Goal: Task Accomplishment & Management: Manage account settings

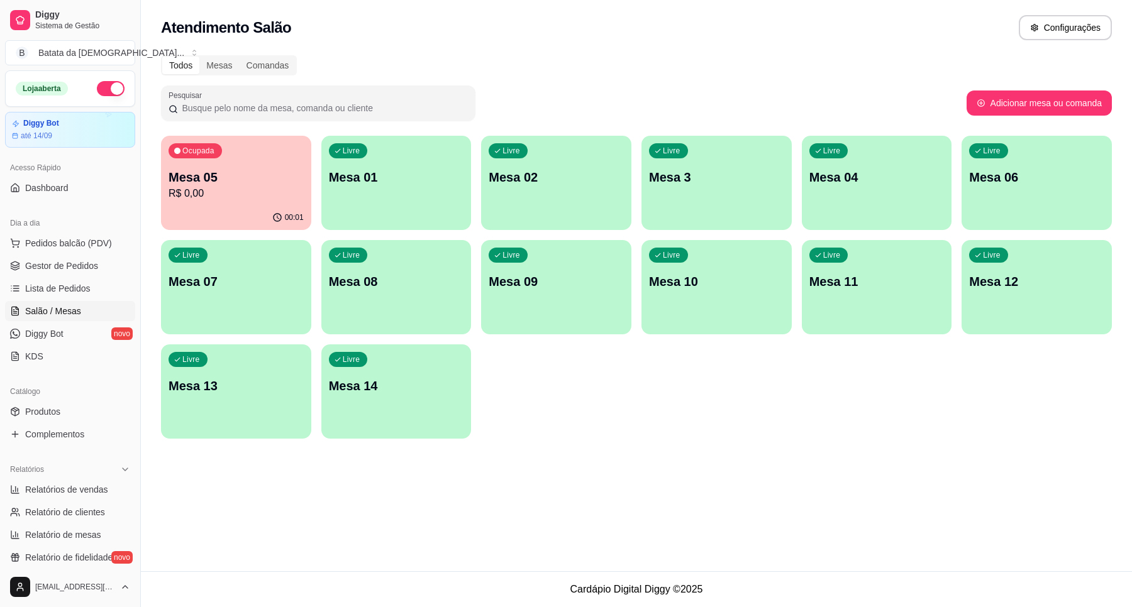
click at [413, 392] on p "Mesa 14" at bounding box center [396, 386] width 135 height 18
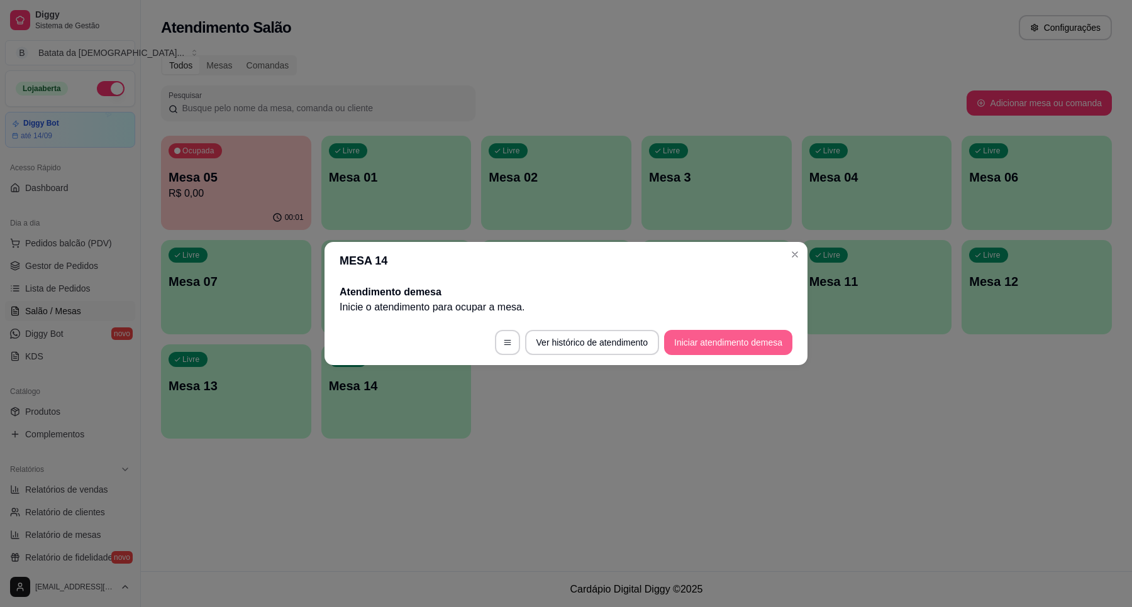
click at [721, 341] on button "Iniciar atendimento de mesa" at bounding box center [728, 342] width 128 height 25
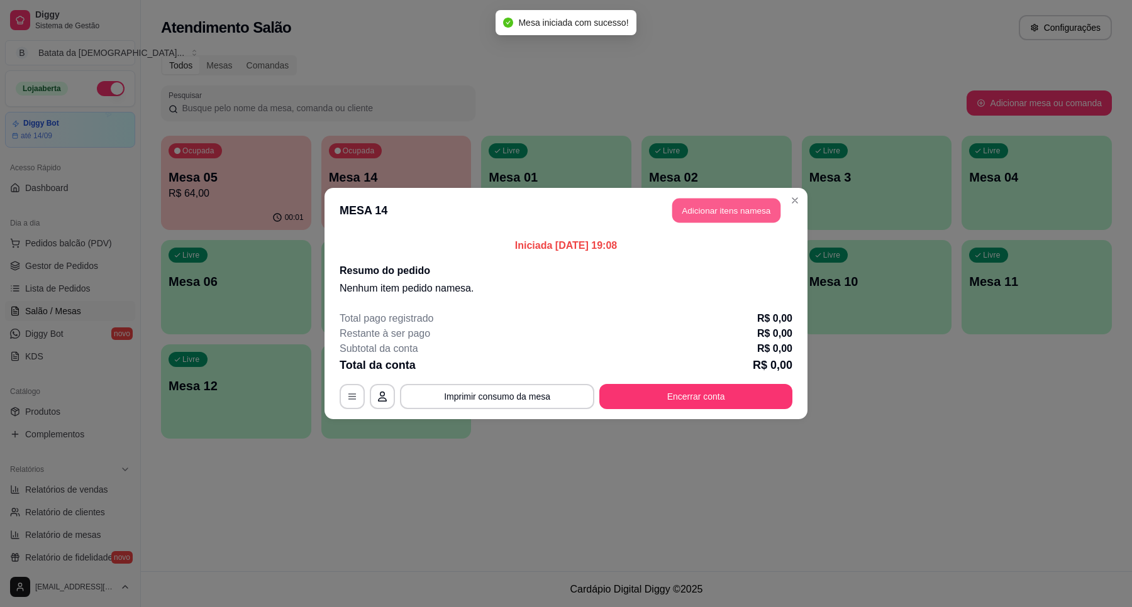
click at [743, 222] on button "Adicionar itens na mesa" at bounding box center [726, 211] width 108 height 25
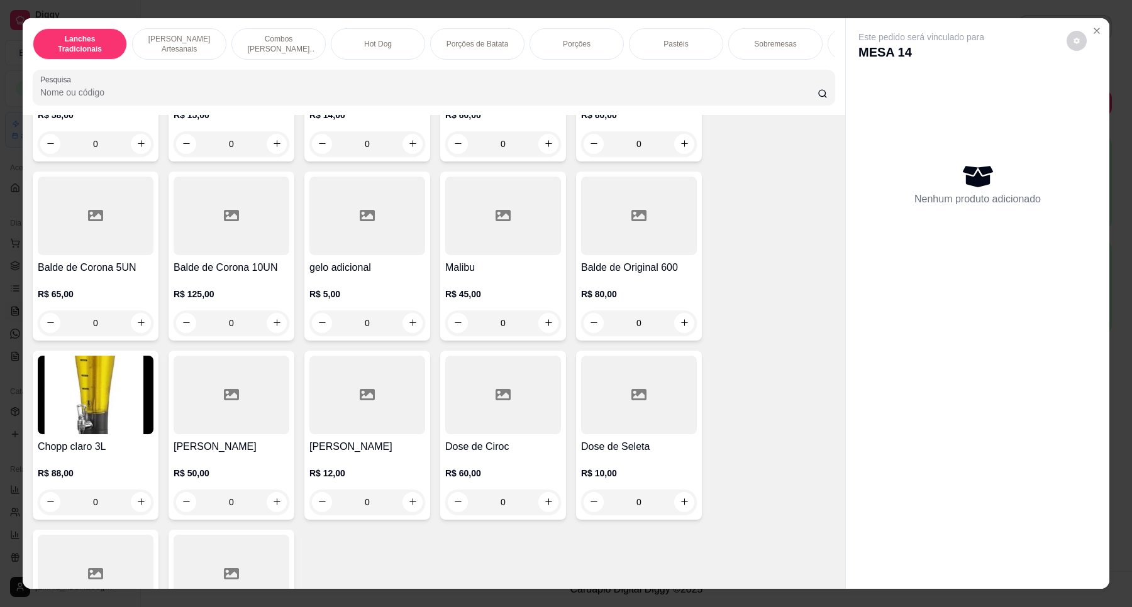
scroll to position [5005, 0]
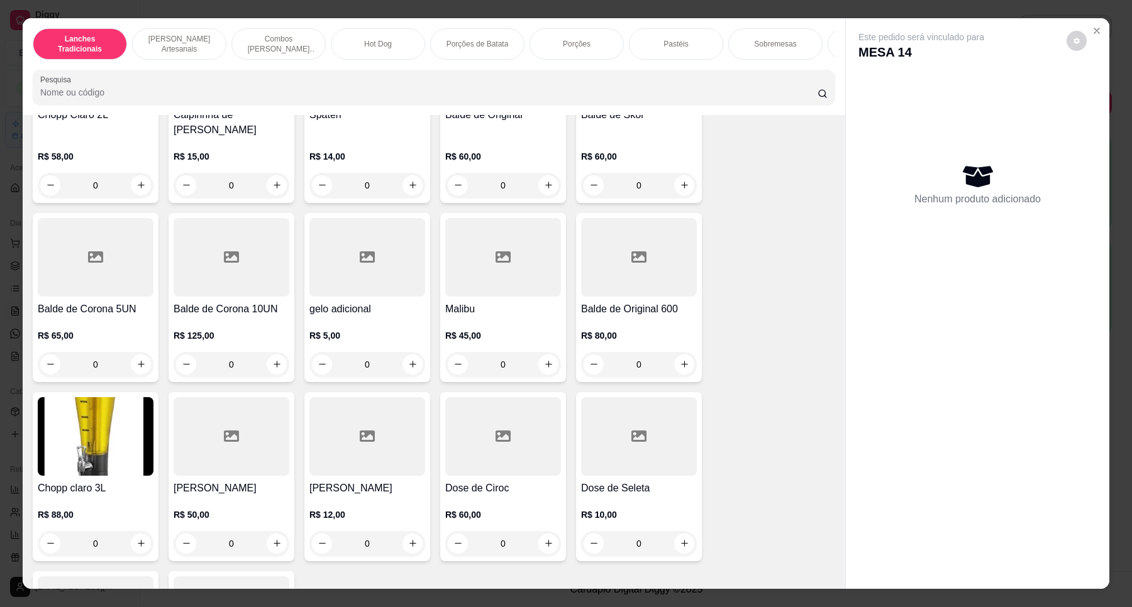
click at [38, 453] on img at bounding box center [96, 436] width 116 height 79
click at [683, 390] on p "Adicionar R$ 88,00" at bounding box center [684, 391] width 75 height 13
type input "1"
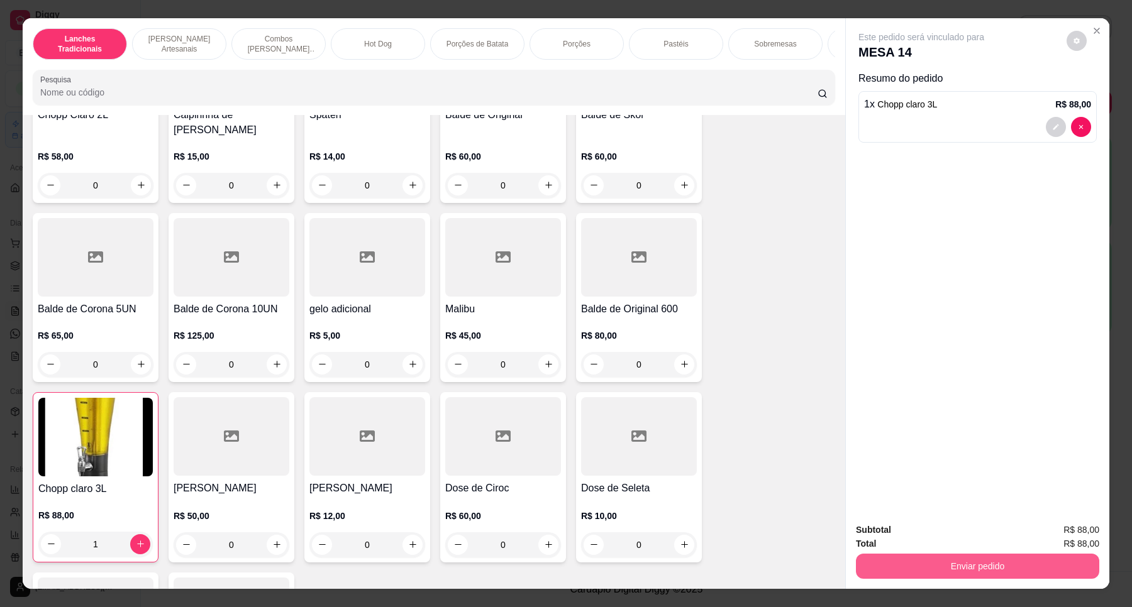
click at [1001, 562] on button "Enviar pedido" at bounding box center [977, 566] width 243 height 25
click at [928, 532] on button "Não registrar e enviar pedido" at bounding box center [935, 536] width 131 height 24
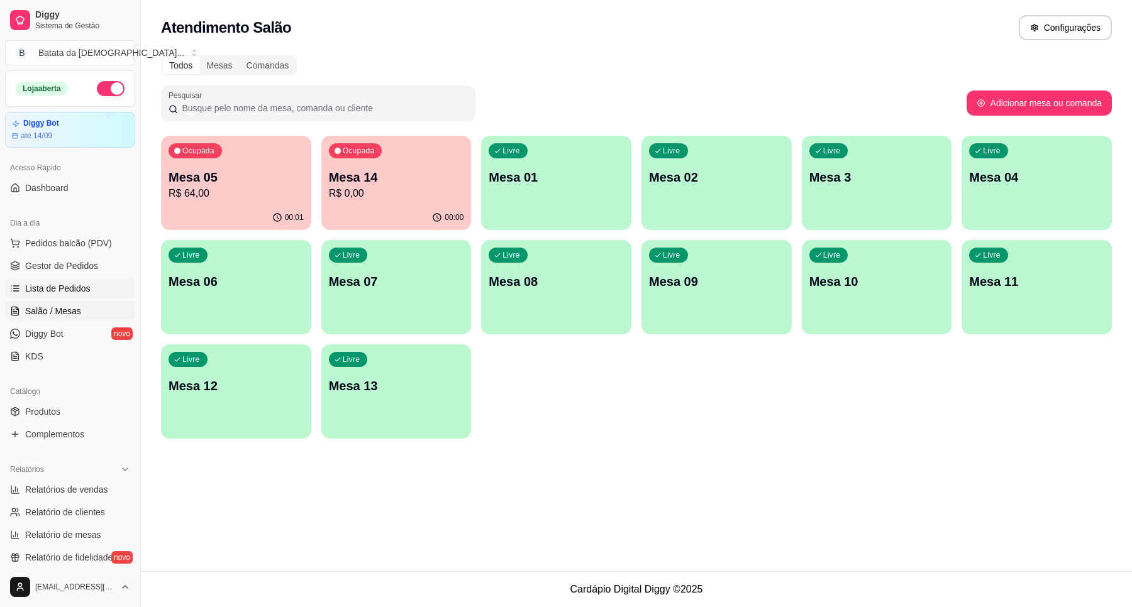
click at [44, 286] on span "Lista de Pedidos" at bounding box center [57, 288] width 65 height 13
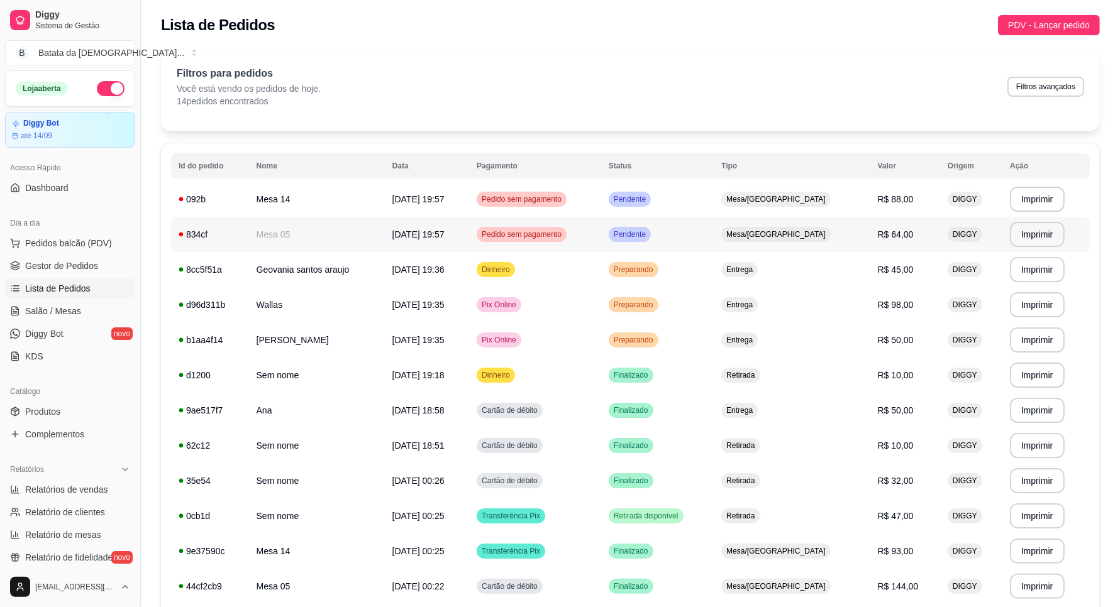
click at [765, 249] on td "Mesa/[GEOGRAPHIC_DATA]" at bounding box center [792, 234] width 156 height 35
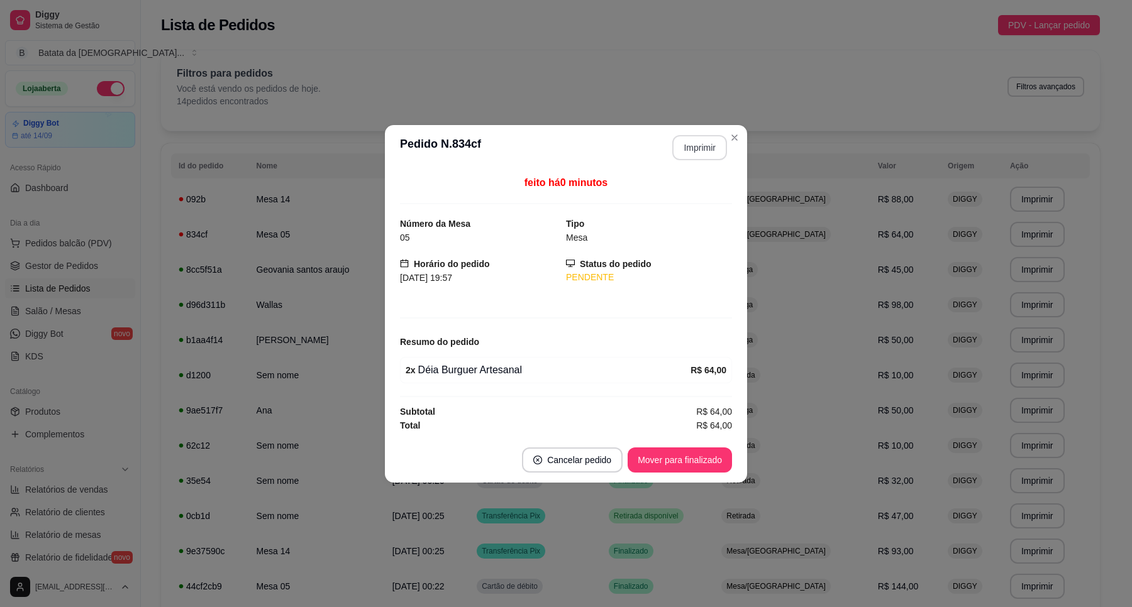
click at [717, 140] on button "Imprimir" at bounding box center [699, 147] width 55 height 25
click at [676, 473] on button "Mover para finalizado" at bounding box center [680, 460] width 104 height 25
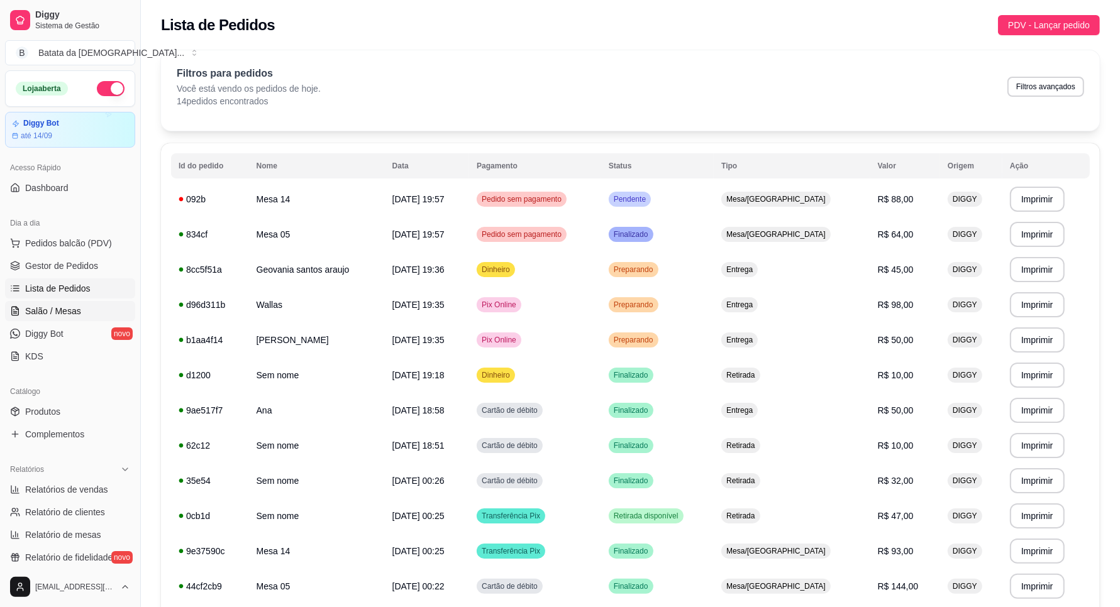
click at [38, 313] on span "Salão / Mesas" at bounding box center [53, 311] width 56 height 13
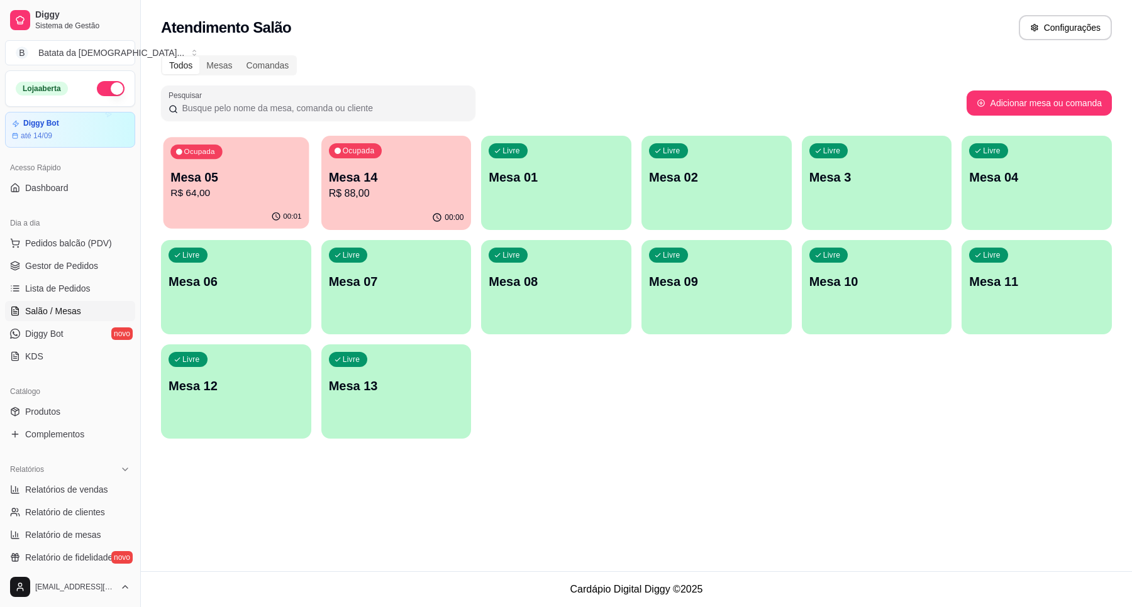
click at [186, 206] on div "00:01" at bounding box center [235, 217] width 145 height 24
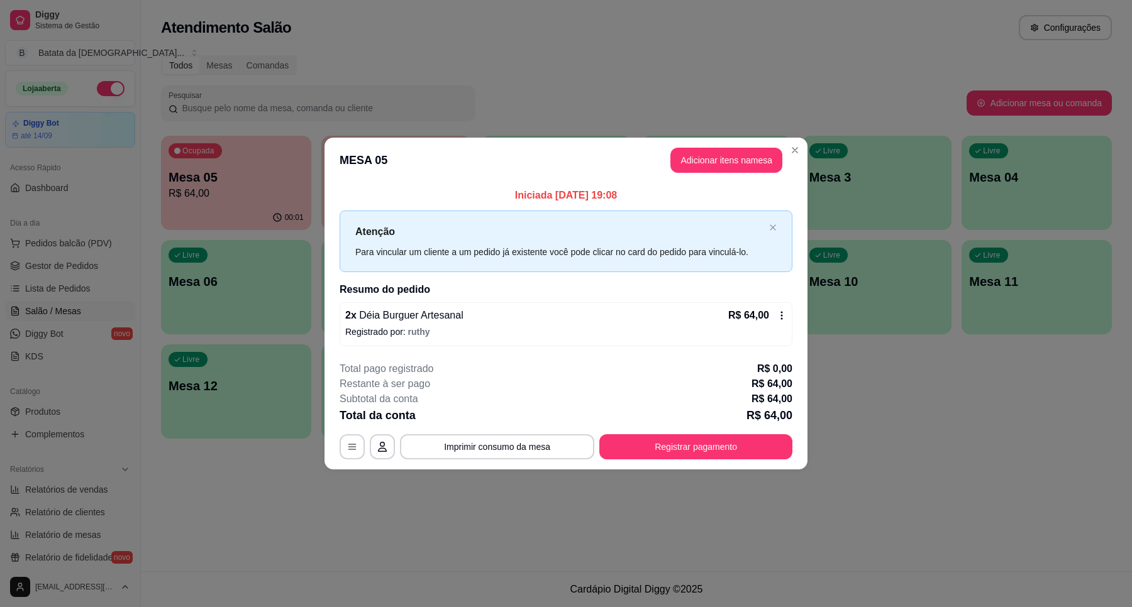
click at [781, 311] on icon at bounding box center [782, 316] width 10 height 10
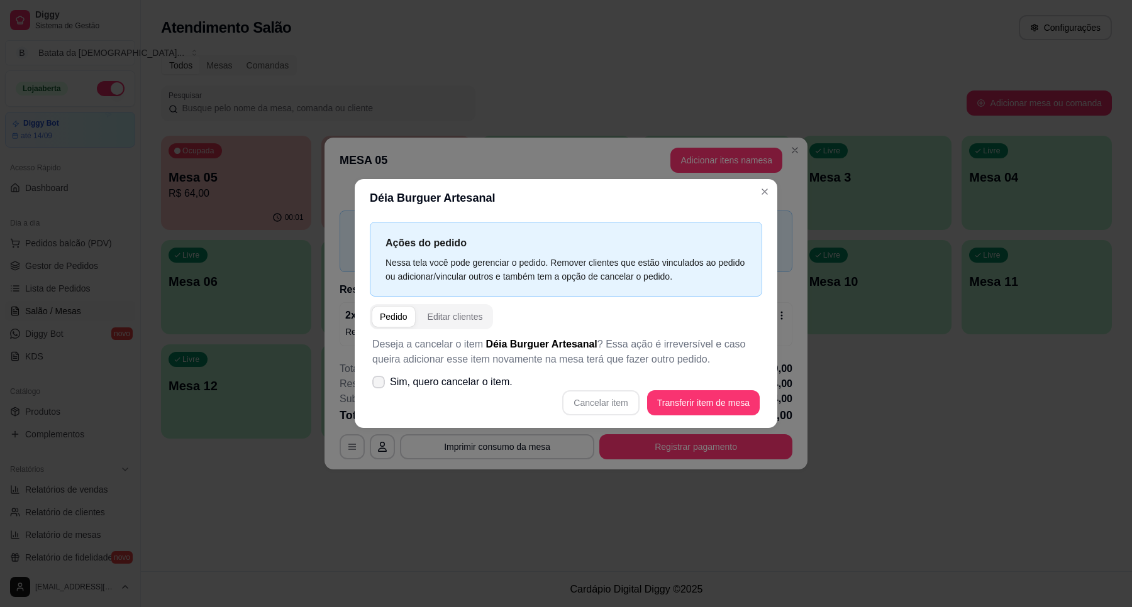
click at [435, 377] on span "Sim, quero cancelar o item." at bounding box center [451, 382] width 123 height 15
click at [380, 385] on input "Sim, quero cancelar o item." at bounding box center [376, 389] width 8 height 8
checkbox input "true"
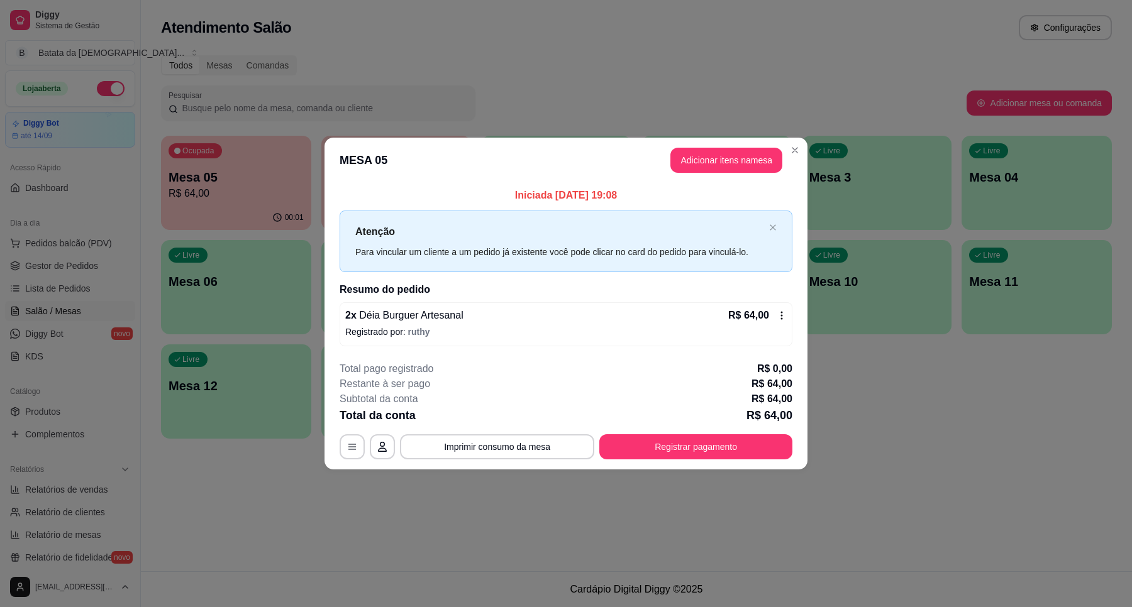
click at [780, 311] on icon at bounding box center [782, 316] width 10 height 10
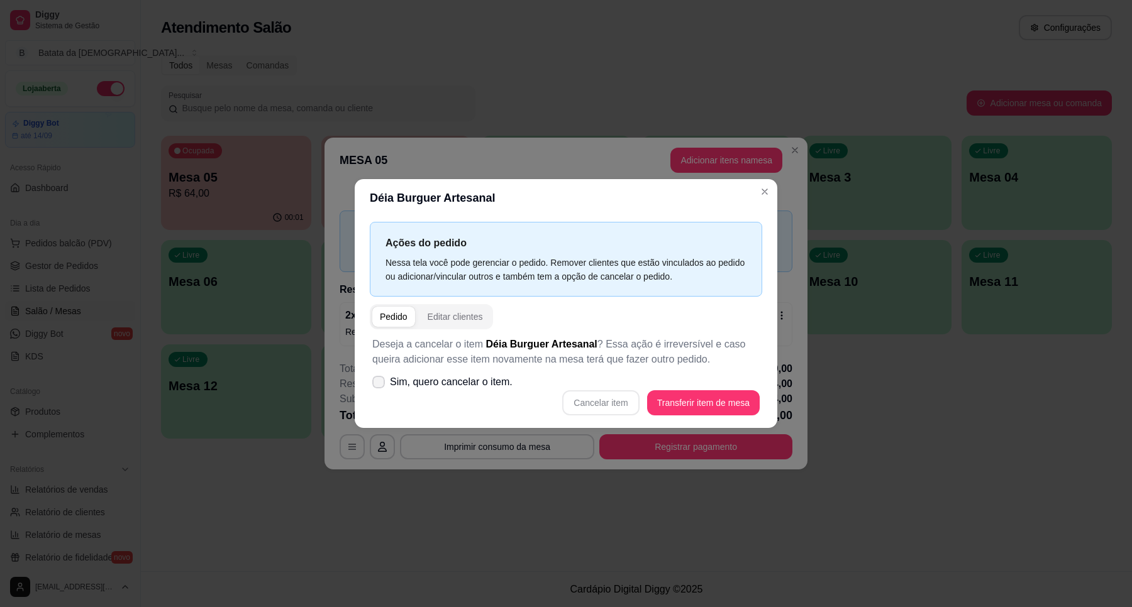
click at [450, 387] on span "Sim, quero cancelar o item." at bounding box center [451, 382] width 123 height 15
click at [380, 387] on input "Sim, quero cancelar o item." at bounding box center [376, 389] width 8 height 8
checkbox input "true"
click at [609, 407] on button "Cancelar item" at bounding box center [600, 402] width 77 height 25
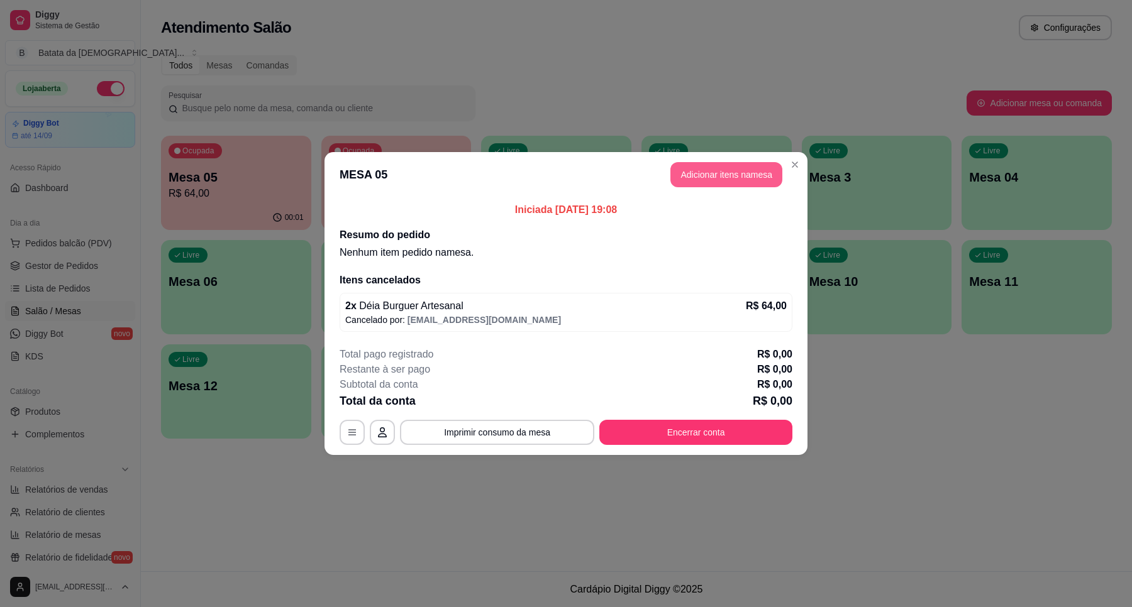
click at [750, 173] on button "Adicionar itens na mesa" at bounding box center [726, 174] width 112 height 25
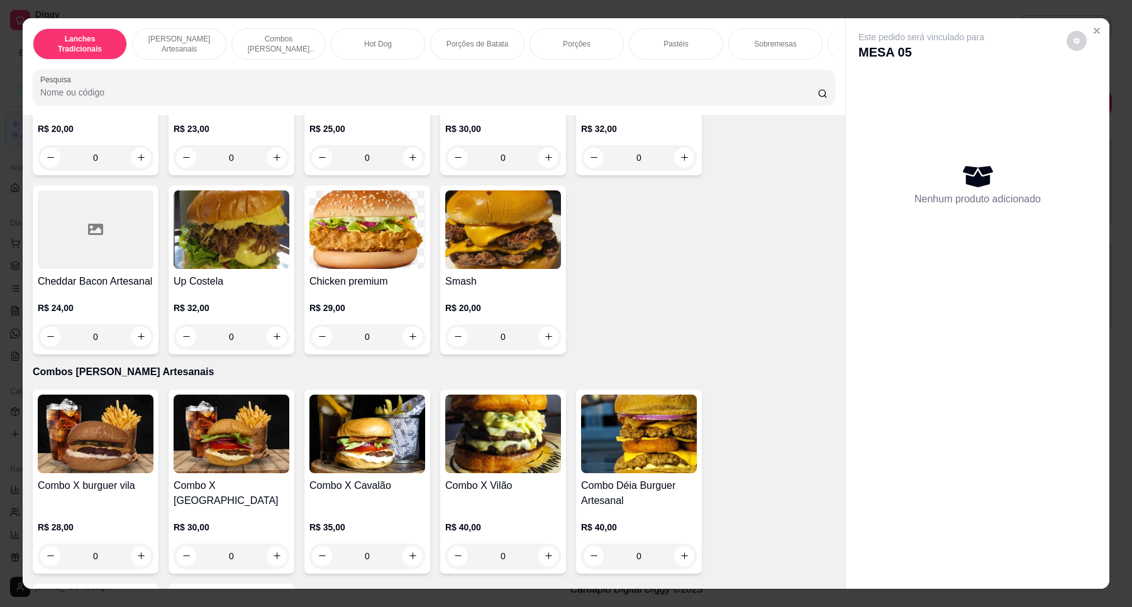
scroll to position [865, 0]
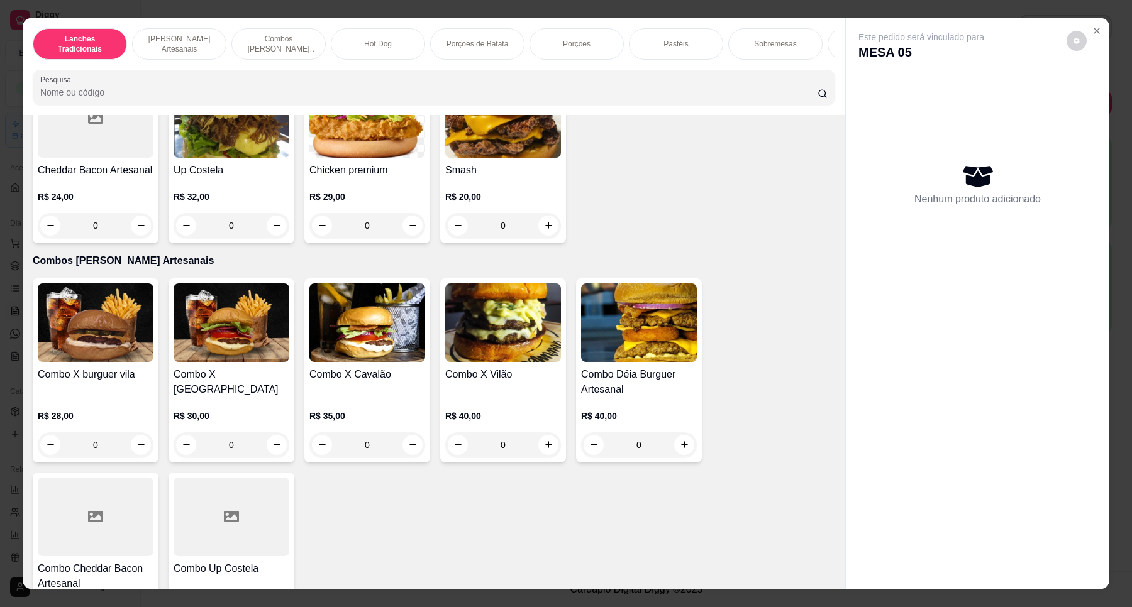
click at [621, 335] on img at bounding box center [639, 323] width 116 height 79
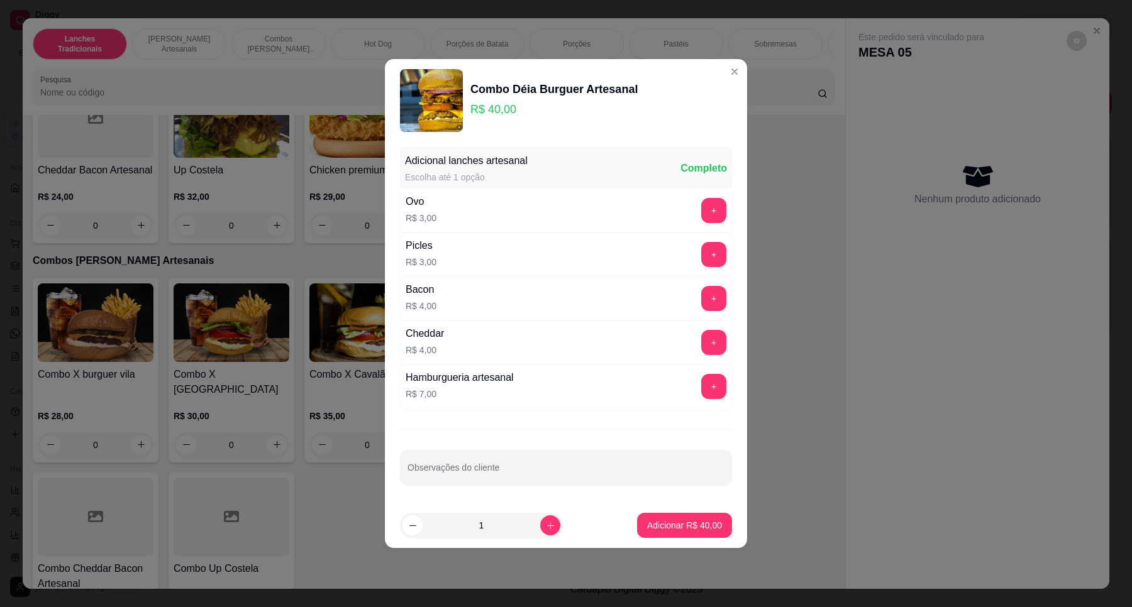
click at [711, 69] on div "Combo Déia Burguer Artesanal R$ 40,00" at bounding box center [566, 100] width 332 height 63
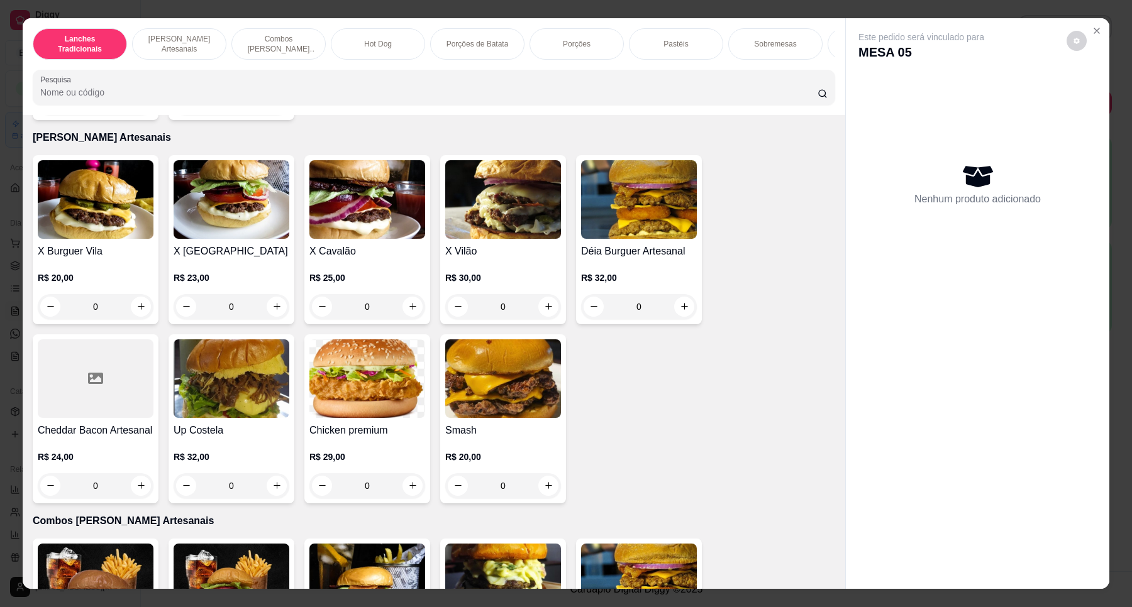
scroll to position [550, 0]
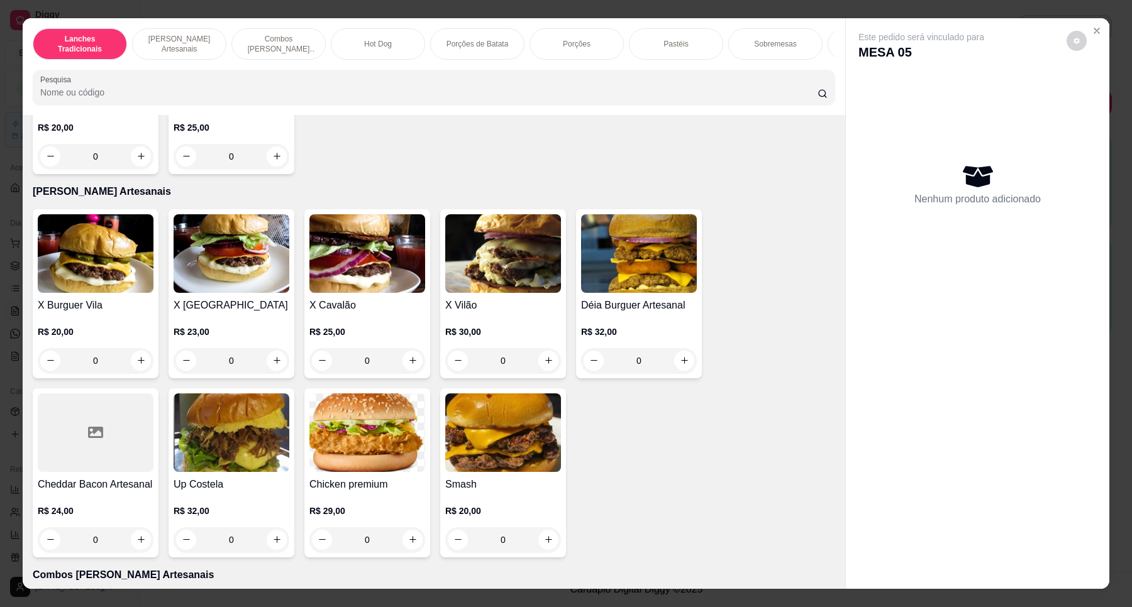
click at [628, 255] on img at bounding box center [639, 253] width 116 height 79
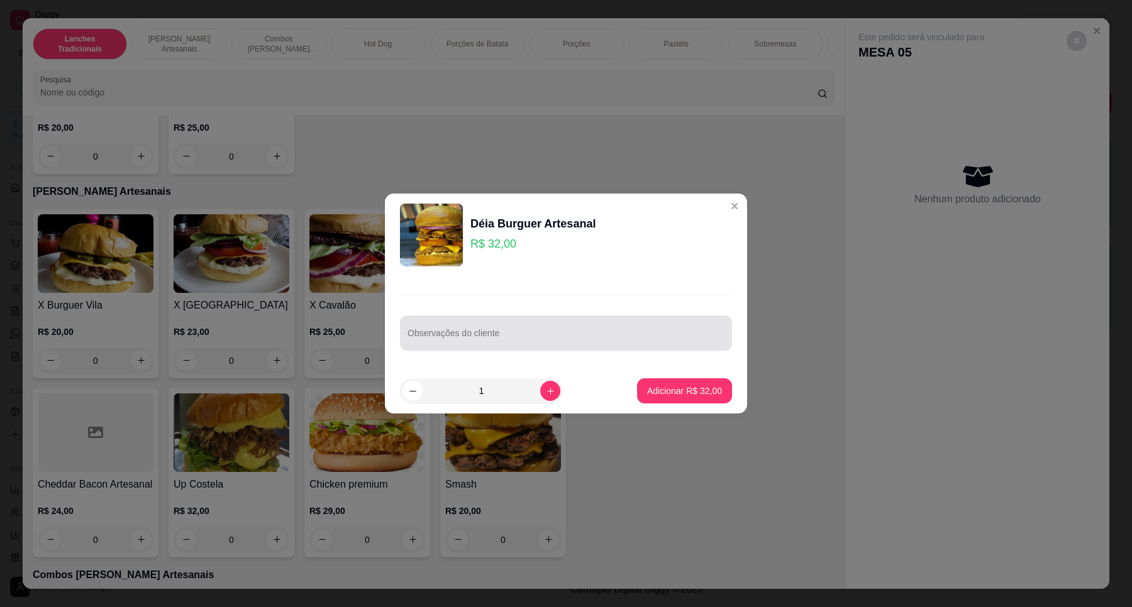
click at [529, 328] on div at bounding box center [565, 333] width 317 height 25
type input "cortar no meio"
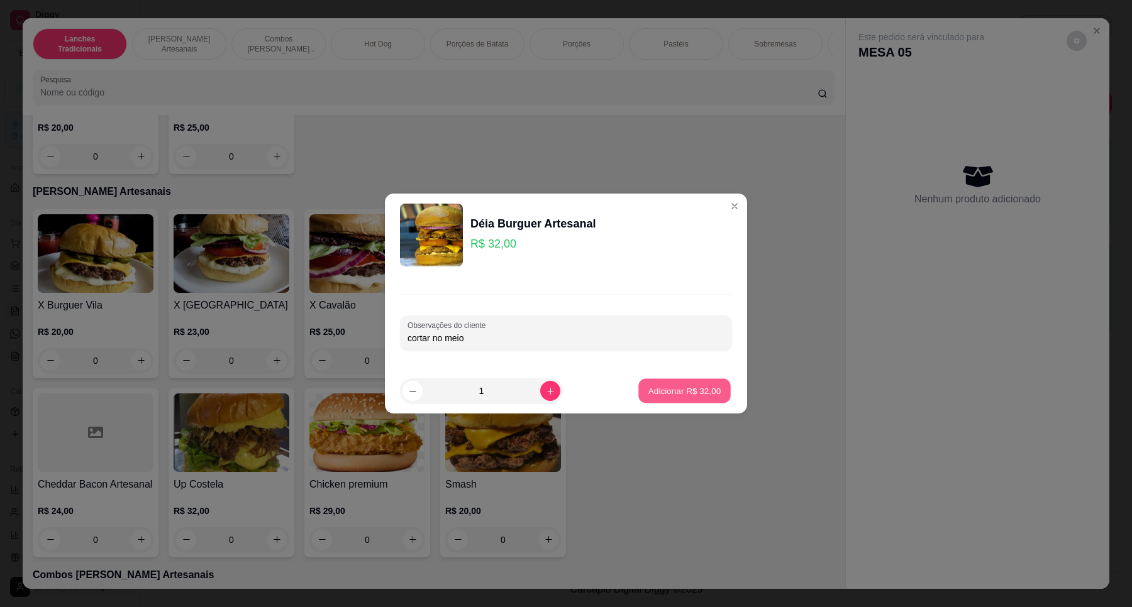
click at [662, 382] on button "Adicionar R$ 32,00" at bounding box center [684, 391] width 92 height 25
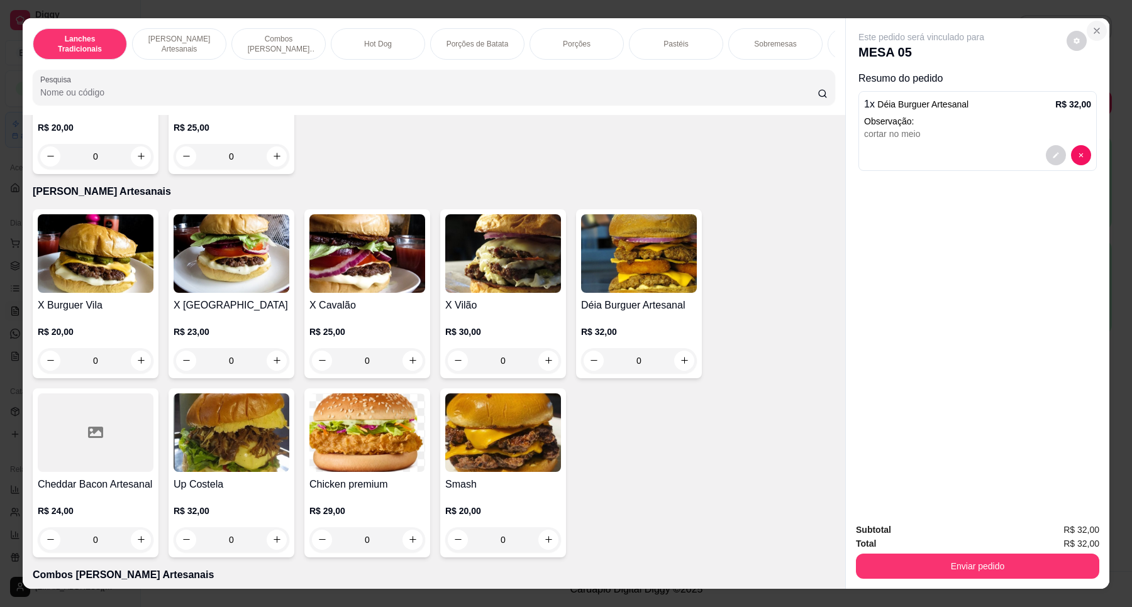
drag, startPoint x: 1099, startPoint y: 38, endPoint x: 1091, endPoint y: 25, distance: 15.5
click at [1095, 36] on section "Lanches Tradicionais Burguer's Artesanais Combos Burguer's Artesanais Hot Dog P…" at bounding box center [566, 303] width 1087 height 571
click at [1094, 33] on icon "Close" at bounding box center [1096, 30] width 5 height 5
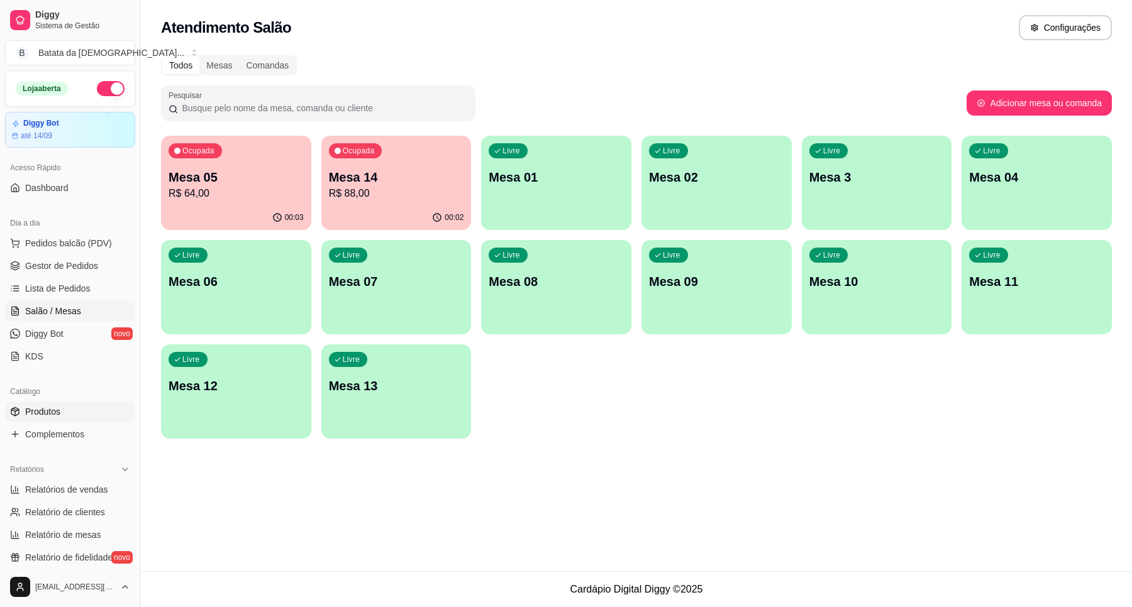
click at [63, 413] on link "Produtos" at bounding box center [70, 412] width 130 height 20
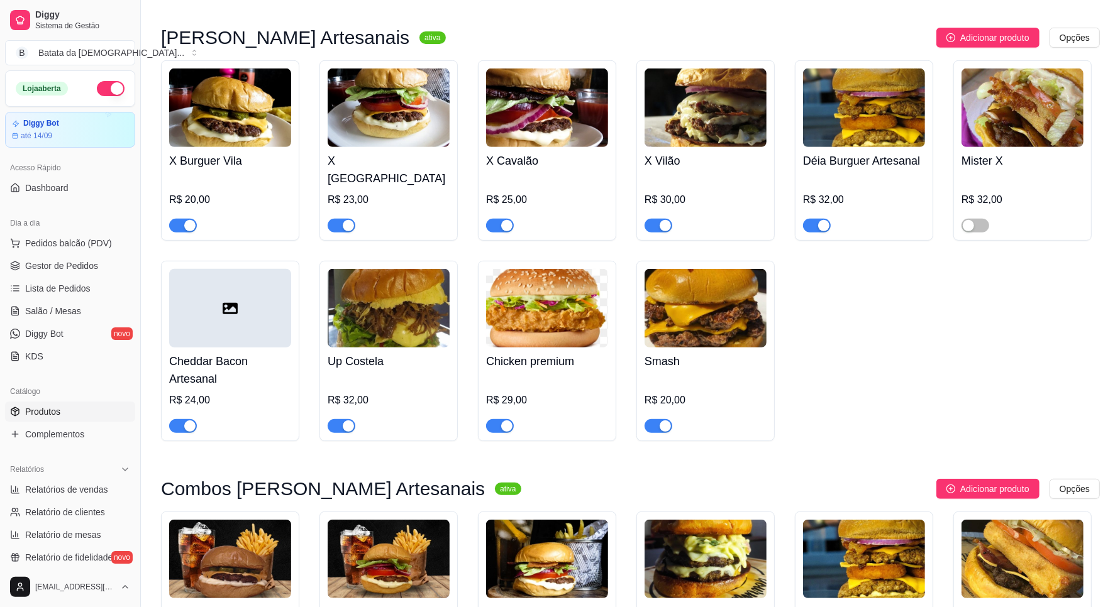
scroll to position [550, 0]
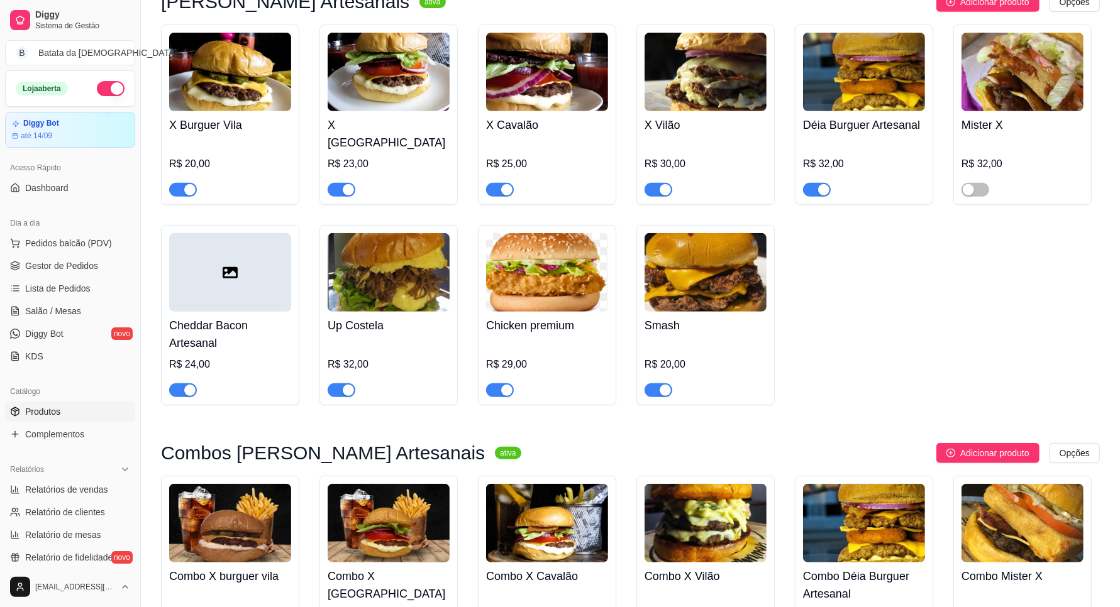
drag, startPoint x: 970, startPoint y: 174, endPoint x: 951, endPoint y: 173, distance: 18.9
click at [970, 184] on div "button" at bounding box center [968, 189] width 11 height 11
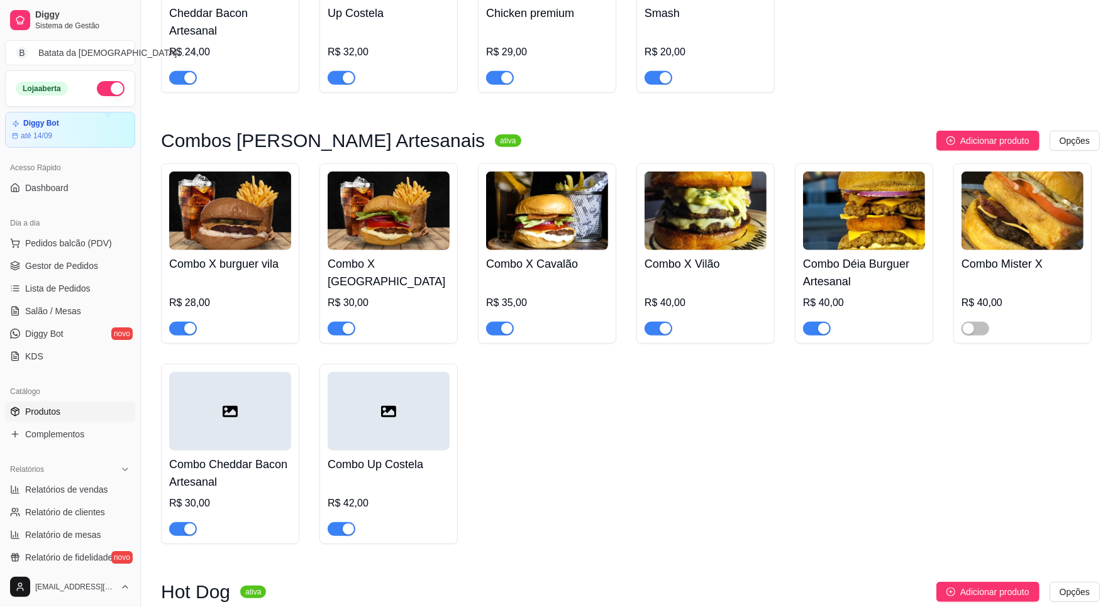
scroll to position [943, 0]
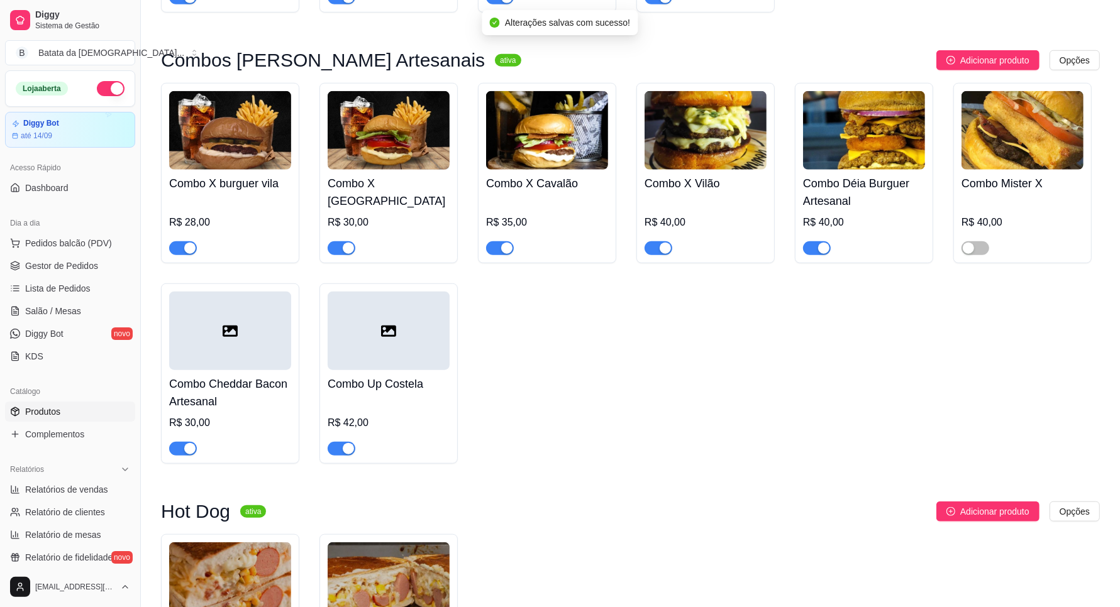
click at [964, 240] on div at bounding box center [975, 247] width 28 height 15
click at [975, 241] on button "button" at bounding box center [975, 248] width 28 height 14
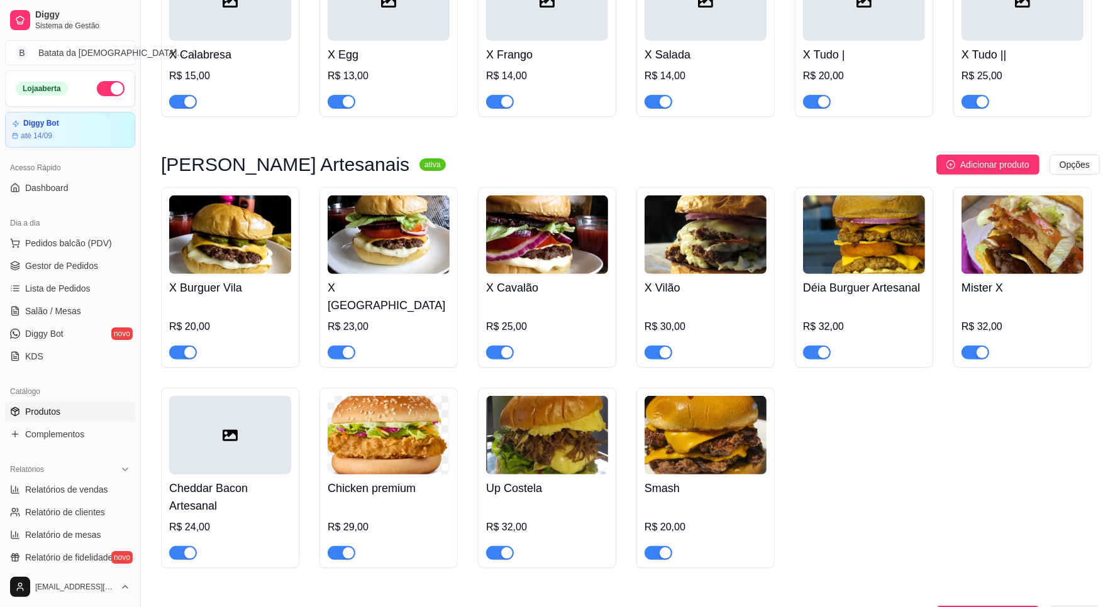
scroll to position [157, 0]
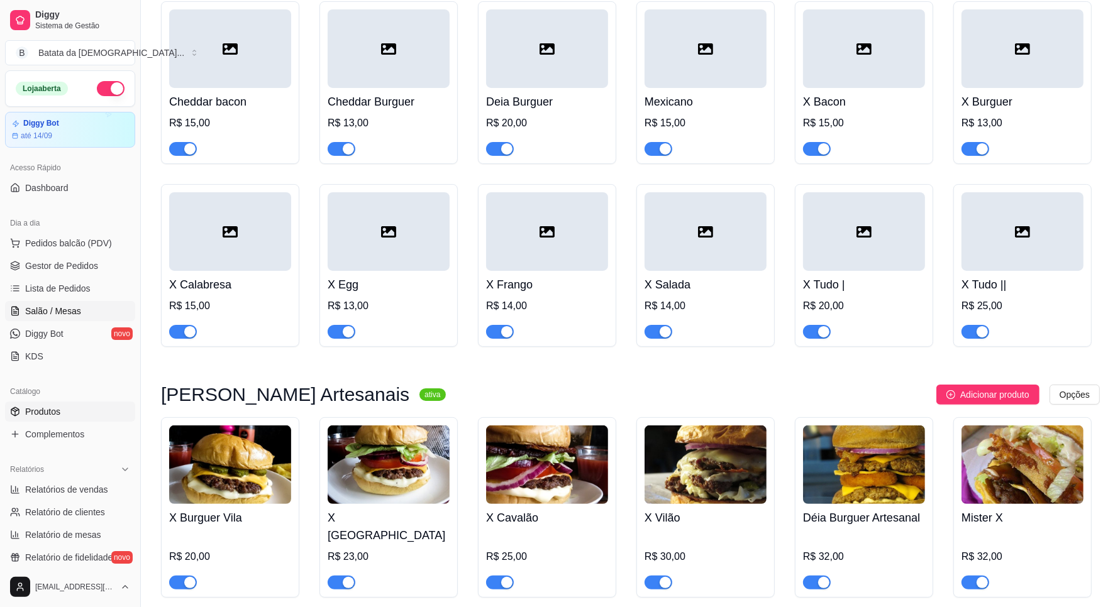
click at [66, 313] on span "Salão / Mesas" at bounding box center [53, 311] width 56 height 13
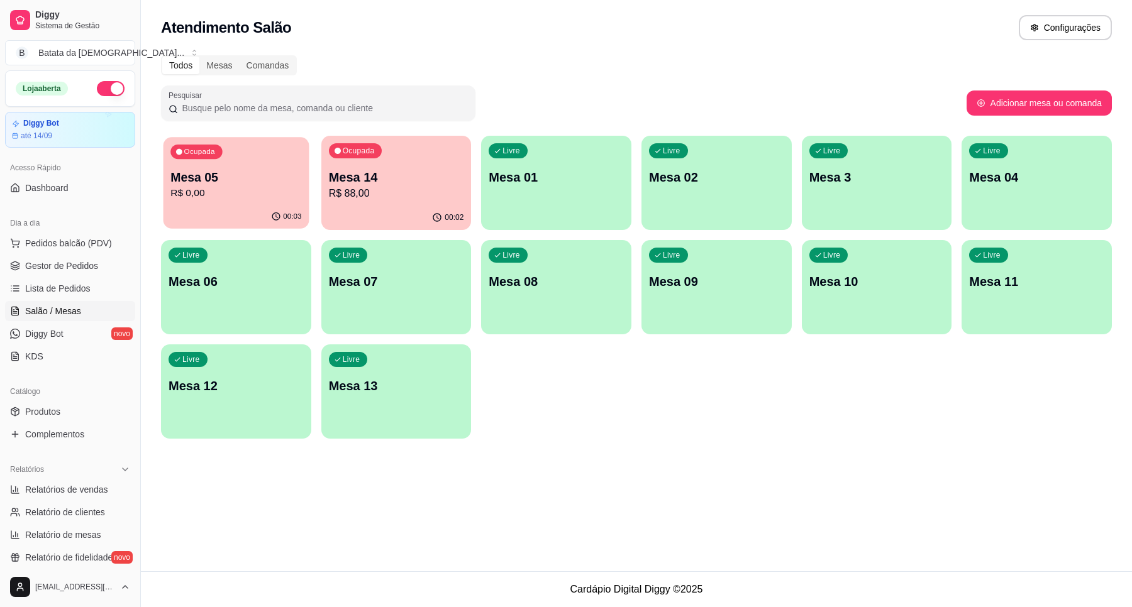
click at [240, 215] on div "00:03" at bounding box center [235, 217] width 145 height 24
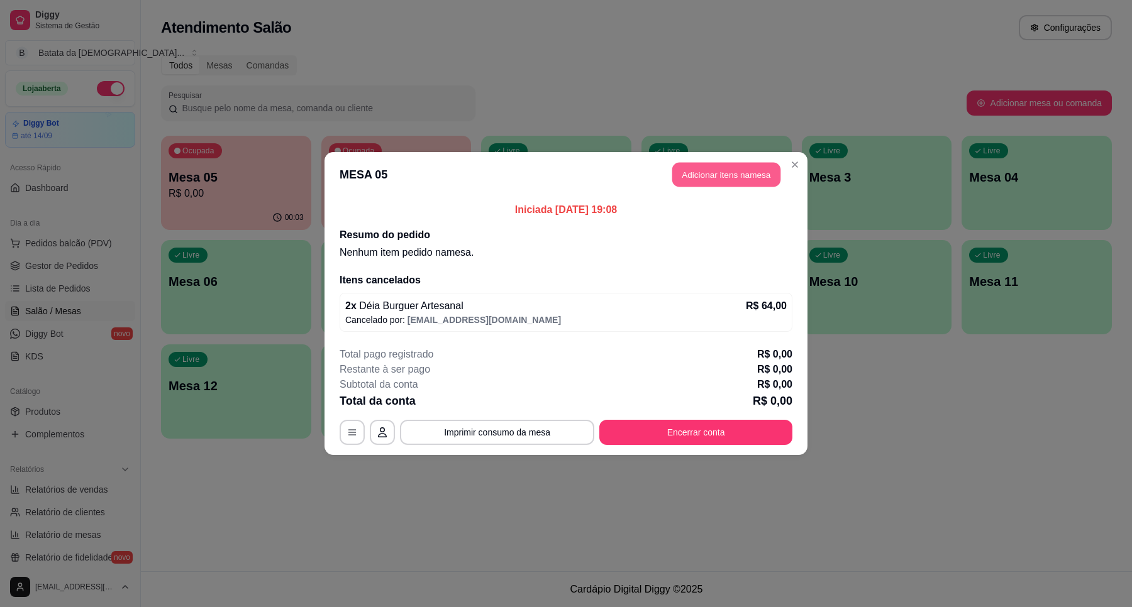
click at [702, 174] on button "Adicionar itens na mesa" at bounding box center [726, 175] width 108 height 25
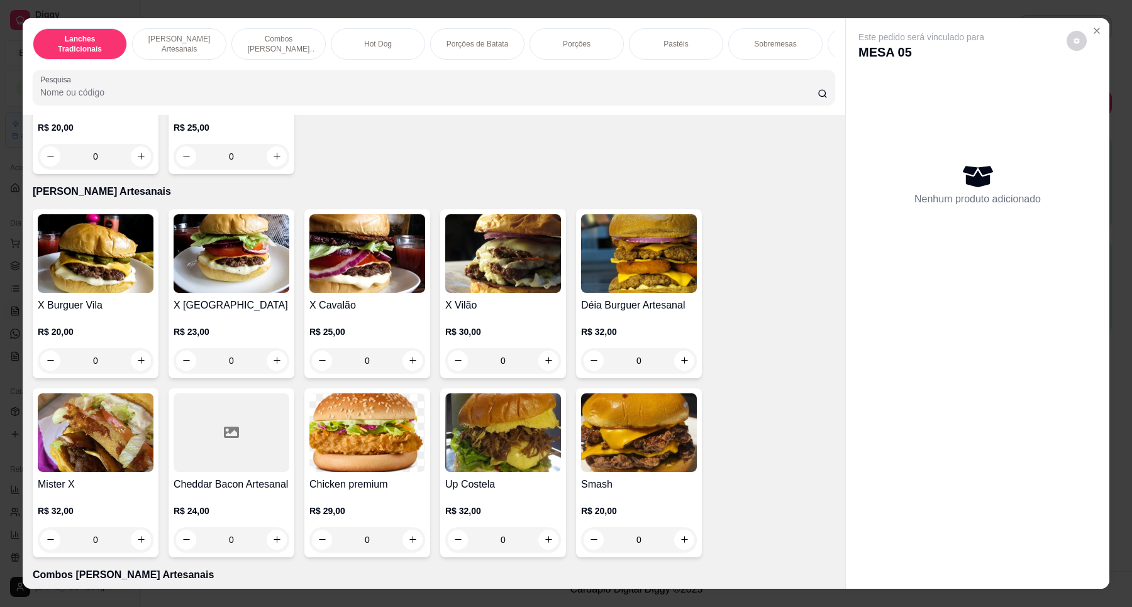
scroll to position [629, 0]
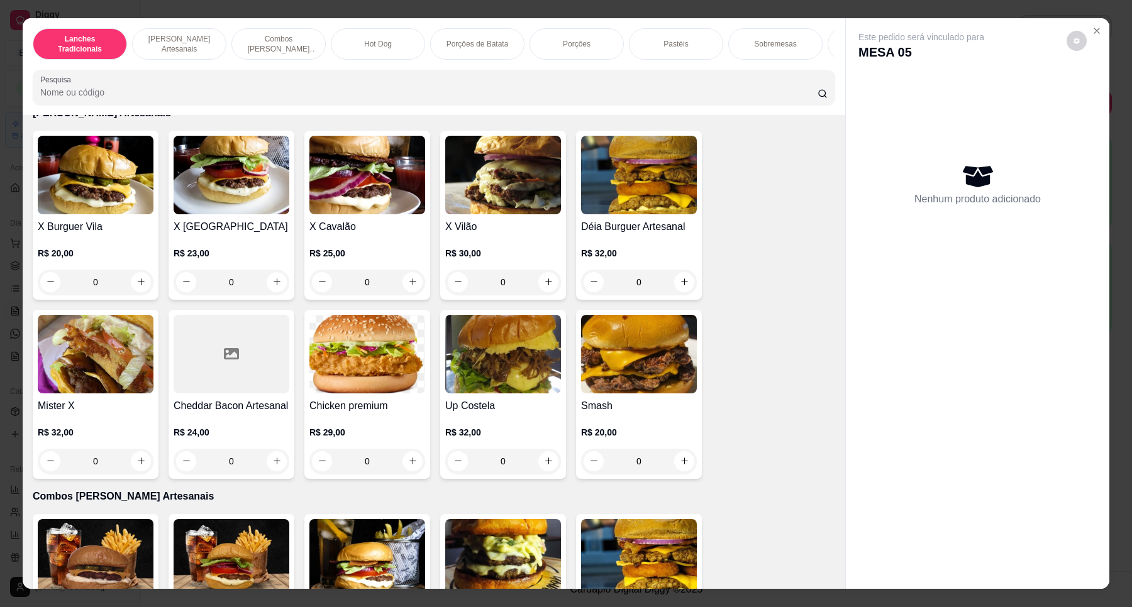
click at [607, 214] on img at bounding box center [639, 175] width 116 height 79
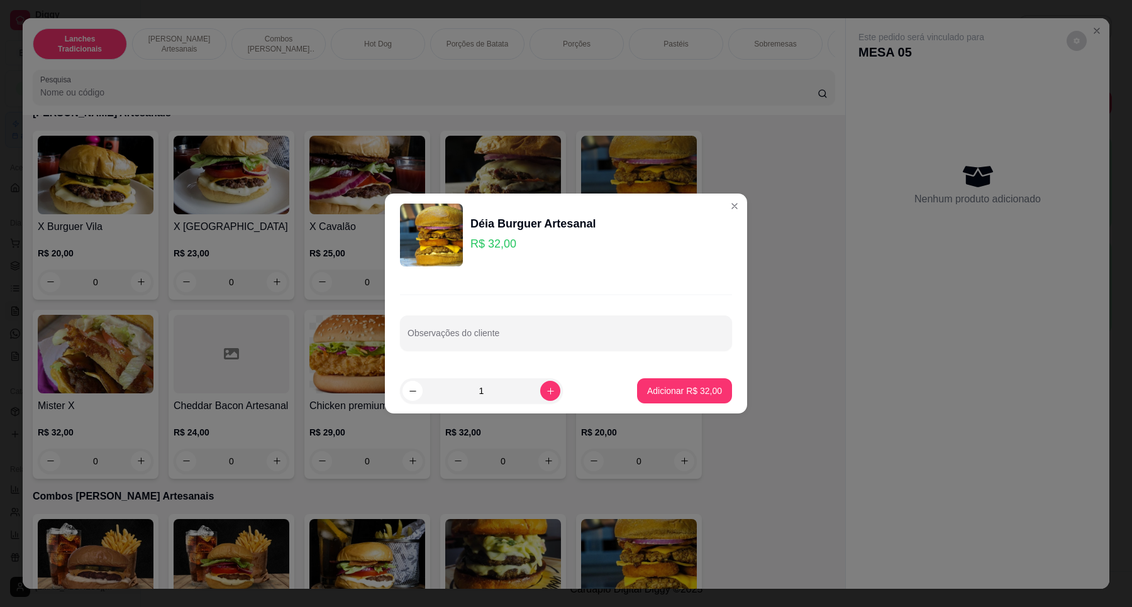
drag, startPoint x: 450, startPoint y: 353, endPoint x: 448, endPoint y: 341, distance: 12.6
click at [450, 353] on div "Observações do cliente" at bounding box center [566, 323] width 362 height 92
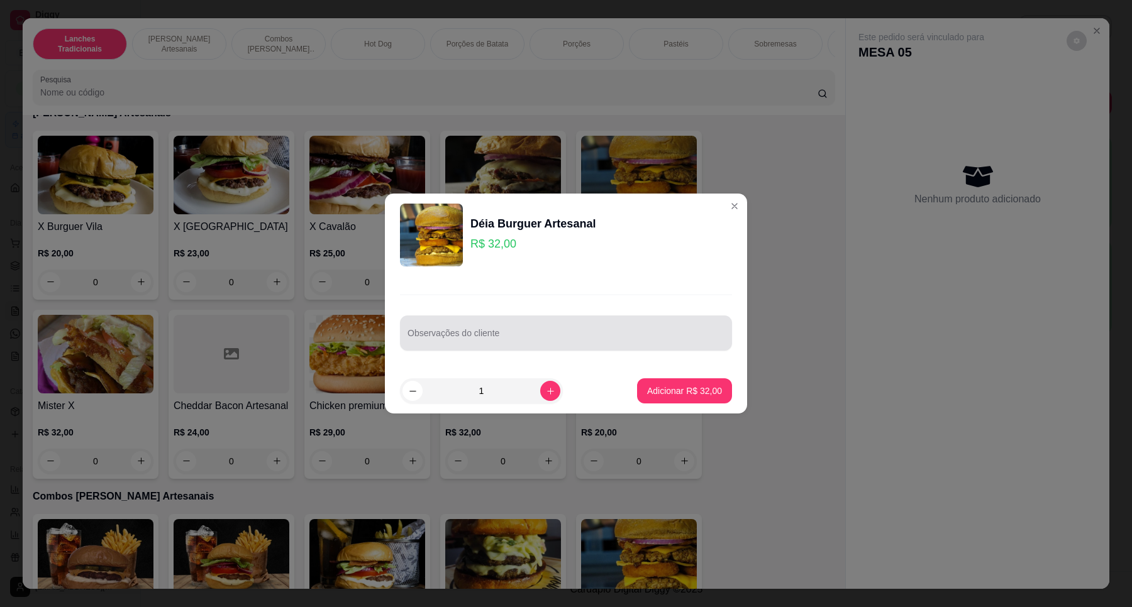
click at [448, 338] on input "Observações do cliente" at bounding box center [565, 338] width 317 height 13
type input "cortar no meio"
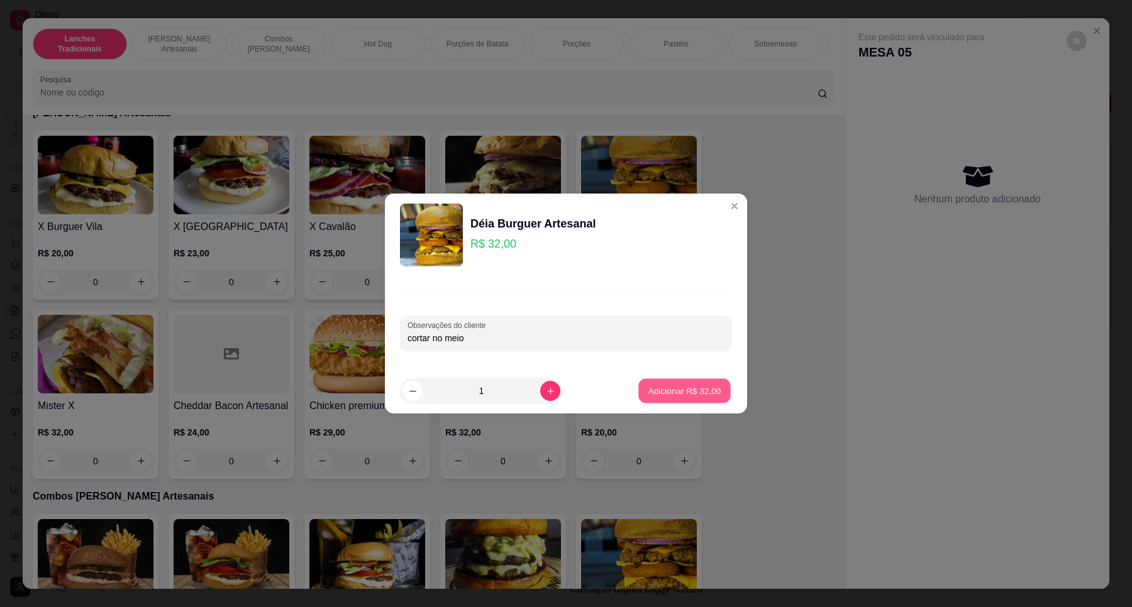
click at [687, 399] on button "Adicionar R$ 32,00" at bounding box center [684, 391] width 92 height 25
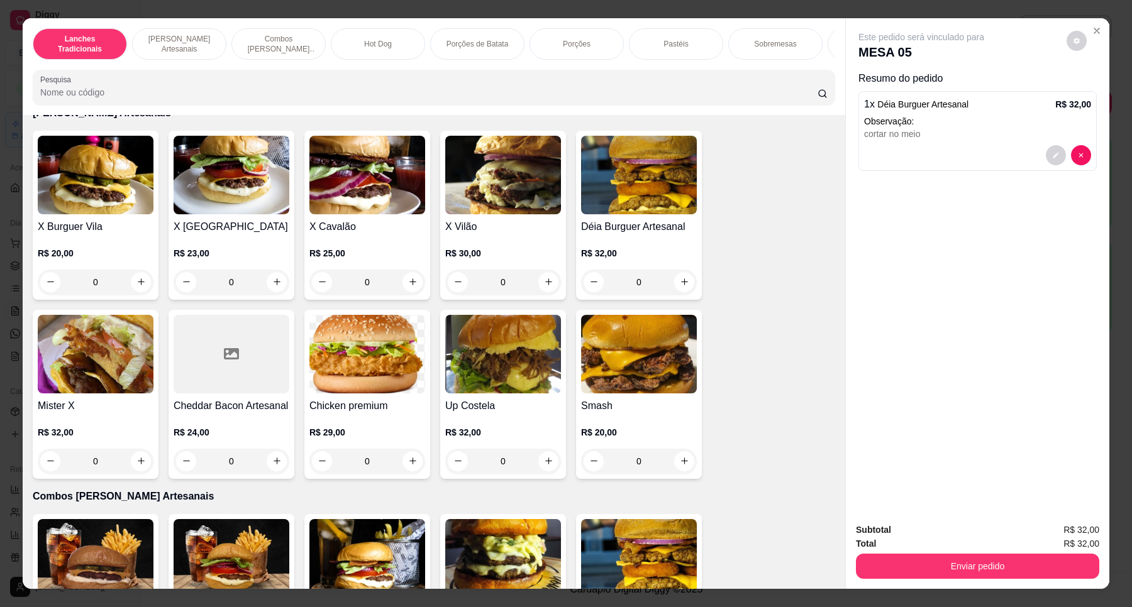
click at [668, 199] on img at bounding box center [639, 175] width 116 height 79
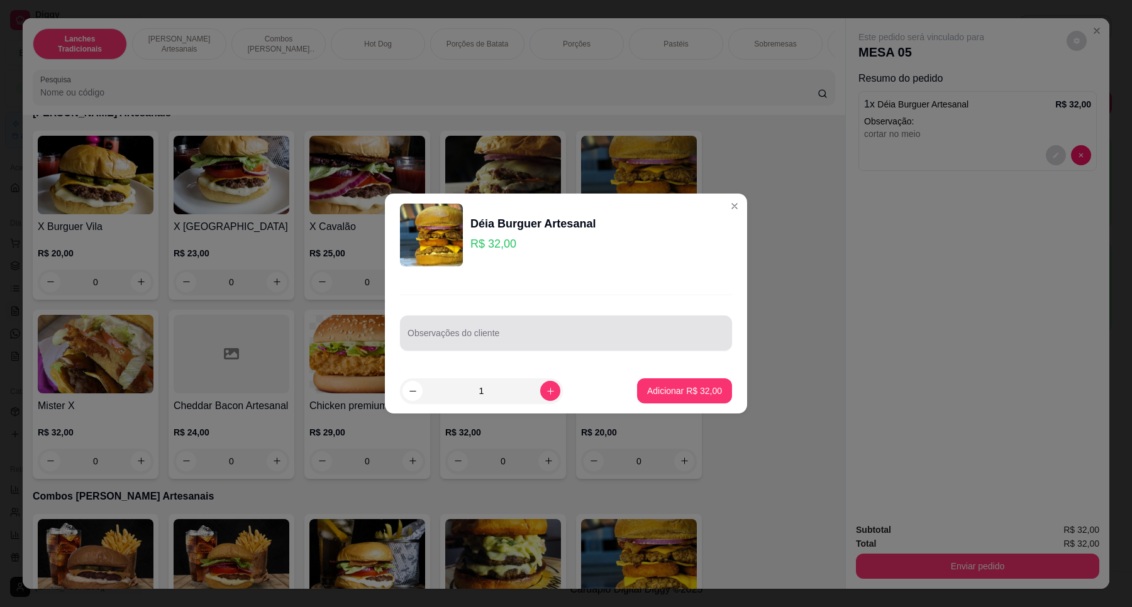
click at [485, 316] on div "Observações do cliente" at bounding box center [566, 333] width 332 height 35
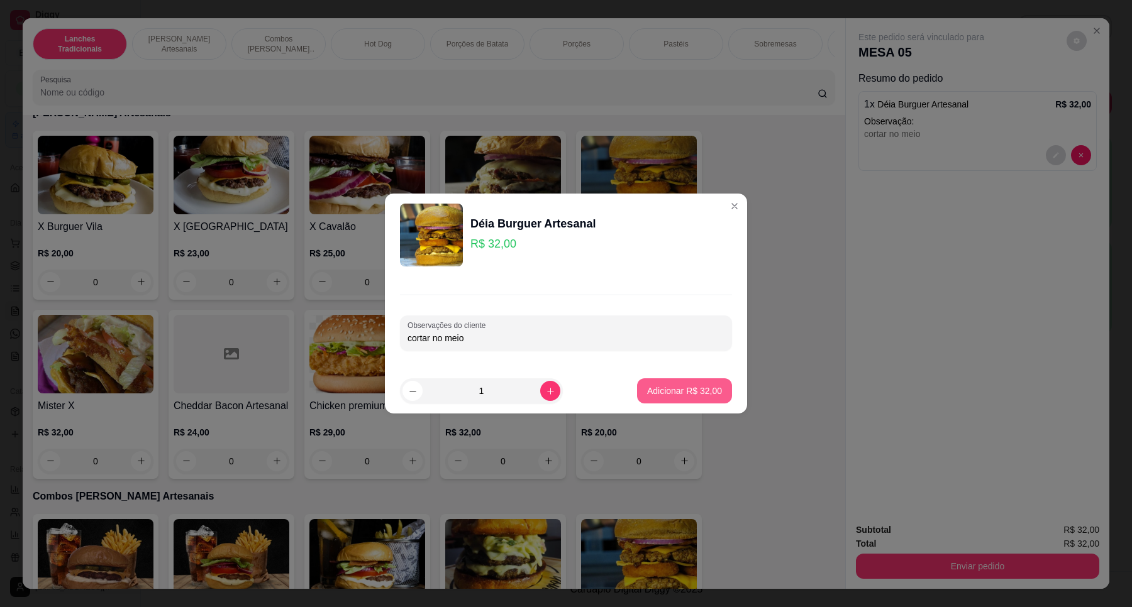
type input "cortar no meio"
click at [655, 391] on p "Adicionar R$ 32,00" at bounding box center [684, 391] width 75 height 13
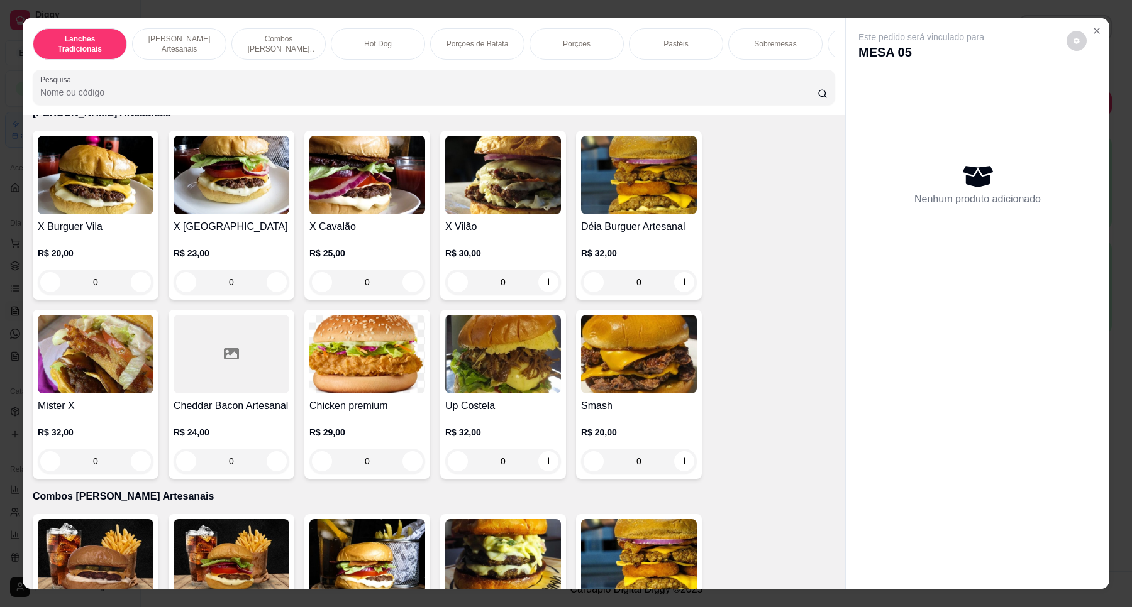
click at [638, 214] on img at bounding box center [639, 175] width 116 height 79
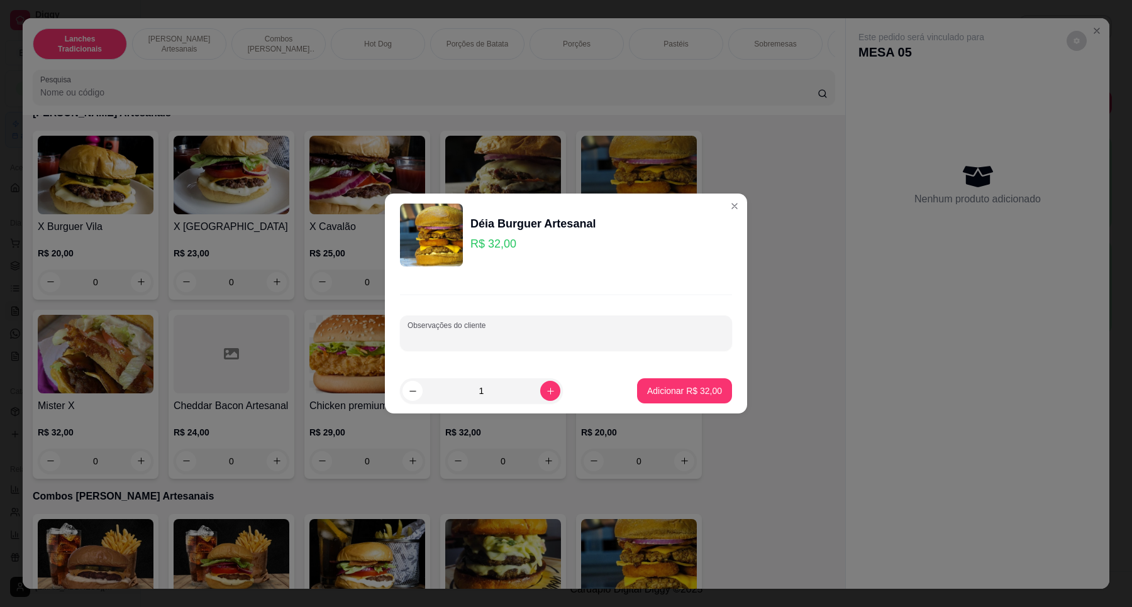
click at [595, 337] on input "Observações do cliente" at bounding box center [565, 338] width 317 height 13
type input "cortar no meio"
click at [683, 385] on p "Adicionar R$ 32,00" at bounding box center [684, 391] width 75 height 13
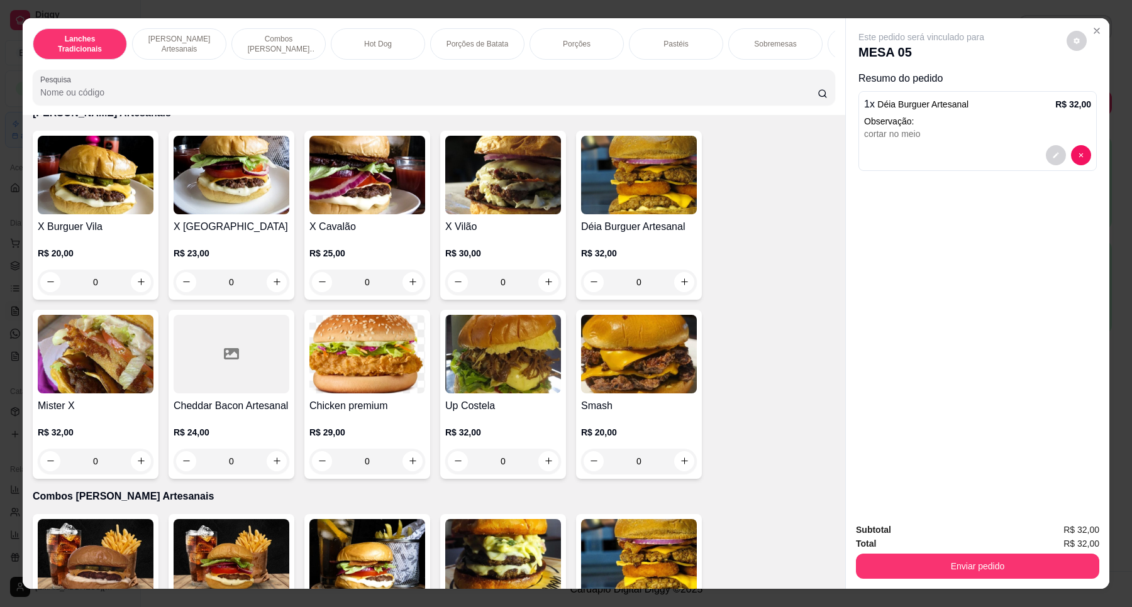
click at [90, 371] on img at bounding box center [96, 354] width 116 height 79
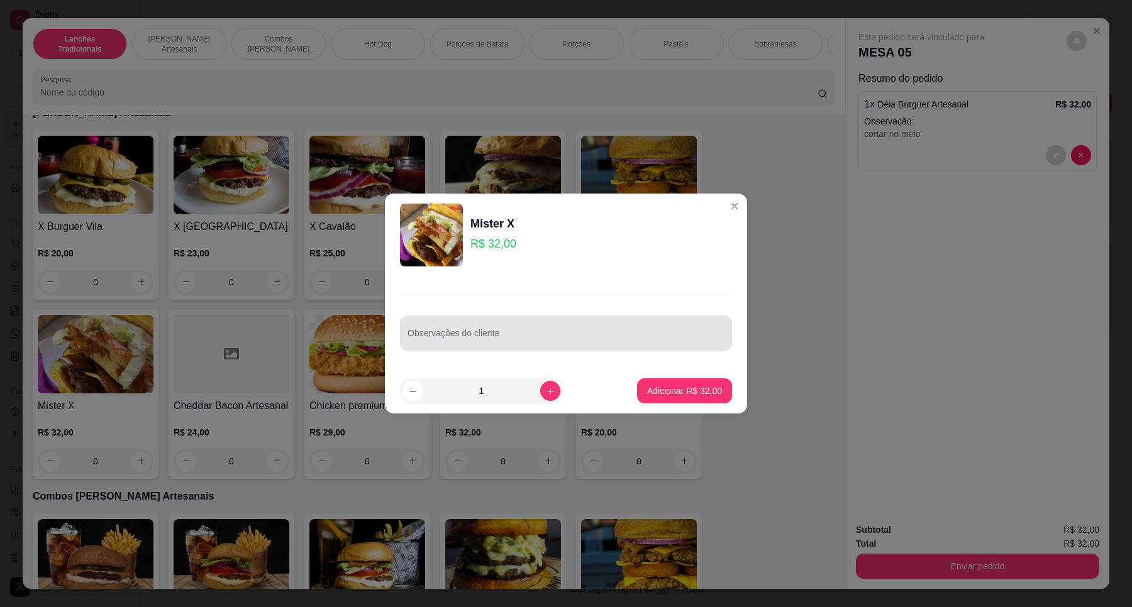
click at [544, 325] on div at bounding box center [565, 333] width 317 height 25
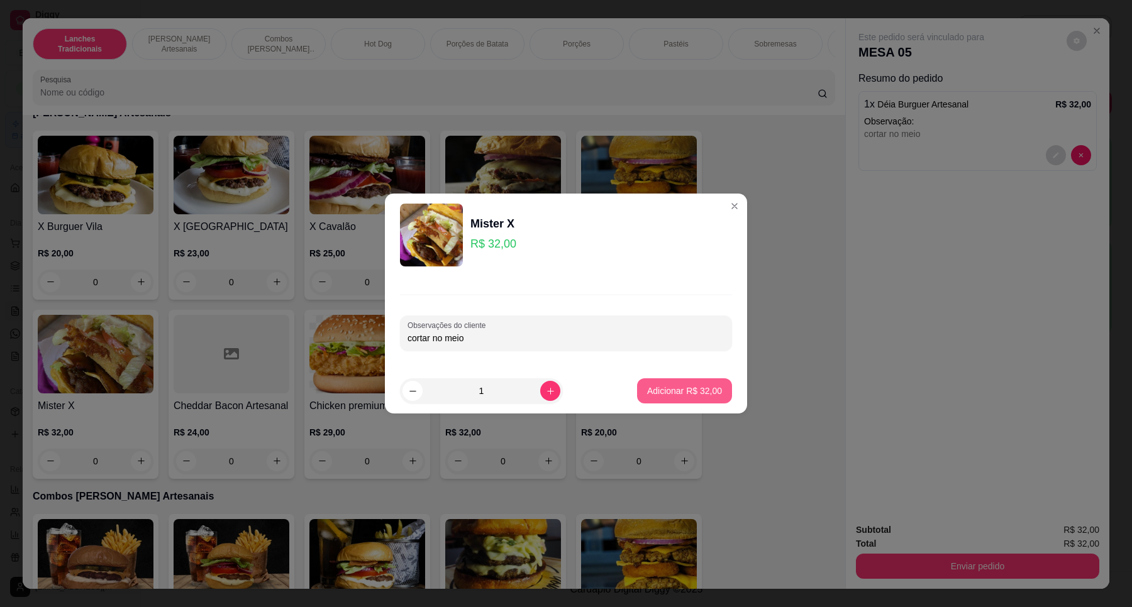
type input "cortar no meio"
click at [700, 399] on button "Adicionar R$ 32,00" at bounding box center [684, 391] width 95 height 25
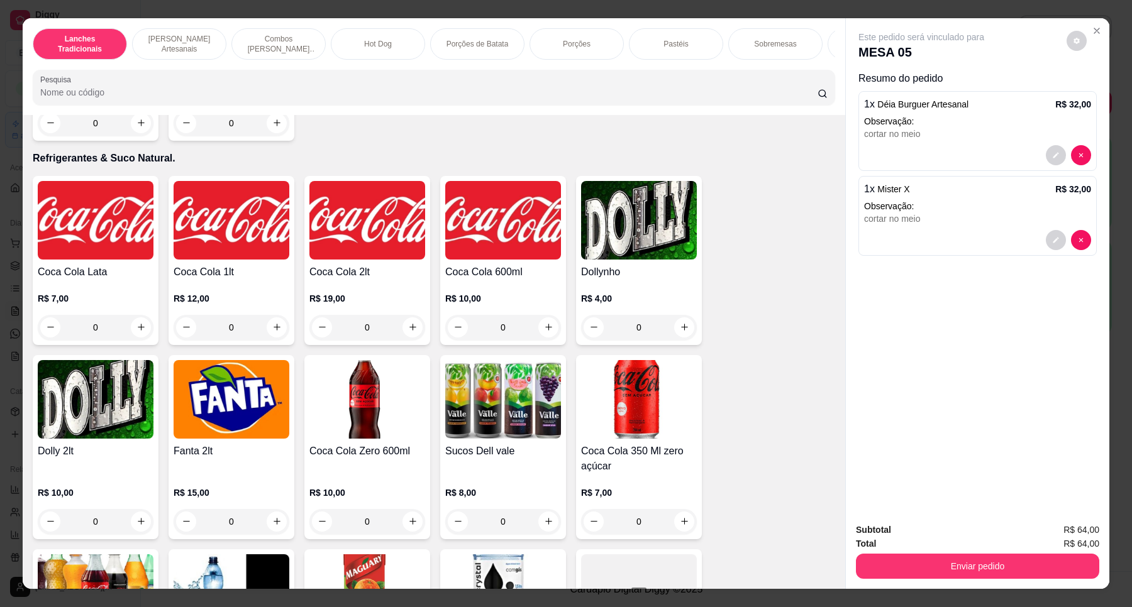
scroll to position [2908, 0]
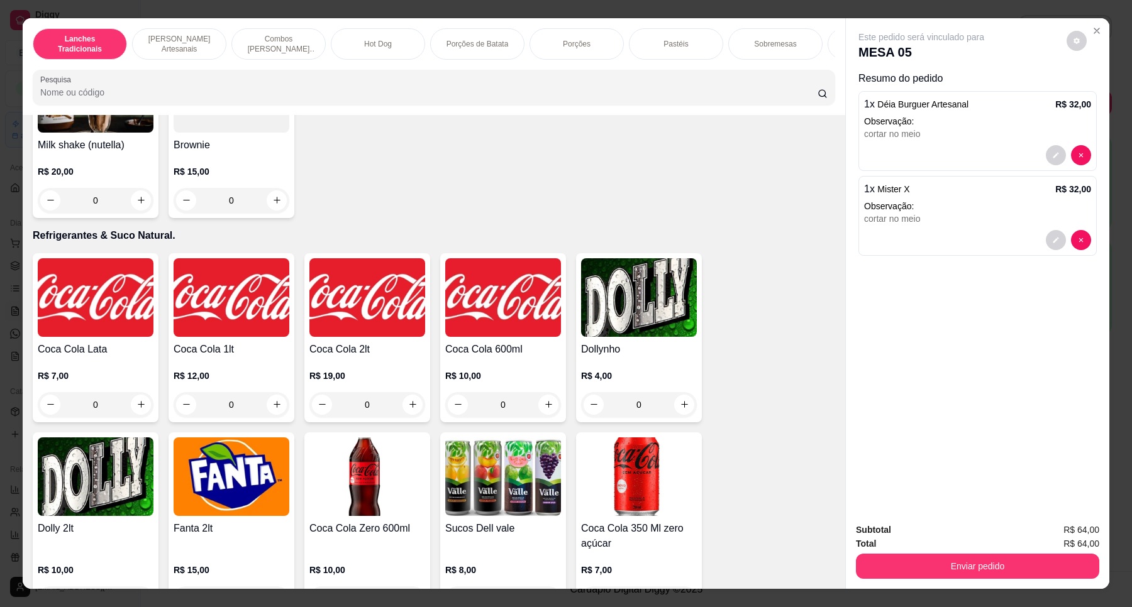
click at [214, 329] on img at bounding box center [232, 297] width 116 height 79
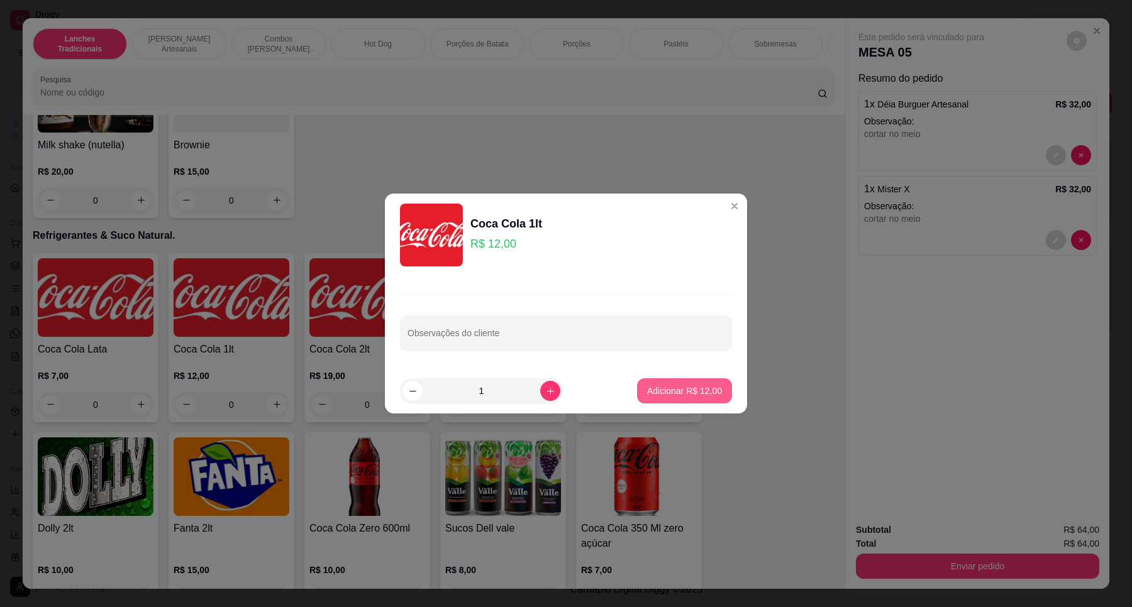
click at [709, 394] on button "Adicionar R$ 12,00" at bounding box center [684, 391] width 95 height 25
type input "1"
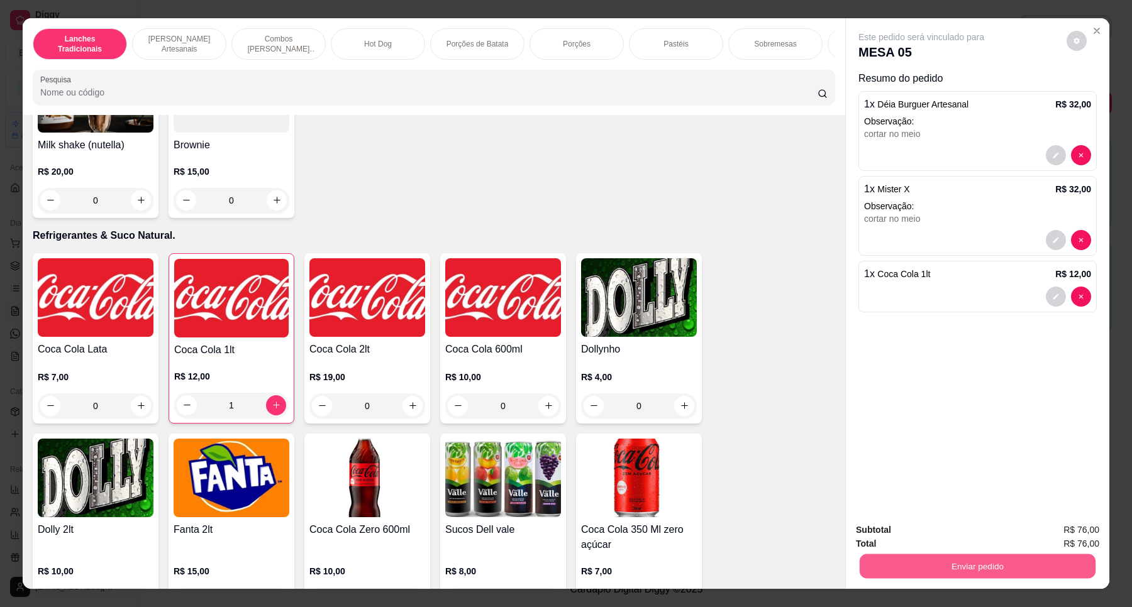
click at [970, 565] on button "Enviar pedido" at bounding box center [978, 567] width 236 height 25
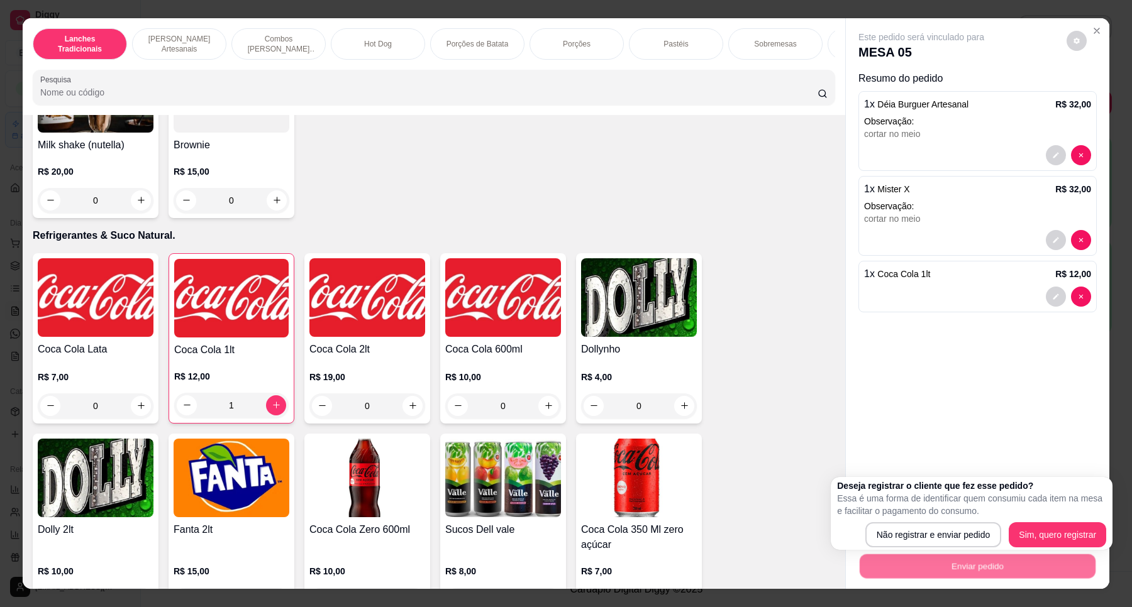
click at [929, 511] on p "Essa é uma forma de identificar quem consumiu cada item na mesa e facilitar o p…" at bounding box center [971, 504] width 269 height 25
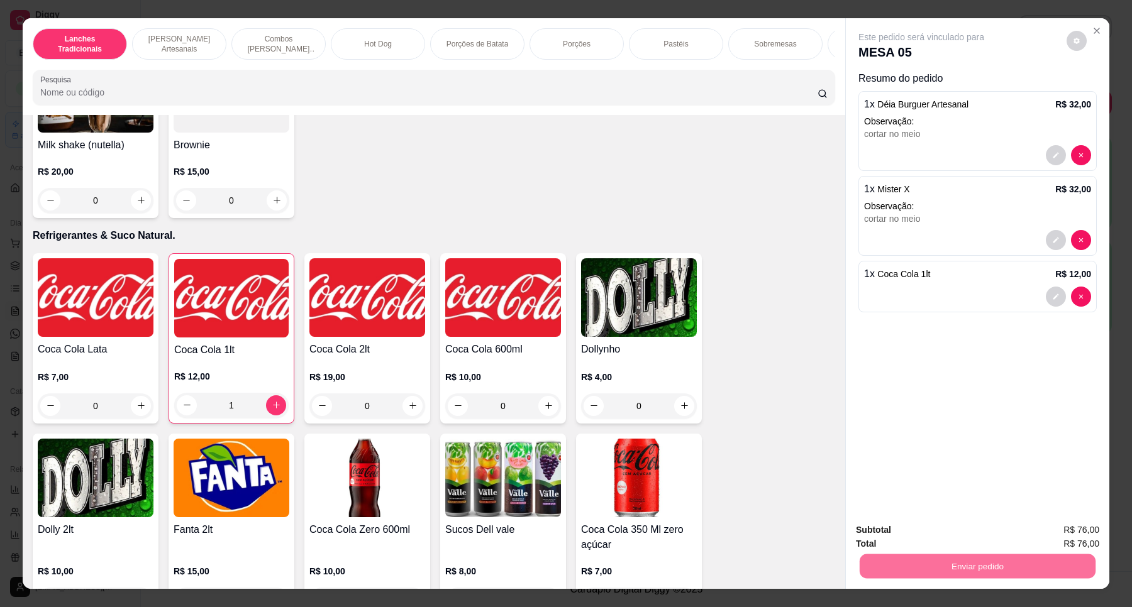
click at [939, 535] on button "Não registrar e enviar pedido" at bounding box center [935, 535] width 127 height 23
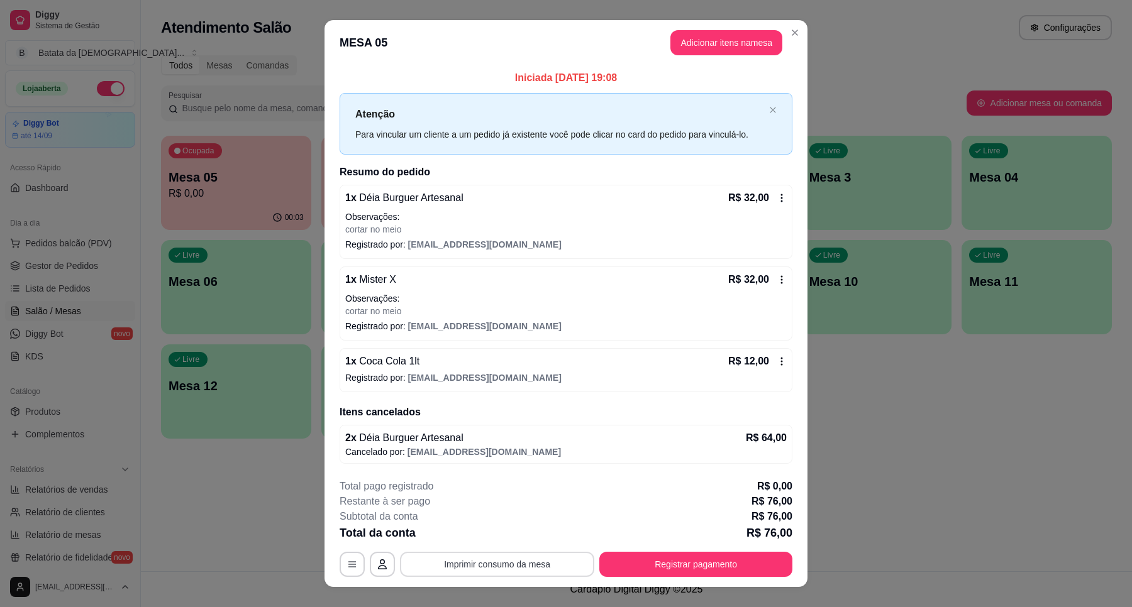
click at [541, 562] on button "Imprimir consumo da mesa" at bounding box center [497, 564] width 194 height 25
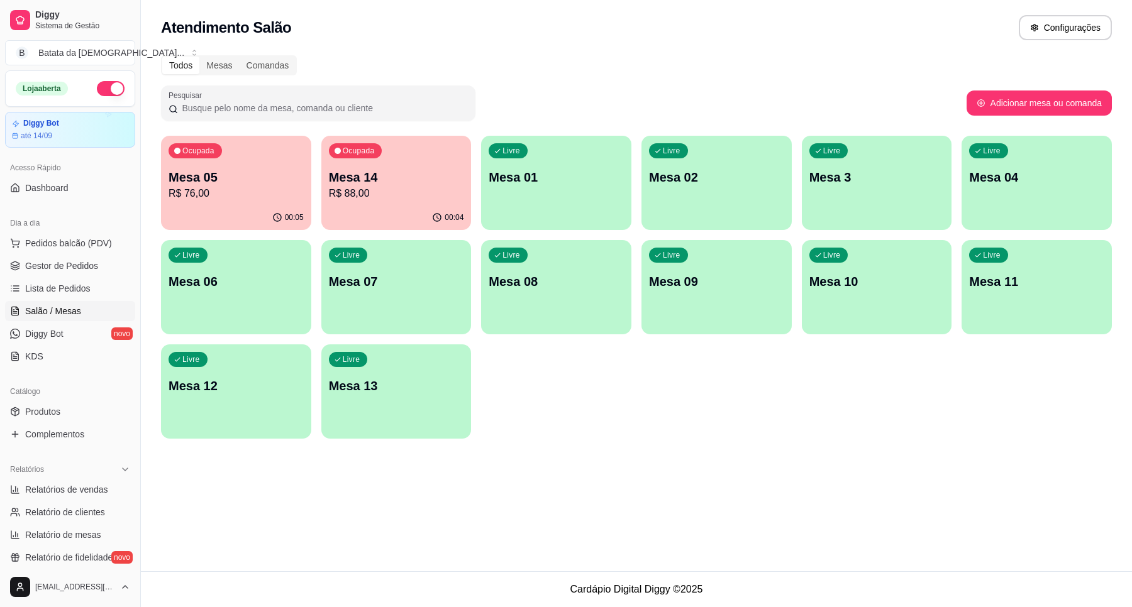
click at [857, 199] on div "Livre Mesa 3" at bounding box center [877, 175] width 150 height 79
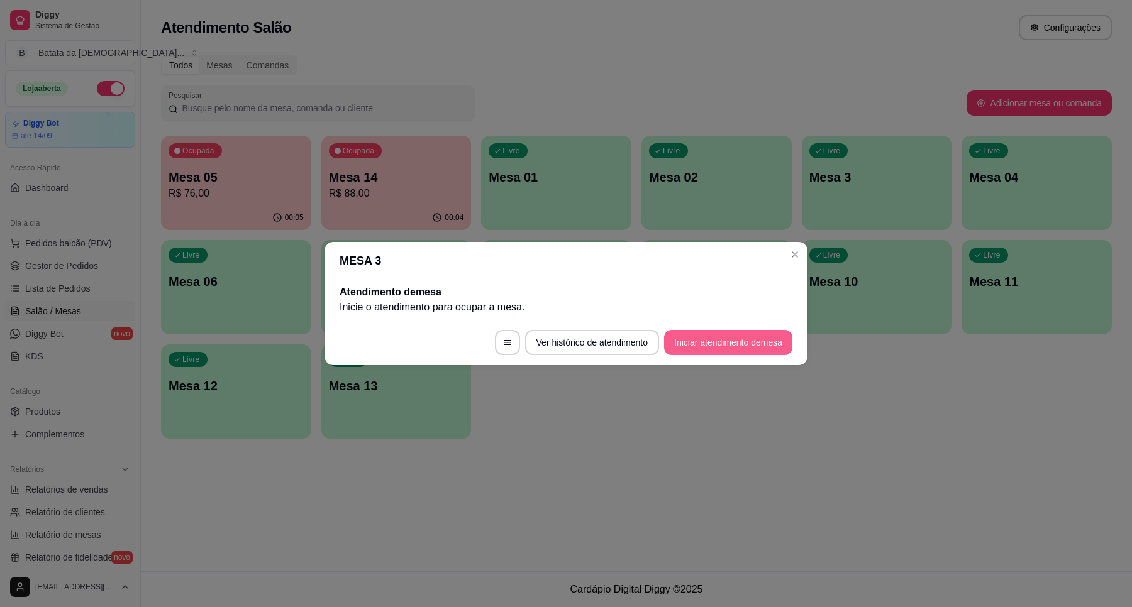
click at [753, 336] on button "Iniciar atendimento de mesa" at bounding box center [728, 342] width 128 height 25
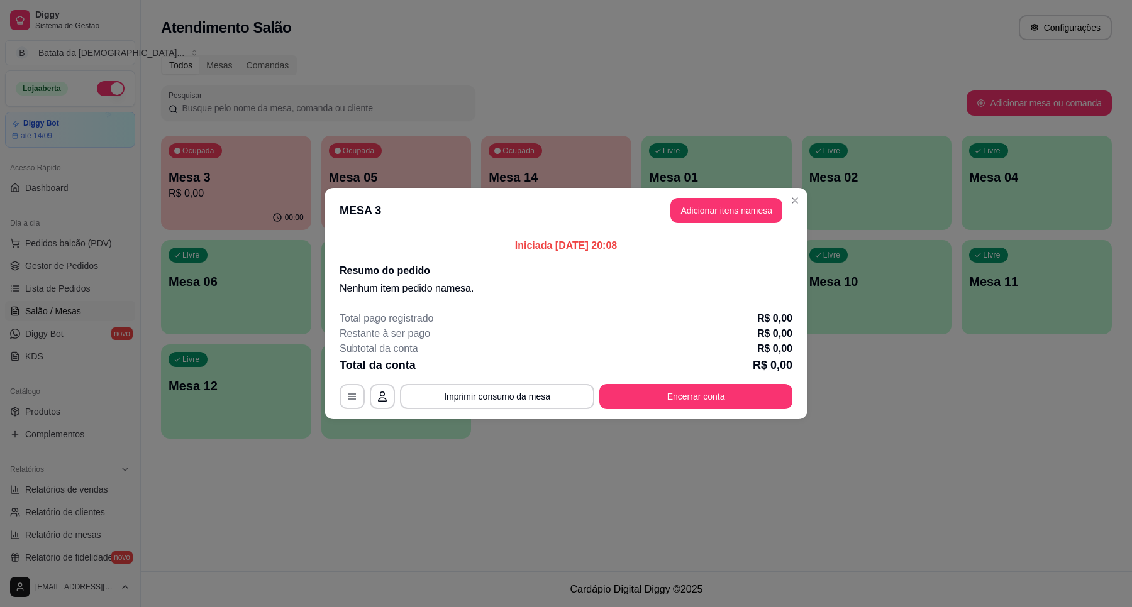
click at [711, 195] on header "MESA 3 Adicionar itens na mesa" at bounding box center [565, 210] width 483 height 45
click at [714, 206] on button "Adicionar itens na mesa" at bounding box center [726, 211] width 108 height 25
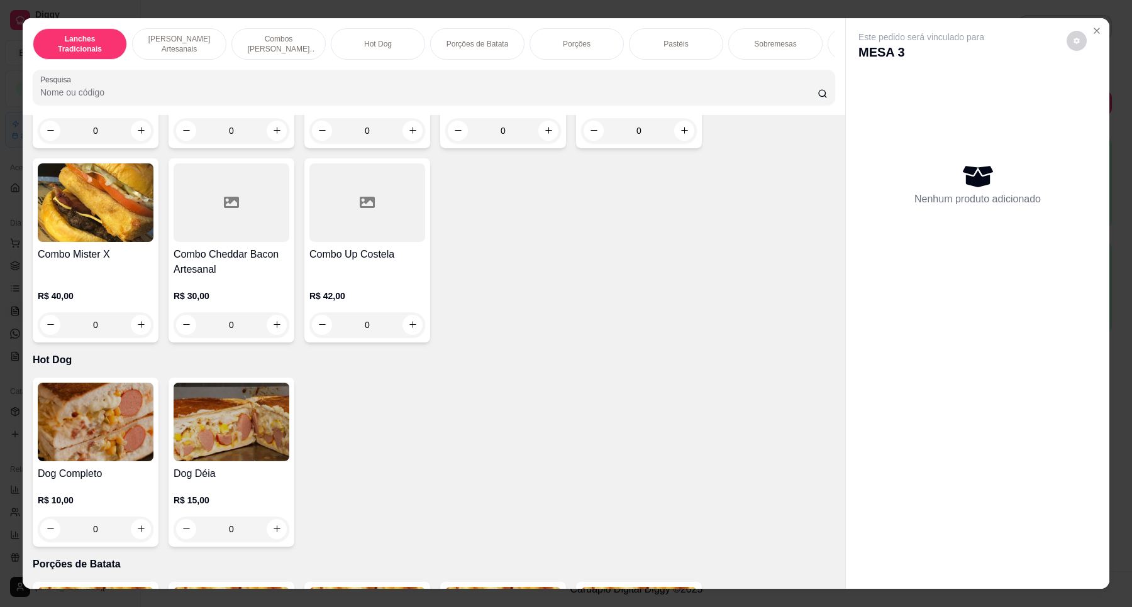
scroll to position [1022, 0]
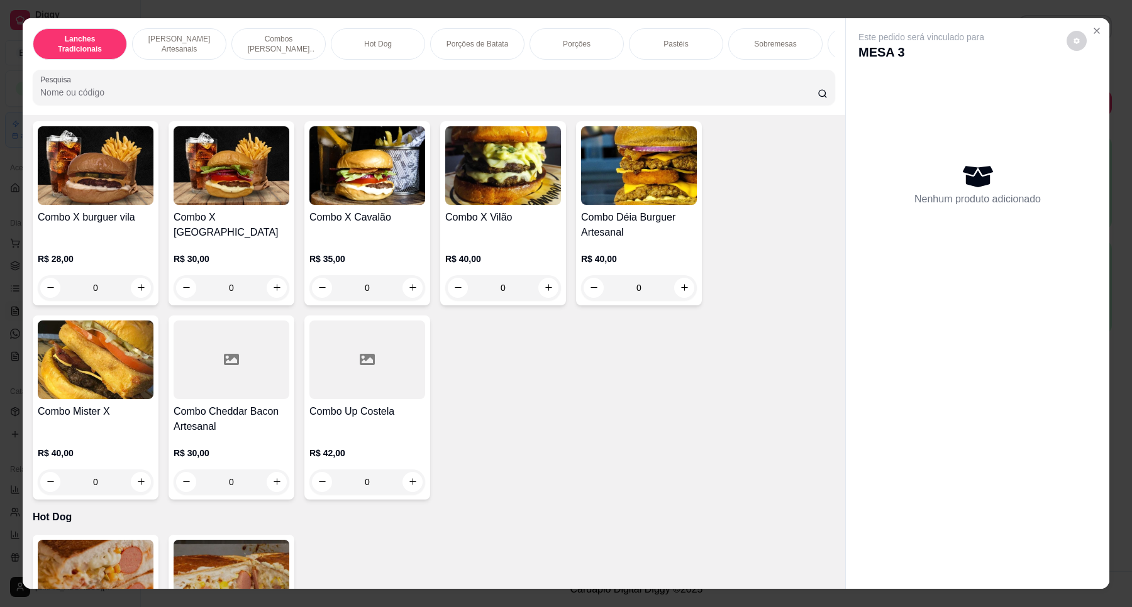
click at [680, 300] on div "0" at bounding box center [639, 287] width 116 height 25
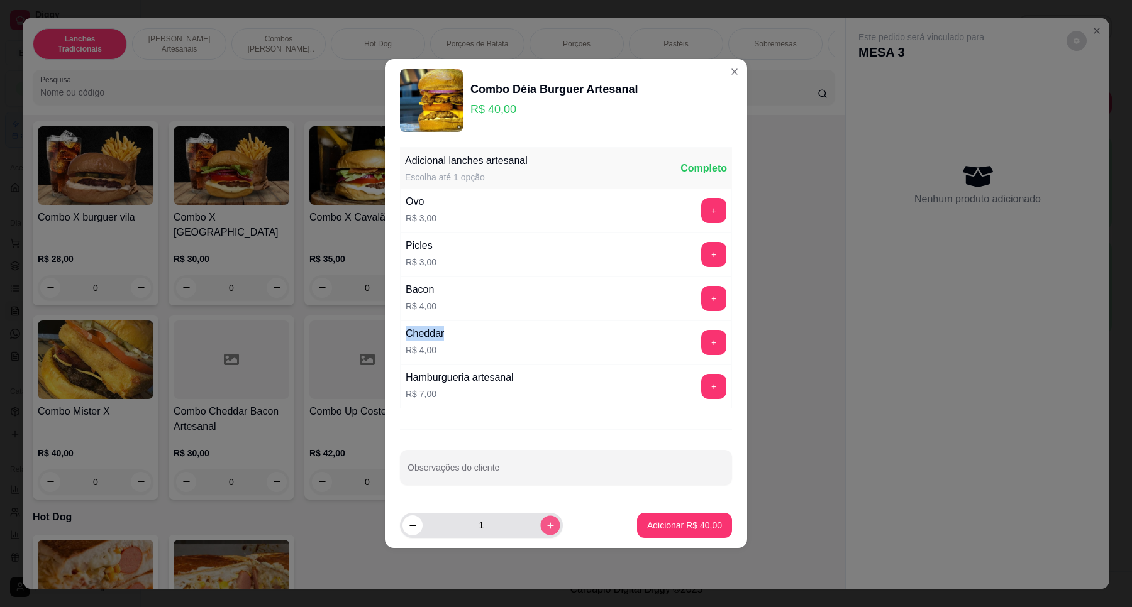
click at [547, 526] on icon "increase-product-quantity" at bounding box center [550, 526] width 6 height 6
type input "2"
click at [690, 523] on p "Adicionar R$ 80,00" at bounding box center [684, 525] width 75 height 13
type input "2"
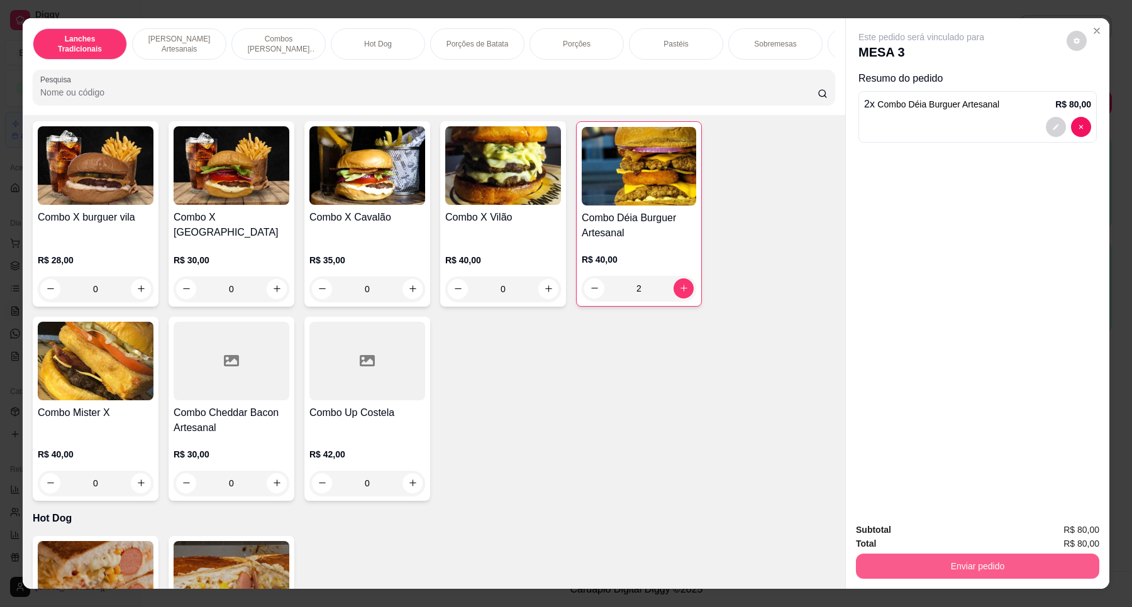
click at [924, 568] on button "Enviar pedido" at bounding box center [977, 566] width 243 height 25
click at [924, 526] on button "Não registrar e enviar pedido" at bounding box center [935, 536] width 131 height 24
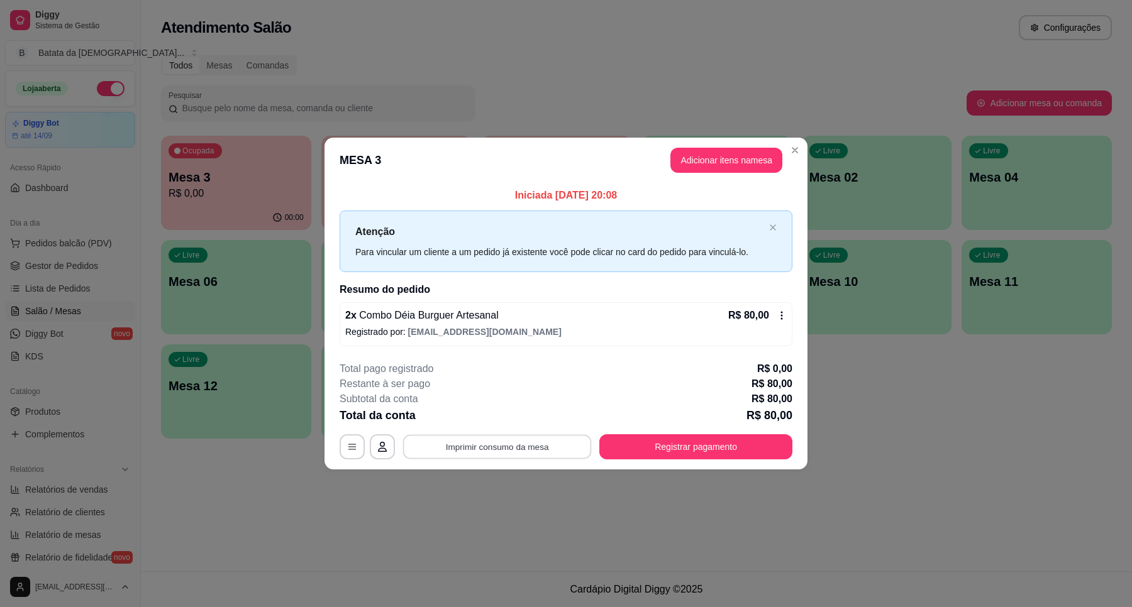
click at [479, 457] on button "Imprimir consumo da mesa" at bounding box center [497, 447] width 189 height 25
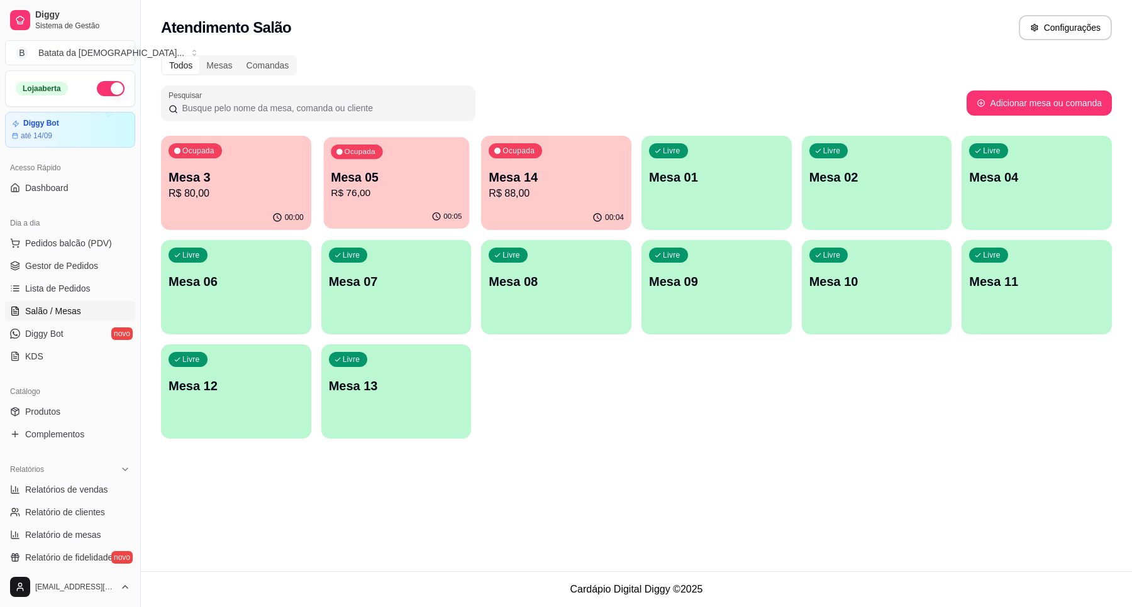
click at [357, 194] on p "R$ 76,00" at bounding box center [396, 193] width 131 height 14
click at [178, 158] on div "Ocupada Mesa 3 R$ 80,00" at bounding box center [236, 171] width 150 height 70
click at [55, 291] on span "Lista de Pedidos" at bounding box center [57, 288] width 65 height 13
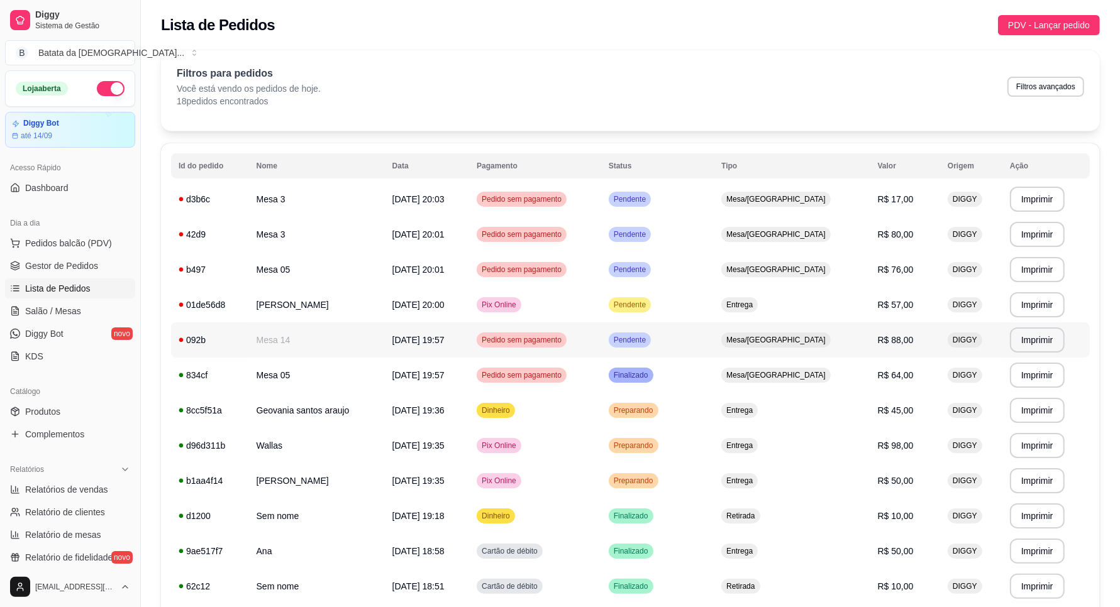
click at [714, 335] on td "Pendente" at bounding box center [657, 340] width 113 height 35
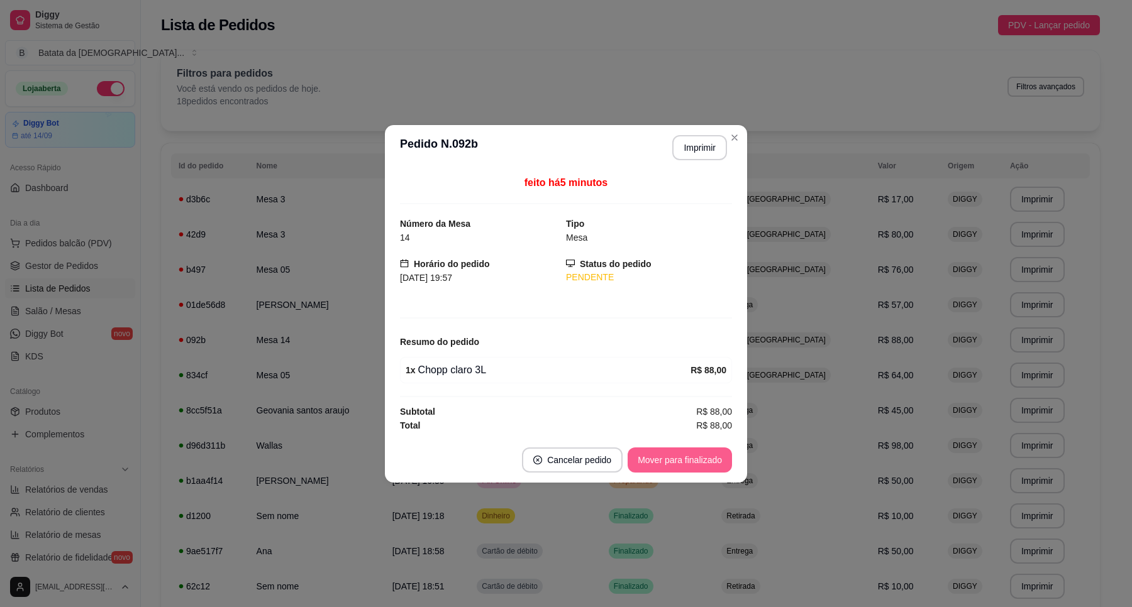
click at [663, 457] on button "Mover para finalizado" at bounding box center [680, 460] width 104 height 25
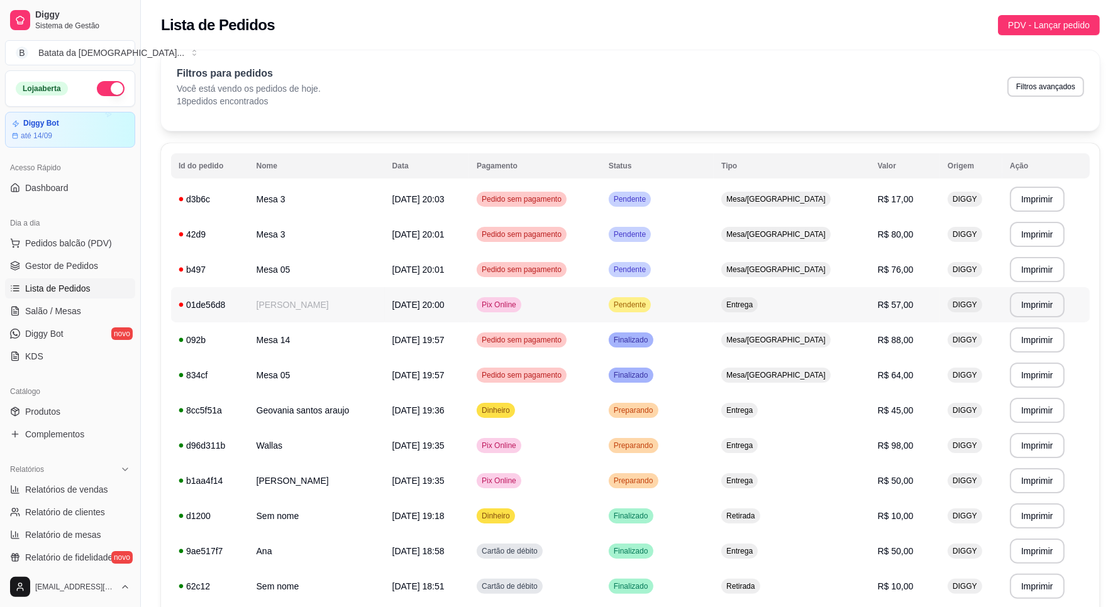
click at [714, 297] on td "Pendente" at bounding box center [657, 304] width 113 height 35
click at [648, 306] on span "Pendente" at bounding box center [629, 305] width 37 height 10
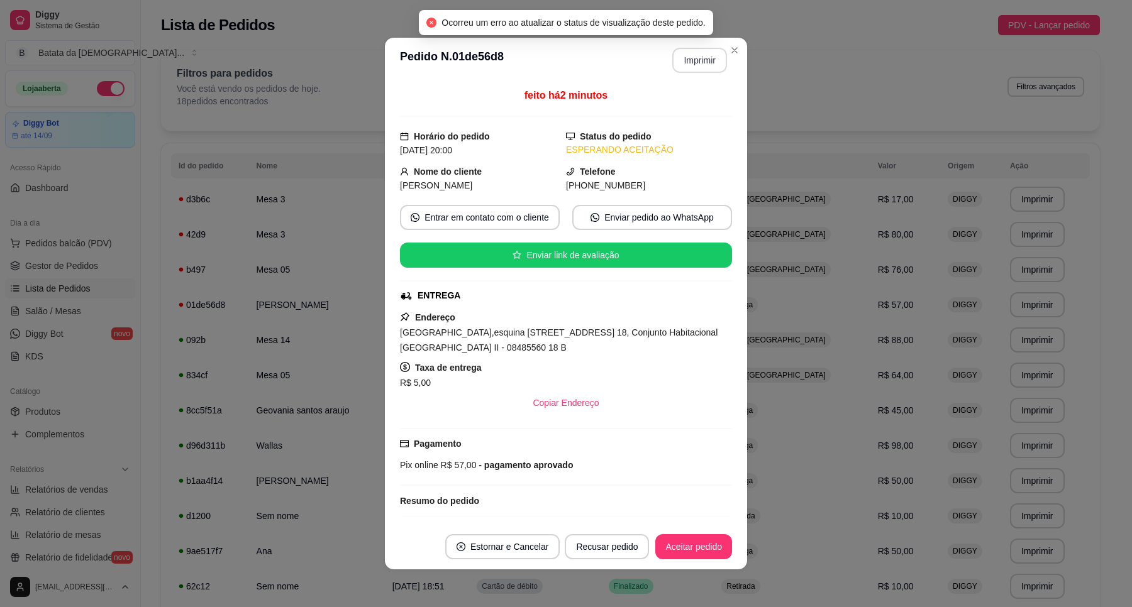
click at [689, 60] on button "Imprimir" at bounding box center [699, 60] width 55 height 25
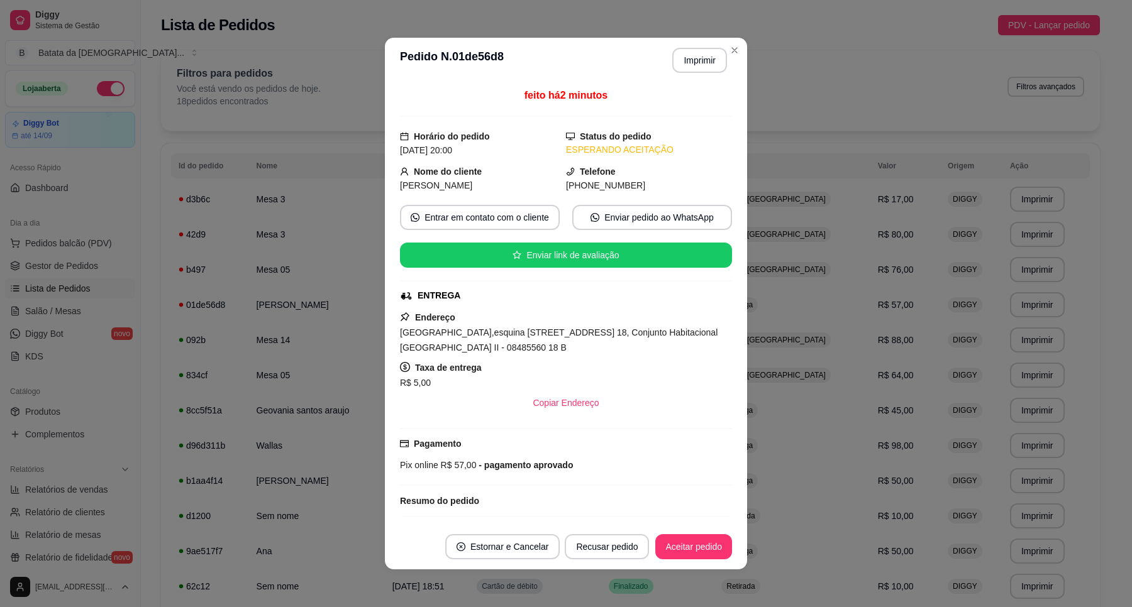
click at [692, 546] on button "Aceitar pedido" at bounding box center [693, 546] width 77 height 25
click at [670, 555] on button "Mover para preparo" at bounding box center [682, 546] width 97 height 25
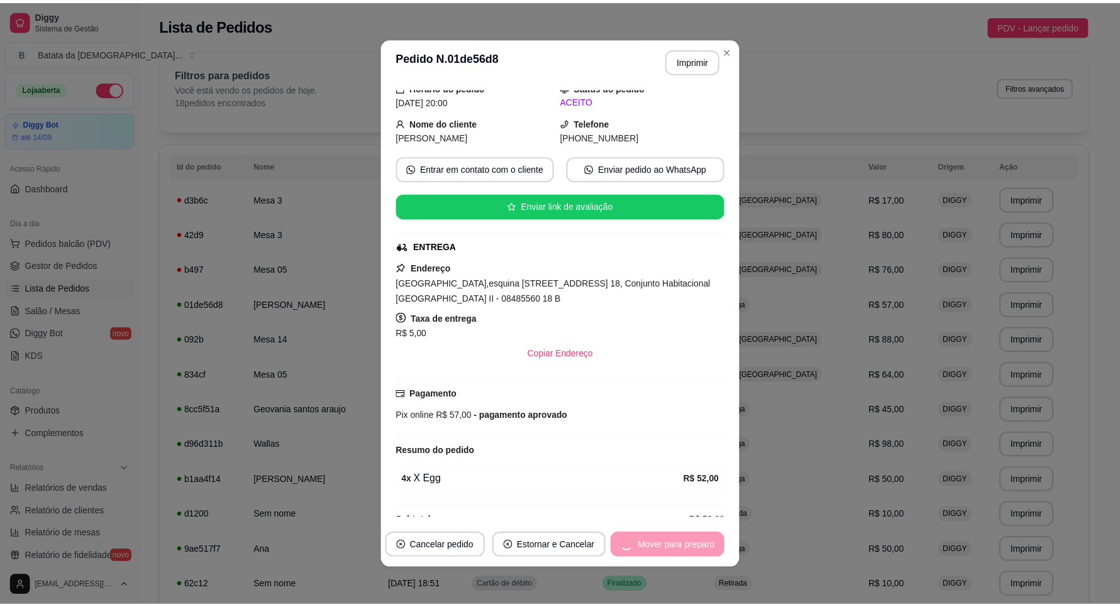
scroll to position [77, 0]
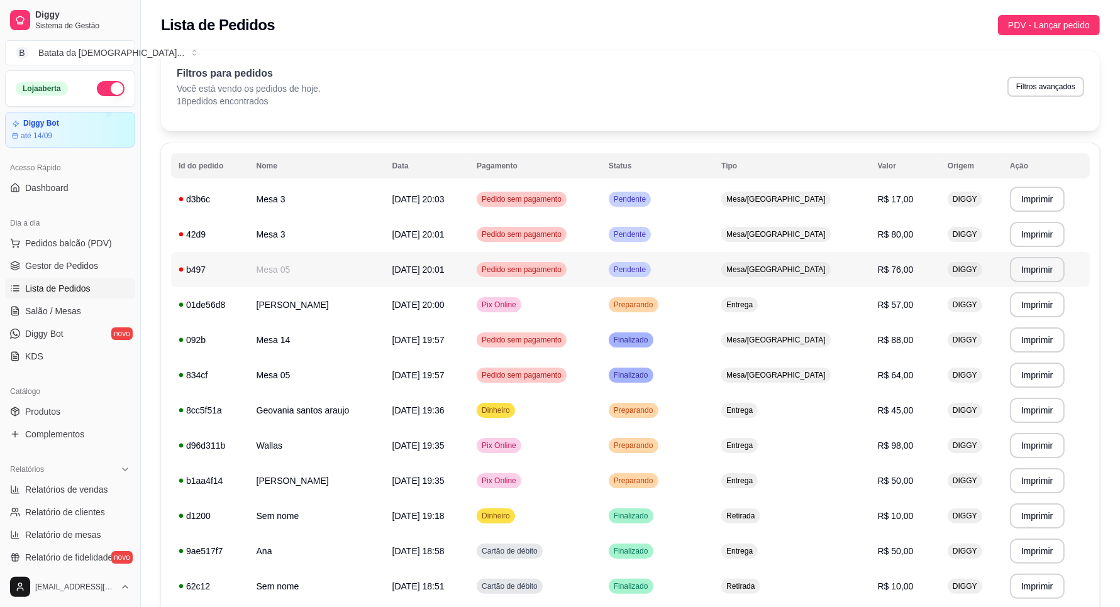
click at [698, 275] on td "Pendente" at bounding box center [657, 269] width 113 height 35
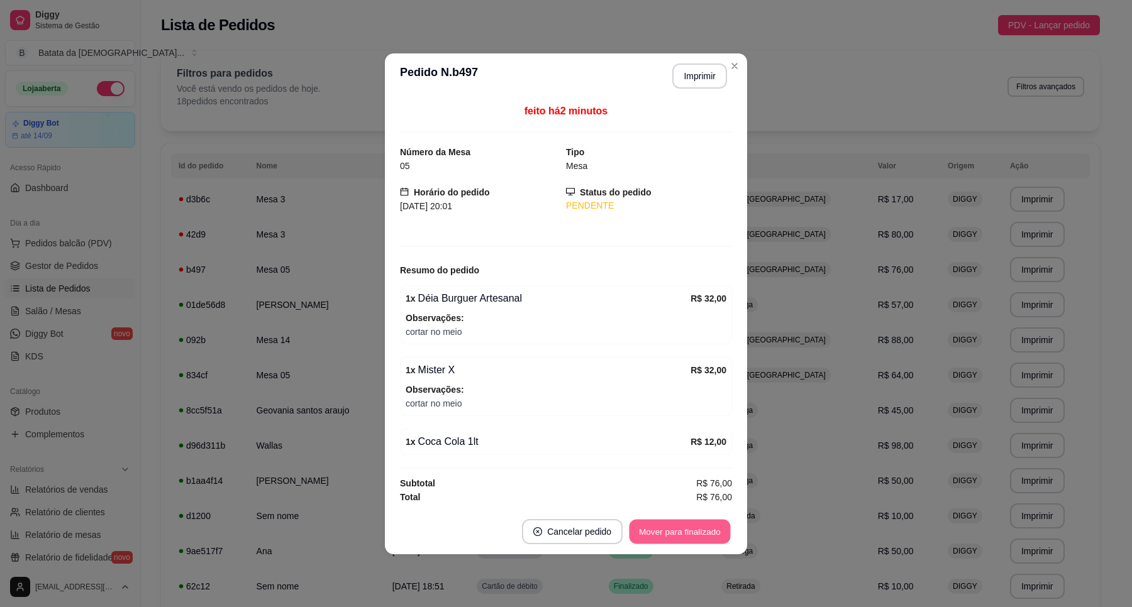
click at [701, 533] on button "Mover para finalizado" at bounding box center [679, 531] width 101 height 25
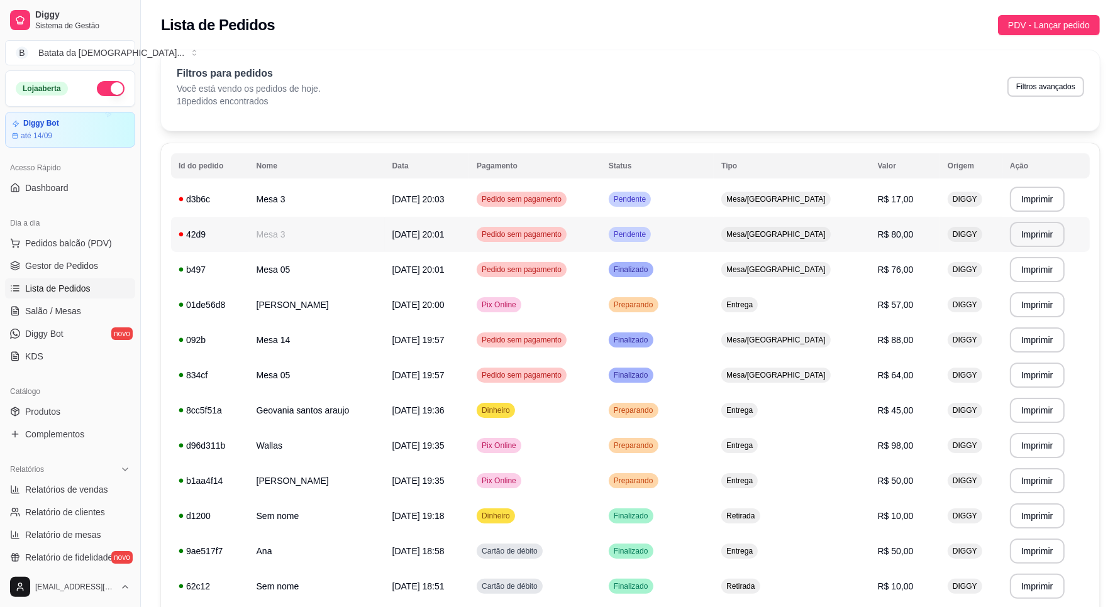
click at [697, 230] on td "Pendente" at bounding box center [657, 234] width 113 height 35
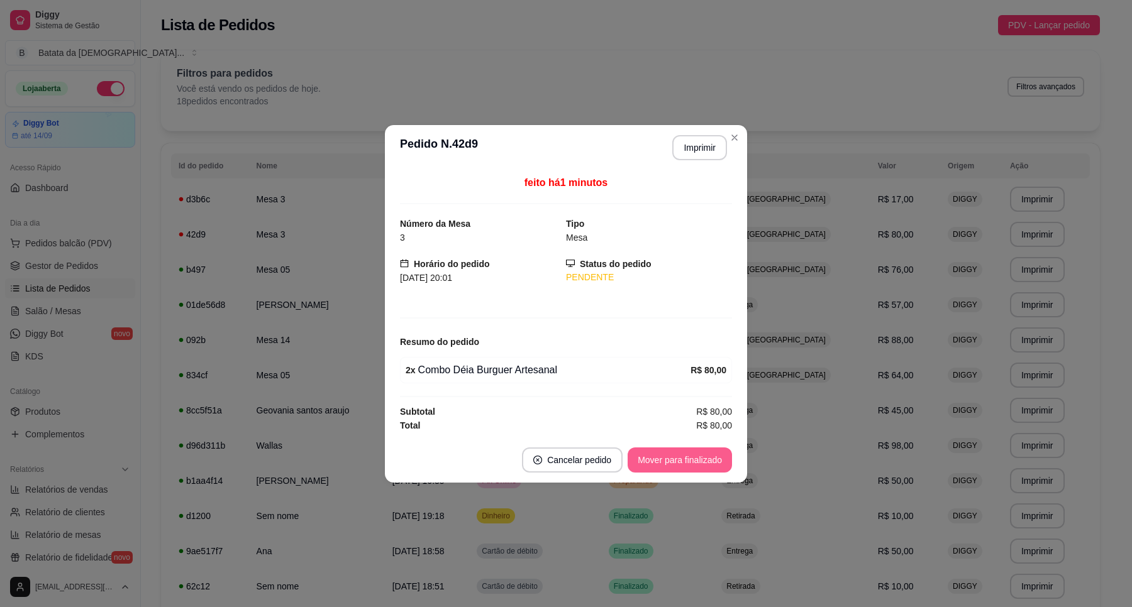
click at [677, 451] on button "Mover para finalizado" at bounding box center [680, 460] width 104 height 25
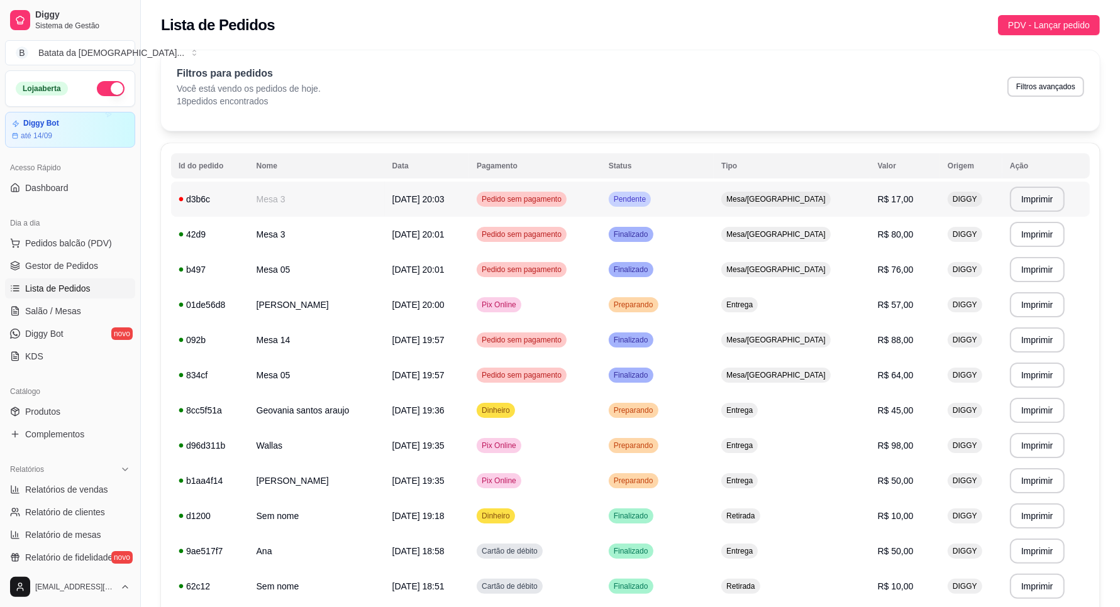
click at [777, 208] on td "Mesa/[GEOGRAPHIC_DATA]" at bounding box center [792, 199] width 156 height 35
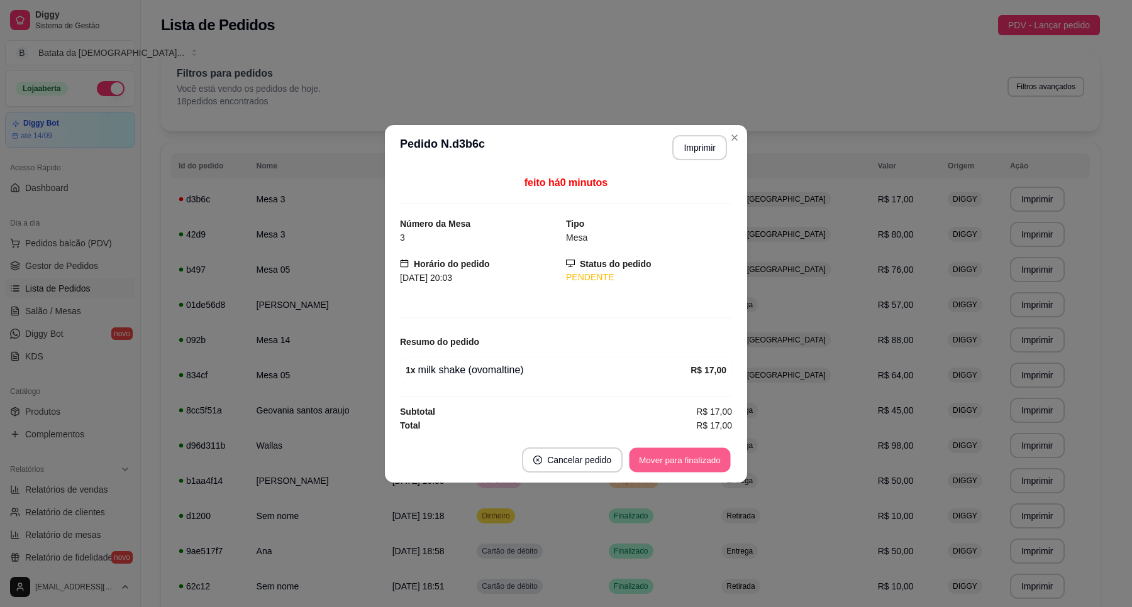
click at [670, 462] on button "Mover para finalizado" at bounding box center [679, 460] width 101 height 25
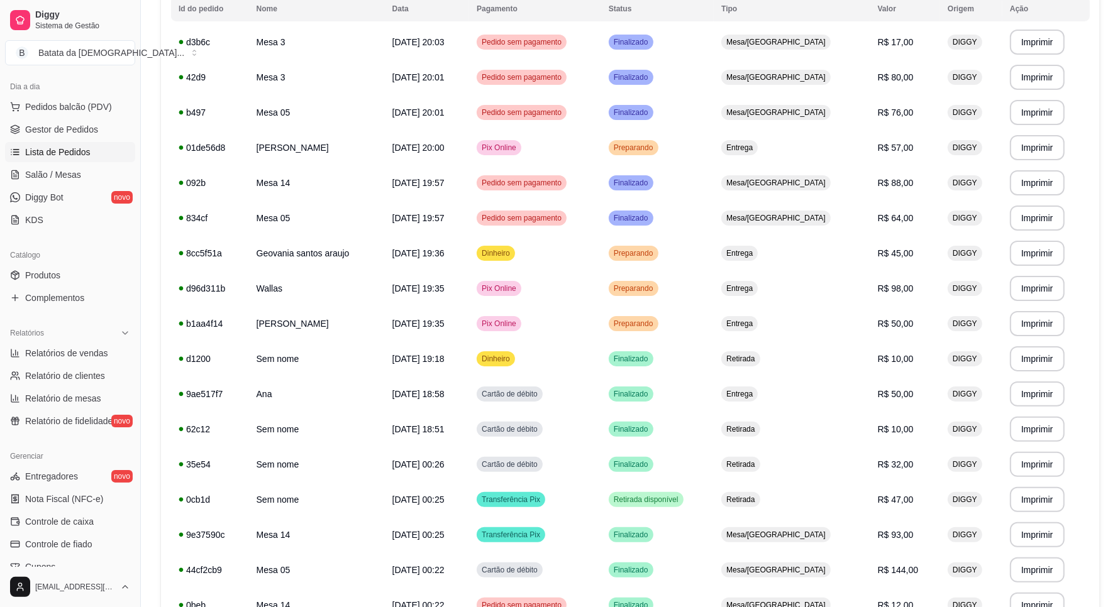
scroll to position [157, 0]
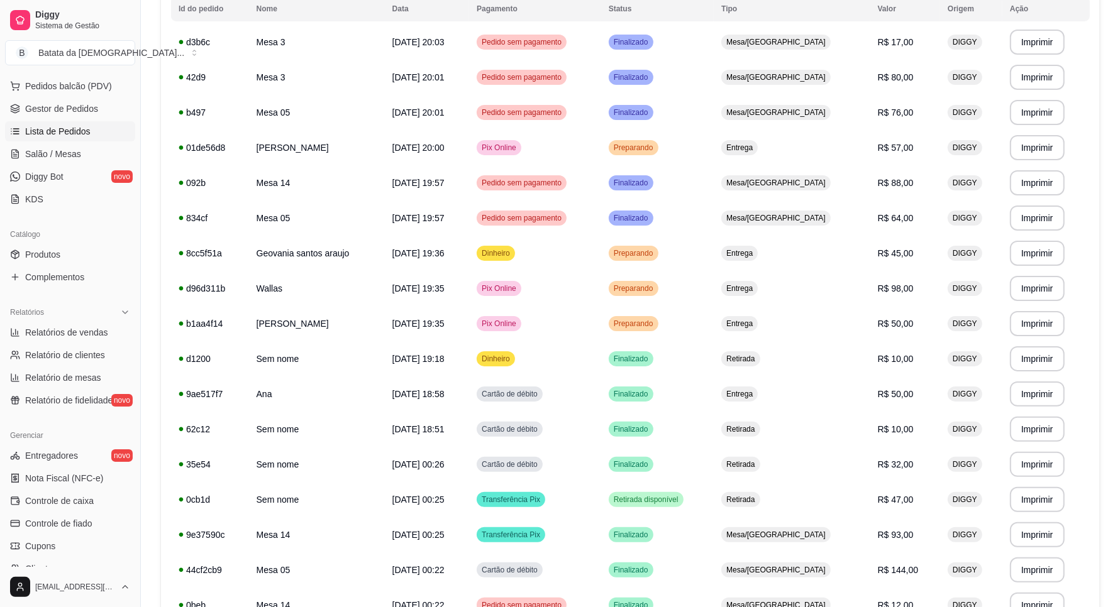
click at [65, 512] on ul "Entregadores novo Nota Fiscal (NFC-e) Controle de caixa Controle de fiado Cupon…" at bounding box center [70, 535] width 130 height 179
click at [65, 501] on span "Controle de caixa" at bounding box center [59, 501] width 69 height 13
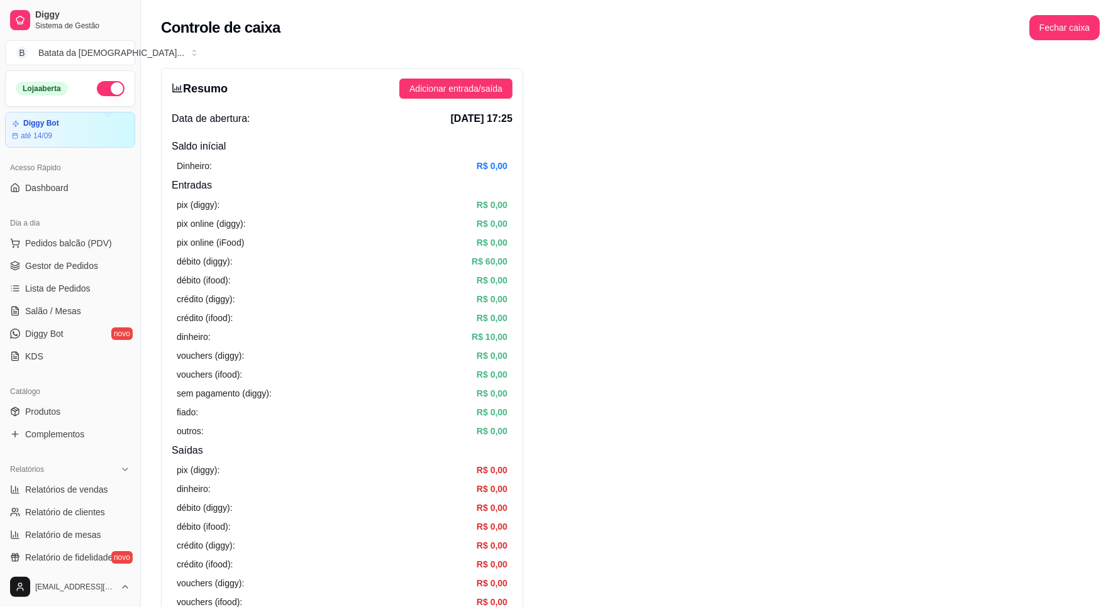
drag, startPoint x: 55, startPoint y: 291, endPoint x: 151, endPoint y: 220, distance: 119.2
click at [55, 289] on span "Lista de Pedidos" at bounding box center [57, 288] width 65 height 13
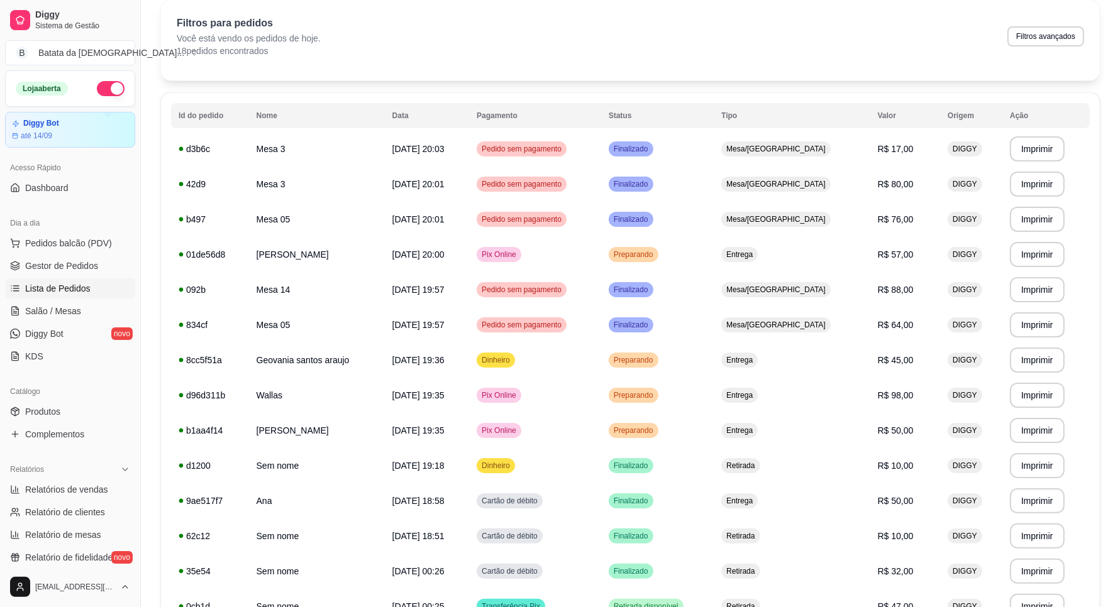
scroll to position [79, 0]
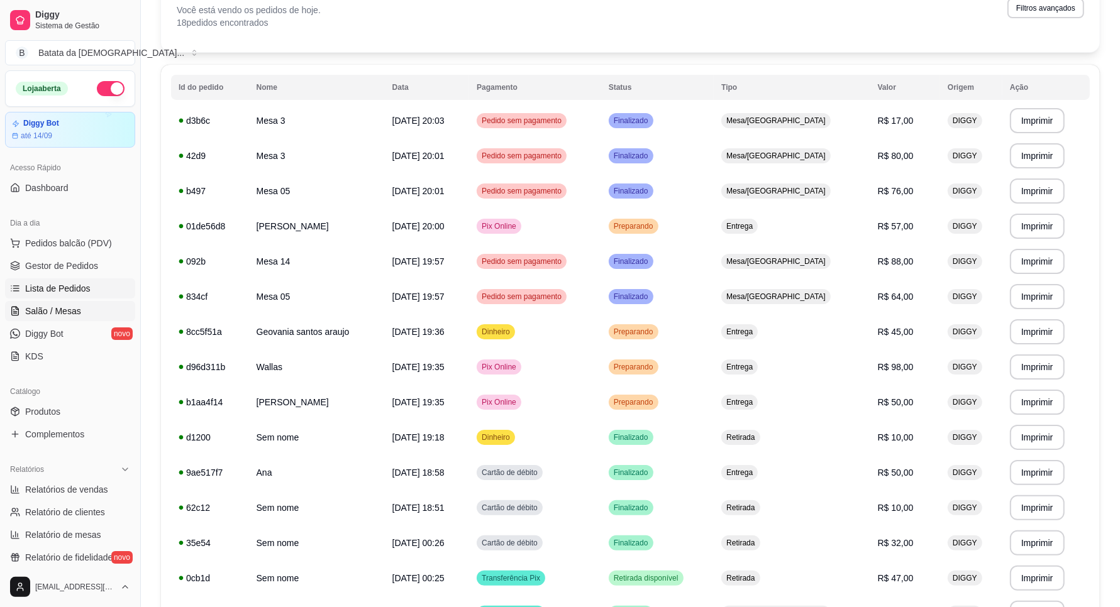
click at [95, 307] on link "Salão / Mesas" at bounding box center [70, 311] width 130 height 20
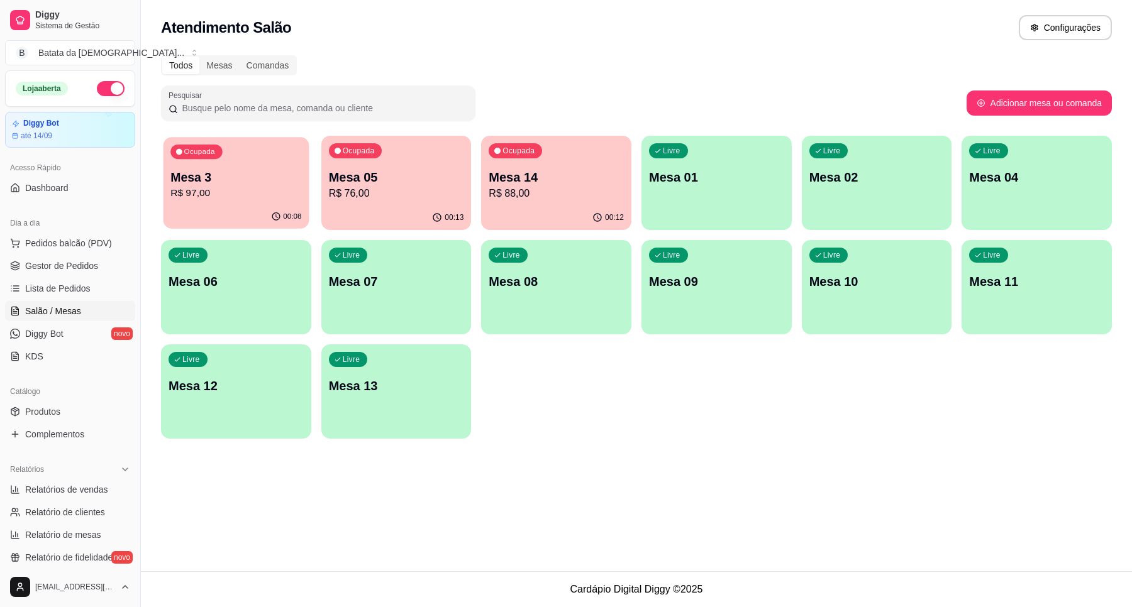
click at [265, 180] on p "Mesa 3" at bounding box center [235, 177] width 131 height 17
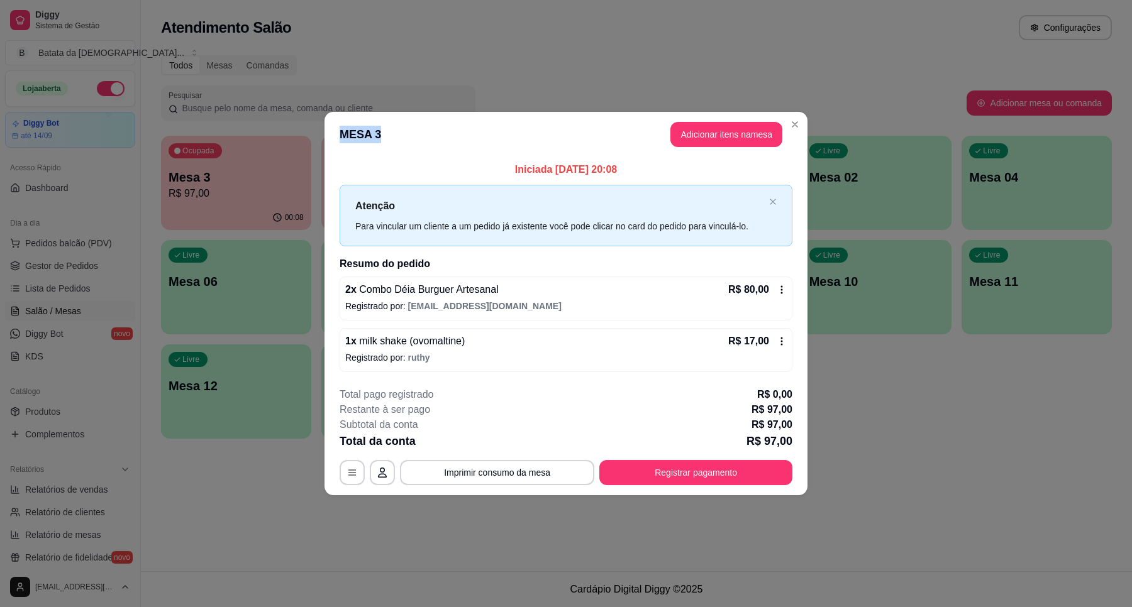
drag, startPoint x: 340, startPoint y: 131, endPoint x: 489, endPoint y: 131, distance: 149.7
click at [489, 131] on header "MESA 3 Adicionar itens na mesa" at bounding box center [565, 134] width 483 height 45
click at [458, 126] on header "MESA 3 Adicionar itens na mesa" at bounding box center [565, 134] width 483 height 45
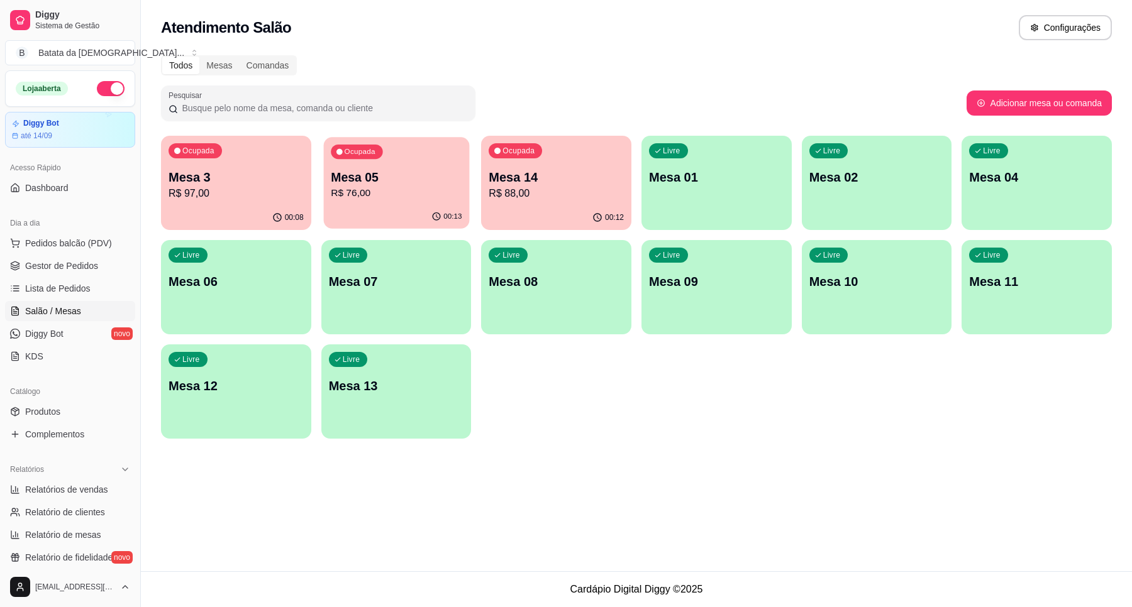
click at [403, 202] on div "Ocupada Mesa 05 R$ 76,00" at bounding box center [396, 171] width 146 height 68
click at [365, 165] on div "Ocupada Mesa 05 R$ 76,00" at bounding box center [396, 171] width 146 height 68
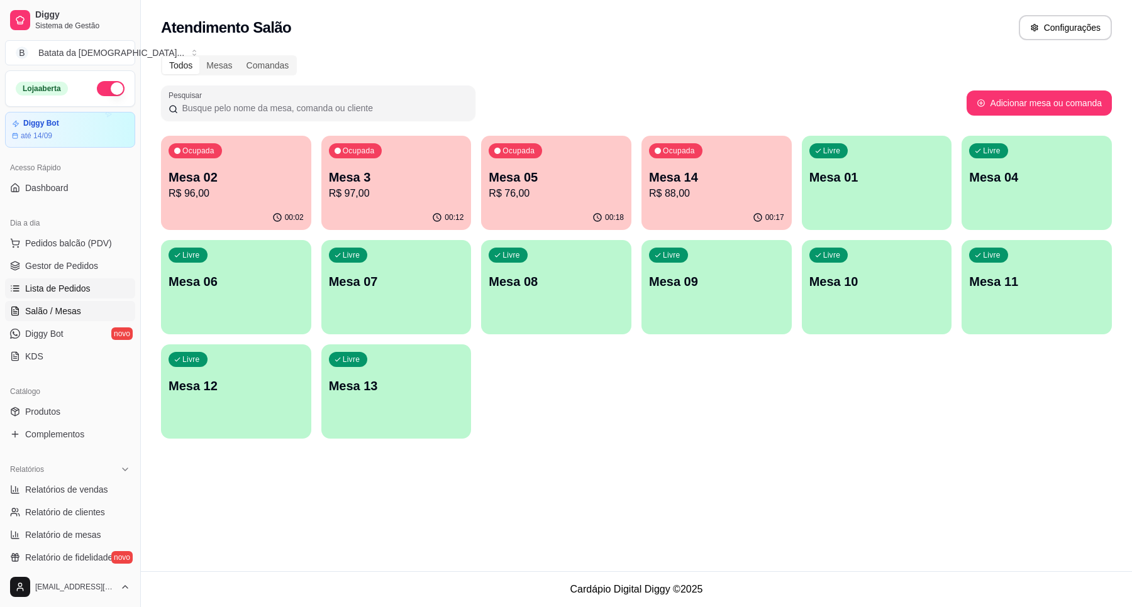
click at [28, 281] on link "Lista de Pedidos" at bounding box center [70, 289] width 130 height 20
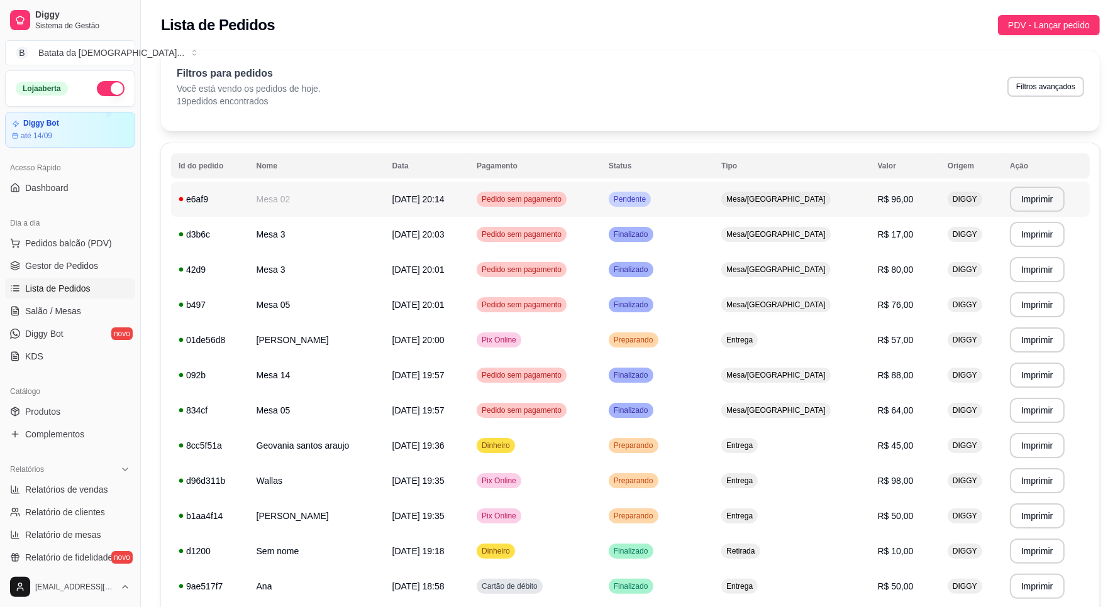
click at [769, 191] on td "Mesa/[GEOGRAPHIC_DATA]" at bounding box center [792, 199] width 156 height 35
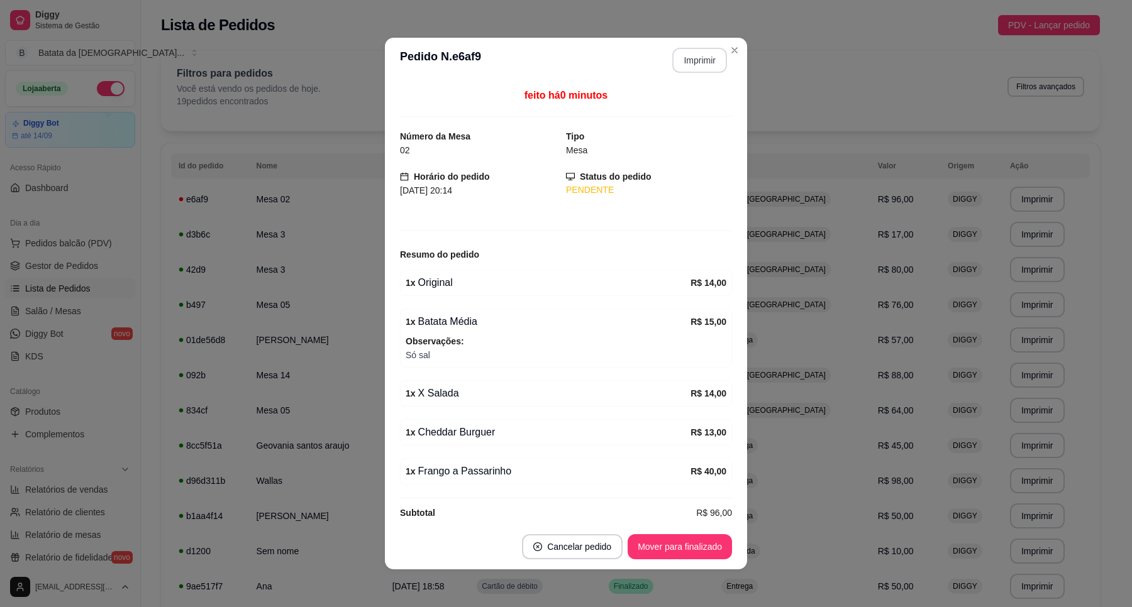
click at [692, 52] on button "Imprimir" at bounding box center [699, 60] width 55 height 25
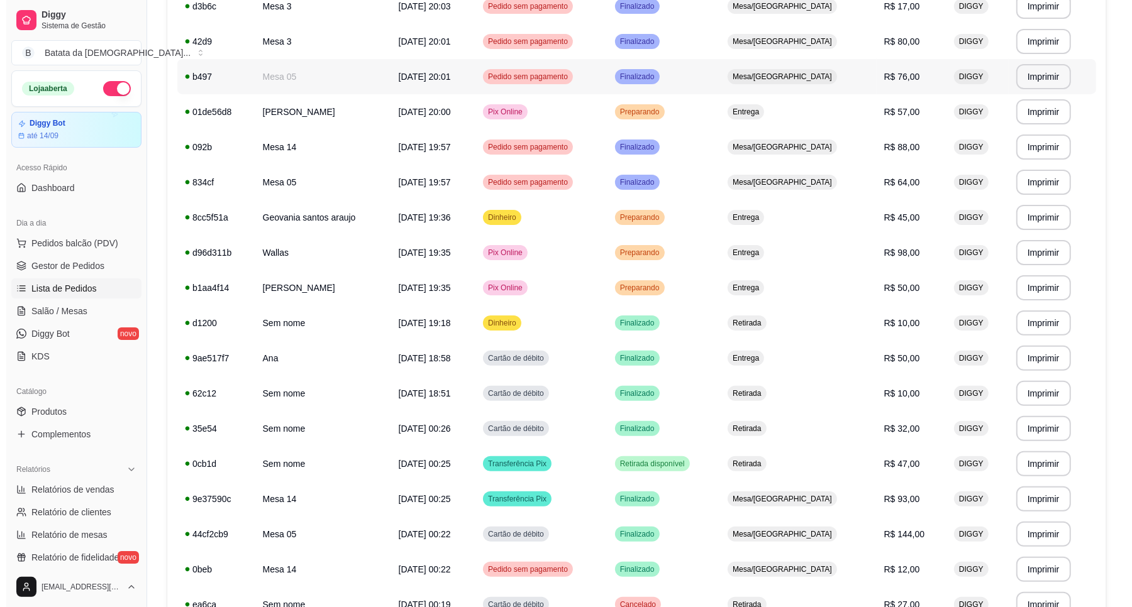
scroll to position [314, 0]
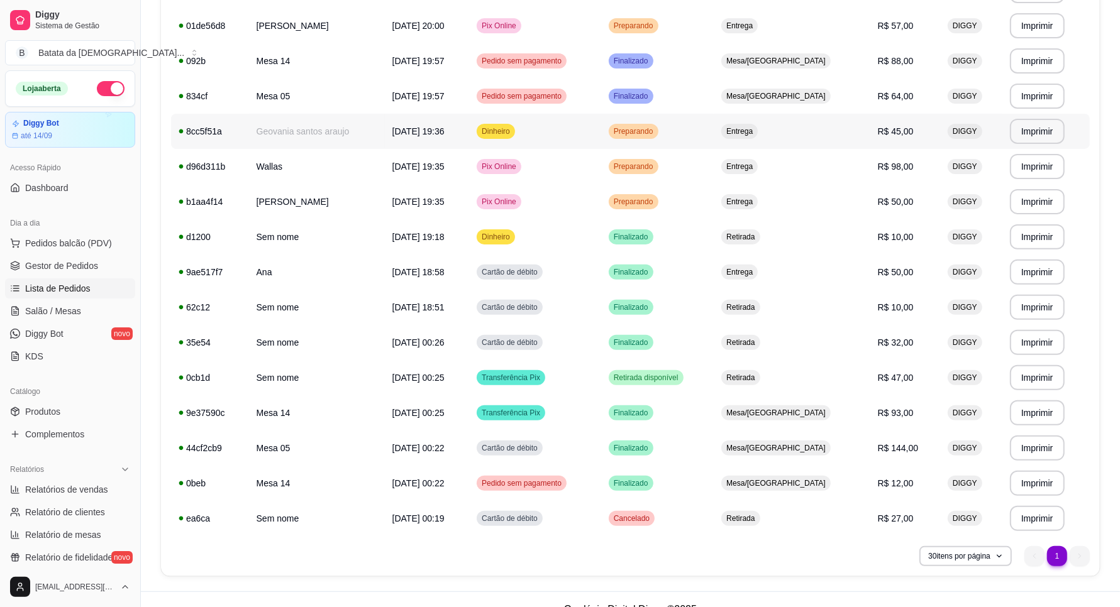
click at [444, 129] on span "[DATE] 19:36" at bounding box center [418, 131] width 52 height 10
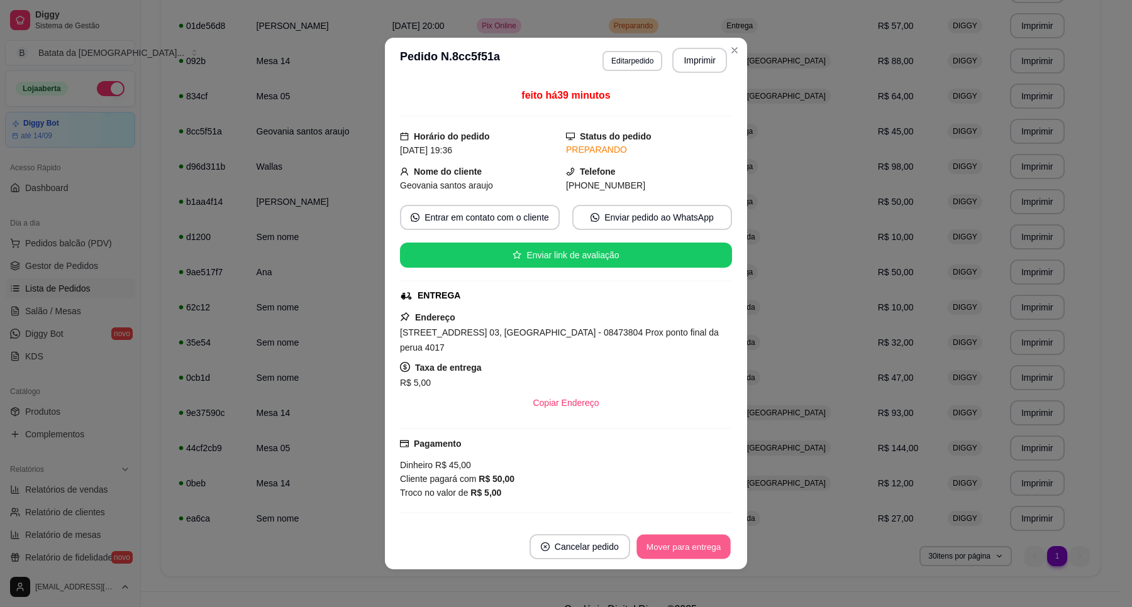
click at [687, 548] on button "Mover para entrega" at bounding box center [683, 547] width 94 height 25
click at [696, 51] on button "Imprimir" at bounding box center [699, 60] width 53 height 25
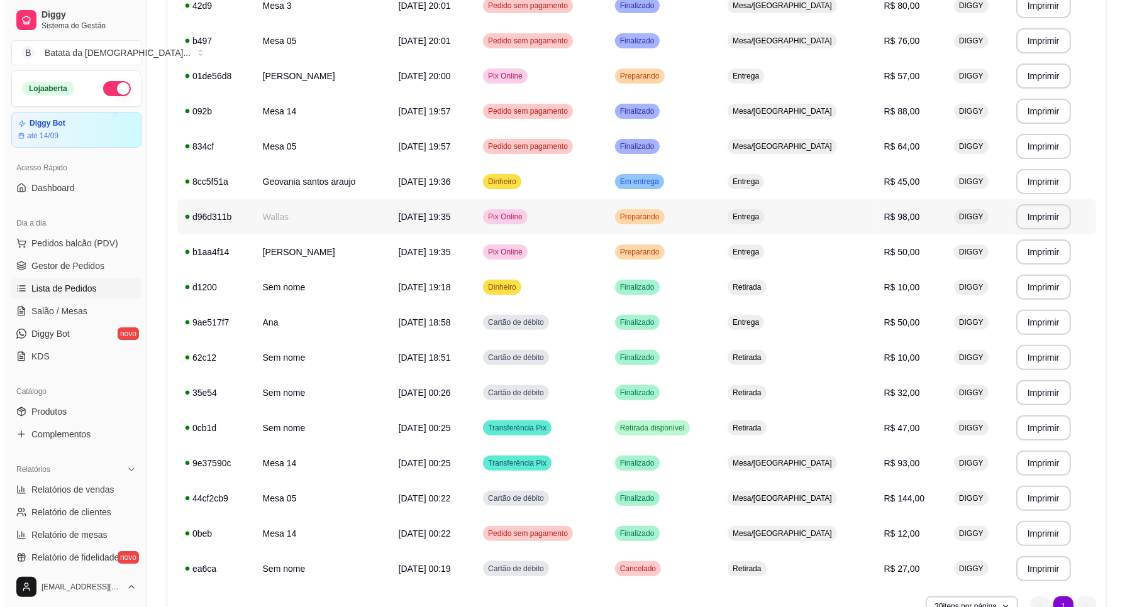
scroll to position [236, 0]
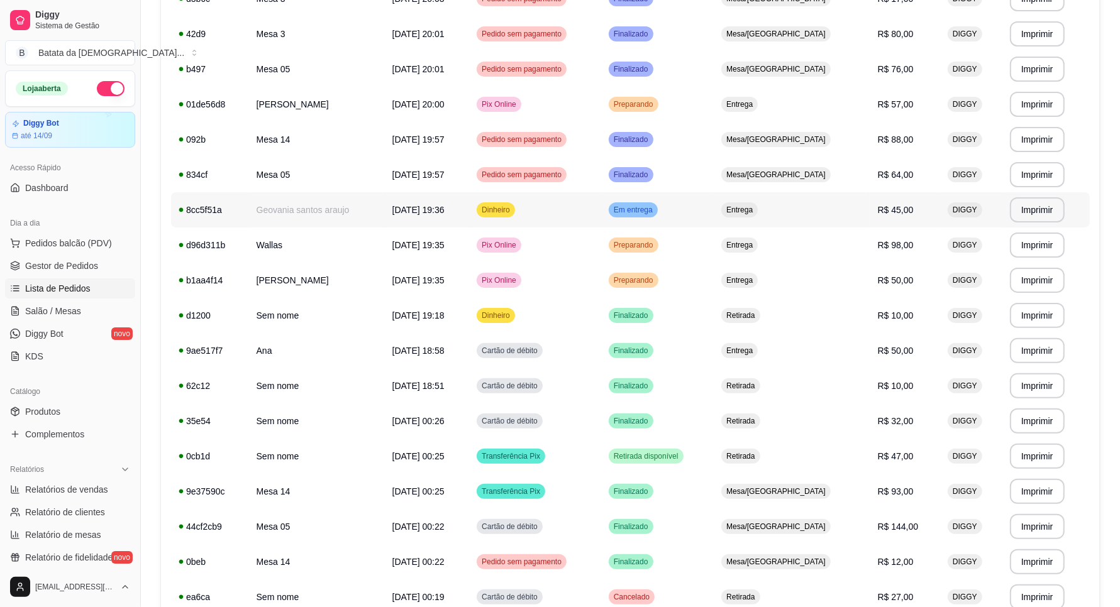
click at [362, 204] on td "Geovania santos araujo" at bounding box center [317, 209] width 136 height 35
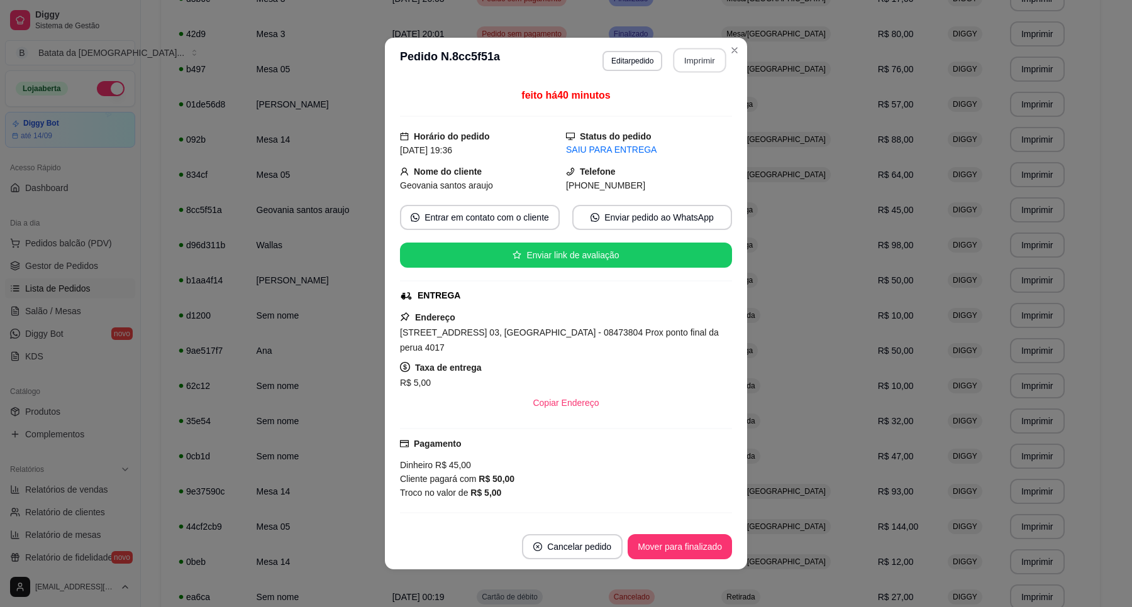
click at [699, 71] on button "Imprimir" at bounding box center [699, 60] width 53 height 25
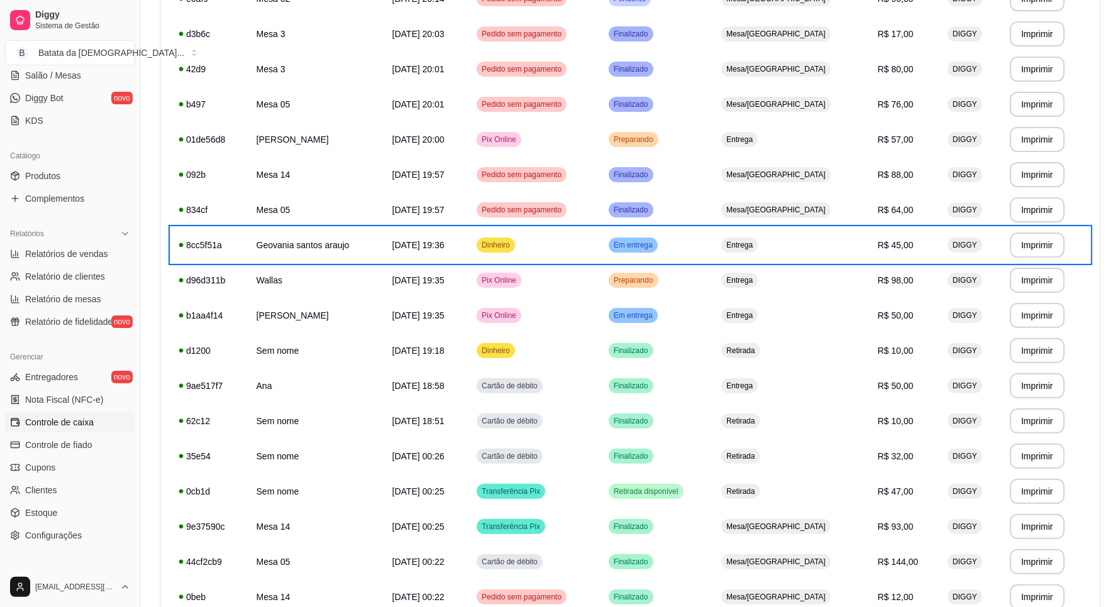
click at [67, 416] on span "Controle de caixa" at bounding box center [59, 422] width 69 height 13
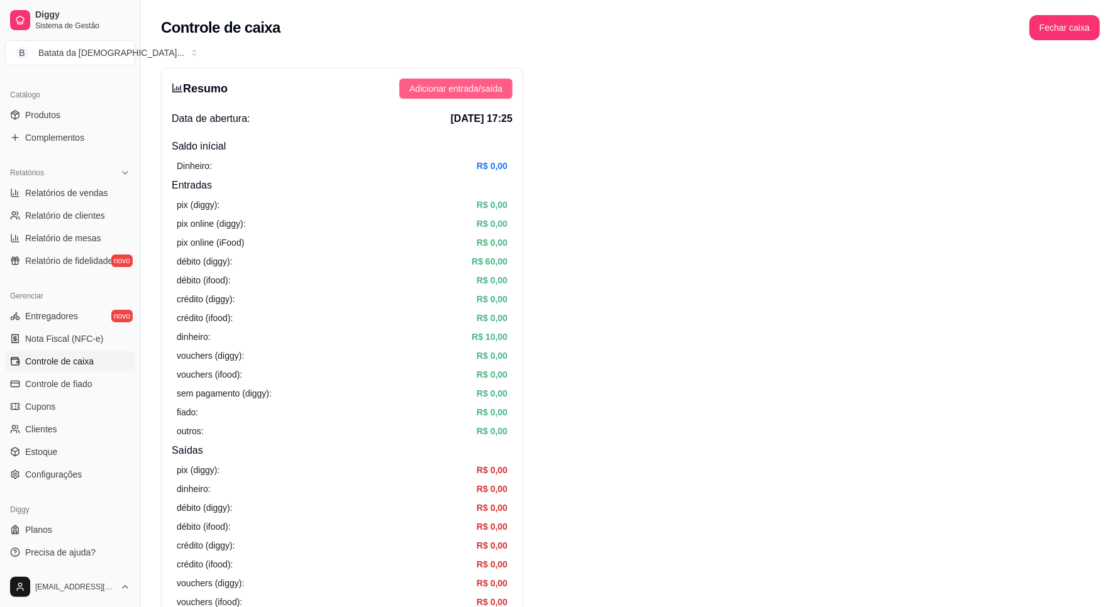
click at [462, 91] on span "Adicionar entrada/saída" at bounding box center [455, 89] width 93 height 14
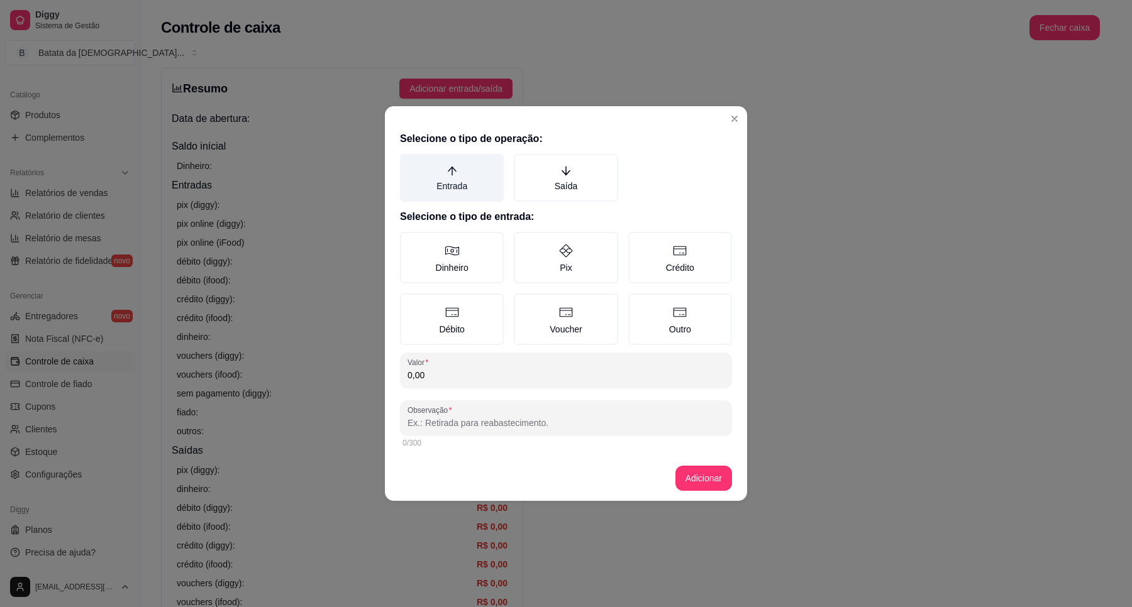
click at [463, 183] on label "Entrada" at bounding box center [452, 178] width 104 height 48
click at [409, 163] on button "Entrada" at bounding box center [404, 158] width 10 height 10
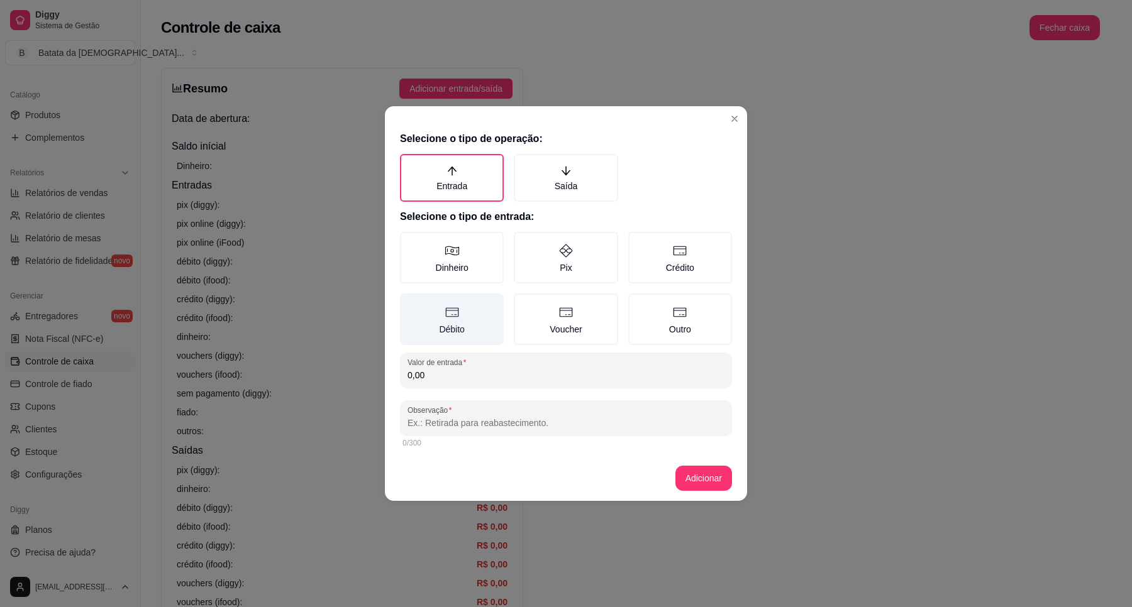
drag, startPoint x: 457, startPoint y: 258, endPoint x: 426, endPoint y: 325, distance: 73.7
click at [455, 258] on icon at bounding box center [452, 250] width 15 height 15
click at [409, 241] on button "Dinheiro" at bounding box center [404, 236] width 10 height 10
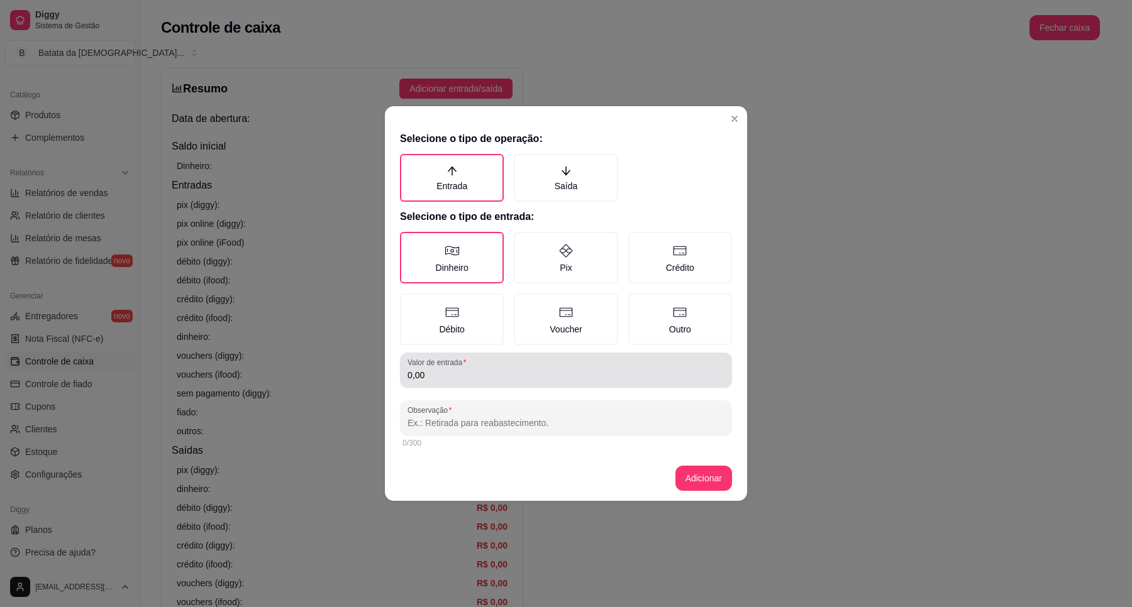
click at [448, 381] on div "0,00" at bounding box center [565, 370] width 317 height 25
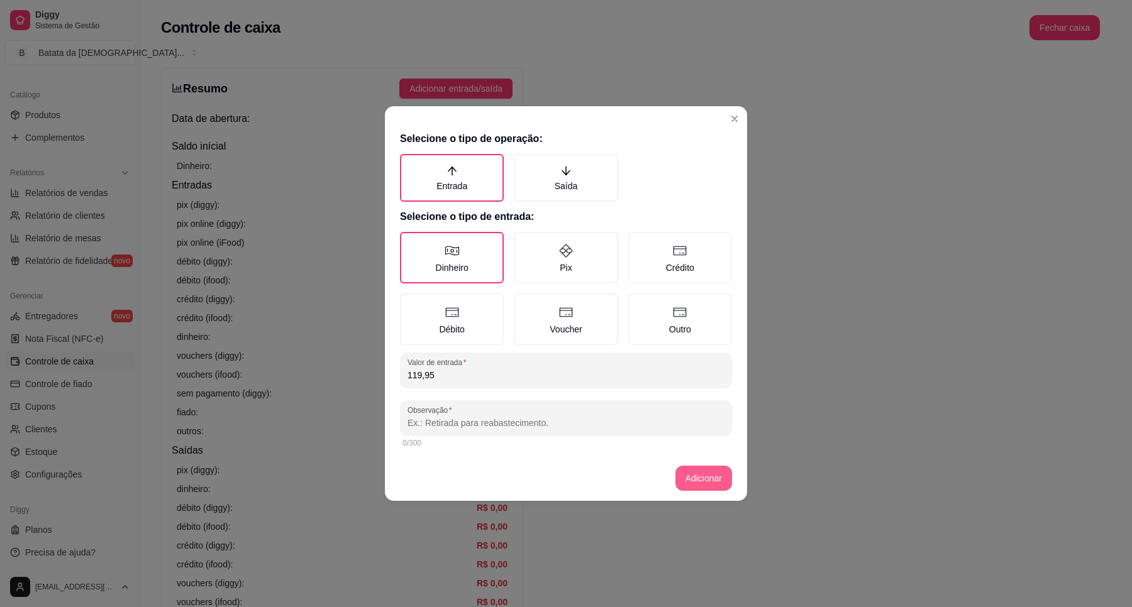
type input "119,95"
click at [689, 475] on button "Adicionar" at bounding box center [703, 479] width 55 height 25
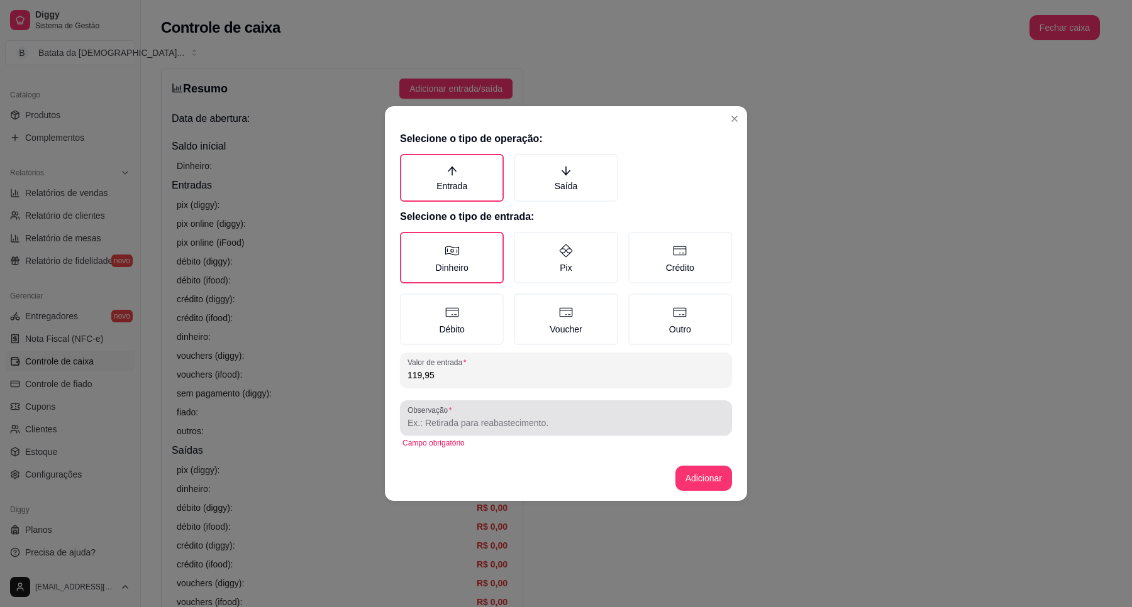
click at [573, 409] on div at bounding box center [565, 418] width 317 height 25
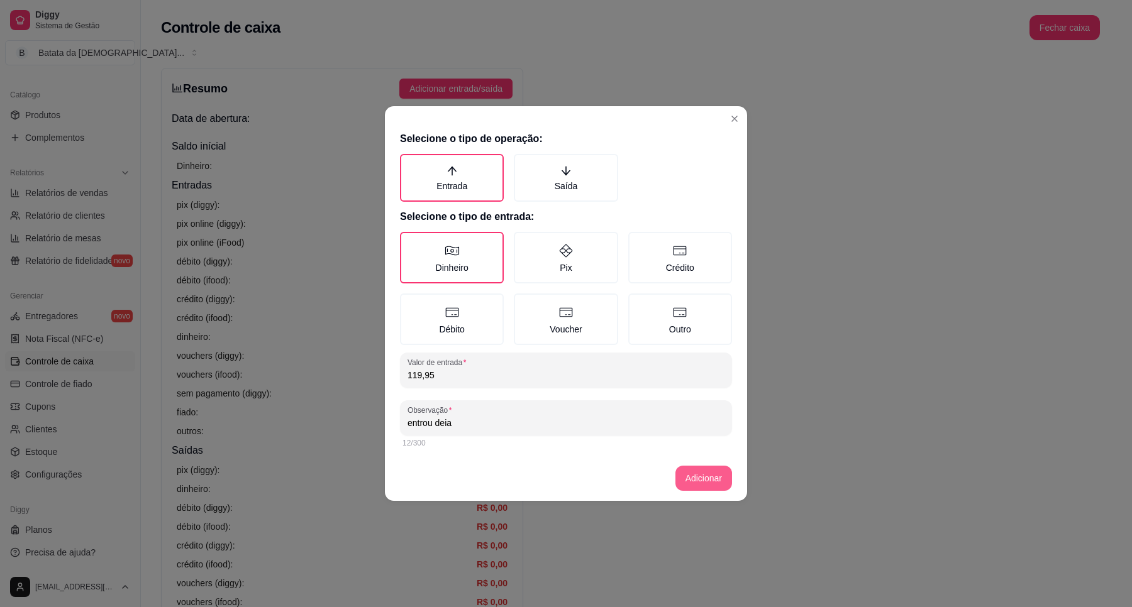
type input "entrou deia"
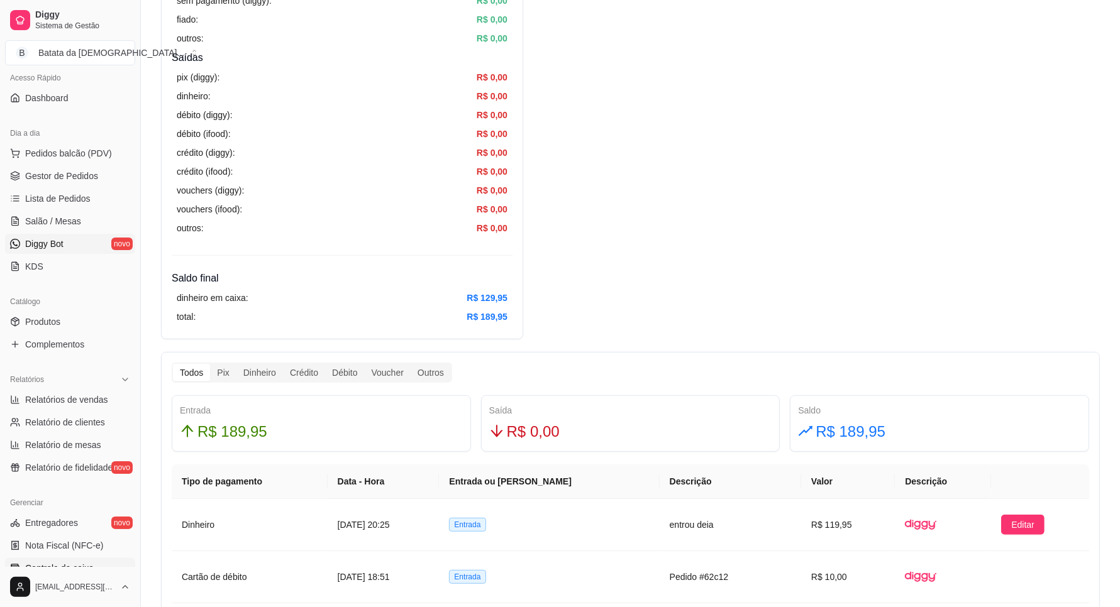
scroll to position [61, 0]
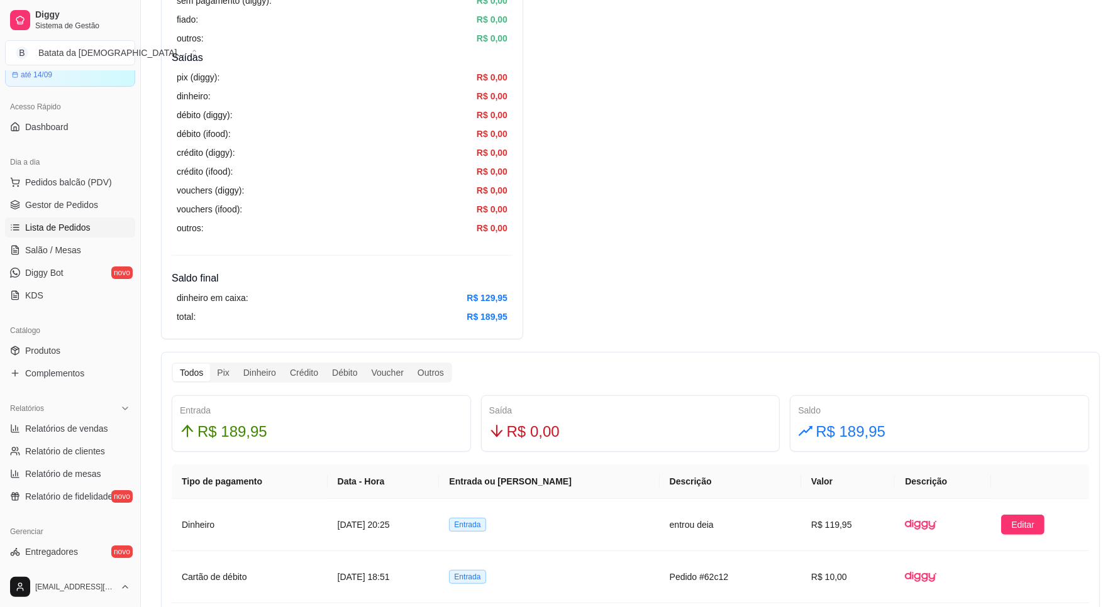
click at [79, 231] on span "Lista de Pedidos" at bounding box center [57, 227] width 65 height 13
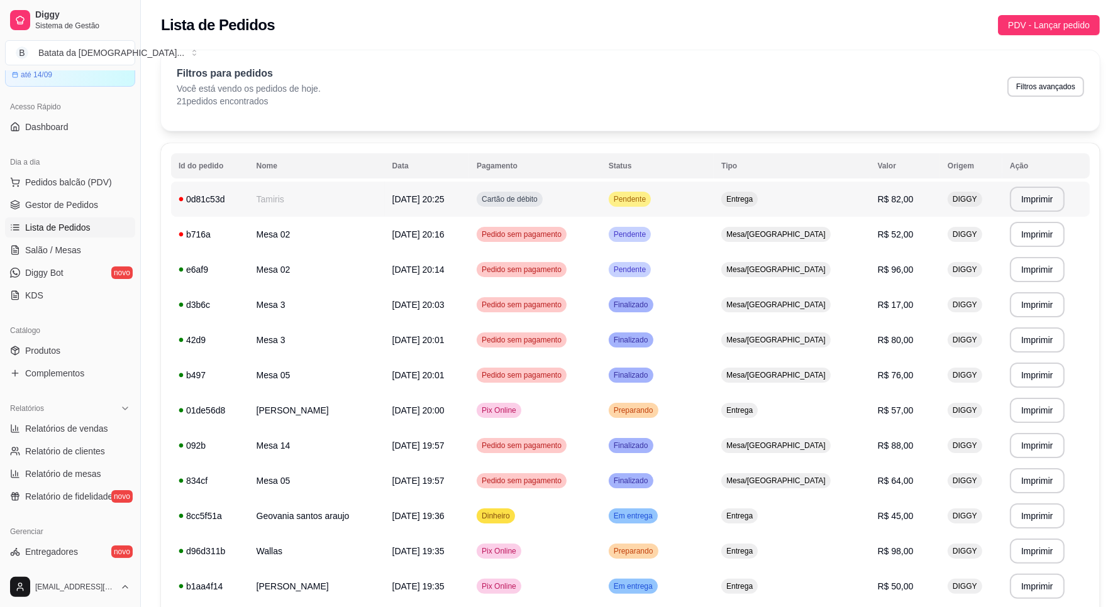
click at [783, 190] on td "Entrega" at bounding box center [792, 199] width 156 height 35
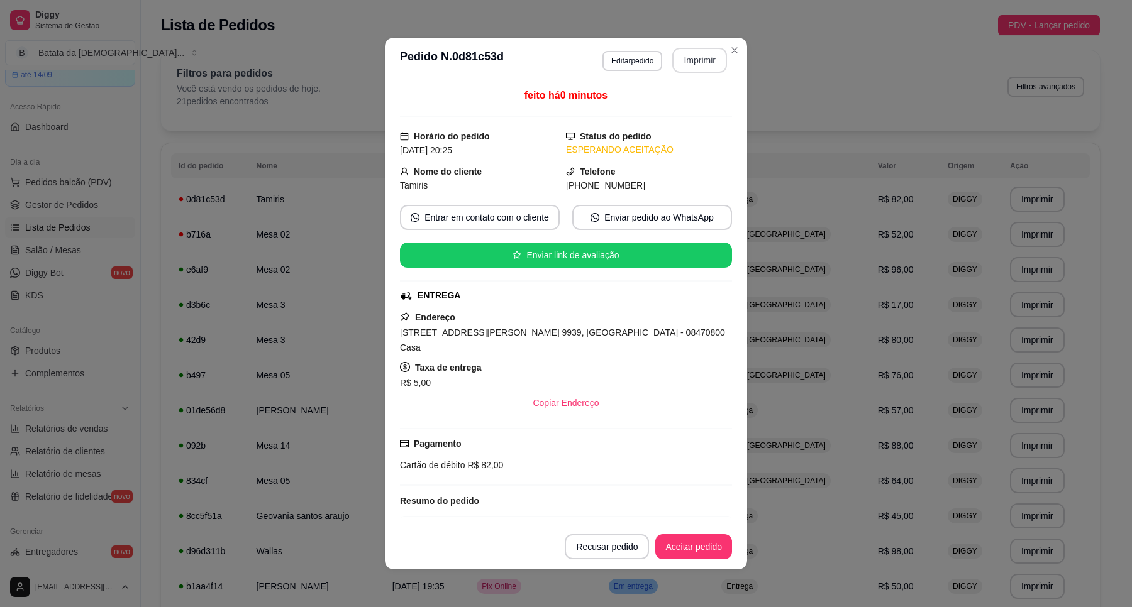
click at [684, 67] on button "Imprimir" at bounding box center [699, 60] width 55 height 25
click at [706, 547] on button "Aceitar pedido" at bounding box center [693, 546] width 77 height 25
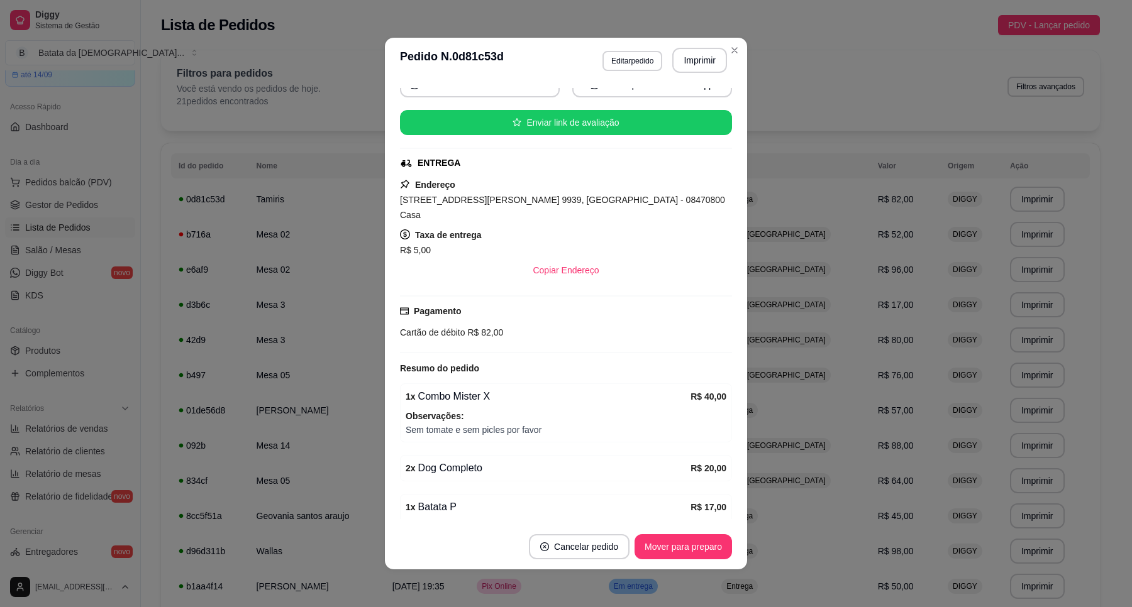
scroll to position [102, 0]
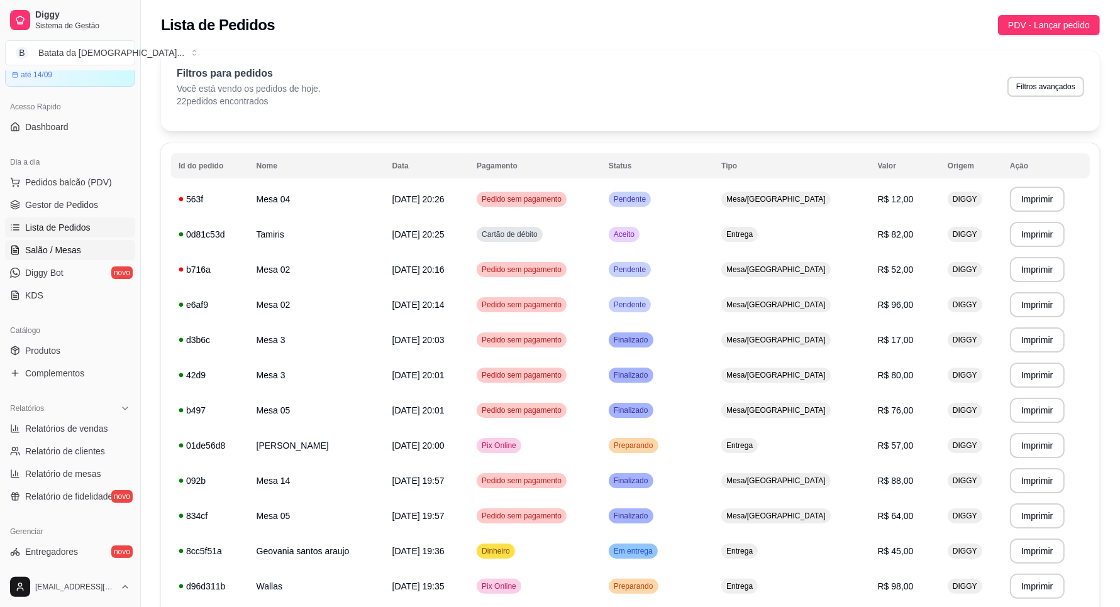
click at [54, 245] on span "Salão / Mesas" at bounding box center [53, 250] width 56 height 13
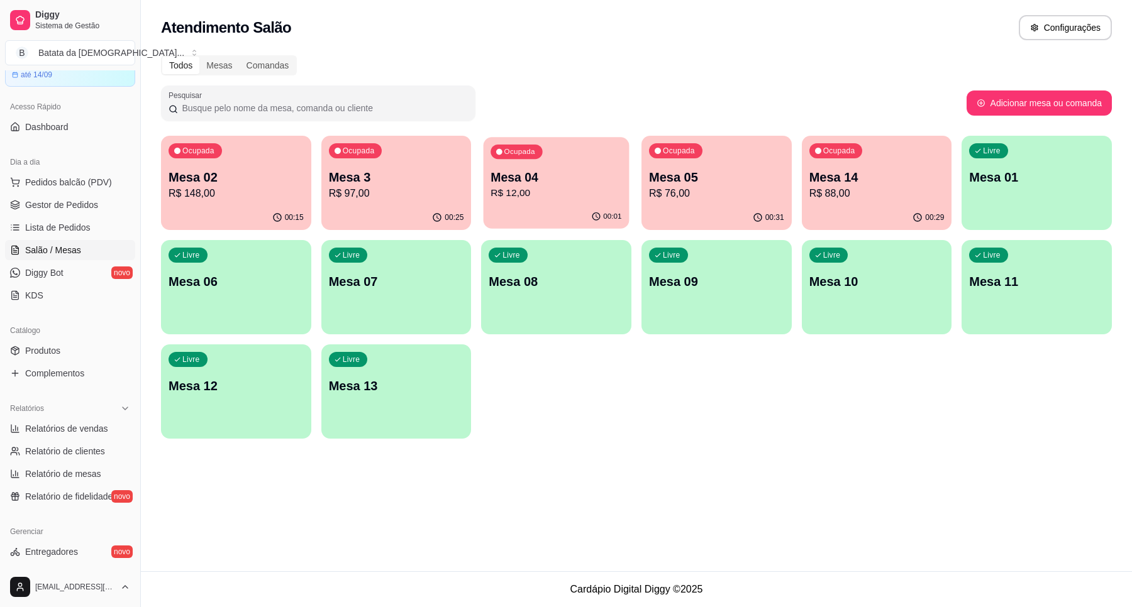
click at [562, 202] on div "Ocupada Mesa 04 R$ 12,00" at bounding box center [557, 171] width 146 height 68
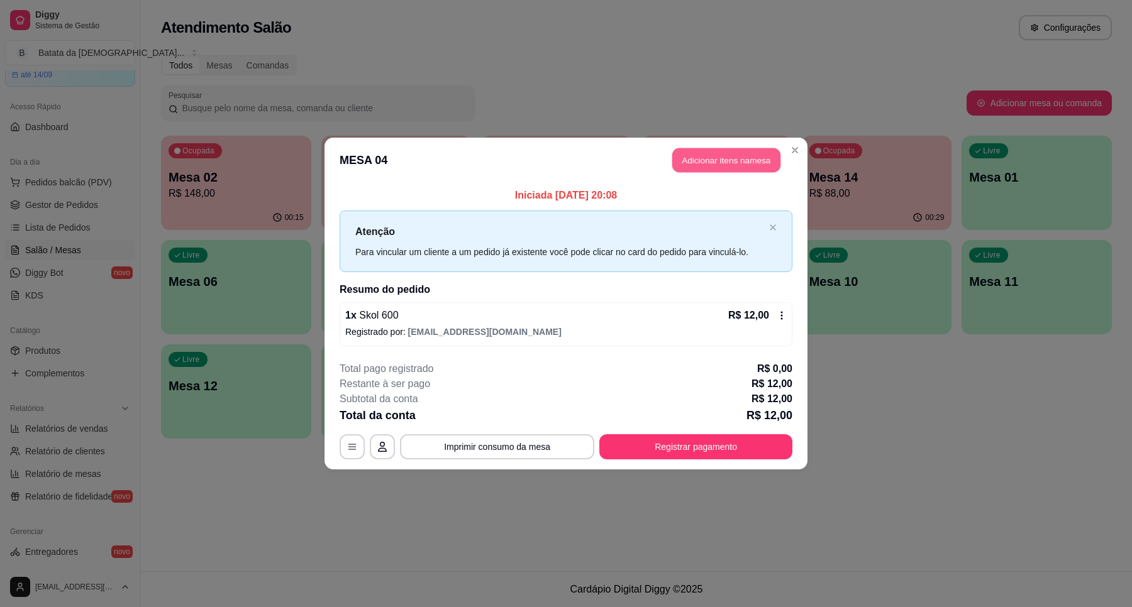
click at [765, 160] on button "Adicionar itens na mesa" at bounding box center [726, 160] width 108 height 25
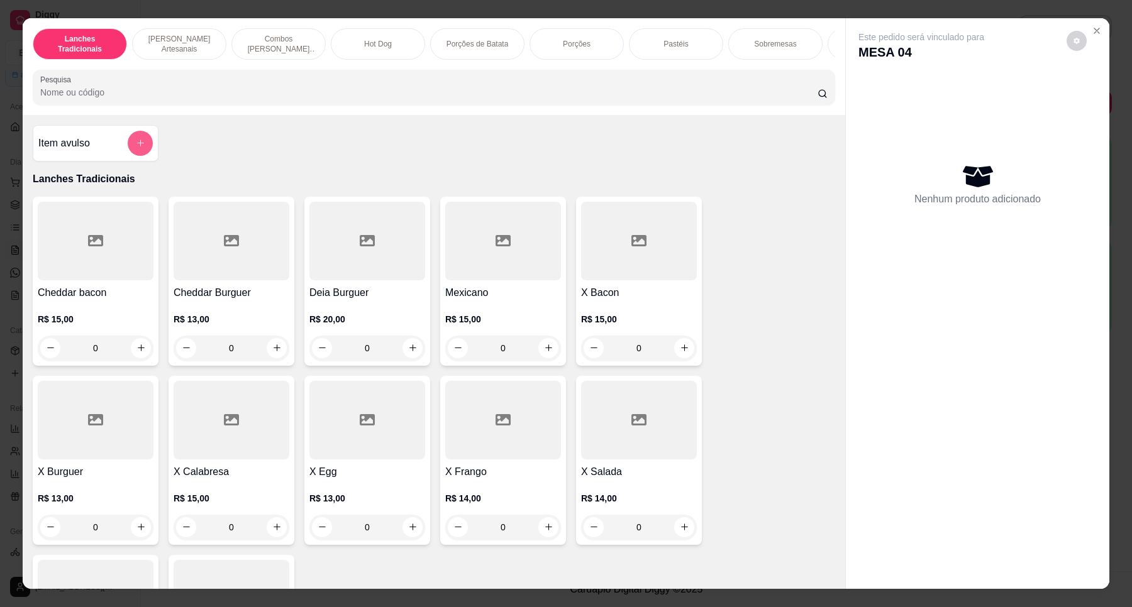
click at [136, 148] on icon "add-separate-item" at bounding box center [140, 142] width 9 height 9
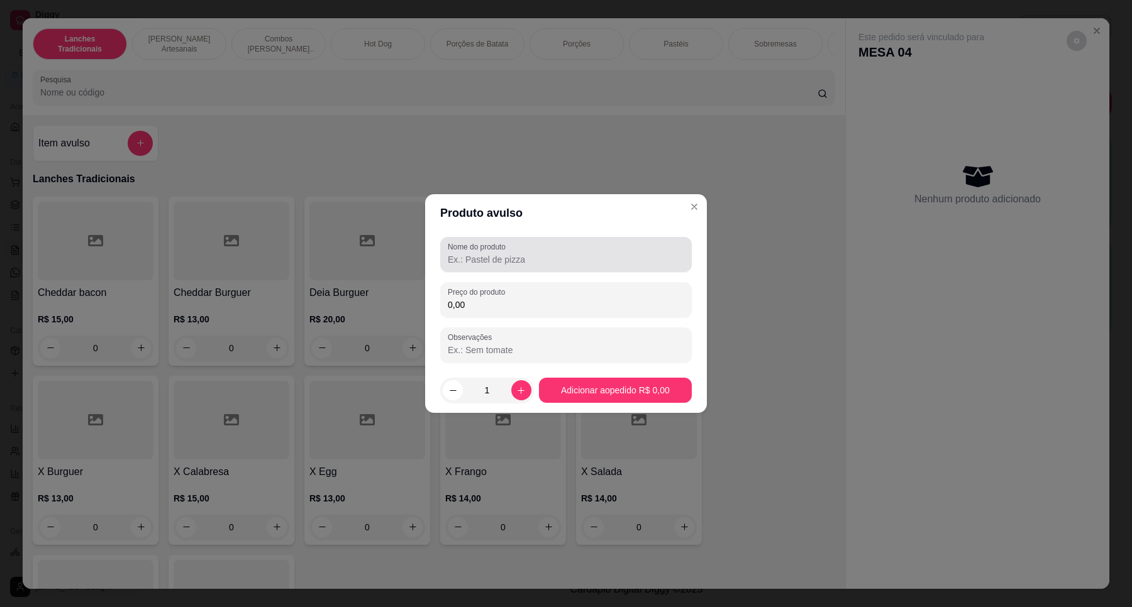
click at [502, 258] on input "Nome do produto" at bounding box center [566, 259] width 236 height 13
type input "m"
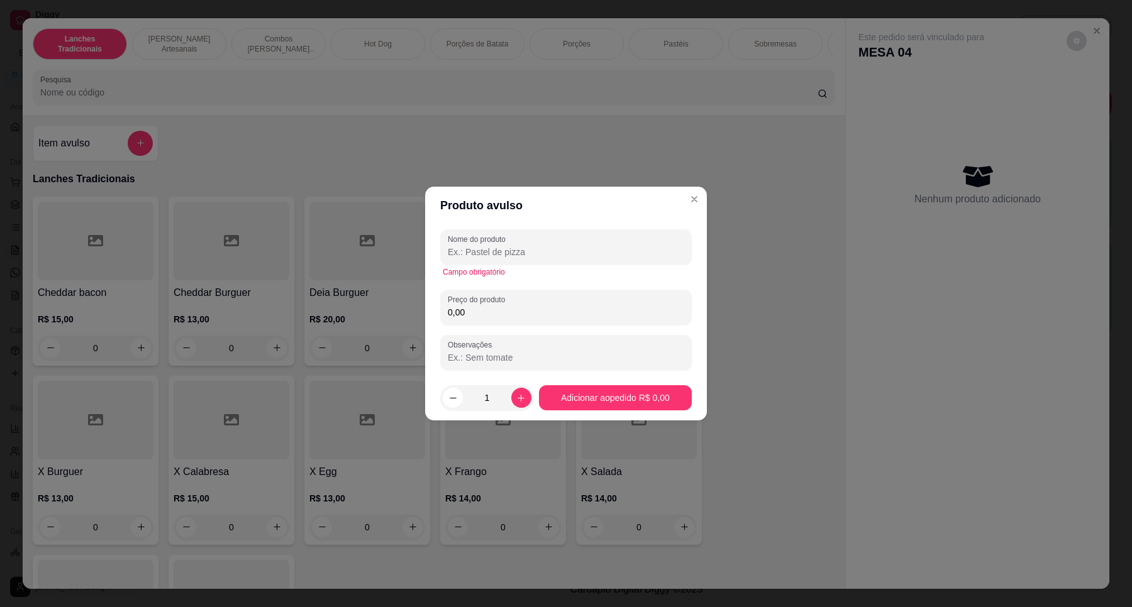
type input "v"
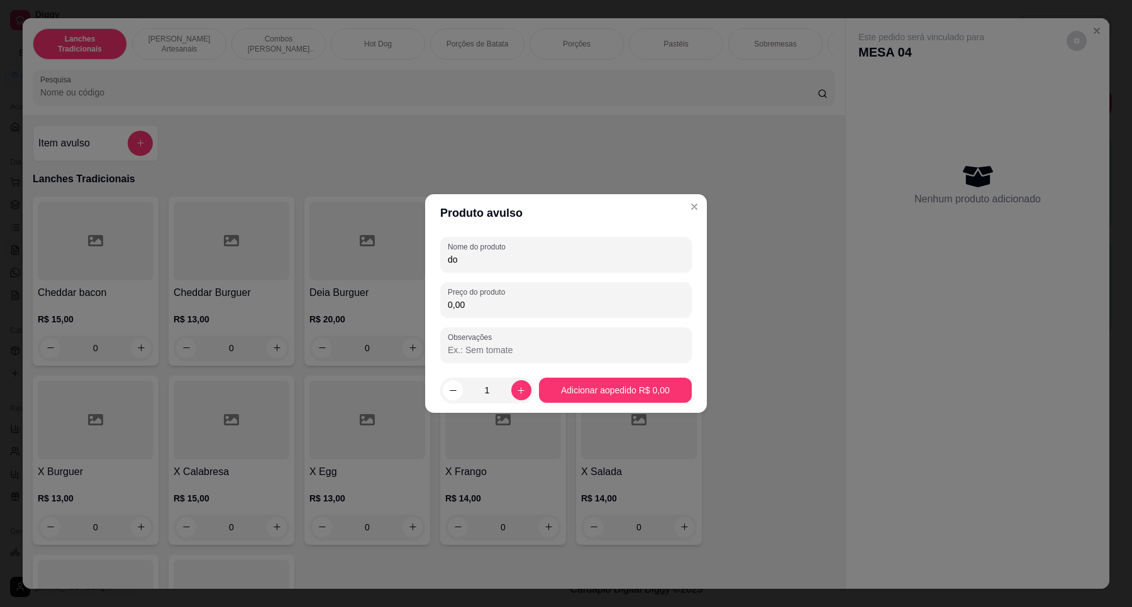
type input "d"
type input "Dose de vodka"
click at [500, 304] on input "0,00" at bounding box center [566, 305] width 236 height 13
type input "10,00"
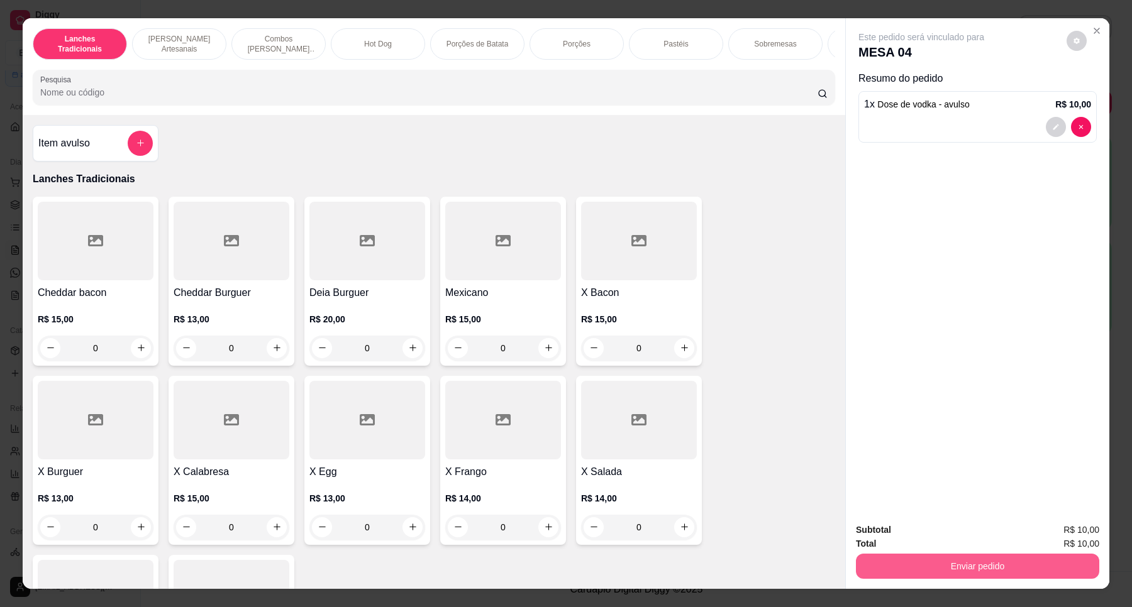
click at [953, 570] on button "Enviar pedido" at bounding box center [977, 566] width 243 height 25
click at [919, 539] on button "Não registrar e enviar pedido" at bounding box center [935, 535] width 127 height 23
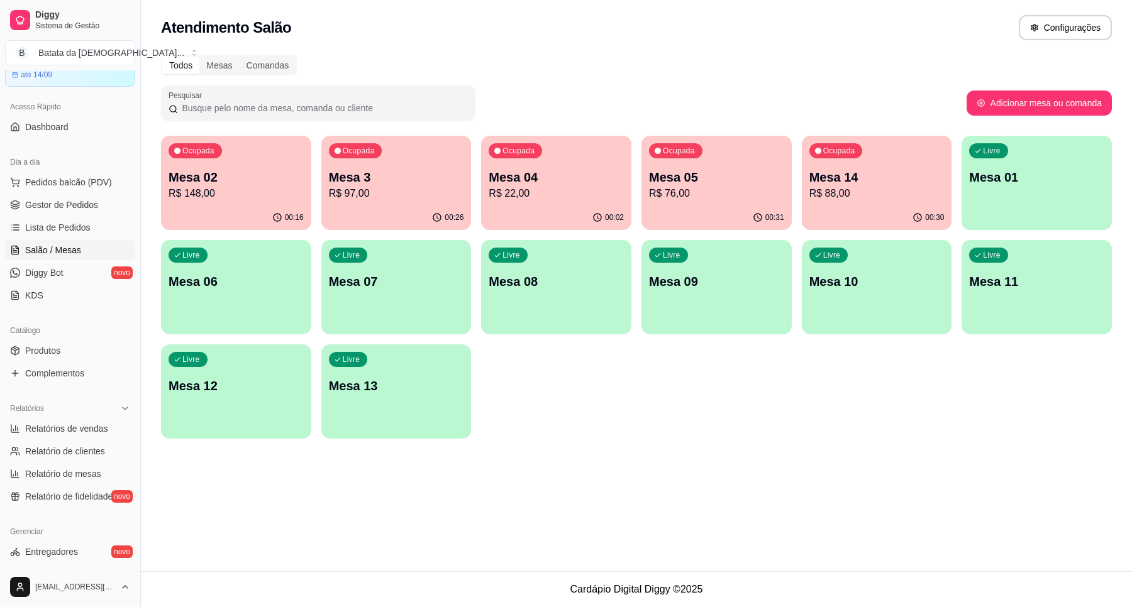
click at [199, 198] on p "R$ 148,00" at bounding box center [236, 193] width 135 height 15
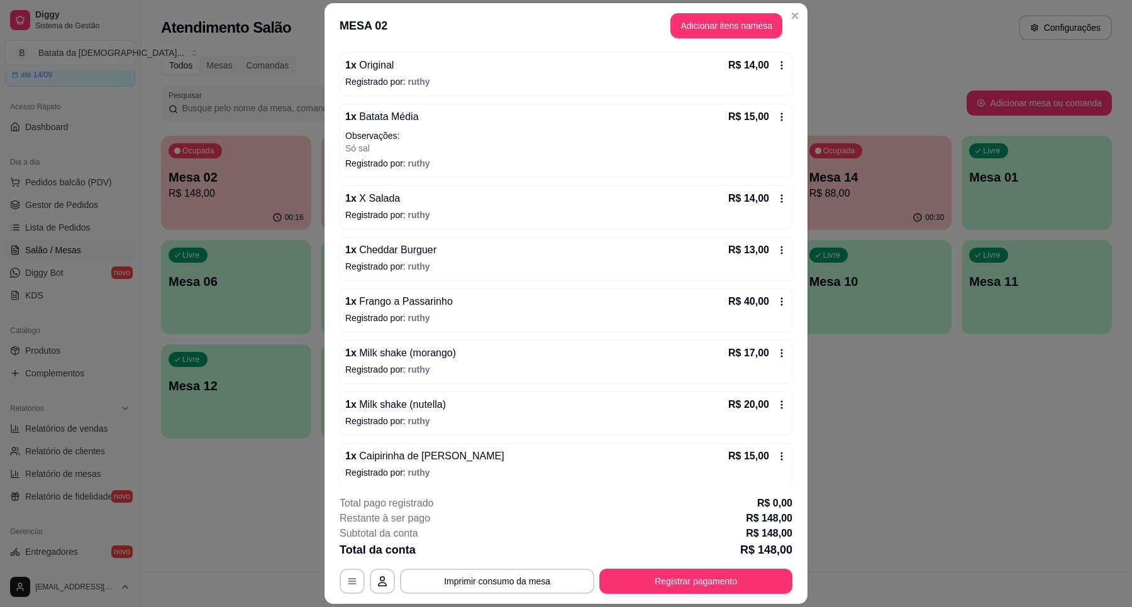
scroll to position [123, 0]
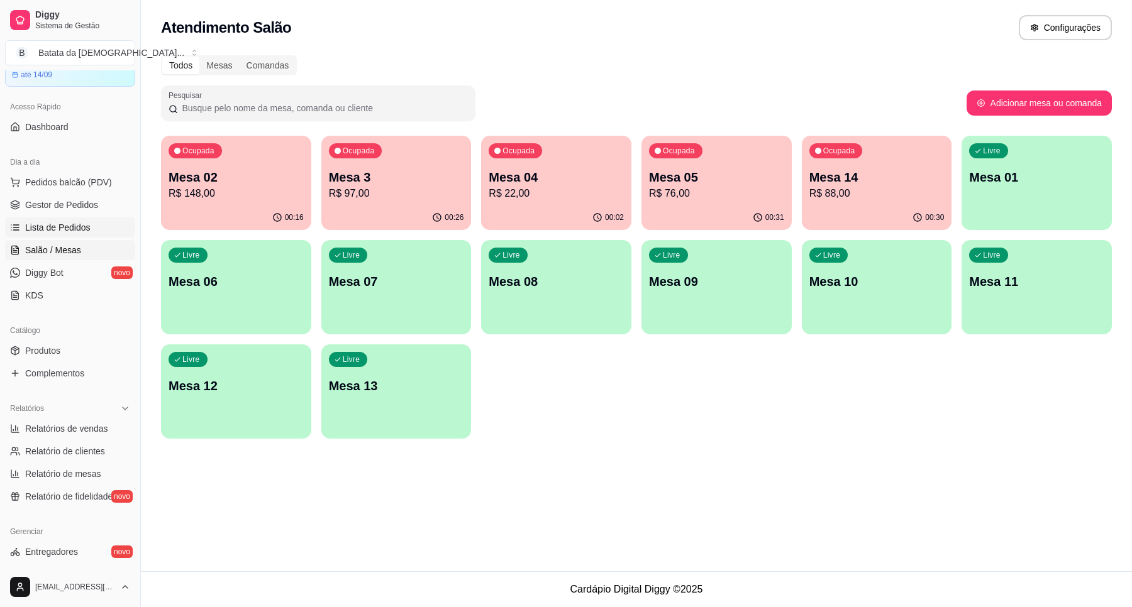
click at [74, 219] on link "Lista de Pedidos" at bounding box center [70, 228] width 130 height 20
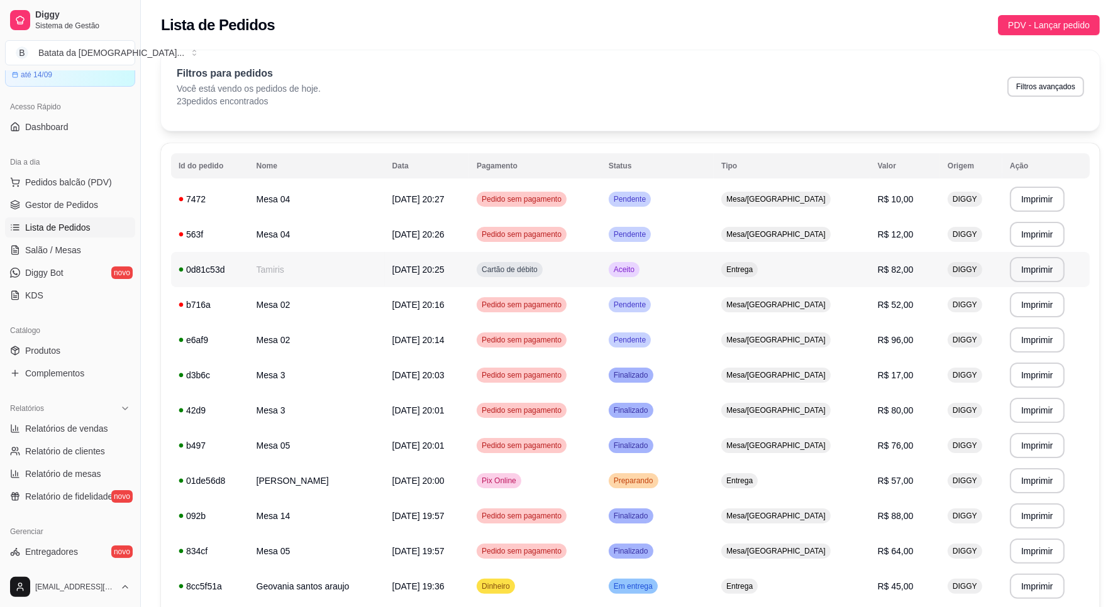
click at [714, 277] on td "Aceito" at bounding box center [657, 269] width 113 height 35
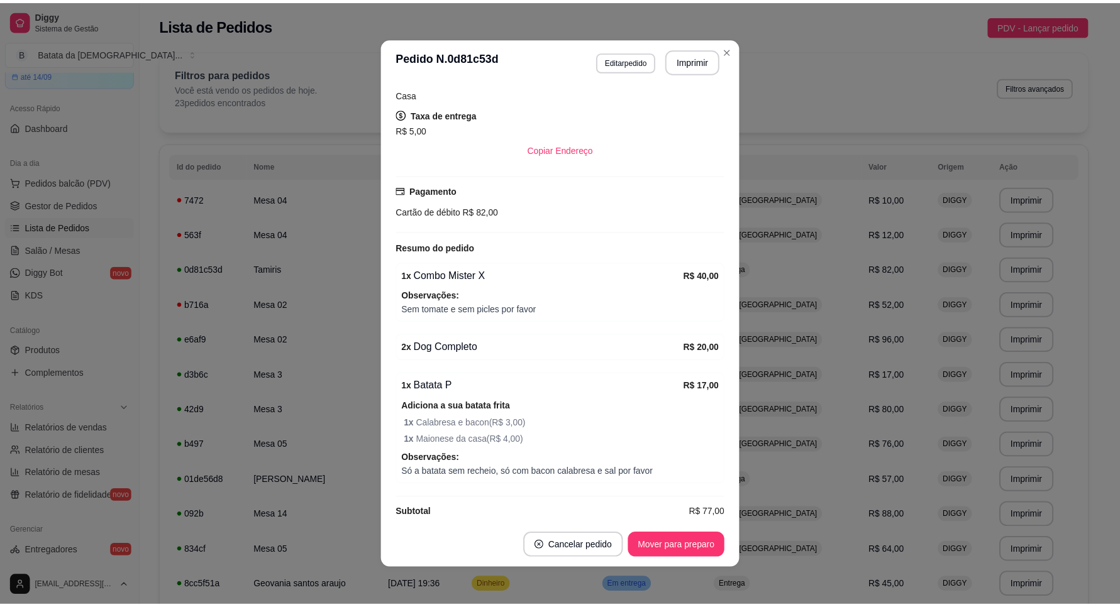
scroll to position [259, 0]
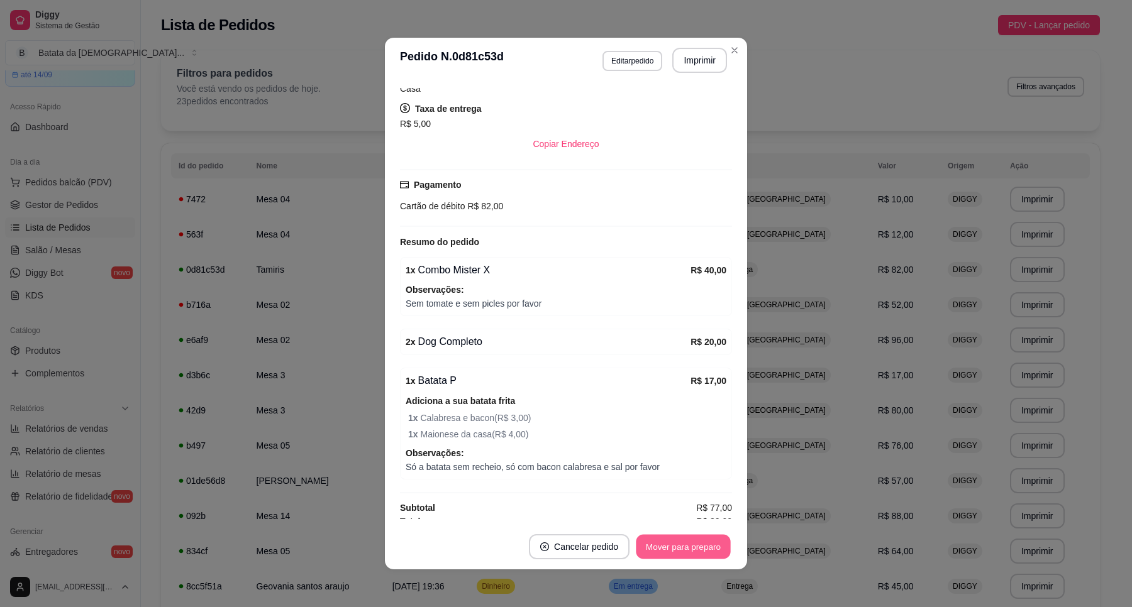
click at [690, 551] on button "Mover para preparo" at bounding box center [683, 547] width 94 height 25
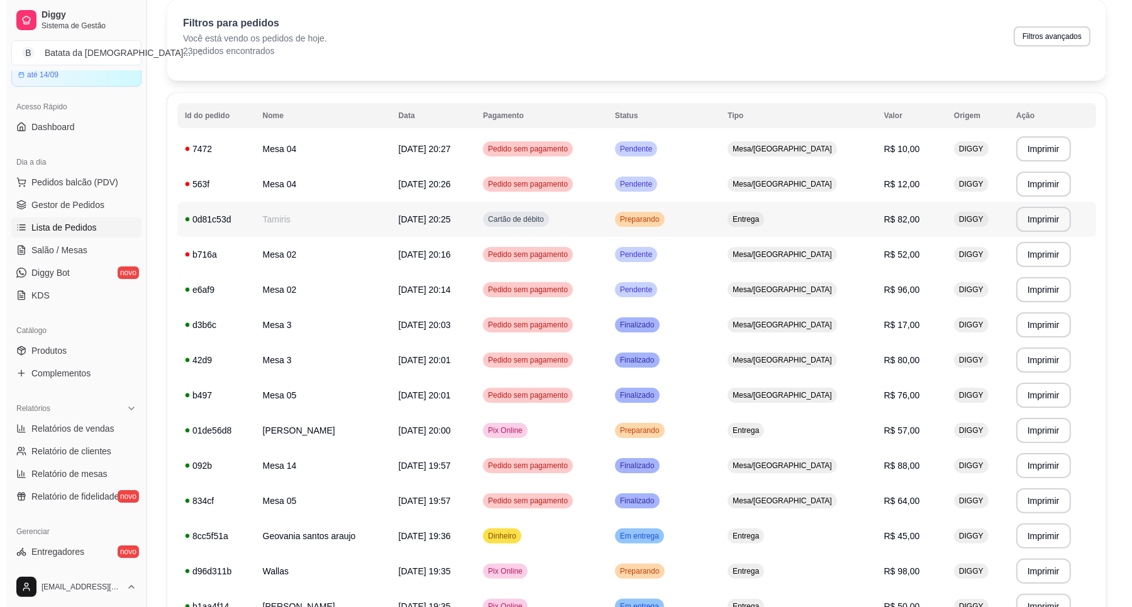
scroll to position [79, 0]
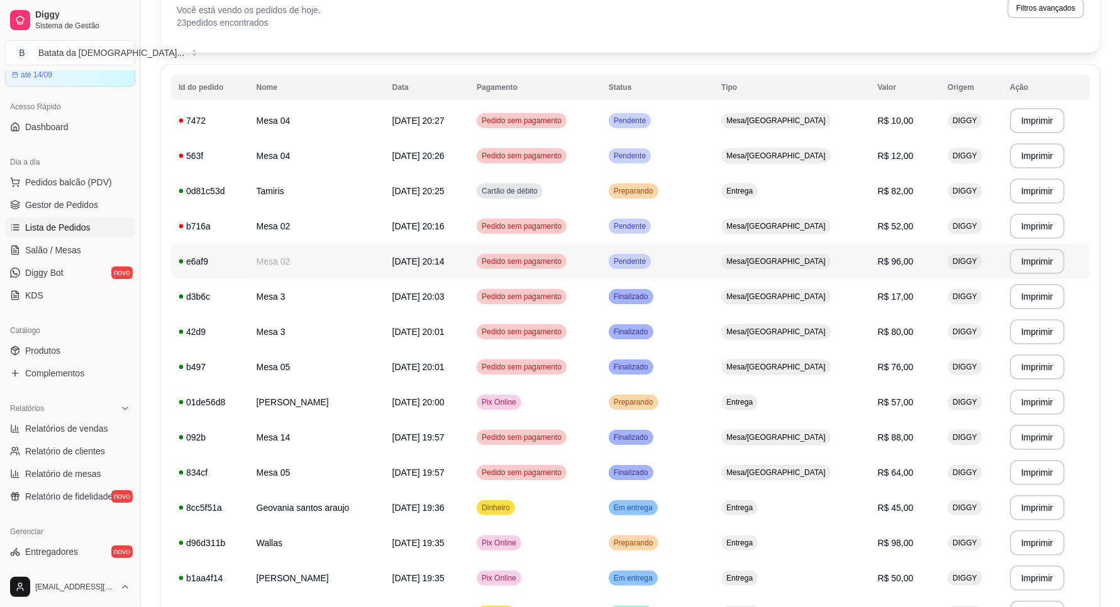
click at [765, 269] on td "Mesa/[GEOGRAPHIC_DATA]" at bounding box center [792, 261] width 156 height 35
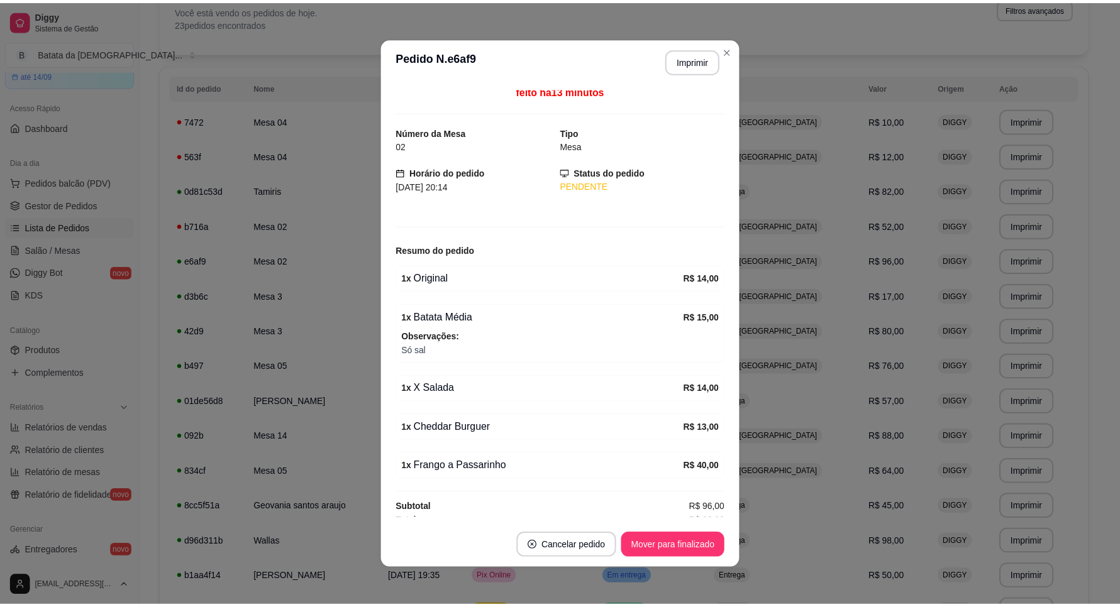
scroll to position [0, 0]
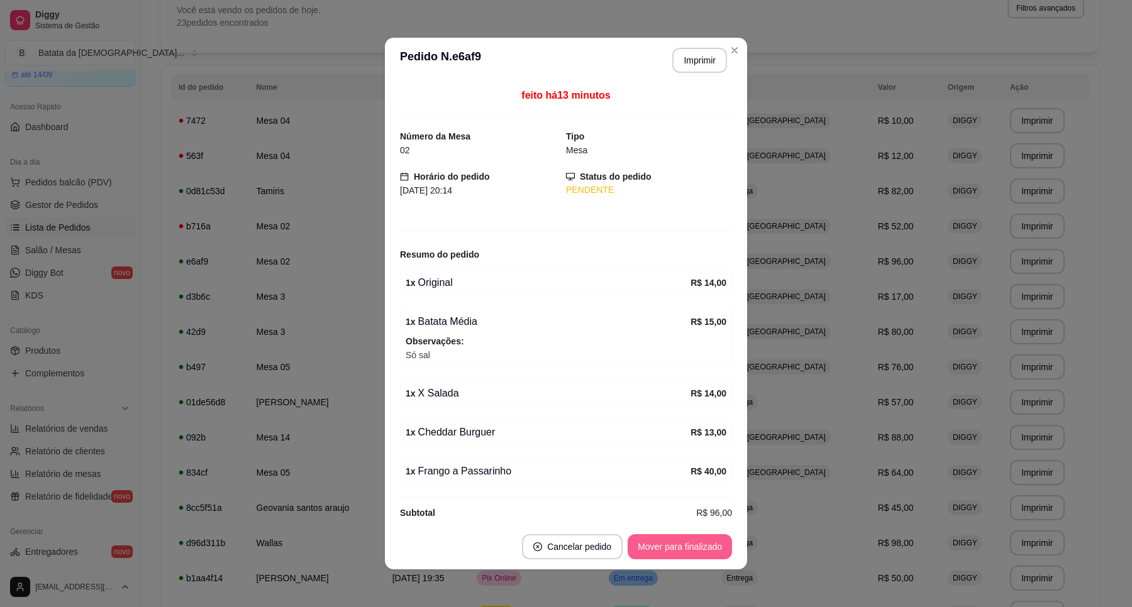
click at [667, 553] on button "Mover para finalizado" at bounding box center [680, 546] width 104 height 25
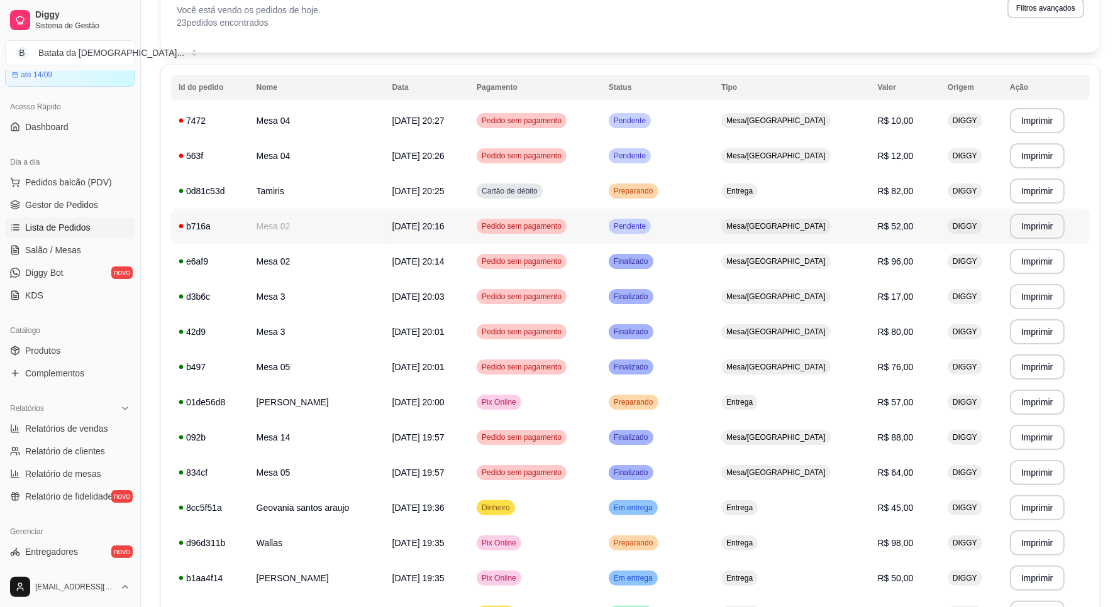
click at [714, 233] on td "Pendente" at bounding box center [657, 226] width 113 height 35
click at [64, 252] on span "Salão / Mesas" at bounding box center [53, 250] width 56 height 13
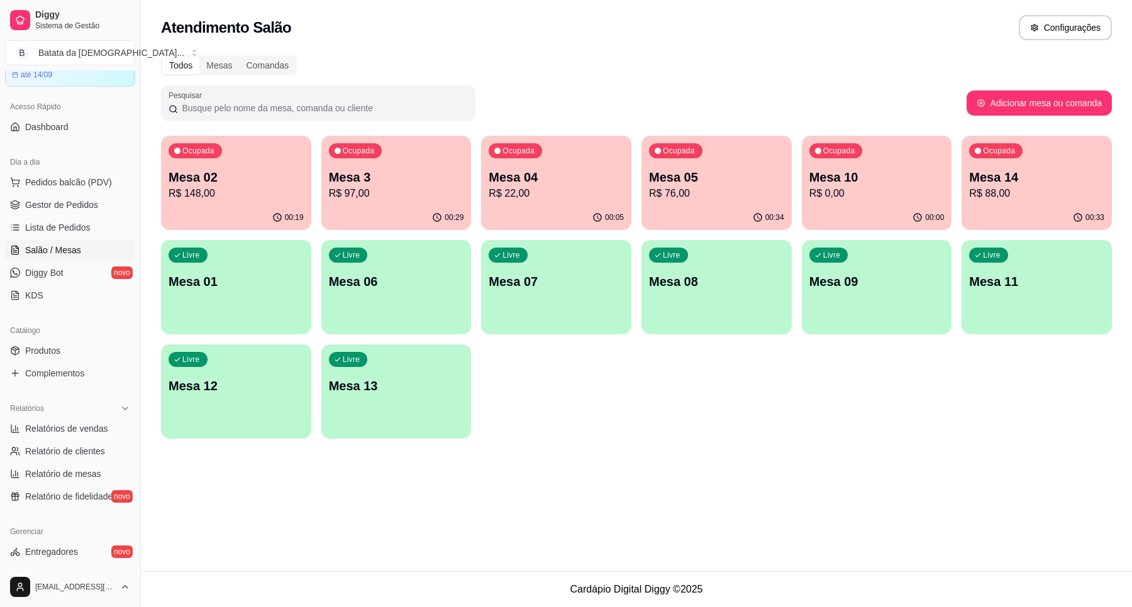
click at [1069, 209] on div "00:33" at bounding box center [1036, 218] width 150 height 25
click at [531, 187] on p "R$ 22,00" at bounding box center [556, 193] width 135 height 15
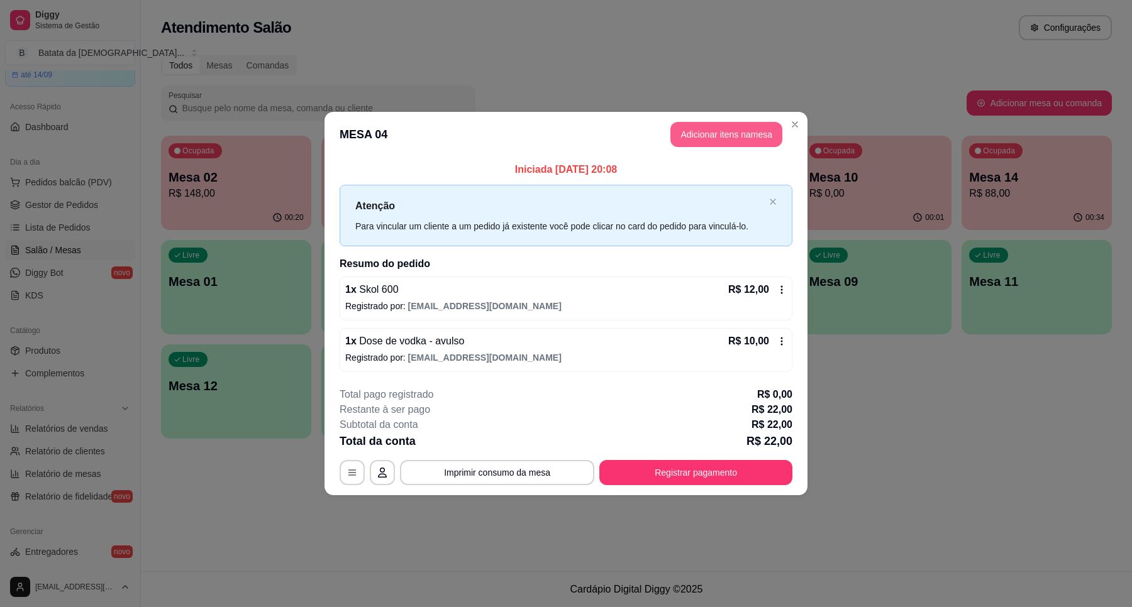
click at [760, 143] on button "Adicionar itens na mesa" at bounding box center [726, 134] width 112 height 25
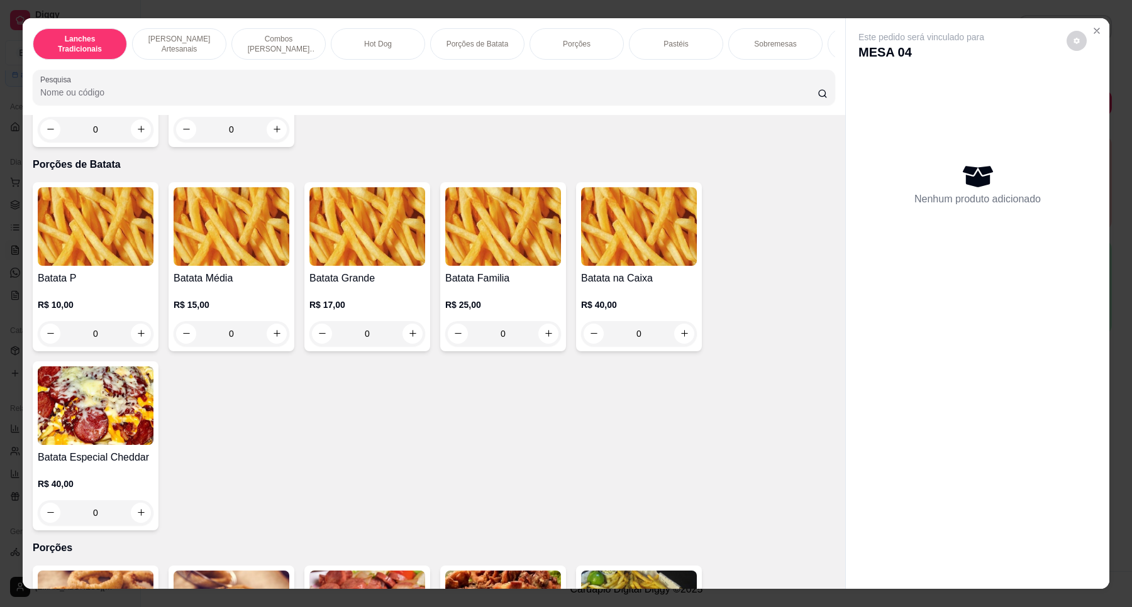
scroll to position [1651, 0]
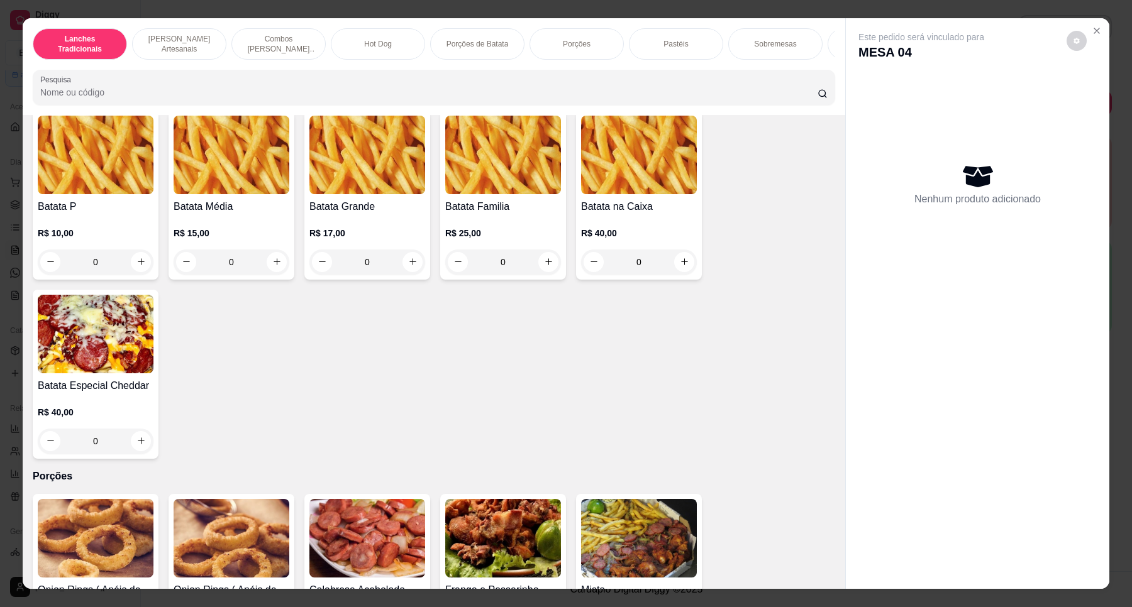
click at [252, 160] on img at bounding box center [232, 155] width 116 height 79
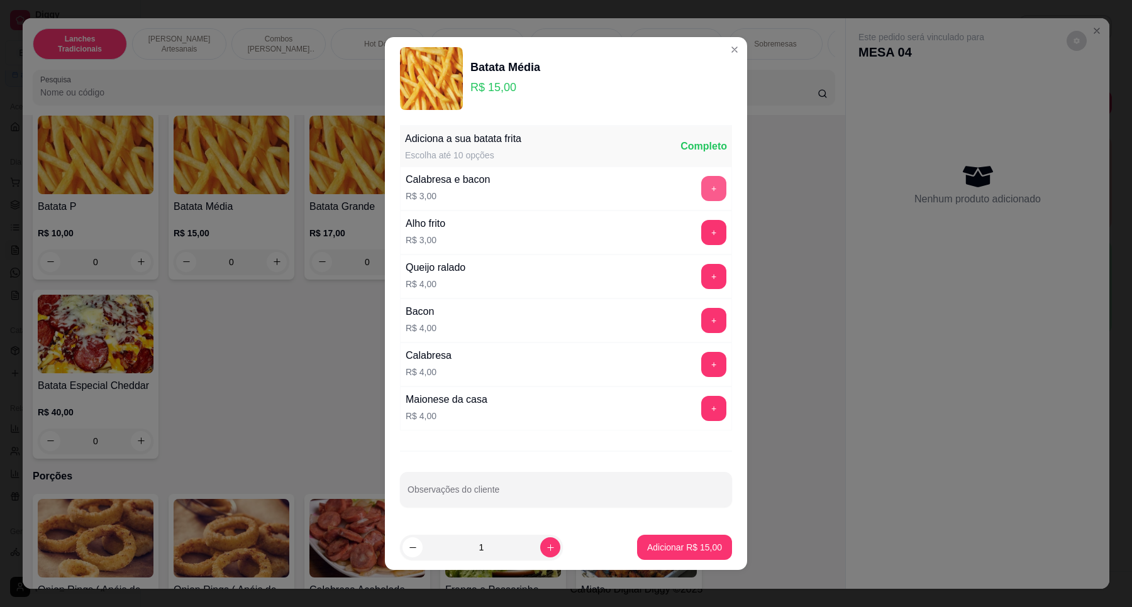
click at [701, 189] on button "+" at bounding box center [713, 188] width 25 height 25
click at [701, 233] on button "+" at bounding box center [713, 232] width 25 height 25
click at [676, 538] on button "Adicionar R$ 21,00" at bounding box center [684, 548] width 92 height 25
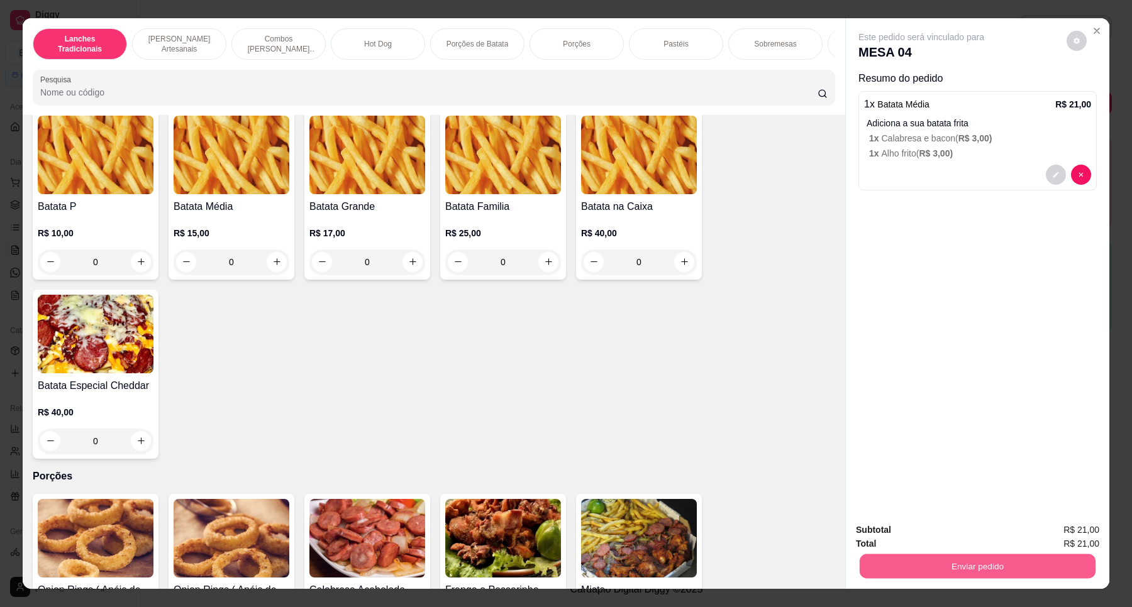
click at [986, 558] on button "Enviar pedido" at bounding box center [978, 567] width 236 height 25
click at [966, 532] on button "Não registrar e enviar pedido" at bounding box center [935, 536] width 131 height 24
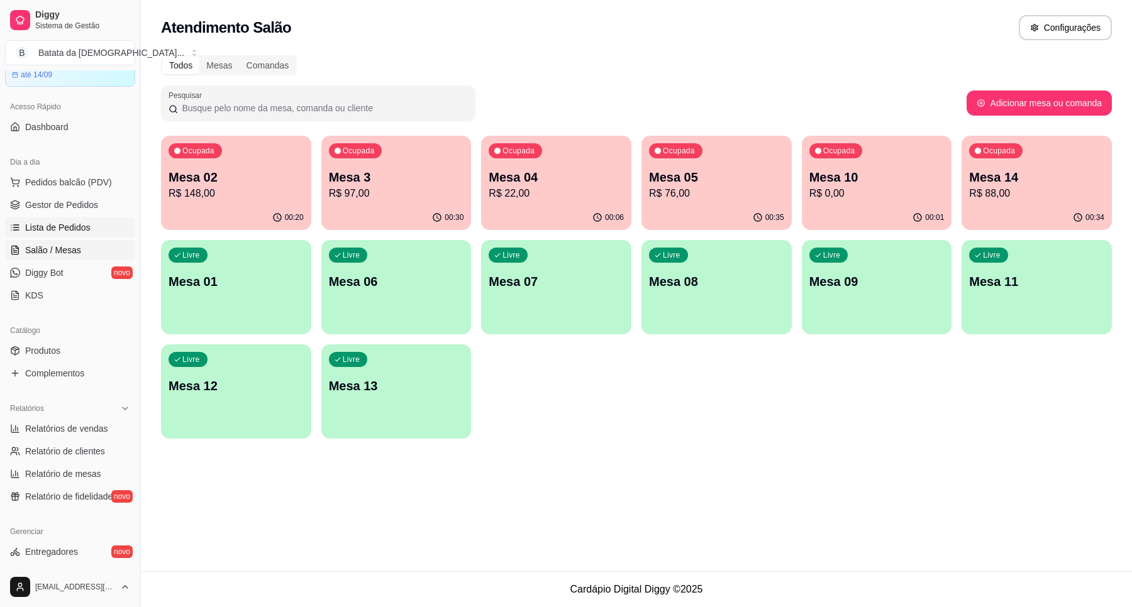
click at [63, 231] on span "Lista de Pedidos" at bounding box center [57, 227] width 65 height 13
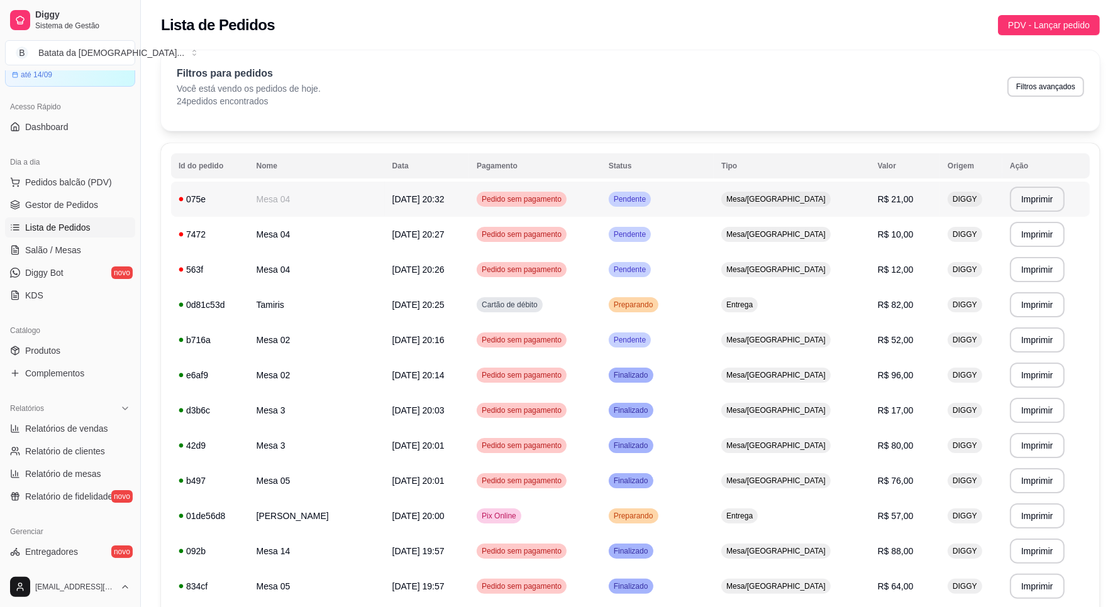
click at [705, 196] on td "Pendente" at bounding box center [657, 199] width 113 height 35
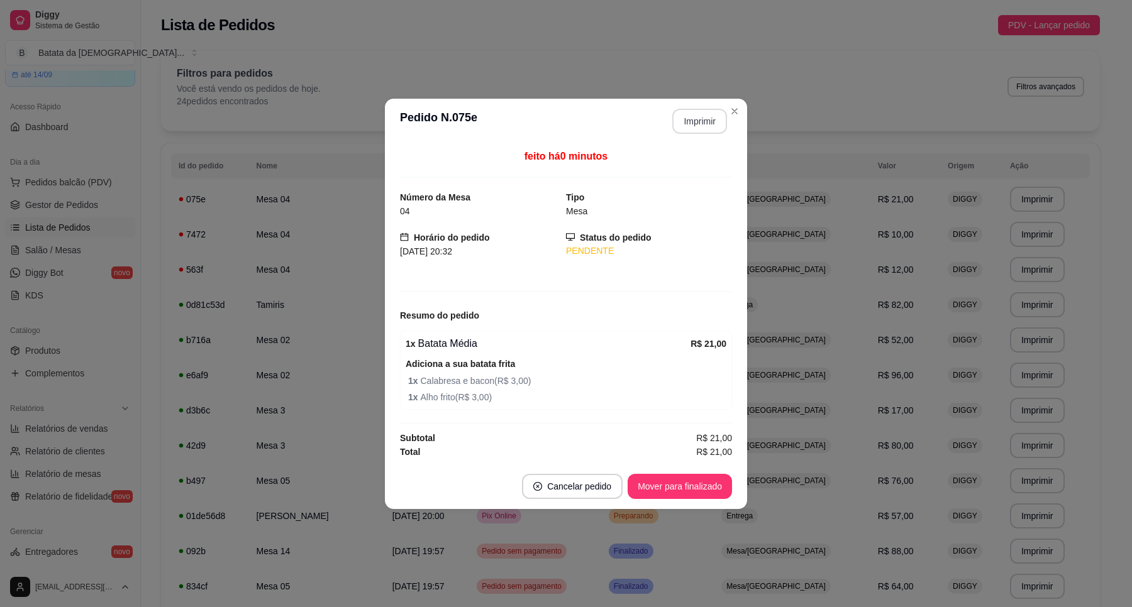
click at [686, 123] on button "Imprimir" at bounding box center [699, 121] width 55 height 25
click at [695, 483] on button "Mover para finalizado" at bounding box center [680, 486] width 104 height 25
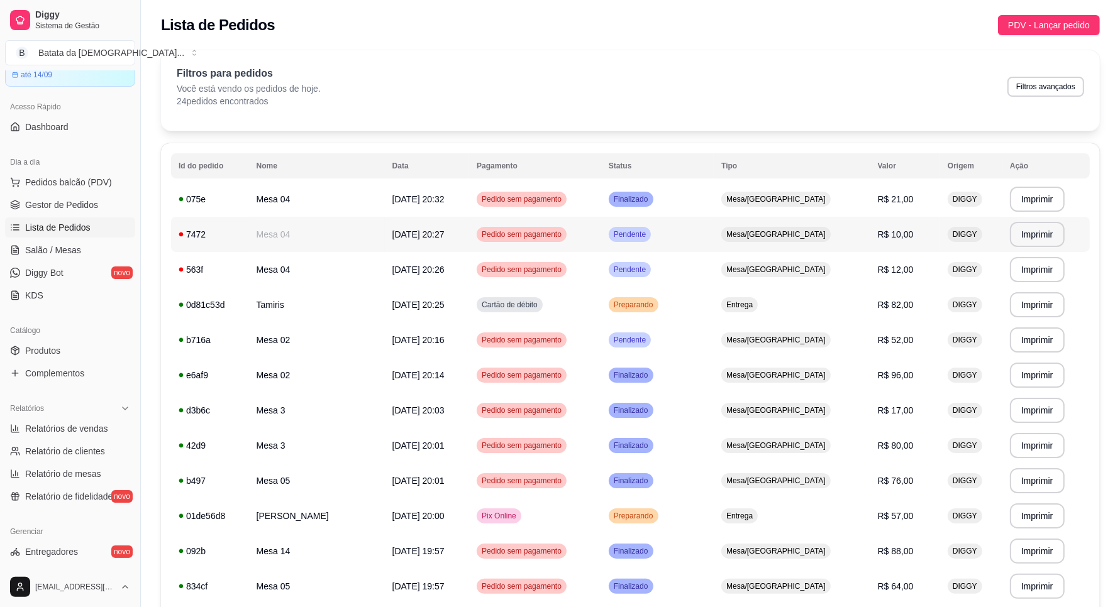
click at [764, 243] on td "Mesa/[GEOGRAPHIC_DATA]" at bounding box center [792, 234] width 156 height 35
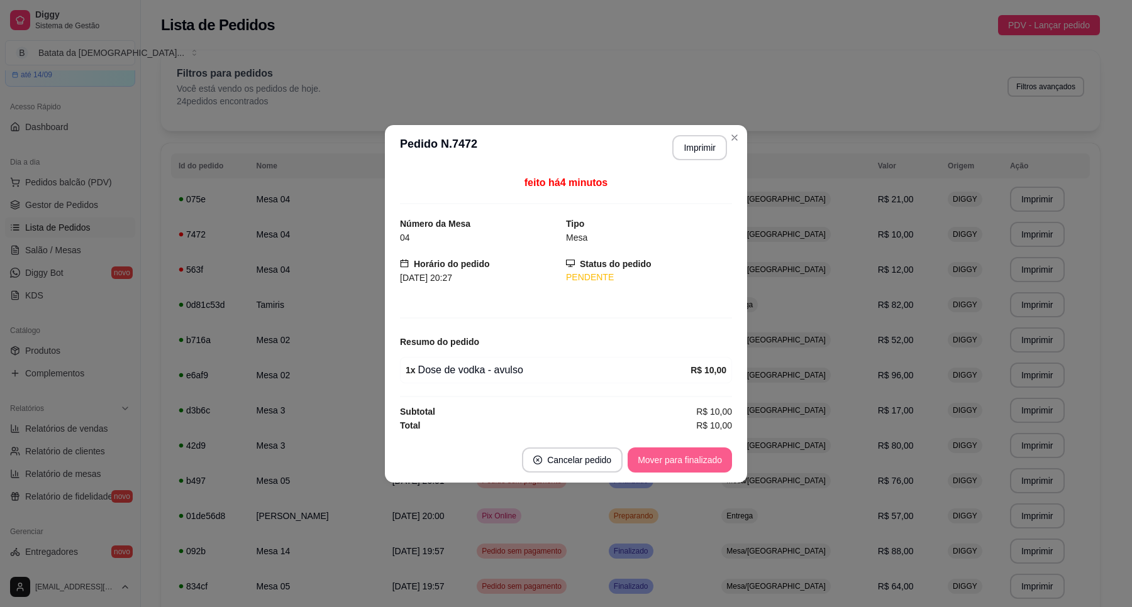
click at [706, 458] on button "Mover para finalizado" at bounding box center [680, 460] width 104 height 25
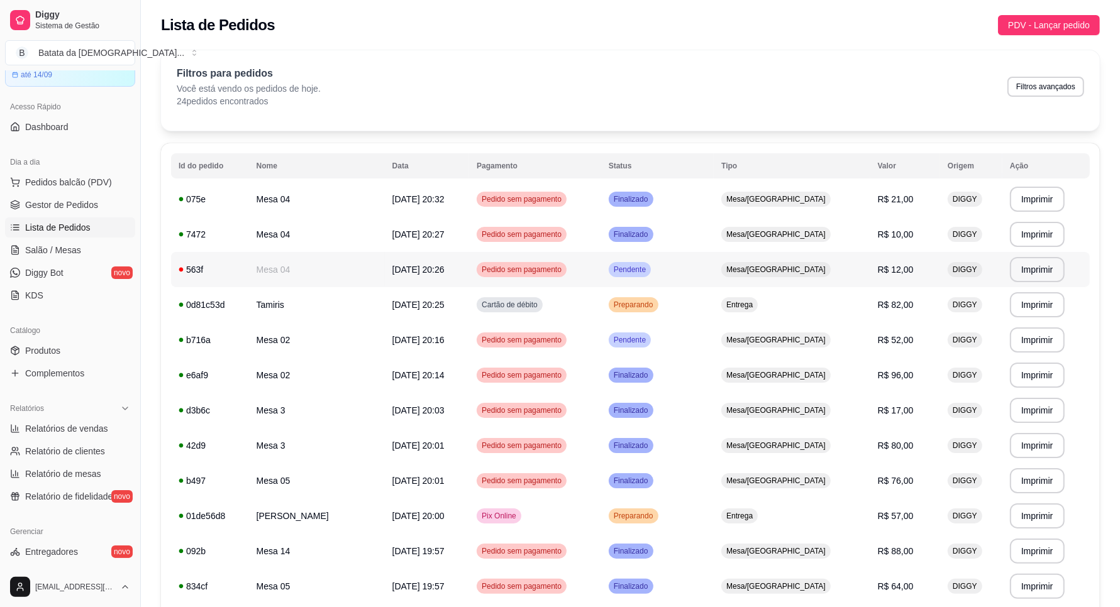
click at [714, 277] on td "Pendente" at bounding box center [657, 269] width 113 height 35
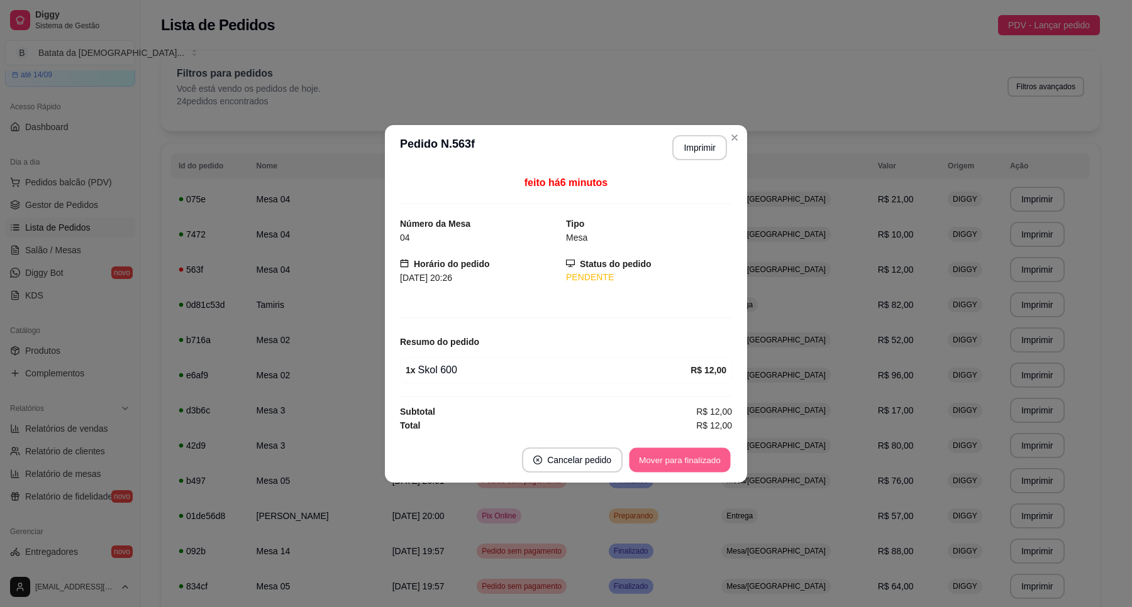
click at [665, 457] on button "Mover para finalizado" at bounding box center [679, 460] width 101 height 25
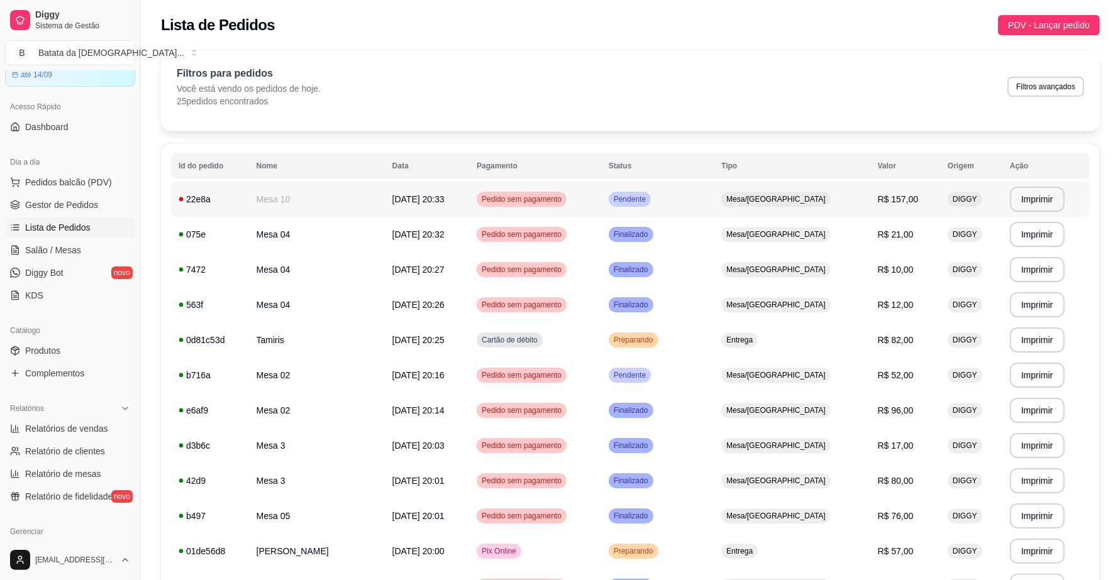
click at [714, 203] on td "Pendente" at bounding box center [657, 199] width 113 height 35
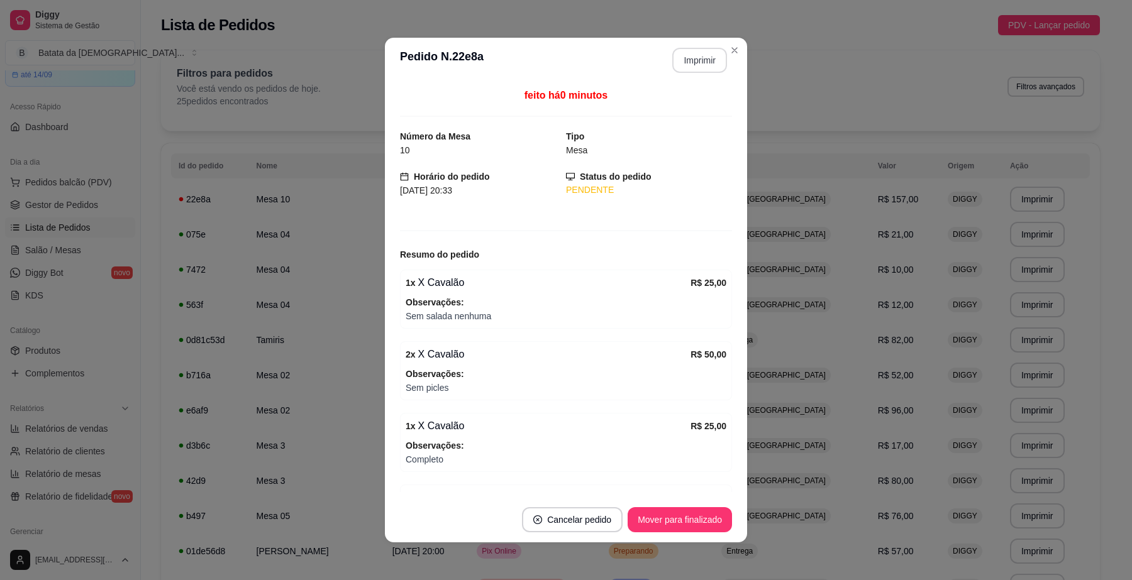
click at [697, 67] on button "Imprimir" at bounding box center [699, 60] width 55 height 25
click at [696, 525] on button "Mover para finalizado" at bounding box center [680, 519] width 104 height 25
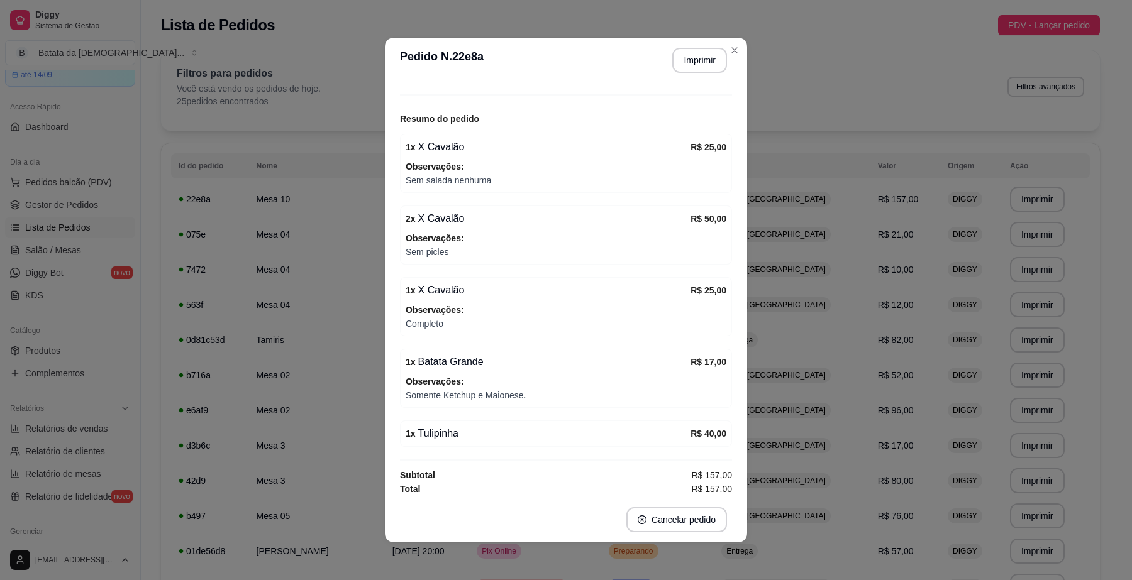
scroll to position [102, 0]
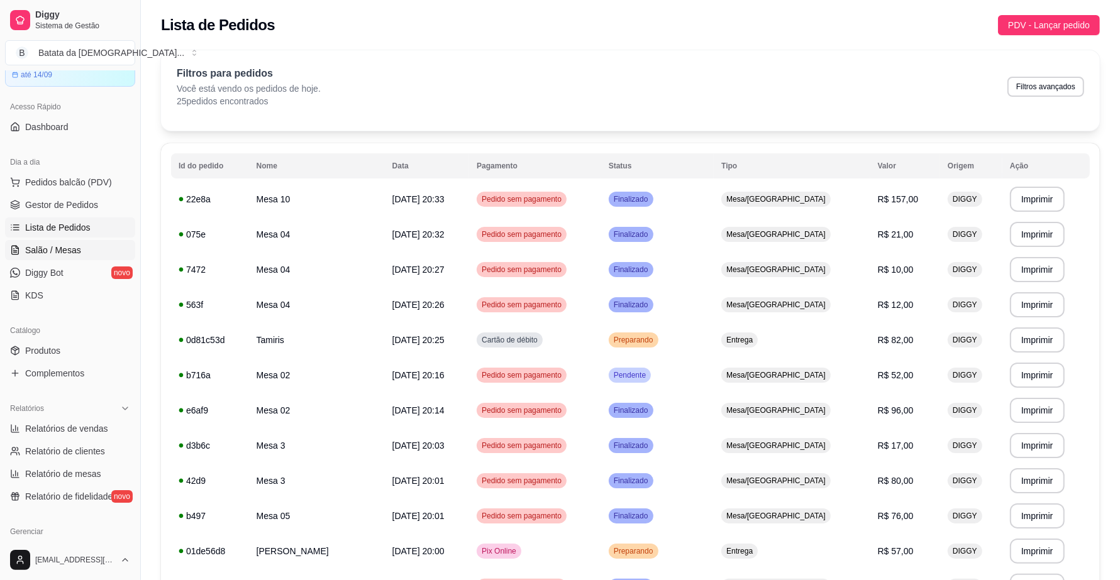
click at [68, 258] on link "Salão / Mesas" at bounding box center [70, 250] width 130 height 20
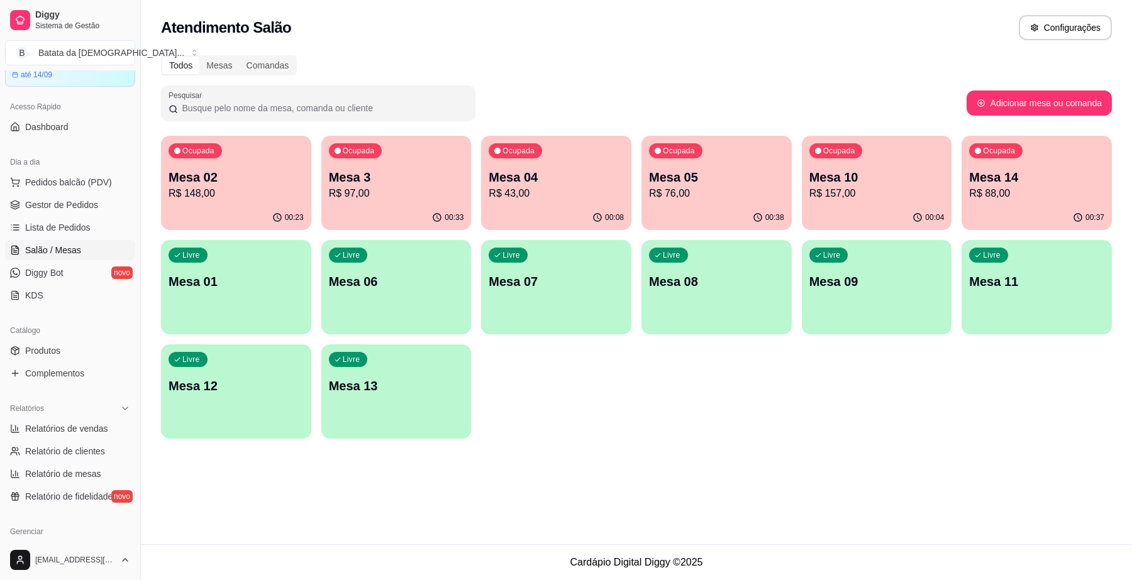
click at [168, 180] on div "Ocupada Mesa 02 R$ 148,00" at bounding box center [236, 171] width 150 height 70
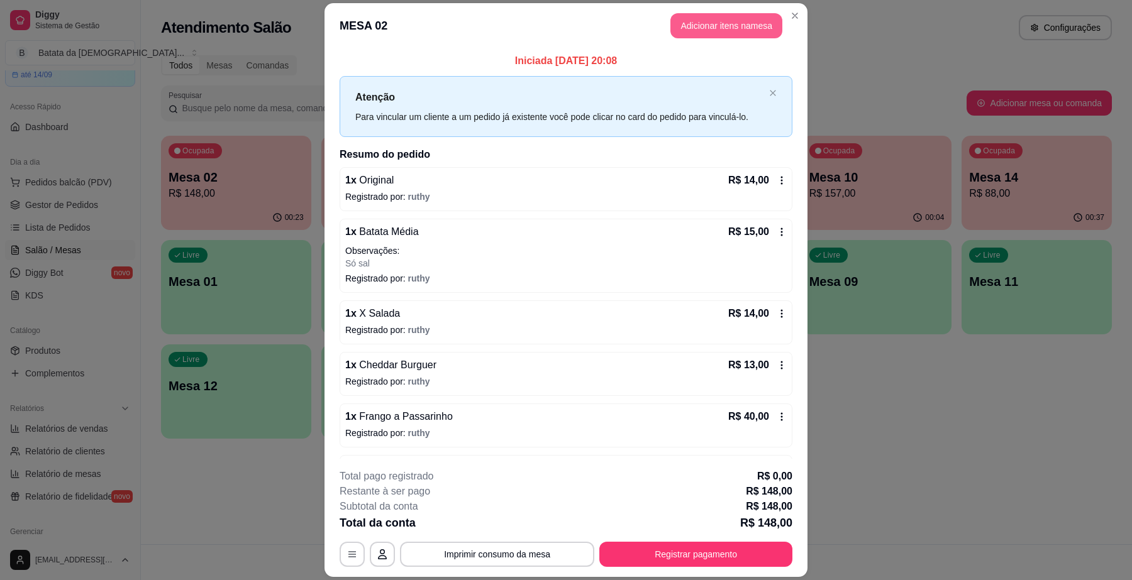
click at [702, 19] on button "Adicionar itens na mesa" at bounding box center [726, 25] width 112 height 25
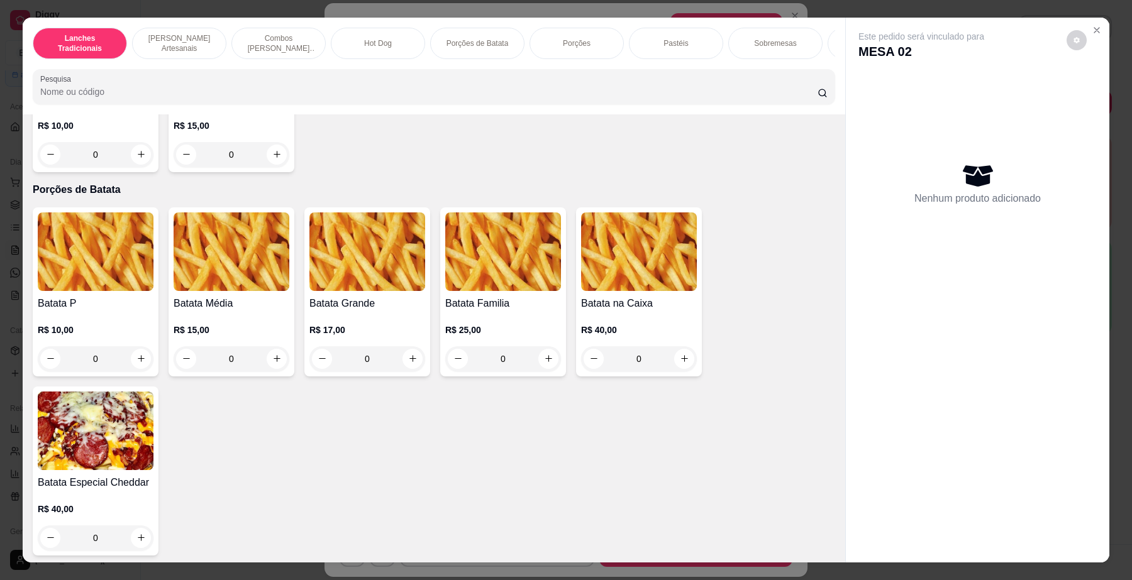
scroll to position [1651, 0]
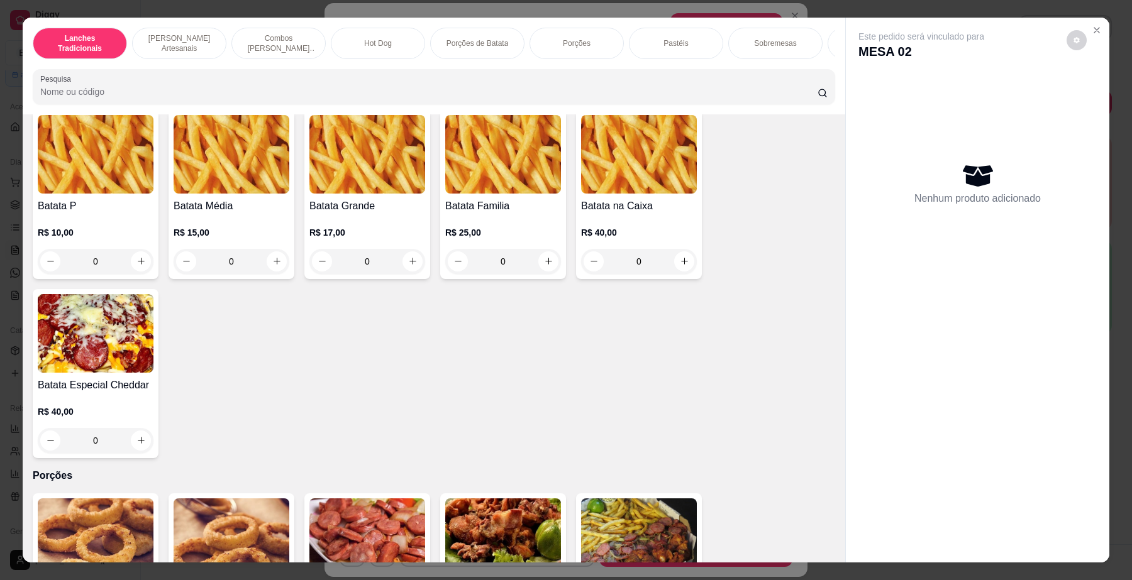
click at [265, 193] on img at bounding box center [232, 154] width 116 height 79
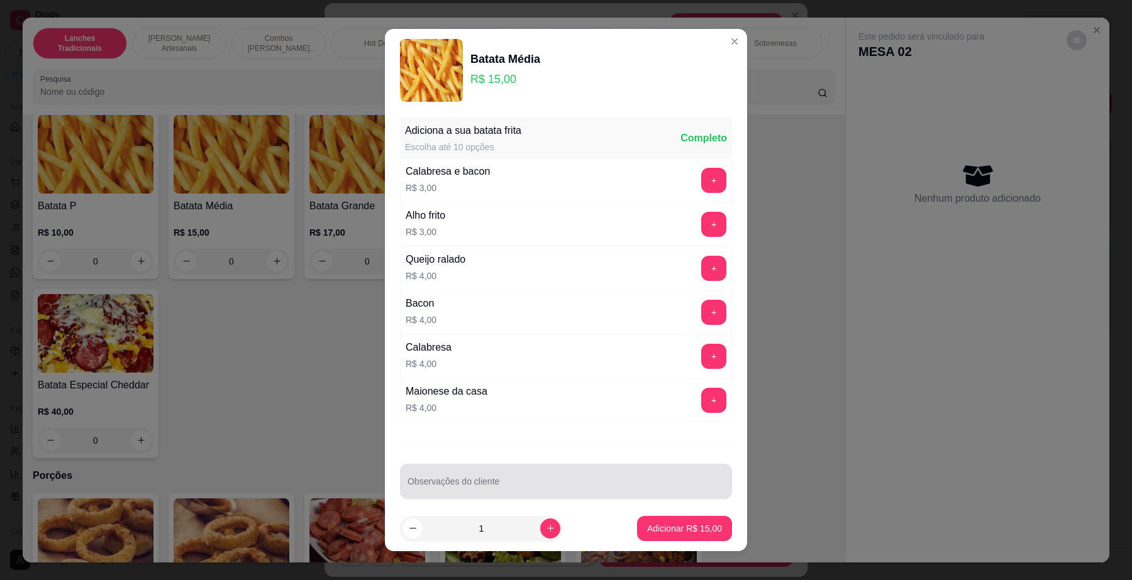
click at [522, 472] on div at bounding box center [565, 481] width 317 height 25
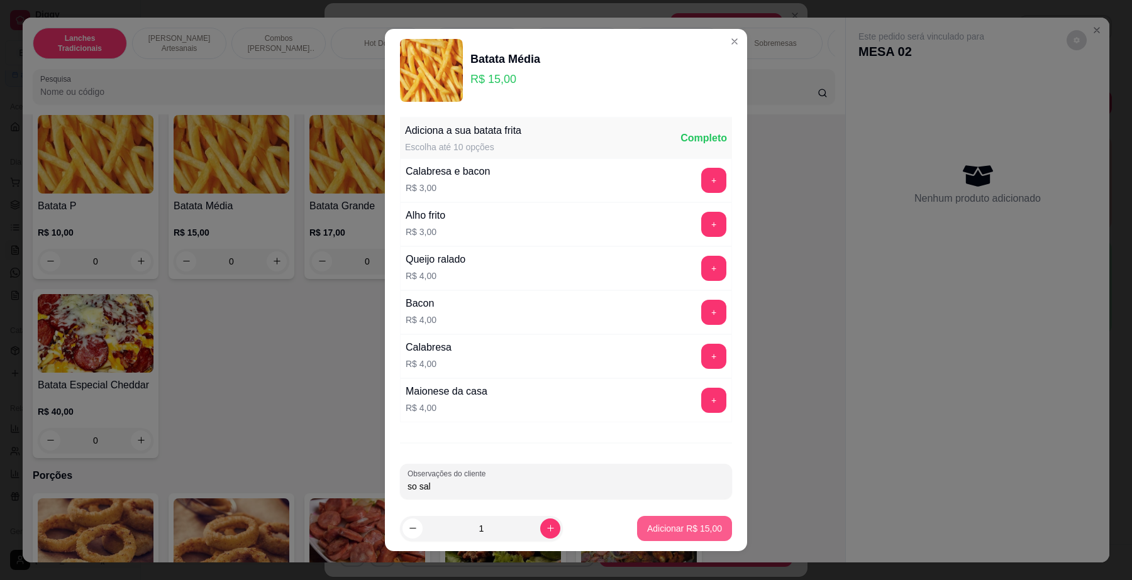
type input "so sal"
click at [648, 523] on p "Adicionar R$ 15,00" at bounding box center [684, 529] width 75 height 13
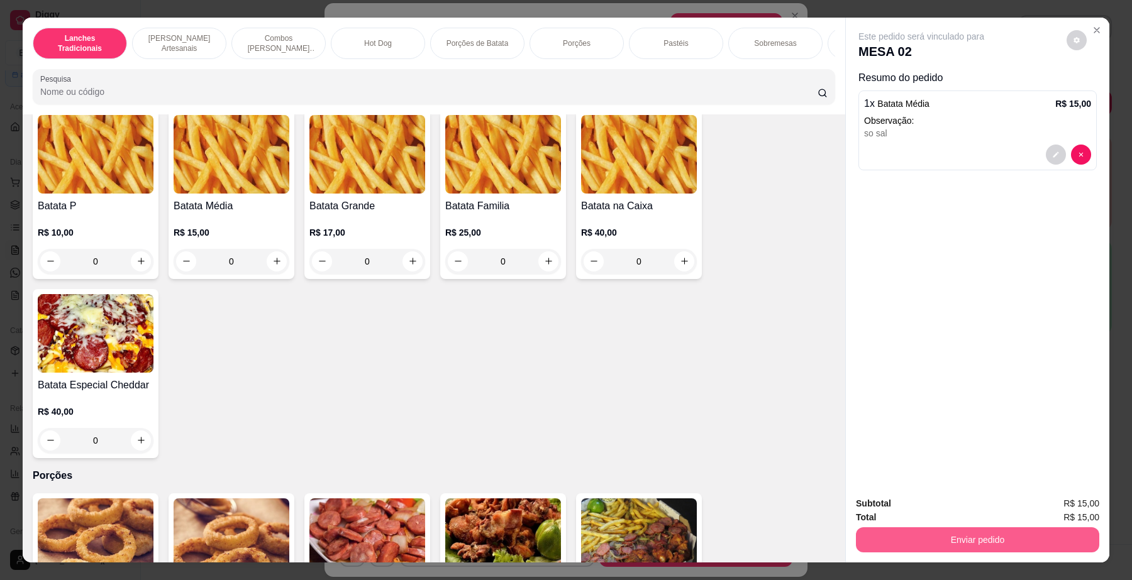
click at [965, 538] on button "Enviar pedido" at bounding box center [977, 540] width 243 height 25
click at [938, 509] on button "Não registrar e enviar pedido" at bounding box center [935, 510] width 131 height 24
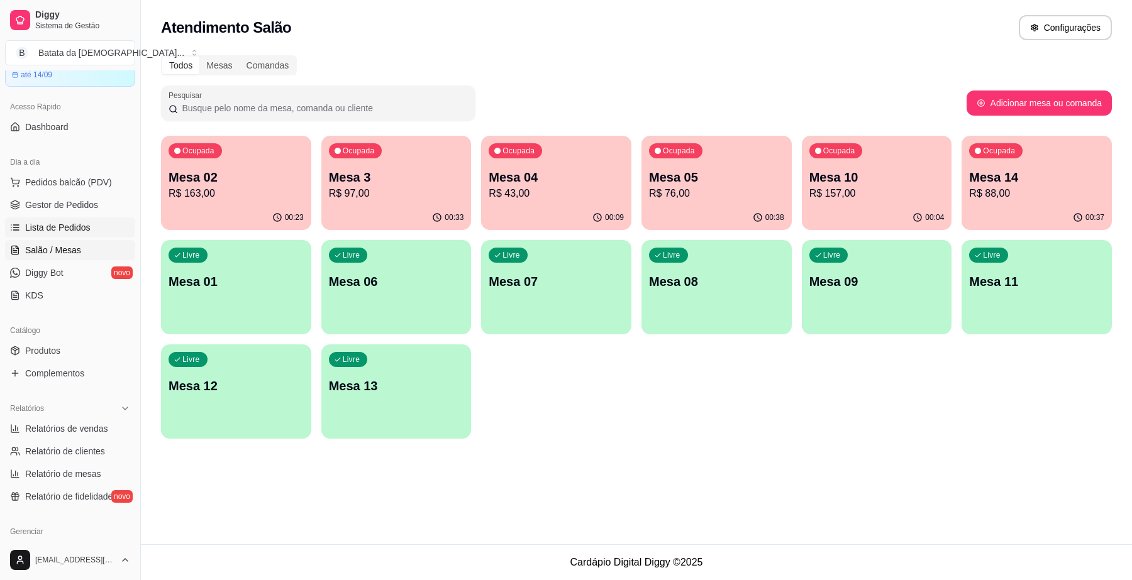
click at [62, 224] on span "Lista de Pedidos" at bounding box center [57, 227] width 65 height 13
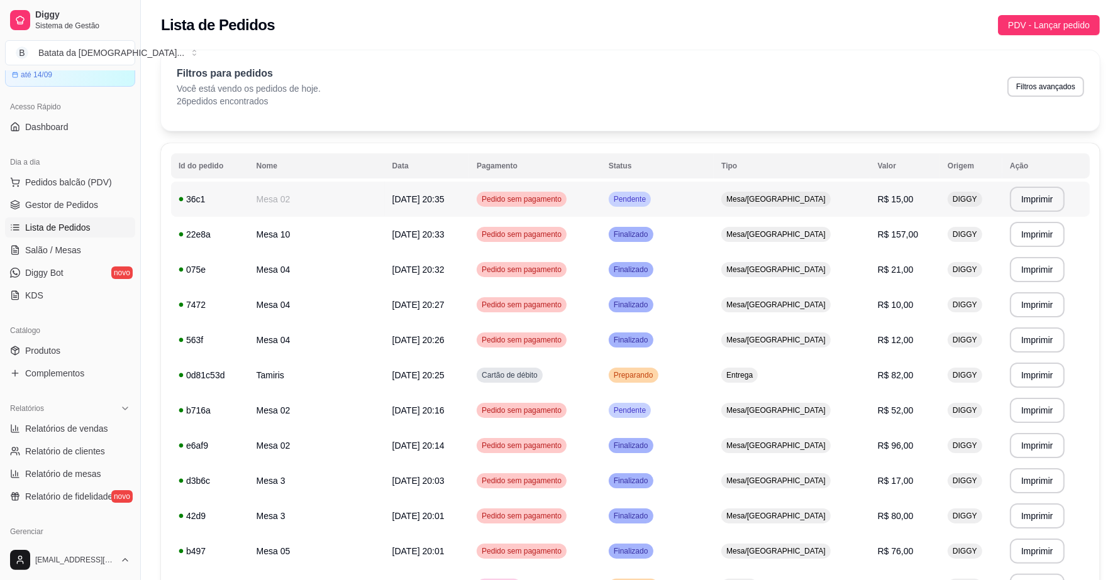
click at [714, 205] on td "Pendente" at bounding box center [657, 199] width 113 height 35
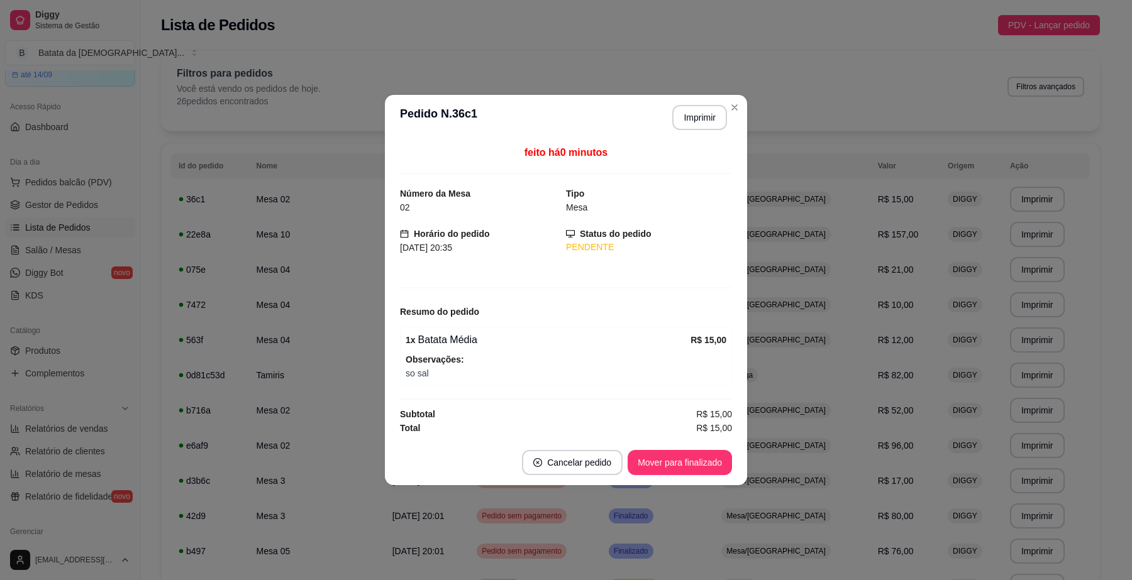
click at [702, 99] on header "**********" at bounding box center [566, 117] width 362 height 45
click at [702, 106] on button "Imprimir" at bounding box center [699, 118] width 53 height 25
click at [678, 470] on button "Mover para finalizado" at bounding box center [680, 462] width 104 height 25
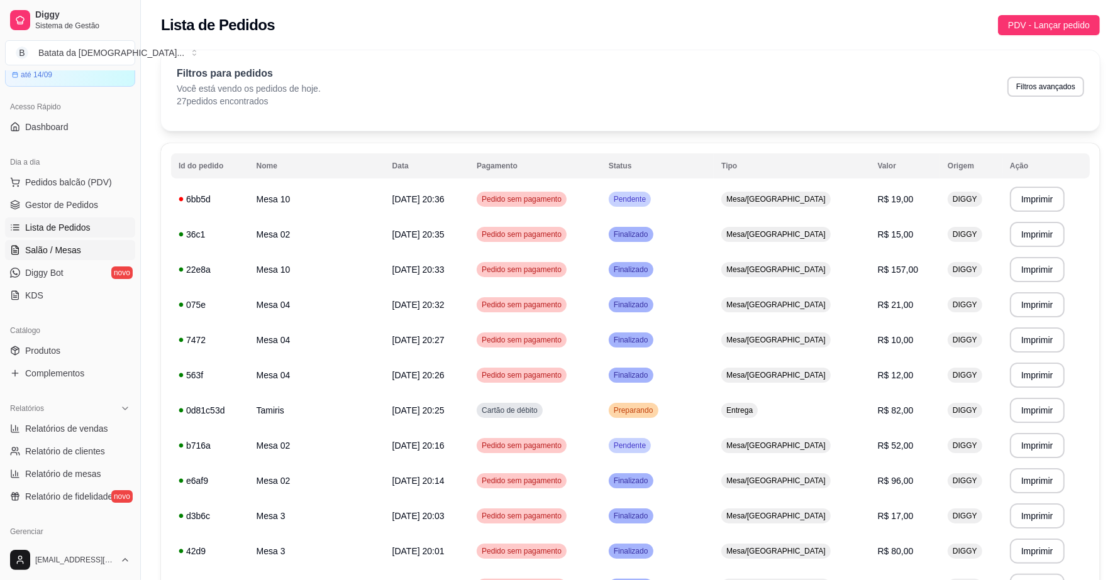
click at [52, 256] on span "Salão / Mesas" at bounding box center [53, 250] width 56 height 13
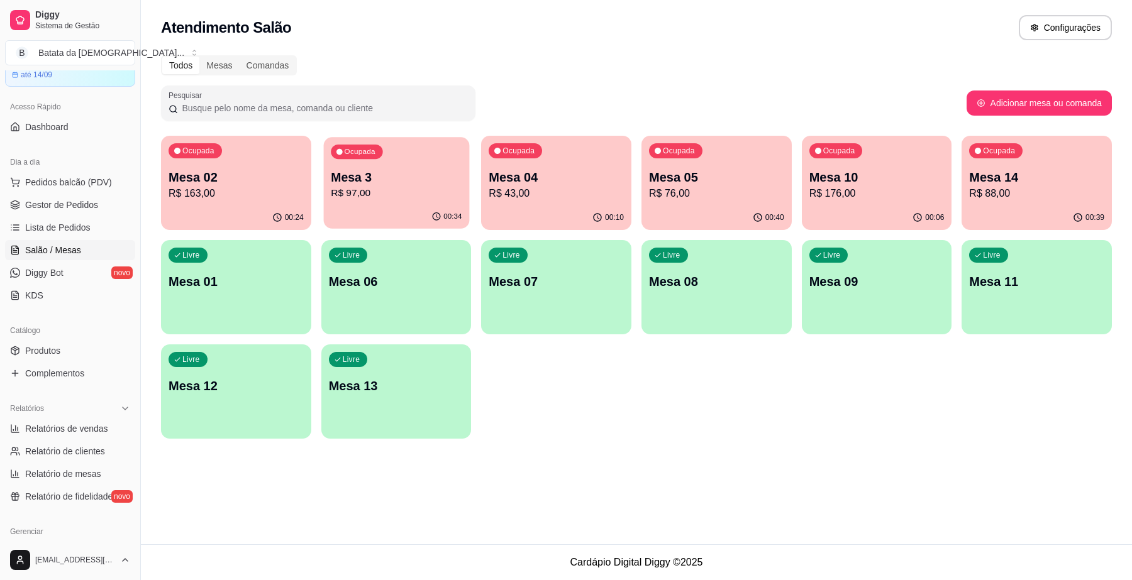
click at [396, 206] on div "00:34" at bounding box center [396, 217] width 146 height 24
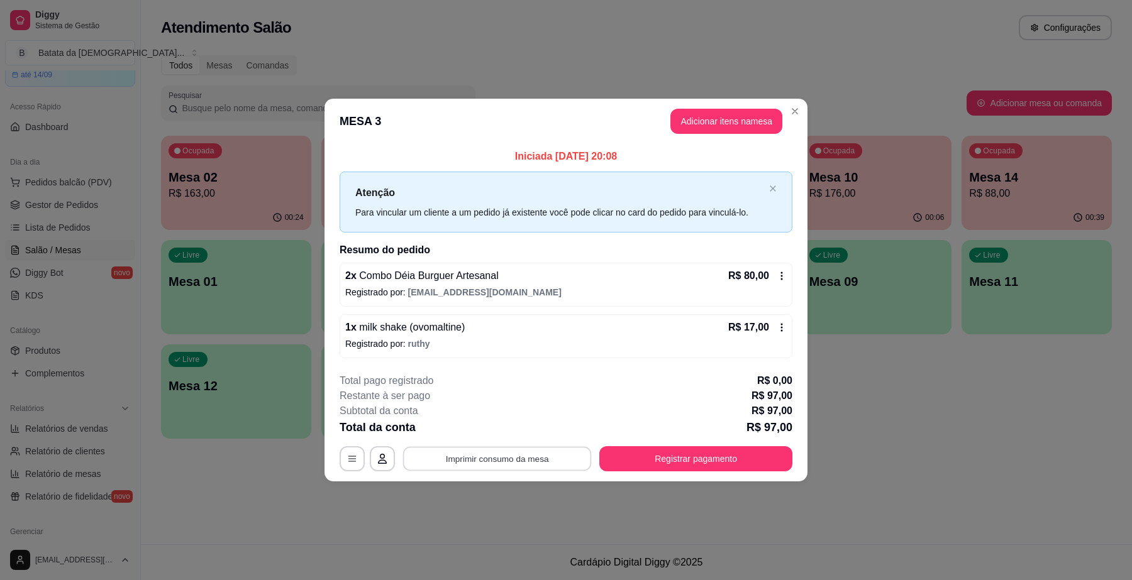
click at [566, 455] on button "Imprimir consumo da mesa" at bounding box center [497, 459] width 189 height 25
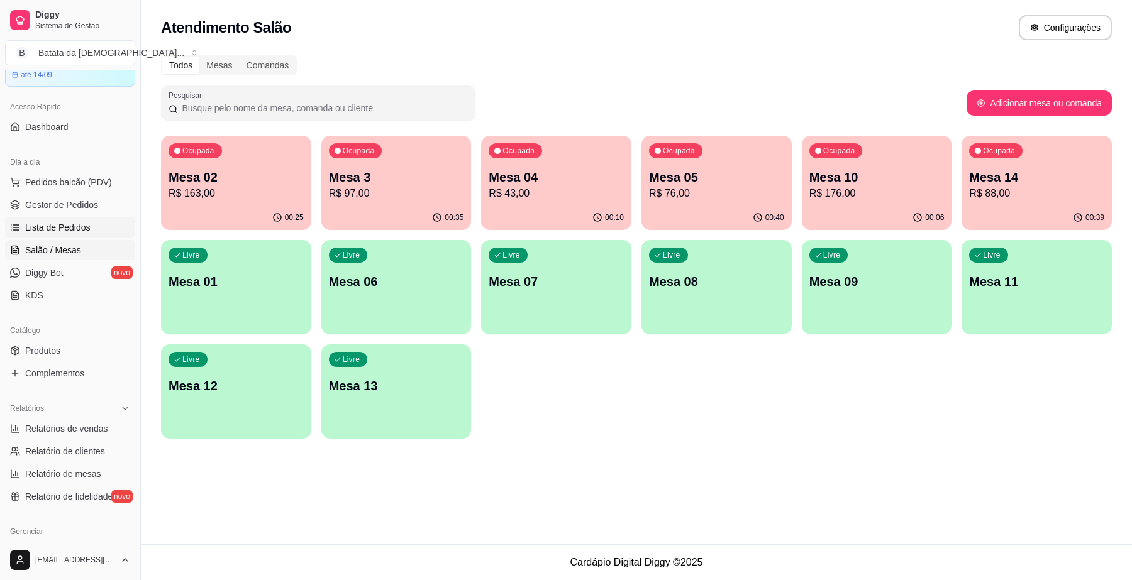
click at [74, 235] on link "Lista de Pedidos" at bounding box center [70, 228] width 130 height 20
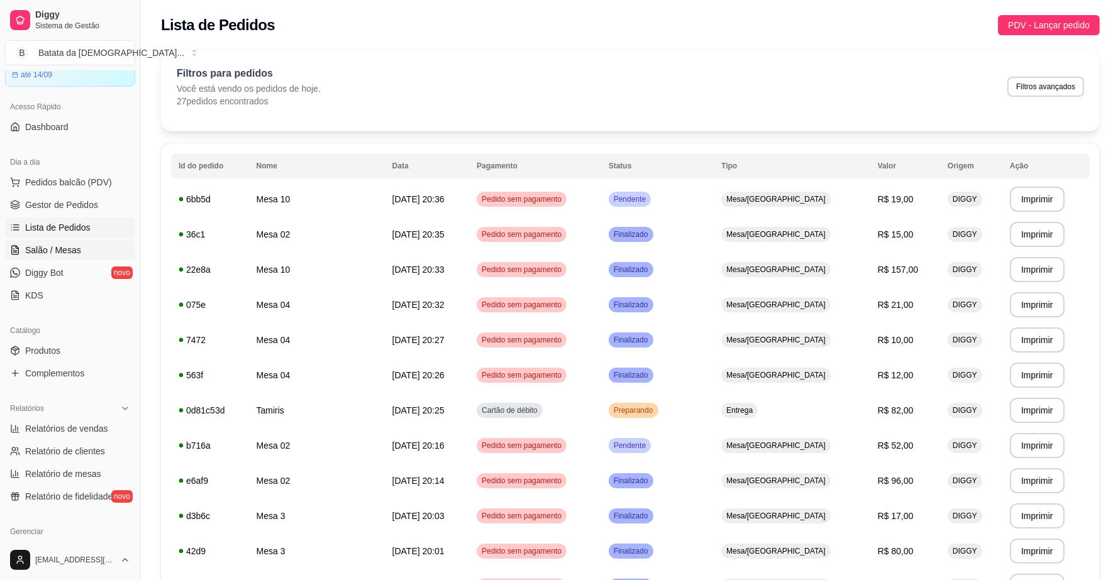
click at [69, 244] on span "Salão / Mesas" at bounding box center [53, 250] width 56 height 13
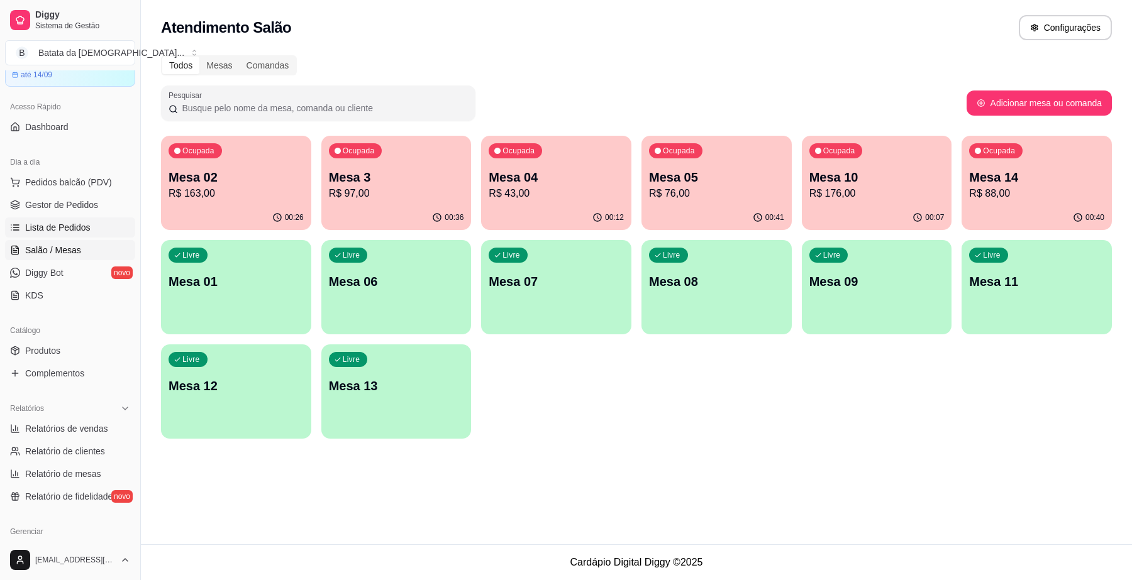
click at [64, 237] on link "Lista de Pedidos" at bounding box center [70, 228] width 130 height 20
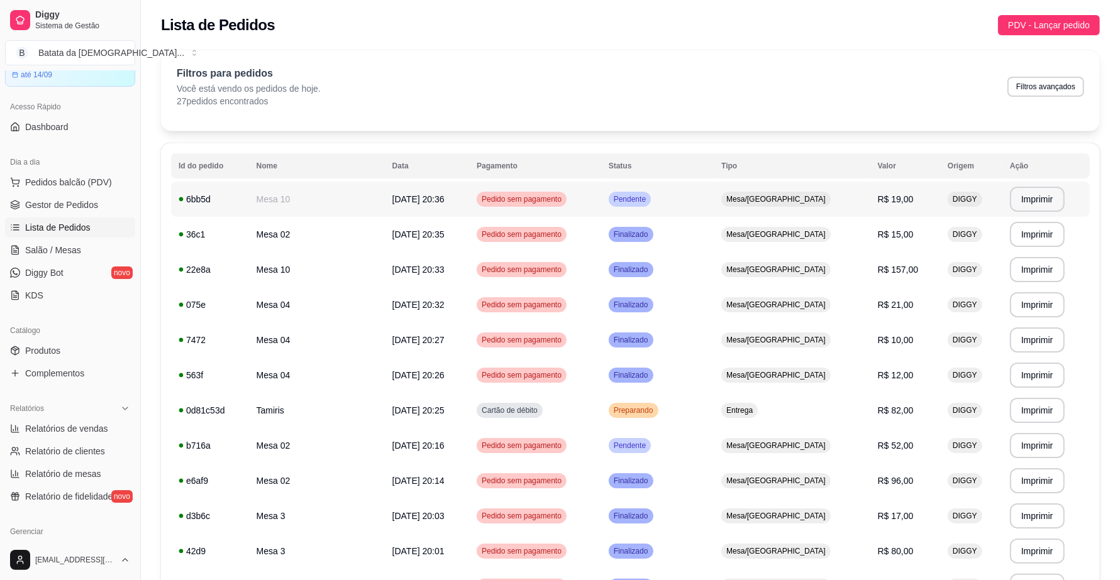
click at [694, 190] on td "Pendente" at bounding box center [657, 199] width 113 height 35
click at [714, 231] on td "Finalizado" at bounding box center [657, 234] width 113 height 35
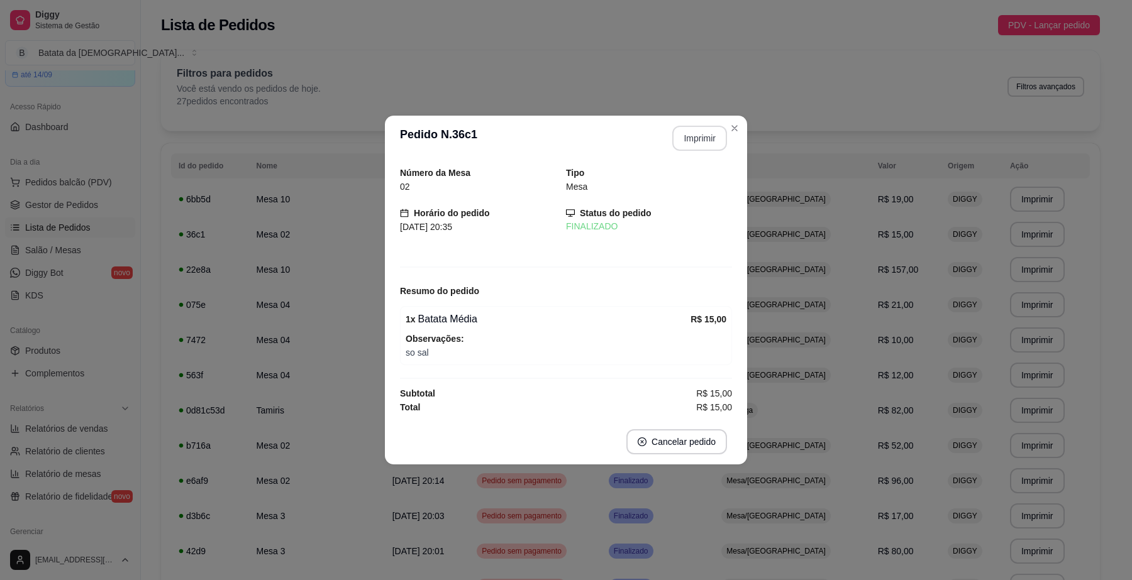
click at [698, 143] on button "Imprimir" at bounding box center [699, 138] width 55 height 25
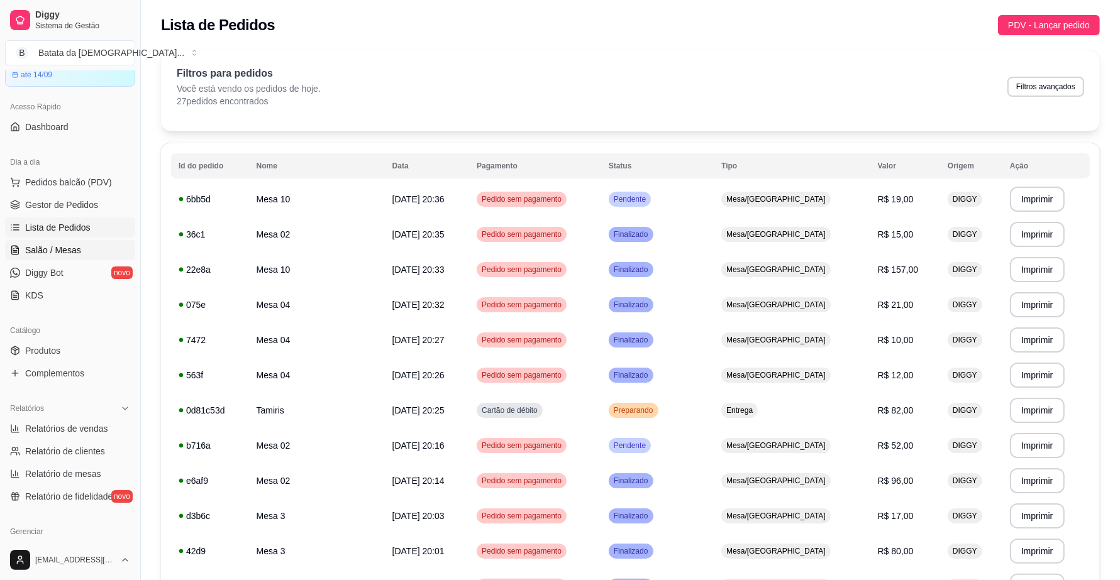
click at [43, 258] on link "Salão / Mesas" at bounding box center [70, 250] width 130 height 20
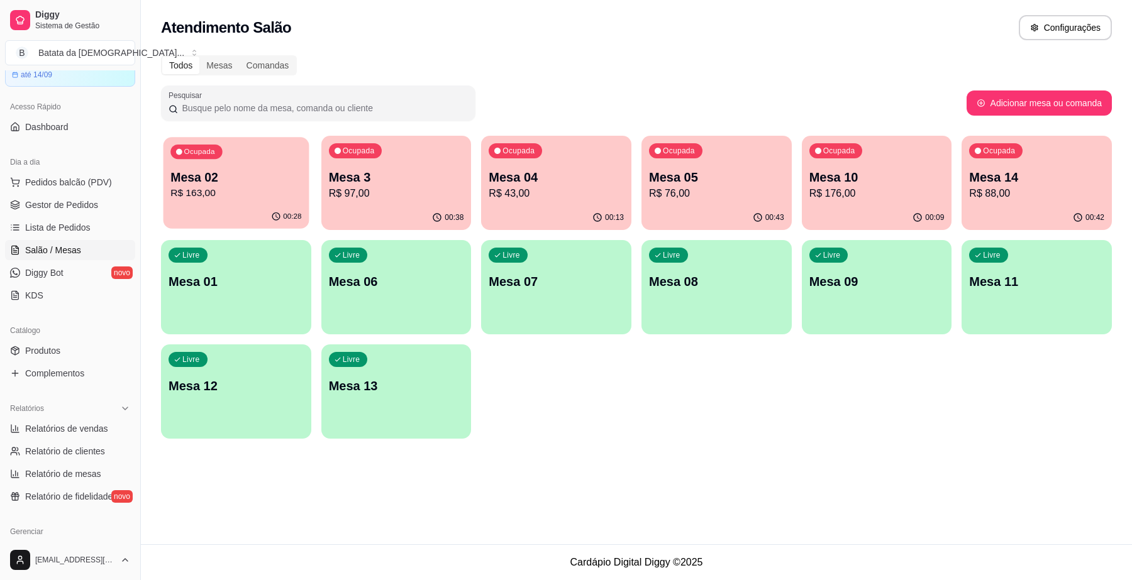
click at [258, 180] on p "Mesa 02" at bounding box center [235, 177] width 131 height 17
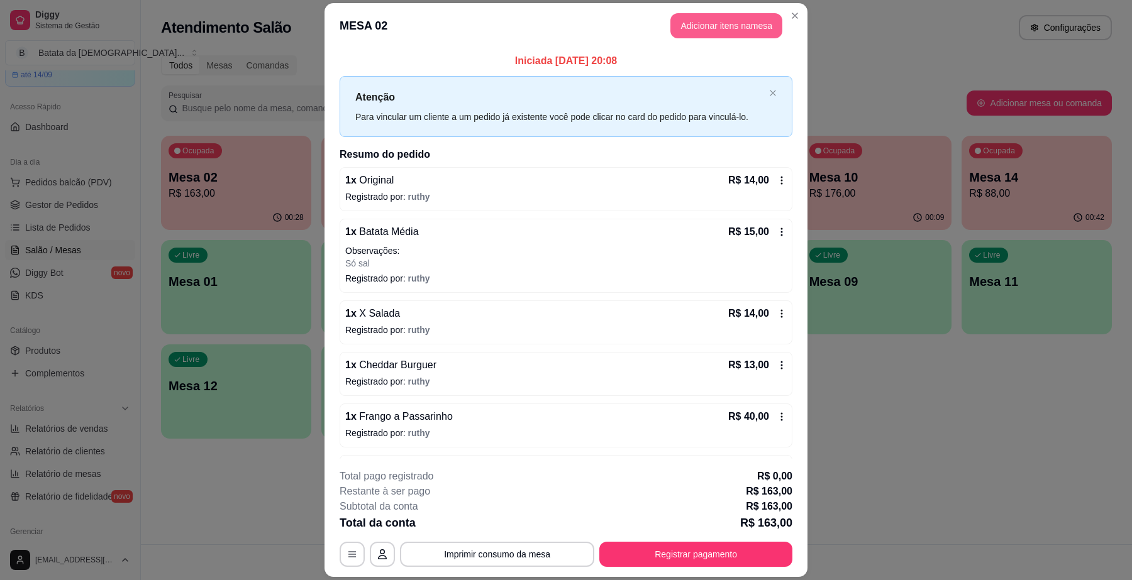
click at [683, 30] on button "Adicionar itens na mesa" at bounding box center [726, 25] width 112 height 25
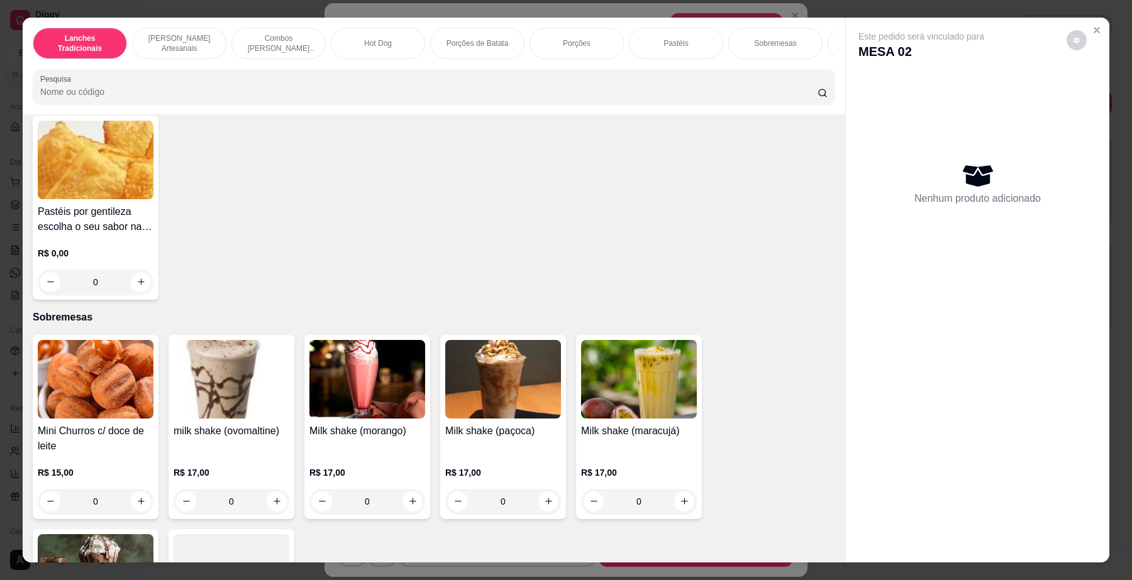
scroll to position [2201, 0]
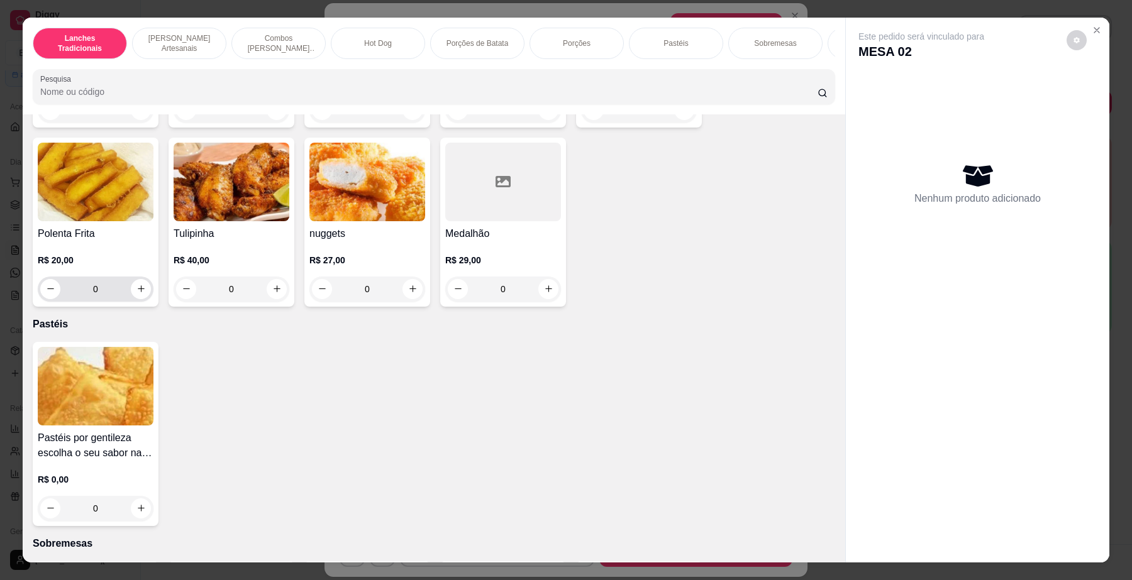
click at [94, 372] on img at bounding box center [96, 386] width 116 height 79
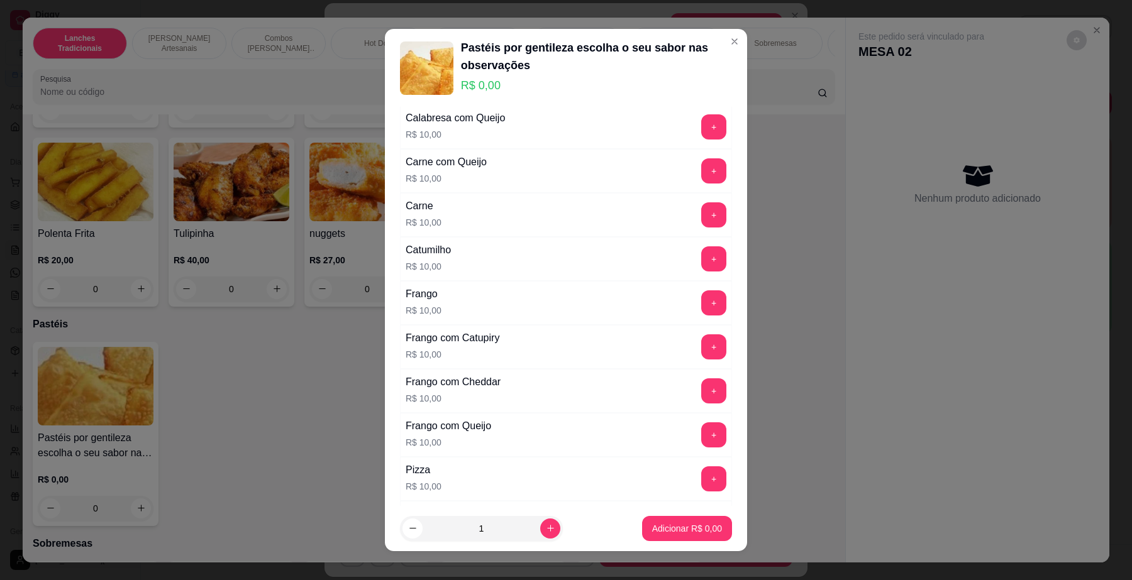
scroll to position [314, 0]
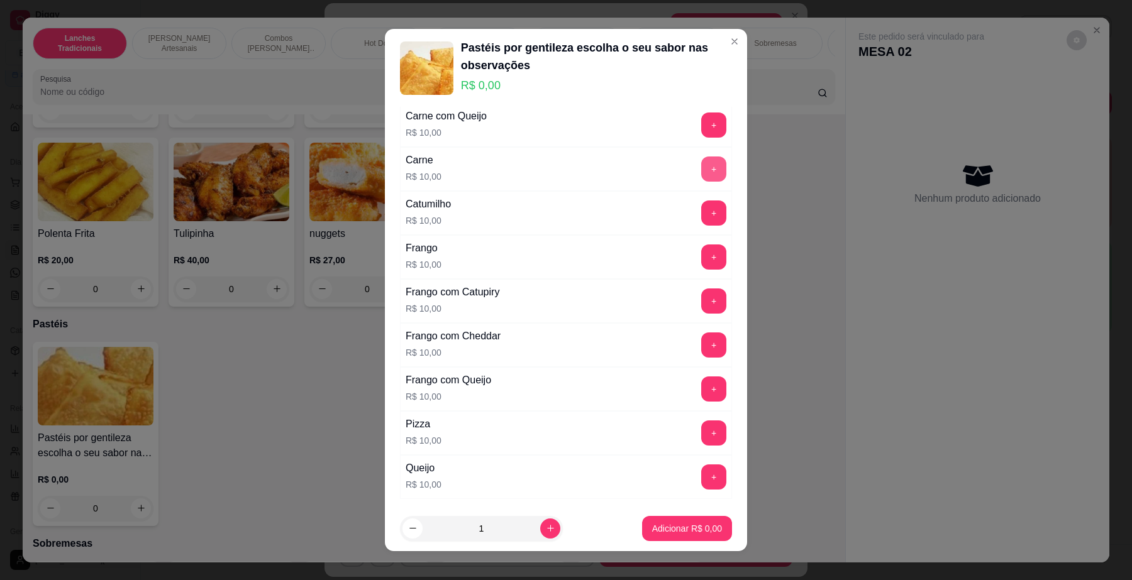
click at [701, 168] on button "+" at bounding box center [713, 169] width 25 height 25
click at [678, 514] on footer "1 Adicionar R$ 10,00" at bounding box center [566, 528] width 362 height 45
click at [680, 518] on button "Adicionar R$ 10,00" at bounding box center [684, 528] width 92 height 25
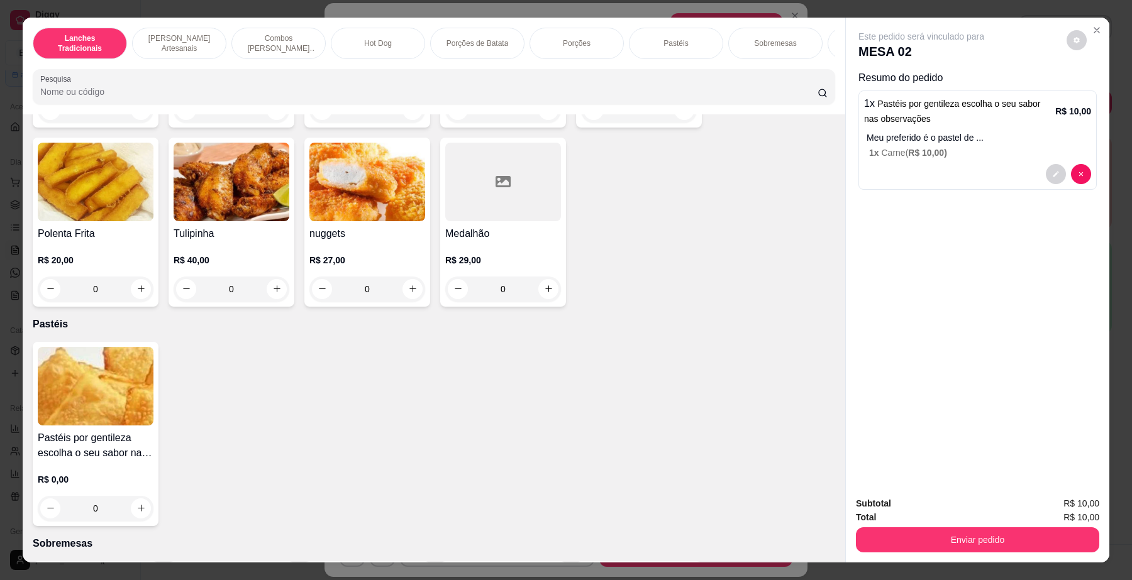
click at [877, 526] on div "Enviar pedido" at bounding box center [977, 538] width 243 height 28
click at [883, 535] on button "Enviar pedido" at bounding box center [978, 540] width 236 height 25
click at [883, 509] on button "Não registrar e enviar pedido" at bounding box center [935, 510] width 131 height 24
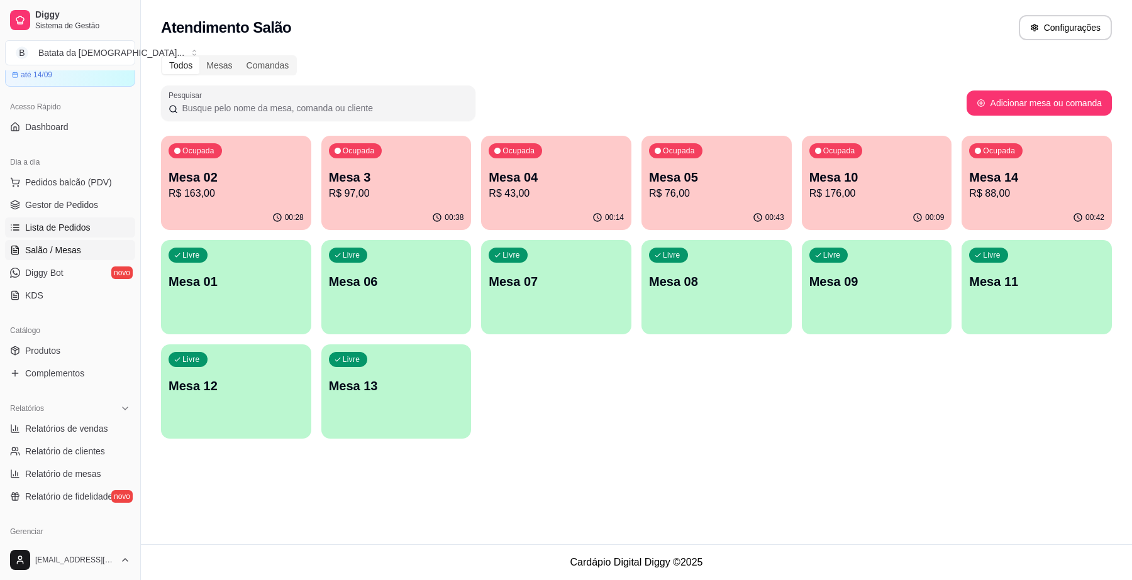
click at [102, 228] on link "Lista de Pedidos" at bounding box center [70, 228] width 130 height 20
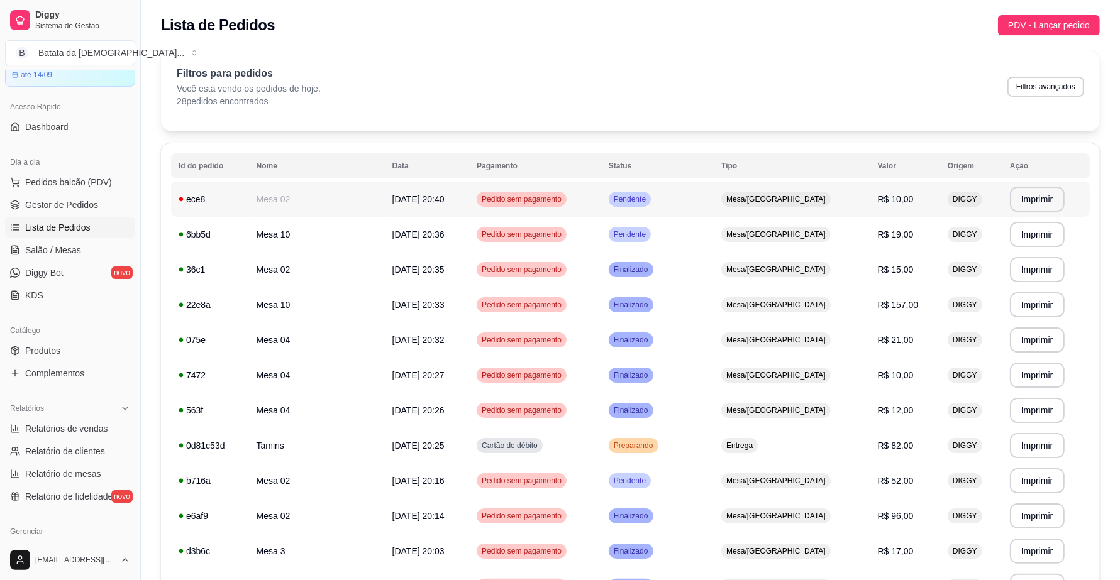
click at [714, 192] on td "Pendente" at bounding box center [657, 199] width 113 height 35
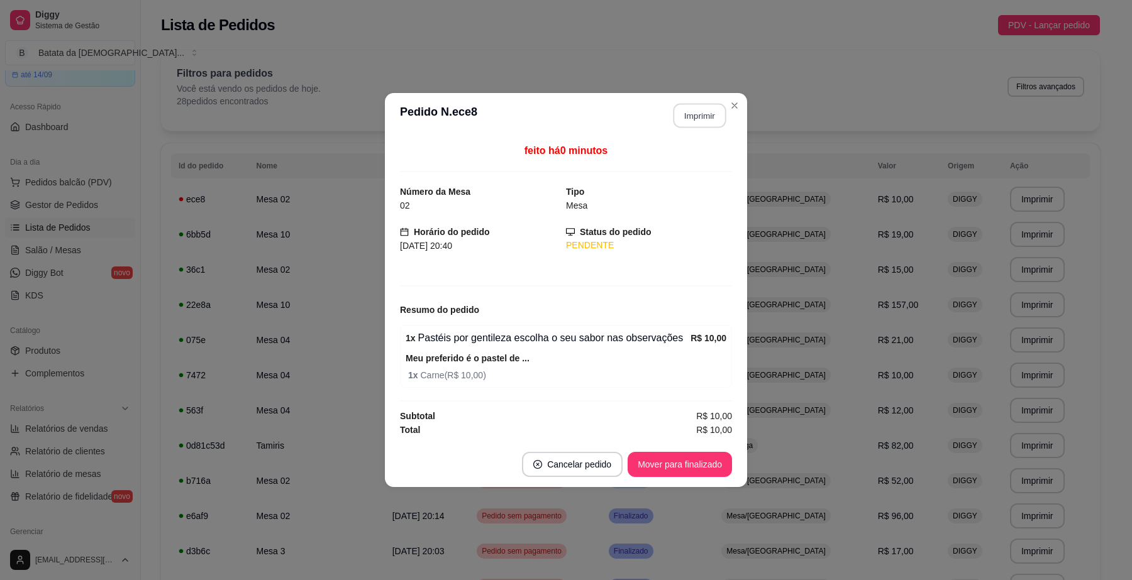
click at [706, 117] on button "Imprimir" at bounding box center [699, 116] width 53 height 25
click at [701, 474] on button "Mover para finalizado" at bounding box center [679, 465] width 101 height 25
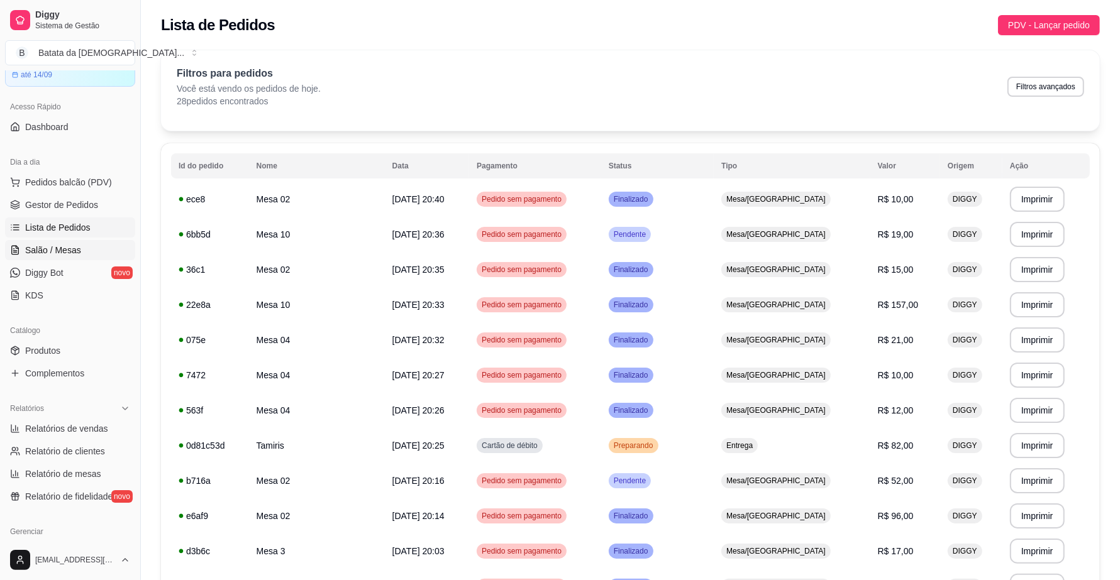
drag, startPoint x: 51, startPoint y: 250, endPoint x: 72, endPoint y: 246, distance: 21.7
click at [49, 248] on span "Salão / Mesas" at bounding box center [53, 250] width 56 height 13
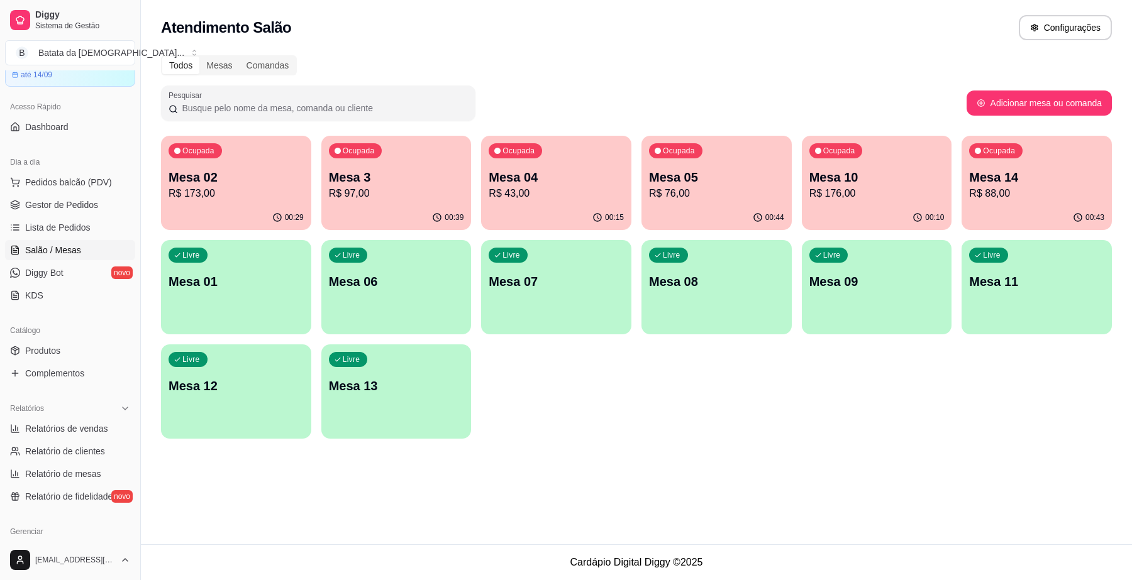
click at [692, 174] on p "Mesa 05" at bounding box center [716, 178] width 135 height 18
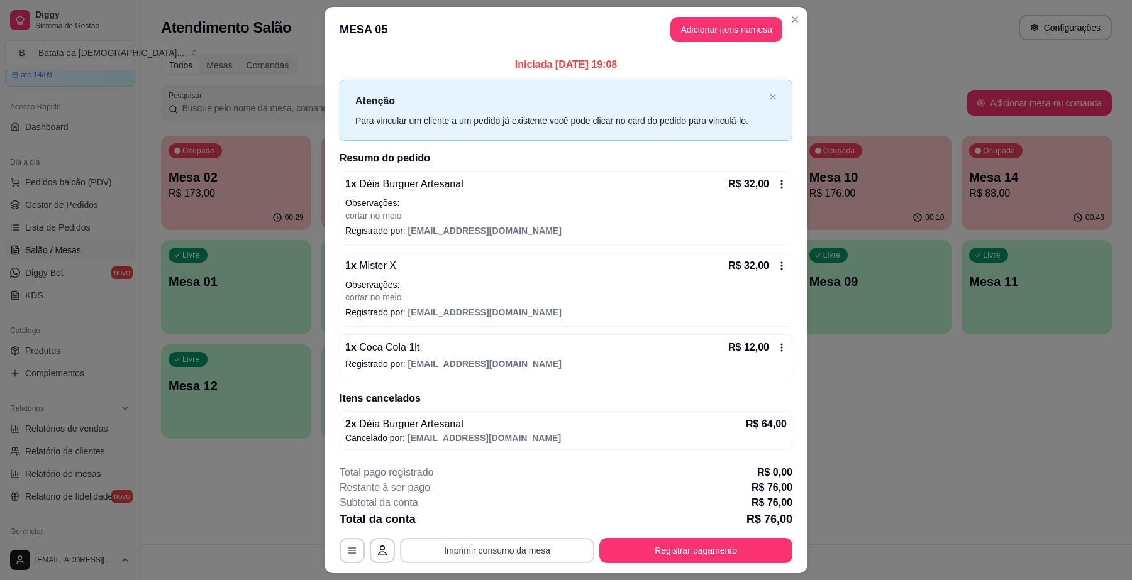
click at [526, 548] on button "Imprimir consumo da mesa" at bounding box center [497, 550] width 194 height 25
click at [778, 20] on header "MESA 05 Adicionar itens na mesa" at bounding box center [565, 29] width 483 height 45
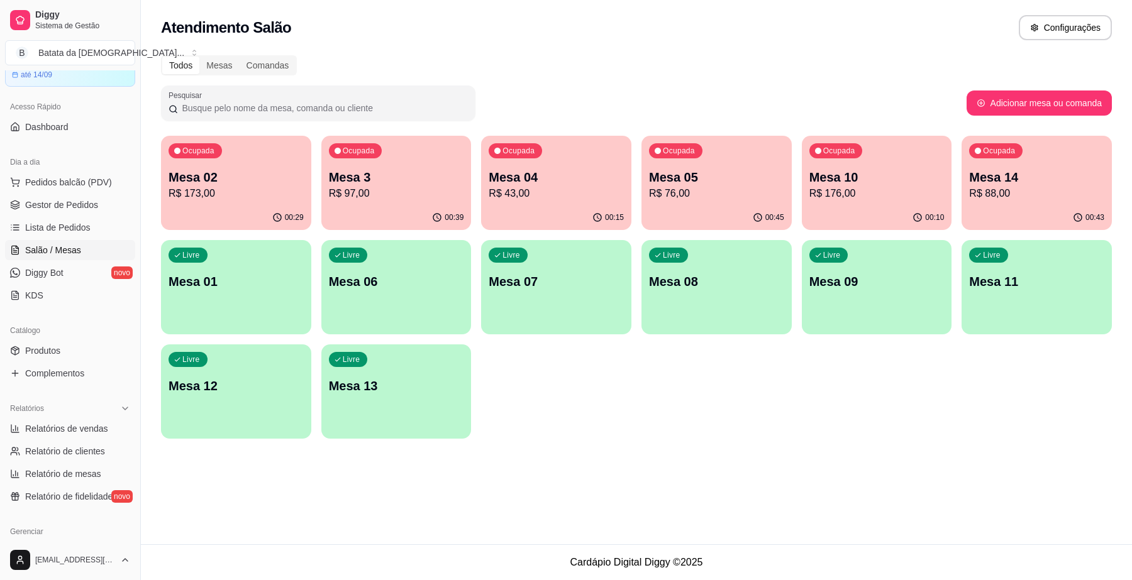
click at [416, 187] on p "R$ 97,00" at bounding box center [396, 193] width 135 height 15
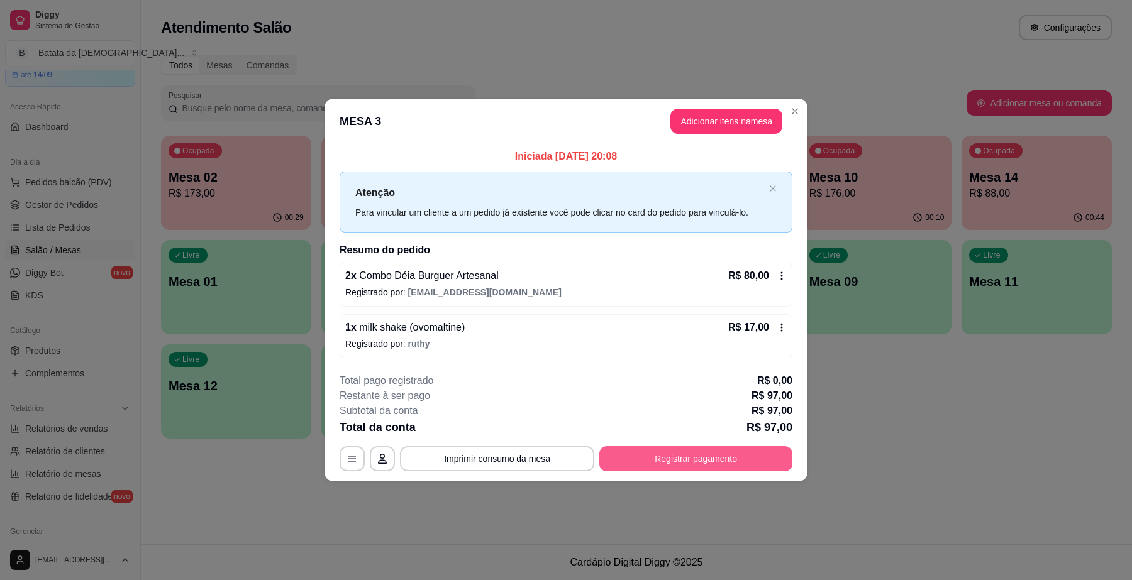
click at [728, 464] on button "Registrar pagamento" at bounding box center [695, 458] width 193 height 25
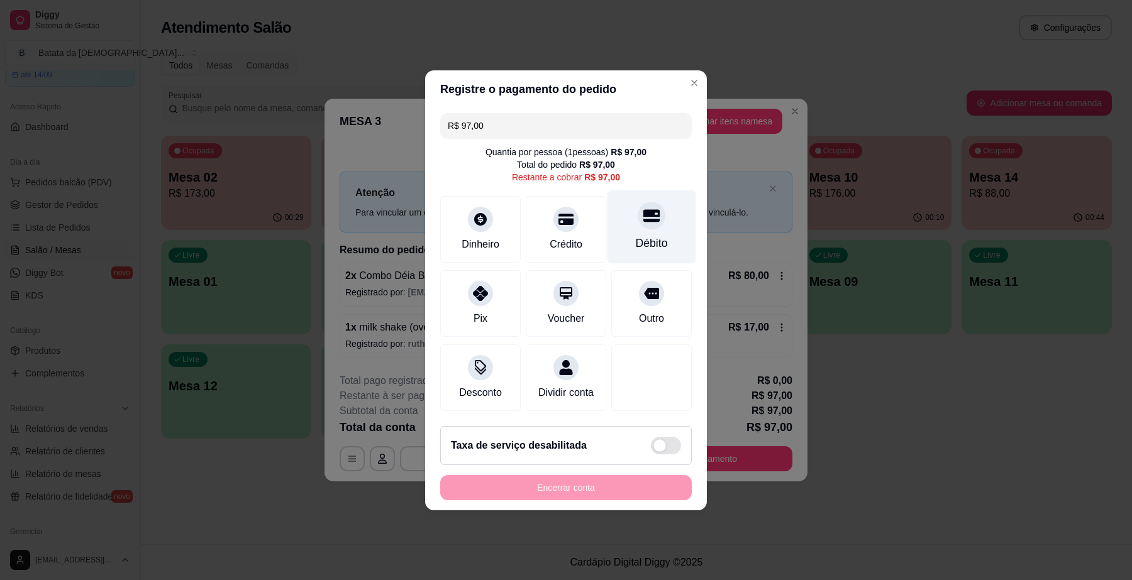
click at [641, 235] on div "Débito" at bounding box center [652, 243] width 32 height 16
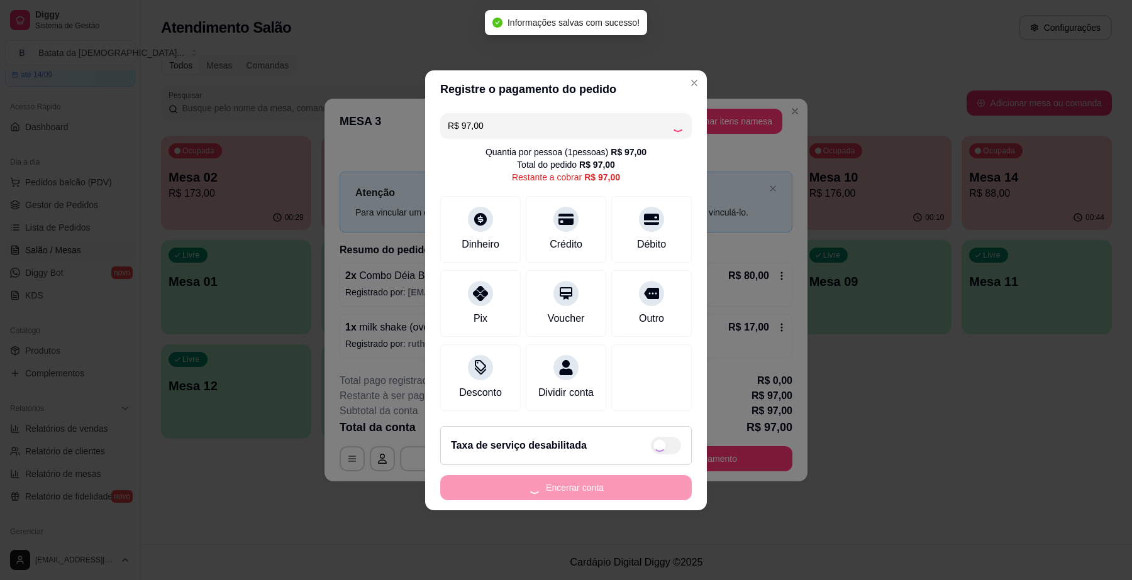
type input "R$ 0,00"
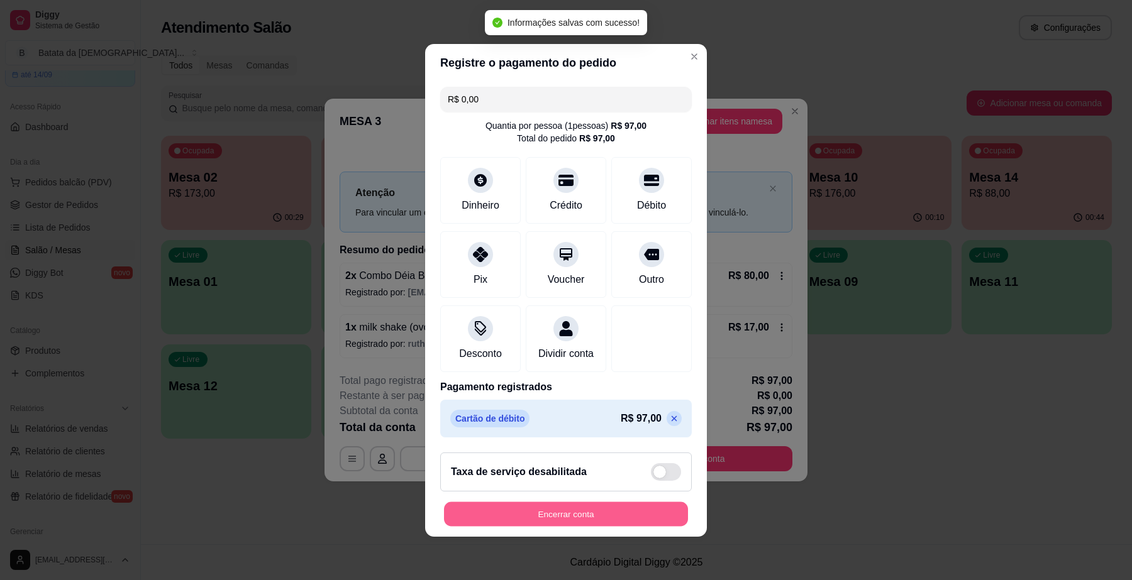
click at [629, 526] on button "Encerrar conta" at bounding box center [566, 514] width 244 height 25
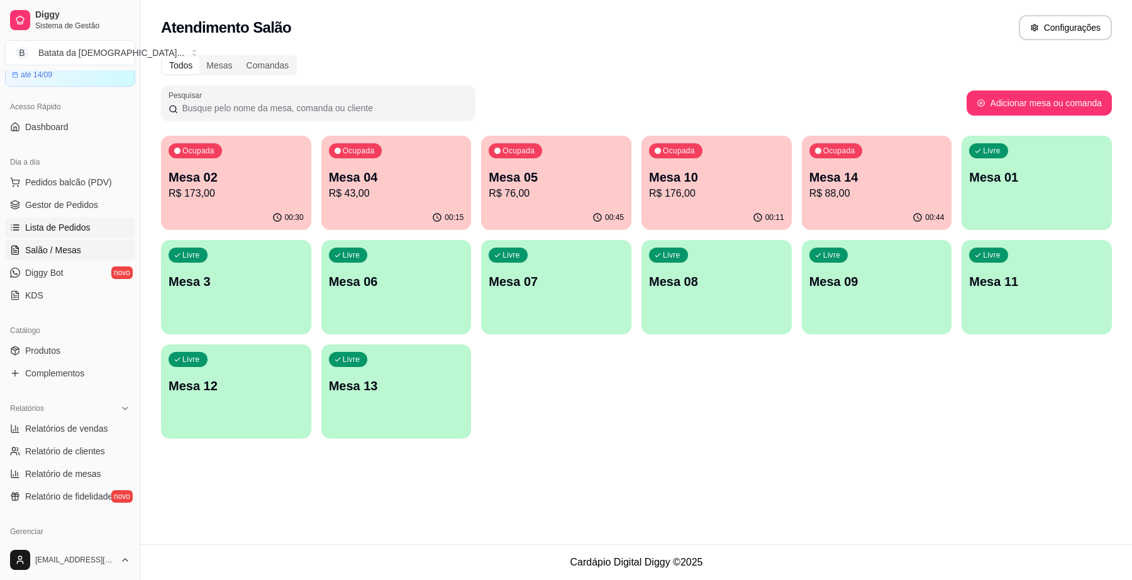
click at [63, 233] on span "Lista de Pedidos" at bounding box center [57, 227] width 65 height 13
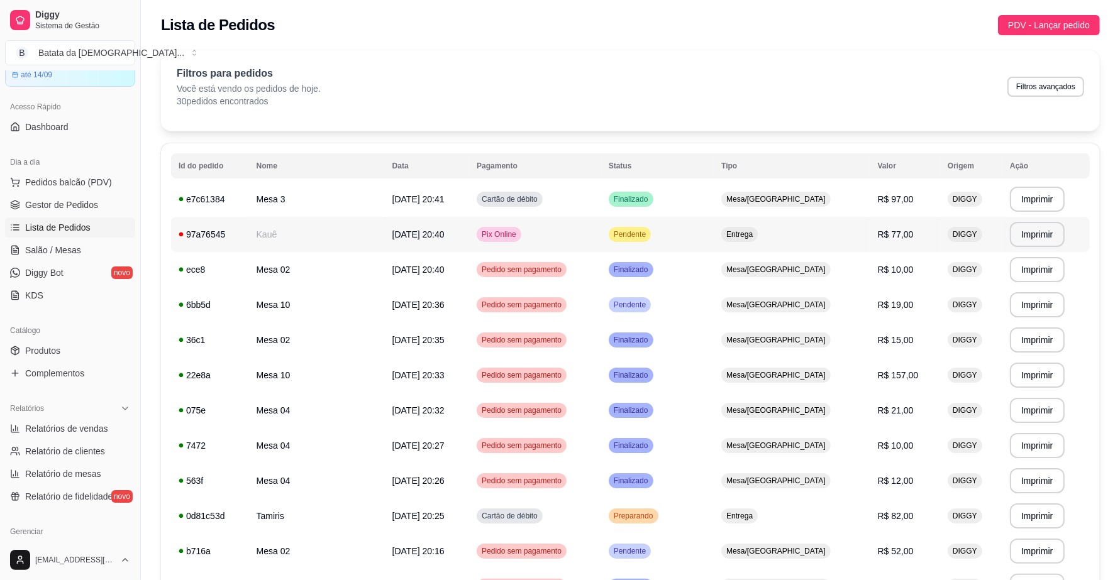
click at [714, 240] on td "Pendente" at bounding box center [657, 234] width 113 height 35
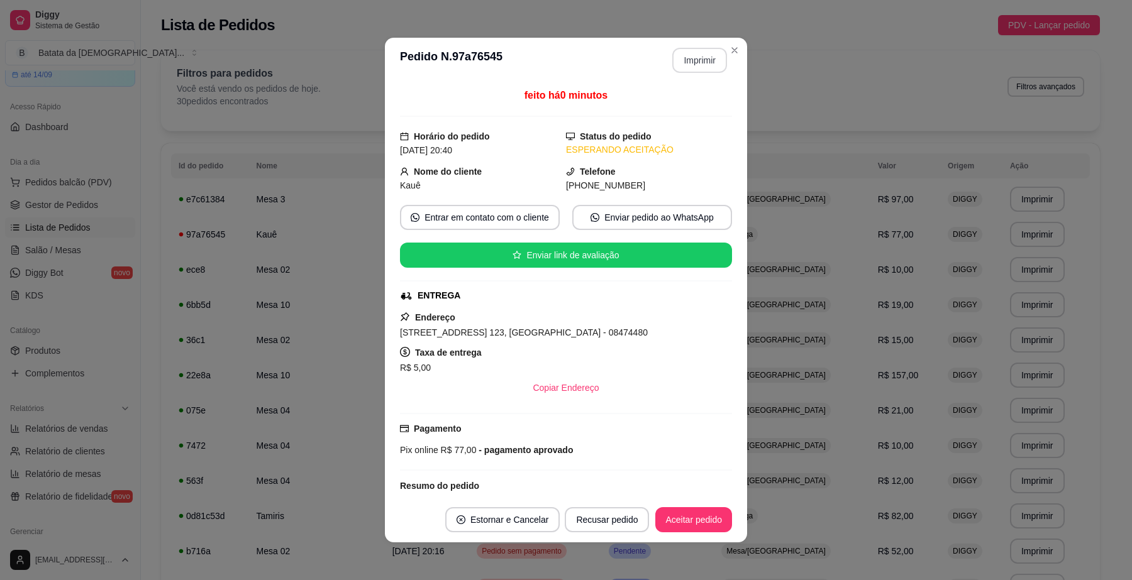
click at [706, 57] on button "Imprimir" at bounding box center [699, 60] width 55 height 25
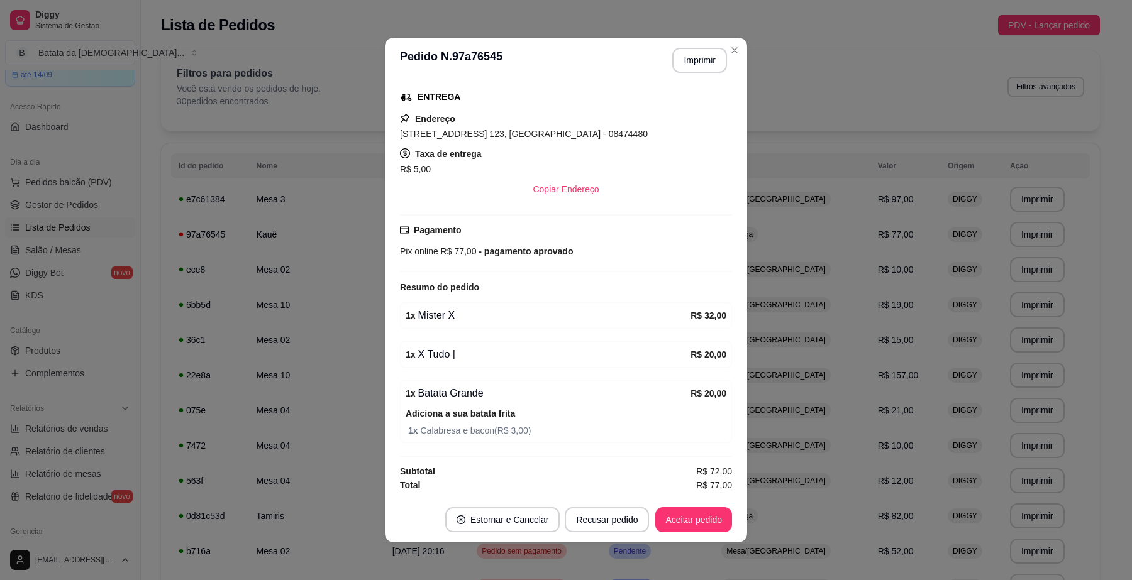
scroll to position [2, 0]
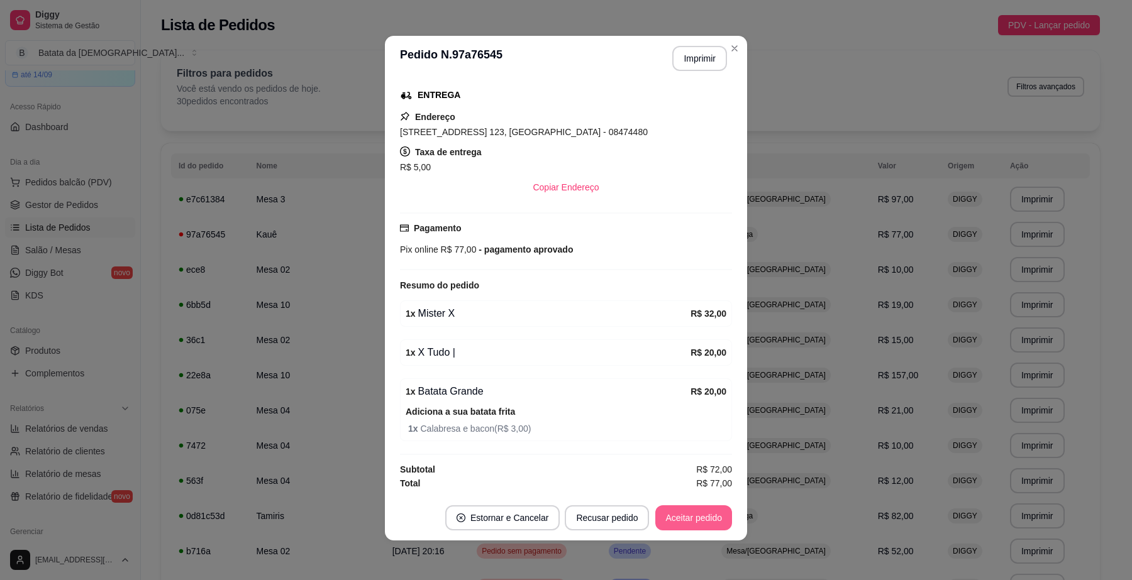
click at [692, 522] on button "Aceitar pedido" at bounding box center [693, 518] width 77 height 25
click at [700, 523] on button "Aceitar pedido" at bounding box center [693, 518] width 77 height 25
click at [696, 521] on button "Mover para preparo" at bounding box center [682, 518] width 97 height 25
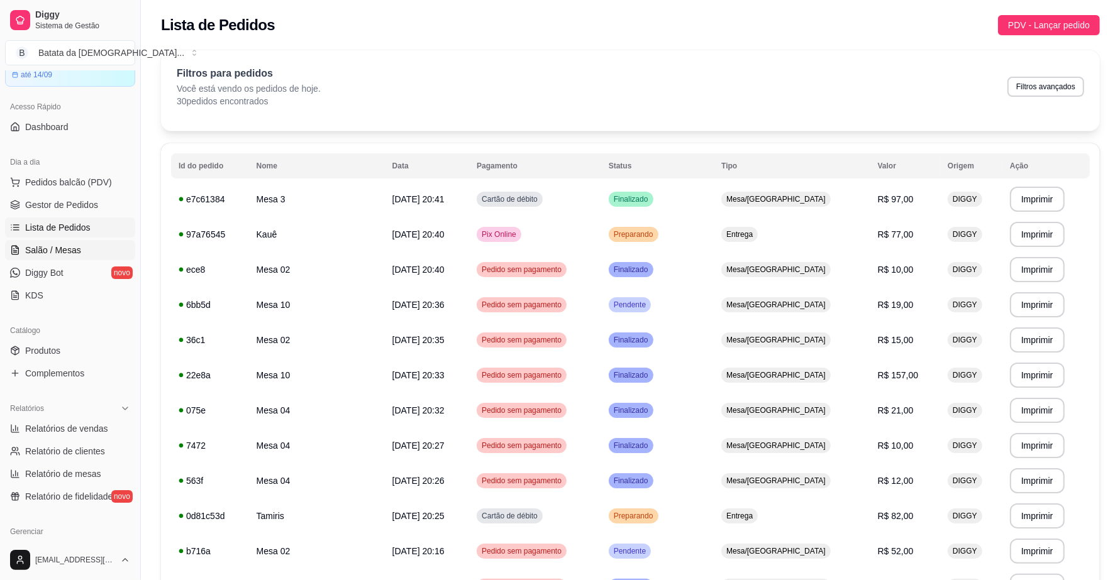
click at [99, 244] on link "Salão / Mesas" at bounding box center [70, 250] width 130 height 20
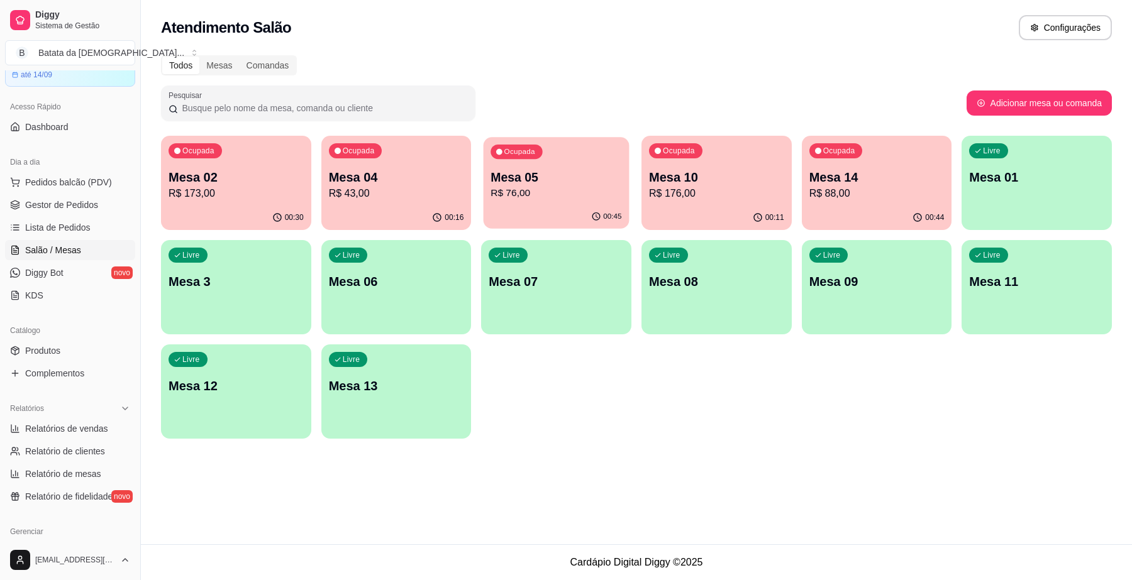
click at [545, 182] on p "Mesa 05" at bounding box center [556, 177] width 131 height 17
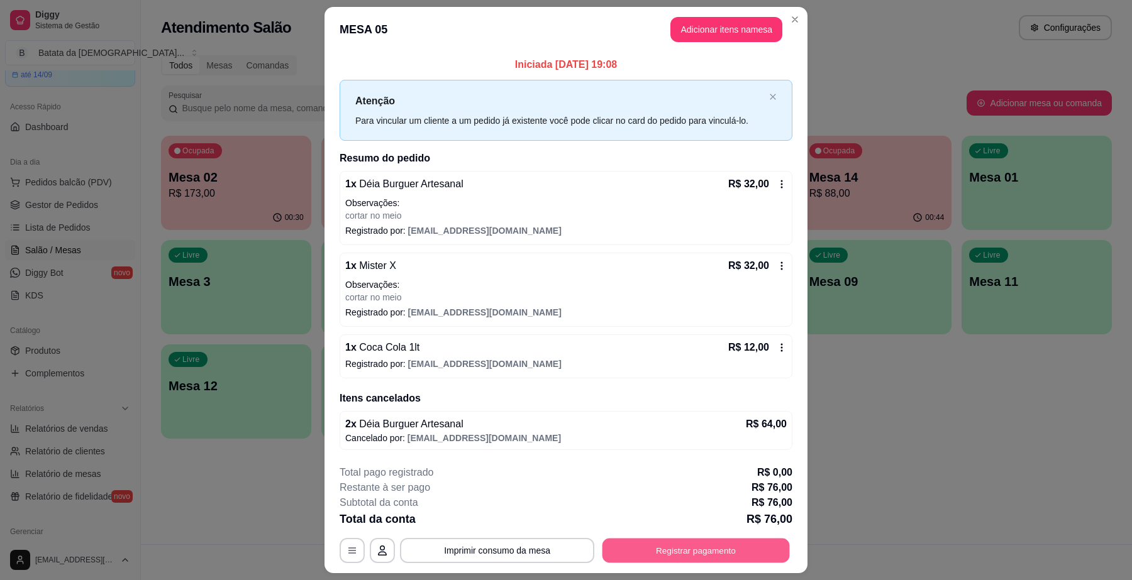
click at [640, 542] on button "Registrar pagamento" at bounding box center [695, 551] width 187 height 25
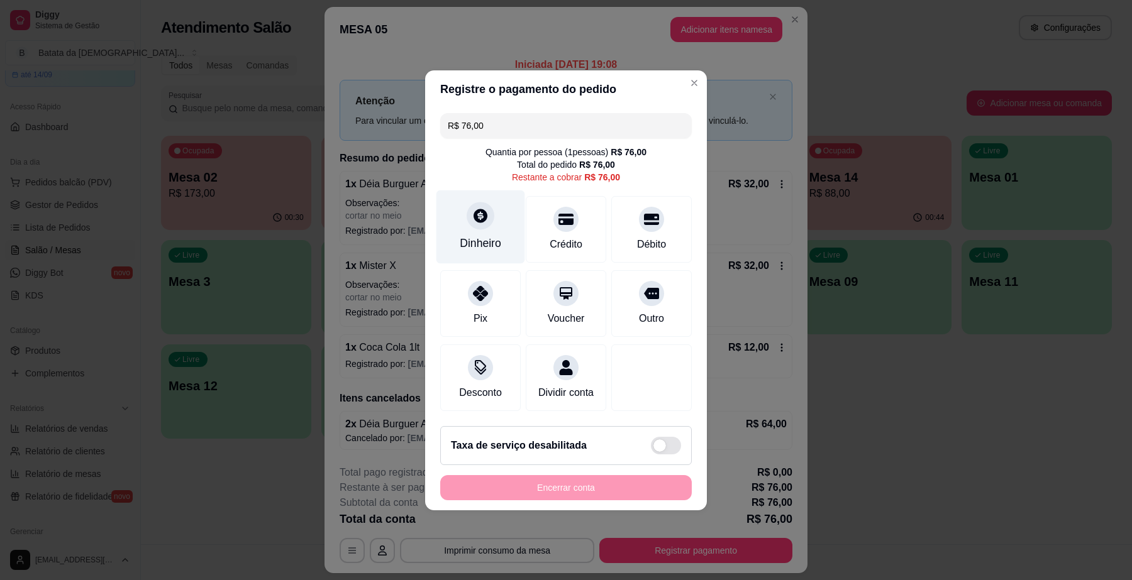
click at [468, 224] on div "Dinheiro" at bounding box center [480, 227] width 89 height 74
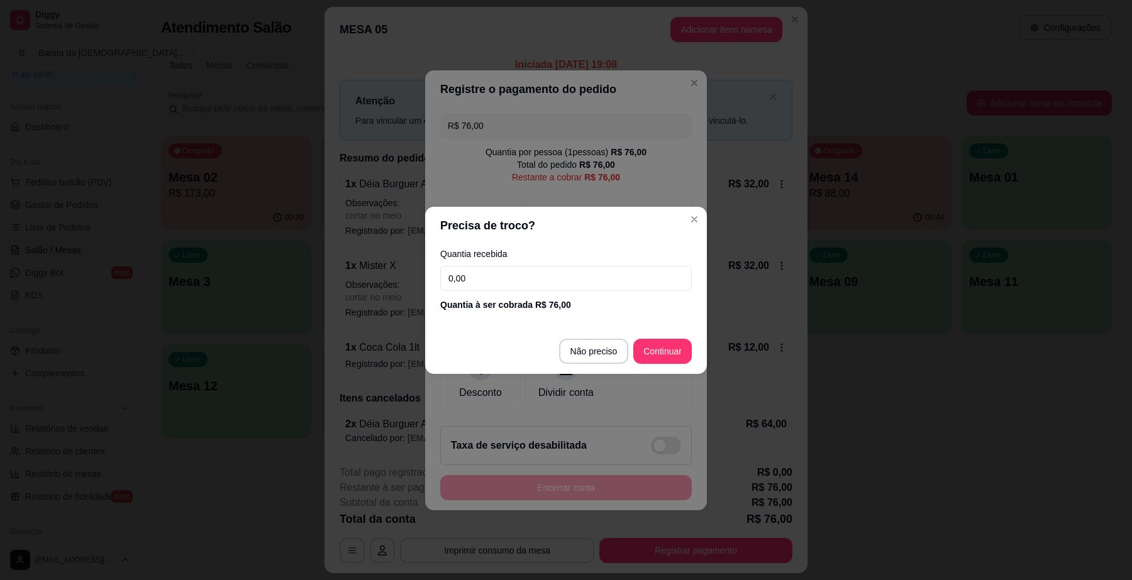
click at [541, 274] on input "0,00" at bounding box center [566, 278] width 252 height 25
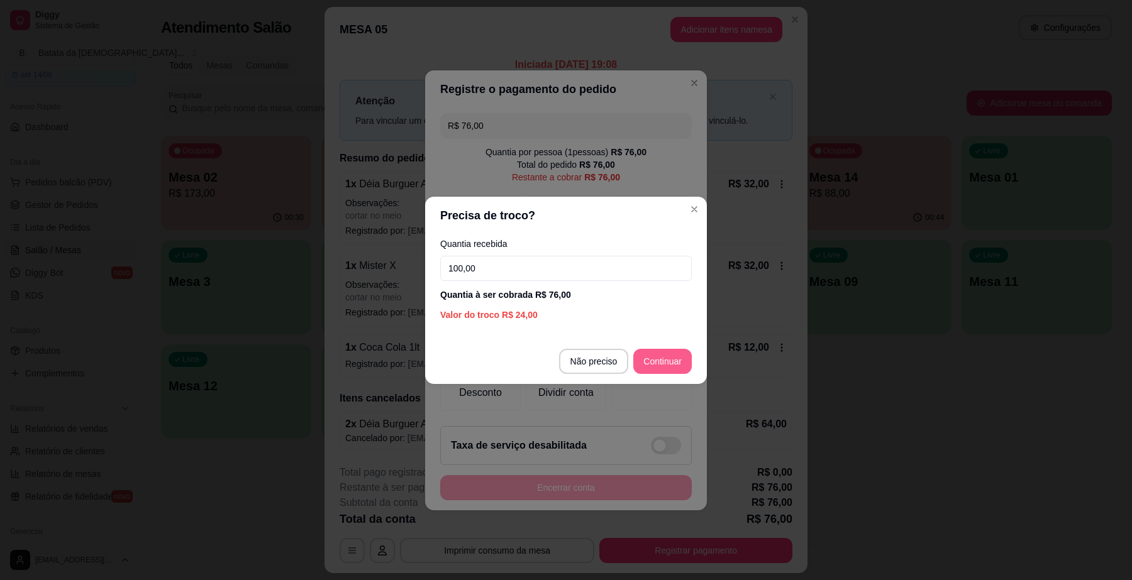
type input "100,00"
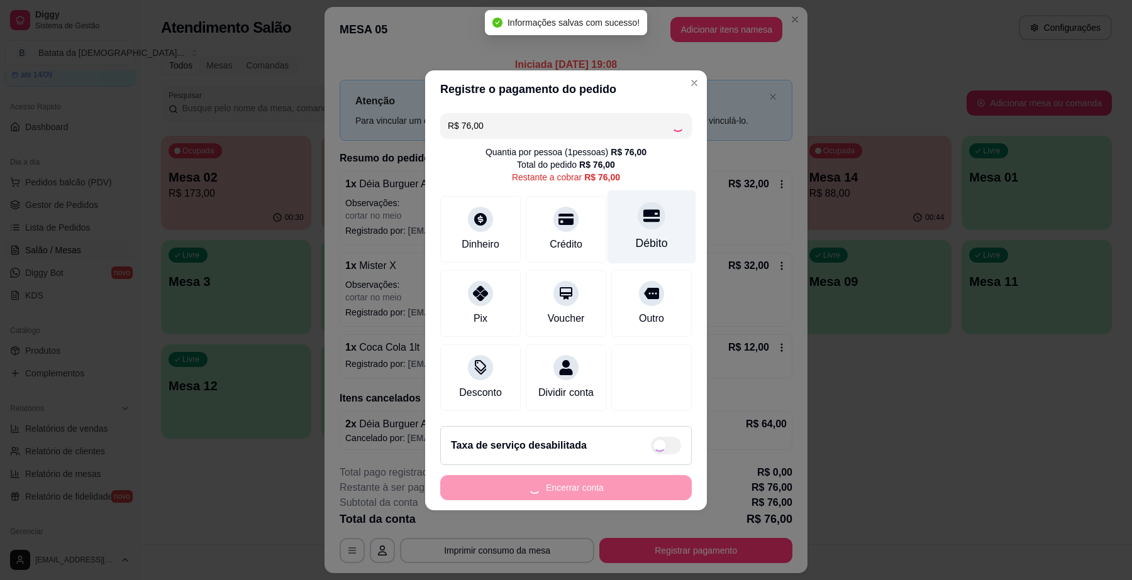
type input "R$ 0,00"
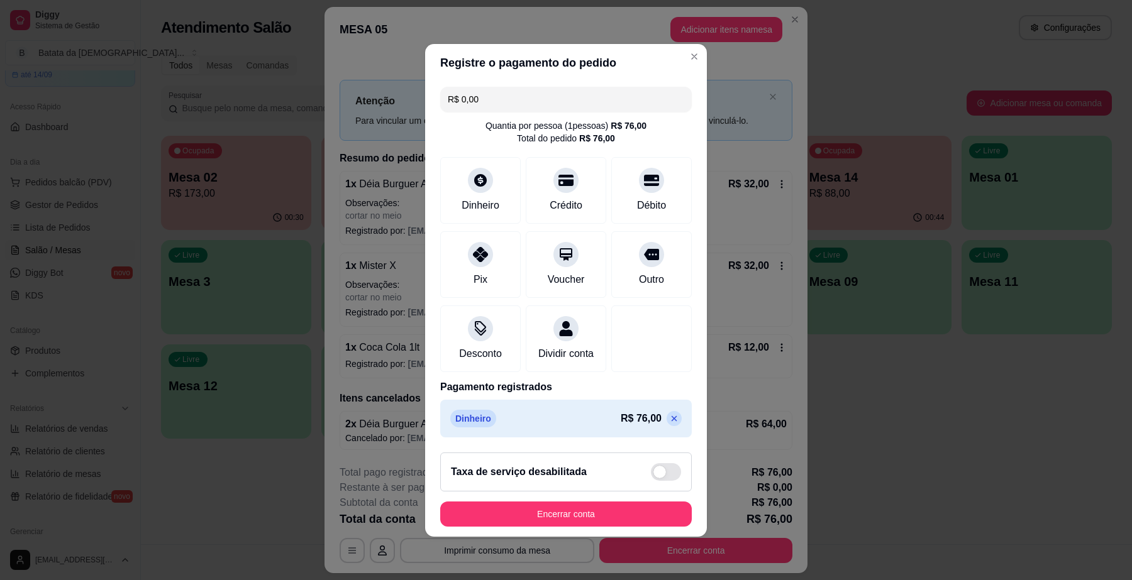
scroll to position [4, 0]
click at [593, 511] on button "Encerrar conta" at bounding box center [566, 514] width 244 height 25
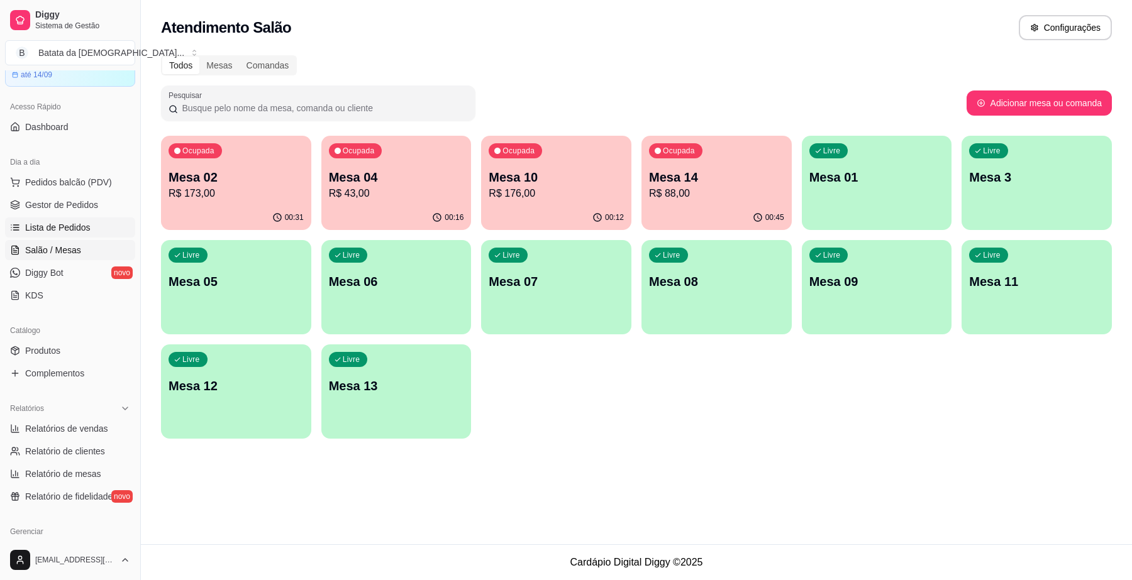
click at [85, 230] on span "Lista de Pedidos" at bounding box center [57, 227] width 65 height 13
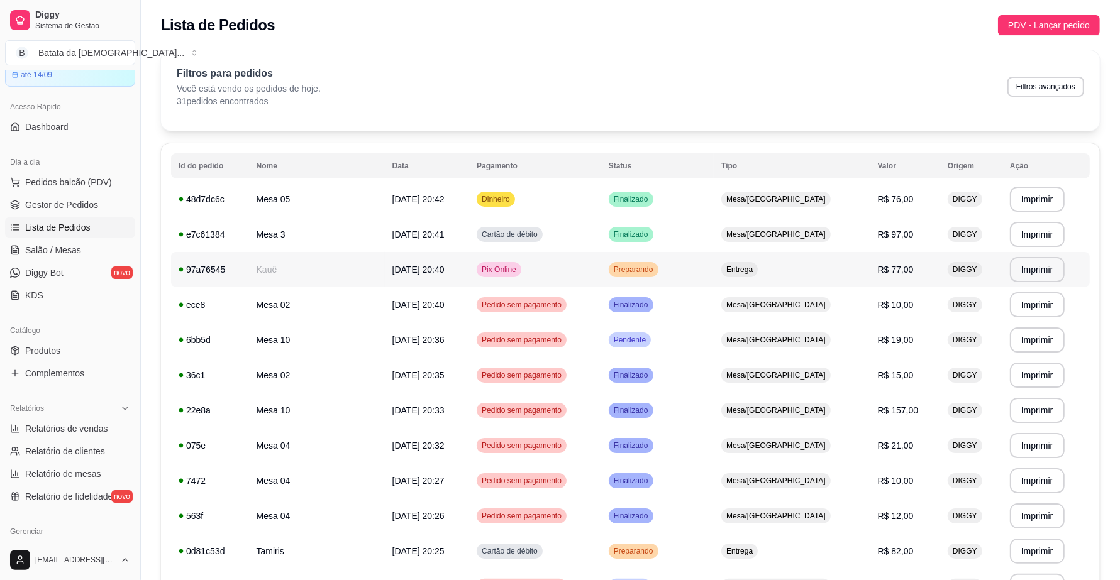
click at [758, 274] on div "Entrega" at bounding box center [739, 269] width 36 height 15
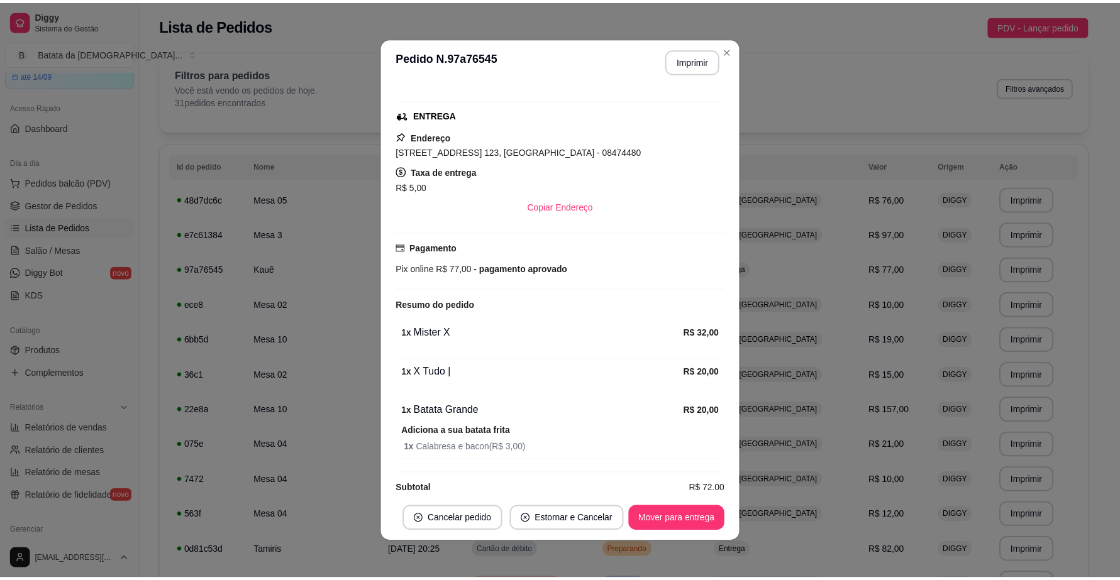
scroll to position [204, 0]
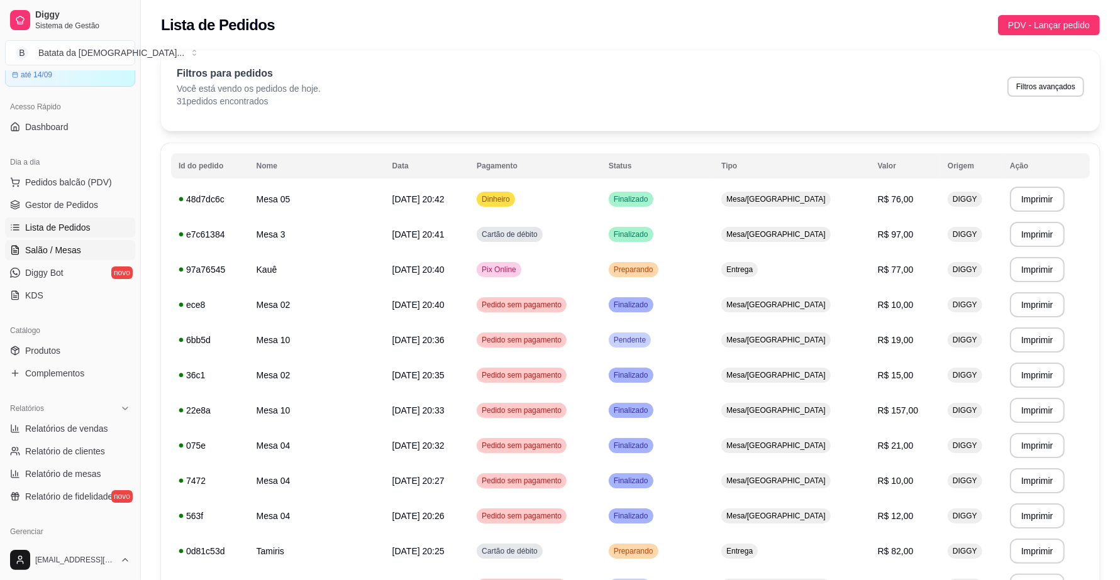
click at [72, 245] on span "Salão / Mesas" at bounding box center [53, 250] width 56 height 13
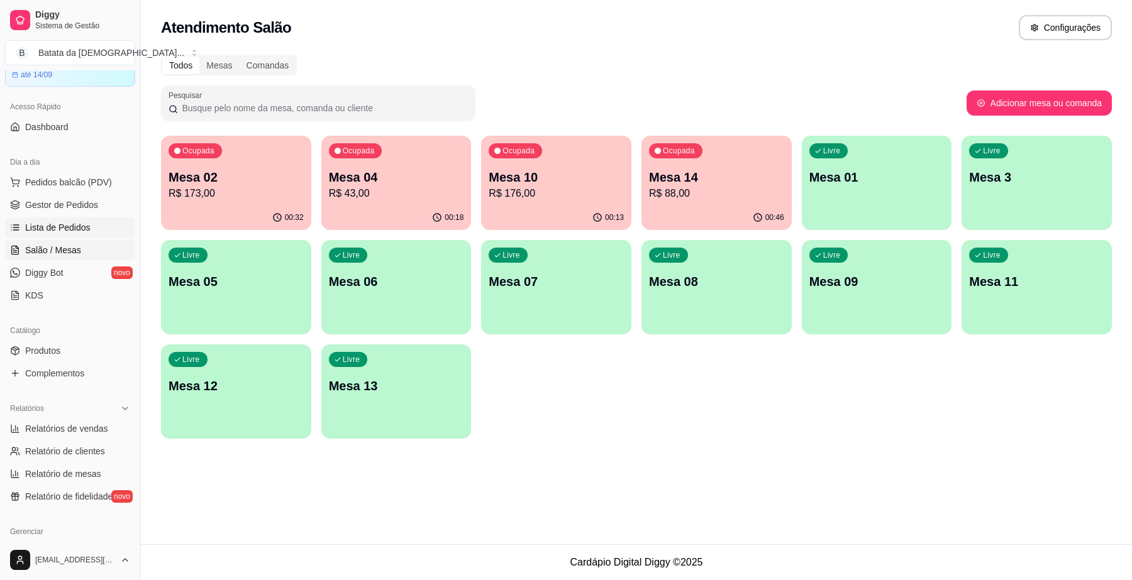
click at [52, 230] on span "Lista de Pedidos" at bounding box center [57, 227] width 65 height 13
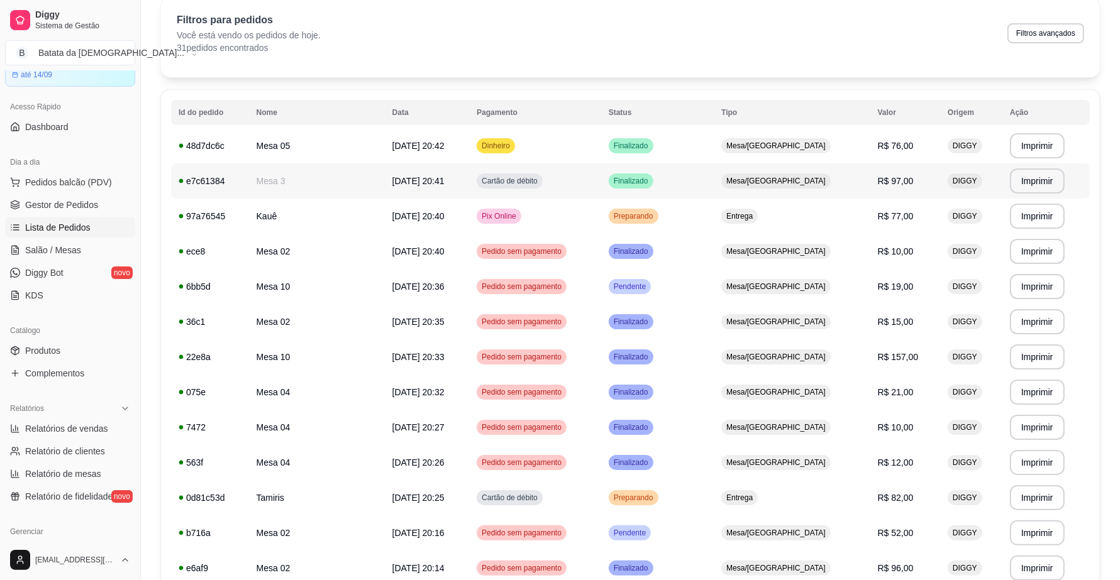
scroll to position [79, 0]
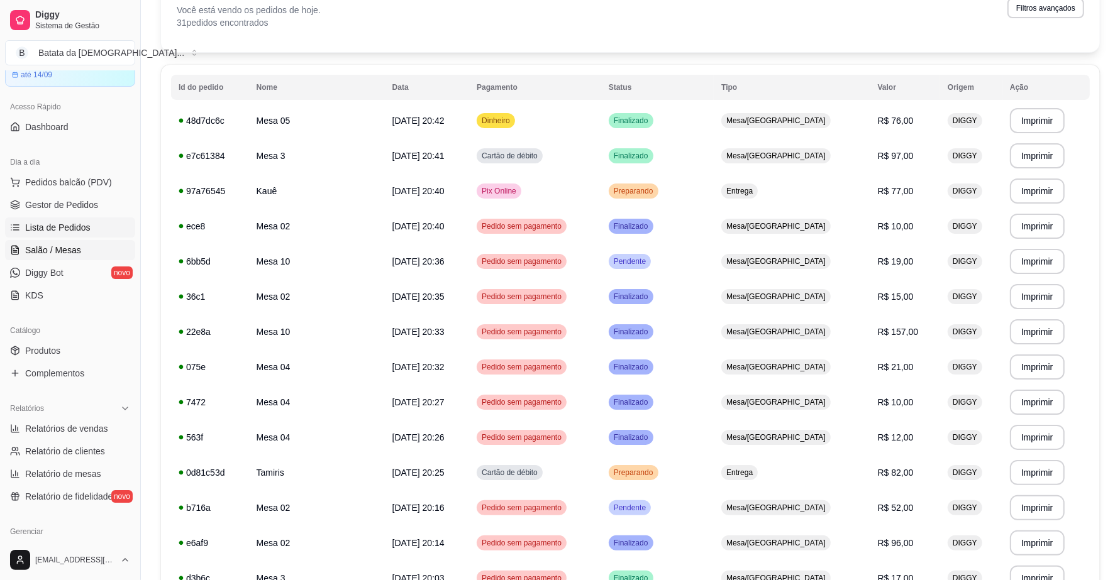
click at [77, 250] on span "Salão / Mesas" at bounding box center [53, 250] width 56 height 13
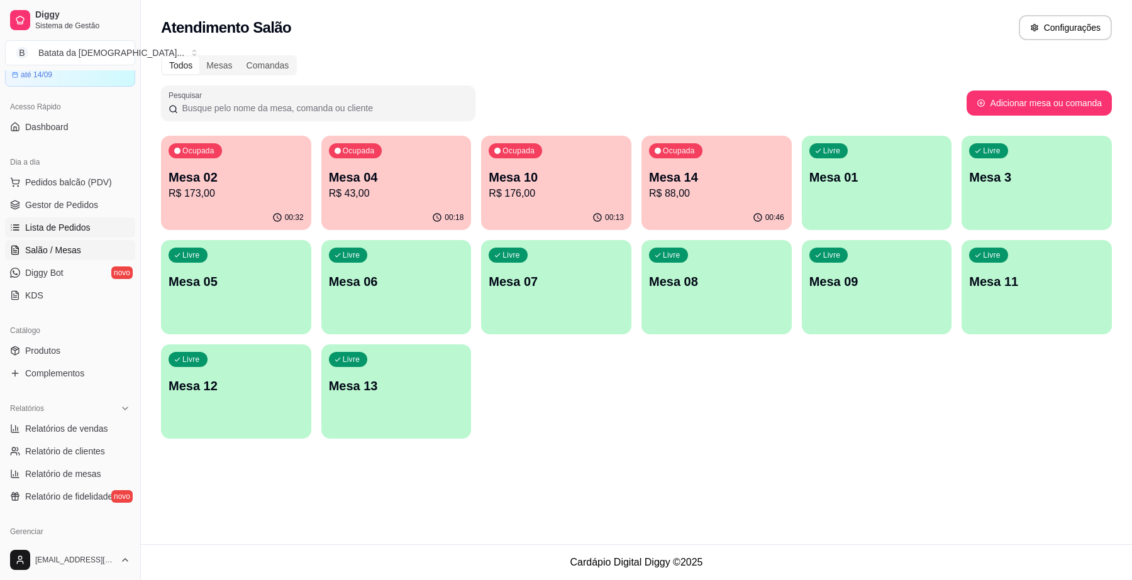
click at [82, 220] on link "Lista de Pedidos" at bounding box center [70, 228] width 130 height 20
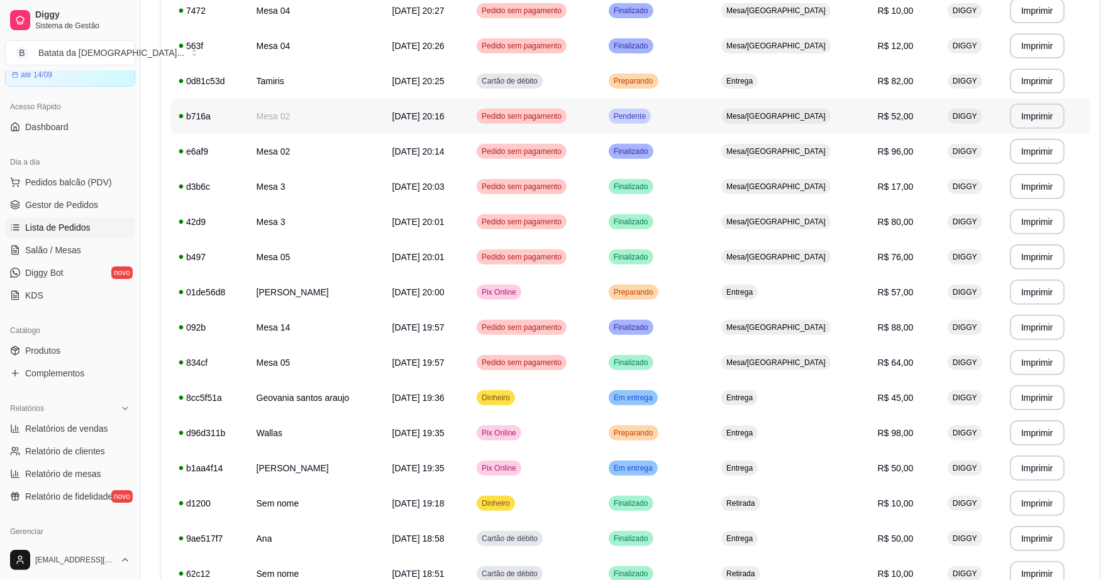
scroll to position [472, 0]
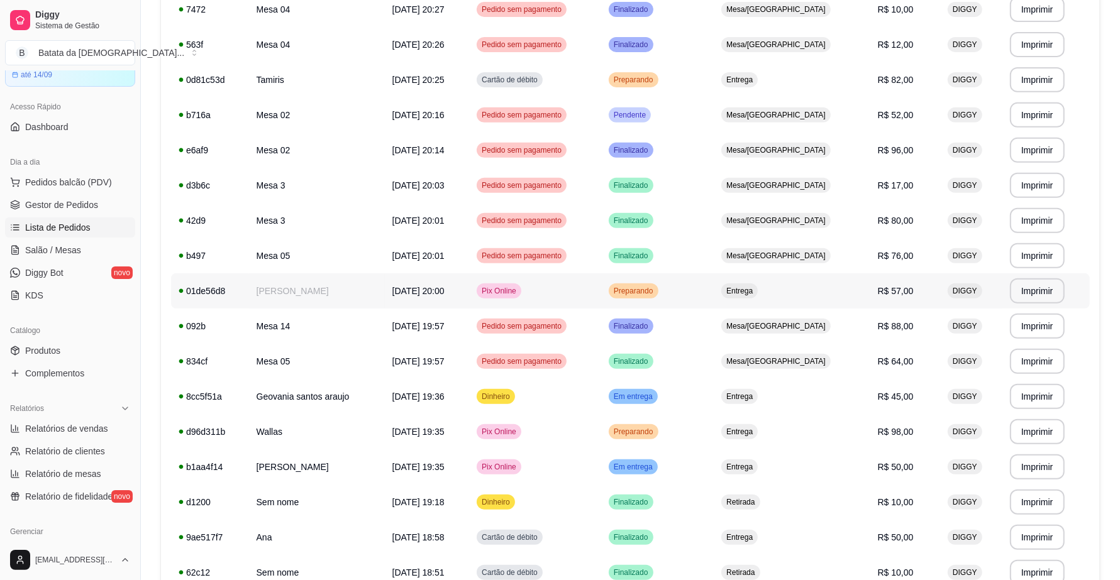
click at [714, 285] on td "Preparando" at bounding box center [657, 291] width 113 height 35
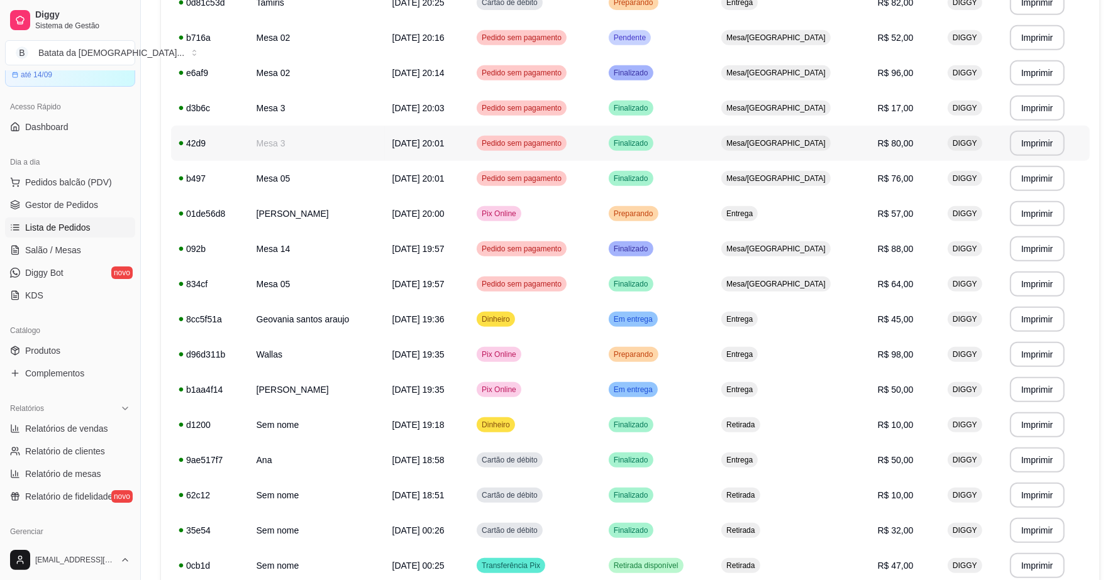
scroll to position [550, 0]
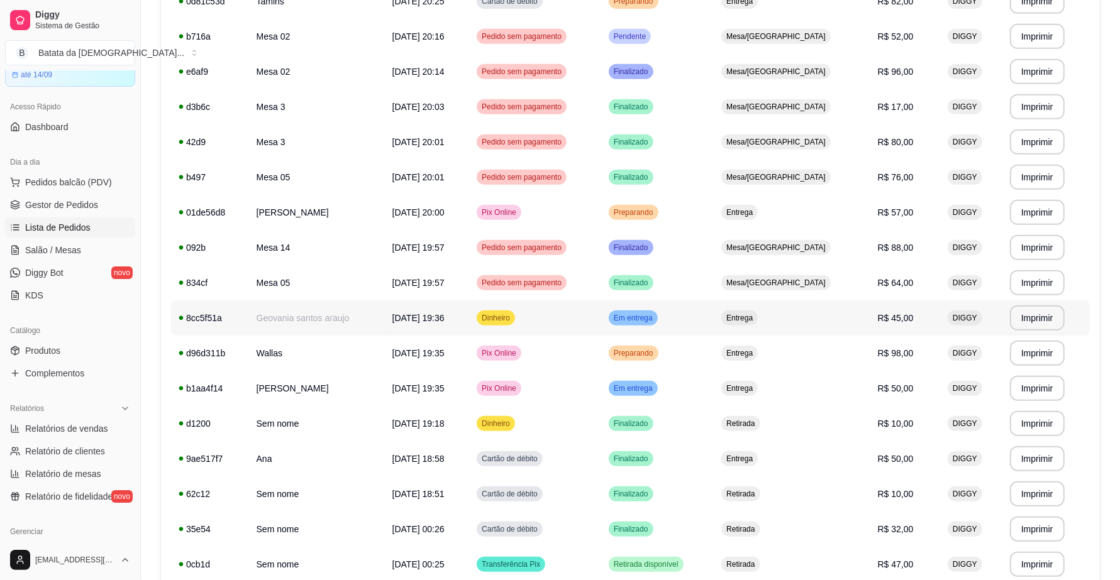
click at [655, 318] on span "Em entrega" at bounding box center [633, 318] width 44 height 10
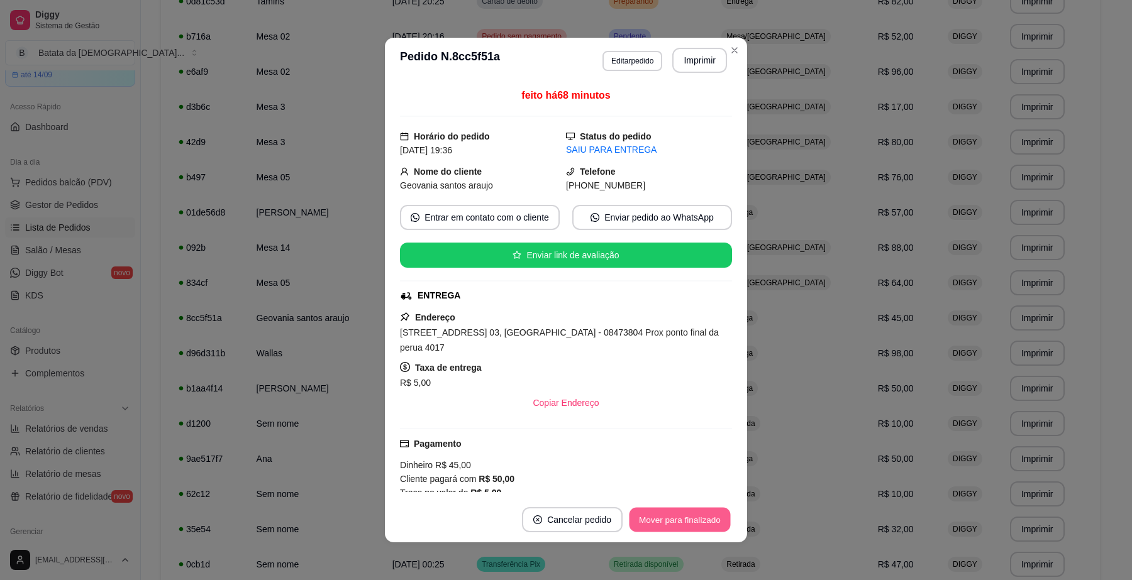
click at [677, 525] on button "Mover para finalizado" at bounding box center [679, 520] width 101 height 25
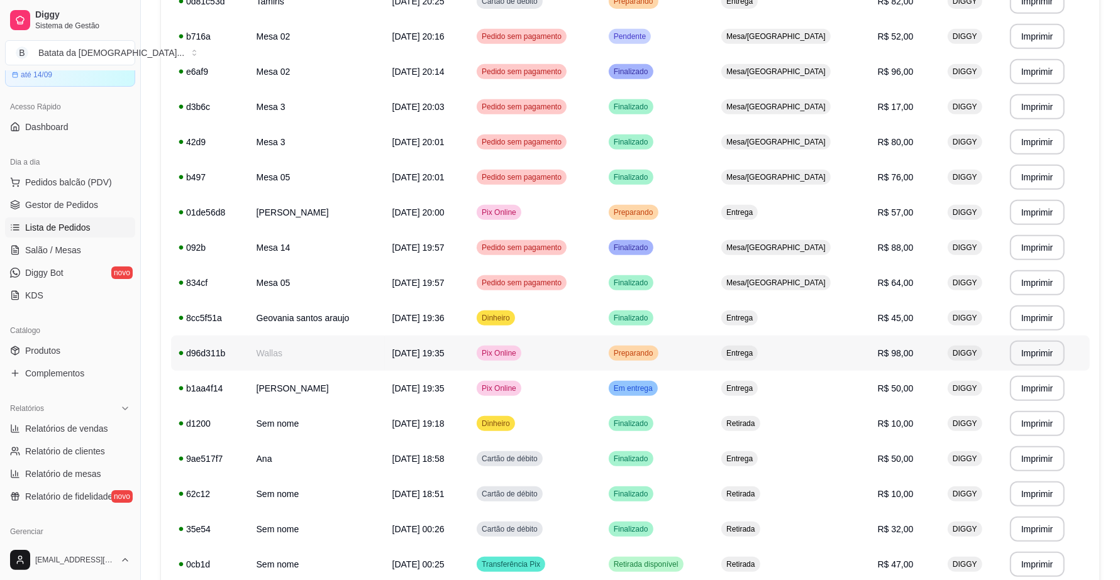
click at [714, 355] on td "Preparando" at bounding box center [657, 353] width 113 height 35
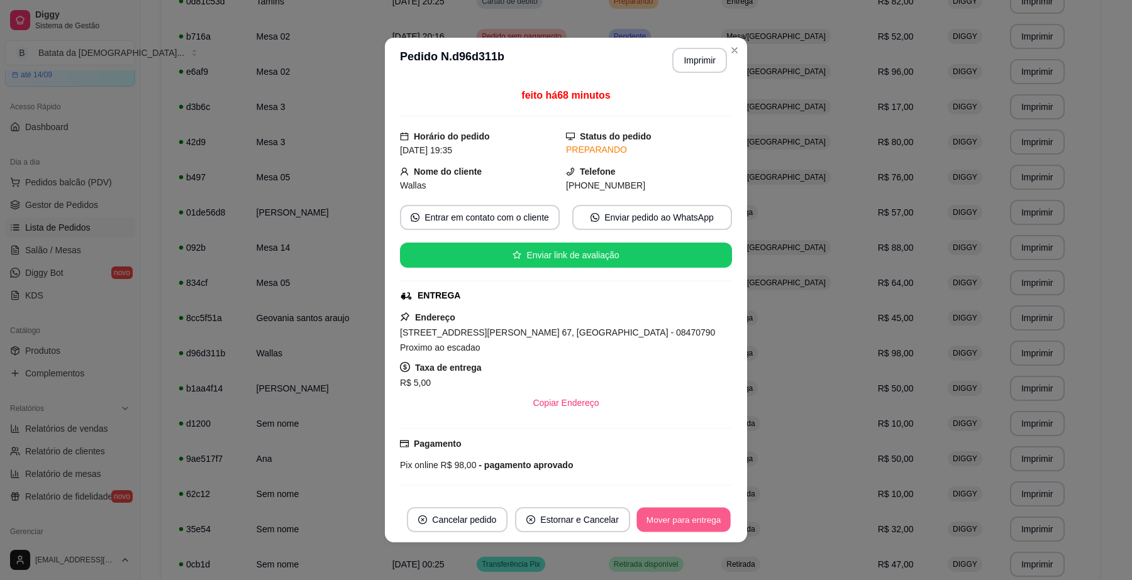
click at [690, 523] on button "Mover para entrega" at bounding box center [683, 520] width 94 height 25
click at [692, 519] on button "Mover para finalizado" at bounding box center [679, 520] width 101 height 25
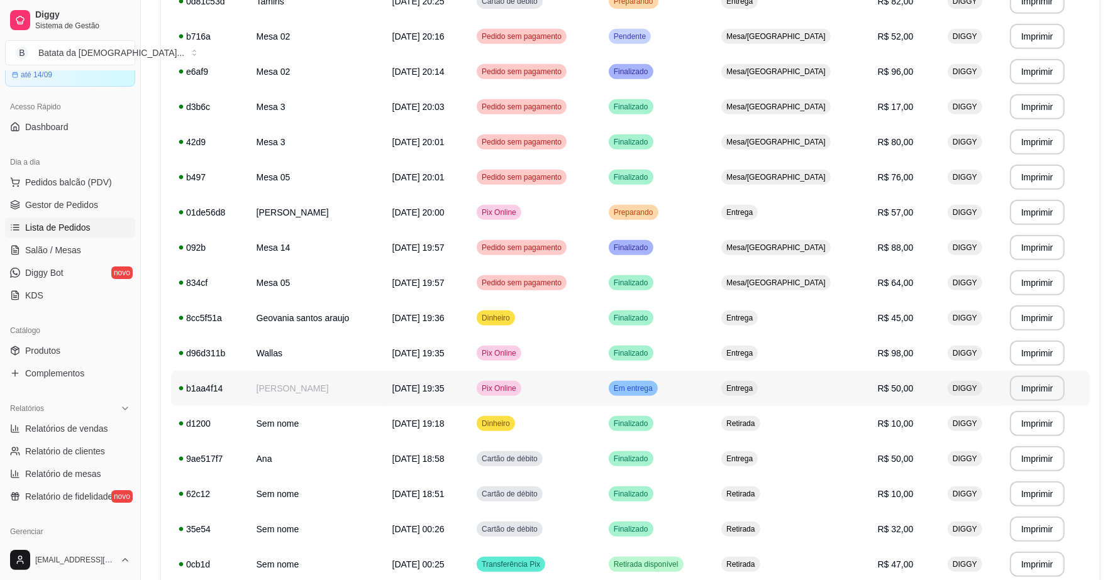
click at [714, 393] on td "Em entrega" at bounding box center [657, 388] width 113 height 35
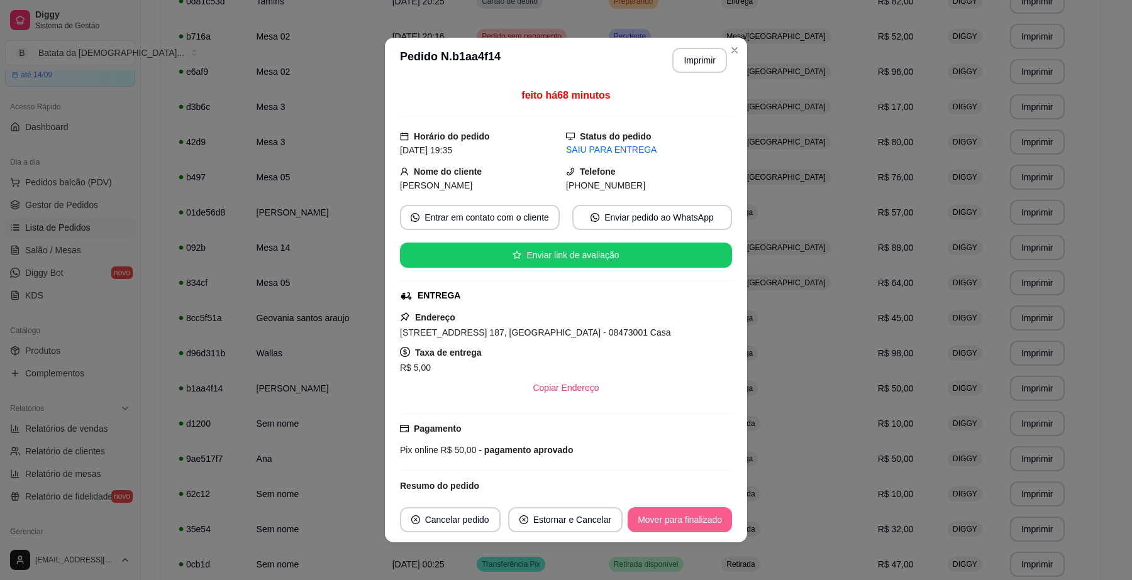
click at [680, 519] on button "Mover para finalizado" at bounding box center [680, 519] width 104 height 25
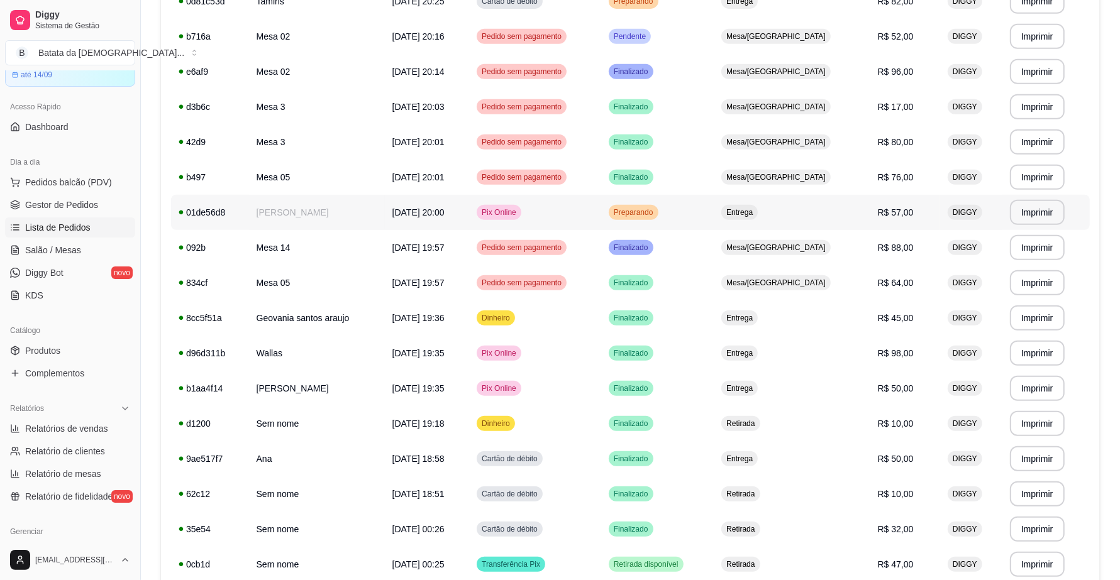
click at [601, 225] on td "Pix Online" at bounding box center [535, 212] width 132 height 35
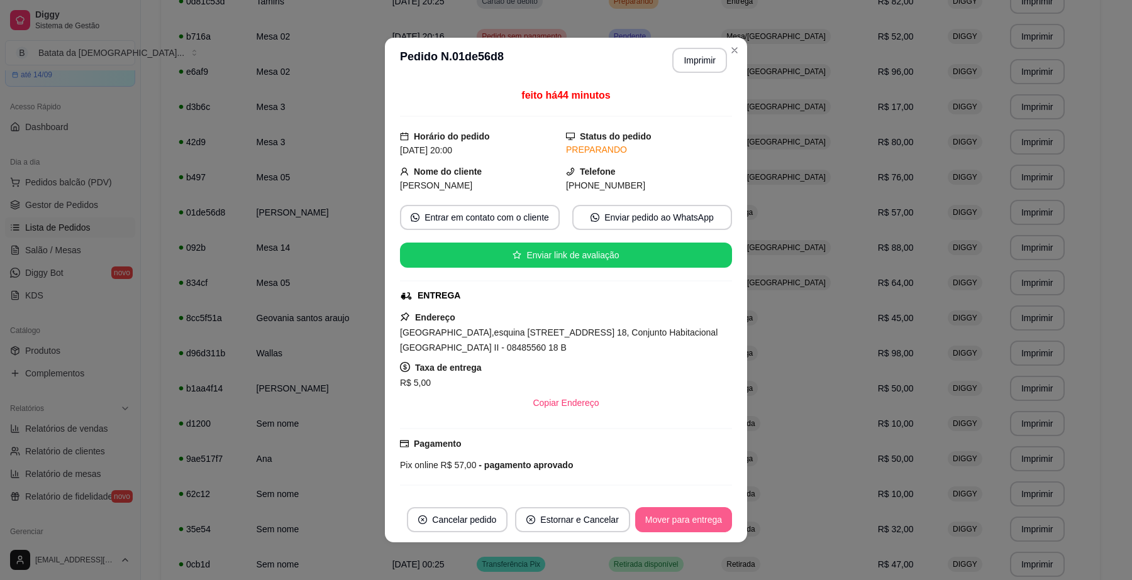
click at [658, 513] on button "Mover para entrega" at bounding box center [683, 519] width 97 height 25
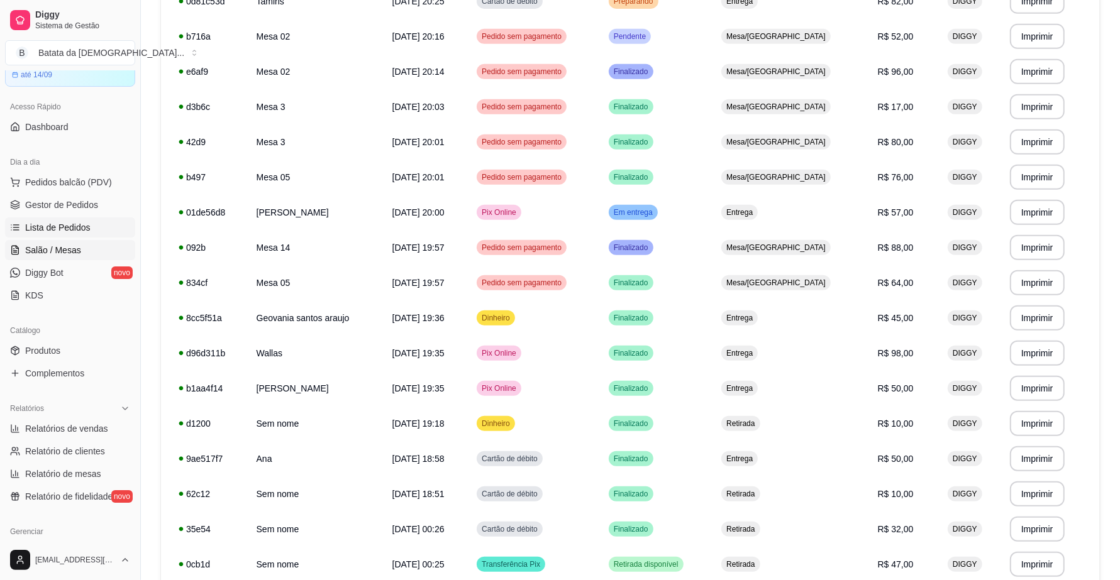
click at [30, 252] on span "Salão / Mesas" at bounding box center [53, 250] width 56 height 13
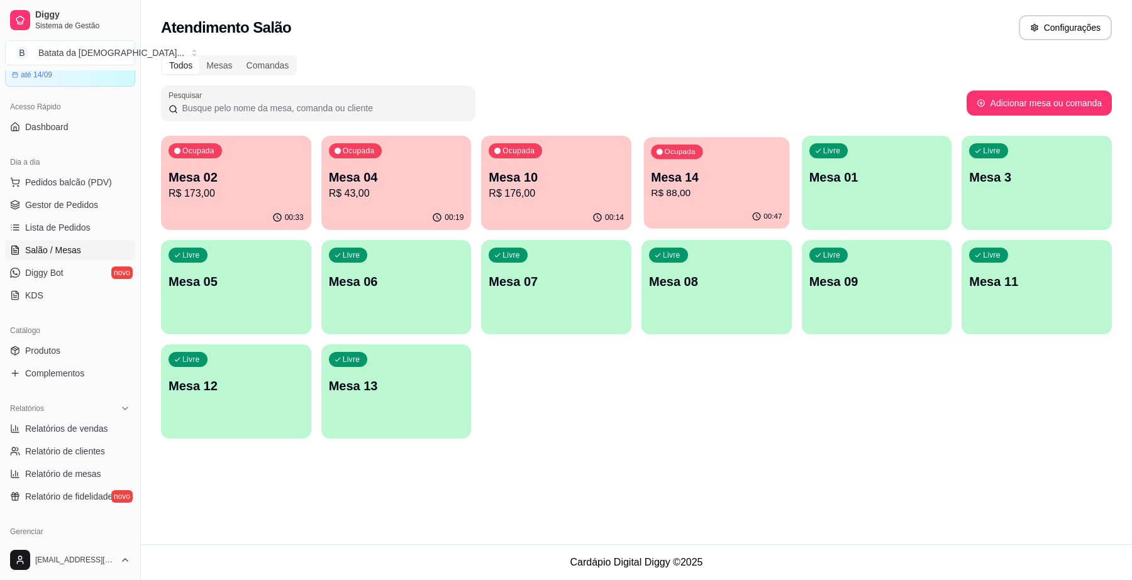
click at [699, 186] on p "R$ 88,00" at bounding box center [716, 193] width 131 height 14
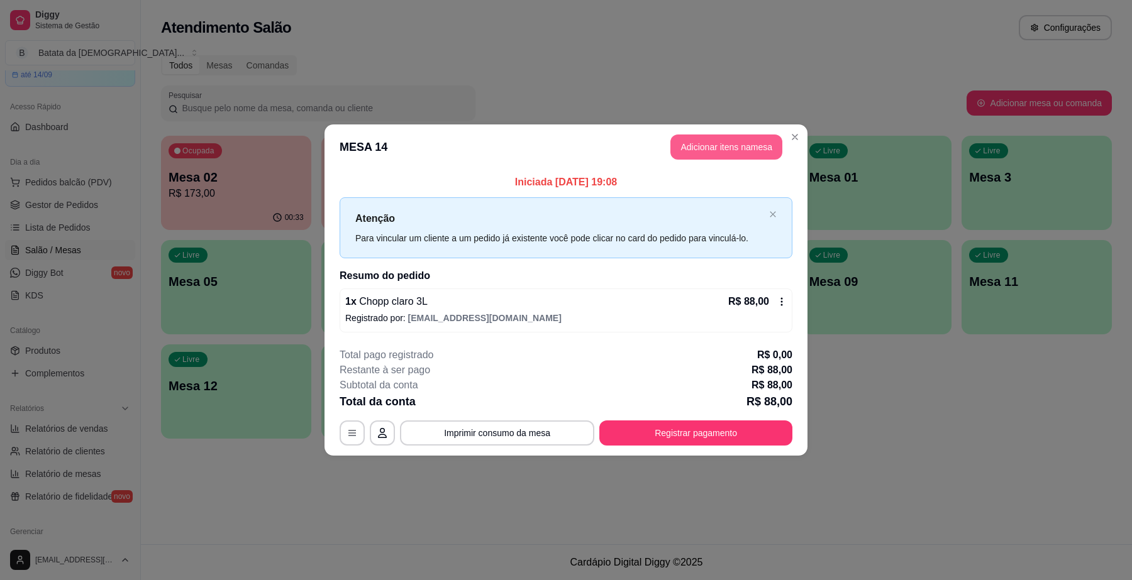
click at [717, 152] on button "Adicionar itens na mesa" at bounding box center [726, 147] width 112 height 25
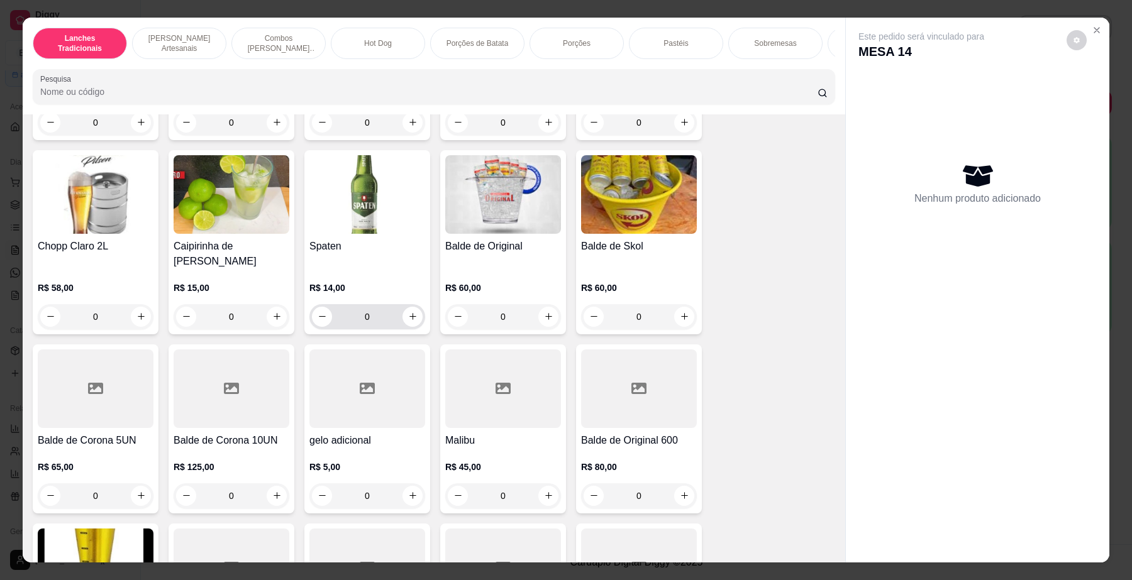
scroll to position [5109, 0]
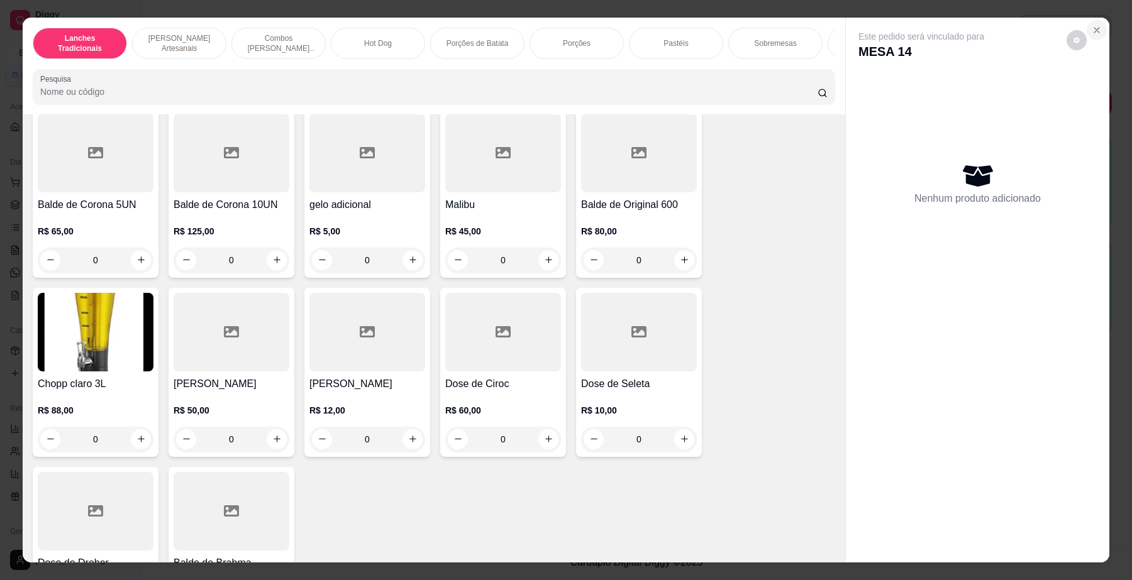
click at [1092, 25] on icon "Close" at bounding box center [1097, 30] width 10 height 10
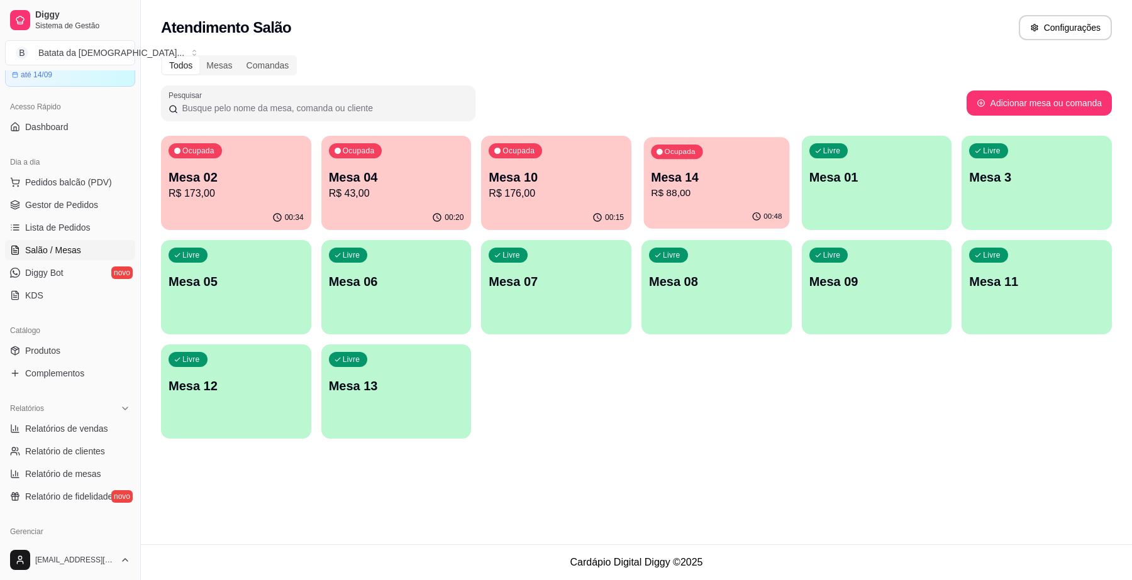
click at [680, 194] on p "R$ 88,00" at bounding box center [716, 193] width 131 height 14
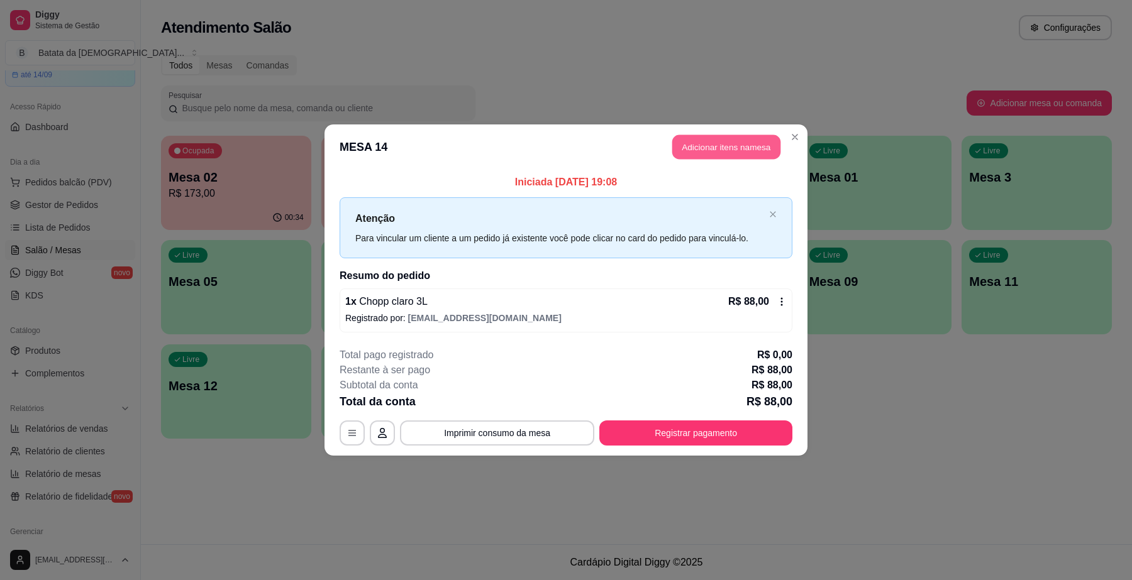
click at [709, 147] on button "Adicionar itens na mesa" at bounding box center [726, 147] width 108 height 25
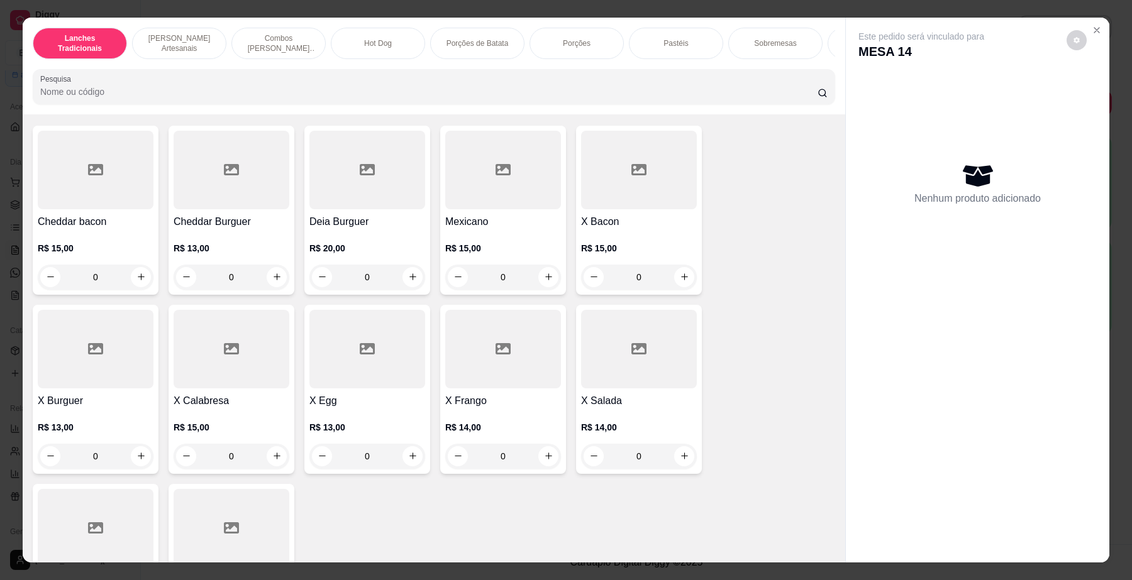
scroll to position [0, 0]
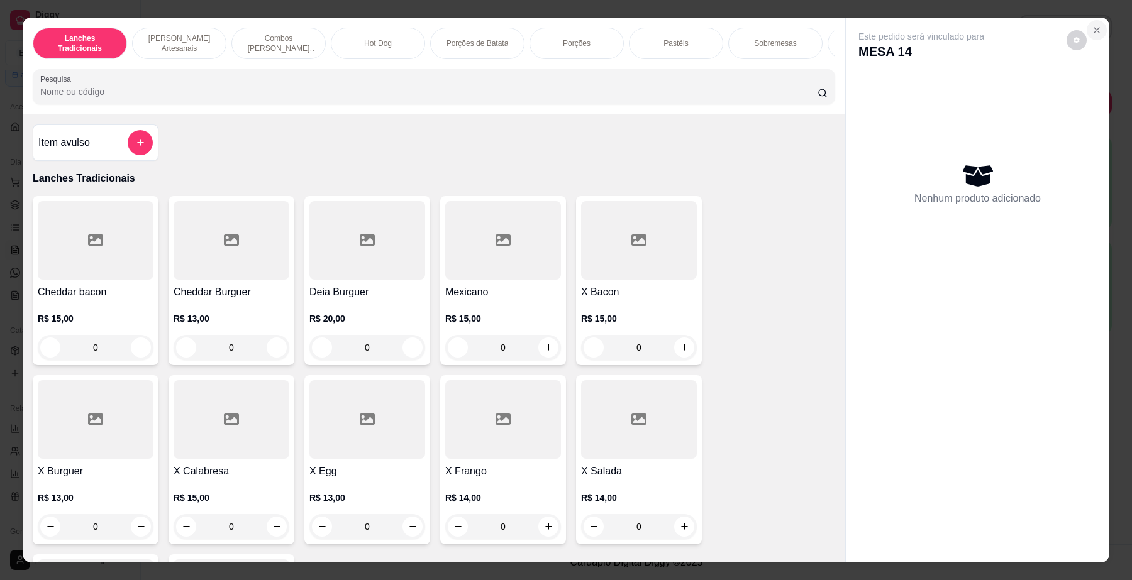
click at [1092, 28] on icon "Close" at bounding box center [1097, 30] width 10 height 10
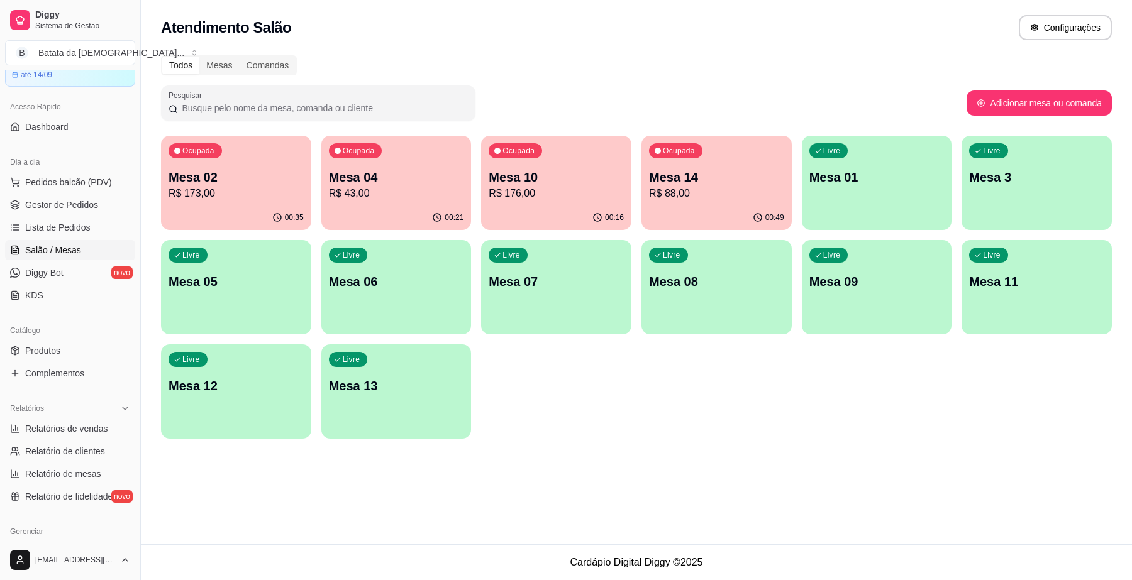
click at [248, 287] on p "Mesa 05" at bounding box center [236, 282] width 135 height 18
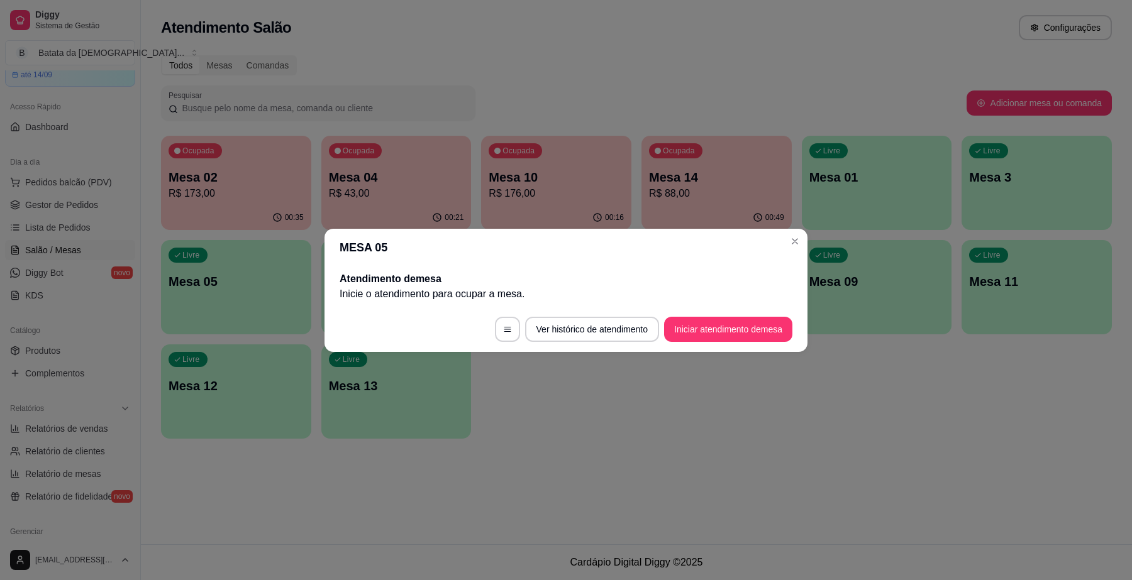
click at [690, 346] on footer "Ver histórico de atendimento Iniciar atendimento de mesa" at bounding box center [565, 329] width 483 height 45
click at [690, 337] on button "Iniciar atendimento de mesa" at bounding box center [728, 329] width 128 height 25
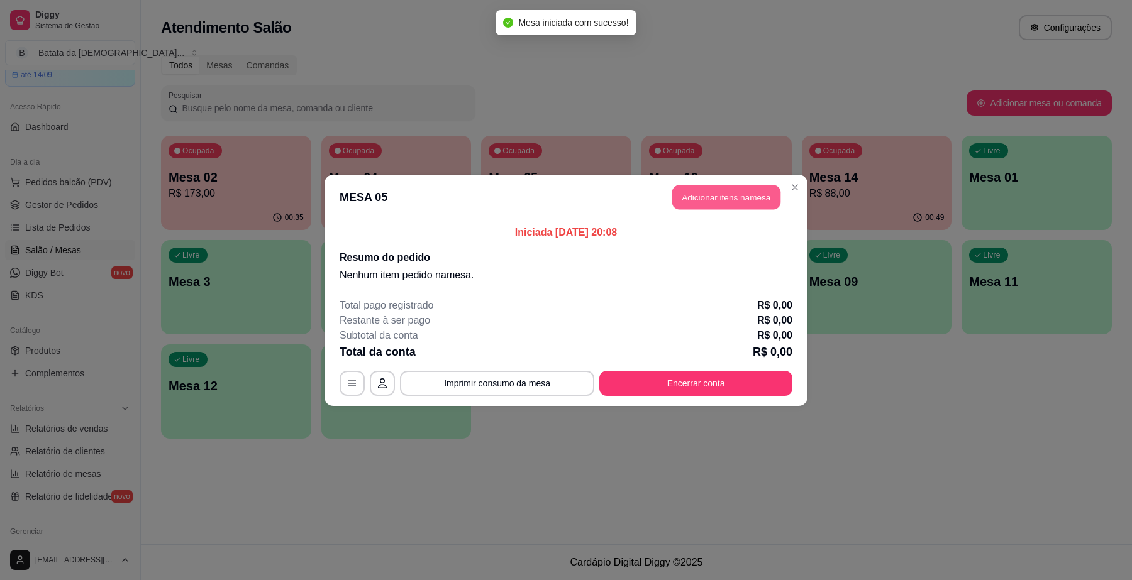
click at [717, 196] on button "Adicionar itens na mesa" at bounding box center [726, 197] width 108 height 25
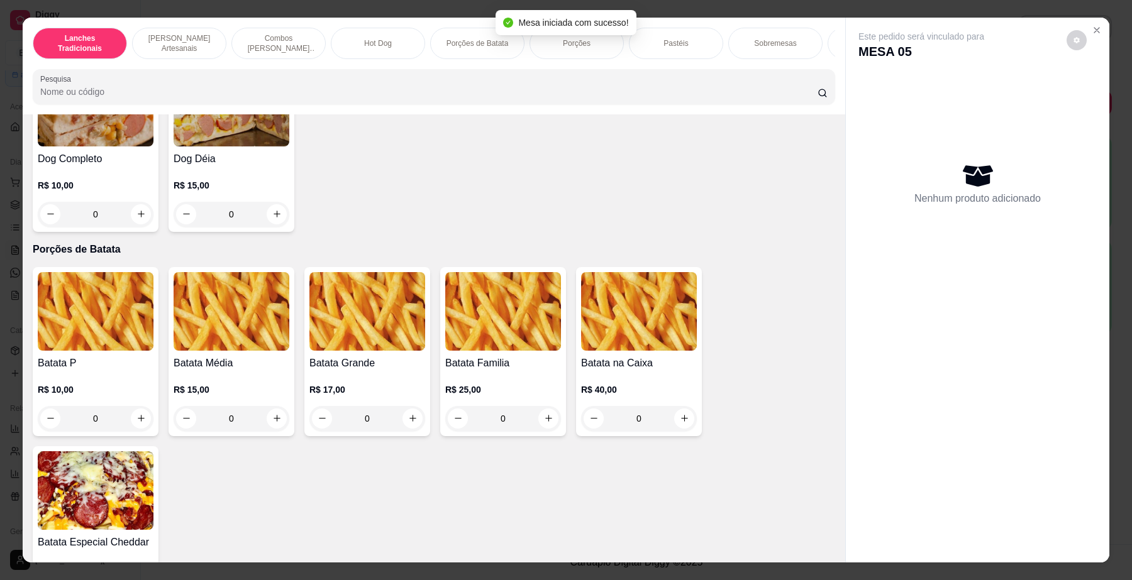
click at [802, 50] on div "Sobremesas" at bounding box center [775, 43] width 94 height 31
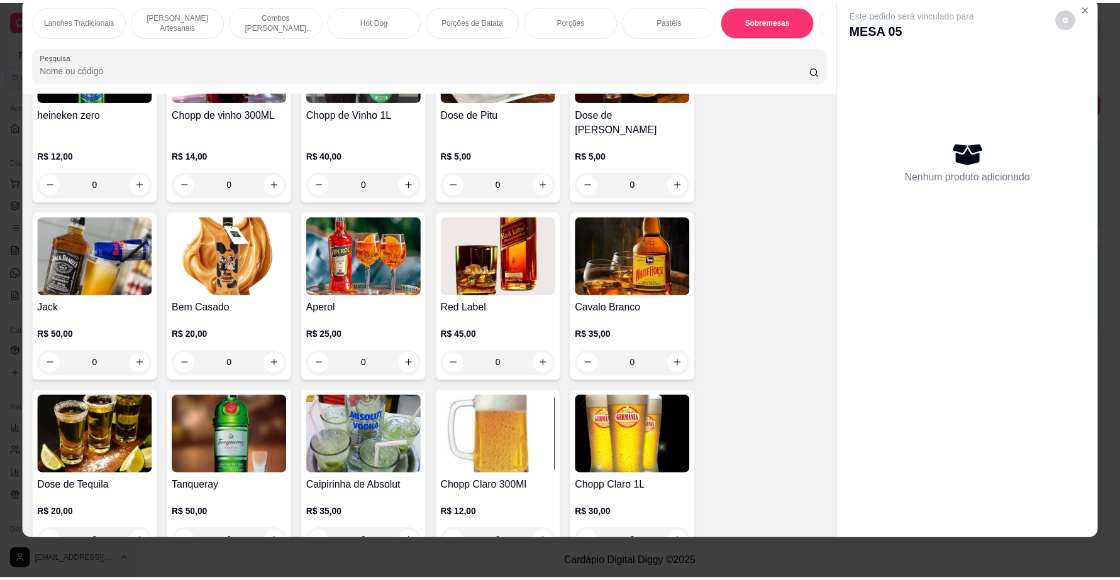
scroll to position [4273, 0]
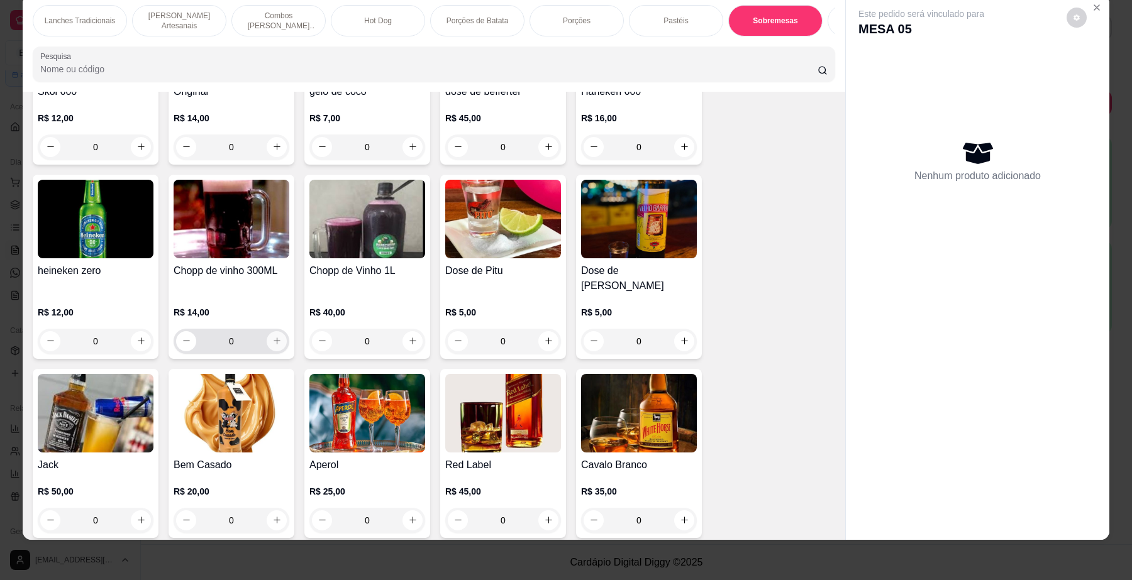
click at [267, 331] on button "increase-product-quantity" at bounding box center [277, 341] width 20 height 20
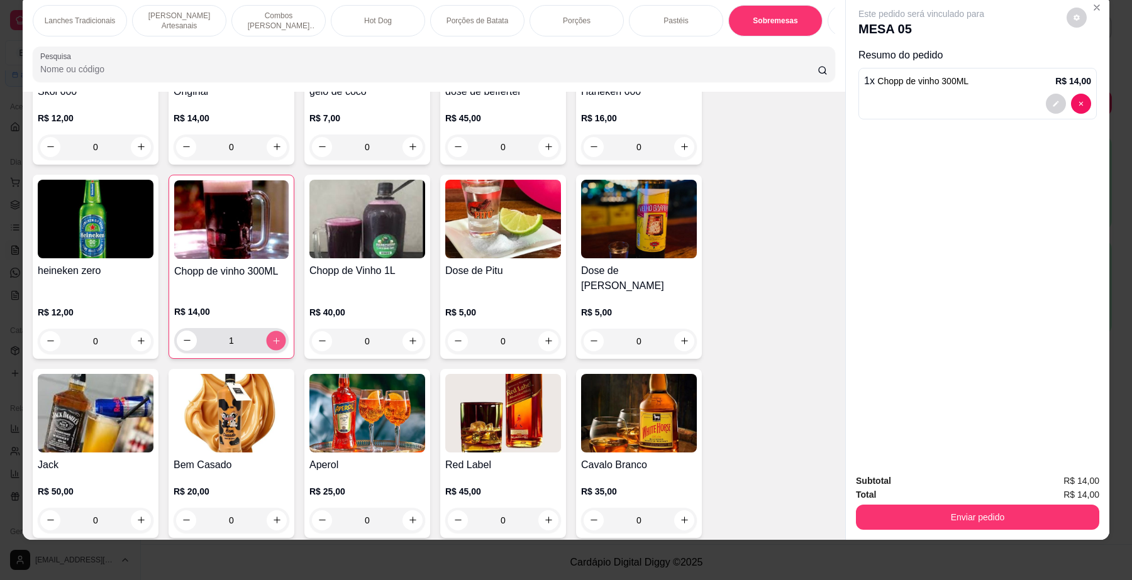
click at [279, 338] on button "increase-product-quantity" at bounding box center [275, 340] width 19 height 19
type input "2"
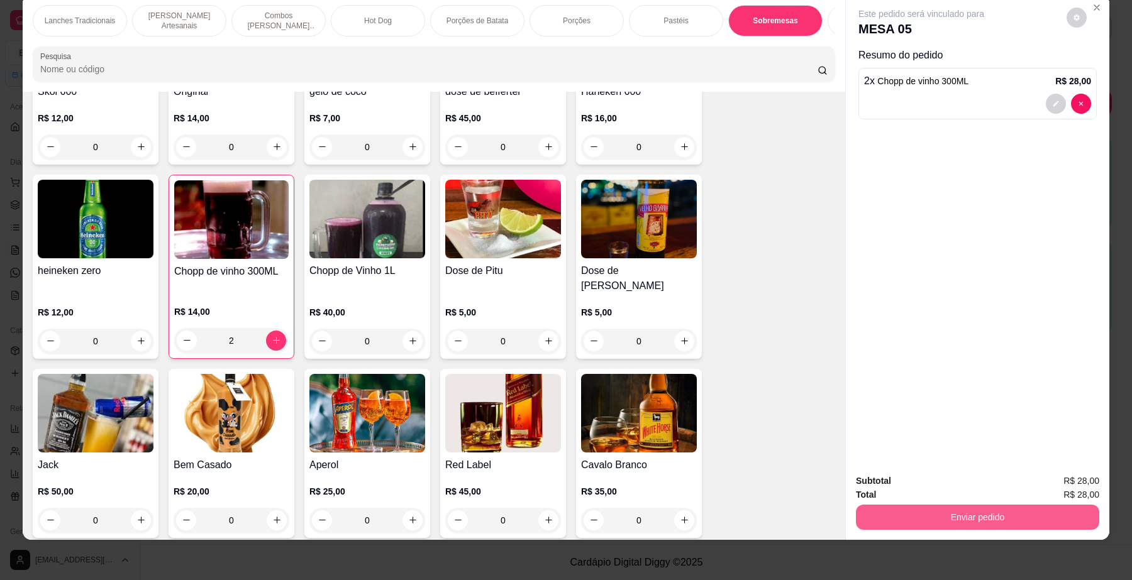
click at [931, 509] on button "Enviar pedido" at bounding box center [977, 517] width 243 height 25
click at [928, 485] on button "Não registrar e enviar pedido" at bounding box center [935, 487] width 131 height 24
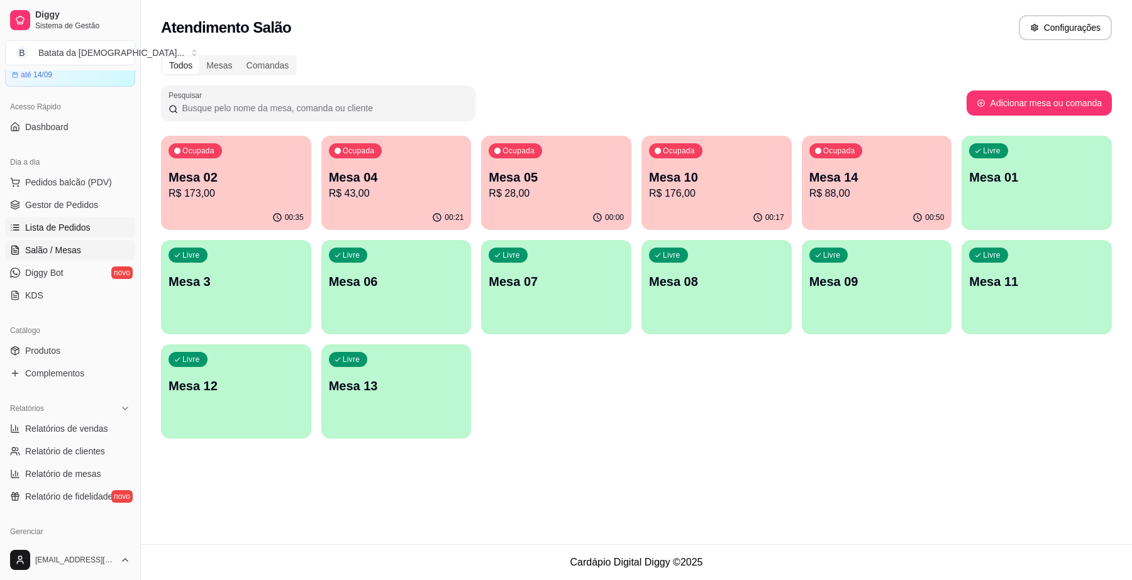
click at [60, 233] on span "Lista de Pedidos" at bounding box center [57, 227] width 65 height 13
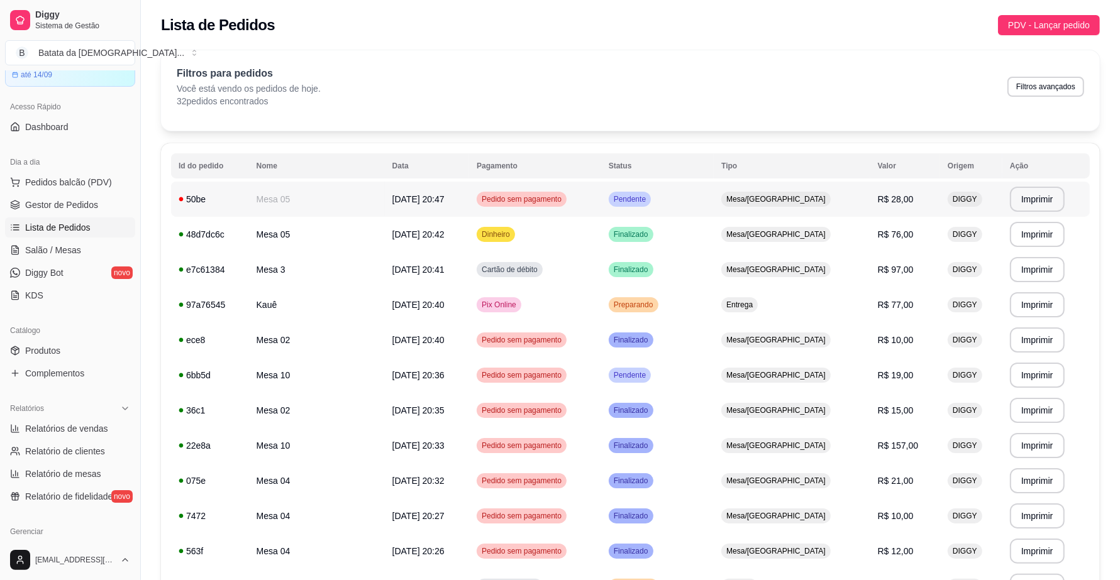
click at [711, 196] on td "Pendente" at bounding box center [657, 199] width 113 height 35
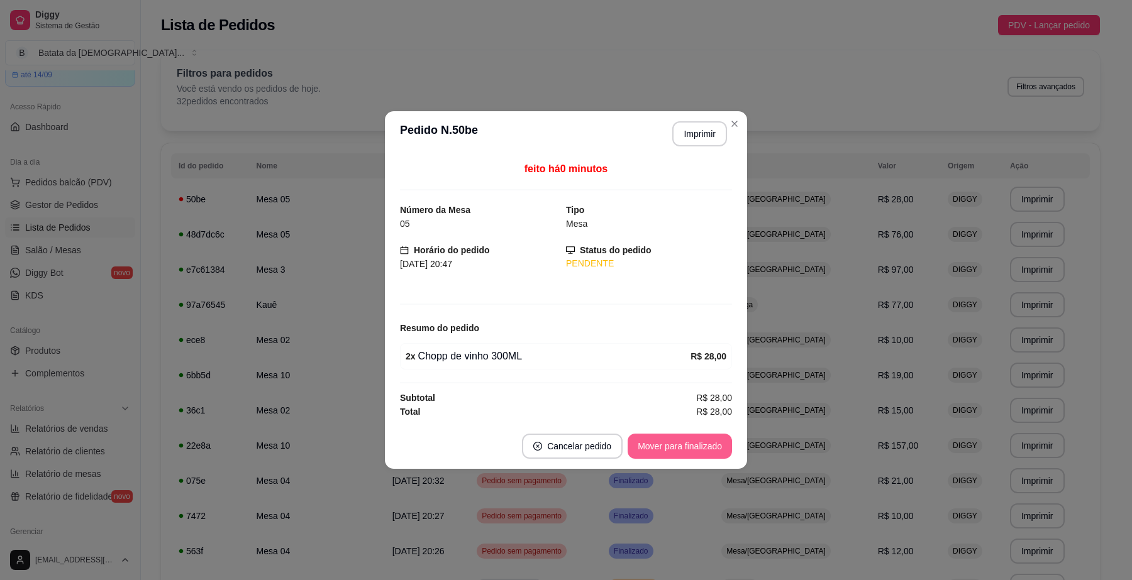
click at [694, 447] on button "Mover para finalizado" at bounding box center [680, 446] width 104 height 25
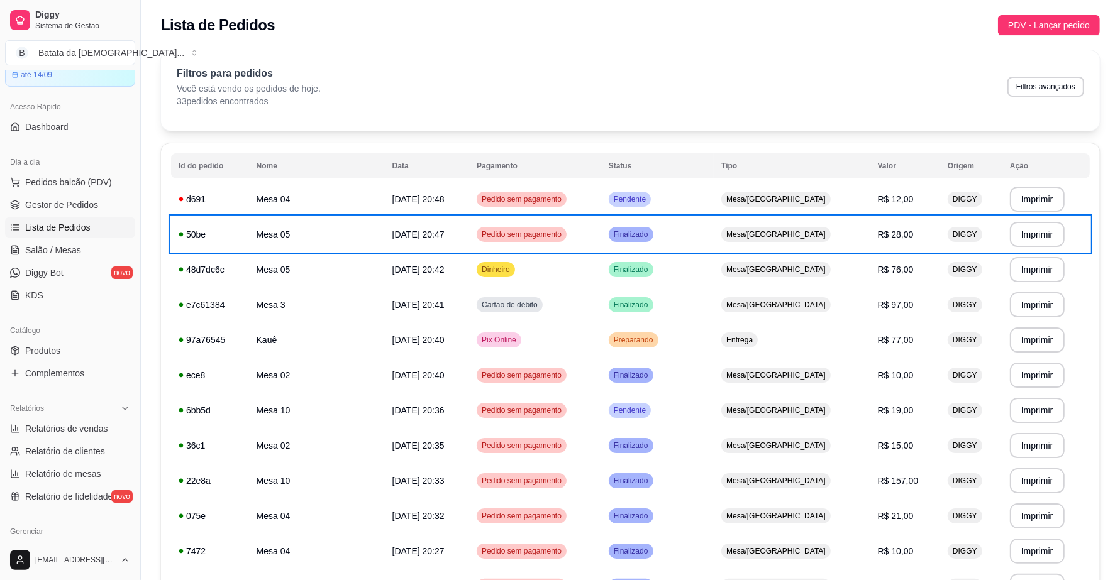
click at [657, 104] on div "Filtros para pedidos Você está vendo os pedidos de hoje. 33 pedidos encontrados…" at bounding box center [630, 87] width 907 height 42
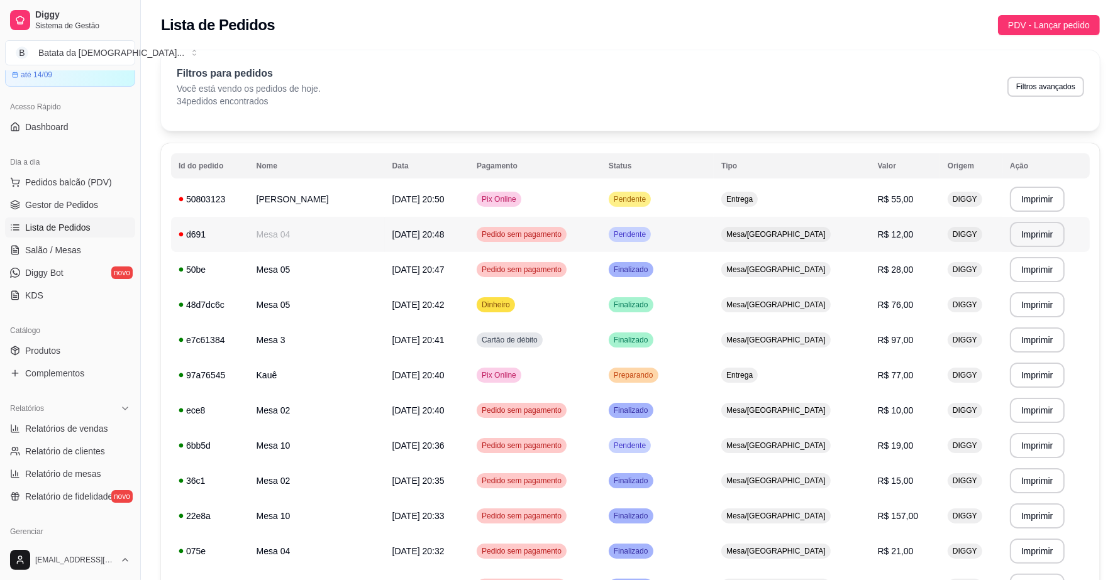
click at [709, 238] on td "Pendente" at bounding box center [657, 234] width 113 height 35
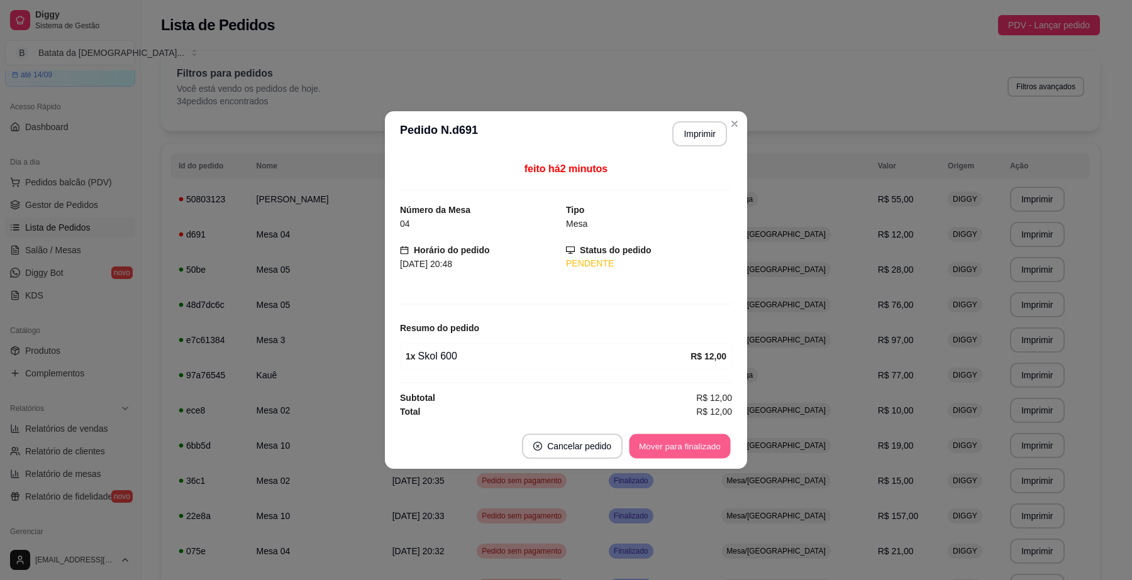
click at [711, 450] on button "Mover para finalizado" at bounding box center [679, 447] width 101 height 25
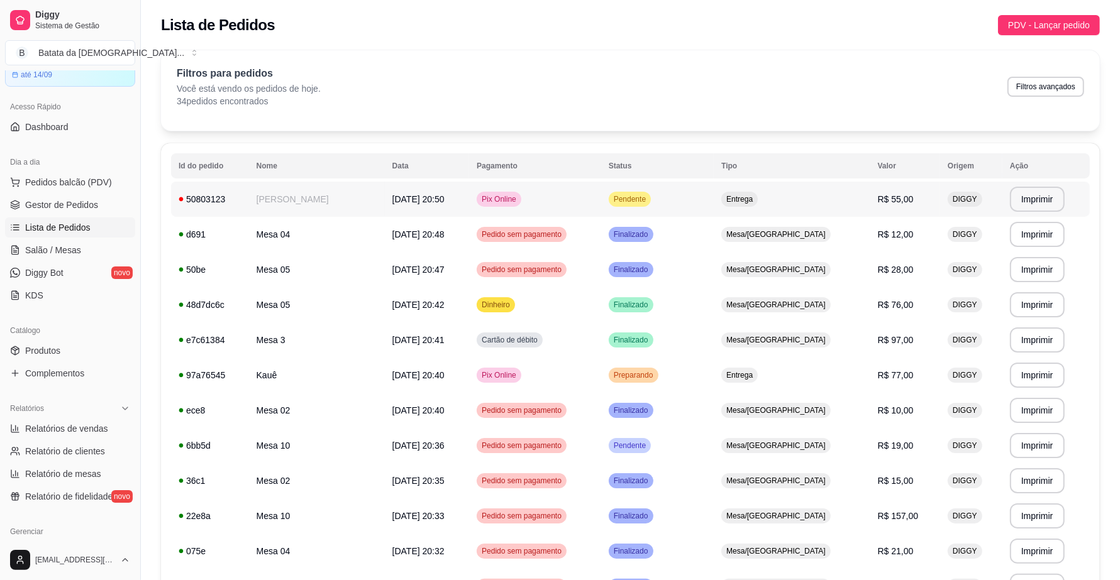
click at [766, 206] on td "Entrega" at bounding box center [792, 199] width 156 height 35
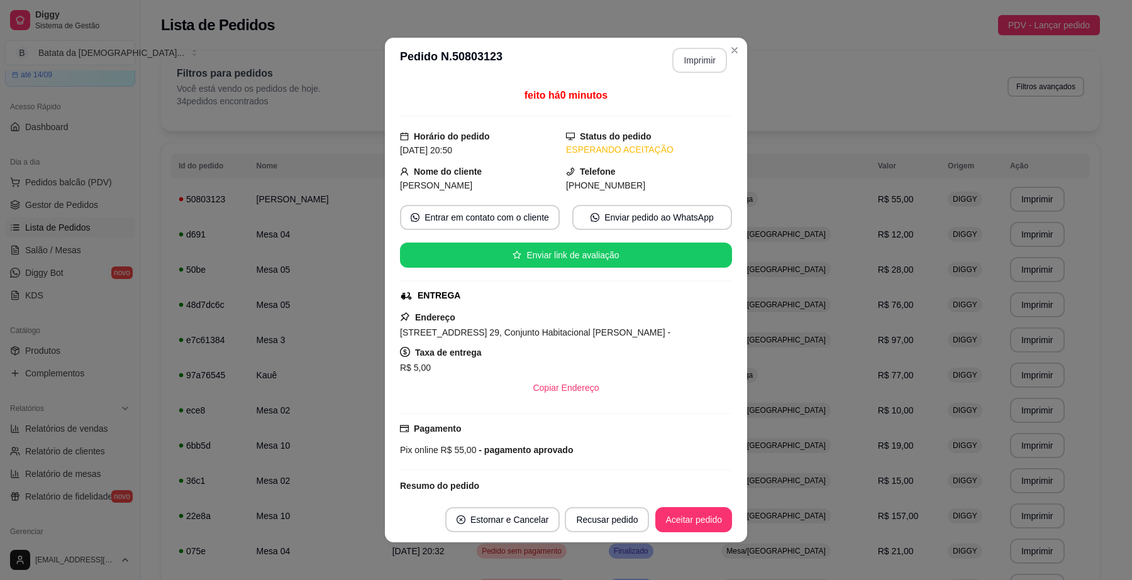
click at [689, 60] on button "Imprimir" at bounding box center [699, 60] width 55 height 25
click at [700, 514] on button "Aceitar pedido" at bounding box center [693, 519] width 77 height 25
click at [673, 519] on button "Aceitar pedido" at bounding box center [693, 520] width 74 height 25
click at [670, 514] on button "Mover para preparo" at bounding box center [683, 520] width 94 height 25
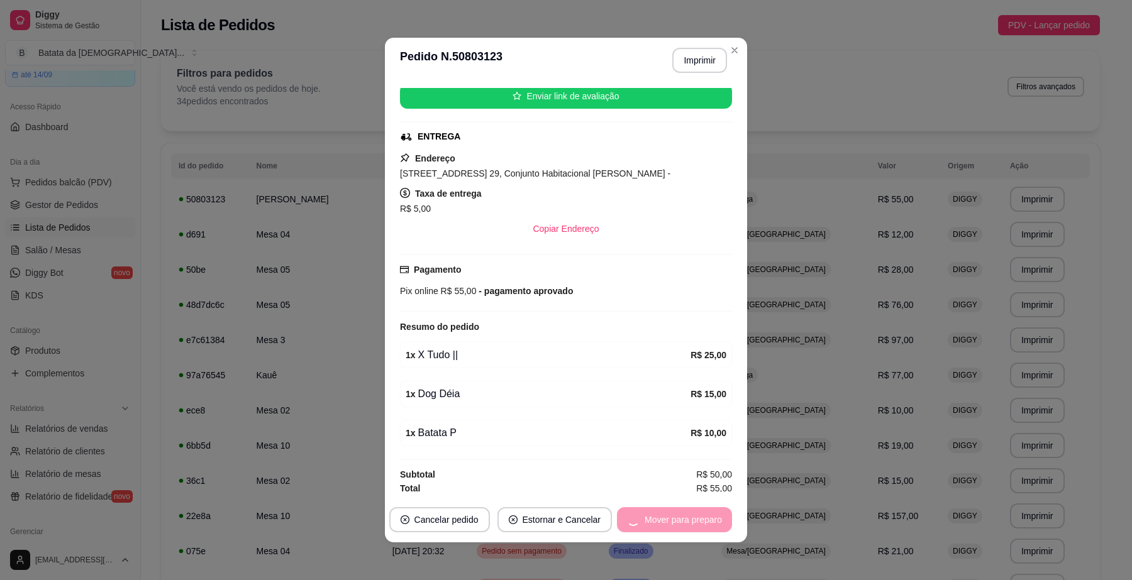
scroll to position [167, 0]
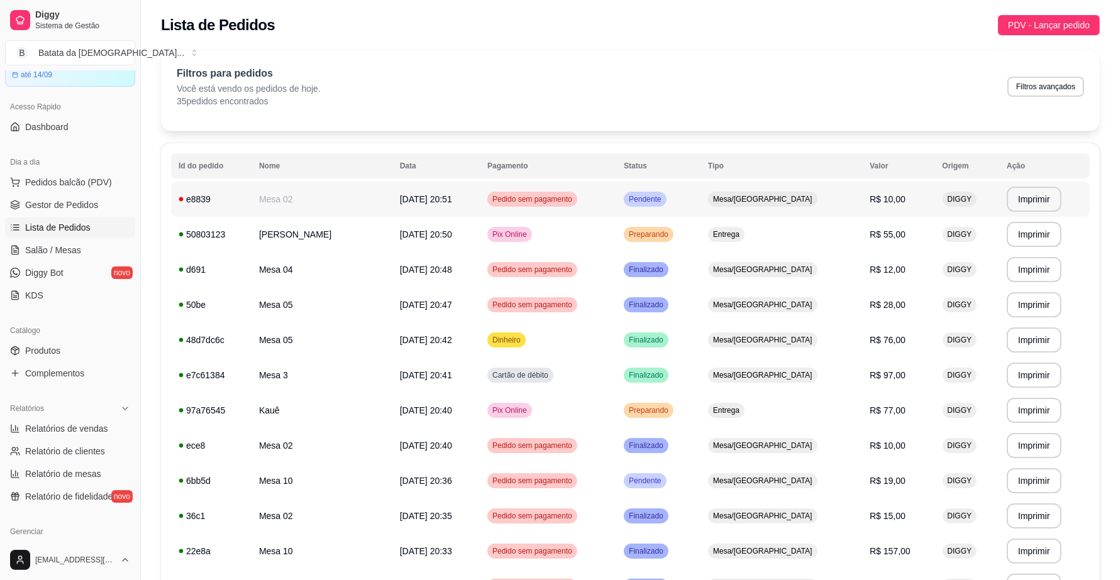
click at [701, 202] on td "Pendente" at bounding box center [658, 199] width 84 height 35
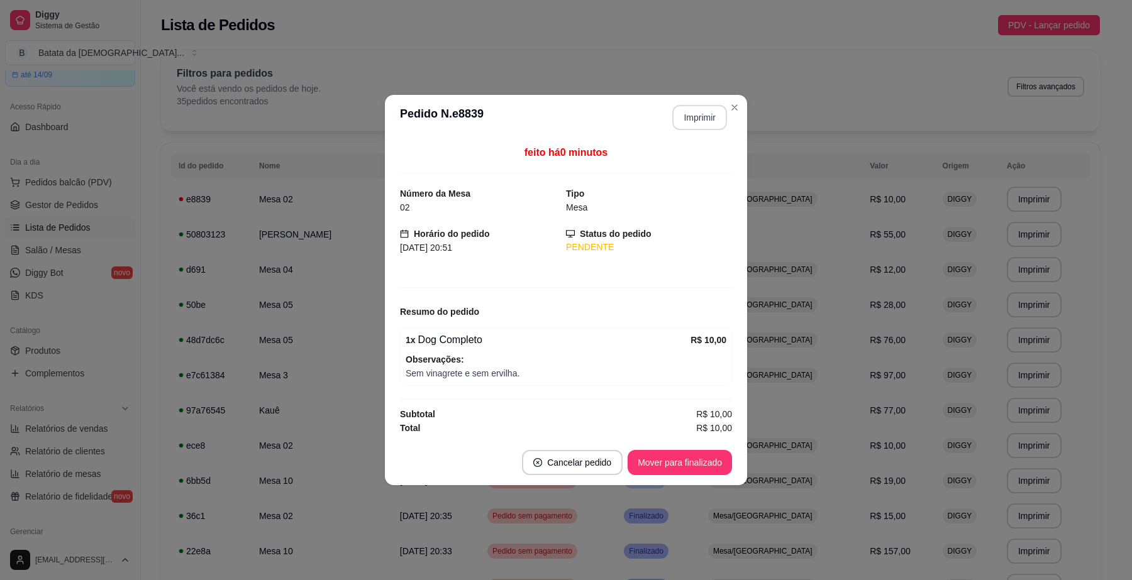
click at [682, 126] on button "Imprimir" at bounding box center [699, 117] width 55 height 25
click at [670, 460] on button "Mover para finalizado" at bounding box center [680, 462] width 104 height 25
click at [699, 458] on button "Mover para finalizado" at bounding box center [680, 462] width 104 height 25
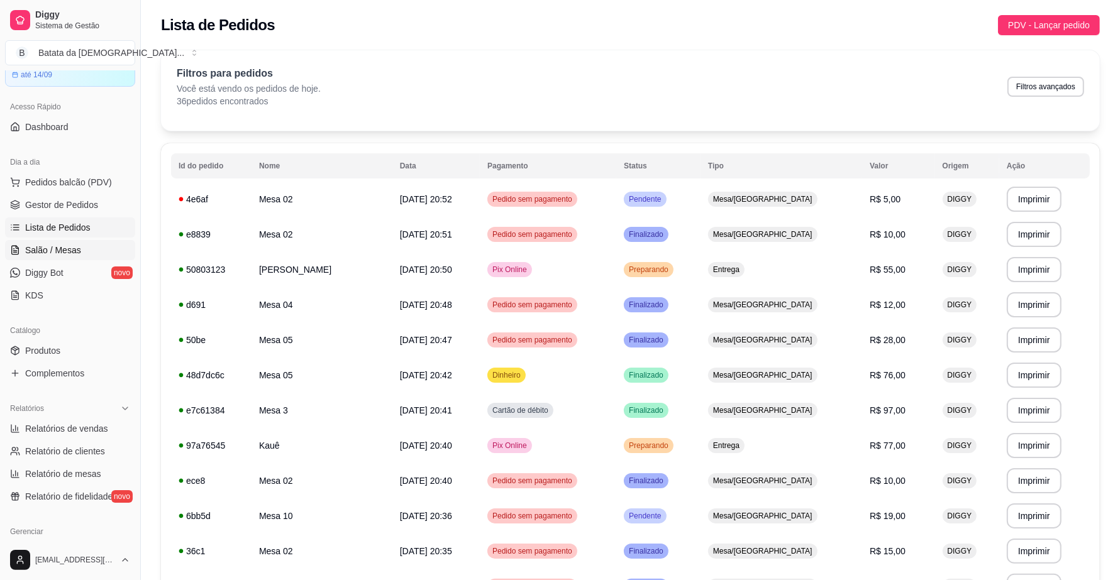
click at [45, 247] on span "Salão / Mesas" at bounding box center [53, 250] width 56 height 13
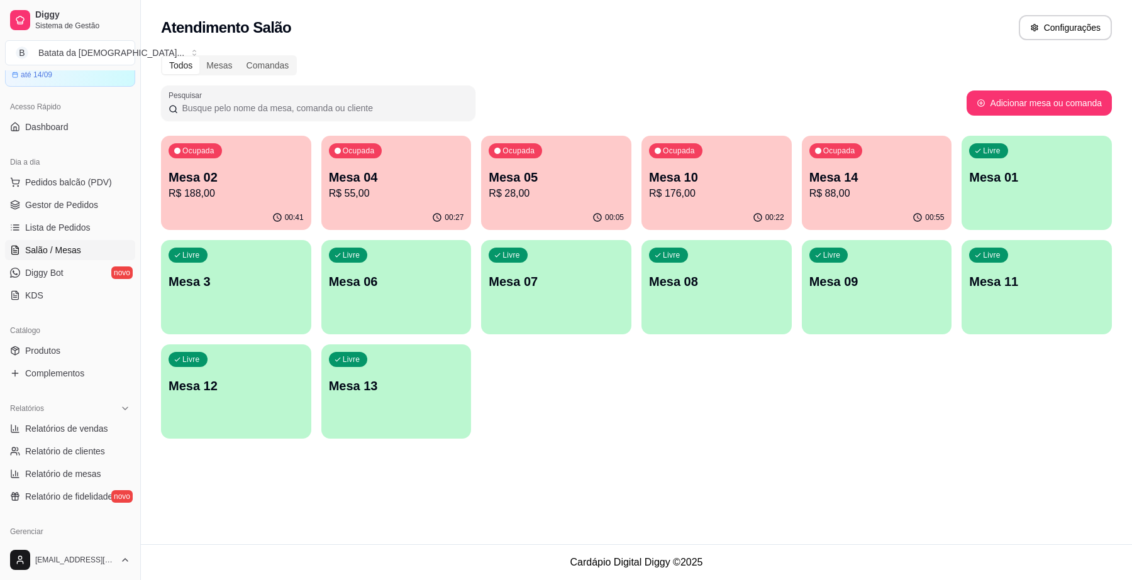
click at [721, 203] on div "Ocupada Mesa 10 R$ 176,00" at bounding box center [716, 171] width 150 height 70
click at [733, 167] on div "Ocupada Mesa 10 R$ 176,00" at bounding box center [716, 171] width 150 height 70
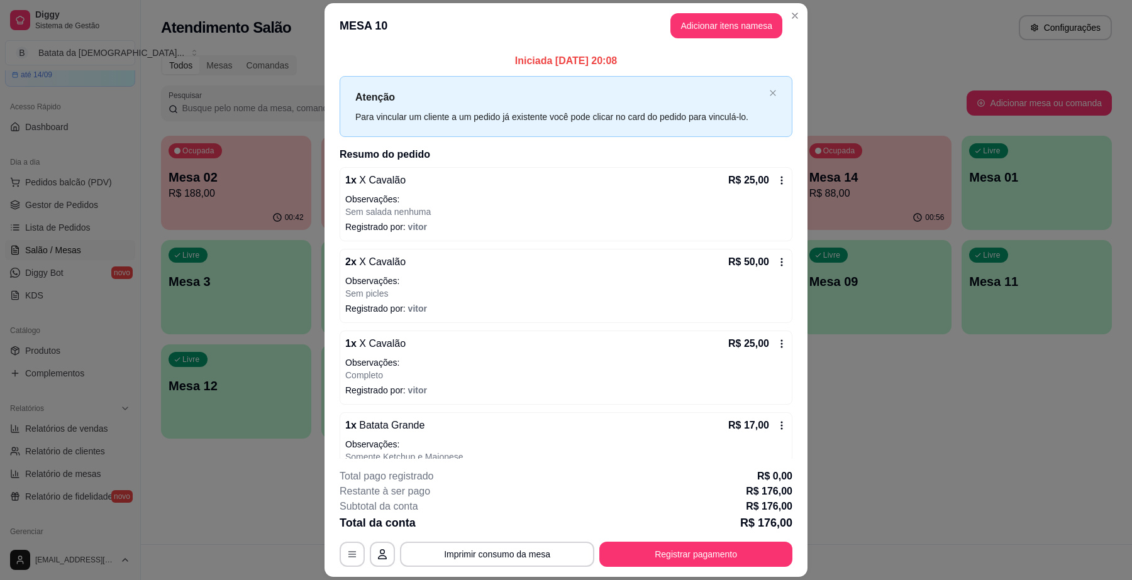
scroll to position [136, 0]
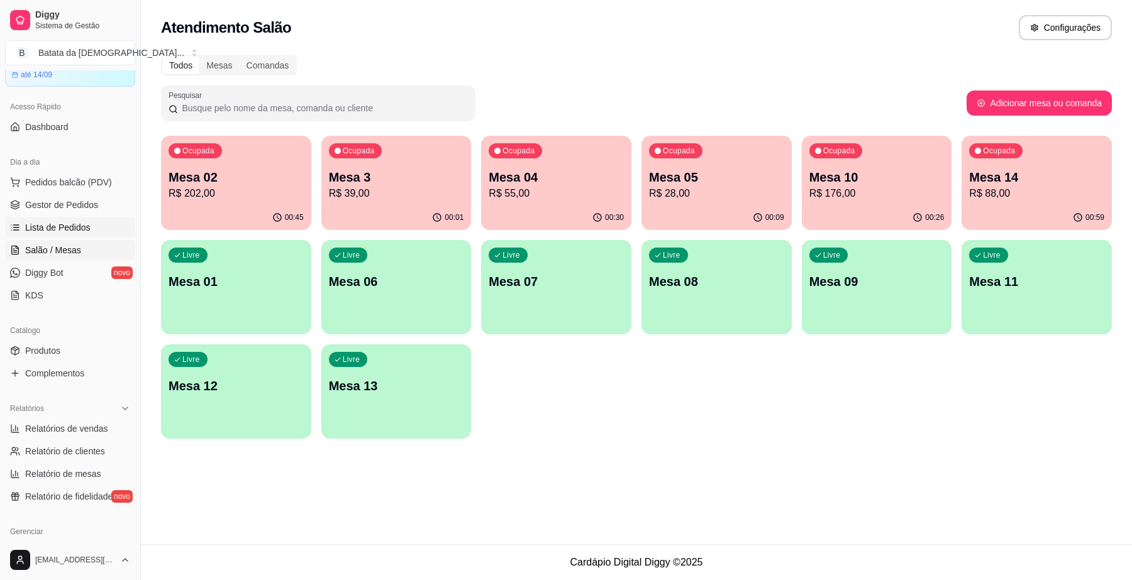
click at [83, 220] on link "Lista de Pedidos" at bounding box center [70, 228] width 130 height 20
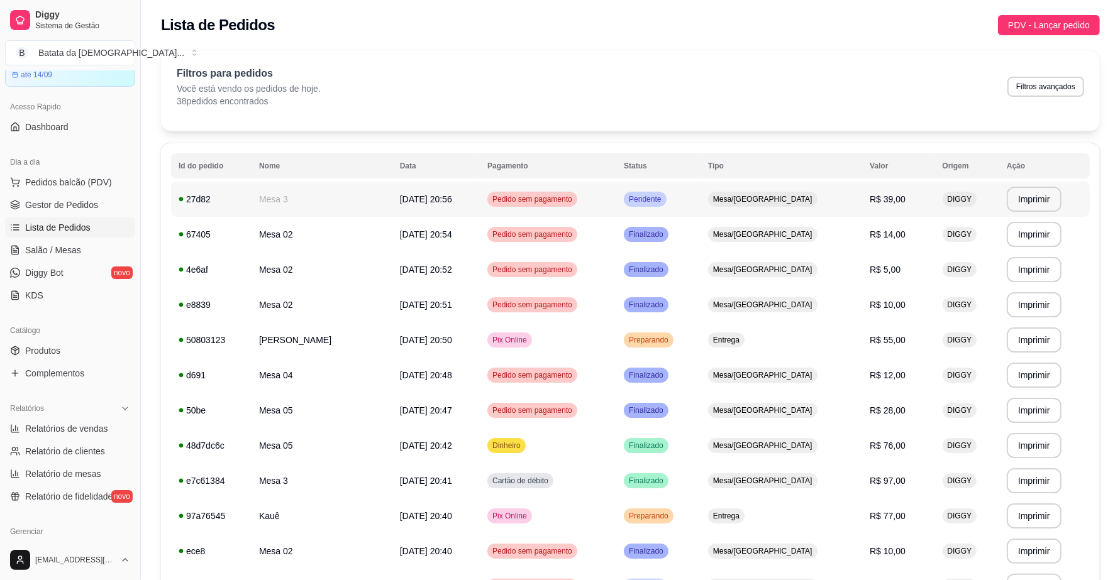
click at [816, 211] on td "Mesa/[GEOGRAPHIC_DATA]" at bounding box center [782, 199] width 162 height 35
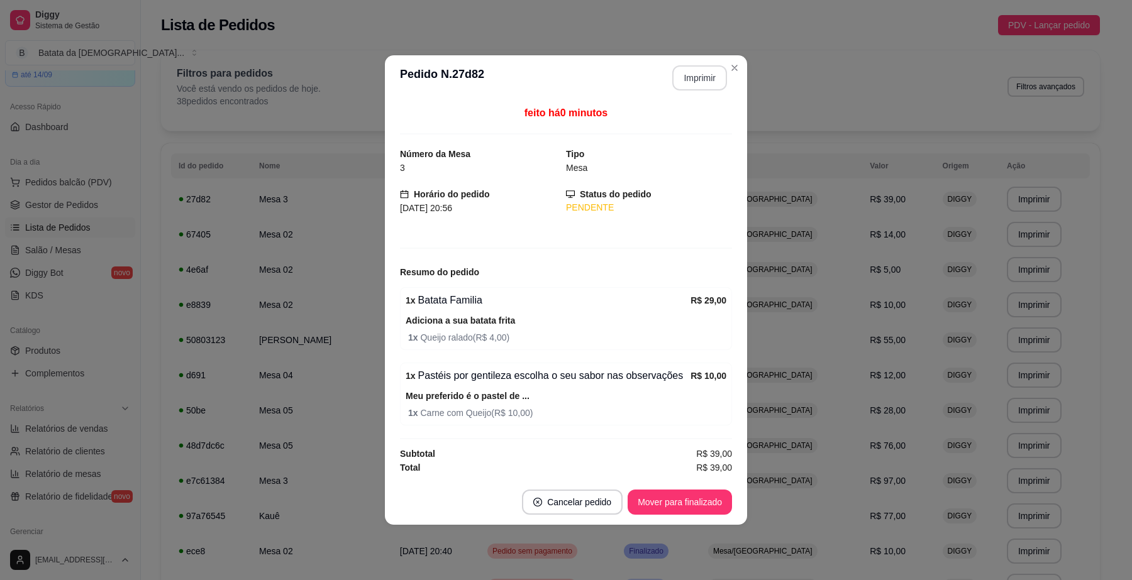
click at [717, 70] on button "Imprimir" at bounding box center [699, 77] width 55 height 25
click at [696, 497] on button "Mover para finalizado" at bounding box center [680, 502] width 104 height 25
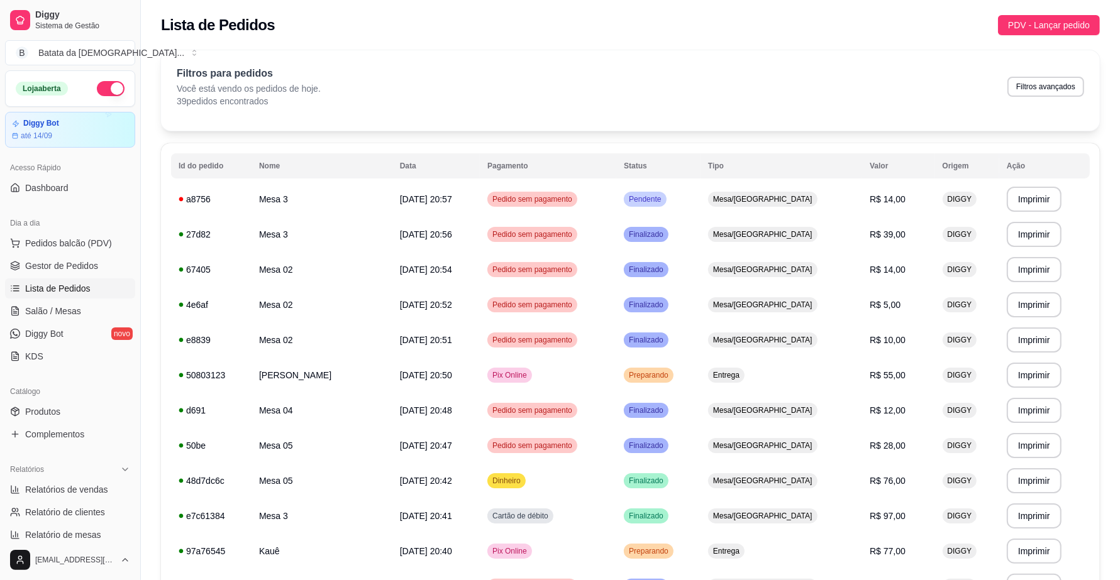
scroll to position [61, 0]
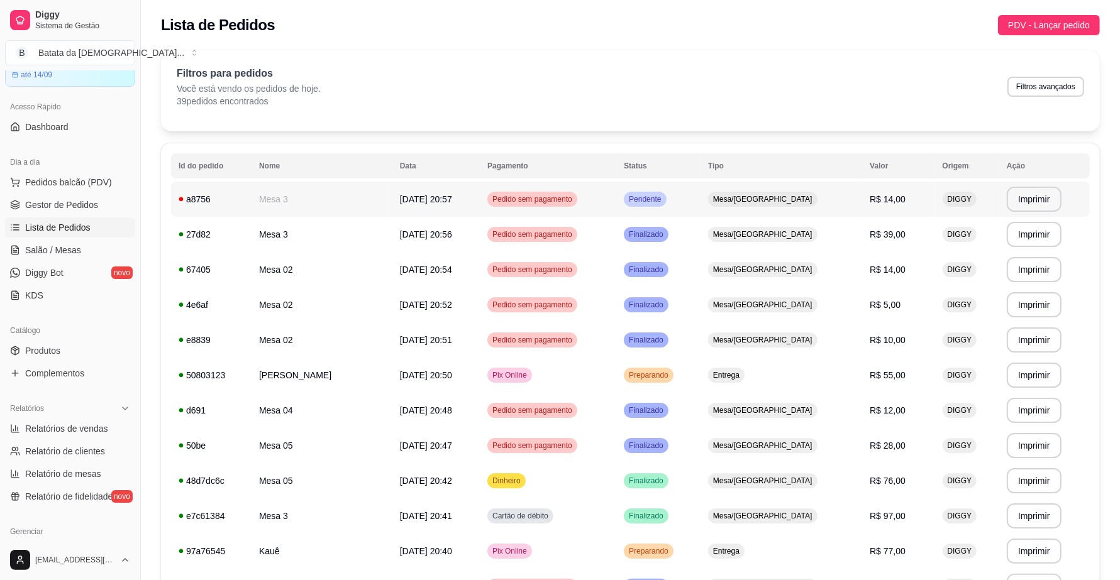
click at [665, 196] on td "Pendente" at bounding box center [658, 199] width 84 height 35
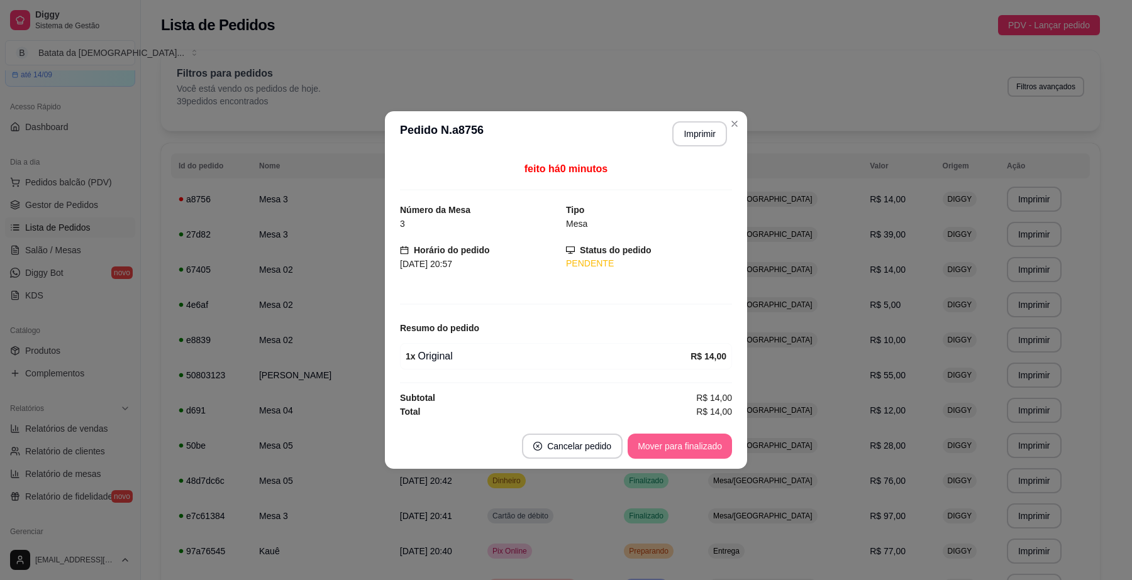
click at [680, 457] on button "Mover para finalizado" at bounding box center [680, 446] width 104 height 25
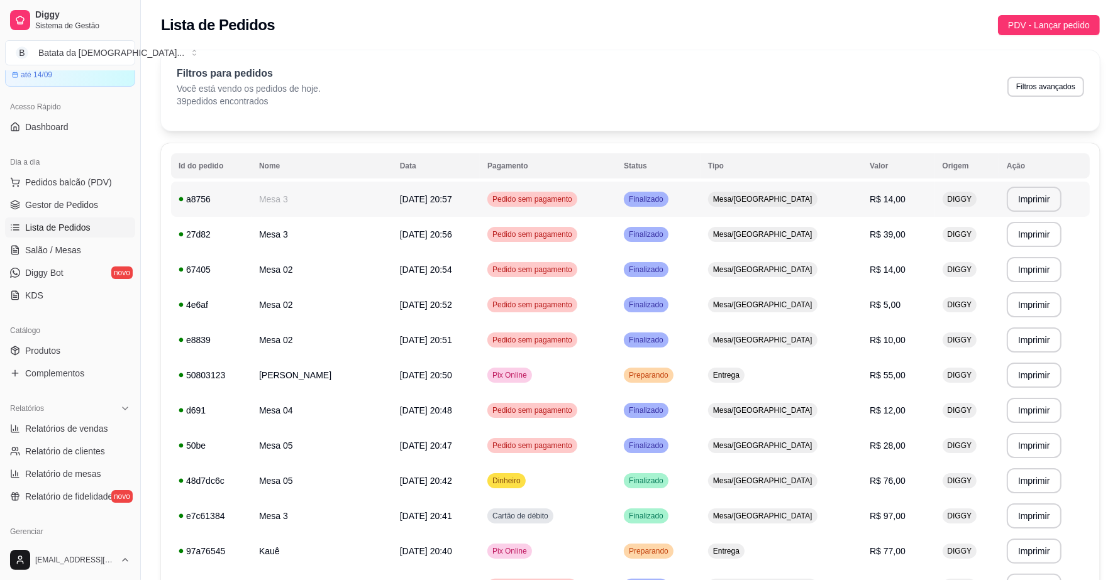
click at [666, 197] on span "Finalizado" at bounding box center [646, 199] width 40 height 10
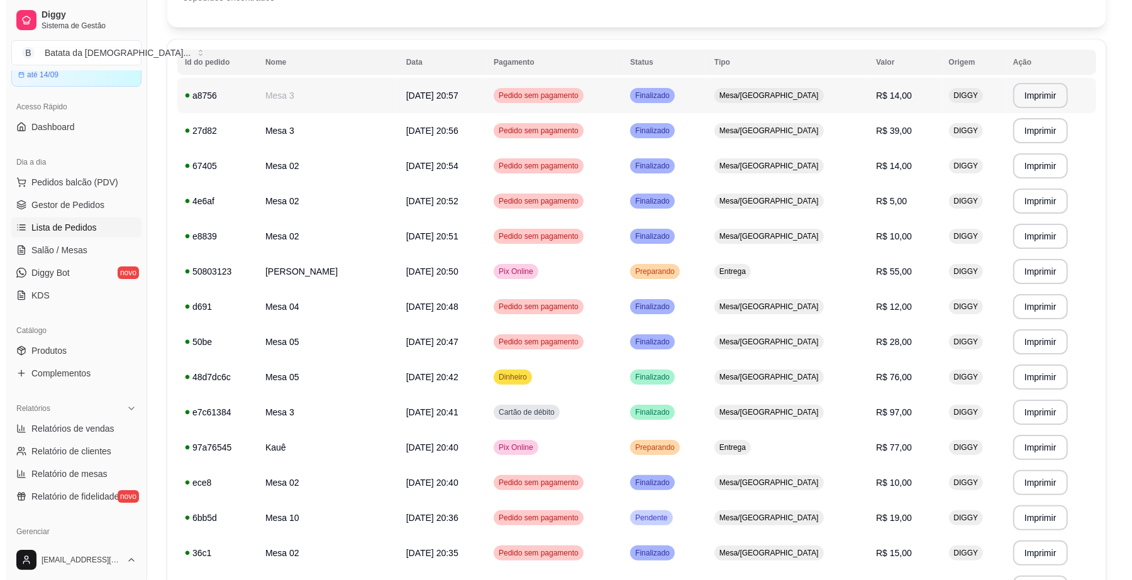
scroll to position [0, 0]
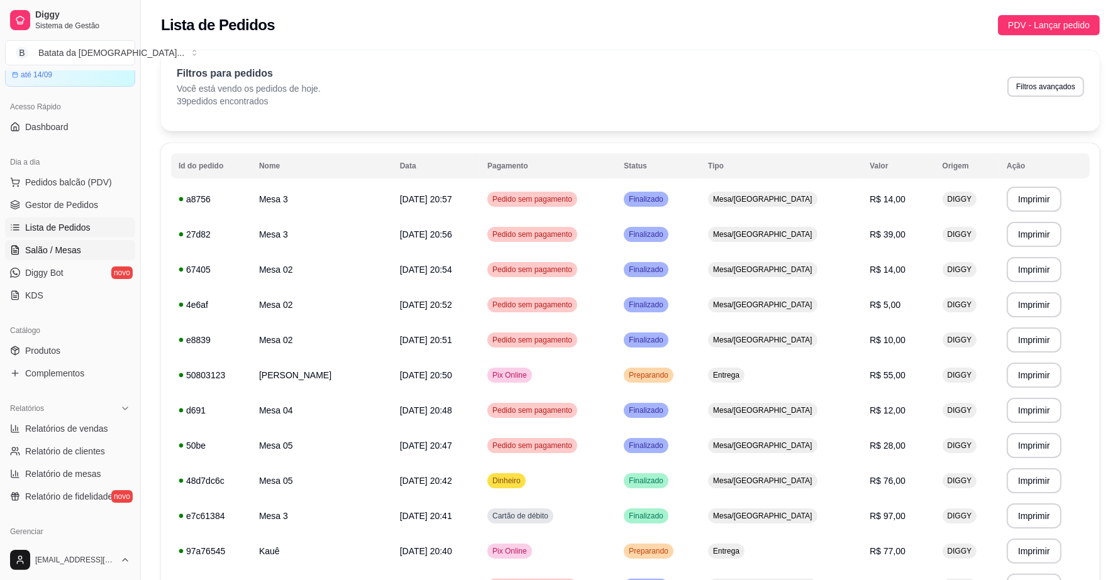
click at [76, 249] on span "Salão / Mesas" at bounding box center [53, 250] width 56 height 13
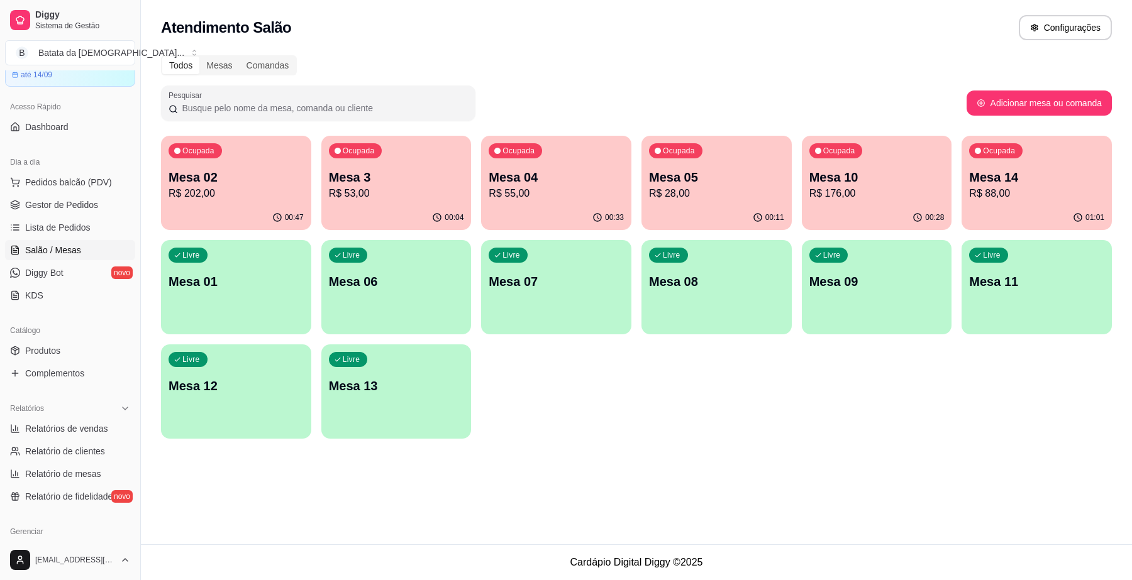
click at [221, 167] on div "Ocupada Mesa 02 R$ 202,00" at bounding box center [236, 171] width 150 height 70
click at [65, 236] on link "Lista de Pedidos" at bounding box center [70, 228] width 130 height 20
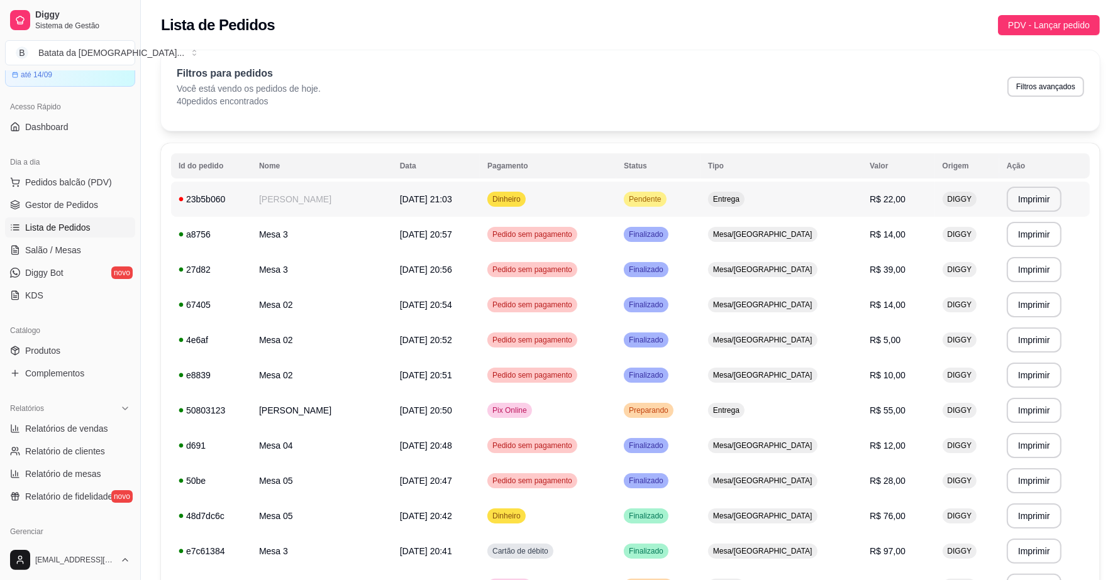
click at [616, 204] on td "Dinheiro" at bounding box center [548, 199] width 136 height 35
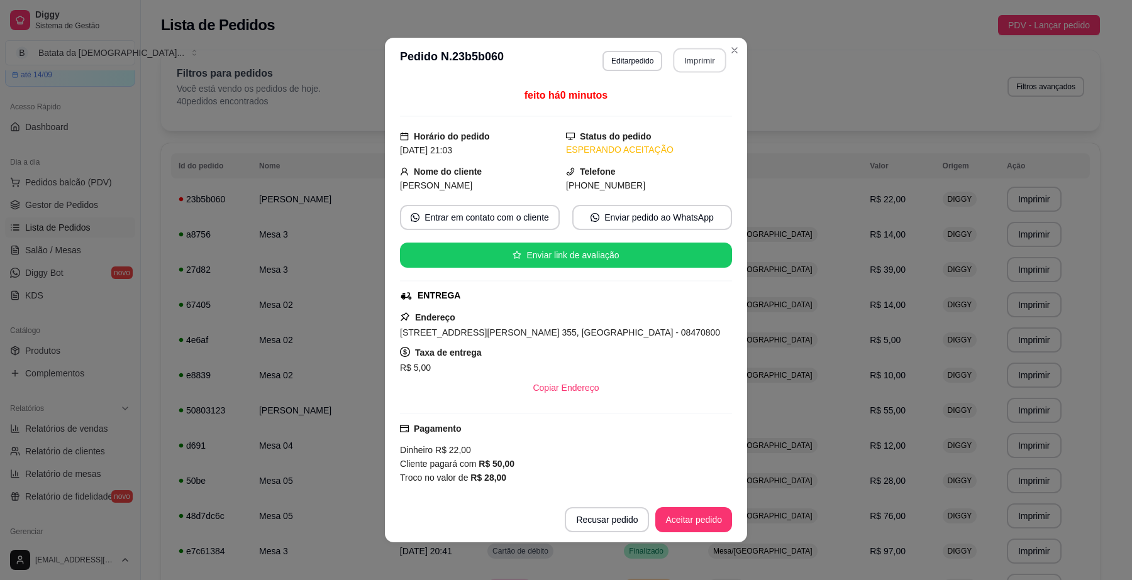
click at [694, 58] on button "Imprimir" at bounding box center [699, 60] width 53 height 25
click at [657, 518] on button "Aceitar pedido" at bounding box center [693, 519] width 77 height 25
click at [705, 520] on button "Mover para preparo" at bounding box center [683, 520] width 94 height 25
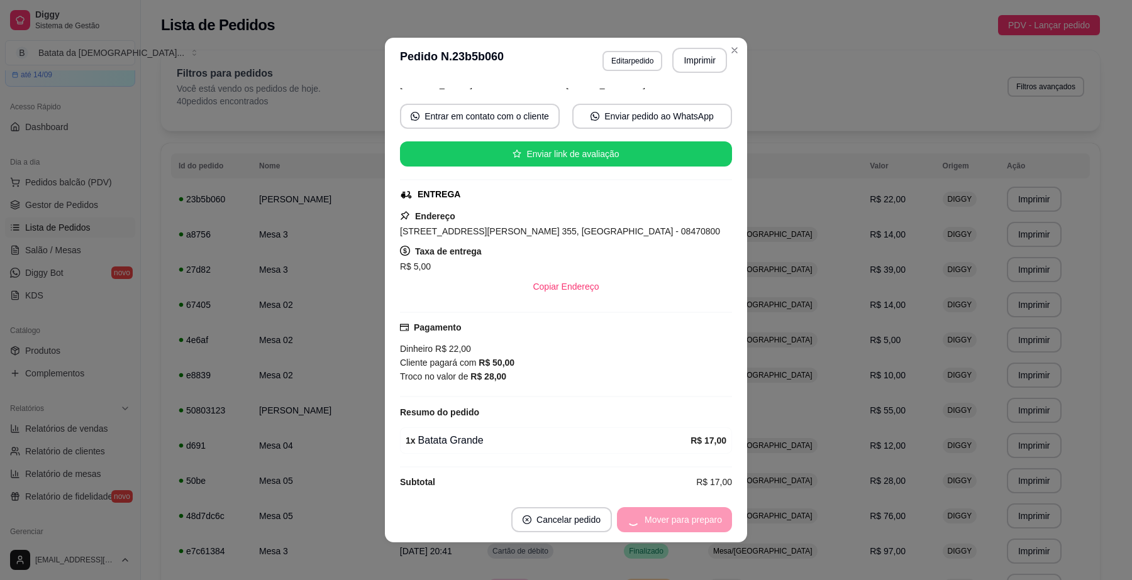
scroll to position [116, 0]
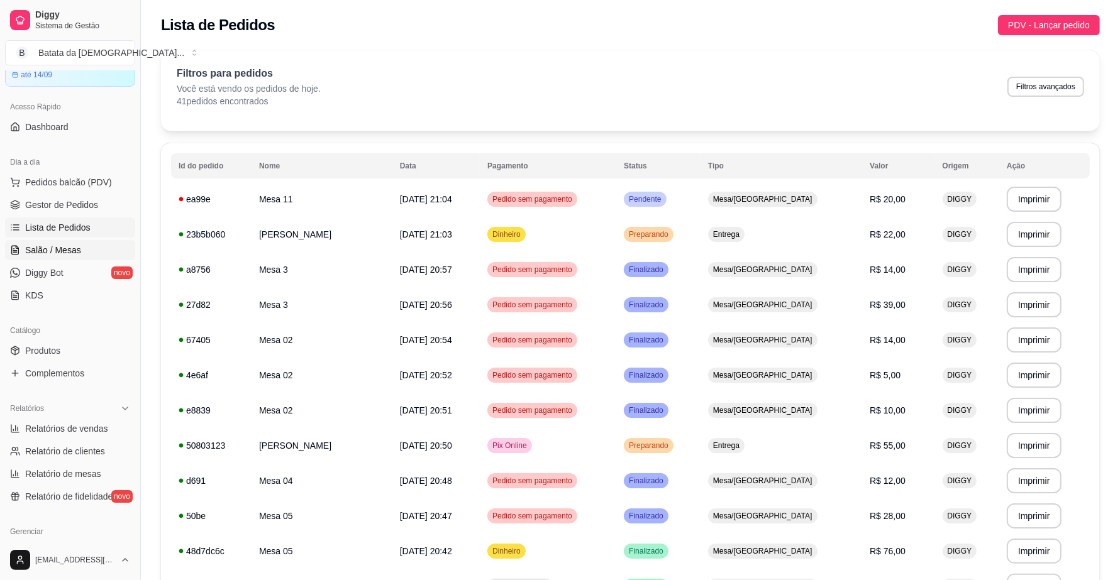
click at [73, 243] on link "Salão / Mesas" at bounding box center [70, 250] width 130 height 20
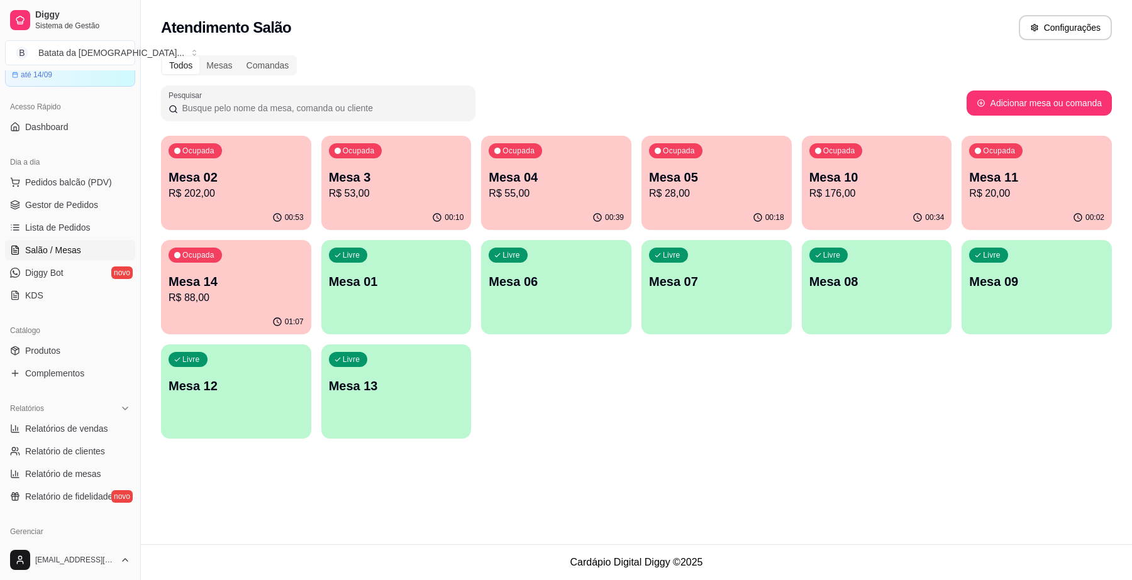
click at [202, 291] on p "R$ 88,00" at bounding box center [236, 298] width 135 height 15
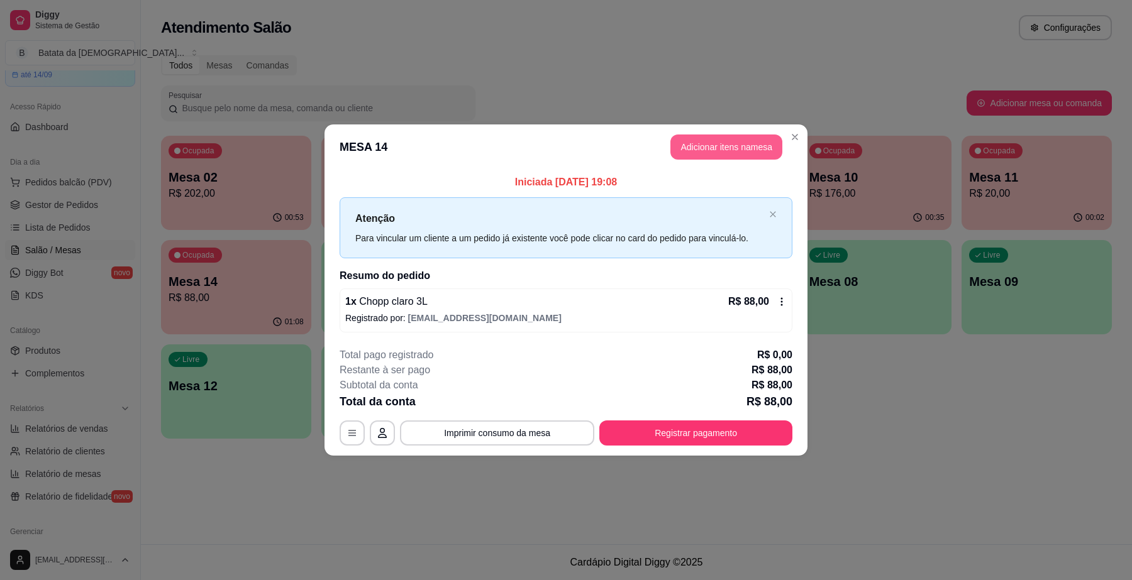
click at [719, 150] on button "Adicionar itens na mesa" at bounding box center [726, 147] width 112 height 25
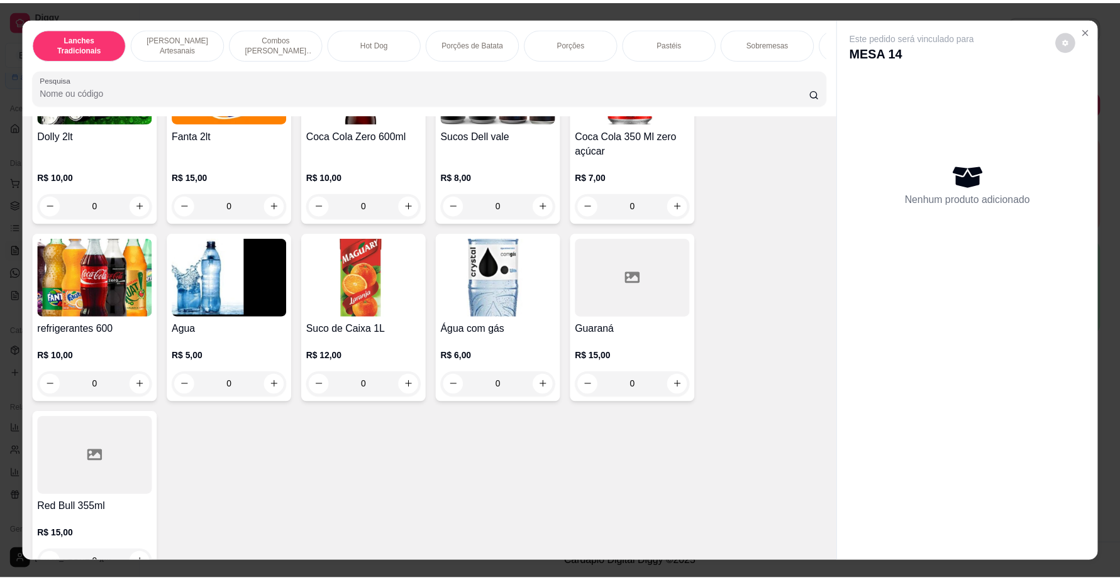
scroll to position [3380, 0]
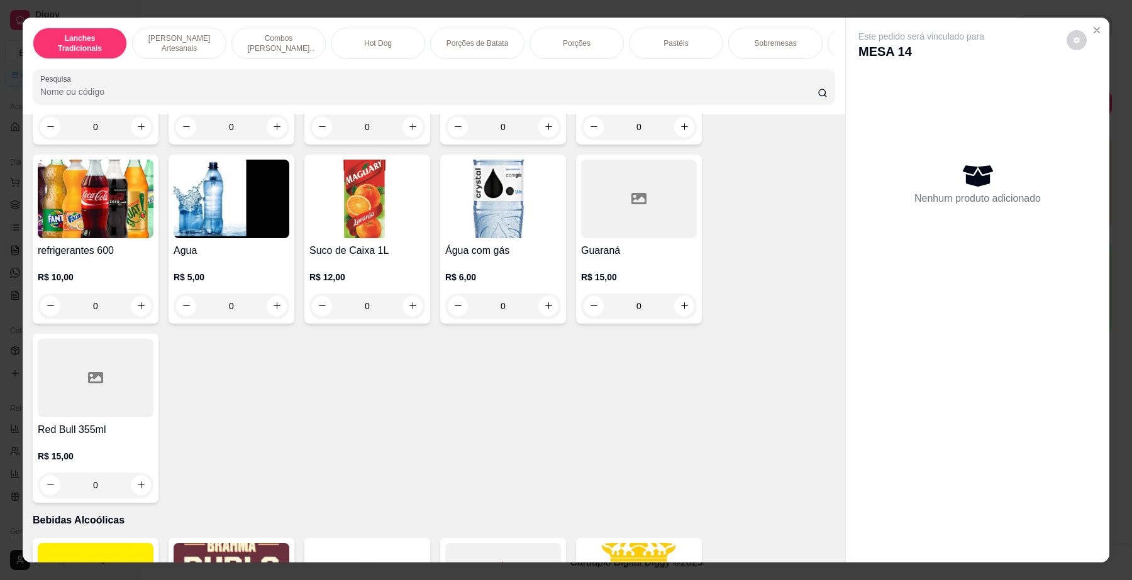
click at [510, 258] on h4 "Água com gás" at bounding box center [503, 250] width 116 height 15
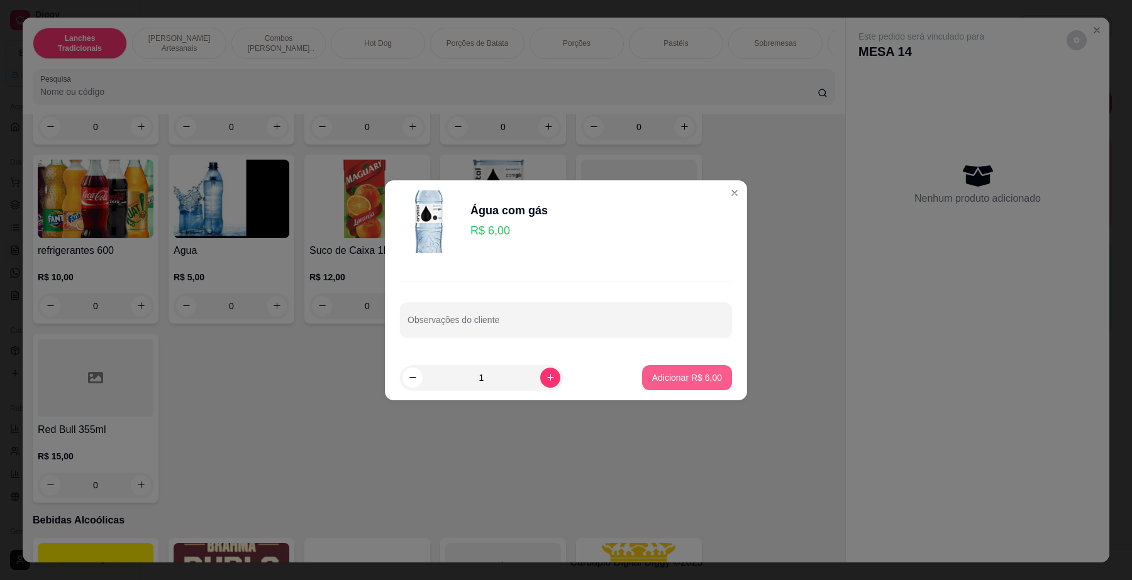
click at [695, 379] on p "Adicionar R$ 6,00" at bounding box center [687, 378] width 70 height 13
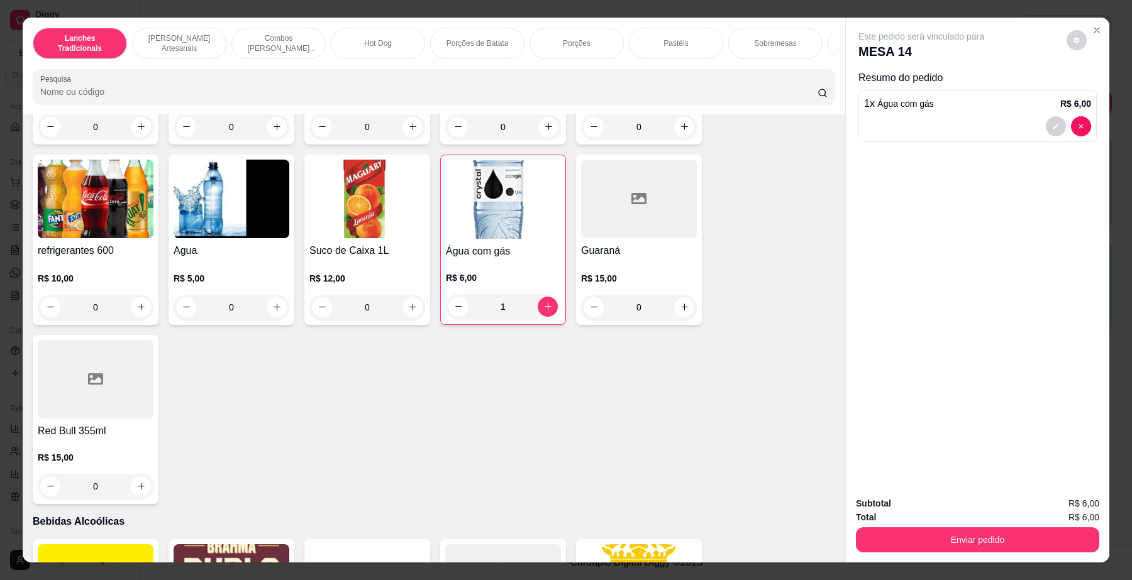
click at [479, 255] on div "Água com gás R$ 6,00 1" at bounding box center [503, 240] width 126 height 170
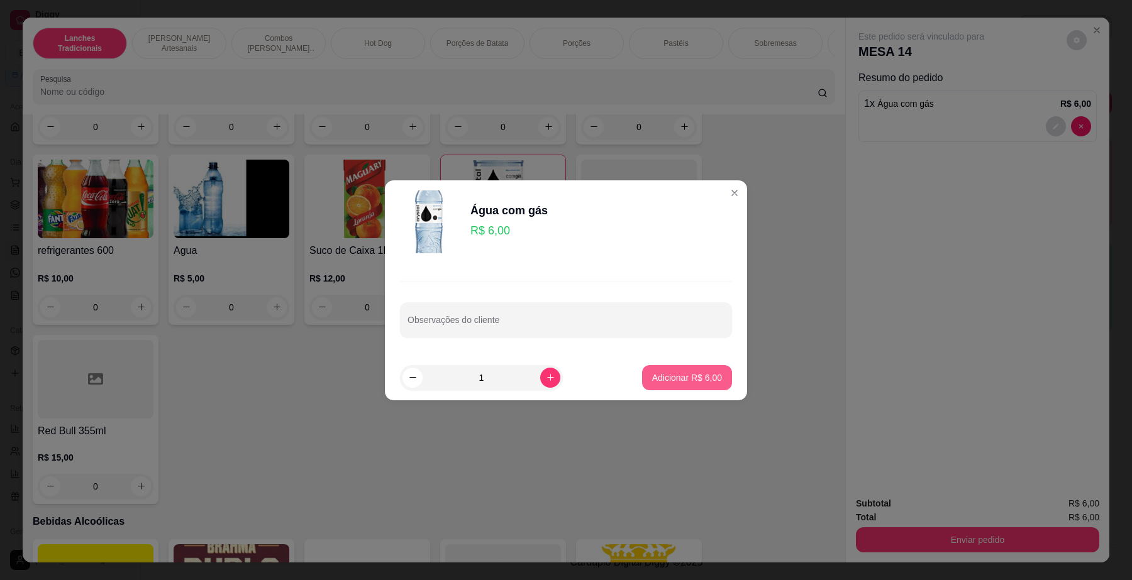
click at [662, 379] on p "Adicionar R$ 6,00" at bounding box center [687, 378] width 70 height 13
type input "2"
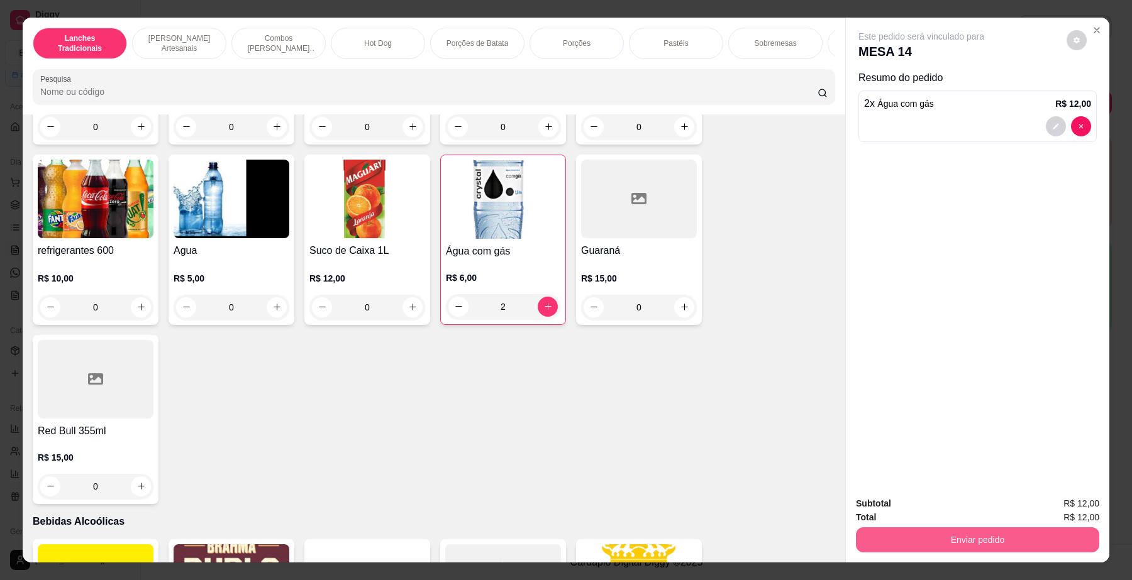
click at [989, 538] on button "Enviar pedido" at bounding box center [977, 540] width 243 height 25
click at [963, 502] on button "Não registrar e enviar pedido" at bounding box center [935, 509] width 127 height 23
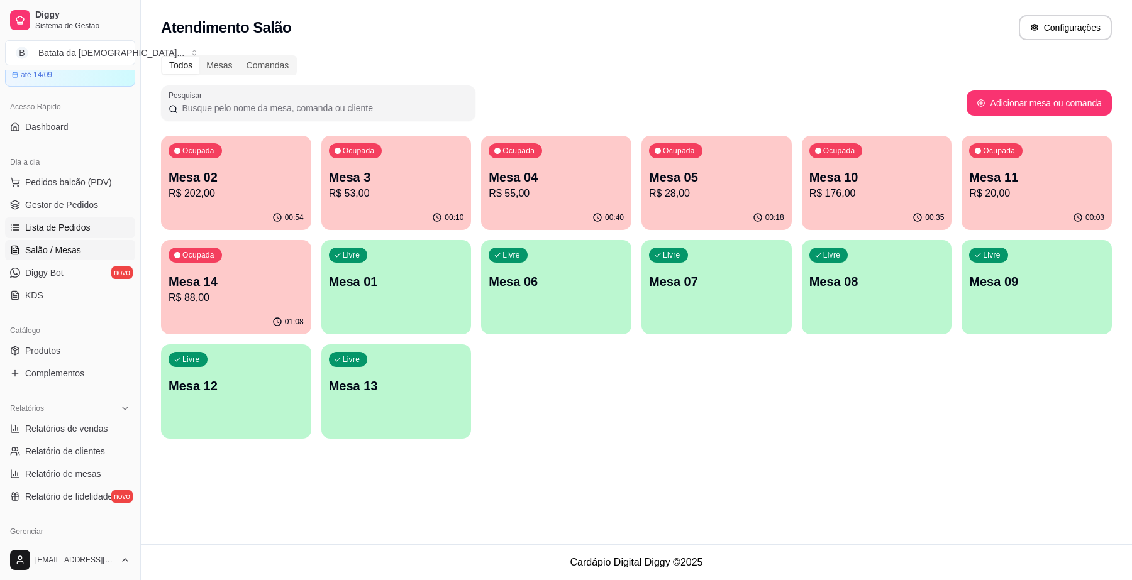
click at [52, 228] on span "Lista de Pedidos" at bounding box center [57, 227] width 65 height 13
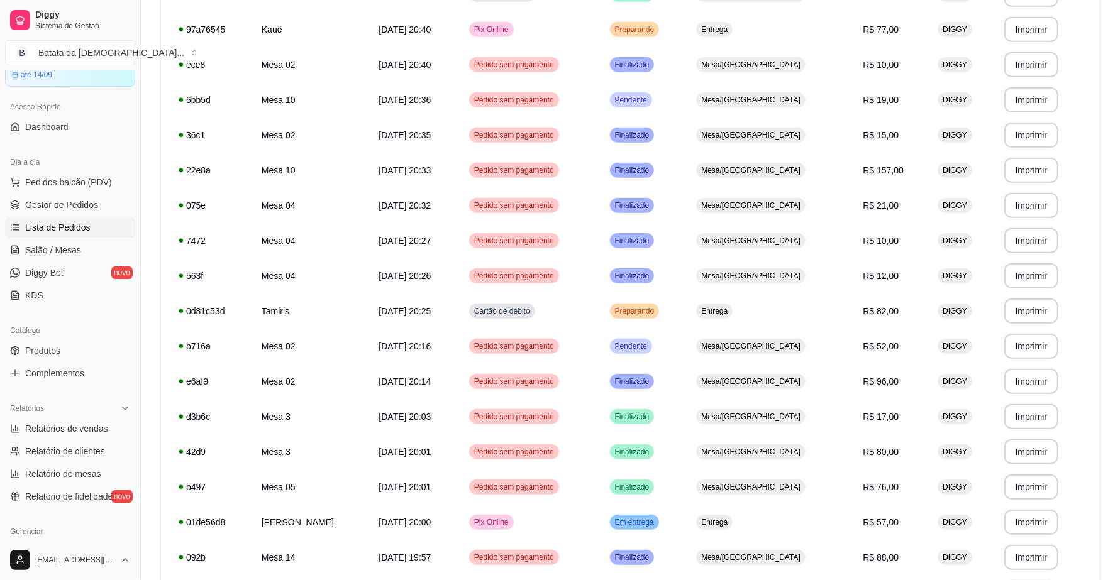
scroll to position [629, 0]
click at [689, 306] on td "Preparando" at bounding box center [645, 309] width 87 height 35
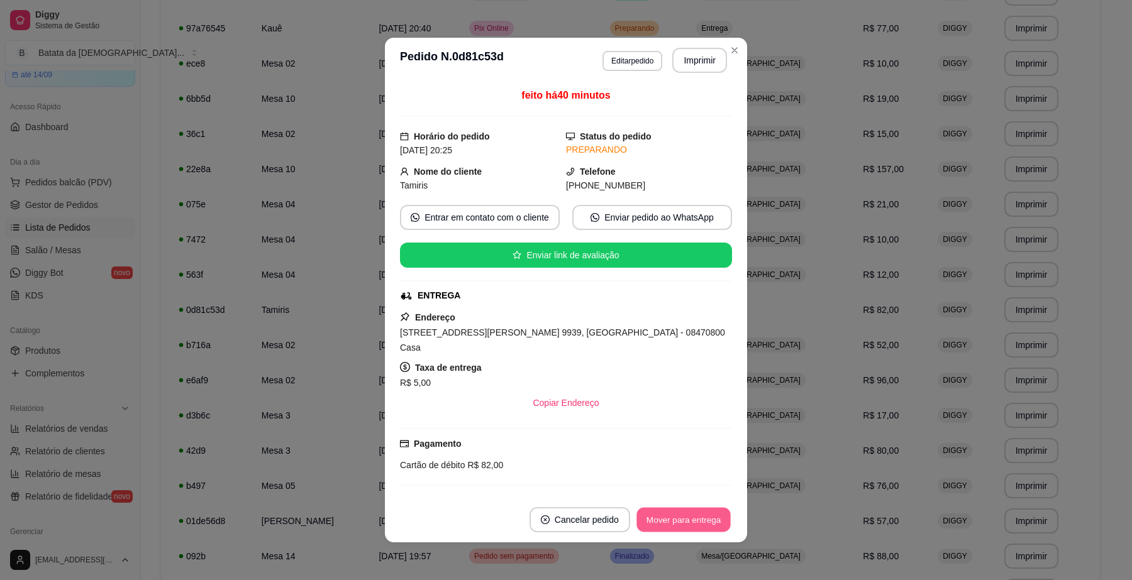
click at [674, 513] on button "Mover para entrega" at bounding box center [683, 520] width 94 height 25
click at [680, 511] on button "Mover para finalizado" at bounding box center [680, 519] width 104 height 25
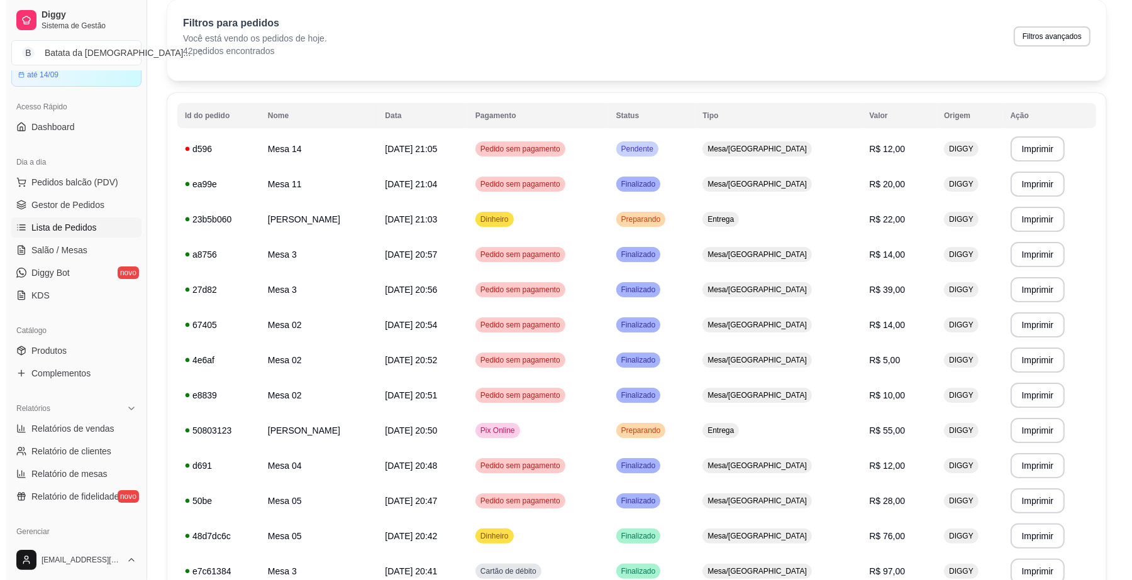
scroll to position [0, 0]
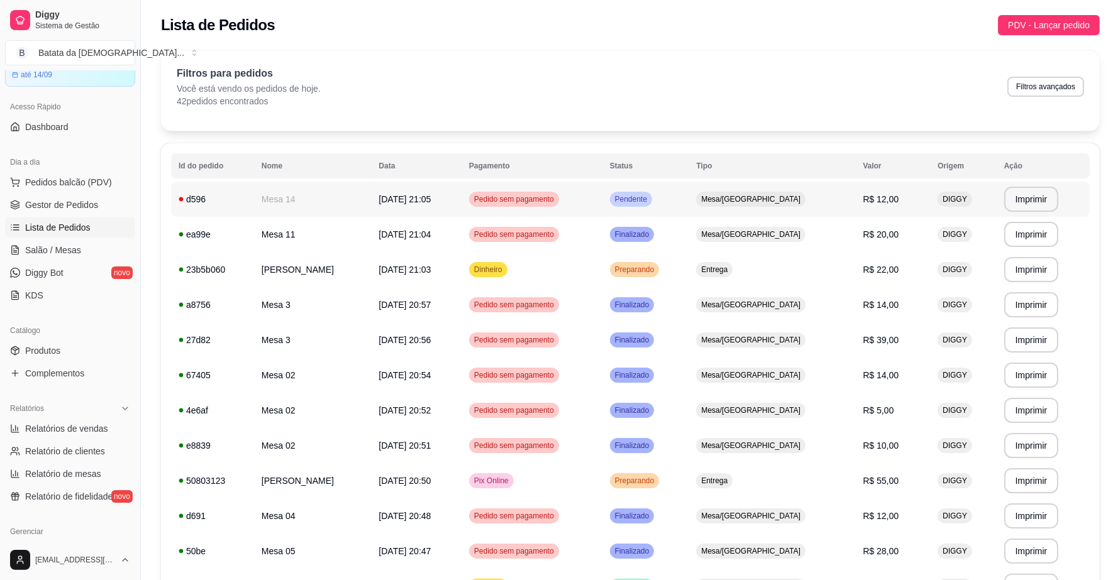
click at [727, 202] on span "Mesa/[GEOGRAPHIC_DATA]" at bounding box center [751, 199] width 104 height 10
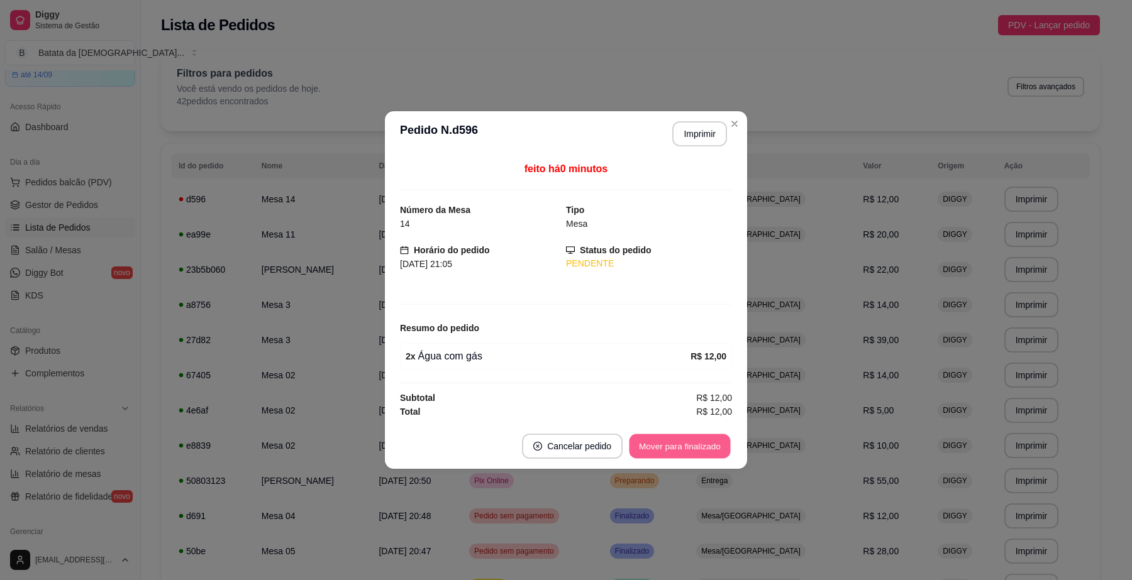
click at [712, 447] on button "Mover para finalizado" at bounding box center [679, 447] width 101 height 25
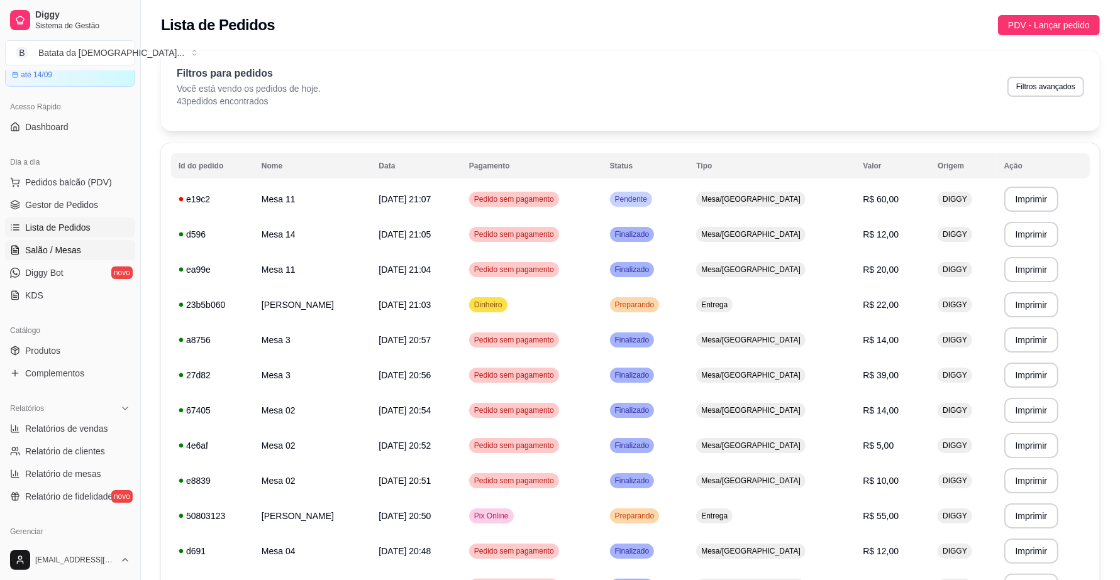
click at [53, 241] on link "Salão / Mesas" at bounding box center [70, 250] width 130 height 20
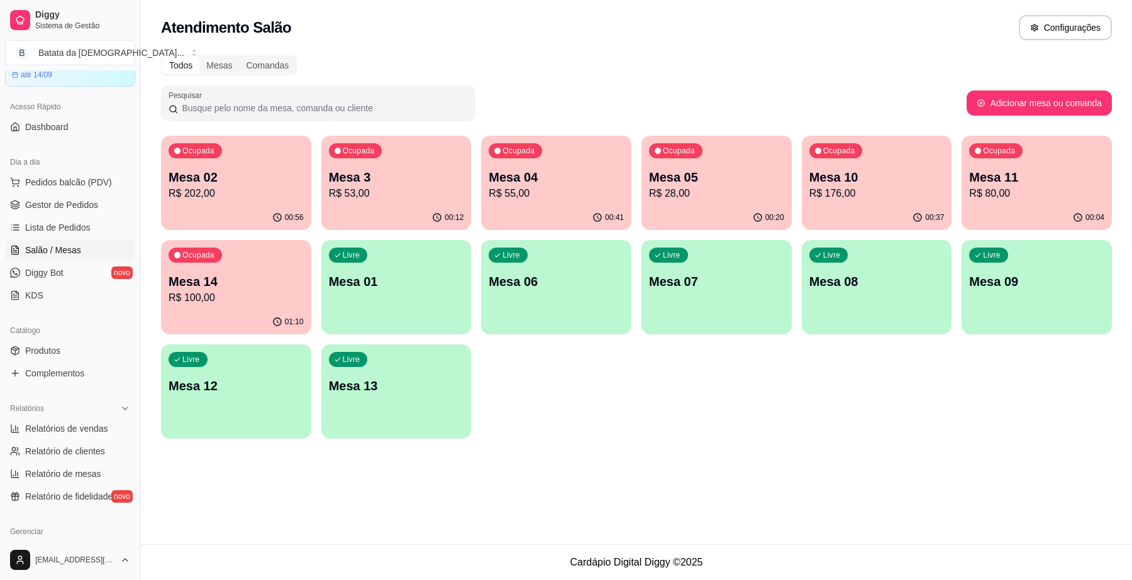
click at [557, 178] on p "Mesa 04" at bounding box center [556, 178] width 135 height 18
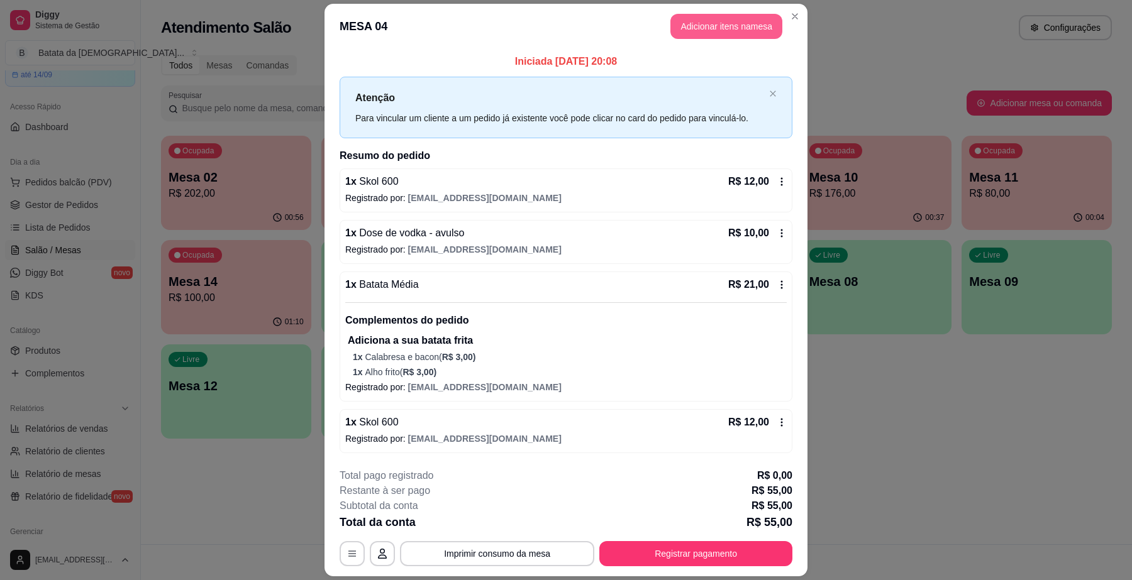
click at [722, 25] on button "Adicionar itens na mesa" at bounding box center [726, 26] width 112 height 25
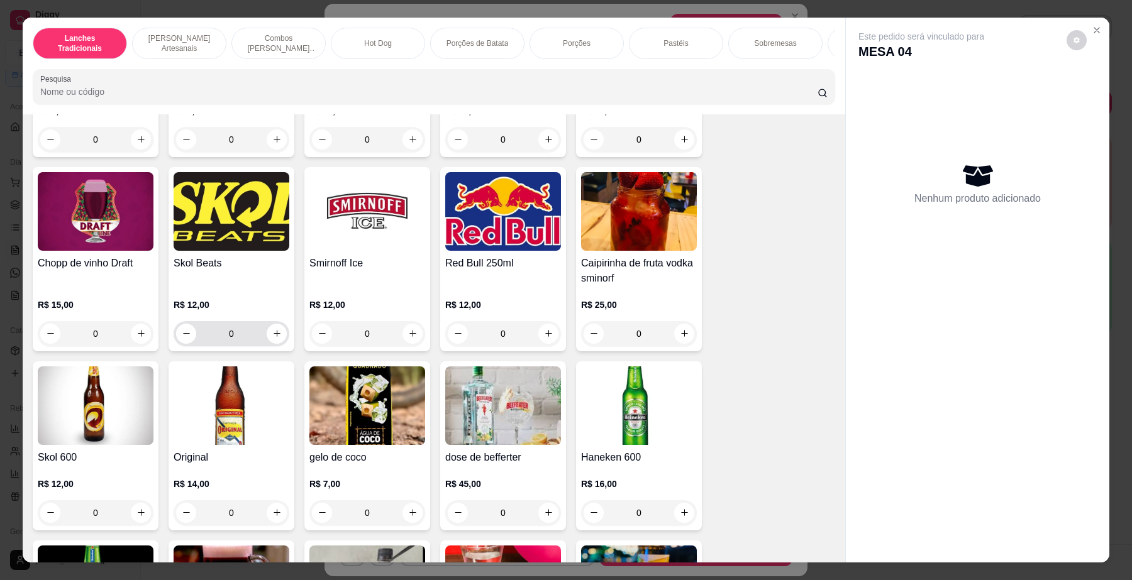
scroll to position [4087, 0]
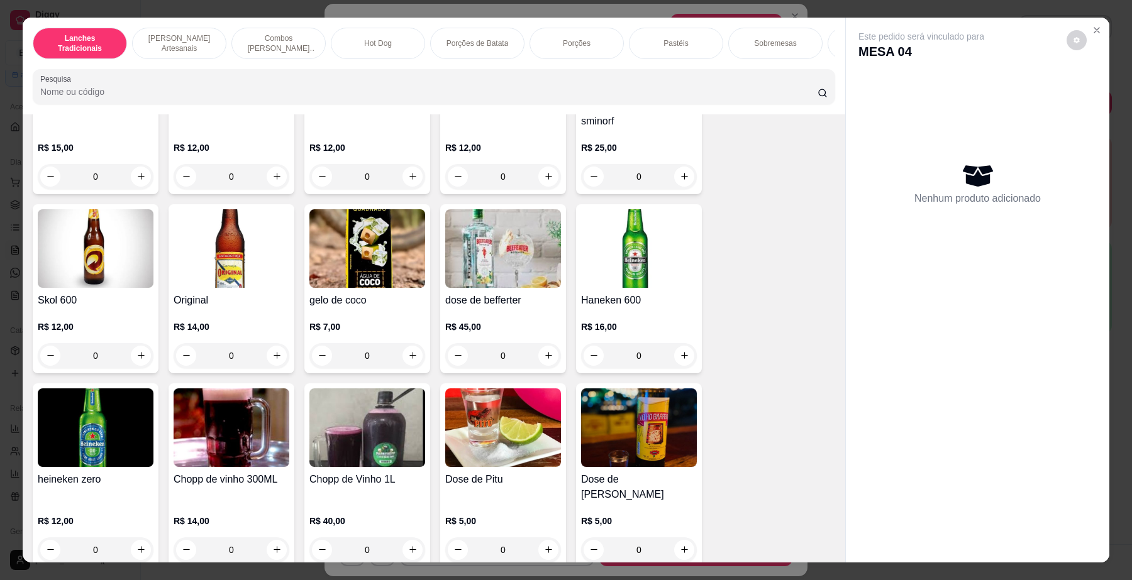
click at [130, 259] on img at bounding box center [96, 248] width 116 height 79
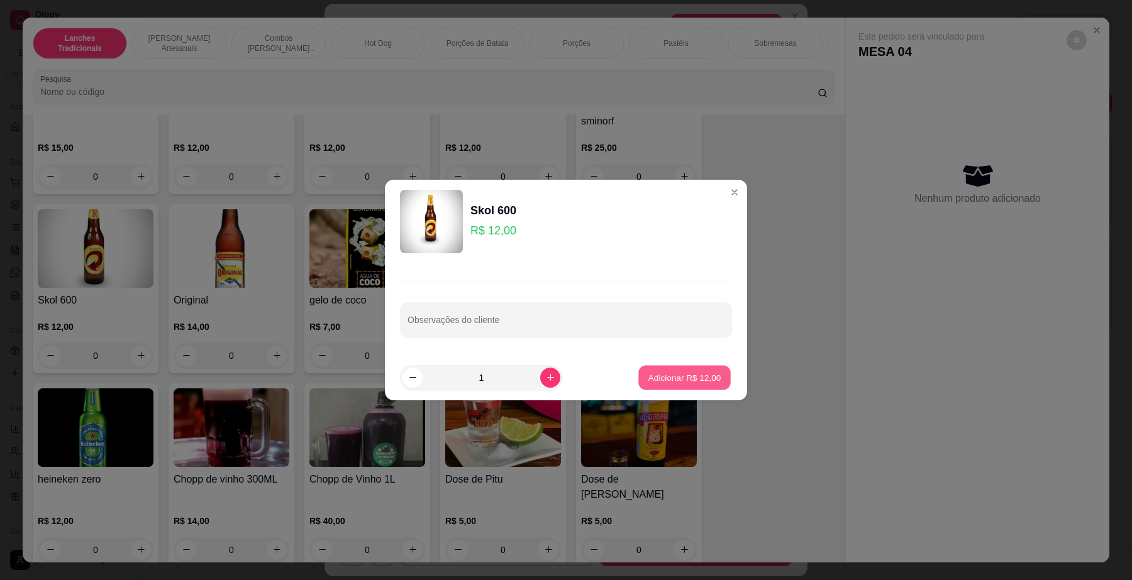
click at [689, 372] on p "Adicionar R$ 12,00" at bounding box center [684, 378] width 73 height 12
type input "1"
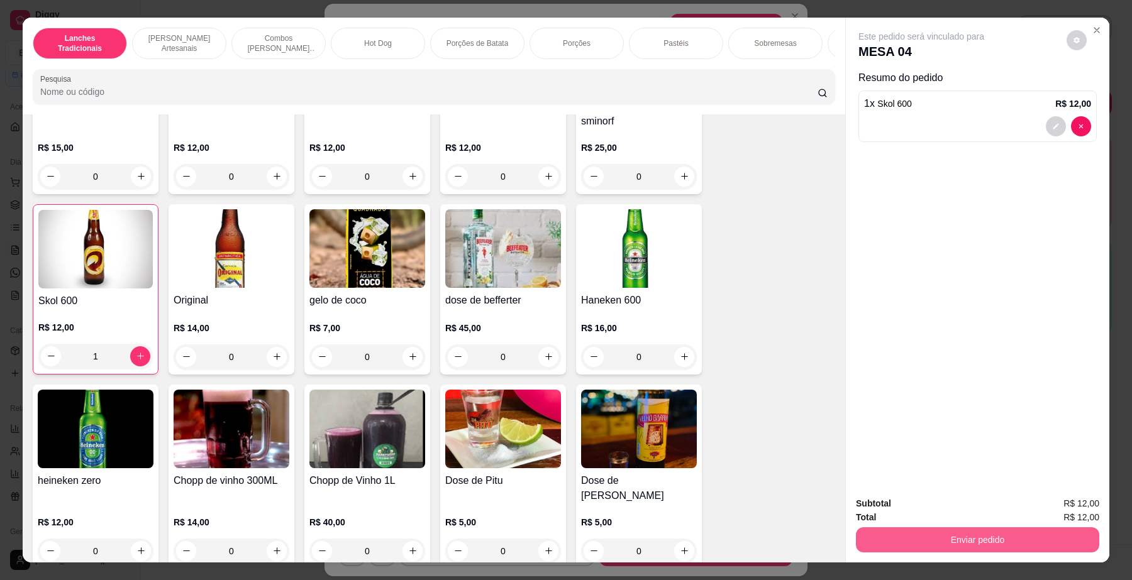
click at [992, 529] on button "Enviar pedido" at bounding box center [977, 540] width 243 height 25
click at [960, 506] on button "Não registrar e enviar pedido" at bounding box center [935, 510] width 131 height 24
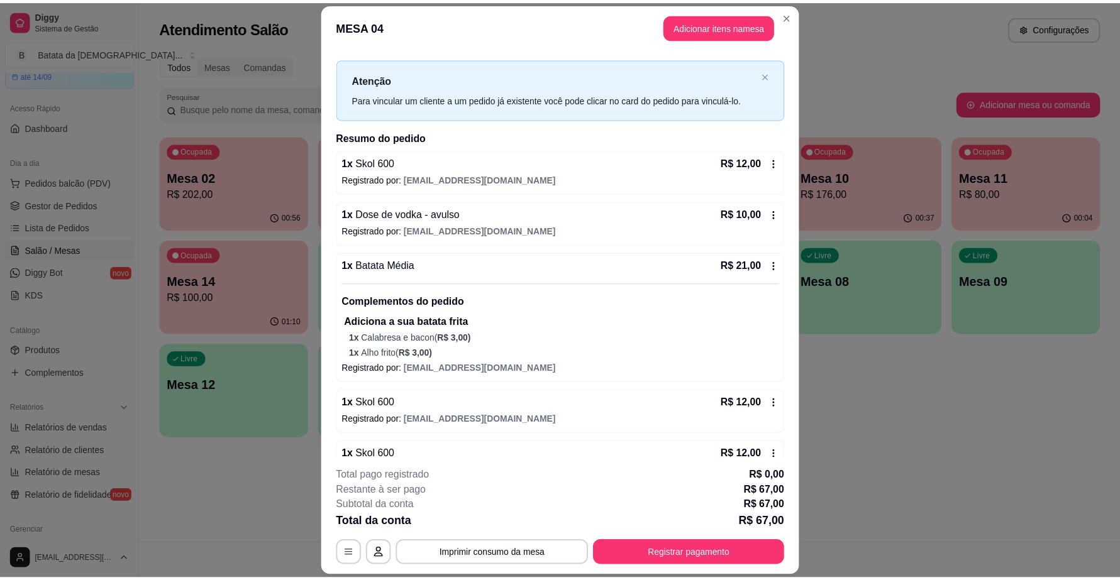
scroll to position [0, 0]
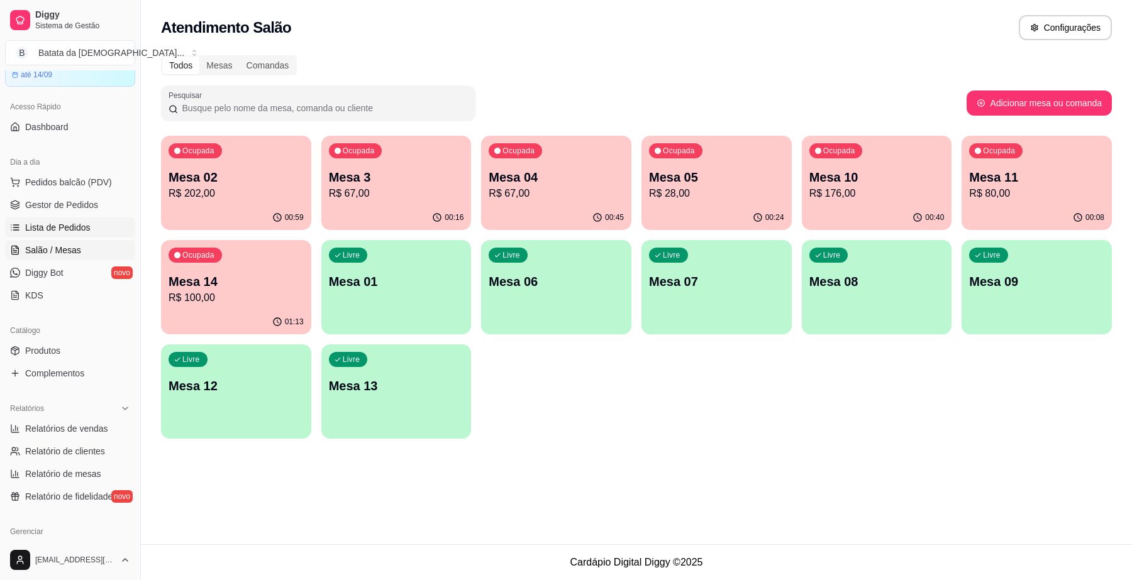
click at [64, 227] on span "Lista de Pedidos" at bounding box center [57, 227] width 65 height 13
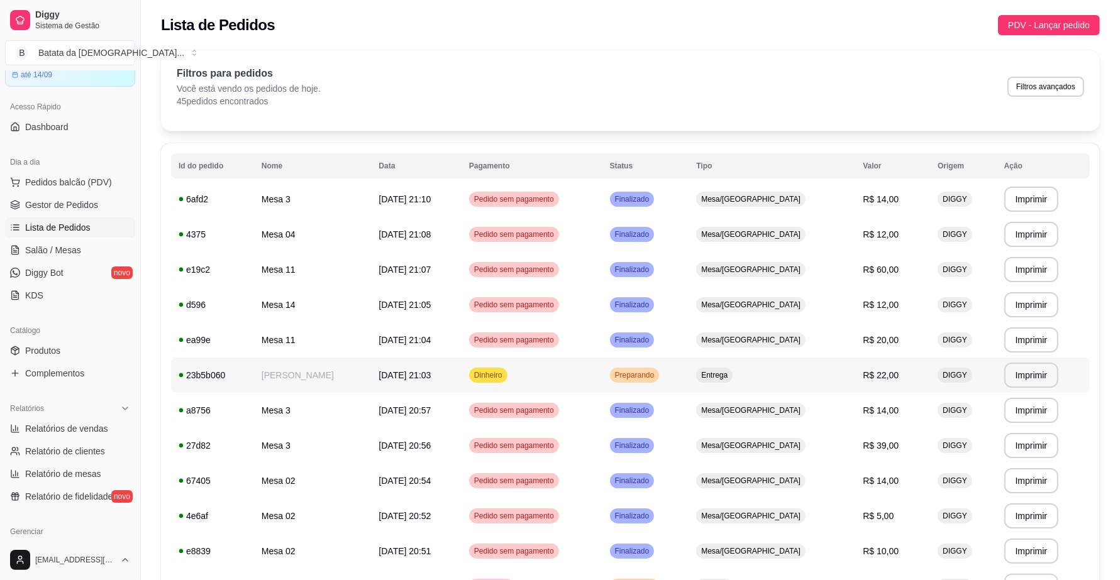
click at [775, 385] on td "Entrega" at bounding box center [772, 375] width 167 height 35
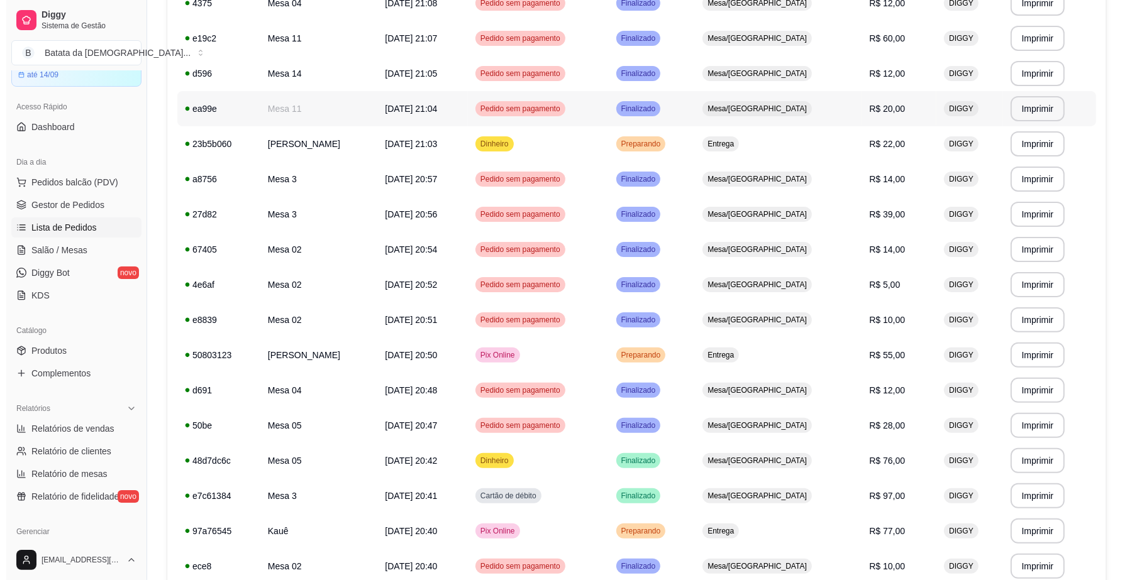
scroll to position [236, 0]
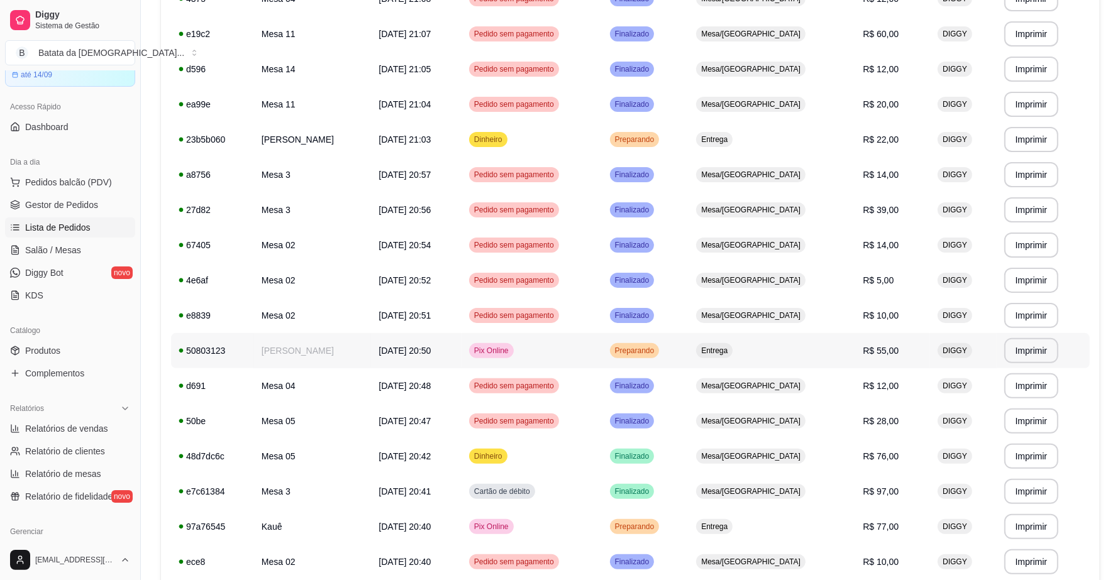
click at [787, 346] on td "Entrega" at bounding box center [772, 350] width 167 height 35
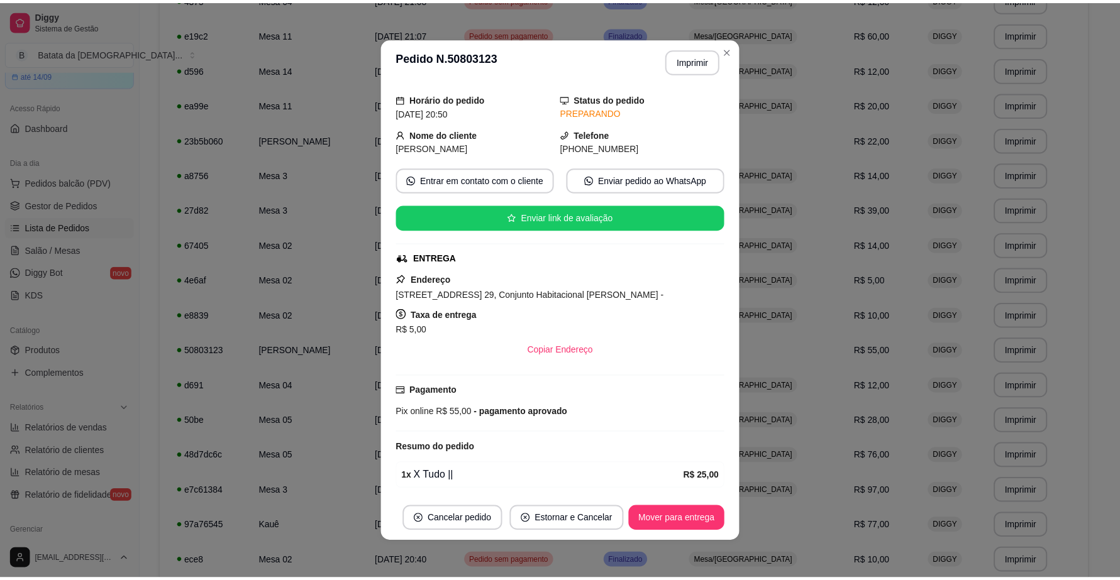
scroll to position [0, 0]
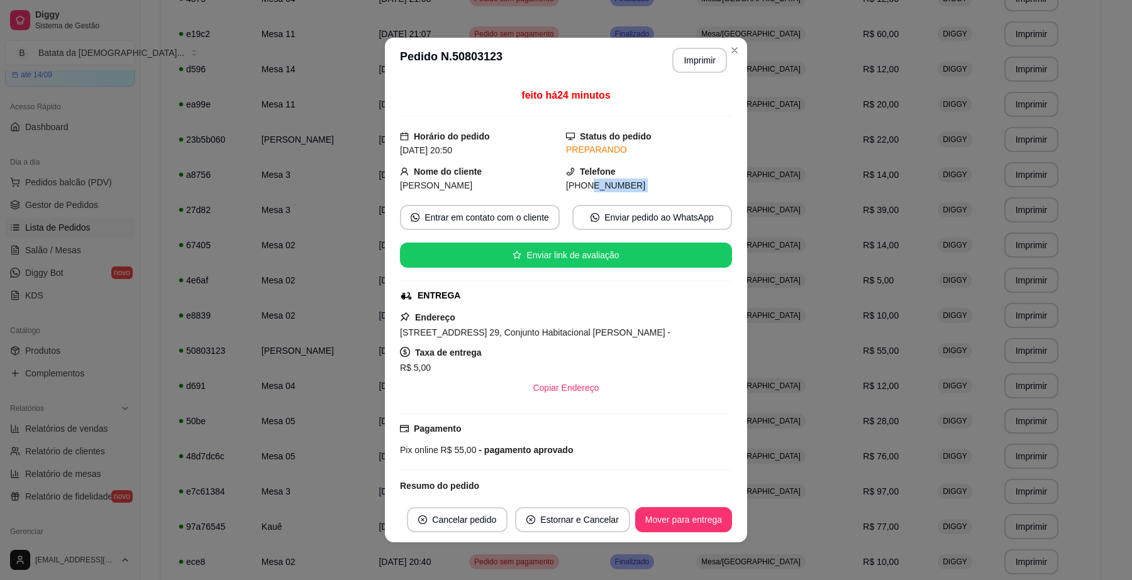
drag, startPoint x: 638, startPoint y: 197, endPoint x: 570, endPoint y: 191, distance: 68.2
click at [570, 191] on div "feito há 24 minutos Horário do pedido 30/08/2025 20:50 Status do pedido PREPARA…" at bounding box center [566, 290] width 332 height 404
copy div "9 7385-9325 Entrar em contato com o cliente Enviar pedido ao WhatsApp Enviar li…"
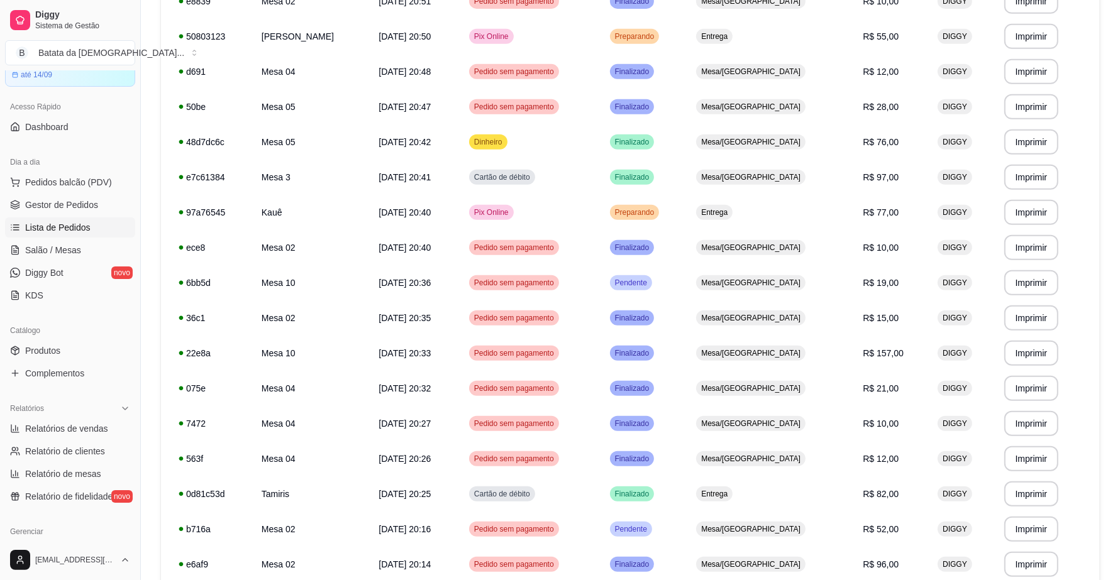
scroll to position [629, 0]
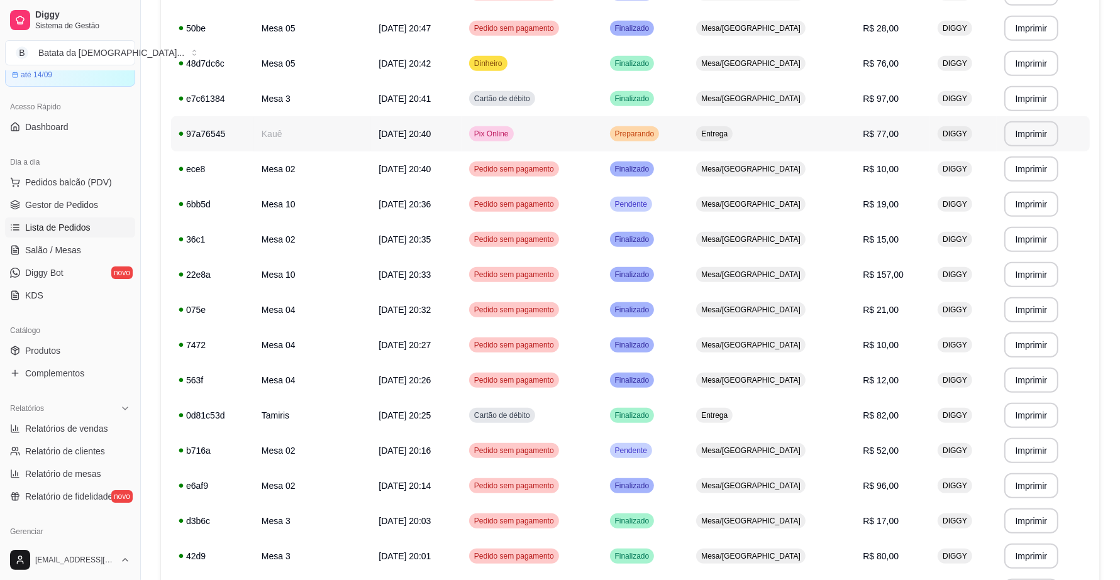
click at [478, 136] on span "Pix Online" at bounding box center [492, 134] width 40 height 10
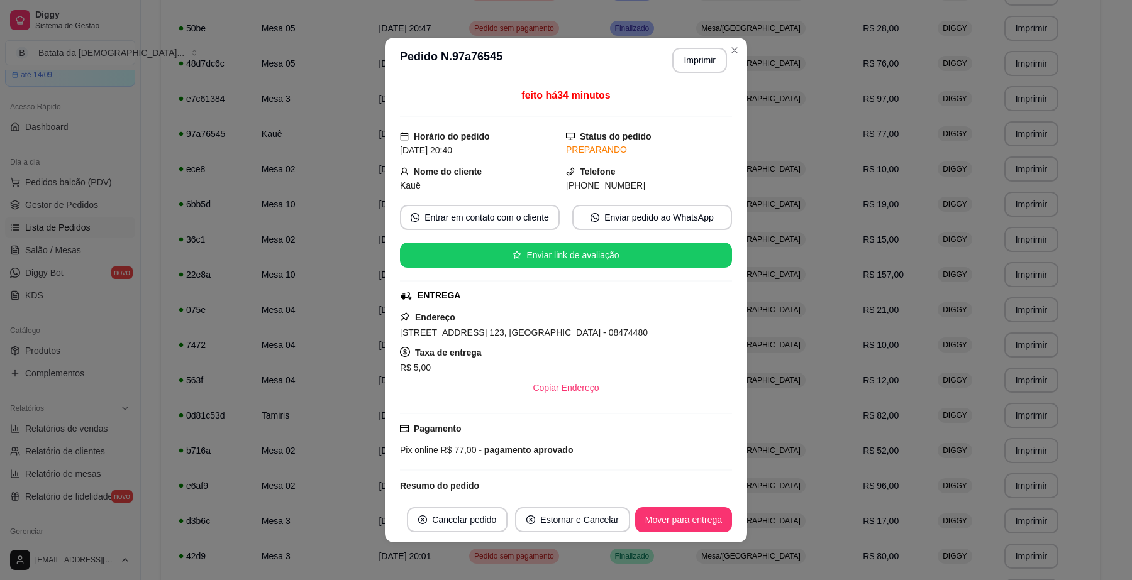
drag, startPoint x: 634, startPoint y: 180, endPoint x: 571, endPoint y: 186, distance: 63.1
click at [571, 186] on div "(11) 9 5130-7371" at bounding box center [649, 186] width 166 height 14
copy span "9 5130-7371"
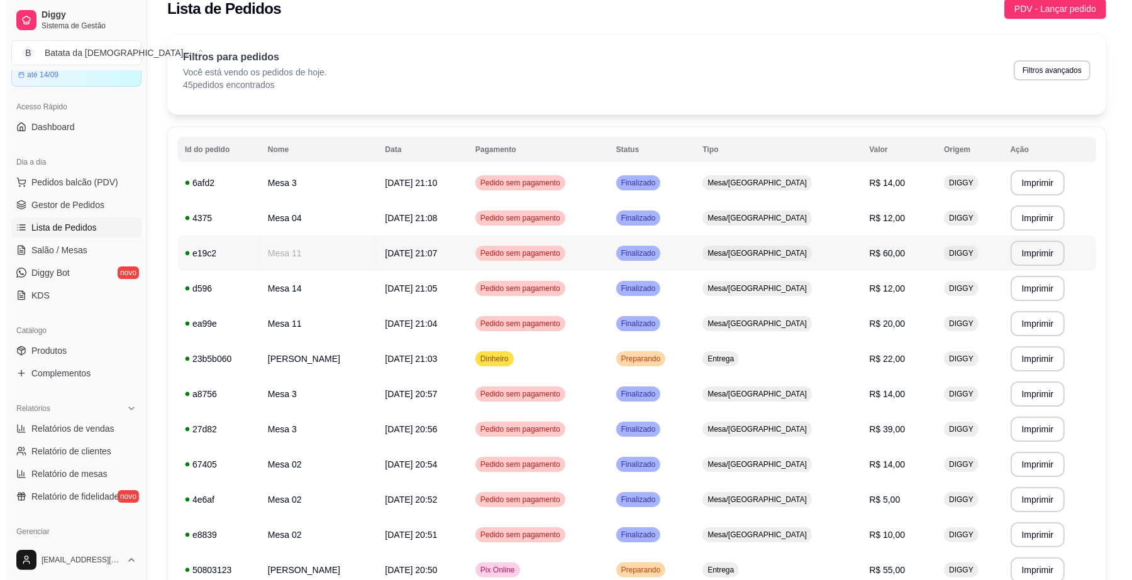
scroll to position [0, 0]
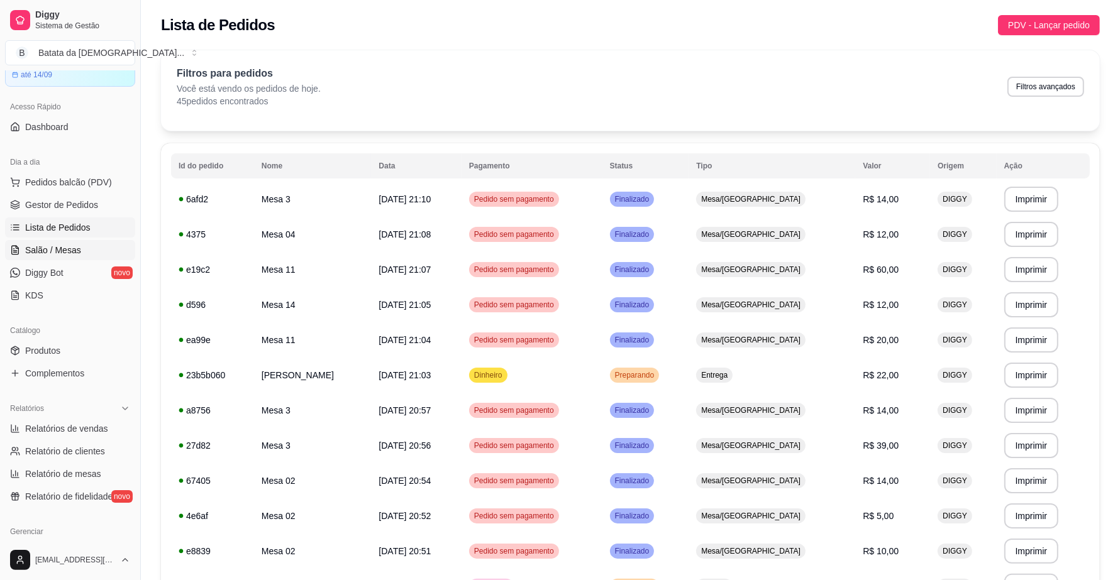
click at [20, 255] on link "Salão / Mesas" at bounding box center [70, 250] width 130 height 20
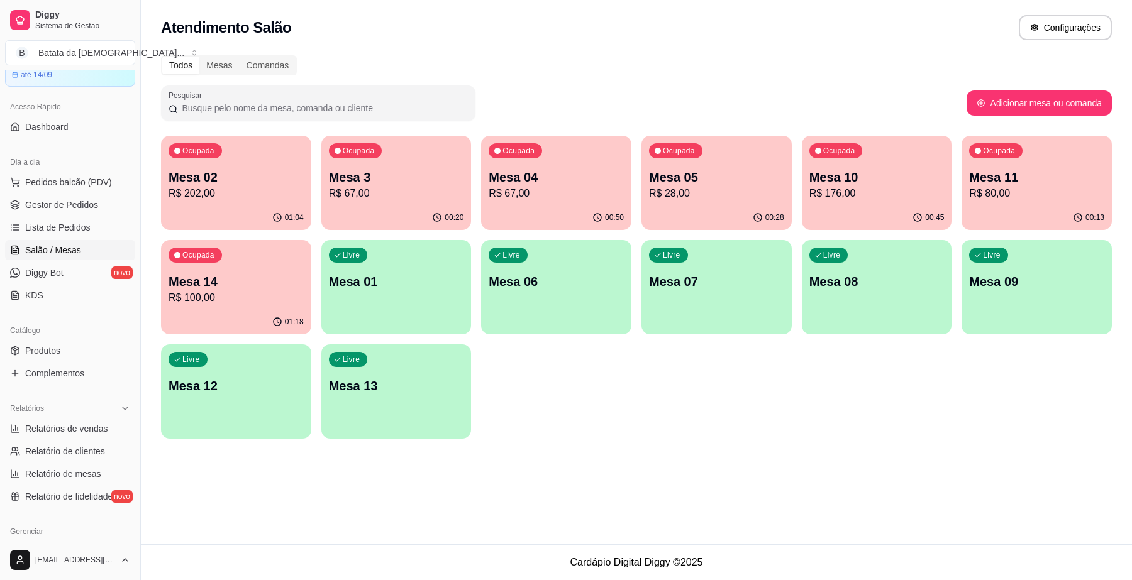
click at [1064, 196] on p "R$ 80,00" at bounding box center [1036, 193] width 135 height 15
click at [68, 216] on ul "Pedidos balcão (PDV) Gestor de Pedidos Lista de Pedidos Salão / Mesas Diggy Bot…" at bounding box center [70, 238] width 130 height 133
click at [75, 224] on span "Lista de Pedidos" at bounding box center [57, 227] width 65 height 13
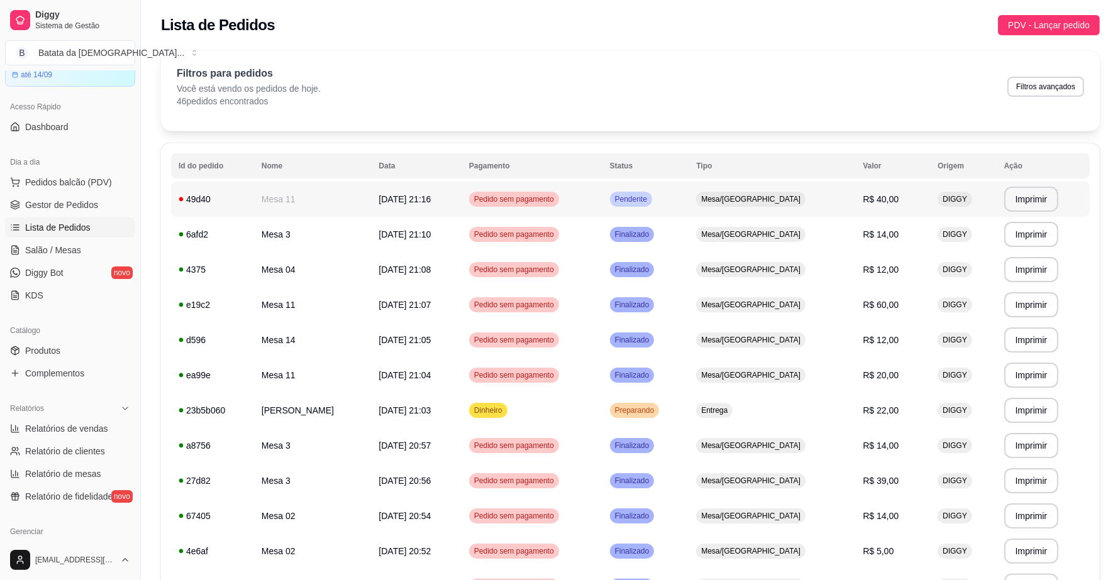
click at [753, 189] on td "Mesa/[GEOGRAPHIC_DATA]" at bounding box center [772, 199] width 167 height 35
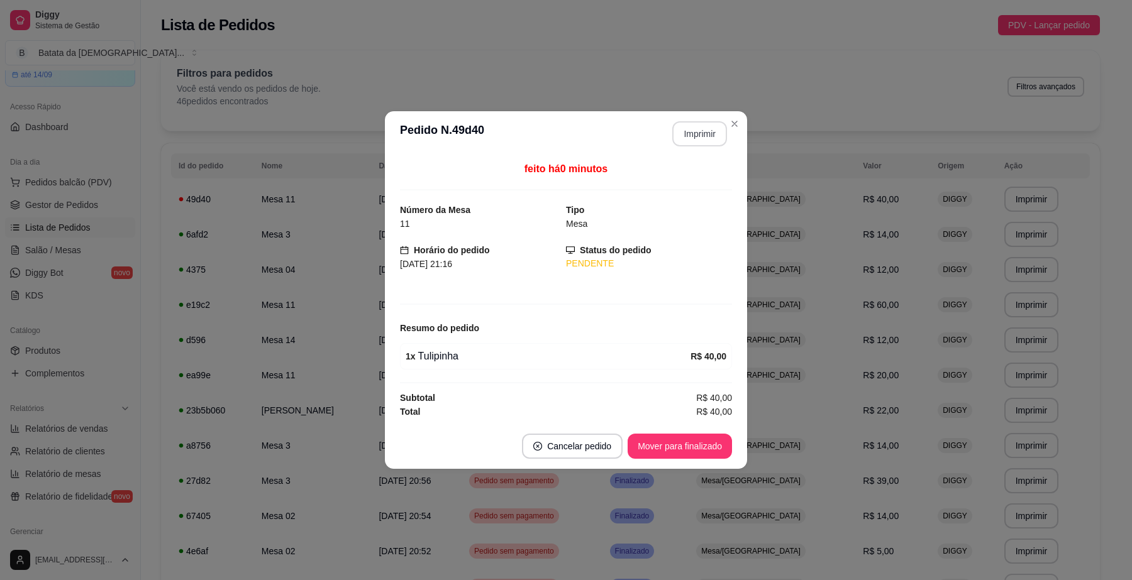
click at [687, 135] on button "Imprimir" at bounding box center [699, 133] width 55 height 25
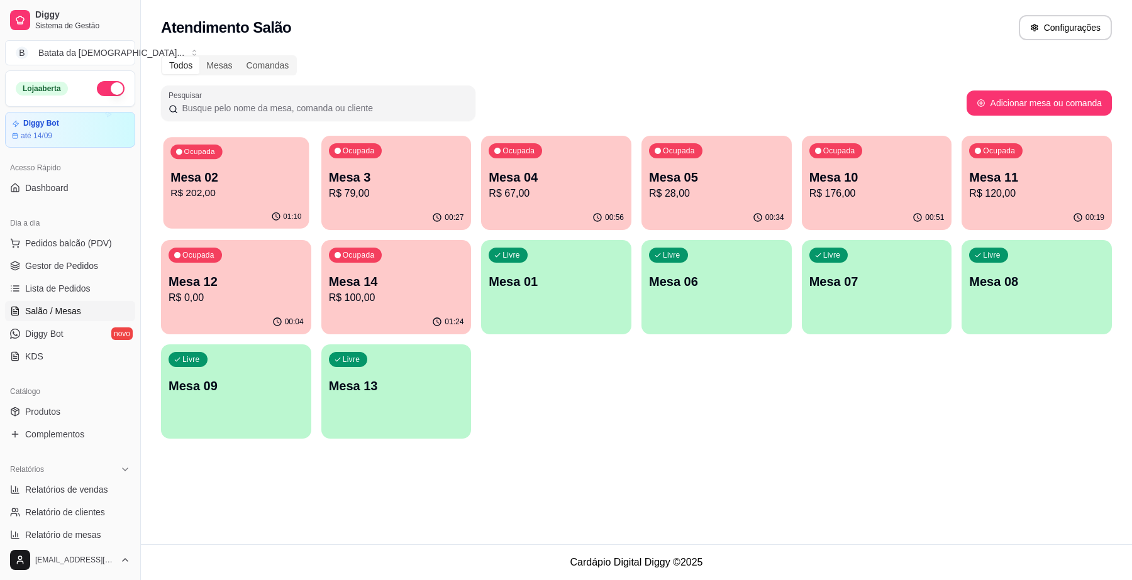
click at [294, 224] on div "01:10" at bounding box center [235, 217] width 145 height 24
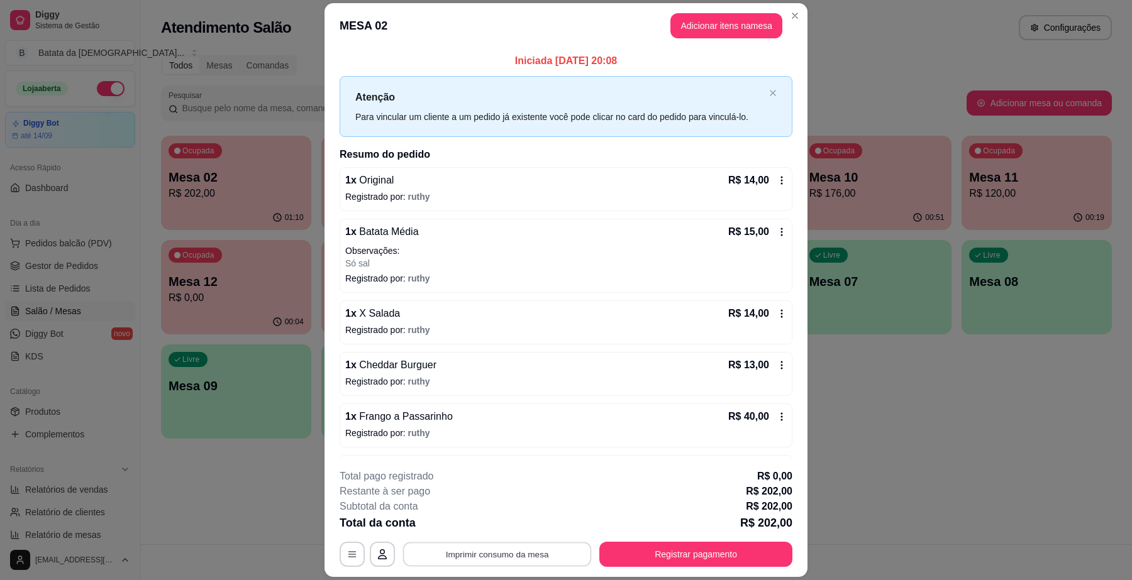
click at [523, 550] on button "Imprimir consumo da mesa" at bounding box center [497, 555] width 189 height 25
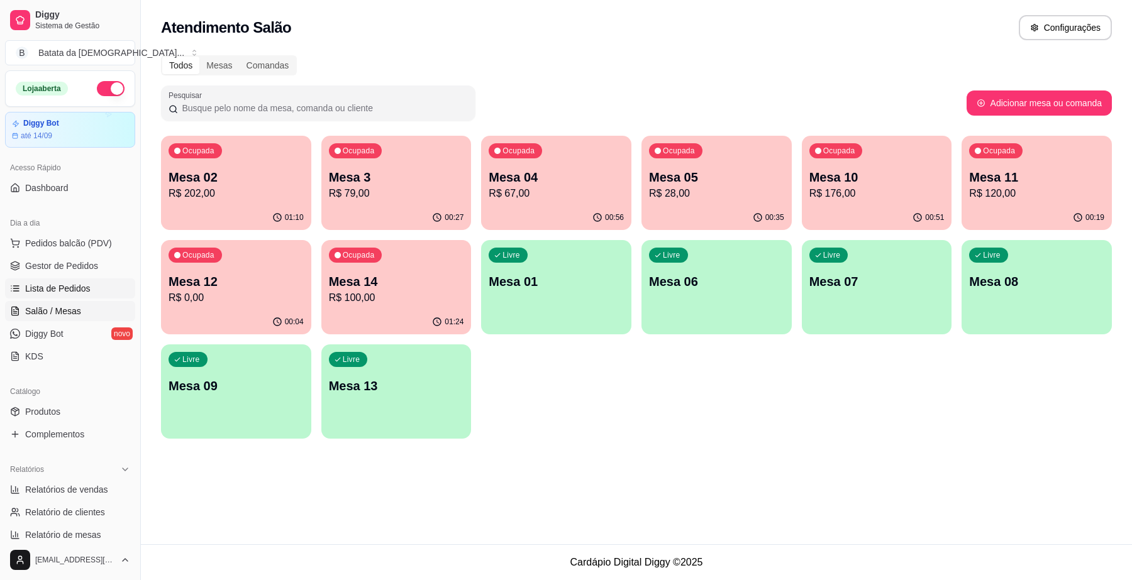
click at [69, 281] on link "Lista de Pedidos" at bounding box center [70, 289] width 130 height 20
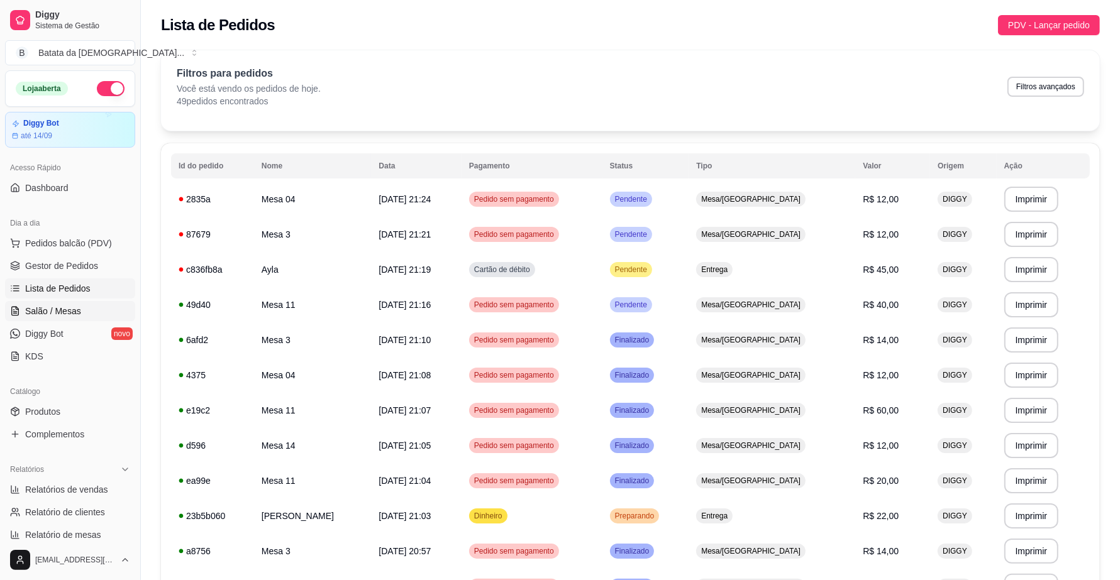
click at [30, 318] on span "Salão / Mesas" at bounding box center [53, 311] width 56 height 13
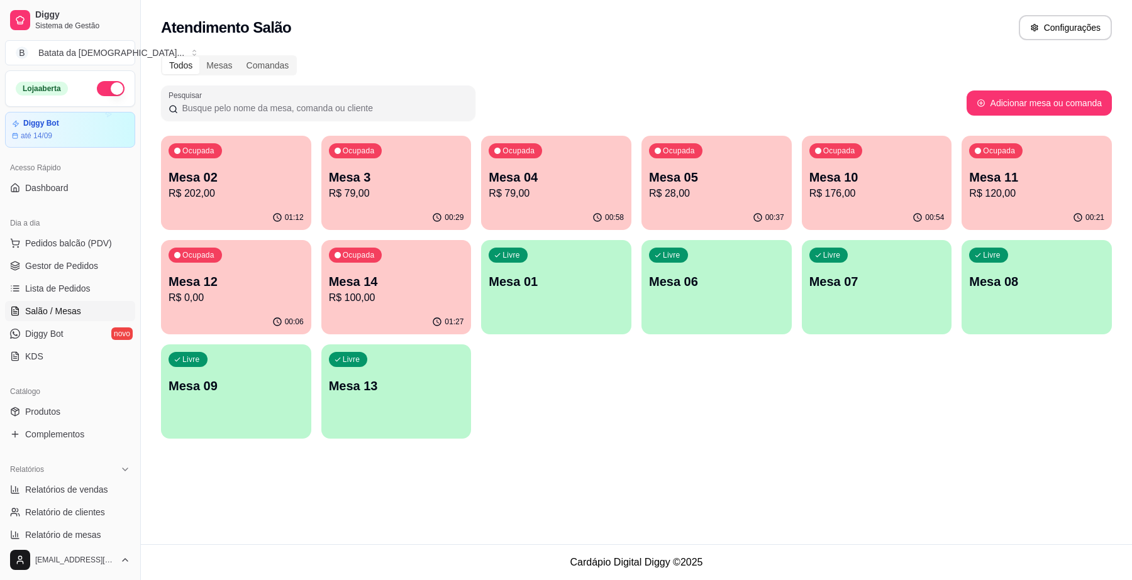
click at [234, 202] on div "Ocupada Mesa 02 R$ 202,00" at bounding box center [236, 171] width 150 height 70
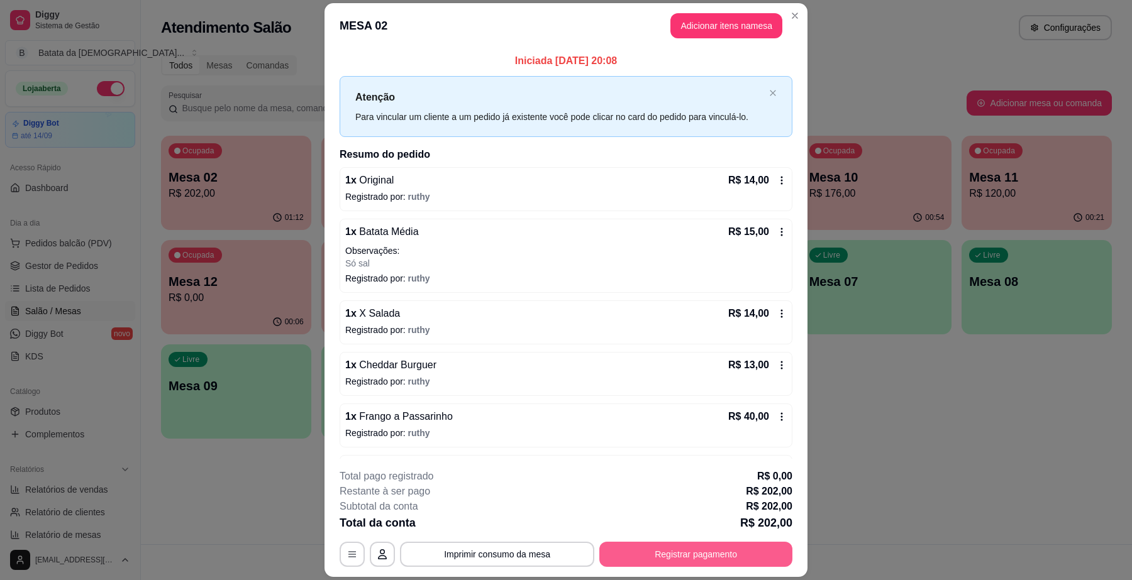
click at [668, 551] on button "Registrar pagamento" at bounding box center [695, 554] width 193 height 25
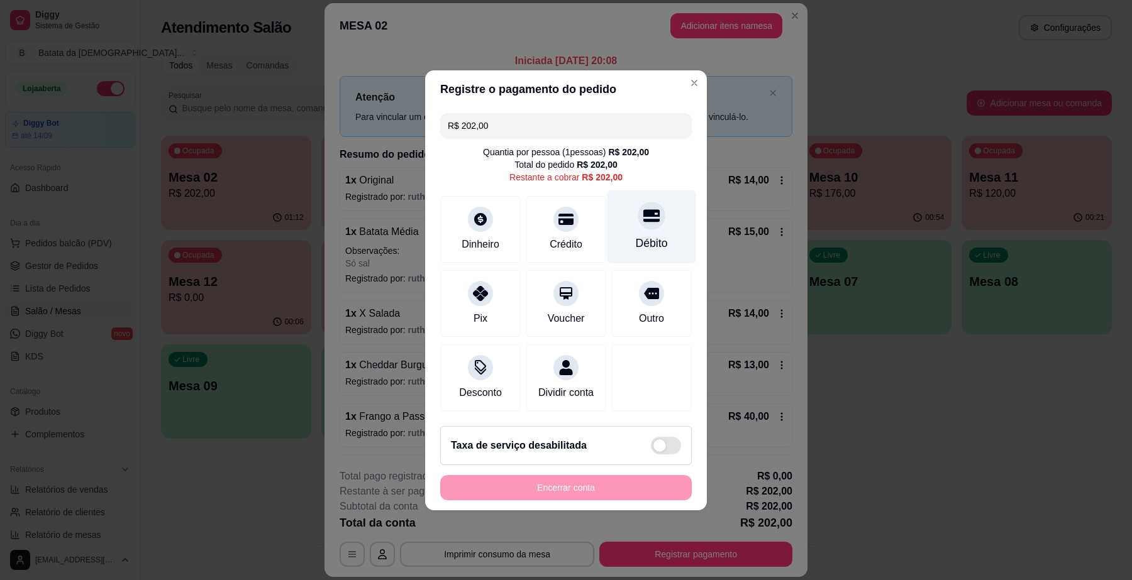
click at [649, 239] on div "Débito" at bounding box center [652, 243] width 32 height 16
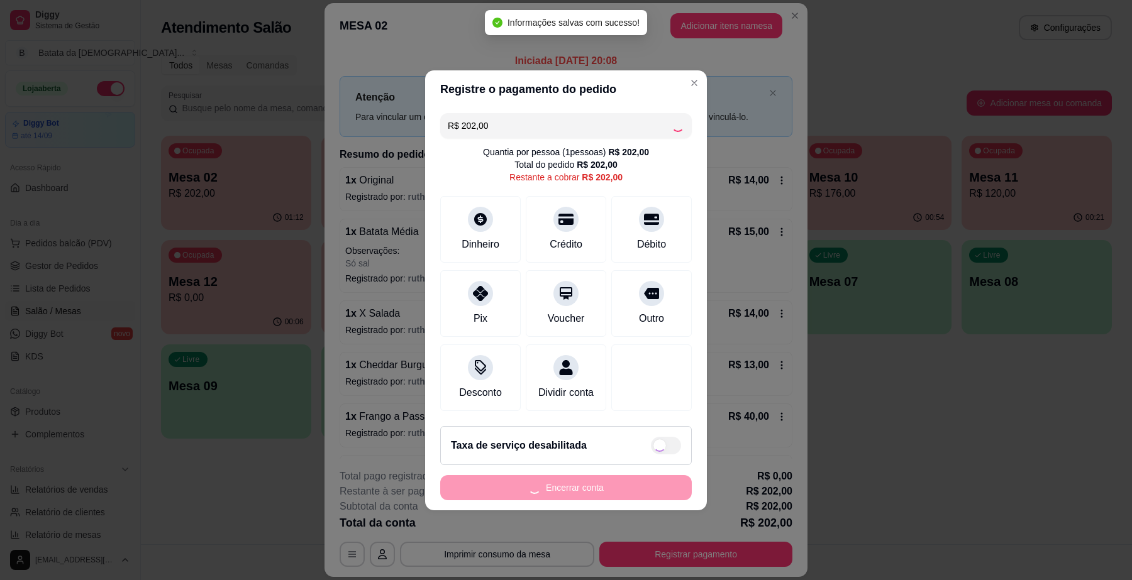
type input "R$ 0,00"
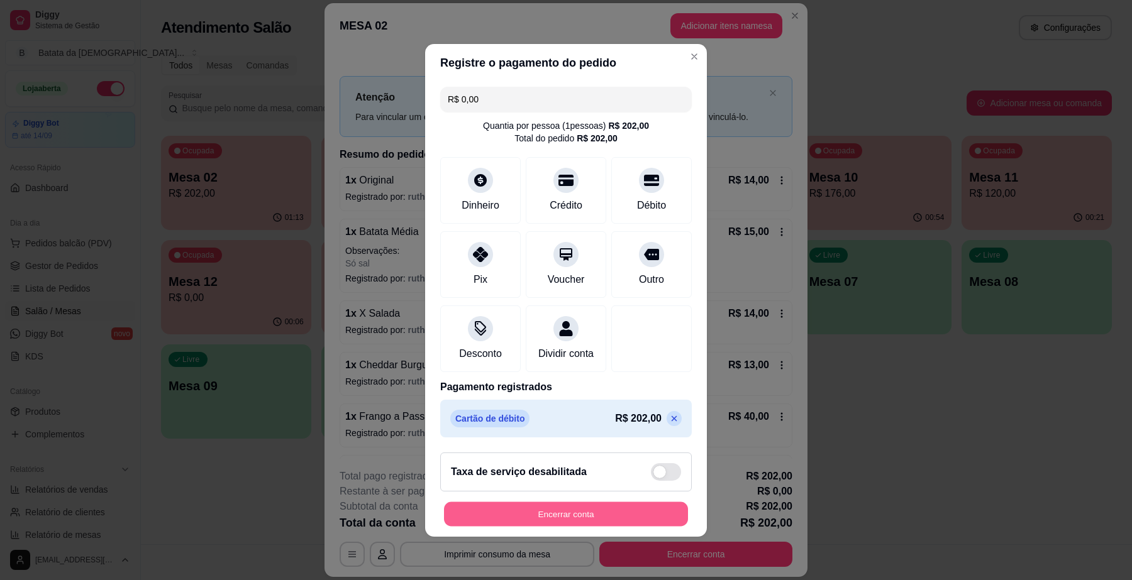
click at [542, 519] on button "Encerrar conta" at bounding box center [566, 514] width 244 height 25
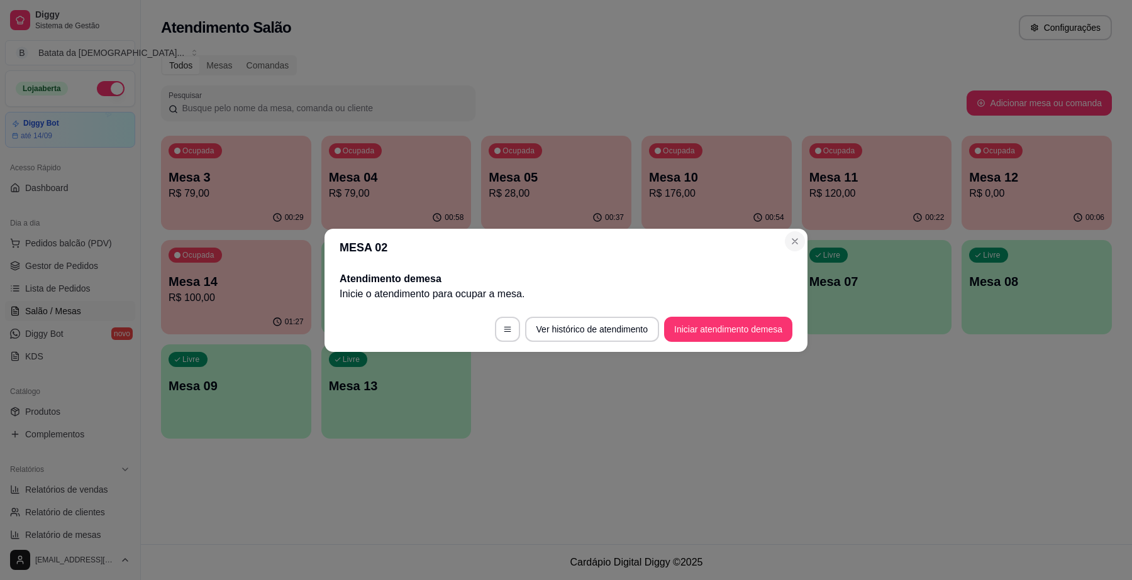
click at [768, 0] on html "Diggy Sistema de Gestão B Batata da Dei ... Loja aberta Diggy Bot até 14/09 Ace…" at bounding box center [566, 290] width 1132 height 580
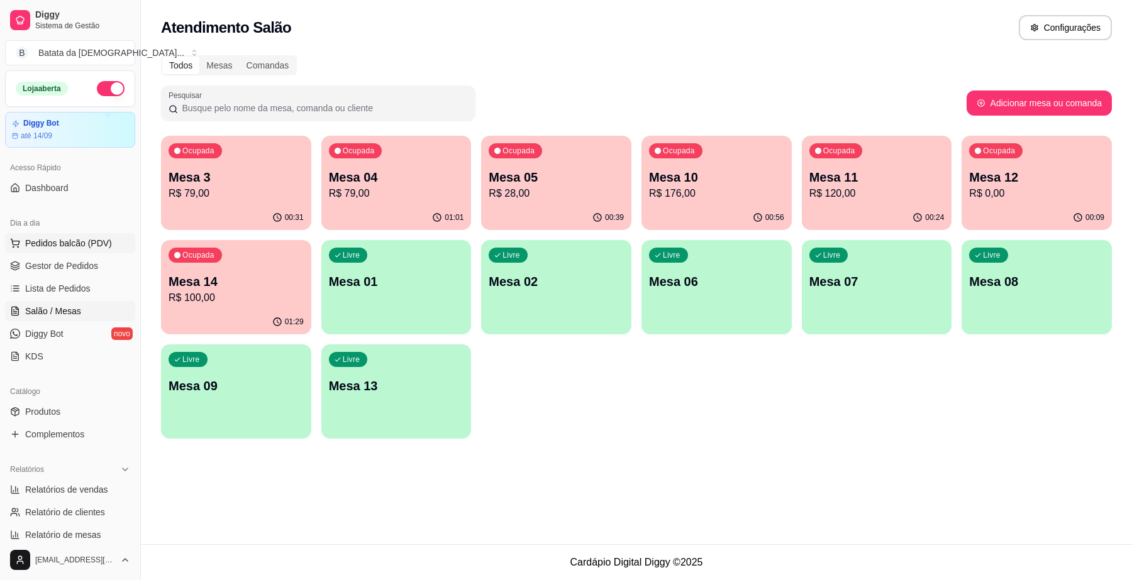
click at [77, 241] on span "Pedidos balcão (PDV)" at bounding box center [68, 243] width 87 height 13
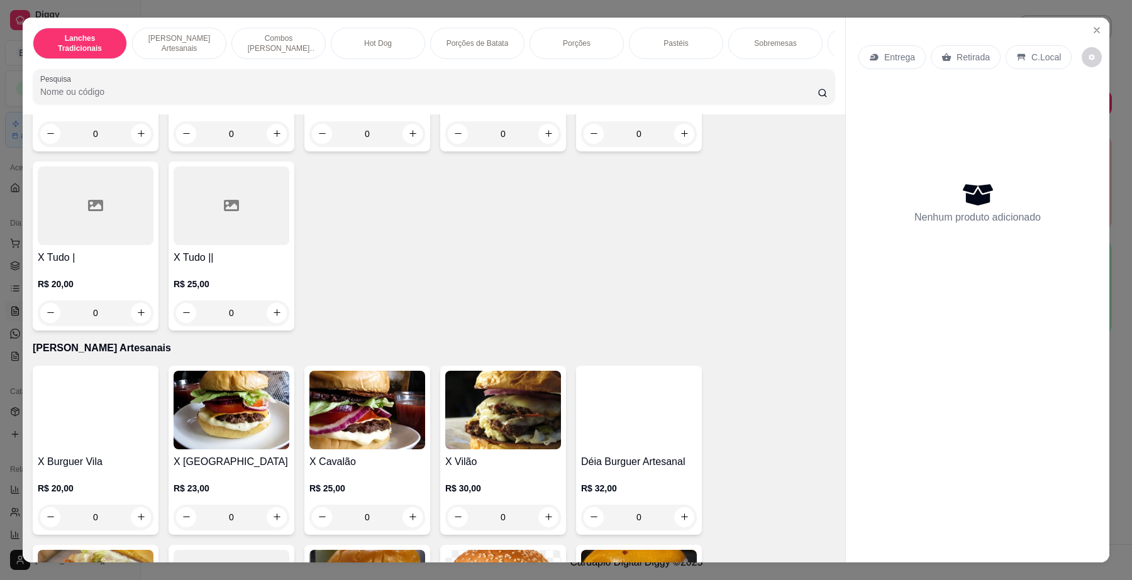
scroll to position [314, 0]
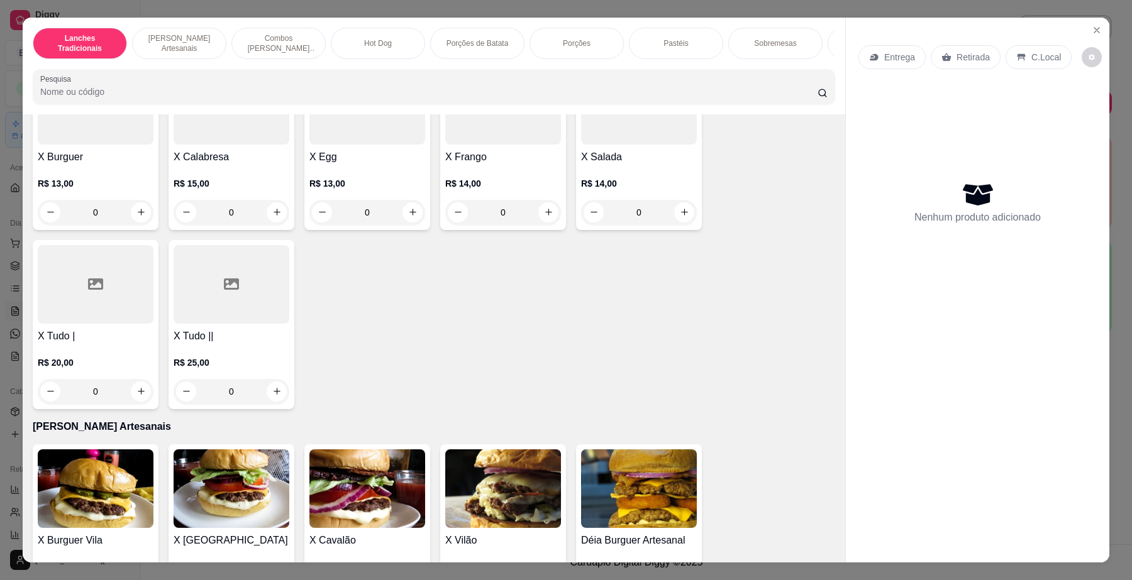
click at [230, 292] on icon at bounding box center [231, 284] width 15 height 15
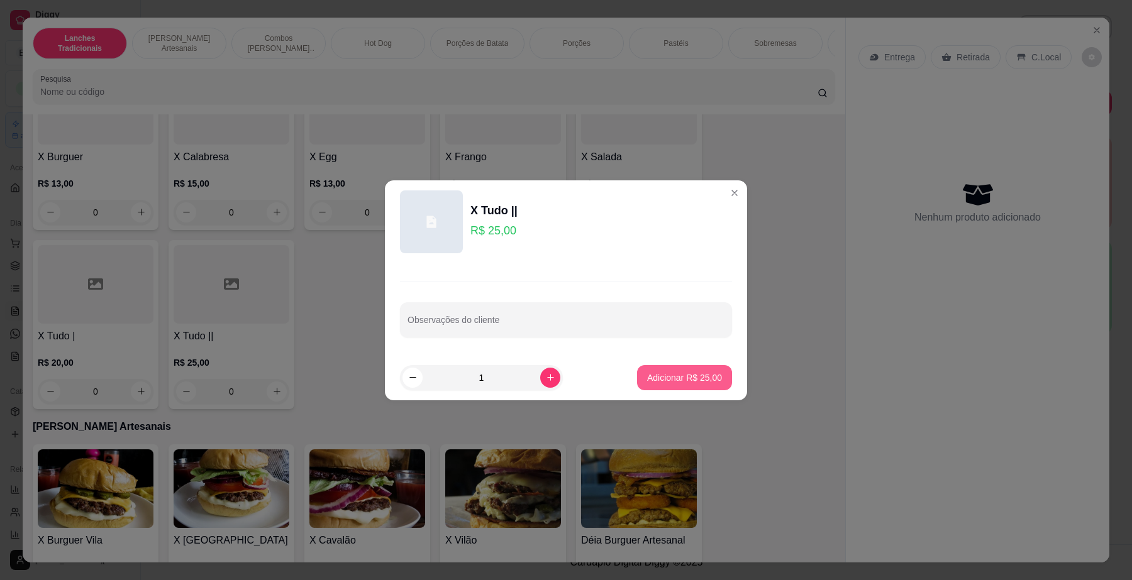
click at [678, 380] on p "Adicionar R$ 25,00" at bounding box center [684, 378] width 75 height 13
type input "1"
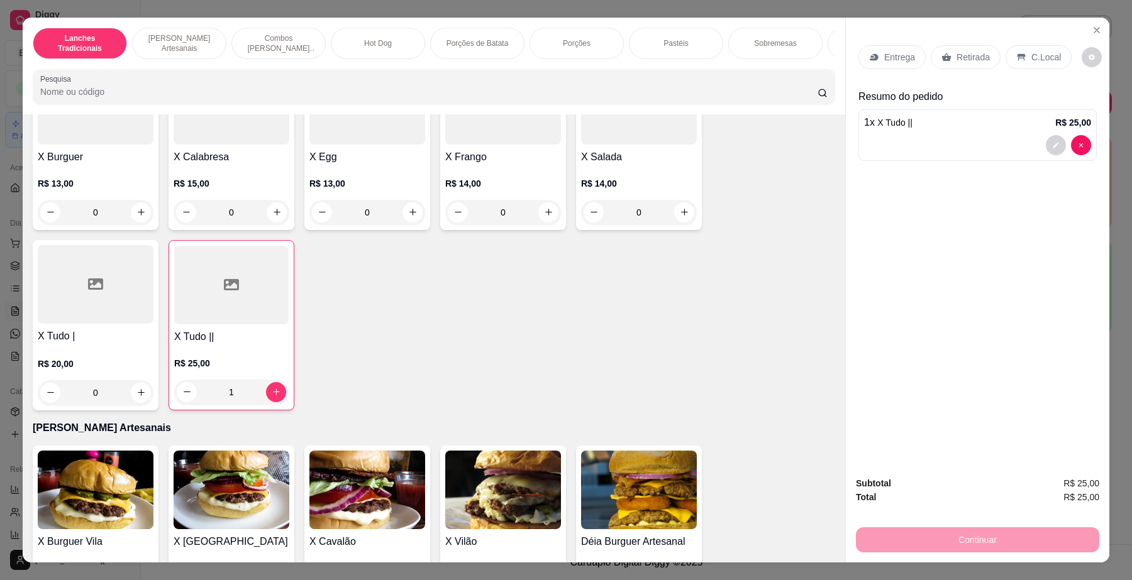
click at [968, 64] on div "Retirada" at bounding box center [966, 57] width 70 height 24
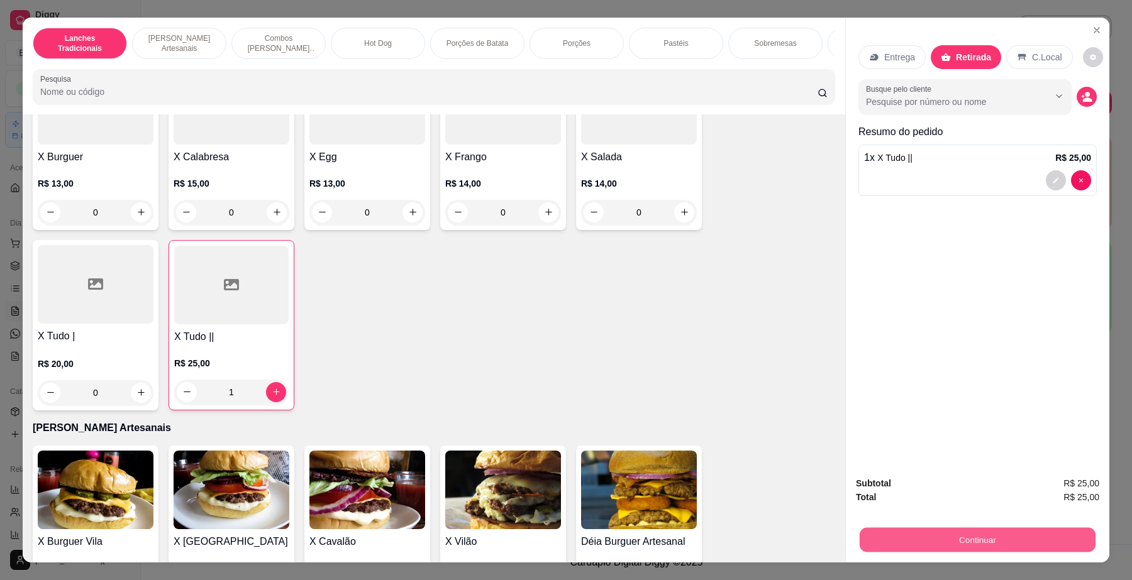
click at [987, 539] on button "Continuar" at bounding box center [978, 540] width 236 height 25
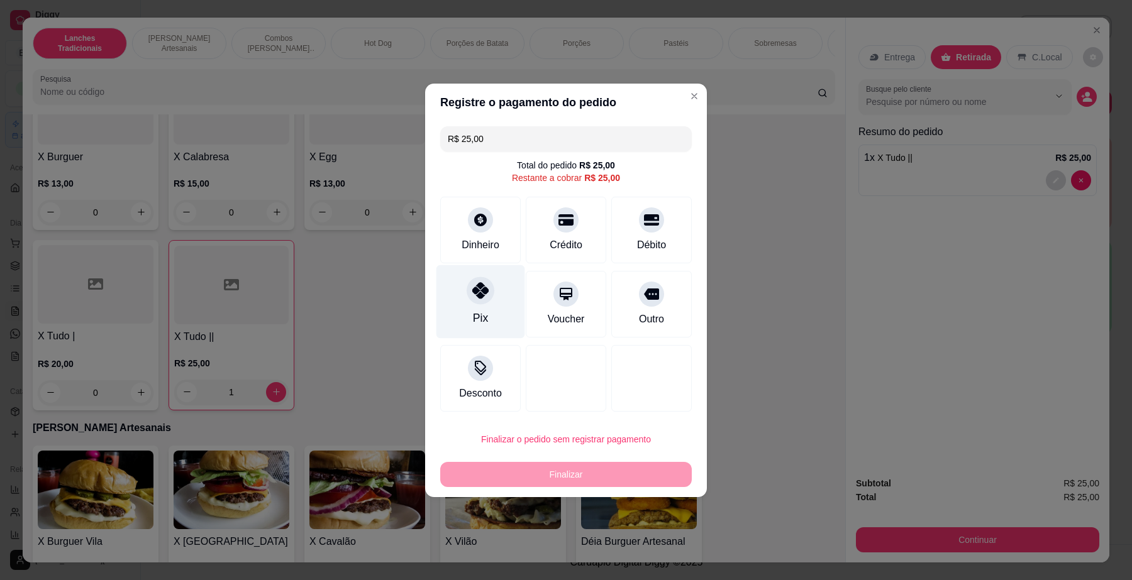
click at [460, 321] on div "Pix" at bounding box center [480, 302] width 89 height 74
type input "R$ 0,00"
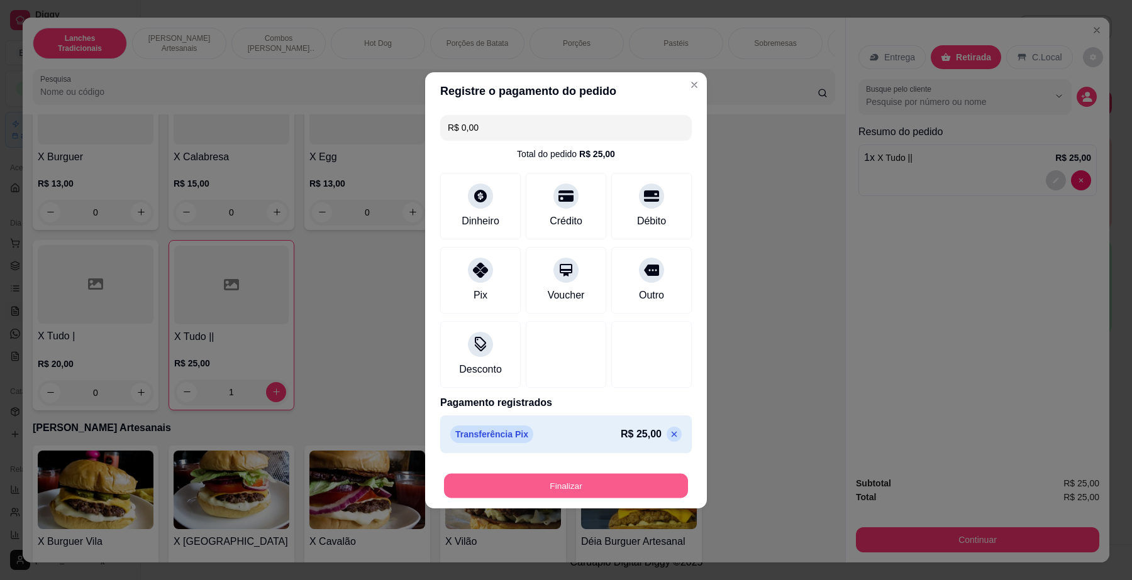
click at [604, 479] on button "Finalizar" at bounding box center [566, 486] width 244 height 25
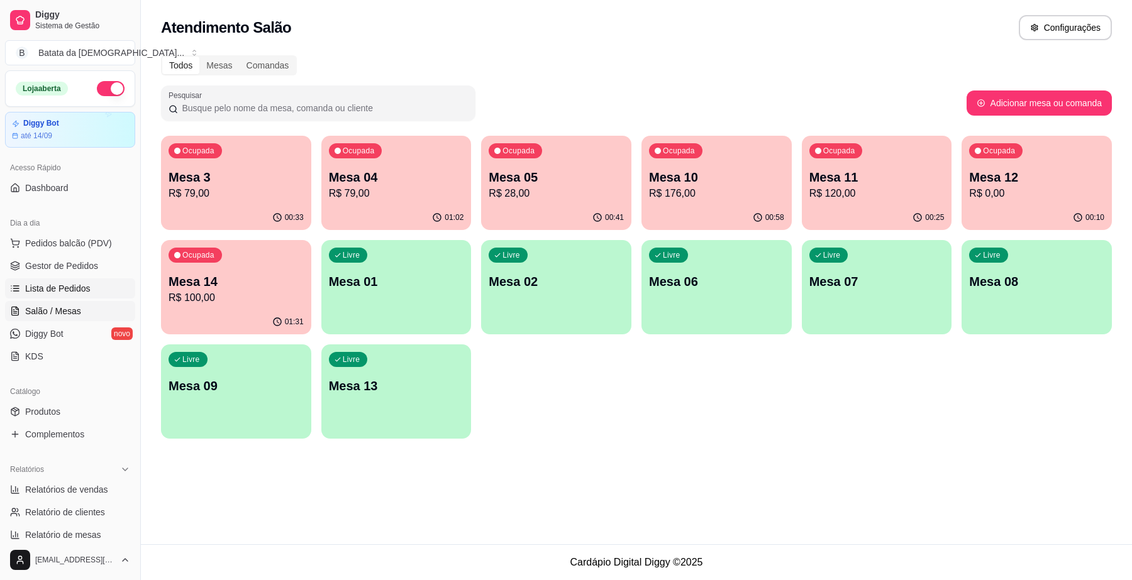
click at [65, 294] on span "Lista de Pedidos" at bounding box center [57, 288] width 65 height 13
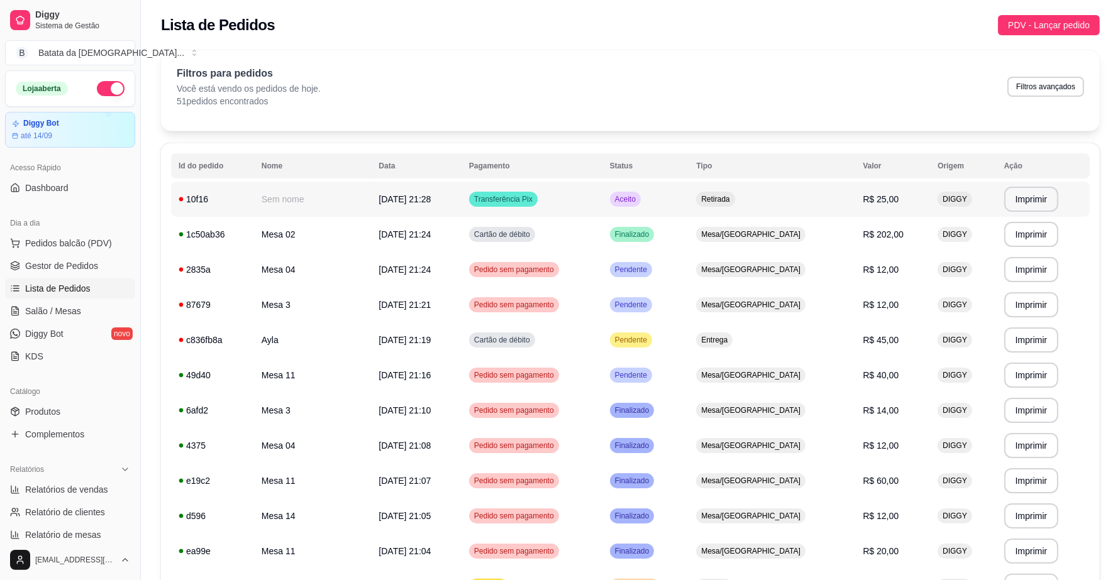
click at [689, 198] on td "Aceito" at bounding box center [645, 199] width 87 height 35
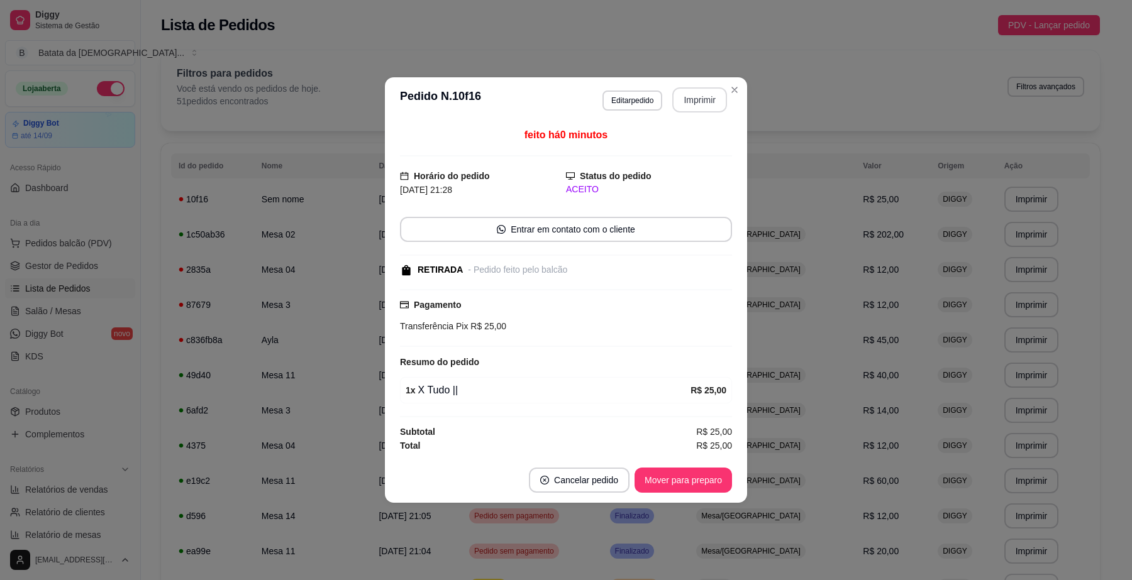
click at [705, 96] on button "Imprimir" at bounding box center [699, 99] width 55 height 25
click at [697, 482] on button "Mover para preparo" at bounding box center [682, 480] width 97 height 25
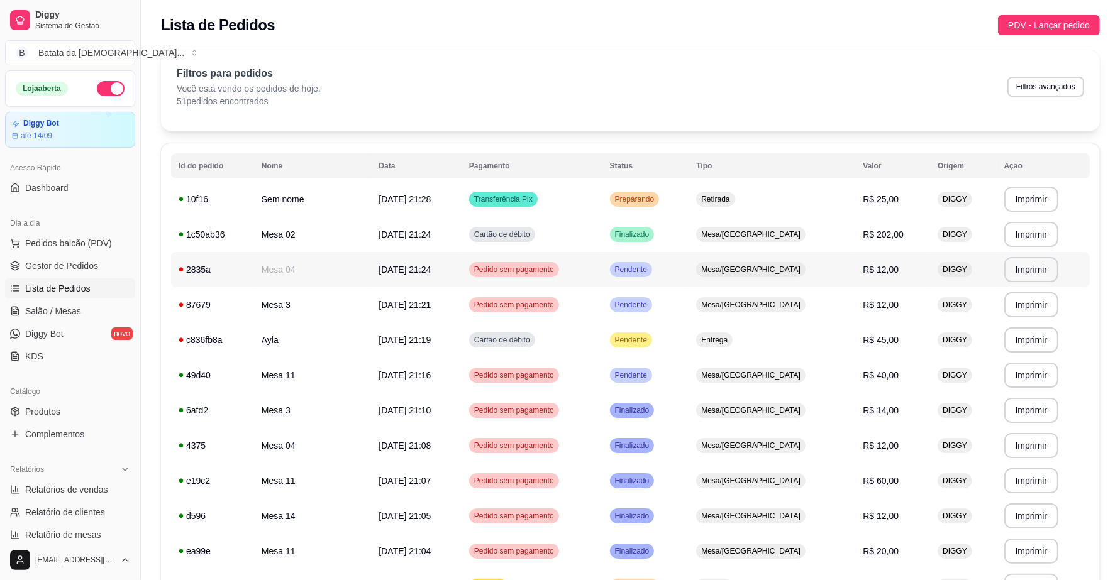
click at [689, 267] on td "Pendente" at bounding box center [645, 269] width 87 height 35
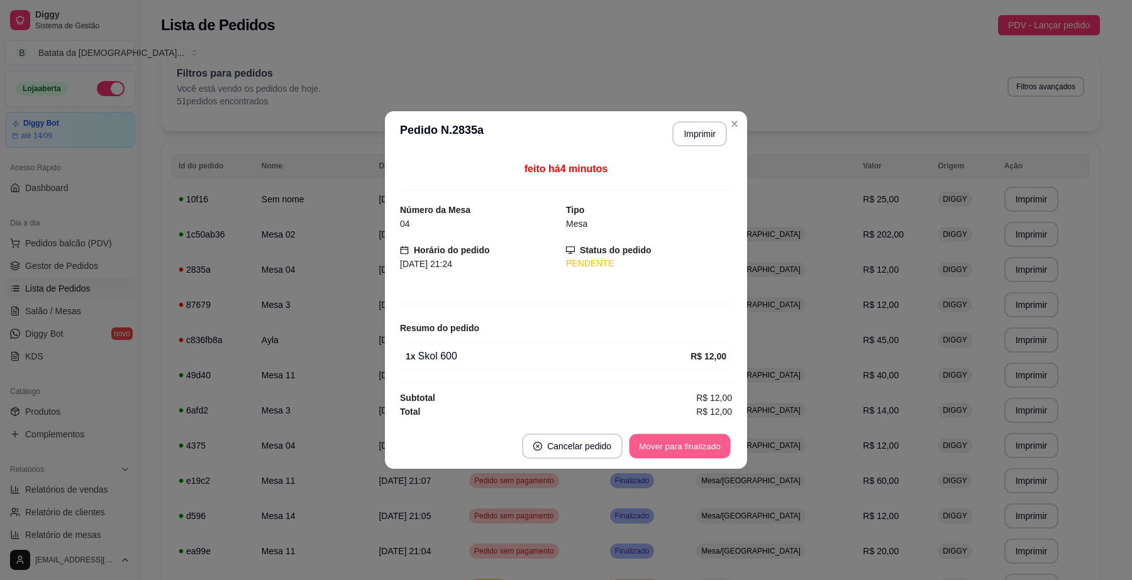
click at [671, 445] on button "Mover para finalizado" at bounding box center [679, 447] width 101 height 25
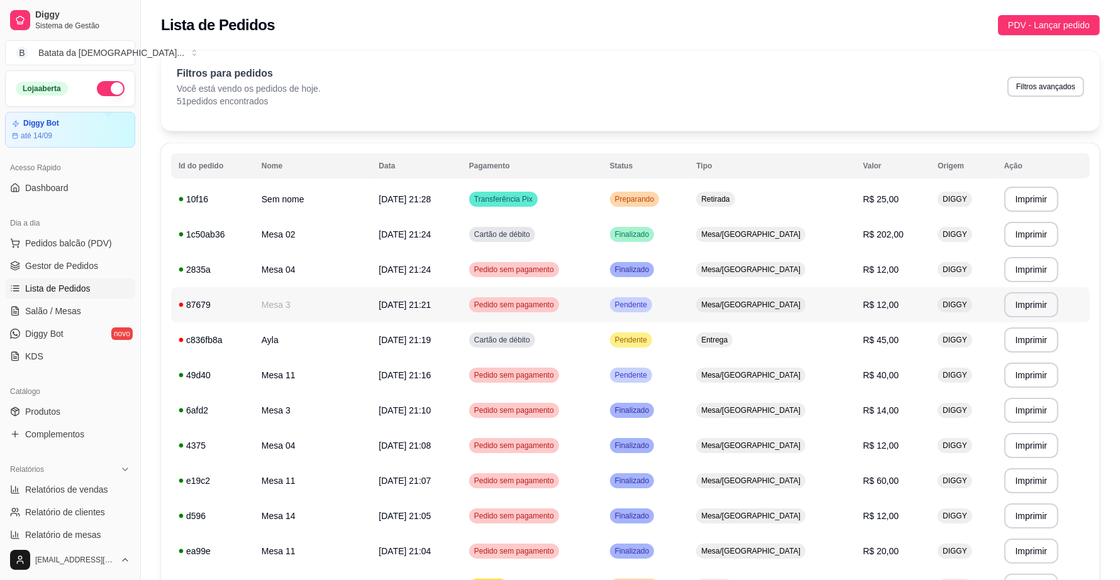
click at [724, 313] on td "Mesa/[GEOGRAPHIC_DATA]" at bounding box center [772, 304] width 167 height 35
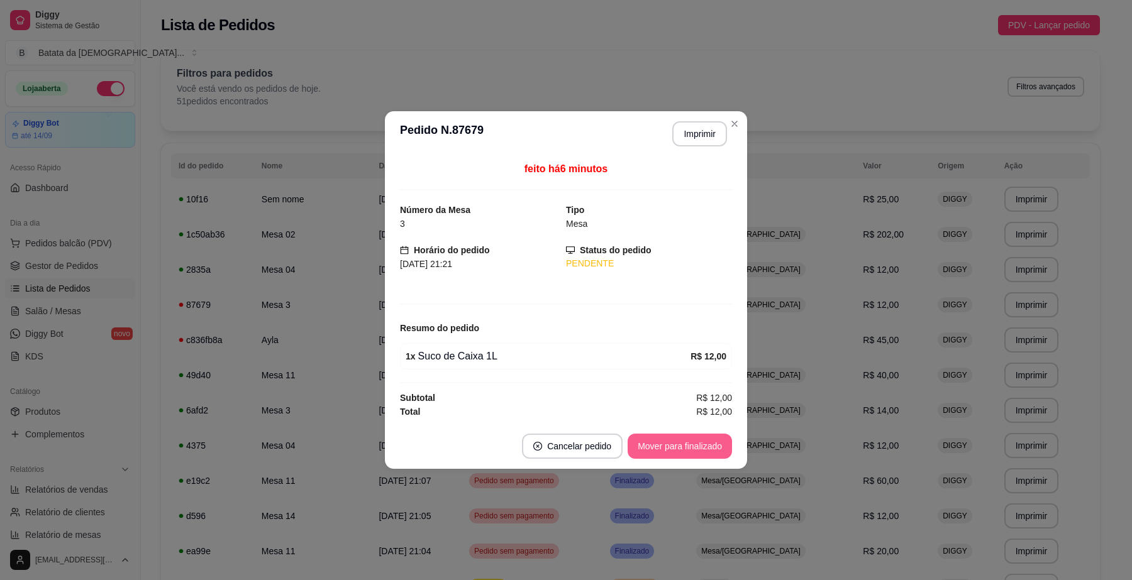
click at [680, 441] on button "Mover para finalizado" at bounding box center [680, 446] width 104 height 25
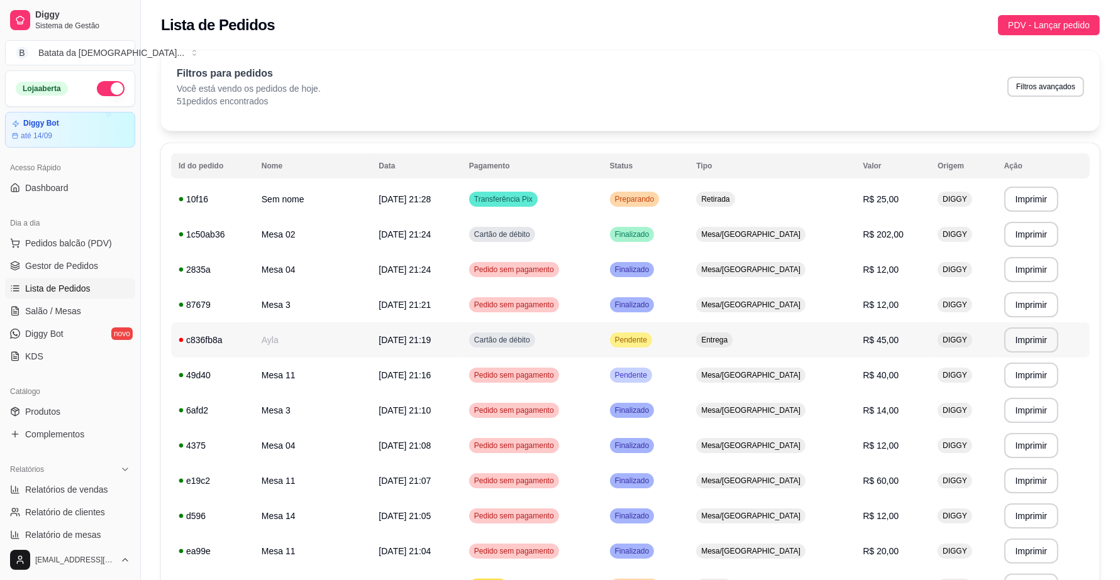
click at [730, 335] on span "Entrega" at bounding box center [714, 340] width 31 height 10
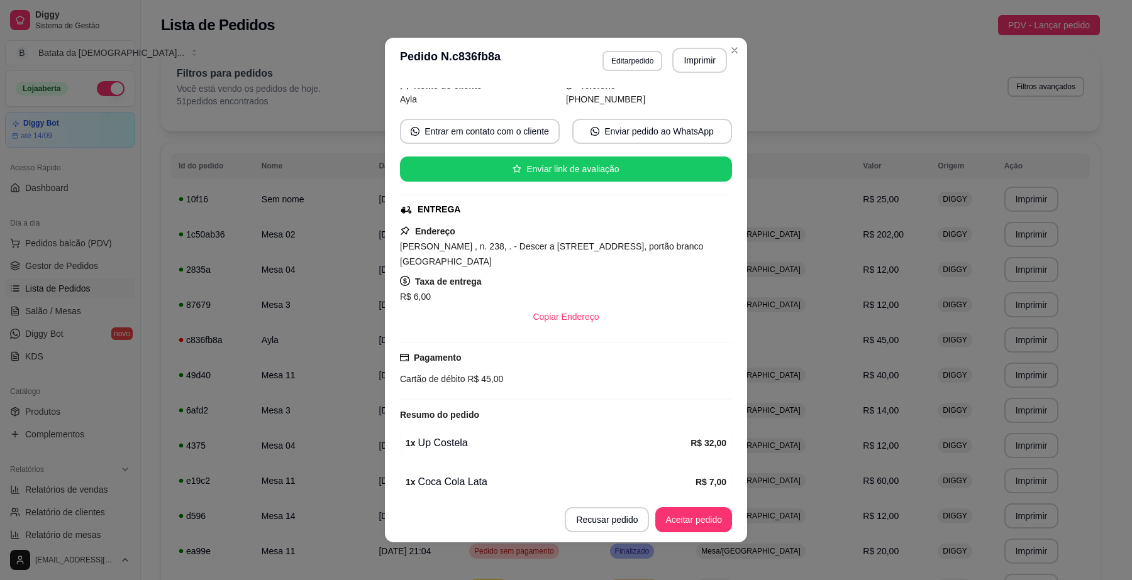
scroll to position [143, 0]
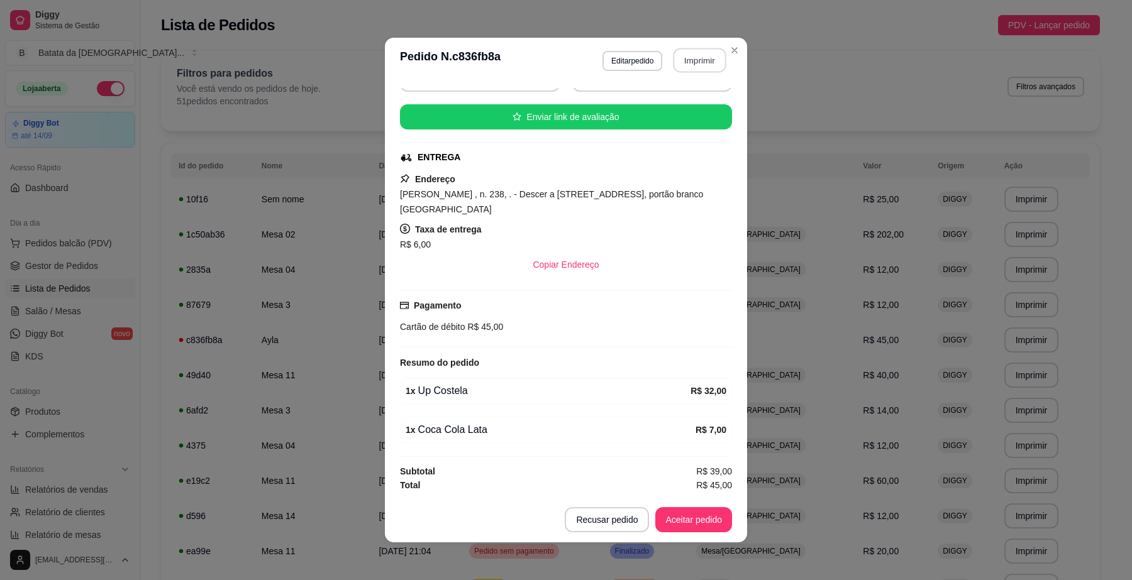
click at [696, 58] on button "Imprimir" at bounding box center [699, 60] width 53 height 25
click at [686, 518] on button "Aceitar pedido" at bounding box center [693, 520] width 74 height 25
click at [687, 516] on button "Mover para preparo" at bounding box center [682, 519] width 97 height 25
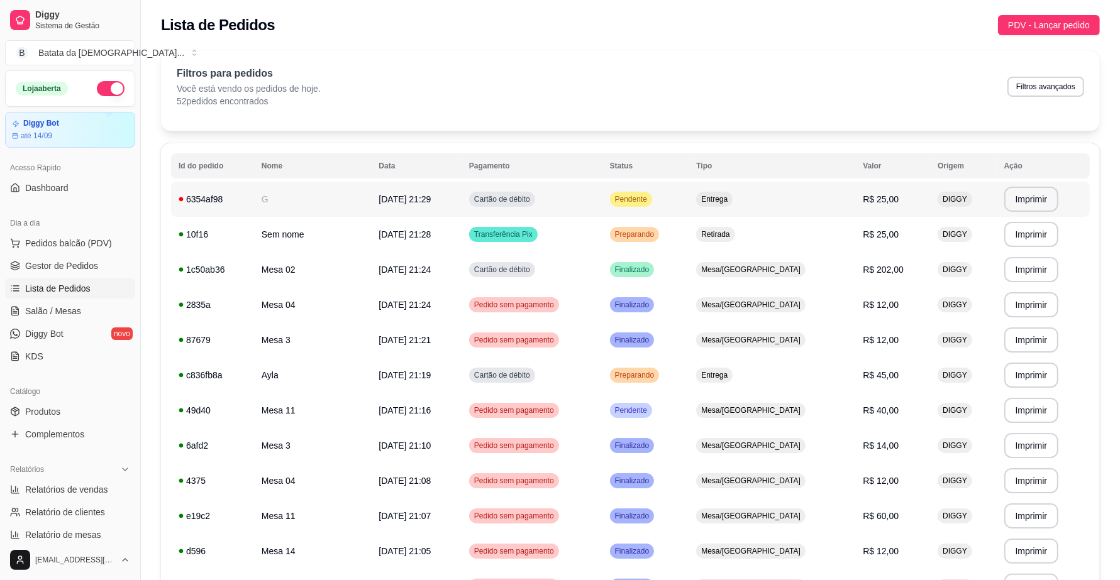
click at [244, 186] on td "6354af98" at bounding box center [212, 199] width 83 height 35
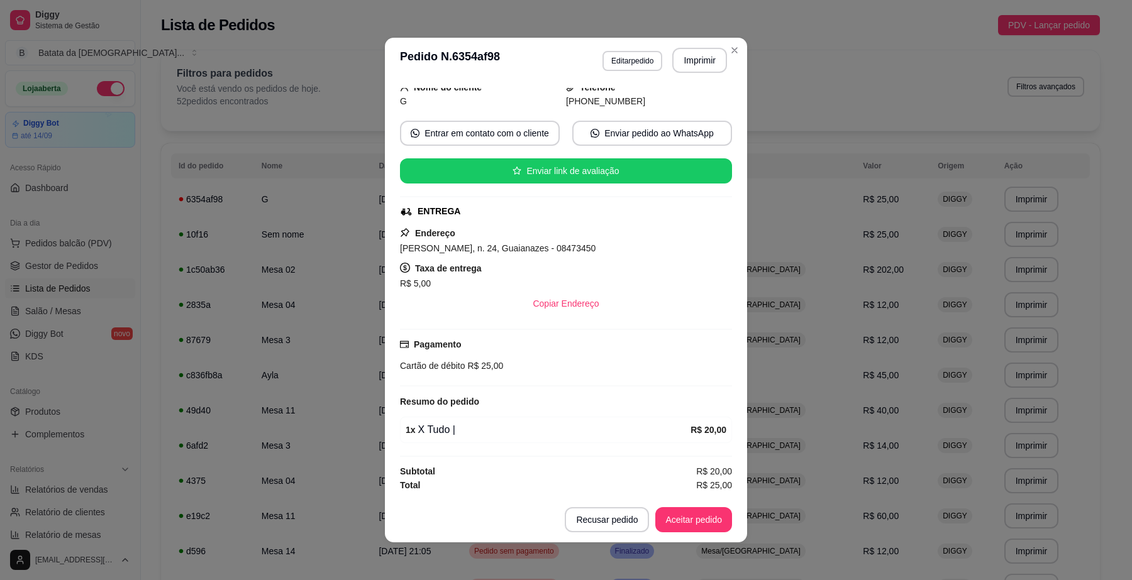
scroll to position [2, 0]
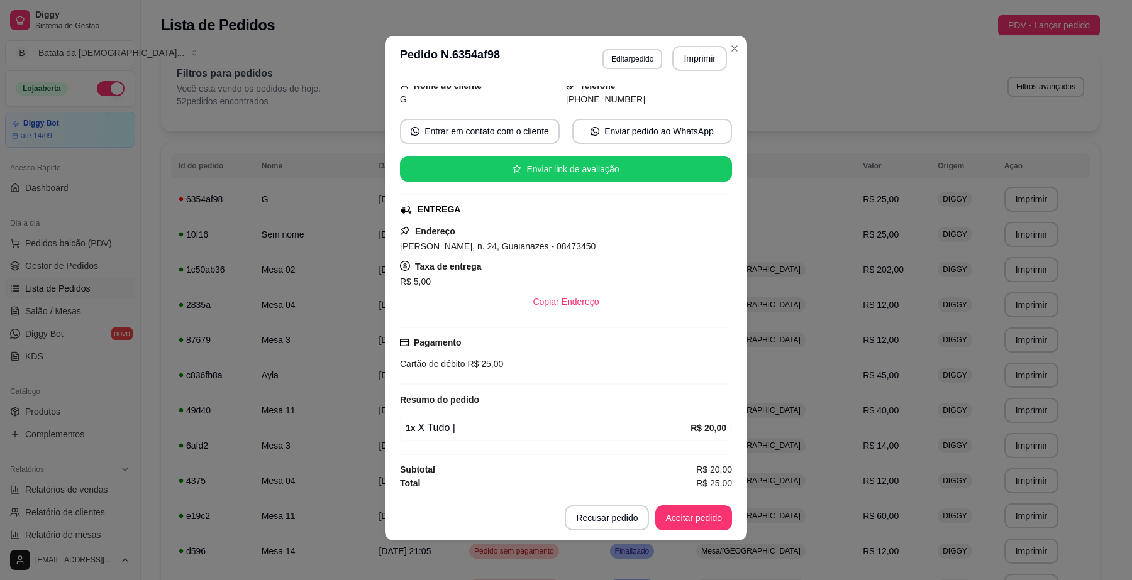
click at [687, 43] on header "**********" at bounding box center [566, 58] width 362 height 45
click at [687, 57] on button "Imprimir" at bounding box center [699, 59] width 53 height 25
click at [693, 507] on button "Aceitar pedido" at bounding box center [693, 518] width 77 height 25
click at [701, 518] on button "Mover para preparo" at bounding box center [682, 518] width 97 height 25
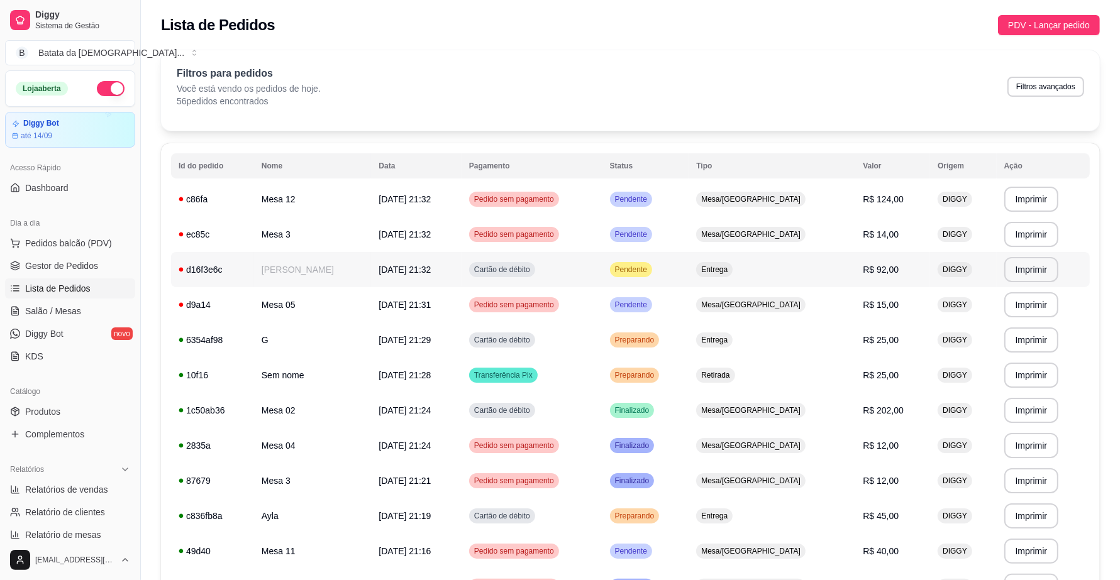
click at [533, 270] on span "Cartão de débito" at bounding box center [502, 270] width 61 height 10
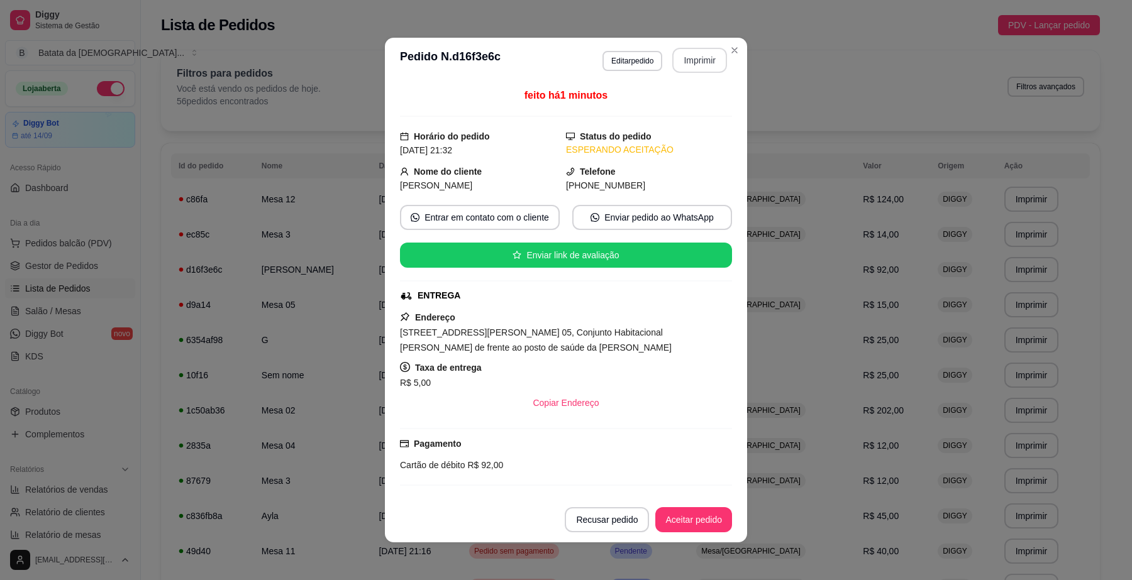
click at [715, 46] on header "**********" at bounding box center [566, 60] width 362 height 45
click at [694, 72] on button "Imprimir" at bounding box center [699, 60] width 53 height 25
click at [670, 508] on button "Aceitar pedido" at bounding box center [693, 519] width 77 height 25
click at [683, 523] on button "Aceitar pedido" at bounding box center [693, 520] width 74 height 25
click at [681, 516] on button "Mover para preparo" at bounding box center [683, 520] width 94 height 25
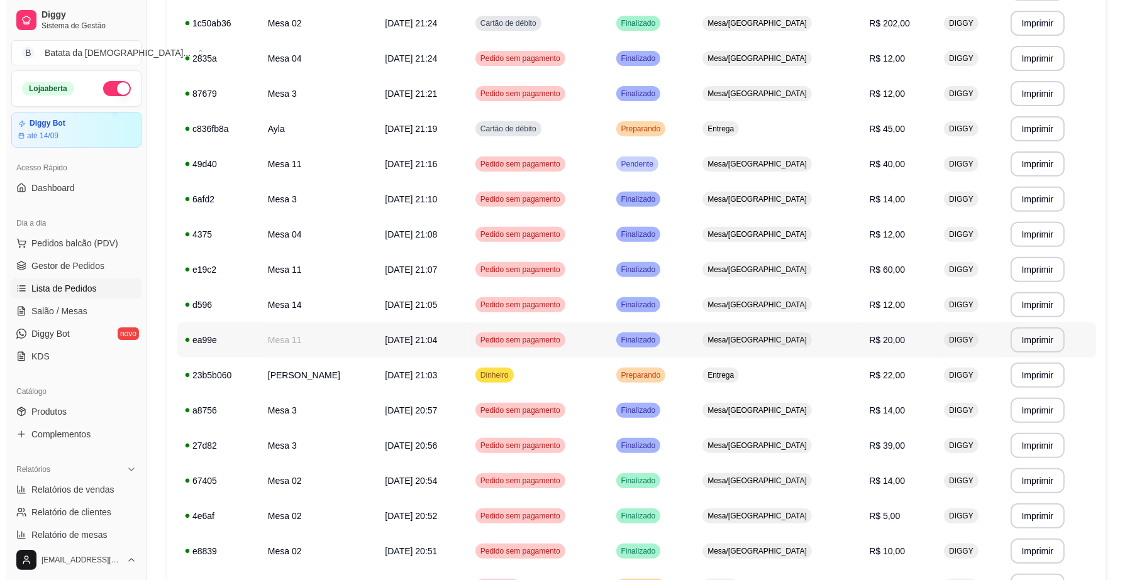
scroll to position [393, 0]
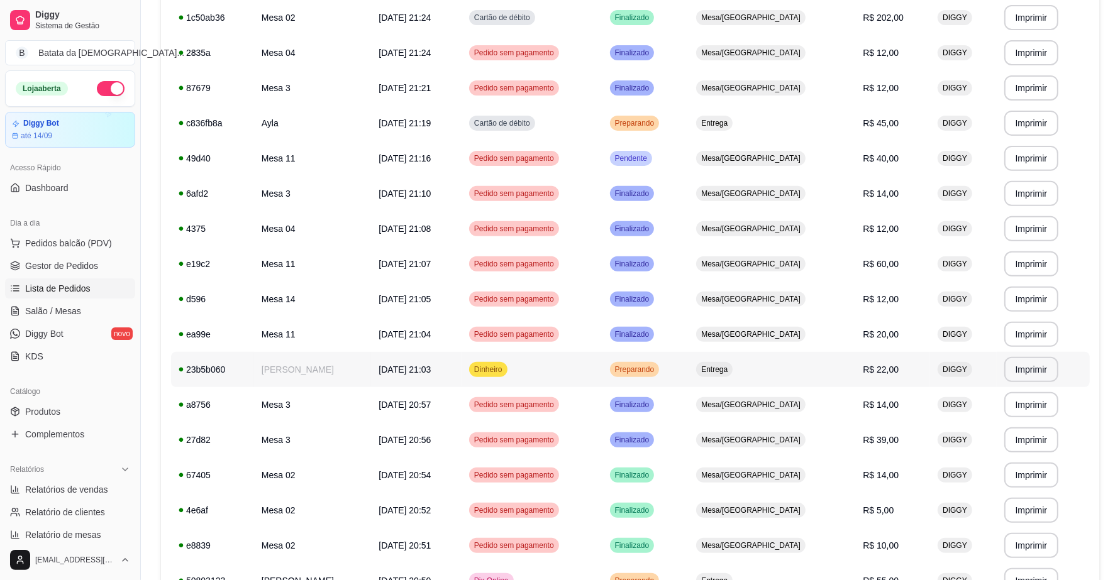
click at [462, 358] on td "[DATE] 21:03" at bounding box center [416, 369] width 91 height 35
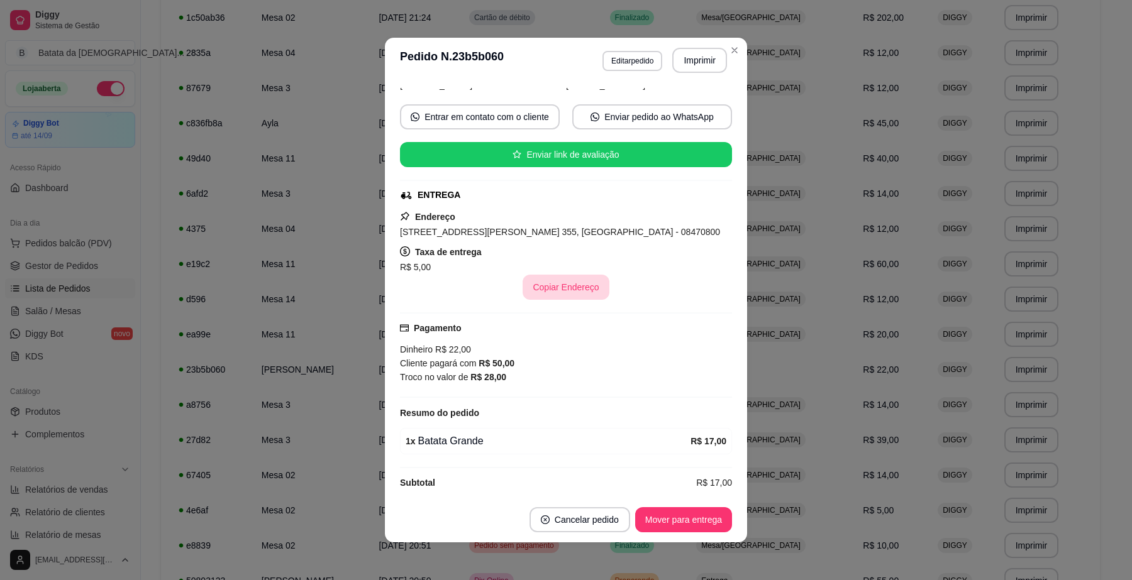
scroll to position [116, 0]
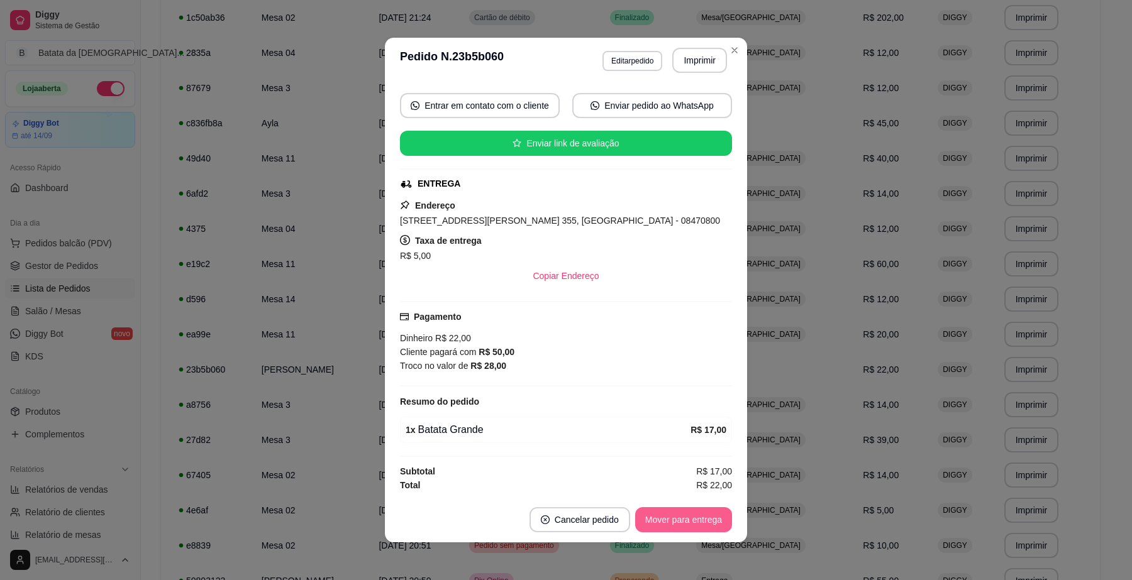
click at [667, 527] on button "Mover para entrega" at bounding box center [683, 519] width 97 height 25
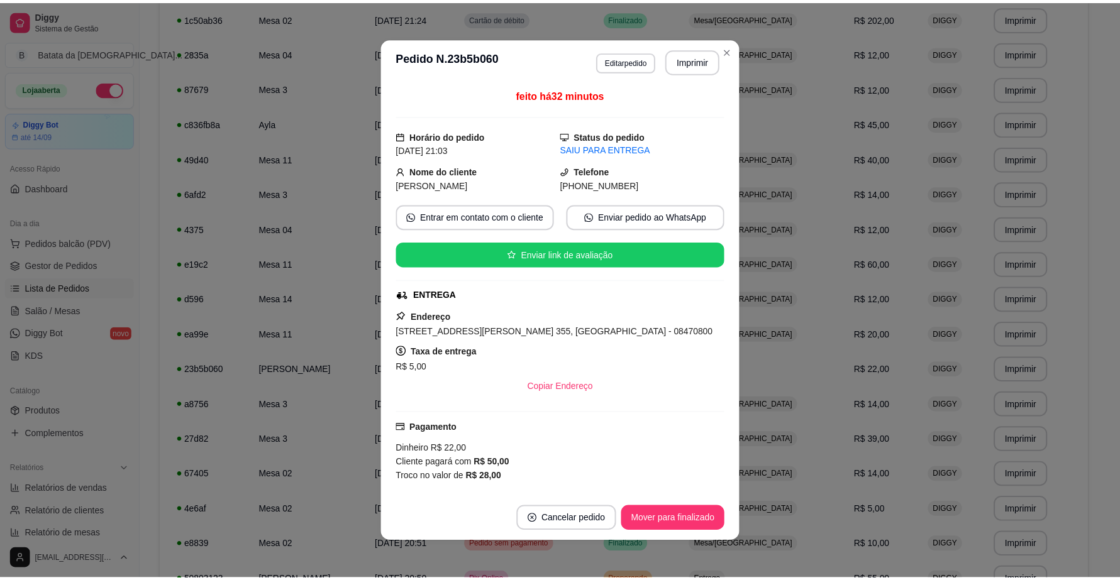
scroll to position [0, 0]
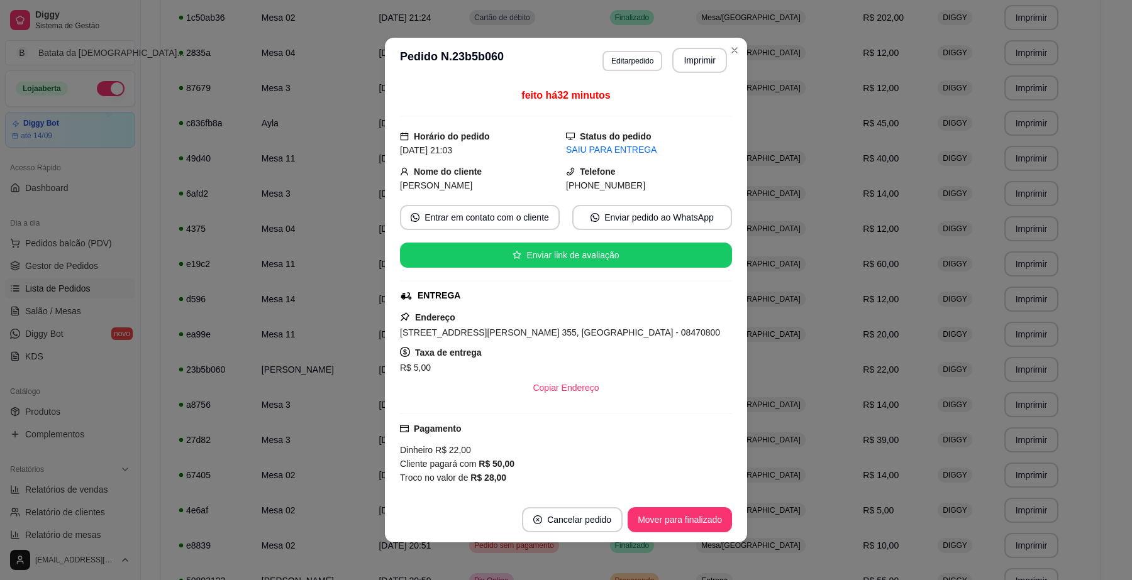
drag, startPoint x: 630, startPoint y: 180, endPoint x: 573, endPoint y: 189, distance: 58.0
click at [573, 189] on div "[PHONE_NUMBER]" at bounding box center [649, 186] width 166 height 14
copy span "9 5437-2675"
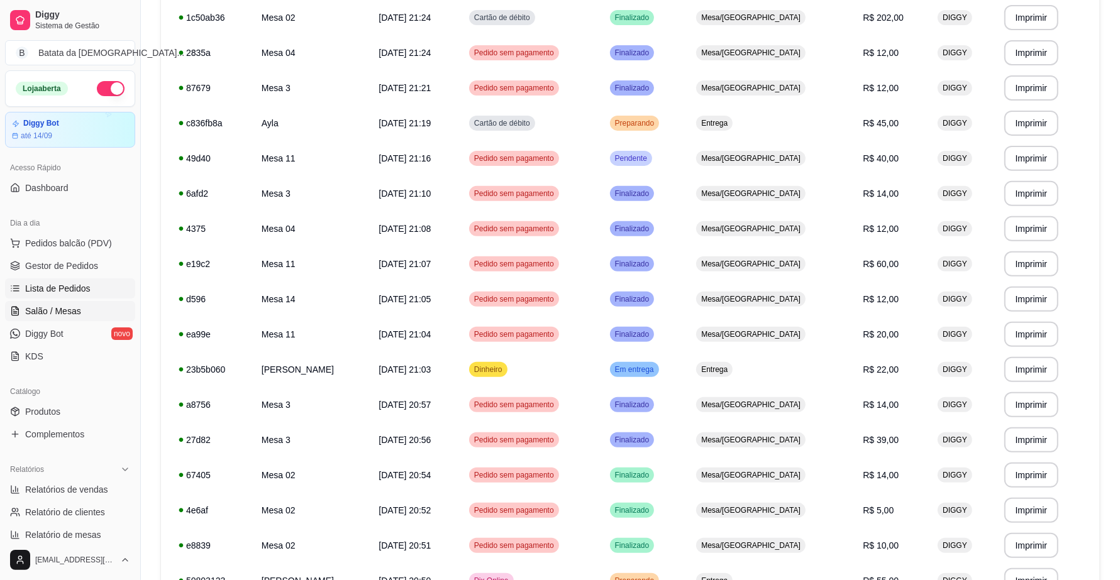
click at [80, 314] on link "Salão / Mesas" at bounding box center [70, 311] width 130 height 20
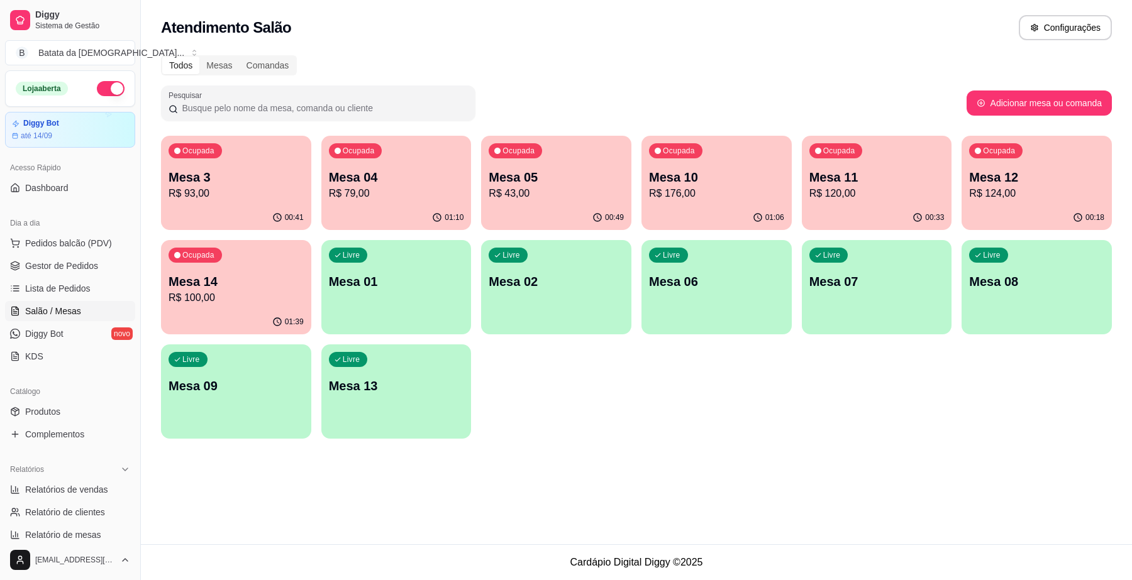
click at [880, 169] on p "Mesa 11" at bounding box center [876, 178] width 135 height 18
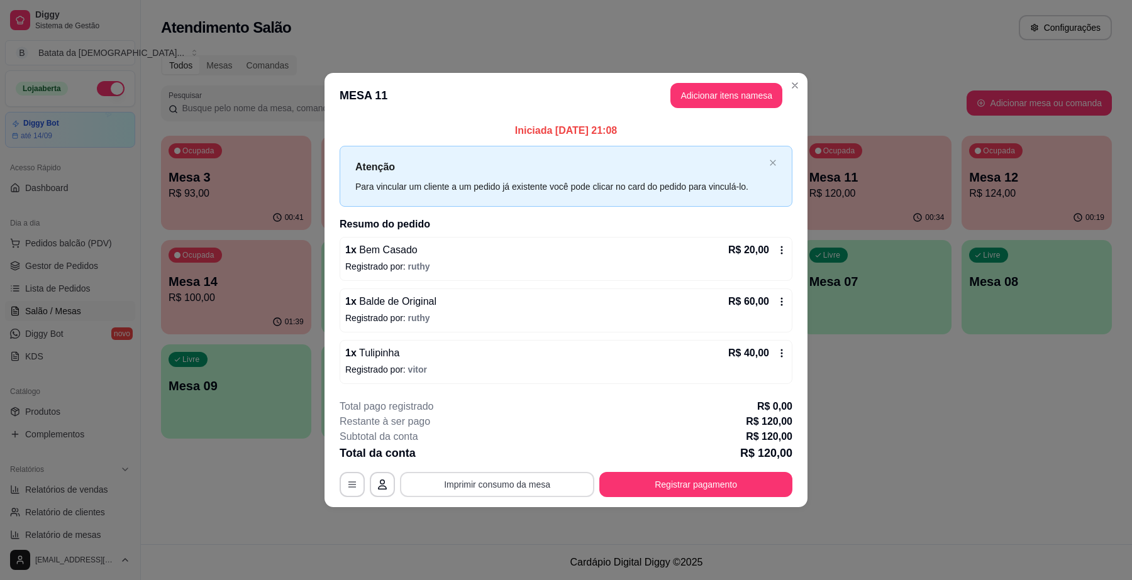
click at [555, 483] on button "Imprimir consumo da mesa" at bounding box center [497, 484] width 194 height 25
click at [709, 102] on button "Adicionar itens na mesa" at bounding box center [726, 95] width 112 height 25
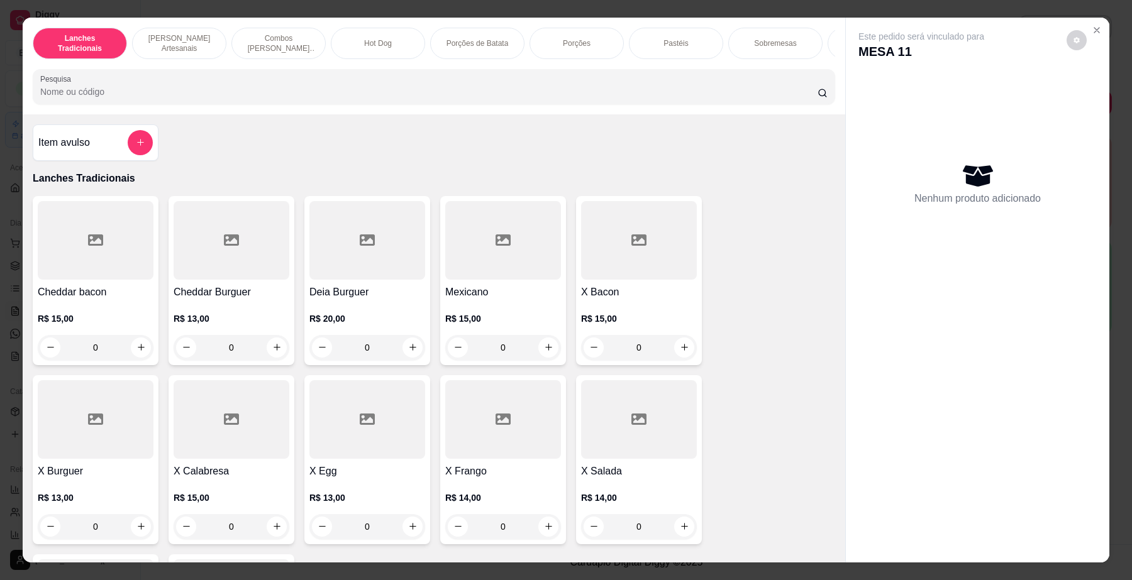
click at [129, 152] on button "add-separate-item" at bounding box center [140, 142] width 25 height 25
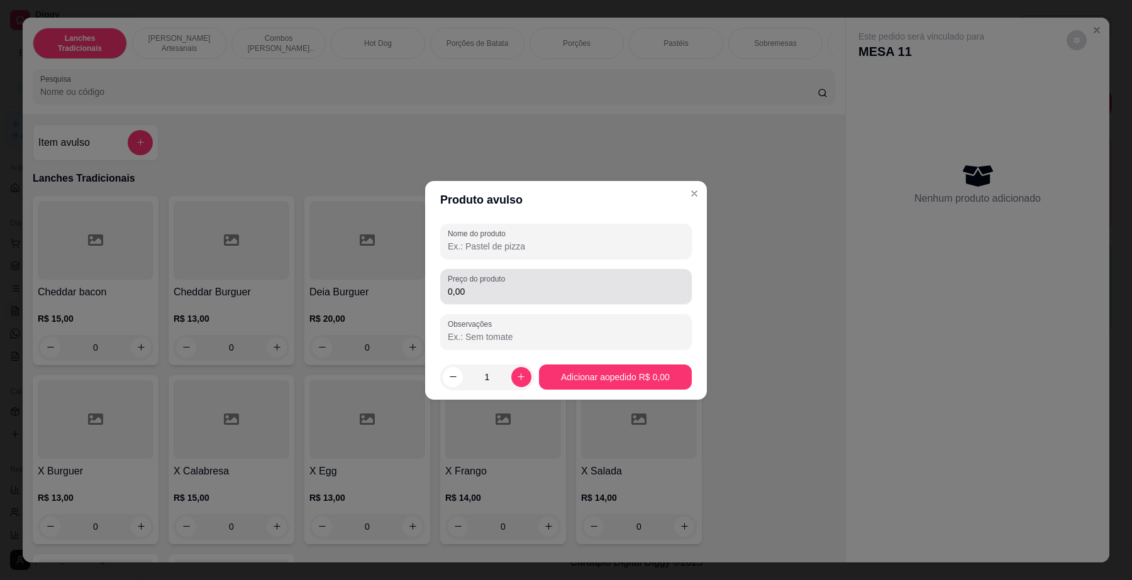
click at [552, 291] on input "0,00" at bounding box center [566, 291] width 236 height 13
type input "0,00"
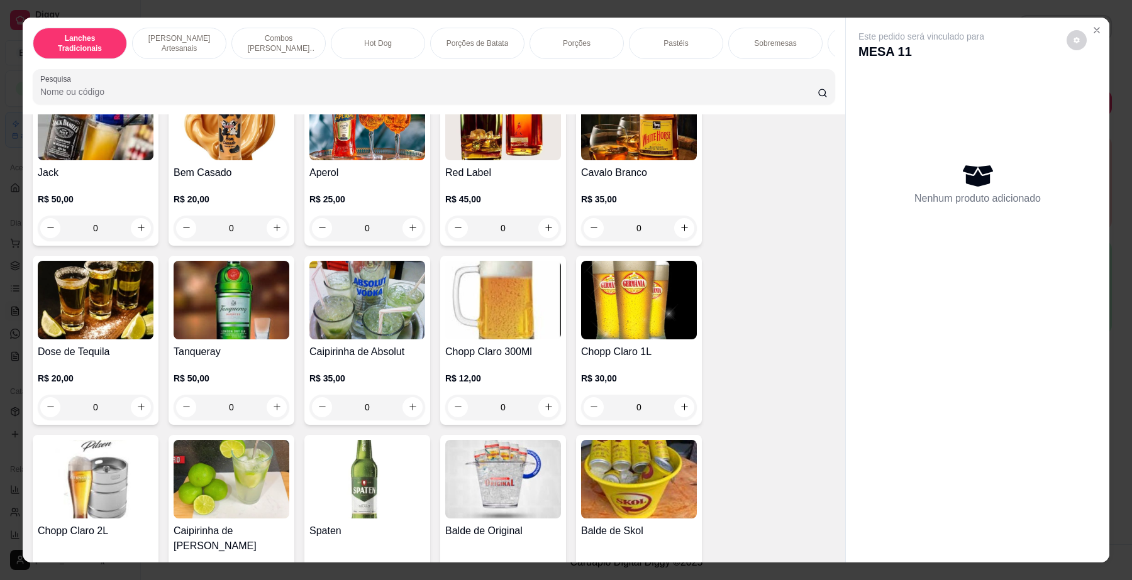
scroll to position [4638, 0]
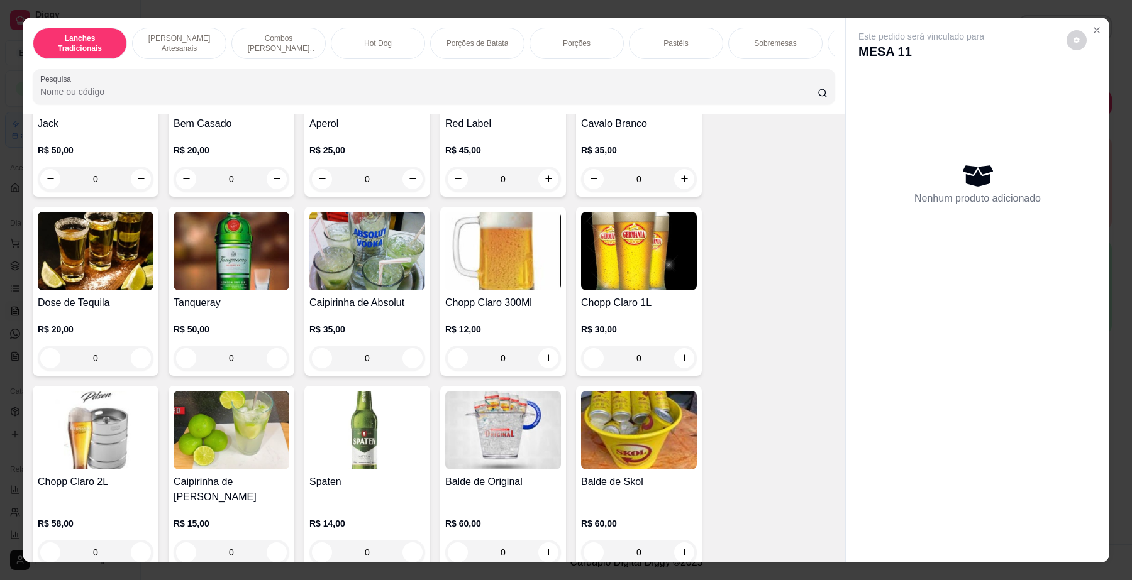
click at [228, 154] on div "R$ 20,00 0" at bounding box center [232, 168] width 116 height 48
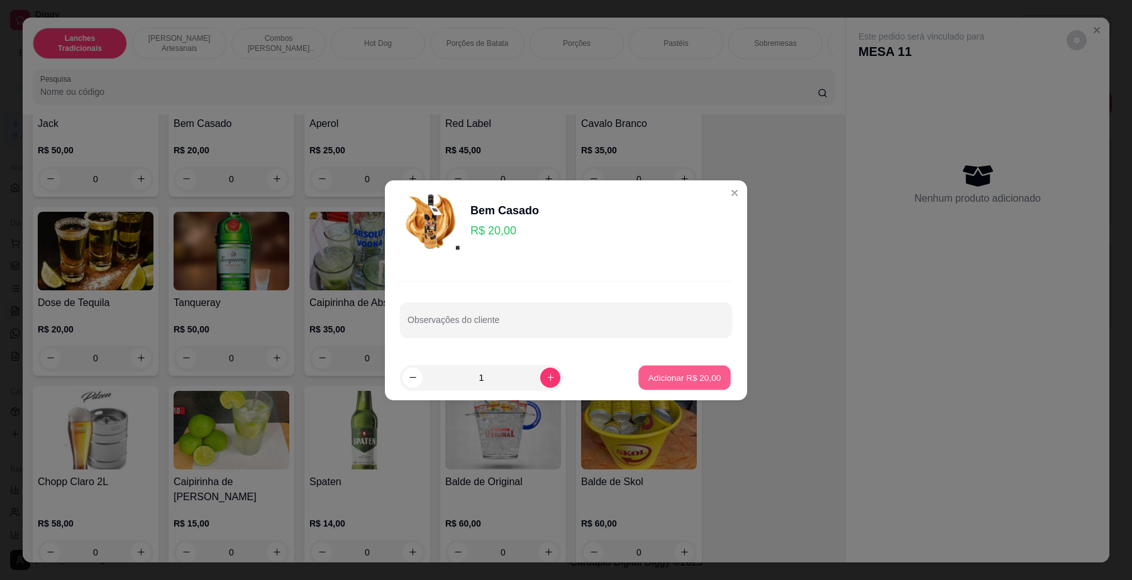
click at [653, 372] on p "Adicionar R$ 20,00" at bounding box center [684, 378] width 73 height 12
type input "1"
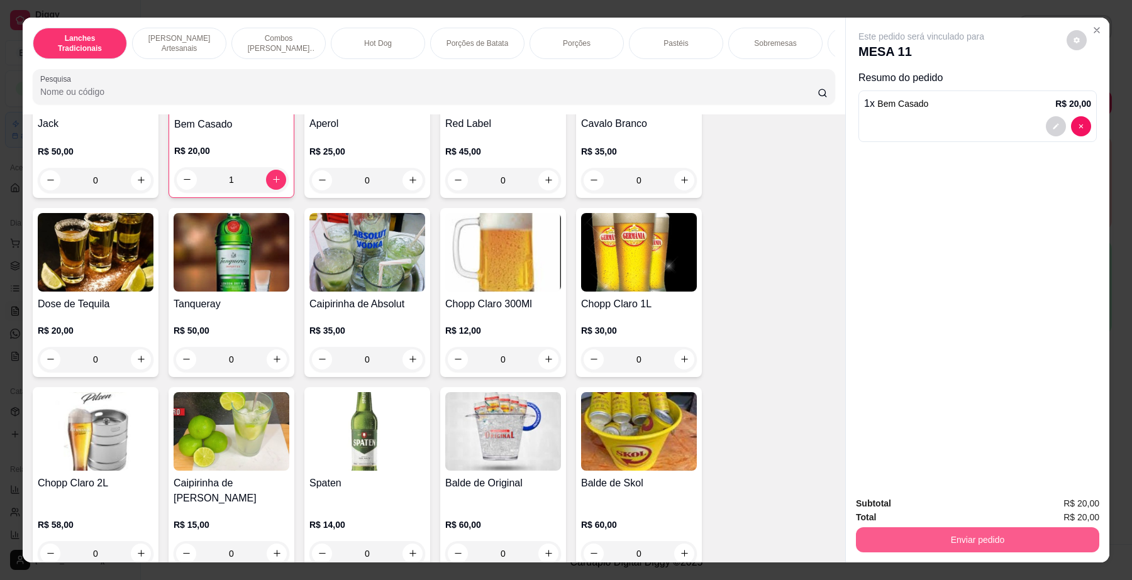
click at [995, 540] on button "Enviar pedido" at bounding box center [977, 540] width 243 height 25
click at [893, 512] on button "Não registrar e enviar pedido" at bounding box center [935, 510] width 131 height 24
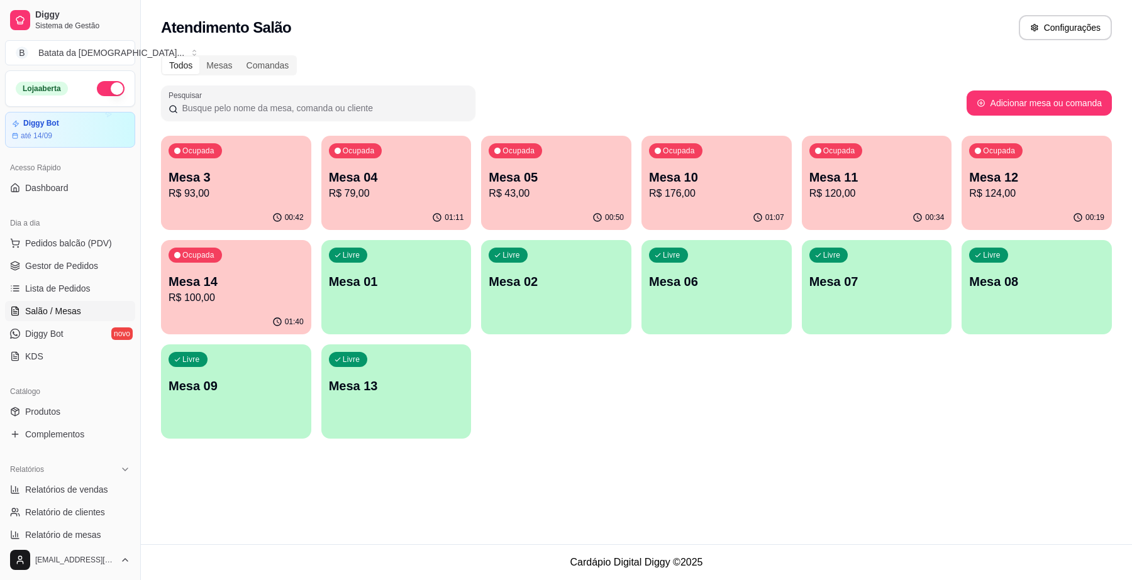
click at [745, 170] on p "Mesa 10" at bounding box center [716, 178] width 135 height 18
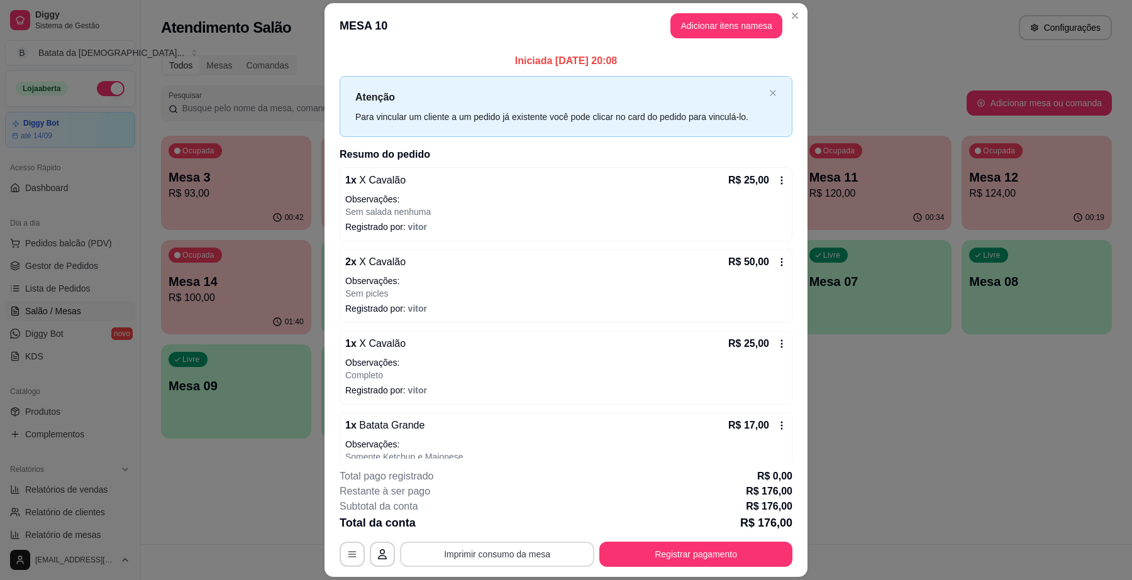
click at [563, 548] on button "Imprimir consumo da mesa" at bounding box center [497, 554] width 194 height 25
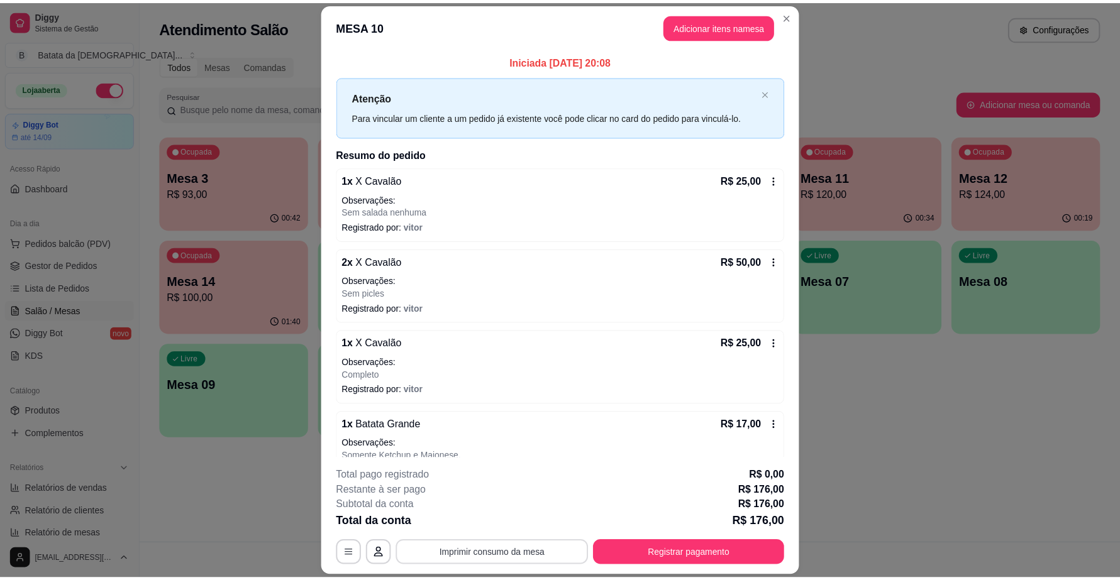
scroll to position [0, 0]
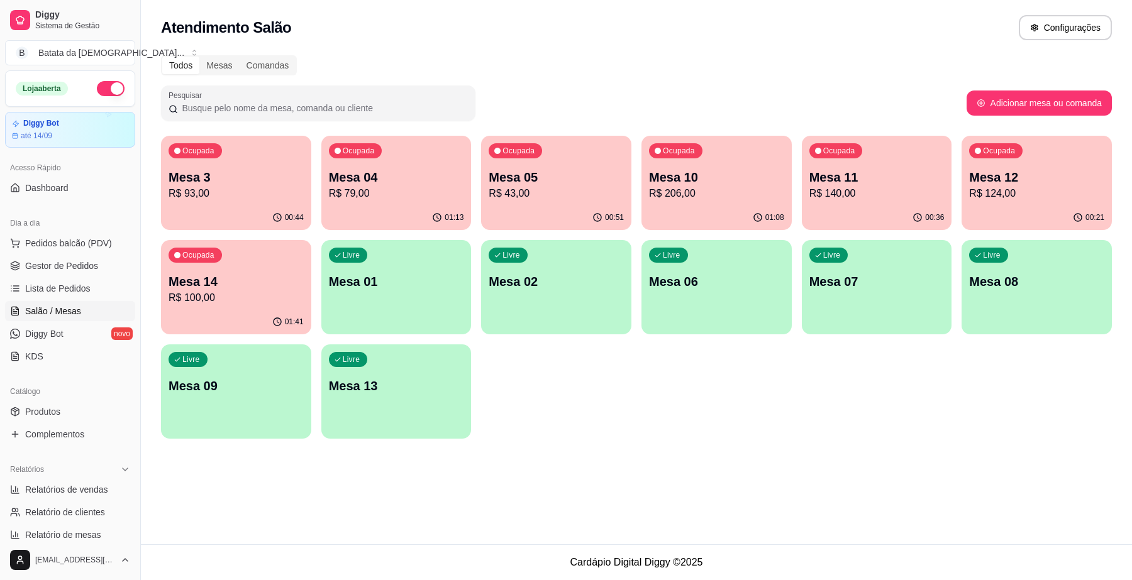
click at [894, 197] on p "R$ 140,00" at bounding box center [876, 193] width 135 height 15
click at [699, 196] on p "R$ 206,00" at bounding box center [716, 193] width 135 height 15
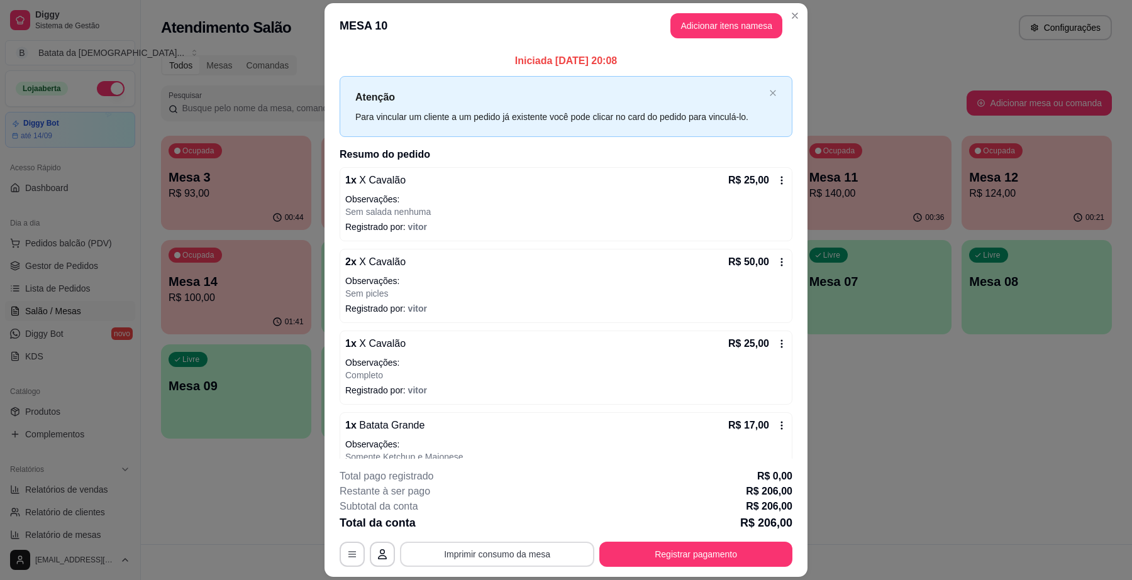
click at [538, 557] on button "Imprimir consumo da mesa" at bounding box center [497, 554] width 194 height 25
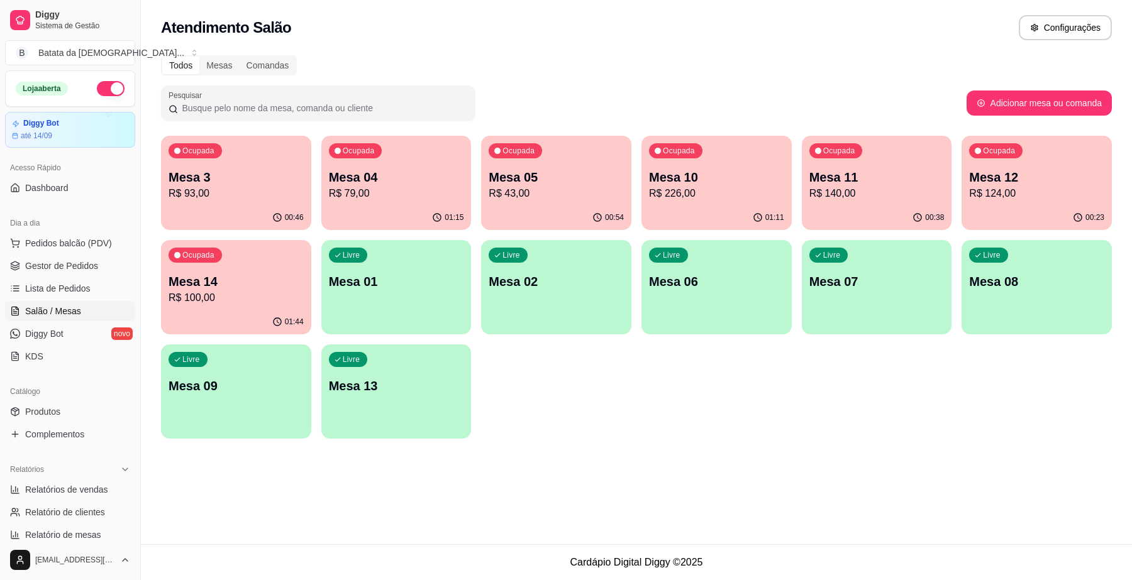
click at [718, 171] on p "Mesa 10" at bounding box center [716, 178] width 135 height 18
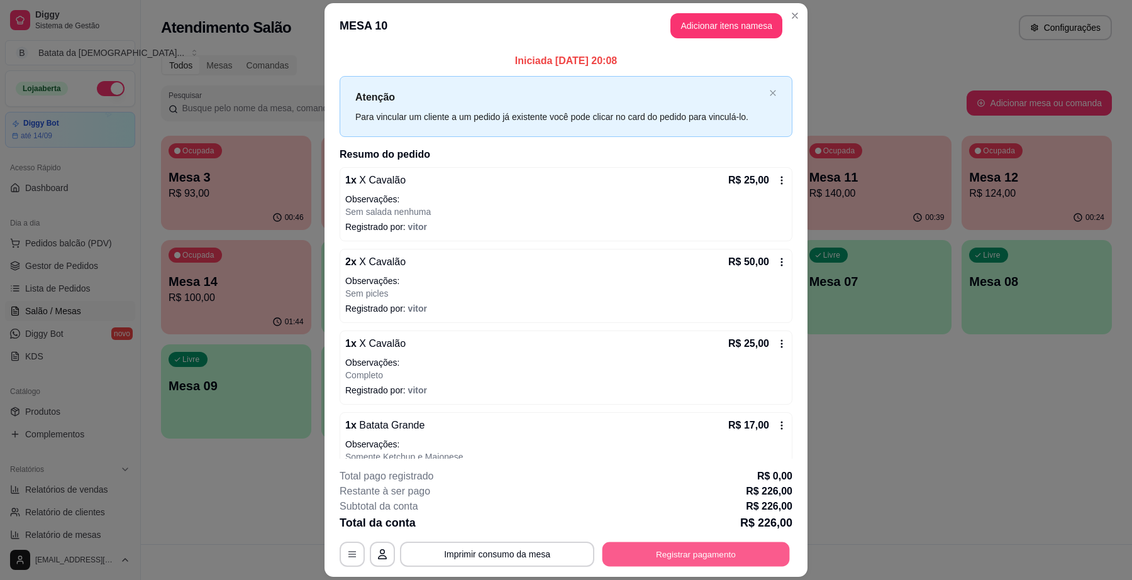
click at [624, 543] on button "Registrar pagamento" at bounding box center [695, 555] width 187 height 25
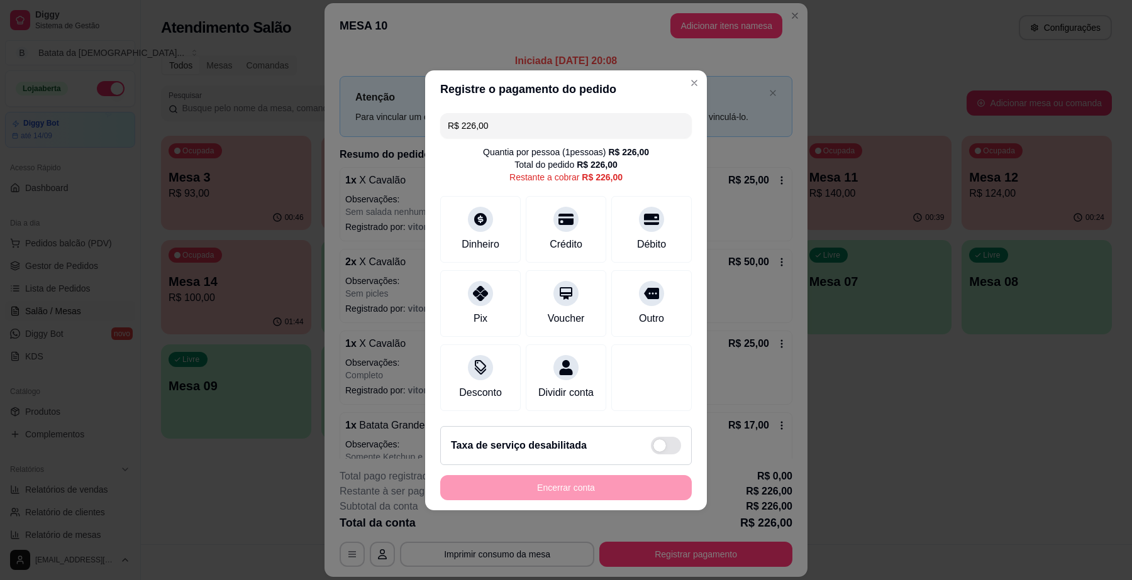
drag, startPoint x: 485, startPoint y: 118, endPoint x: 435, endPoint y: 118, distance: 49.7
click at [435, 118] on div "R$ 226,00 Quantia por pessoa ( 1 pessoas) R$ 226,00 Total do pedido R$ 226,00 R…" at bounding box center [566, 262] width 282 height 308
click at [516, 221] on div "Dinheiro" at bounding box center [480, 227] width 89 height 74
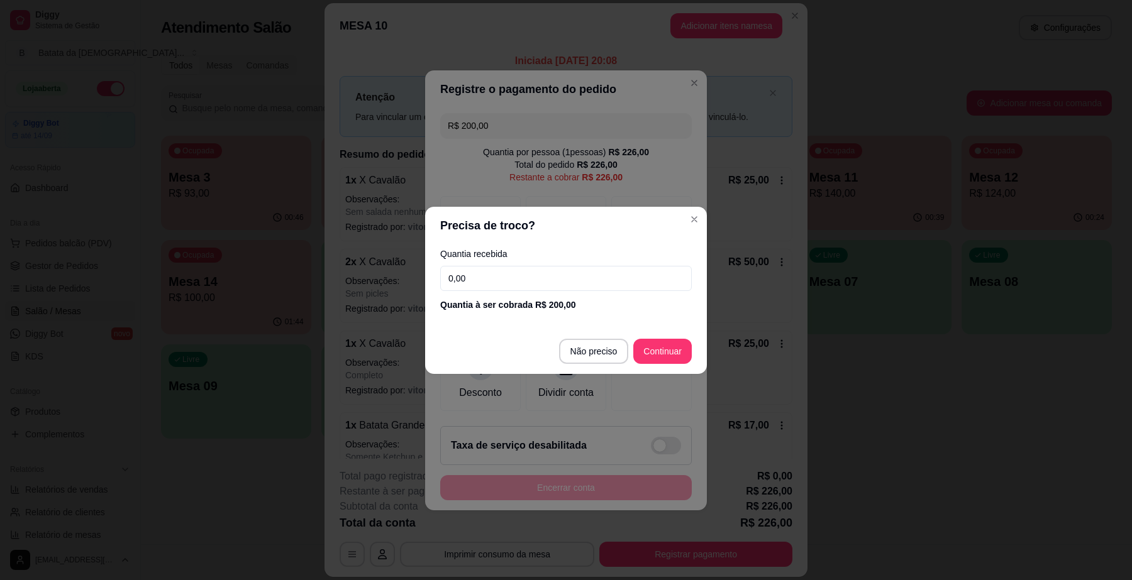
drag, startPoint x: 486, startPoint y: 272, endPoint x: 467, endPoint y: 275, distance: 19.1
click at [467, 275] on input "0,00" at bounding box center [566, 278] width 252 height 25
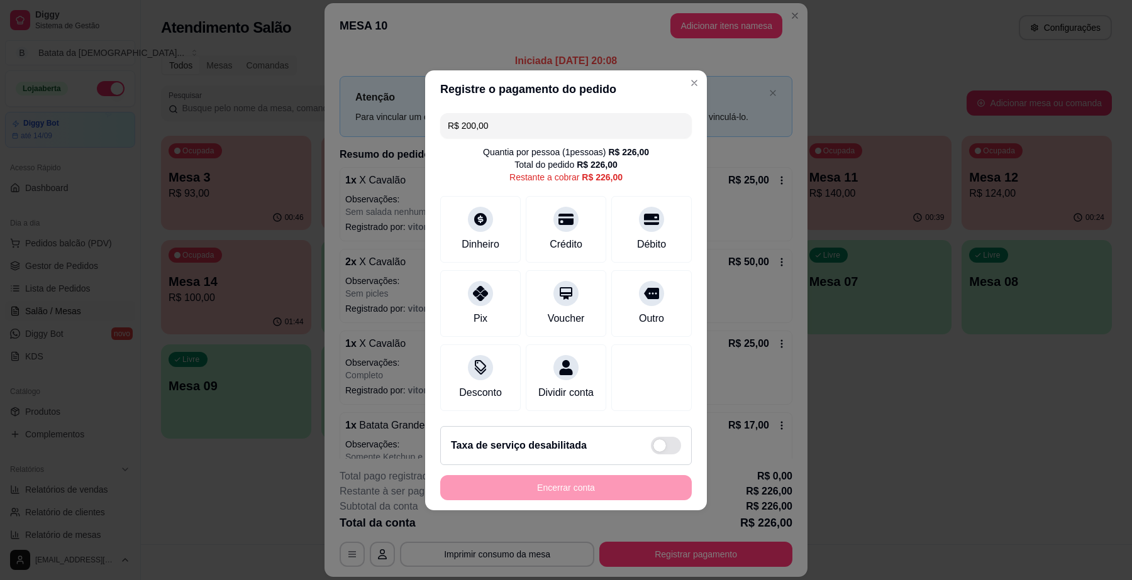
drag, startPoint x: 483, startPoint y: 121, endPoint x: 419, endPoint y: 112, distance: 64.8
click at [419, 112] on div "Registre o pagamento do pedido R$ 200,00 Quantia por pessoa ( 1 pessoas) R$ 226…" at bounding box center [566, 290] width 1132 height 580
drag, startPoint x: 525, startPoint y: 126, endPoint x: 413, endPoint y: 126, distance: 111.9
click at [413, 126] on div "Registre o pagamento do pedido R$ 210,00 Quantia por pessoa ( 1 pessoas) R$ 226…" at bounding box center [566, 290] width 1132 height 580
click at [472, 193] on div "Dinheiro" at bounding box center [480, 227] width 89 height 74
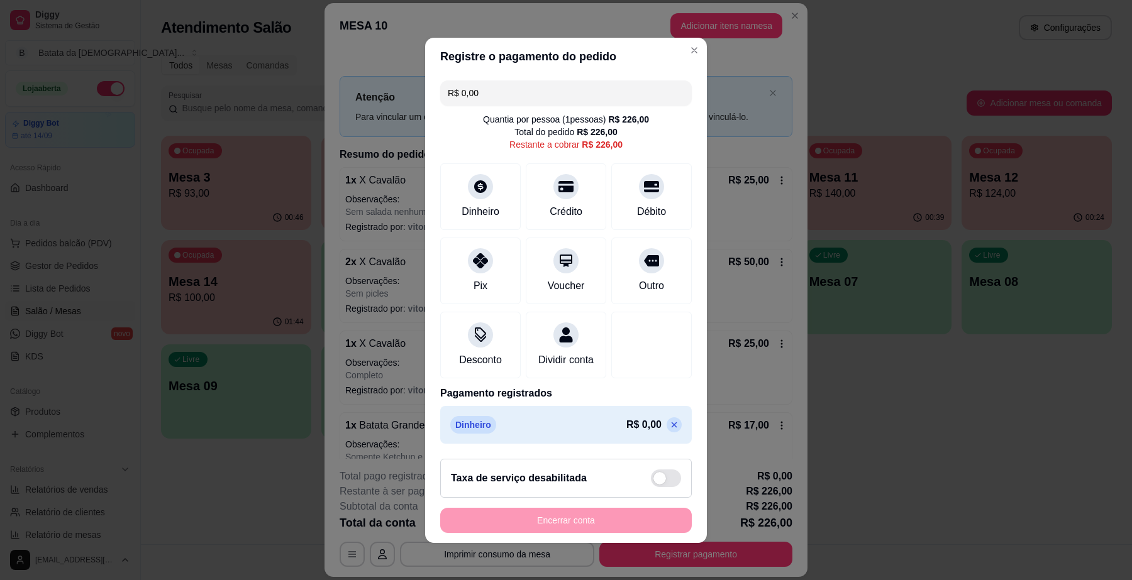
click at [669, 430] on icon at bounding box center [674, 425] width 10 height 10
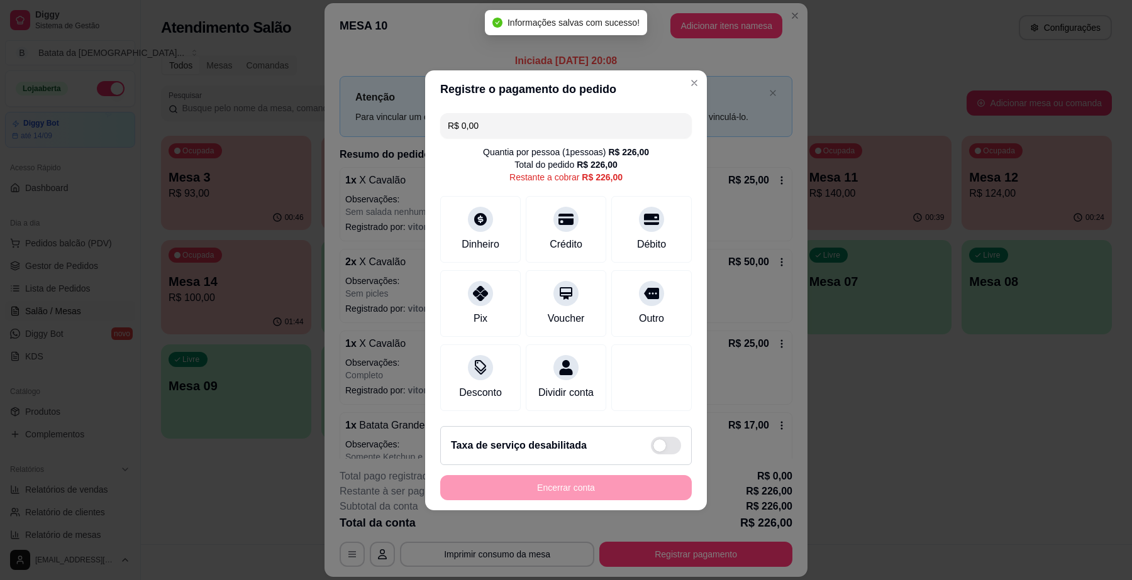
drag, startPoint x: 529, startPoint y: 109, endPoint x: 437, endPoint y: 120, distance: 92.5
click at [437, 120] on div "R$ 0,00 Quantia por pessoa ( 1 pessoas) R$ 226,00 Total do pedido R$ 226,00 Res…" at bounding box center [566, 262] width 282 height 308
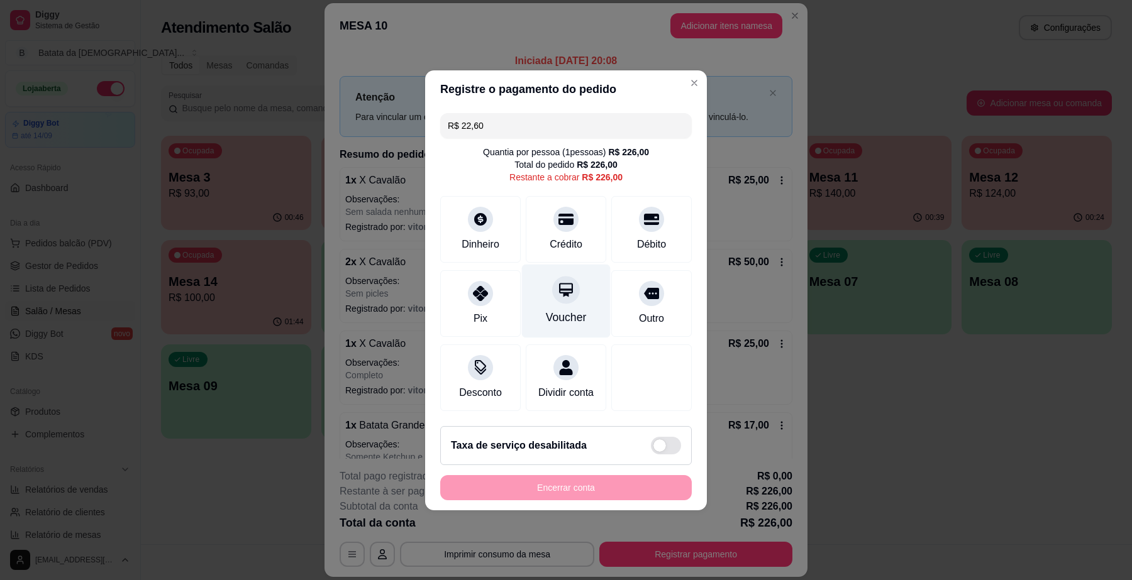
type input "R$ 226,00"
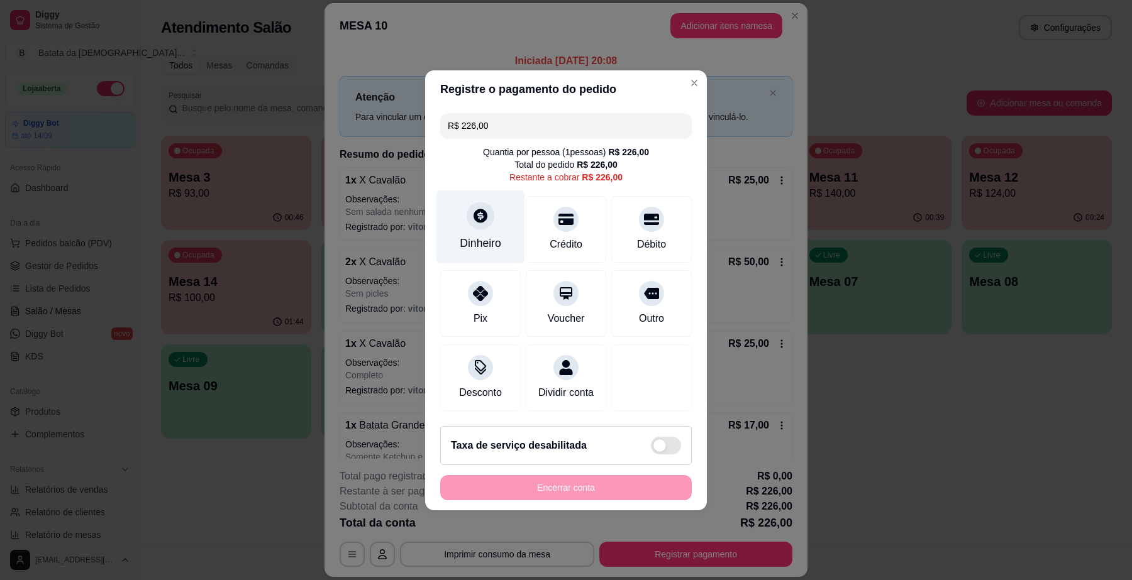
click at [492, 214] on div "Dinheiro" at bounding box center [480, 227] width 89 height 74
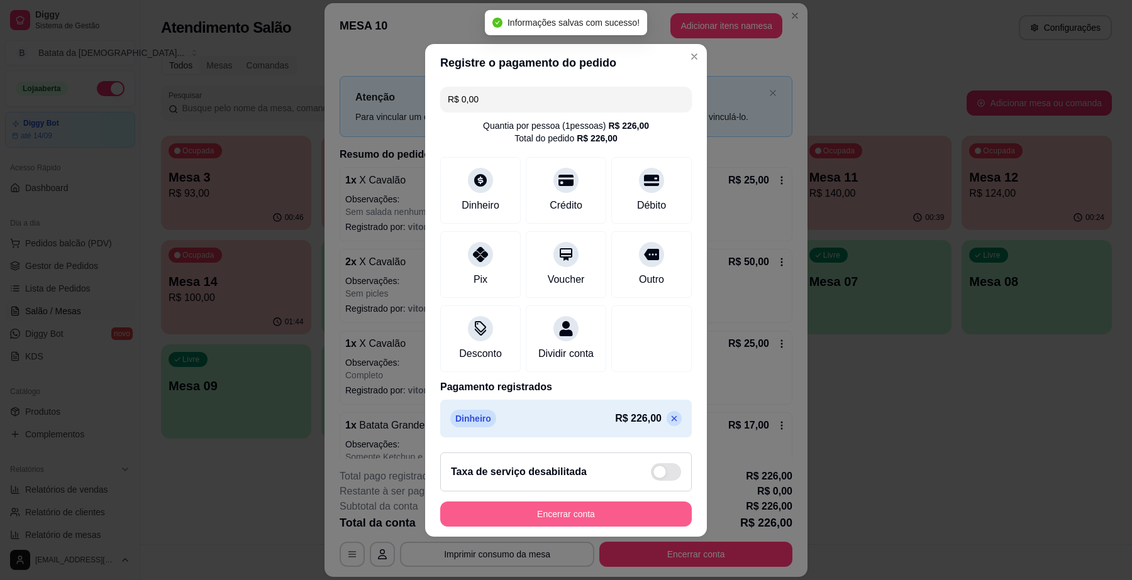
click at [618, 514] on button "Encerrar conta" at bounding box center [566, 514] width 252 height 25
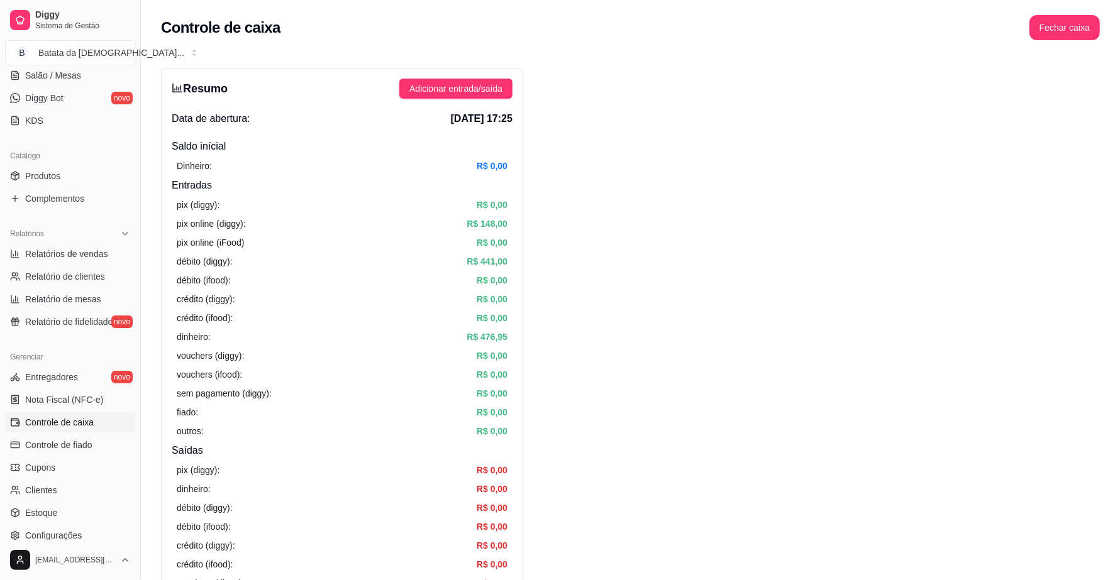
click at [478, 99] on div "Resumo Adicionar entrada/saída Data de abertura: 30 de ago de 2025 às 17:25 Sal…" at bounding box center [342, 400] width 362 height 665
click at [482, 85] on span "Adicionar entrada/saída" at bounding box center [455, 89] width 93 height 14
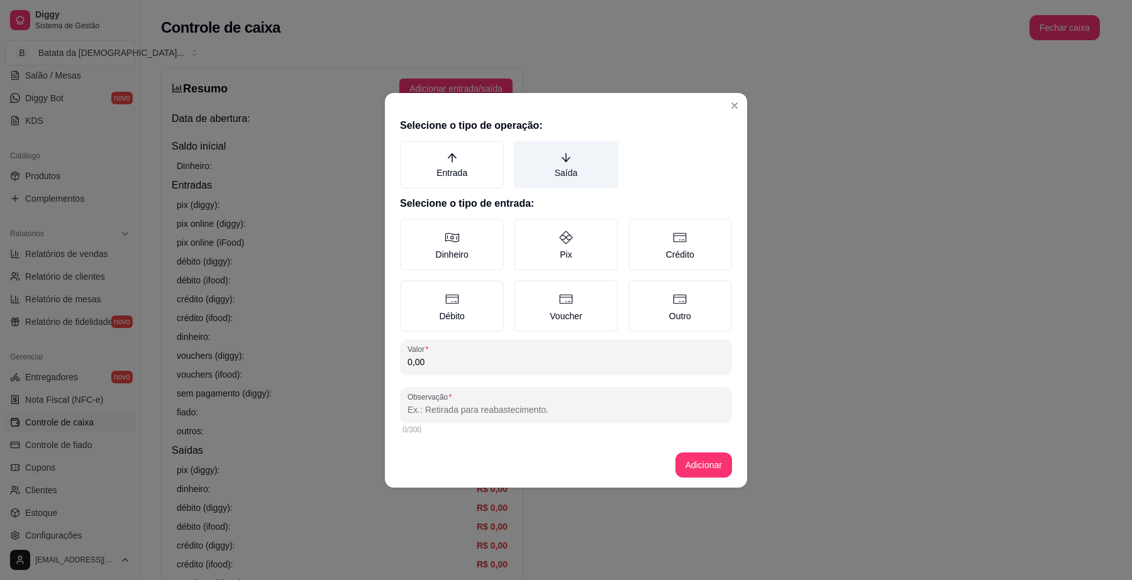
click at [560, 174] on label "Saída" at bounding box center [566, 165] width 104 height 48
click at [523, 150] on button "Saída" at bounding box center [518, 145] width 10 height 10
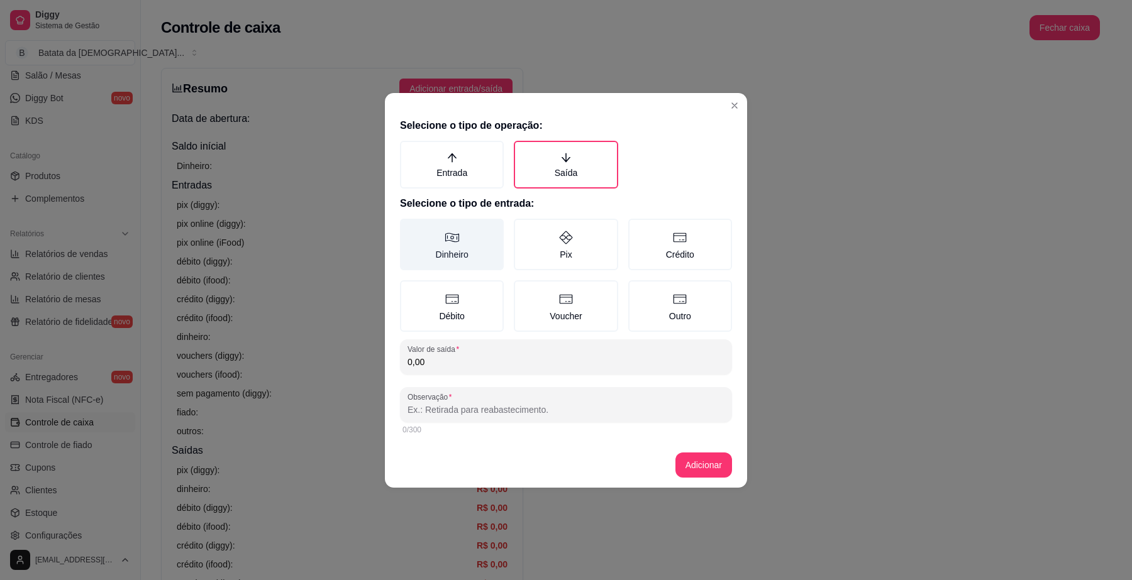
click at [454, 263] on label "Dinheiro" at bounding box center [452, 245] width 104 height 52
click at [409, 228] on button "Dinheiro" at bounding box center [404, 223] width 10 height 10
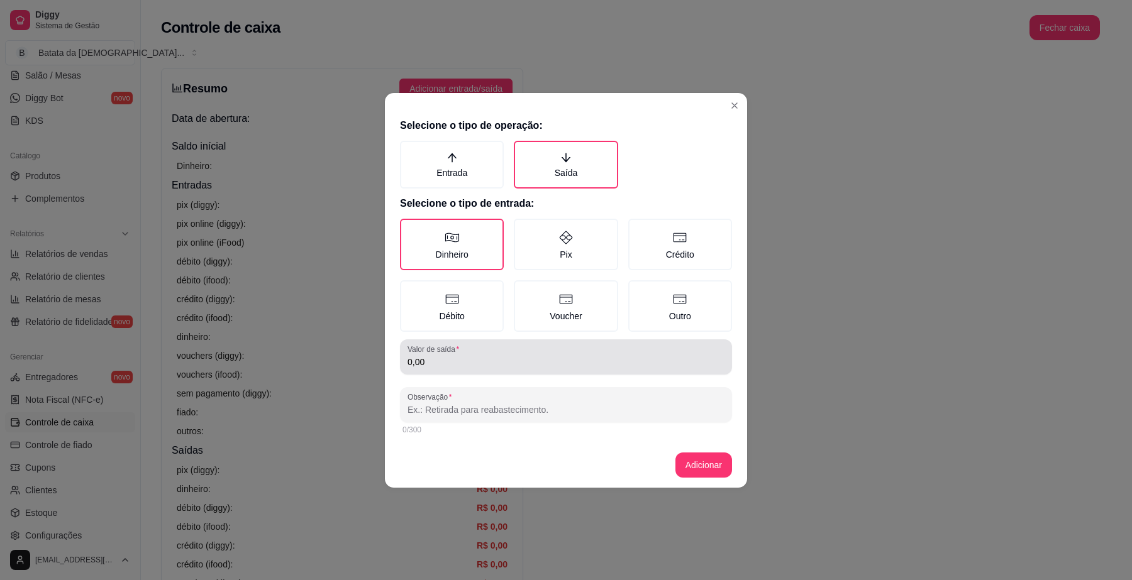
click at [438, 369] on div "Valor de saída 0,00" at bounding box center [566, 357] width 332 height 35
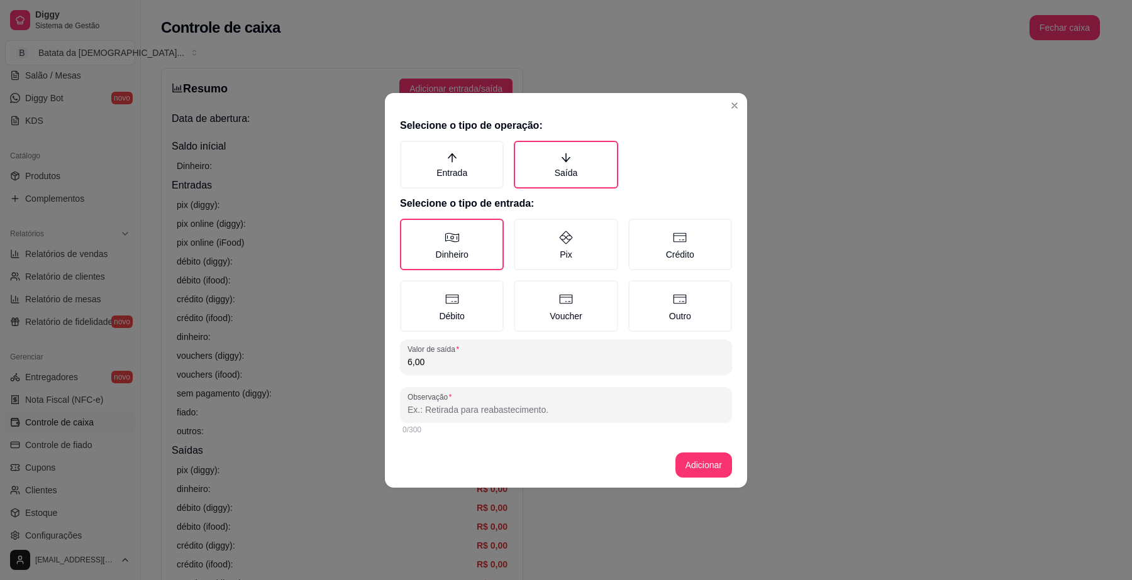
type input "6,00"
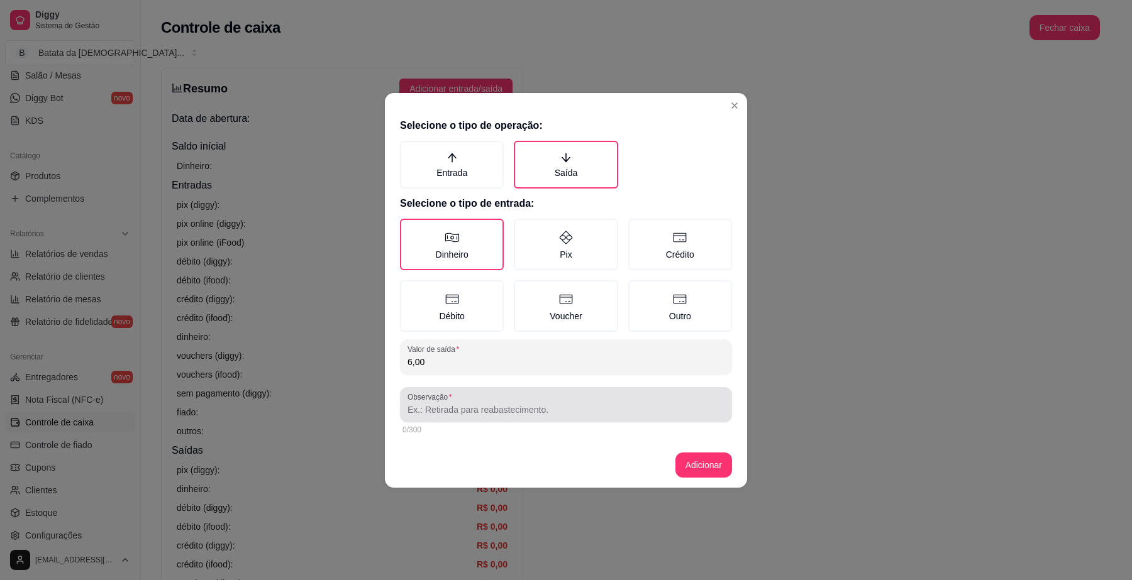
click at [553, 395] on div at bounding box center [565, 404] width 317 height 25
type input "cliente que seu pedido deu 226,00, deia deu desconto de 6,00"
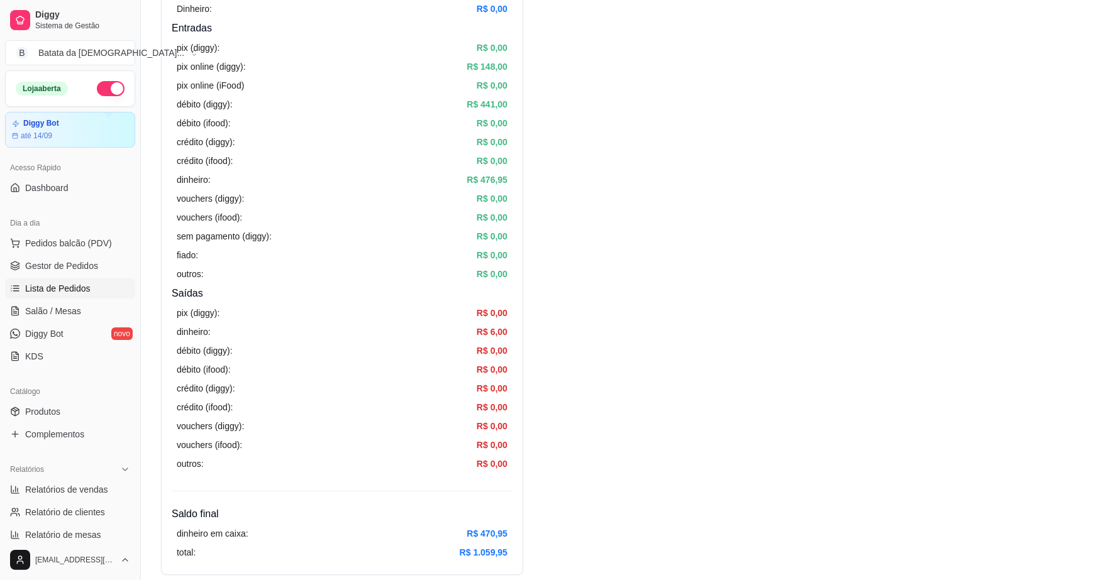
click at [68, 284] on span "Lista de Pedidos" at bounding box center [57, 288] width 65 height 13
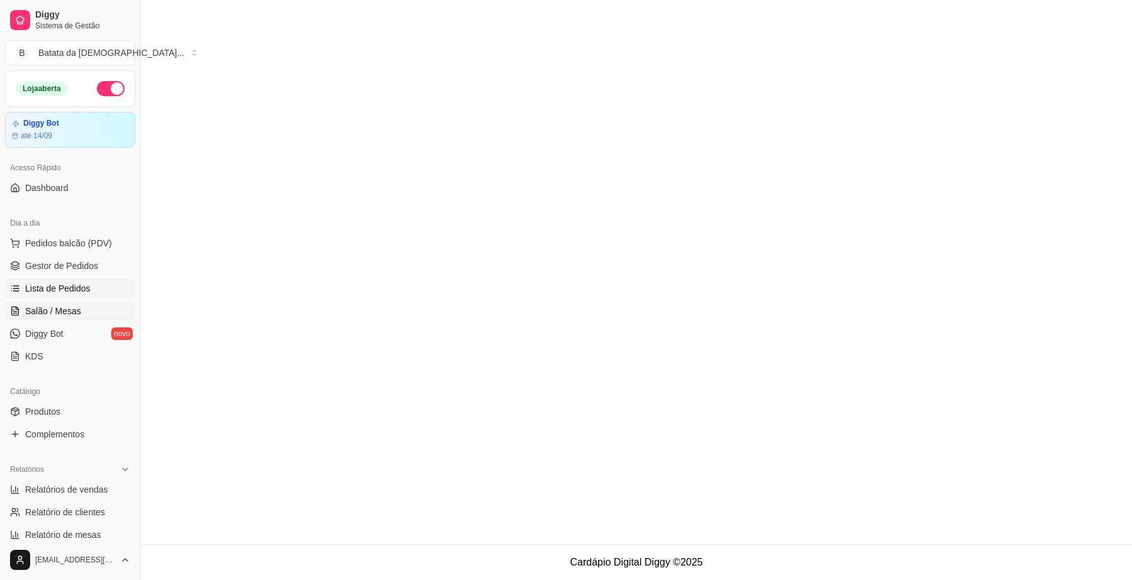
click at [74, 308] on span "Salão / Mesas" at bounding box center [53, 311] width 56 height 13
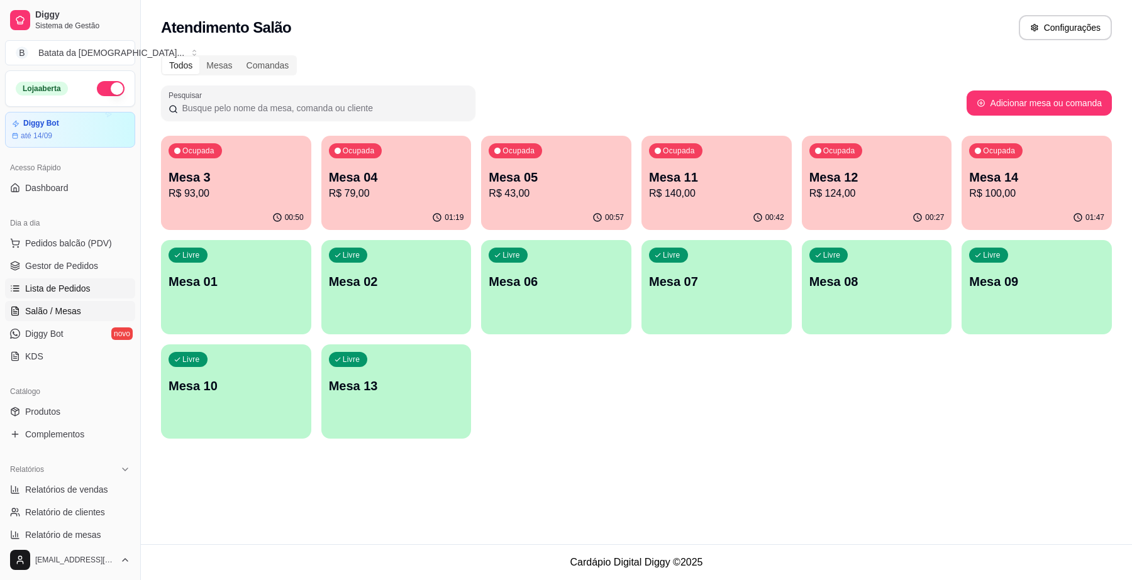
click at [85, 283] on span "Lista de Pedidos" at bounding box center [57, 288] width 65 height 13
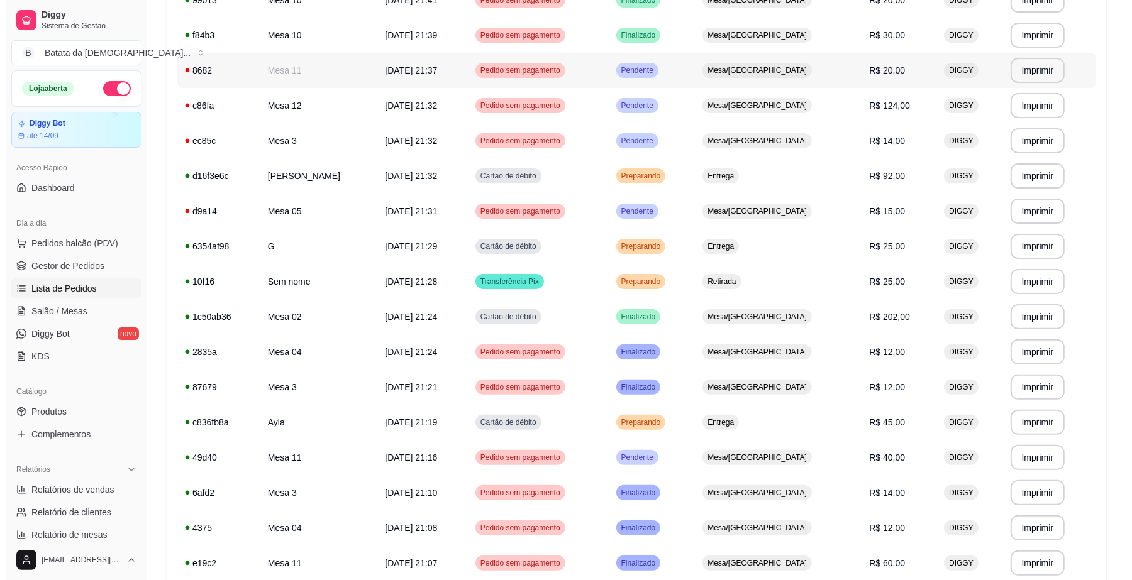
scroll to position [236, 0]
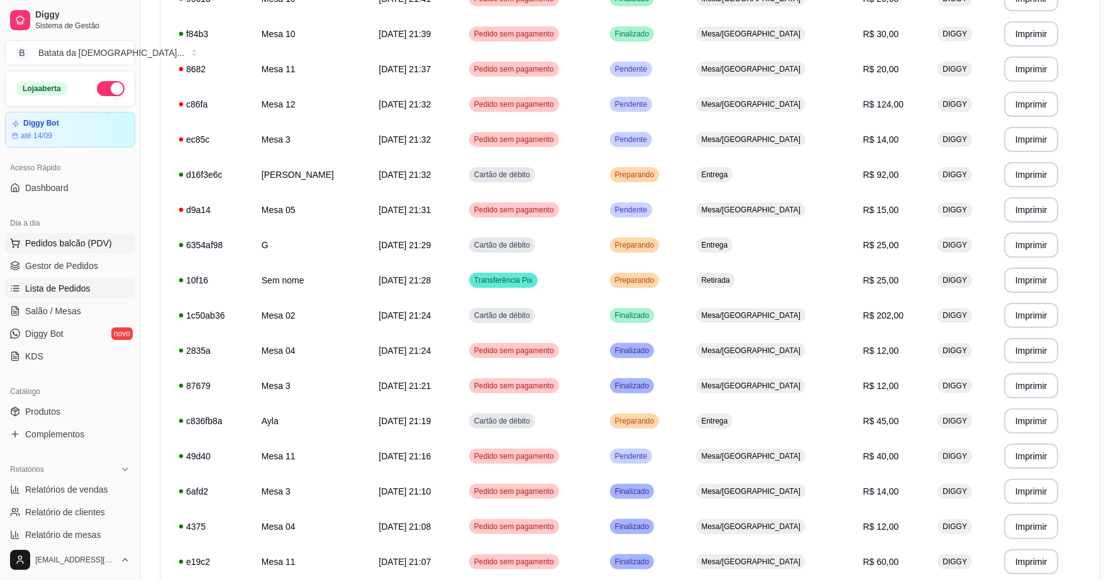
click at [83, 247] on span "Pedidos balcão (PDV)" at bounding box center [68, 243] width 87 height 13
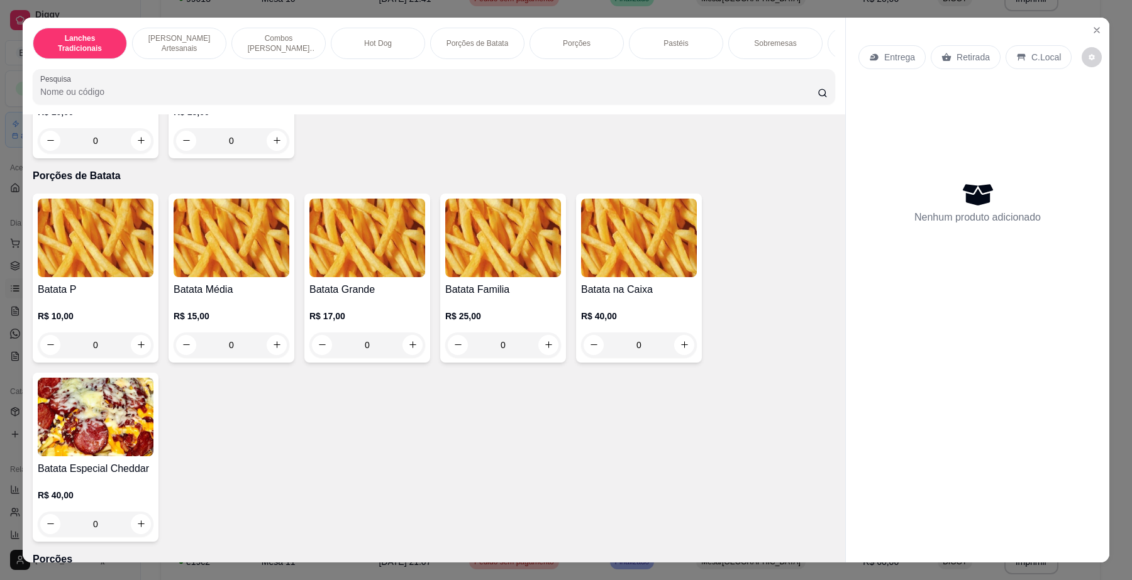
scroll to position [1572, 0]
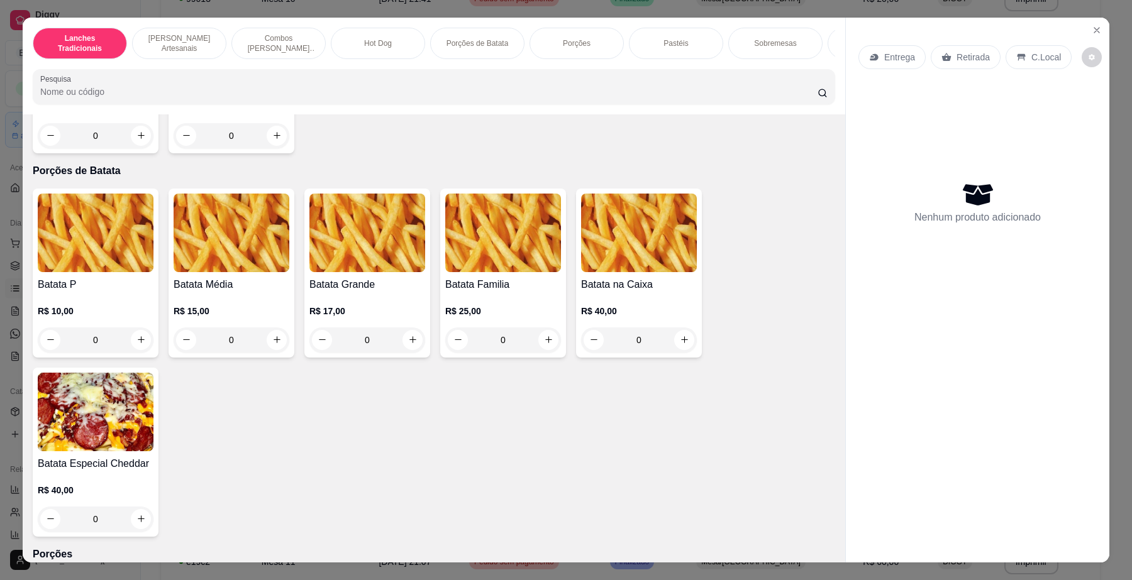
click at [399, 272] on img at bounding box center [367, 233] width 116 height 79
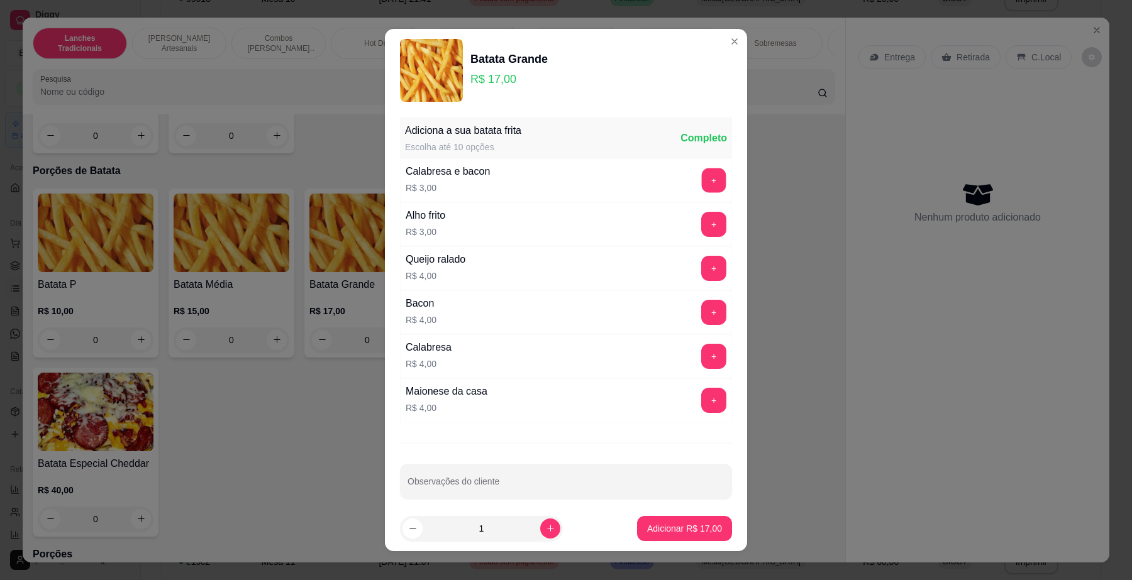
click at [702, 179] on button "+" at bounding box center [714, 181] width 25 height 25
click at [702, 263] on button "+" at bounding box center [714, 269] width 25 height 25
click at [668, 538] on button "Adicionar R$ 24,00" at bounding box center [684, 528] width 95 height 25
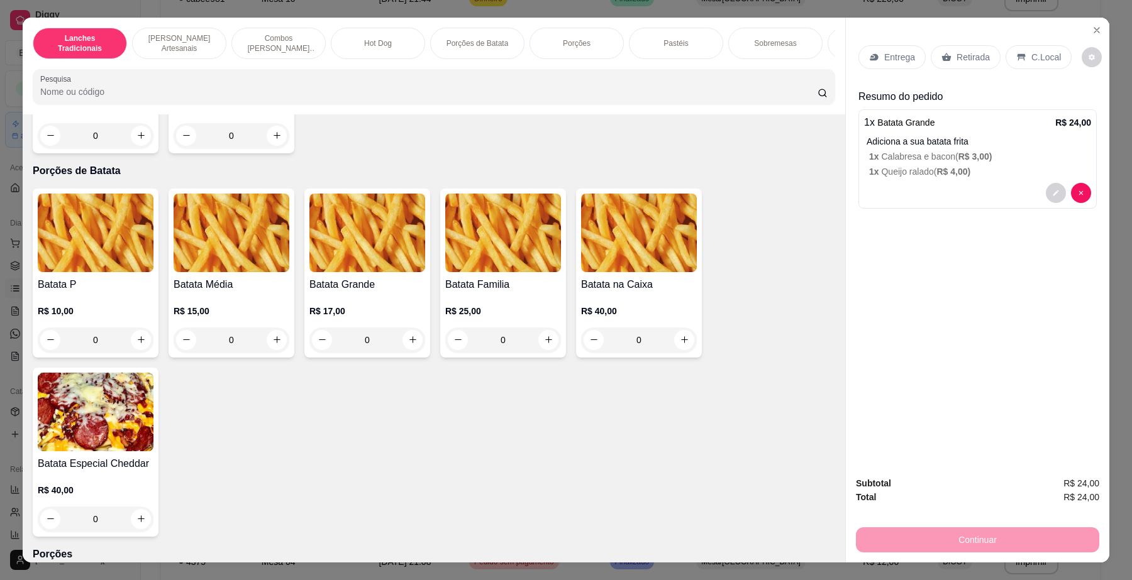
click at [887, 61] on p "Entrega" at bounding box center [899, 57] width 31 height 13
click at [875, 64] on div "Entrega" at bounding box center [891, 57] width 67 height 24
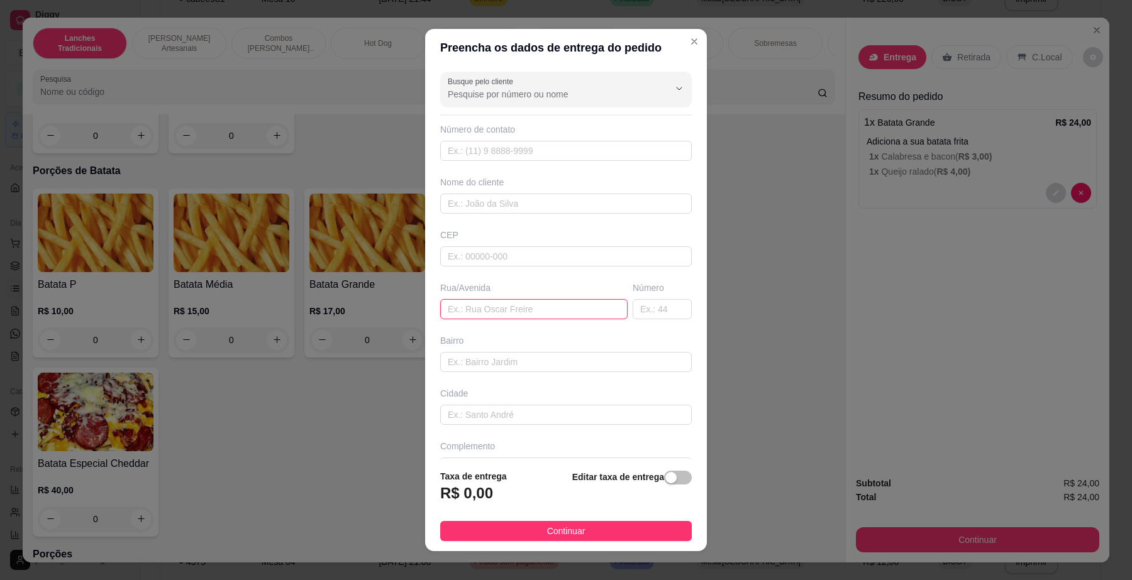
click at [528, 314] on input "text" at bounding box center [533, 309] width 187 height 20
paste input "[GEOGRAPHIC_DATA] da mata"
type input "[GEOGRAPHIC_DATA] da mata"
click at [633, 311] on input "text" at bounding box center [662, 309] width 59 height 20
paste input "100"
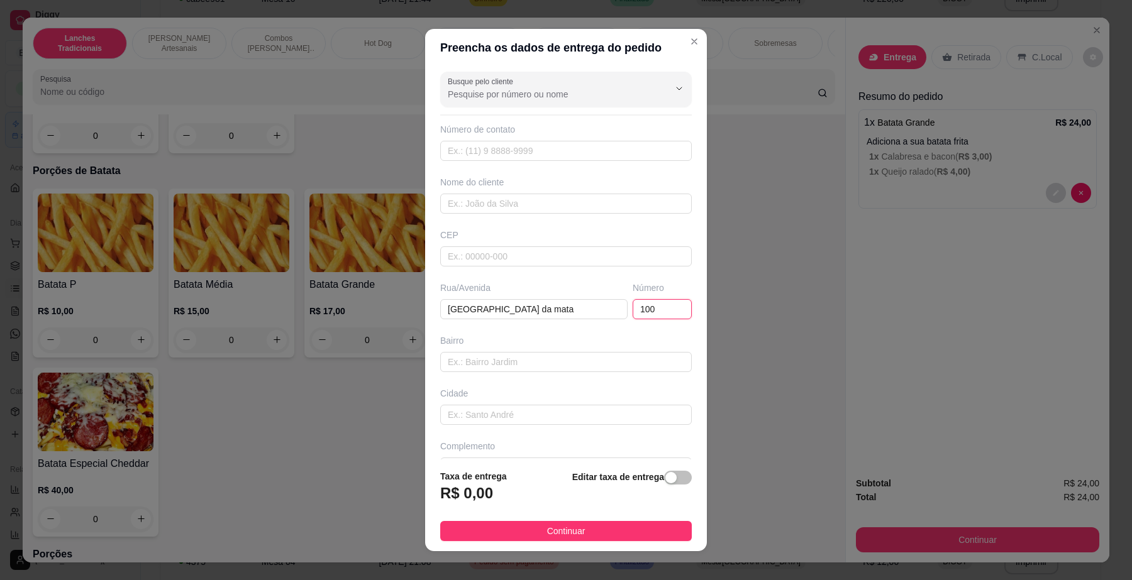
type input "100"
click at [664, 482] on span "button" at bounding box center [678, 478] width 28 height 14
click at [528, 507] on input "0,00" at bounding box center [508, 499] width 135 height 24
type input "5,00"
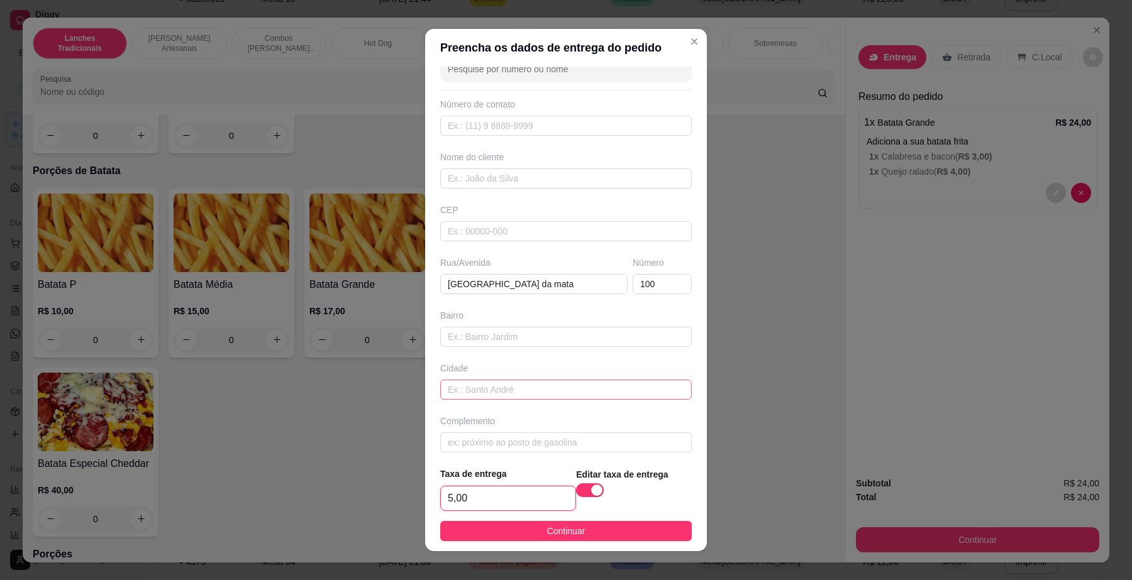
scroll to position [35, 0]
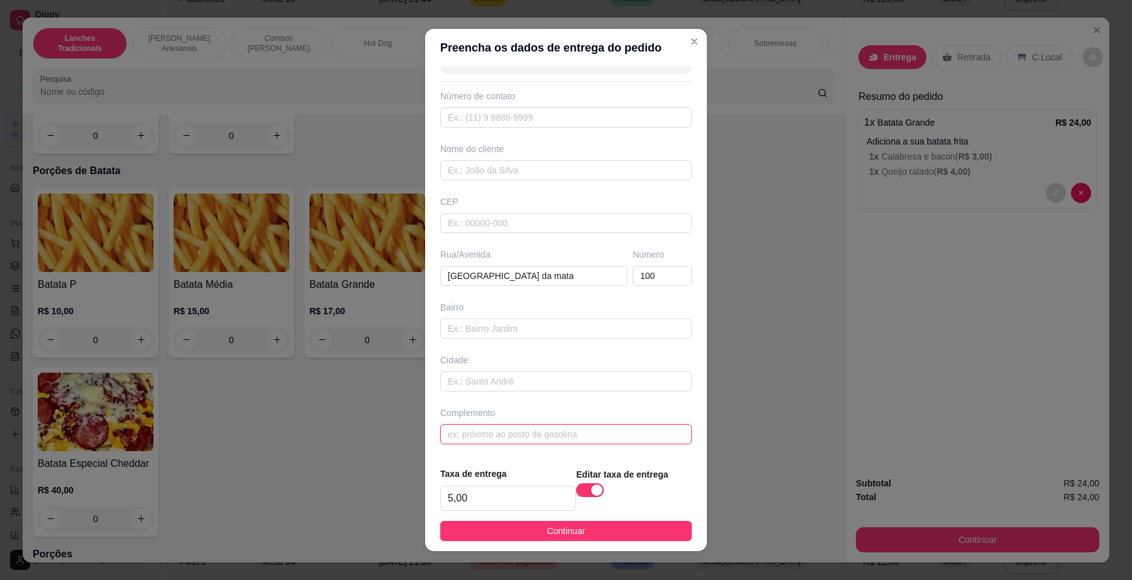
click at [509, 433] on input "text" at bounding box center [566, 434] width 252 height 20
paste input "Tem uma garagem na esquina com um baú de caminhão"
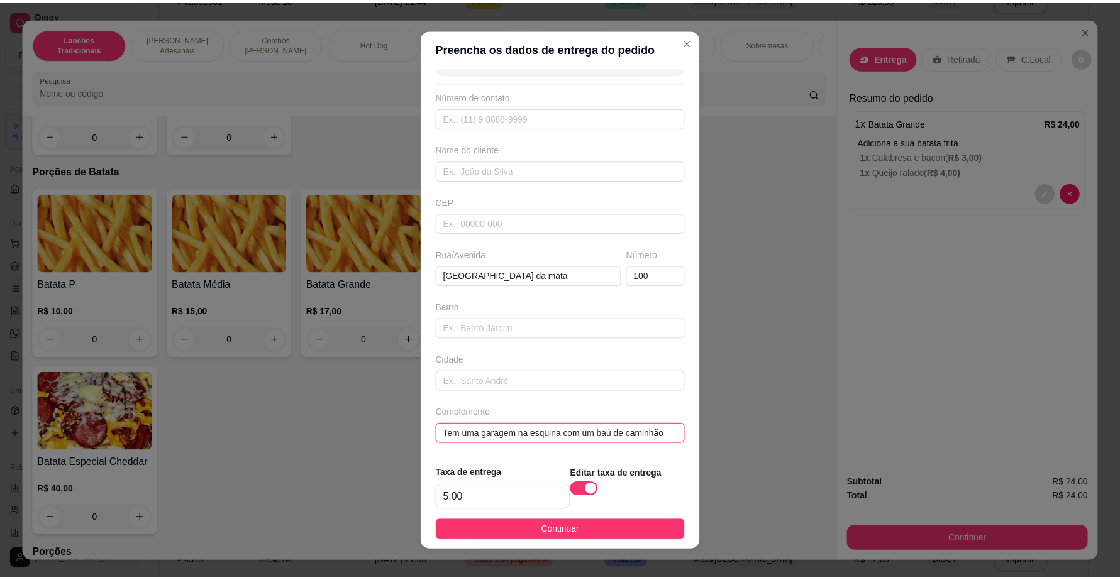
scroll to position [0, 8]
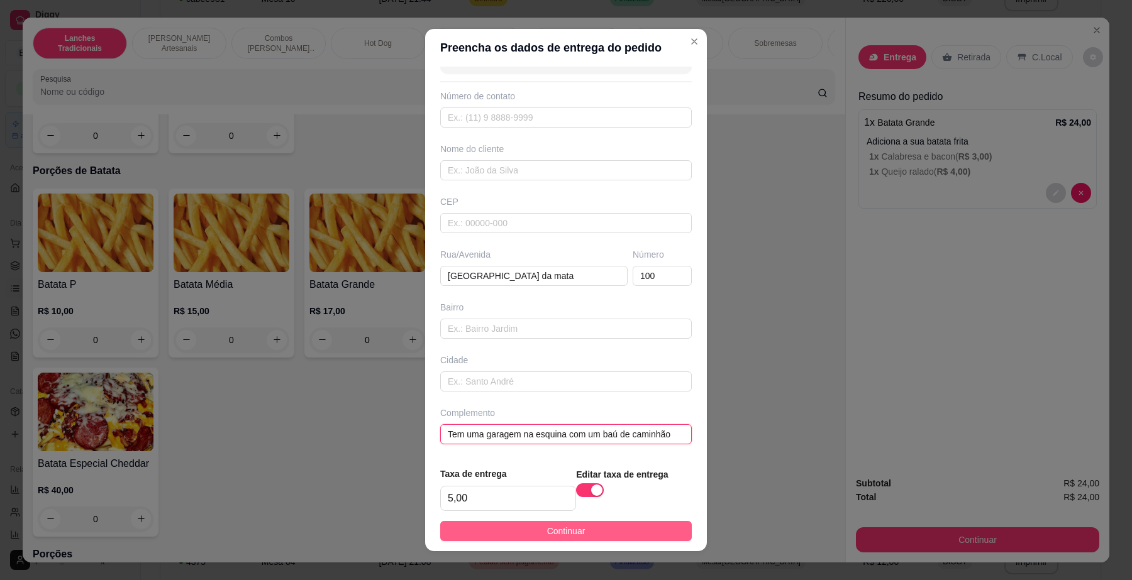
type input "Tem uma garagem na esquina com um baú de caminhão"
click at [595, 527] on button "Continuar" at bounding box center [566, 531] width 252 height 20
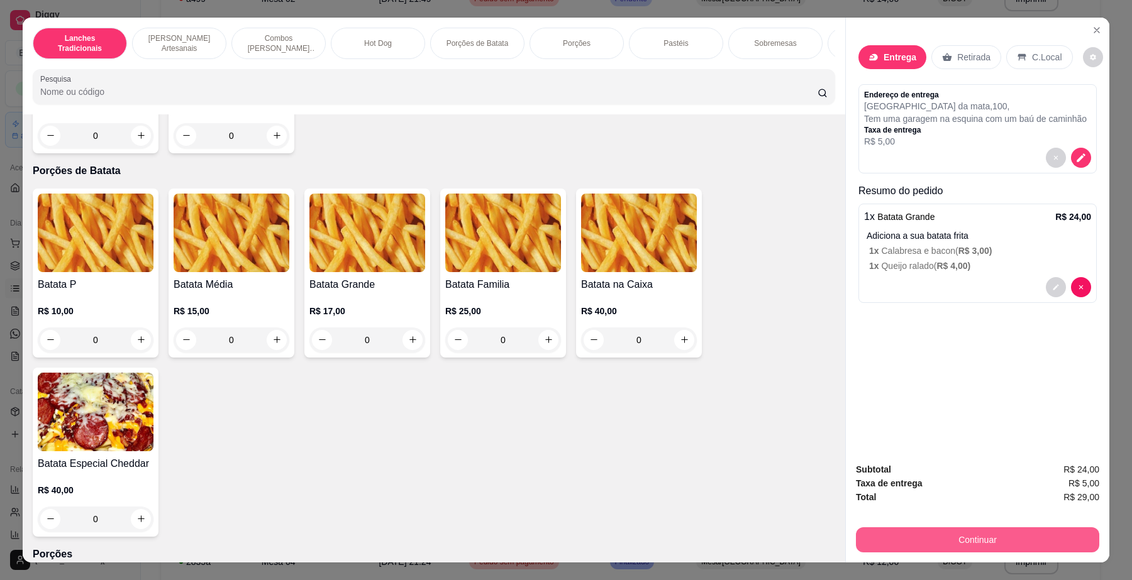
click at [915, 544] on button "Continuar" at bounding box center [977, 540] width 243 height 25
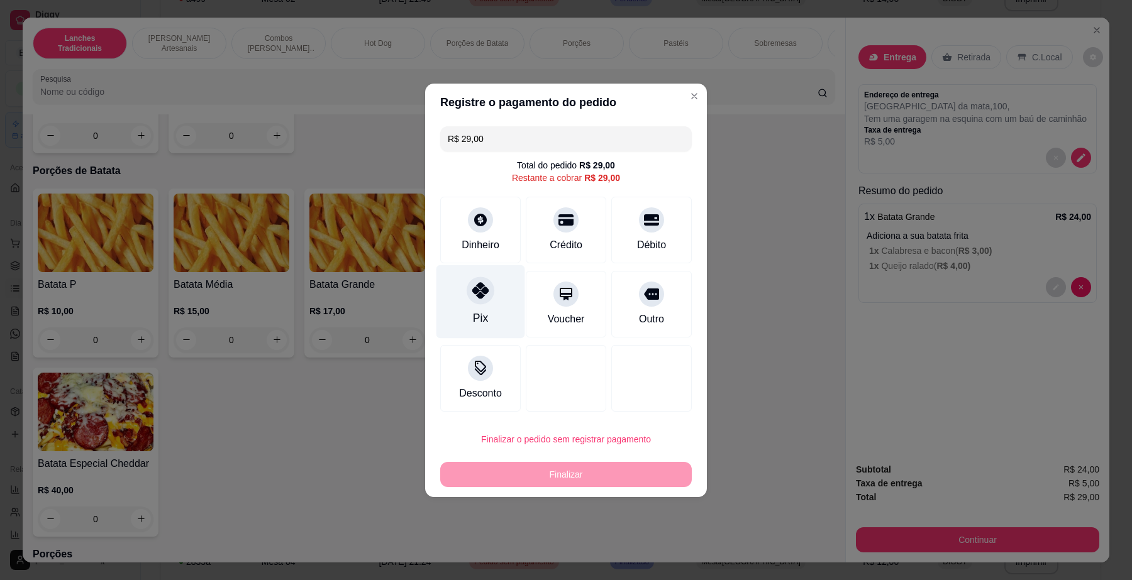
click at [485, 303] on div at bounding box center [481, 291] width 28 height 28
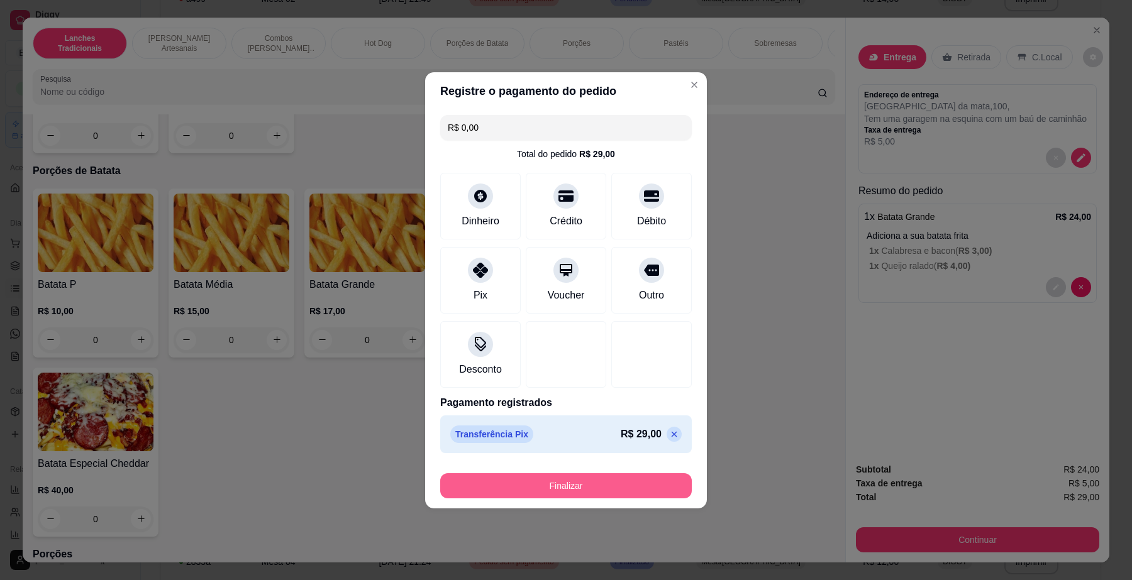
click at [567, 489] on button "Finalizar" at bounding box center [566, 486] width 252 height 25
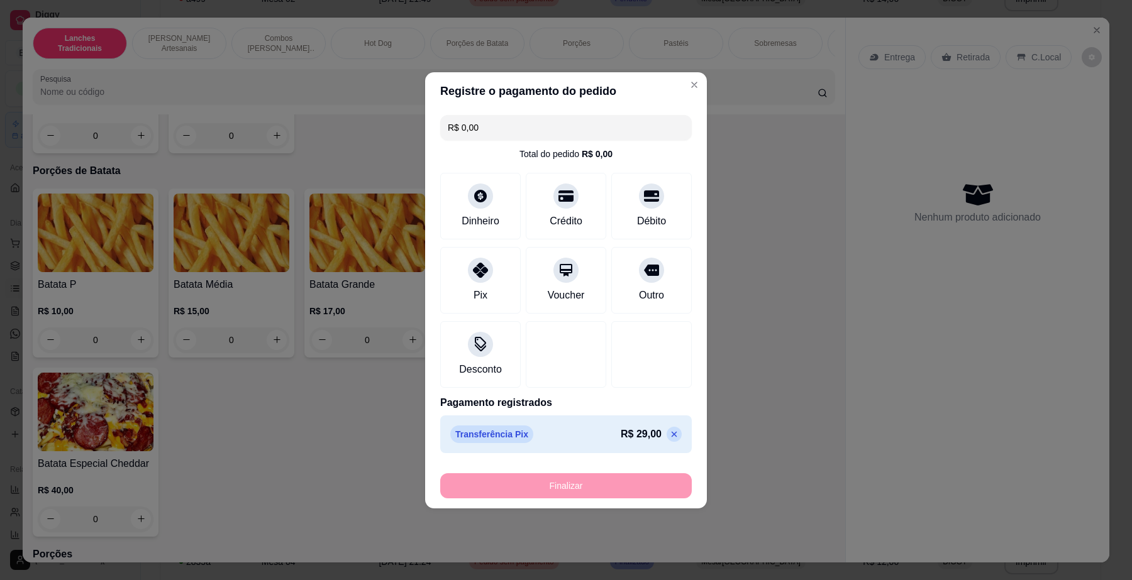
type input "-R$ 29,00"
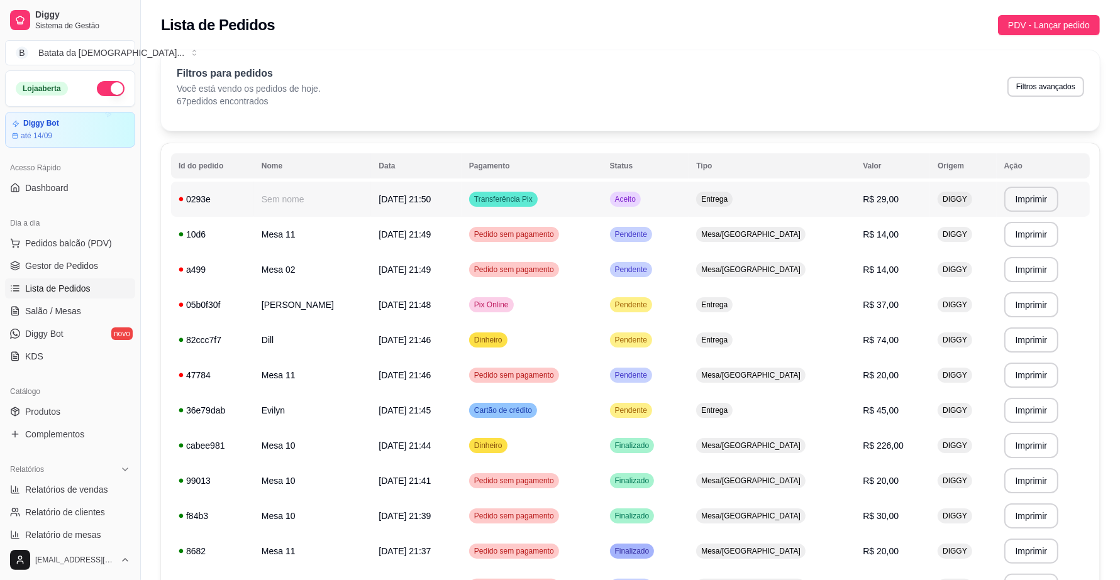
click at [689, 196] on td "Aceito" at bounding box center [645, 199] width 87 height 35
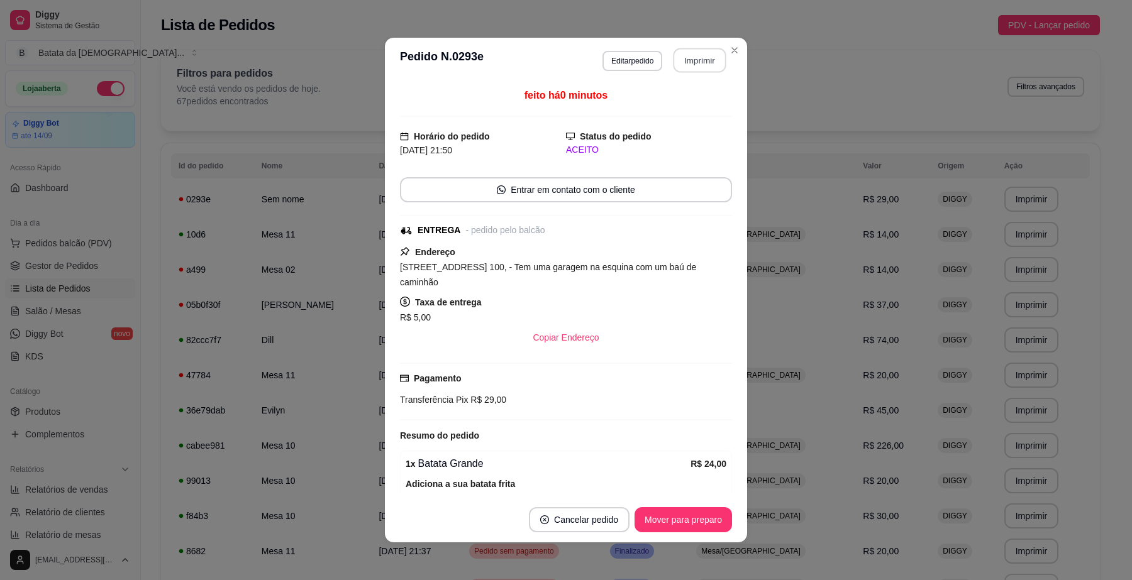
click at [706, 67] on button "Imprimir" at bounding box center [699, 60] width 53 height 25
click at [739, 50] on header "**********" at bounding box center [566, 60] width 362 height 45
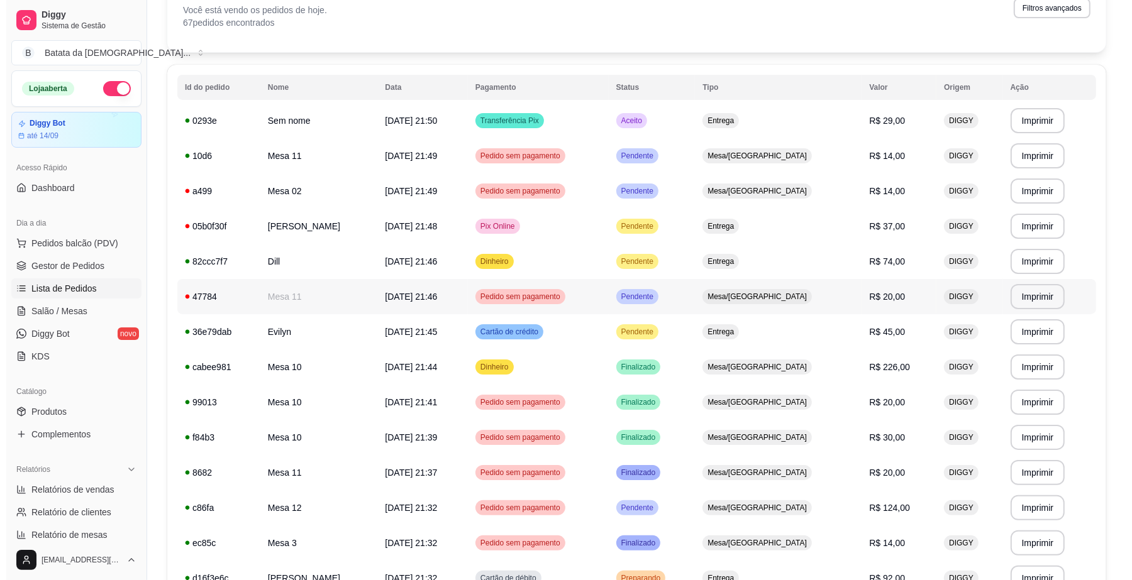
scroll to position [157, 0]
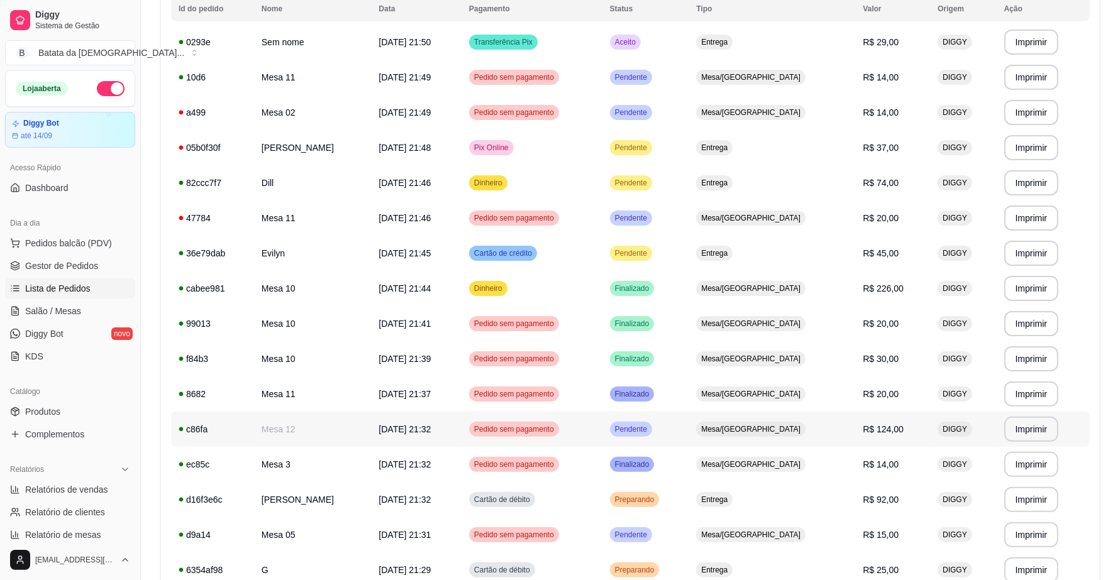
click at [602, 428] on td "Pedido sem pagamento" at bounding box center [532, 429] width 141 height 35
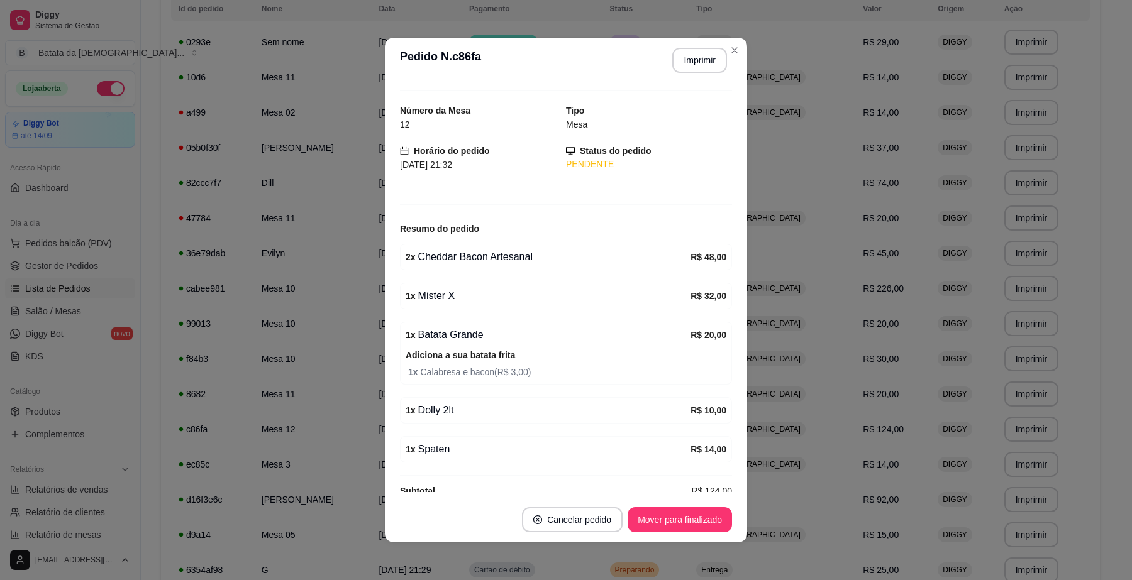
scroll to position [50, 0]
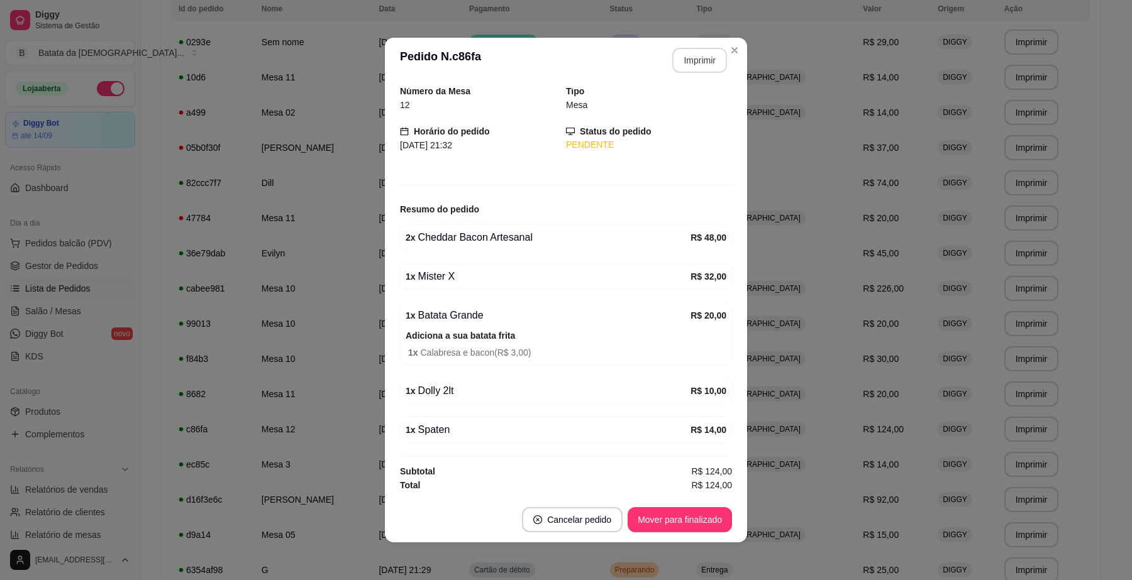
click at [683, 60] on button "Imprimir" at bounding box center [699, 60] width 55 height 25
click at [714, 523] on button "Mover para finalizado" at bounding box center [680, 519] width 104 height 25
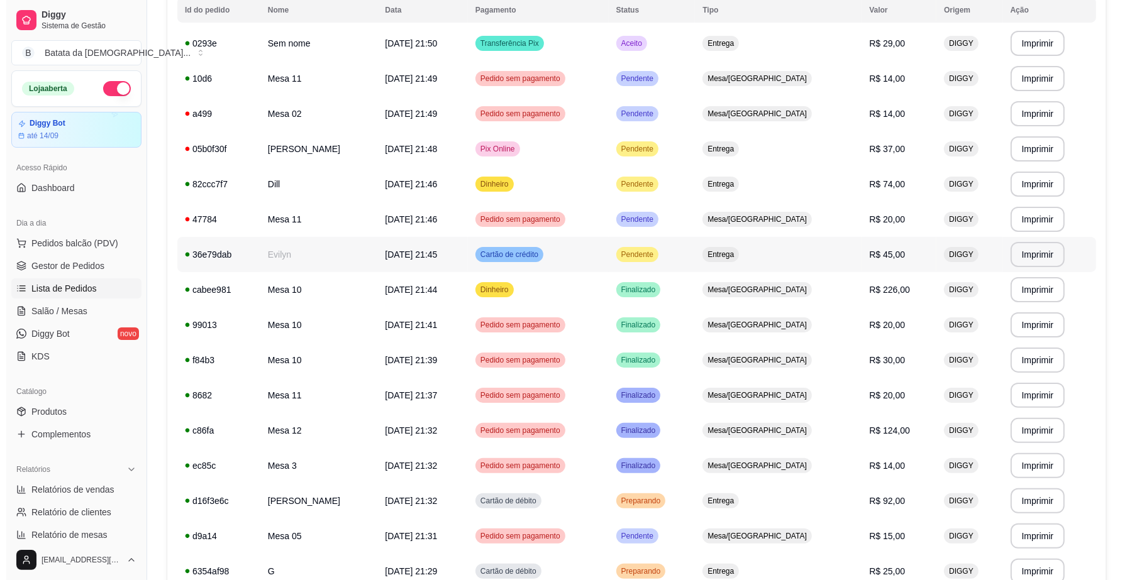
scroll to position [157, 0]
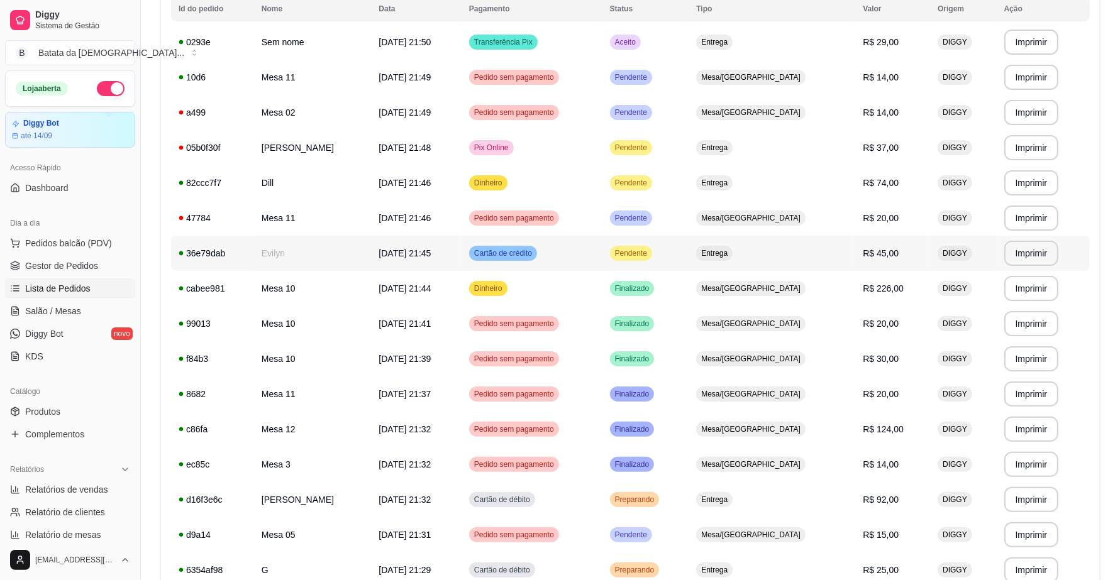
click at [734, 267] on td "Entrega" at bounding box center [772, 253] width 167 height 35
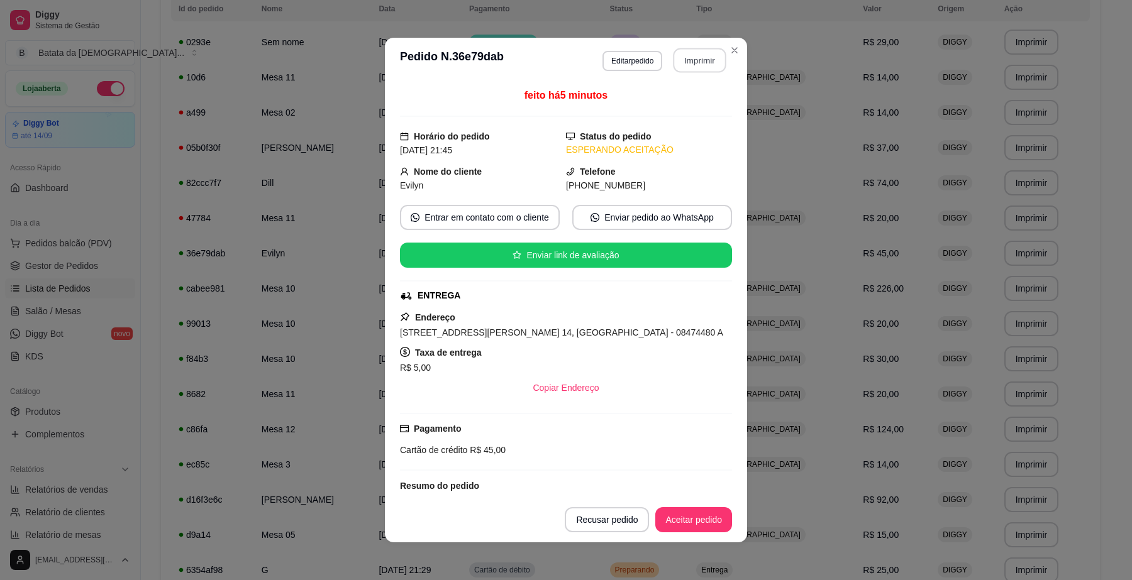
click at [680, 64] on button "Imprimir" at bounding box center [699, 60] width 53 height 25
click at [678, 518] on button "Aceitar pedido" at bounding box center [693, 520] width 74 height 25
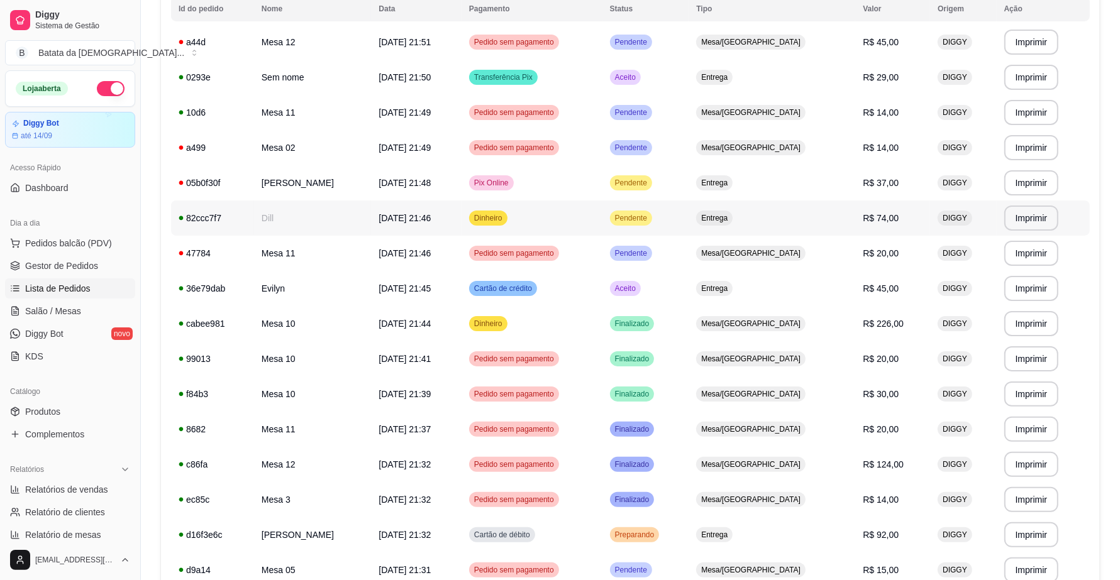
click at [318, 225] on td "Dill" at bounding box center [313, 218] width 118 height 35
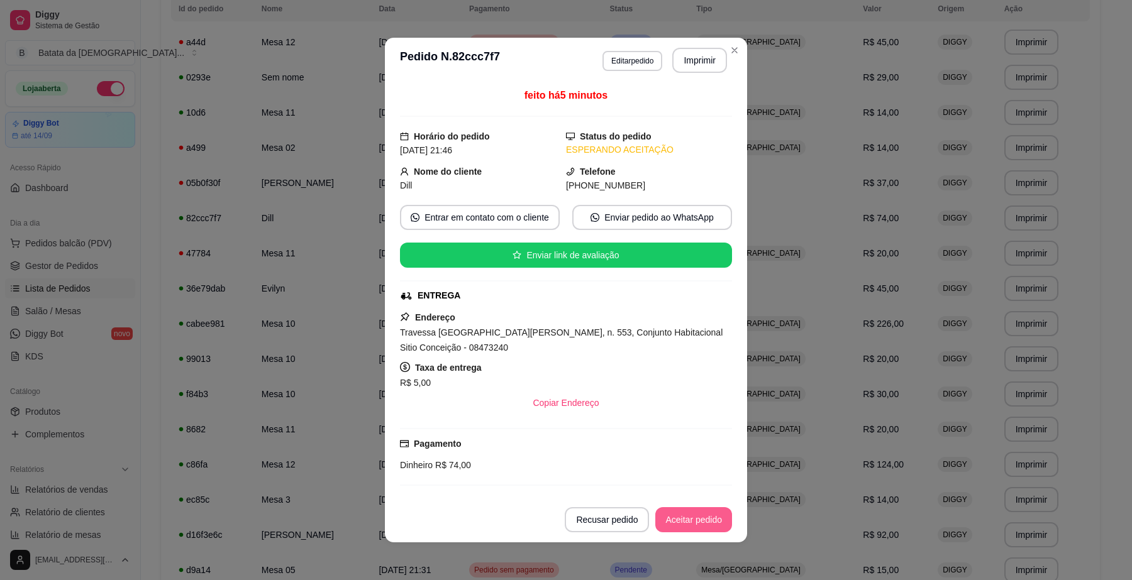
click at [696, 520] on button "Aceitar pedido" at bounding box center [693, 519] width 77 height 25
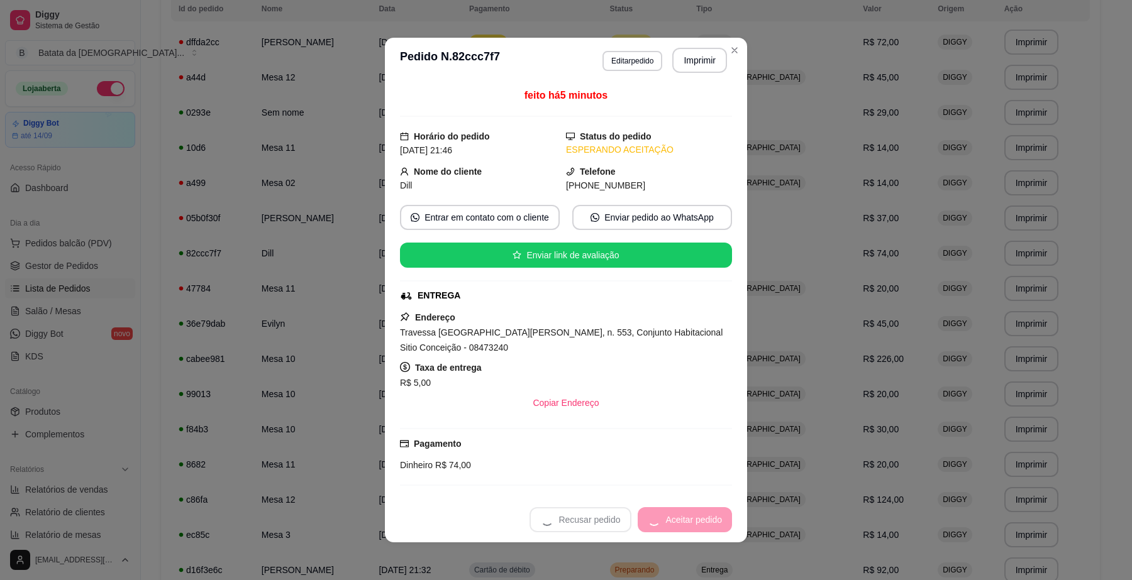
click at [699, 516] on div "Recusar pedido Aceitar pedido" at bounding box center [630, 519] width 202 height 25
click at [684, 57] on button "Imprimir" at bounding box center [699, 60] width 55 height 25
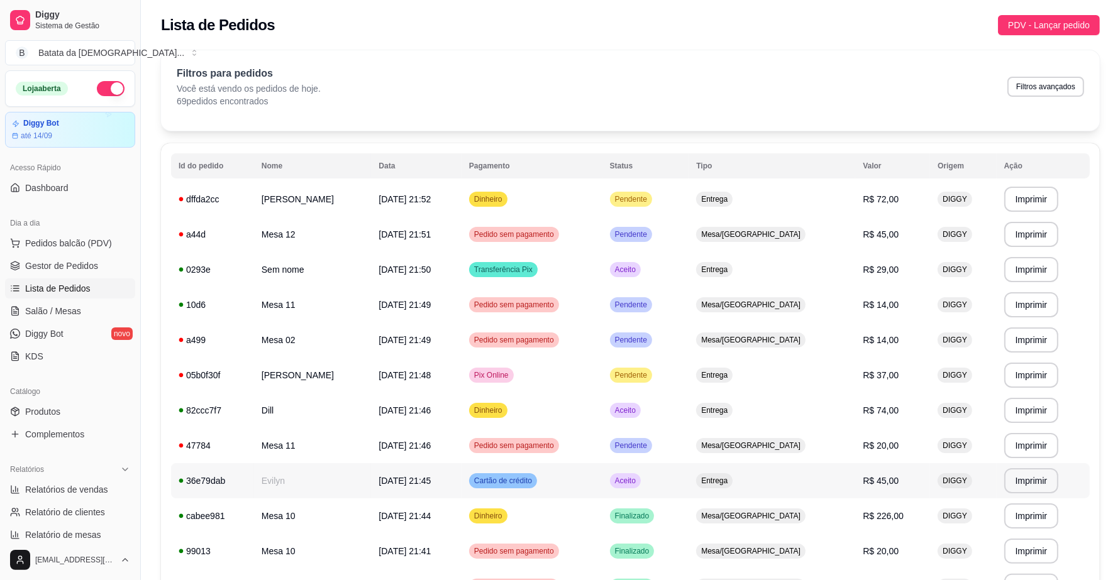
click at [689, 472] on td "Aceito" at bounding box center [645, 480] width 87 height 35
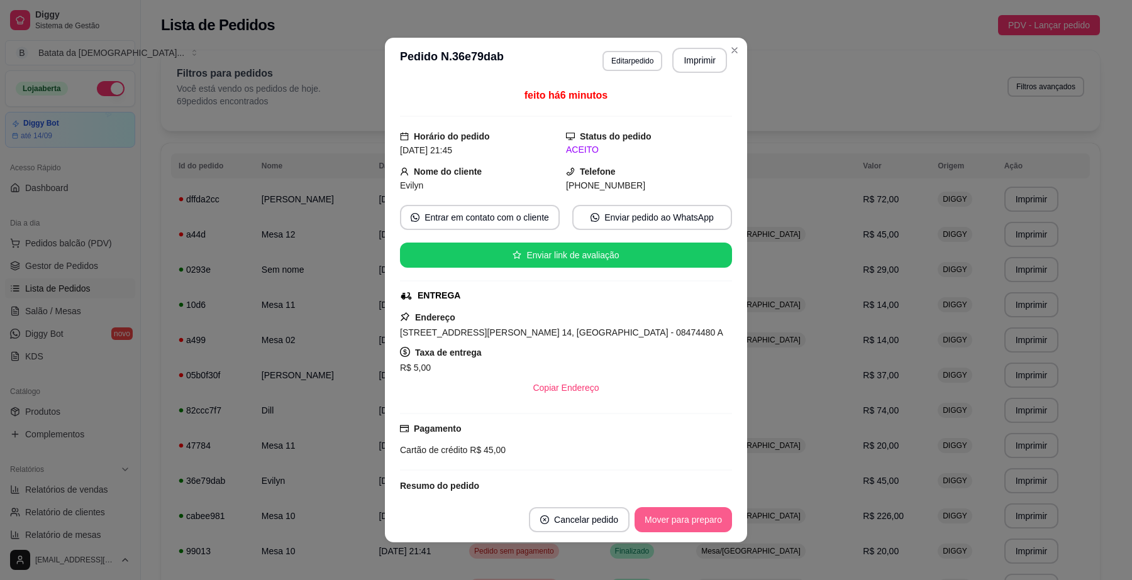
click at [660, 514] on button "Mover para preparo" at bounding box center [682, 519] width 97 height 25
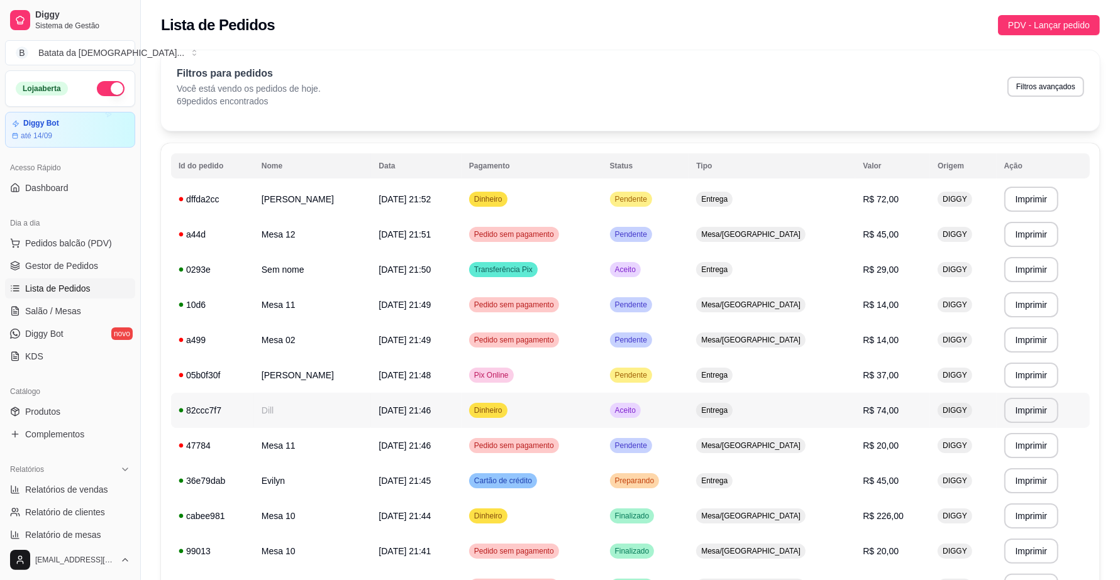
click at [733, 407] on div "Entrega" at bounding box center [714, 410] width 36 height 15
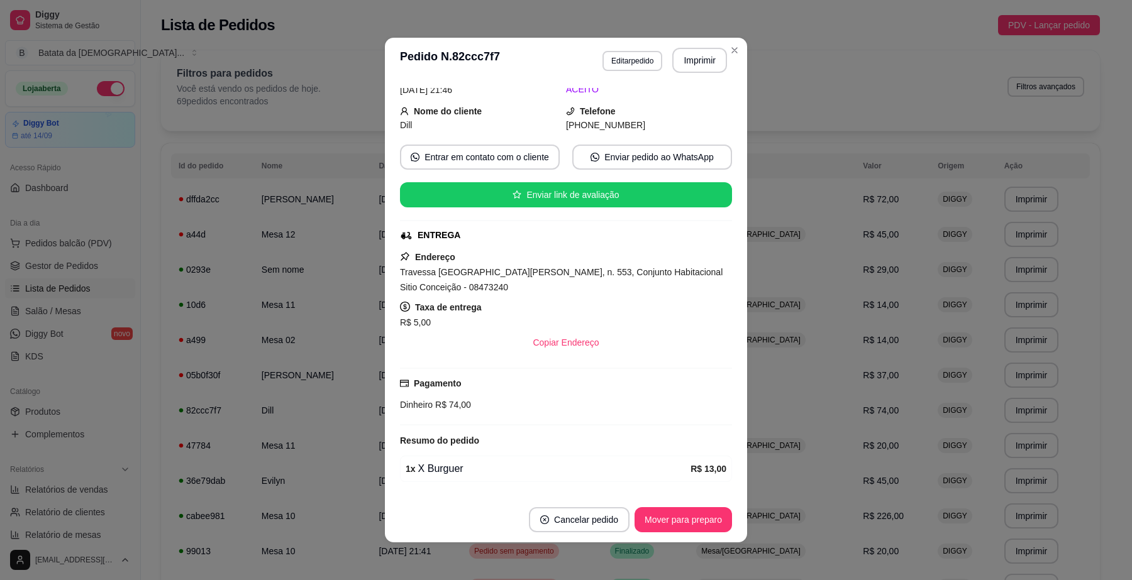
scroll to position [79, 0]
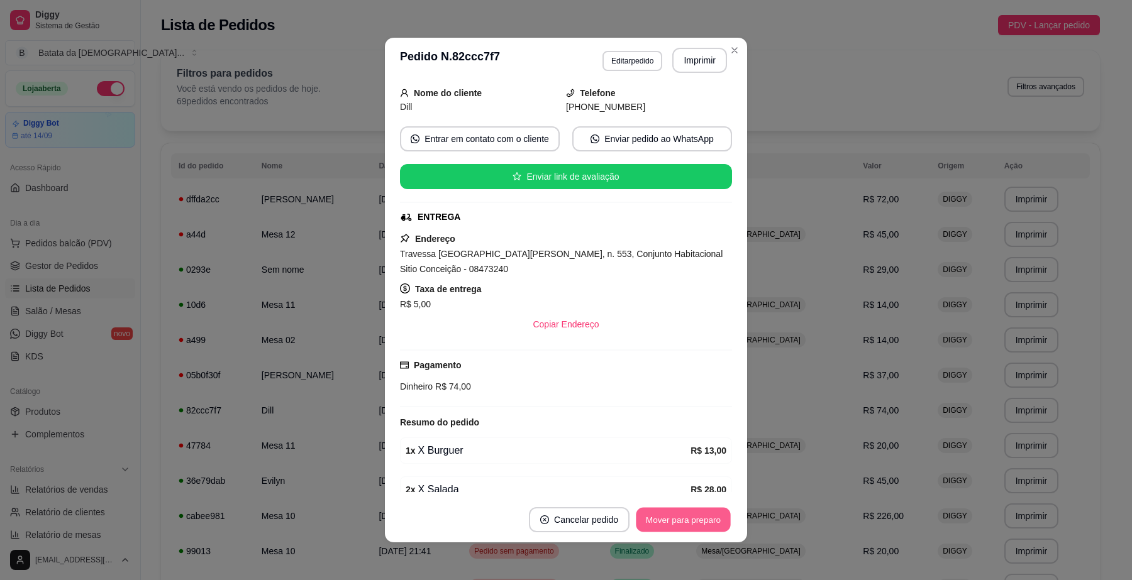
click at [683, 522] on button "Mover para preparo" at bounding box center [683, 520] width 94 height 25
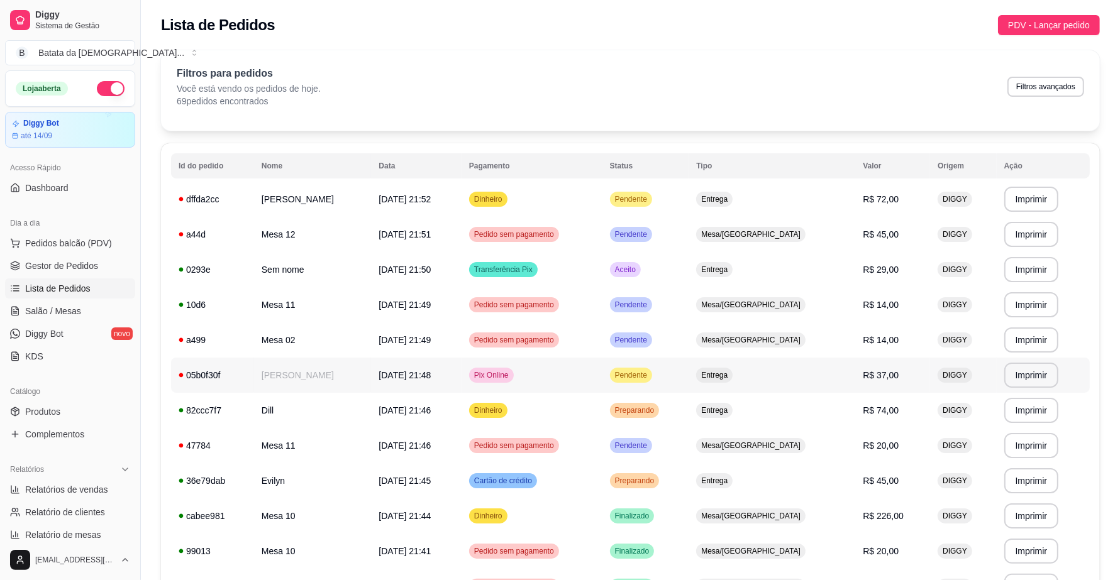
click at [689, 381] on td "Pendente" at bounding box center [645, 375] width 87 height 35
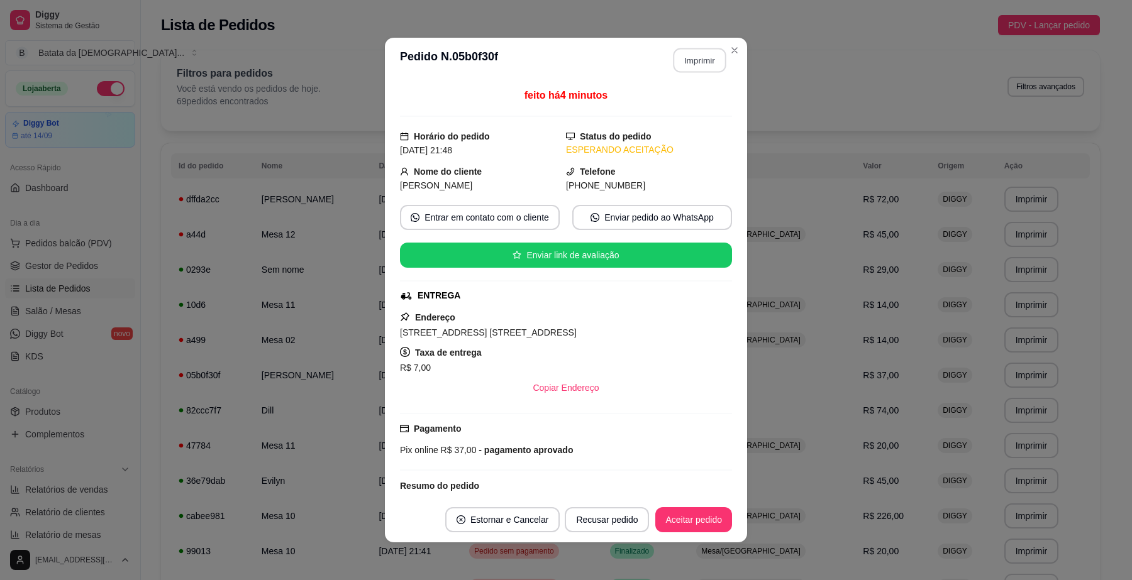
click at [689, 55] on button "Imprimir" at bounding box center [699, 60] width 53 height 25
click at [709, 527] on button "Aceitar pedido" at bounding box center [693, 520] width 74 height 25
click at [702, 521] on button "Aceitar pedido" at bounding box center [693, 519] width 77 height 25
click at [706, 521] on button "Mover para preparo" at bounding box center [683, 520] width 94 height 25
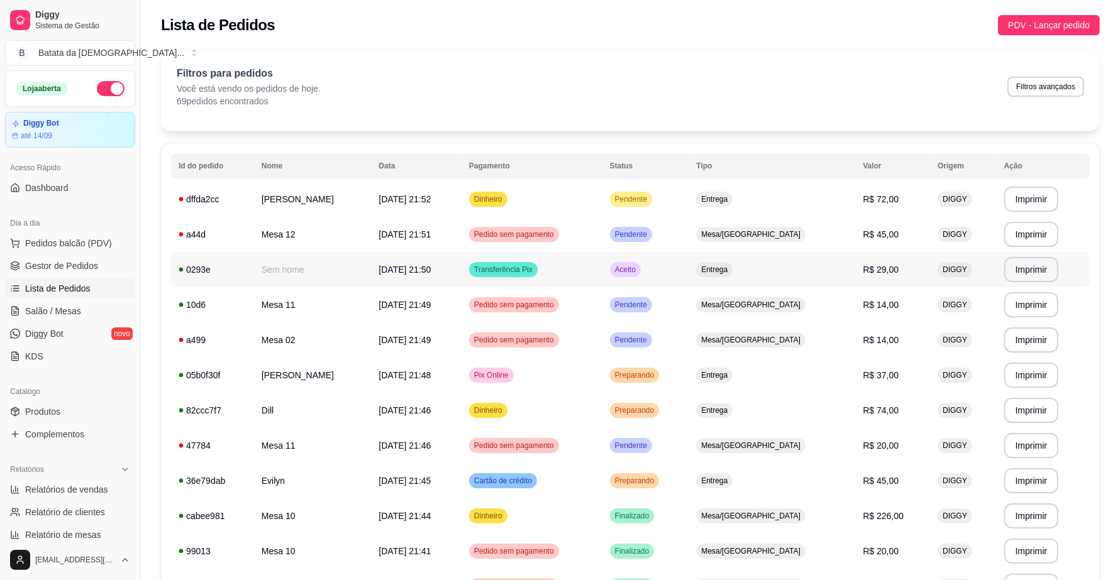
click at [689, 274] on td "Aceito" at bounding box center [645, 269] width 87 height 35
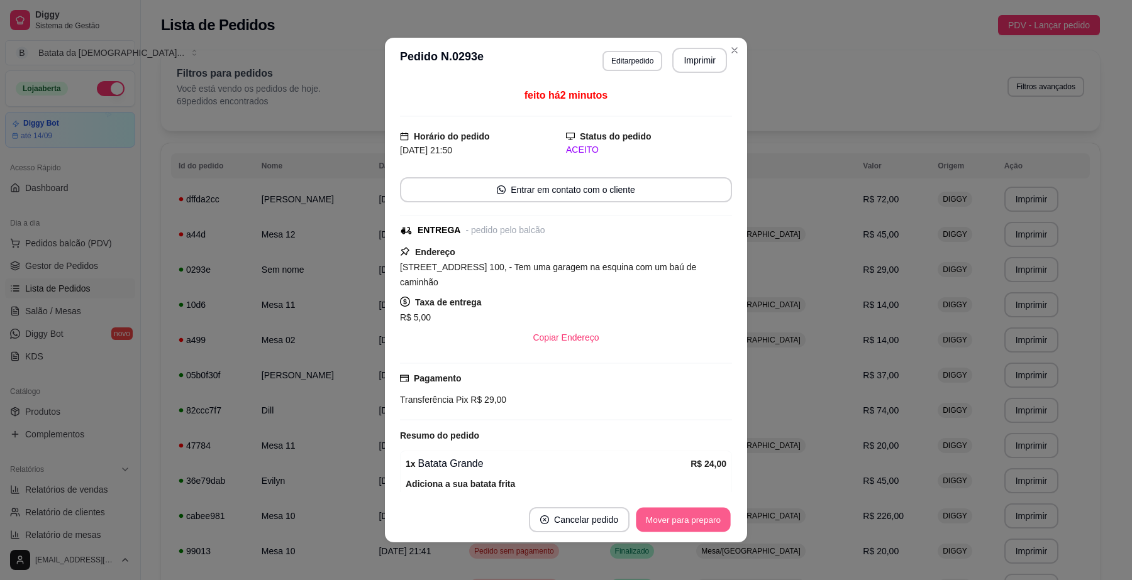
click at [655, 513] on button "Mover para preparo" at bounding box center [683, 520] width 94 height 25
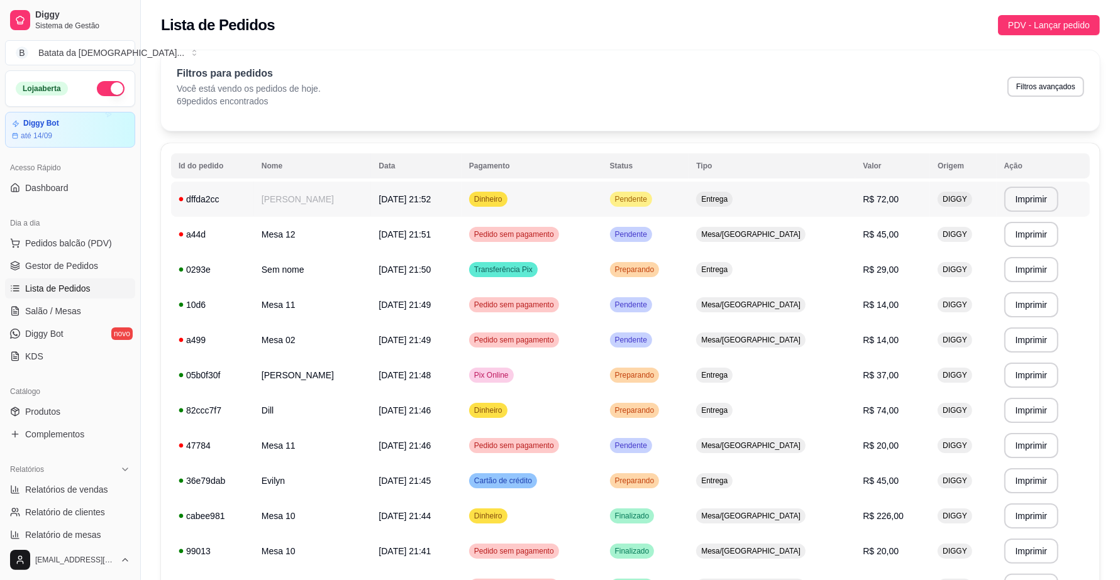
click at [737, 206] on td "Entrega" at bounding box center [772, 199] width 167 height 35
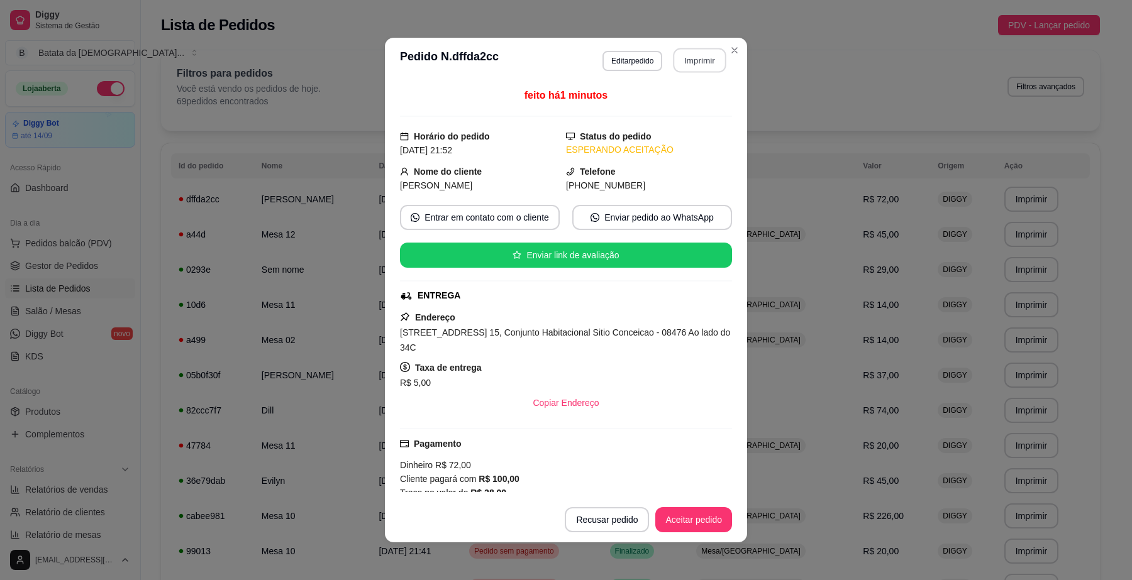
click at [699, 57] on button "Imprimir" at bounding box center [699, 60] width 53 height 25
click at [689, 520] on button "Aceitar pedido" at bounding box center [693, 520] width 74 height 25
click at [684, 514] on button "Mover para preparo" at bounding box center [682, 519] width 97 height 25
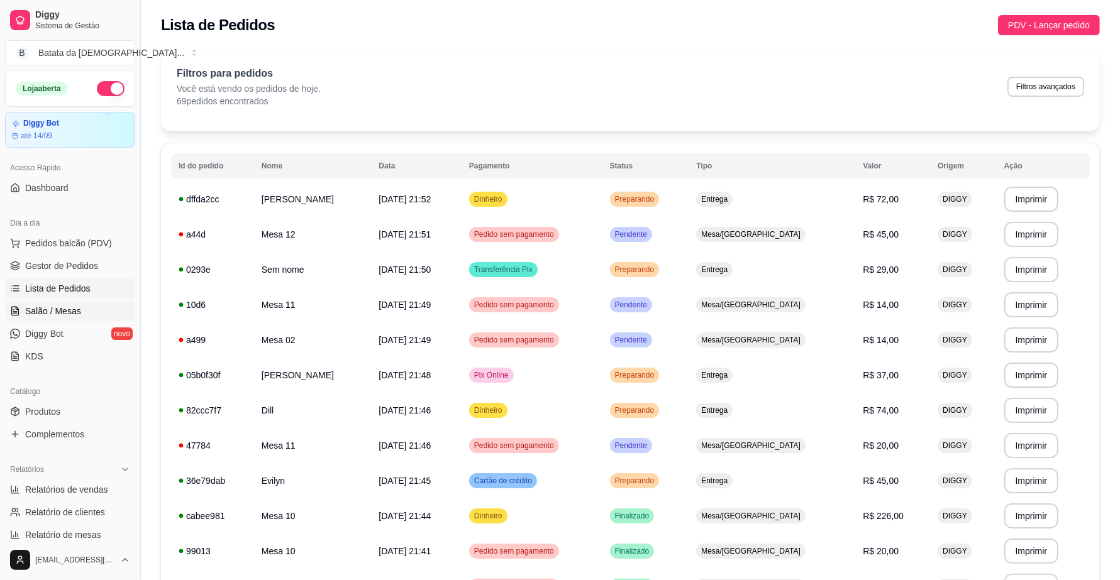
click at [99, 306] on link "Salão / Mesas" at bounding box center [70, 311] width 130 height 20
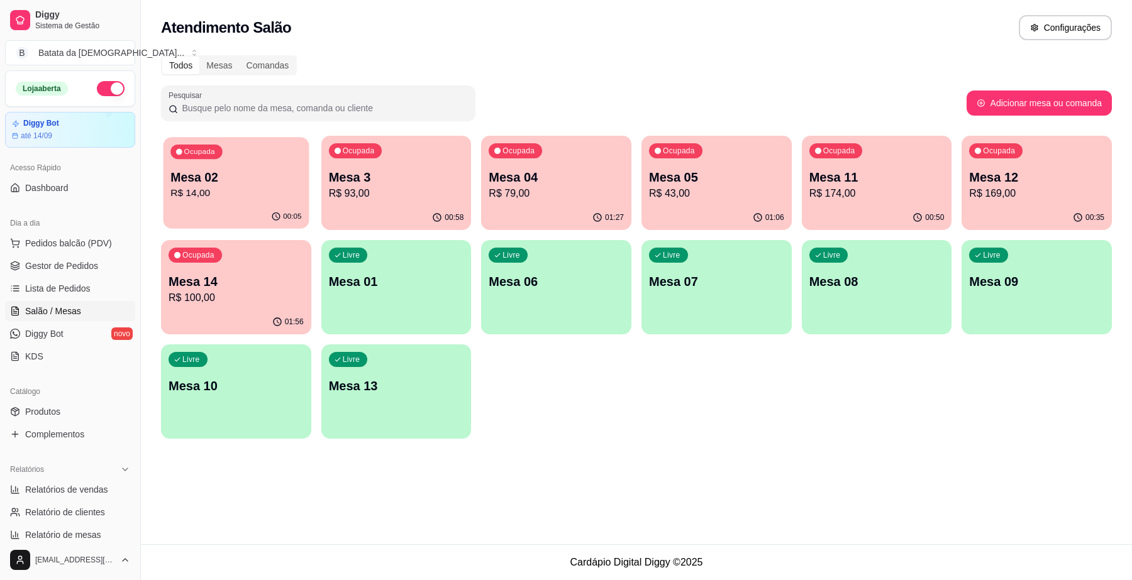
click at [278, 171] on p "Mesa 02" at bounding box center [235, 177] width 131 height 17
click at [92, 297] on link "Lista de Pedidos" at bounding box center [70, 289] width 130 height 20
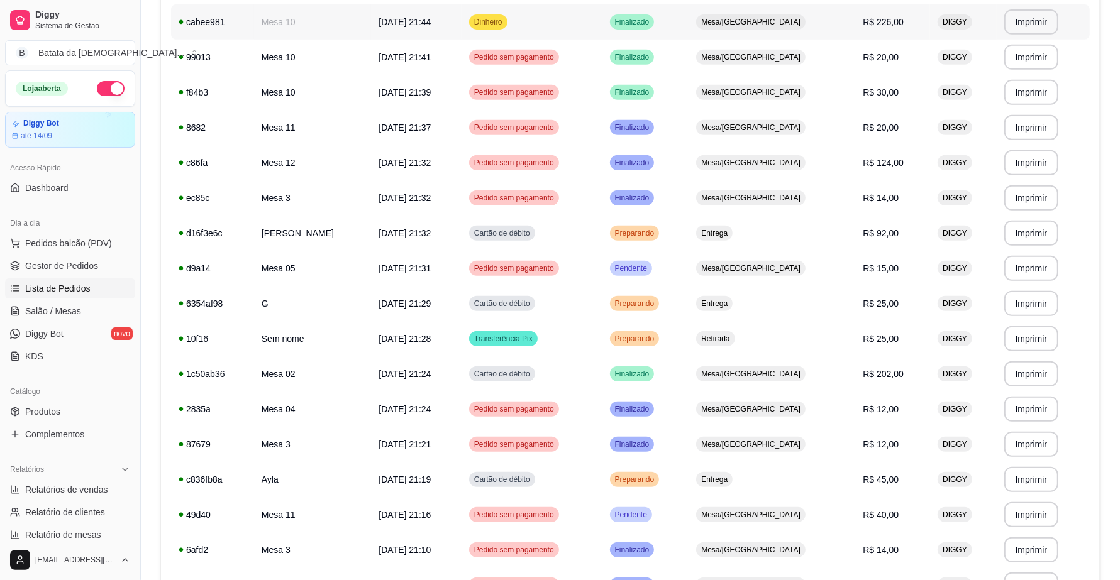
scroll to position [550, 0]
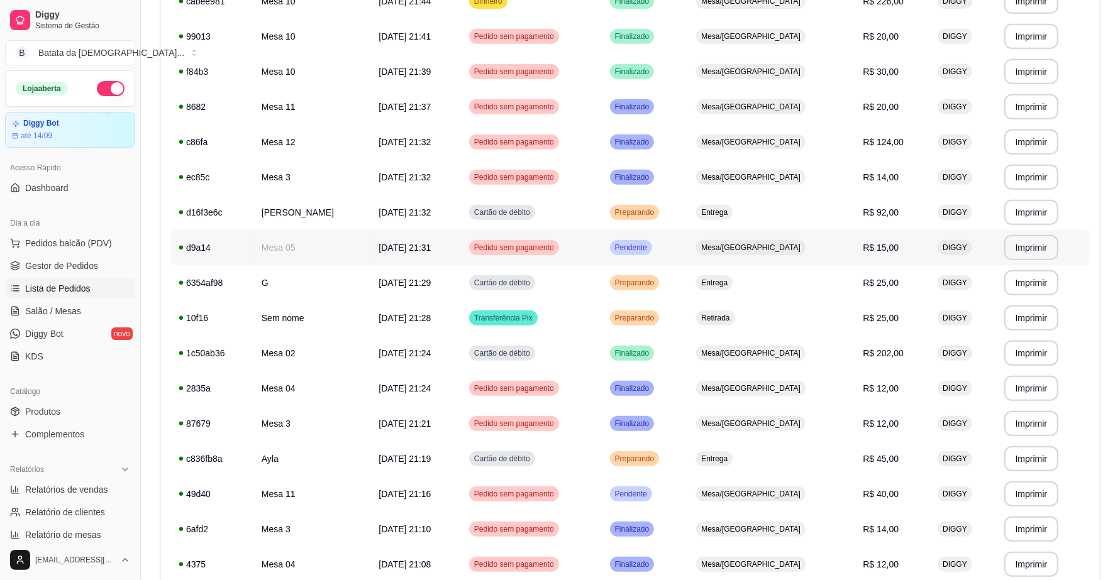
click at [689, 252] on td "Pendente" at bounding box center [645, 247] width 87 height 35
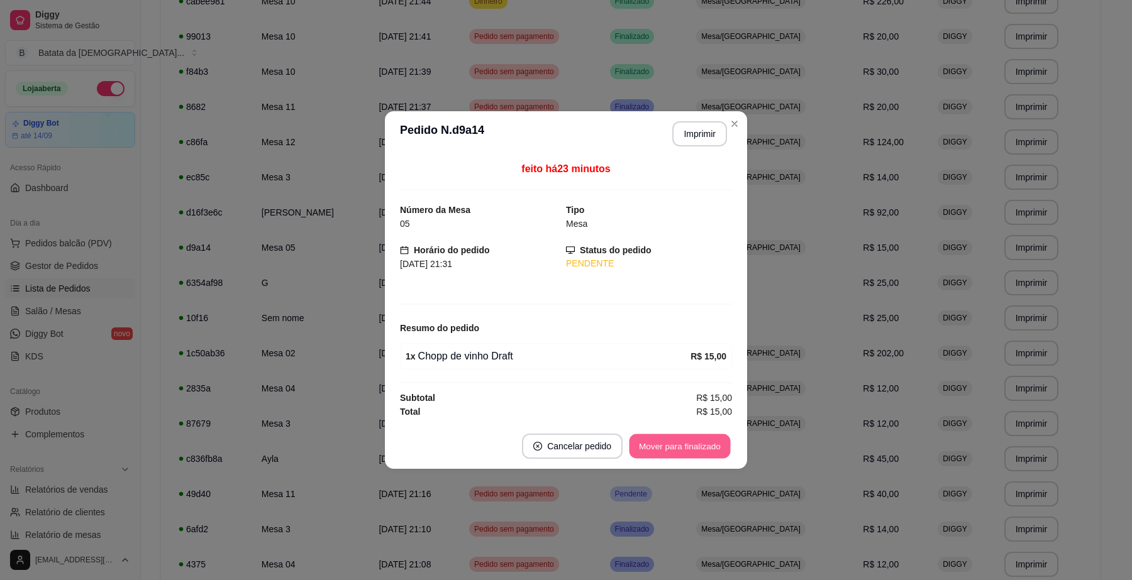
click at [665, 438] on button "Mover para finalizado" at bounding box center [679, 447] width 101 height 25
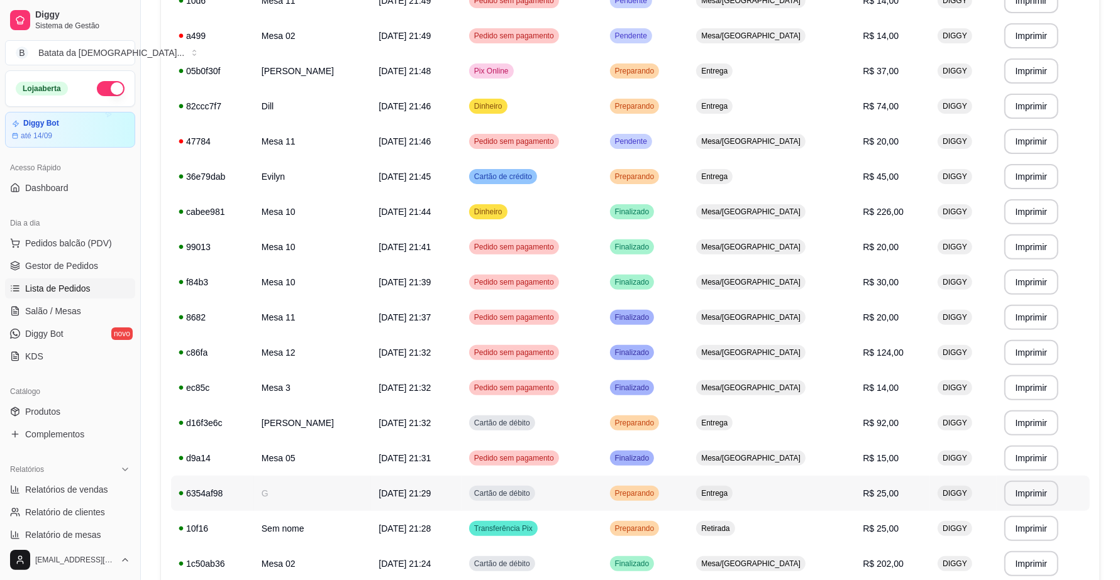
scroll to position [236, 0]
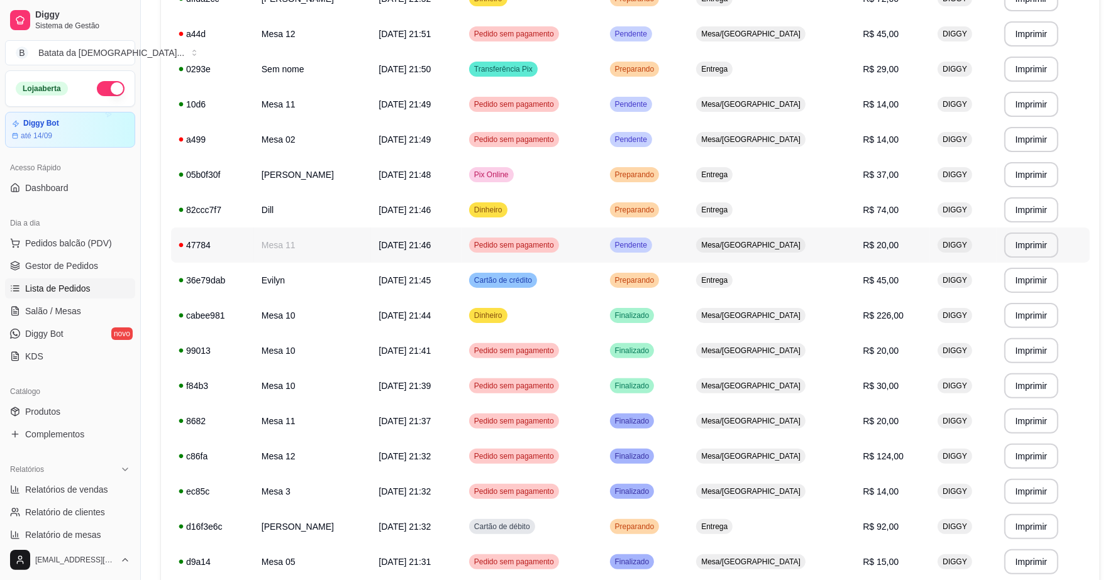
click at [689, 246] on td "Pendente" at bounding box center [645, 245] width 87 height 35
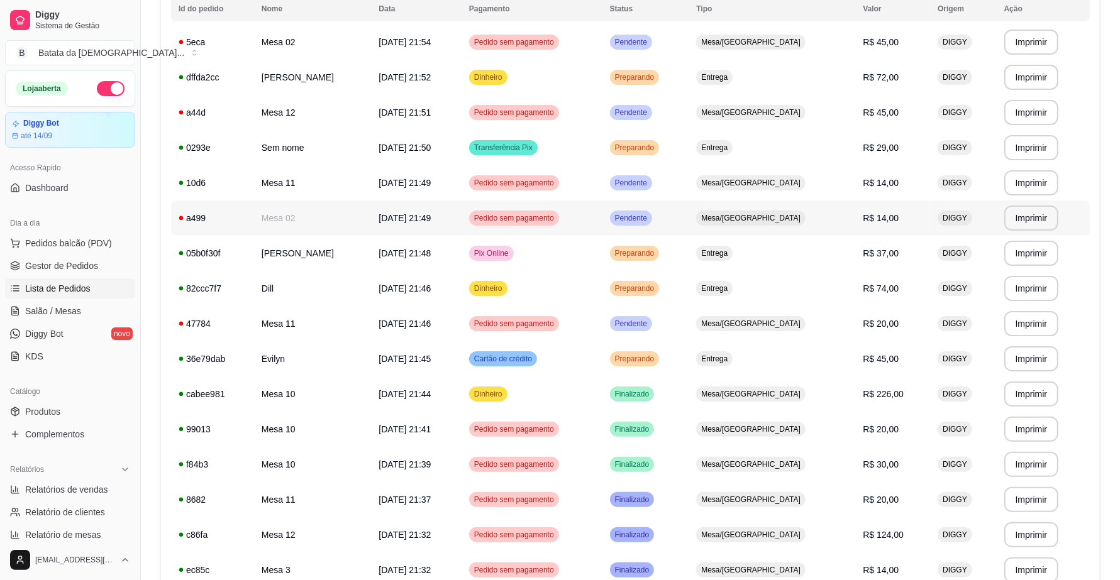
click at [758, 221] on span "Mesa/[GEOGRAPHIC_DATA]" at bounding box center [751, 218] width 104 height 10
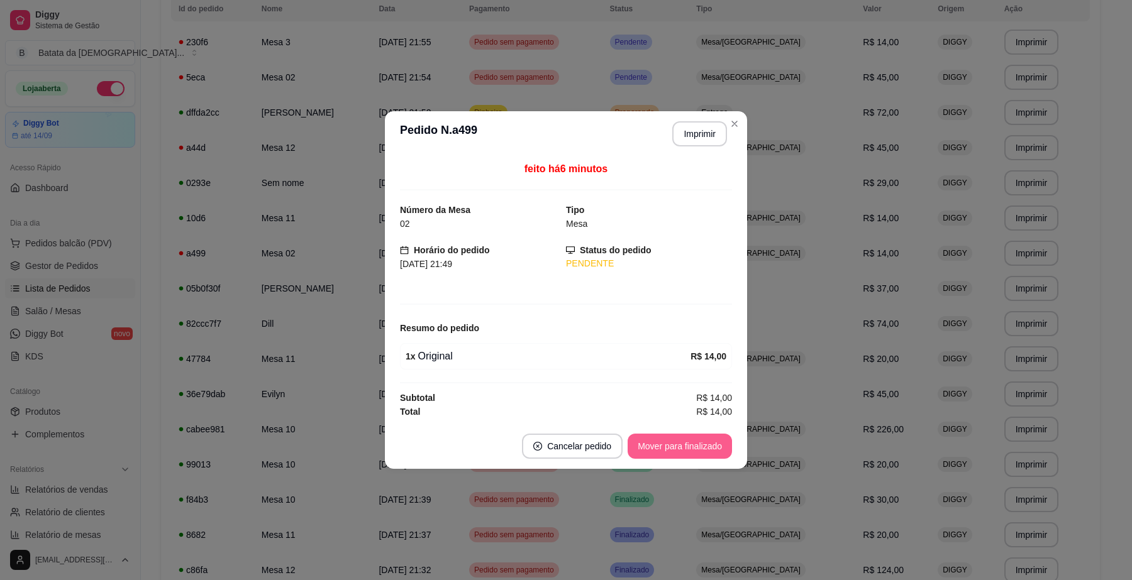
click at [670, 455] on button "Mover para finalizado" at bounding box center [680, 446] width 104 height 25
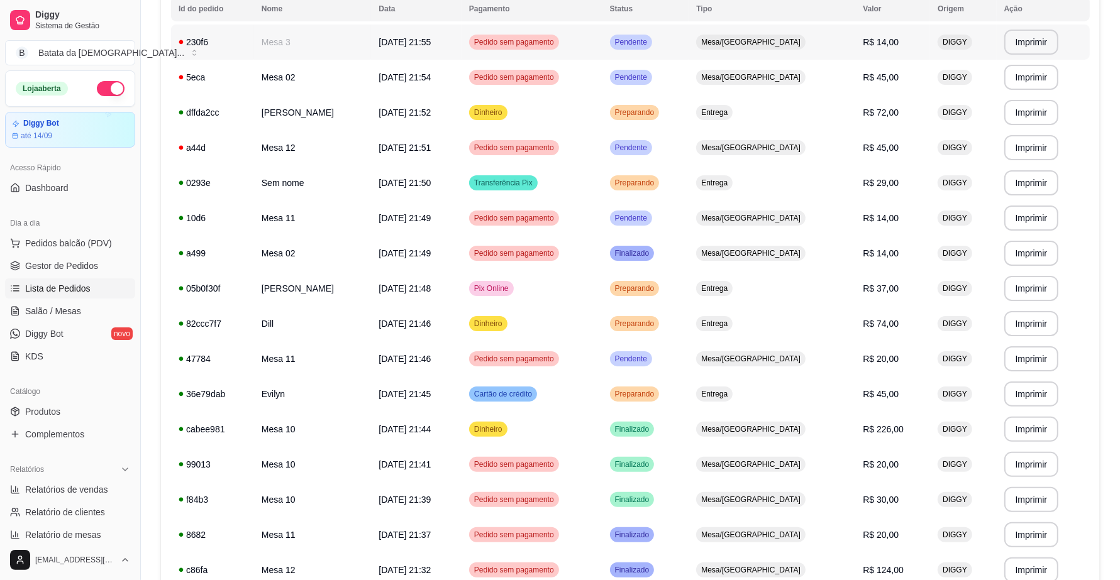
click at [772, 51] on td "Mesa/[GEOGRAPHIC_DATA]" at bounding box center [772, 42] width 167 height 35
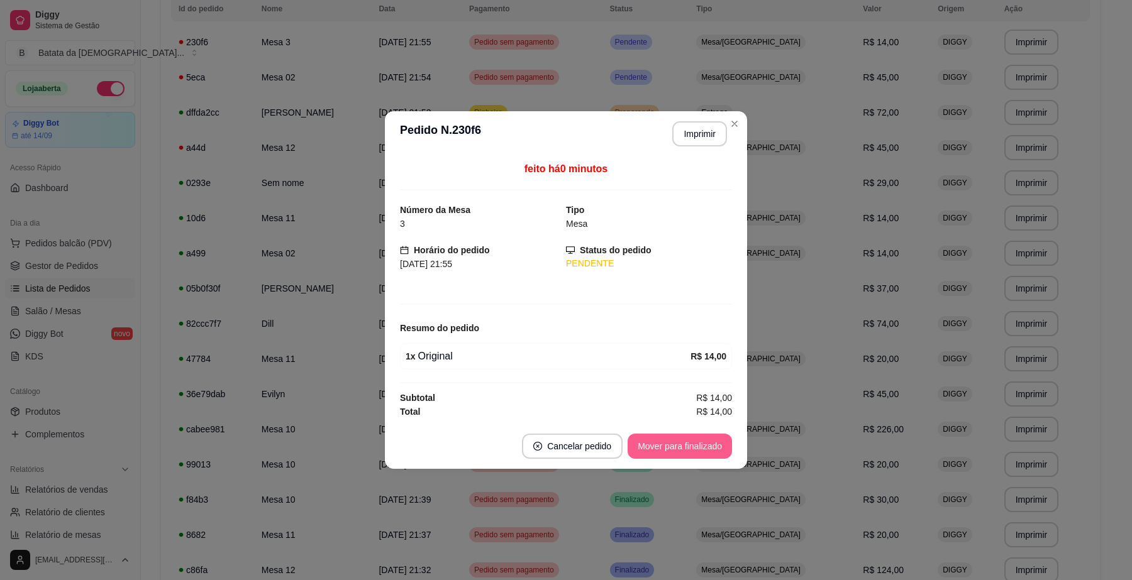
click at [693, 443] on button "Mover para finalizado" at bounding box center [680, 446] width 104 height 25
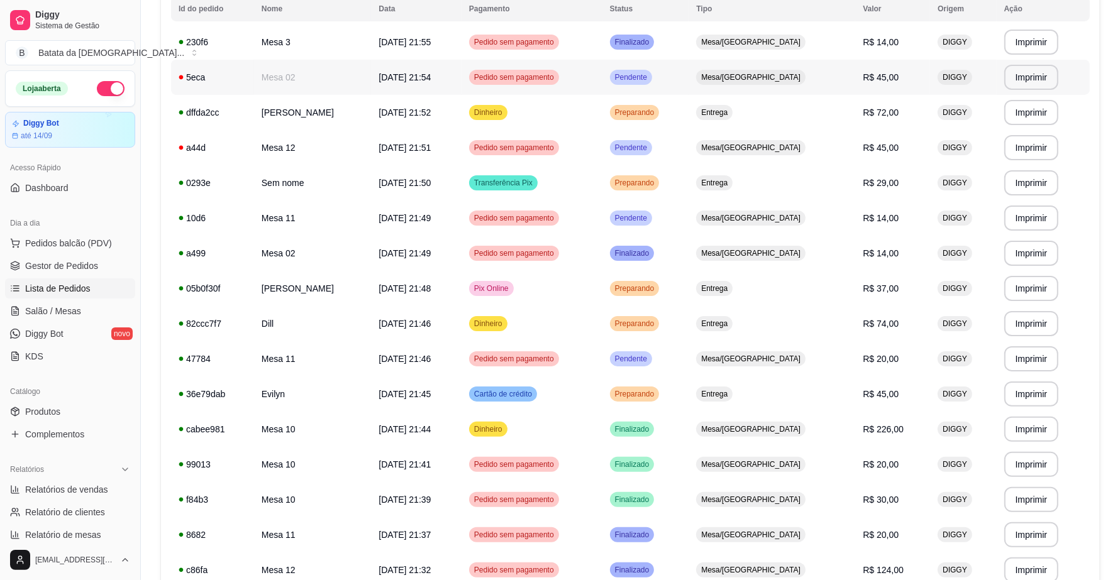
click at [747, 74] on span "Mesa/[GEOGRAPHIC_DATA]" at bounding box center [751, 77] width 104 height 10
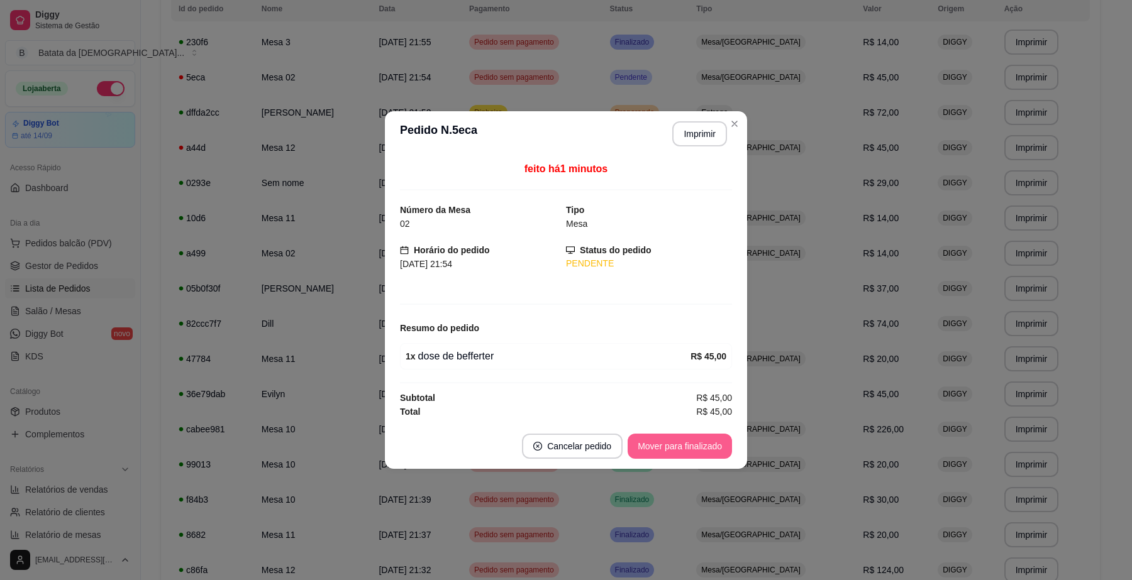
click at [689, 439] on button "Mover para finalizado" at bounding box center [680, 446] width 104 height 25
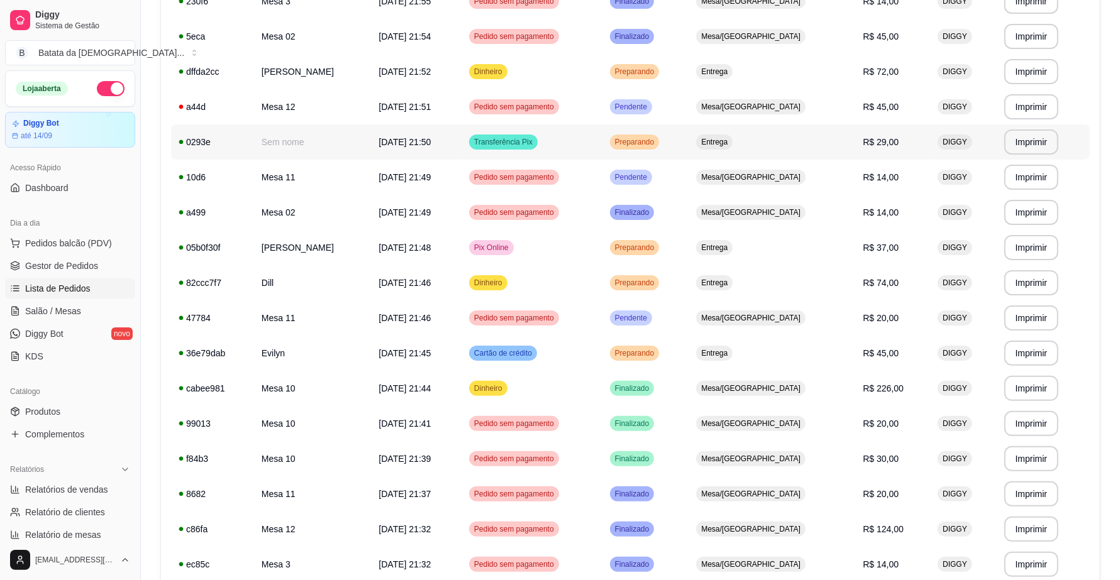
scroll to position [314, 0]
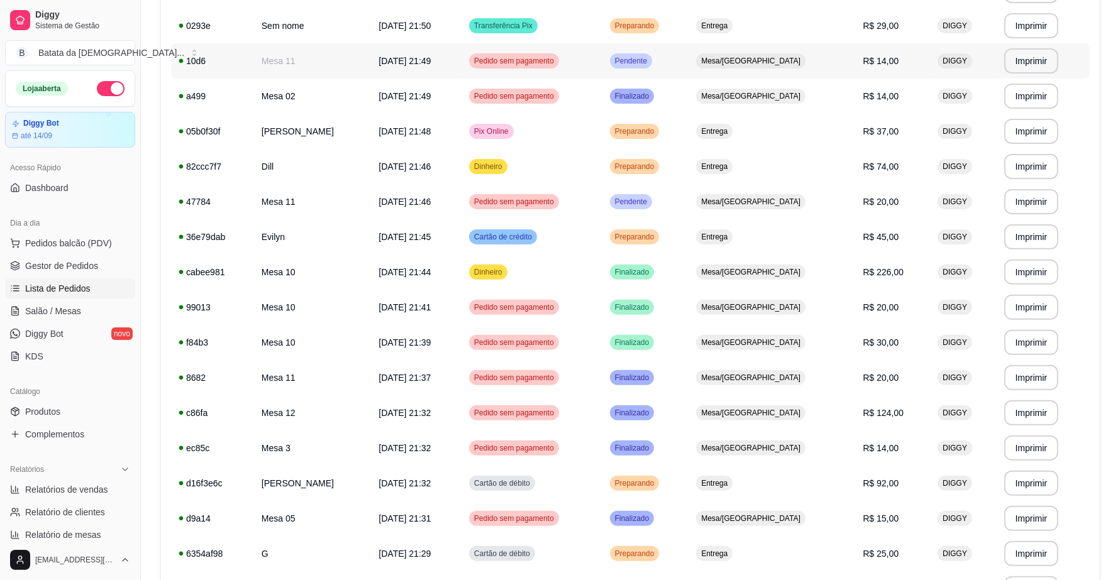
click at [689, 69] on td "Pendente" at bounding box center [645, 60] width 87 height 35
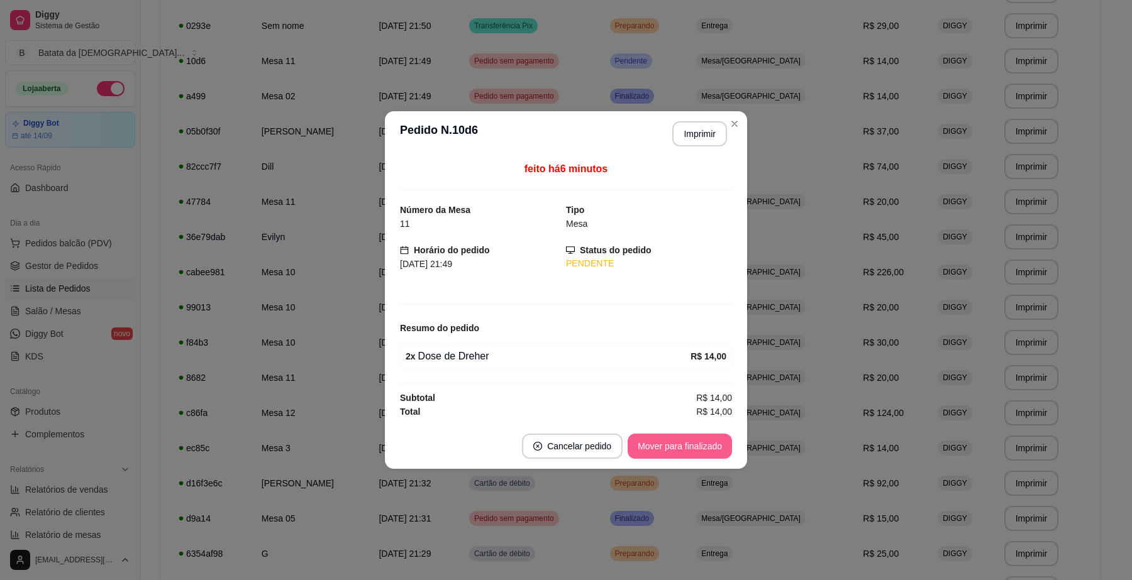
click at [684, 438] on button "Mover para finalizado" at bounding box center [680, 446] width 104 height 25
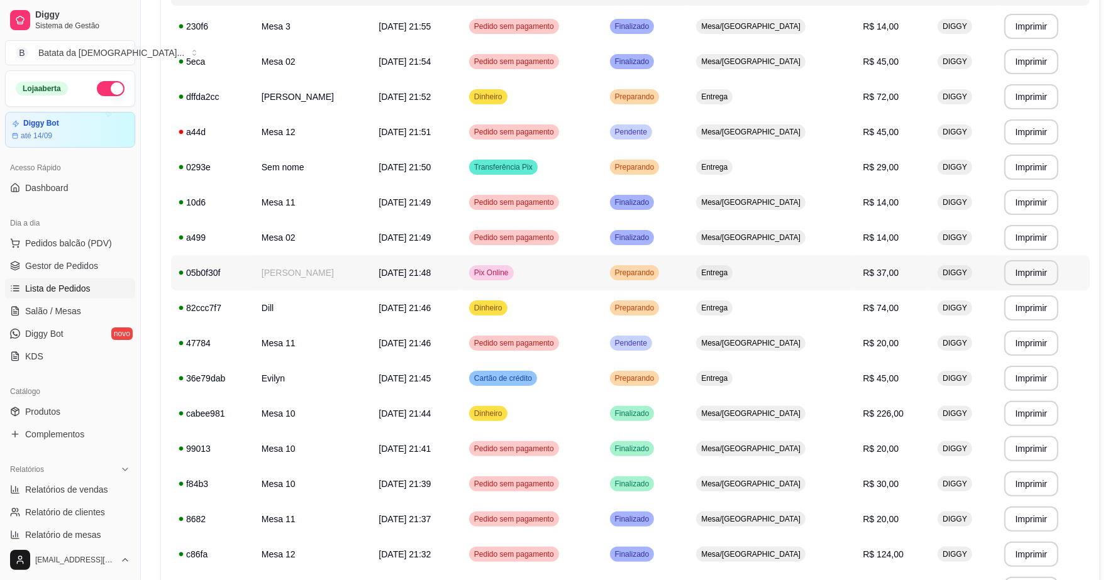
scroll to position [157, 0]
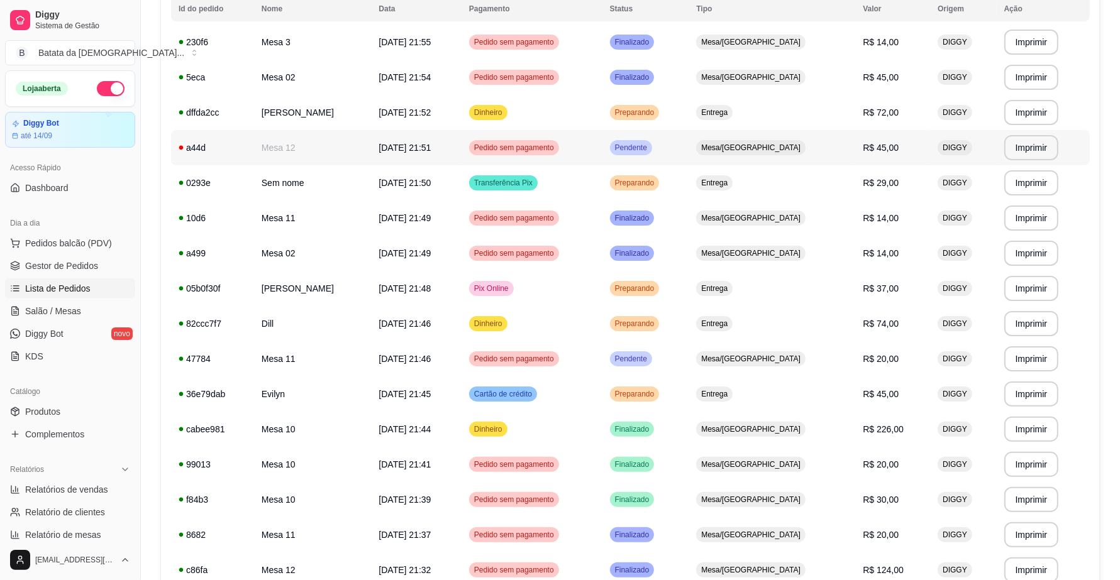
click at [689, 148] on td "Pendente" at bounding box center [645, 147] width 87 height 35
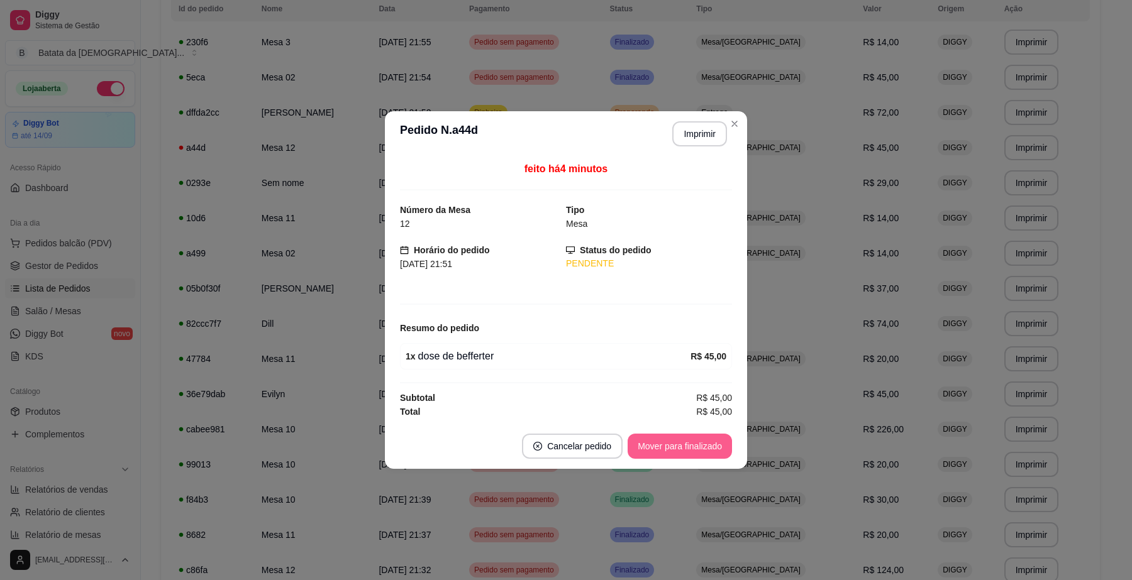
click at [702, 451] on button "Mover para finalizado" at bounding box center [680, 446] width 104 height 25
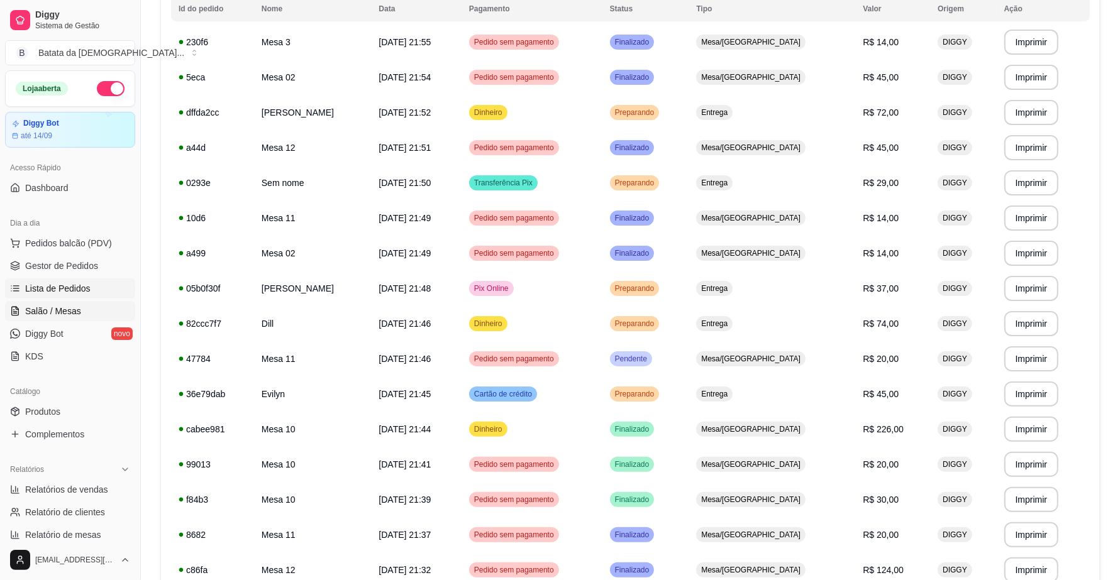
click at [33, 307] on span "Salão / Mesas" at bounding box center [53, 311] width 56 height 13
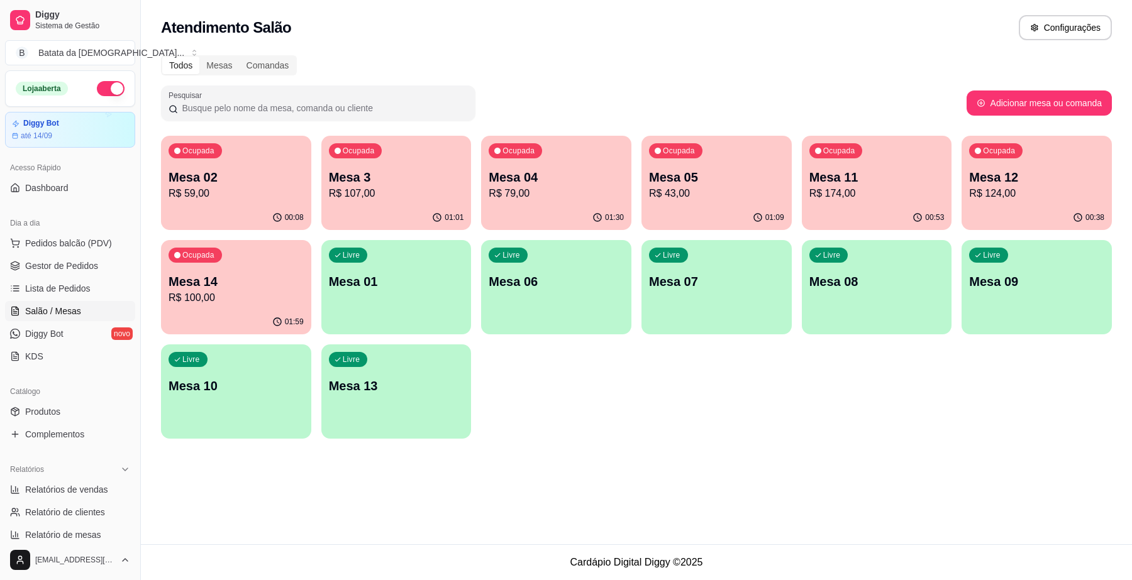
click at [1026, 156] on div "Ocupada Mesa 12 R$ 124,00" at bounding box center [1036, 171] width 150 height 70
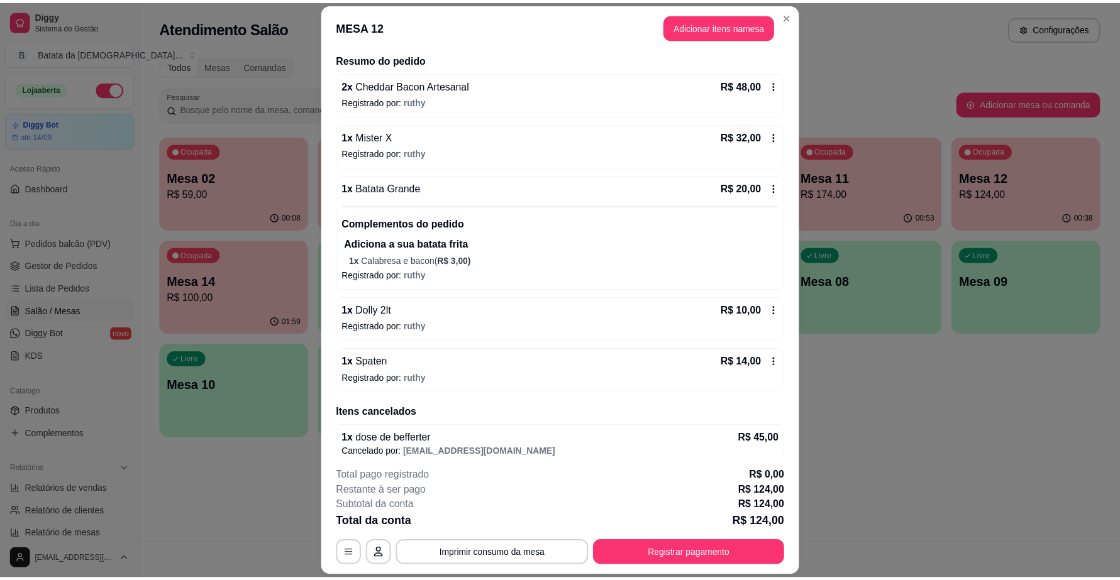
scroll to position [107, 0]
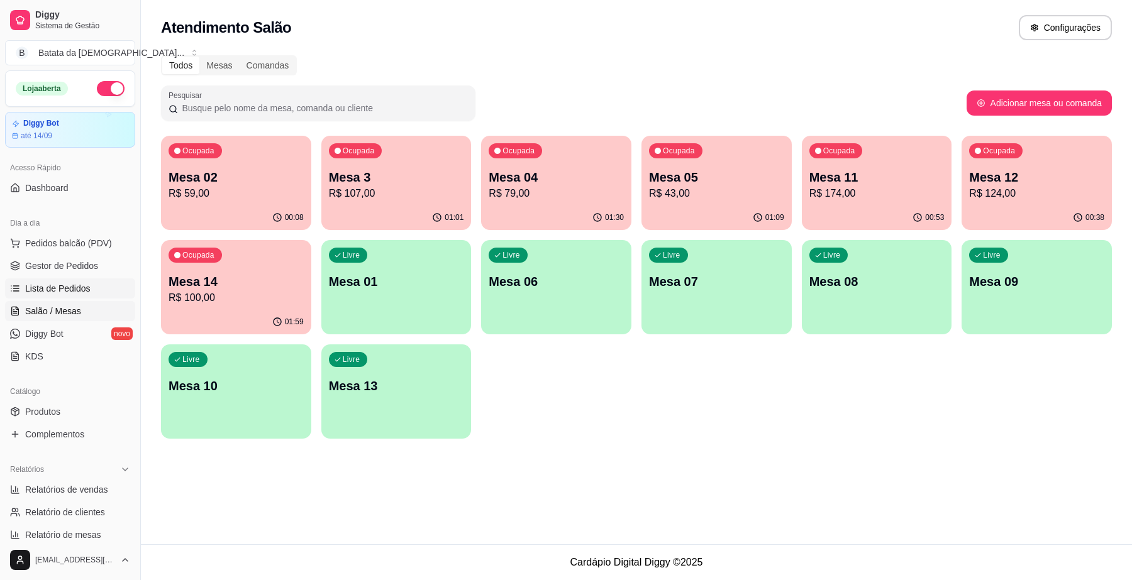
click at [62, 289] on span "Lista de Pedidos" at bounding box center [57, 288] width 65 height 13
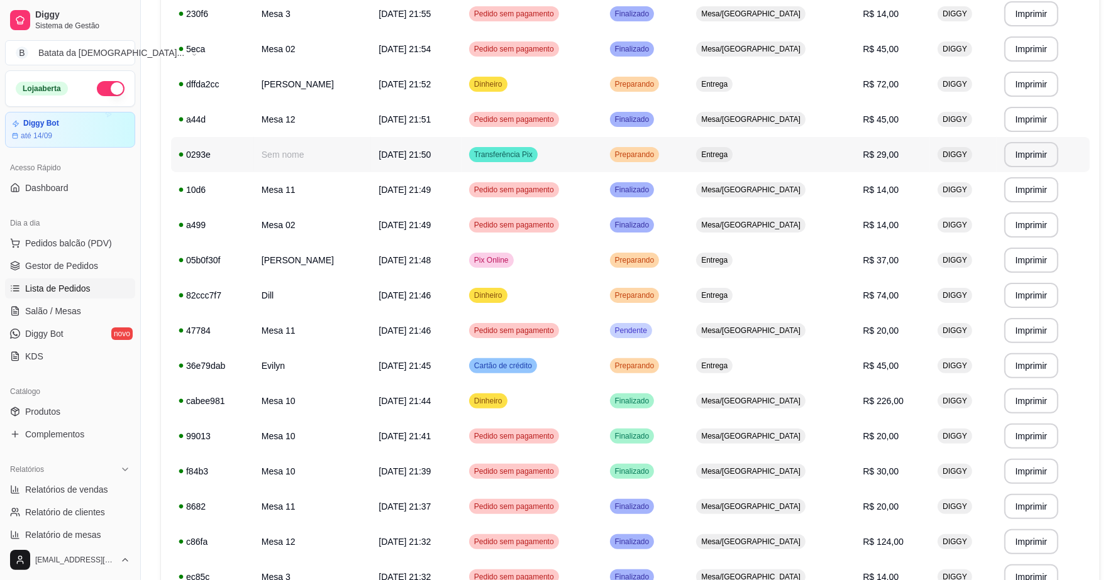
scroll to position [236, 0]
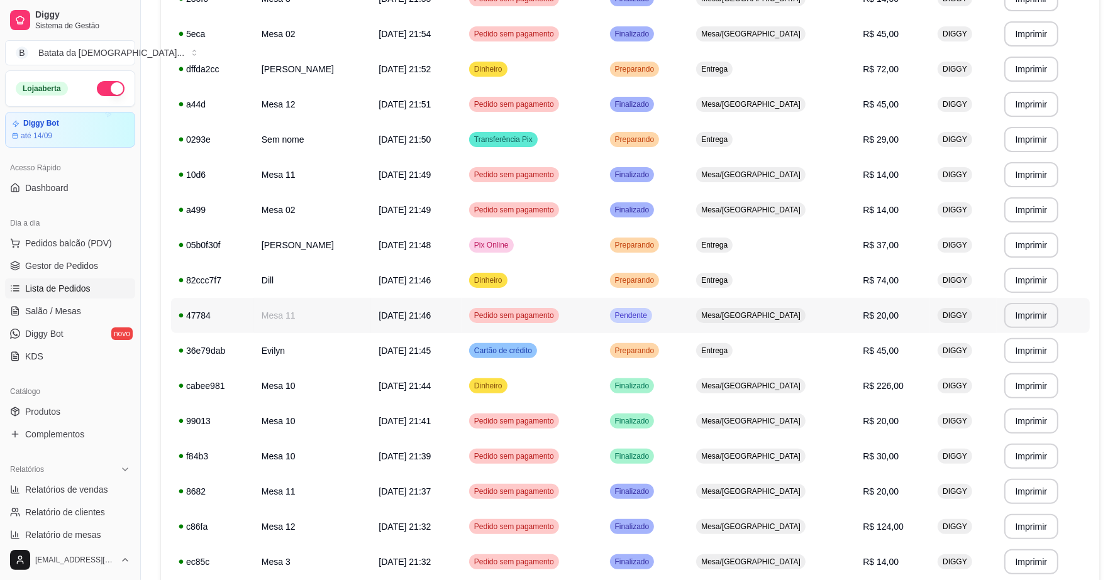
click at [774, 311] on span "Mesa/[GEOGRAPHIC_DATA]" at bounding box center [751, 316] width 104 height 10
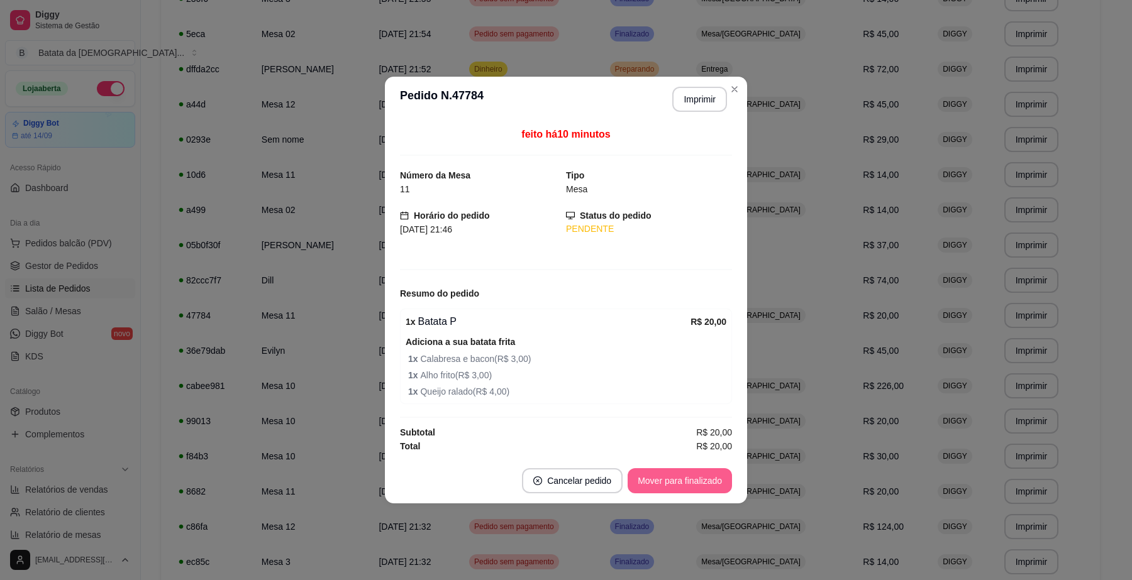
click at [674, 494] on button "Mover para finalizado" at bounding box center [680, 480] width 104 height 25
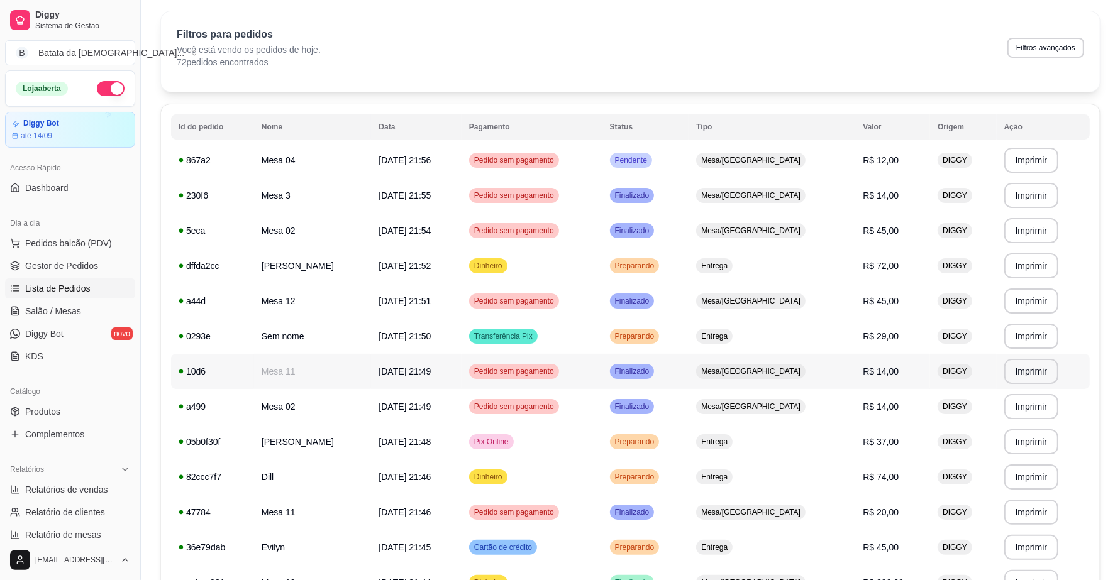
scroll to position [0, 0]
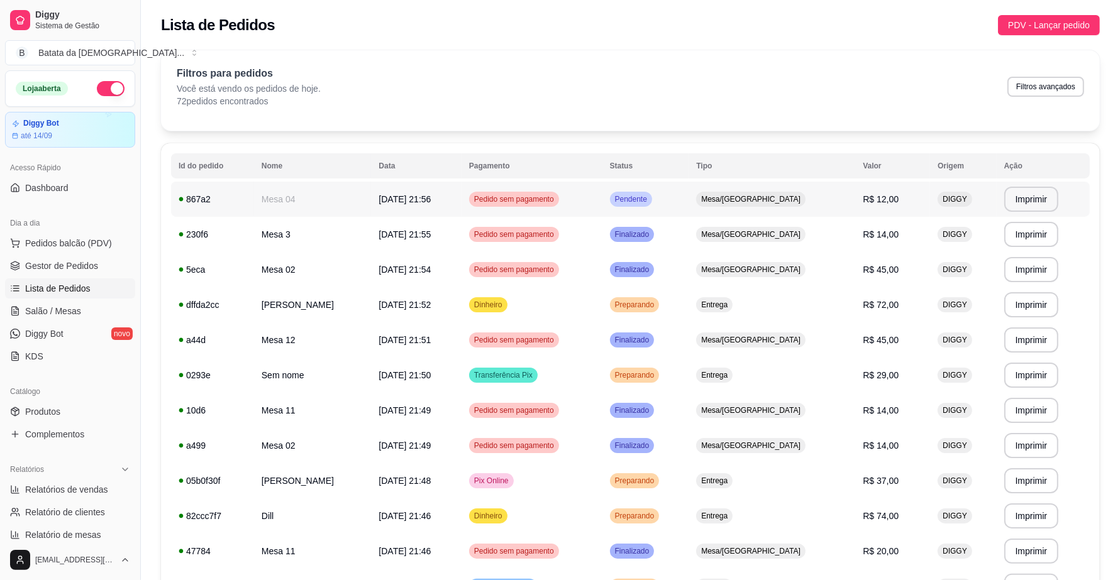
click at [733, 194] on td "Mesa/[GEOGRAPHIC_DATA]" at bounding box center [772, 199] width 167 height 35
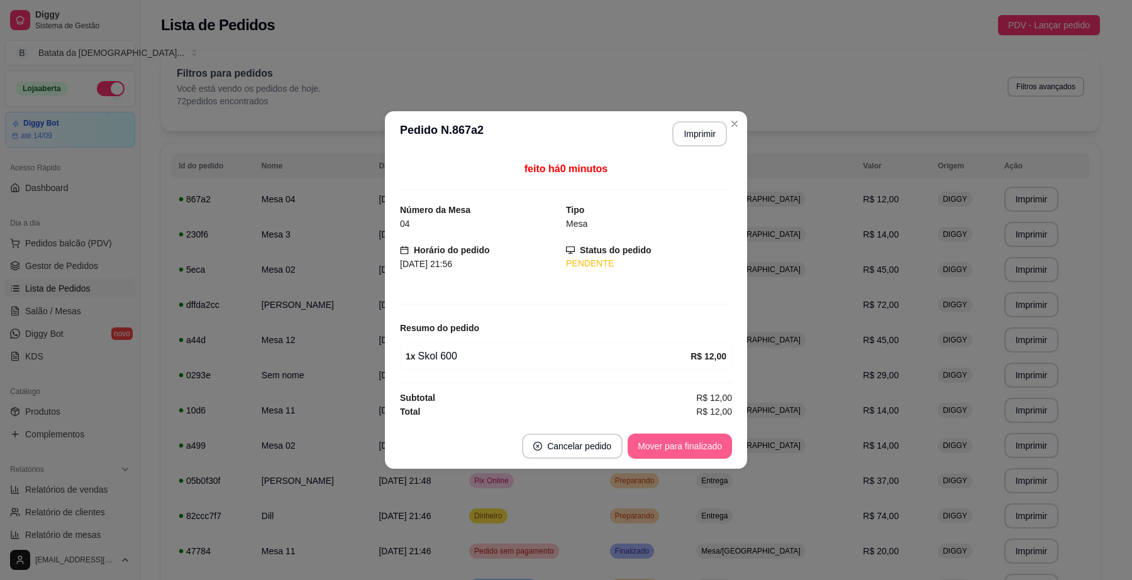
click at [634, 457] on button "Mover para finalizado" at bounding box center [680, 446] width 104 height 25
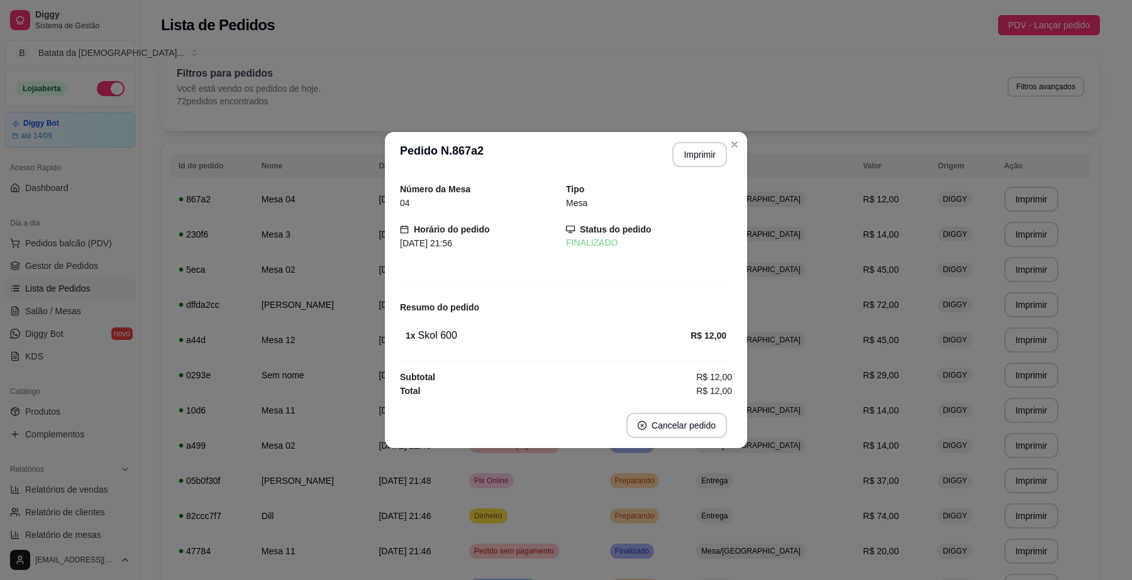
click at [737, 132] on header "**********" at bounding box center [566, 154] width 362 height 45
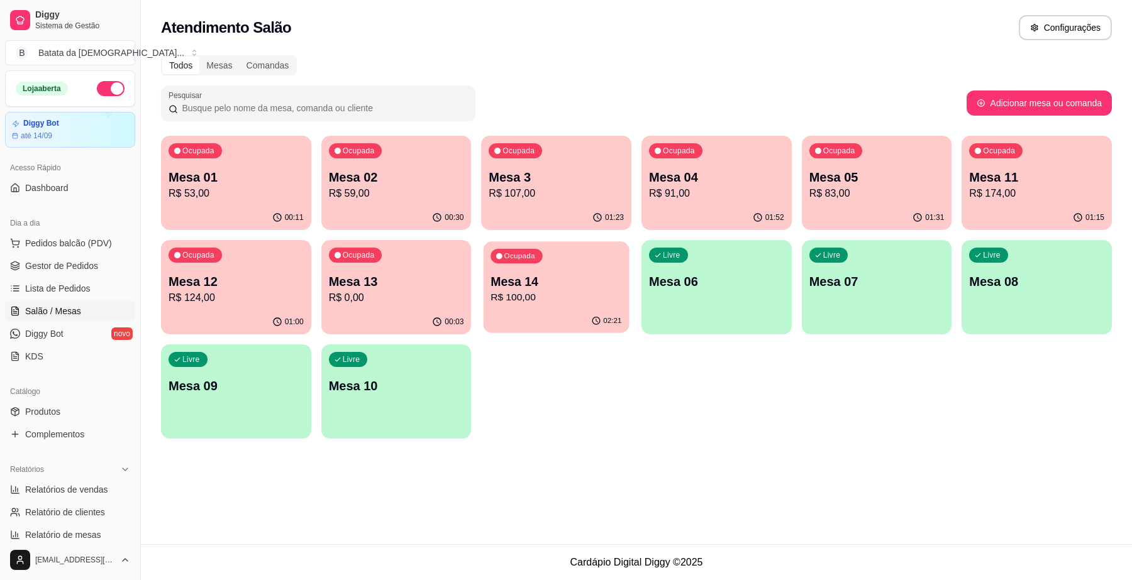
click at [582, 302] on p "R$ 100,00" at bounding box center [556, 298] width 131 height 14
click at [88, 284] on link "Lista de Pedidos" at bounding box center [70, 289] width 130 height 20
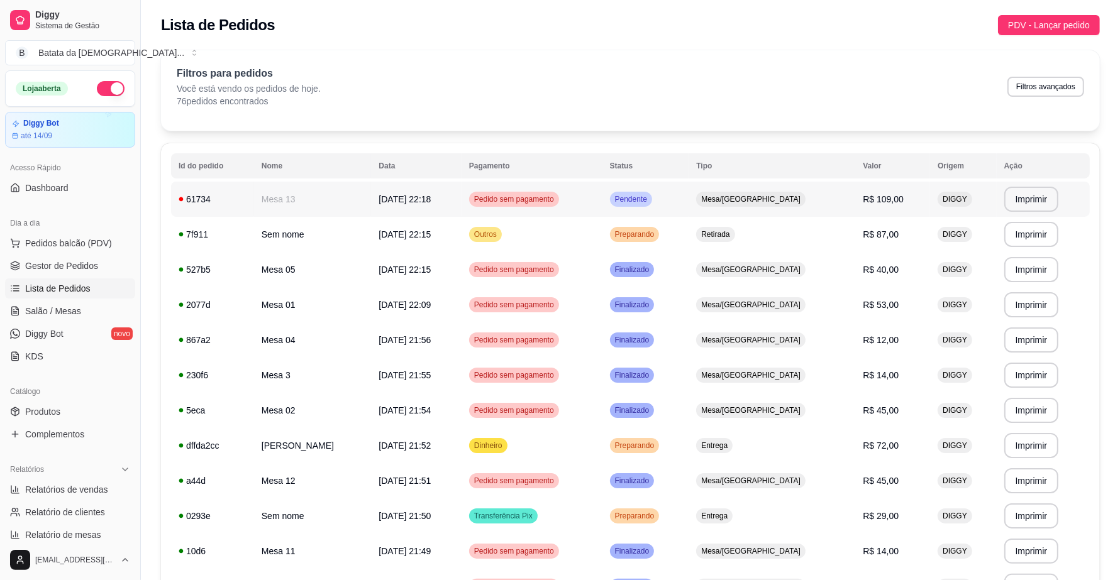
click at [650, 199] on span "Pendente" at bounding box center [630, 199] width 37 height 10
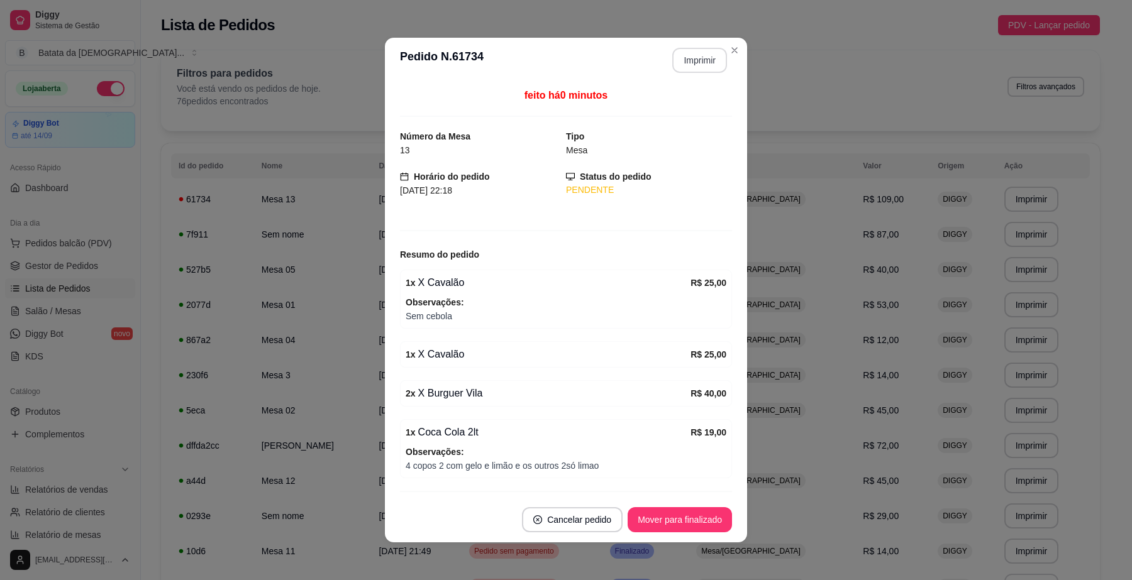
click at [699, 64] on button "Imprimir" at bounding box center [699, 60] width 55 height 25
click at [676, 516] on button "Mover para finalizado" at bounding box center [679, 520] width 101 height 25
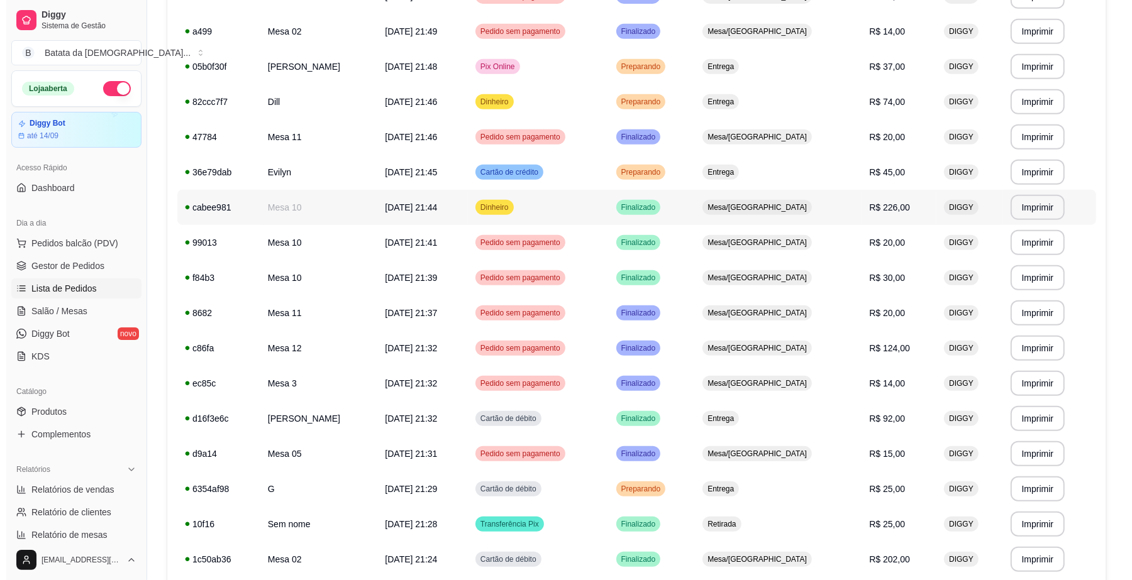
scroll to position [748, 0]
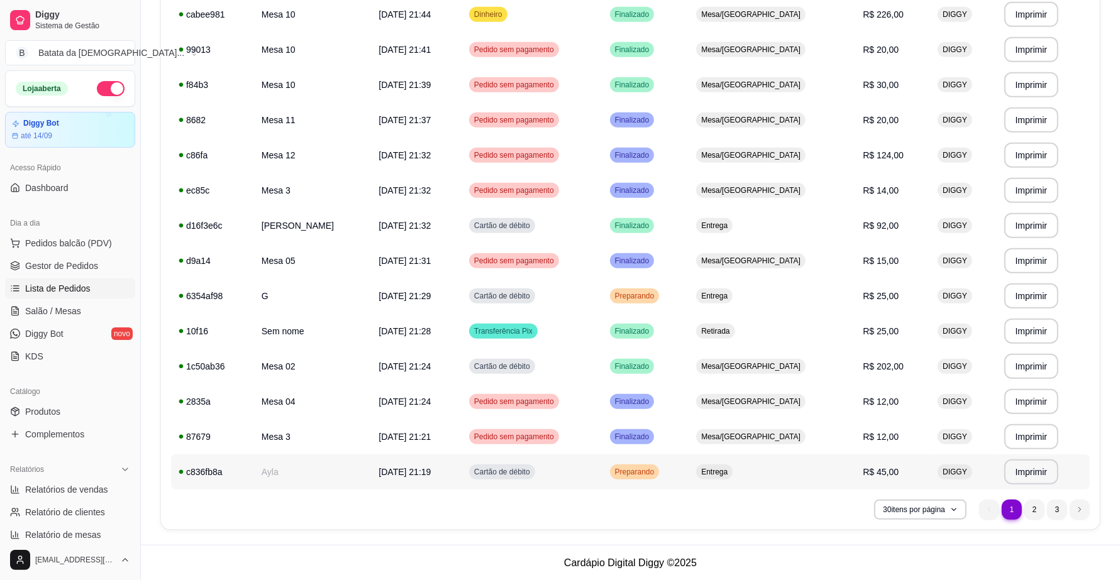
click at [777, 472] on td "Entrega" at bounding box center [772, 472] width 167 height 35
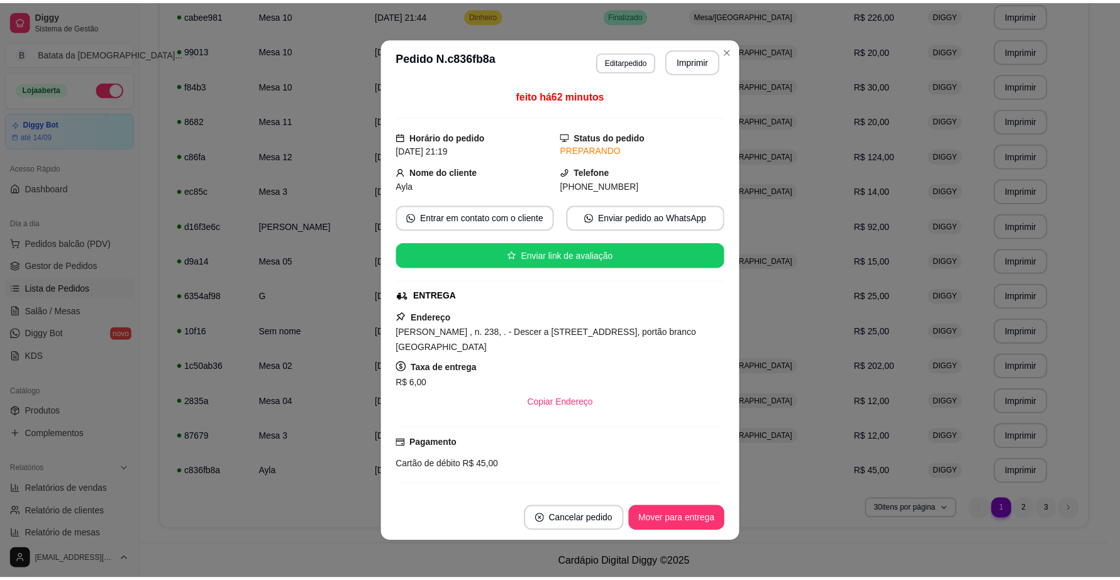
scroll to position [79, 0]
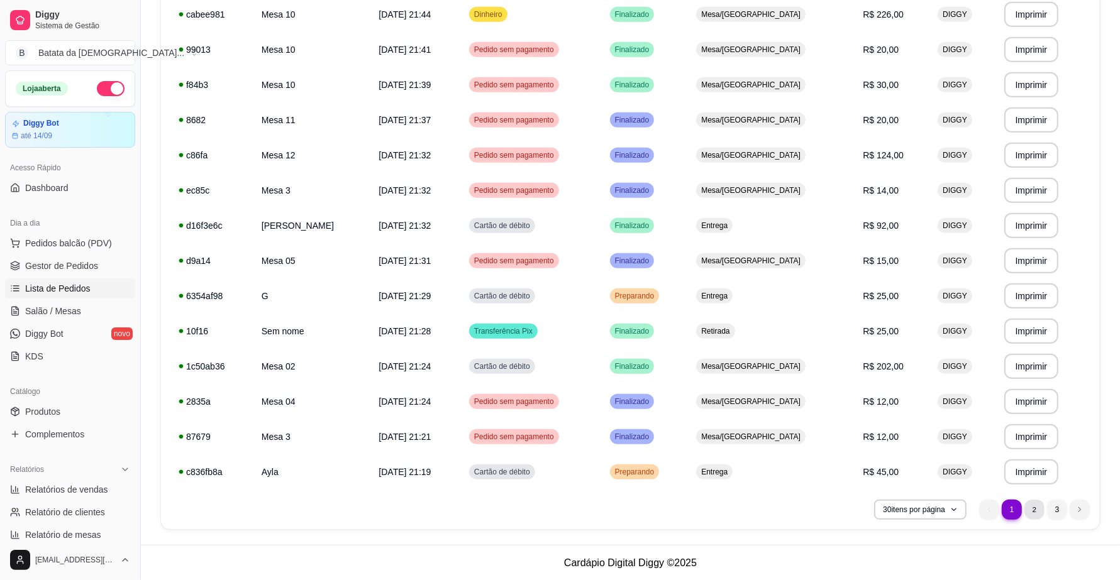
click at [1031, 514] on li "2" at bounding box center [1033, 509] width 19 height 19
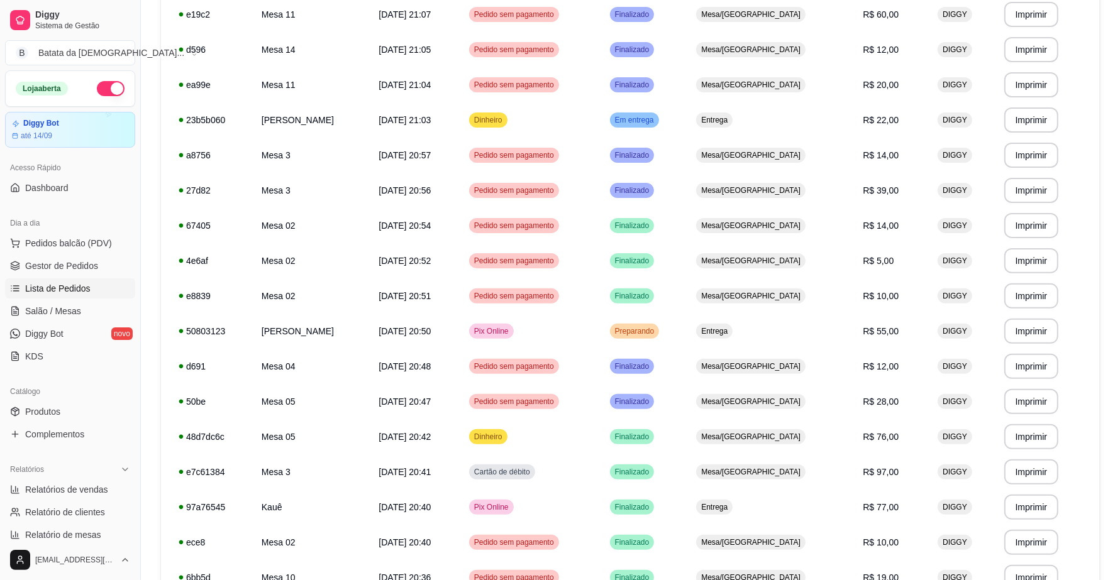
scroll to position [277, 0]
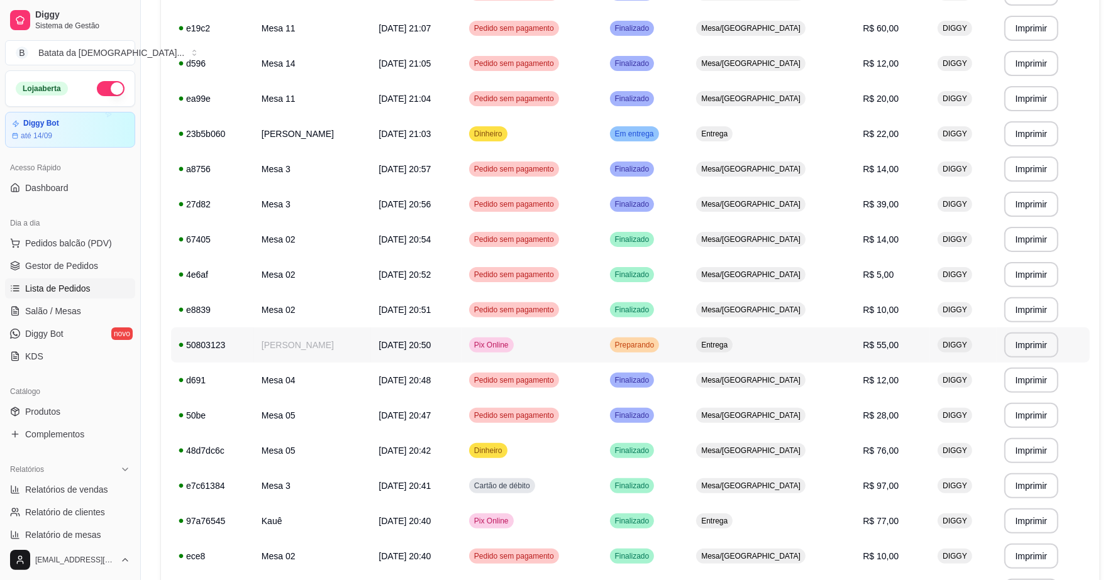
click at [720, 353] on td "Entrega" at bounding box center [772, 345] width 167 height 35
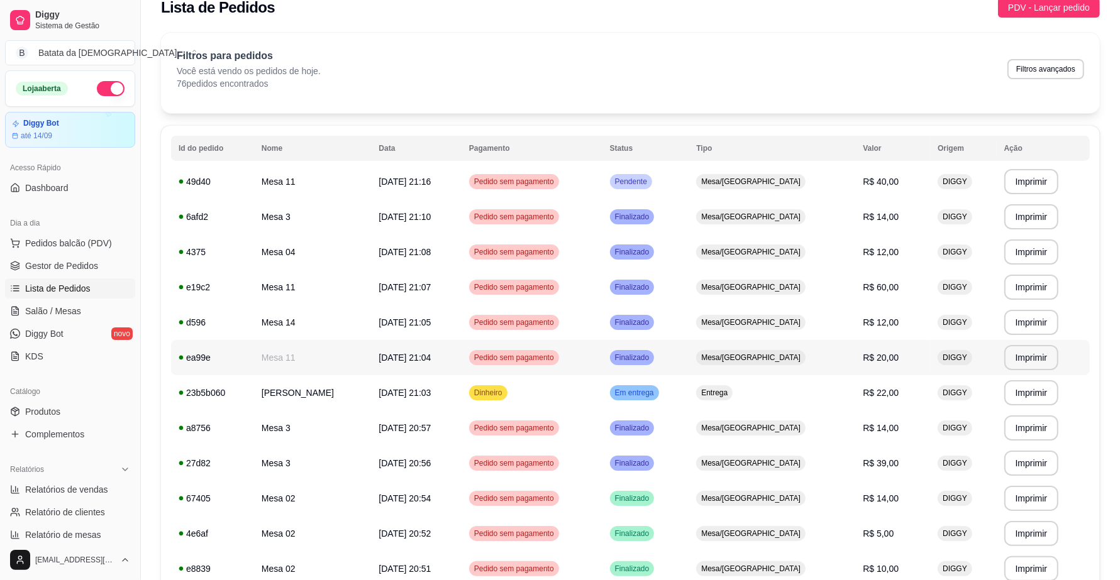
scroll to position [0, 0]
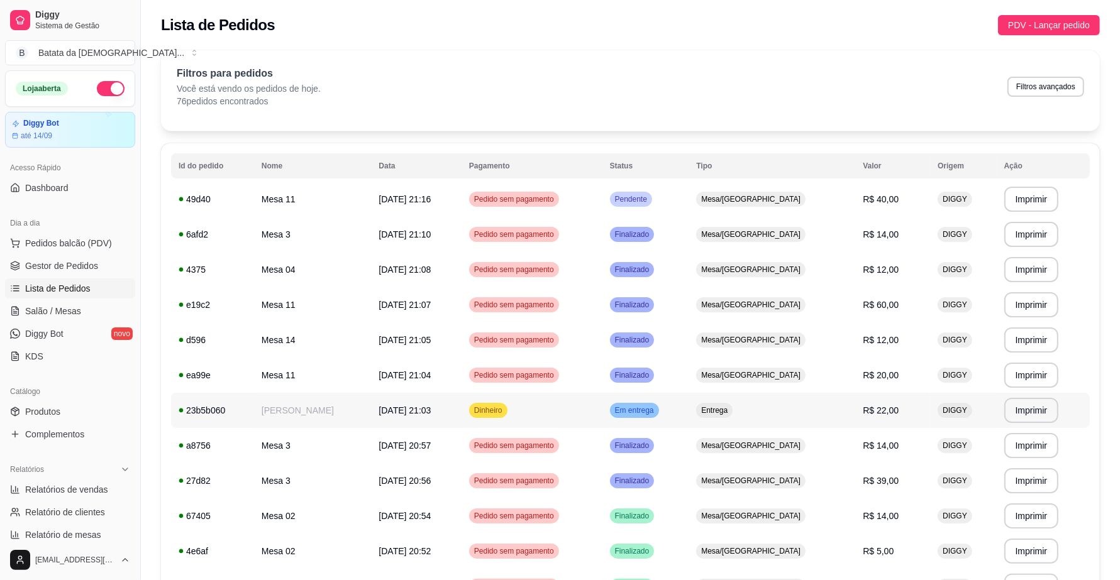
click at [746, 423] on td "Entrega" at bounding box center [772, 410] width 167 height 35
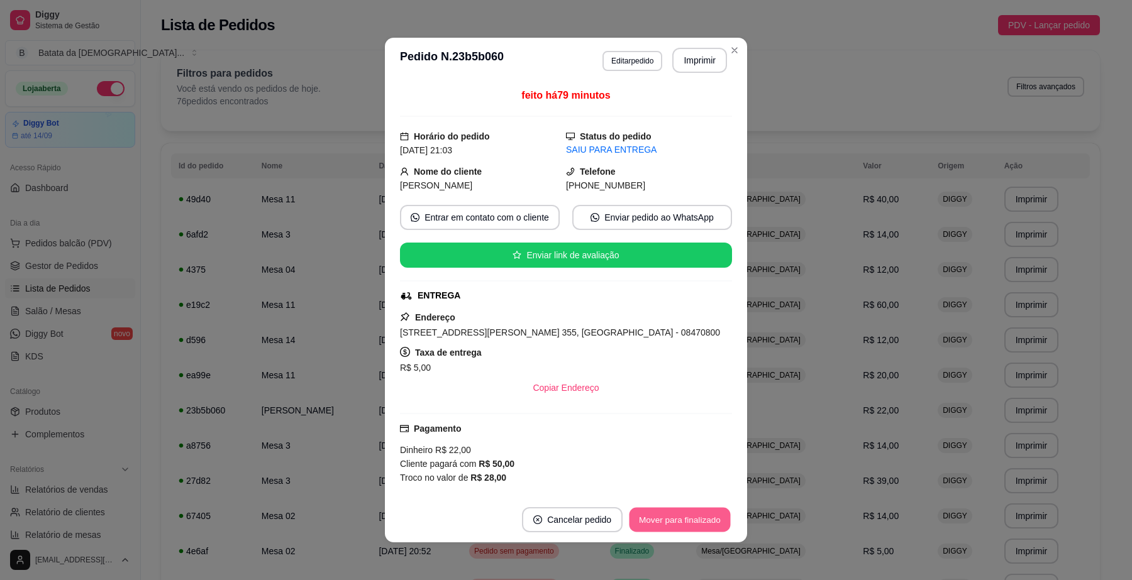
click at [679, 512] on button "Mover para finalizado" at bounding box center [679, 520] width 101 height 25
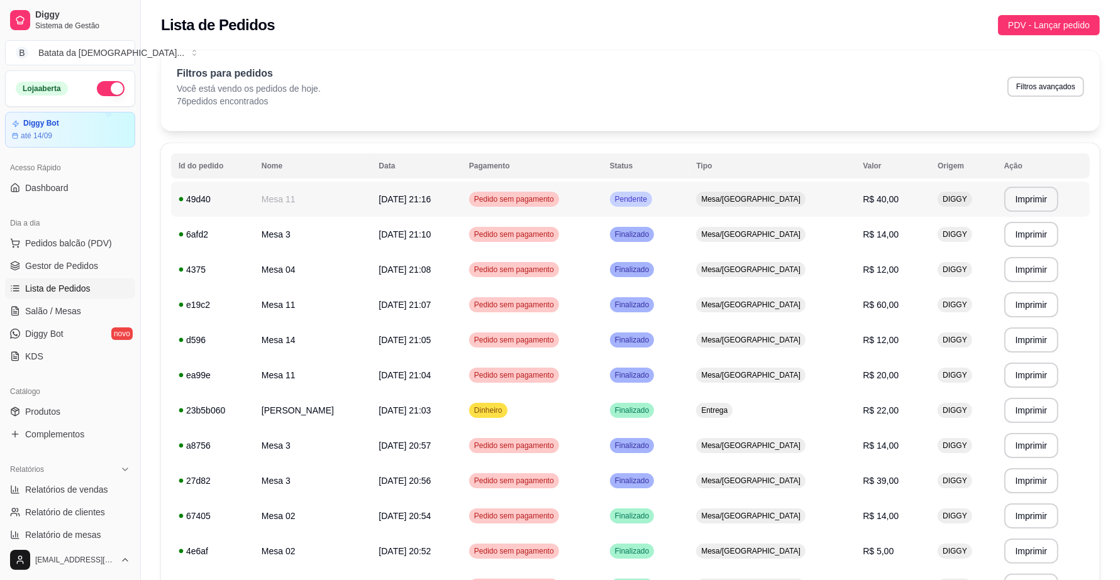
click at [802, 202] on td "Mesa/[GEOGRAPHIC_DATA]" at bounding box center [772, 199] width 167 height 35
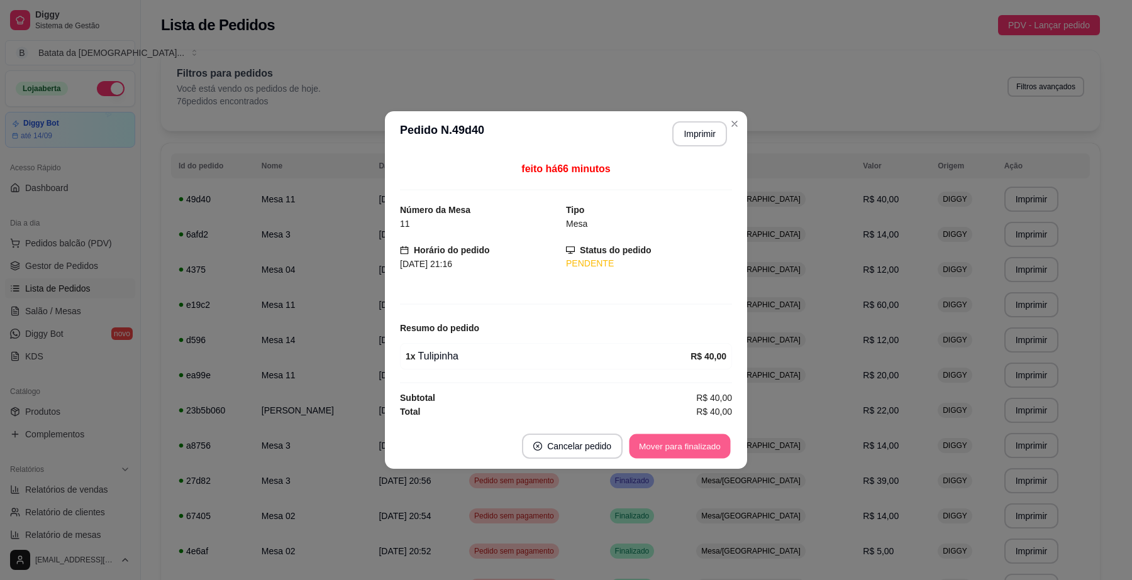
click at [675, 443] on button "Mover para finalizado" at bounding box center [679, 447] width 101 height 25
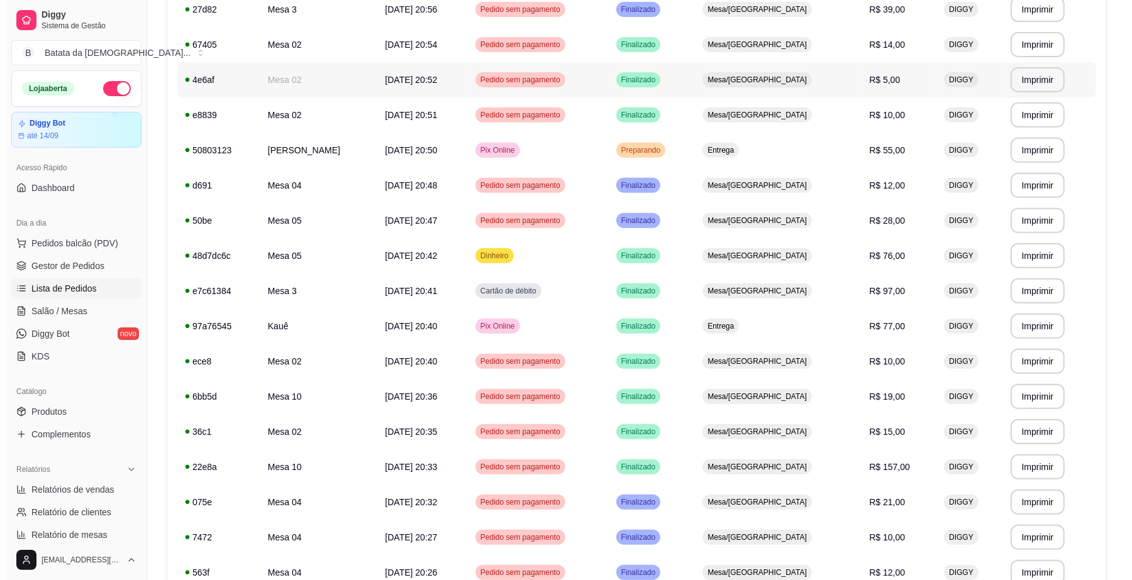
scroll to position [550, 0]
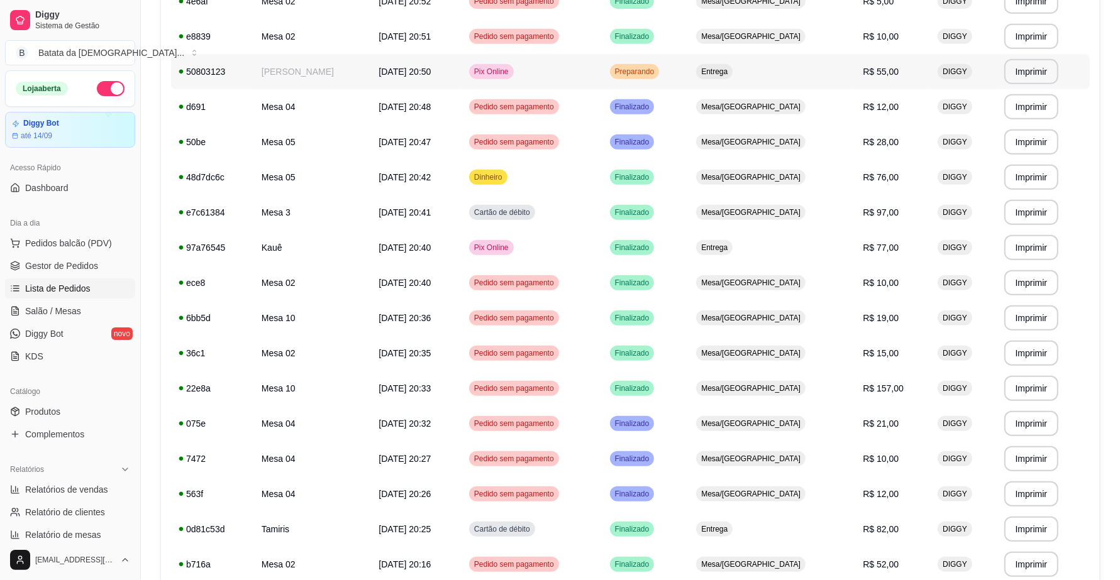
click at [733, 74] on div "Entrega" at bounding box center [714, 71] width 36 height 15
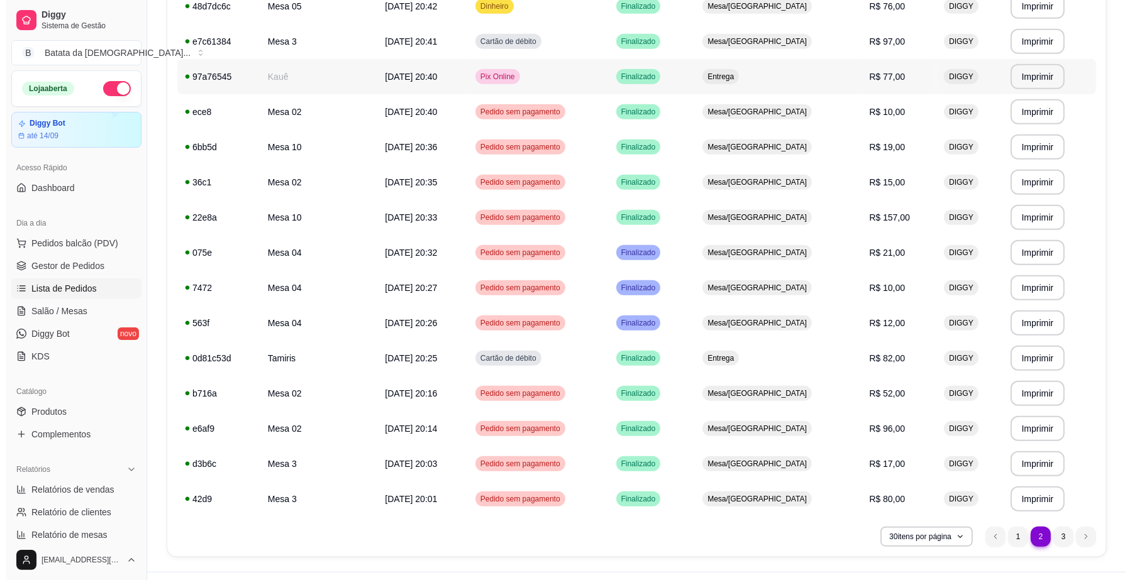
scroll to position [748, 0]
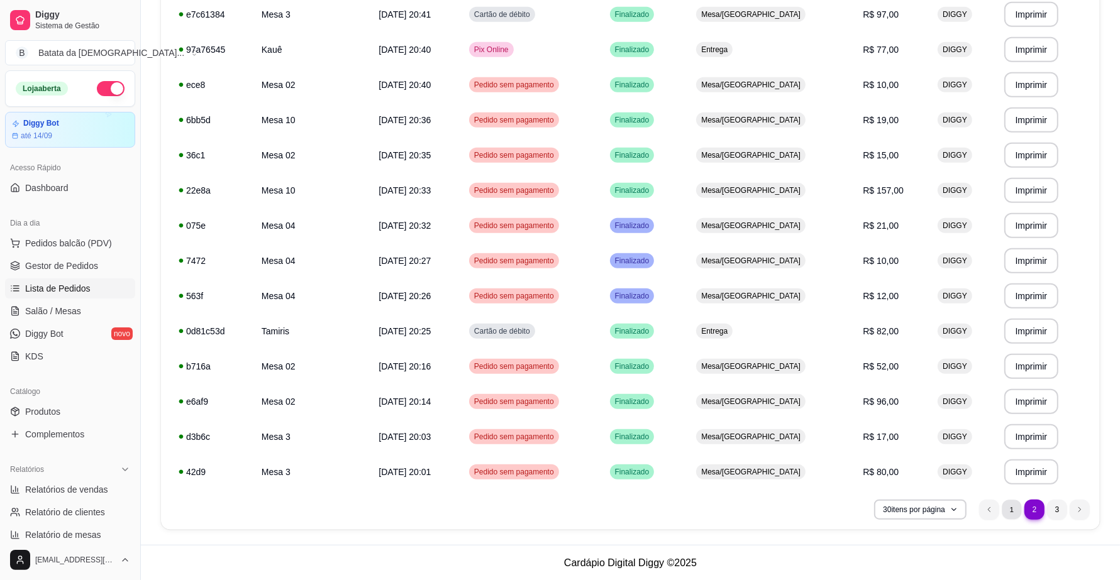
click at [1014, 511] on li "1" at bounding box center [1011, 509] width 19 height 19
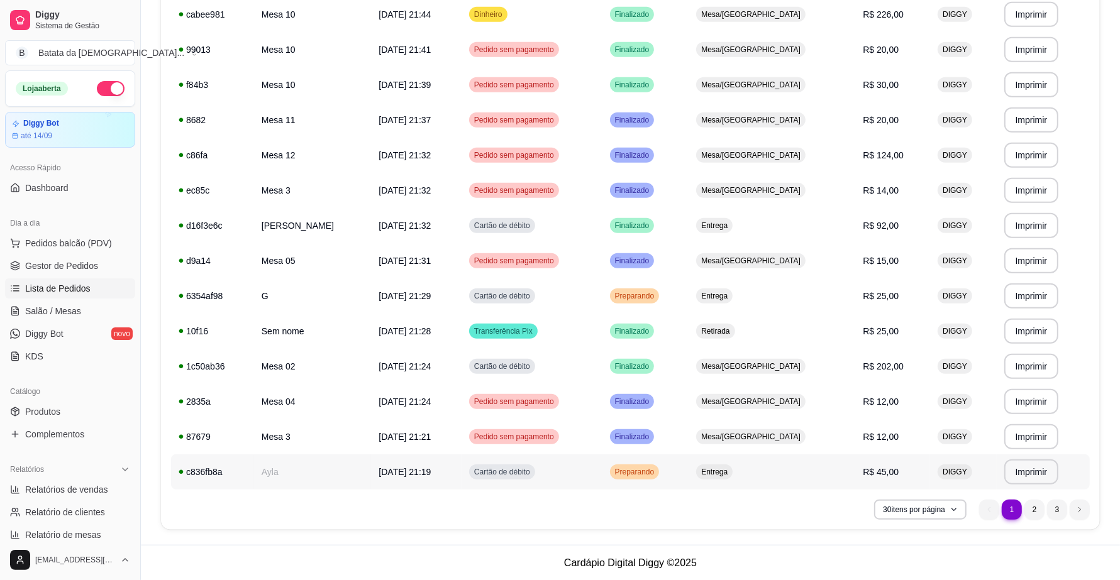
click at [869, 483] on td "R$ 45,00" at bounding box center [892, 472] width 75 height 35
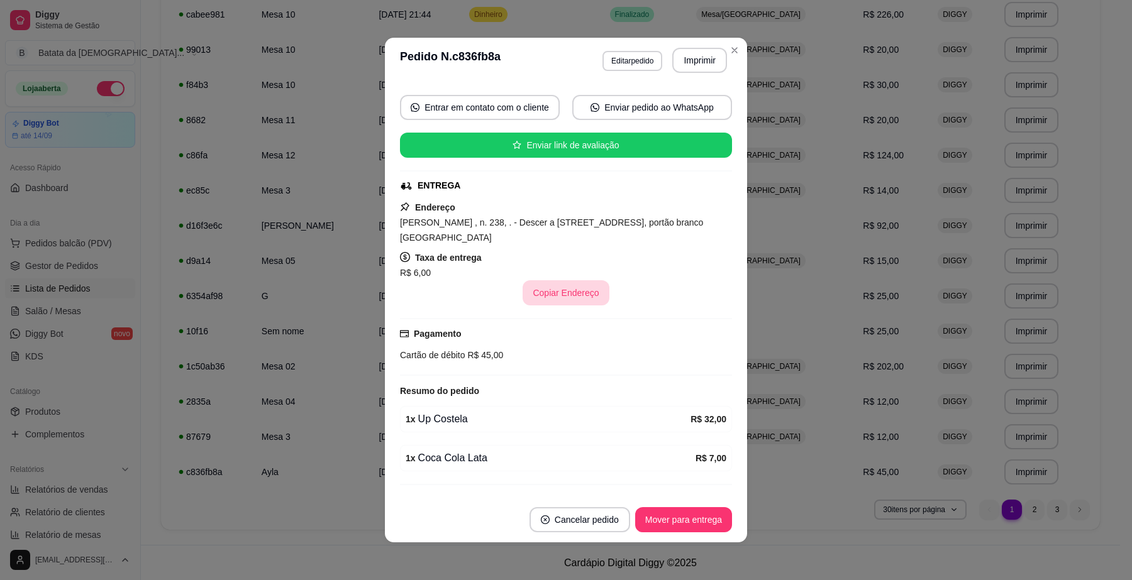
scroll to position [143, 0]
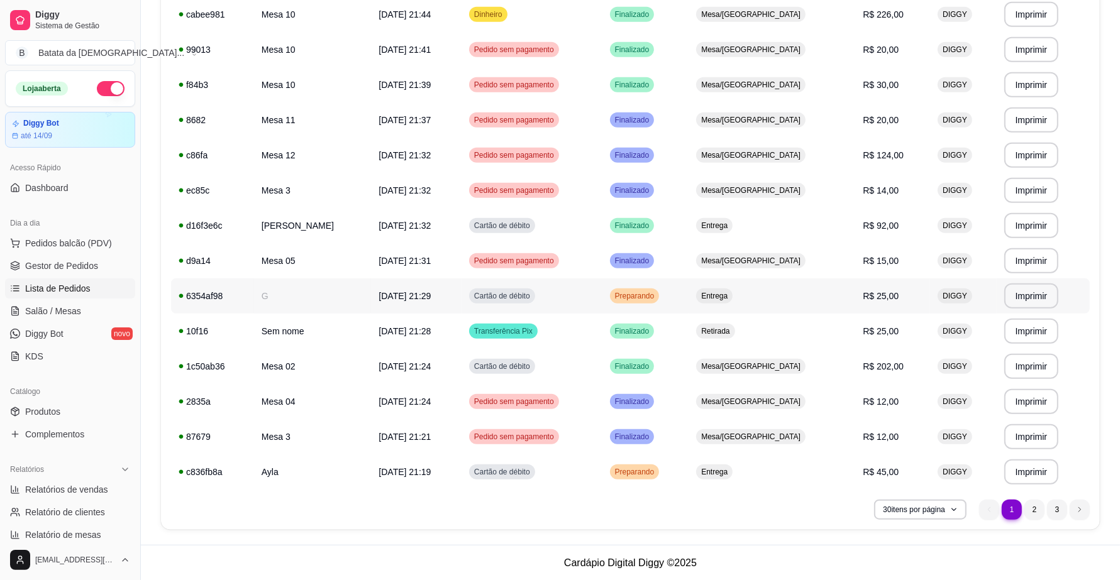
click at [689, 287] on td "Preparando" at bounding box center [645, 296] width 87 height 35
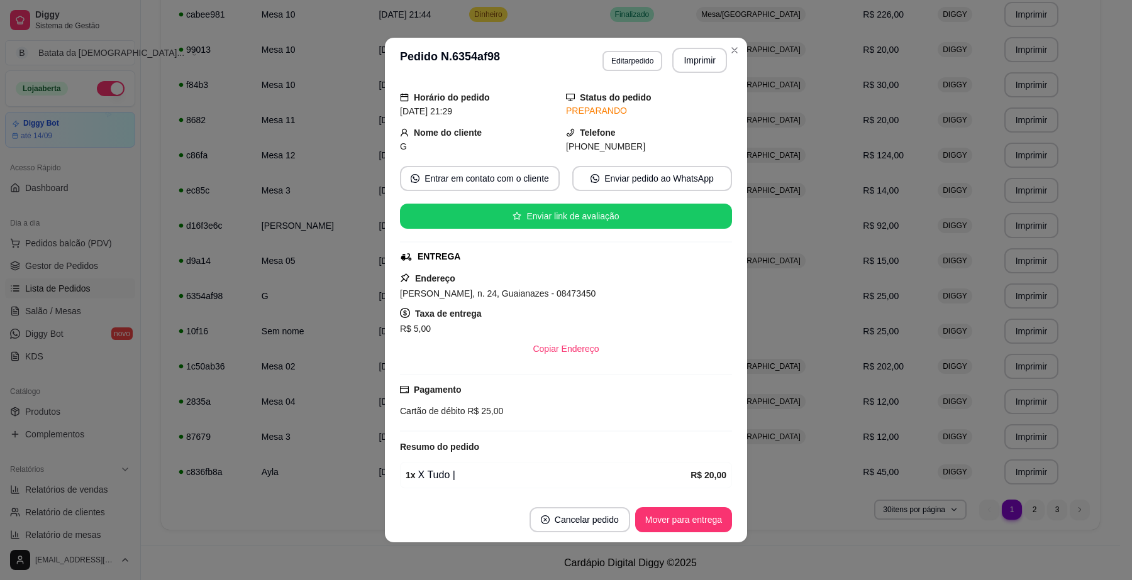
scroll to position [79, 0]
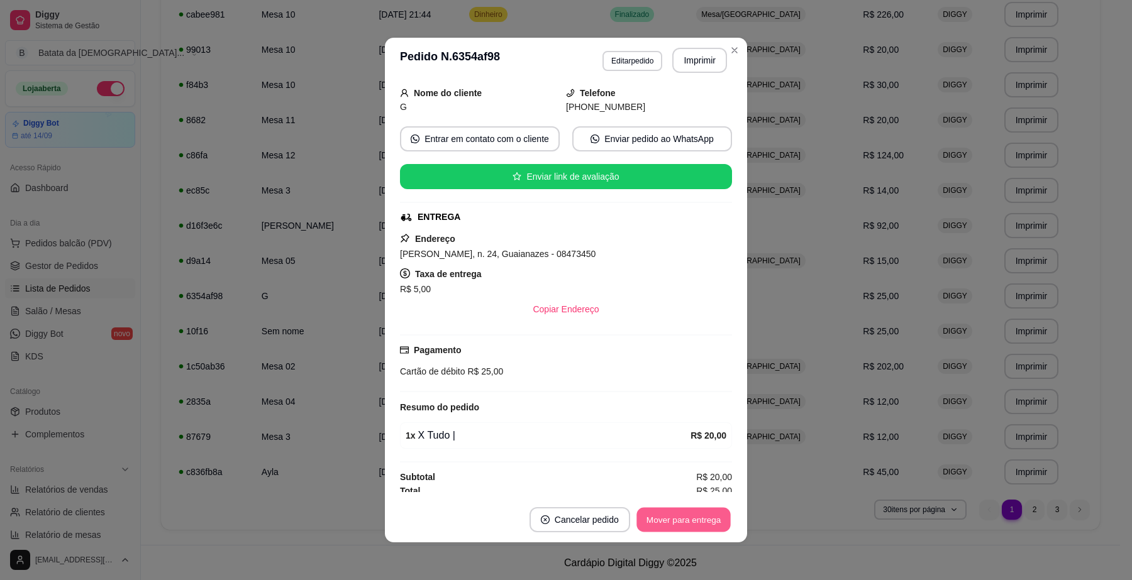
click at [699, 514] on button "Mover para entrega" at bounding box center [683, 520] width 94 height 25
click at [682, 526] on button "Mover para finalizado" at bounding box center [679, 520] width 101 height 25
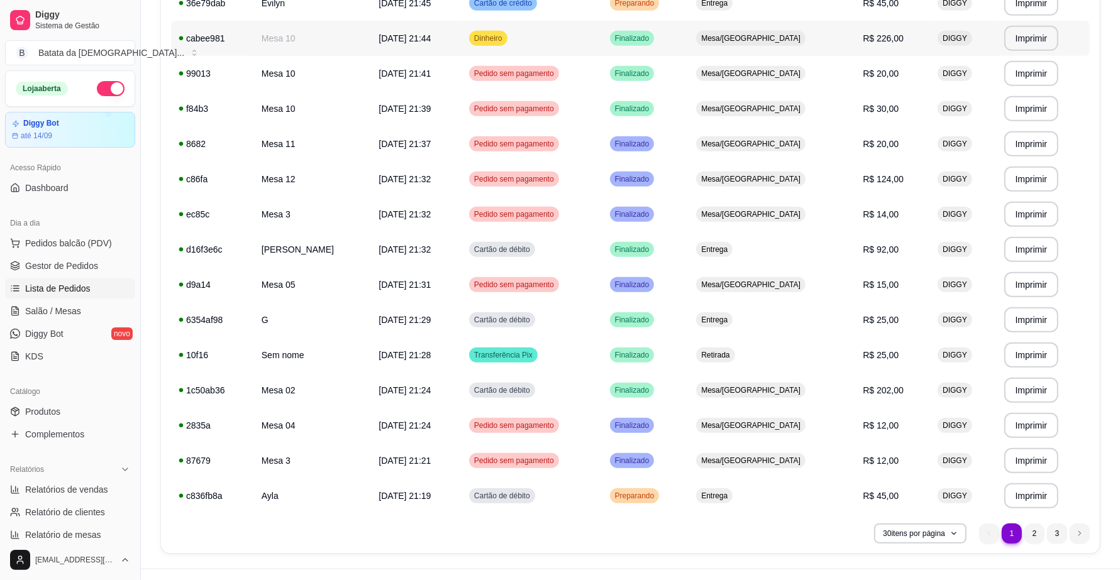
scroll to position [748, 0]
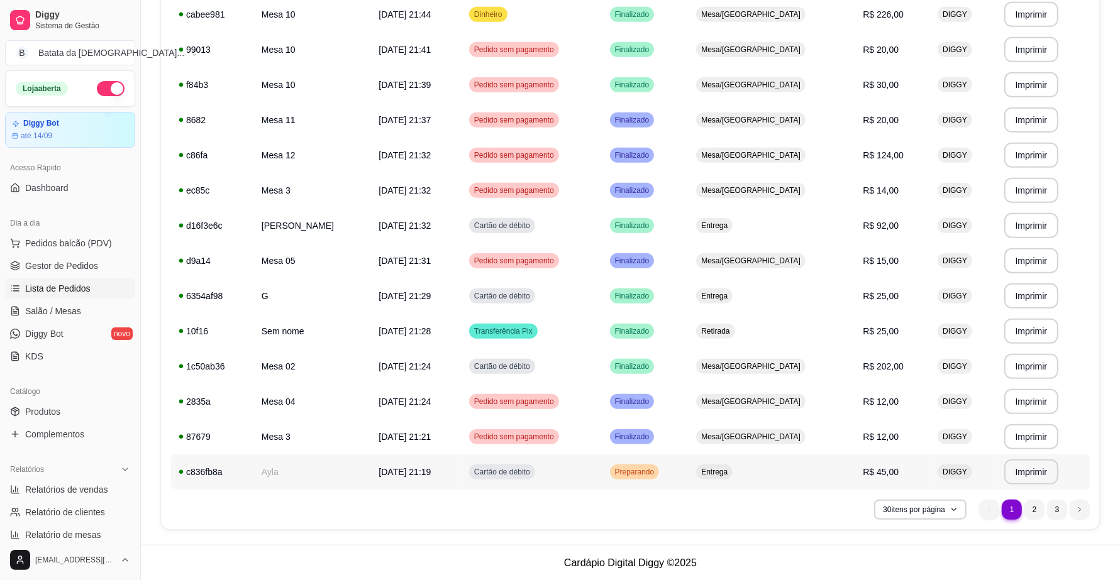
click at [657, 472] on span "Preparando" at bounding box center [634, 472] width 45 height 10
click at [462, 213] on td "[DATE] 21:32" at bounding box center [416, 225] width 91 height 35
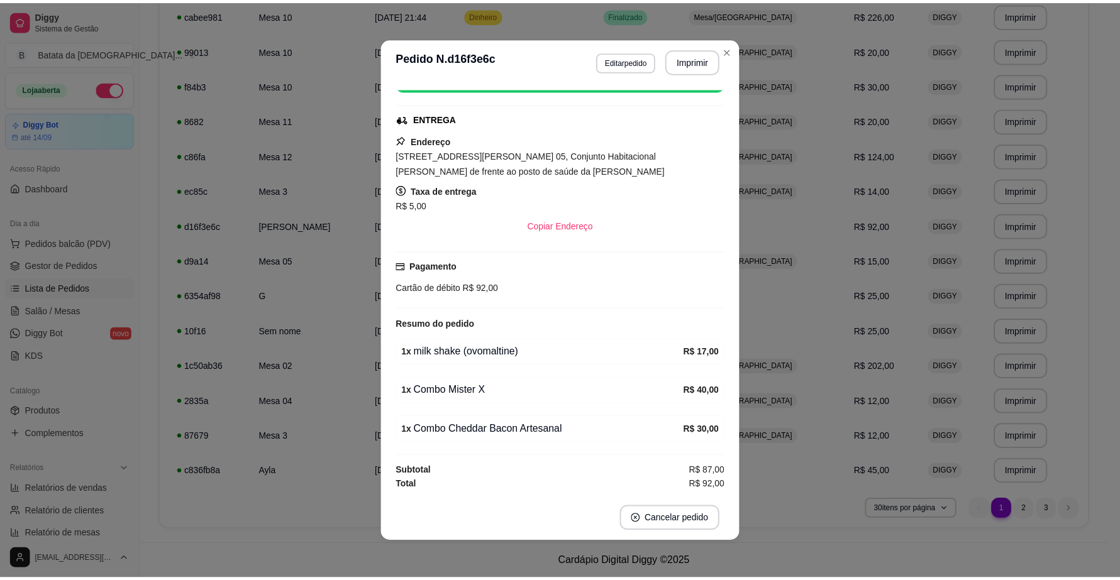
scroll to position [154, 0]
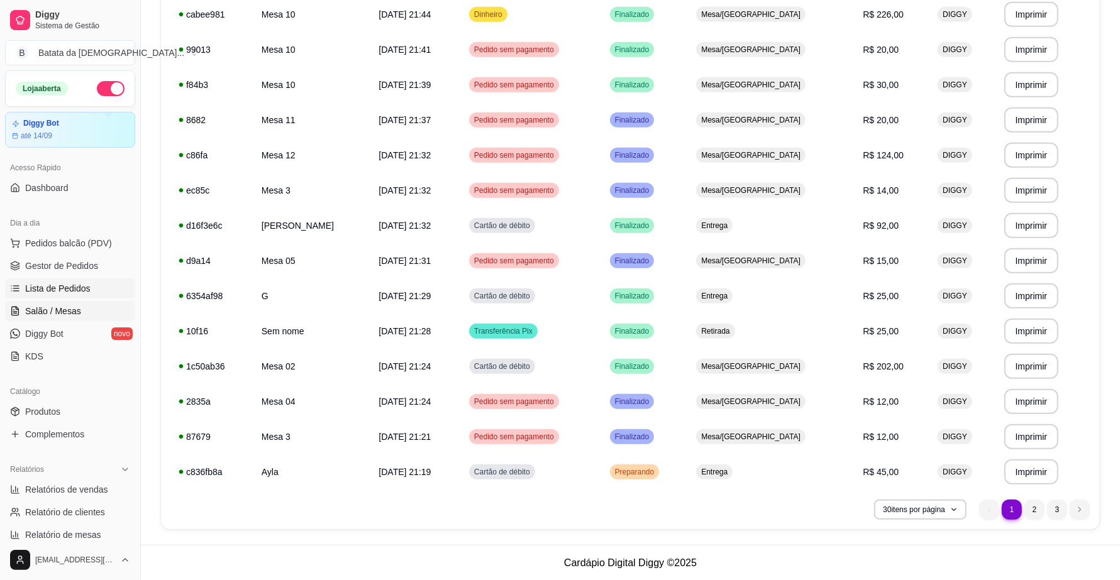
click at [25, 307] on span "Salão / Mesas" at bounding box center [53, 311] width 56 height 13
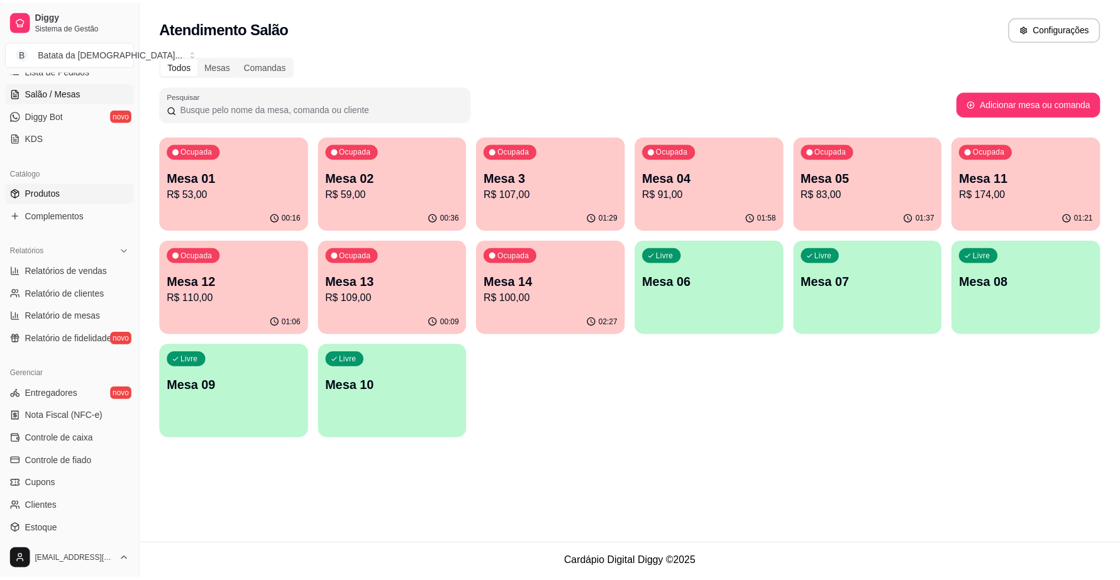
scroll to position [236, 0]
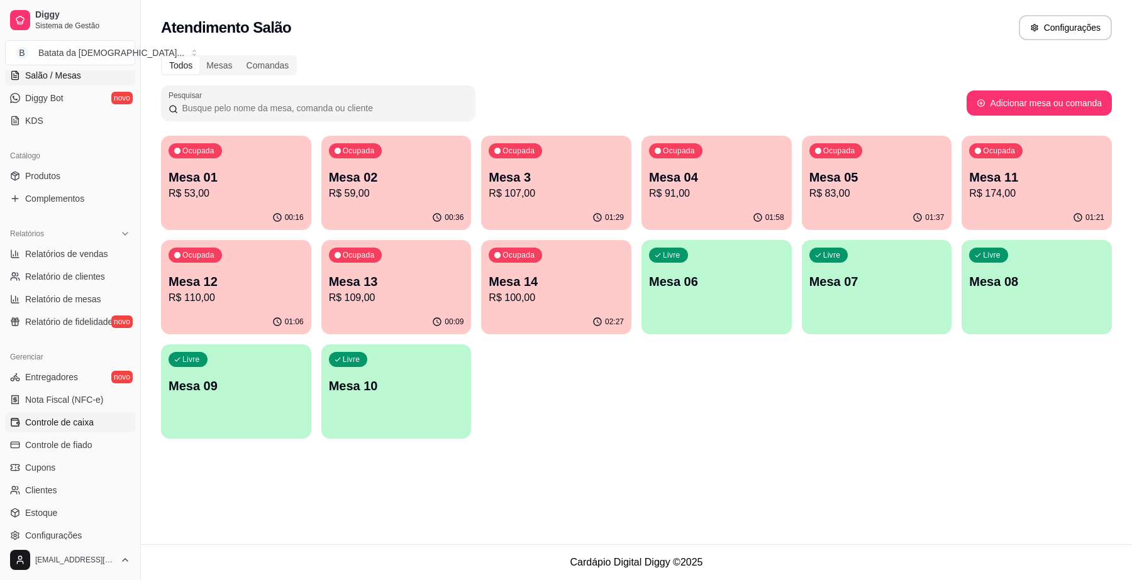
click at [85, 419] on span "Controle de caixa" at bounding box center [59, 422] width 69 height 13
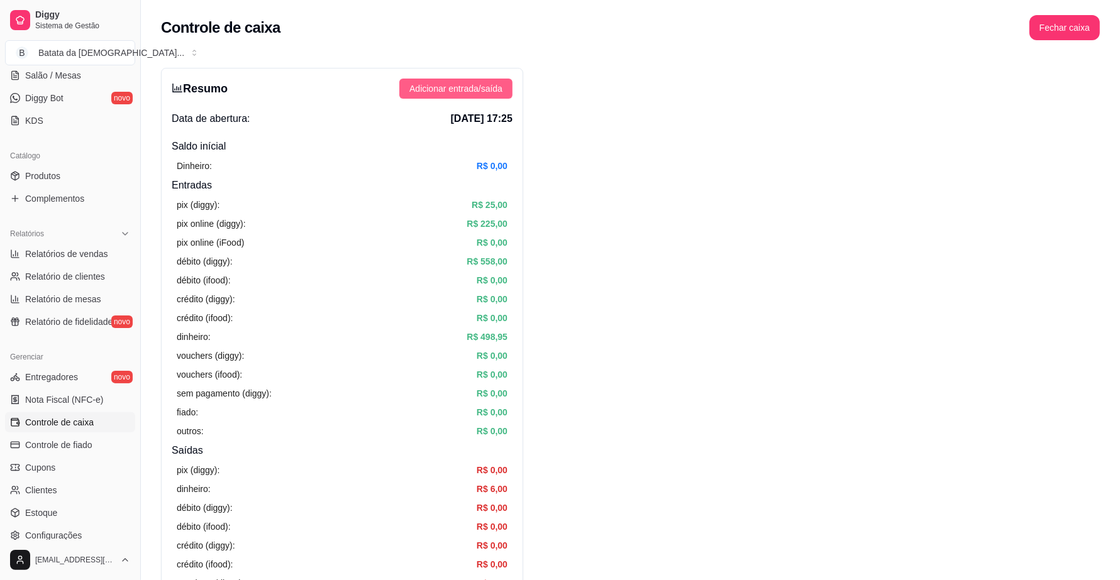
click at [485, 92] on span "Adicionar entrada/saída" at bounding box center [455, 89] width 93 height 14
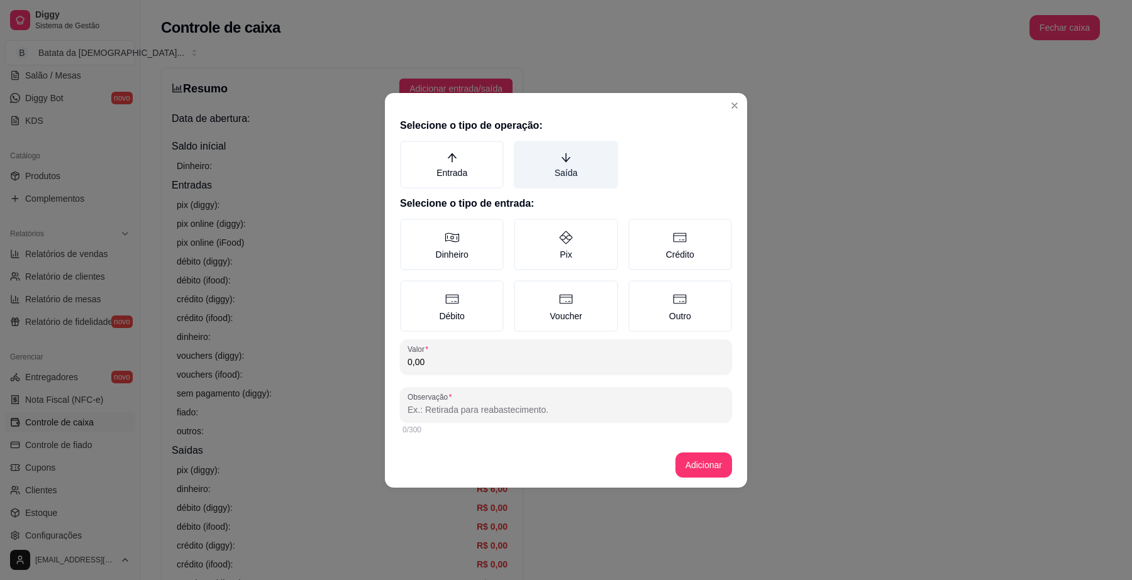
click at [579, 174] on label "Saída" at bounding box center [566, 165] width 104 height 48
click at [523, 150] on button "Saída" at bounding box center [518, 145] width 10 height 10
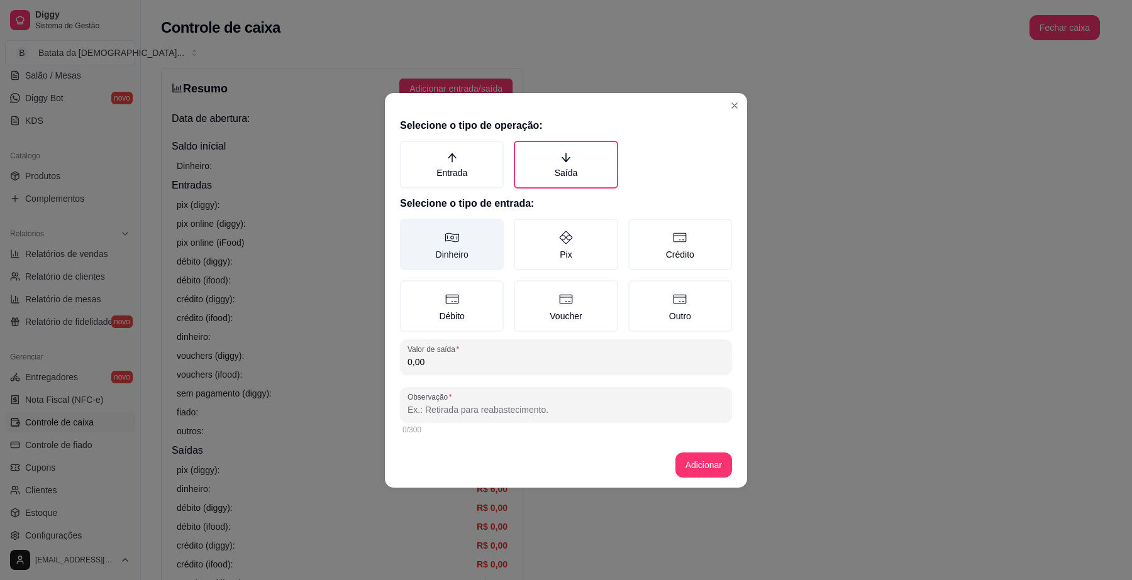
click at [466, 231] on label "Dinheiro" at bounding box center [452, 245] width 104 height 52
click at [409, 228] on button "Dinheiro" at bounding box center [404, 223] width 10 height 10
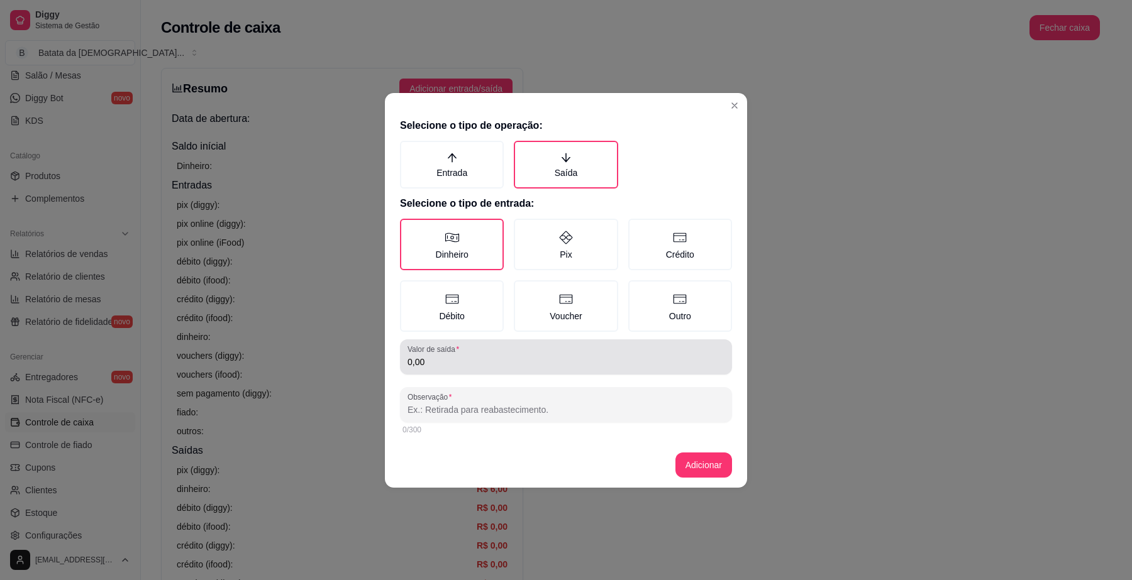
click at [473, 365] on input "0,00" at bounding box center [565, 362] width 317 height 13
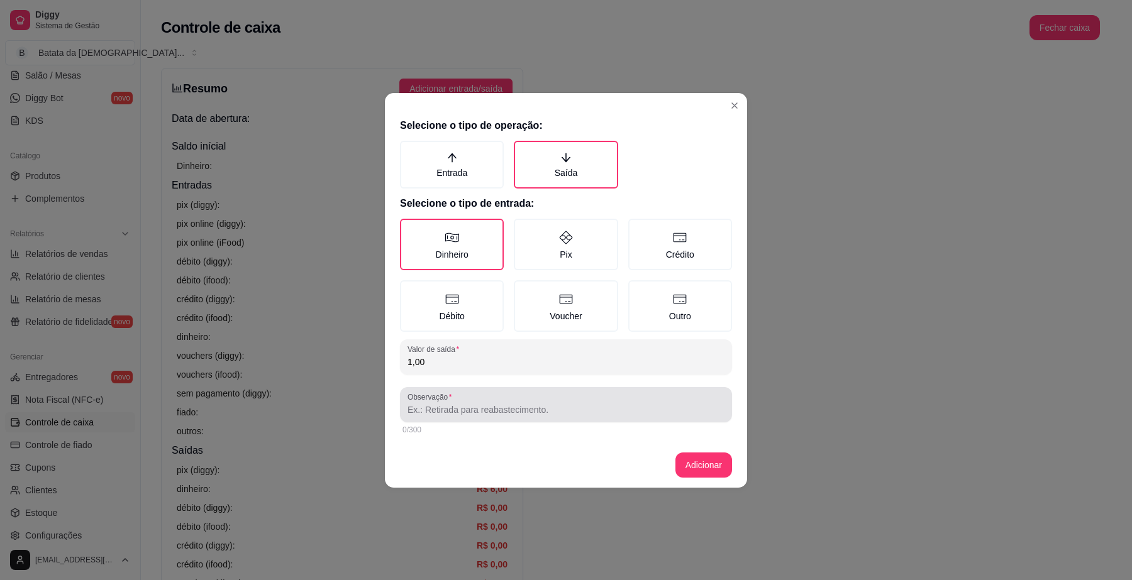
type input "1,00"
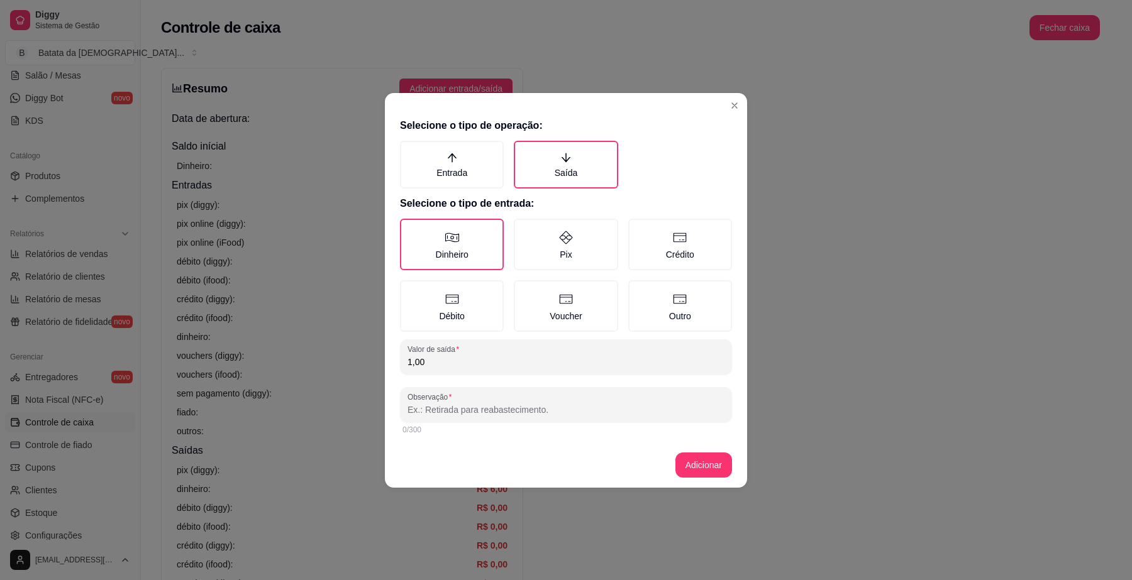
click at [504, 404] on input "Observação" at bounding box center [565, 410] width 317 height 13
type input "saida maquina"
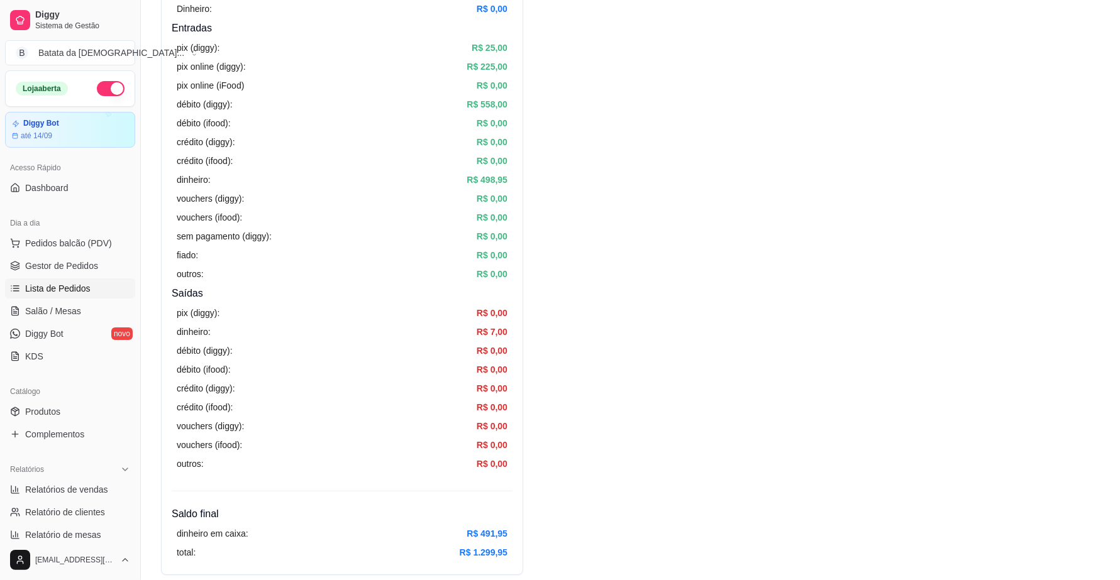
click at [79, 292] on span "Lista de Pedidos" at bounding box center [57, 288] width 65 height 13
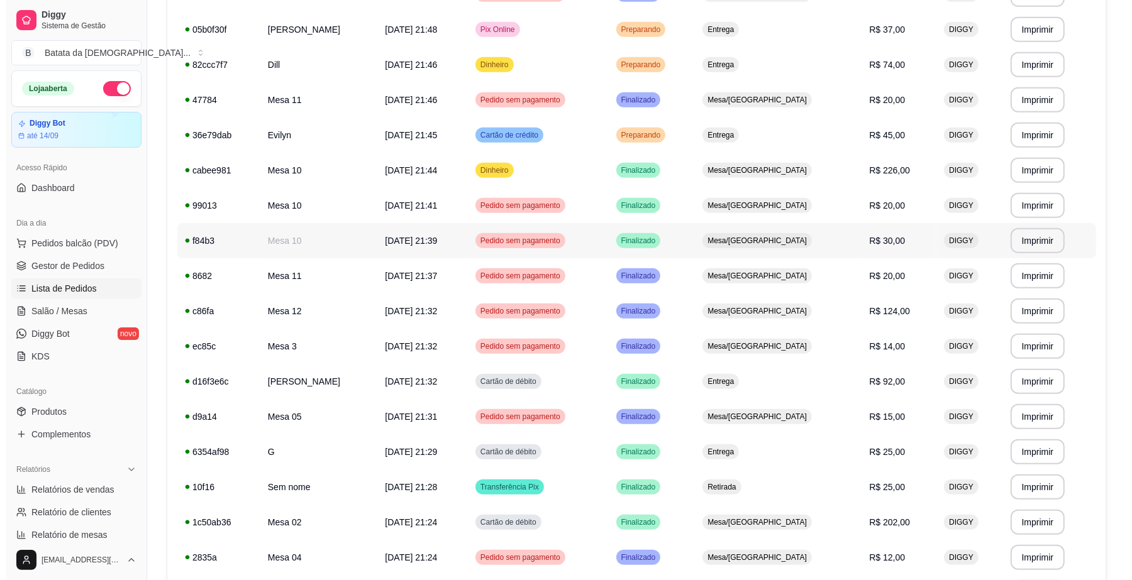
scroll to position [629, 0]
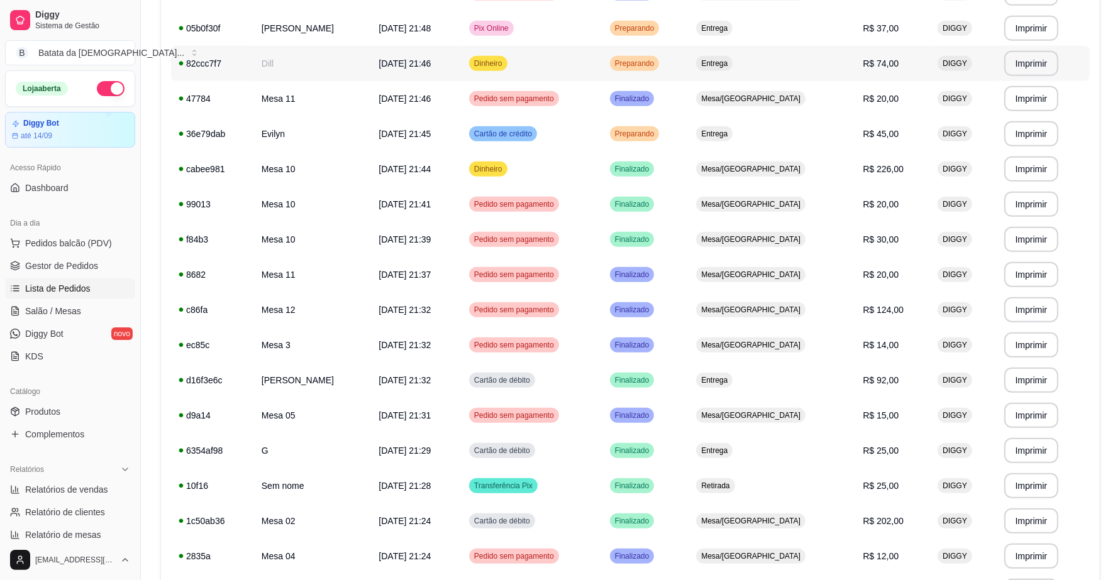
click at [570, 55] on td "Dinheiro" at bounding box center [532, 63] width 141 height 35
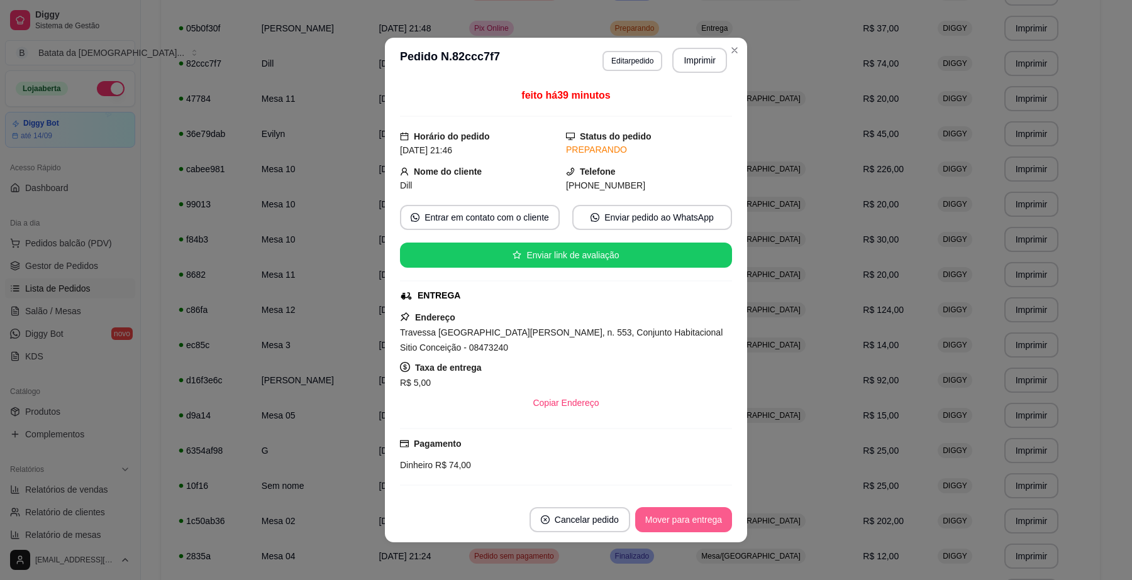
click at [660, 518] on button "Mover para entrega" at bounding box center [683, 519] width 97 height 25
click at [668, 520] on button "Mover para finalizado" at bounding box center [680, 519] width 104 height 25
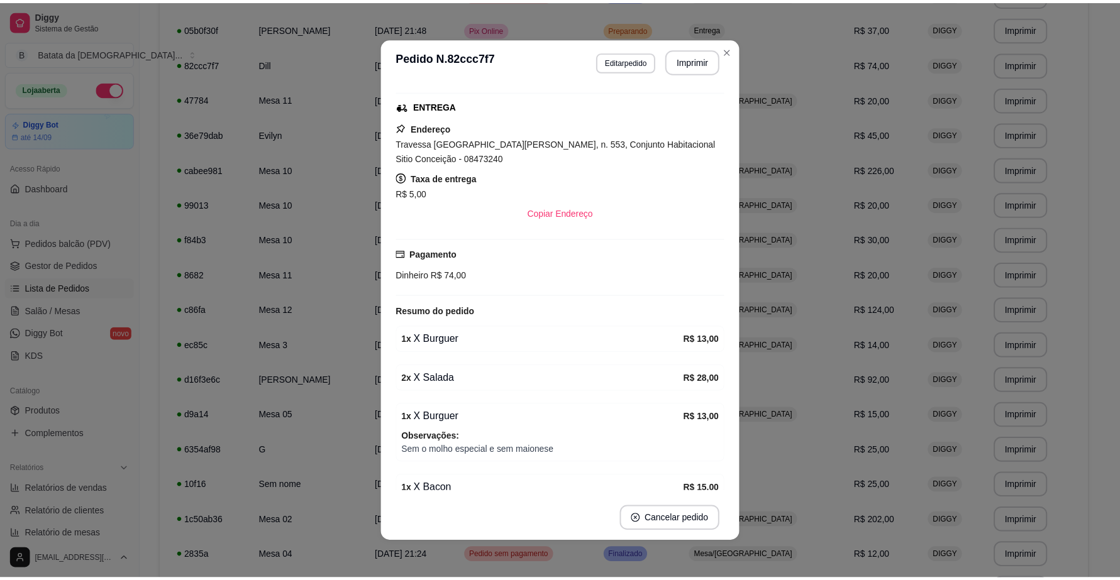
scroll to position [226, 0]
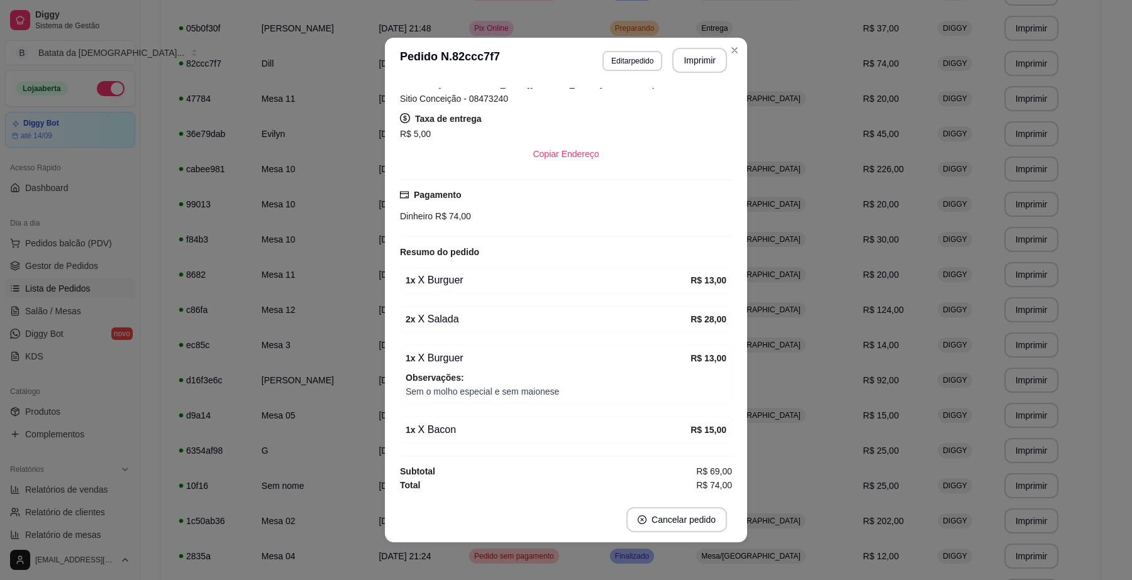
click at [739, 53] on header "**********" at bounding box center [566, 60] width 362 height 45
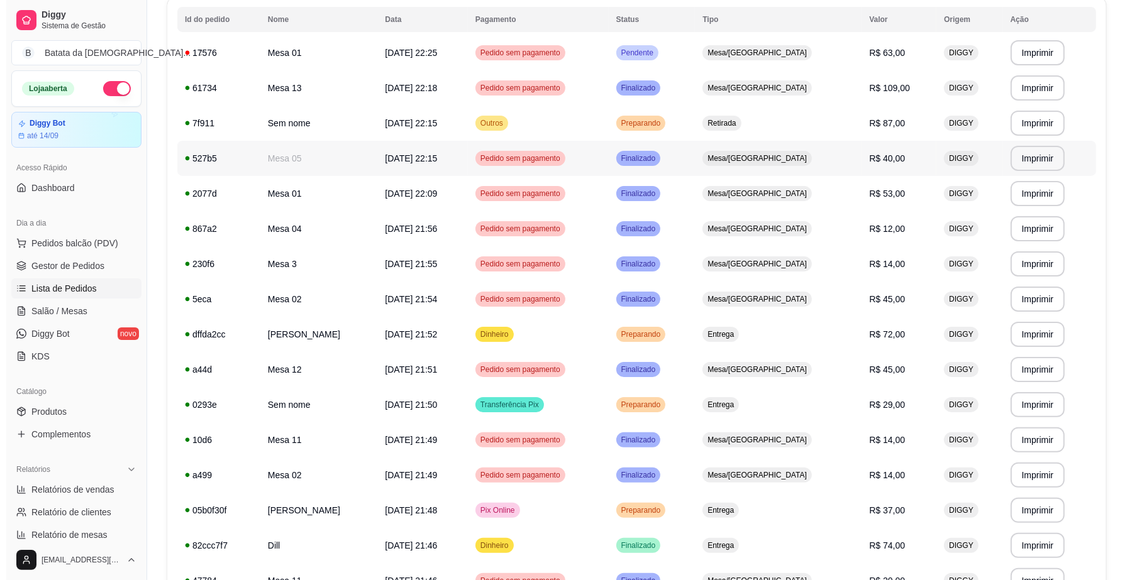
scroll to position [0, 0]
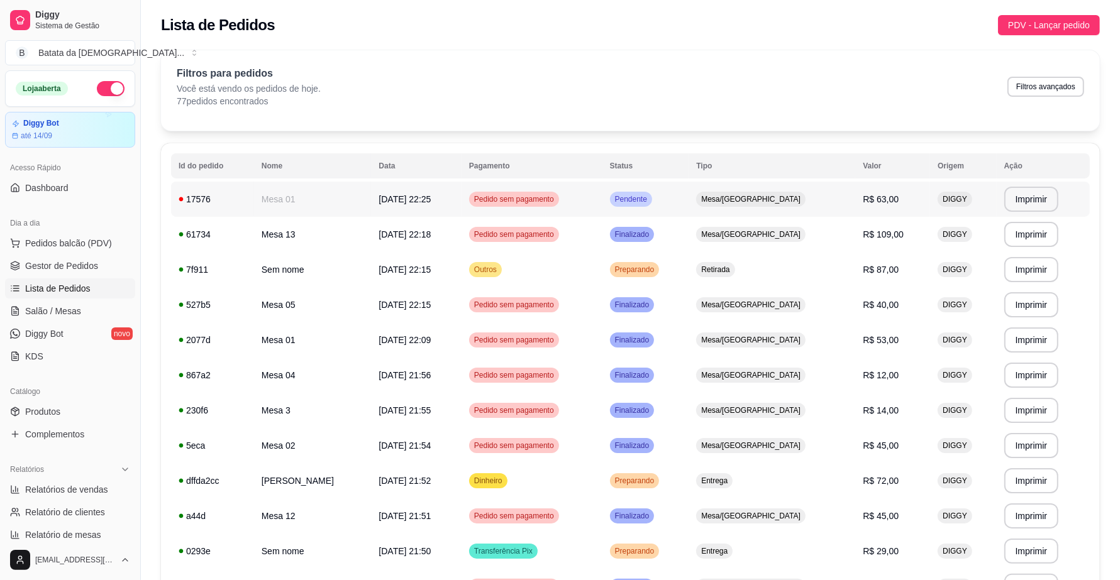
click at [689, 202] on td "Pendente" at bounding box center [645, 199] width 87 height 35
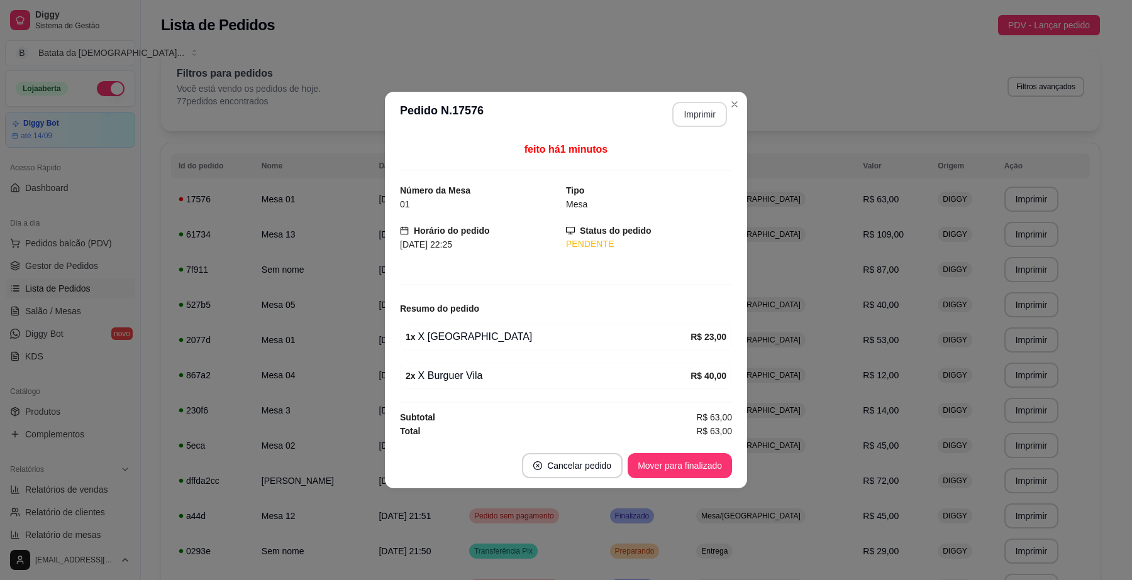
click at [690, 115] on button "Imprimir" at bounding box center [699, 114] width 55 height 25
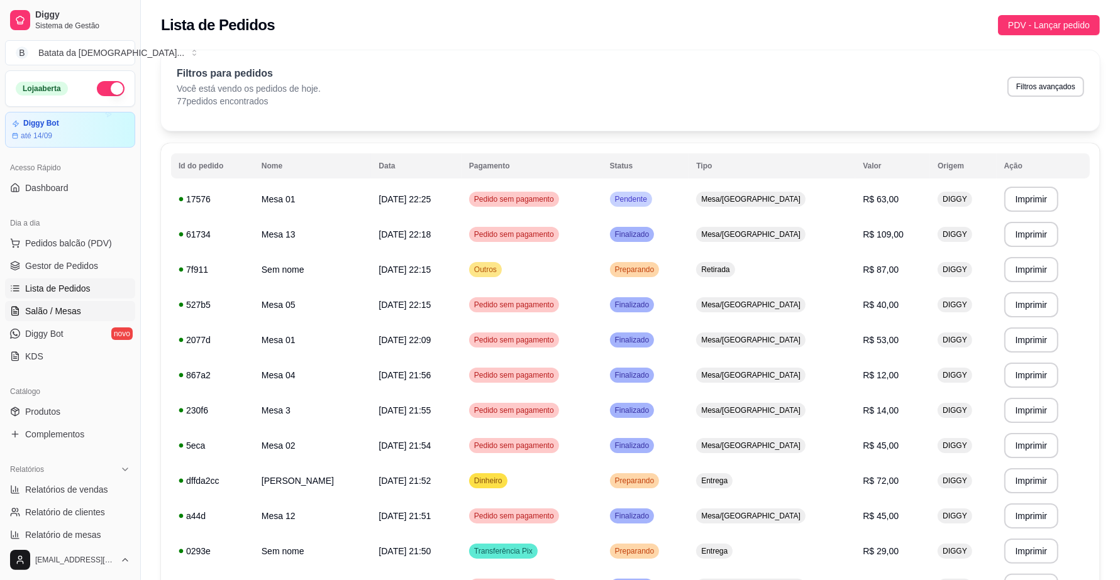
click at [92, 302] on link "Salão / Mesas" at bounding box center [70, 311] width 130 height 20
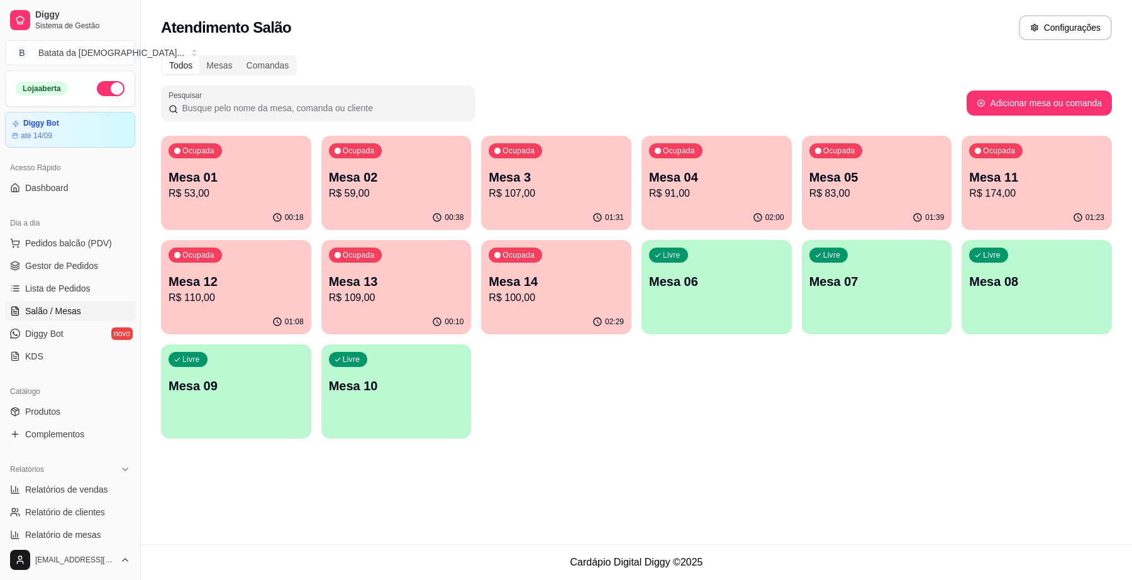
click at [183, 194] on p "R$ 53,00" at bounding box center [236, 193] width 135 height 15
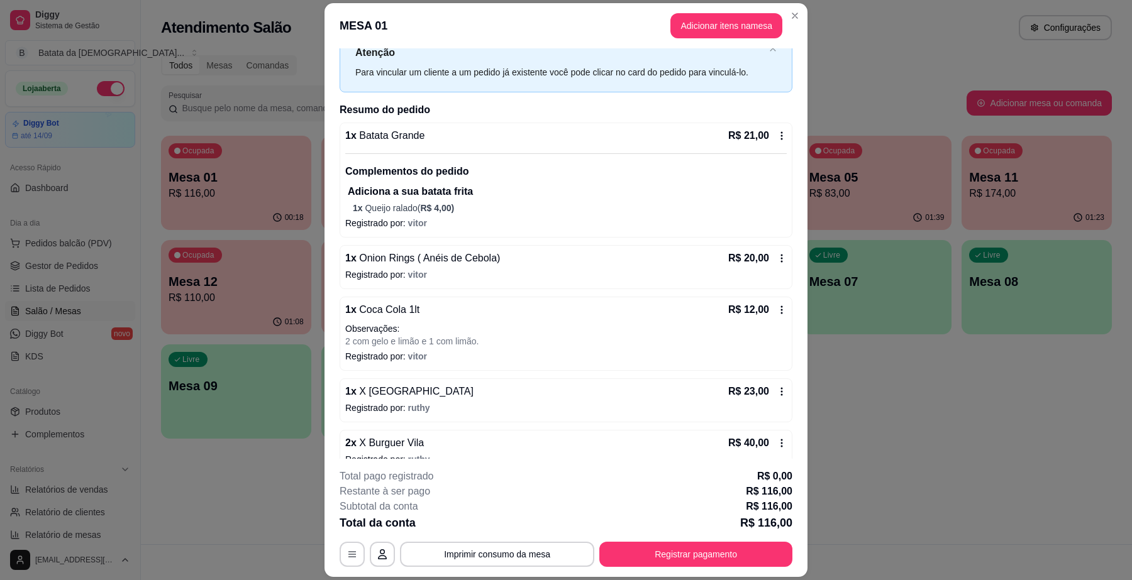
scroll to position [65, 0]
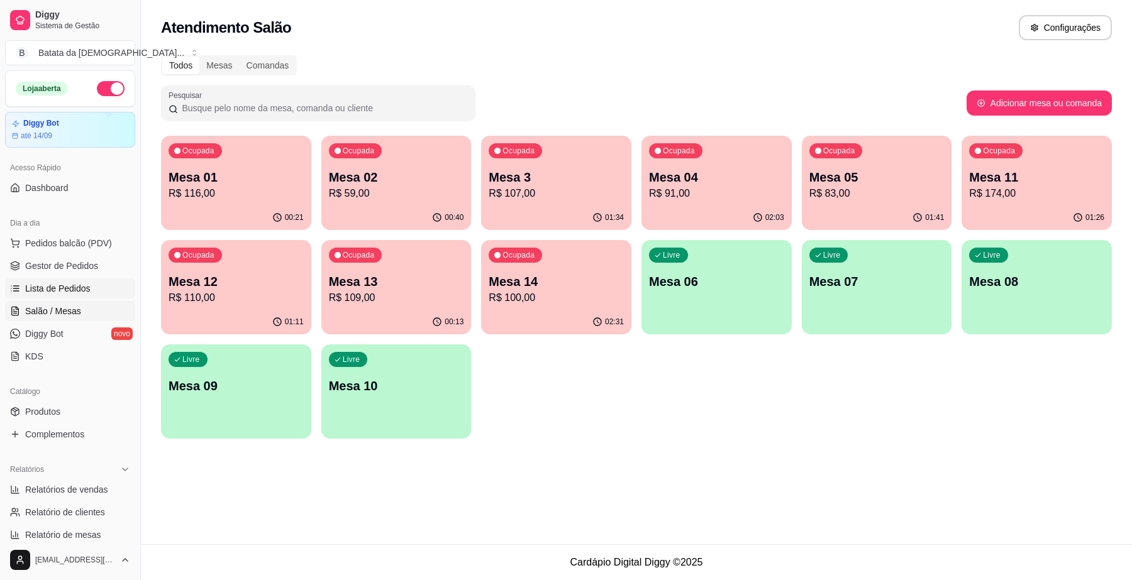
click at [99, 282] on link "Lista de Pedidos" at bounding box center [70, 289] width 130 height 20
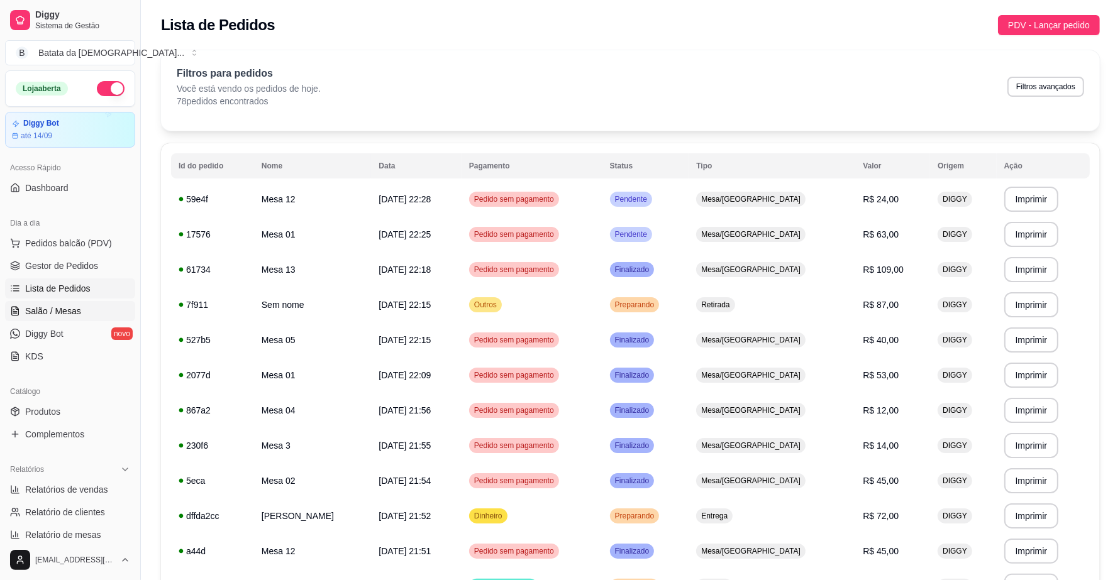
click at [99, 313] on link "Salão / Mesas" at bounding box center [70, 311] width 130 height 20
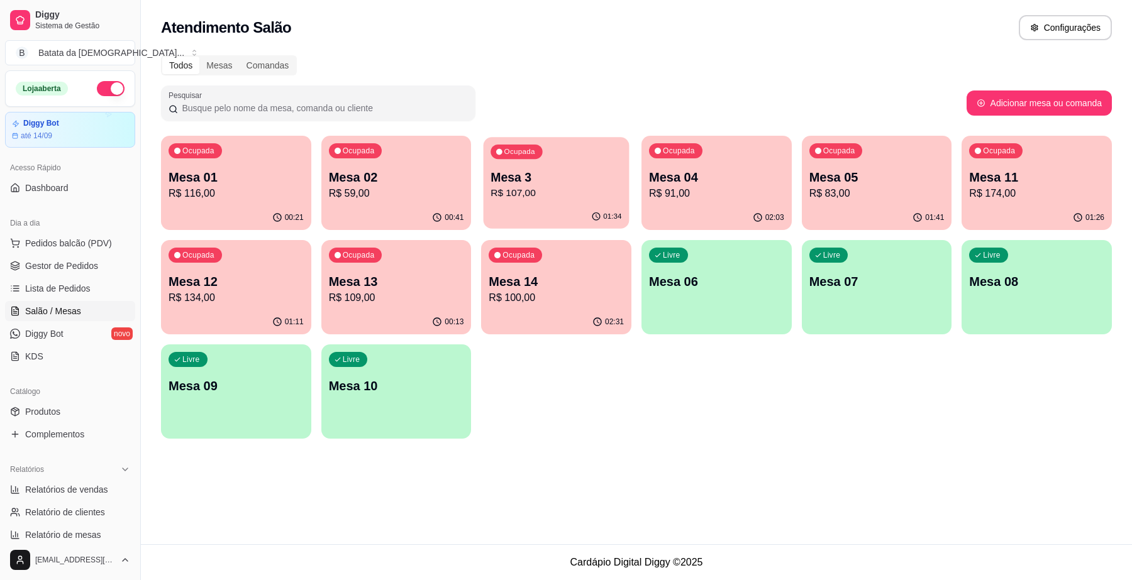
click at [526, 177] on p "Mesa 3" at bounding box center [556, 177] width 131 height 17
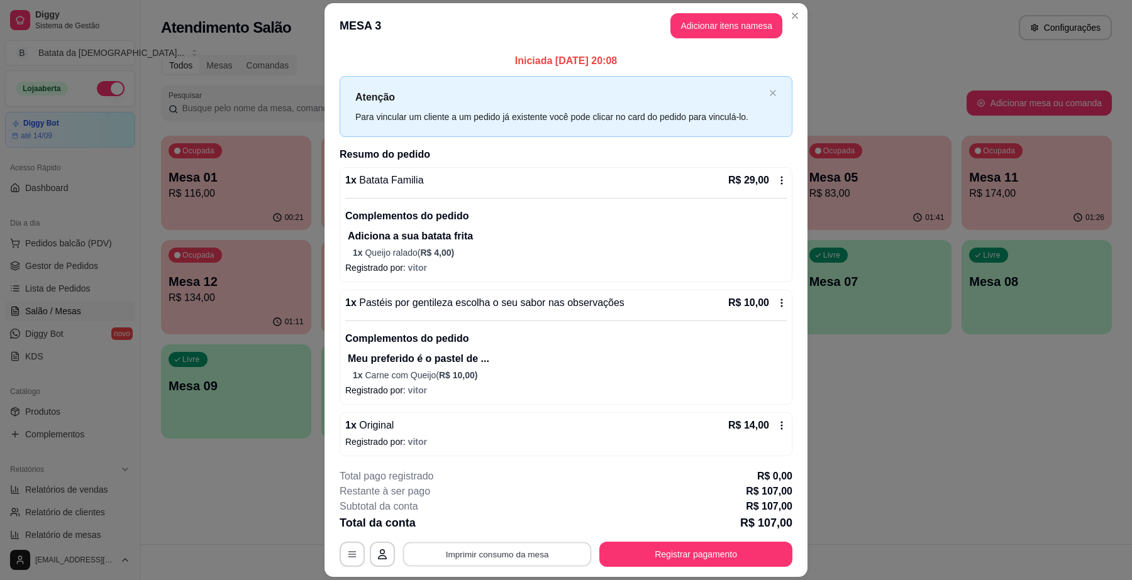
click at [464, 549] on button "Imprimir consumo da mesa" at bounding box center [497, 555] width 189 height 25
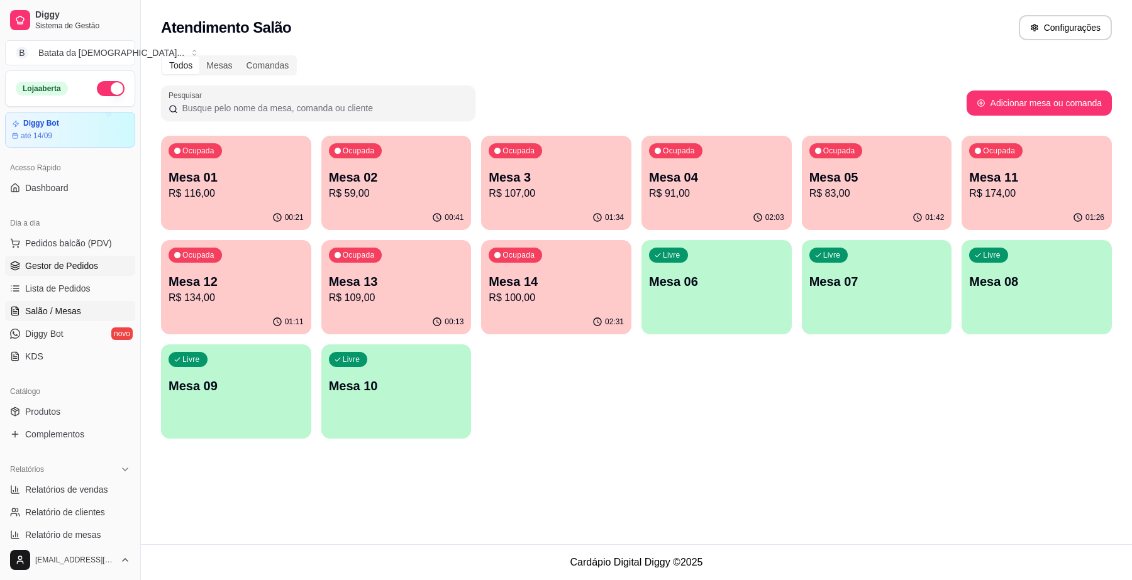
click at [98, 275] on link "Gestor de Pedidos" at bounding box center [70, 266] width 130 height 20
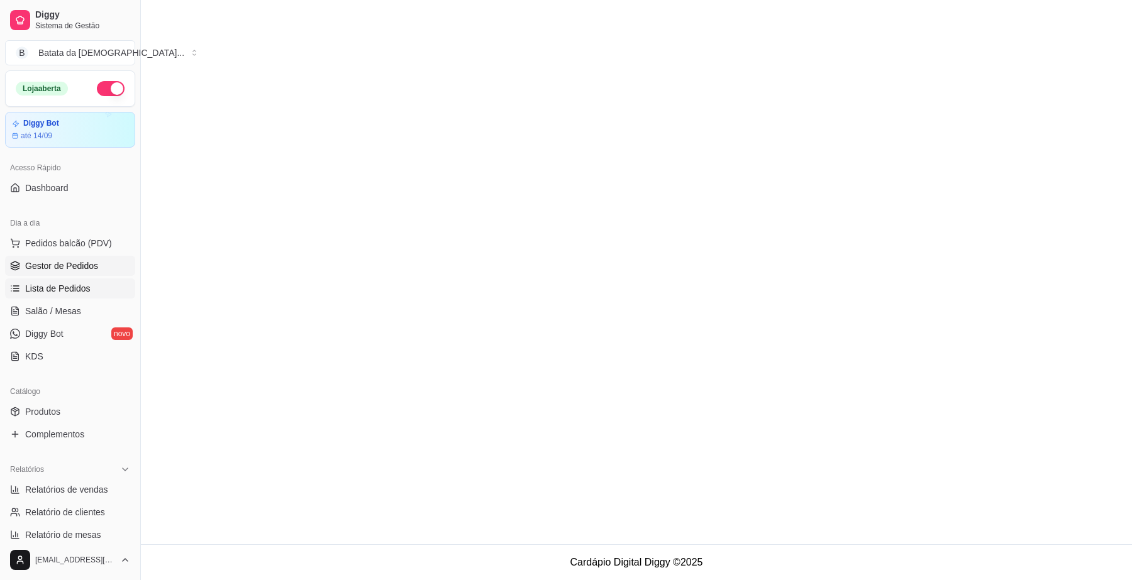
click at [86, 287] on span "Lista de Pedidos" at bounding box center [57, 288] width 65 height 13
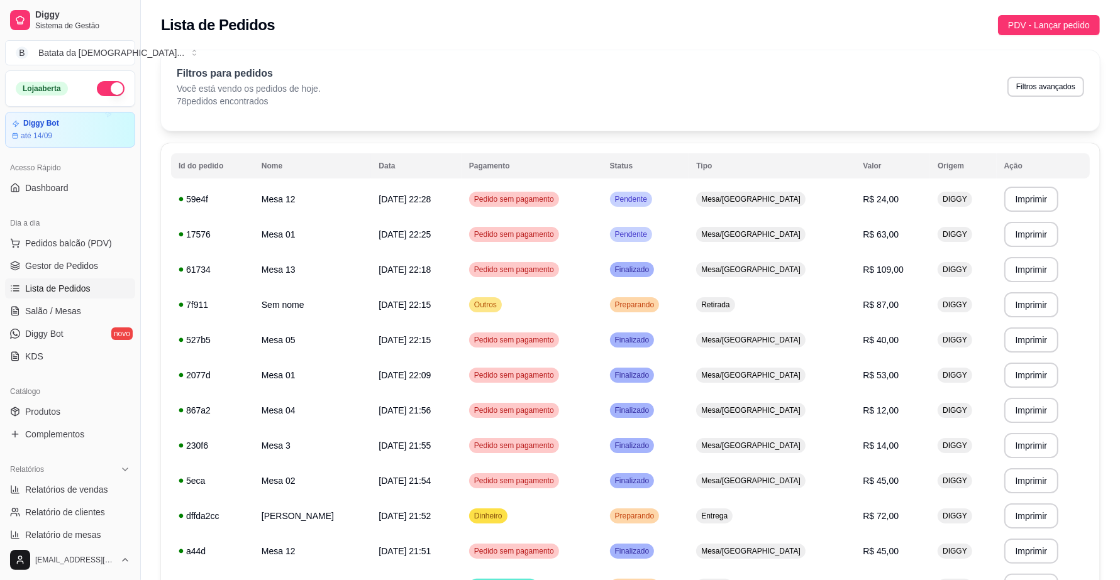
scroll to position [79, 0]
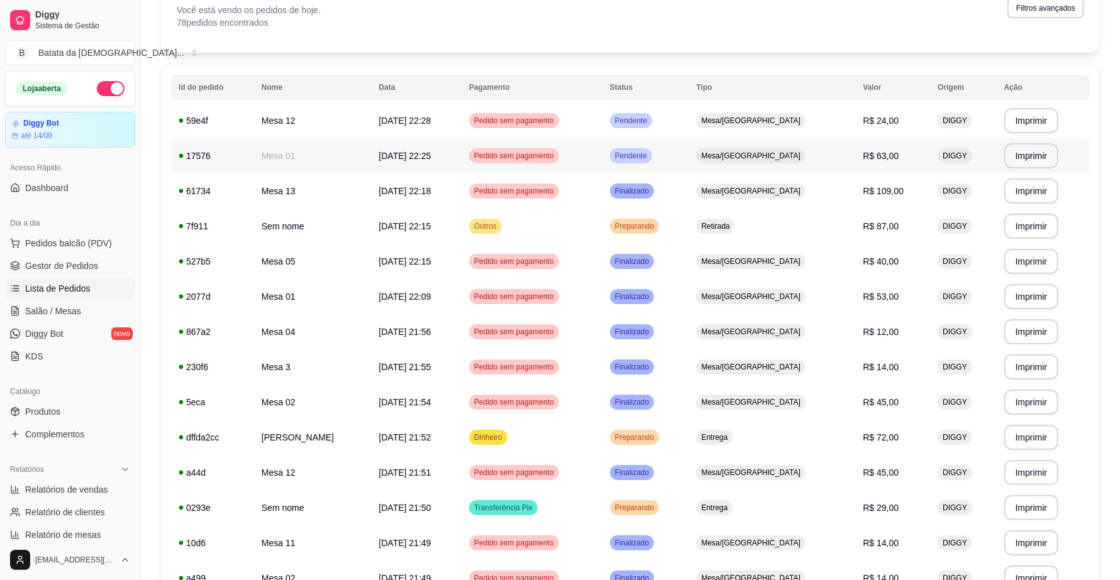
click at [689, 167] on td "Pendente" at bounding box center [645, 155] width 87 height 35
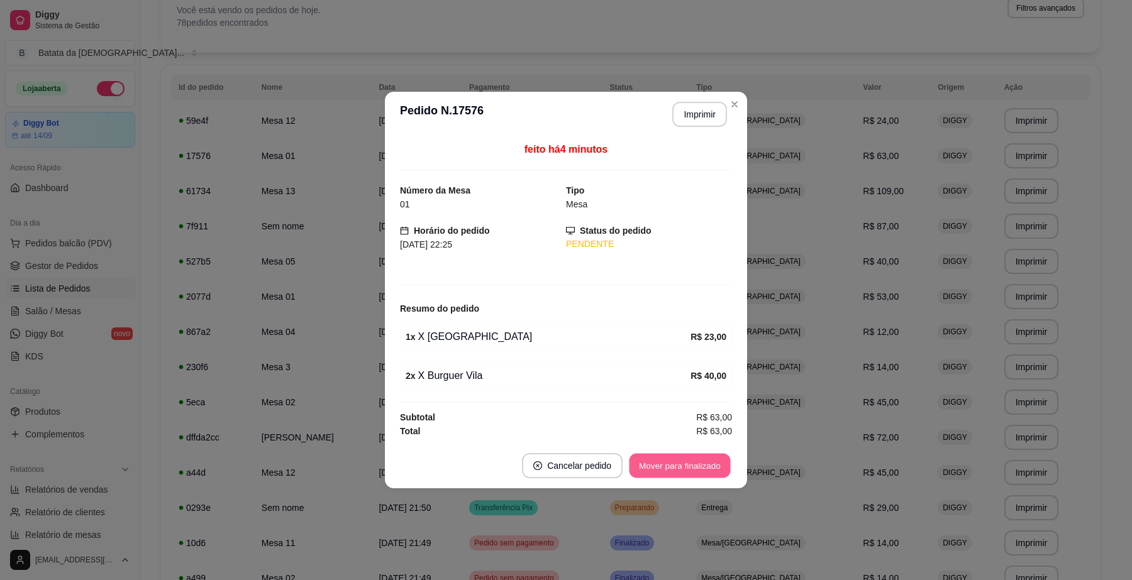
click at [705, 470] on button "Mover para finalizado" at bounding box center [679, 466] width 101 height 25
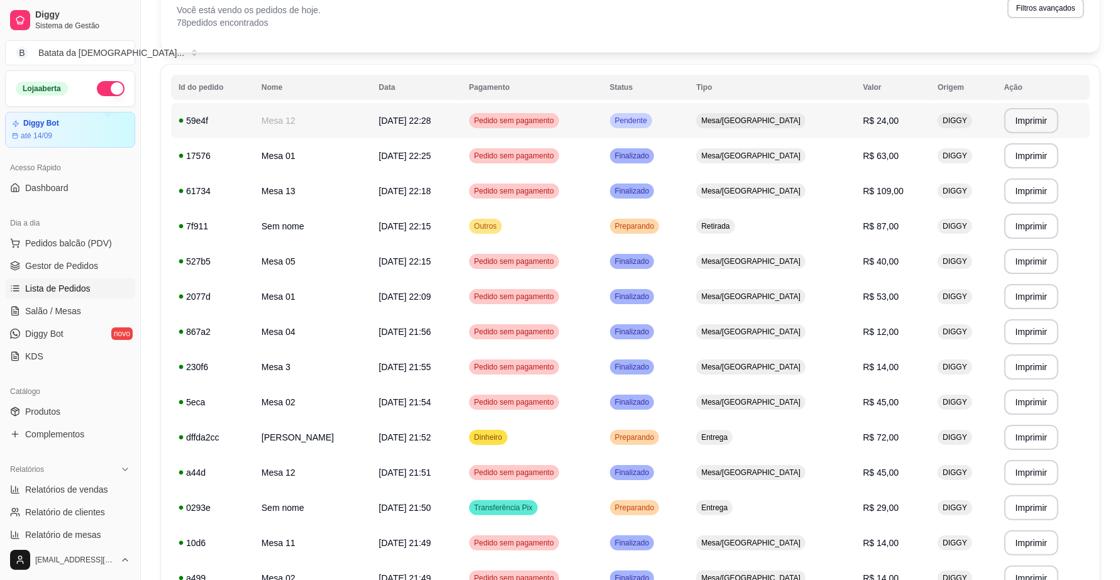
click at [761, 120] on span "Mesa/[GEOGRAPHIC_DATA]" at bounding box center [751, 121] width 104 height 10
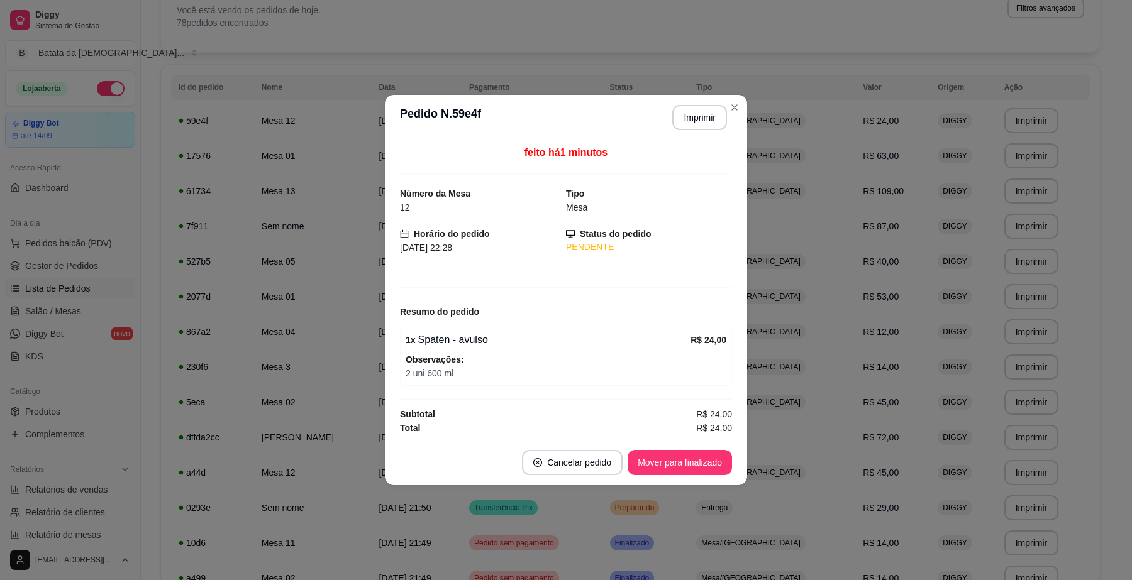
click at [655, 447] on footer "Cancelar pedido Mover para finalizado" at bounding box center [566, 462] width 362 height 45
click at [661, 470] on button "Mover para finalizado" at bounding box center [680, 462] width 104 height 25
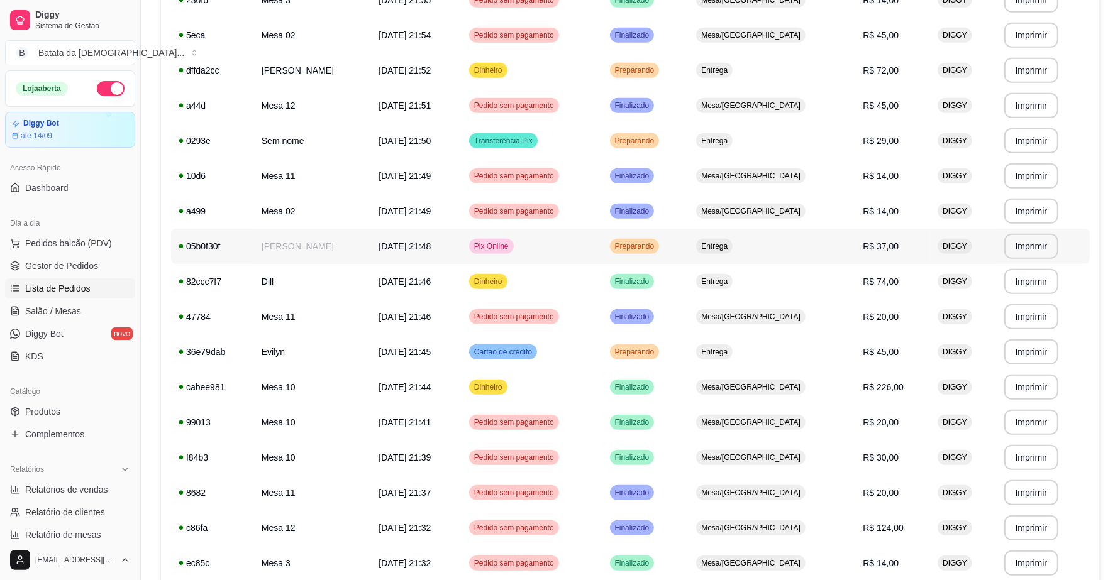
scroll to position [748, 0]
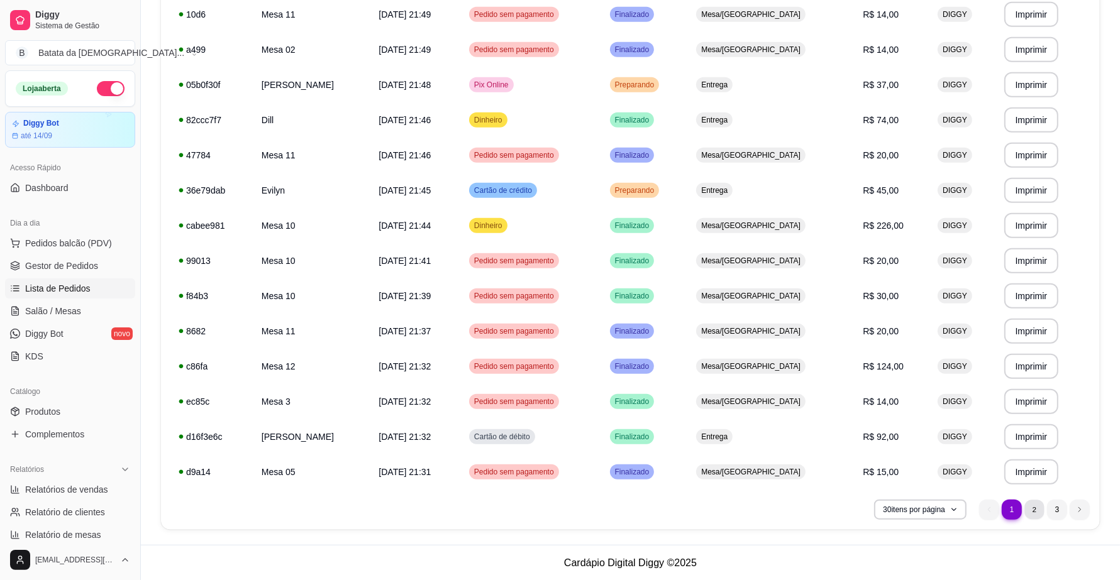
click at [1027, 502] on li "2" at bounding box center [1033, 509] width 19 height 19
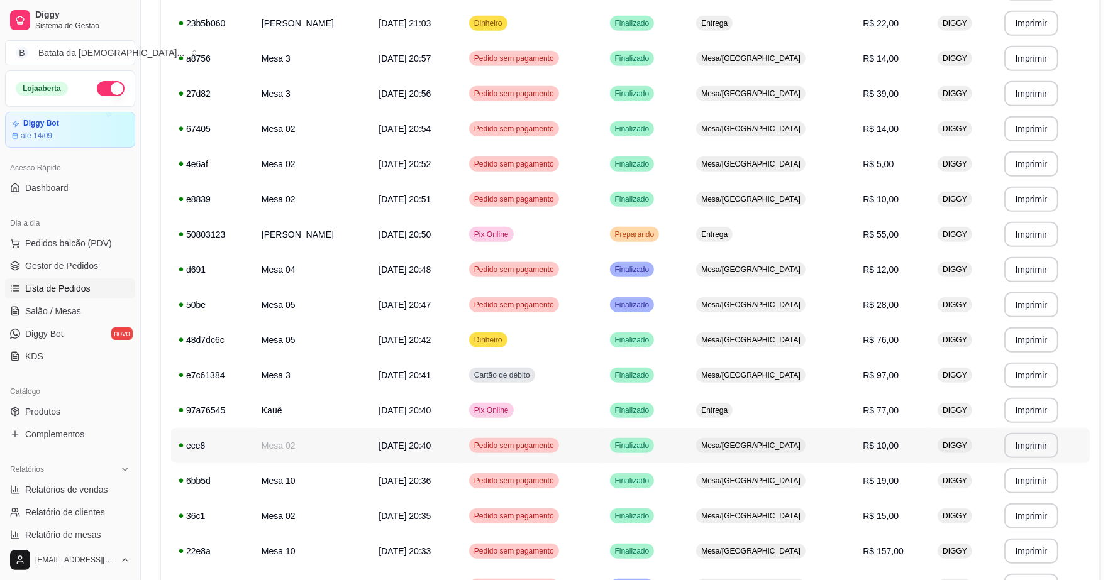
scroll to position [591, 0]
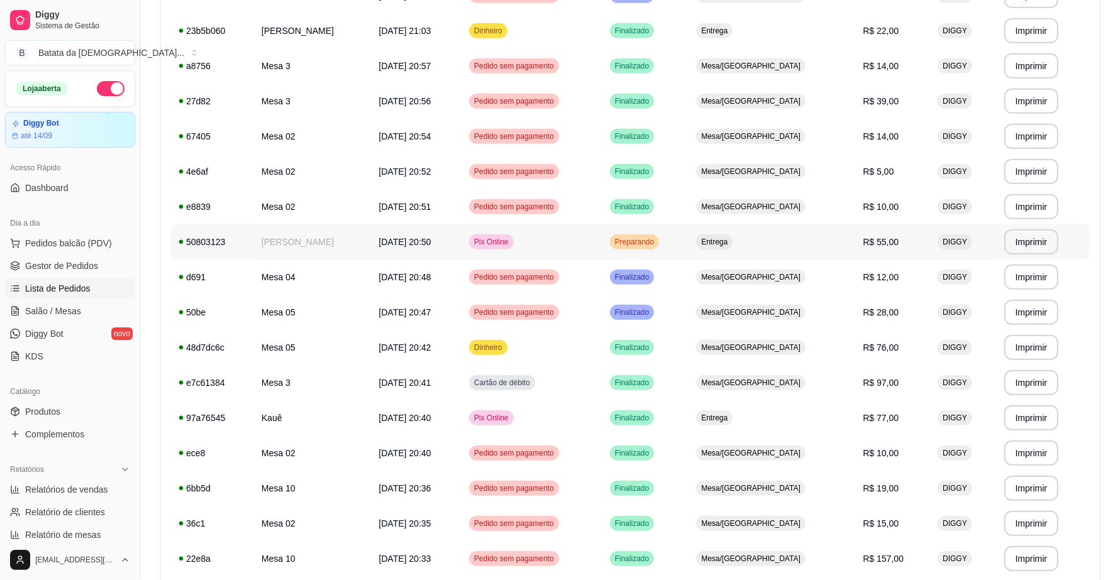
click at [341, 238] on td "[PERSON_NAME]" at bounding box center [313, 241] width 118 height 35
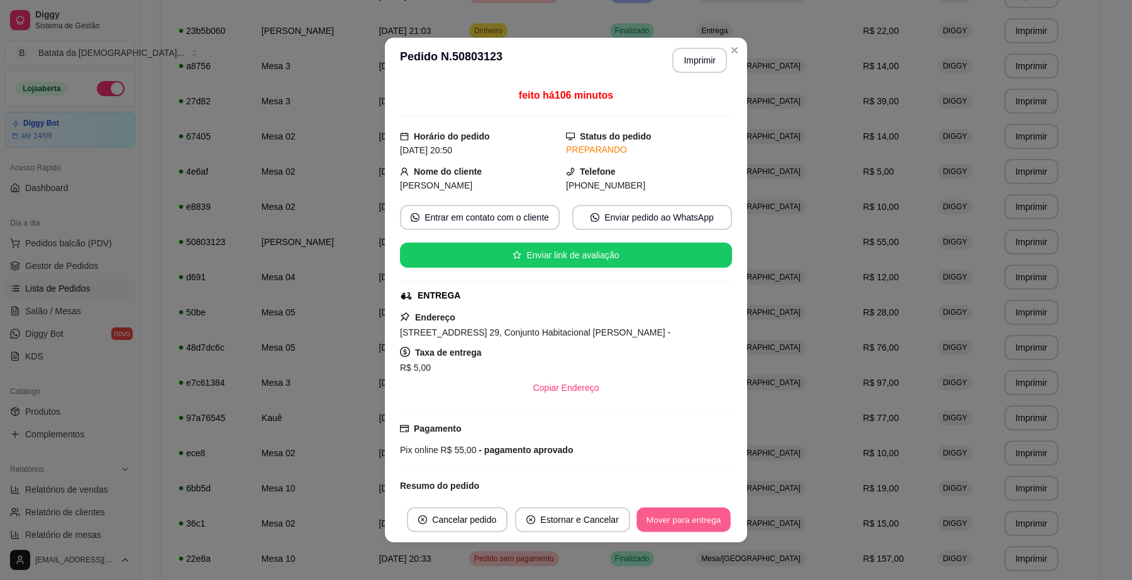
click at [663, 523] on button "Mover para entrega" at bounding box center [683, 520] width 94 height 25
click at [677, 518] on button "Mover para finalizado" at bounding box center [680, 519] width 104 height 25
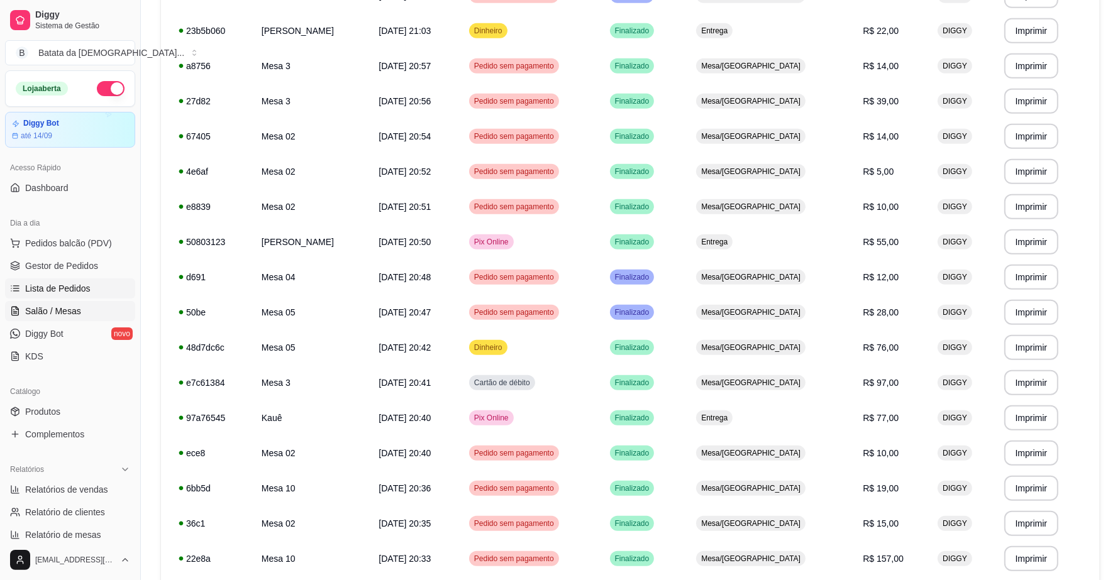
click at [26, 313] on span "Salão / Mesas" at bounding box center [53, 311] width 56 height 13
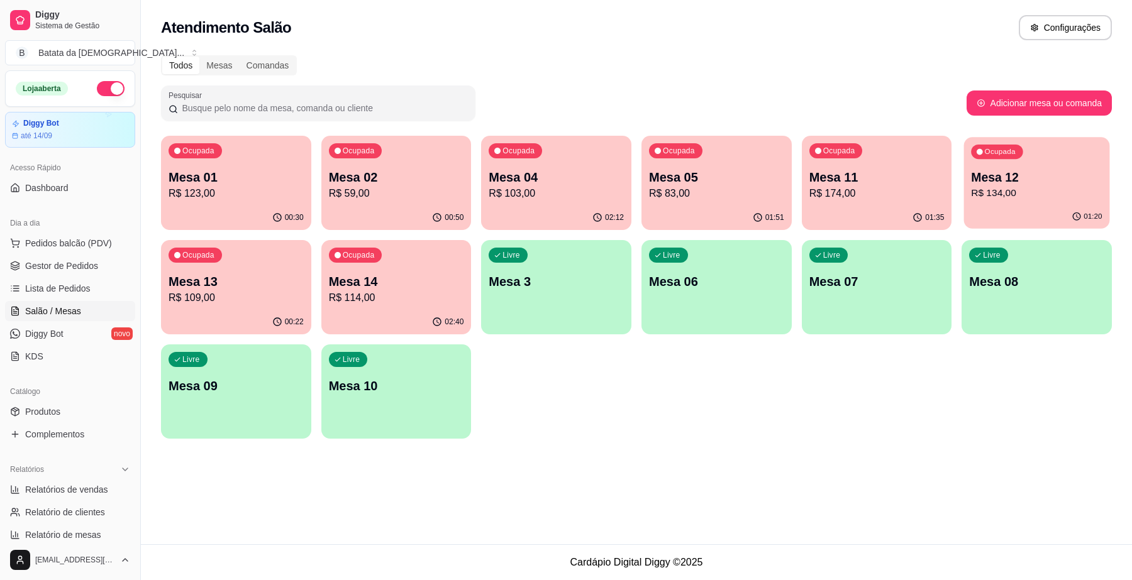
click at [1007, 191] on p "R$ 134,00" at bounding box center [1037, 193] width 131 height 14
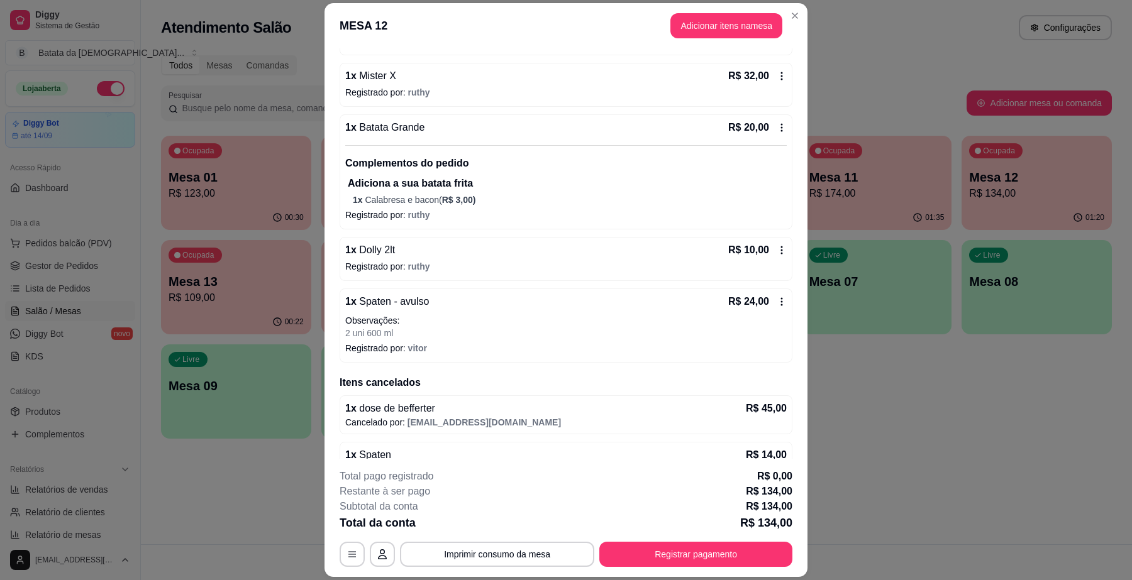
scroll to position [184, 0]
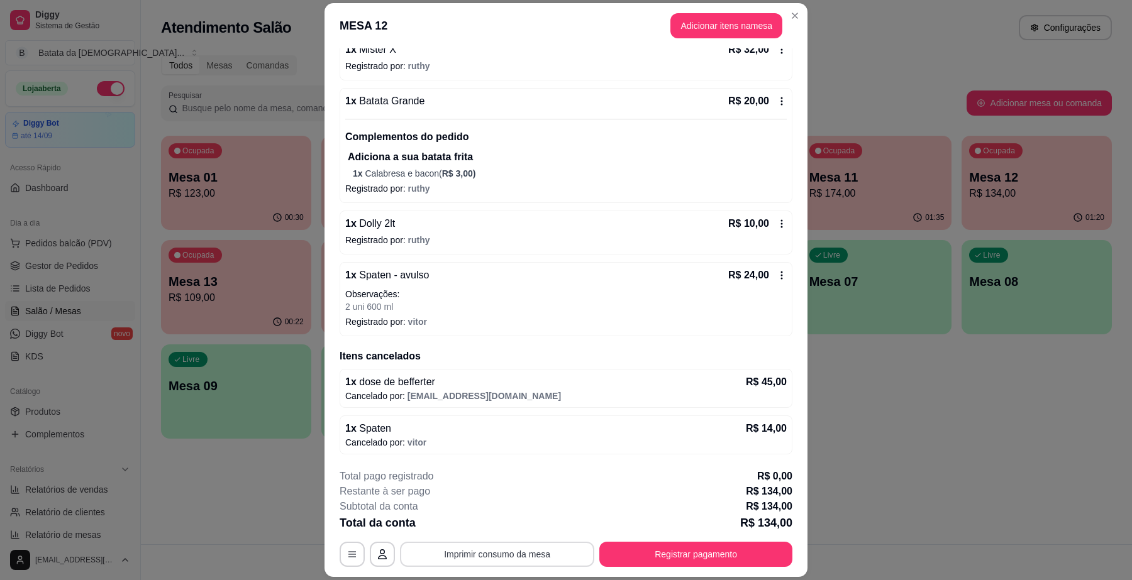
click at [511, 561] on button "Imprimir consumo da mesa" at bounding box center [497, 554] width 194 height 25
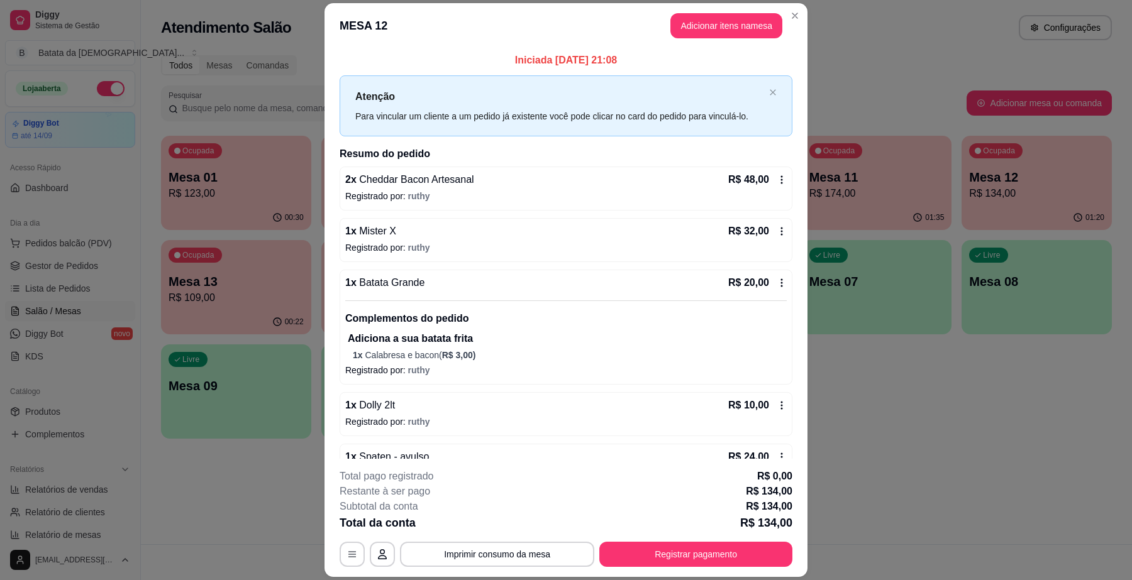
scroll to position [0, 0]
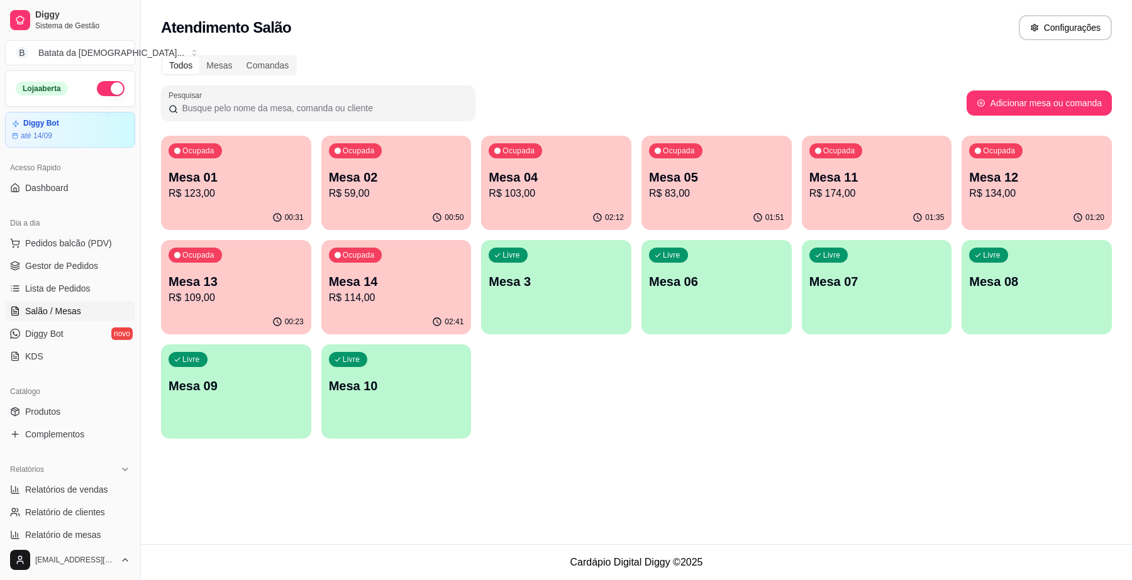
click at [1069, 174] on p "Mesa 12" at bounding box center [1036, 178] width 135 height 18
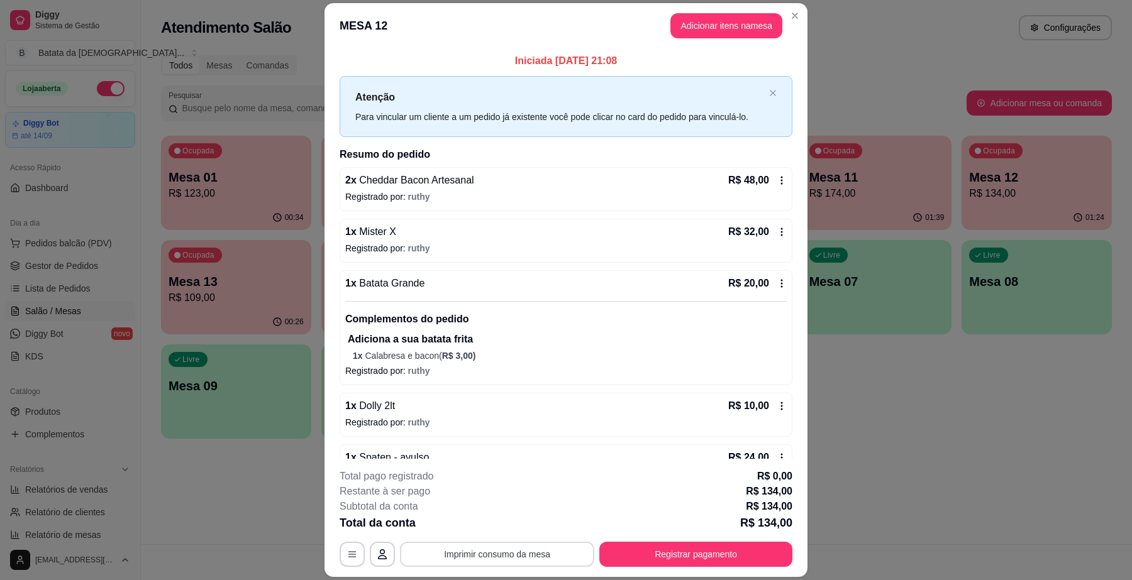
click at [545, 551] on button "Imprimir consumo da mesa" at bounding box center [497, 554] width 194 height 25
click at [899, 266] on div "MESA 12 Adicionar itens na mesa Iniciada [DATE] 21:08 Atenção Para vincular um …" at bounding box center [566, 290] width 1132 height 580
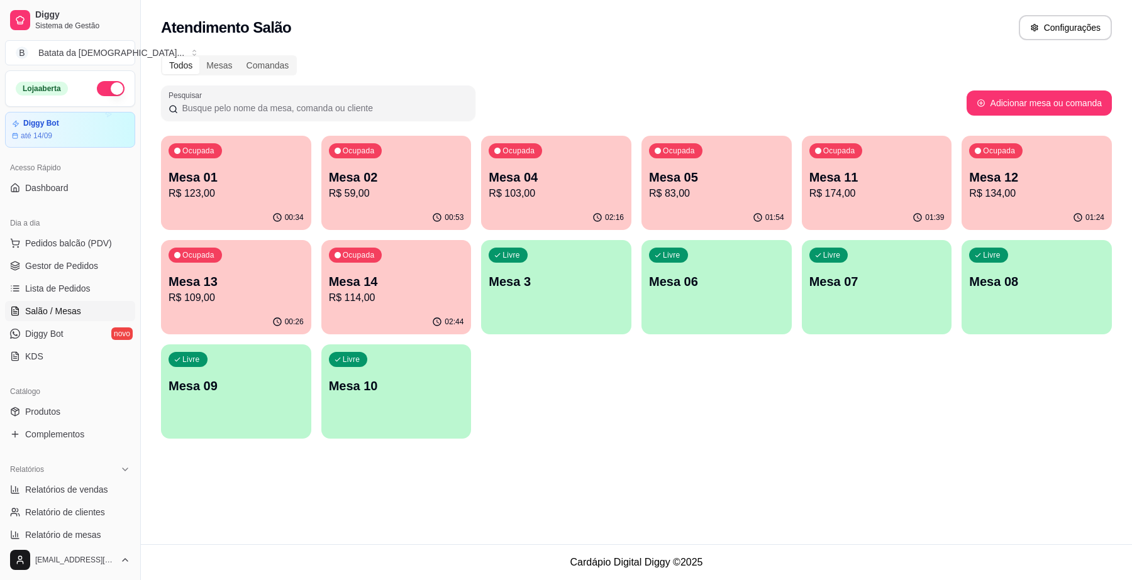
click at [390, 294] on p "R$ 114,00" at bounding box center [396, 298] width 135 height 15
click at [1021, 189] on p "R$ 134,00" at bounding box center [1037, 193] width 131 height 14
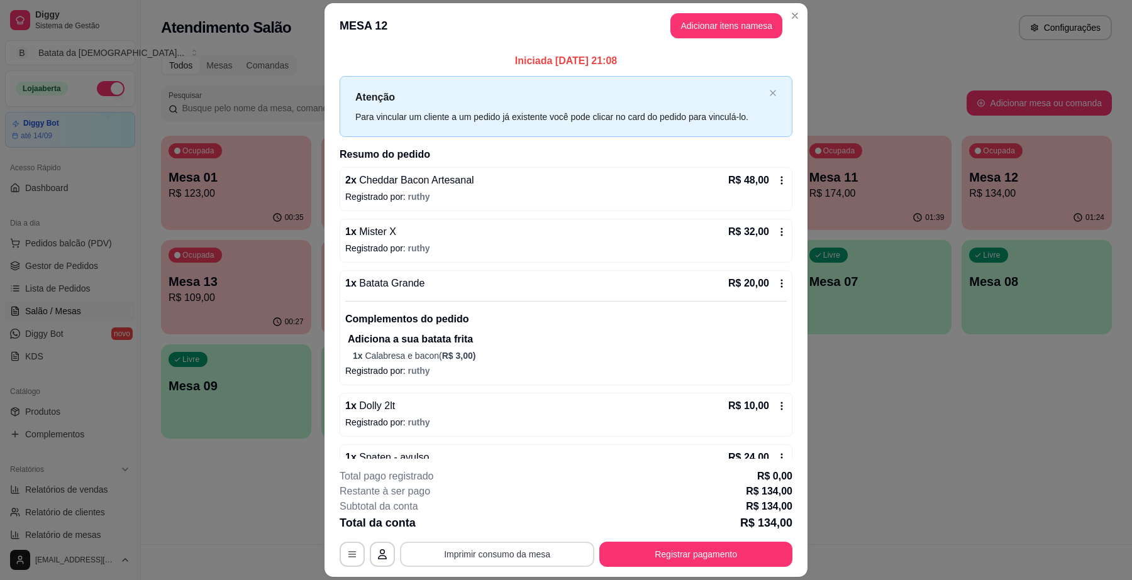
click at [549, 551] on button "Imprimir consumo da mesa" at bounding box center [497, 554] width 194 height 25
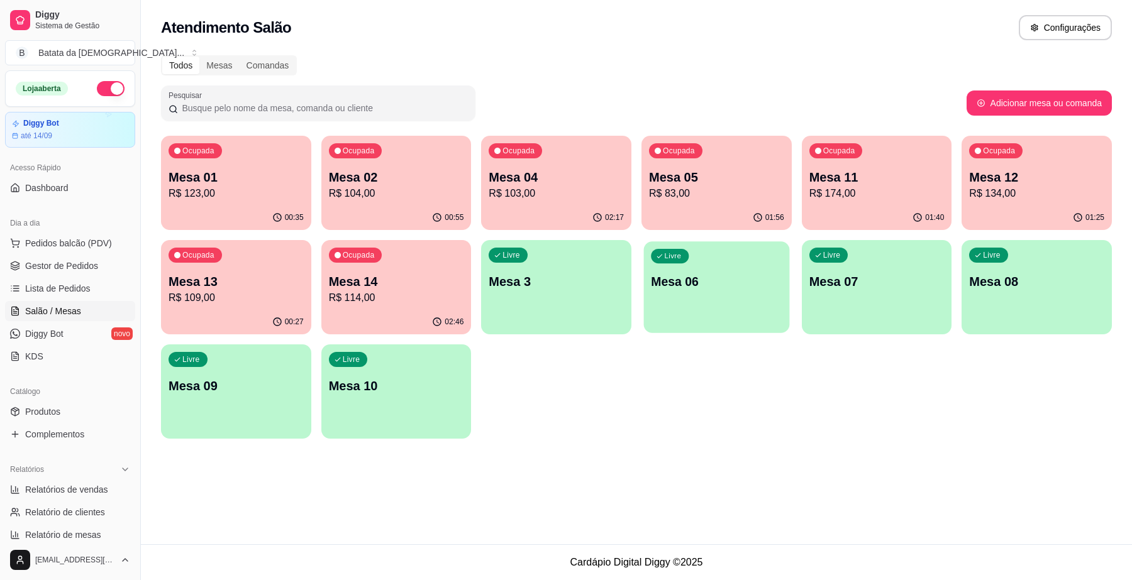
click at [728, 275] on p "Mesa 06" at bounding box center [716, 282] width 131 height 17
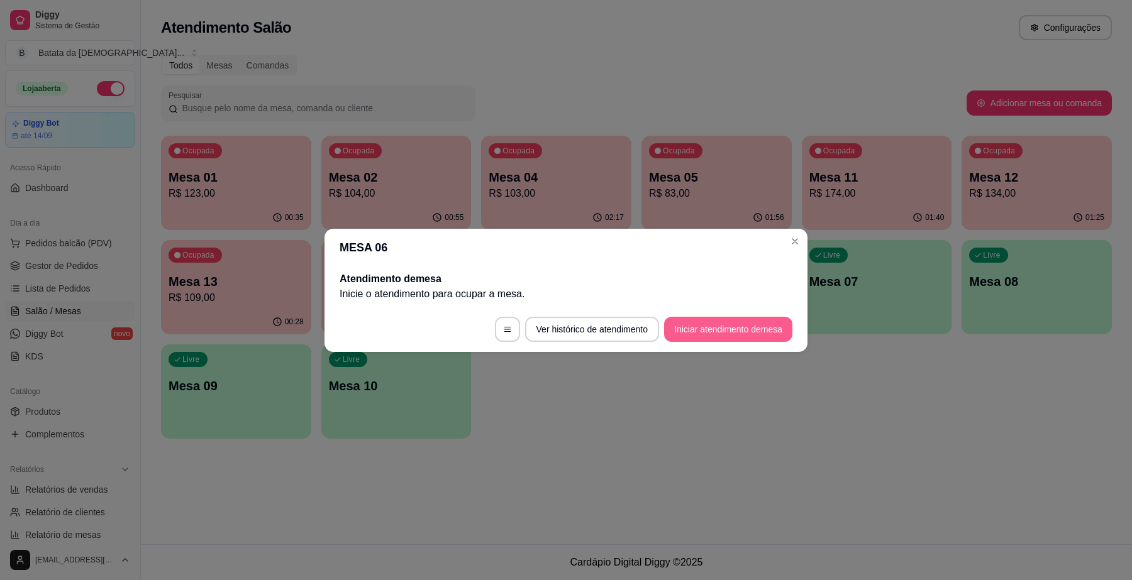
click at [709, 332] on button "Iniciar atendimento de mesa" at bounding box center [728, 329] width 128 height 25
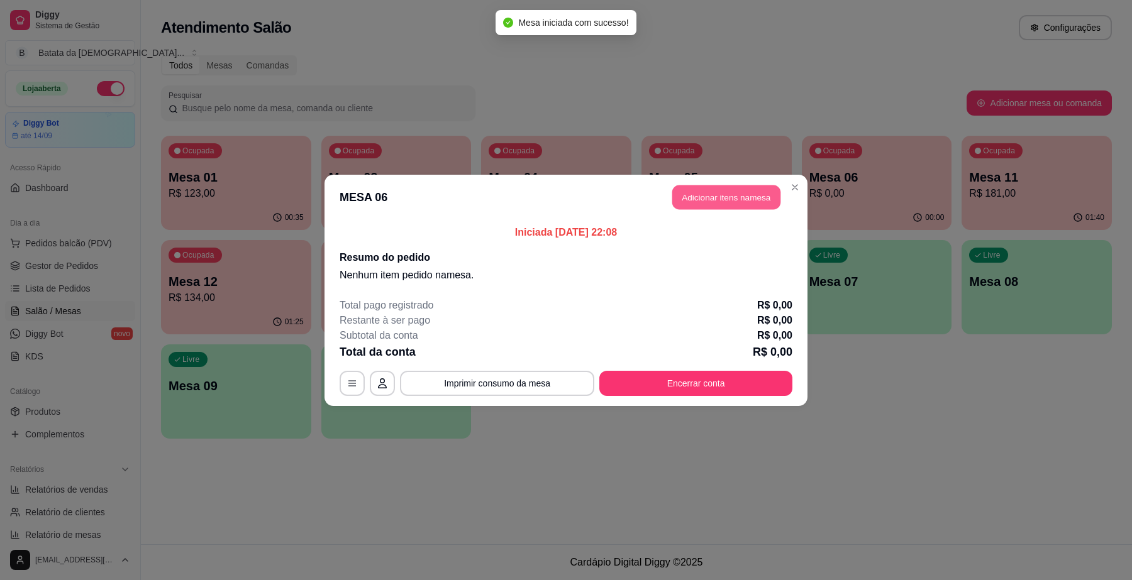
click at [706, 194] on button "Adicionar itens na mesa" at bounding box center [726, 197] width 108 height 25
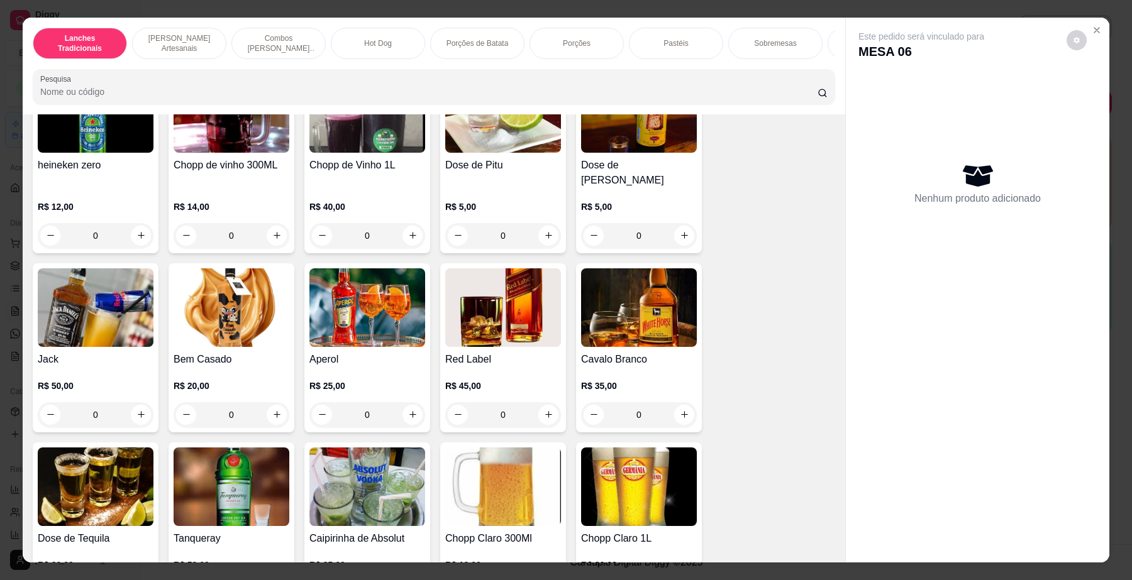
scroll to position [4323, 0]
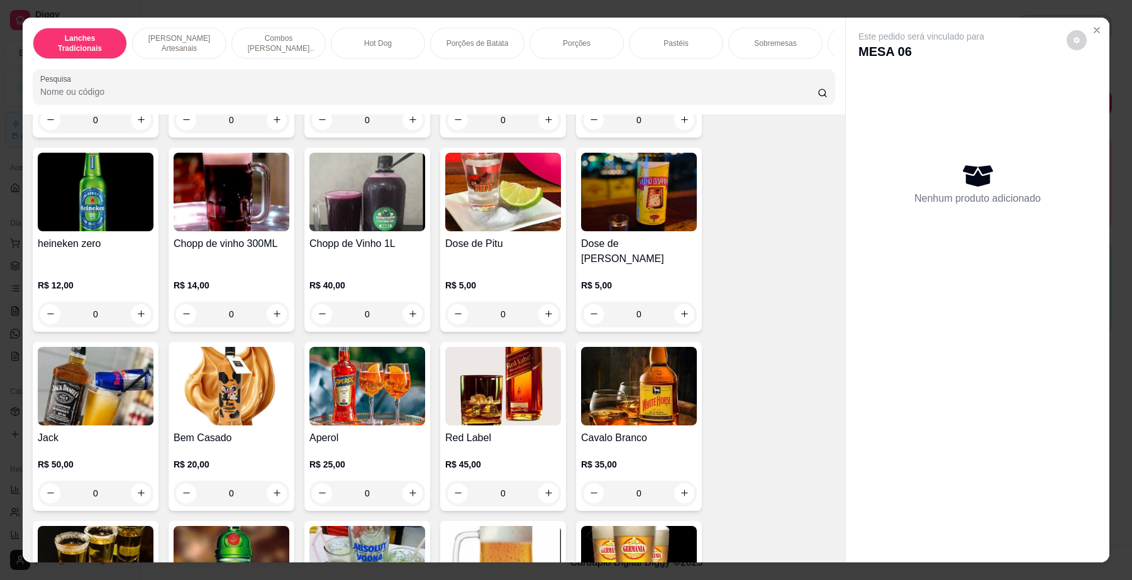
click at [183, 224] on img at bounding box center [232, 192] width 116 height 79
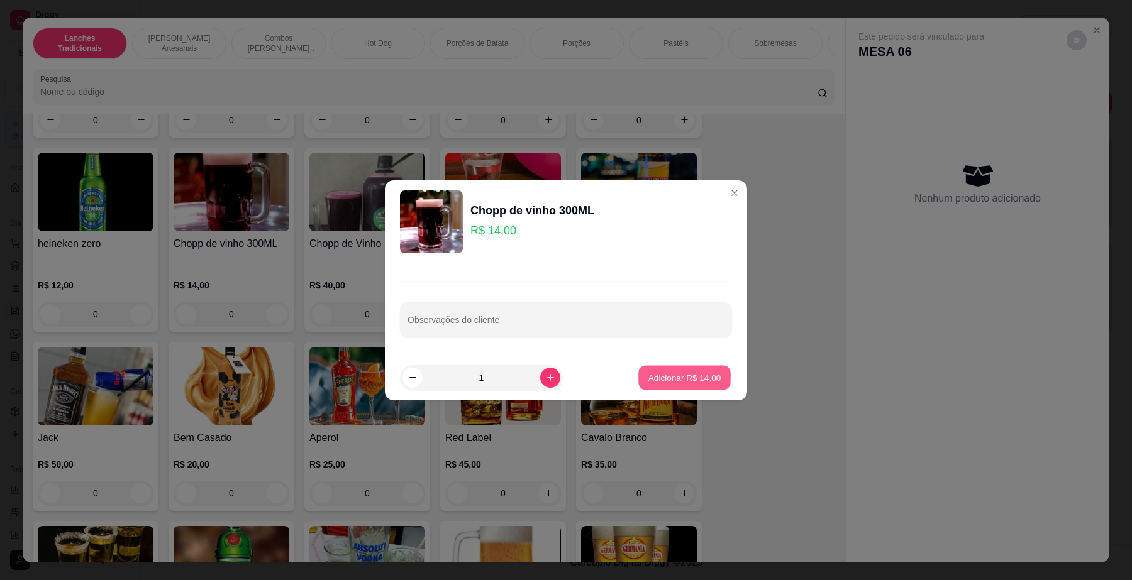
click at [694, 380] on p "Adicionar R$ 14,00" at bounding box center [684, 378] width 73 height 12
type input "1"
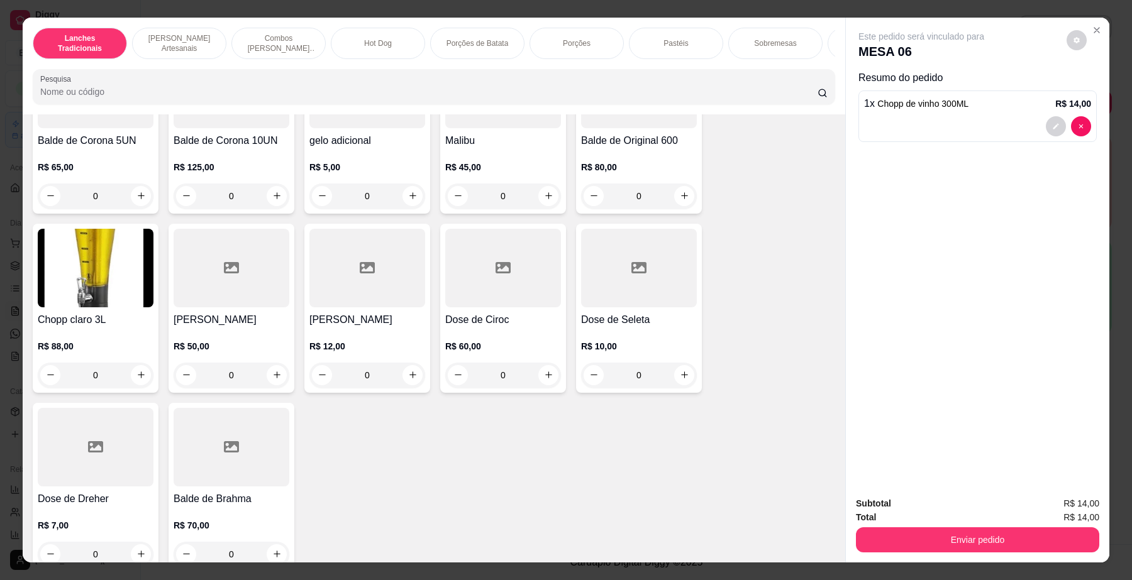
scroll to position [5189, 0]
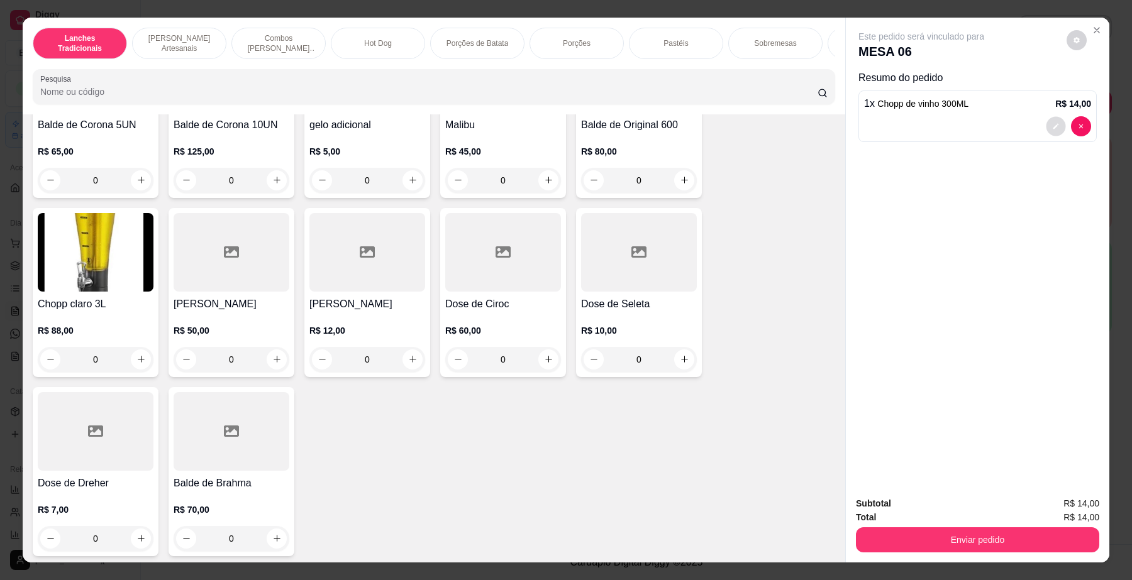
click at [1052, 129] on icon "decrease-product-quantity" at bounding box center [1056, 127] width 8 height 8
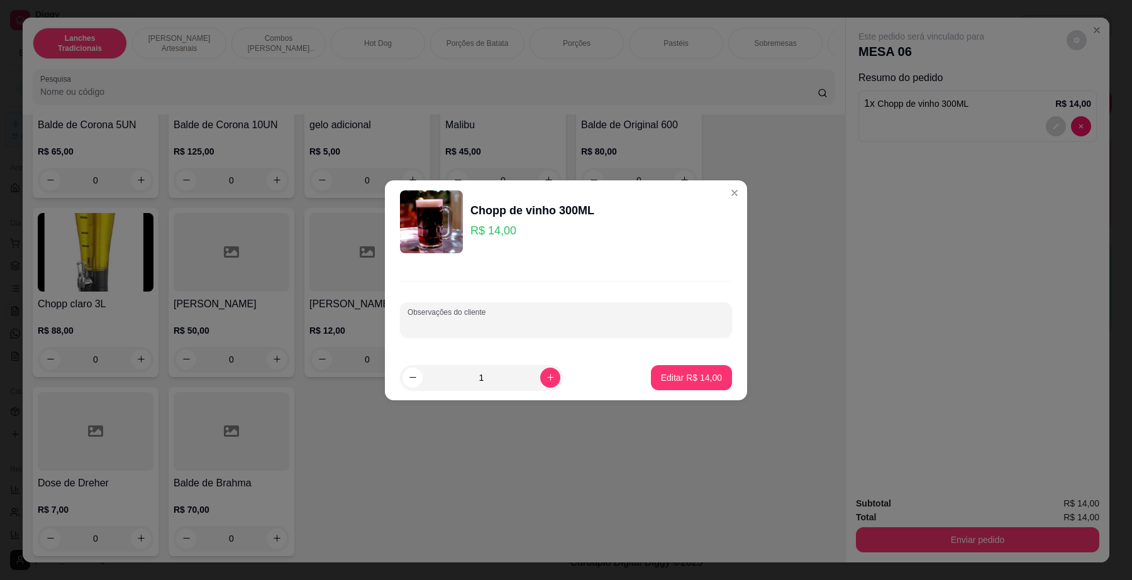
click at [592, 319] on input "Observações do cliente" at bounding box center [565, 325] width 317 height 13
type input "junior"
click at [673, 374] on p "Editar R$ 14,00" at bounding box center [691, 378] width 61 height 13
type input "0"
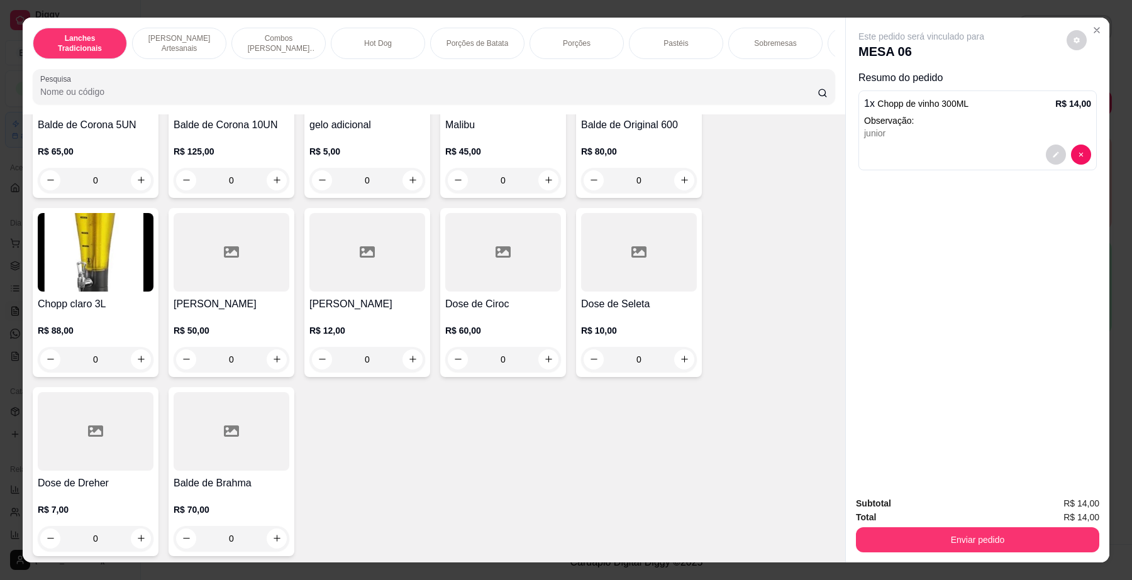
scroll to position [5188, 0]
click at [1053, 145] on div at bounding box center [1068, 155] width 45 height 20
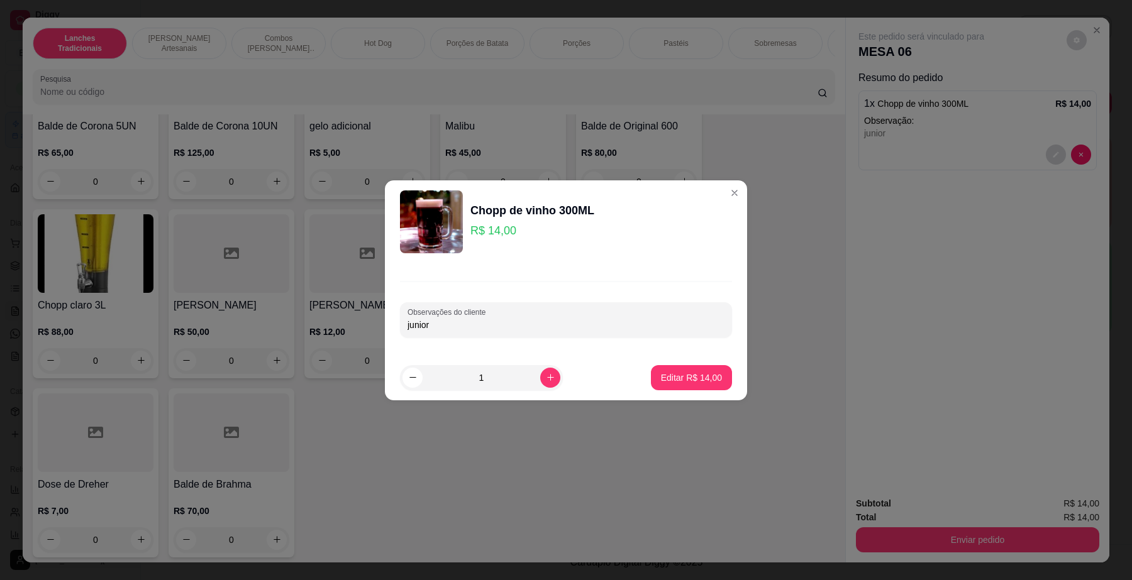
click at [490, 327] on input "junior" at bounding box center [565, 325] width 317 height 13
type input "junio"
click at [699, 373] on p "Editar R$ 14,00" at bounding box center [691, 378] width 61 height 13
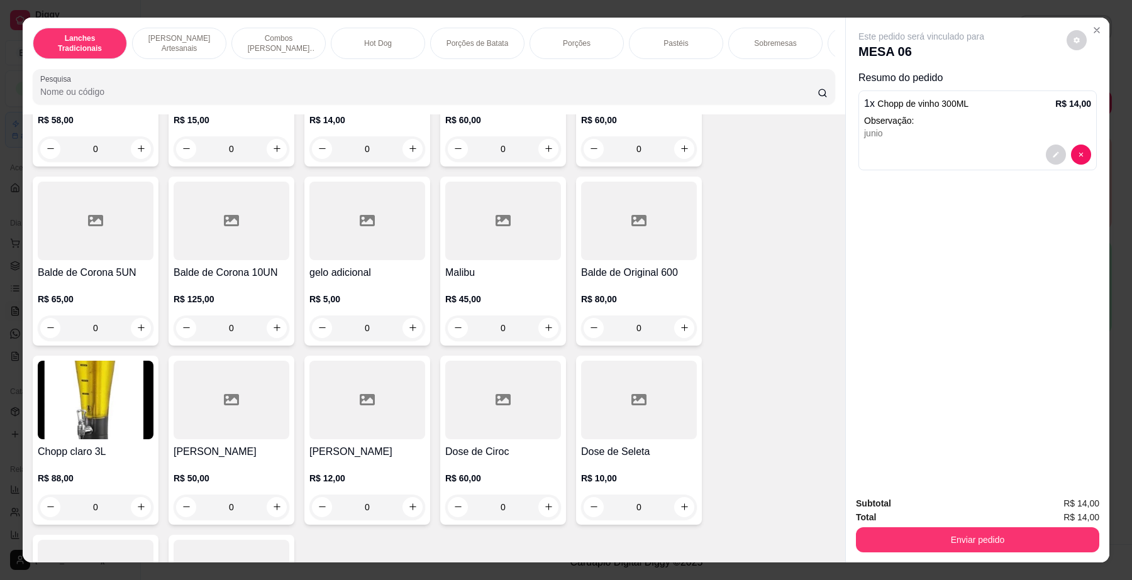
scroll to position [5109, 0]
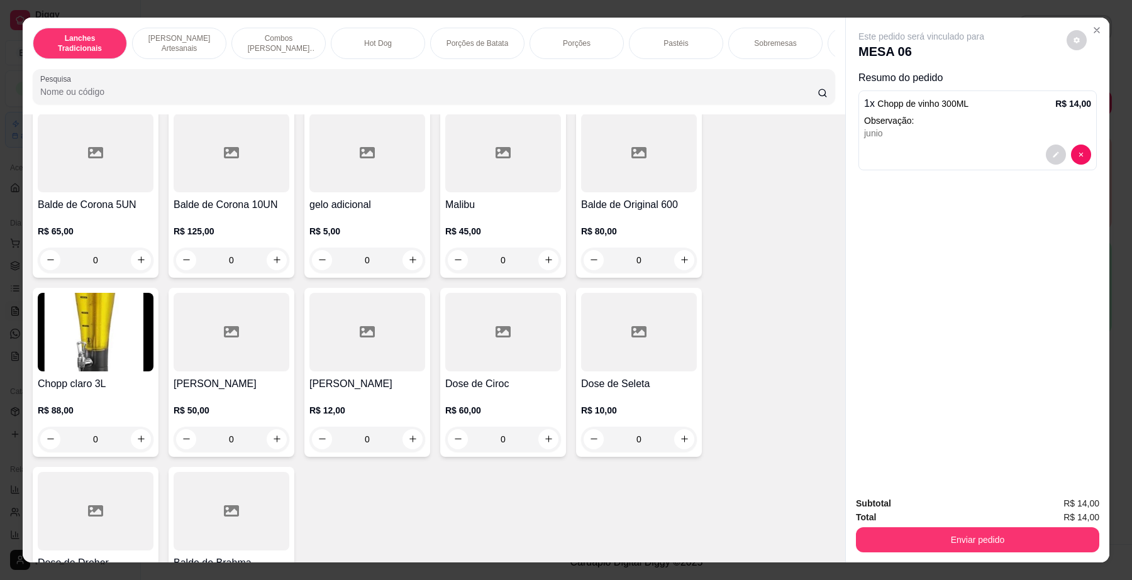
click at [108, 324] on img at bounding box center [96, 332] width 116 height 79
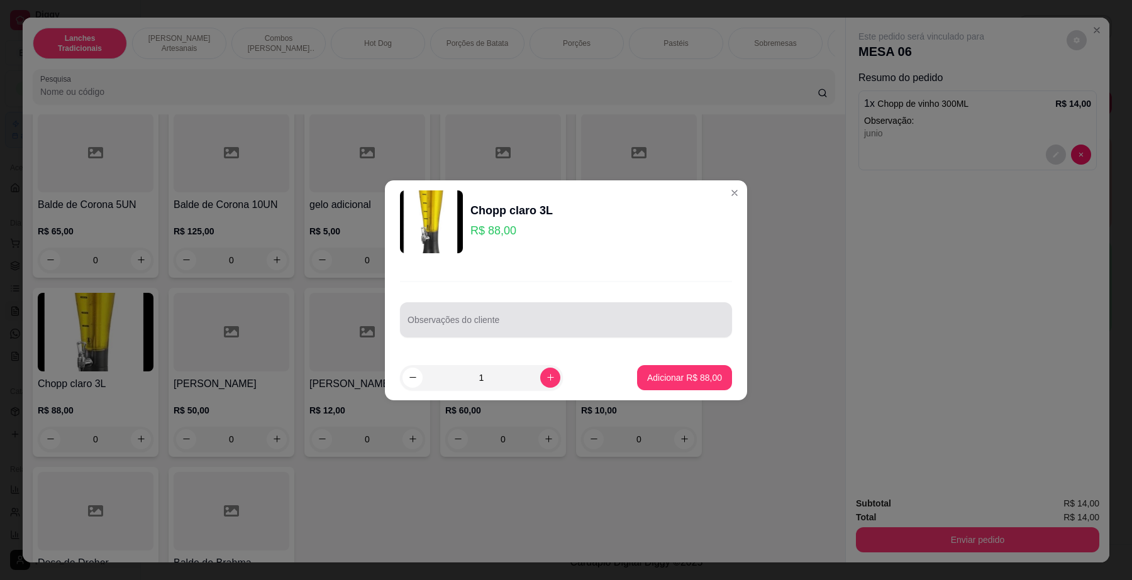
click at [467, 322] on input "Observações do cliente" at bounding box center [565, 325] width 317 height 13
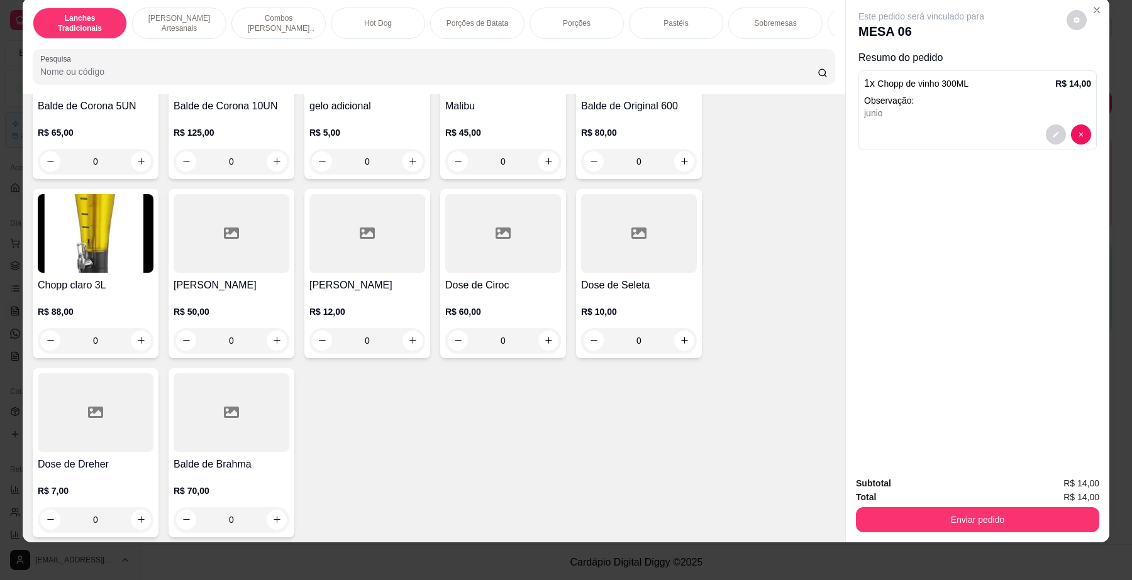
scroll to position [23, 0]
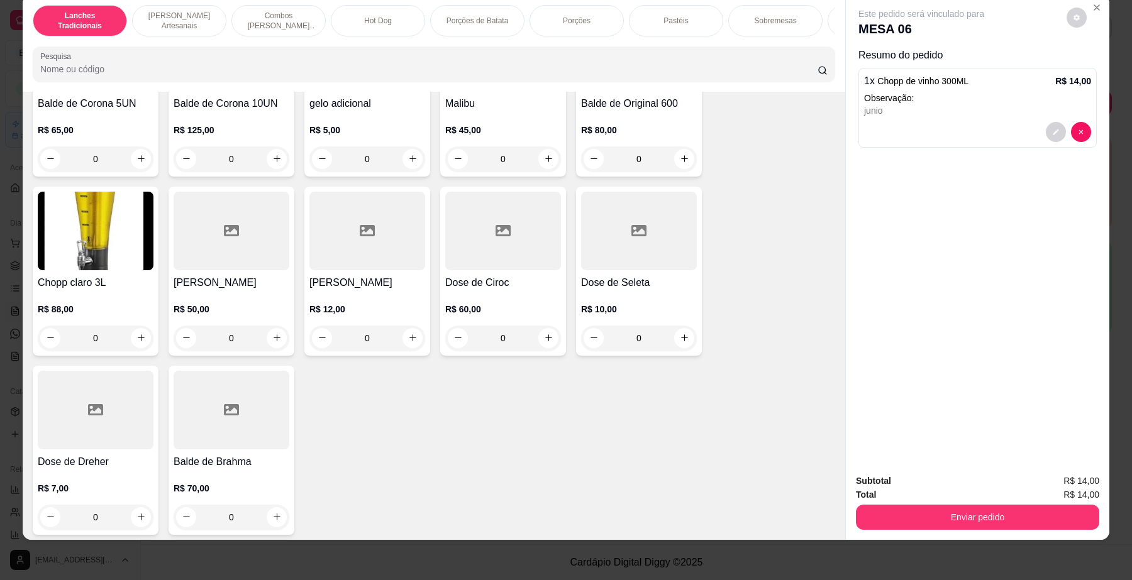
click at [650, 260] on div at bounding box center [639, 231] width 116 height 79
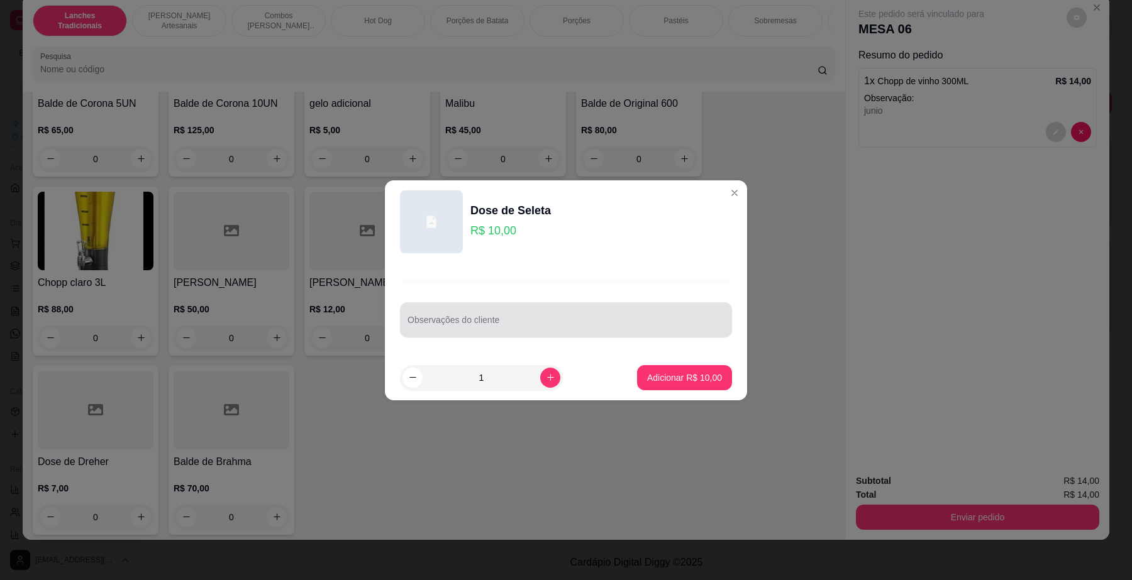
click at [609, 315] on div at bounding box center [565, 319] width 317 height 25
type input "junio"
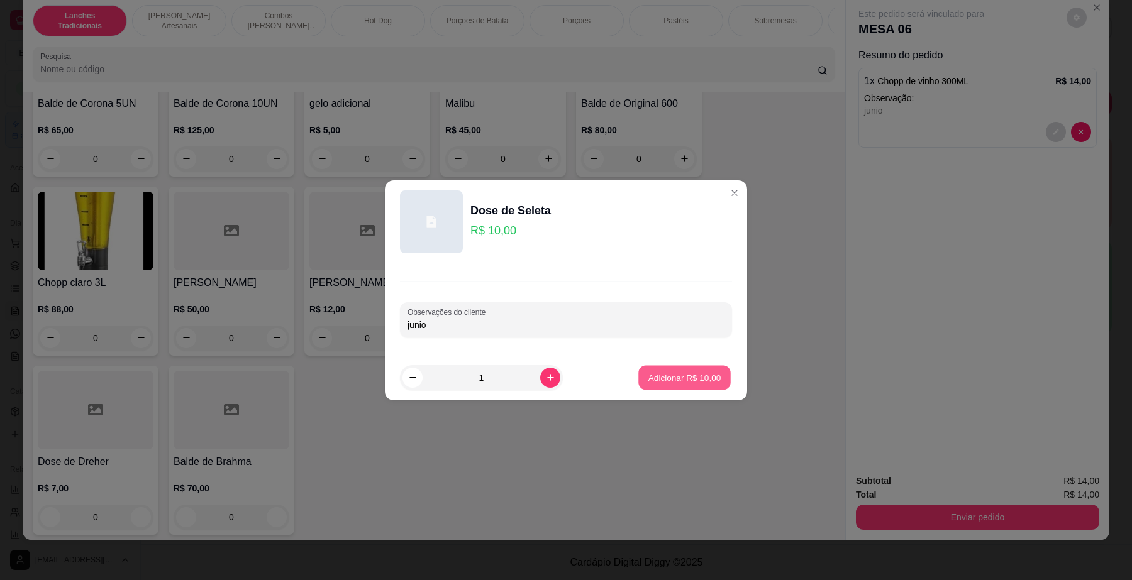
click at [662, 378] on p "Adicionar R$ 10,00" at bounding box center [684, 378] width 73 height 12
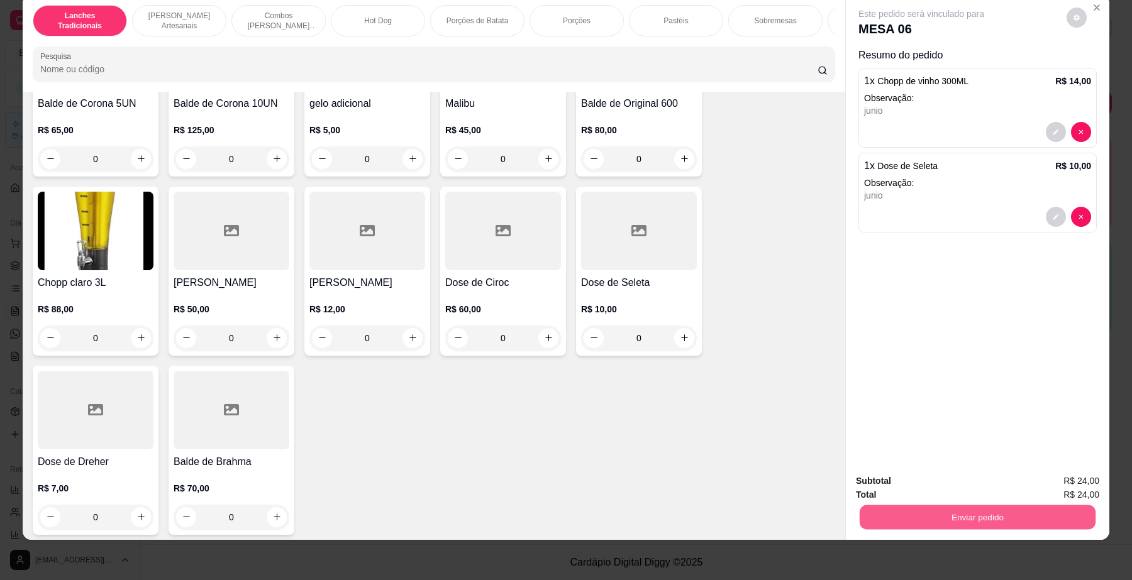
click at [976, 516] on button "Enviar pedido" at bounding box center [978, 518] width 236 height 25
click at [954, 489] on button "Não registrar e enviar pedido" at bounding box center [935, 486] width 127 height 23
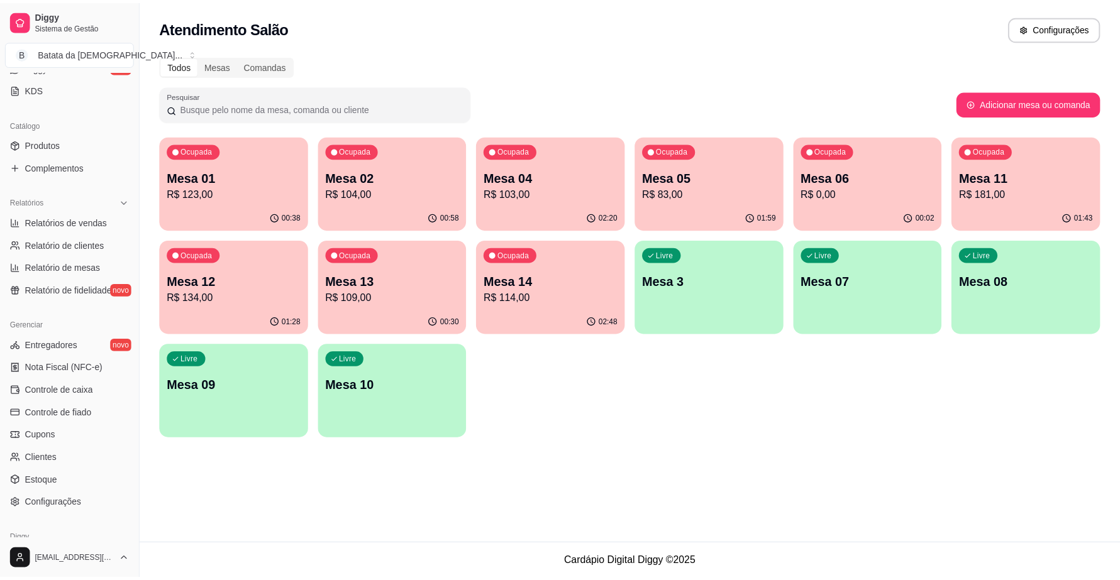
scroll to position [314, 0]
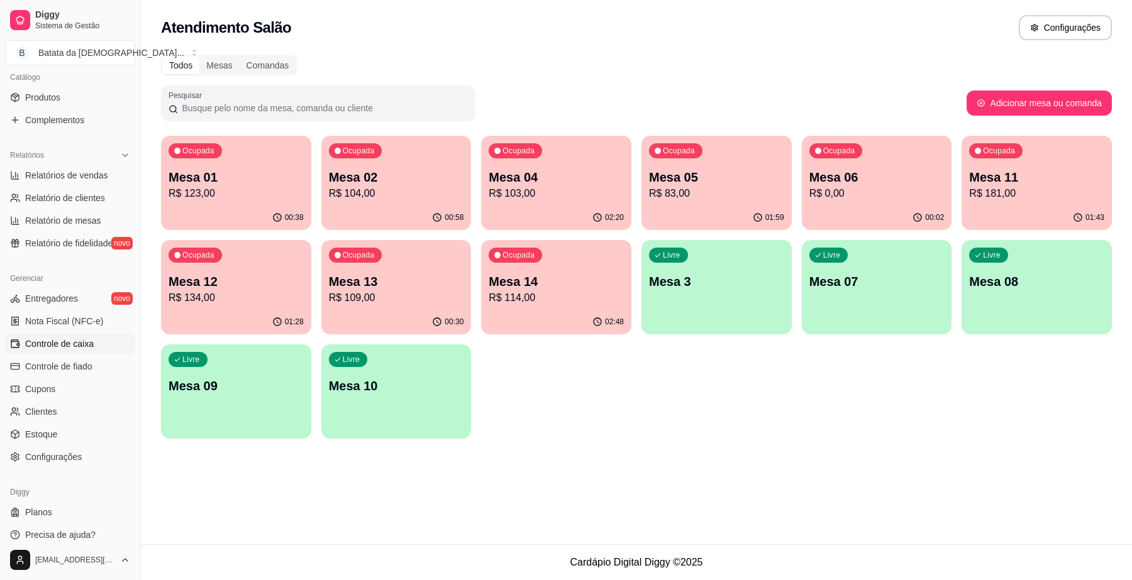
click at [42, 346] on span "Controle de caixa" at bounding box center [59, 344] width 69 height 13
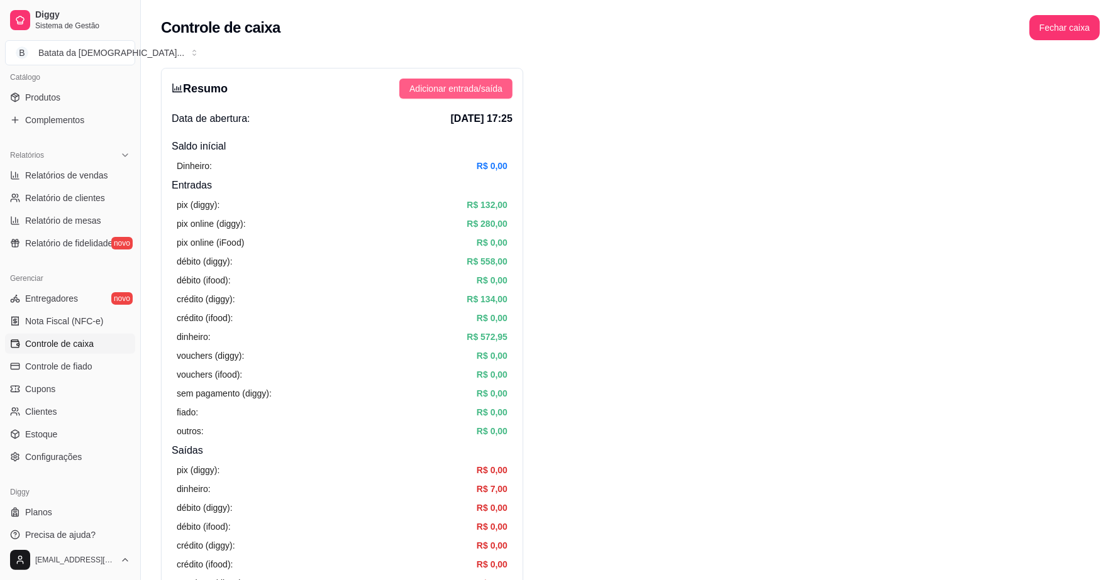
click at [490, 97] on button "Adicionar entrada/saída" at bounding box center [455, 89] width 113 height 20
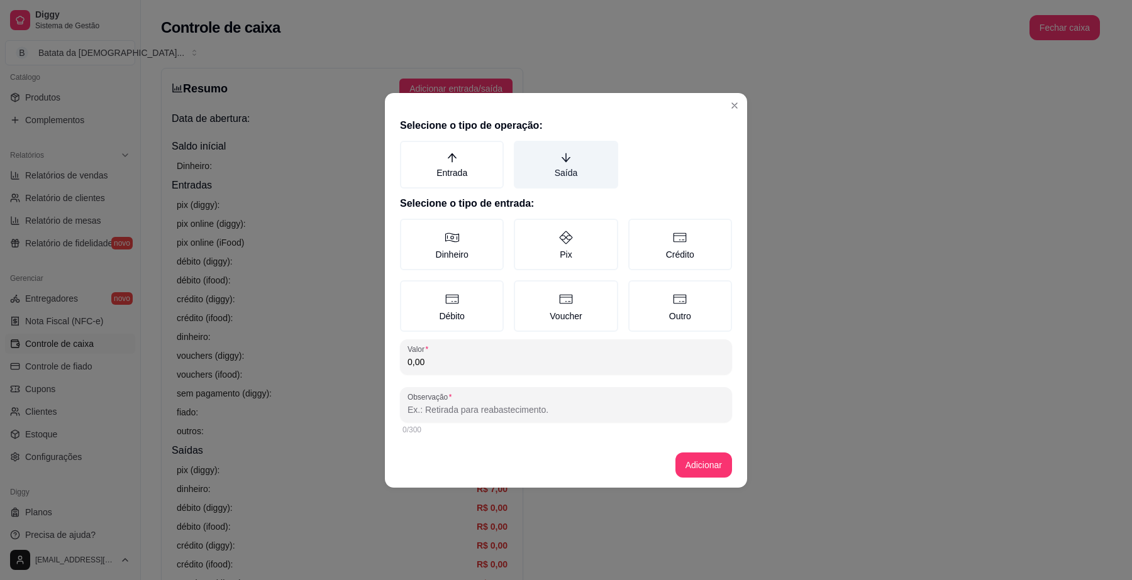
click at [572, 162] on label "Saída" at bounding box center [566, 165] width 104 height 48
click at [523, 150] on button "Saída" at bounding box center [518, 145] width 10 height 10
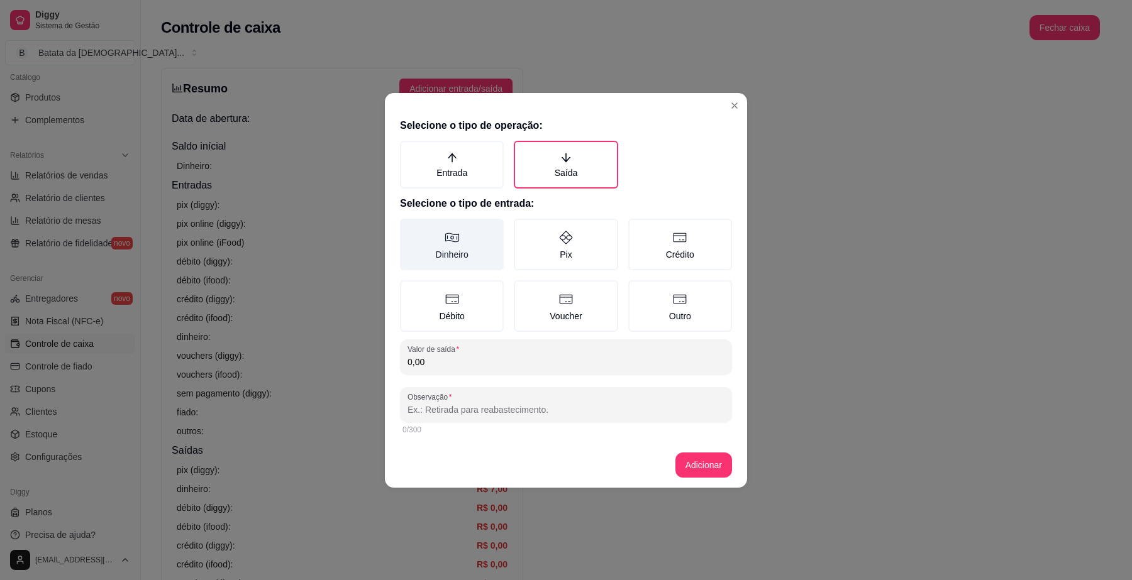
click at [468, 248] on label "Dinheiro" at bounding box center [452, 245] width 104 height 52
click at [409, 228] on button "Dinheiro" at bounding box center [404, 223] width 10 height 10
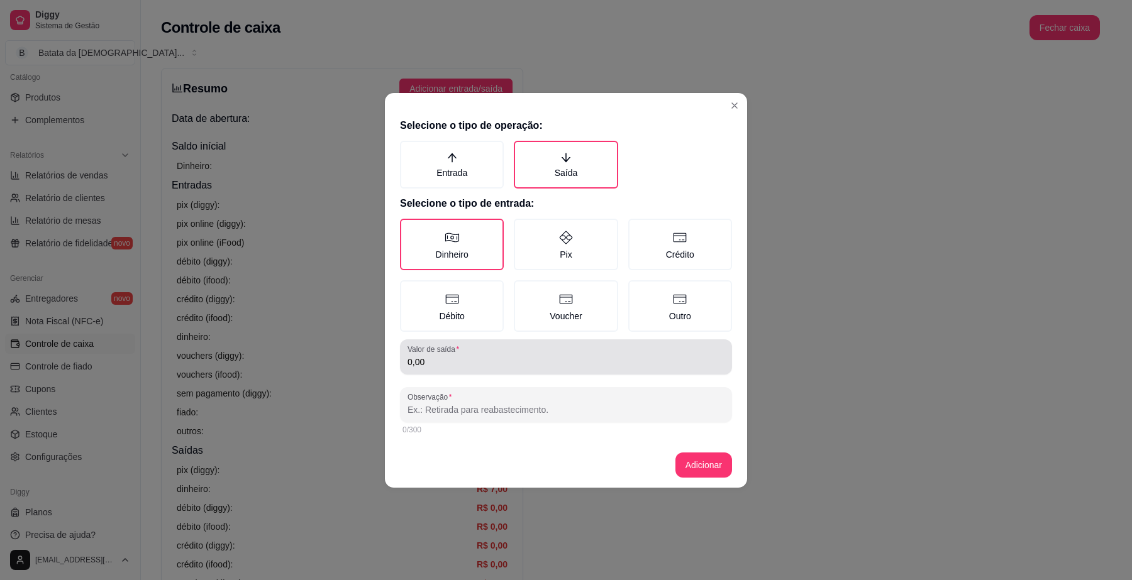
click at [482, 371] on div "Valor de saída 0,00" at bounding box center [566, 357] width 332 height 35
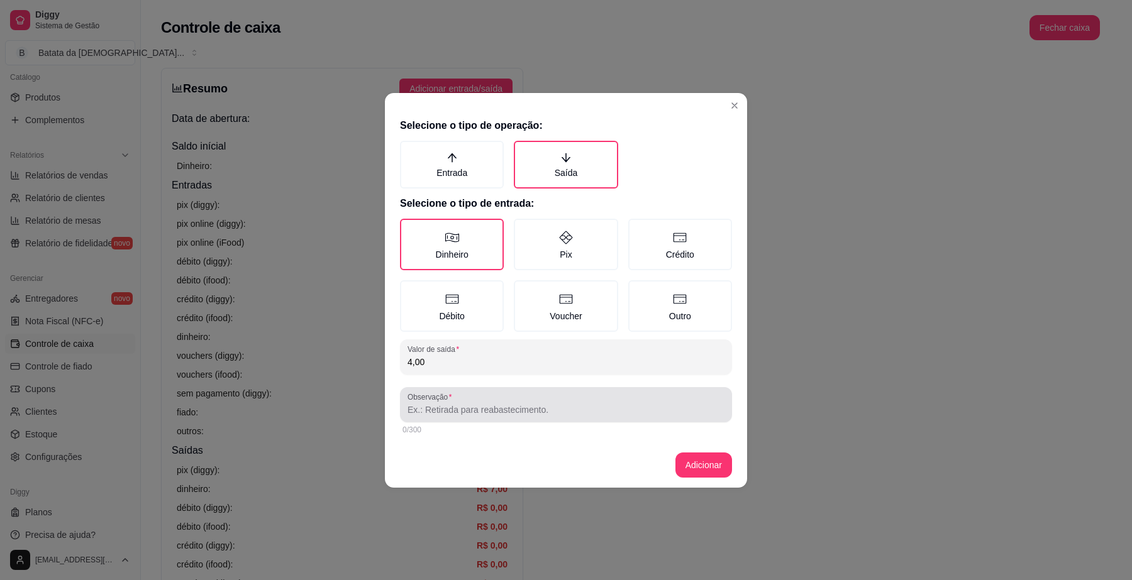
type input "4,00"
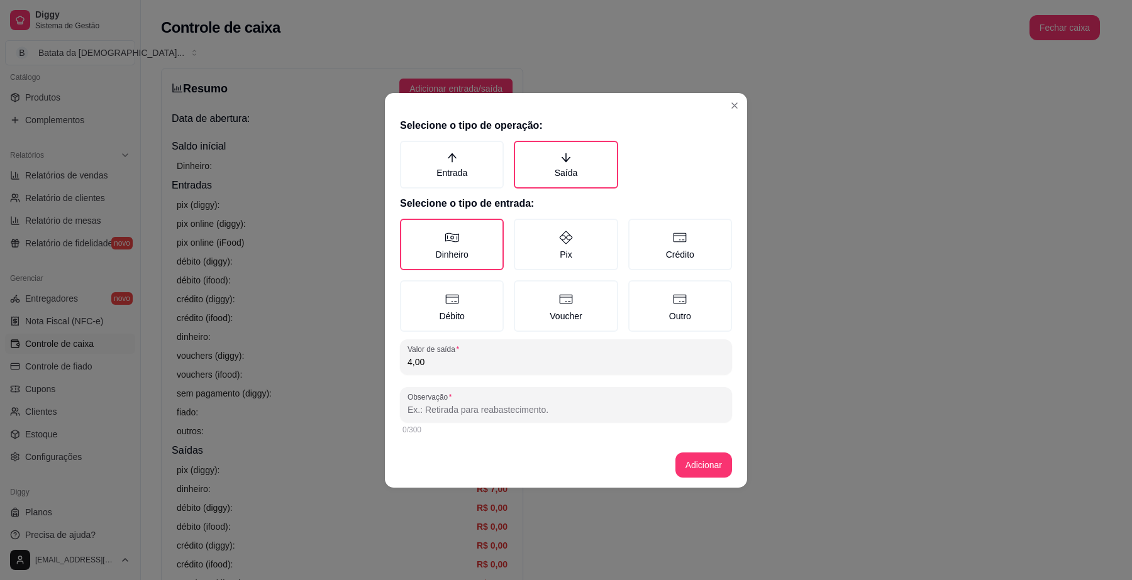
click at [488, 412] on input "Observação" at bounding box center [565, 410] width 317 height 13
type input "s"
type input "maquinA"
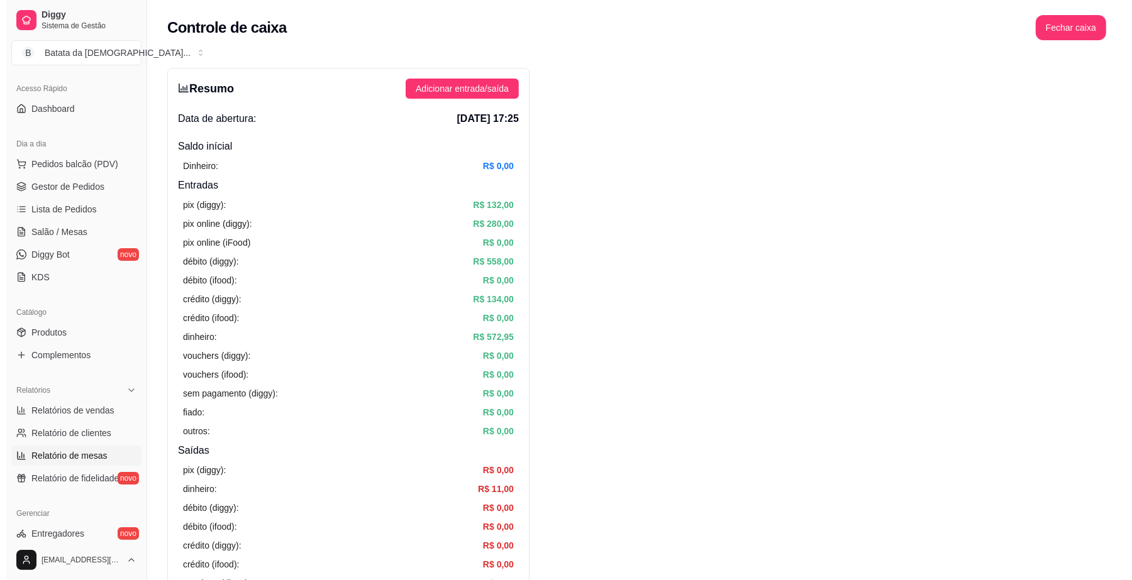
scroll to position [79, 0]
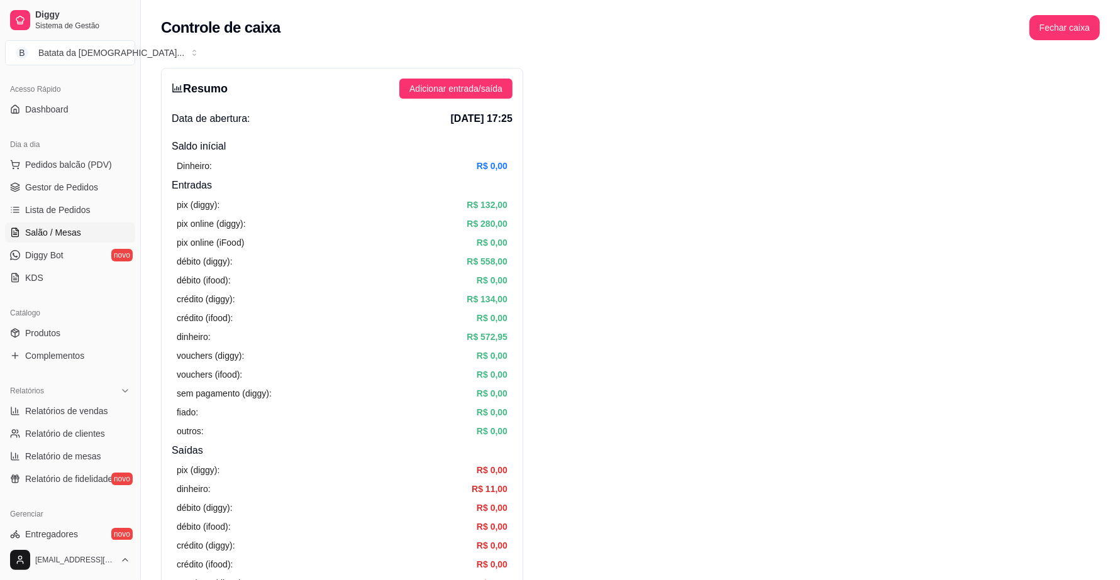
click at [70, 236] on span "Salão / Mesas" at bounding box center [53, 232] width 56 height 13
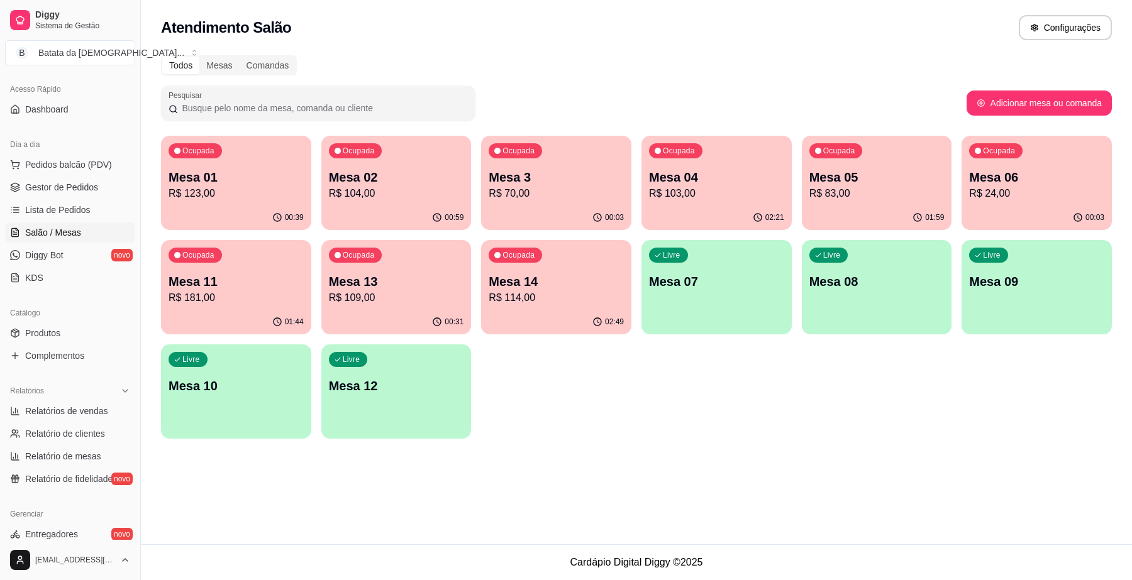
click at [335, 190] on p "R$ 104,00" at bounding box center [396, 193] width 135 height 15
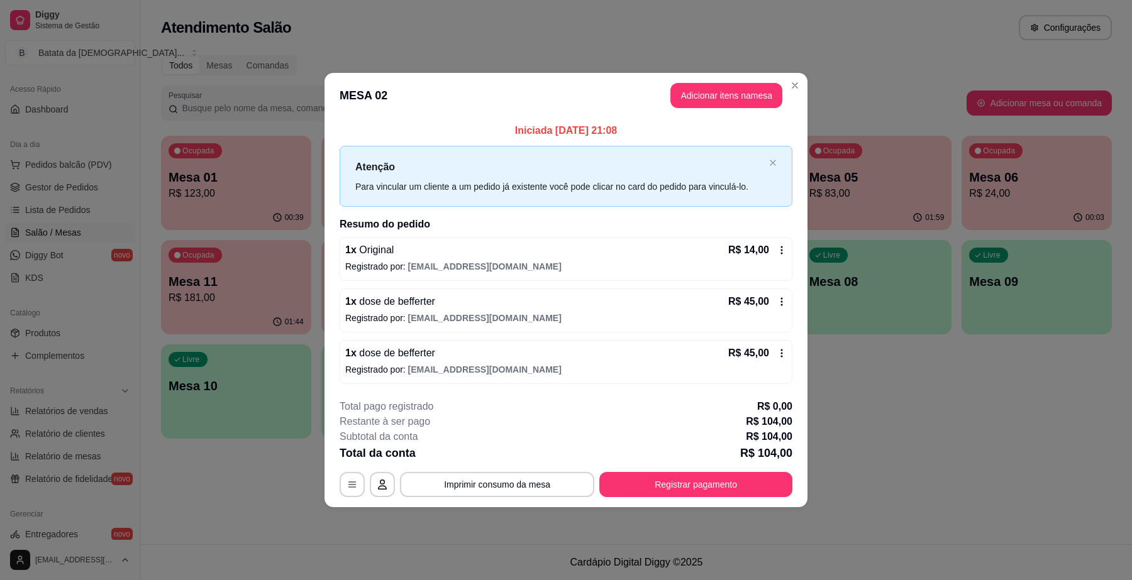
click at [791, 74] on header "MESA 02 Adicionar itens na mesa" at bounding box center [565, 95] width 483 height 45
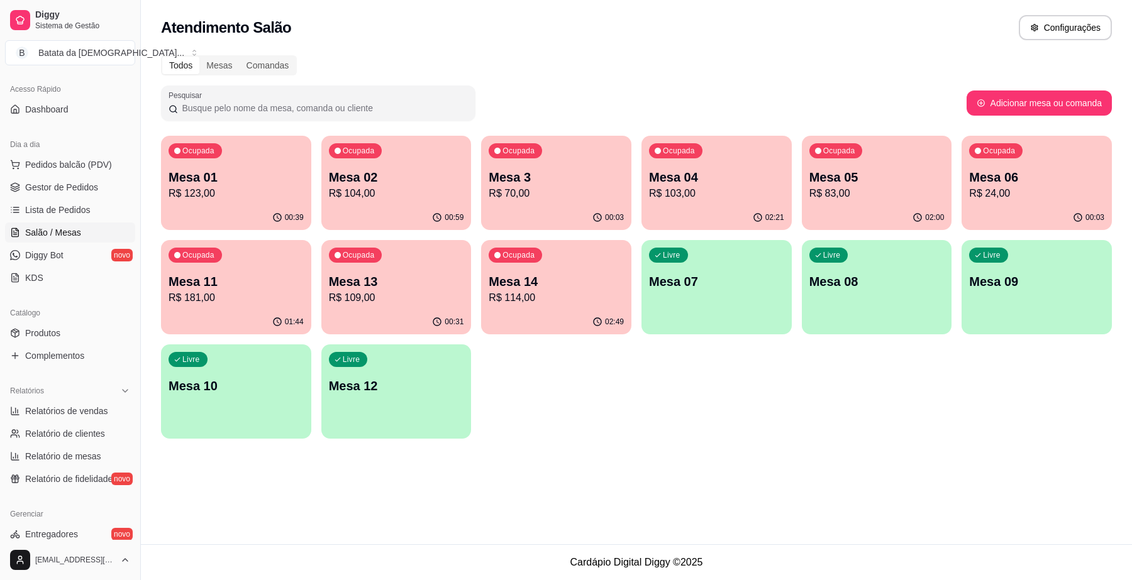
click at [999, 194] on p "R$ 24,00" at bounding box center [1036, 193] width 135 height 15
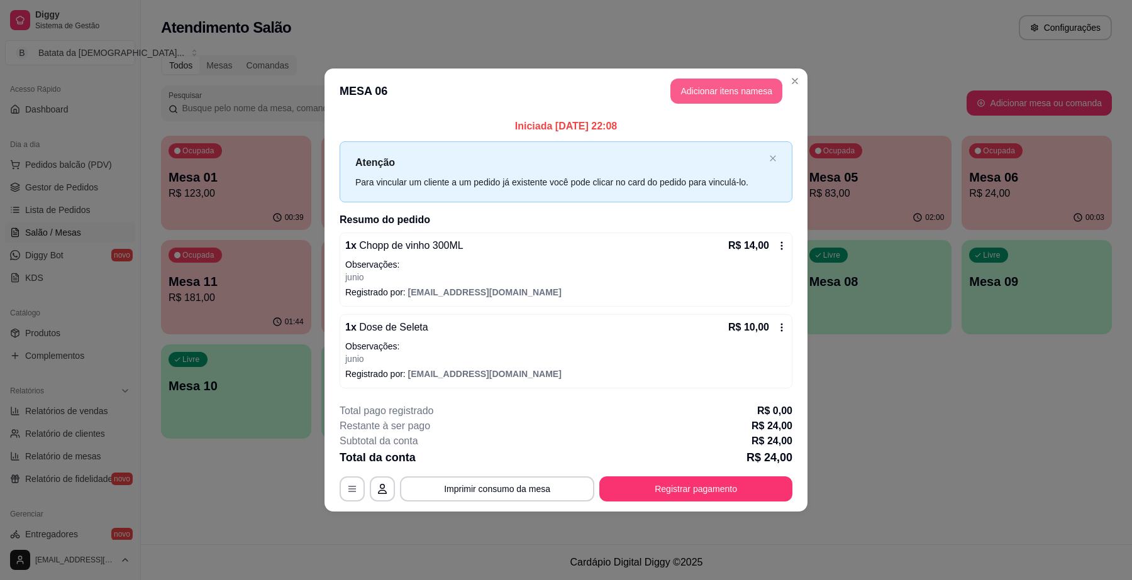
click at [702, 88] on button "Adicionar itens na mesa" at bounding box center [726, 91] width 112 height 25
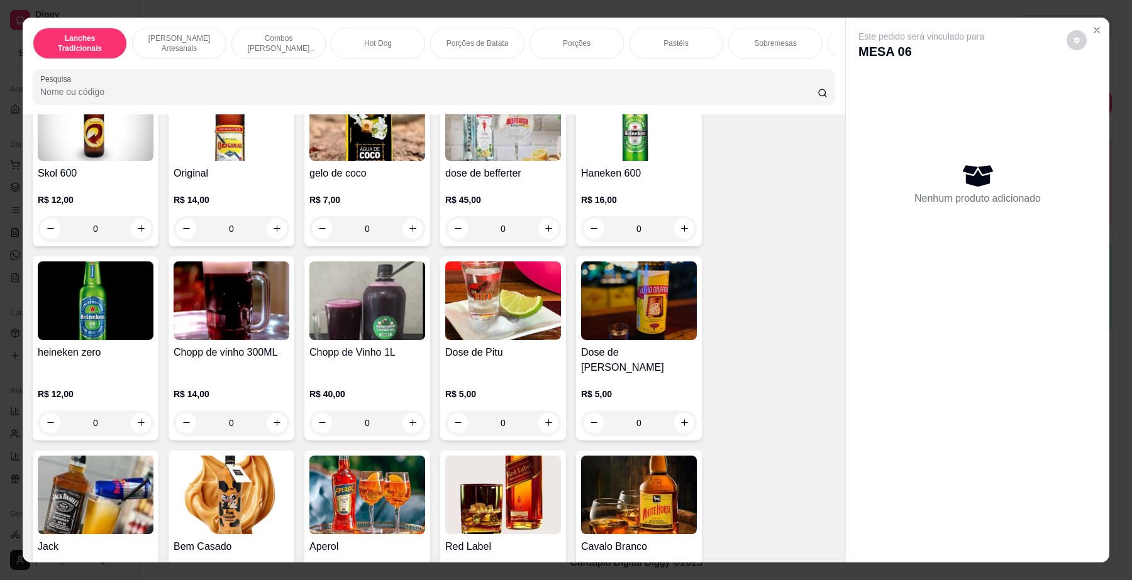
scroll to position [4166, 0]
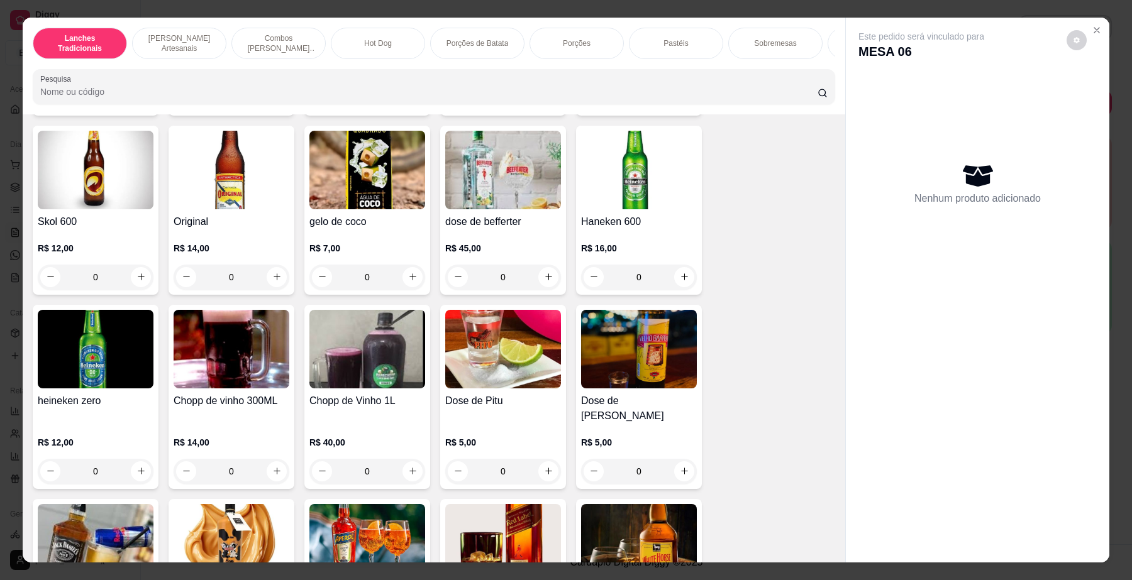
click at [244, 230] on h4 "Original" at bounding box center [232, 221] width 116 height 15
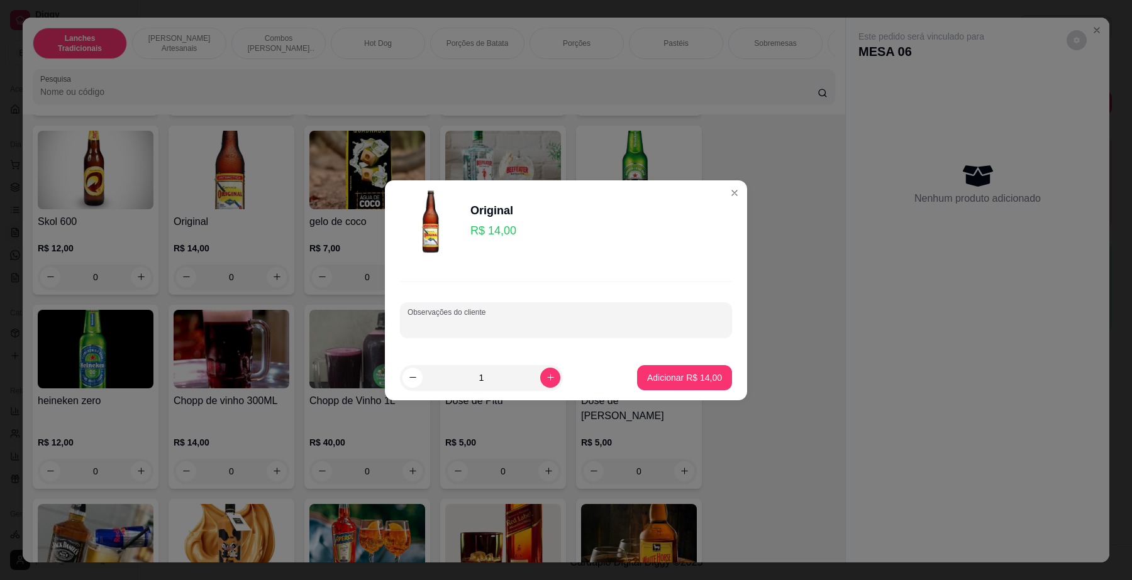
click at [499, 319] on input "Observações do cliente" at bounding box center [565, 325] width 317 height 13
type input "JUNIO"
click at [657, 395] on footer "1 Adicionar R$ 14,00" at bounding box center [566, 377] width 362 height 45
click at [657, 387] on button "Adicionar R$ 14,00" at bounding box center [684, 377] width 92 height 25
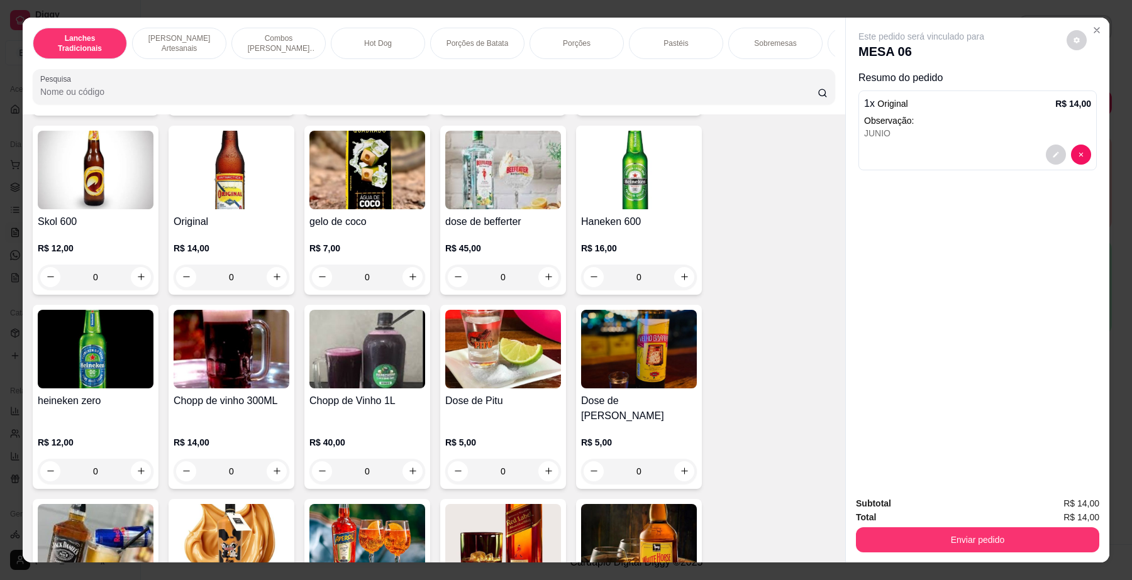
click at [1083, 555] on div "Subtotal R$ 14,00 Total R$ 14,00 Enviar pedido" at bounding box center [977, 525] width 263 height 76
click at [1058, 547] on button "Enviar pedido" at bounding box center [977, 540] width 243 height 25
click at [944, 511] on button "Não registrar e enviar pedido" at bounding box center [935, 510] width 131 height 24
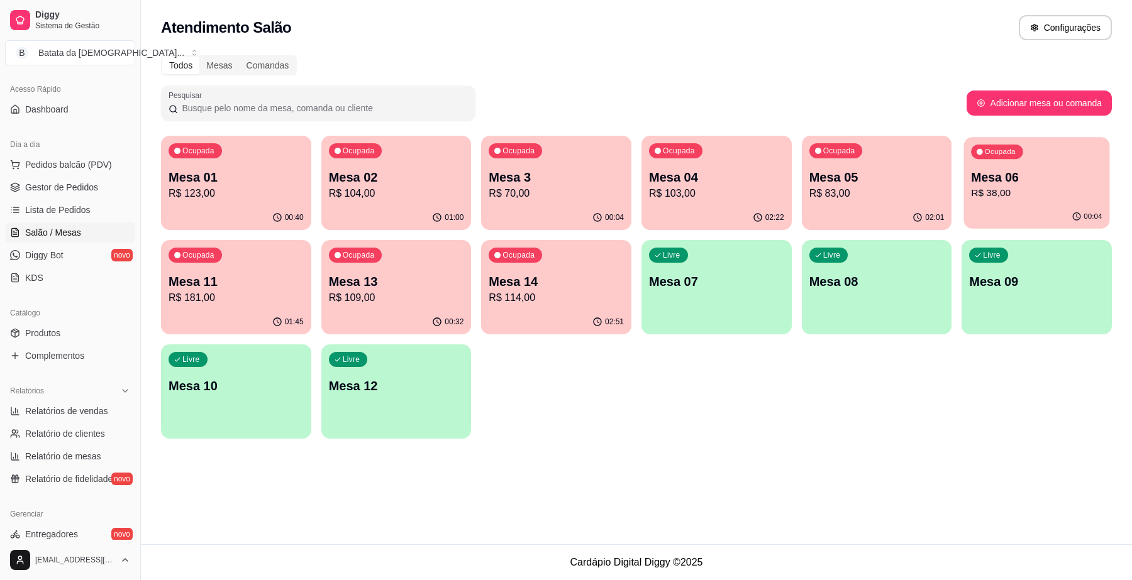
click at [1082, 209] on div "00:04" at bounding box center [1037, 217] width 146 height 24
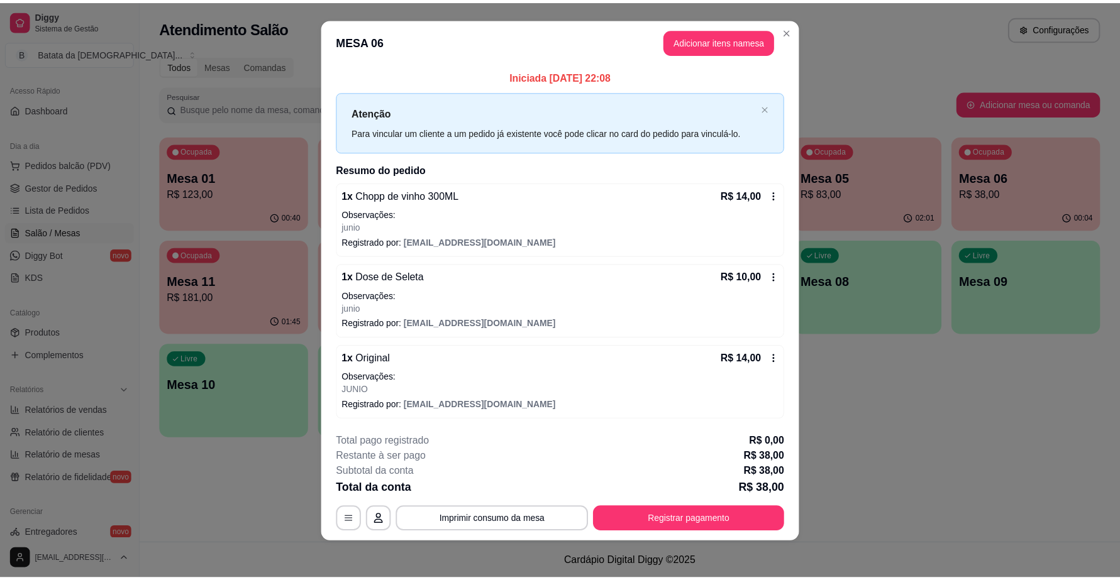
scroll to position [13, 0]
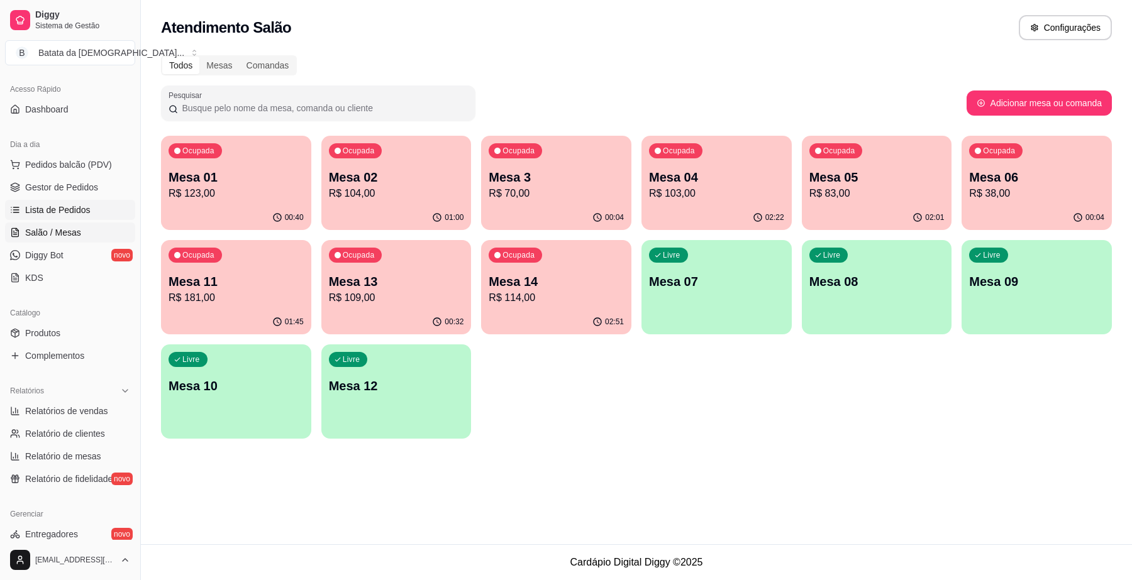
click at [88, 216] on link "Lista de Pedidos" at bounding box center [70, 210] width 130 height 20
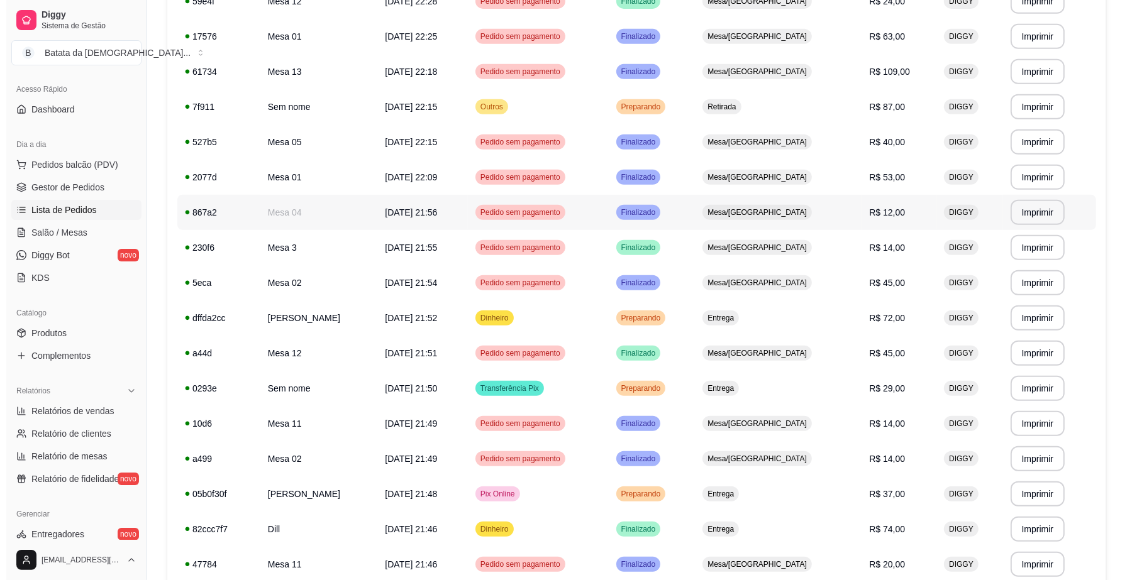
scroll to position [629, 0]
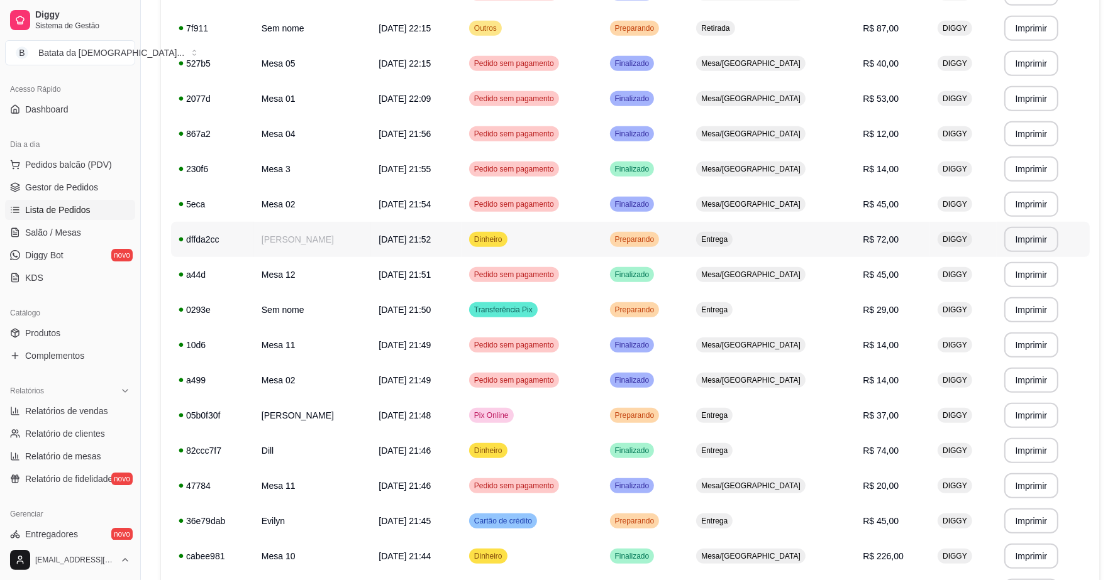
click at [602, 234] on td "Dinheiro" at bounding box center [532, 239] width 141 height 35
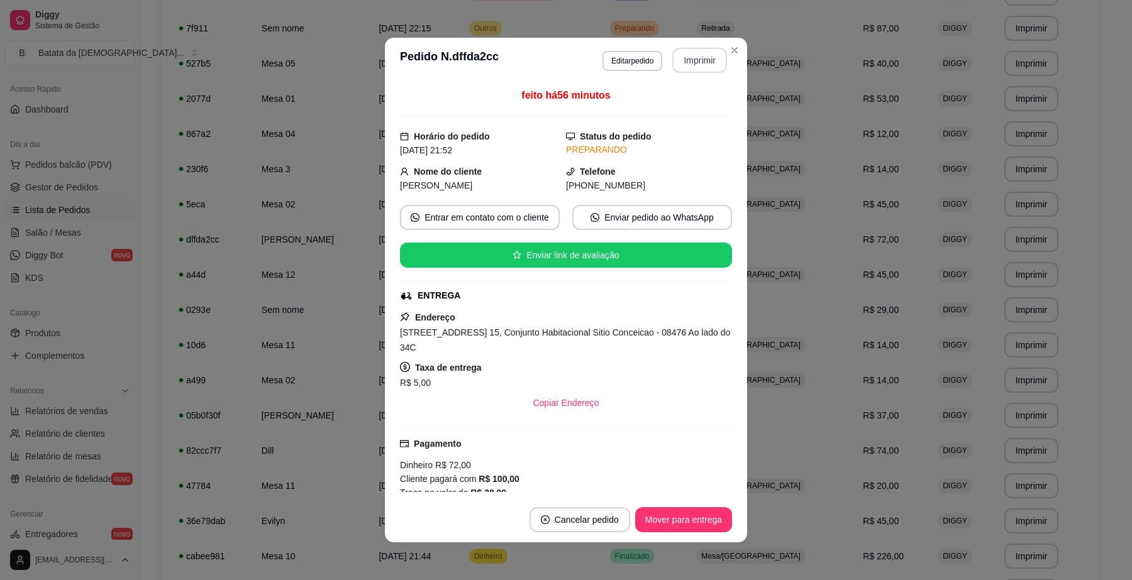
click at [701, 57] on button "Imprimir" at bounding box center [699, 60] width 55 height 25
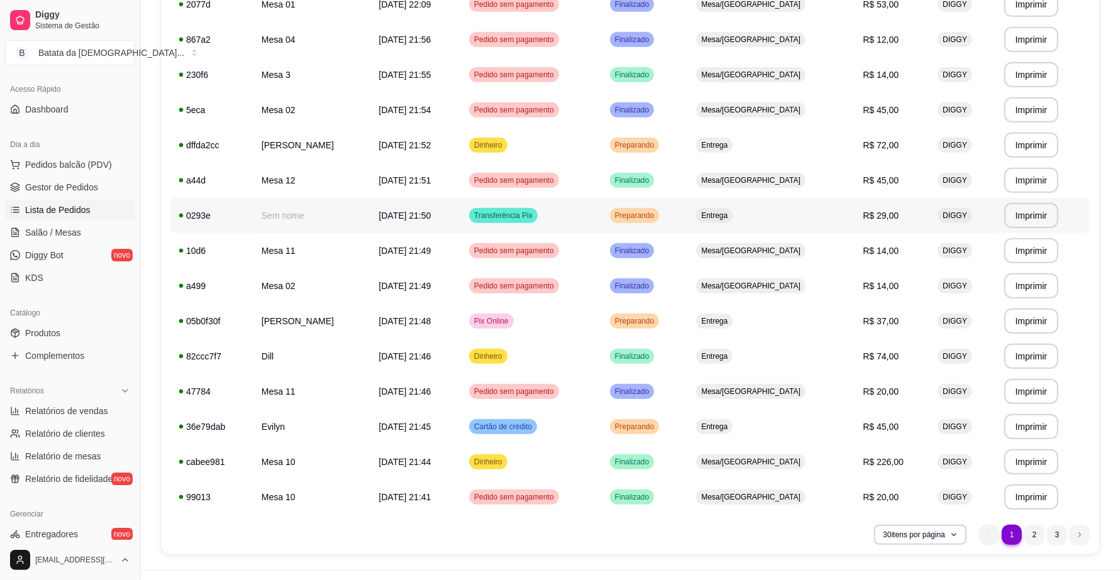
scroll to position [748, 0]
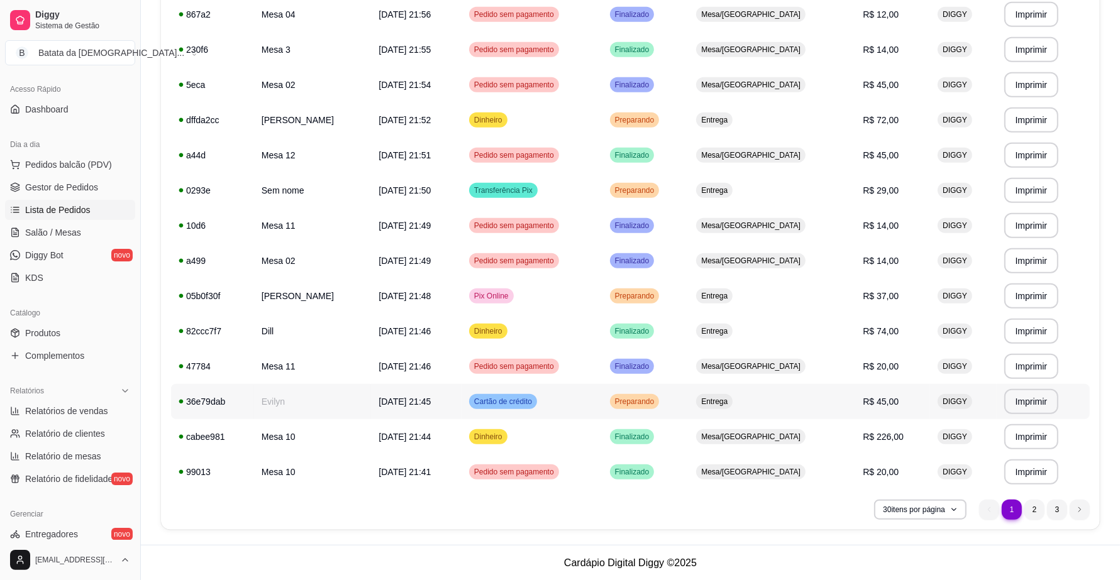
click at [651, 407] on div "Preparando" at bounding box center [635, 401] width 50 height 15
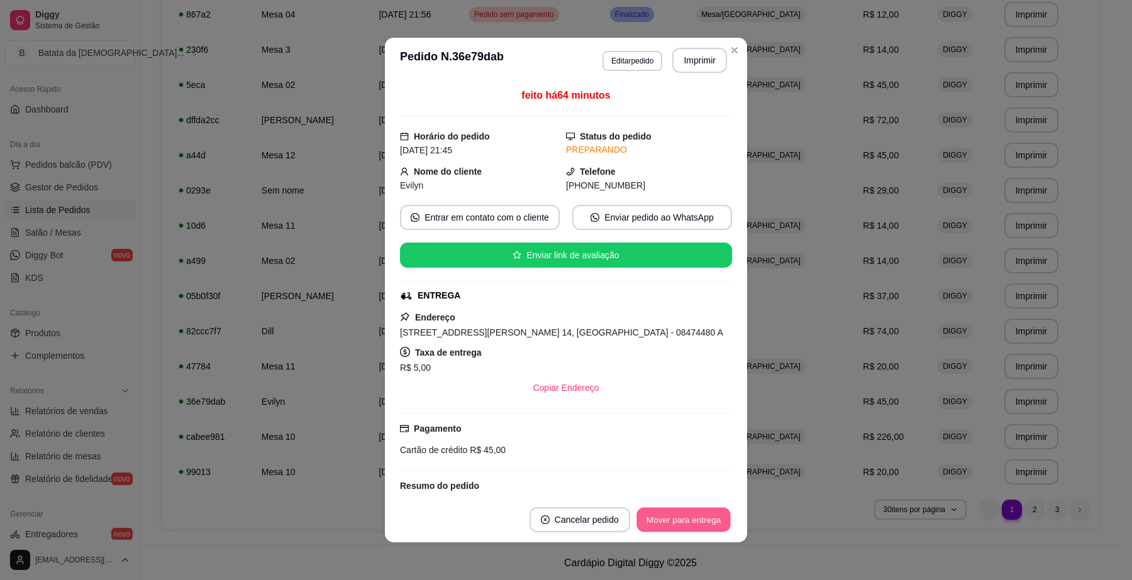
click at [659, 511] on button "Mover para entrega" at bounding box center [683, 520] width 94 height 25
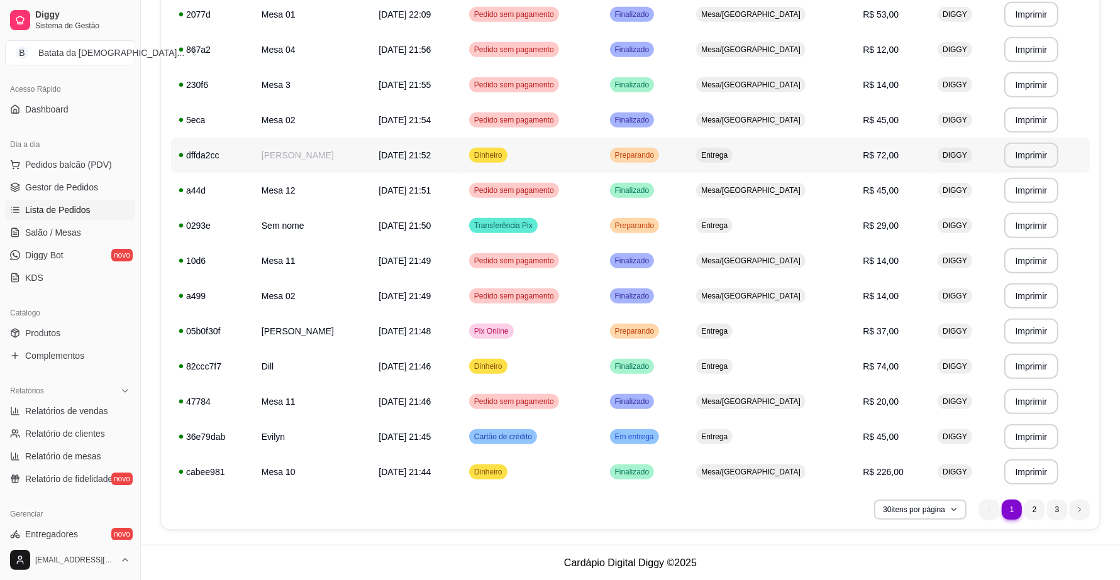
click at [387, 161] on td "[DATE] 21:52" at bounding box center [416, 155] width 91 height 35
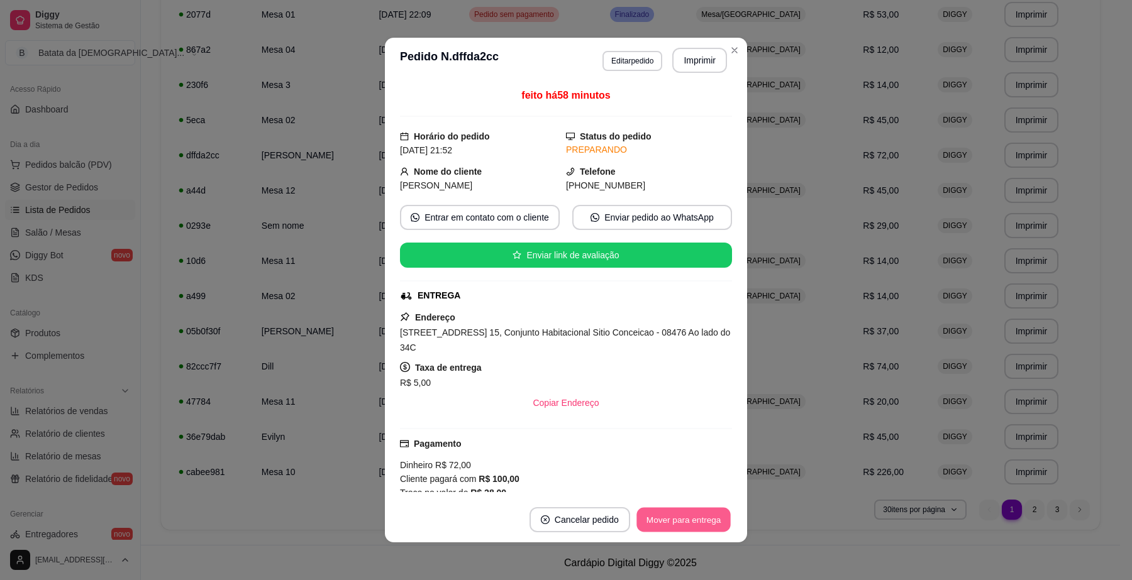
click at [702, 514] on button "Mover para entrega" at bounding box center [683, 520] width 94 height 25
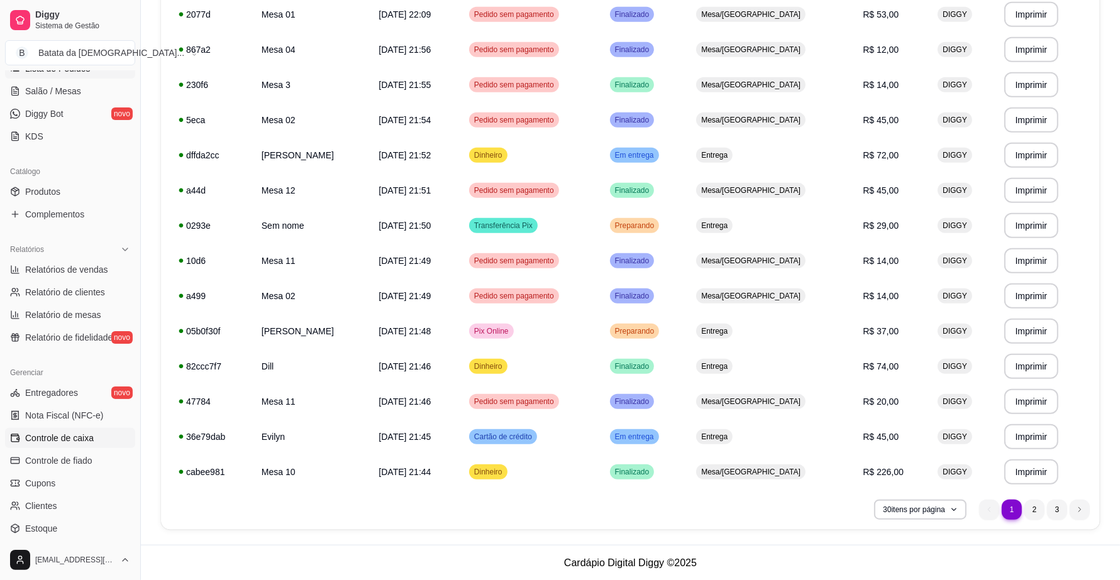
scroll to position [236, 0]
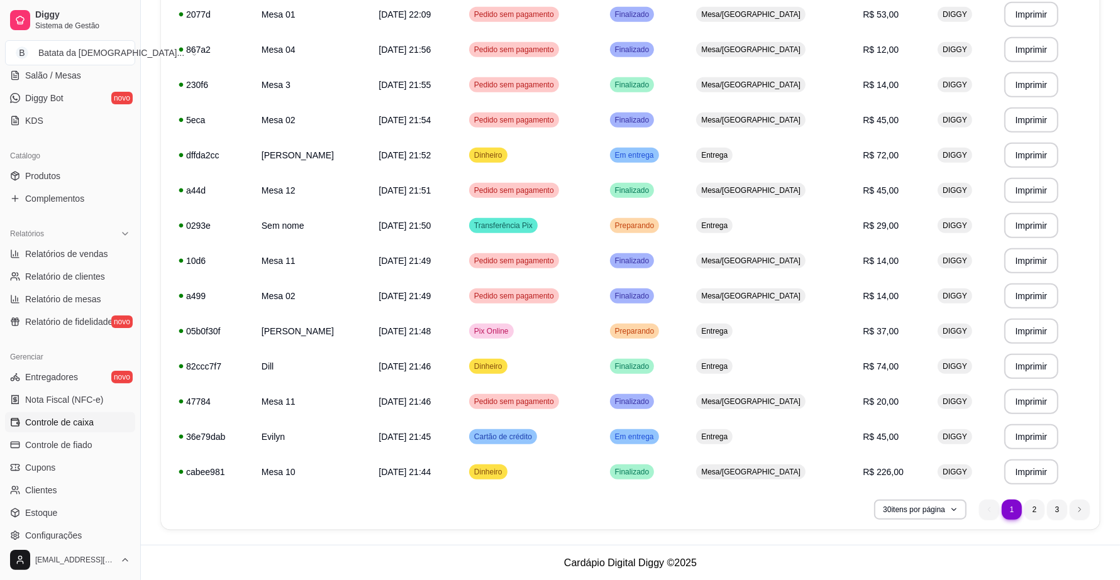
click at [61, 423] on span "Controle de caixa" at bounding box center [59, 422] width 69 height 13
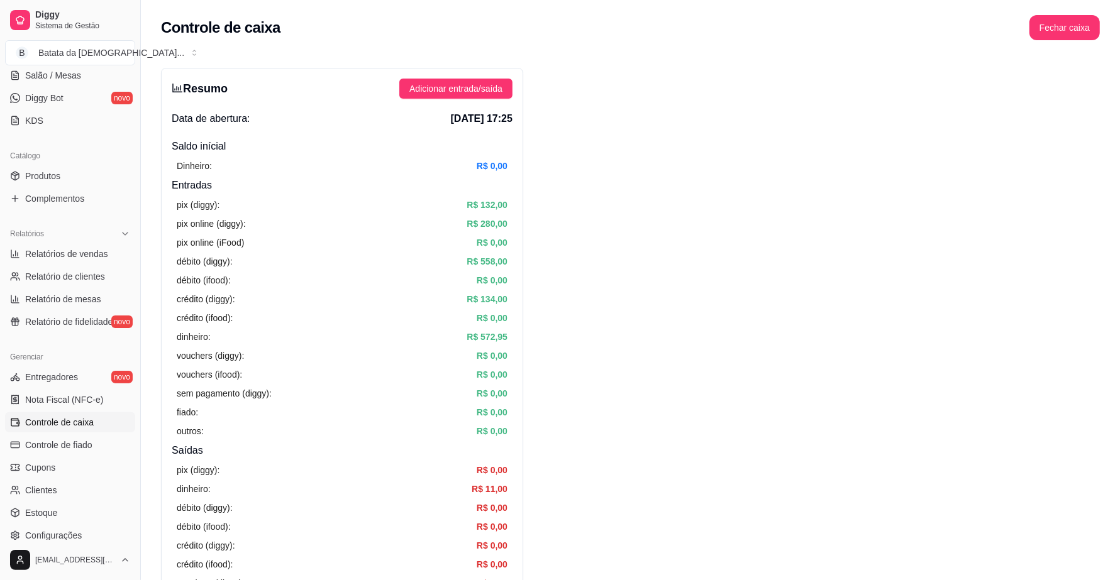
click at [476, 74] on div "Resumo Adicionar entrada/saída Data de abertura: 30 de ago de 2025 às 17:25 Sal…" at bounding box center [342, 400] width 362 height 665
click at [479, 98] on button "Adicionar entrada/saída" at bounding box center [455, 89] width 113 height 20
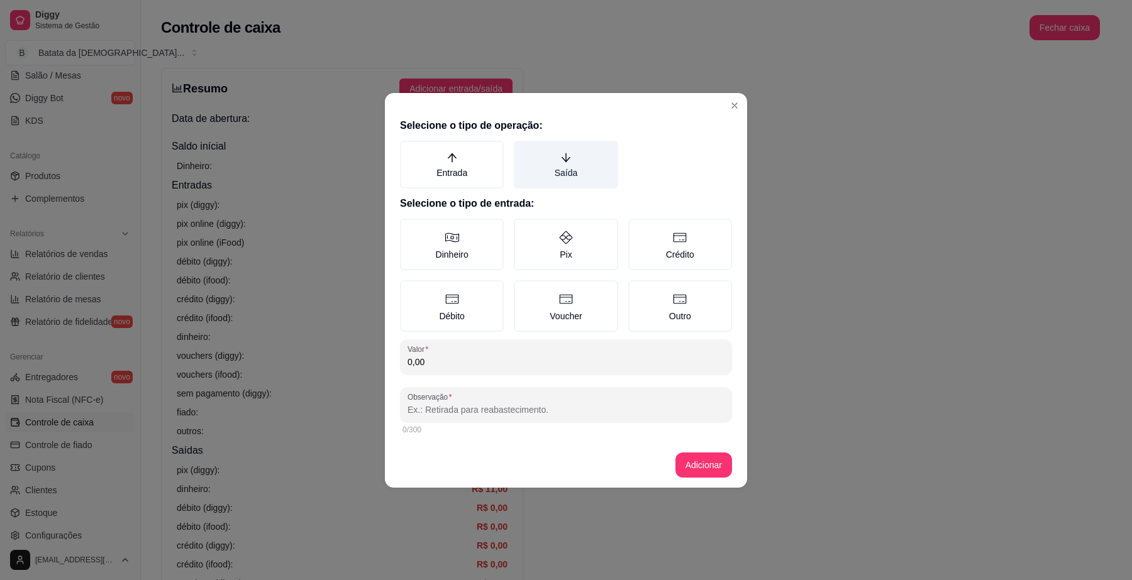
click at [549, 168] on label "Saída" at bounding box center [566, 165] width 104 height 48
click at [523, 150] on button "Saída" at bounding box center [518, 145] width 10 height 10
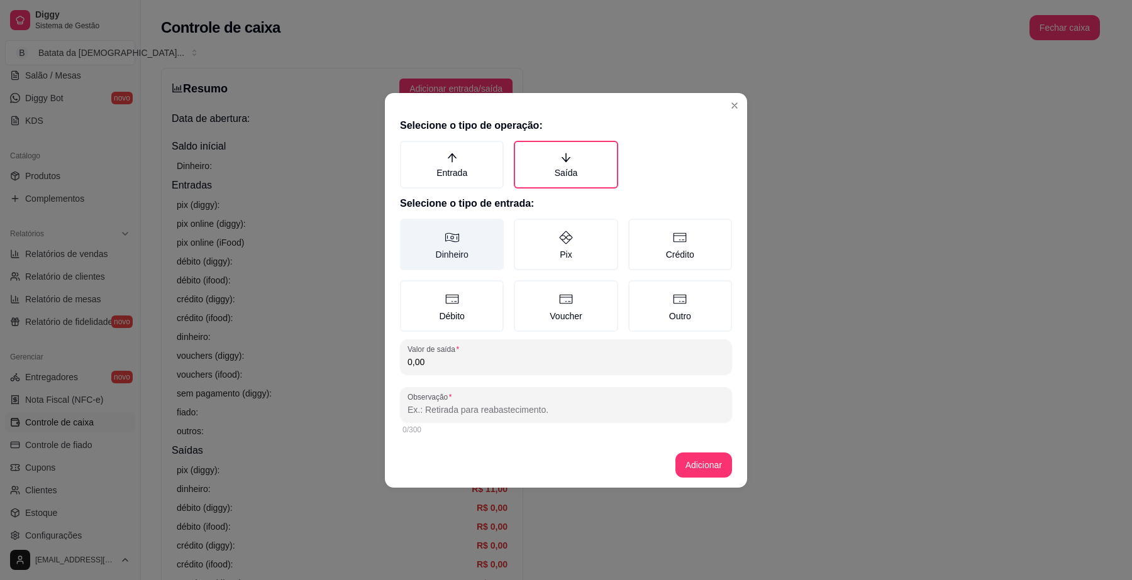
click at [470, 244] on label "Dinheiro" at bounding box center [452, 245] width 104 height 52
click at [409, 228] on button "Dinheiro" at bounding box center [404, 223] width 10 height 10
click at [463, 359] on input "0,00" at bounding box center [565, 362] width 317 height 13
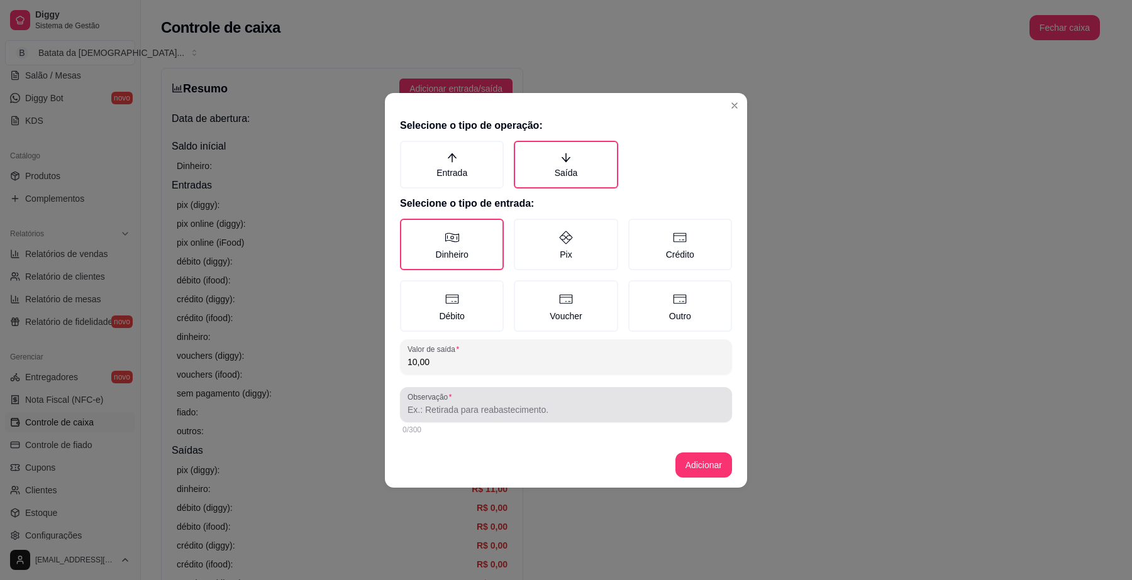
type input "10,00"
click at [474, 419] on div "Observação" at bounding box center [566, 404] width 332 height 35
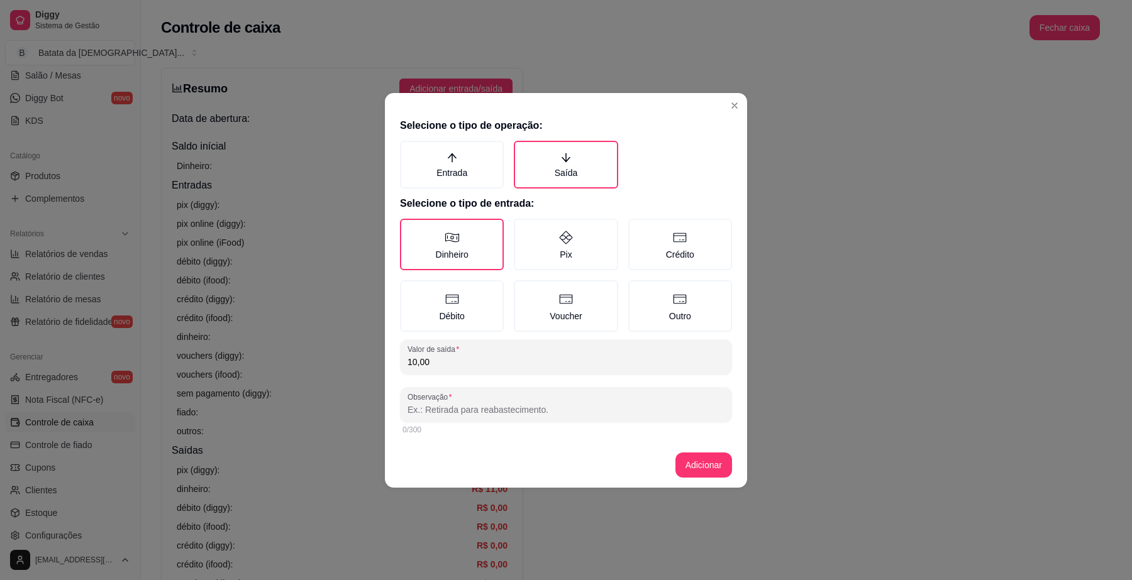
click at [510, 404] on input "Observação" at bounding box center [565, 410] width 317 height 13
type input "maquina"
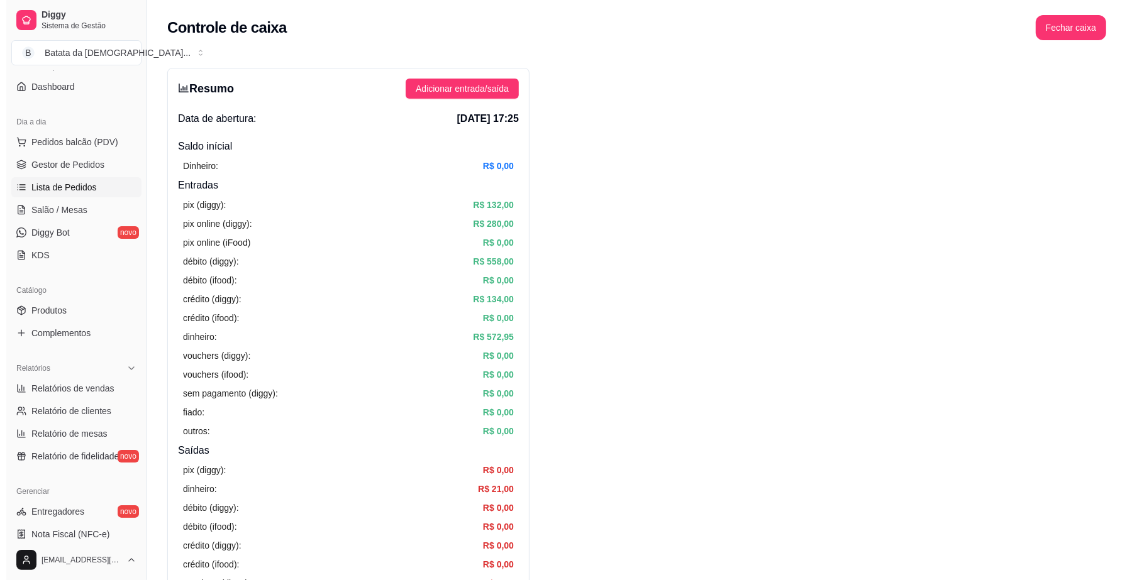
scroll to position [79, 0]
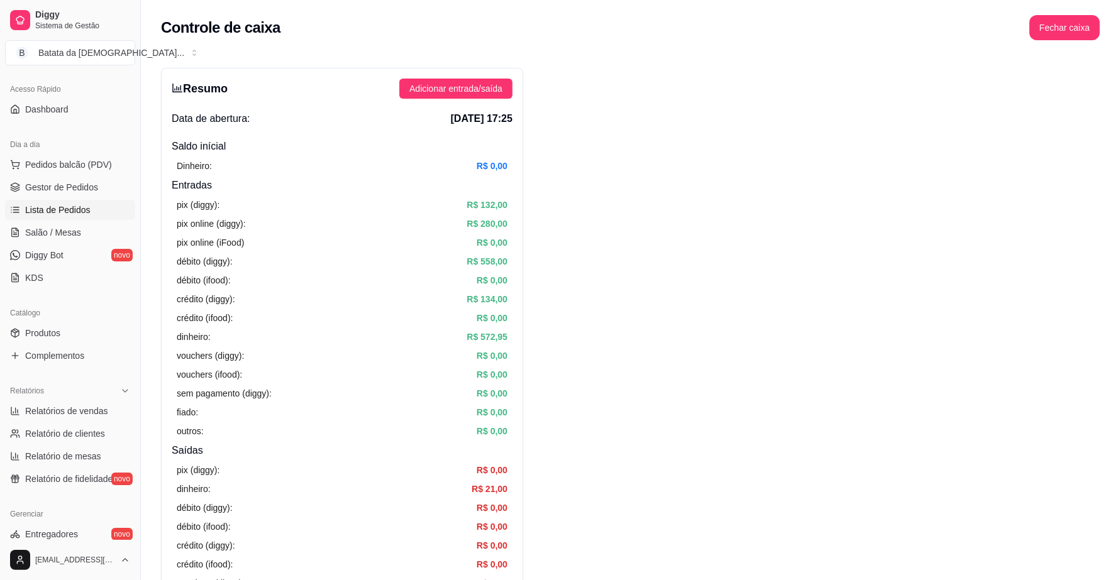
click at [46, 212] on span "Lista de Pedidos" at bounding box center [57, 210] width 65 height 13
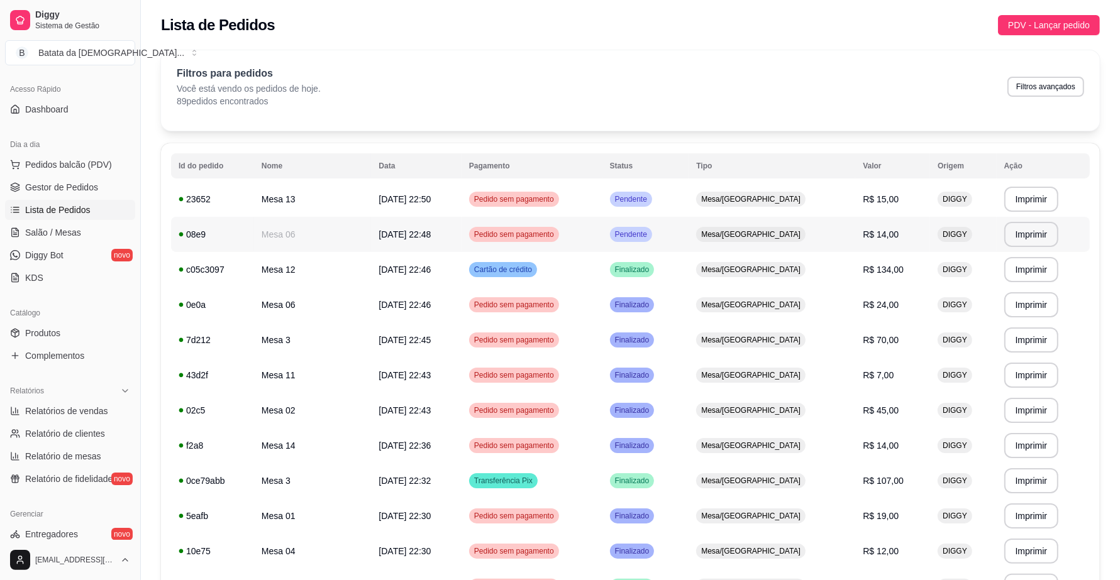
click at [652, 228] on div "Pendente" at bounding box center [631, 234] width 42 height 15
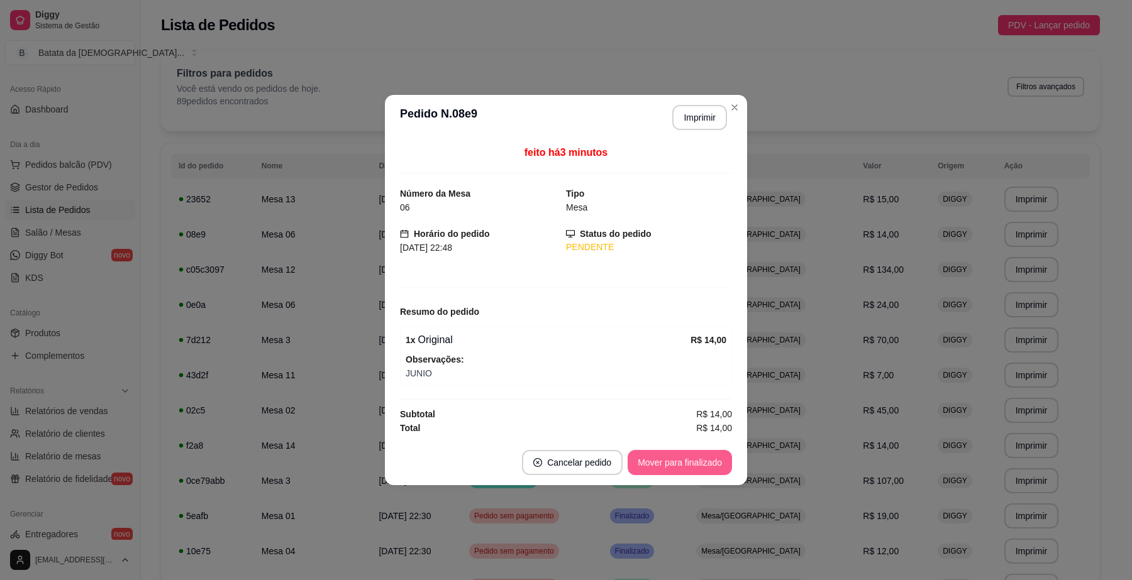
click at [707, 457] on button "Mover para finalizado" at bounding box center [680, 462] width 104 height 25
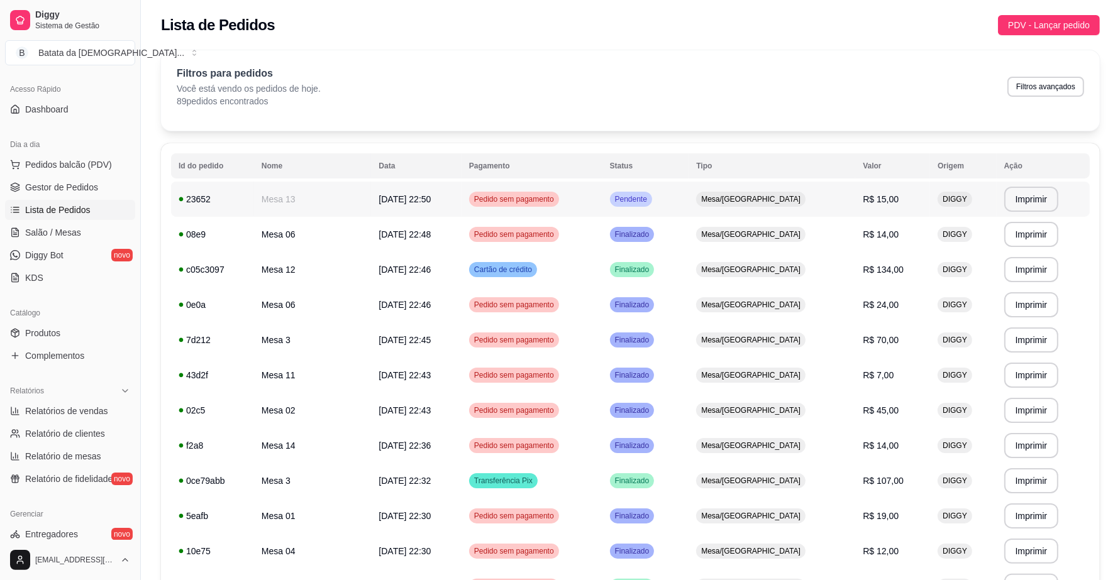
click at [753, 198] on span "Mesa/[GEOGRAPHIC_DATA]" at bounding box center [751, 199] width 104 height 10
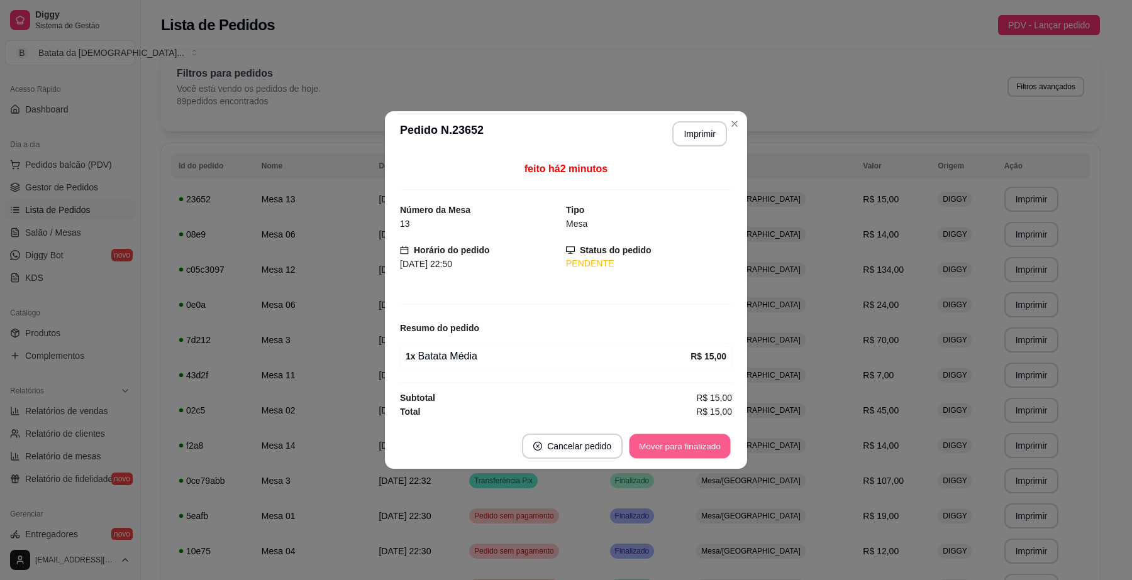
click at [698, 453] on button "Mover para finalizado" at bounding box center [679, 447] width 101 height 25
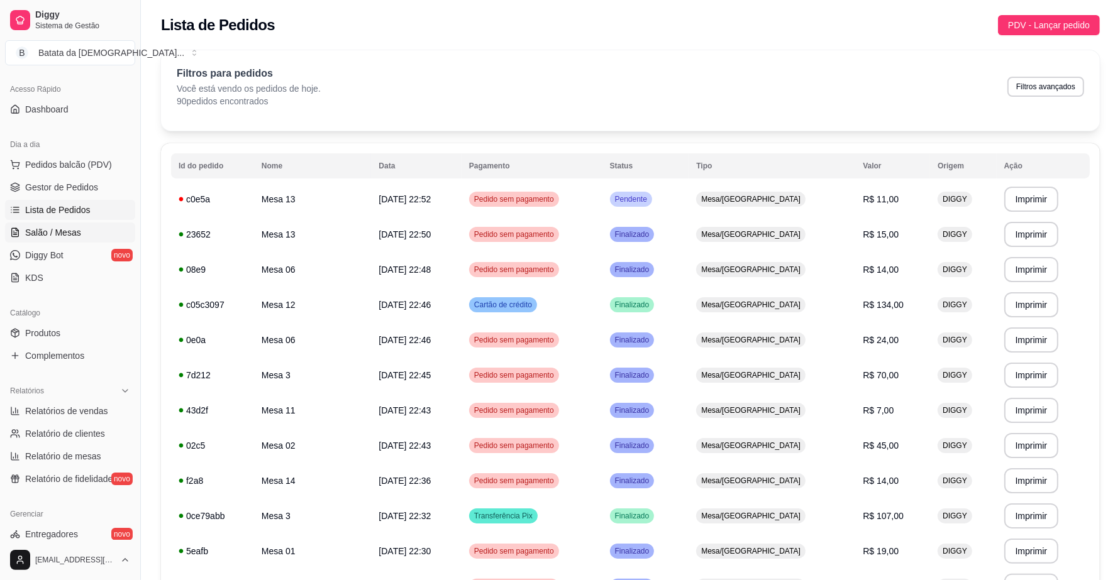
click at [33, 231] on span "Salão / Mesas" at bounding box center [53, 232] width 56 height 13
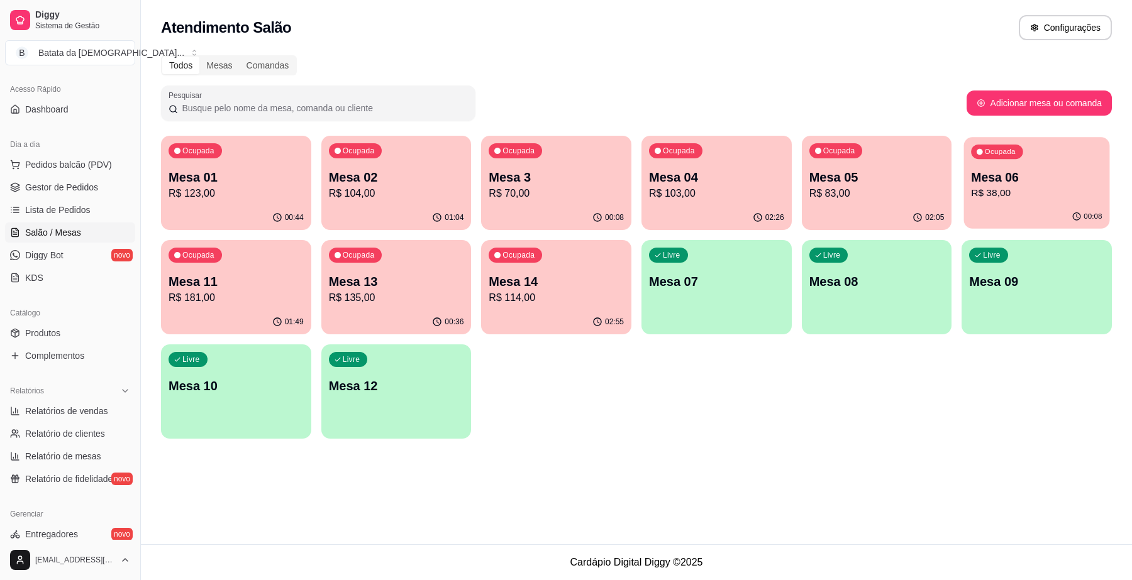
click at [986, 199] on p "R$ 38,00" at bounding box center [1037, 193] width 131 height 14
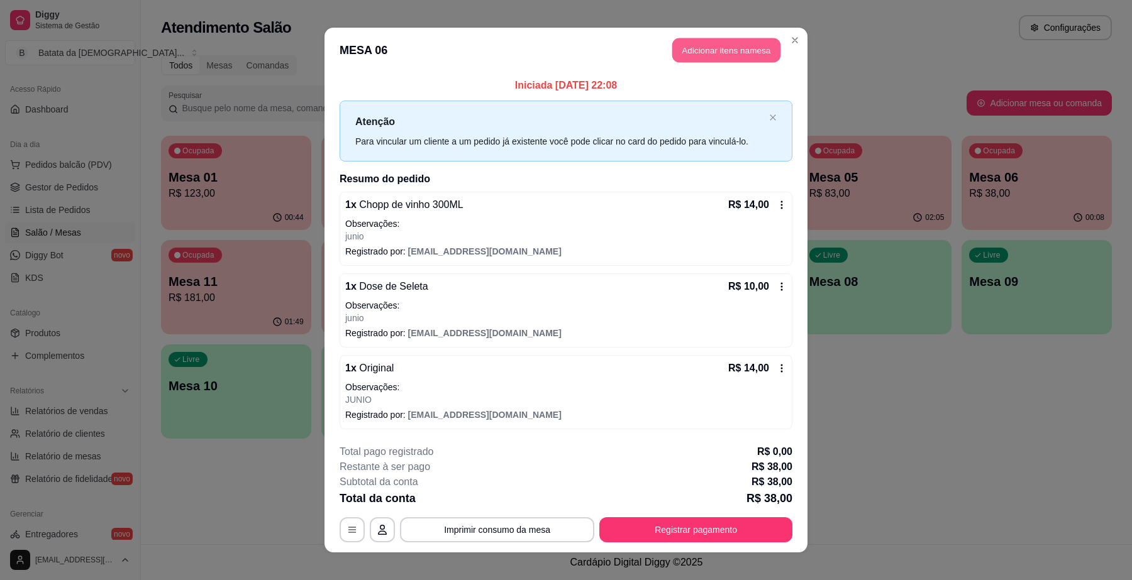
click at [723, 48] on button "Adicionar itens na mesa" at bounding box center [726, 50] width 108 height 25
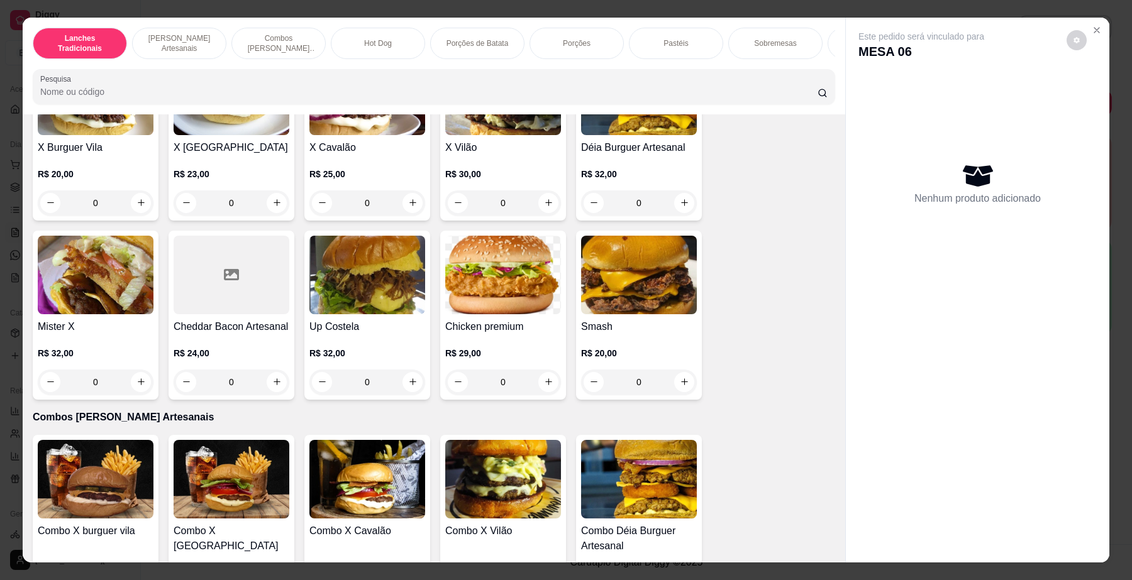
scroll to position [786, 0]
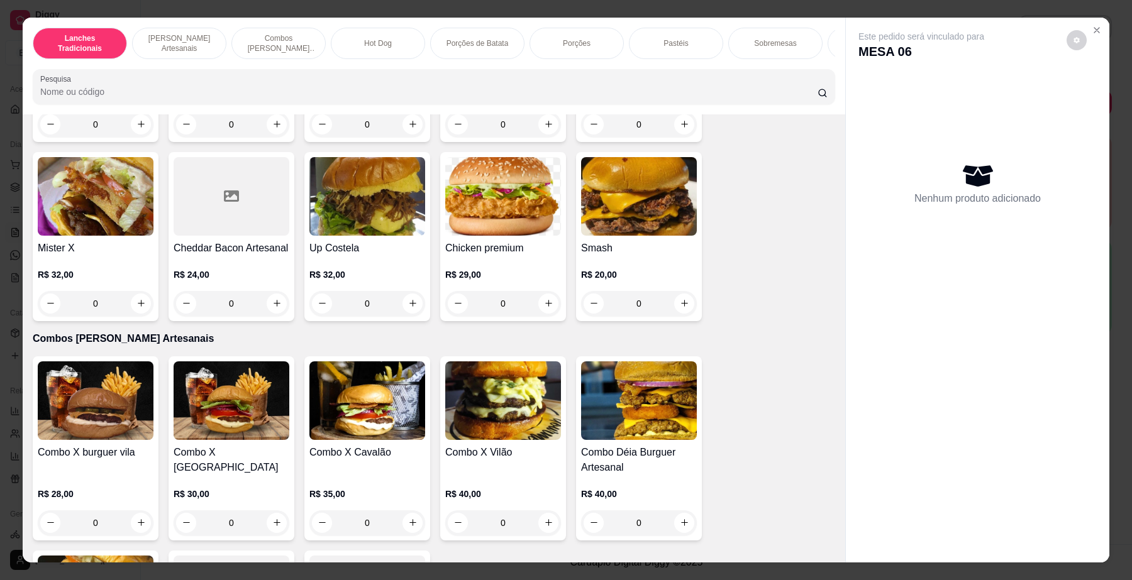
click at [306, 224] on div "Up Costela R$ 32,00 0" at bounding box center [367, 236] width 126 height 169
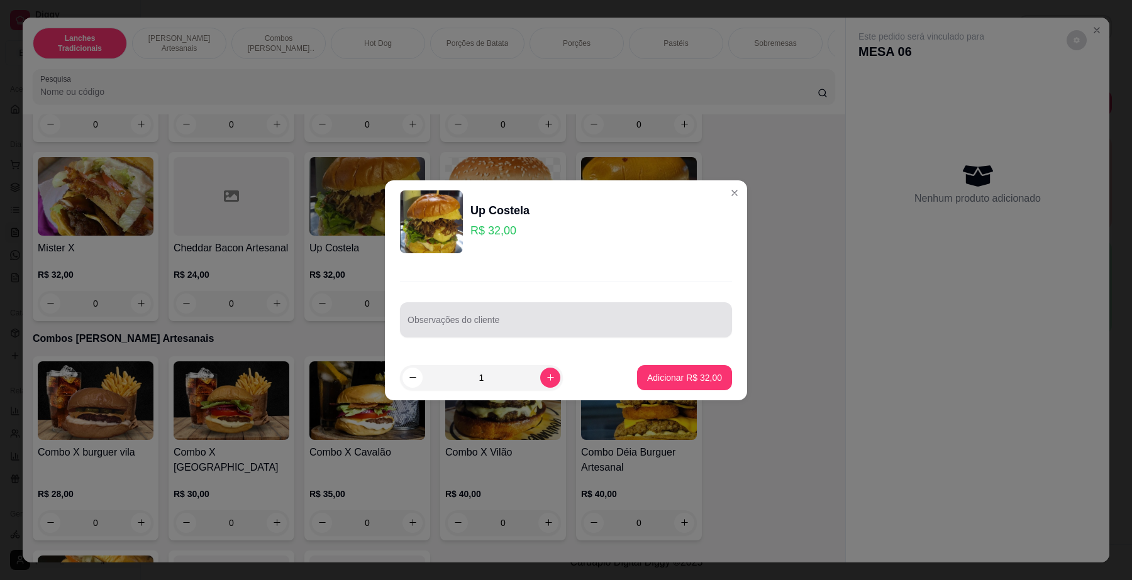
click at [502, 306] on div "Observações do cliente" at bounding box center [566, 319] width 332 height 35
type input "sampa"
click at [714, 360] on footer "1 Adicionar R$ 32,00" at bounding box center [566, 377] width 362 height 45
click at [700, 362] on footer "1 Adicionar R$ 32,00" at bounding box center [566, 377] width 362 height 45
click at [700, 373] on p "Adicionar R$ 32,00" at bounding box center [684, 378] width 75 height 13
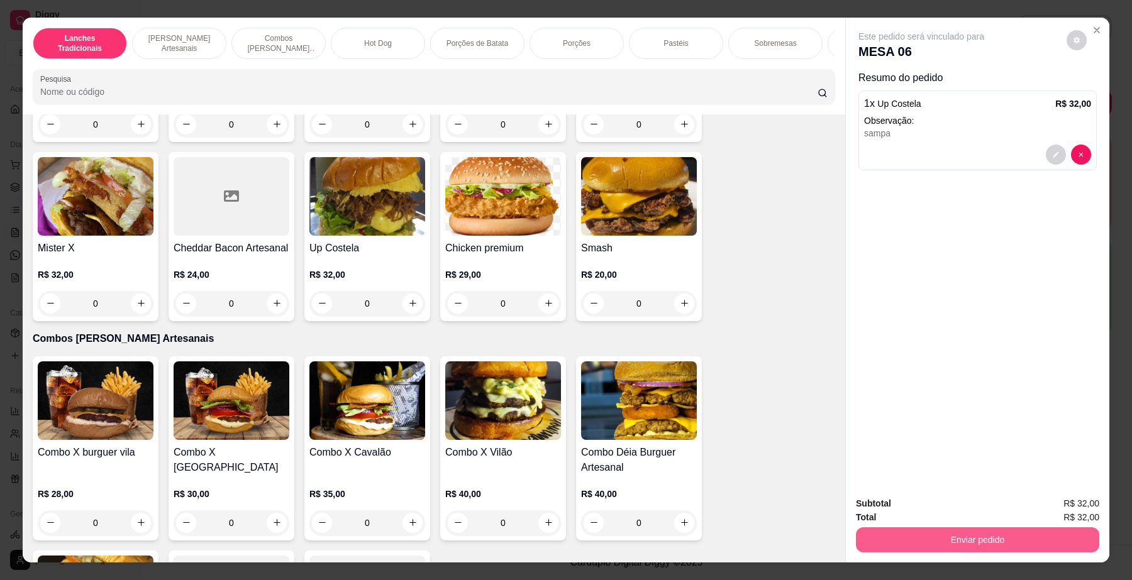
click at [960, 550] on button "Enviar pedido" at bounding box center [977, 540] width 243 height 25
click at [939, 504] on button "Não registrar e enviar pedido" at bounding box center [935, 510] width 131 height 24
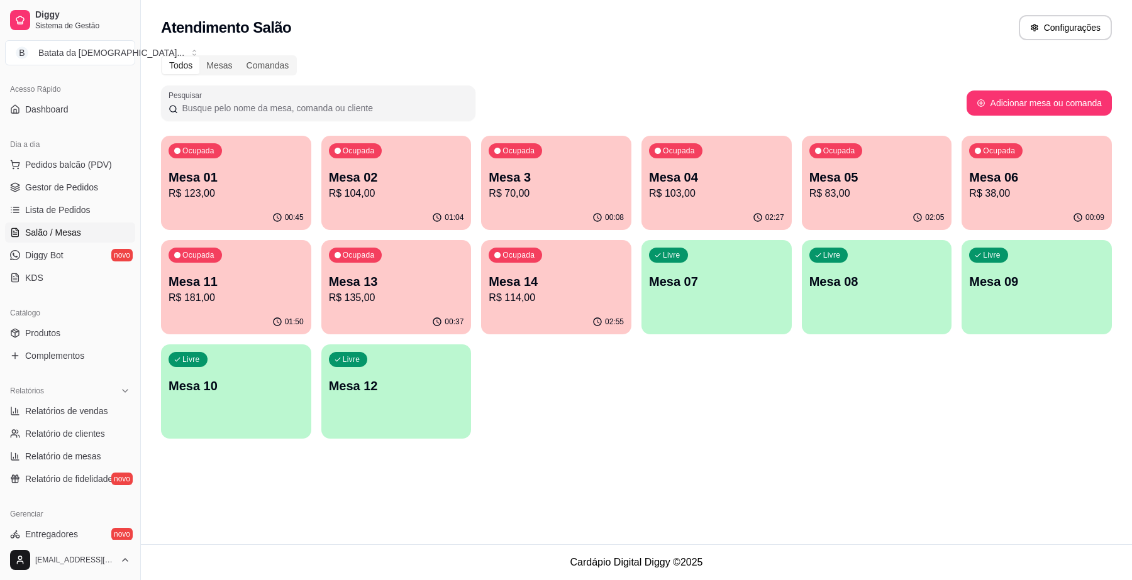
click at [1024, 190] on p "R$ 38,00" at bounding box center [1036, 193] width 135 height 15
click at [108, 211] on link "Lista de Pedidos" at bounding box center [70, 210] width 130 height 20
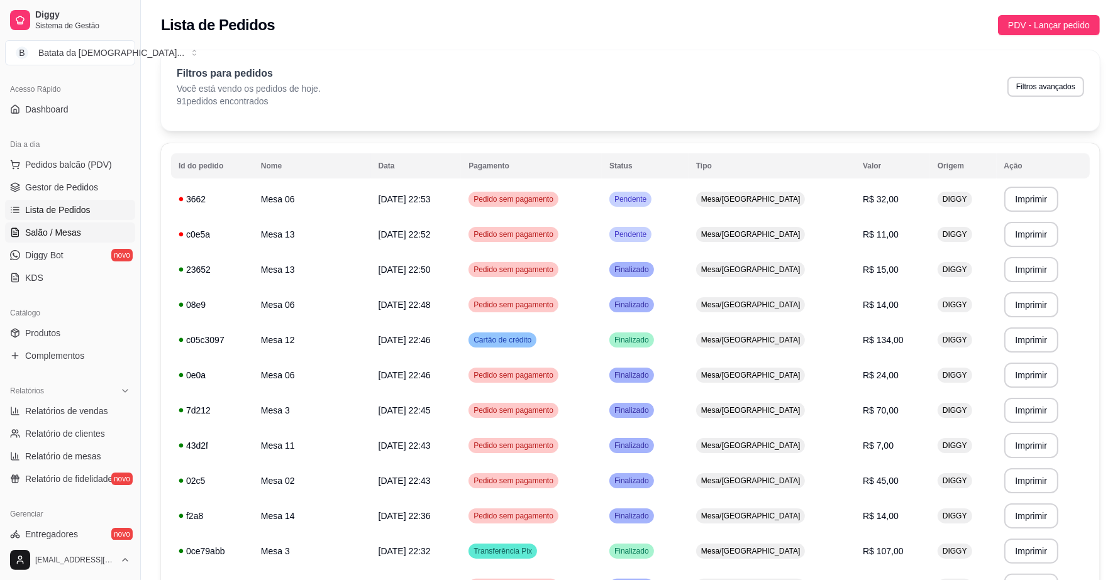
click at [60, 231] on span "Salão / Mesas" at bounding box center [53, 232] width 56 height 13
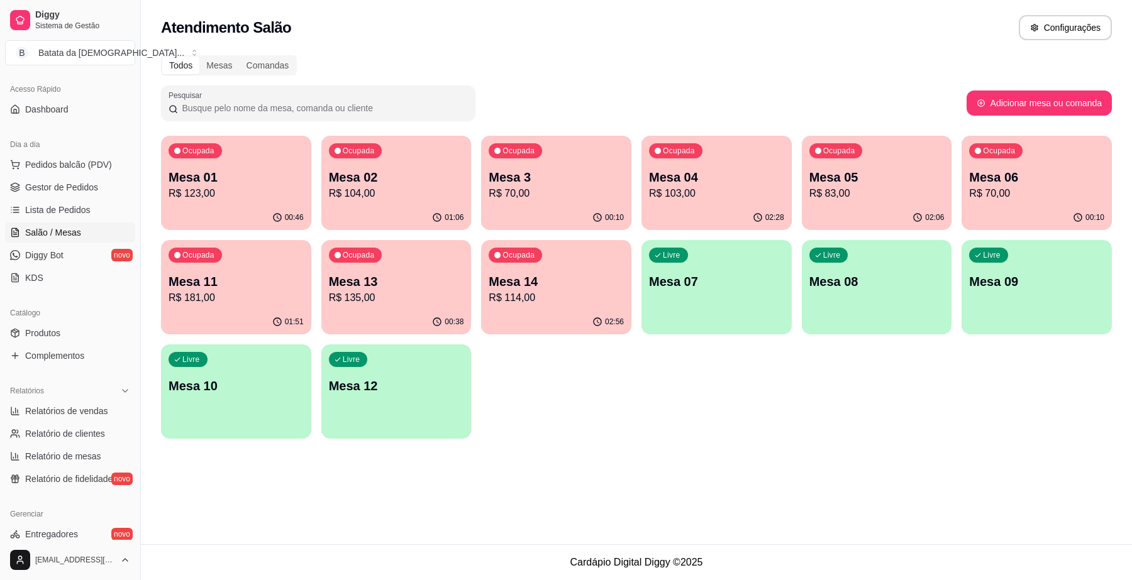
click at [563, 286] on p "Mesa 14" at bounding box center [556, 282] width 135 height 18
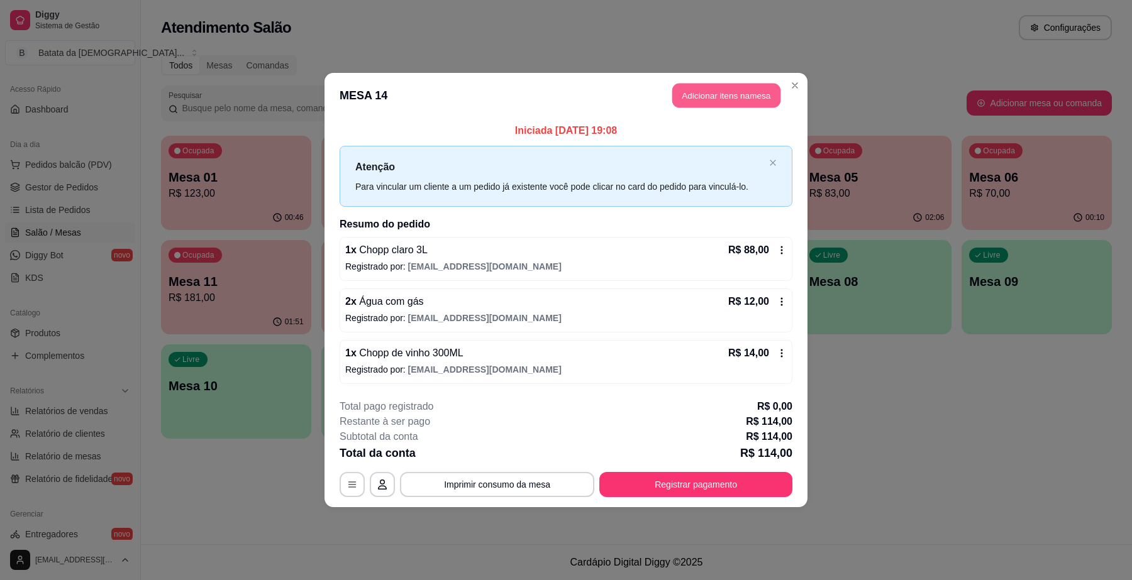
click at [692, 84] on button "Adicionar itens na mesa" at bounding box center [726, 96] width 108 height 25
click at [745, 86] on button "Adicionar itens na mesa" at bounding box center [726, 95] width 112 height 25
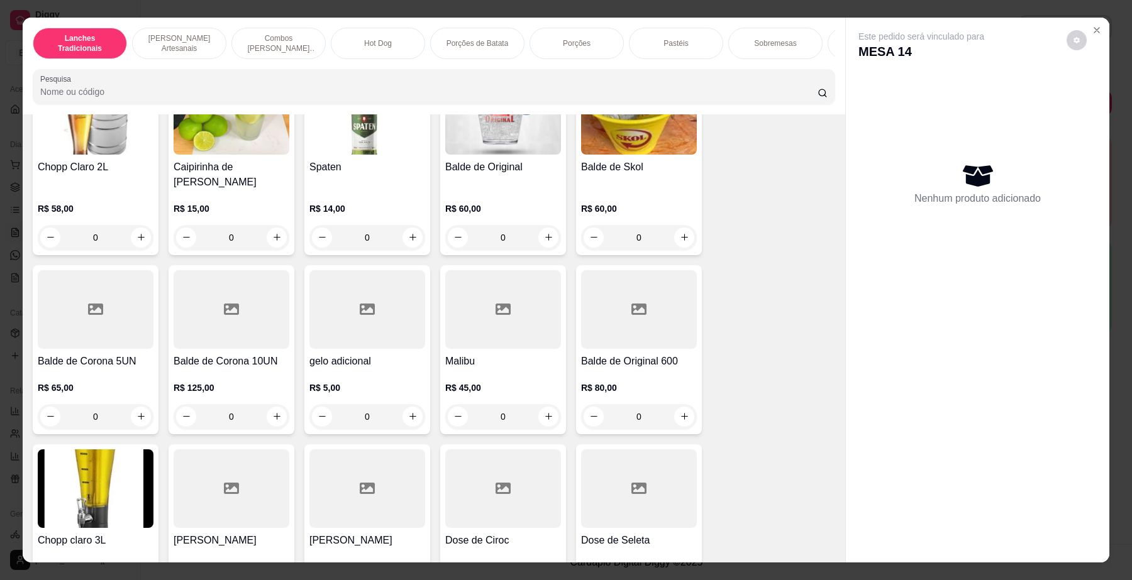
scroll to position [5031, 0]
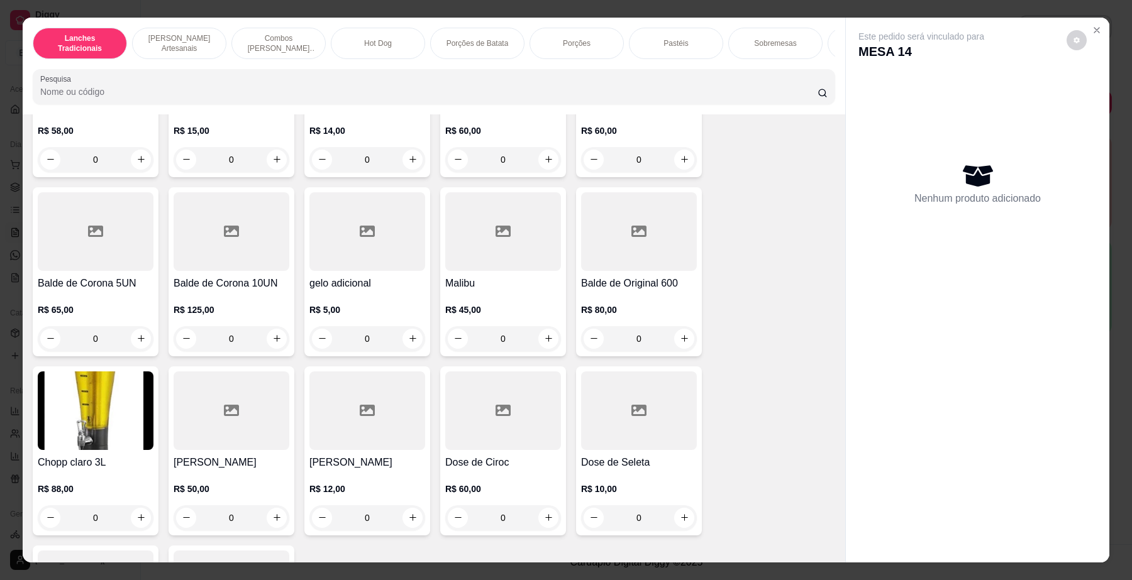
click at [113, 440] on img at bounding box center [96, 411] width 116 height 79
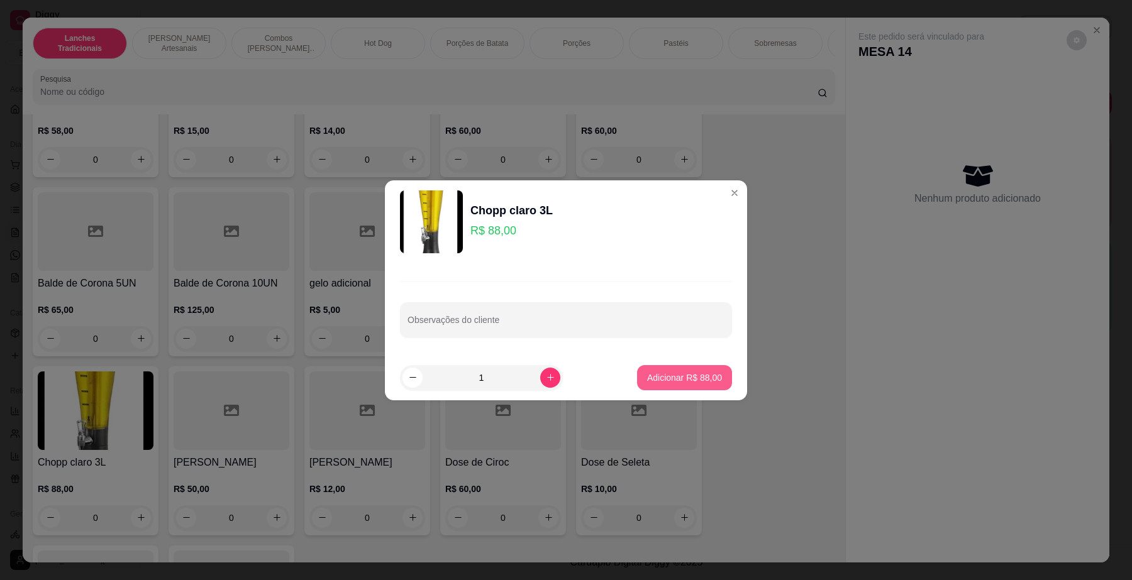
click at [668, 382] on p "Adicionar R$ 88,00" at bounding box center [684, 378] width 75 height 13
type input "1"
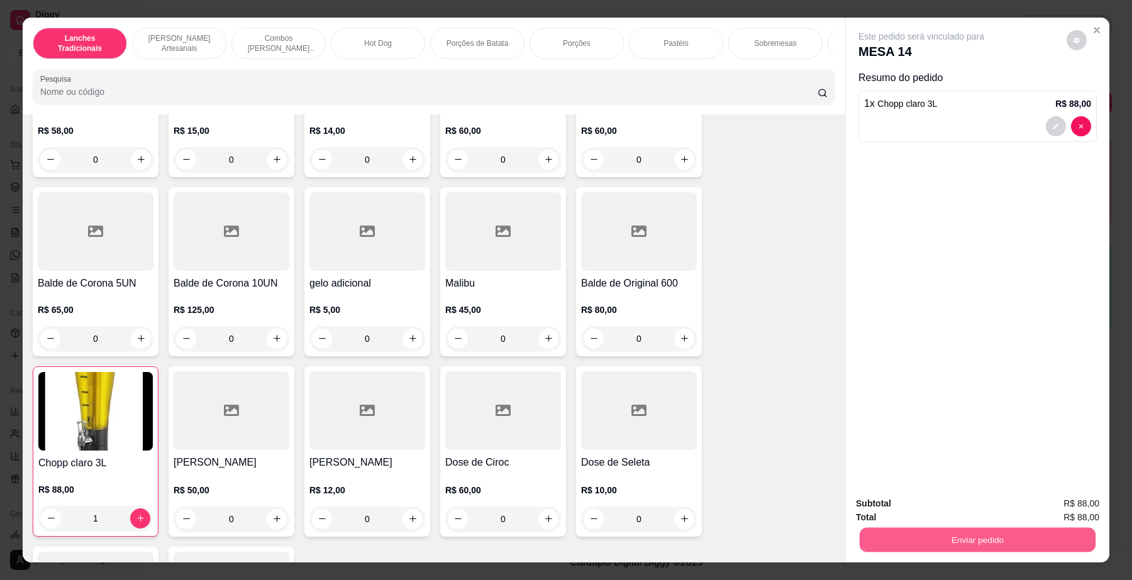
click at [1033, 533] on button "Enviar pedido" at bounding box center [978, 540] width 236 height 25
click at [876, 510] on button "Não registrar e enviar pedido" at bounding box center [935, 510] width 131 height 24
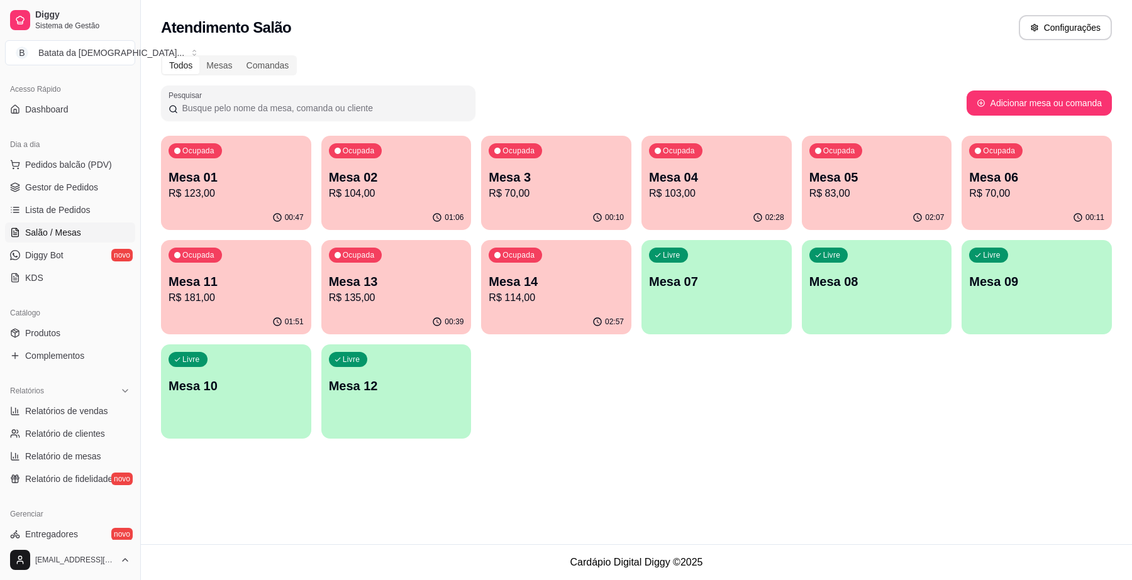
click at [567, 281] on p "Mesa 14" at bounding box center [556, 282] width 135 height 18
click at [66, 258] on link "Diggy Bot novo" at bounding box center [70, 255] width 130 height 20
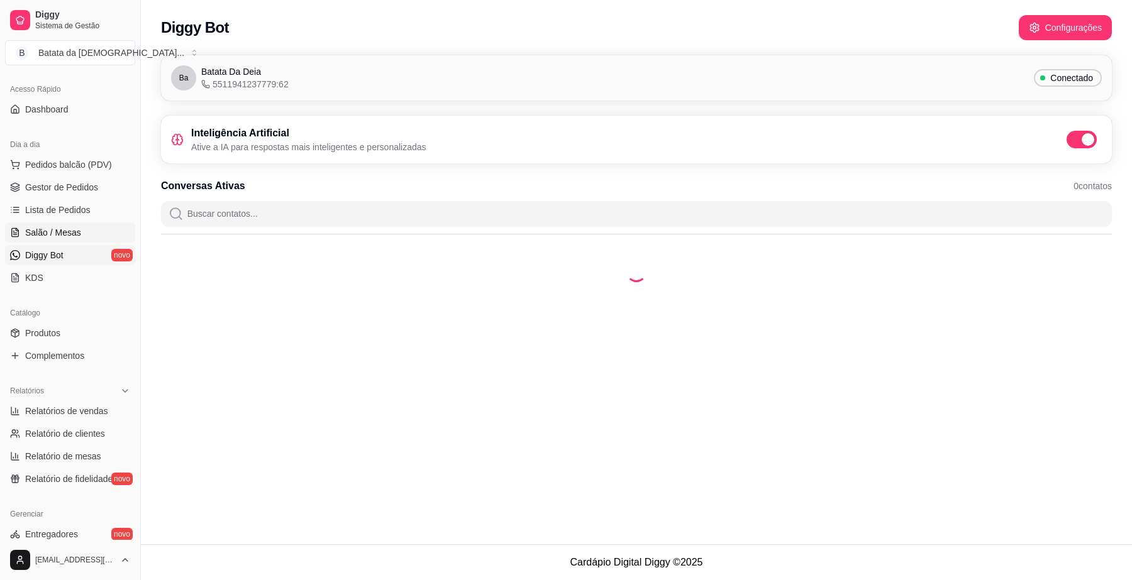
click at [66, 239] on span "Salão / Mesas" at bounding box center [53, 232] width 56 height 13
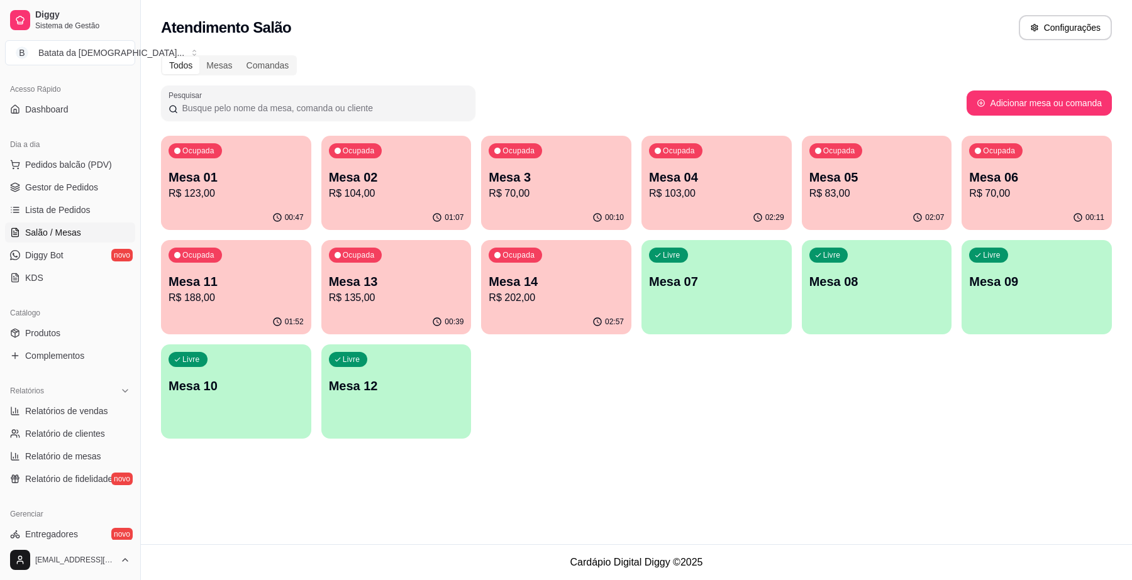
click at [516, 315] on div "02:57" at bounding box center [556, 322] width 150 height 25
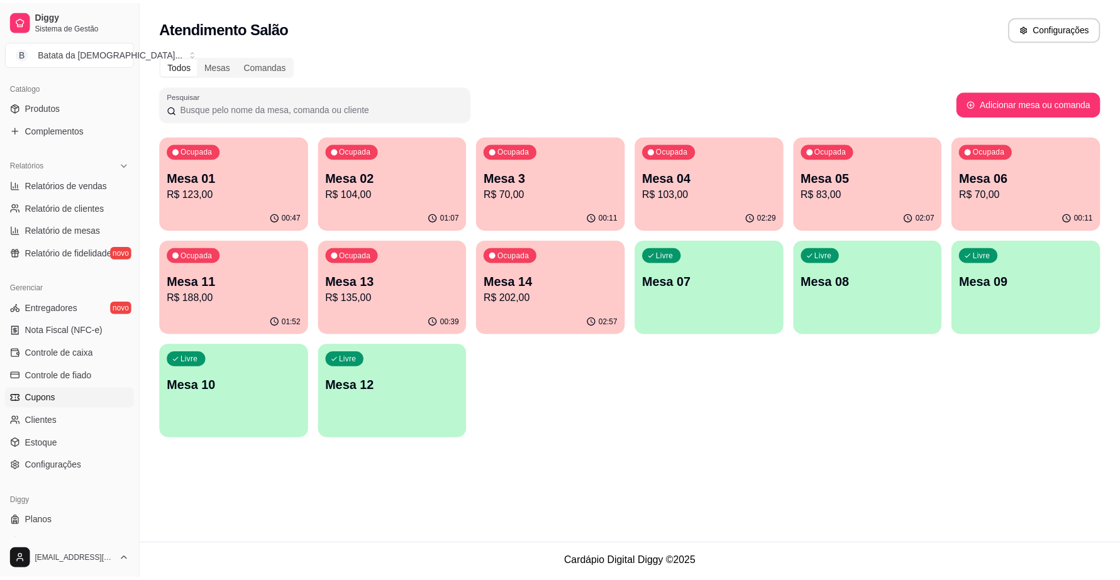
scroll to position [314, 0]
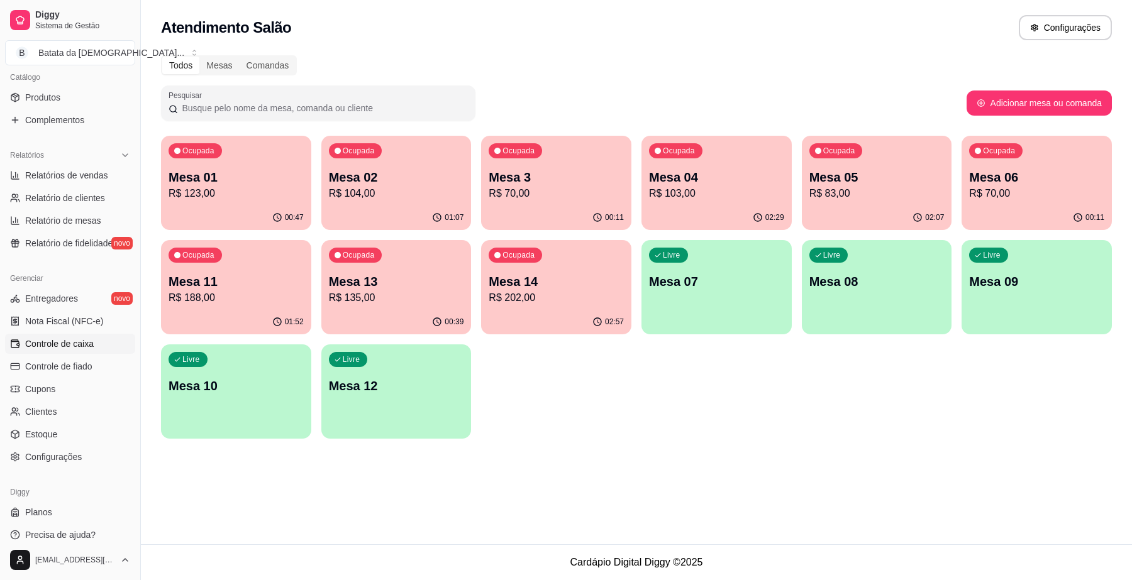
click at [86, 350] on span "Controle de caixa" at bounding box center [59, 344] width 69 height 13
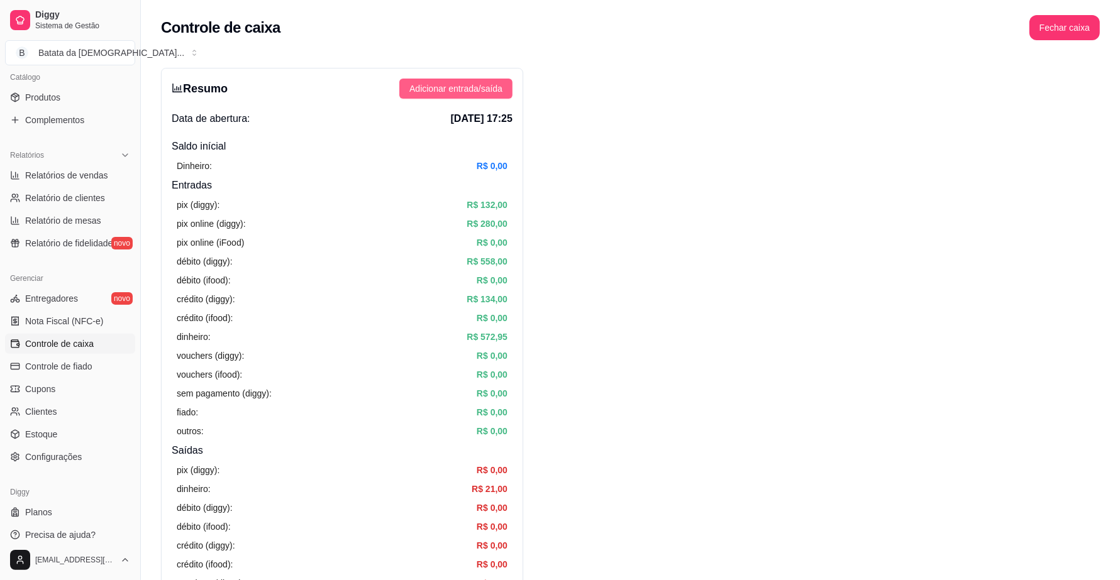
click at [448, 91] on span "Adicionar entrada/saída" at bounding box center [455, 89] width 93 height 14
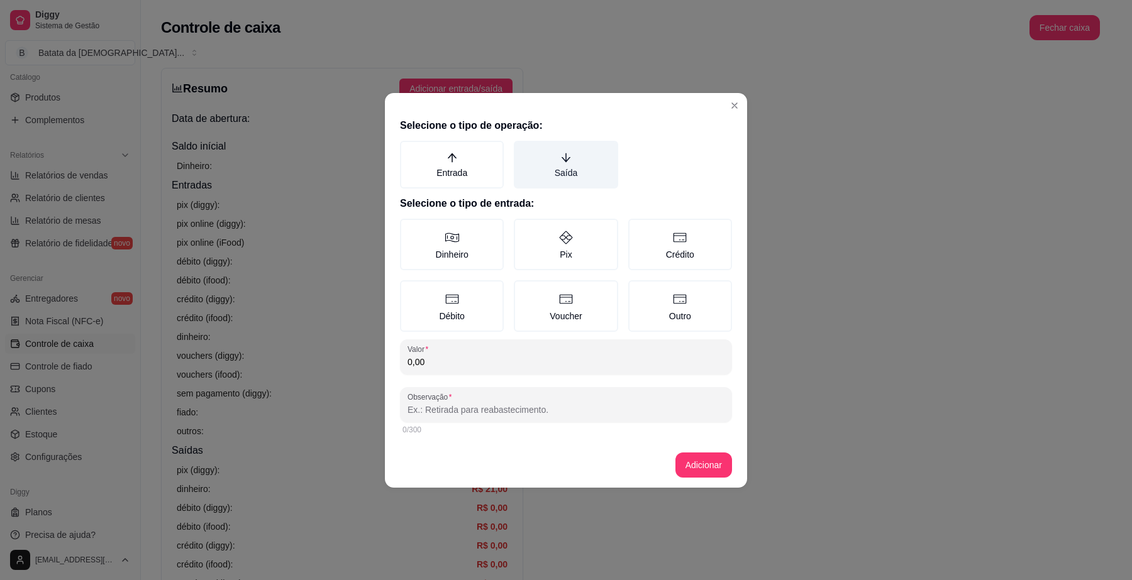
click at [573, 157] on label "Saída" at bounding box center [566, 165] width 104 height 48
click at [523, 150] on button "Saída" at bounding box center [518, 145] width 10 height 10
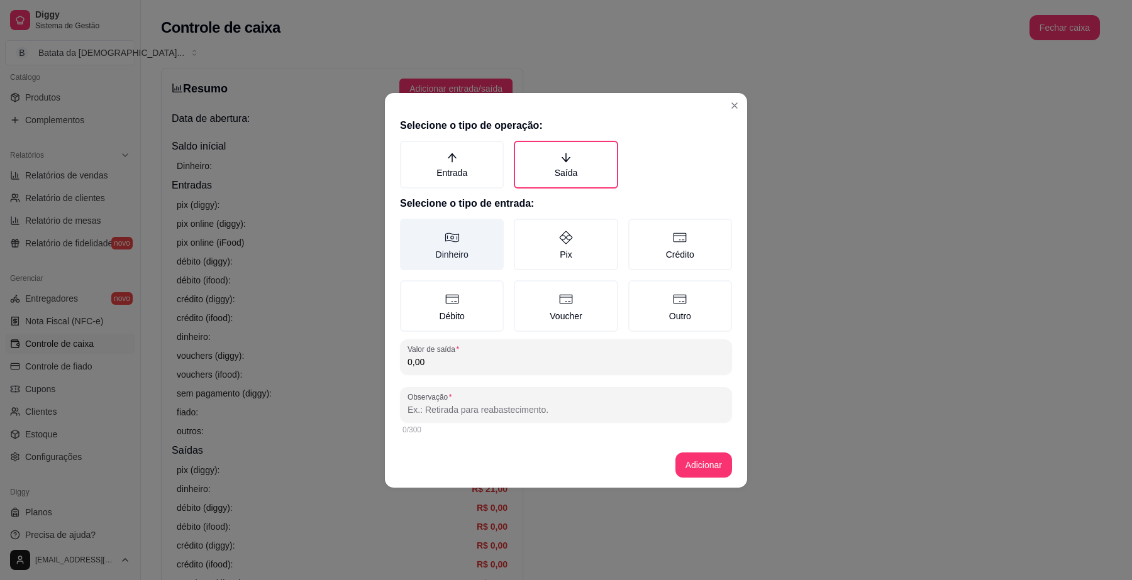
click at [468, 239] on label "Dinheiro" at bounding box center [452, 245] width 104 height 52
click at [409, 228] on button "Dinheiro" at bounding box center [404, 223] width 10 height 10
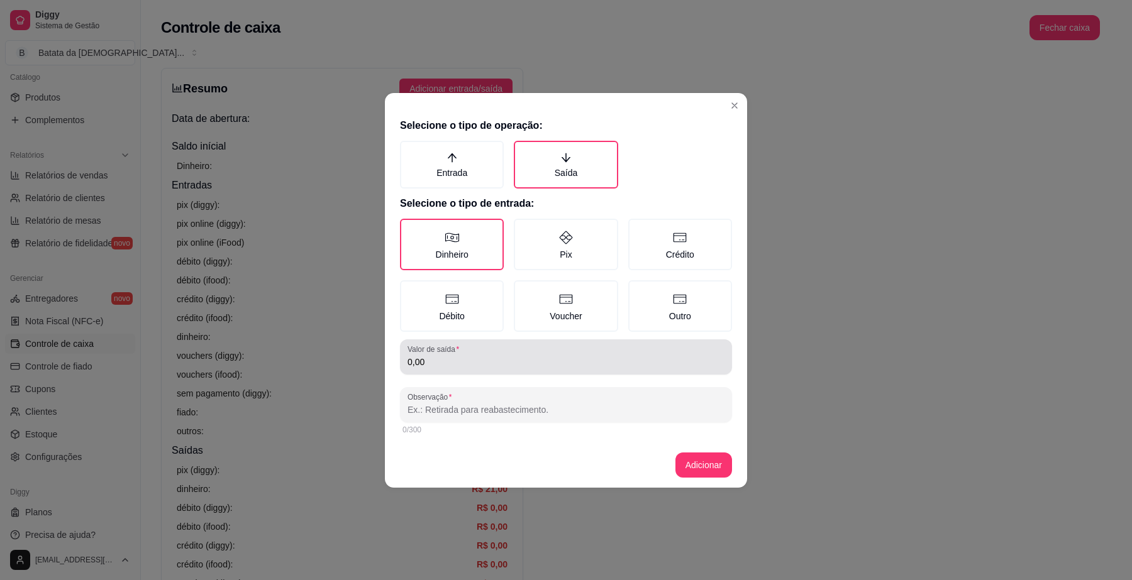
click at [492, 356] on input "0,00" at bounding box center [565, 362] width 317 height 13
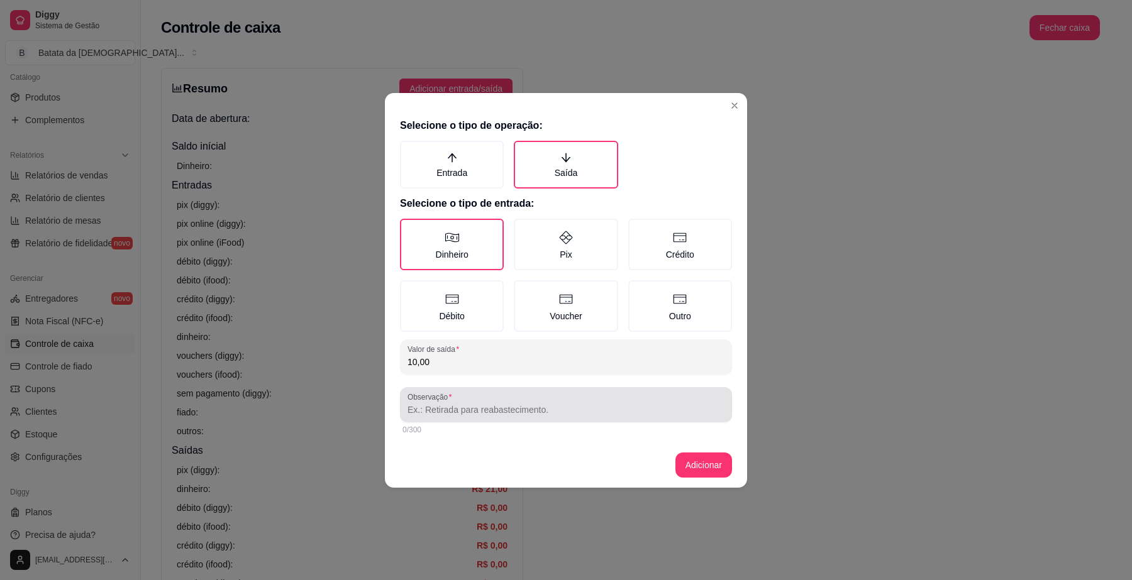
type input "10,00"
click at [534, 416] on div at bounding box center [565, 404] width 317 height 25
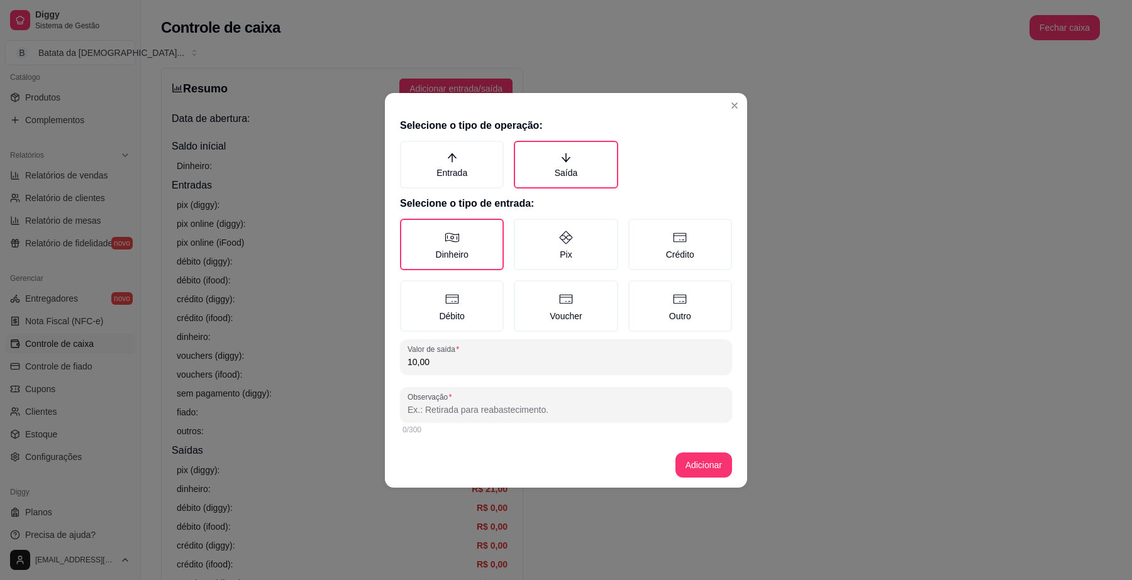
click at [649, 409] on input "Observação" at bounding box center [565, 410] width 317 height 13
type input "maquina"
click at [729, 451] on footer "Adicionar" at bounding box center [566, 465] width 362 height 45
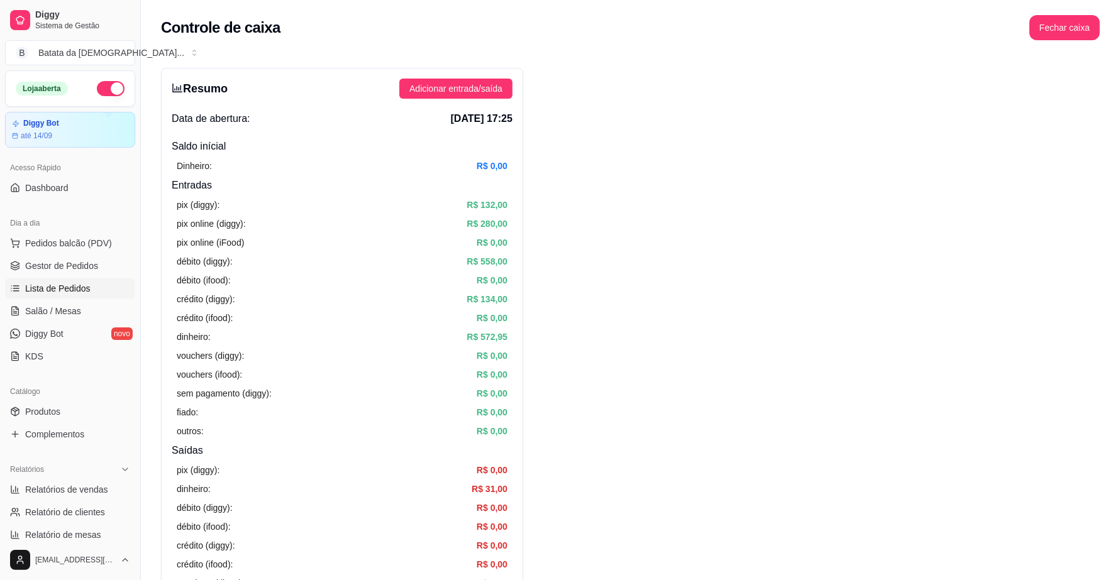
click at [61, 291] on span "Lista de Pedidos" at bounding box center [57, 288] width 65 height 13
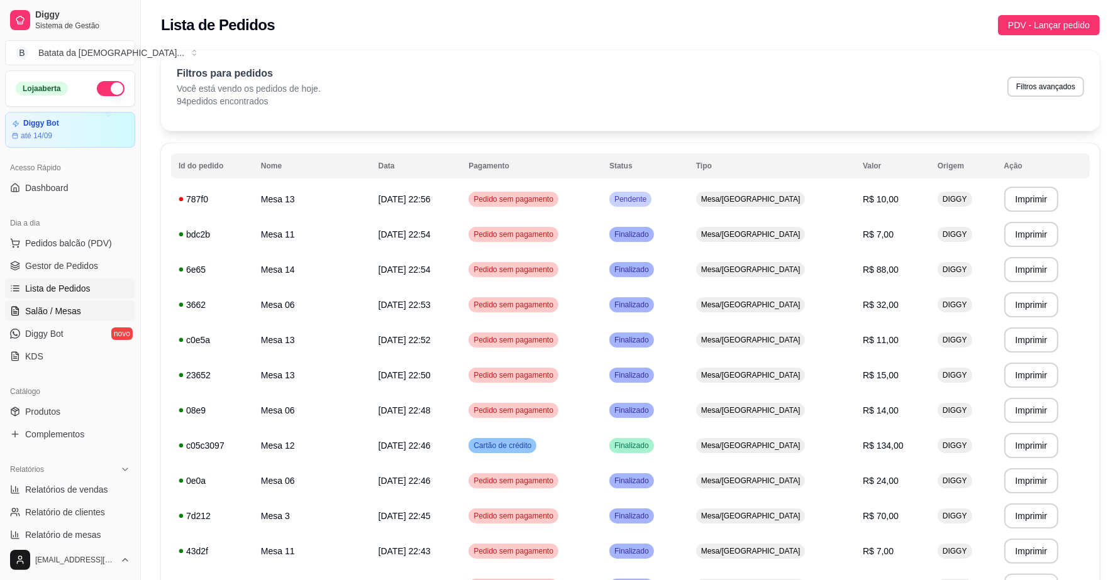
click at [91, 318] on link "Salão / Mesas" at bounding box center [70, 311] width 130 height 20
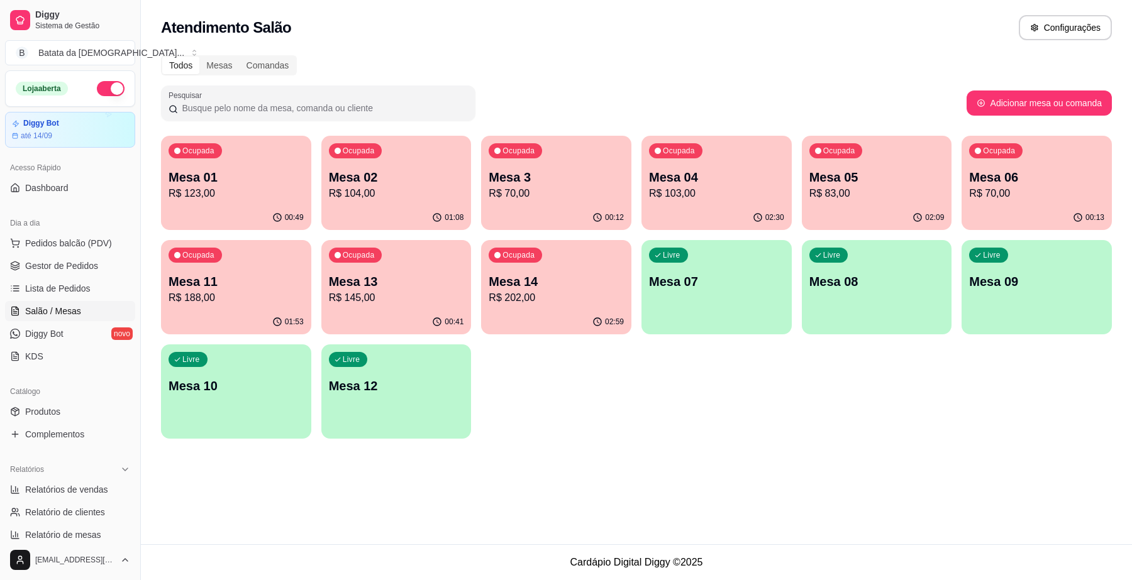
click at [714, 192] on p "R$ 103,00" at bounding box center [716, 193] width 135 height 15
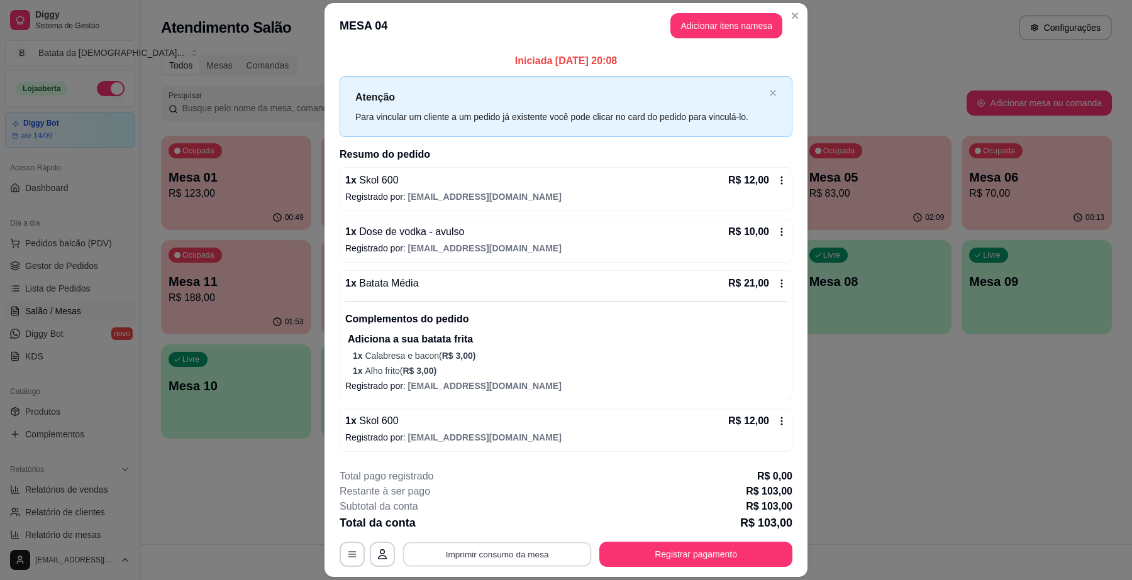
click at [503, 555] on button "Imprimir consumo da mesa" at bounding box center [497, 555] width 189 height 25
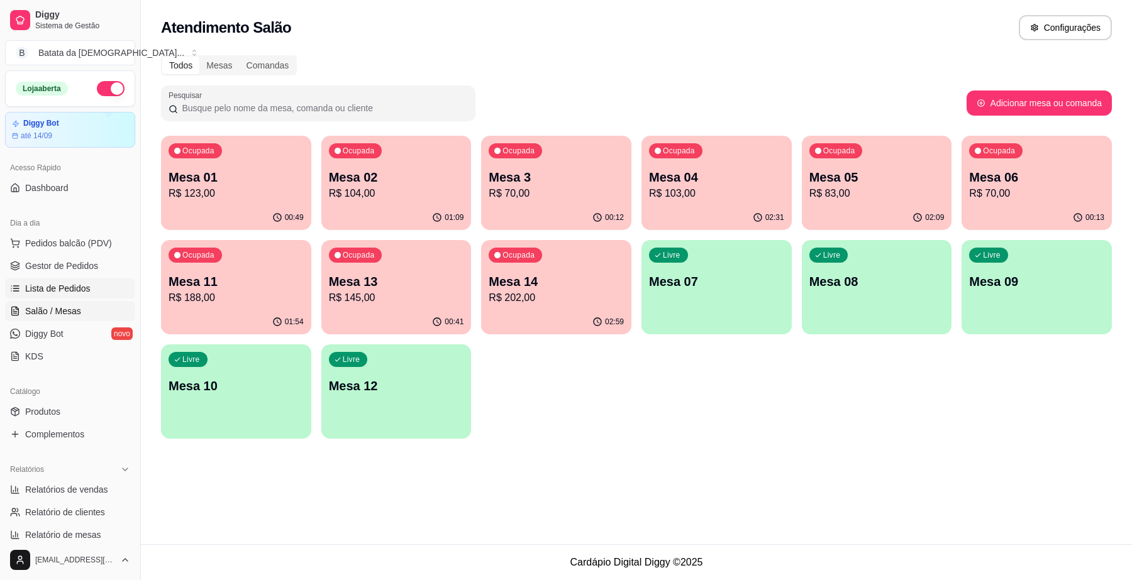
click at [70, 291] on span "Lista de Pedidos" at bounding box center [57, 288] width 65 height 13
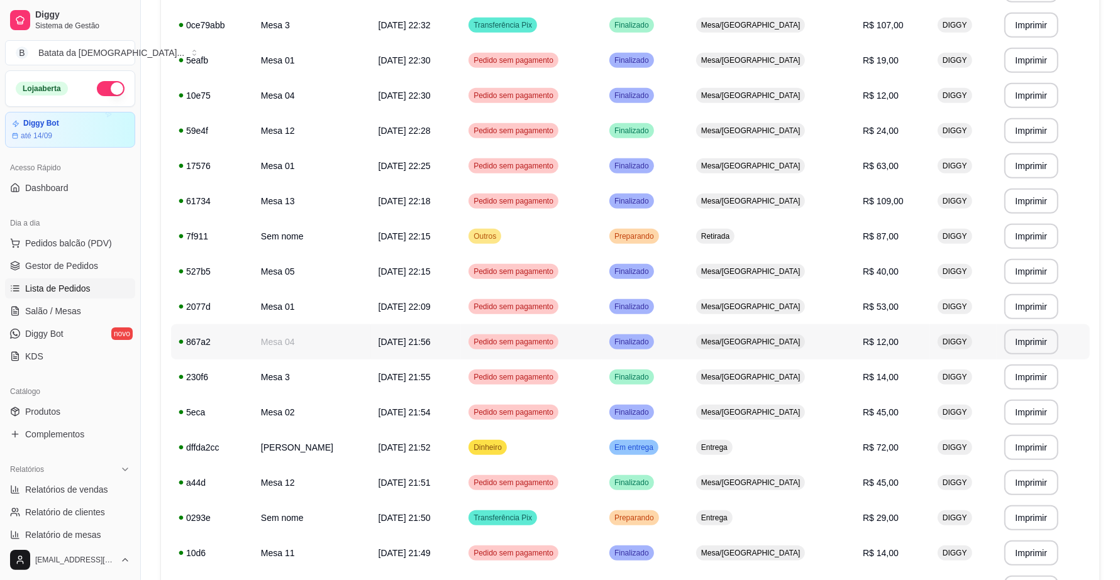
scroll to position [748, 0]
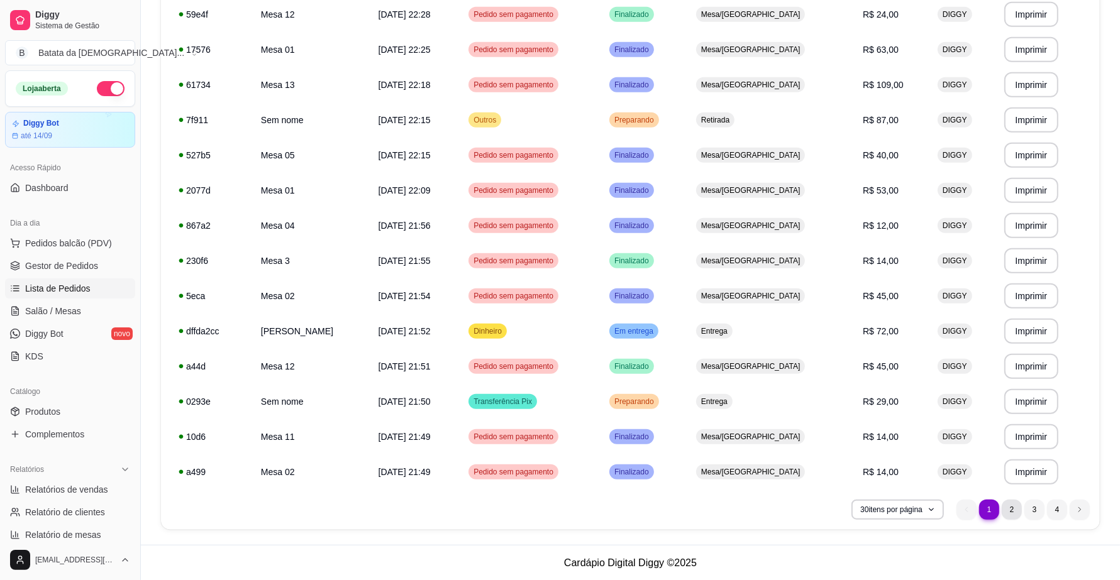
click at [1011, 506] on li "2" at bounding box center [1012, 510] width 20 height 20
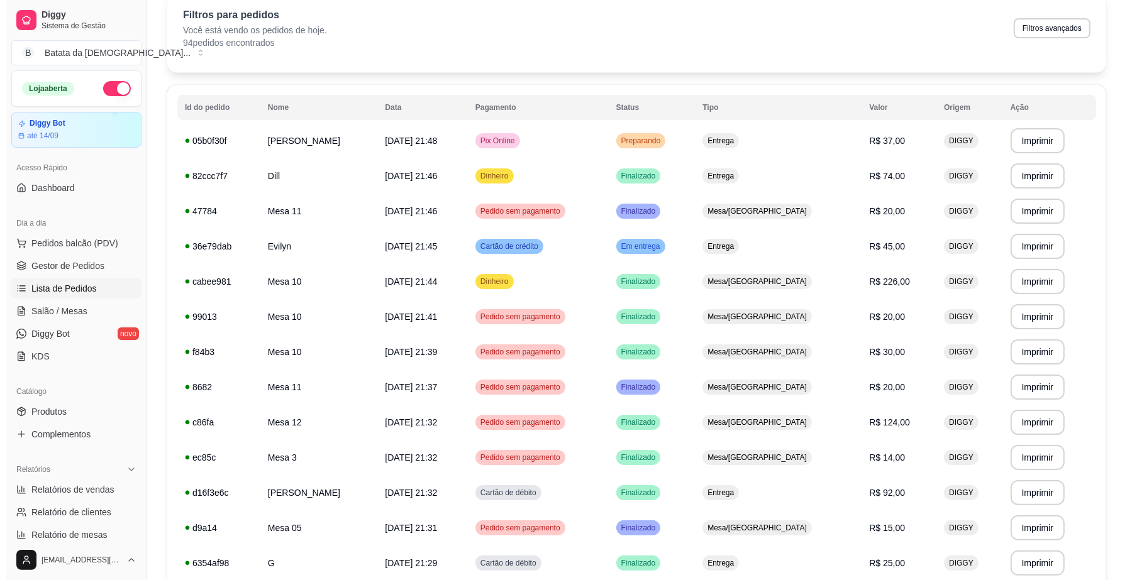
scroll to position [41, 0]
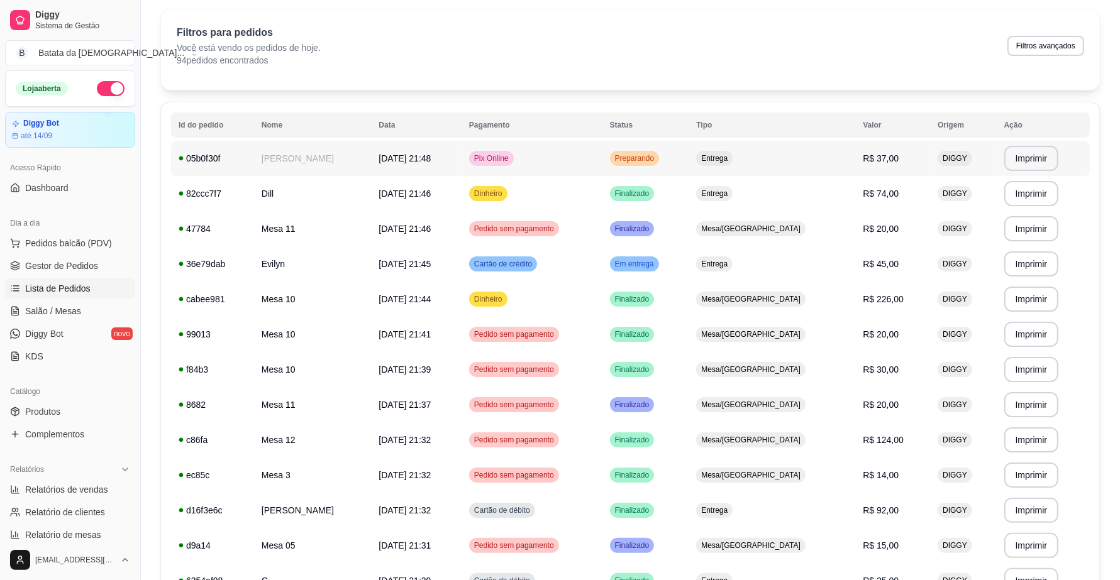
click at [451, 148] on td "30/08/25 às 21:48" at bounding box center [416, 158] width 91 height 35
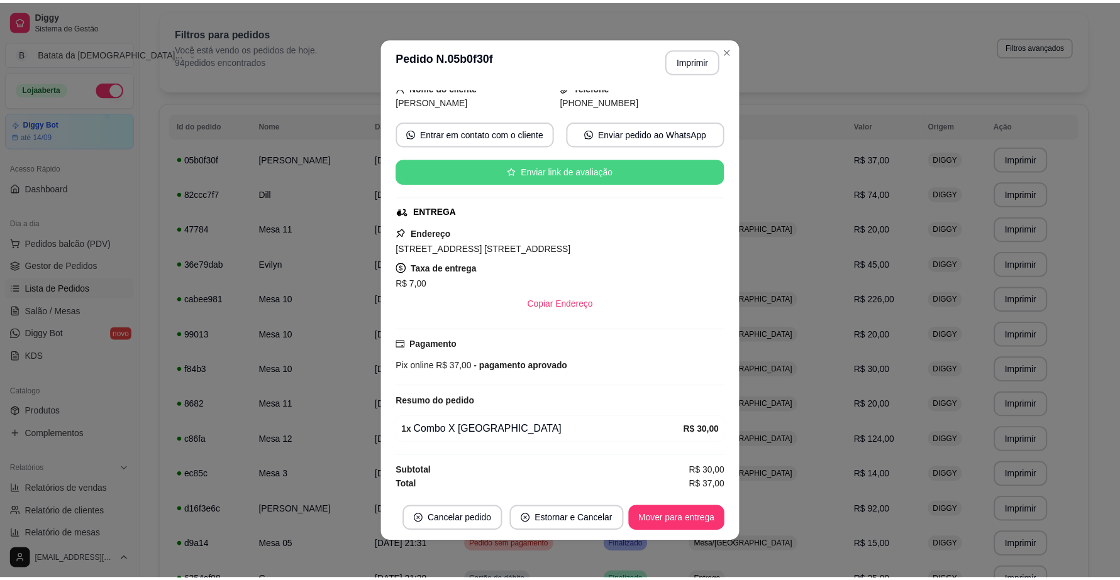
scroll to position [88, 0]
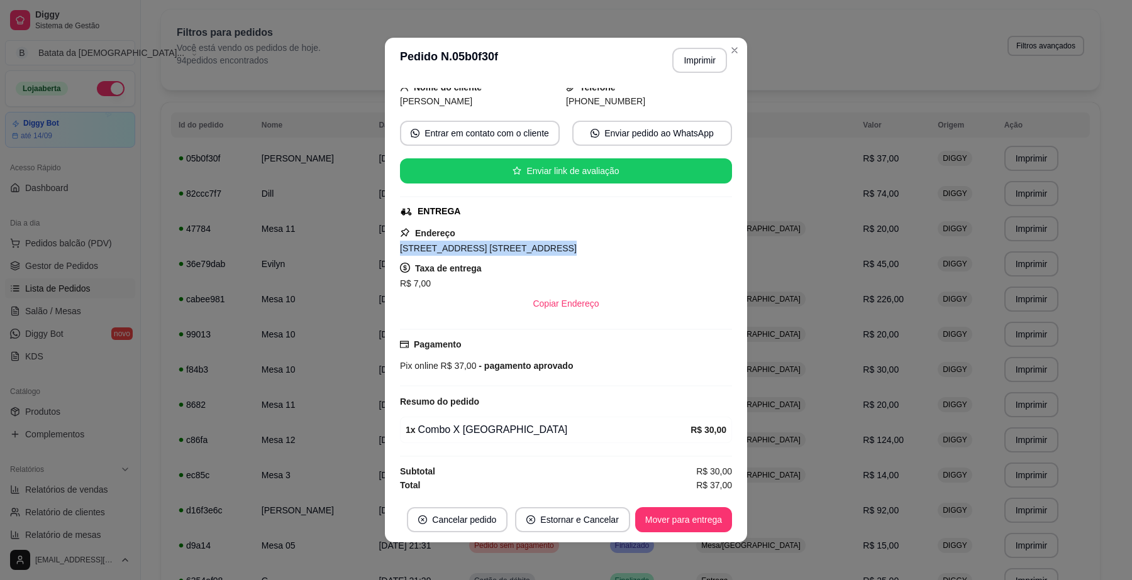
drag, startPoint x: 525, startPoint y: 245, endPoint x: 385, endPoint y: 246, distance: 139.6
click at [385, 246] on div "feito há 69 minutos Horário do pedido 30/08/2025 21:48 Status do pedido PREPARA…" at bounding box center [566, 290] width 362 height 414
copy span "Rua: Dona Eloá do Valle Quadros ,"
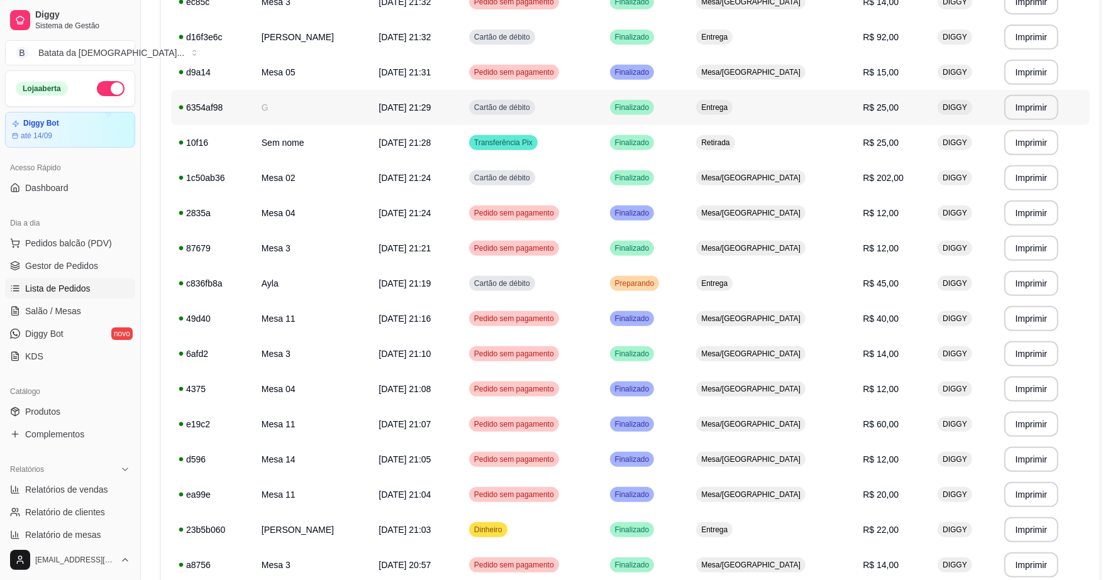
scroll to position [550, 0]
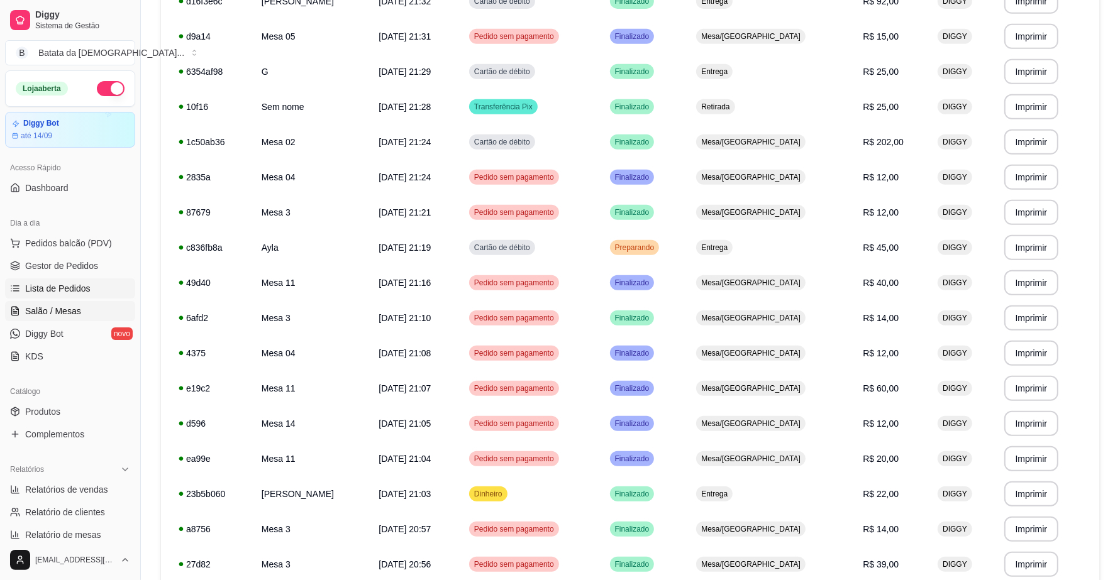
click at [64, 316] on span "Salão / Mesas" at bounding box center [53, 311] width 56 height 13
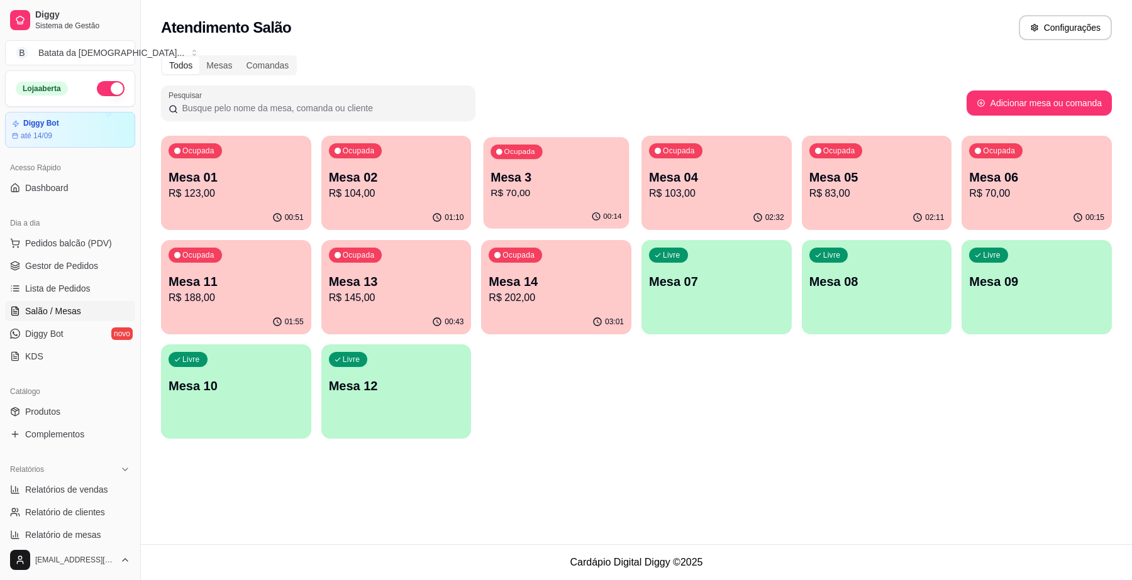
click at [526, 206] on div "00:14" at bounding box center [557, 217] width 146 height 24
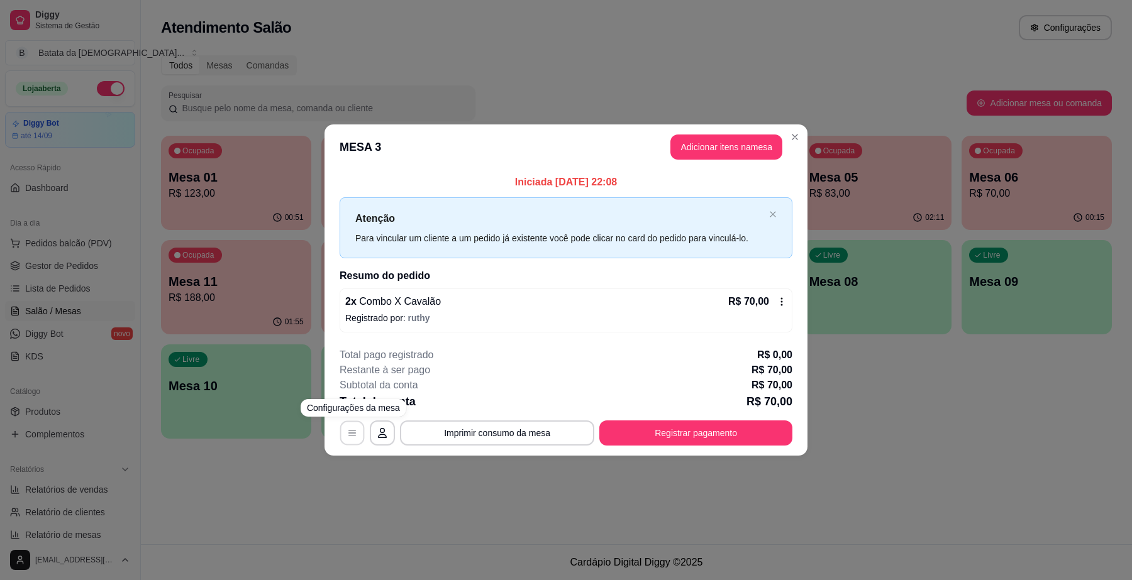
click at [355, 435] on icon "button" at bounding box center [352, 433] width 10 height 10
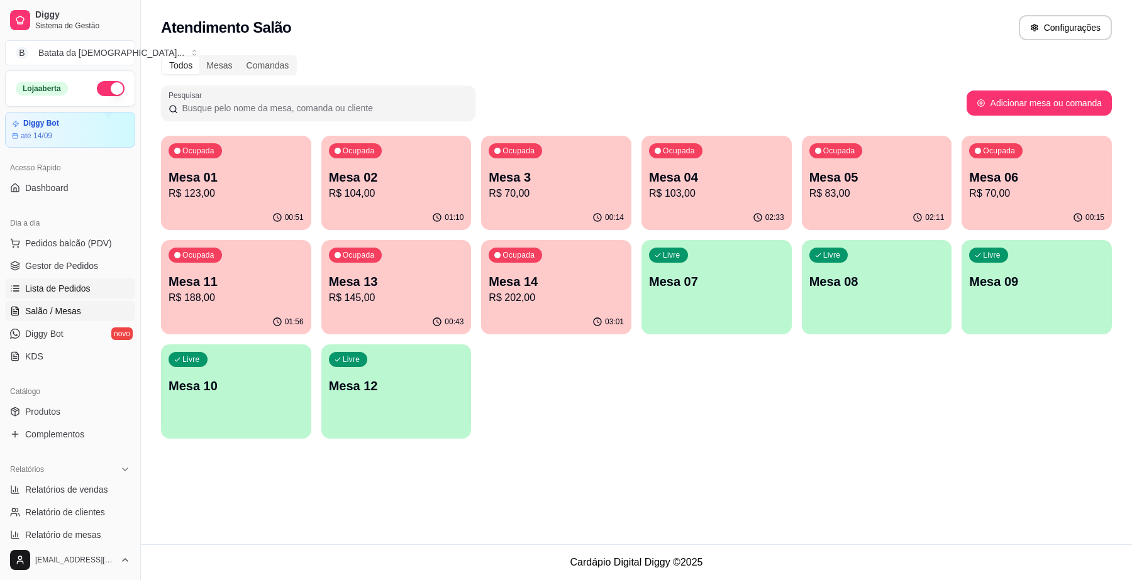
click at [36, 292] on span "Lista de Pedidos" at bounding box center [57, 288] width 65 height 13
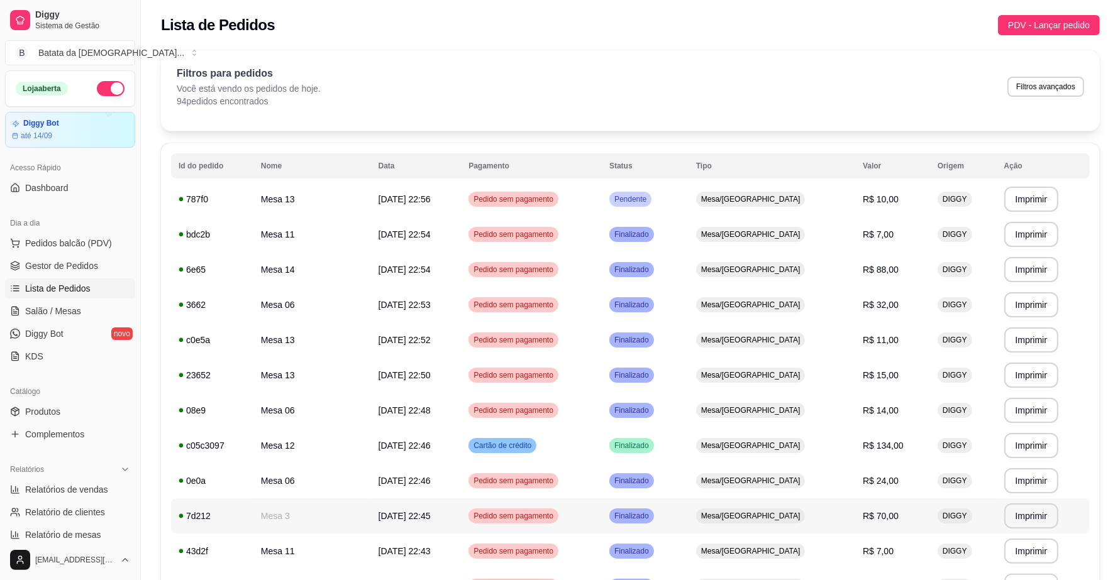
click at [440, 519] on td "30/08/25 às 22:45" at bounding box center [416, 516] width 91 height 35
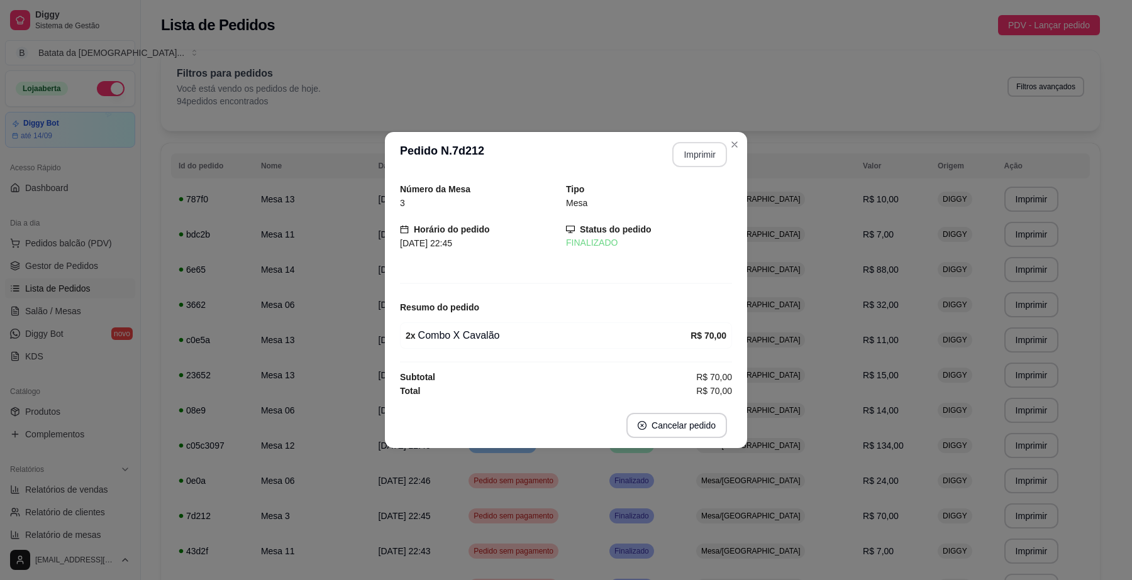
click at [702, 154] on button "Imprimir" at bounding box center [699, 154] width 55 height 25
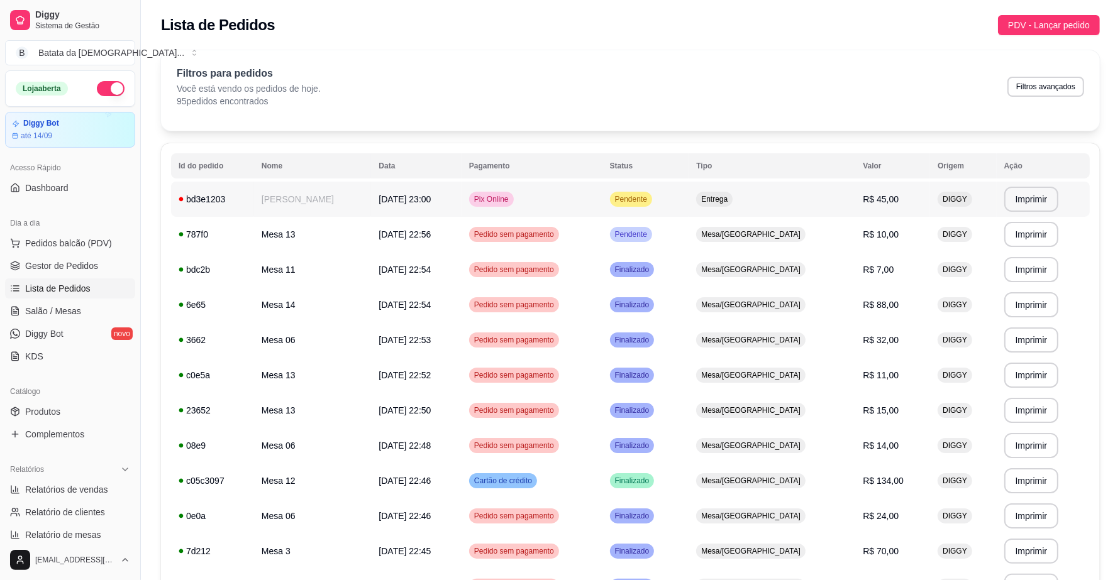
click at [730, 200] on span "Entrega" at bounding box center [714, 199] width 31 height 10
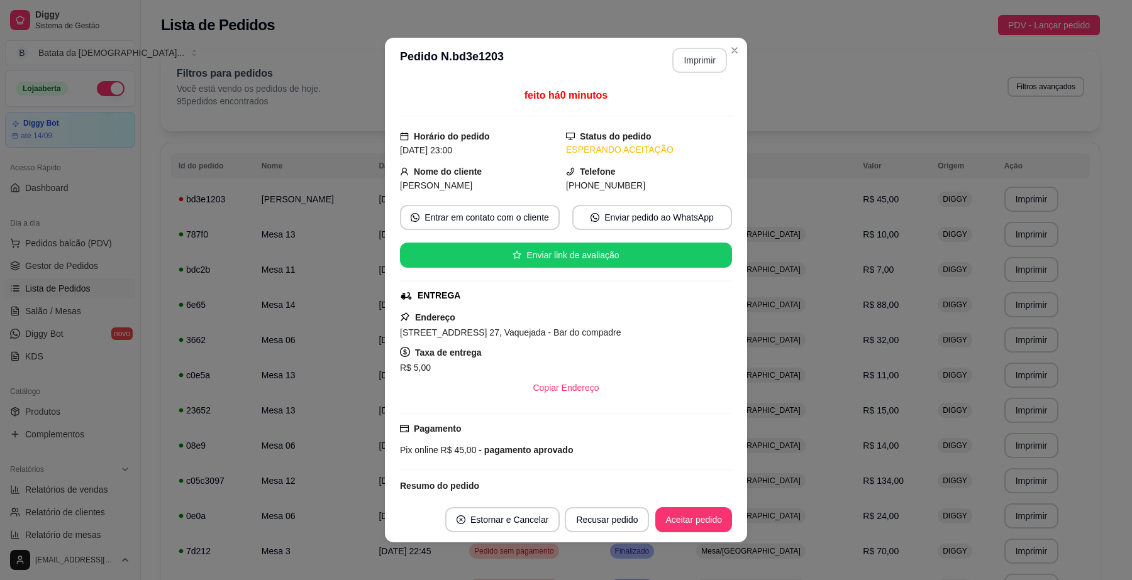
click at [695, 60] on button "Imprimir" at bounding box center [699, 60] width 55 height 25
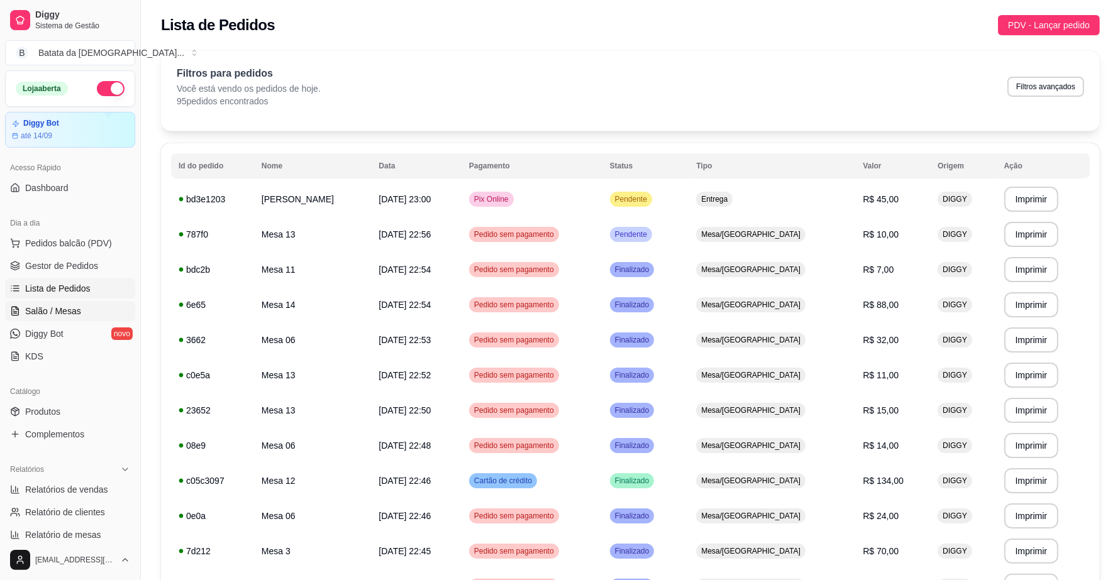
click at [38, 313] on span "Salão / Mesas" at bounding box center [53, 311] width 56 height 13
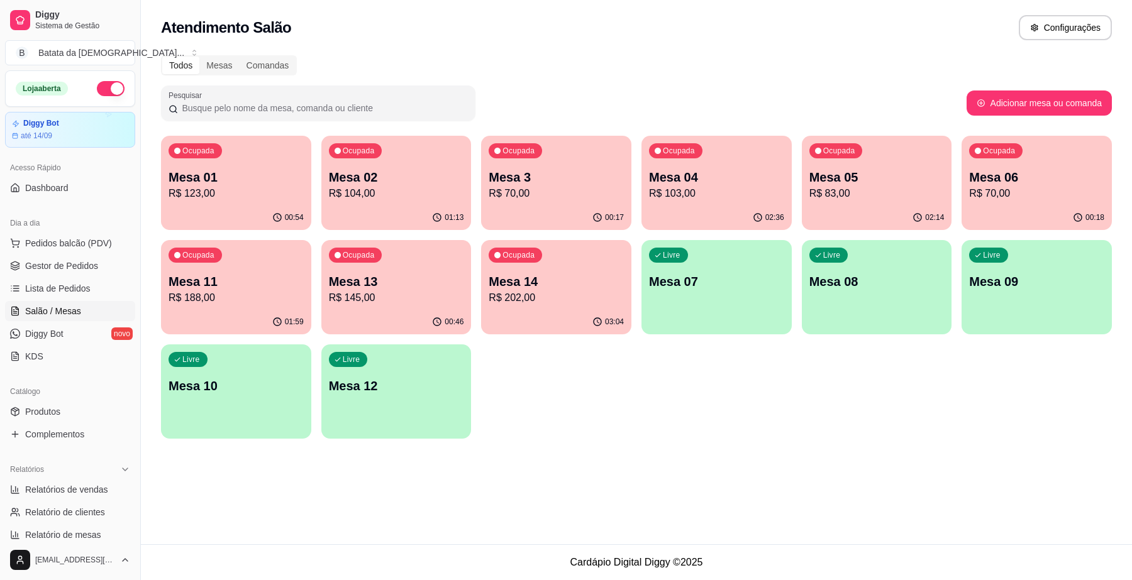
click at [541, 324] on div "03:04" at bounding box center [556, 322] width 150 height 25
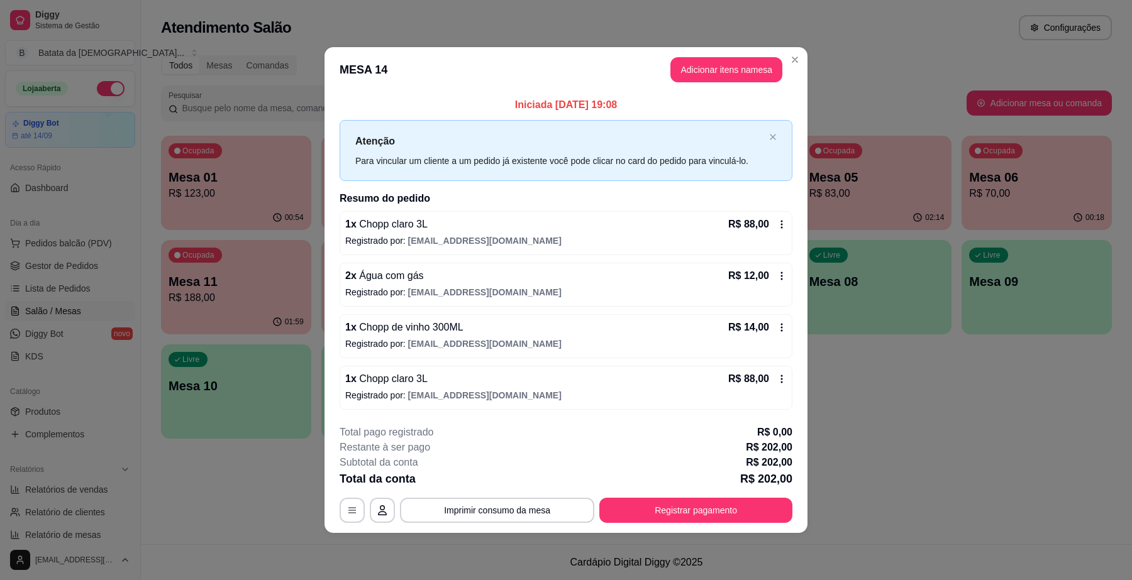
click at [783, 382] on icon at bounding box center [782, 379] width 10 height 10
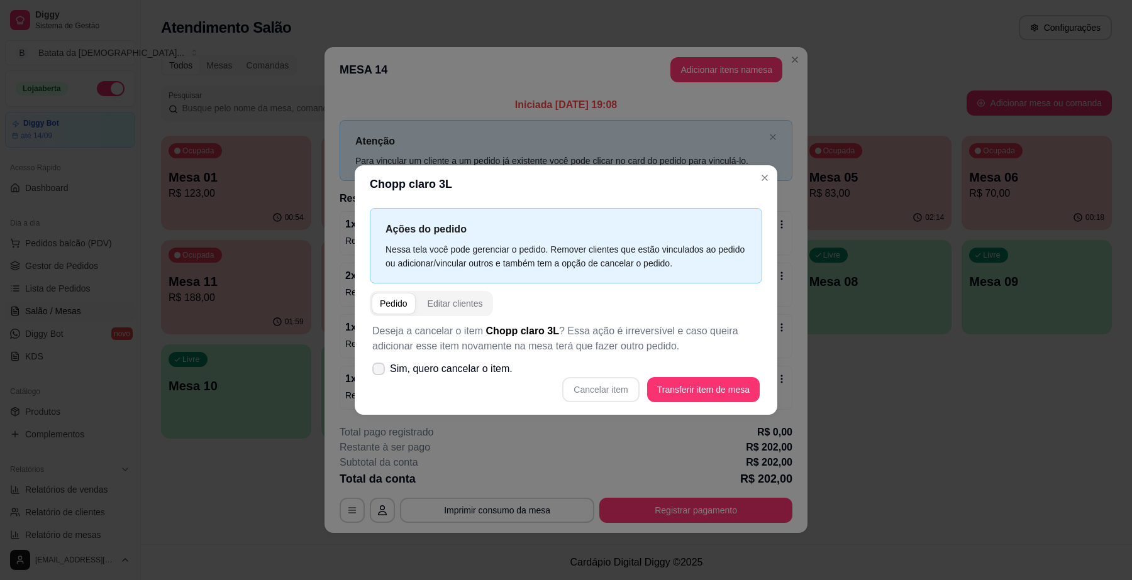
click at [451, 372] on span "Sim, quero cancelar o item." at bounding box center [451, 369] width 123 height 15
click at [380, 372] on input "Sim, quero cancelar o item." at bounding box center [376, 375] width 8 height 8
checkbox input "true"
click at [612, 391] on button "Cancelar item" at bounding box center [600, 389] width 77 height 25
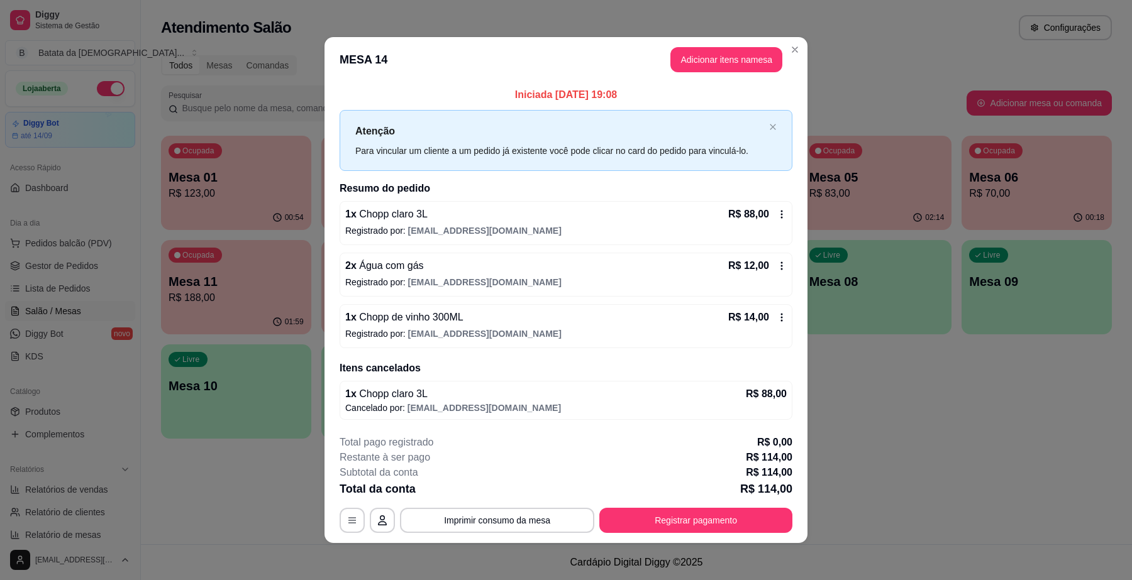
scroll to position [4, 0]
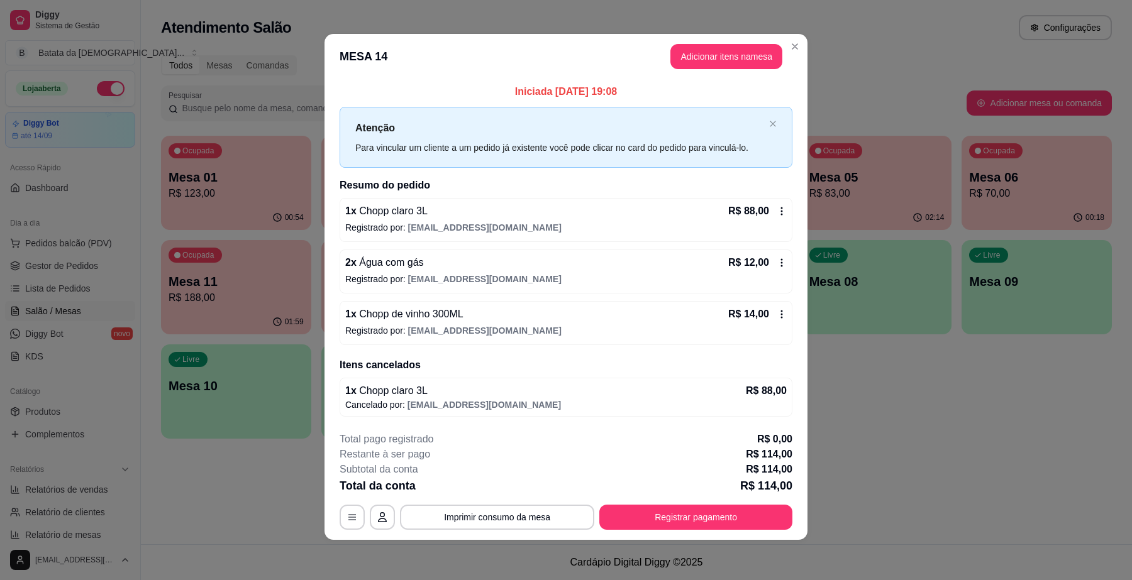
click at [778, 309] on icon at bounding box center [782, 314] width 10 height 10
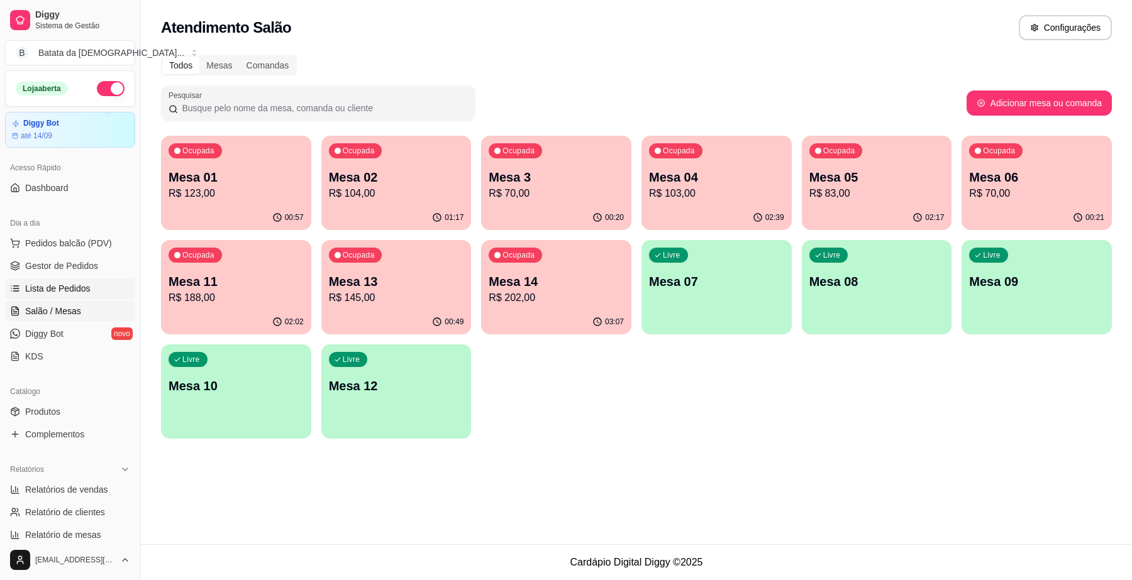
click at [76, 282] on span "Lista de Pedidos" at bounding box center [57, 288] width 65 height 13
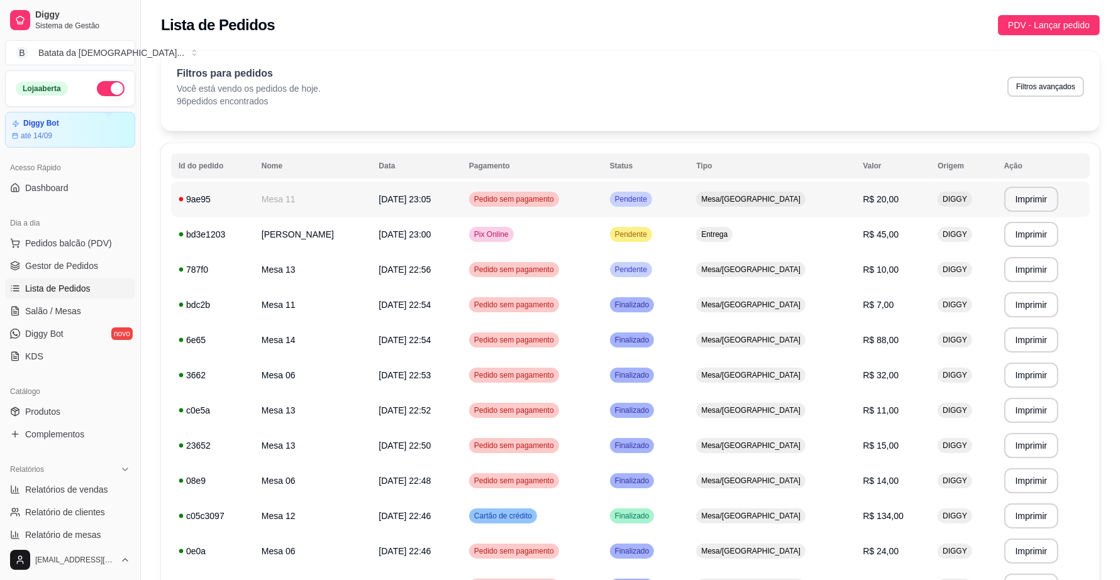
click at [399, 194] on span "30/08/25 às 23:05" at bounding box center [405, 199] width 52 height 10
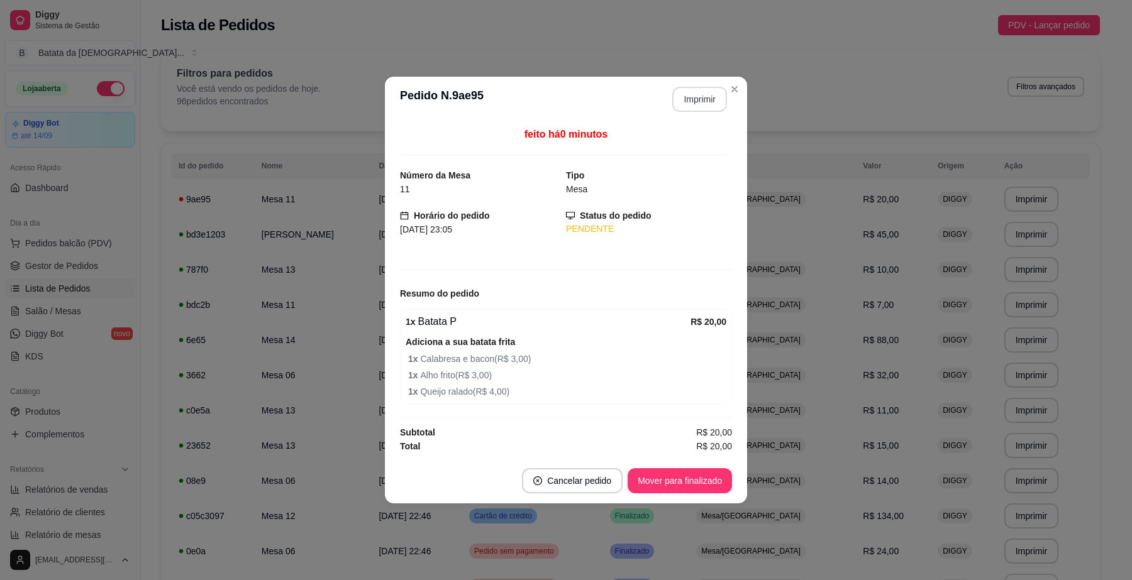
click at [684, 99] on button "Imprimir" at bounding box center [699, 99] width 55 height 25
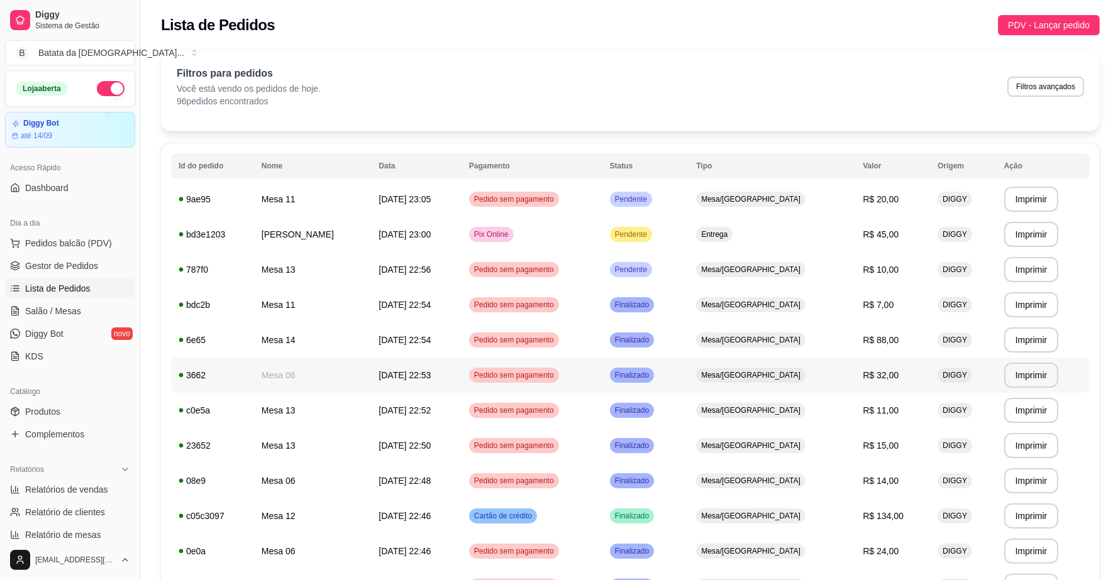
click at [814, 377] on td "Mesa/[GEOGRAPHIC_DATA]" at bounding box center [772, 375] width 167 height 35
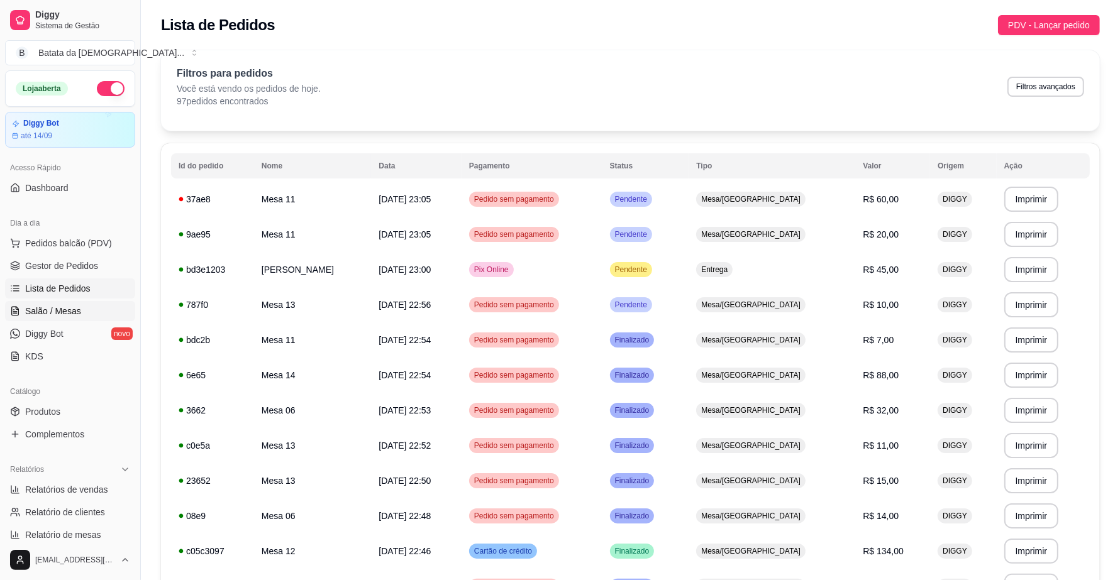
click at [42, 309] on span "Salão / Mesas" at bounding box center [53, 311] width 56 height 13
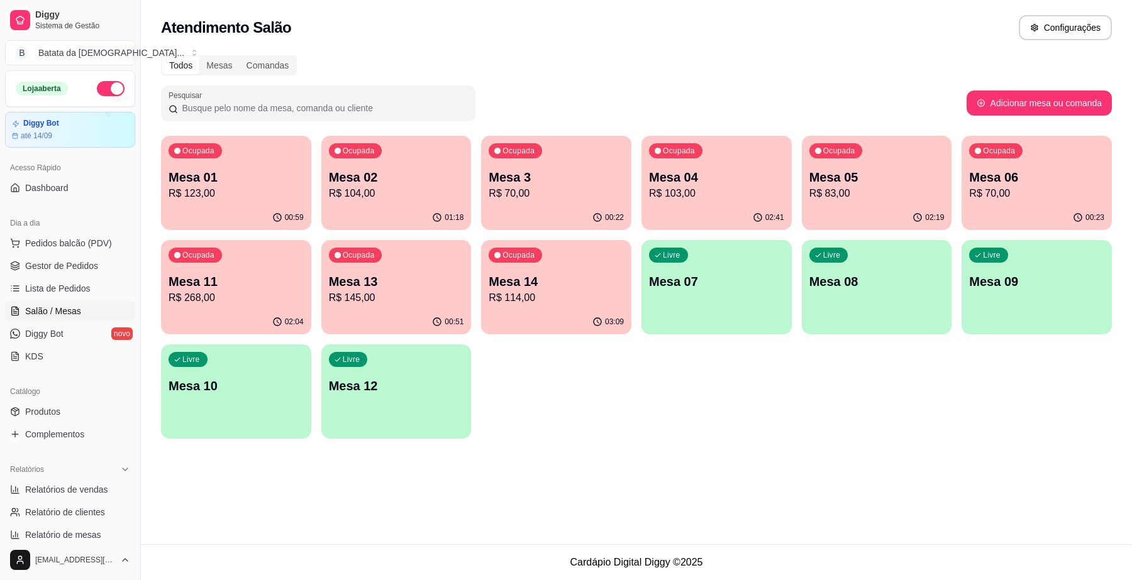
click at [555, 177] on p "Mesa 3" at bounding box center [556, 178] width 135 height 18
click at [423, 280] on p "Mesa 13" at bounding box center [396, 282] width 135 height 18
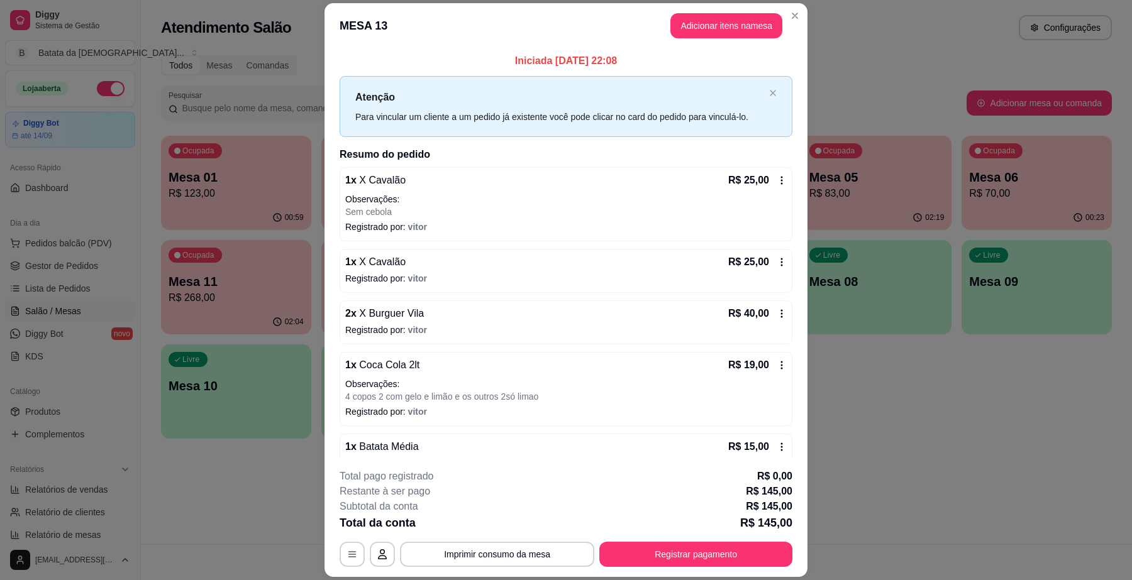
click at [516, 545] on div "**********" at bounding box center [566, 518] width 453 height 98
click at [516, 548] on button "Imprimir consumo da mesa" at bounding box center [497, 555] width 189 height 25
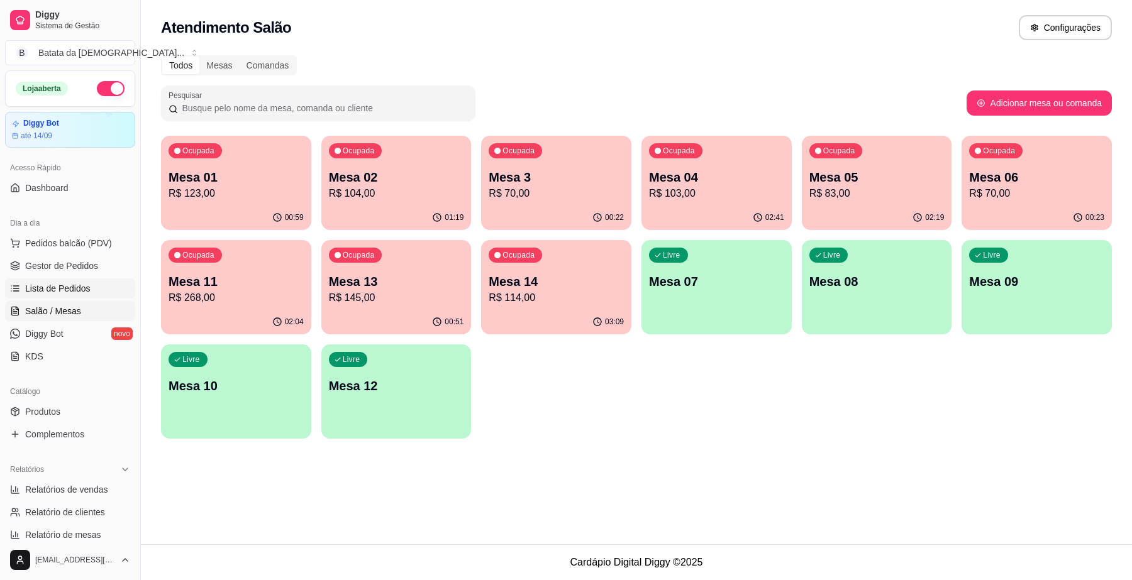
click at [74, 280] on link "Lista de Pedidos" at bounding box center [70, 289] width 130 height 20
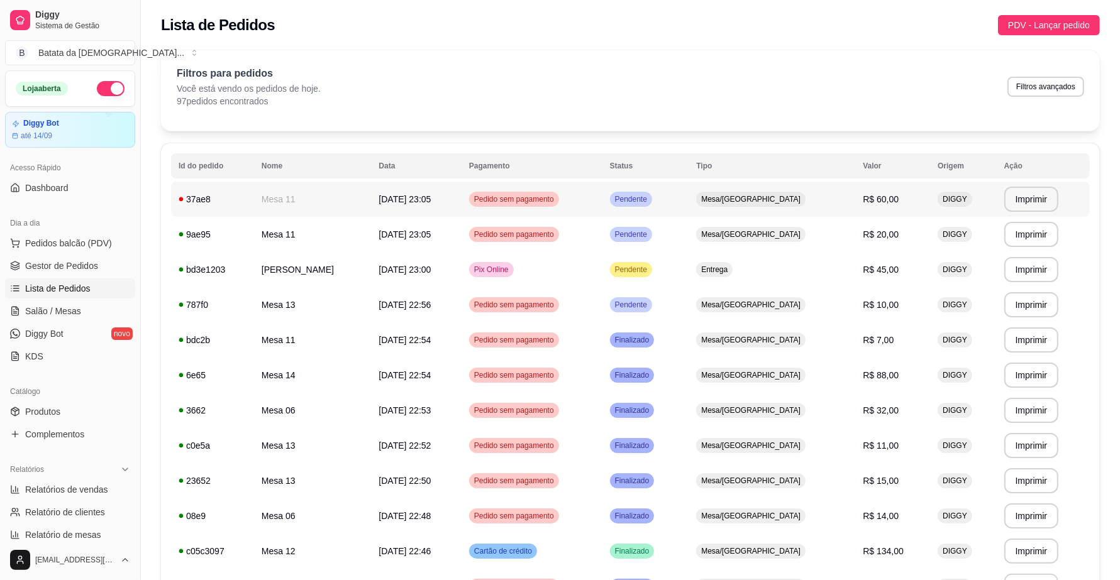
click at [526, 186] on td "Pedido sem pagamento" at bounding box center [532, 199] width 141 height 35
click at [834, 191] on td "Mesa/[GEOGRAPHIC_DATA]" at bounding box center [772, 199] width 167 height 35
click at [763, 243] on td "Mesa/[GEOGRAPHIC_DATA]" at bounding box center [772, 234] width 167 height 35
click at [52, 309] on span "Salão / Mesas" at bounding box center [53, 311] width 56 height 13
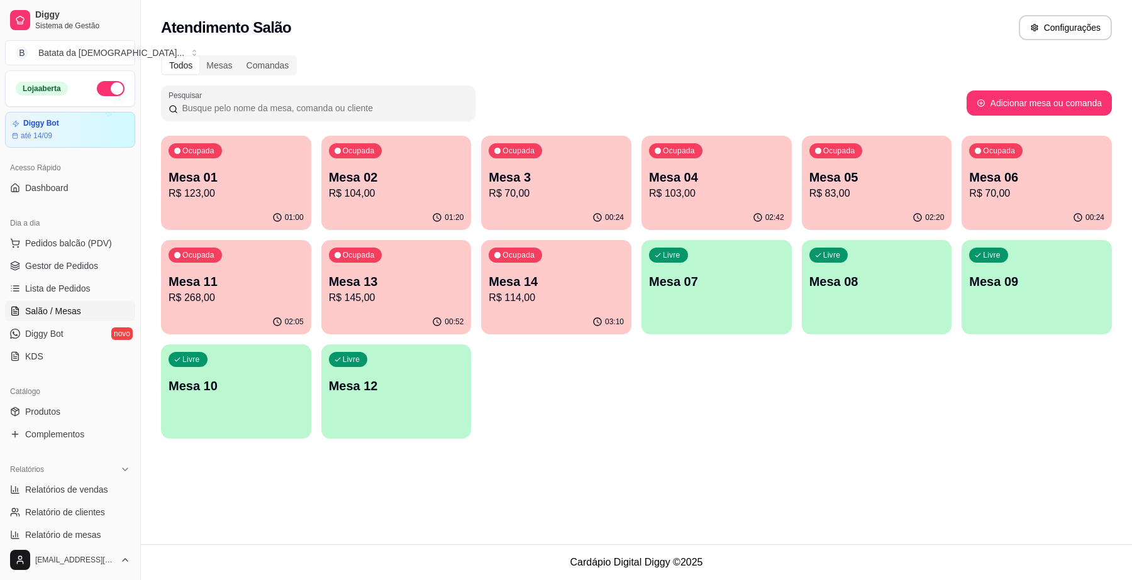
click at [224, 181] on p "Mesa 01" at bounding box center [236, 178] width 135 height 18
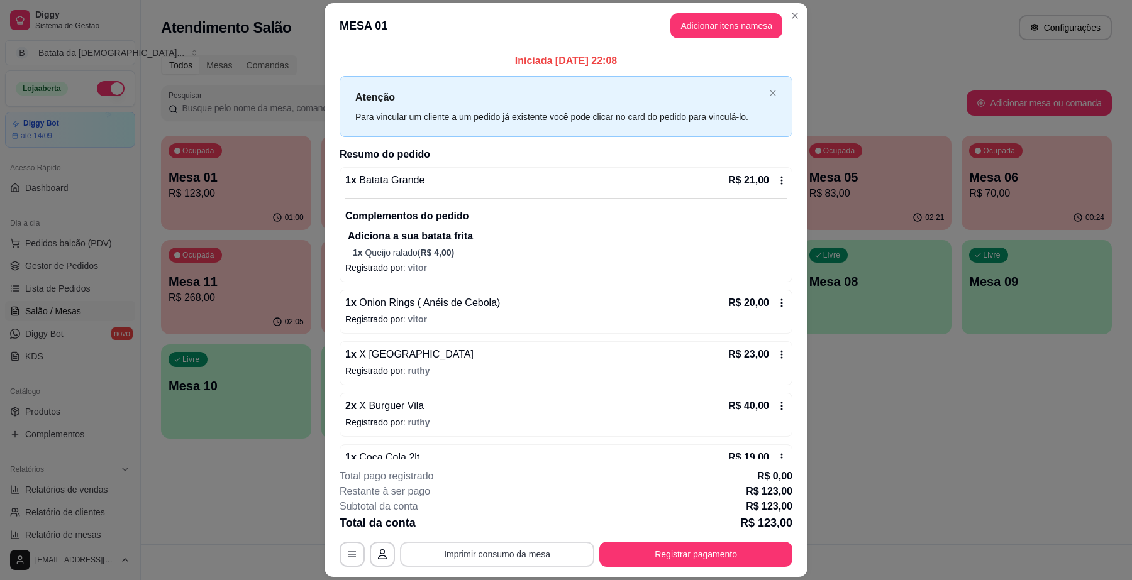
click at [538, 557] on button "Imprimir consumo da mesa" at bounding box center [497, 554] width 194 height 25
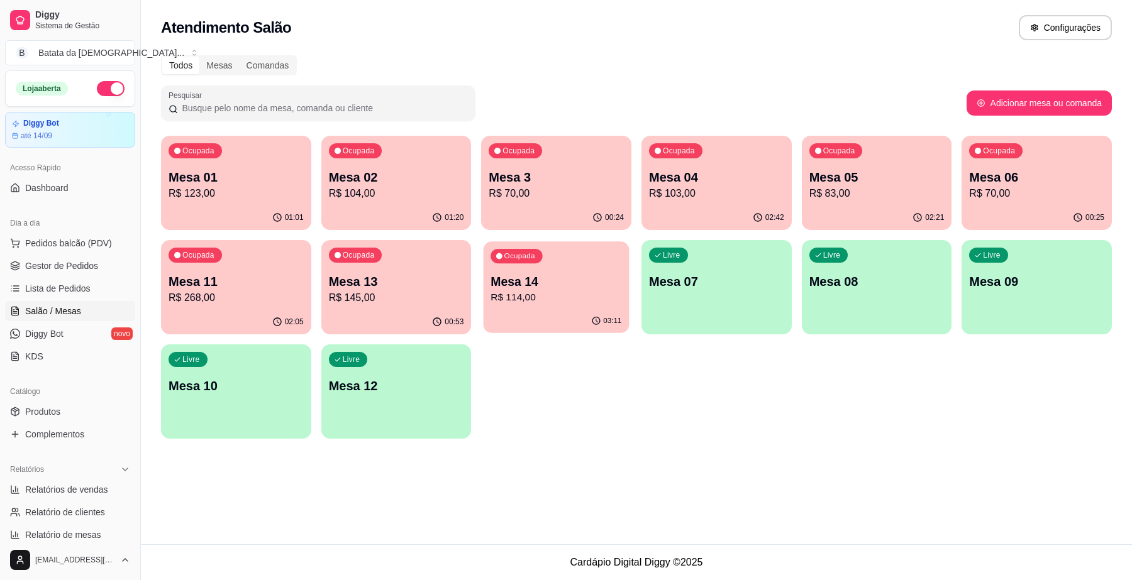
click at [615, 306] on div "Ocupada Mesa 14 R$ 114,00" at bounding box center [557, 275] width 146 height 68
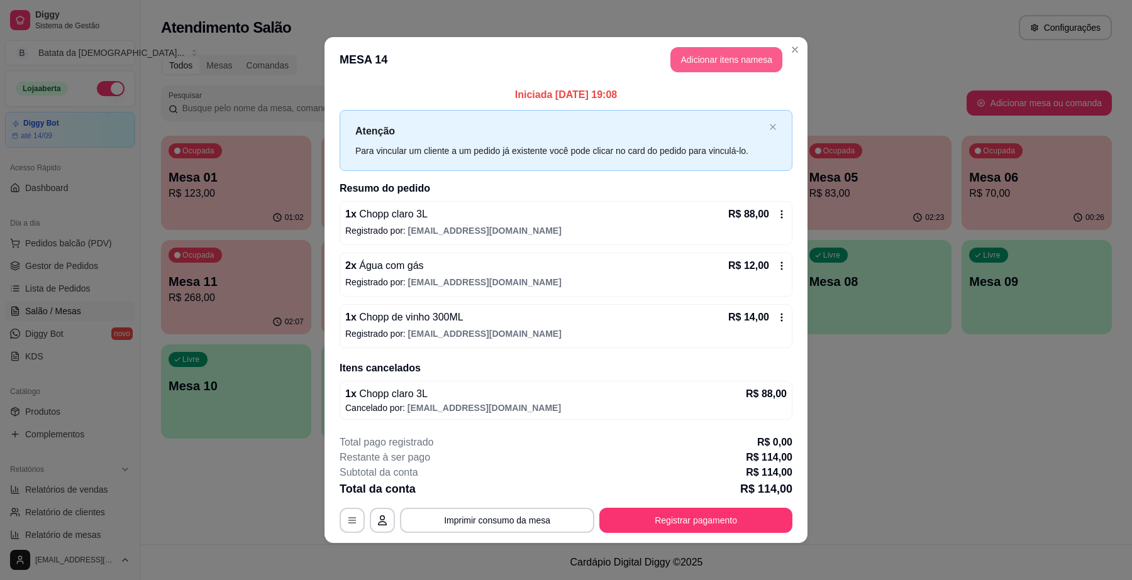
click at [702, 60] on button "Adicionar itens na mesa" at bounding box center [726, 59] width 112 height 25
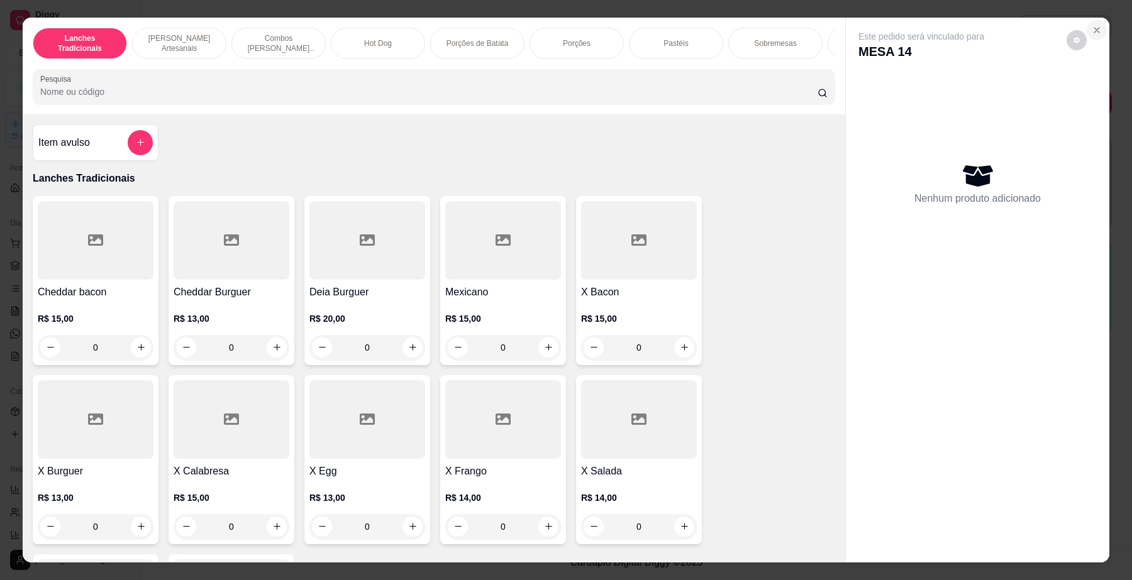
click at [1093, 29] on icon "Close" at bounding box center [1097, 30] width 10 height 10
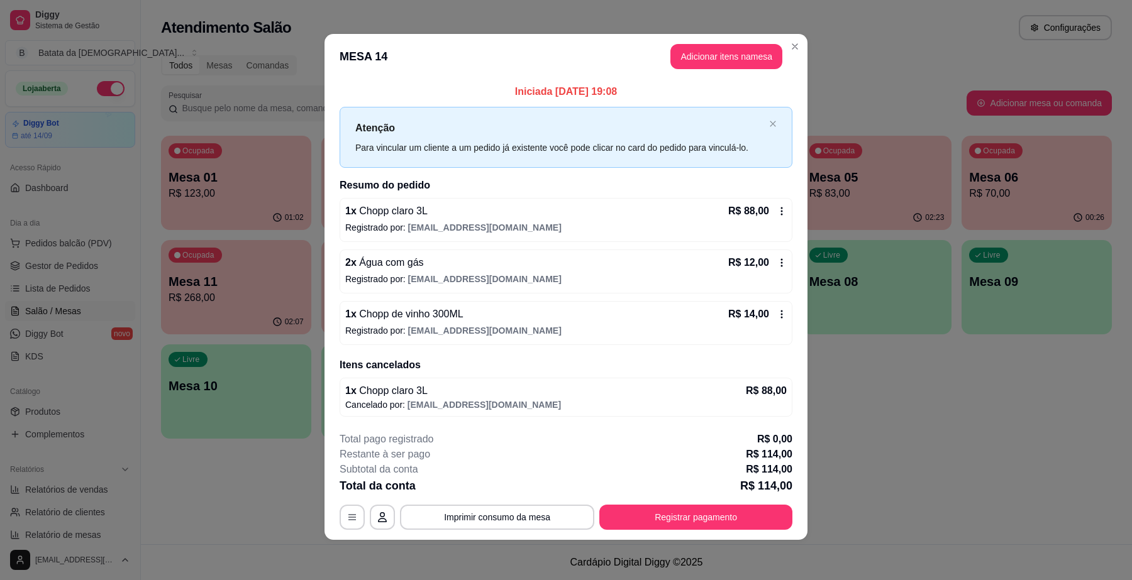
scroll to position [4, 0]
click at [729, 48] on button "Adicionar itens na mesa" at bounding box center [726, 57] width 108 height 25
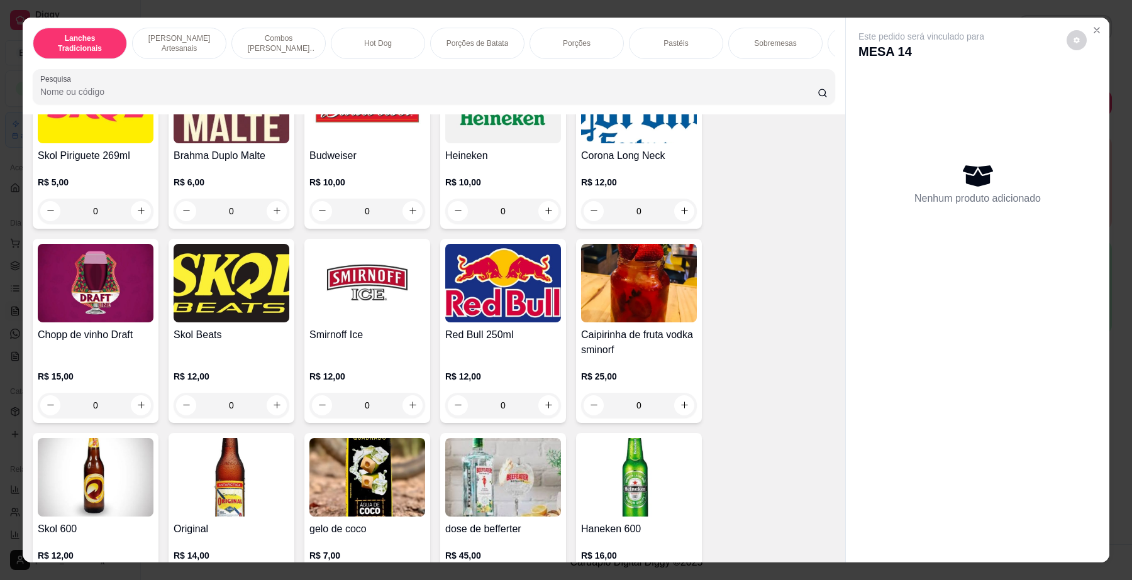
scroll to position [3852, 0]
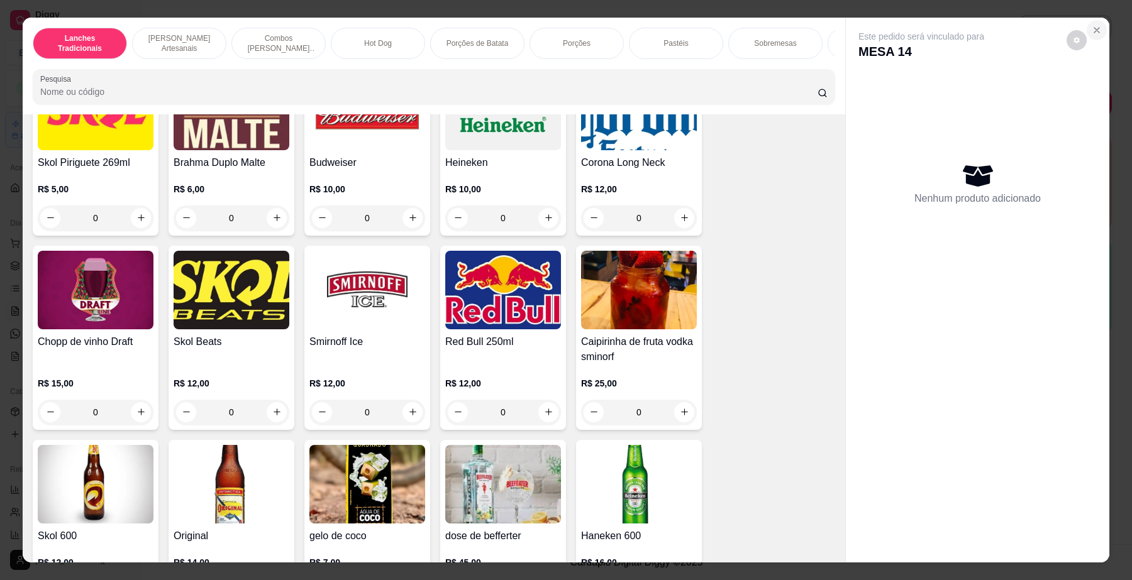
click at [1087, 33] on button "Close" at bounding box center [1097, 30] width 20 height 20
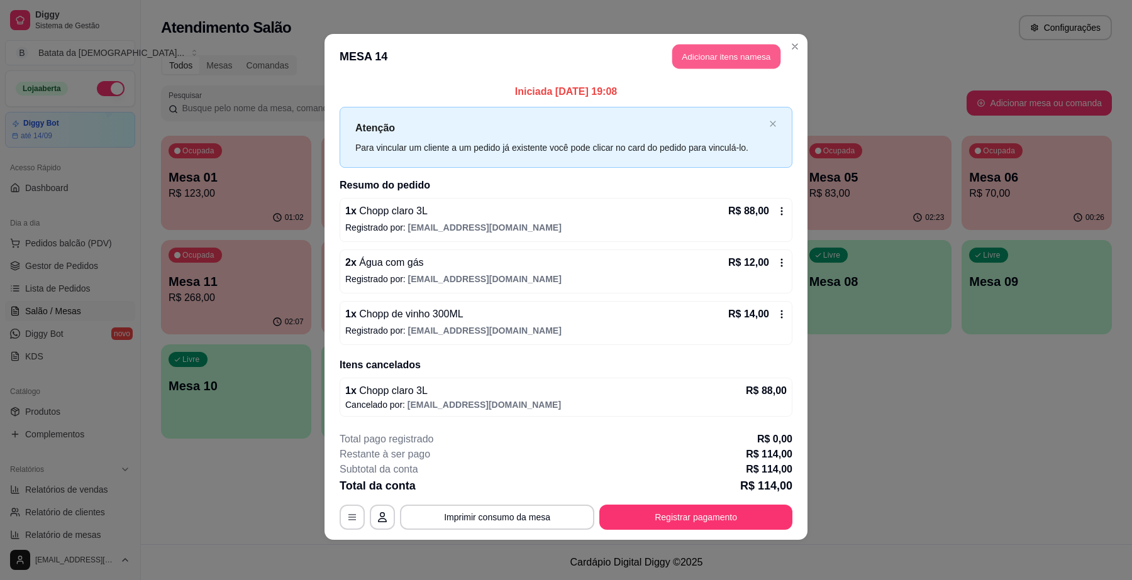
click at [726, 53] on button "Adicionar itens na mesa" at bounding box center [726, 57] width 108 height 25
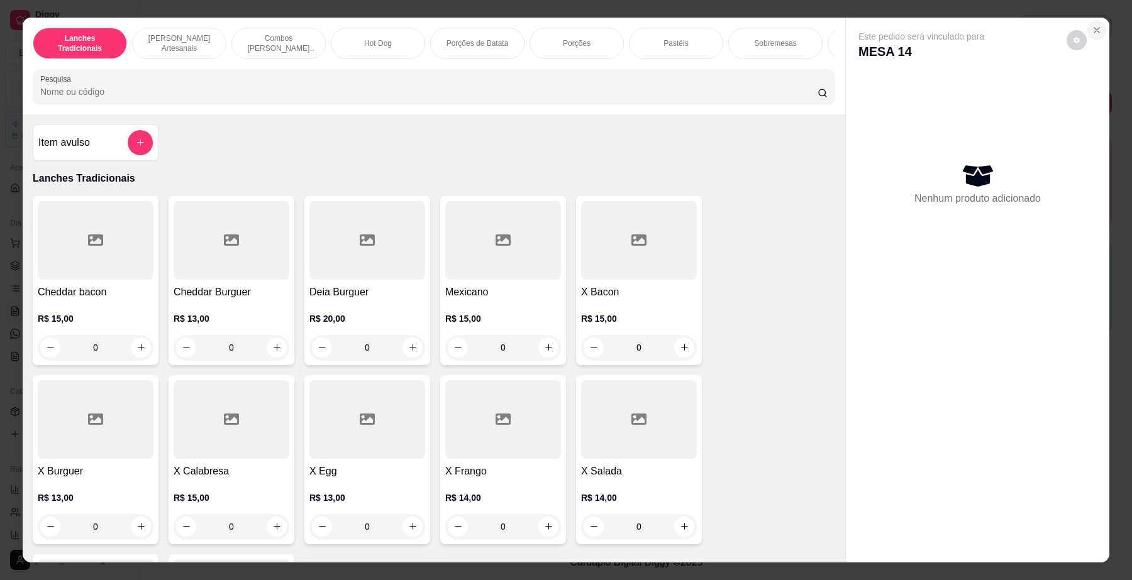
click at [1093, 23] on button "Close" at bounding box center [1097, 30] width 20 height 20
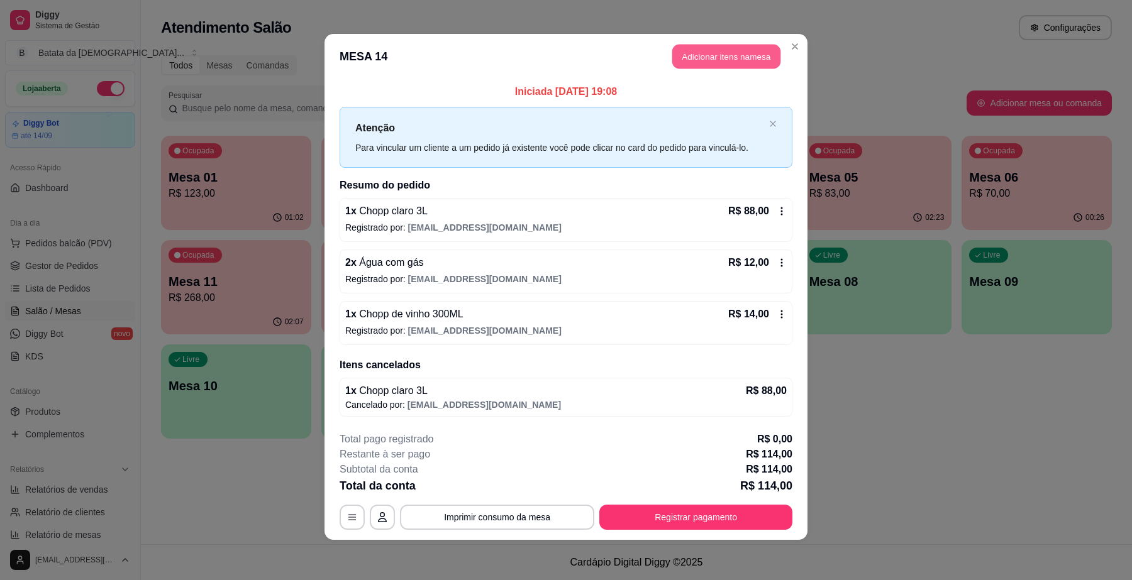
click at [712, 55] on button "Adicionar itens na mesa" at bounding box center [726, 57] width 108 height 25
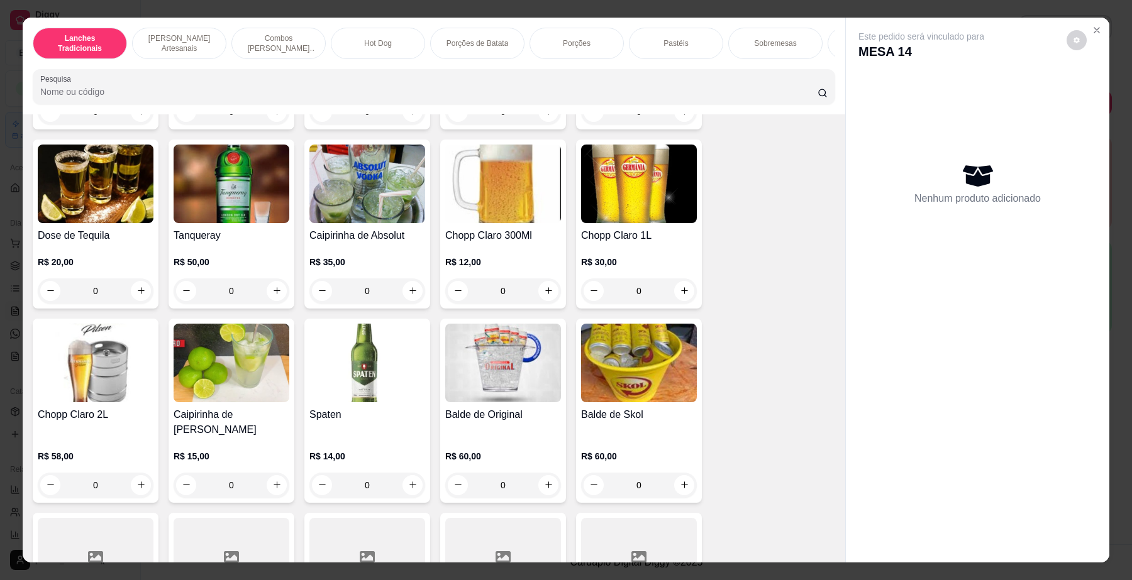
scroll to position [4638, 0]
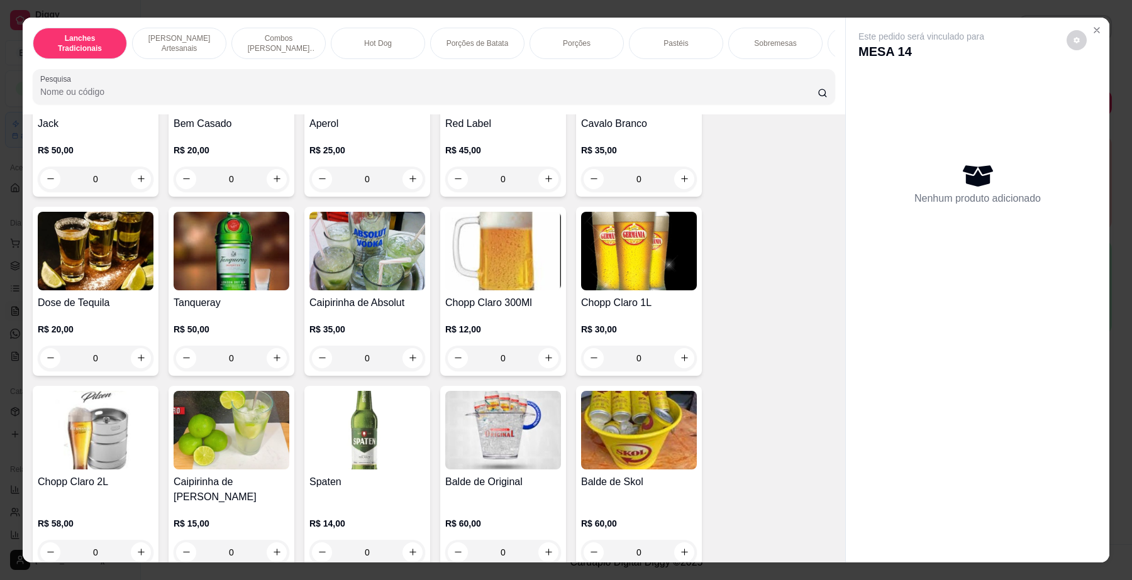
click at [130, 429] on img at bounding box center [96, 430] width 116 height 79
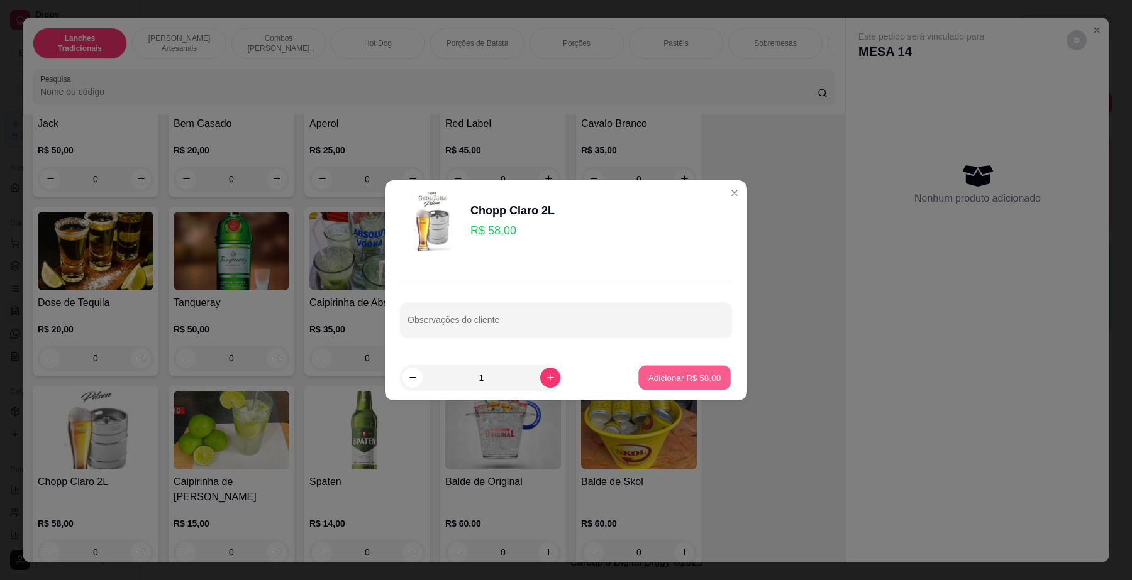
click at [700, 384] on button "Adicionar R$ 58,00" at bounding box center [684, 377] width 92 height 25
type input "1"
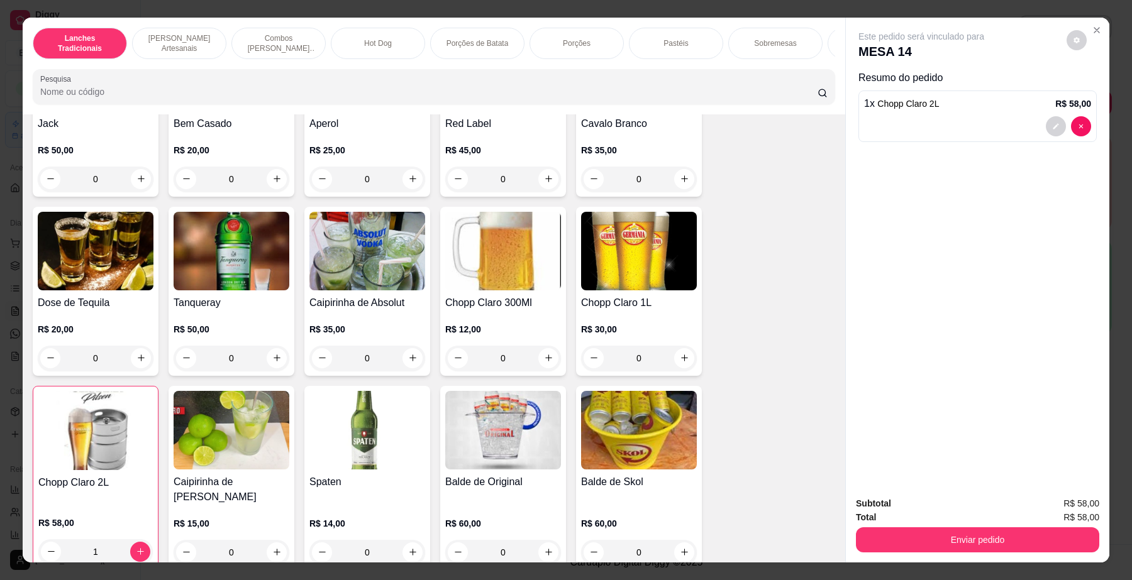
click at [1065, 134] on div at bounding box center [1068, 126] width 45 height 20
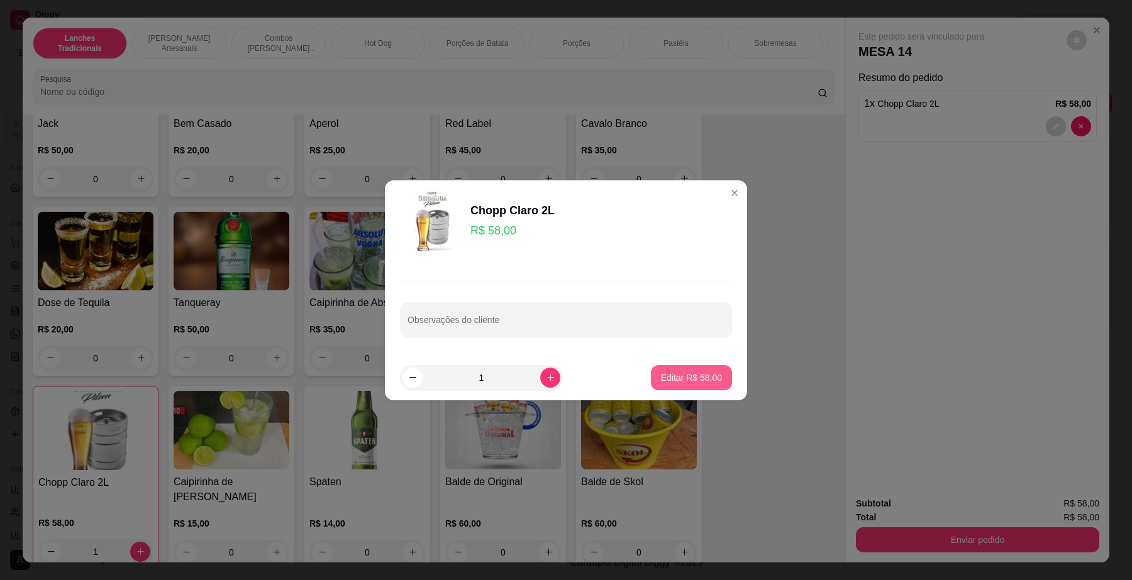
click at [683, 384] on button "Editar R$ 58,00" at bounding box center [691, 377] width 81 height 25
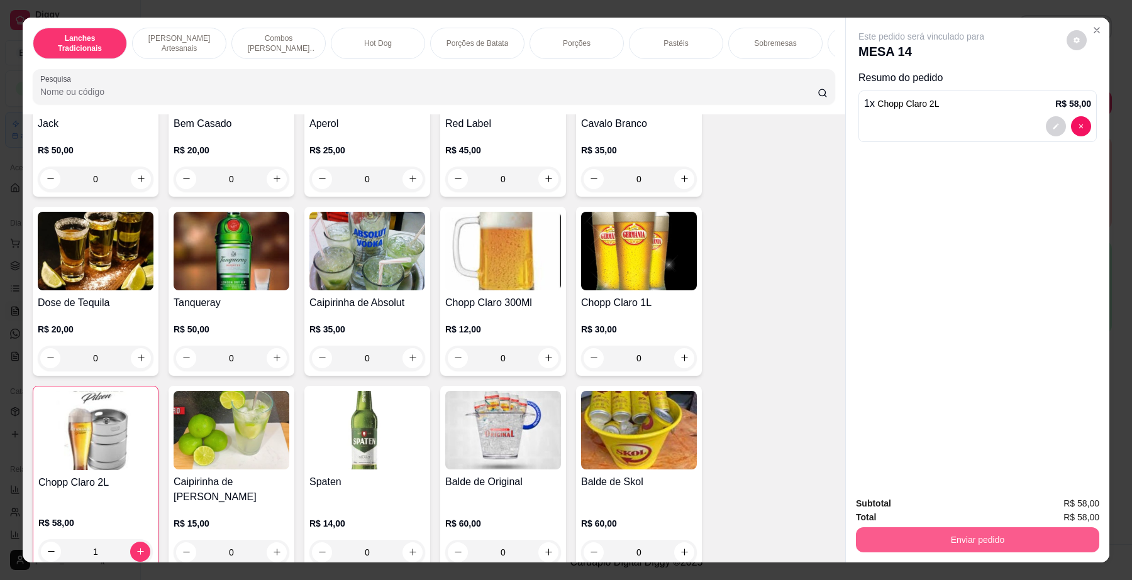
click at [858, 544] on button "Enviar pedido" at bounding box center [977, 540] width 243 height 25
click at [929, 509] on button "Não registrar e enviar pedido" at bounding box center [935, 510] width 131 height 24
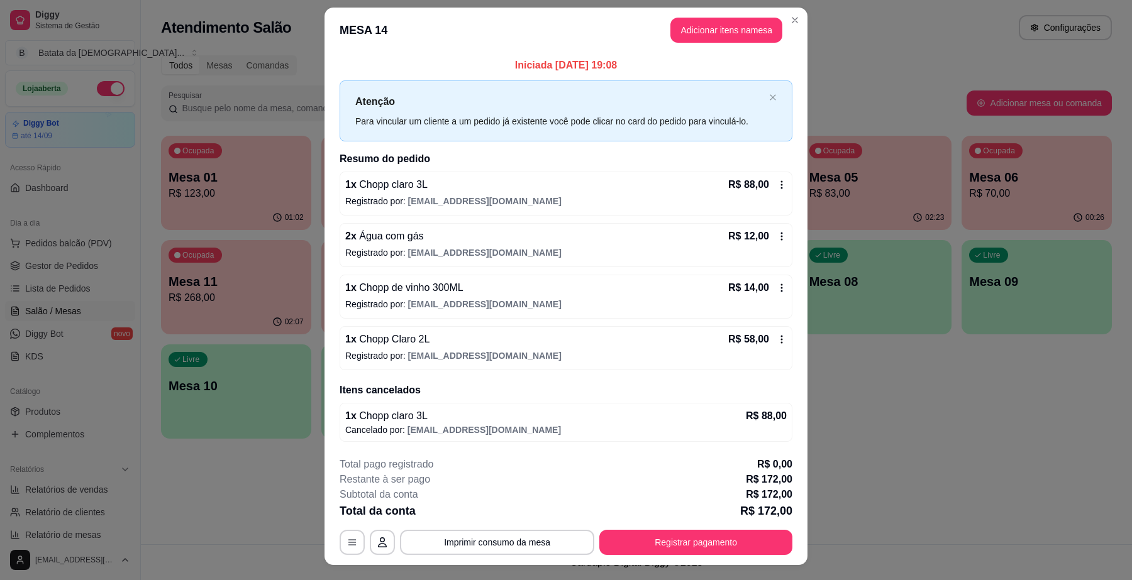
scroll to position [0, 0]
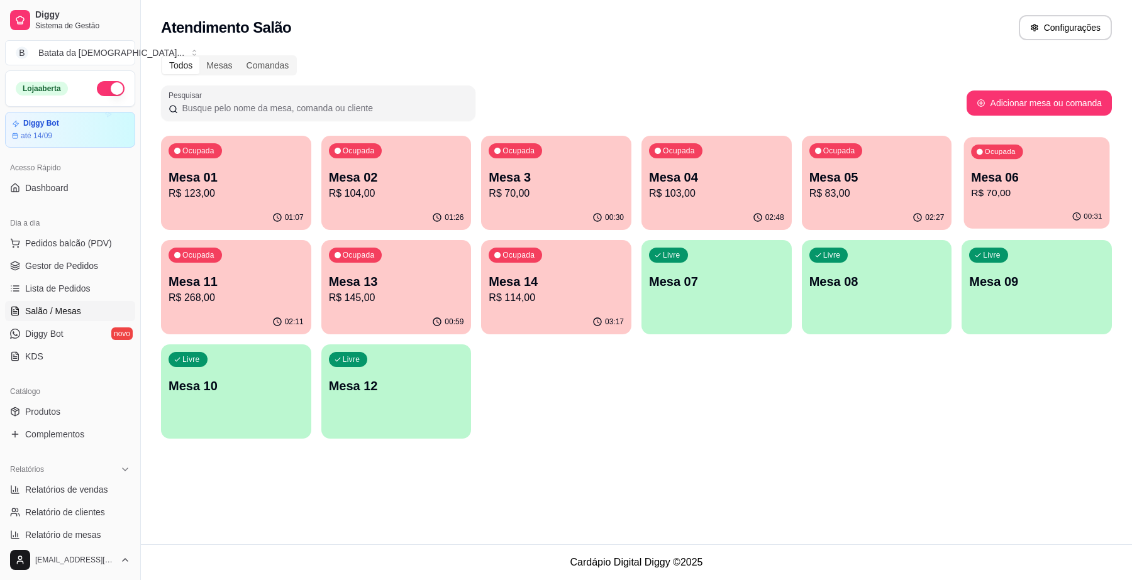
click at [1067, 171] on p "Mesa 06" at bounding box center [1037, 177] width 131 height 17
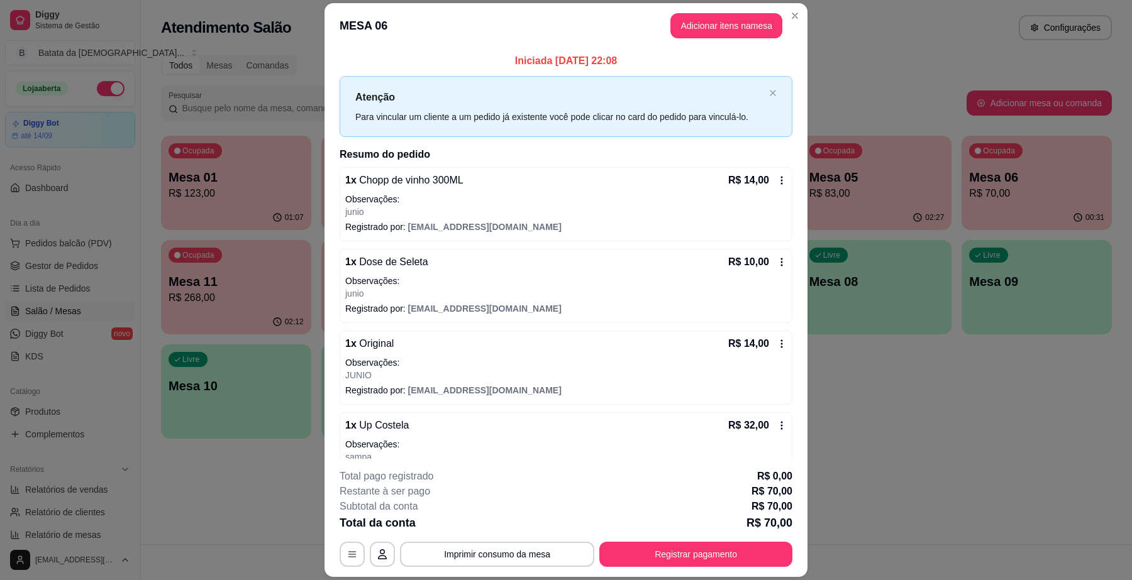
scroll to position [33, 0]
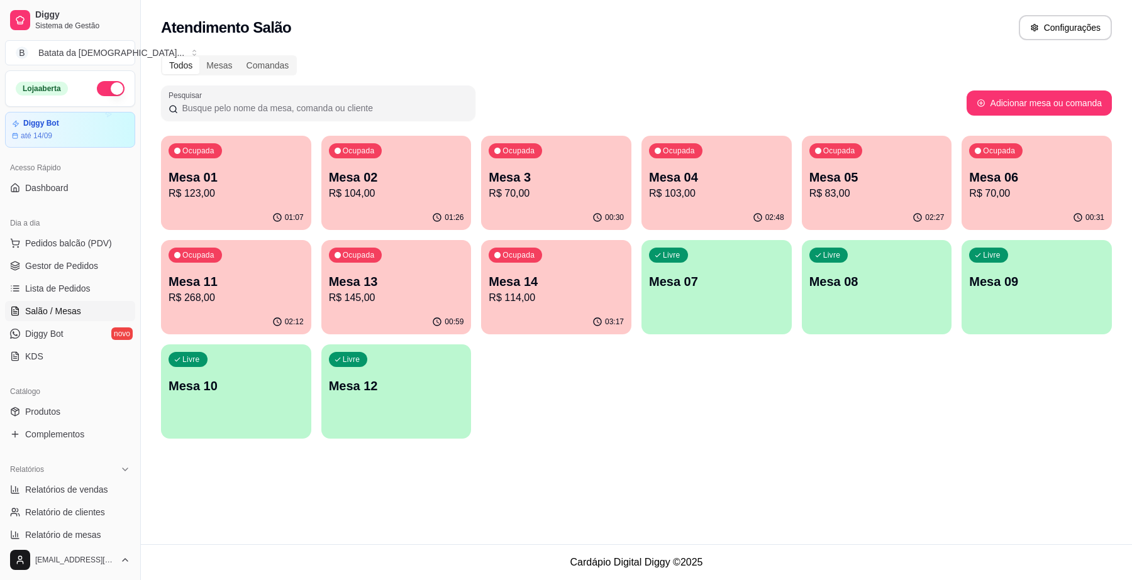
click at [512, 306] on div "Ocupada Mesa 14 R$ 114,00" at bounding box center [556, 275] width 150 height 70
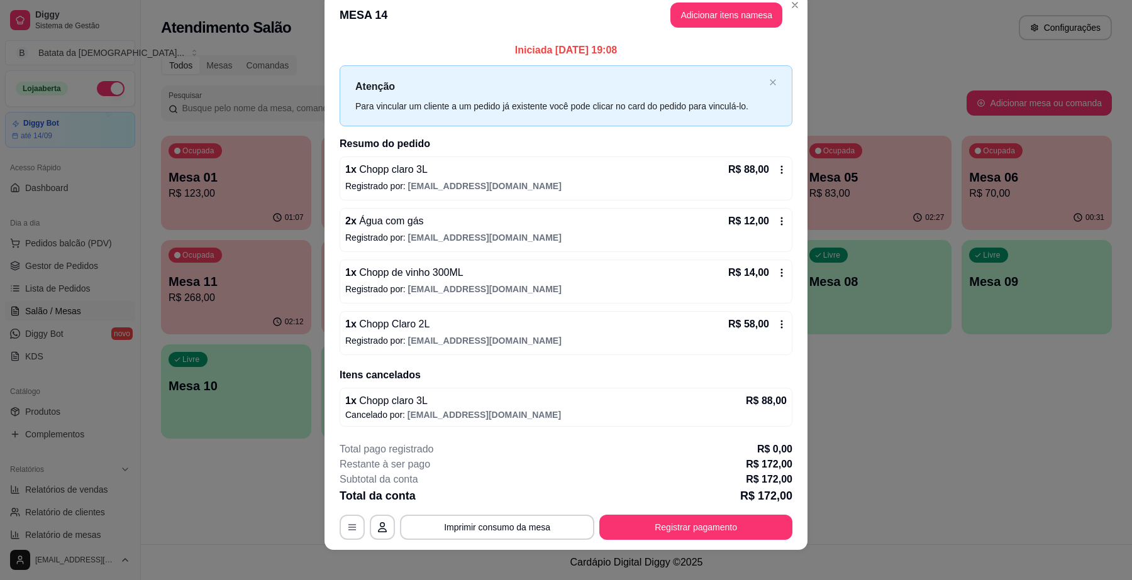
scroll to position [30, 0]
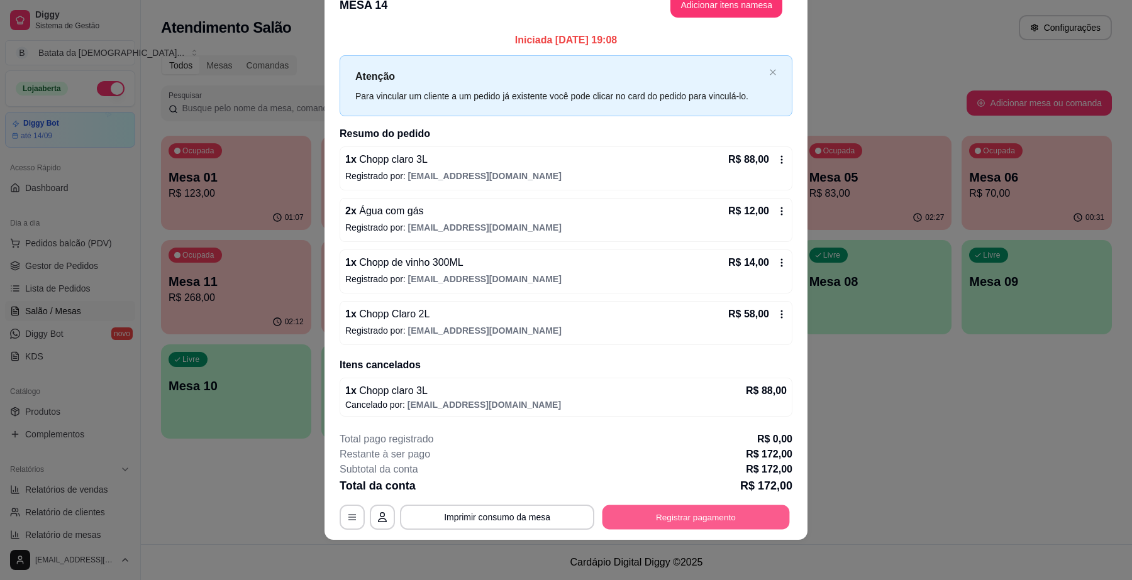
click at [643, 514] on button "Registrar pagamento" at bounding box center [695, 518] width 187 height 25
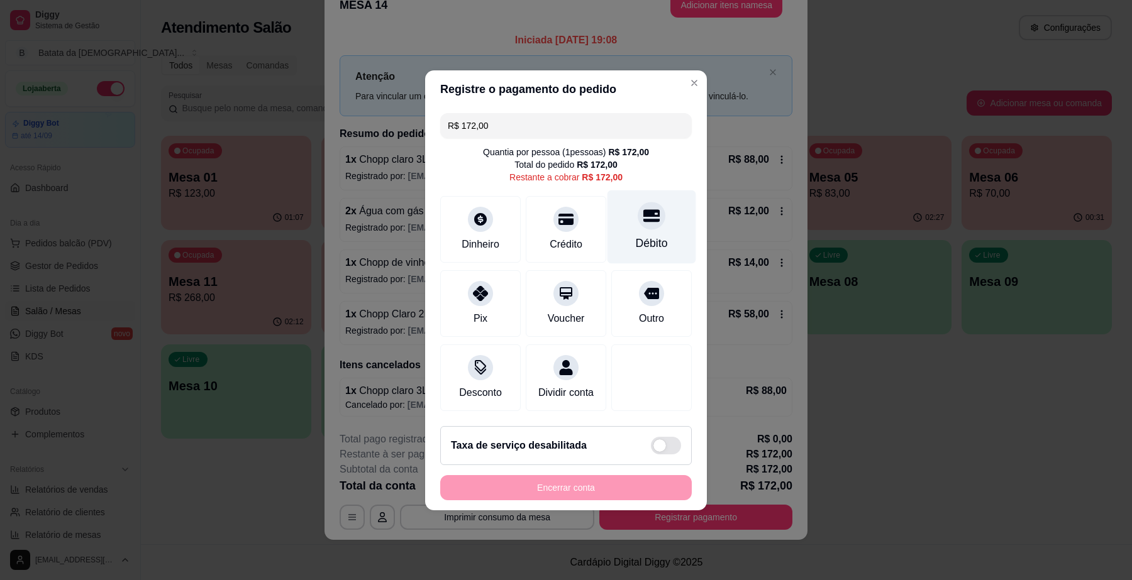
click at [653, 235] on div "Débito" at bounding box center [652, 243] width 32 height 16
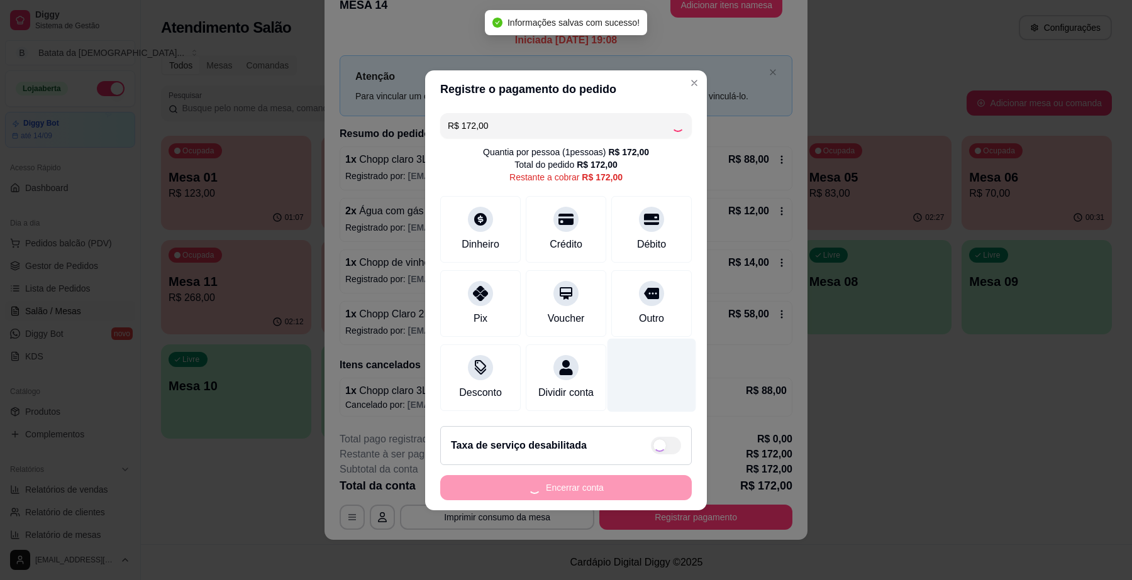
type input "R$ 0,00"
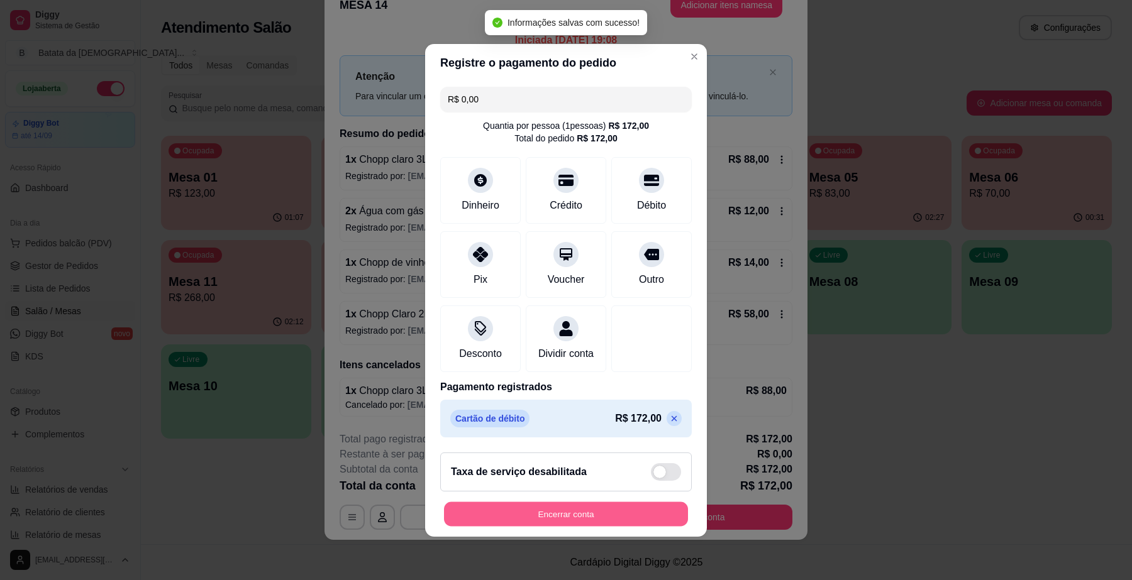
click at [633, 518] on button "Encerrar conta" at bounding box center [566, 514] width 244 height 25
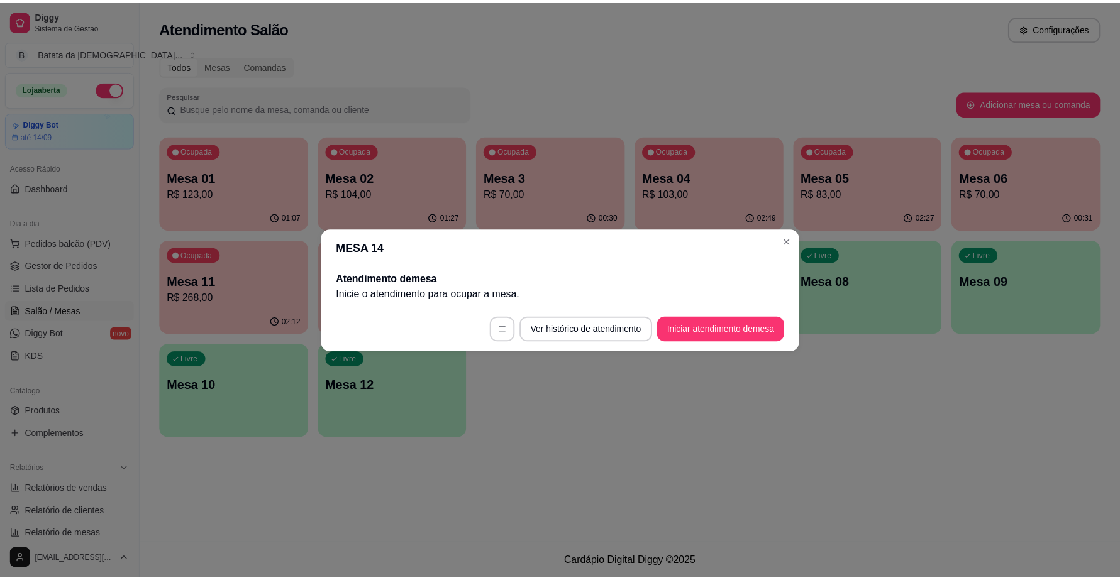
scroll to position [0, 0]
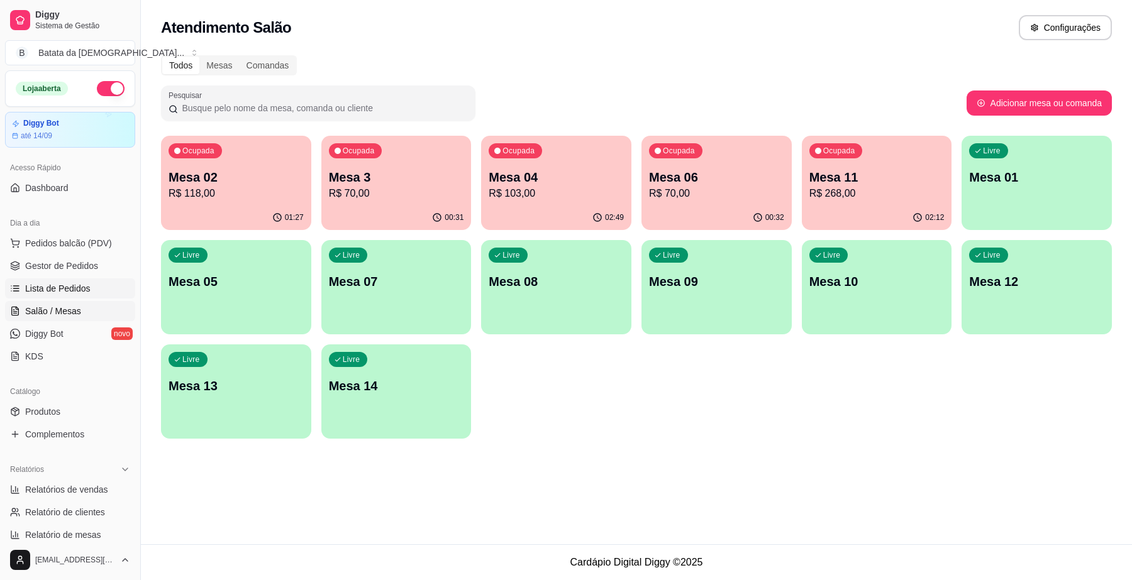
click at [110, 296] on link "Lista de Pedidos" at bounding box center [70, 289] width 130 height 20
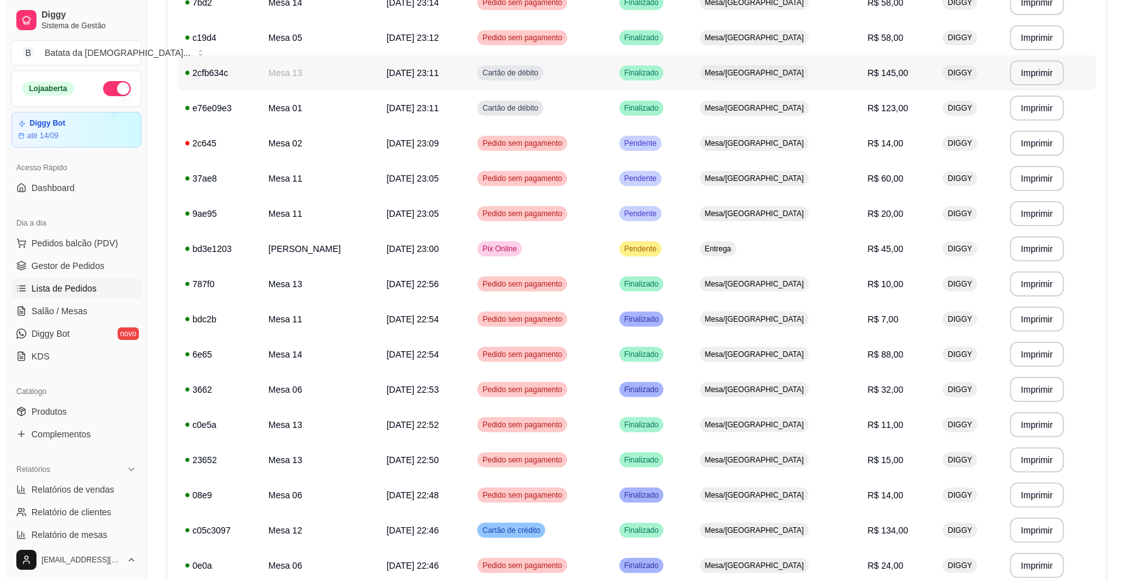
scroll to position [314, 0]
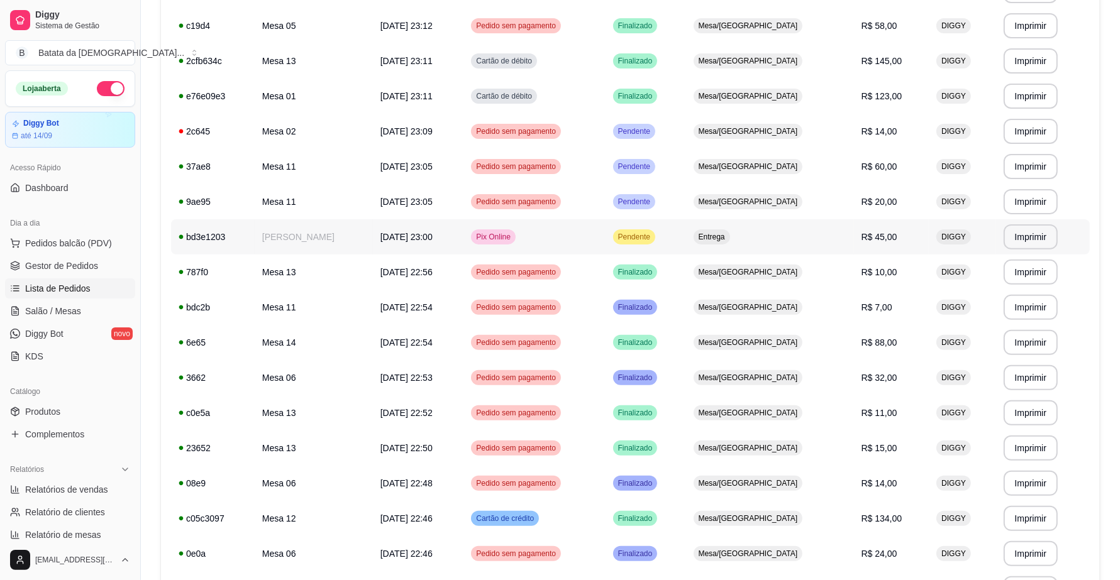
click at [861, 238] on span "R$ 45,00" at bounding box center [879, 237] width 36 height 10
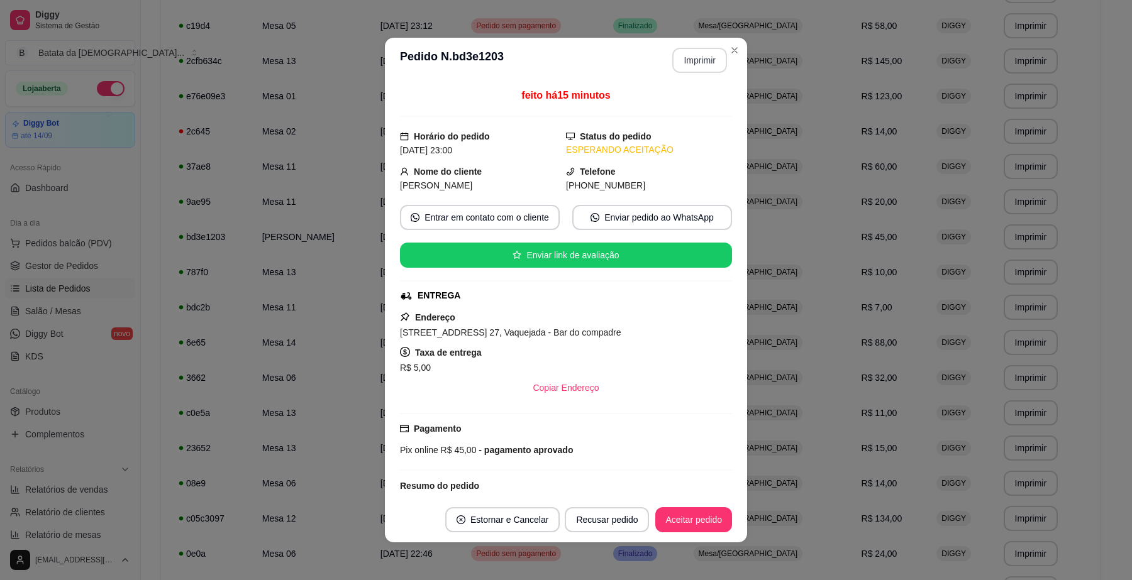
click at [701, 67] on button "Imprimir" at bounding box center [699, 60] width 55 height 25
click at [695, 520] on button "Aceitar pedido" at bounding box center [693, 520] width 74 height 25
click at [702, 511] on button "Mover para preparo" at bounding box center [682, 519] width 97 height 25
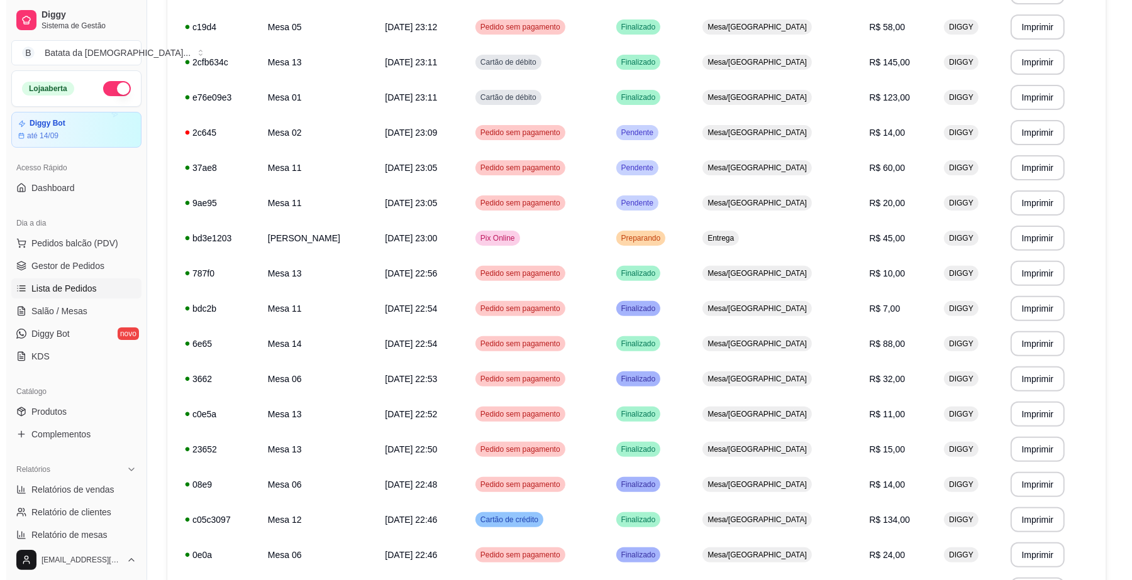
scroll to position [314, 0]
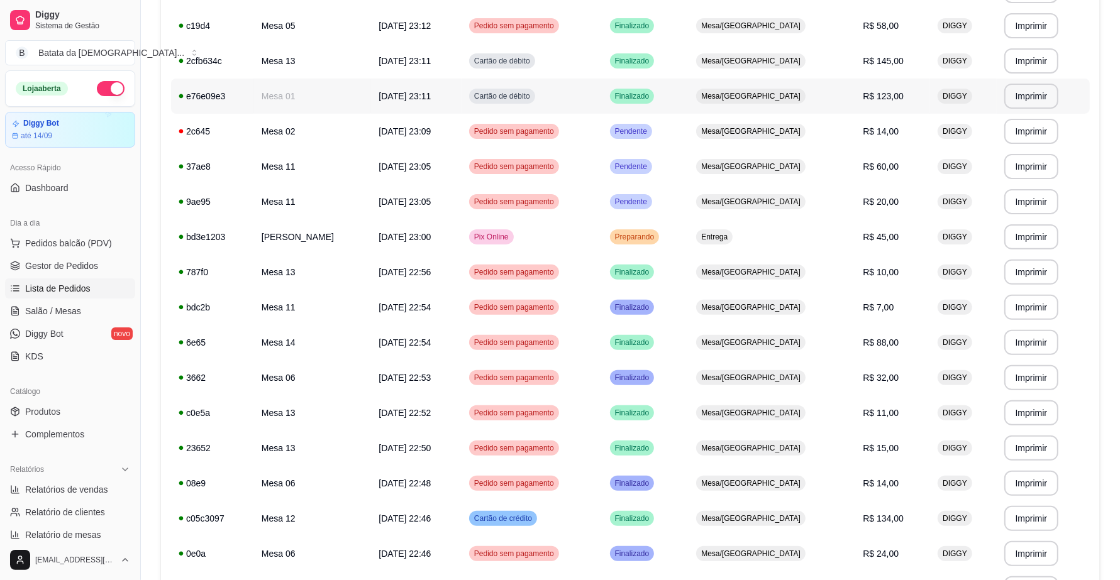
click at [736, 111] on td "Mesa/[GEOGRAPHIC_DATA]" at bounding box center [772, 96] width 167 height 35
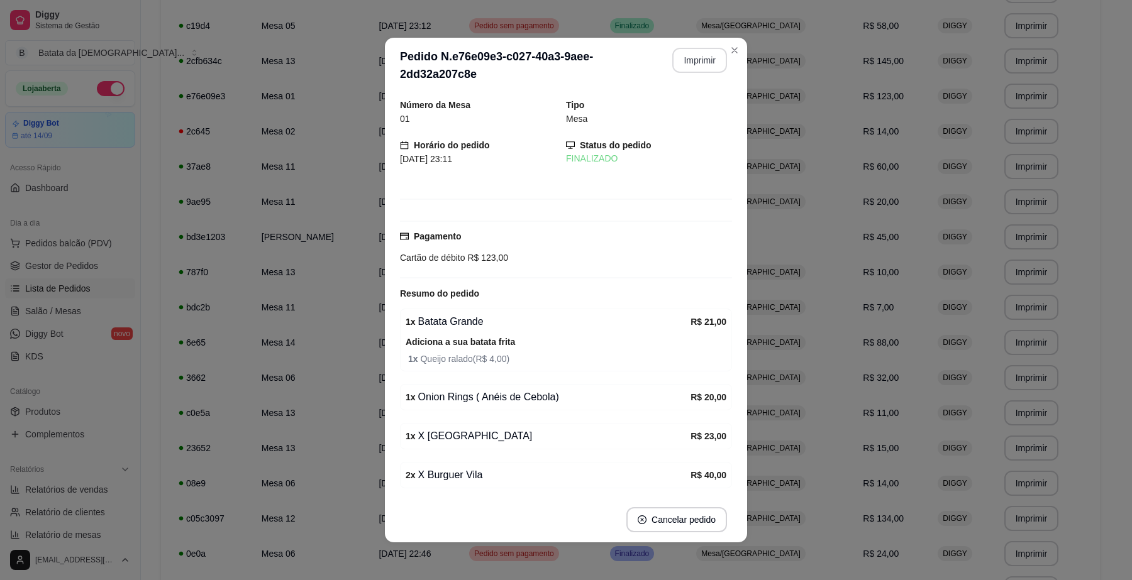
click at [721, 55] on button "Imprimir" at bounding box center [699, 60] width 55 height 25
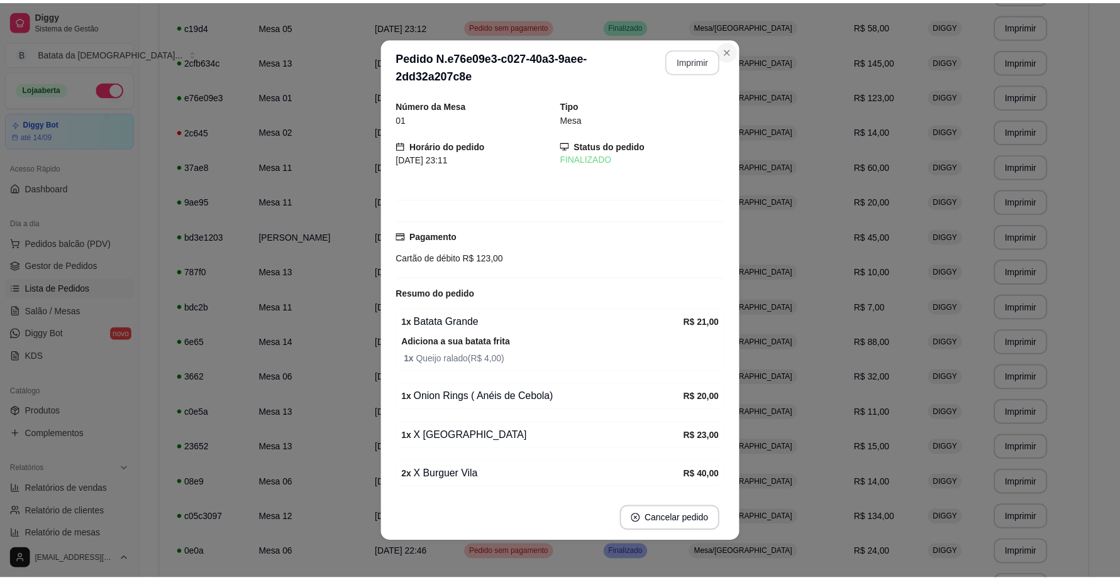
scroll to position [0, 0]
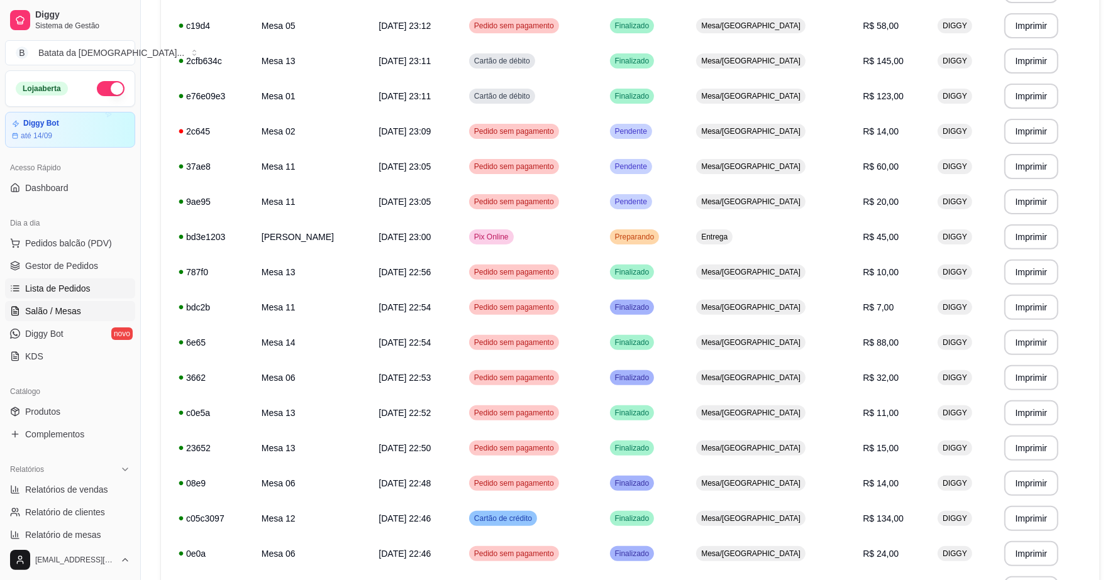
click at [73, 306] on span "Salão / Mesas" at bounding box center [53, 311] width 56 height 13
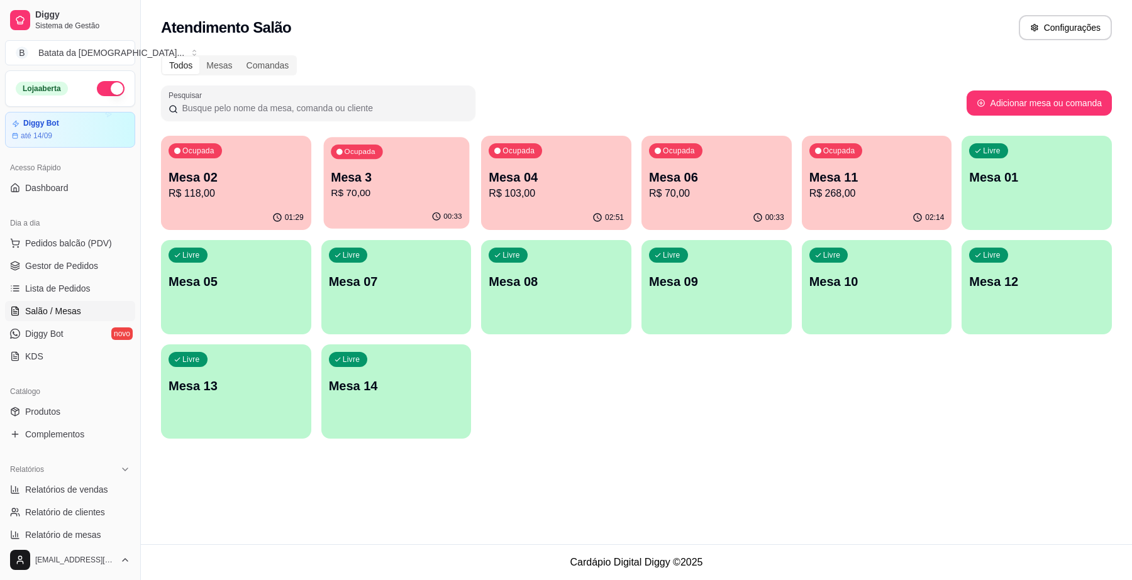
click at [412, 186] on p "R$ 70,00" at bounding box center [396, 193] width 131 height 14
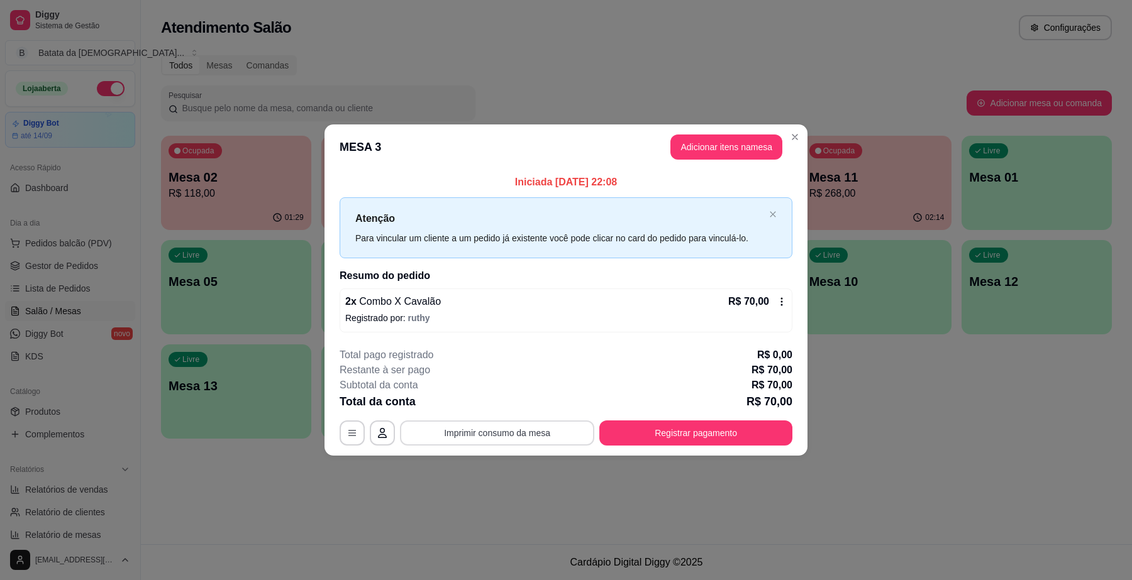
click at [534, 434] on button "Imprimir consumo da mesa" at bounding box center [497, 433] width 194 height 25
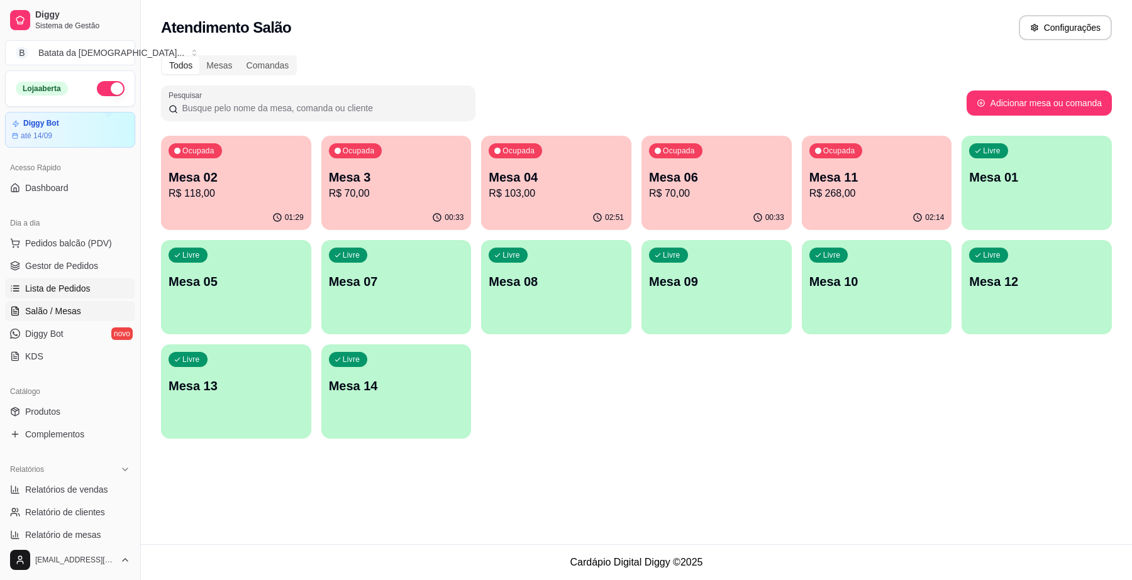
click at [42, 285] on span "Lista de Pedidos" at bounding box center [57, 288] width 65 height 13
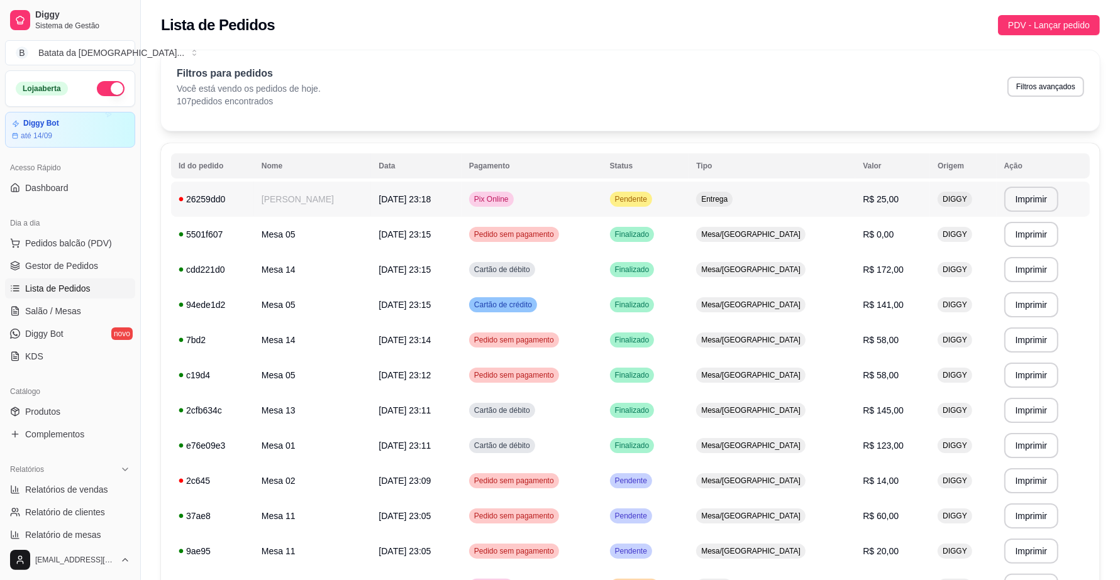
click at [730, 198] on span "Entrega" at bounding box center [714, 199] width 31 height 10
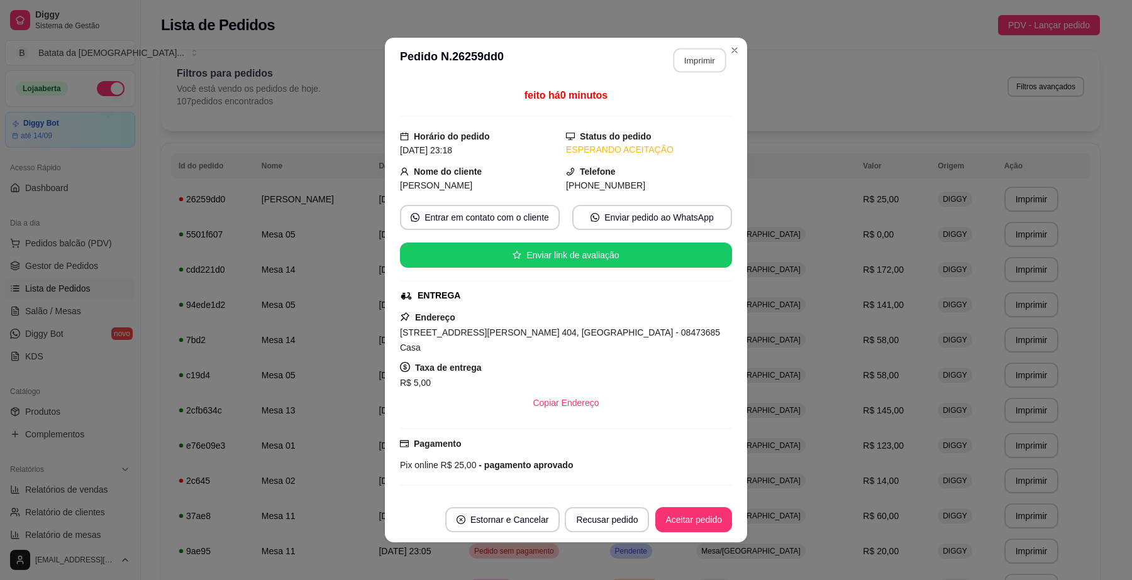
click at [703, 48] on button "Imprimir" at bounding box center [699, 60] width 53 height 25
click at [695, 525] on button "Aceitar pedido" at bounding box center [693, 520] width 74 height 25
click at [702, 531] on button "Mover para preparo" at bounding box center [683, 520] width 94 height 25
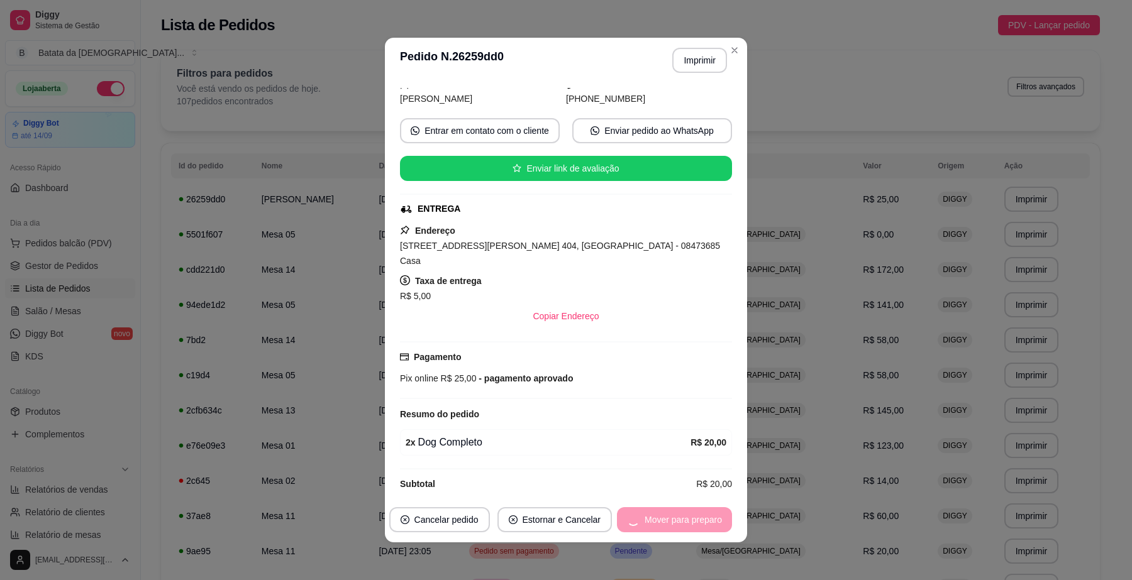
scroll to position [88, 0]
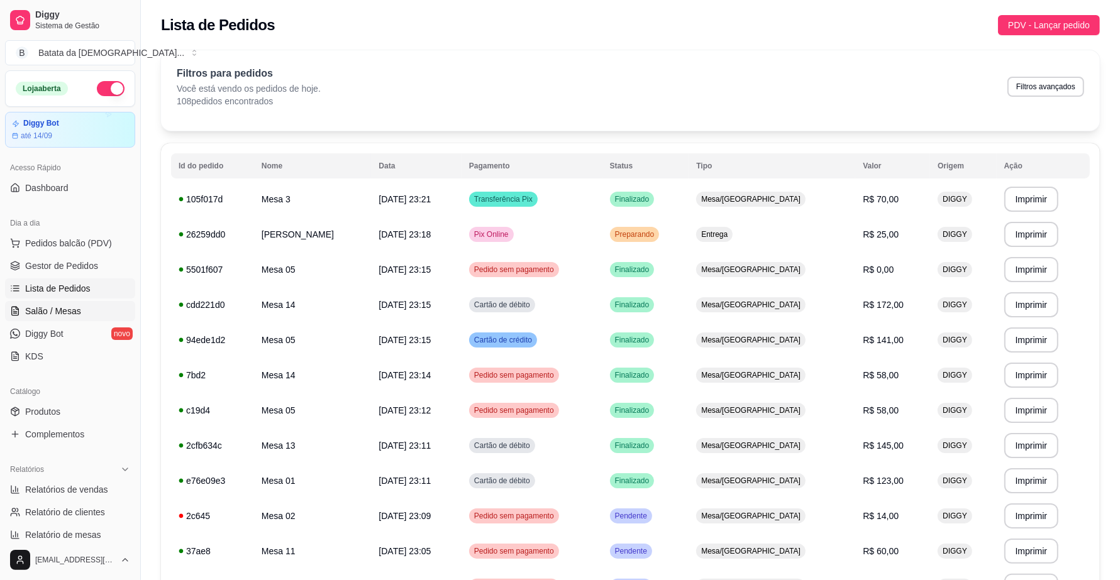
click at [82, 316] on link "Salão / Mesas" at bounding box center [70, 311] width 130 height 20
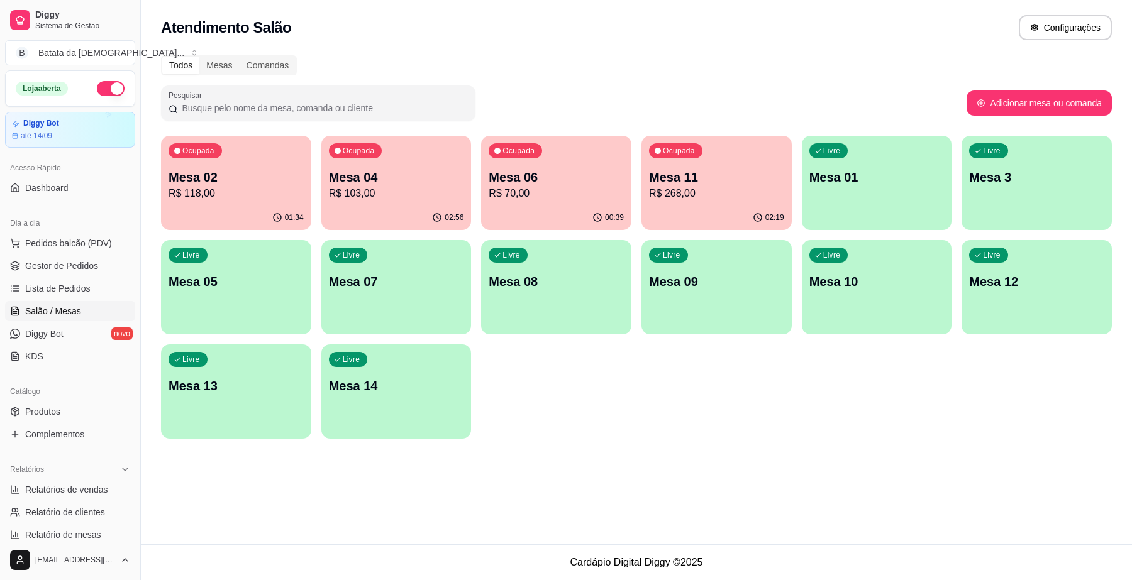
click at [705, 187] on p "R$ 268,00" at bounding box center [716, 193] width 135 height 15
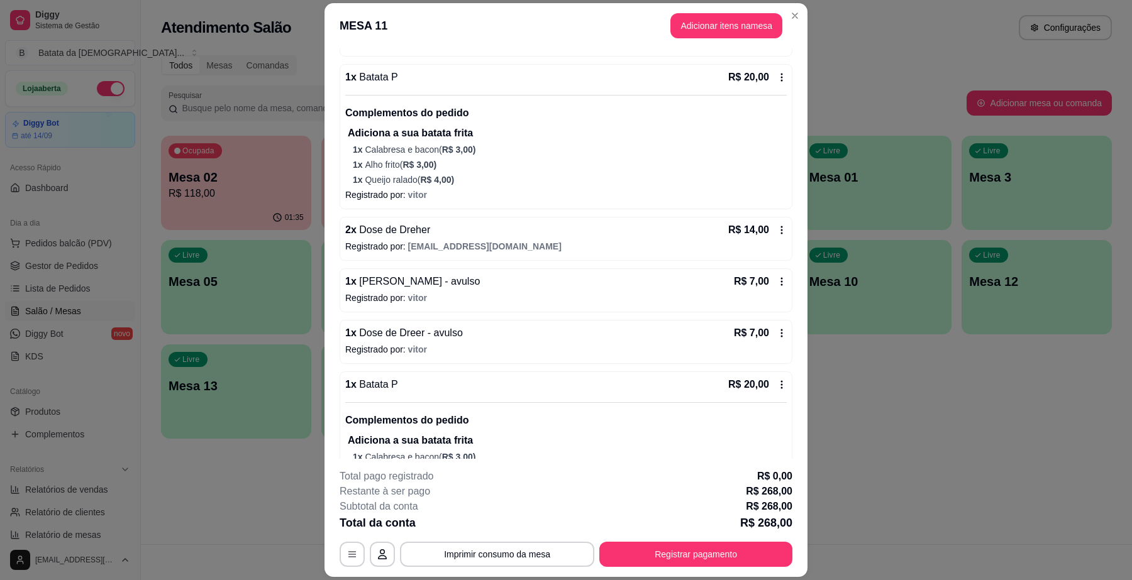
scroll to position [314, 0]
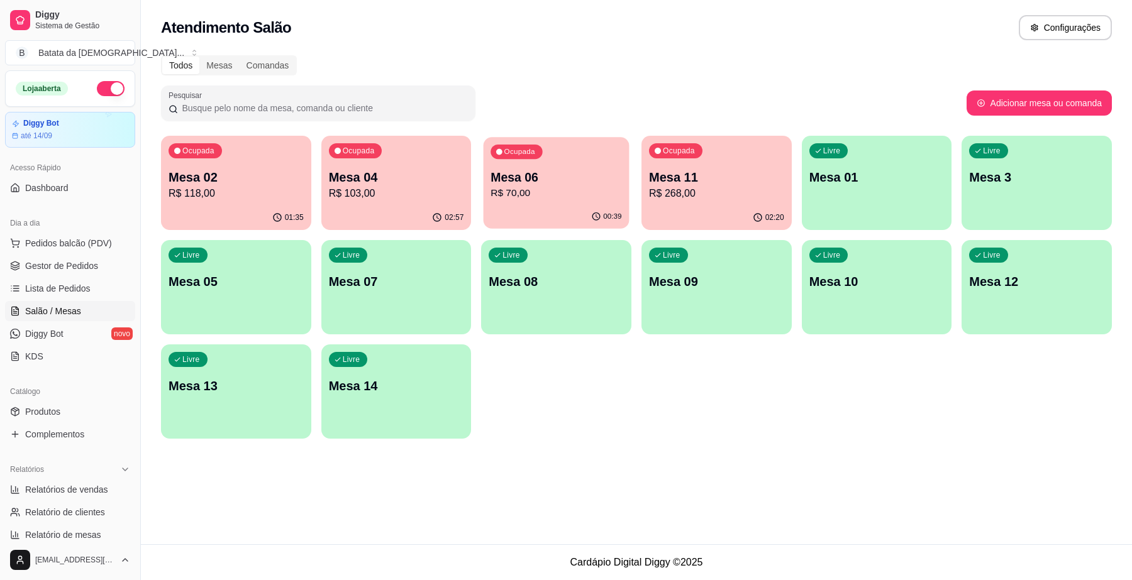
click at [521, 211] on div "00:39" at bounding box center [557, 217] width 146 height 24
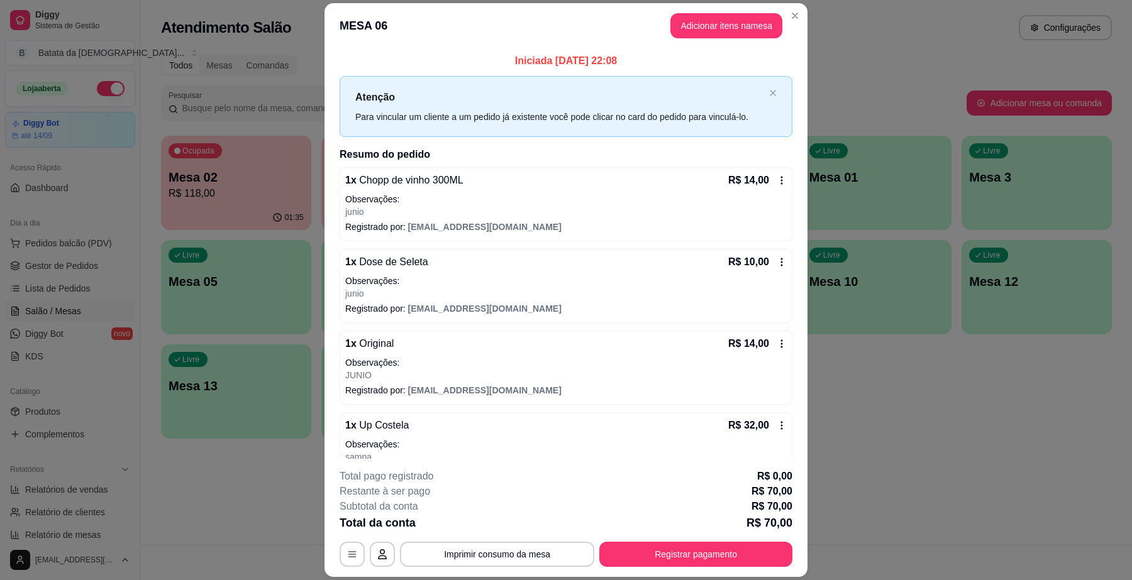
scroll to position [33, 0]
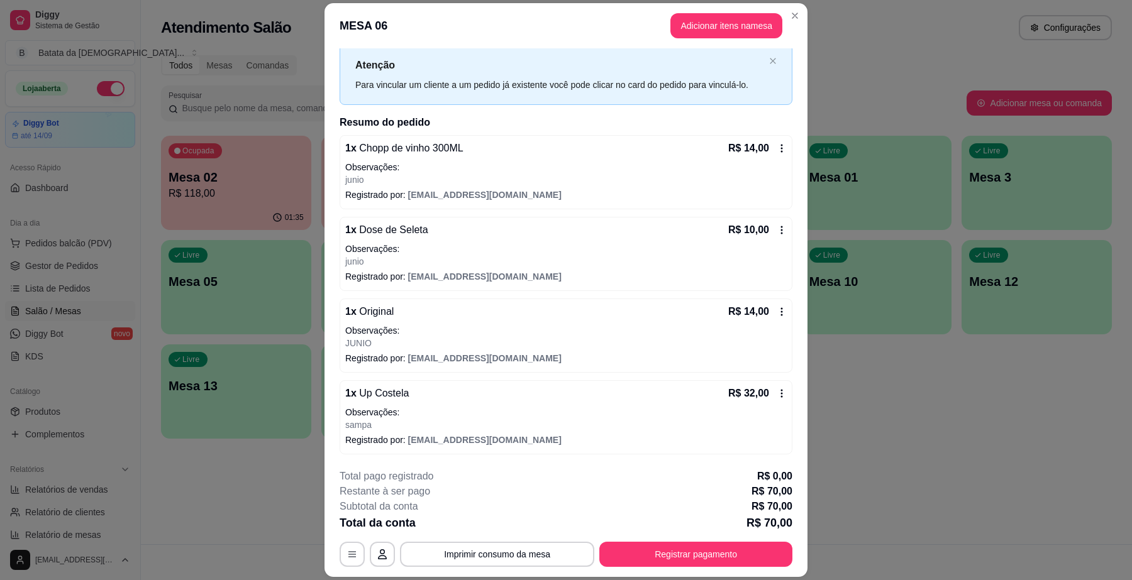
click at [777, 390] on icon at bounding box center [782, 394] width 10 height 10
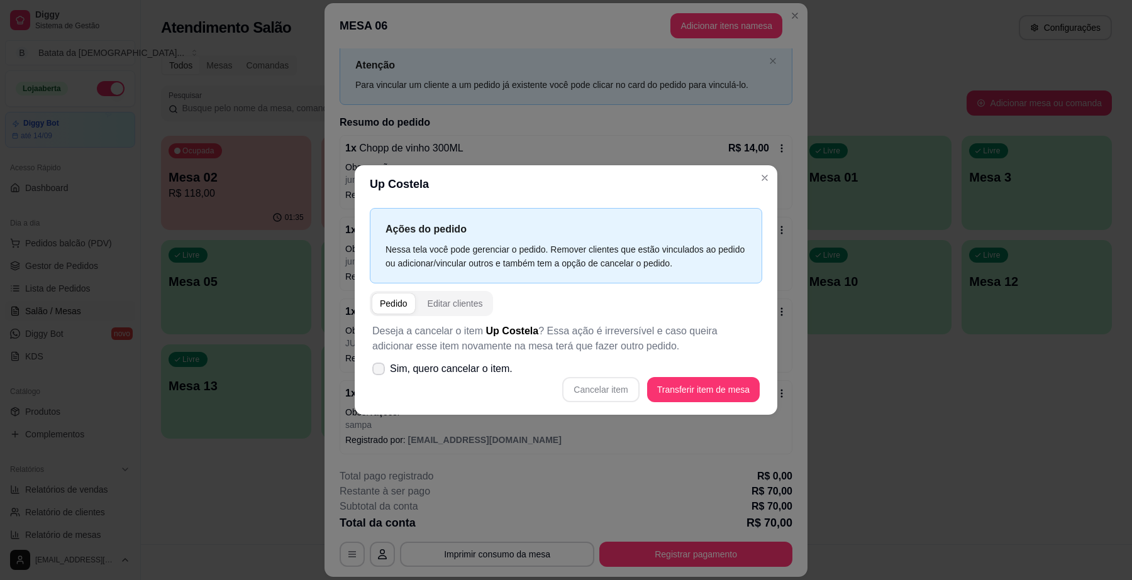
click at [460, 372] on span "Sim, quero cancelar o item." at bounding box center [451, 369] width 123 height 15
click at [380, 372] on input "Sim, quero cancelar o item." at bounding box center [376, 375] width 8 height 8
checkbox input "true"
click at [613, 387] on button "Cancelar item" at bounding box center [600, 389] width 75 height 25
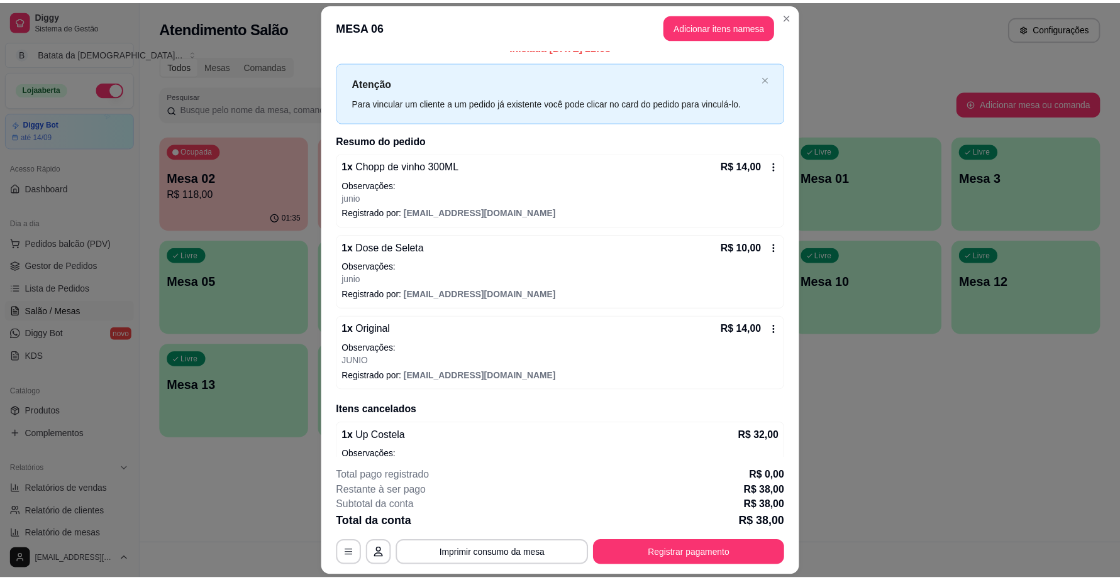
scroll to position [0, 0]
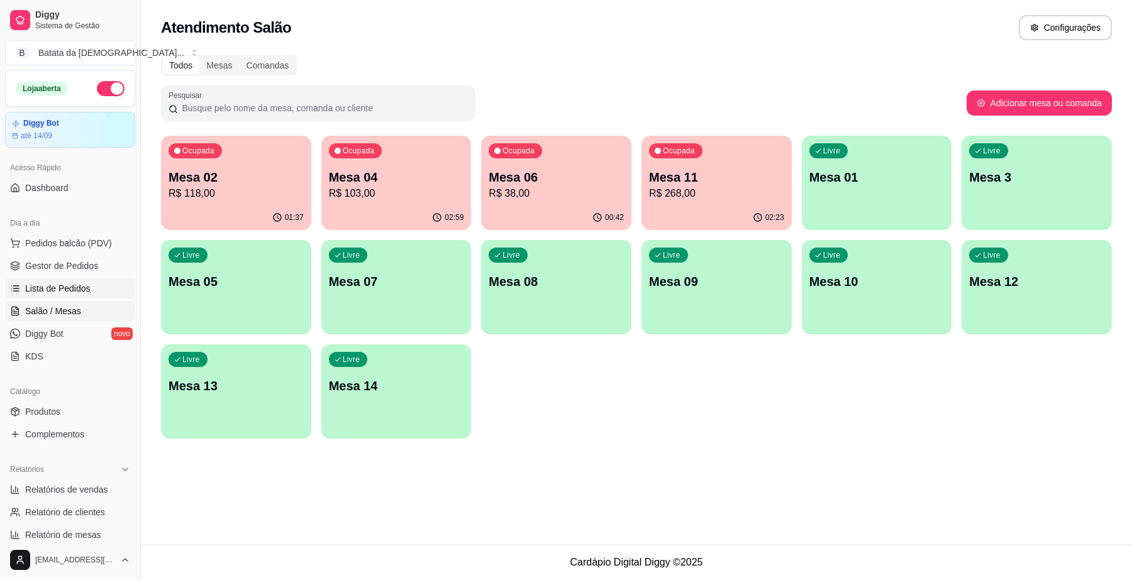
click at [42, 281] on link "Lista de Pedidos" at bounding box center [70, 289] width 130 height 20
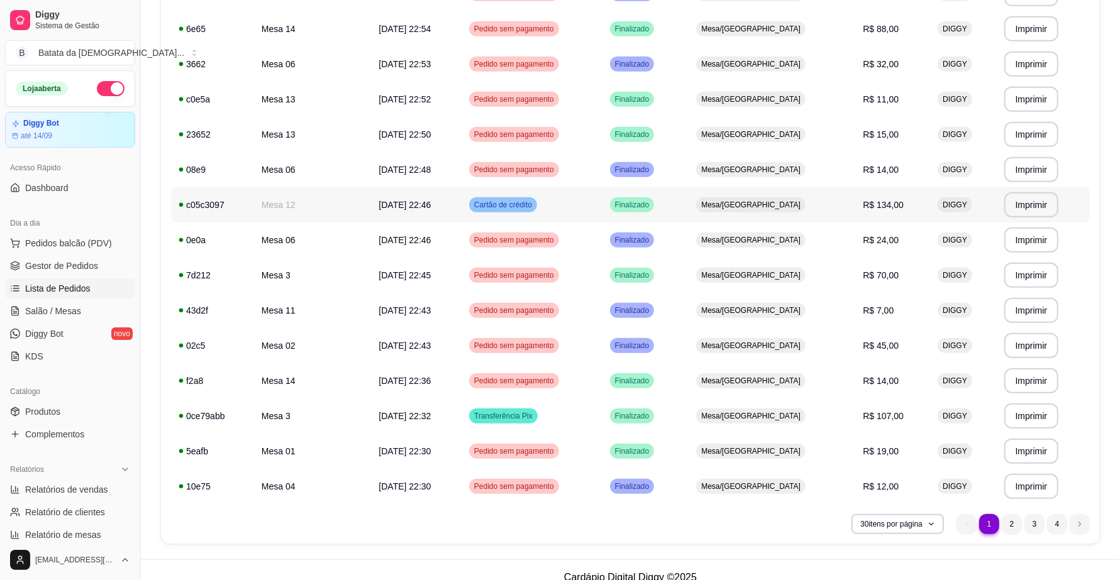
scroll to position [748, 0]
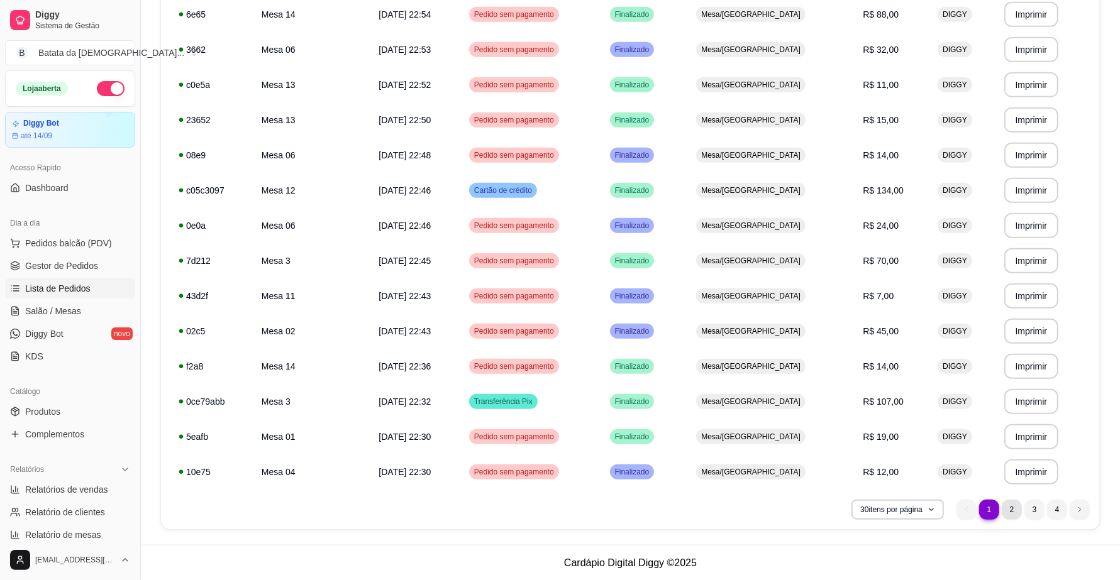
click at [1017, 511] on li "2" at bounding box center [1012, 510] width 20 height 20
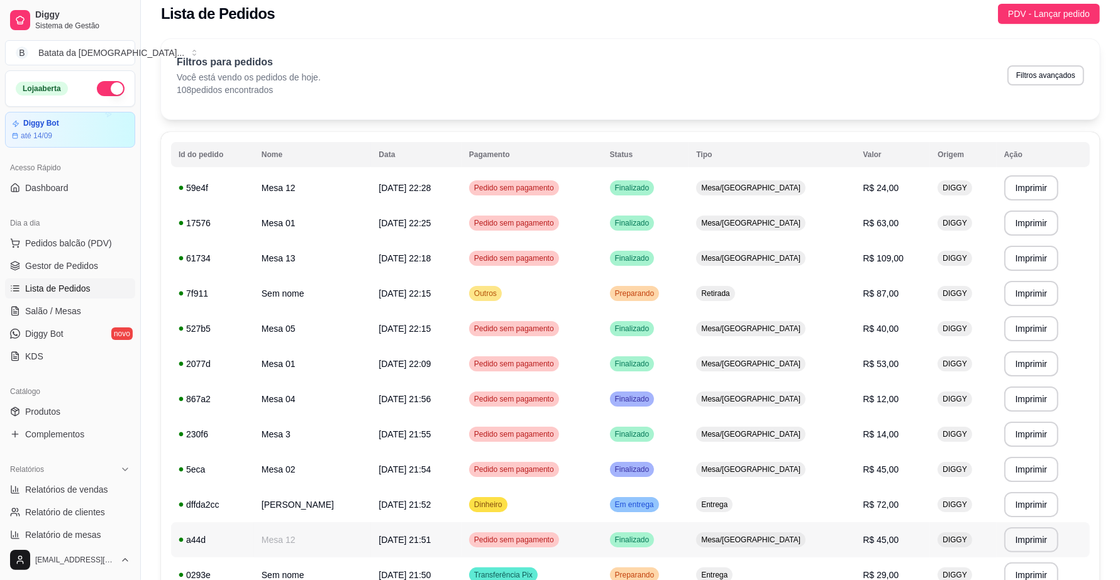
scroll to position [0, 0]
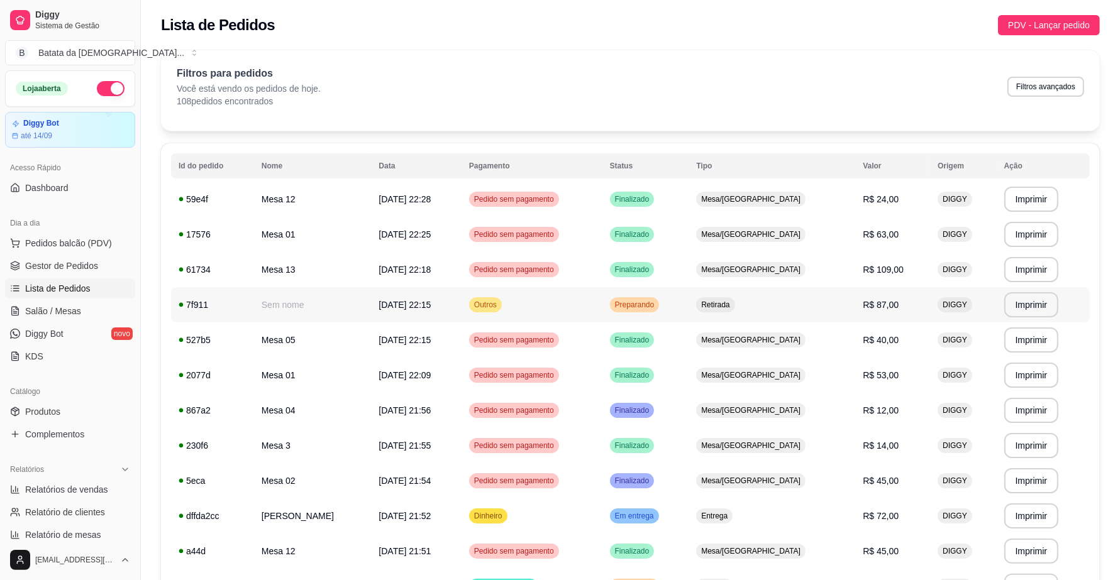
click at [602, 318] on td "Outros" at bounding box center [532, 304] width 141 height 35
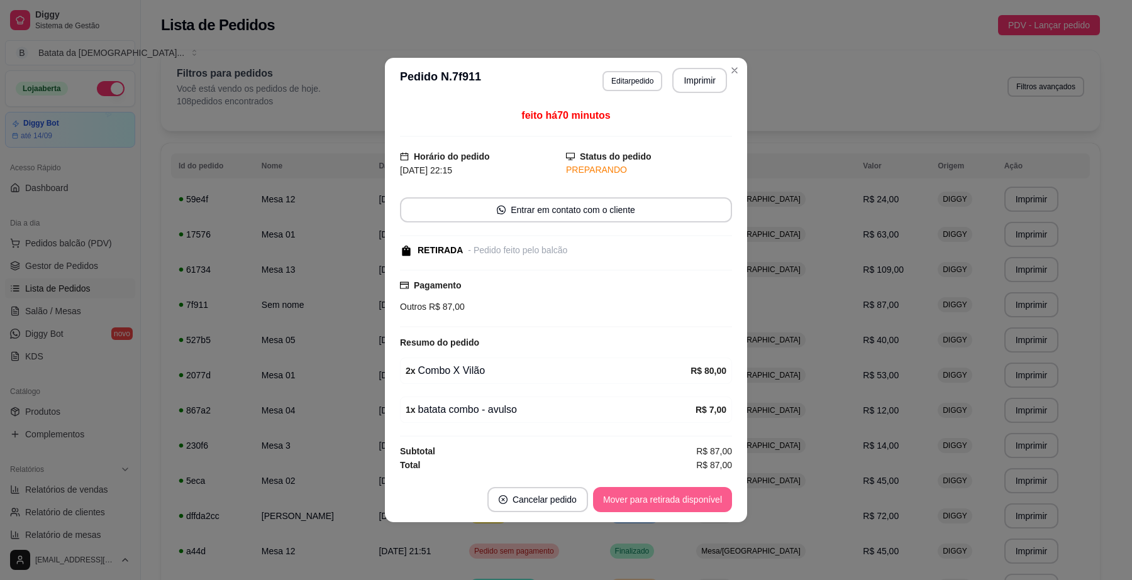
click at [665, 512] on button "Mover para retirada disponível" at bounding box center [662, 499] width 139 height 25
click at [656, 501] on button "Mover para finalizado" at bounding box center [680, 499] width 104 height 25
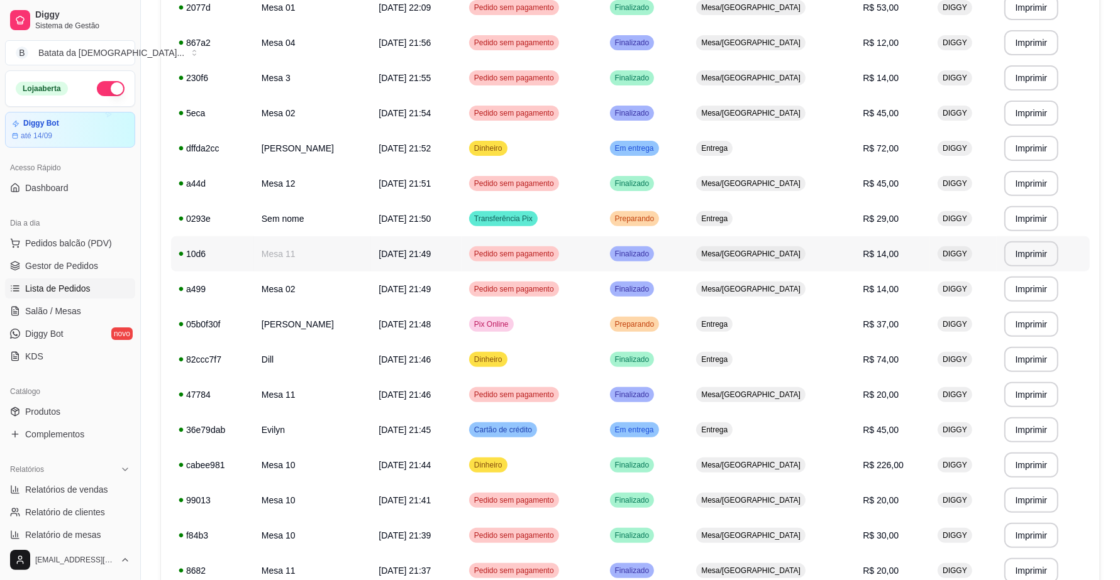
scroll to position [393, 0]
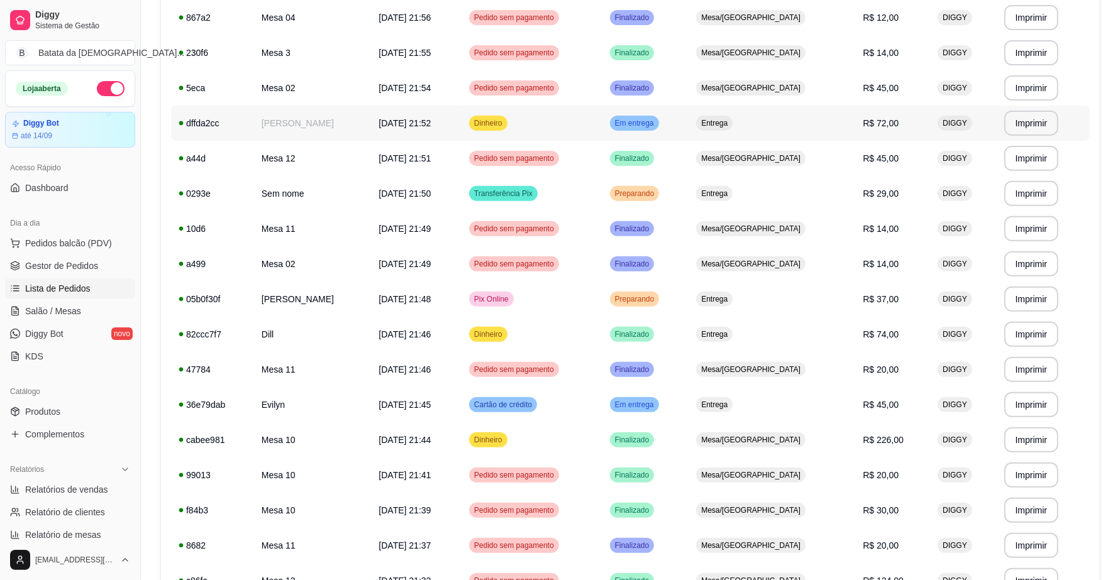
click at [689, 132] on td "Em entrega" at bounding box center [645, 123] width 87 height 35
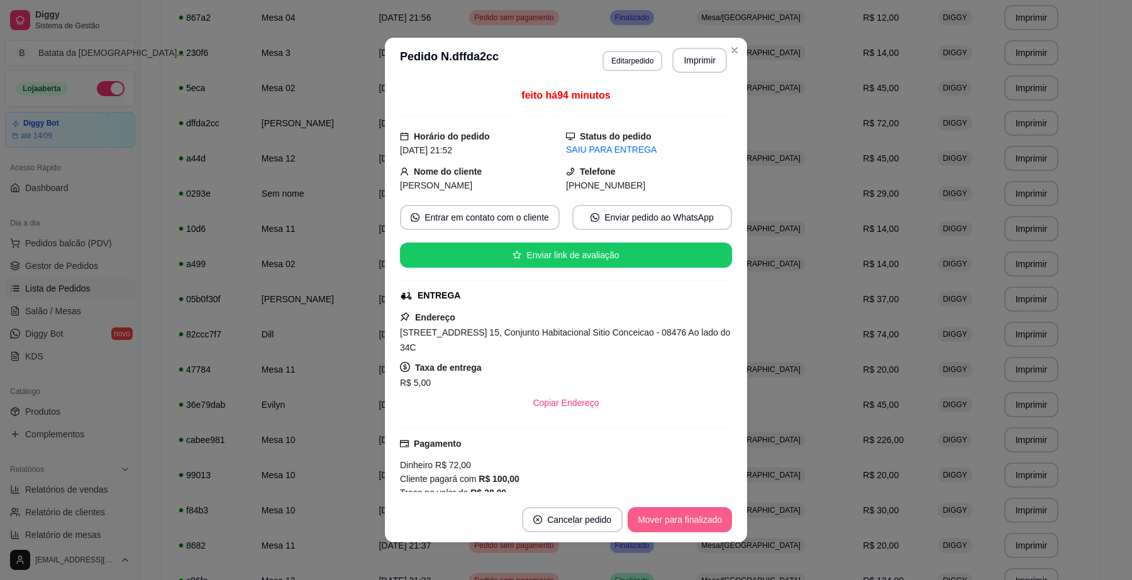
click at [690, 514] on button "Mover para finalizado" at bounding box center [680, 519] width 104 height 25
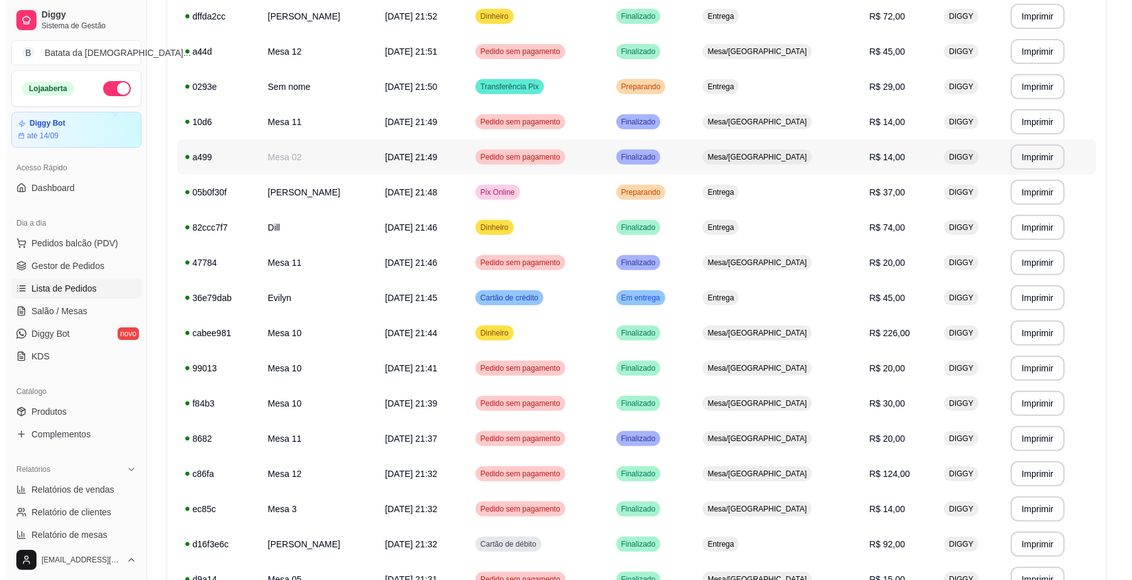
scroll to position [472, 0]
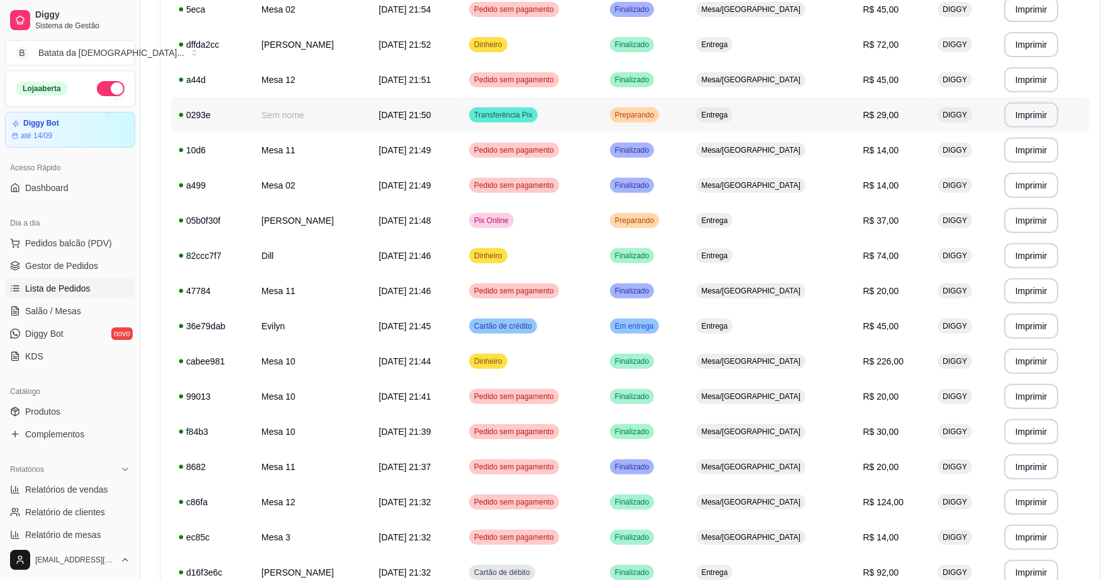
click at [689, 111] on td "Preparando" at bounding box center [645, 114] width 87 height 35
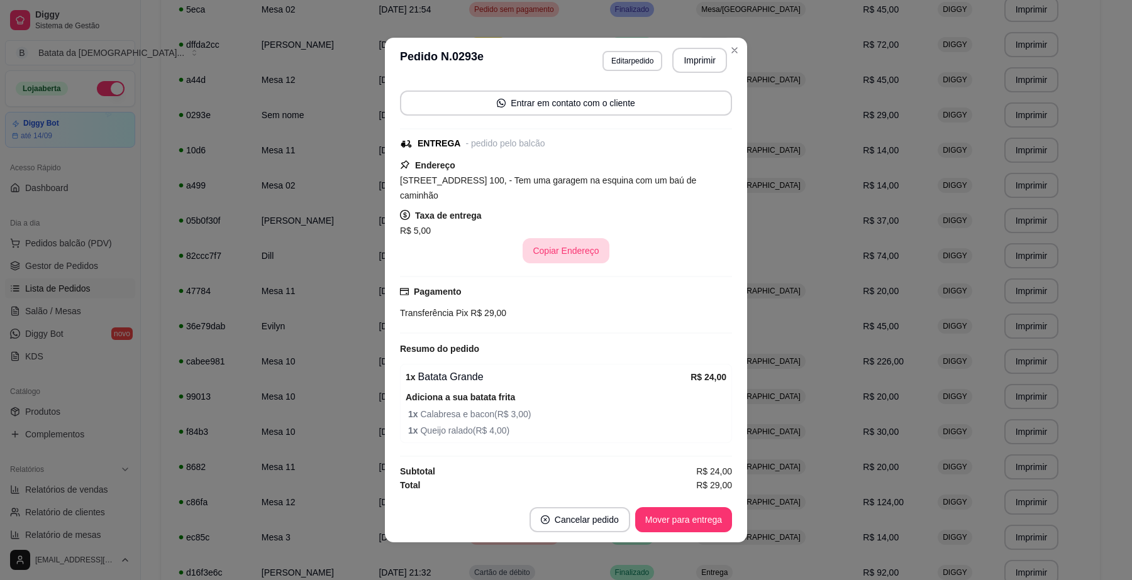
scroll to position [91, 0]
click at [708, 517] on button "Mover para entrega" at bounding box center [683, 519] width 97 height 25
click at [682, 511] on button "Mover para finalizado" at bounding box center [680, 519] width 104 height 25
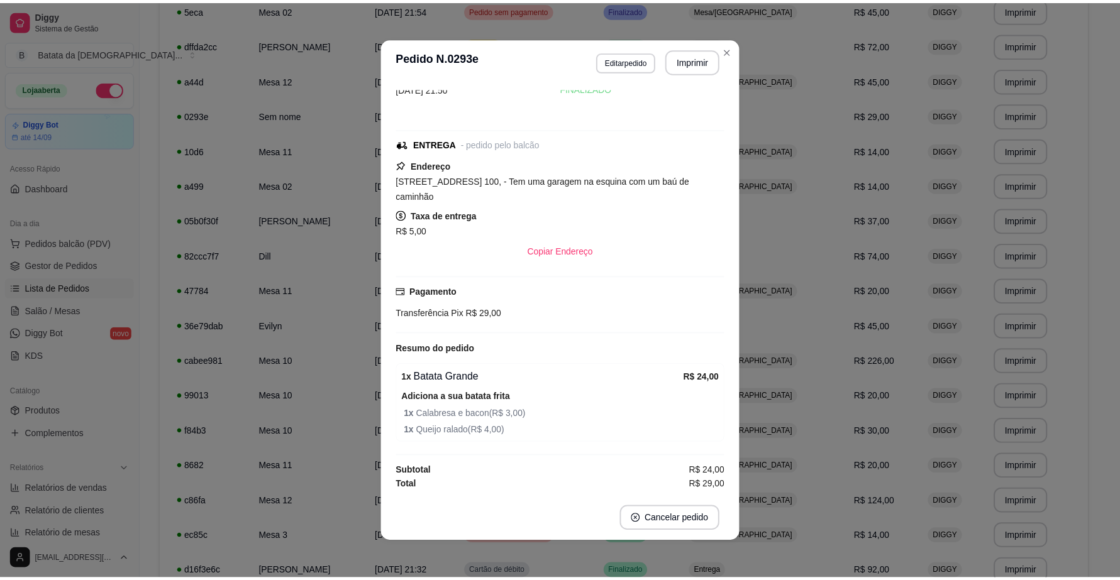
scroll to position [36, 0]
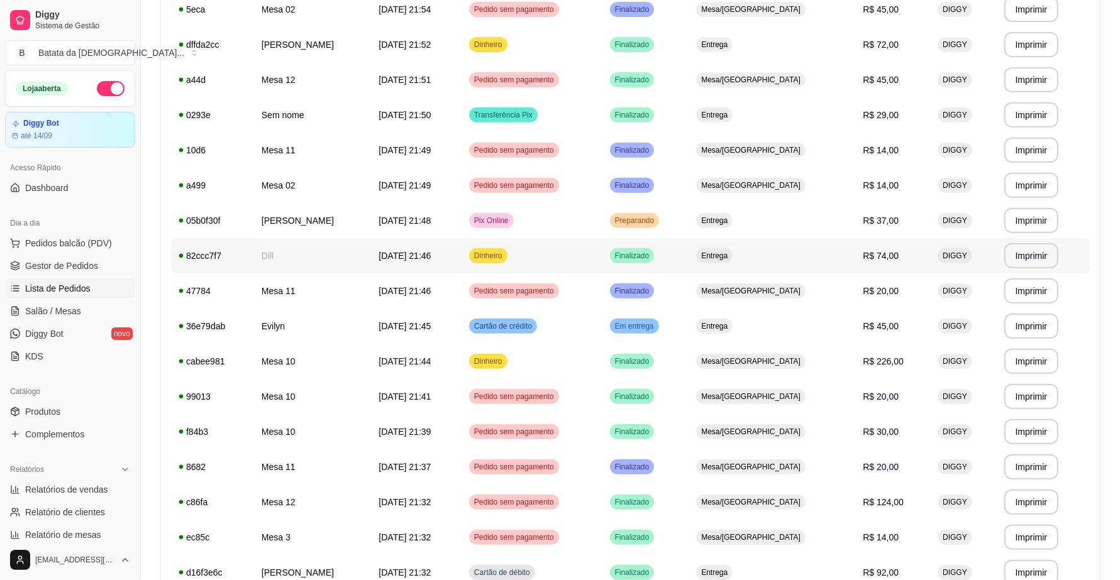
click at [689, 238] on td "Finalizado" at bounding box center [645, 255] width 87 height 35
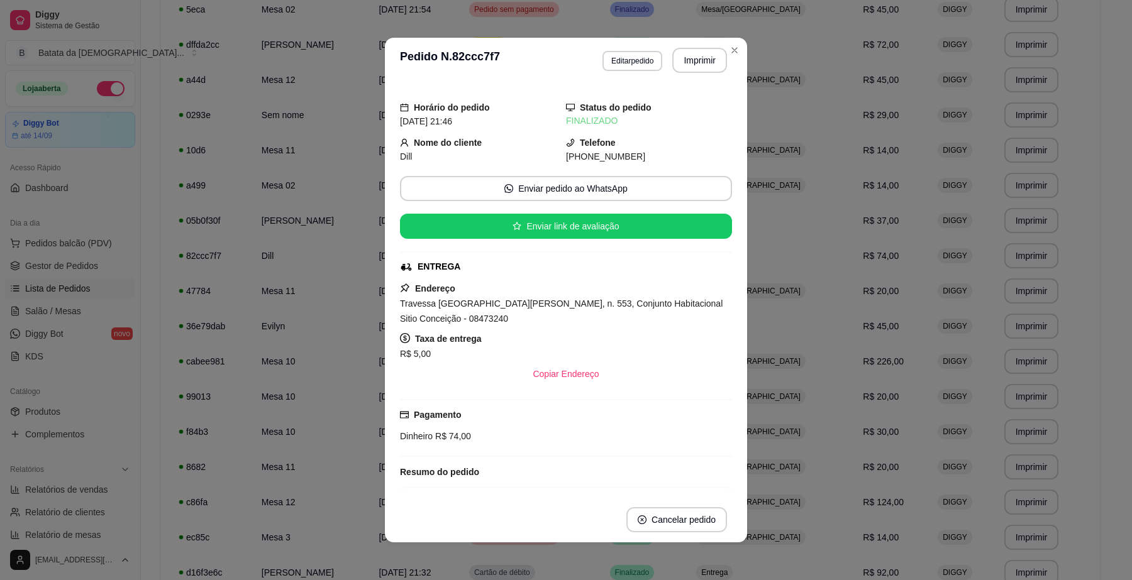
click at [723, 60] on header "**********" at bounding box center [566, 60] width 362 height 45
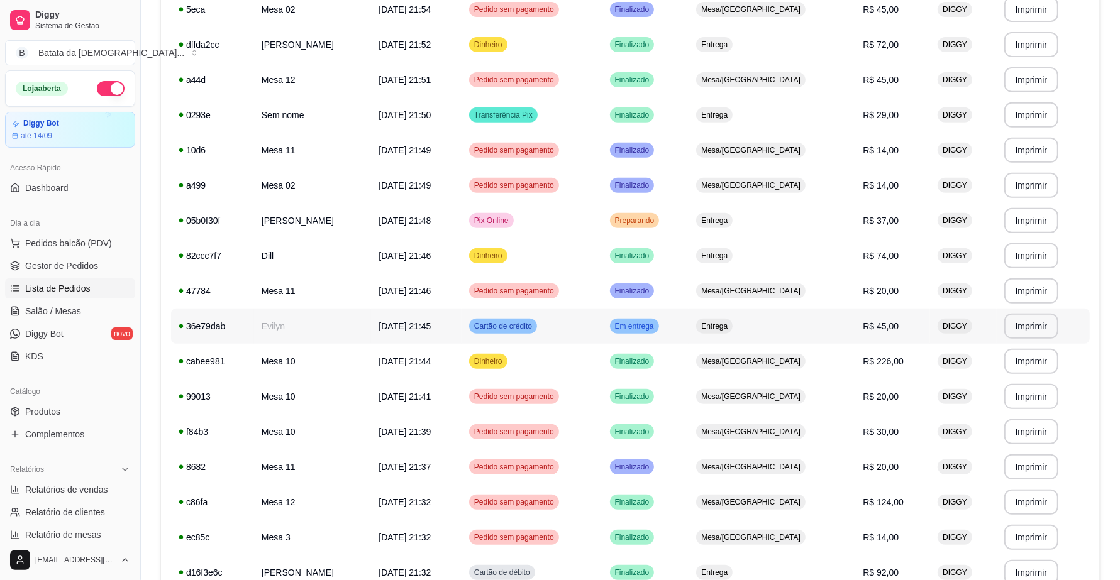
click at [659, 319] on div "Em entrega" at bounding box center [634, 326] width 49 height 15
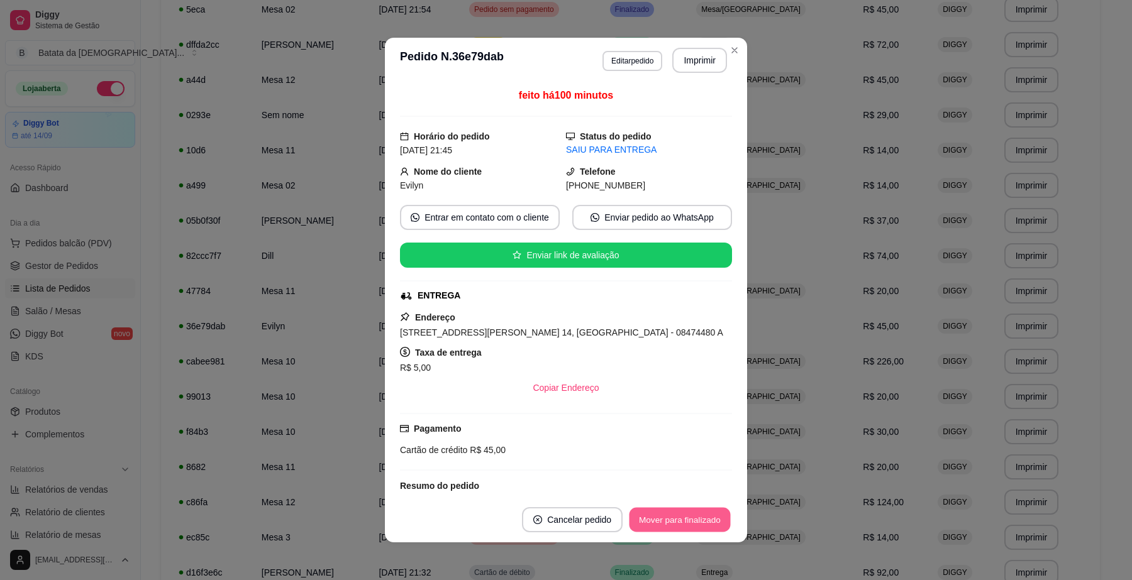
click at [659, 512] on button "Mover para finalizado" at bounding box center [679, 520] width 101 height 25
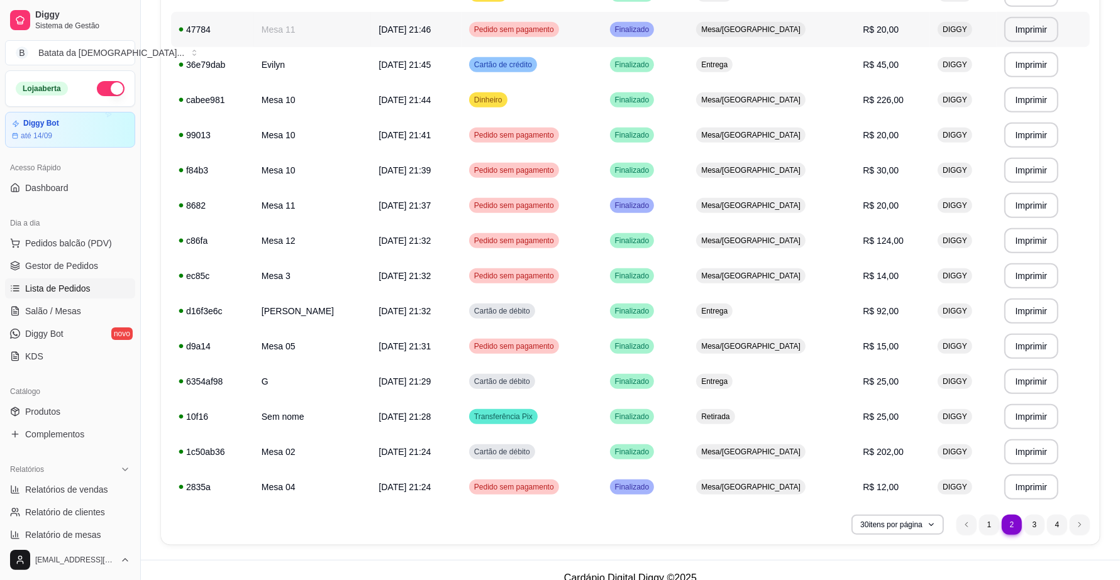
scroll to position [748, 0]
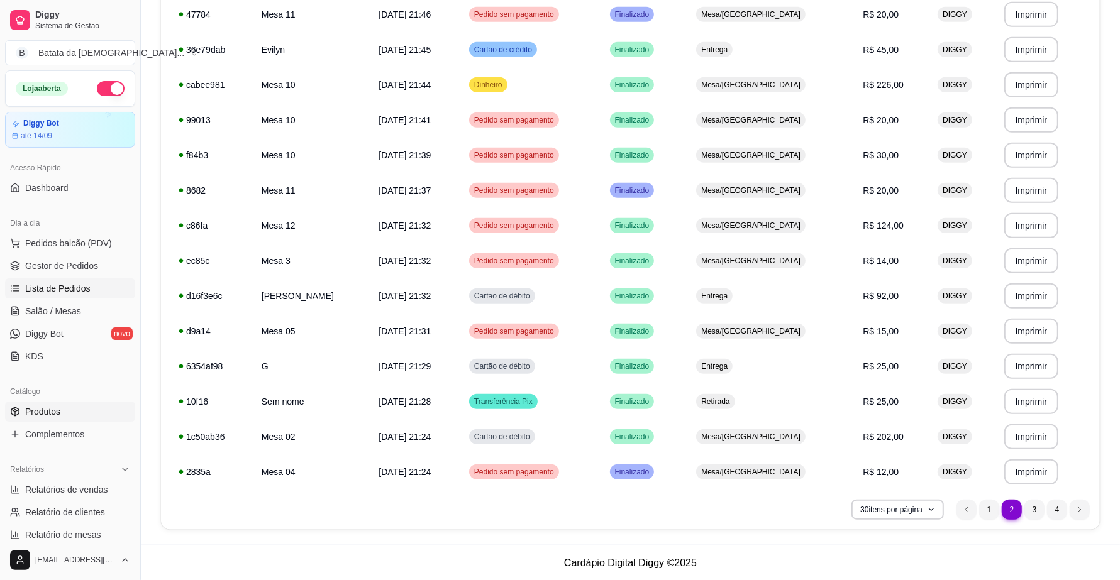
click at [40, 416] on span "Produtos" at bounding box center [42, 412] width 35 height 13
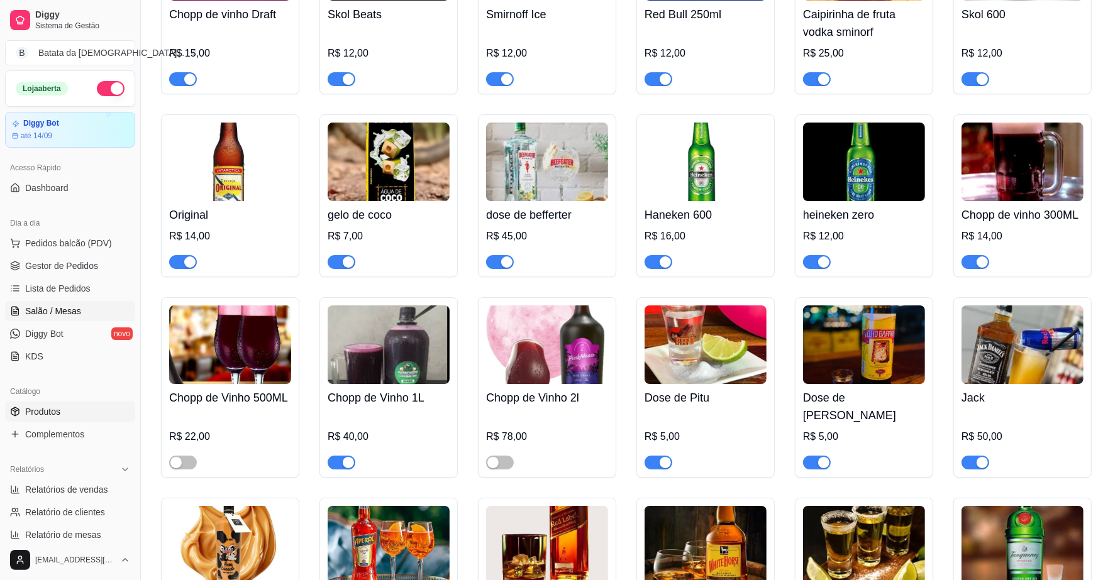
scroll to position [4166, 0]
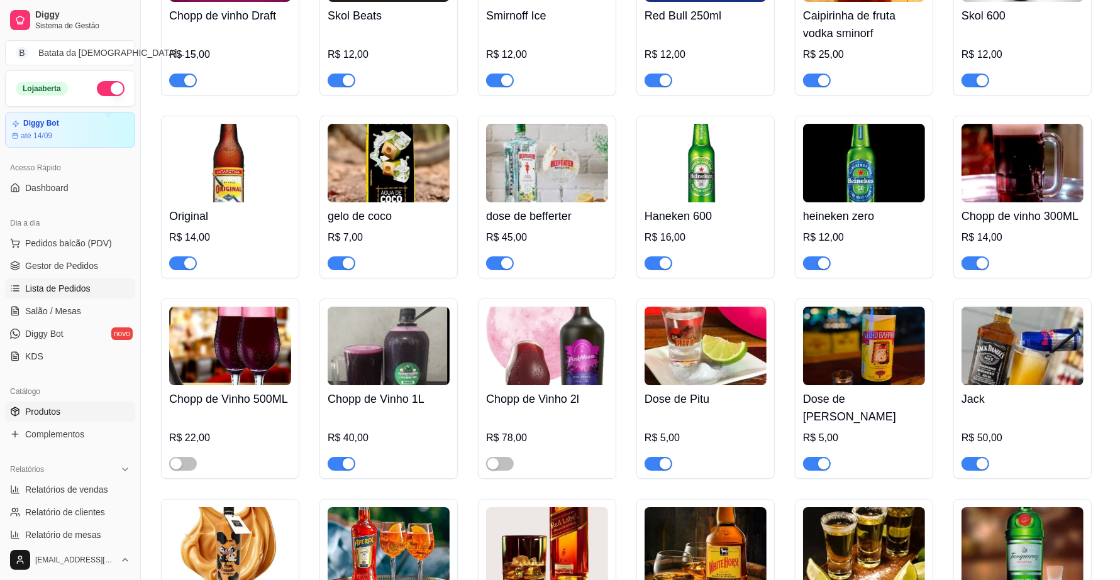
click at [63, 292] on span "Lista de Pedidos" at bounding box center [57, 288] width 65 height 13
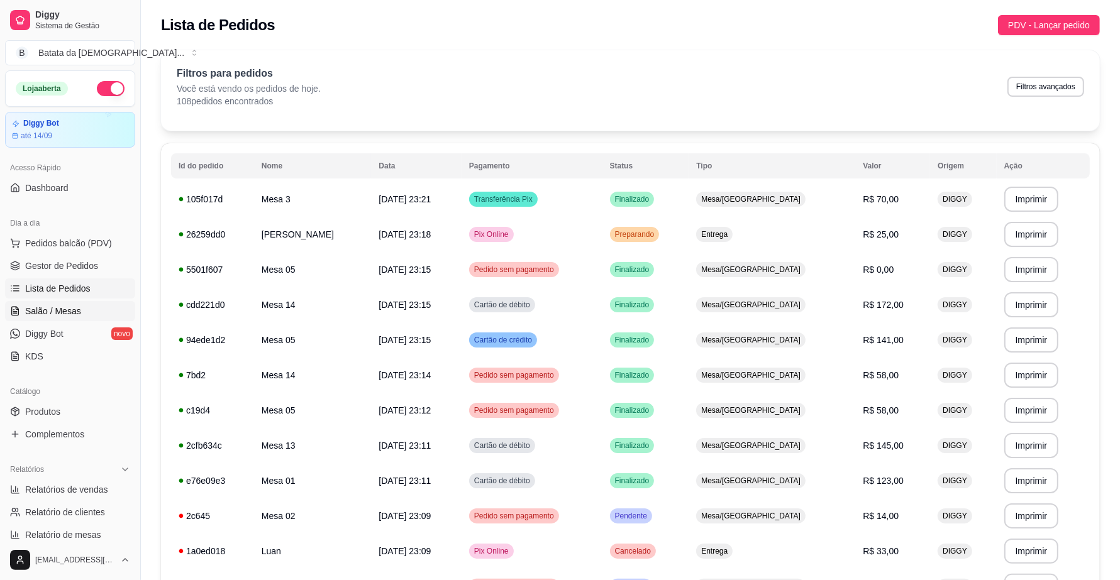
click at [53, 318] on link "Salão / Mesas" at bounding box center [70, 311] width 130 height 20
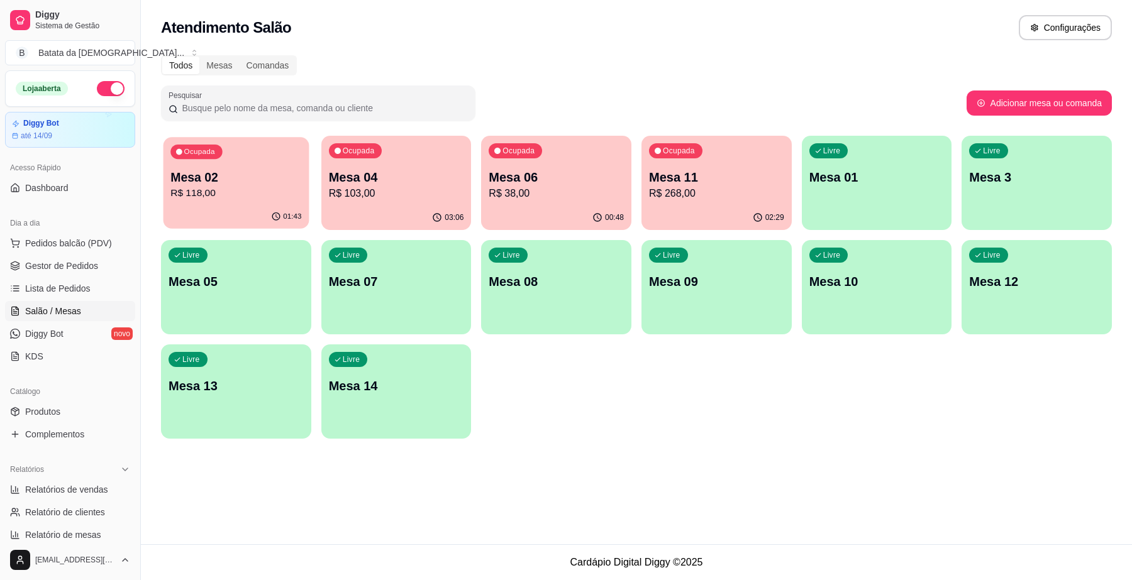
click at [256, 186] on p "R$ 118,00" at bounding box center [235, 193] width 131 height 14
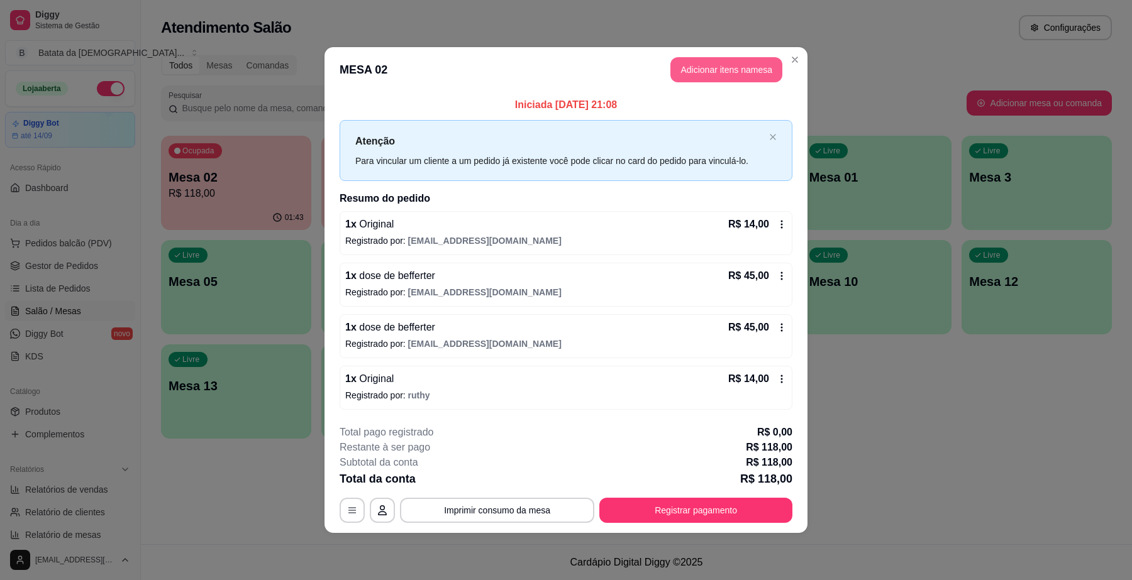
click at [715, 67] on button "Adicionar itens na mesa" at bounding box center [726, 69] width 112 height 25
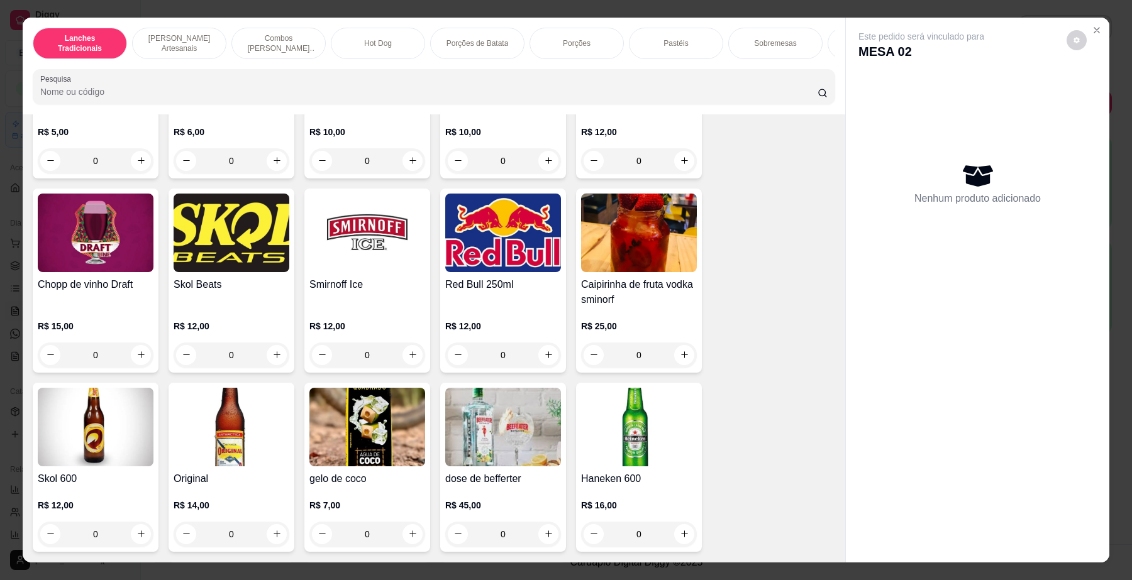
scroll to position [3930, 0]
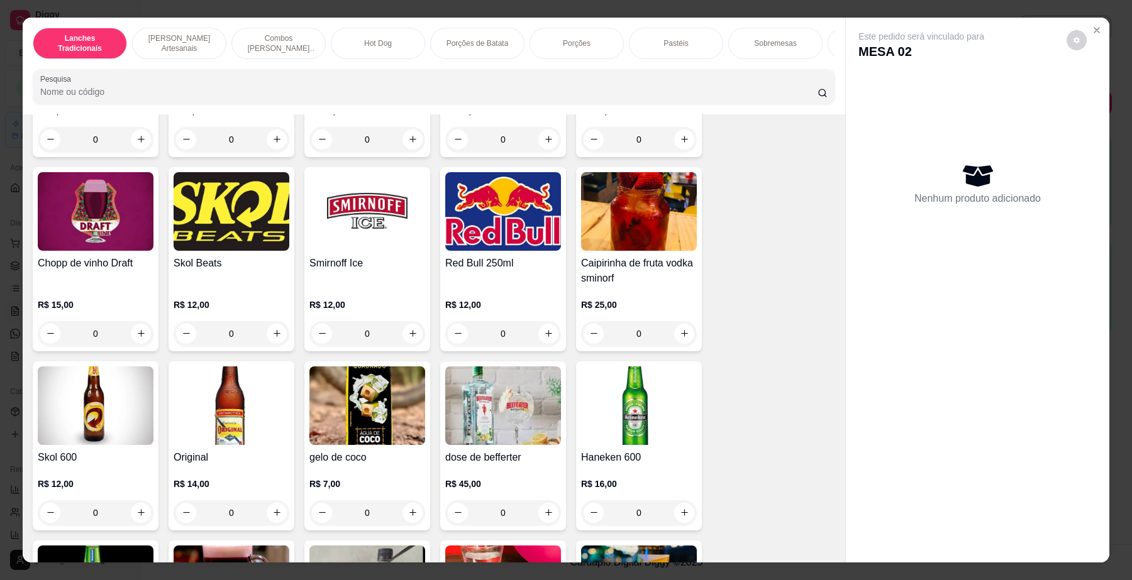
click at [507, 407] on img at bounding box center [503, 406] width 116 height 79
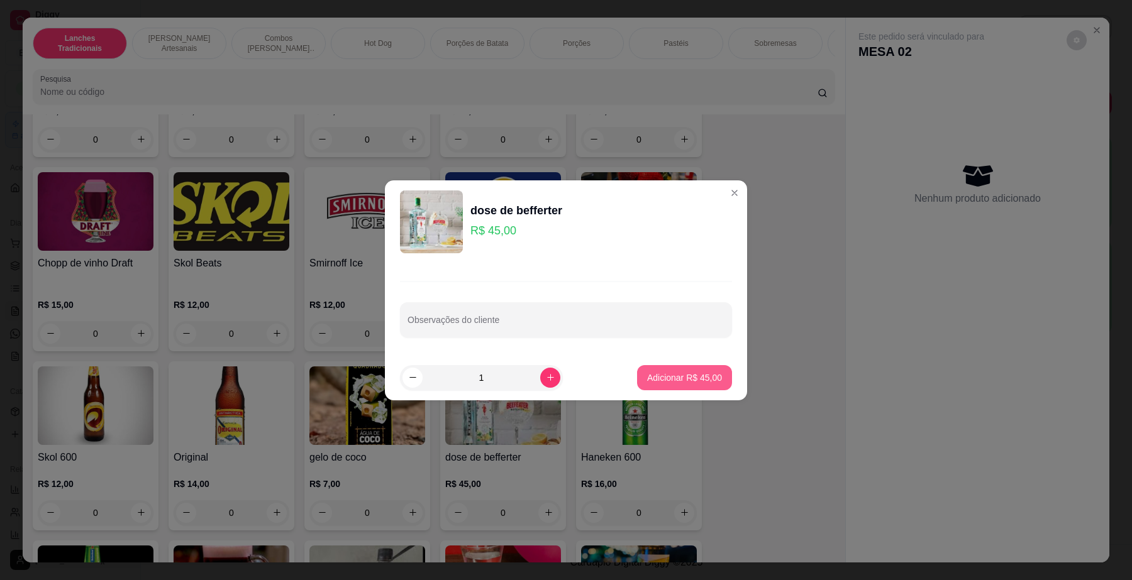
click at [702, 378] on p "Adicionar R$ 45,00" at bounding box center [684, 378] width 75 height 13
type input "1"
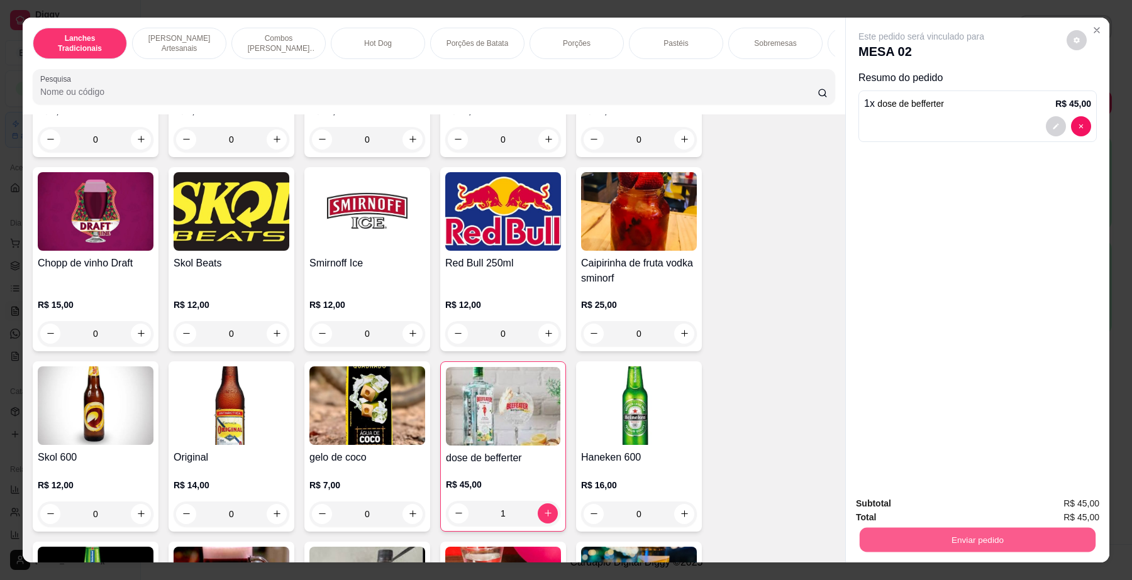
click at [938, 529] on button "Enviar pedido" at bounding box center [978, 540] width 236 height 25
click at [906, 501] on button "Não registrar e enviar pedido" at bounding box center [935, 510] width 131 height 24
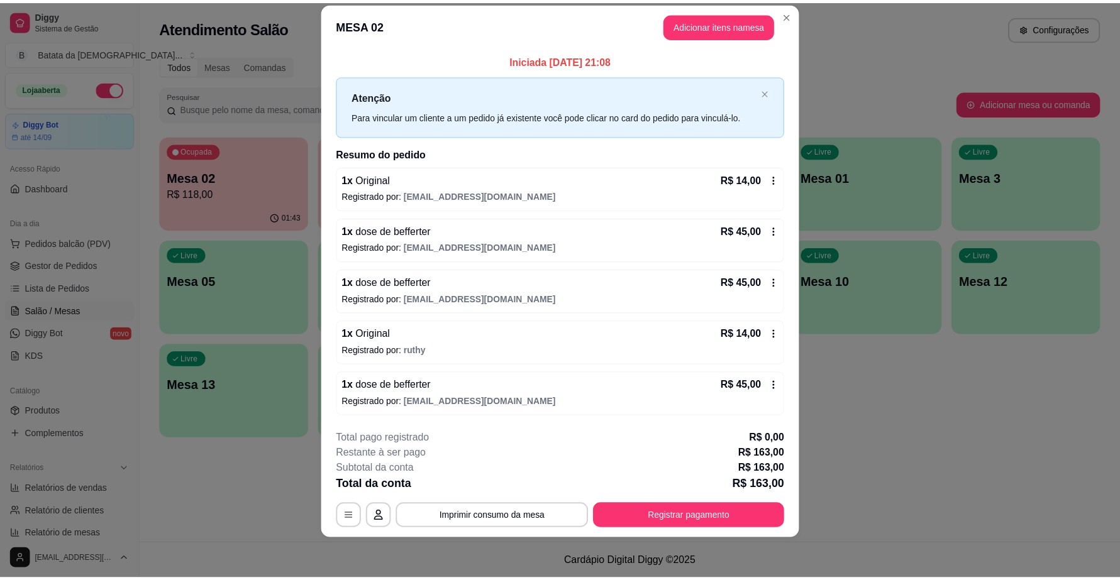
scroll to position [0, 0]
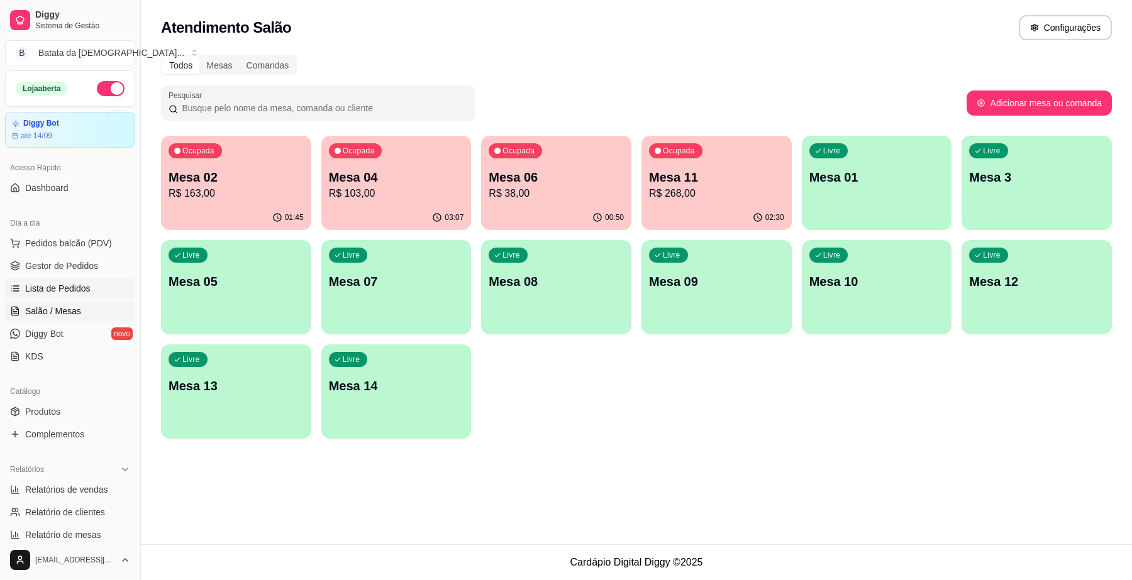
click at [52, 281] on link "Lista de Pedidos" at bounding box center [70, 289] width 130 height 20
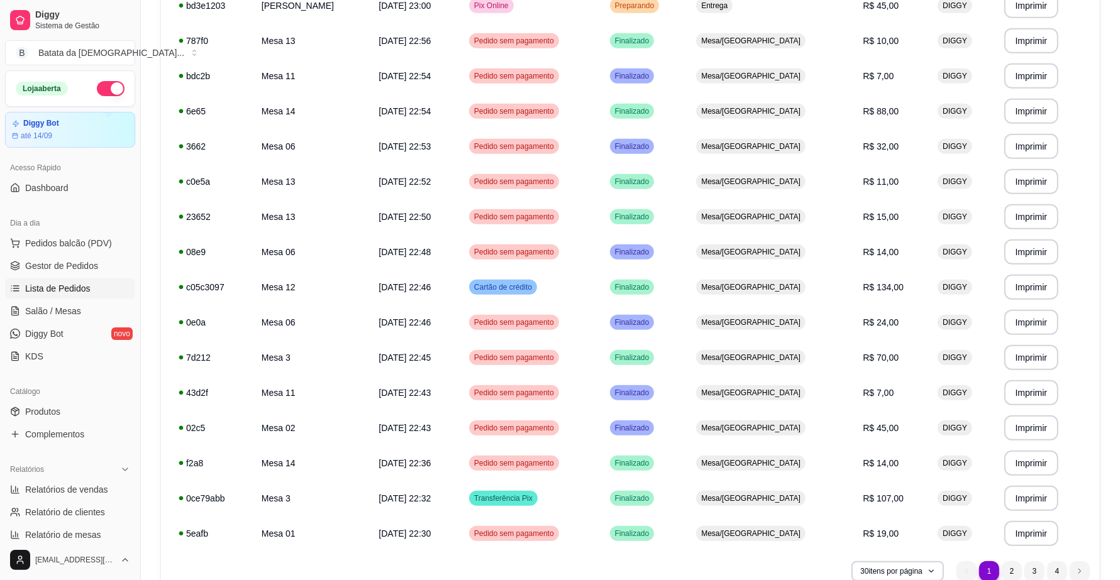
scroll to position [748, 0]
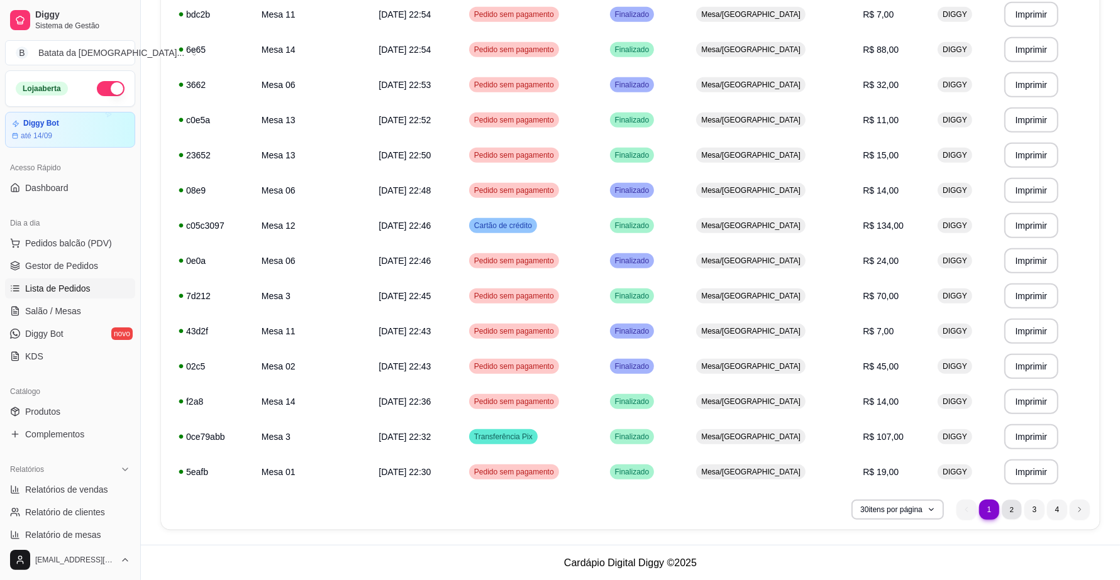
click at [1010, 519] on li "2" at bounding box center [1011, 509] width 19 height 19
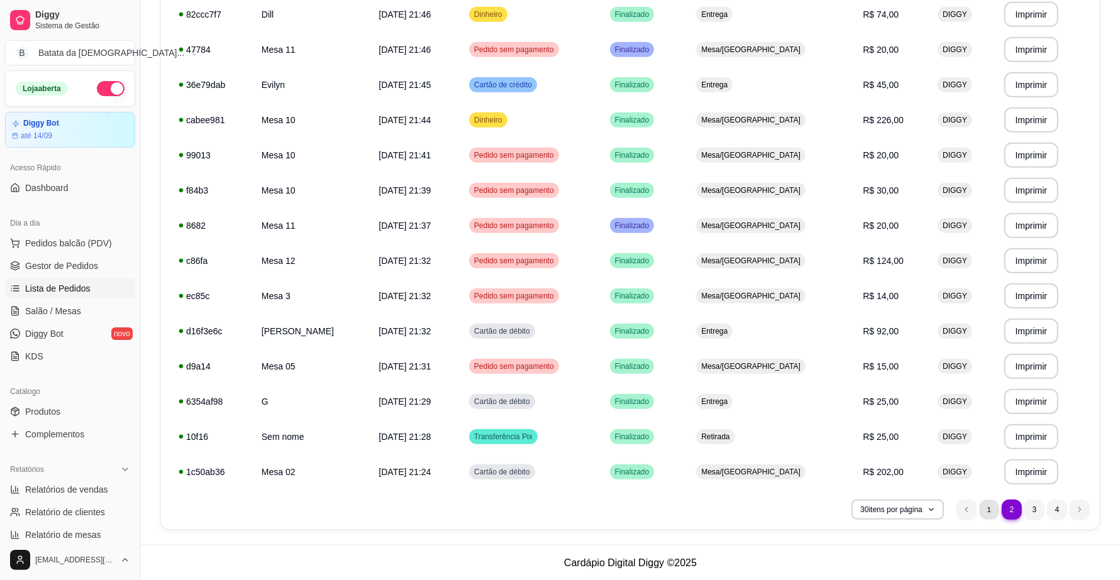
click at [989, 516] on li "1" at bounding box center [988, 509] width 19 height 19
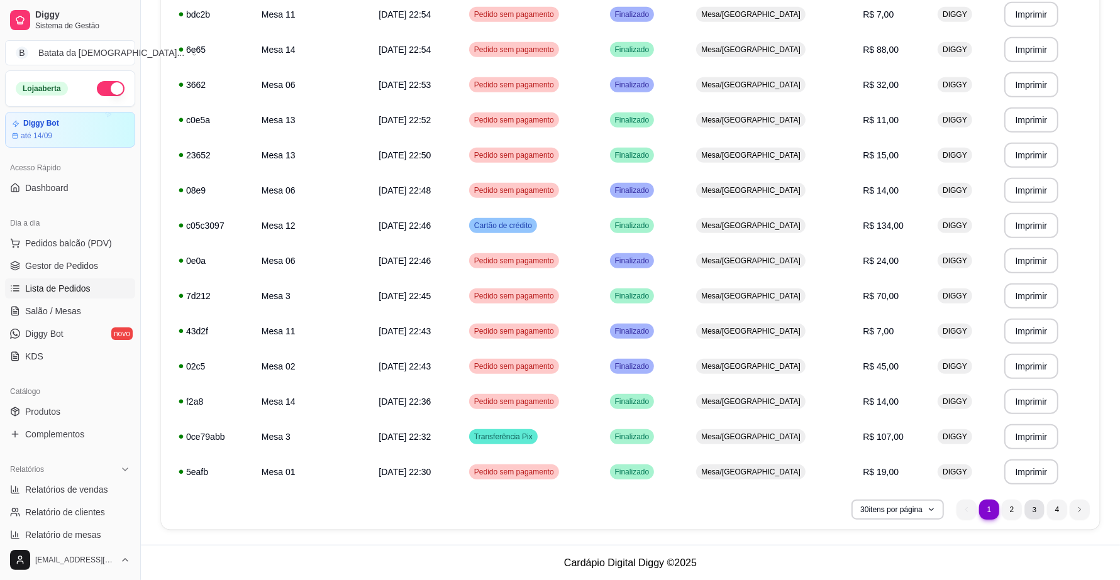
click at [1024, 509] on li "3" at bounding box center [1033, 509] width 19 height 19
click at [989, 517] on li "1" at bounding box center [988, 509] width 19 height 19
click at [1017, 512] on li "2" at bounding box center [1011, 509] width 19 height 19
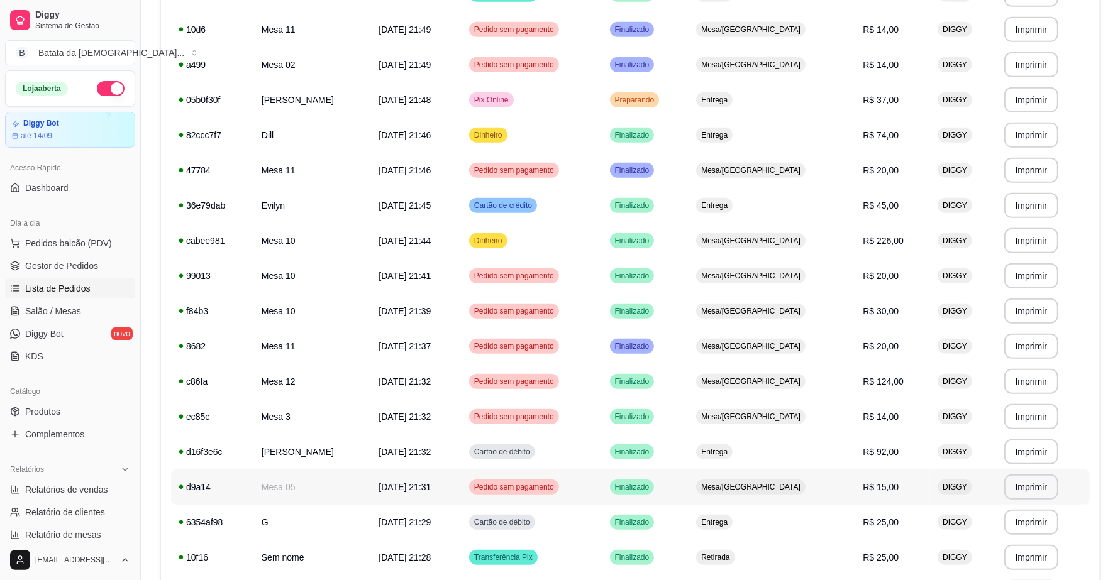
scroll to position [591, 0]
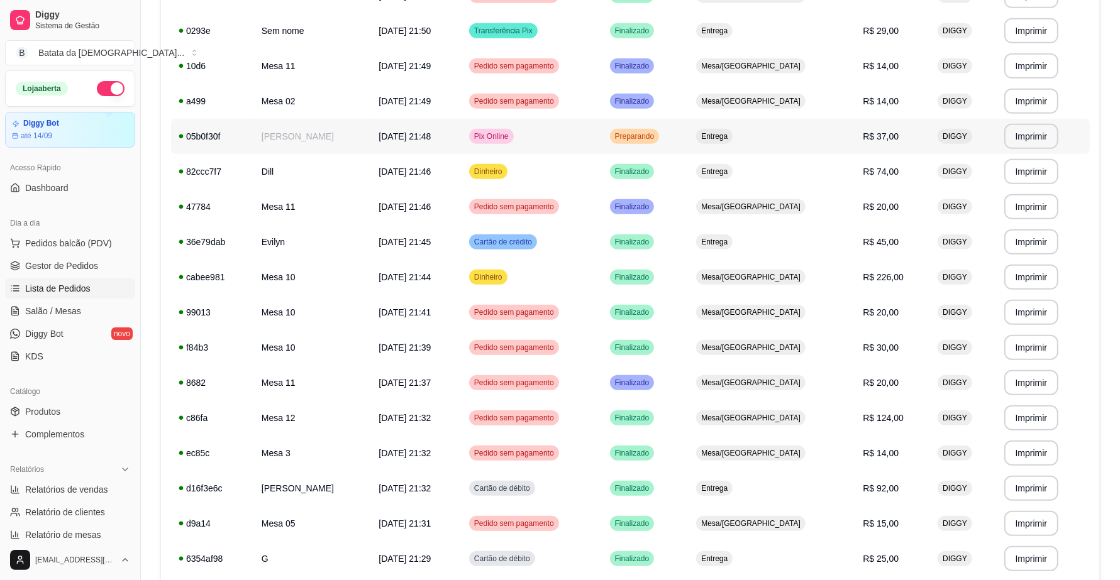
click at [686, 145] on td "Preparando" at bounding box center [645, 136] width 87 height 35
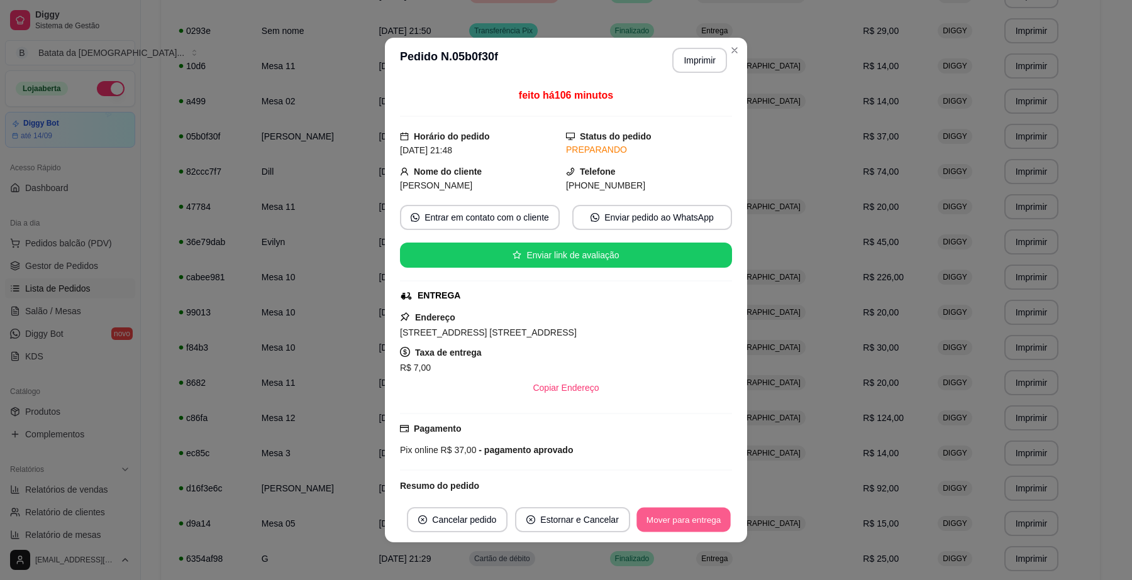
click at [683, 516] on button "Mover para entrega" at bounding box center [683, 520] width 94 height 25
click at [657, 518] on button "Mover para finalizado" at bounding box center [680, 519] width 104 height 25
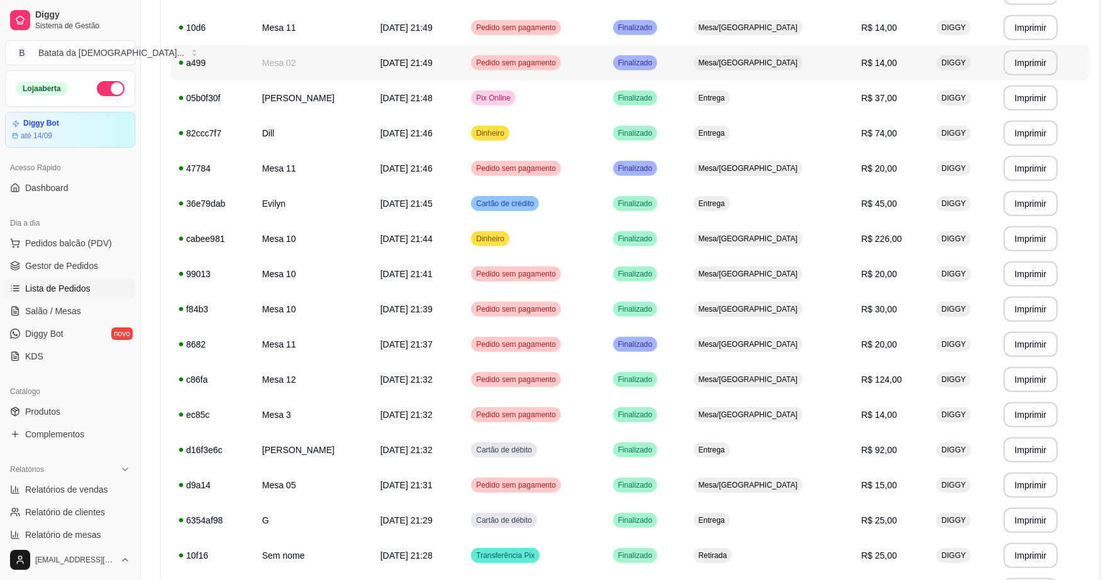
scroll to position [748, 0]
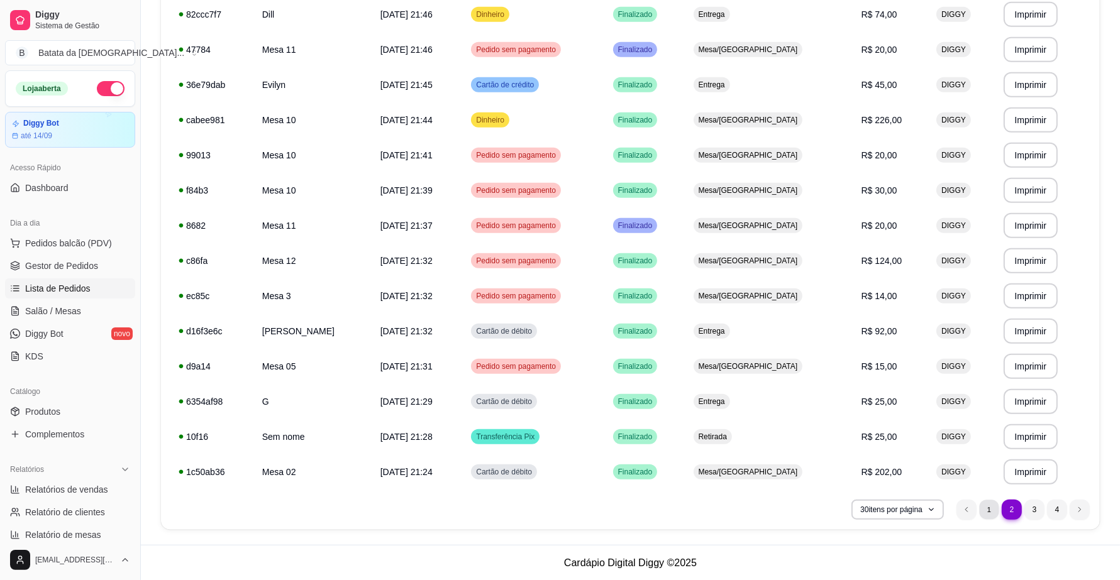
click at [982, 513] on li "1" at bounding box center [988, 509] width 19 height 19
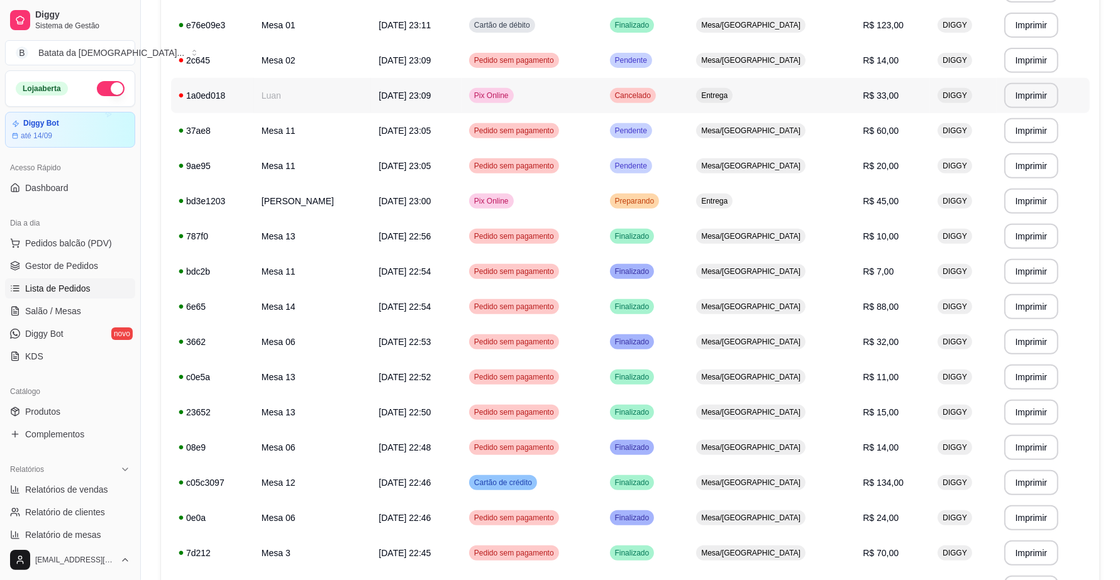
scroll to position [512, 0]
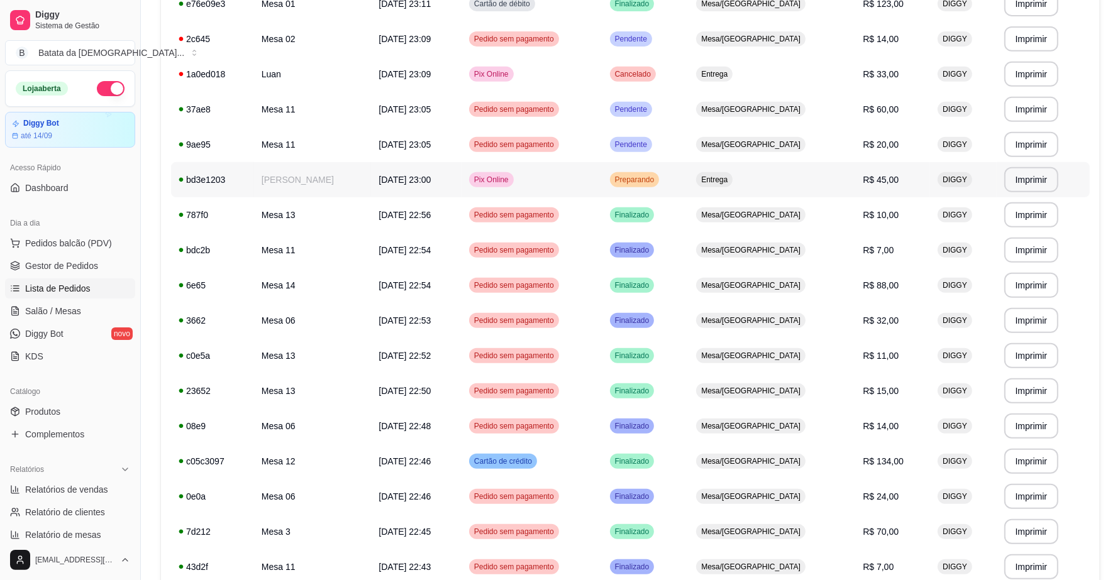
click at [657, 175] on span "Preparando" at bounding box center [634, 180] width 45 height 10
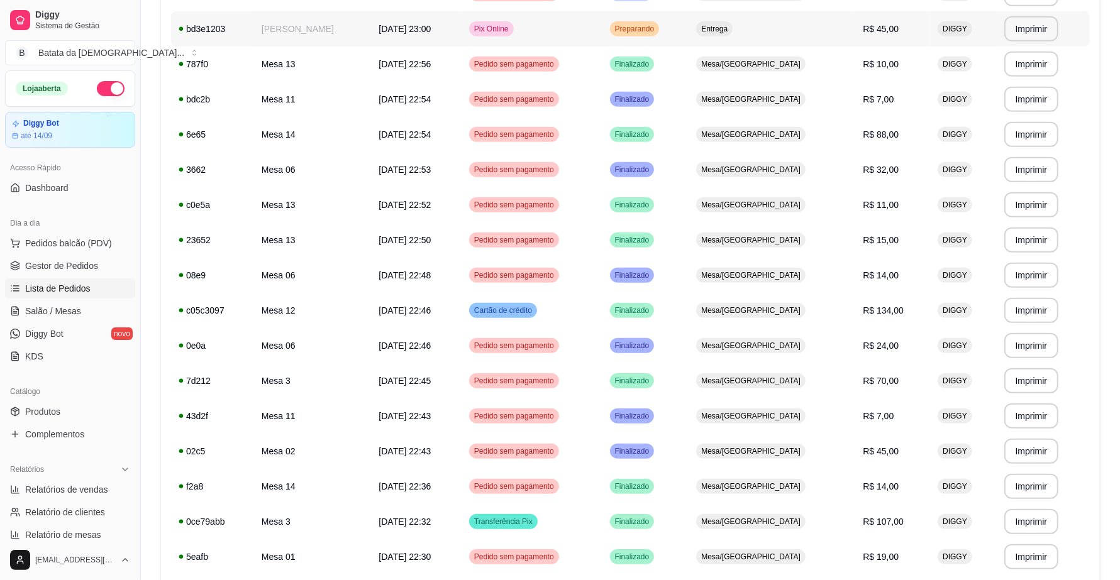
scroll to position [748, 0]
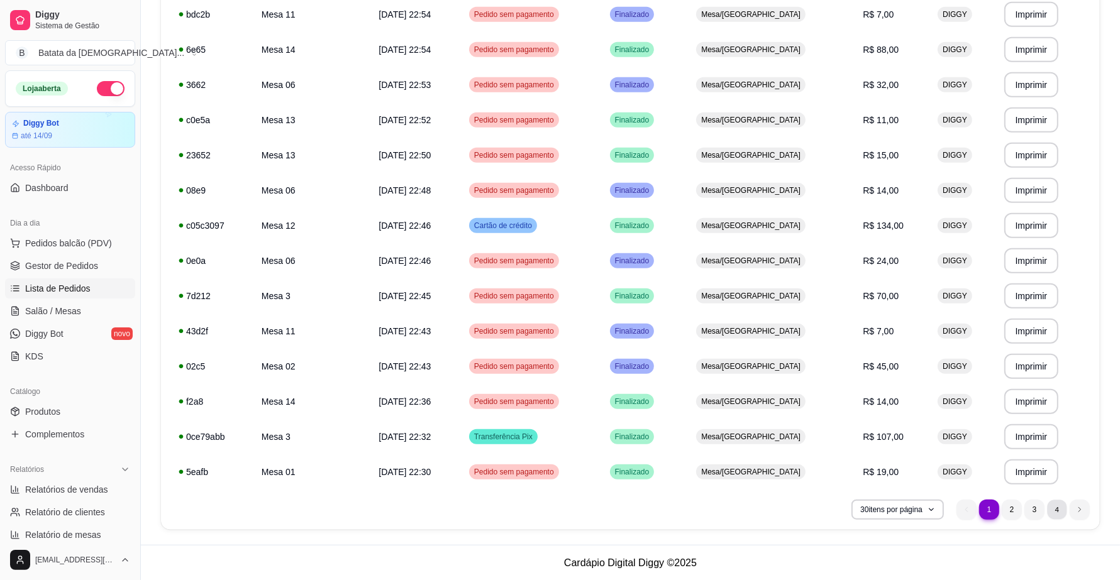
click at [1053, 510] on li "4" at bounding box center [1056, 509] width 19 height 19
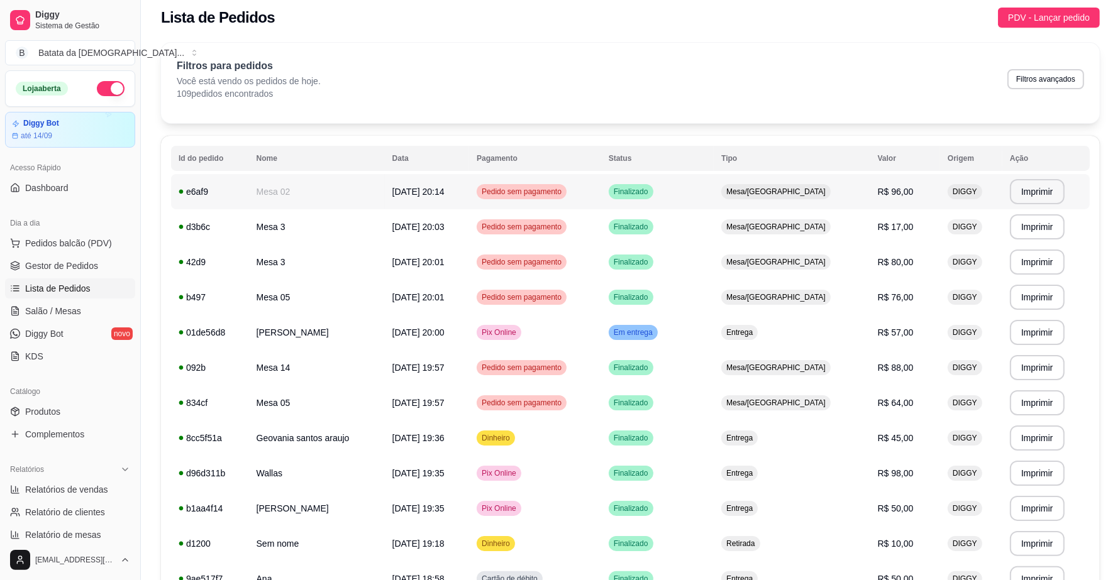
scroll to position [0, 0]
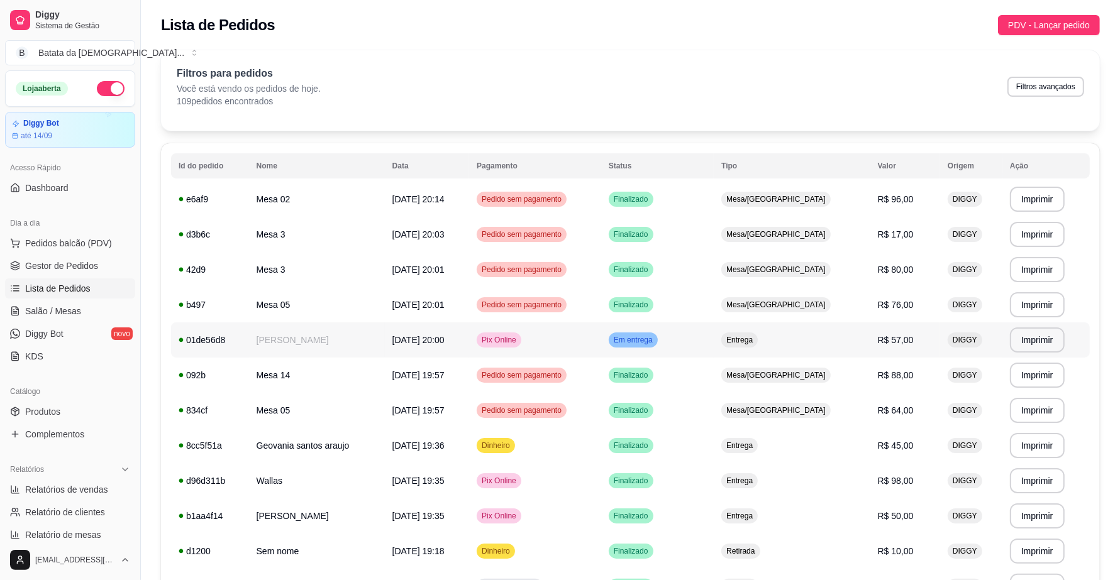
click at [714, 338] on td "Em entrega" at bounding box center [657, 340] width 113 height 35
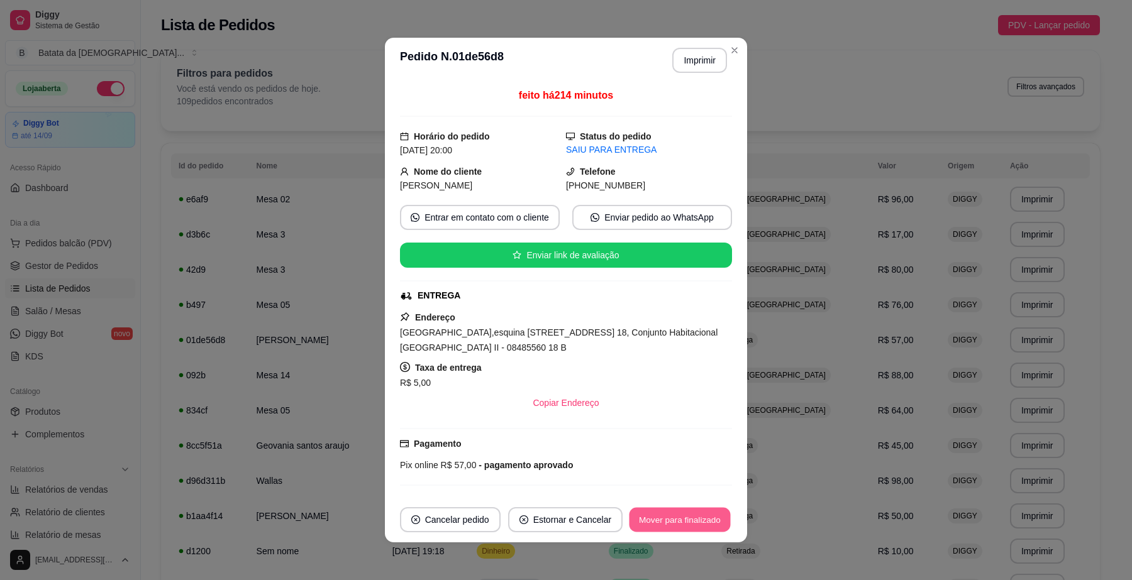
click at [681, 517] on button "Mover para finalizado" at bounding box center [679, 520] width 101 height 25
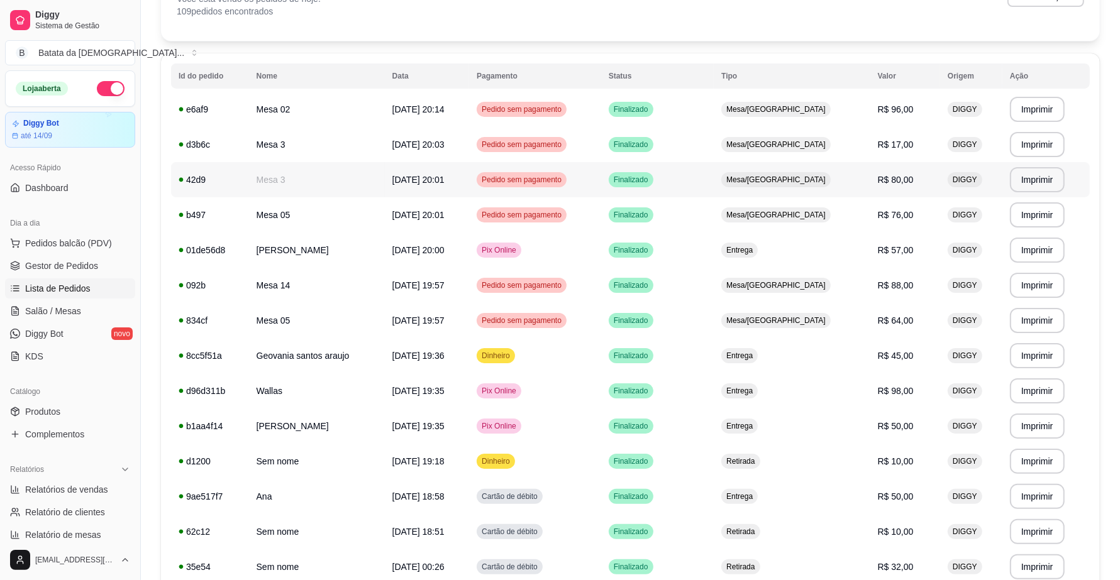
scroll to position [362, 0]
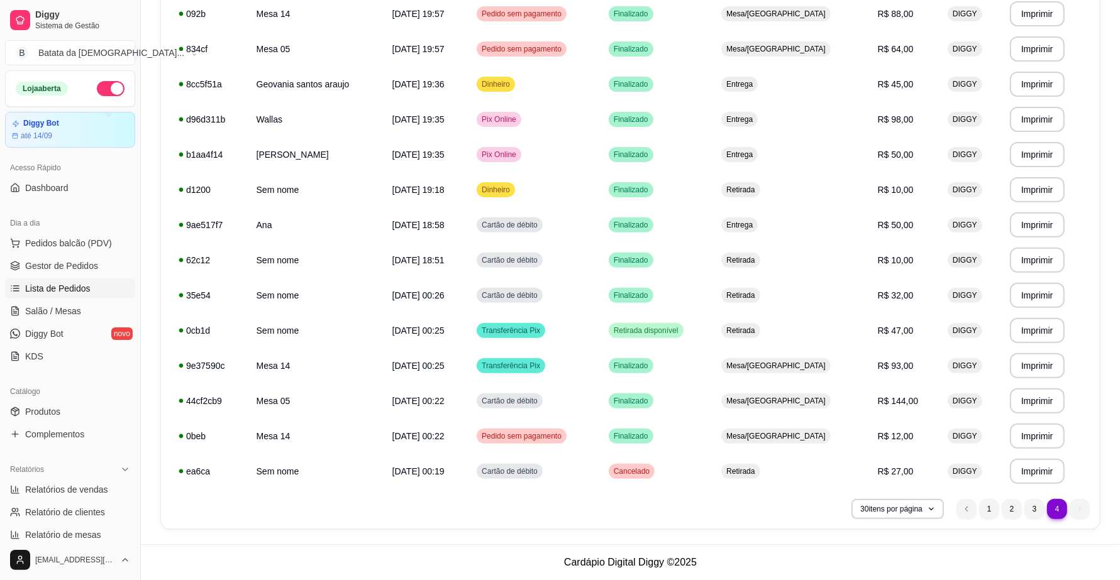
click at [1029, 519] on nav "4 1 2 3 4" at bounding box center [1023, 509] width 146 height 33
click at [1033, 504] on li "3" at bounding box center [1034, 509] width 20 height 20
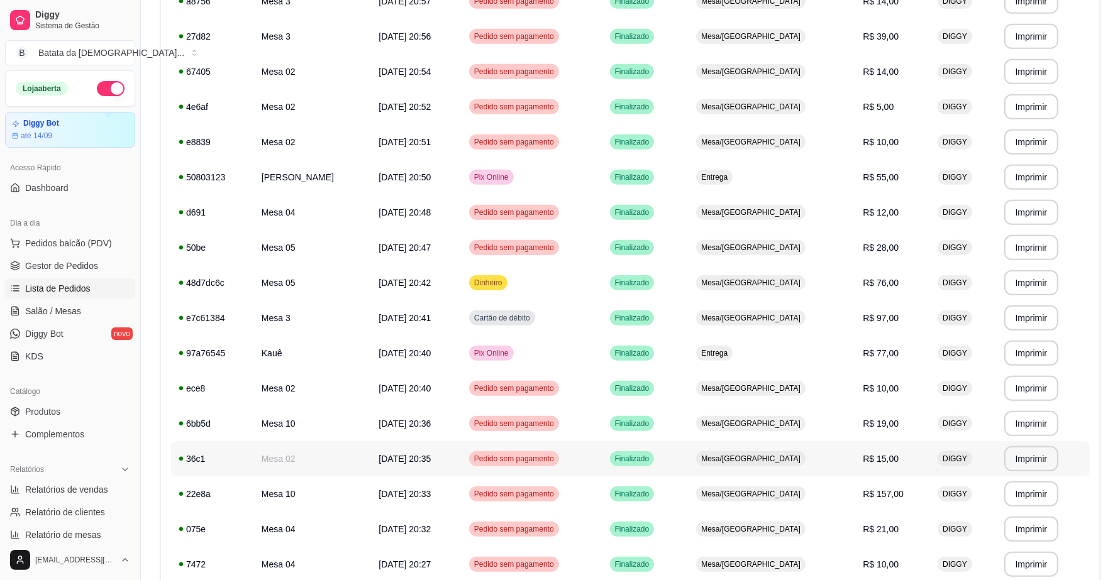
scroll to position [748, 0]
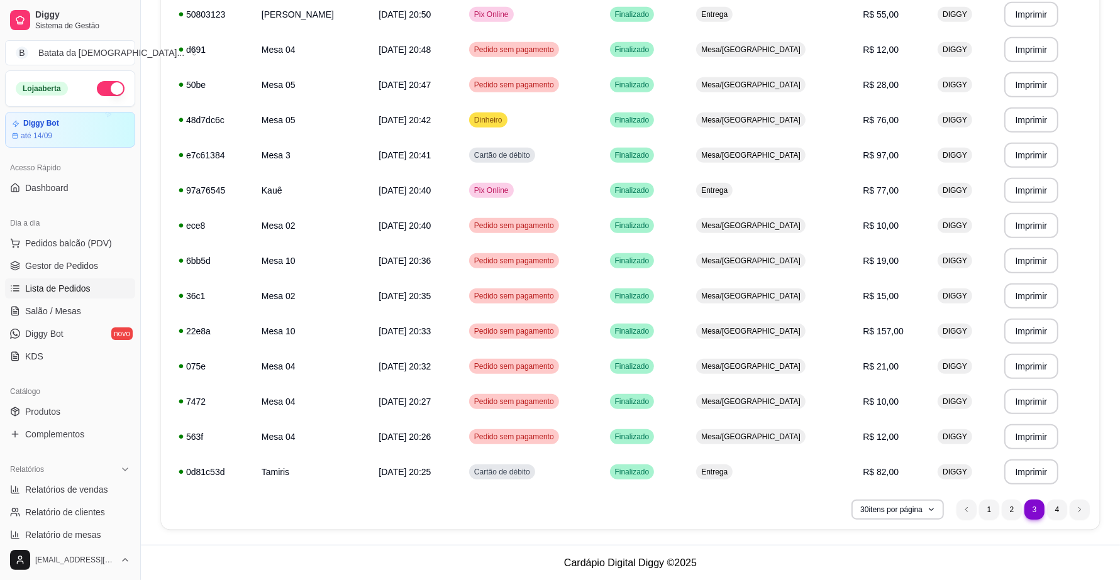
click at [1017, 519] on ul "3 1 2 3 4" at bounding box center [1022, 510] width 133 height 20
click at [1017, 502] on li "2" at bounding box center [1012, 510] width 20 height 20
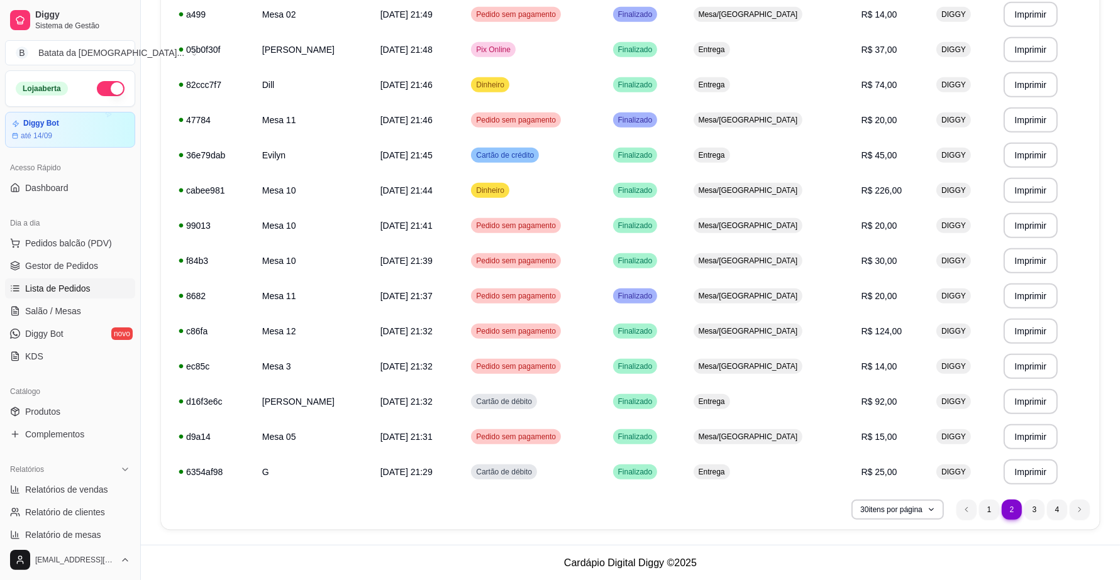
click at [982, 498] on nav "2 1 2 3 4" at bounding box center [1023, 510] width 146 height 33
click at [992, 511] on li "1" at bounding box center [989, 510] width 20 height 20
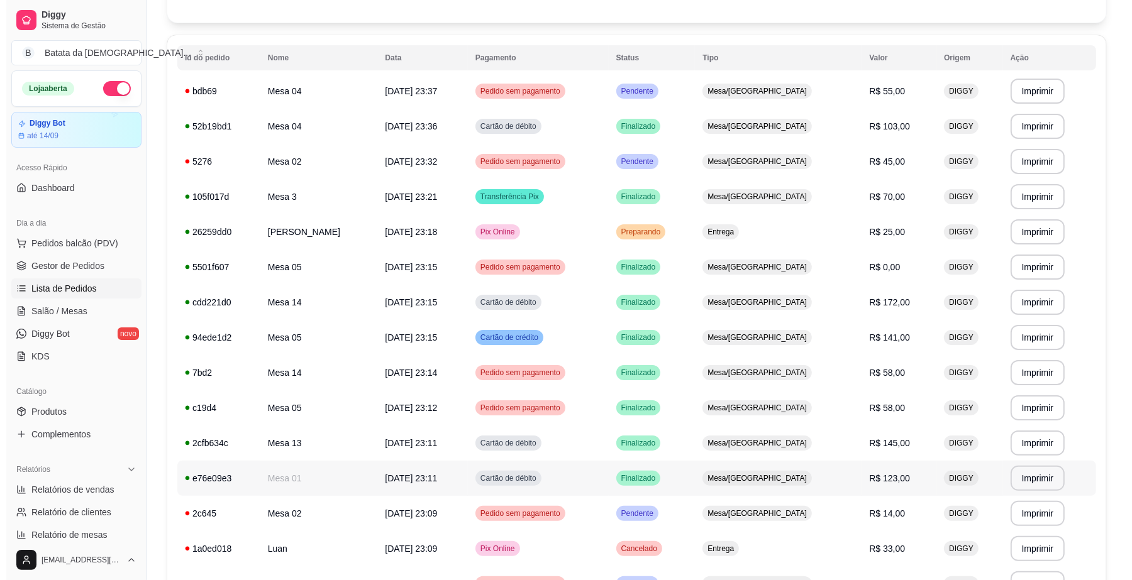
scroll to position [0, 0]
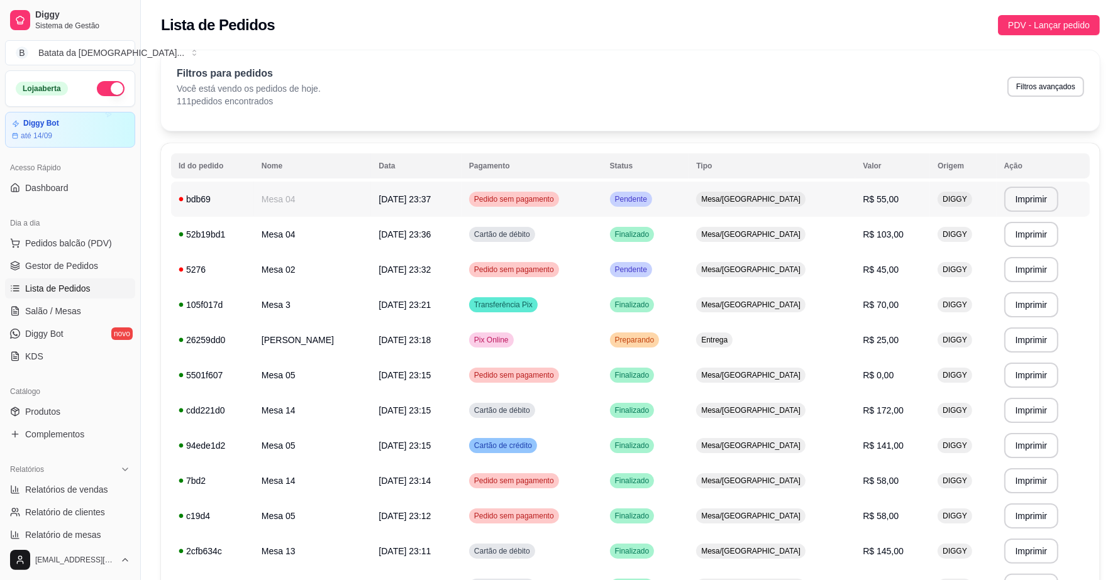
click at [762, 203] on span "Mesa/[GEOGRAPHIC_DATA]" at bounding box center [751, 199] width 104 height 10
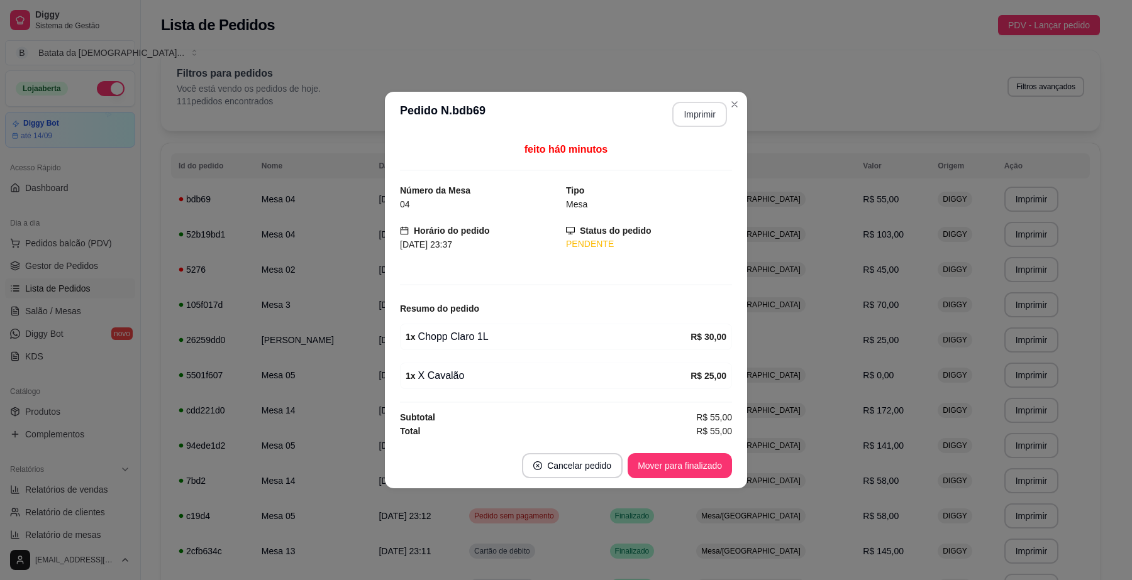
click at [711, 113] on button "Imprimir" at bounding box center [699, 114] width 55 height 25
click at [716, 463] on button "Mover para finalizado" at bounding box center [680, 465] width 104 height 25
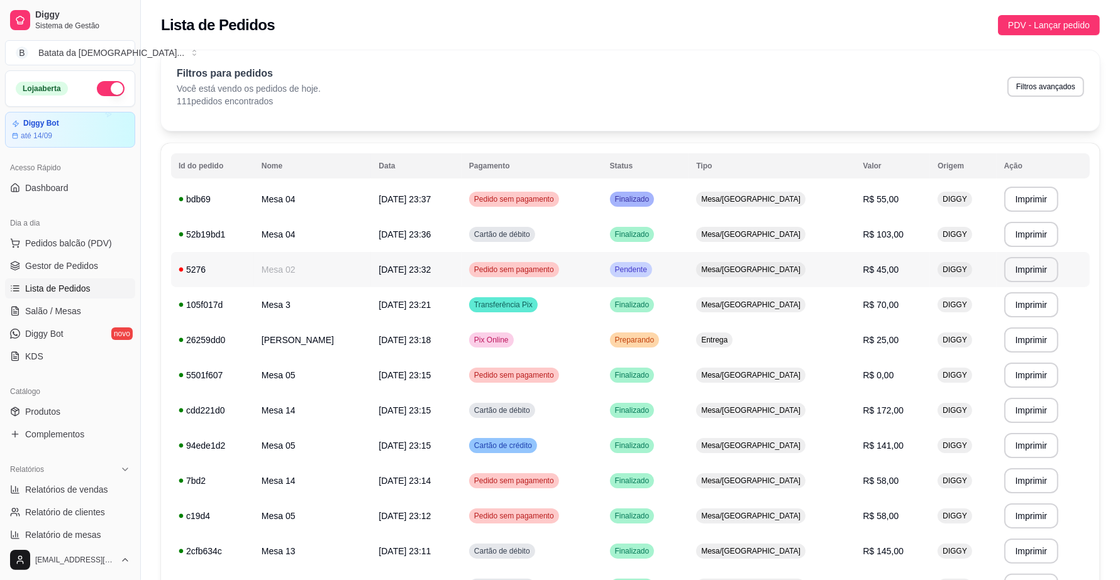
click at [689, 265] on td "Pendente" at bounding box center [645, 269] width 87 height 35
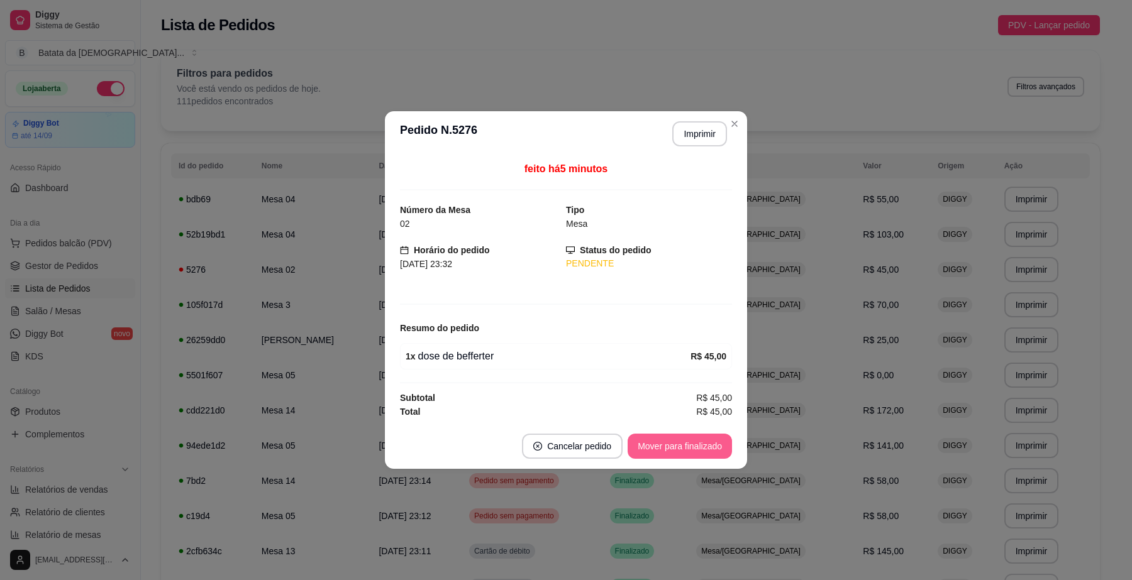
click at [659, 444] on button "Mover para finalizado" at bounding box center [680, 446] width 104 height 25
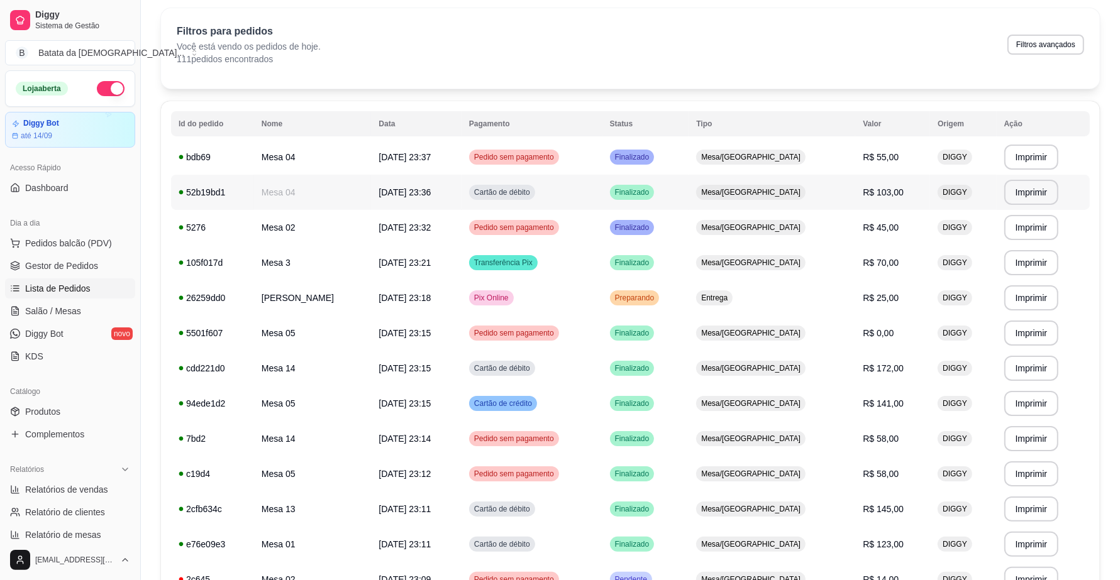
scroll to position [41, 0]
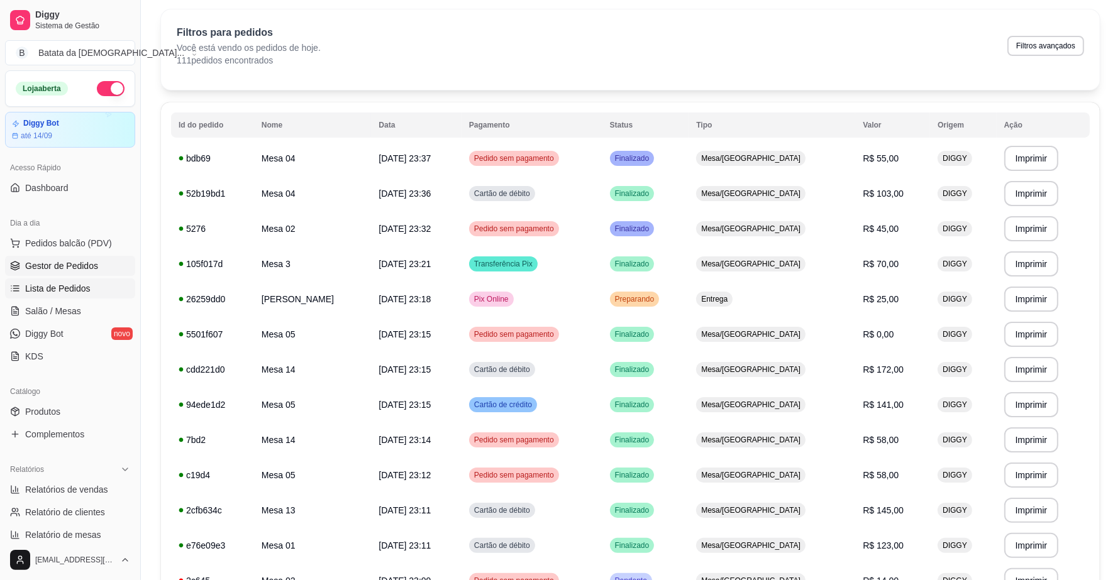
click at [70, 269] on span "Gestor de Pedidos" at bounding box center [61, 266] width 73 height 13
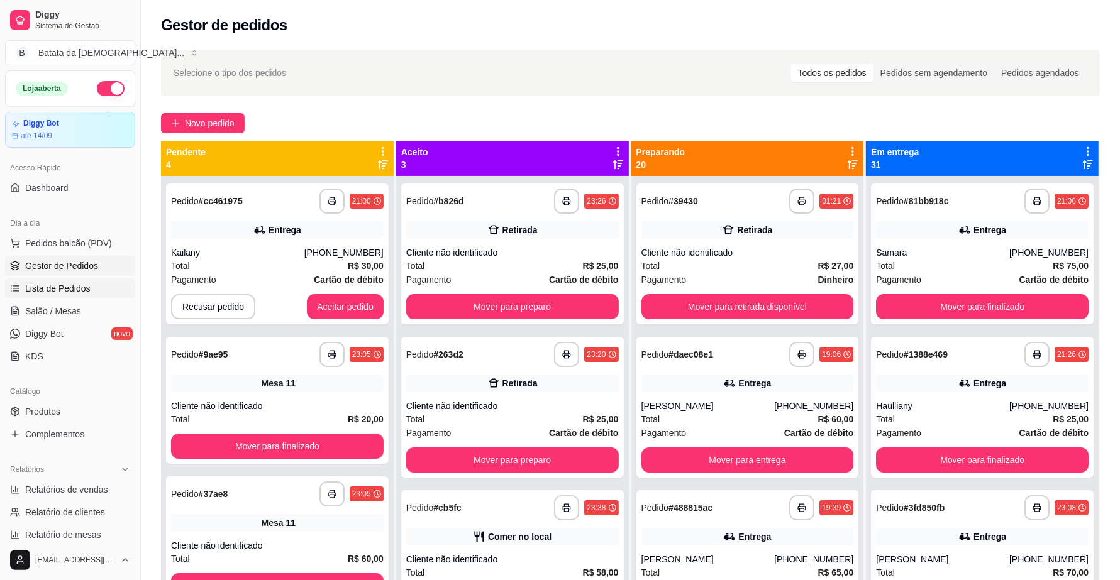
click at [79, 289] on span "Lista de Pedidos" at bounding box center [57, 288] width 65 height 13
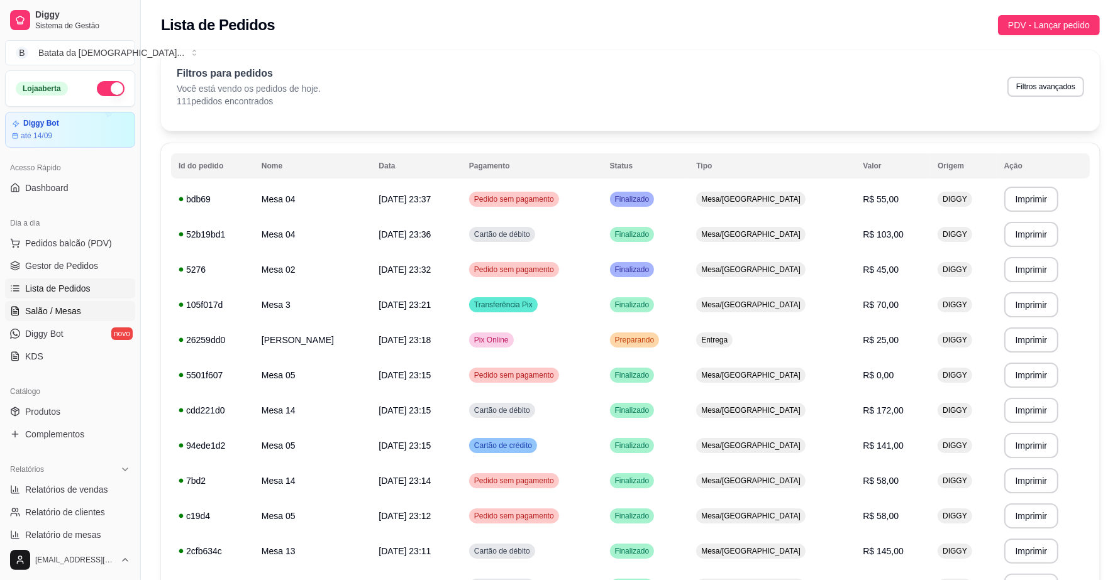
click at [55, 310] on span "Salão / Mesas" at bounding box center [53, 311] width 56 height 13
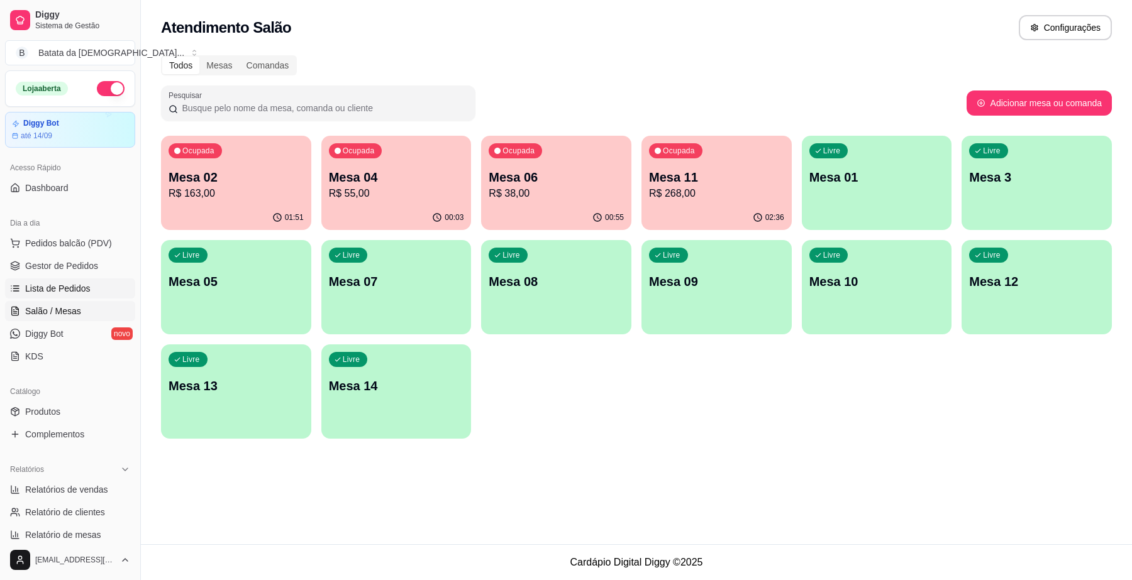
click at [63, 287] on span "Lista de Pedidos" at bounding box center [57, 288] width 65 height 13
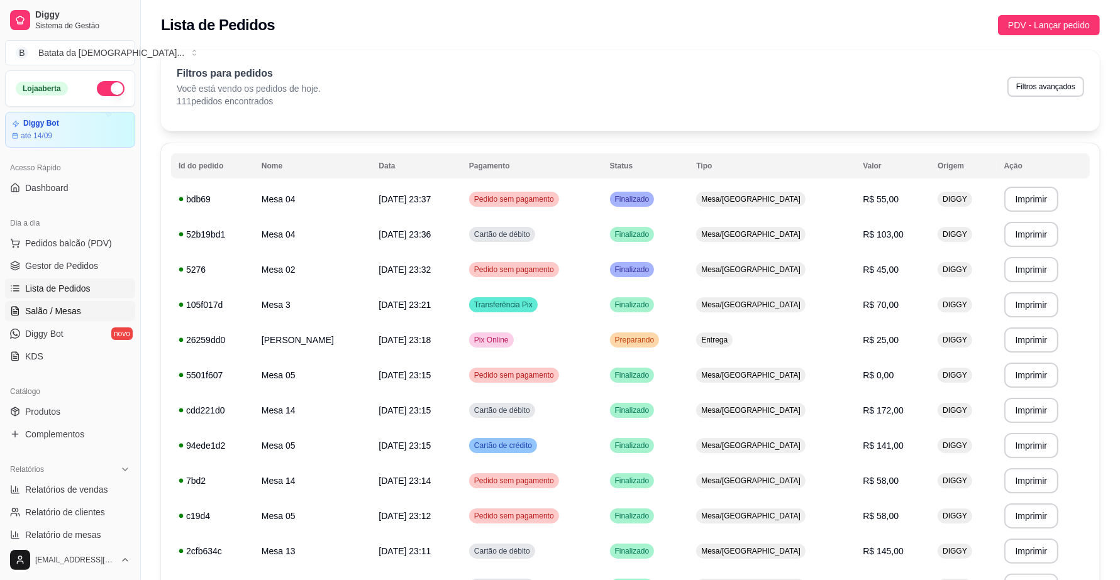
click at [63, 313] on span "Salão / Mesas" at bounding box center [53, 311] width 56 height 13
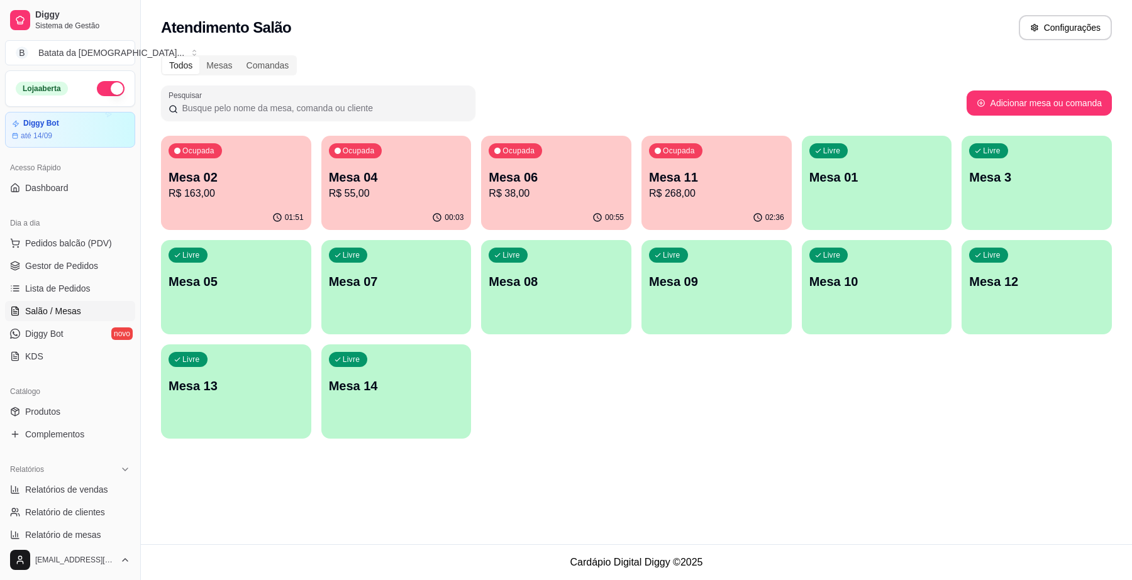
click at [529, 198] on p "R$ 38,00" at bounding box center [556, 193] width 135 height 15
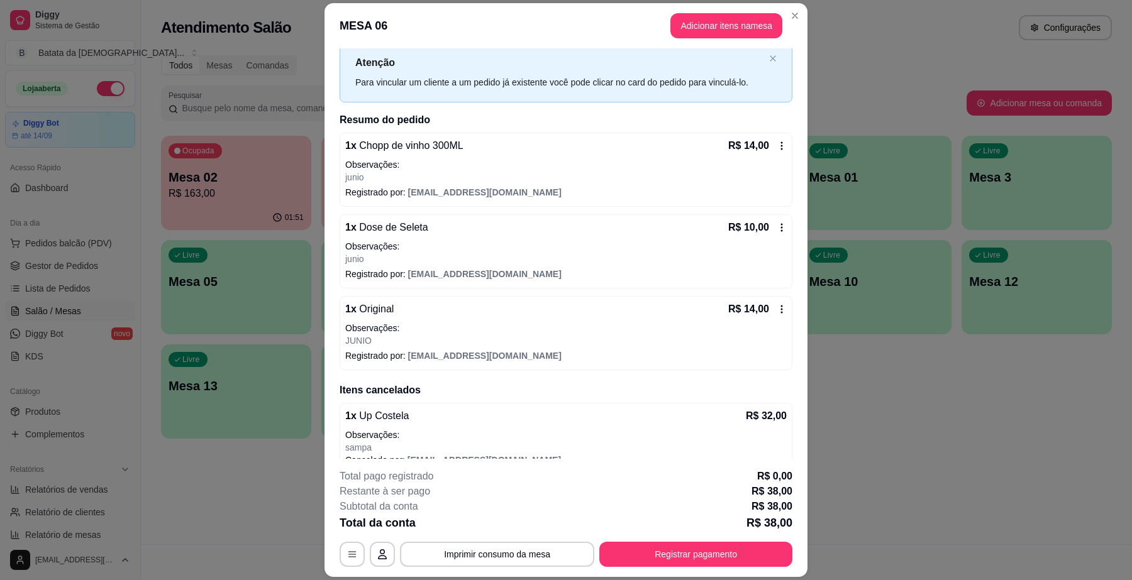
scroll to position [52, 0]
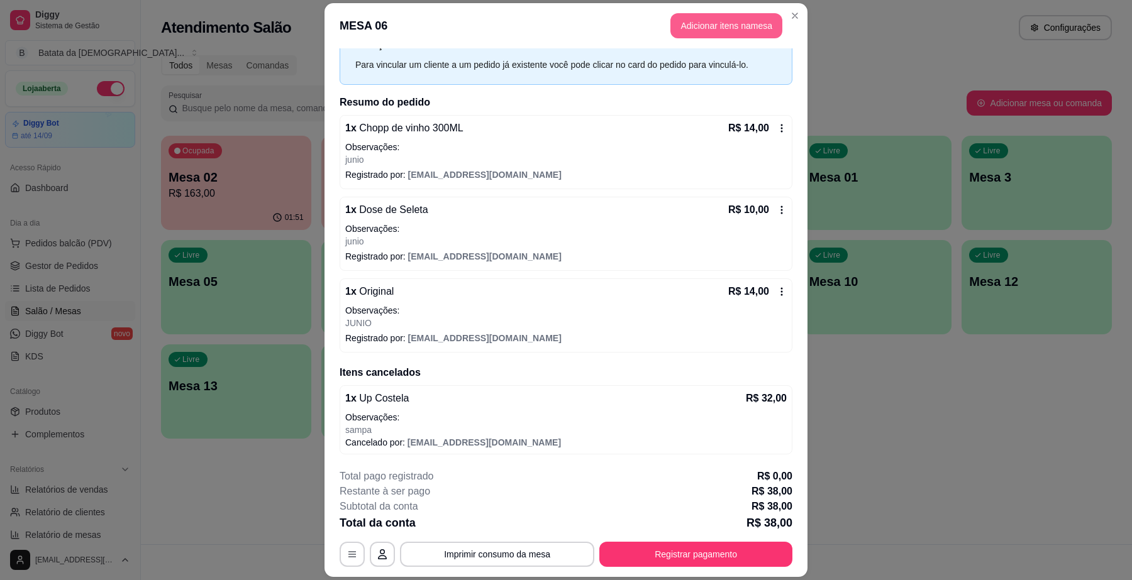
click at [708, 31] on button "Adicionar itens na mesa" at bounding box center [726, 25] width 112 height 25
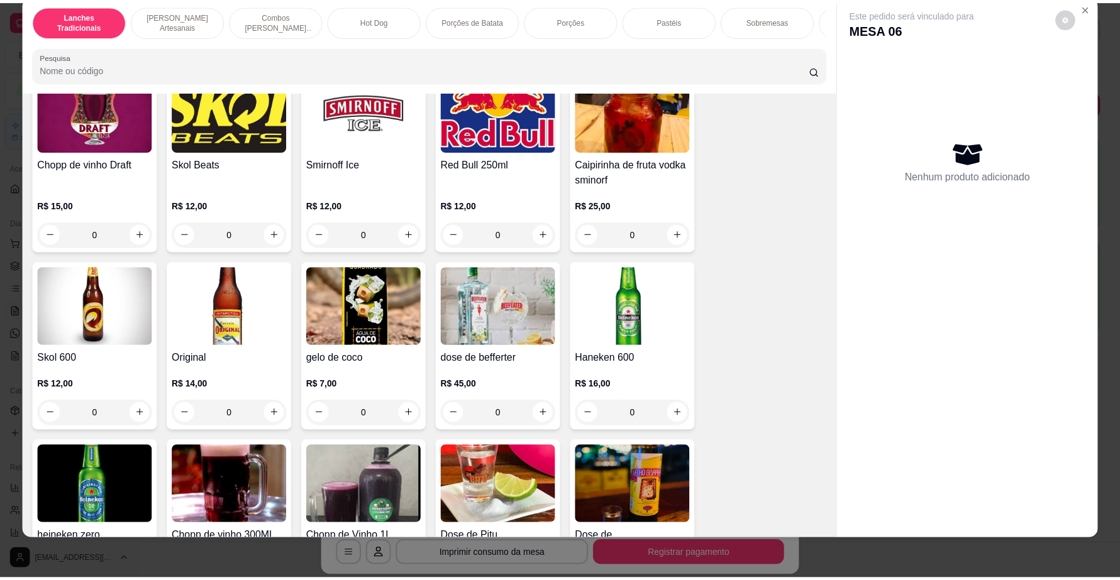
scroll to position [4009, 0]
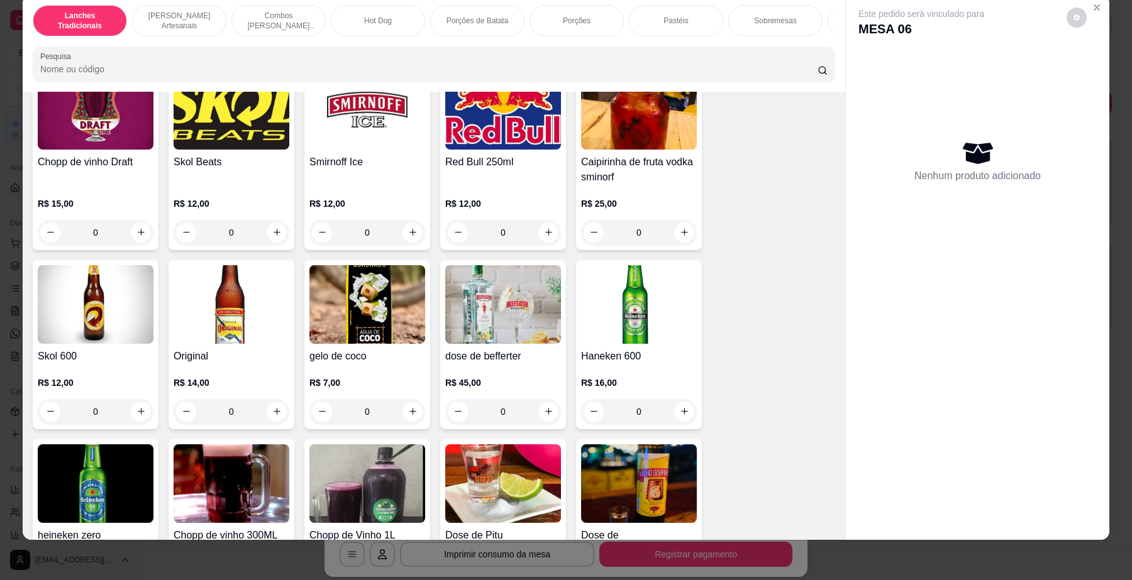
click at [217, 324] on img at bounding box center [232, 304] width 116 height 79
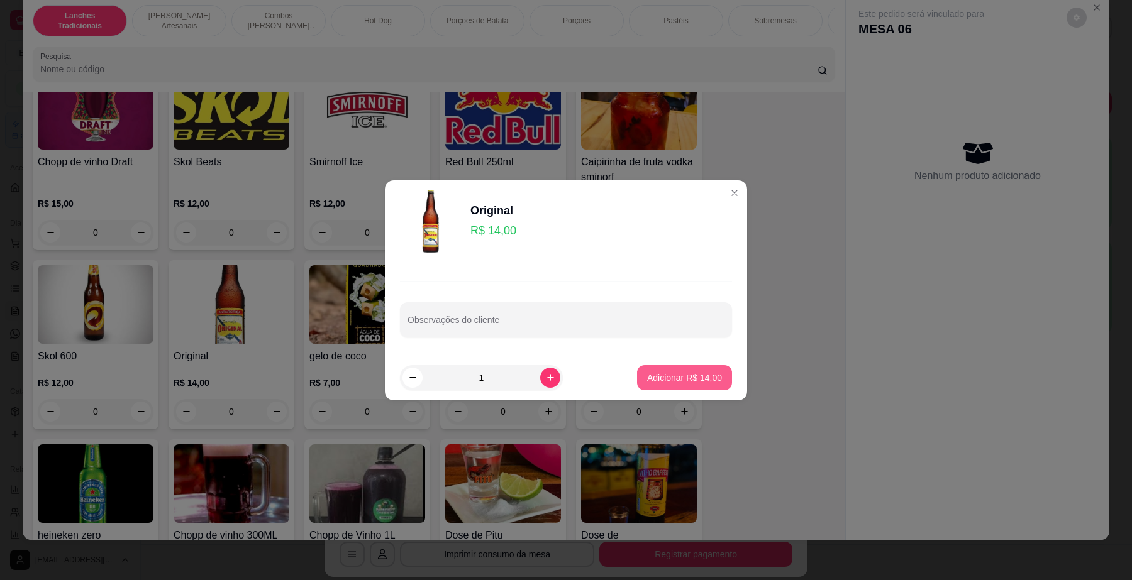
click at [667, 365] on div "Adicionar R$ 14,00" at bounding box center [684, 377] width 95 height 25
click at [657, 378] on p "Adicionar R$ 14,00" at bounding box center [684, 378] width 75 height 13
type input "1"
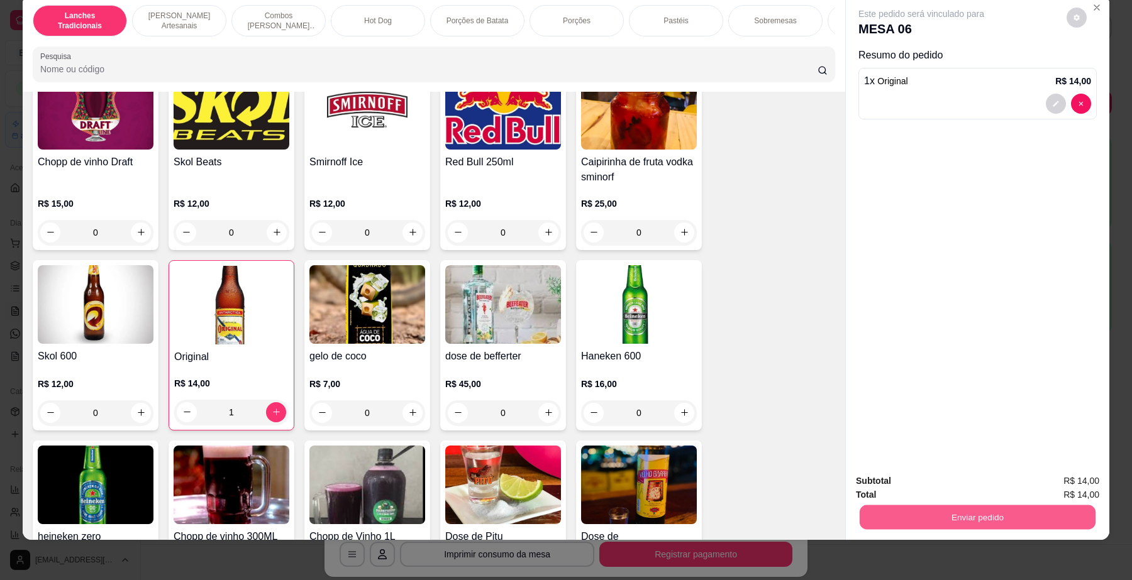
click at [1007, 521] on button "Enviar pedido" at bounding box center [978, 518] width 236 height 25
click at [907, 482] on button "Não registrar e enviar pedido" at bounding box center [935, 486] width 127 height 23
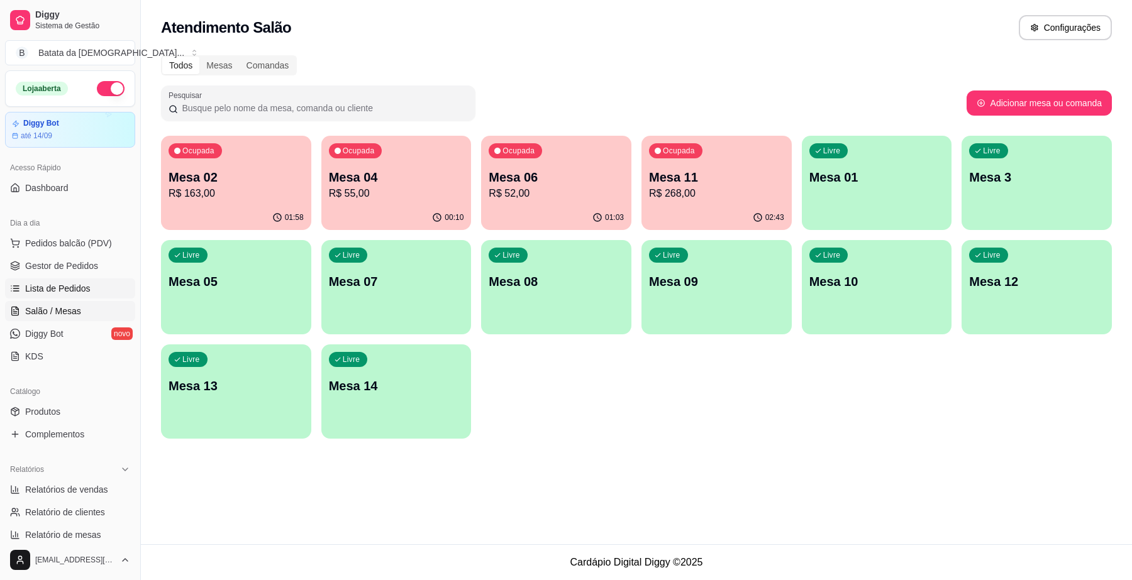
click at [43, 293] on span "Lista de Pedidos" at bounding box center [57, 288] width 65 height 13
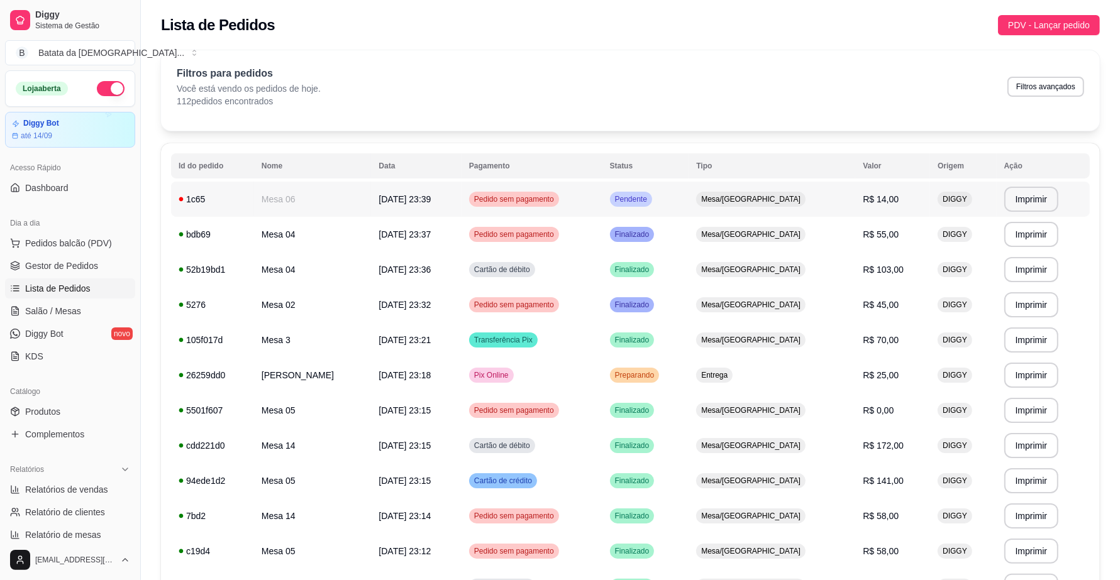
click at [775, 197] on span "Mesa/[GEOGRAPHIC_DATA]" at bounding box center [751, 199] width 104 height 10
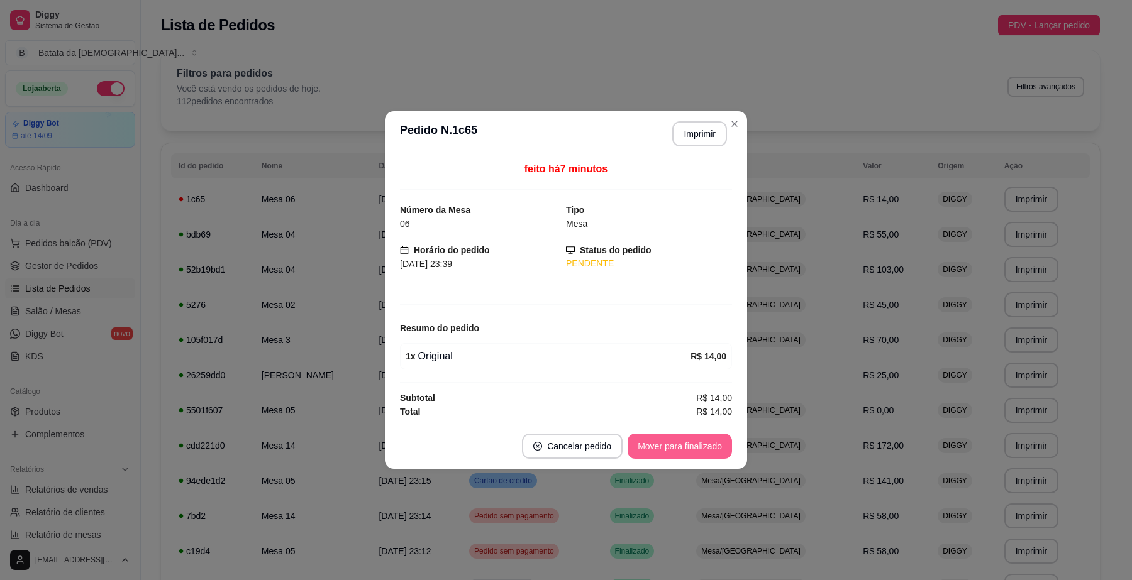
click at [696, 454] on button "Mover para finalizado" at bounding box center [680, 446] width 104 height 25
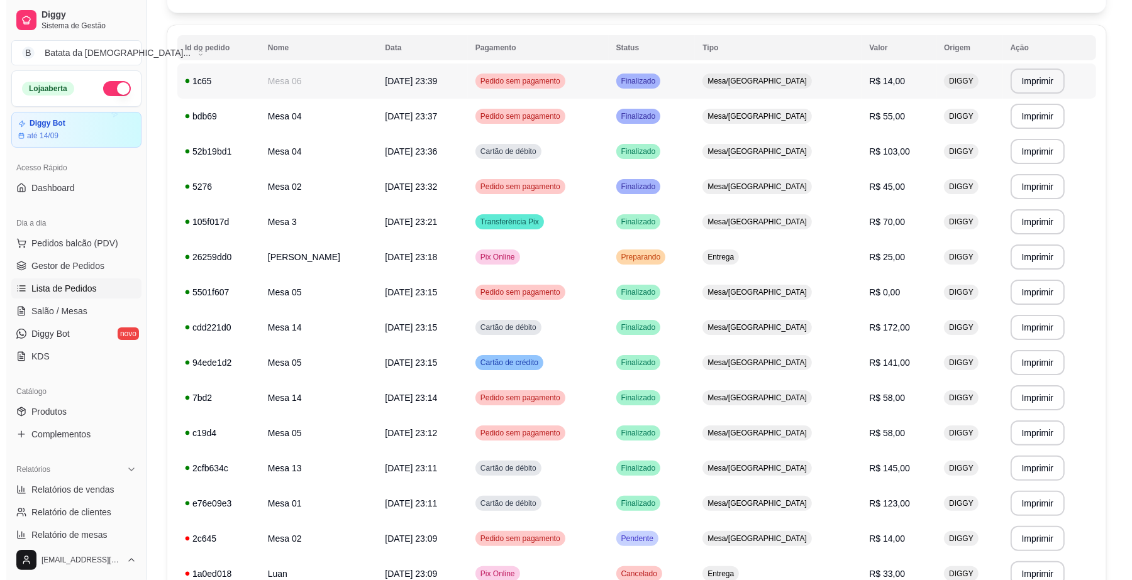
scroll to position [157, 0]
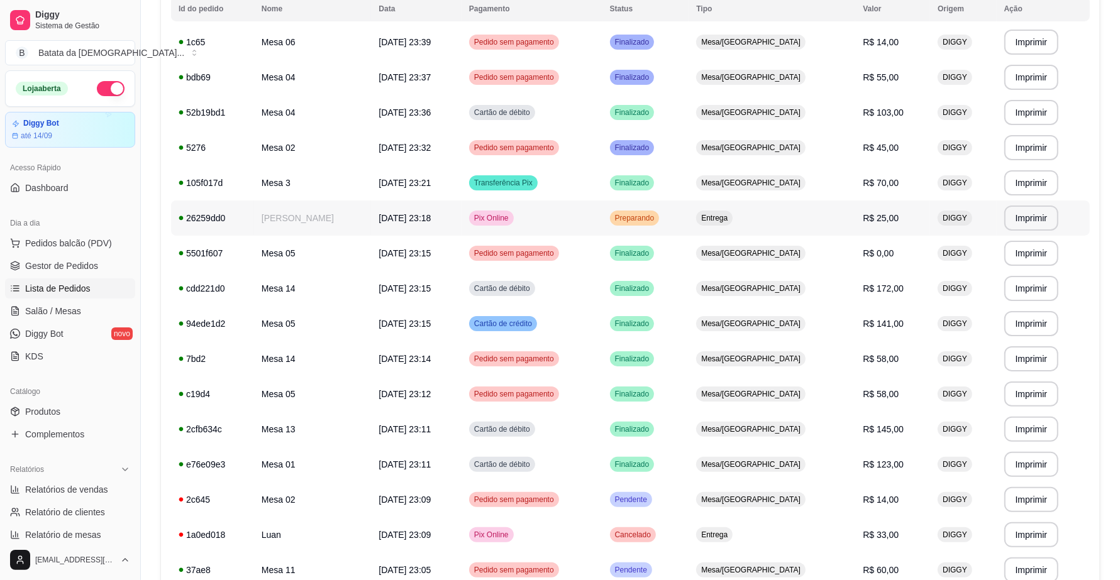
click at [730, 221] on span "Entrega" at bounding box center [714, 218] width 31 height 10
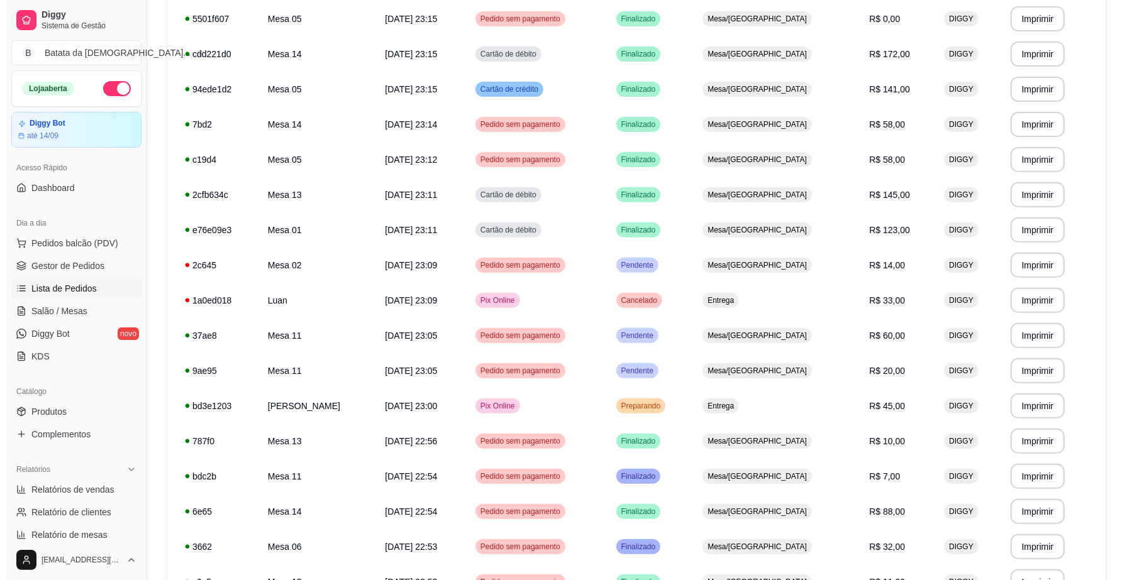
scroll to position [393, 0]
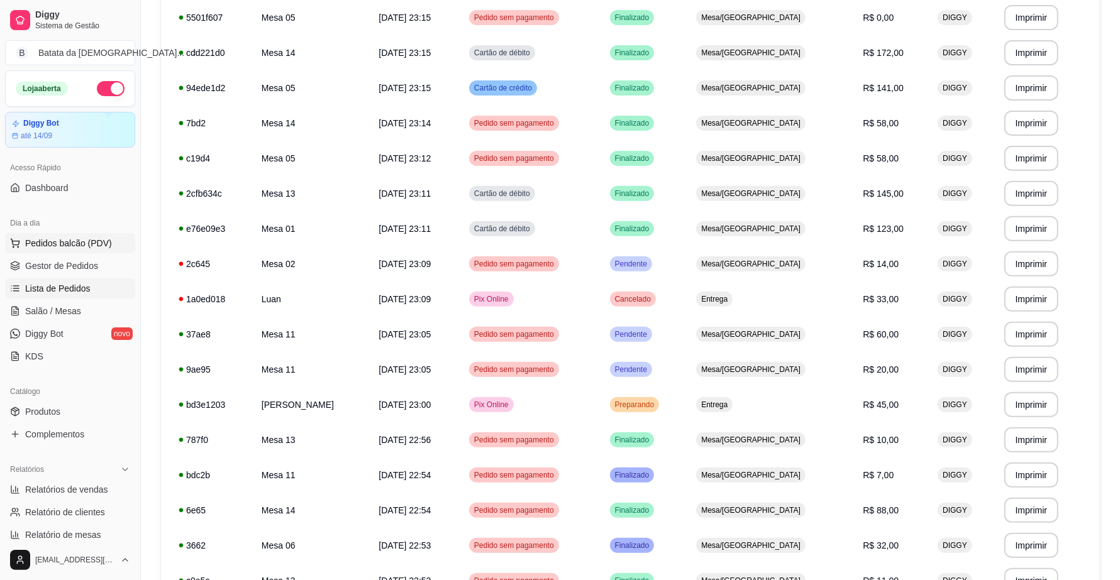
click at [77, 246] on span "Pedidos balcão (PDV)" at bounding box center [68, 243] width 87 height 13
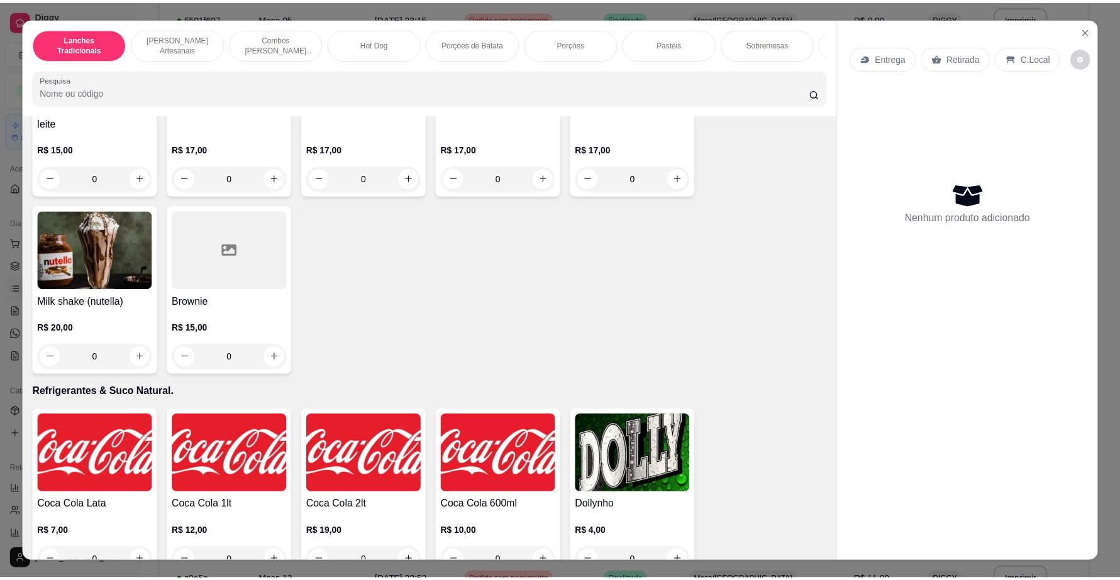
scroll to position [3144, 0]
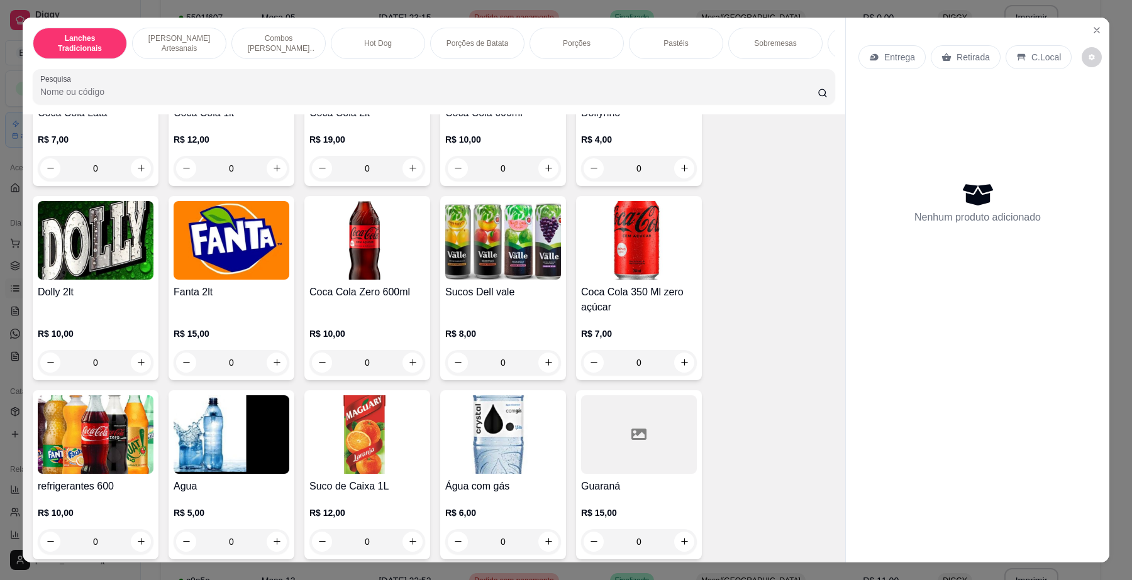
click at [613, 143] on div "R$ 4,00 0" at bounding box center [639, 151] width 116 height 60
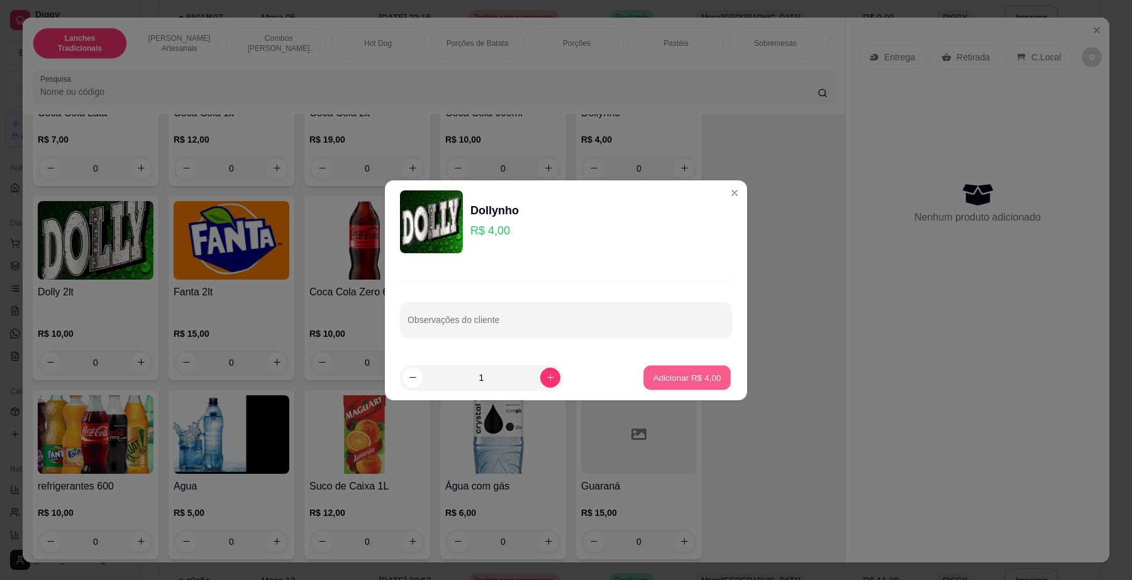
click at [658, 377] on p "Adicionar R$ 4,00" at bounding box center [687, 378] width 68 height 12
type input "1"
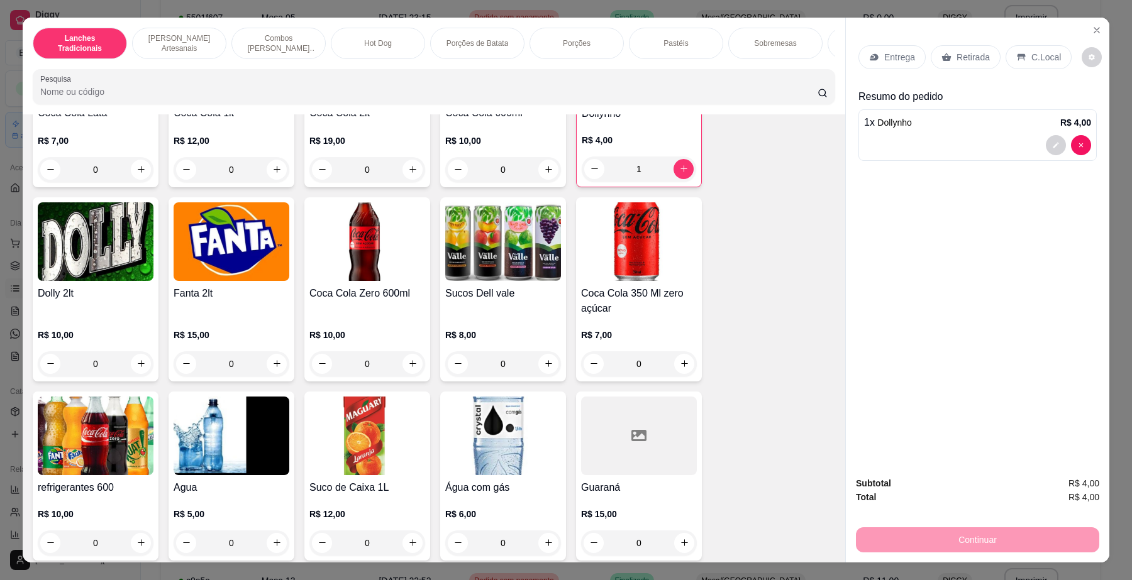
click at [1019, 62] on icon at bounding box center [1021, 57] width 10 height 10
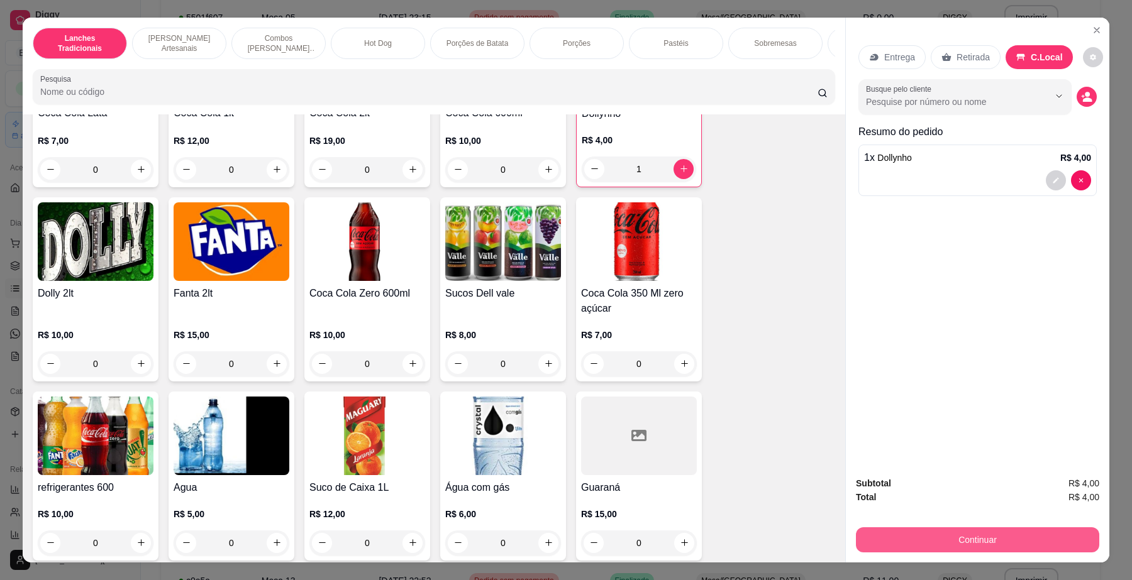
click at [988, 546] on button "Continuar" at bounding box center [977, 540] width 243 height 25
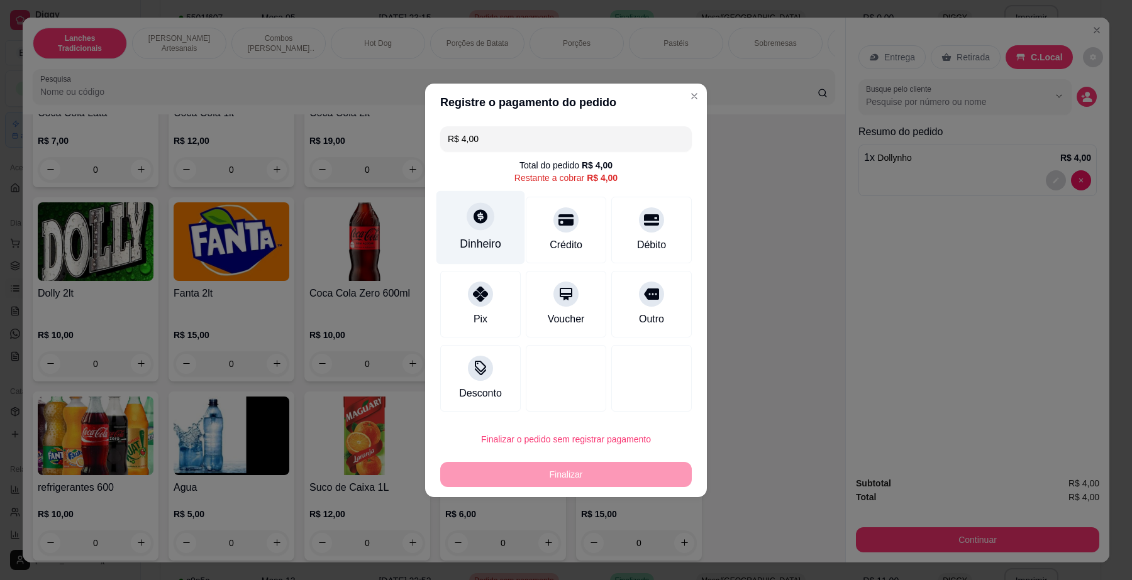
click at [489, 218] on div at bounding box center [481, 216] width 28 height 28
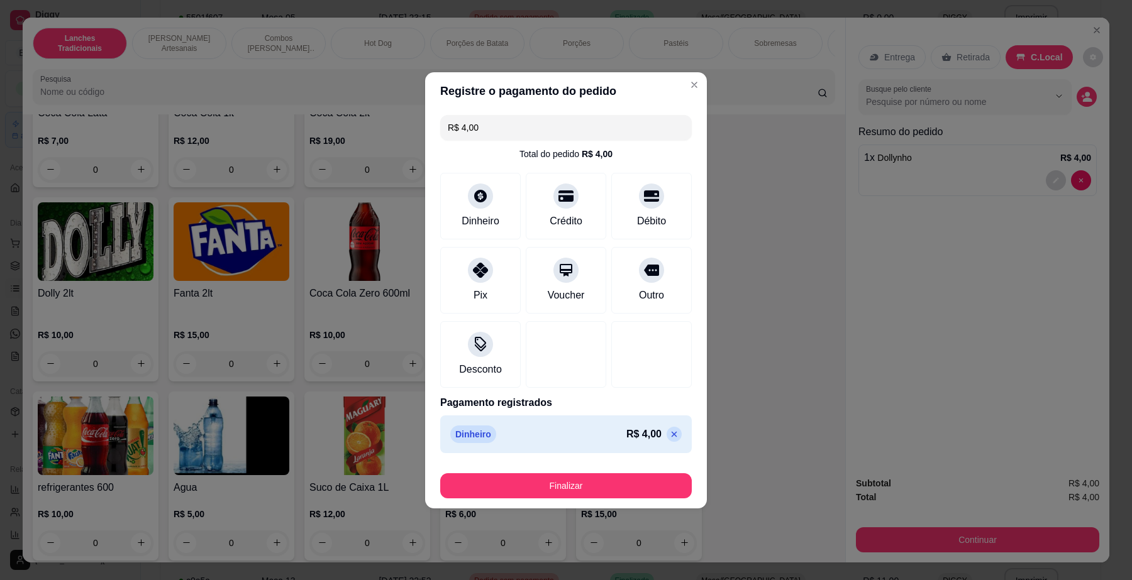
type input "R$ 0,00"
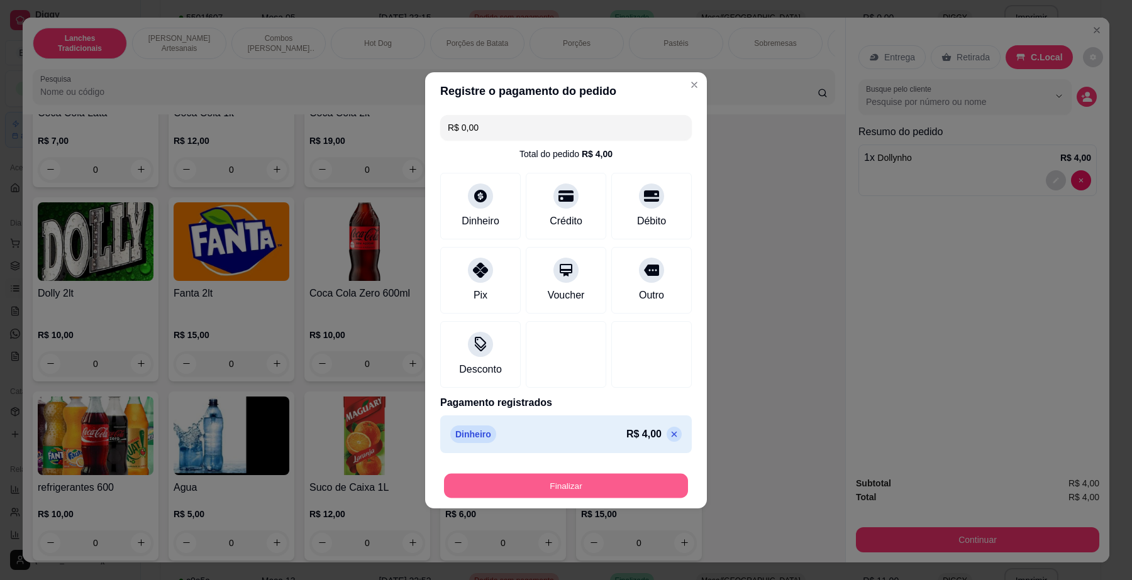
click at [630, 480] on button "Finalizar" at bounding box center [566, 486] width 244 height 25
type input "0"
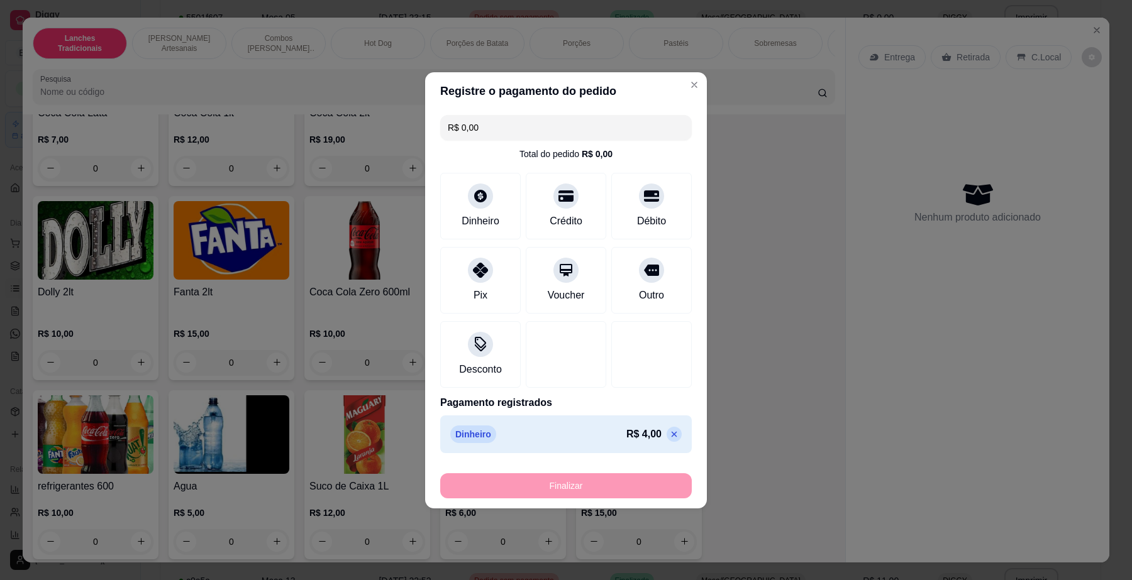
type input "-R$ 4,00"
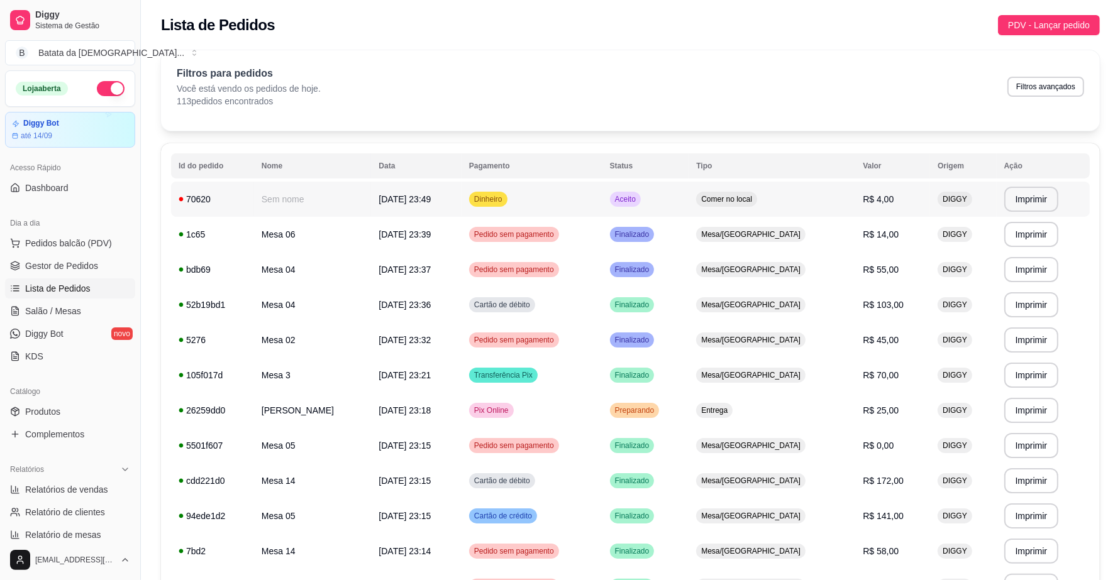
click at [689, 193] on td "Aceito" at bounding box center [645, 199] width 87 height 35
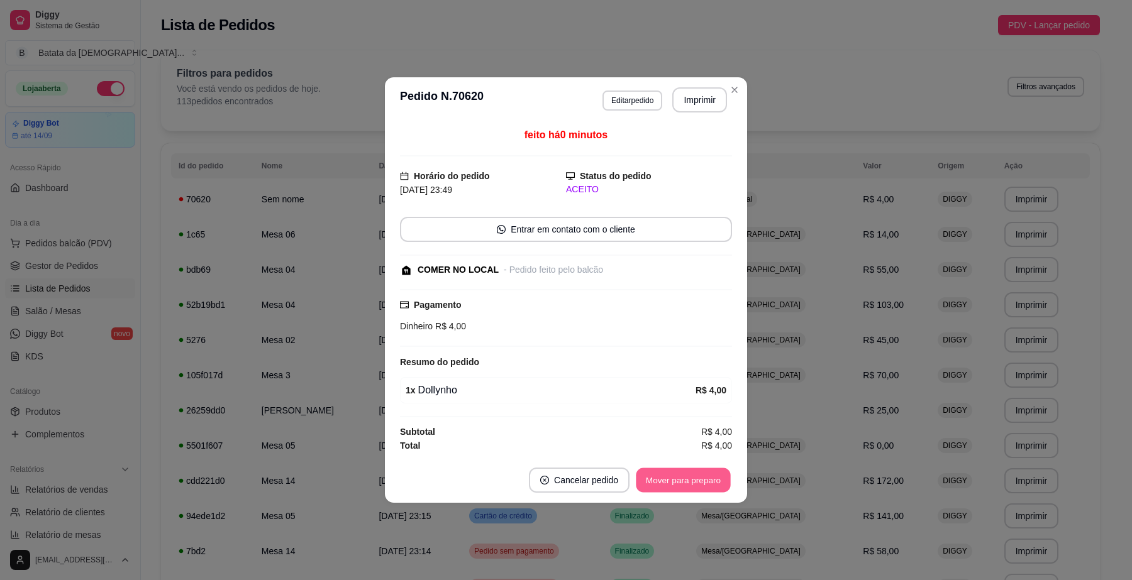
click at [687, 480] on button "Mover para preparo" at bounding box center [683, 480] width 94 height 25
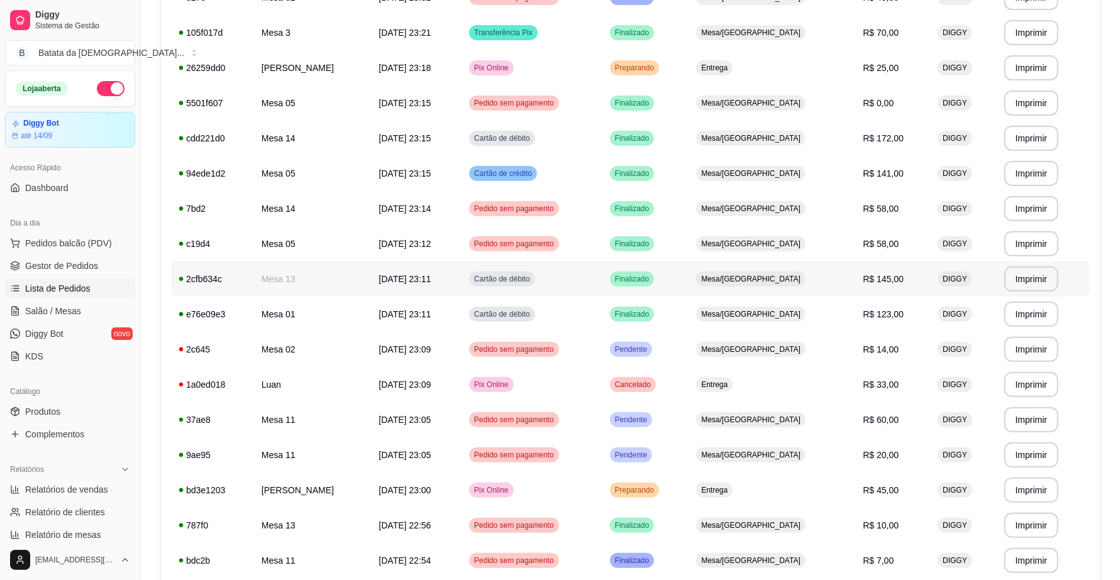
scroll to position [314, 0]
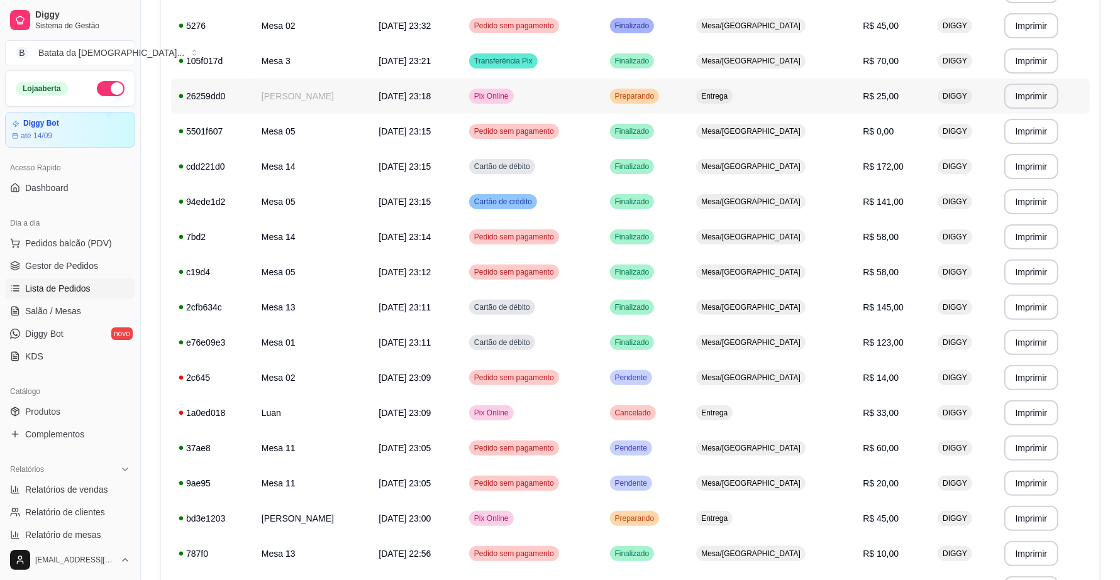
click at [570, 101] on td "Pix Online" at bounding box center [532, 96] width 141 height 35
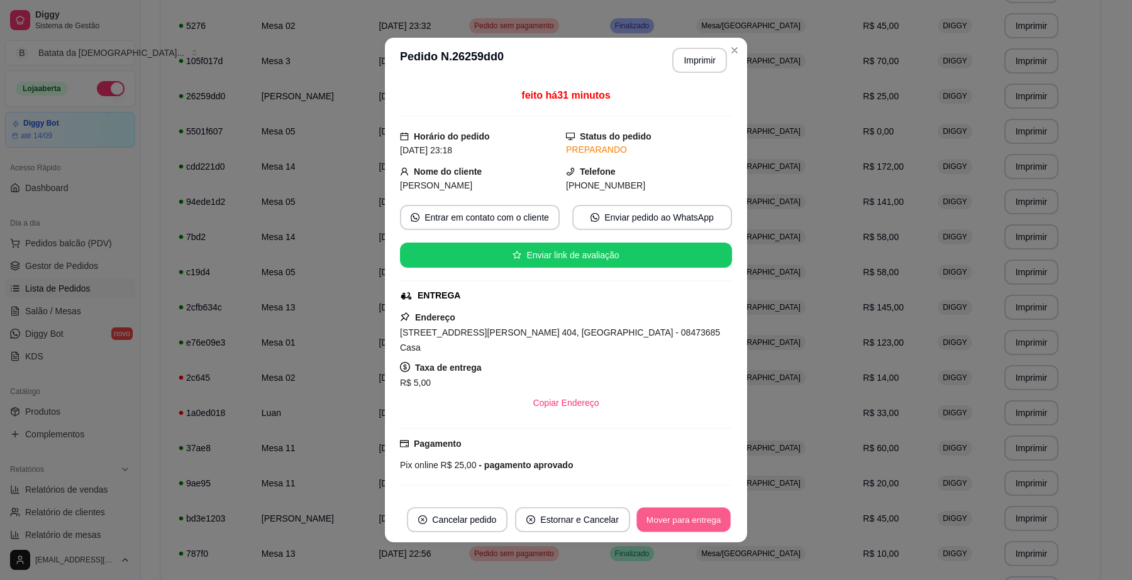
click at [712, 511] on button "Mover para entrega" at bounding box center [683, 520] width 94 height 25
click at [693, 523] on button "Mover para finalizado" at bounding box center [679, 520] width 101 height 25
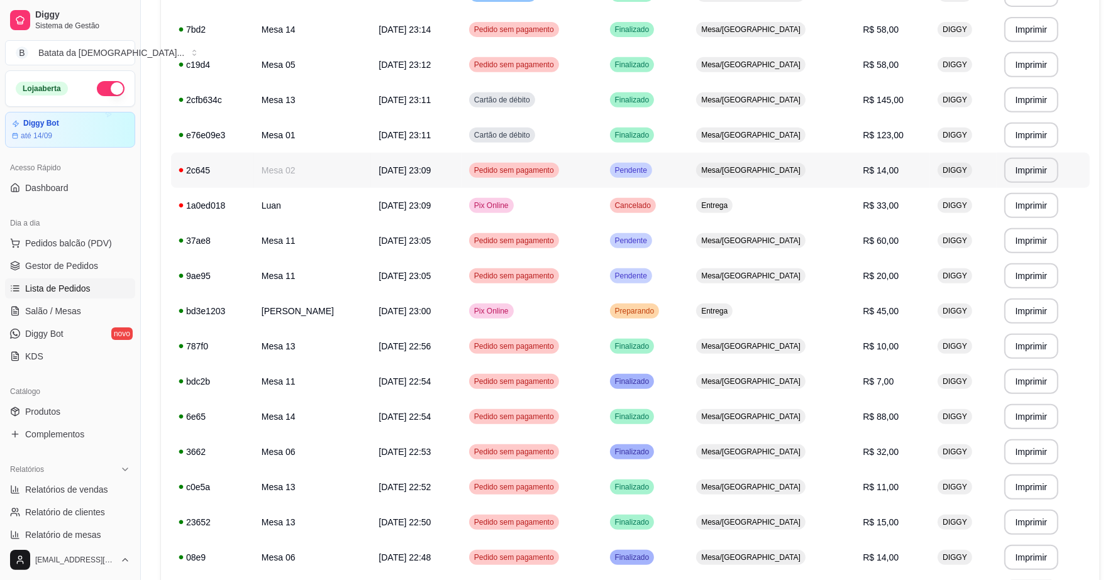
scroll to position [550, 0]
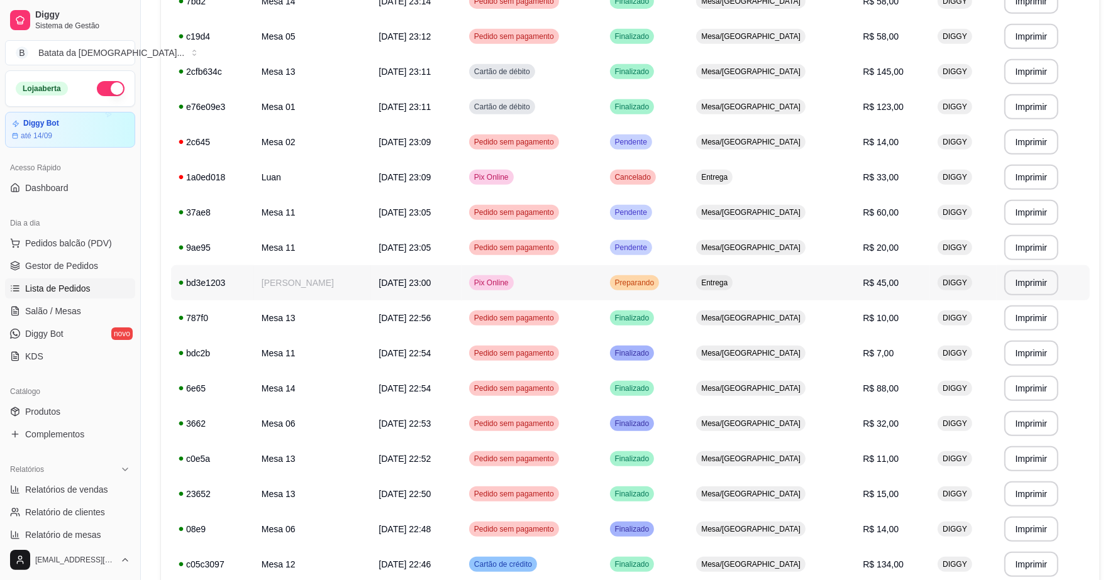
click at [689, 284] on td "Preparando" at bounding box center [645, 282] width 87 height 35
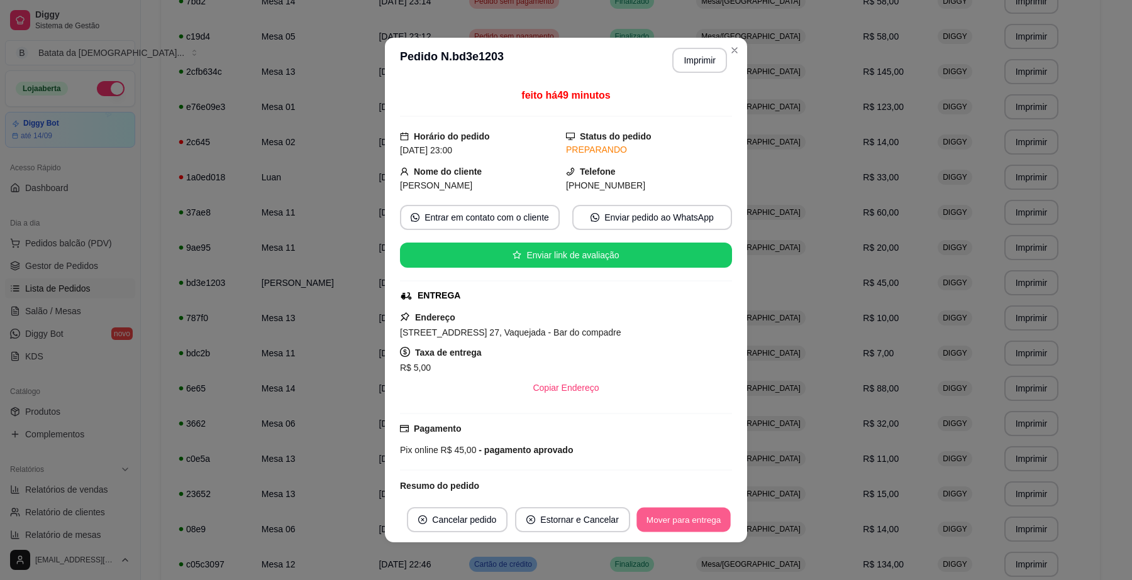
click at [689, 508] on button "Mover para entrega" at bounding box center [683, 520] width 94 height 25
drag, startPoint x: 686, startPoint y: 501, endPoint x: 687, endPoint y: 487, distance: 13.9
click at [685, 501] on footer "Cancelar pedido Estornar e Cancelar Mover para entrega" at bounding box center [566, 519] width 362 height 45
click at [709, 511] on button "Mover para entrega" at bounding box center [683, 520] width 94 height 25
click at [672, 529] on button "Mover para finalizado" at bounding box center [679, 520] width 101 height 25
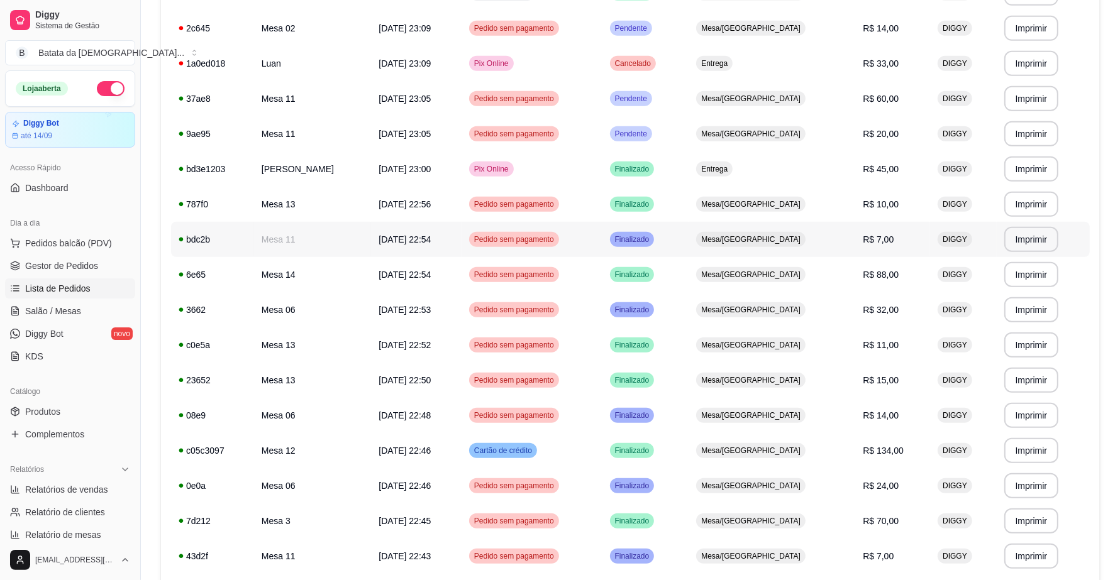
scroll to position [748, 0]
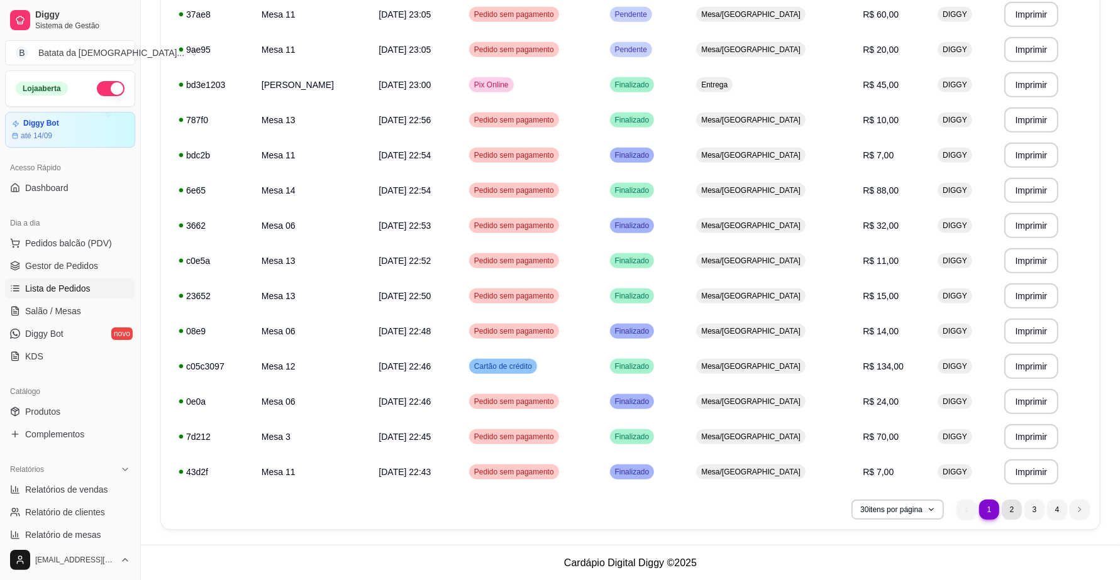
click at [1014, 519] on li "2" at bounding box center [1012, 510] width 20 height 20
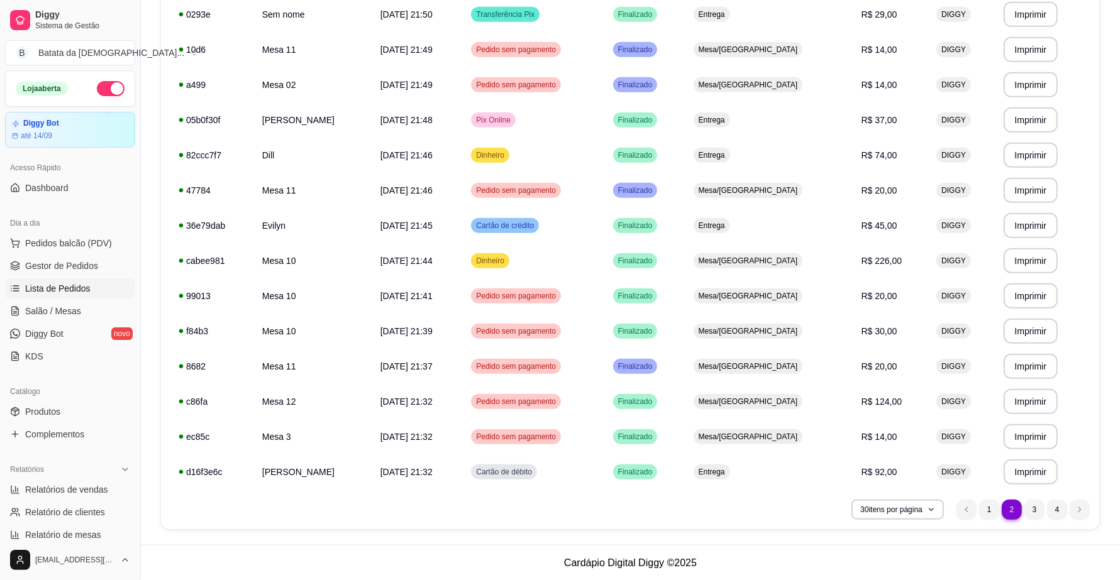
click at [1024, 503] on ul "2 1 2 3 4" at bounding box center [1022, 510] width 133 height 20
click at [1034, 509] on li "3" at bounding box center [1034, 510] width 20 height 20
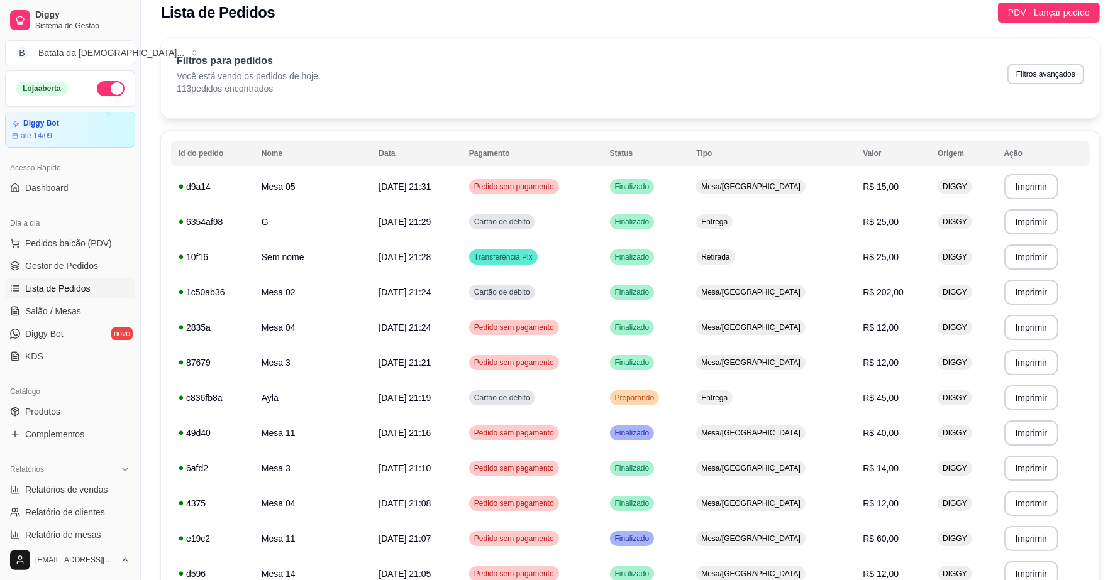
scroll to position [0, 0]
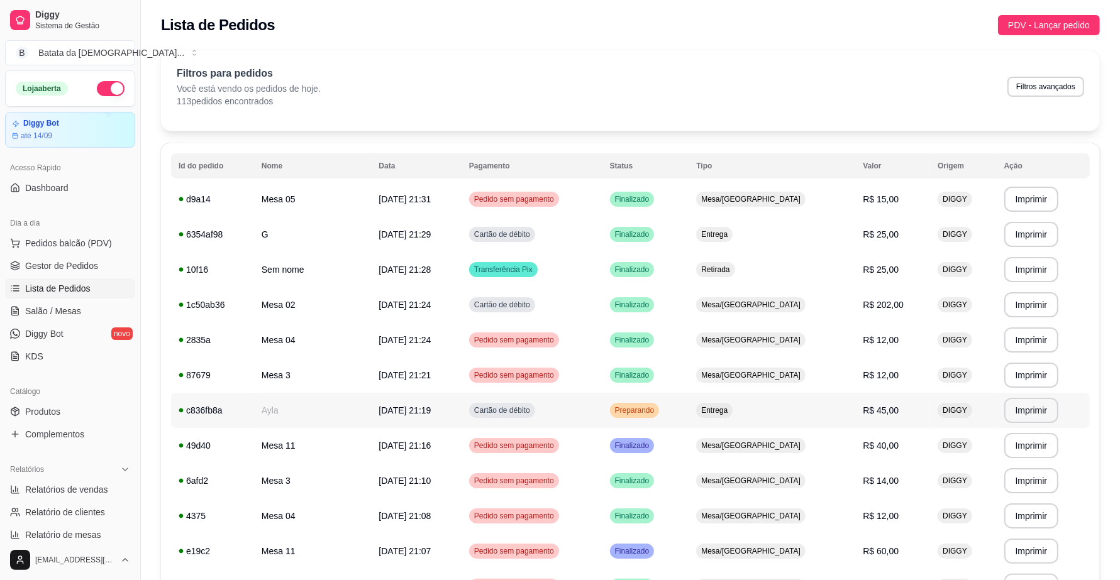
click at [780, 423] on td "Entrega" at bounding box center [772, 410] width 167 height 35
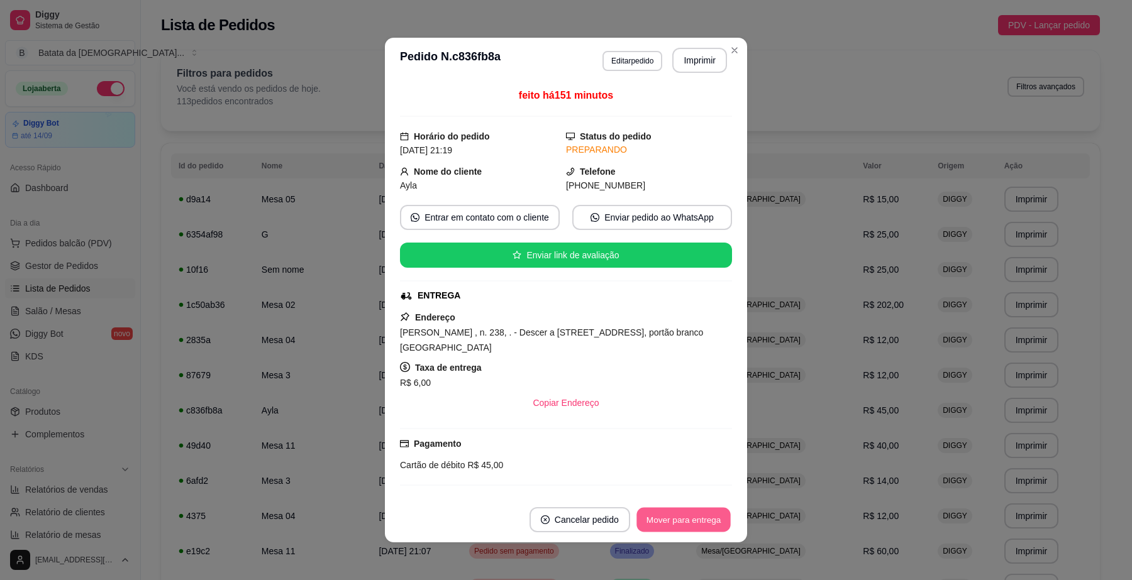
click at [693, 514] on button "Mover para entrega" at bounding box center [683, 520] width 94 height 25
click at [690, 519] on button "Mover para finalizado" at bounding box center [680, 519] width 104 height 25
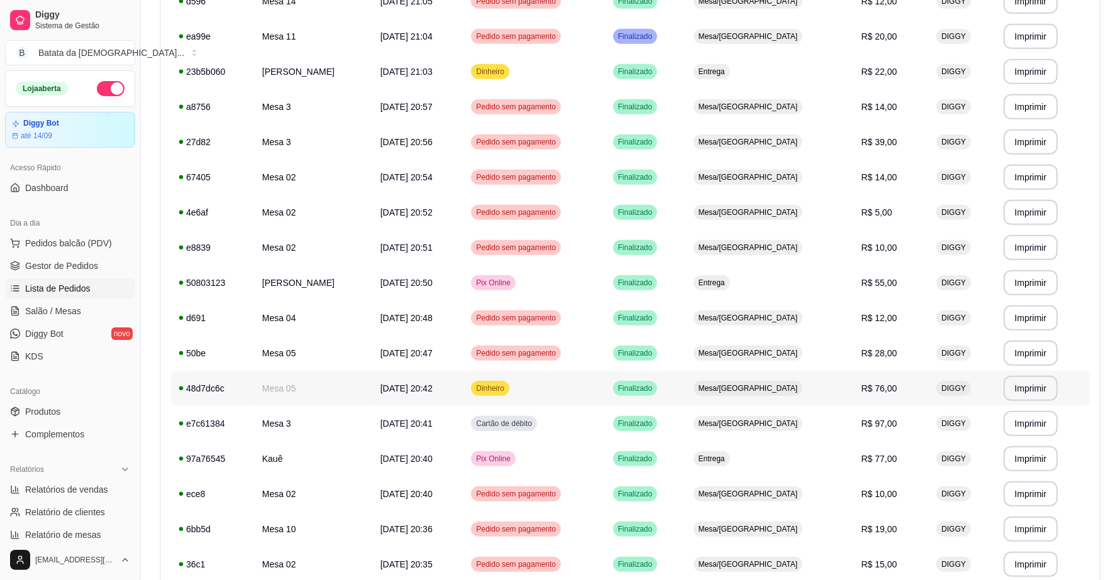
scroll to position [748, 0]
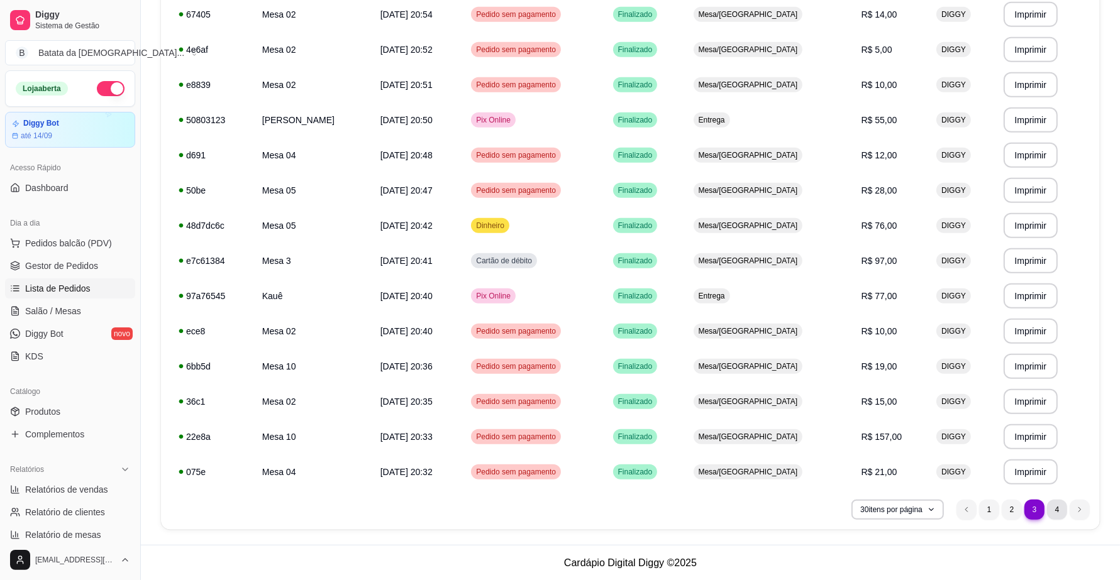
click at [1061, 516] on nav "3 1 2 3 4" at bounding box center [1023, 510] width 146 height 33
click at [1061, 511] on li "4" at bounding box center [1057, 510] width 20 height 20
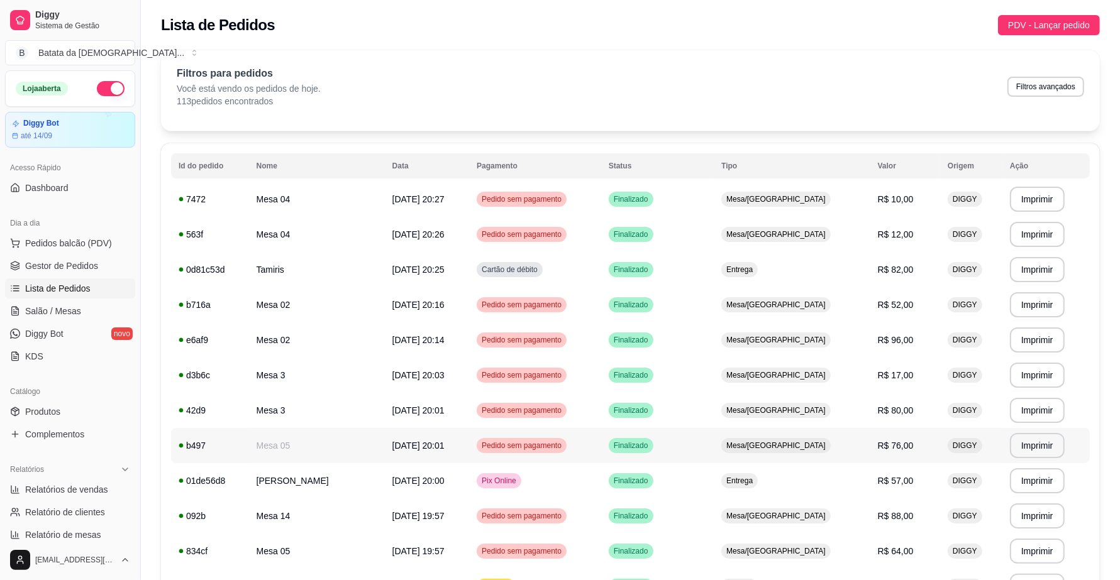
scroll to position [502, 0]
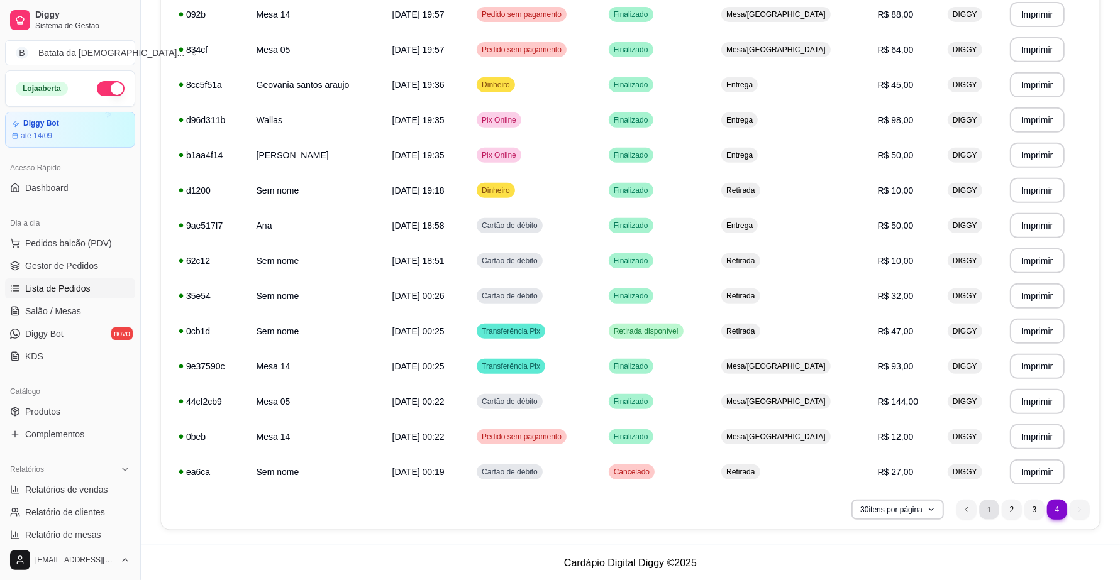
click at [992, 512] on li "1" at bounding box center [988, 509] width 19 height 19
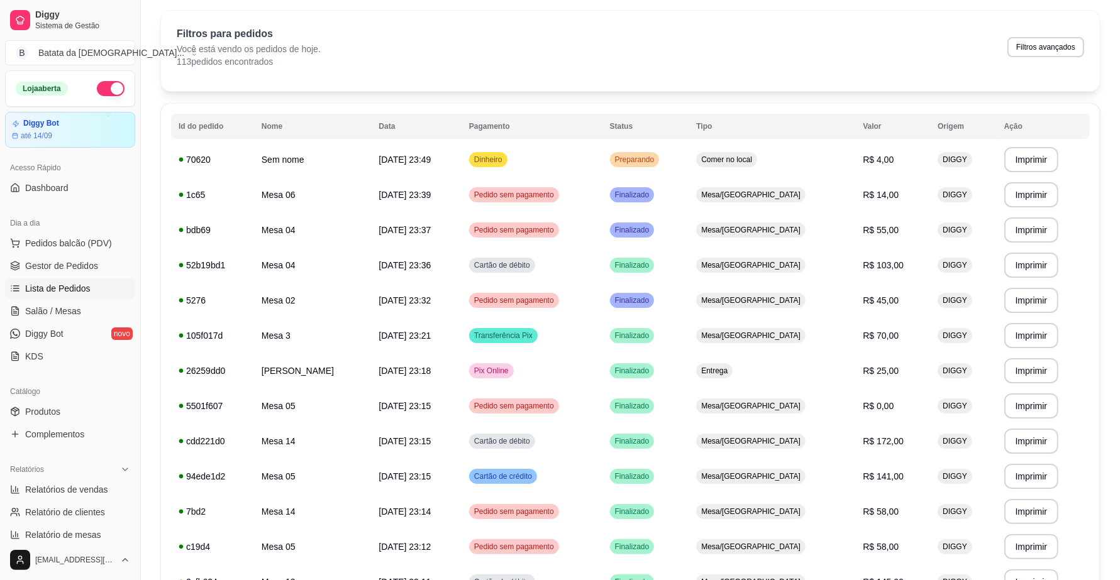
scroll to position [0, 0]
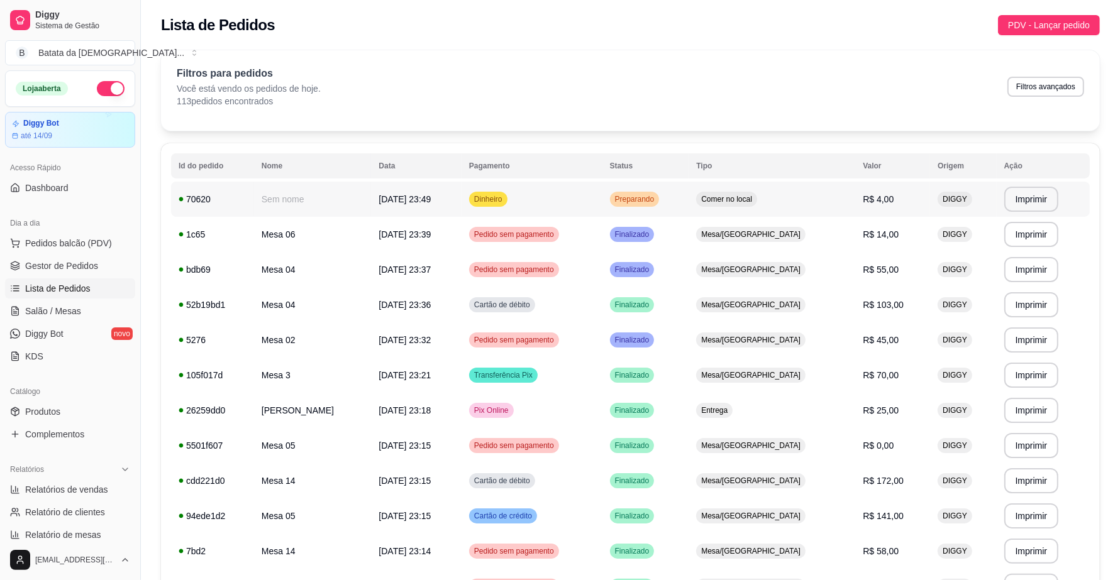
click at [938, 201] on div "DIGGY" at bounding box center [955, 199] width 35 height 15
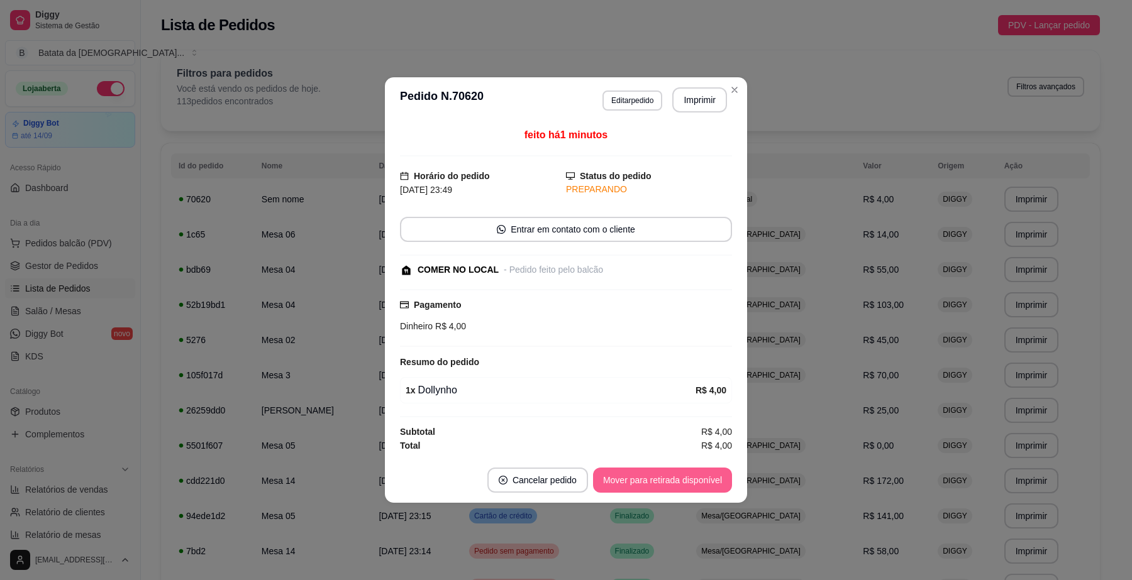
click at [712, 473] on button "Mover para retirada disponível" at bounding box center [662, 480] width 139 height 25
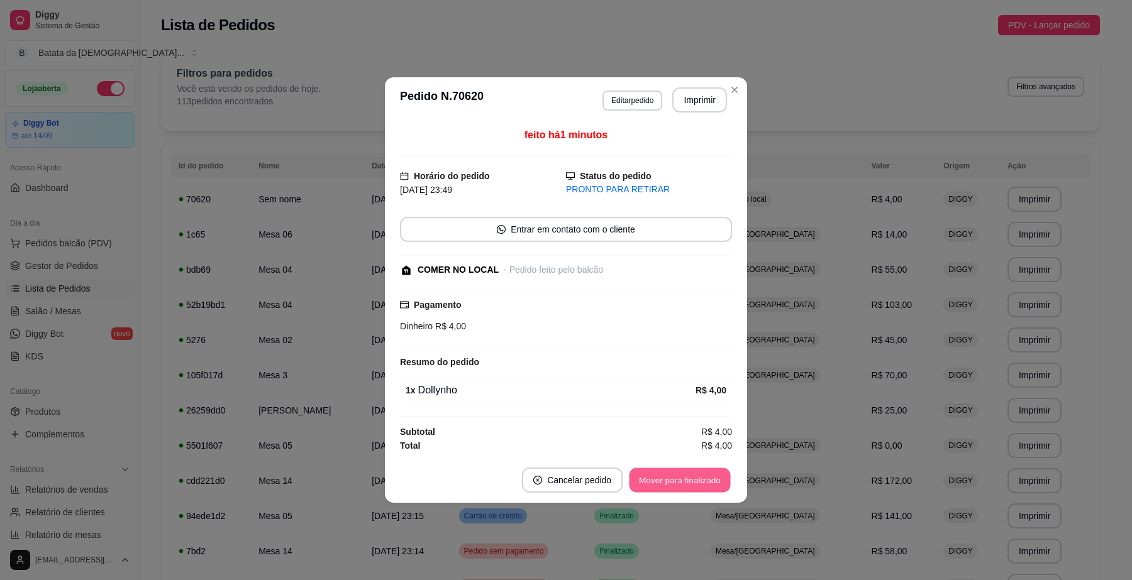
click at [700, 478] on button "Mover para finalizado" at bounding box center [679, 480] width 101 height 25
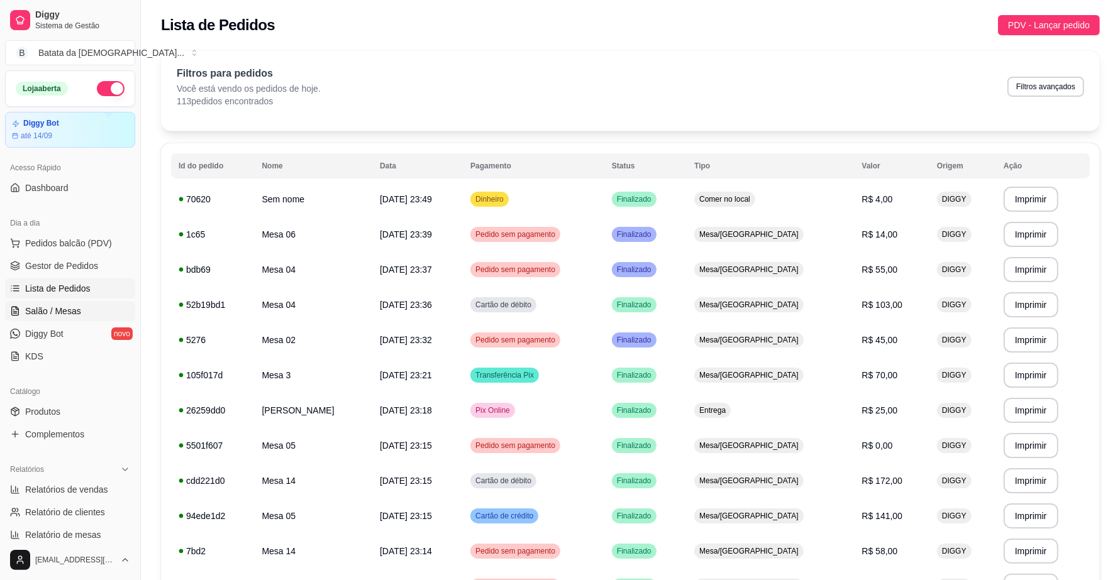
click at [92, 314] on link "Salão / Mesas" at bounding box center [70, 311] width 130 height 20
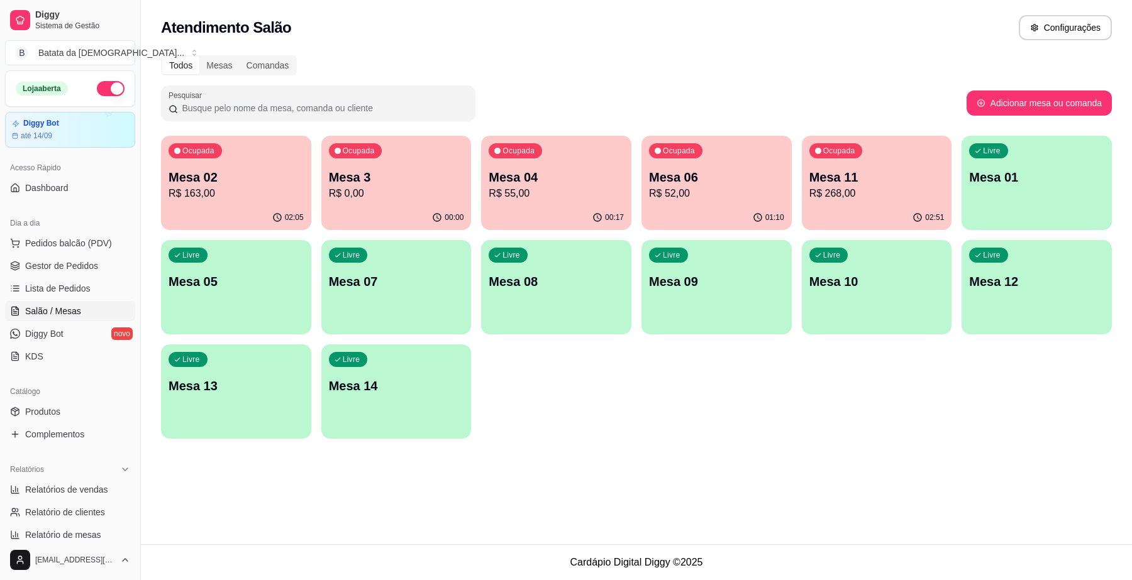
click at [860, 173] on p "Mesa 11" at bounding box center [876, 178] width 135 height 18
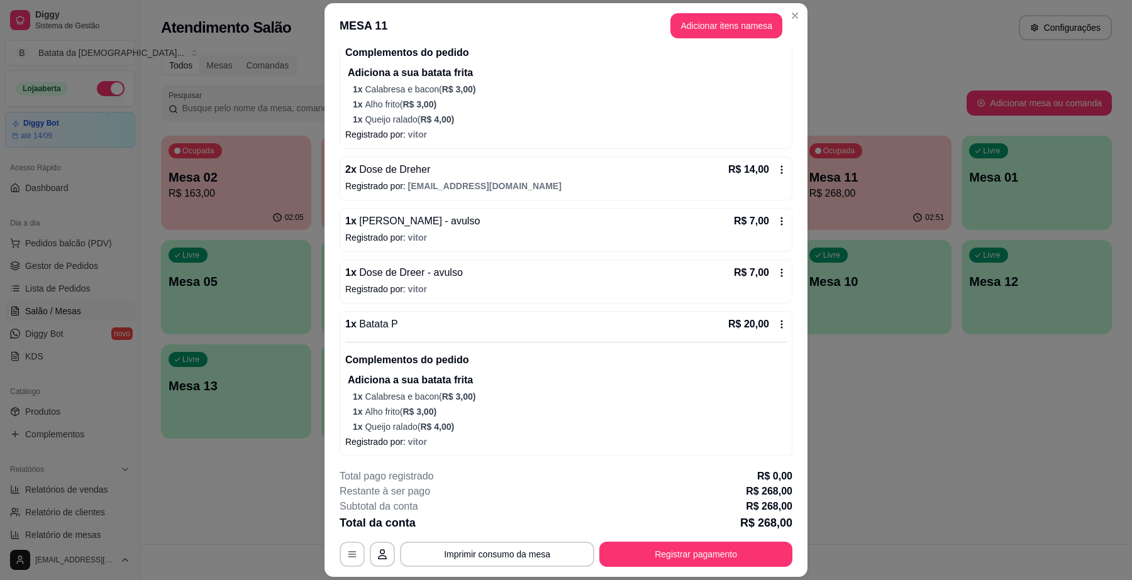
scroll to position [425, 0]
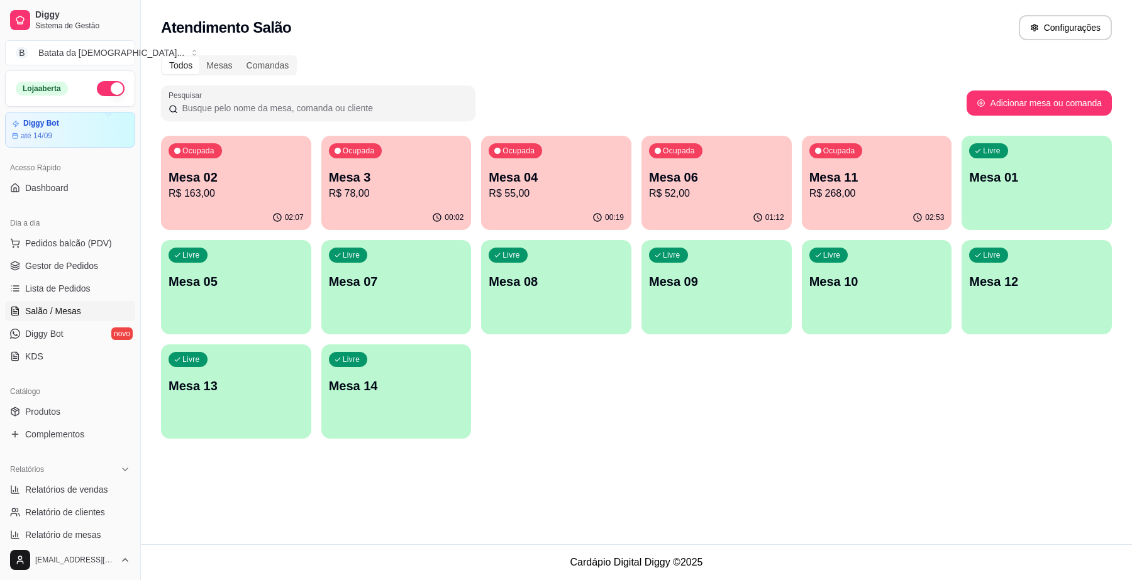
click at [96, 299] on ul "Pedidos balcão (PDV) Gestor de Pedidos Lista de Pedidos Salão / Mesas Diggy Bot…" at bounding box center [70, 299] width 130 height 133
click at [89, 284] on link "Lista de Pedidos" at bounding box center [70, 289] width 130 height 20
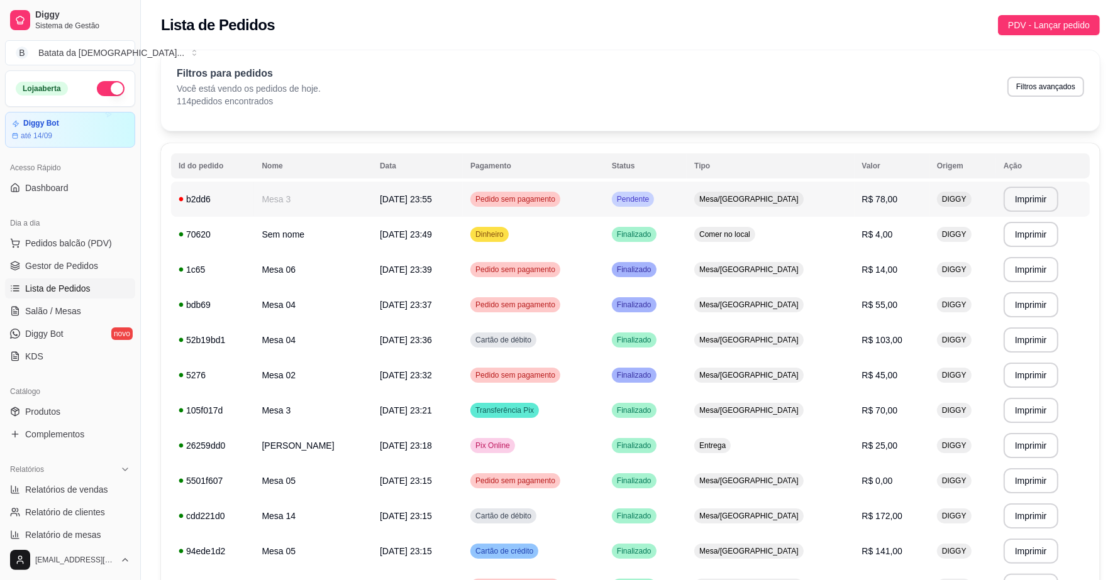
click at [652, 204] on td "Pendente" at bounding box center [645, 199] width 82 height 35
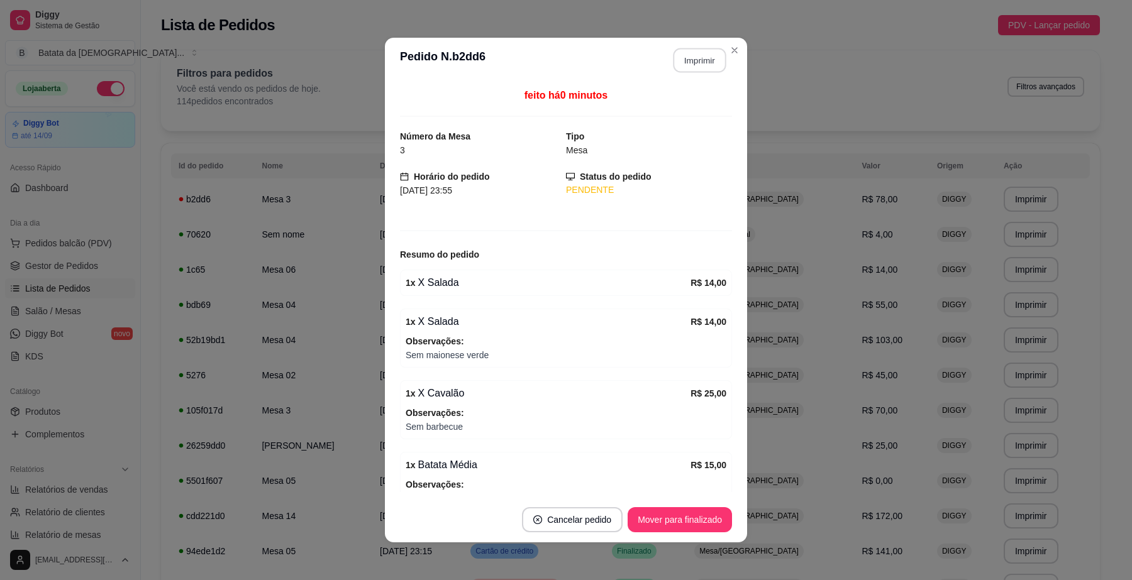
click at [689, 58] on button "Imprimir" at bounding box center [699, 60] width 53 height 25
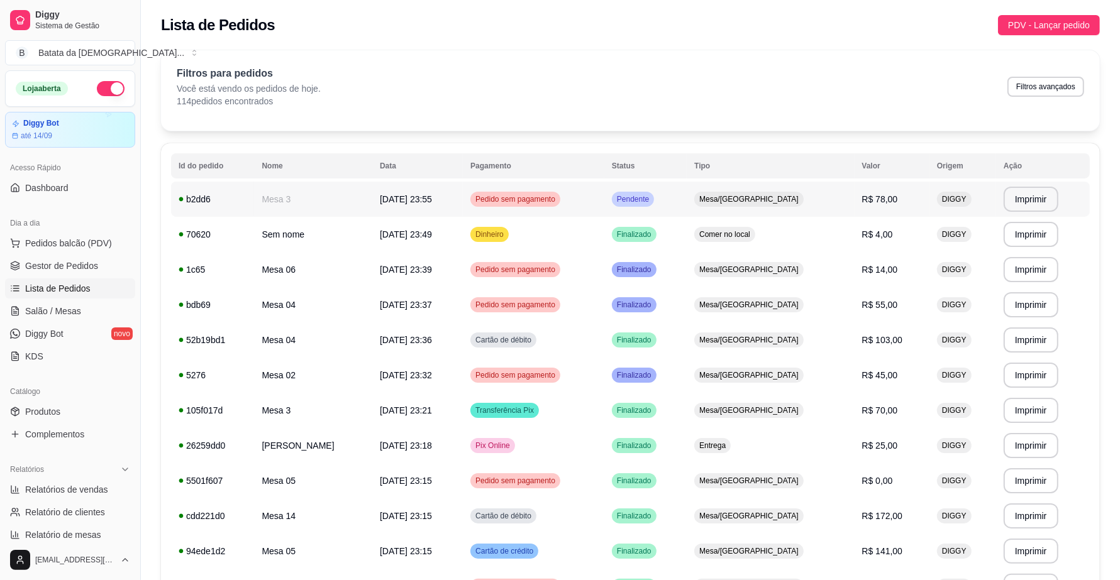
click at [803, 187] on td "Mesa/[GEOGRAPHIC_DATA]" at bounding box center [770, 199] width 167 height 35
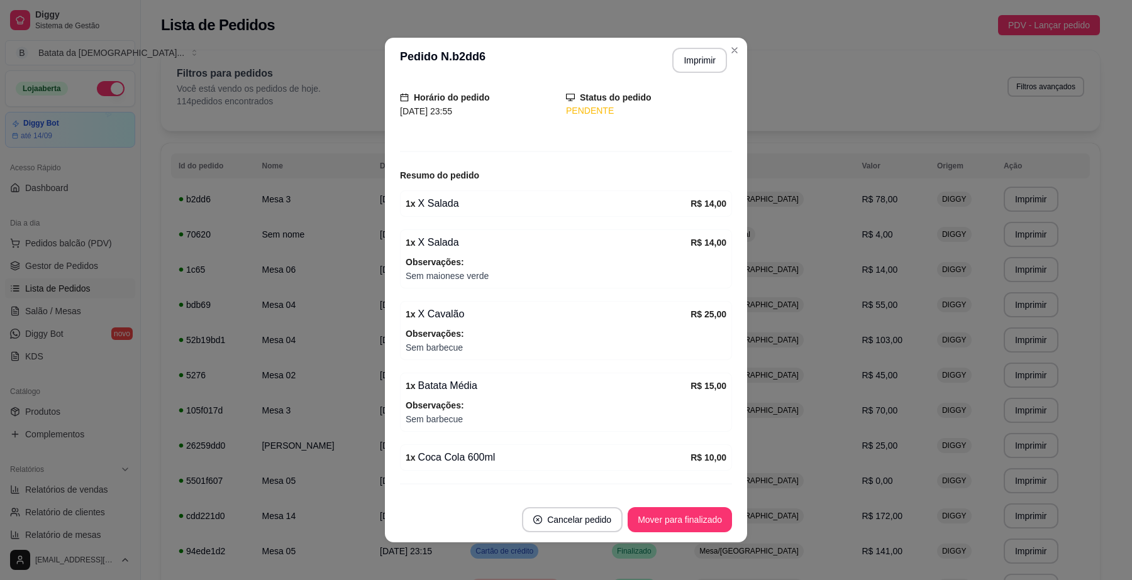
scroll to position [111, 0]
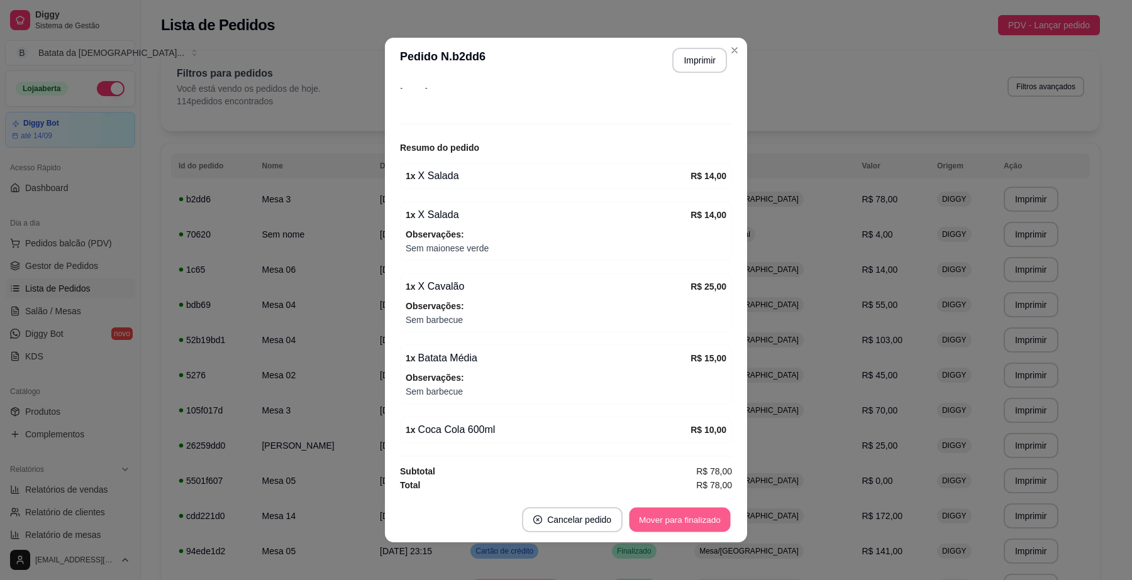
click at [712, 526] on button "Mover para finalizado" at bounding box center [679, 520] width 101 height 25
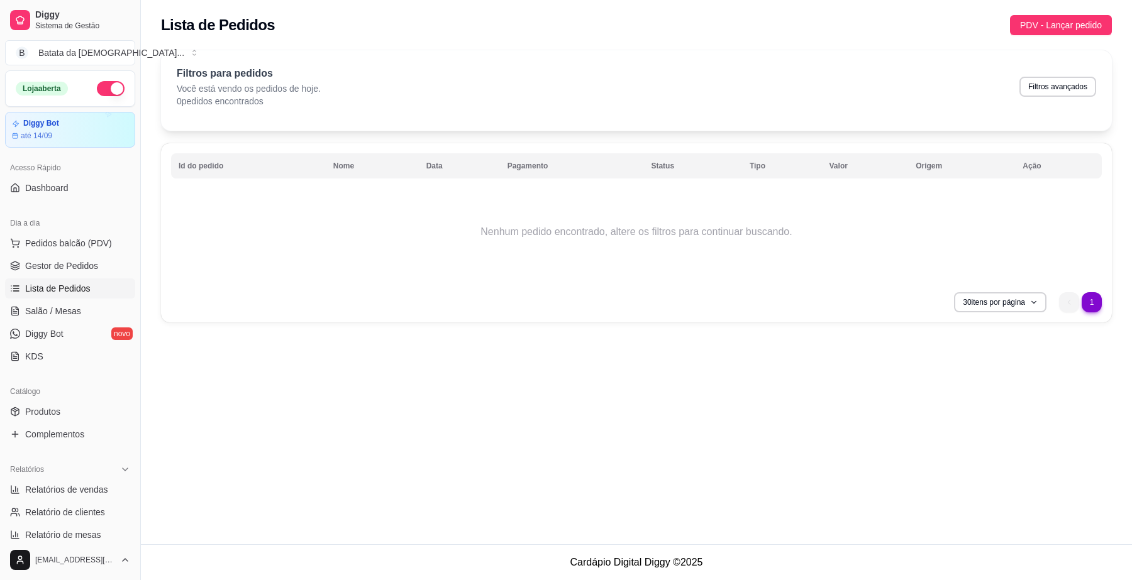
click at [736, 45] on div "Filtros para pedidos Você está vendo os pedidos de hoje. 0 pedidos encontrados …" at bounding box center [636, 190] width 991 height 295
click at [1076, 96] on button "Filtros avançados" at bounding box center [1057, 87] width 77 height 20
select select "0"
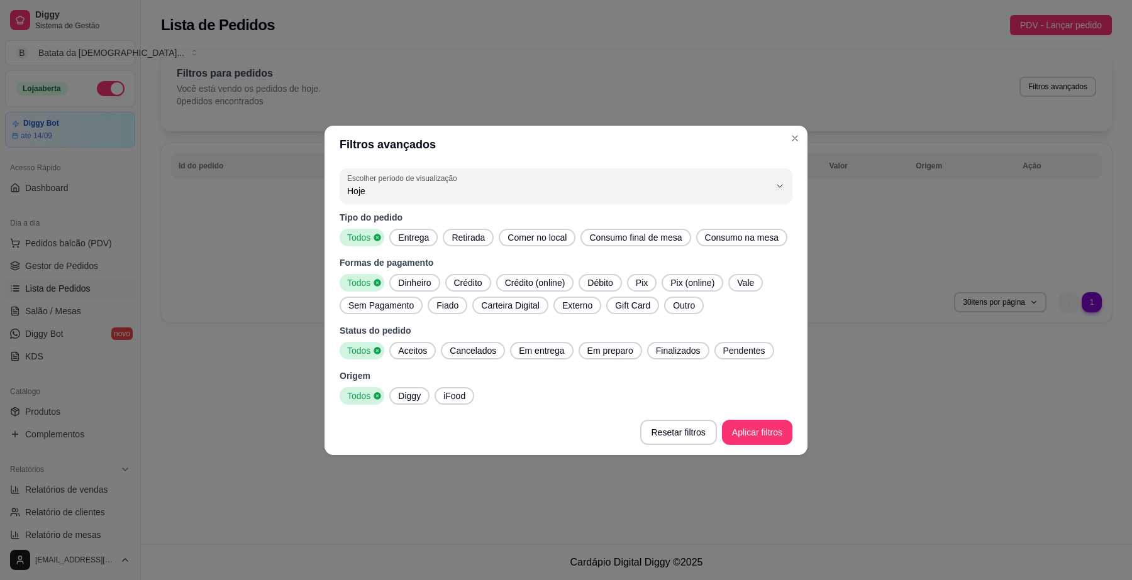
click at [384, 206] on div "0 Escolher período de visualização Hoje Ontem 7 dias 15 dias 30 dias 45 dias Cu…" at bounding box center [565, 286] width 483 height 246
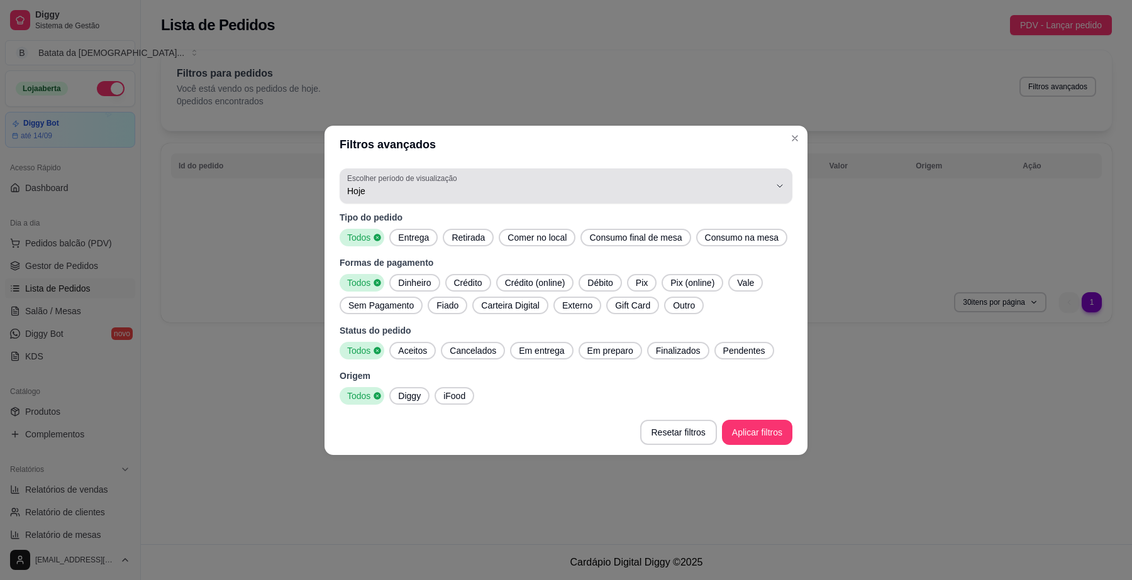
click at [416, 174] on label "Escolher período de visualização" at bounding box center [404, 178] width 114 height 11
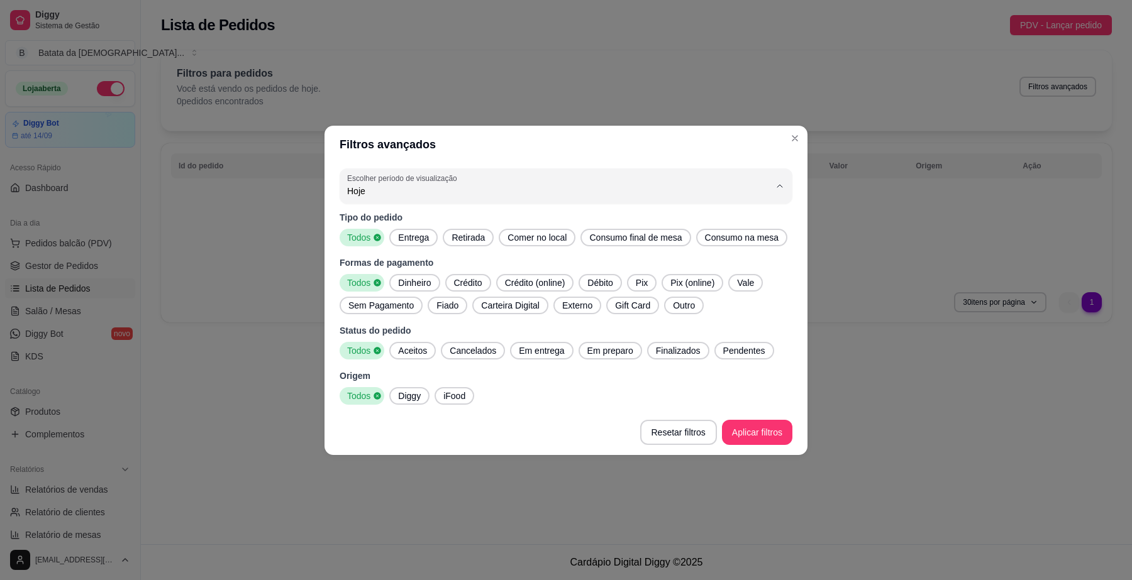
click at [465, 240] on span "Ontem" at bounding box center [559, 241] width 403 height 12
type input "1"
select select "1"
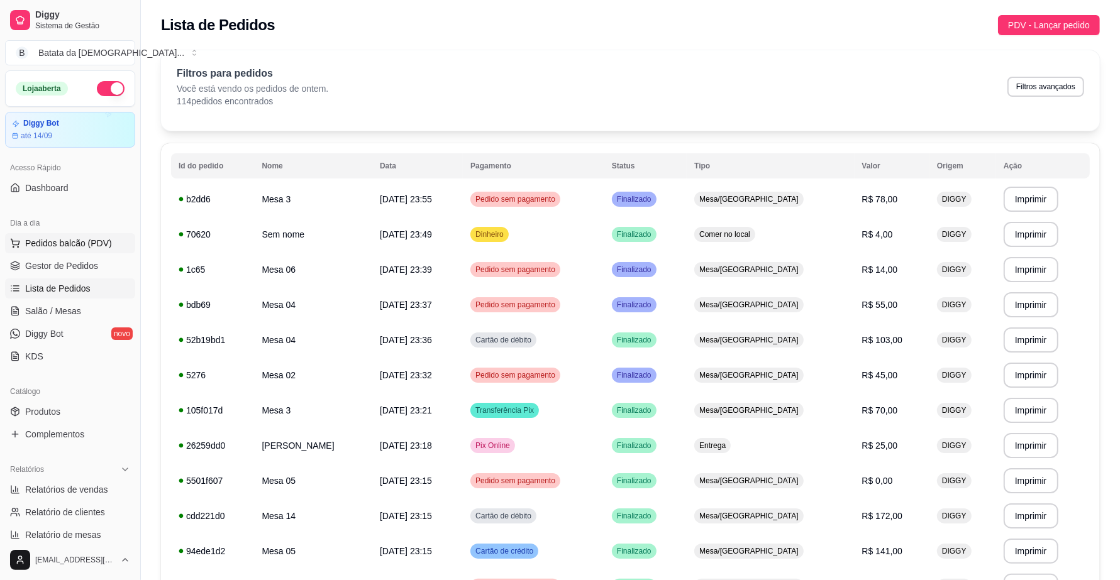
click at [25, 240] on span "Pedidos balcão (PDV)" at bounding box center [68, 243] width 87 height 13
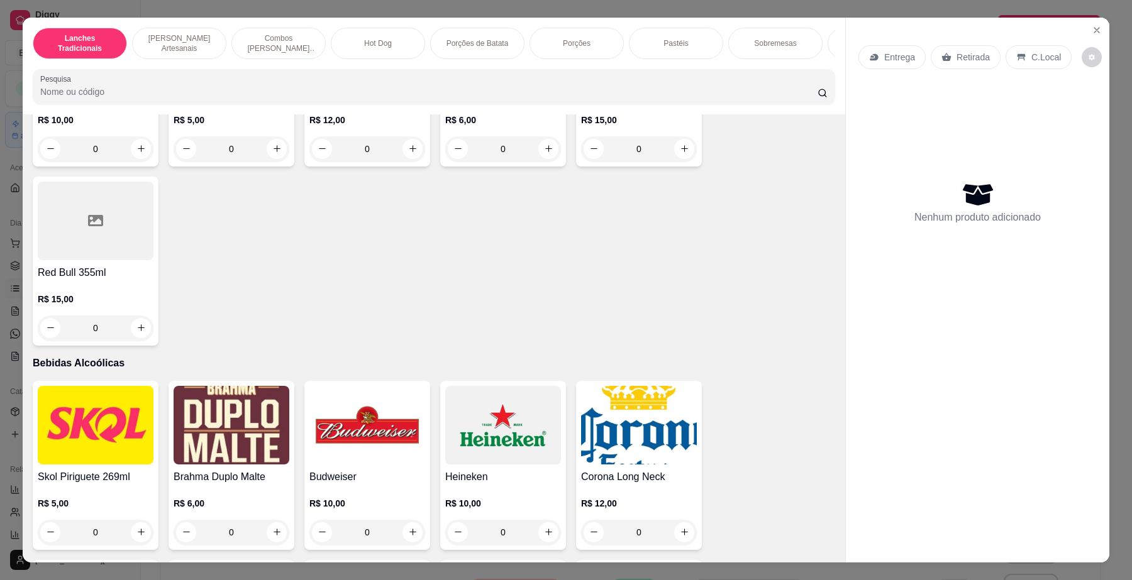
scroll to position [3773, 0]
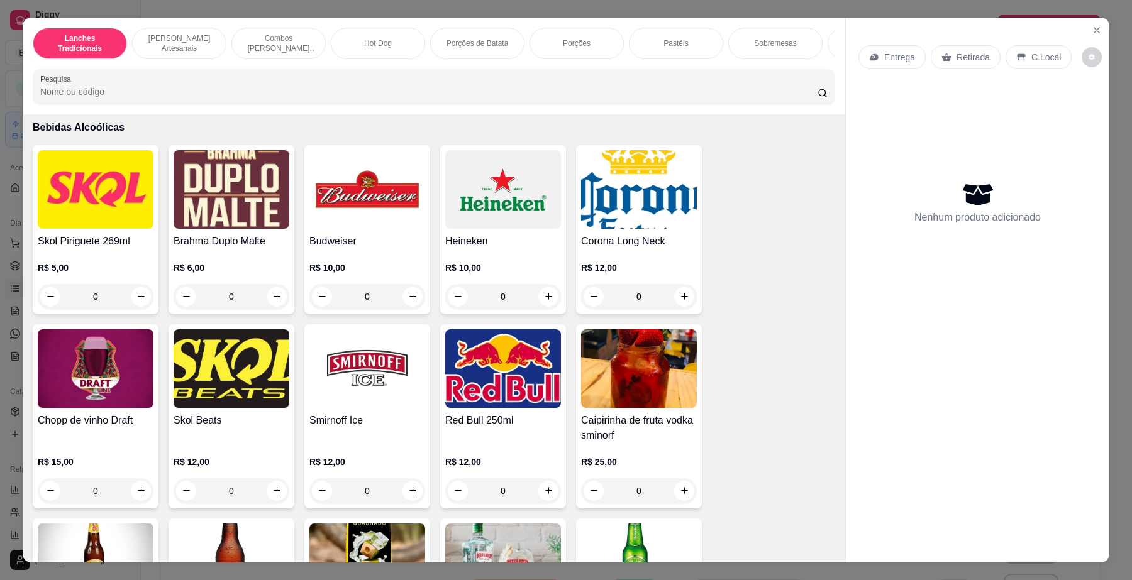
click at [74, 229] on img at bounding box center [96, 189] width 116 height 79
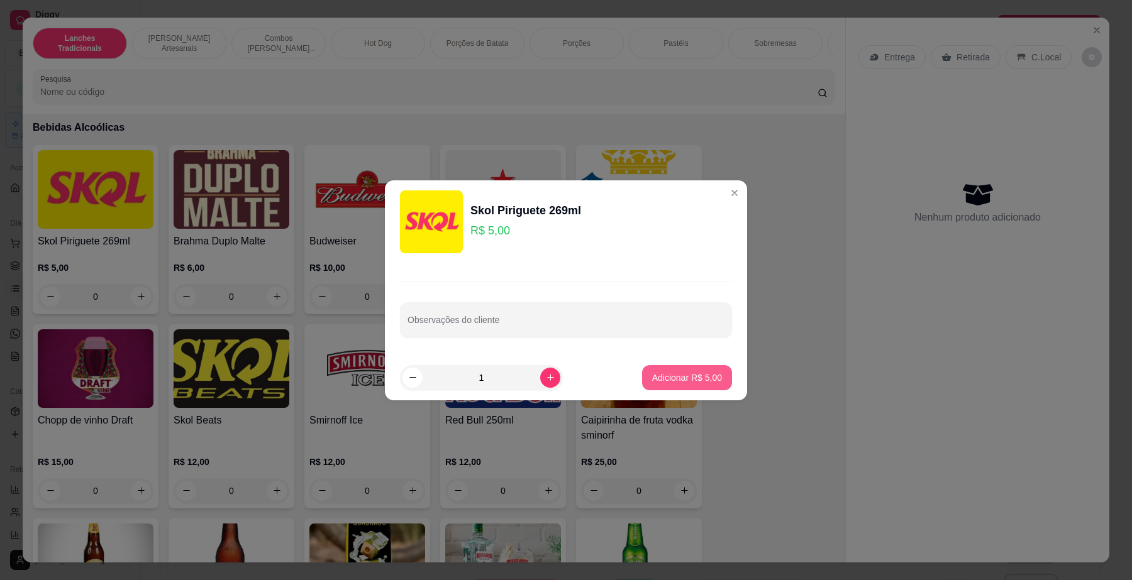
click at [689, 375] on p "Adicionar R$ 5,00" at bounding box center [687, 378] width 70 height 13
type input "1"
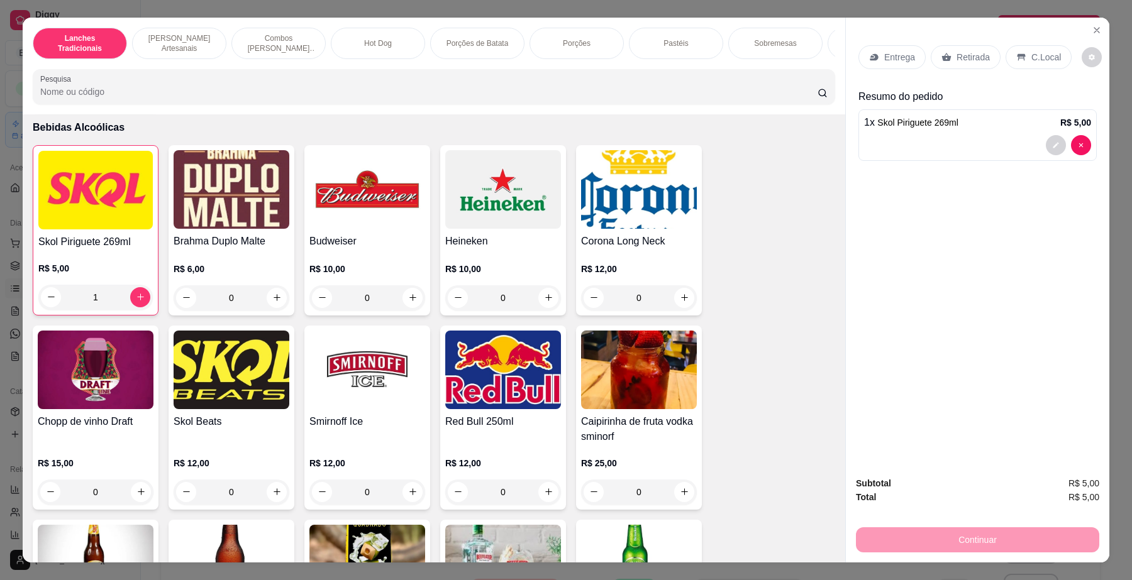
click at [1050, 55] on p "C.Local" at bounding box center [1046, 57] width 30 height 13
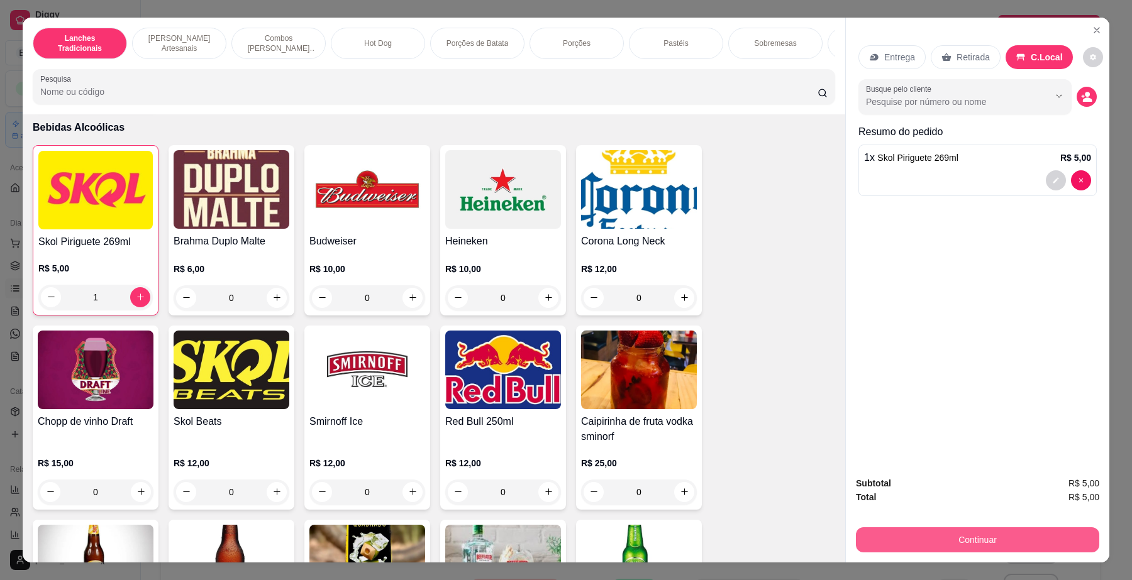
click at [938, 532] on button "Continuar" at bounding box center [977, 540] width 243 height 25
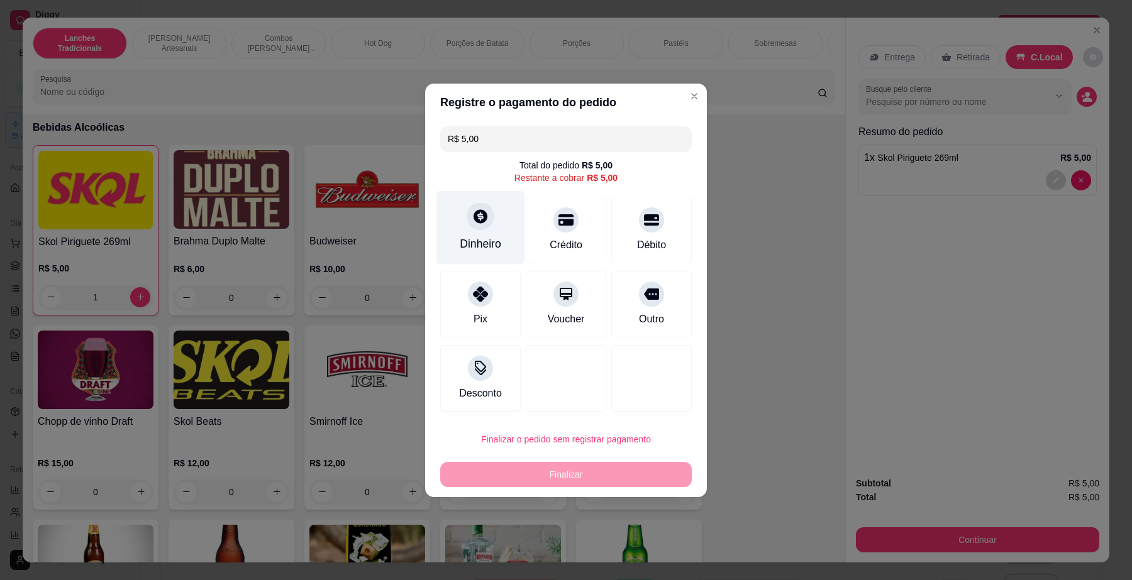
click at [460, 256] on div "Dinheiro" at bounding box center [480, 228] width 89 height 74
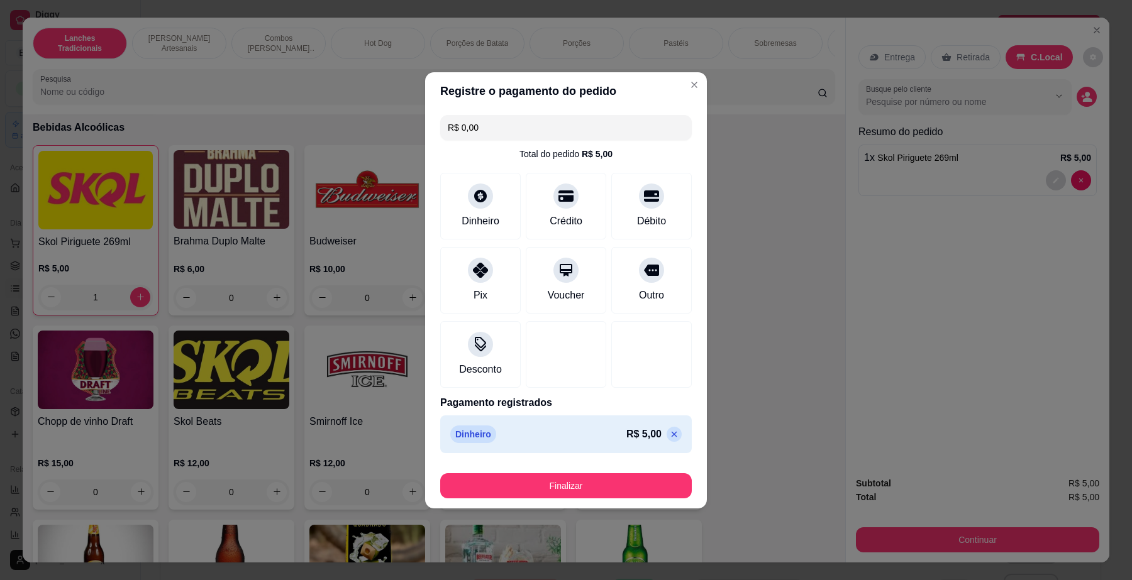
type input "R$ 0,00"
click at [562, 496] on button "Finalizar" at bounding box center [566, 486] width 252 height 25
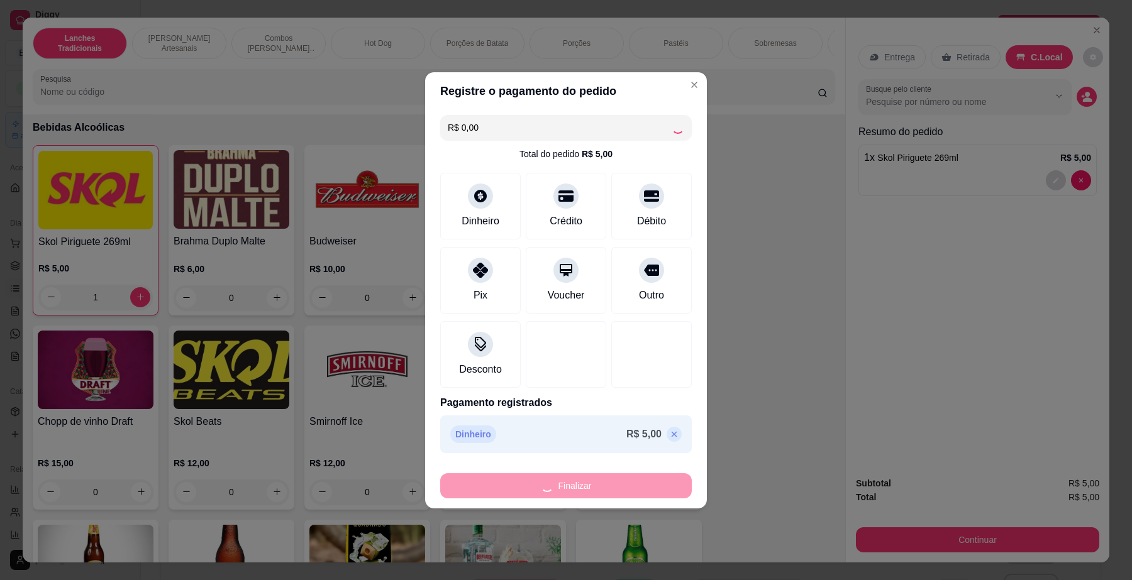
type input "0"
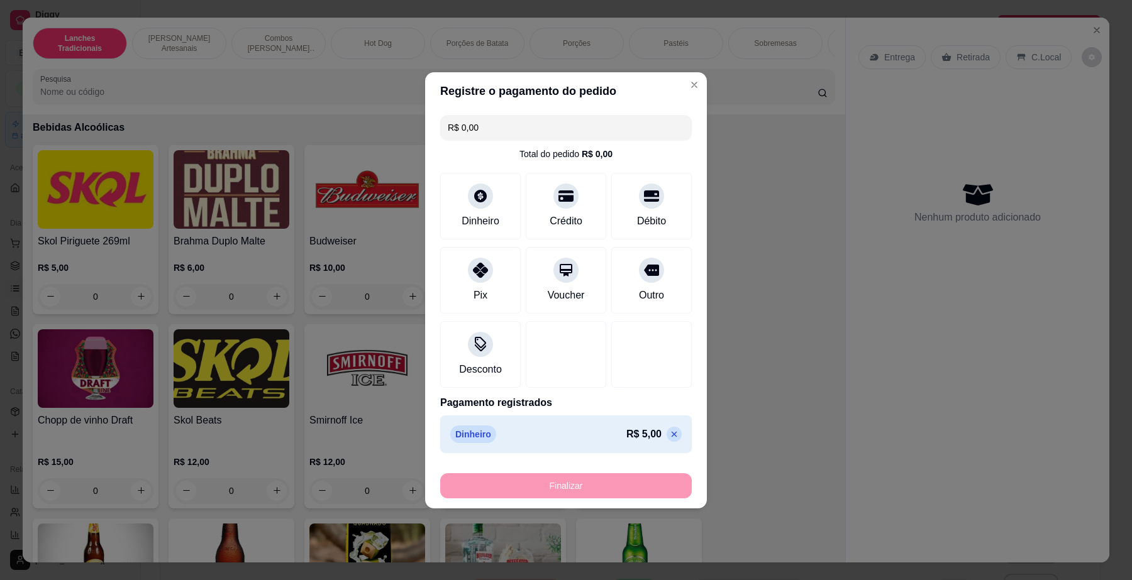
type input "-R$ 5,00"
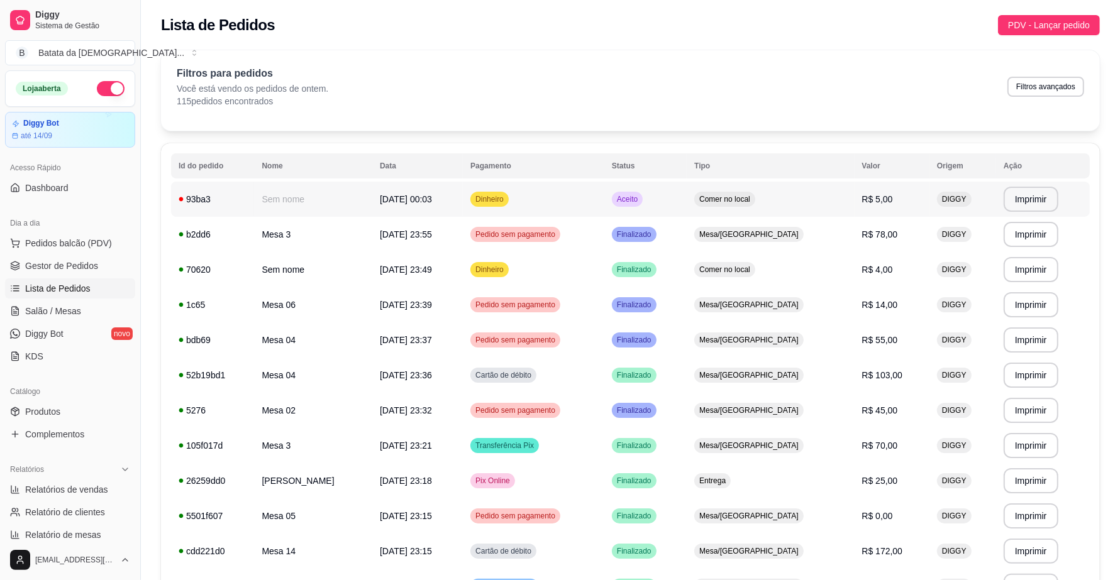
click at [687, 192] on td "Aceito" at bounding box center [645, 199] width 82 height 35
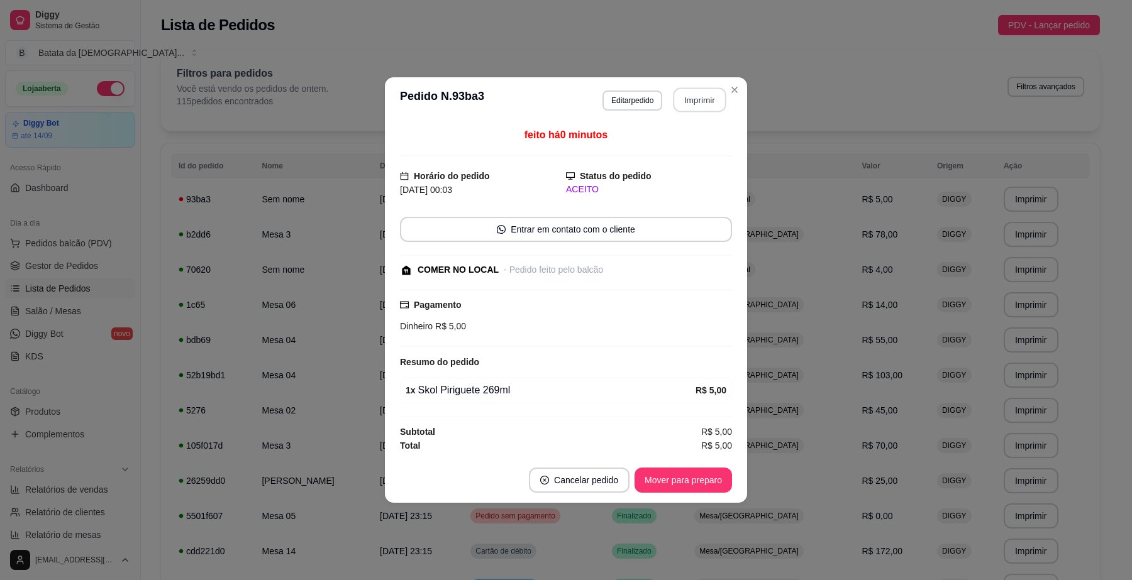
click at [698, 106] on button "Imprimir" at bounding box center [699, 100] width 53 height 25
click at [658, 482] on button "Mover para preparo" at bounding box center [683, 480] width 94 height 25
click at [646, 485] on button "Mover para retirada disponível" at bounding box center [662, 480] width 139 height 25
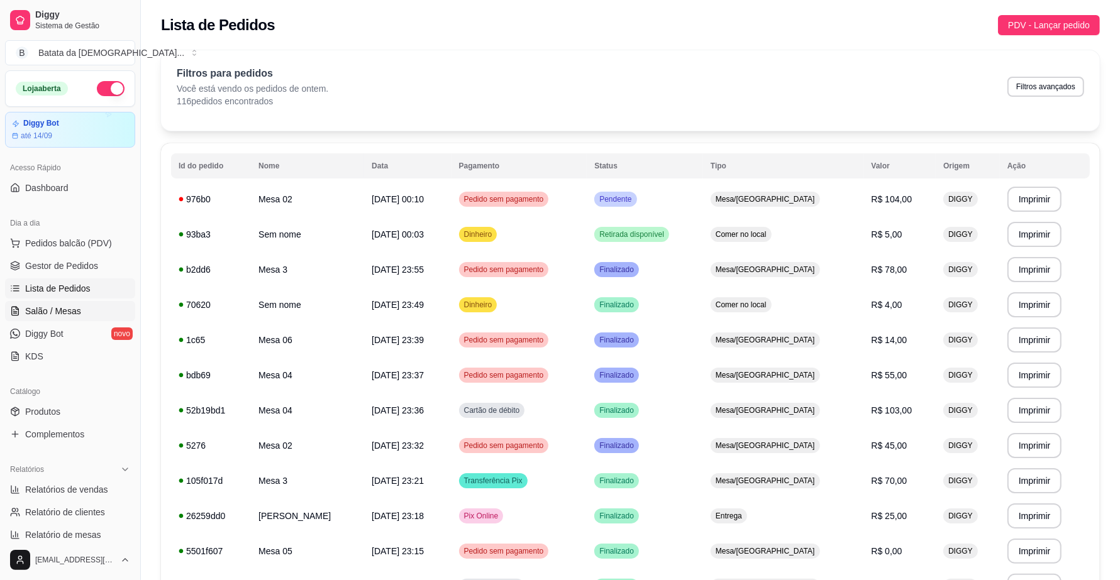
click at [67, 304] on link "Salão / Mesas" at bounding box center [70, 311] width 130 height 20
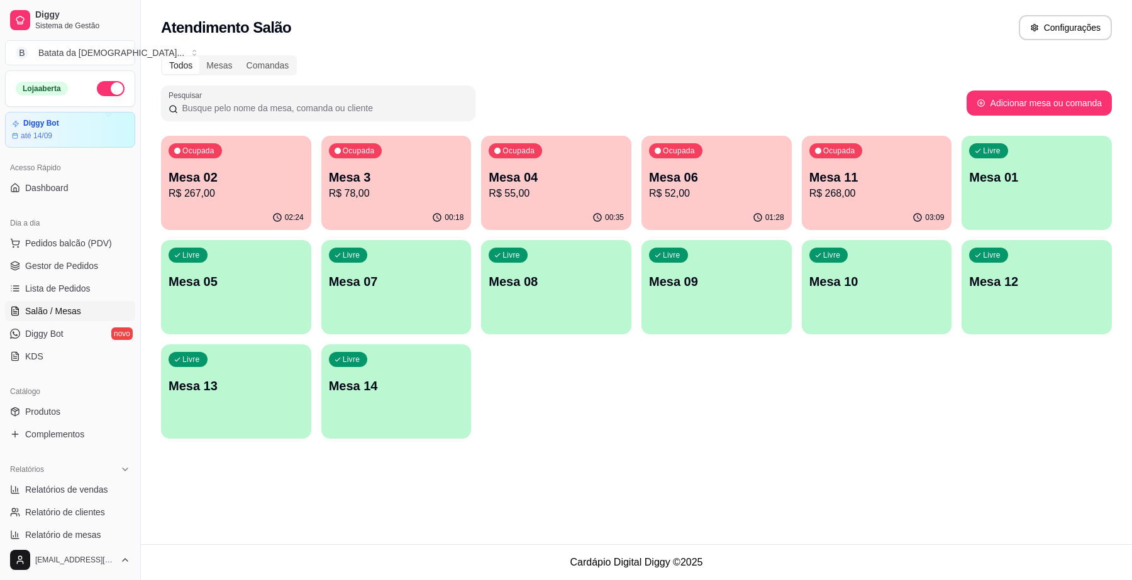
click at [351, 186] on p "R$ 78,00" at bounding box center [396, 193] width 135 height 15
click at [220, 189] on p "R$ 267,00" at bounding box center [235, 193] width 131 height 14
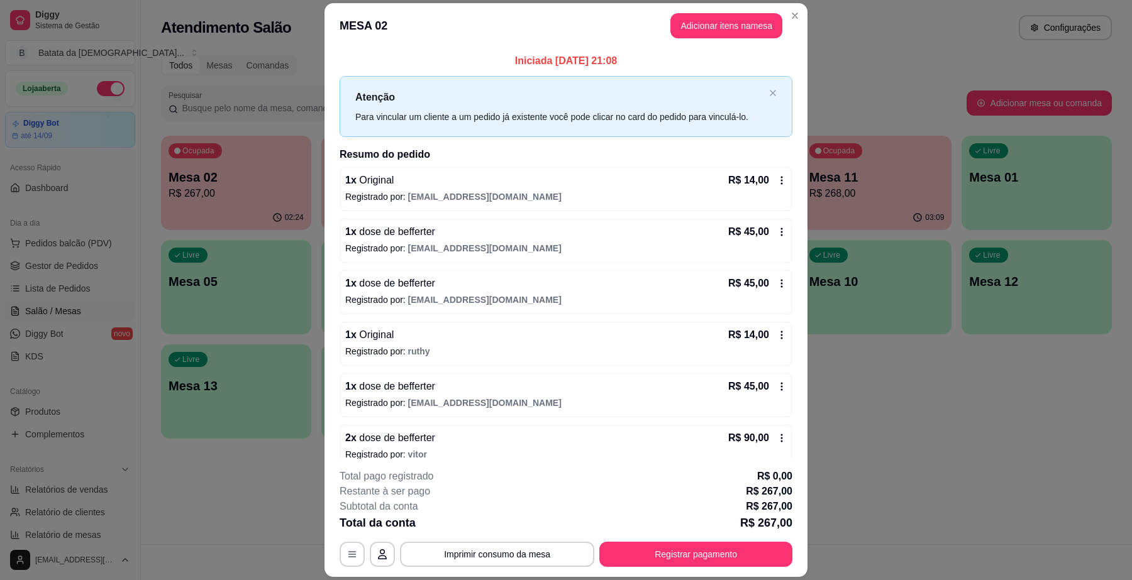
scroll to position [67, 0]
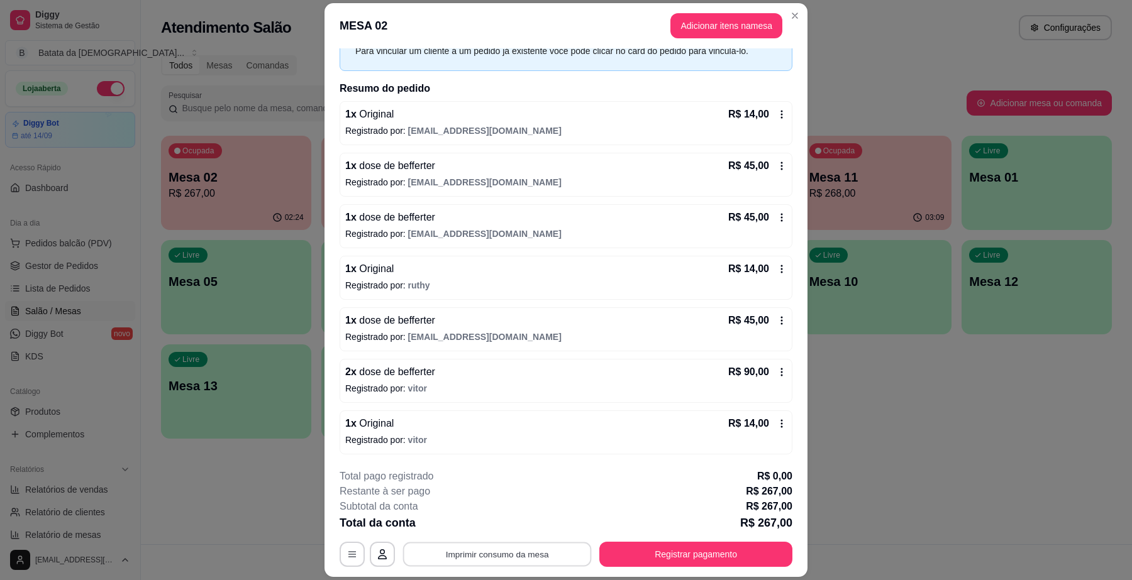
click at [507, 557] on button "Imprimir consumo da mesa" at bounding box center [497, 555] width 189 height 25
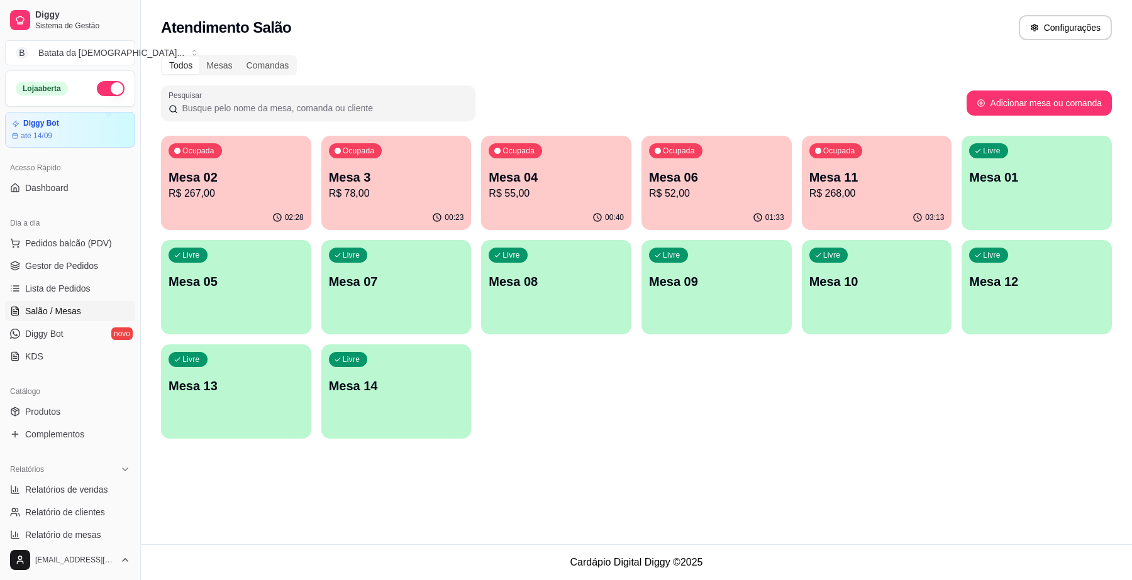
click at [242, 192] on p "R$ 267,00" at bounding box center [236, 193] width 135 height 15
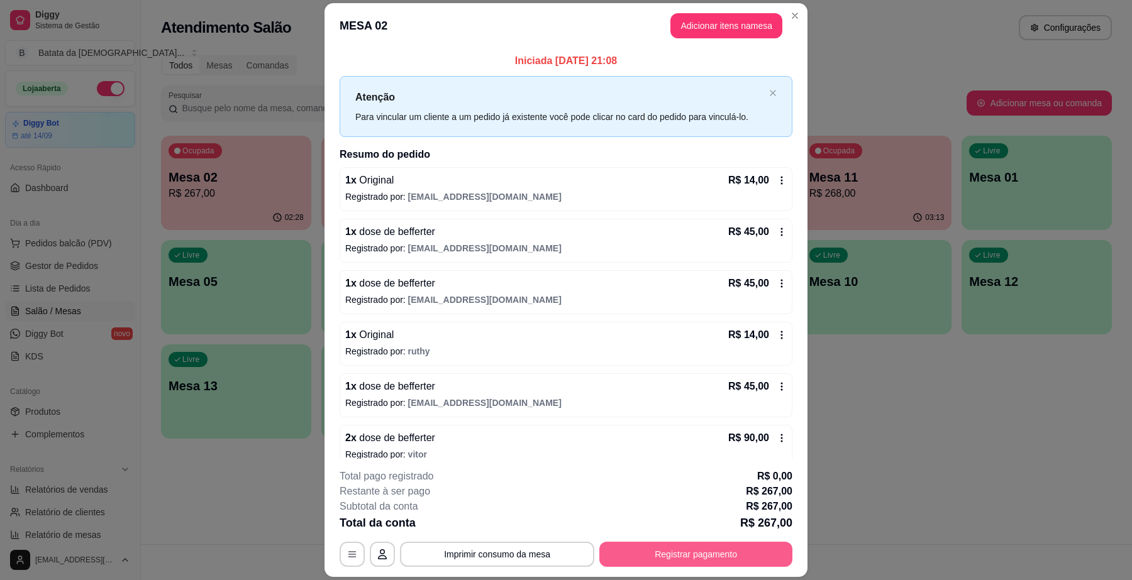
click at [629, 558] on button "Registrar pagamento" at bounding box center [695, 554] width 193 height 25
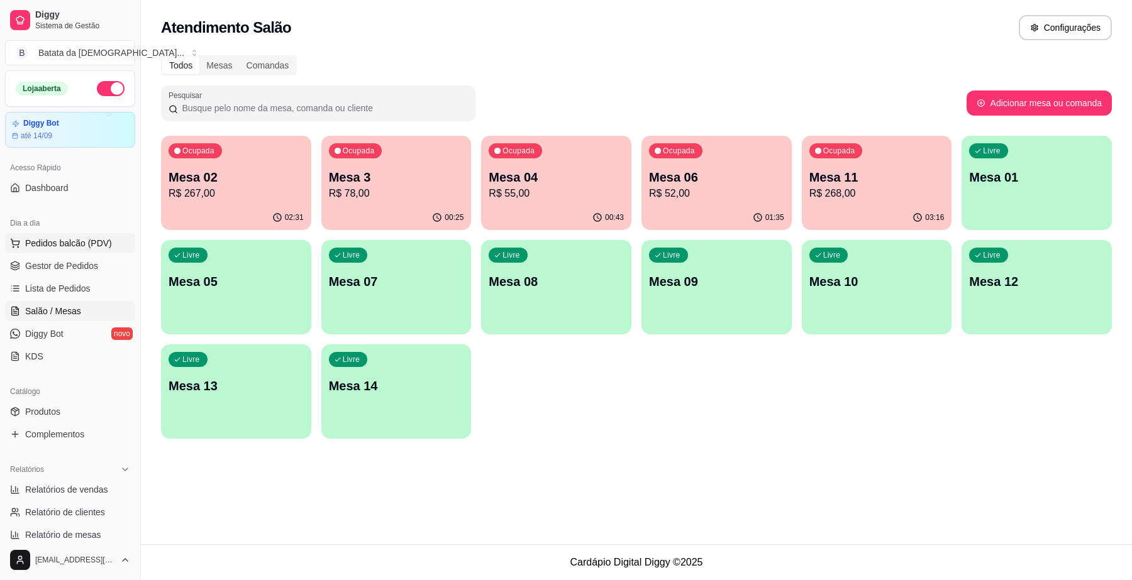
click at [39, 250] on span "Pedidos balcão (PDV)" at bounding box center [68, 243] width 87 height 13
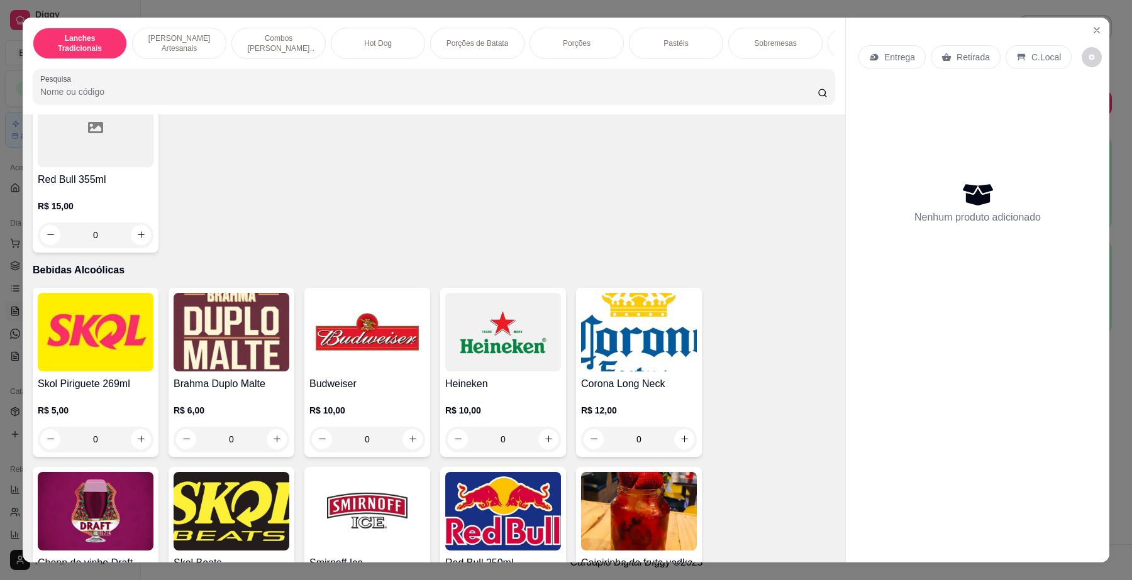
scroll to position [3616, 0]
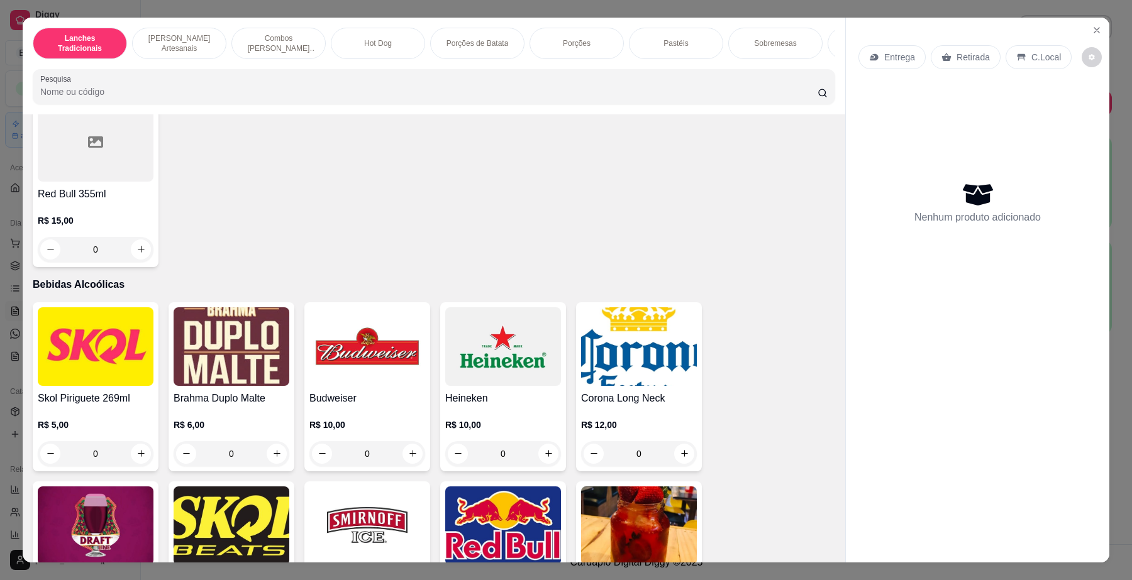
click at [110, 363] on img at bounding box center [96, 346] width 116 height 79
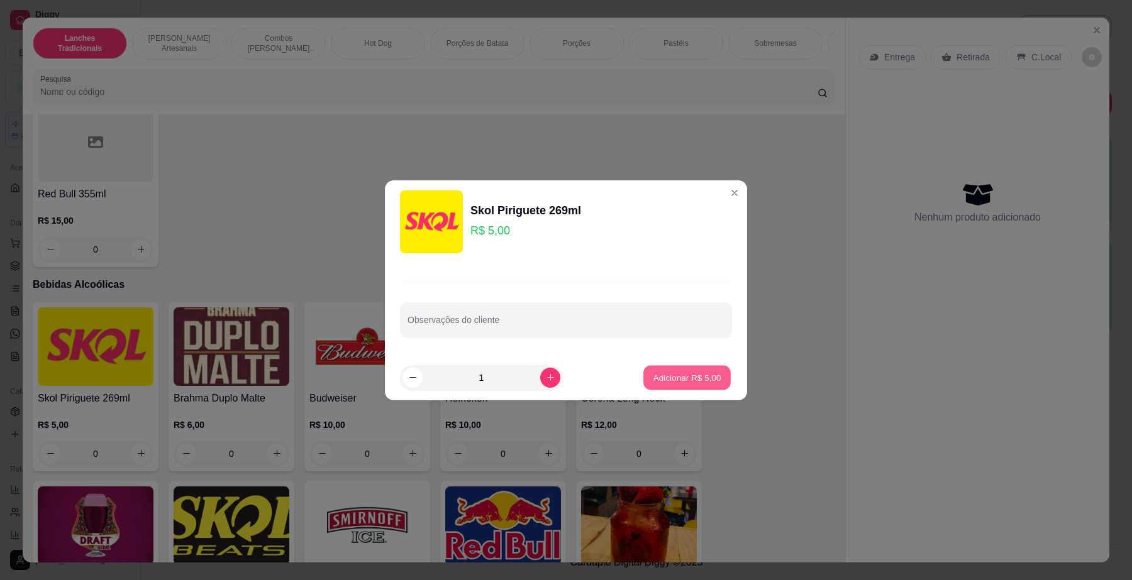
click at [651, 371] on button "Adicionar R$ 5,00" at bounding box center [686, 377] width 87 height 25
type input "1"
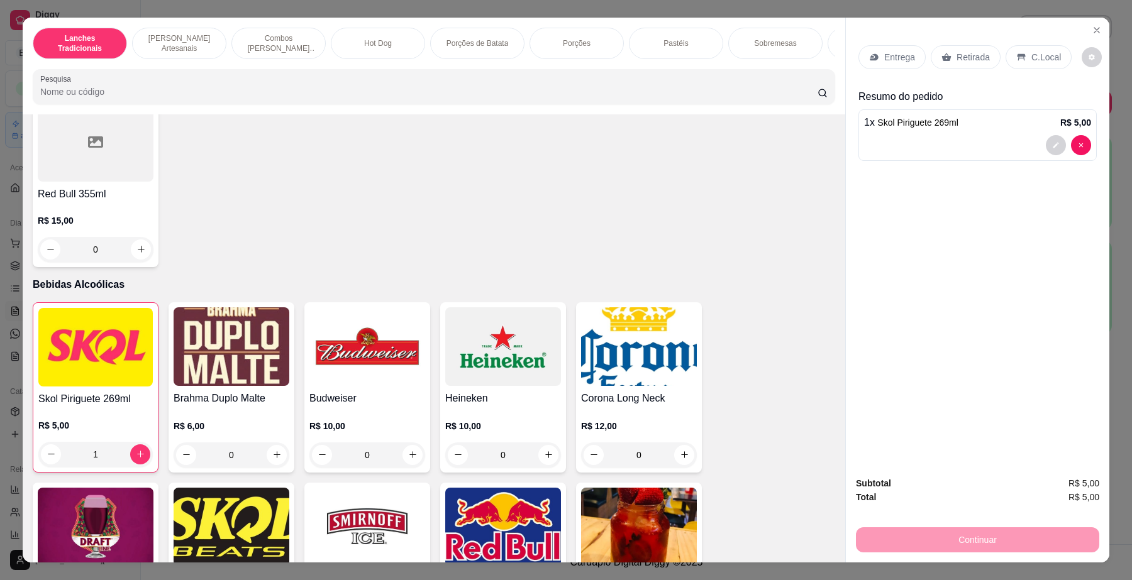
click at [1052, 55] on div "C.Local" at bounding box center [1038, 57] width 66 height 24
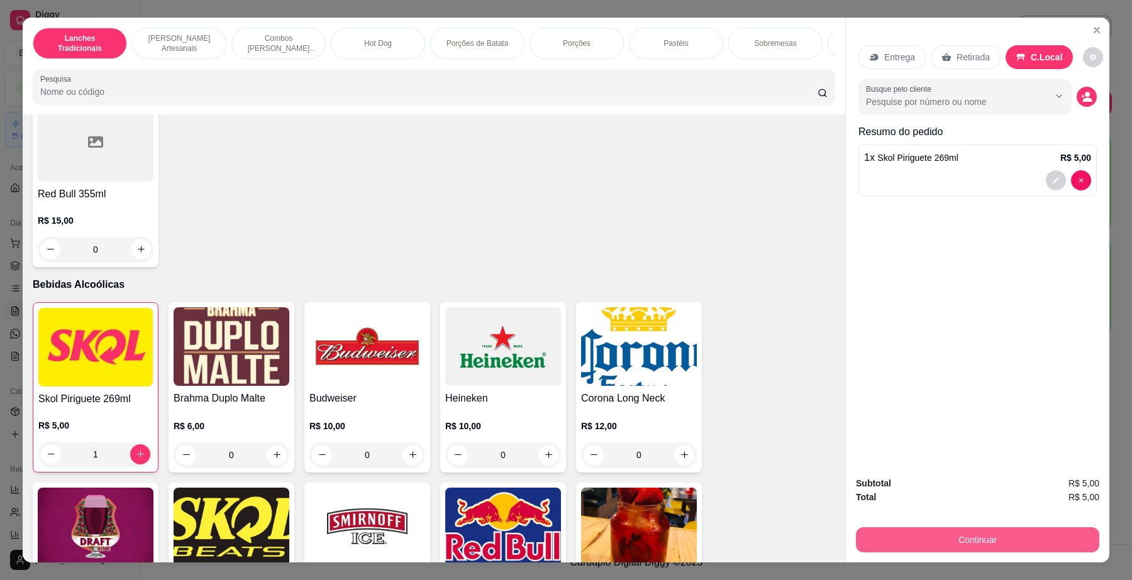
click at [955, 538] on button "Continuar" at bounding box center [977, 540] width 243 height 25
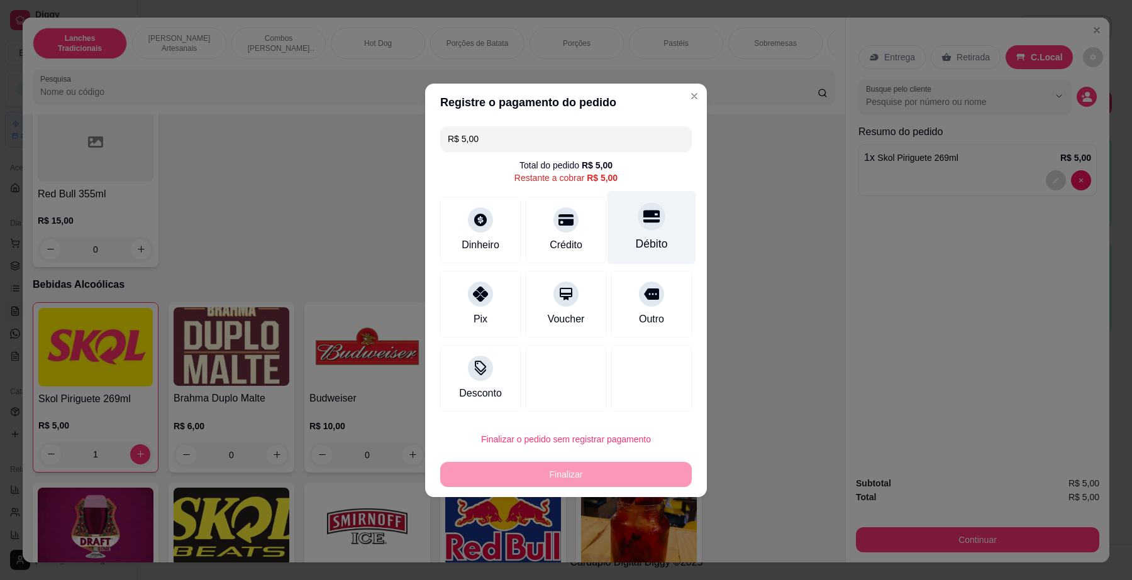
click at [638, 226] on div at bounding box center [652, 216] width 28 height 28
type input "R$ 0,00"
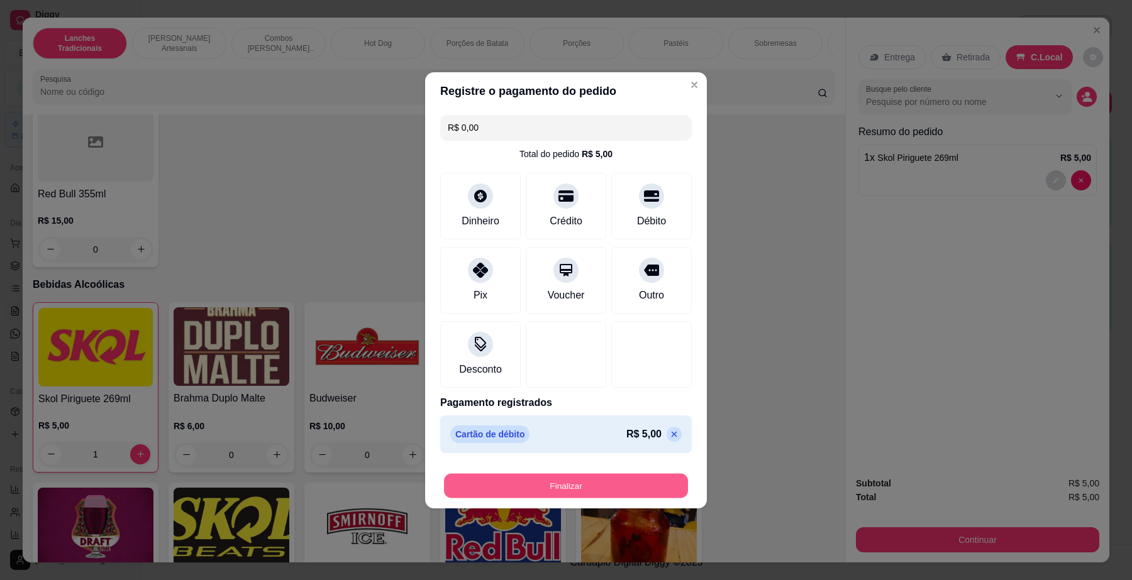
click at [630, 474] on button "Finalizar" at bounding box center [566, 486] width 244 height 25
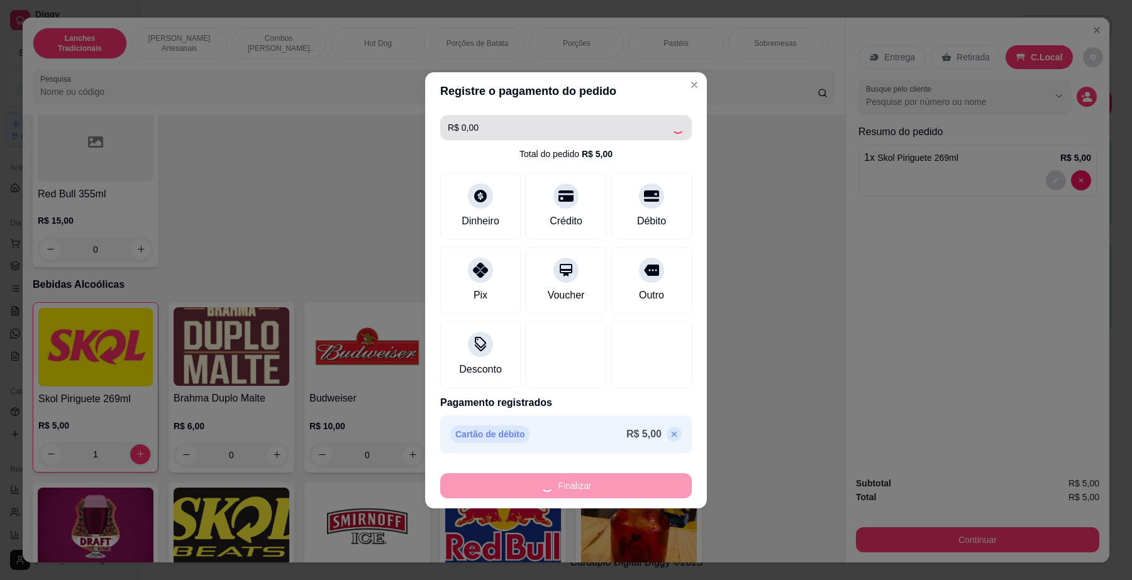
type input "0"
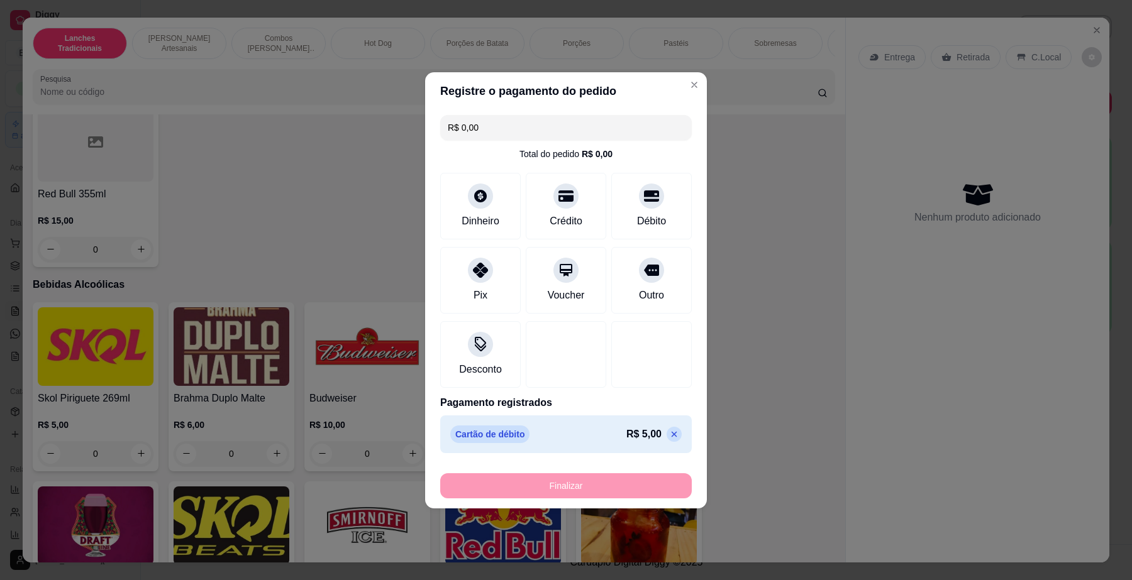
type input "-R$ 5,00"
click at [674, 86] on div "Pesquisar" at bounding box center [564, 103] width 806 height 35
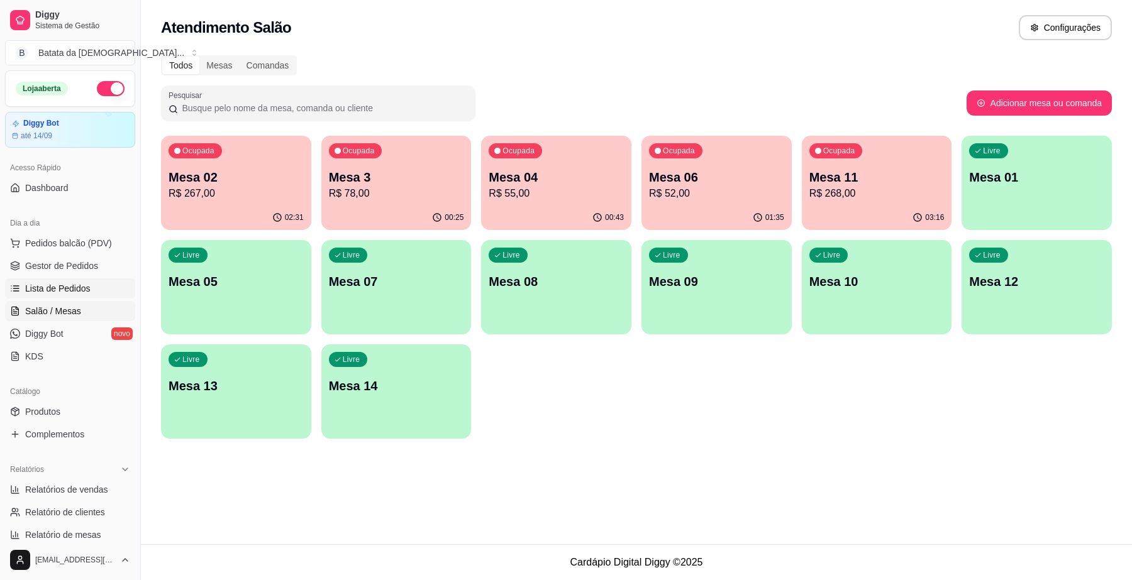
click at [71, 288] on span "Lista de Pedidos" at bounding box center [57, 288] width 65 height 13
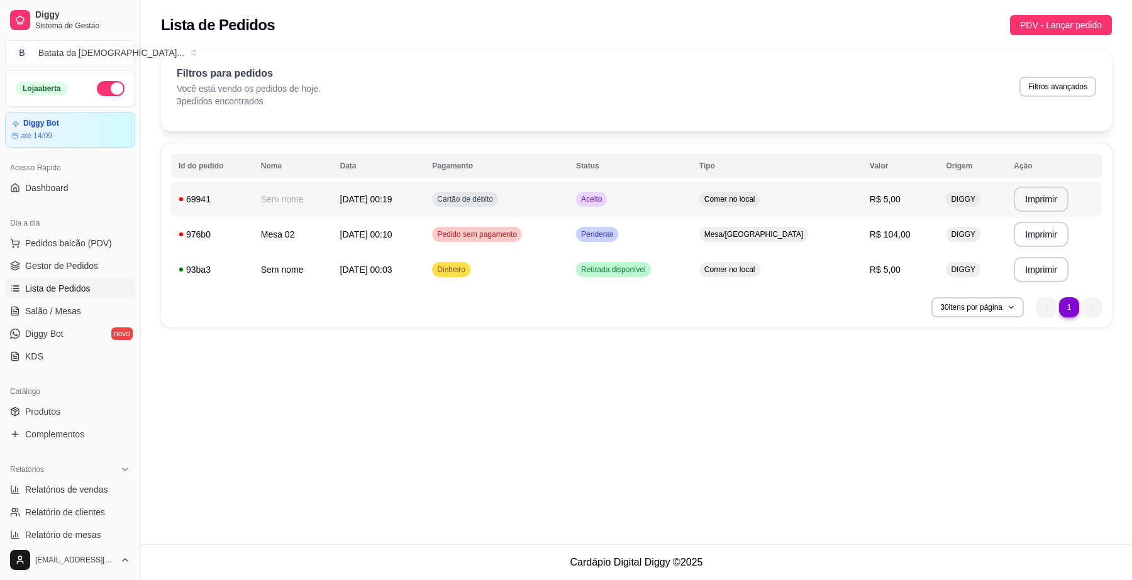
click at [746, 197] on td "Comer no local" at bounding box center [777, 199] width 170 height 35
click at [61, 301] on link "Salão / Mesas" at bounding box center [70, 311] width 130 height 20
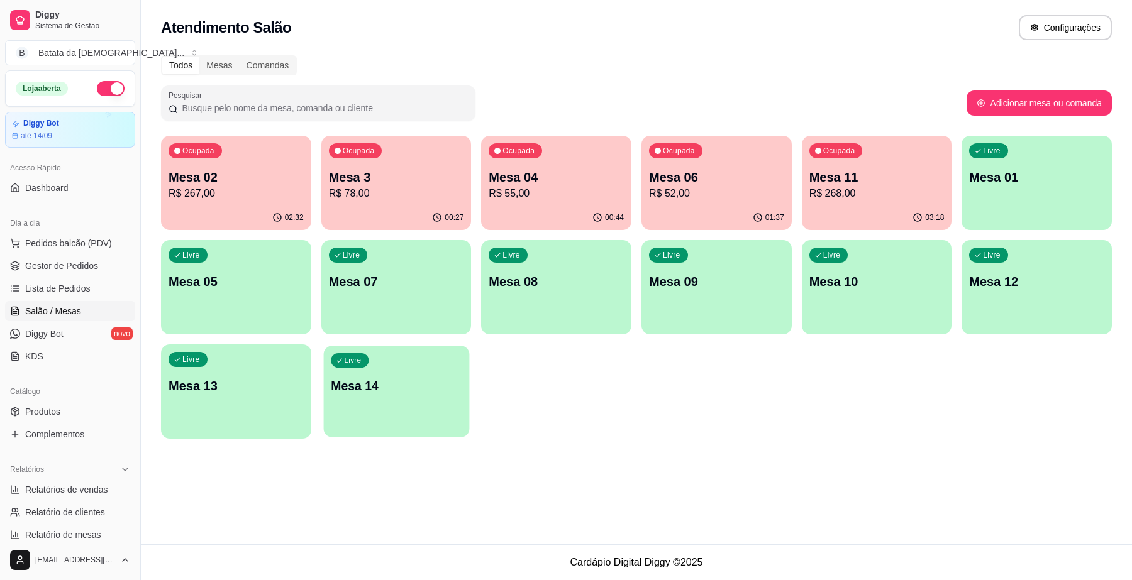
click at [425, 424] on div "button" at bounding box center [396, 430] width 146 height 14
click at [46, 291] on span "Lista de Pedidos" at bounding box center [57, 288] width 65 height 13
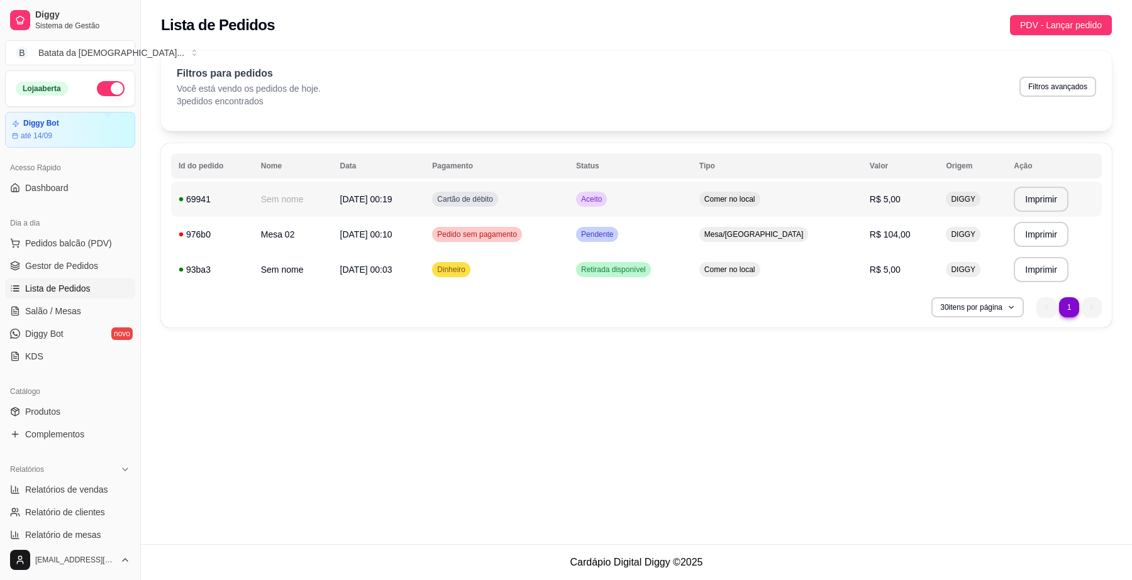
click at [654, 205] on td "Aceito" at bounding box center [629, 199] width 123 height 35
click at [558, 193] on td "Cartão de débito" at bounding box center [496, 199] width 144 height 35
click at [73, 309] on span "Salão / Mesas" at bounding box center [53, 311] width 56 height 13
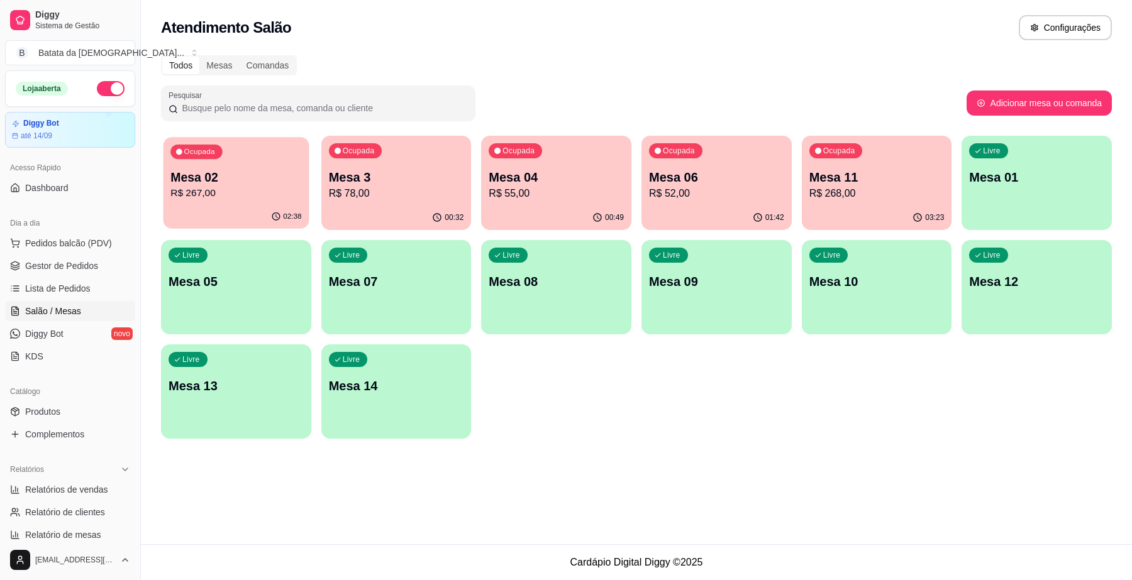
click at [283, 183] on p "Mesa 02" at bounding box center [235, 177] width 131 height 17
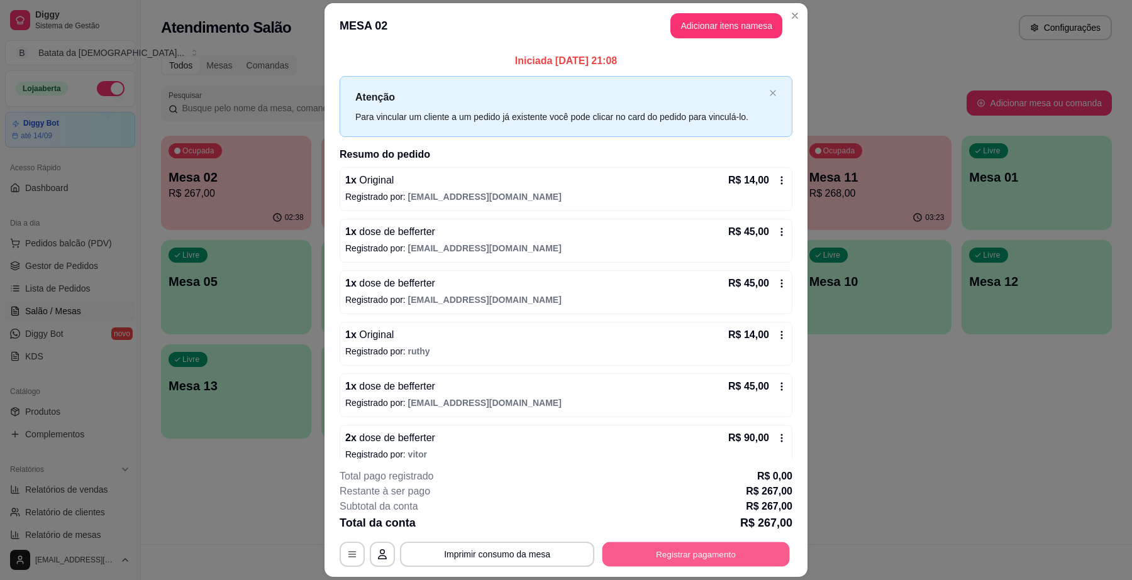
click at [709, 553] on button "Registrar pagamento" at bounding box center [695, 555] width 187 height 25
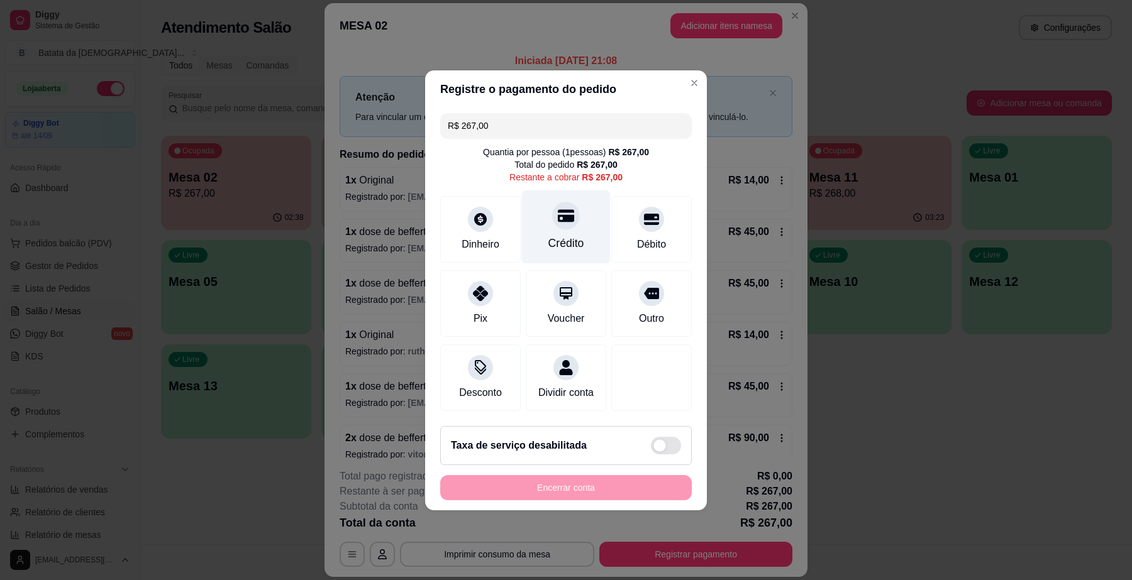
click at [566, 224] on div "Crédito" at bounding box center [566, 227] width 89 height 74
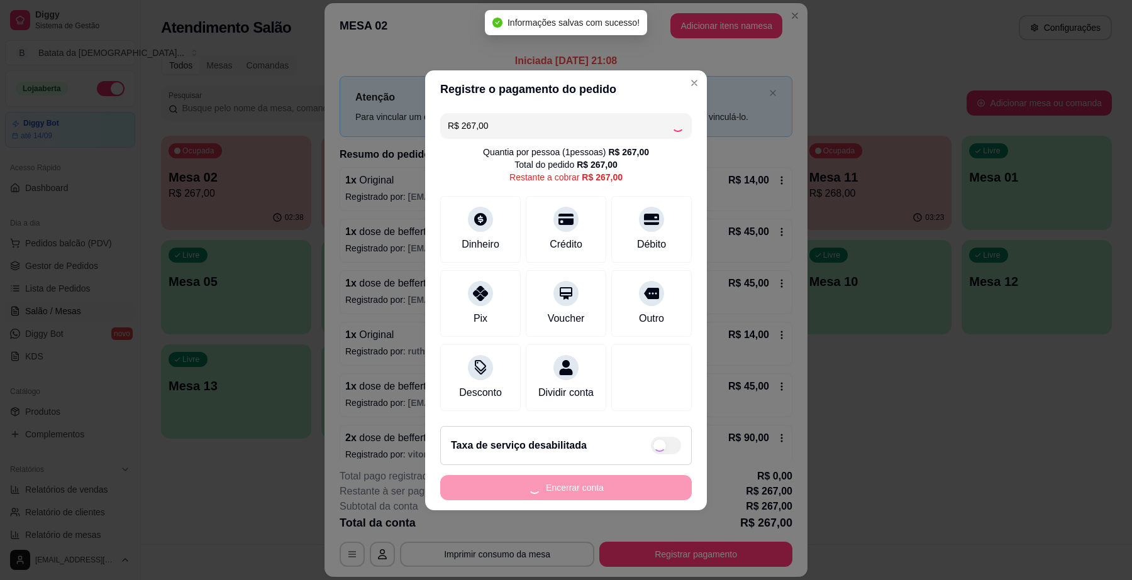
type input "R$ 0,00"
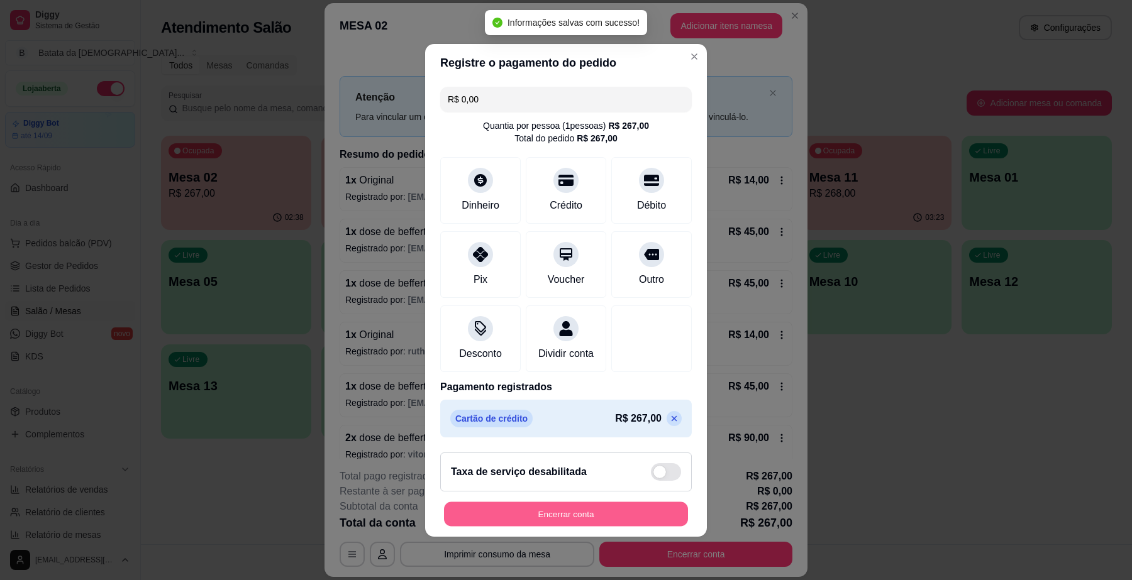
click at [604, 514] on button "Encerrar conta" at bounding box center [566, 514] width 244 height 25
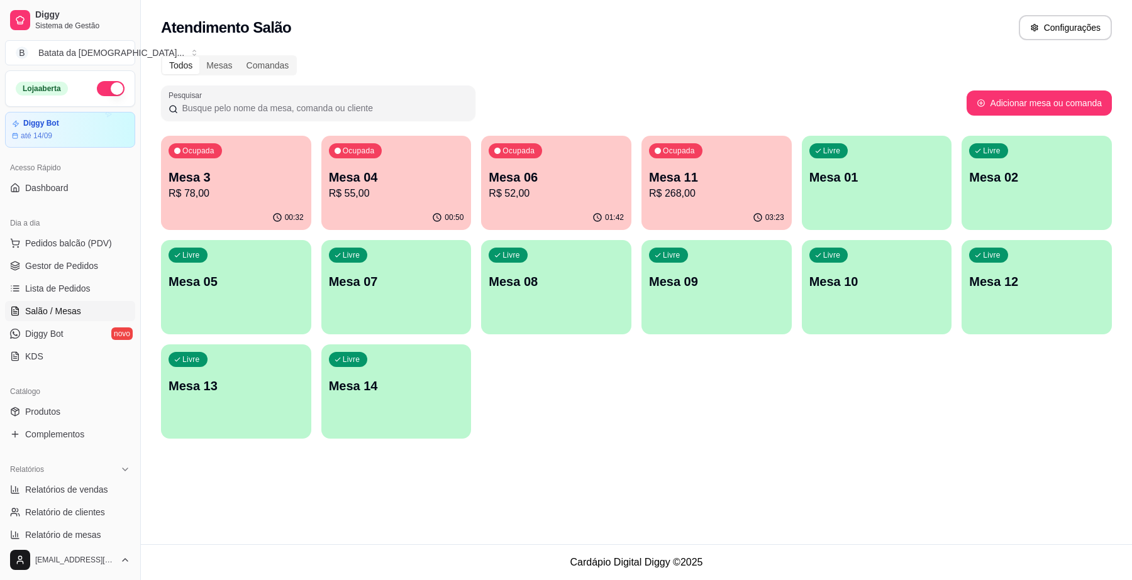
click at [548, 198] on p "R$ 52,00" at bounding box center [556, 193] width 135 height 15
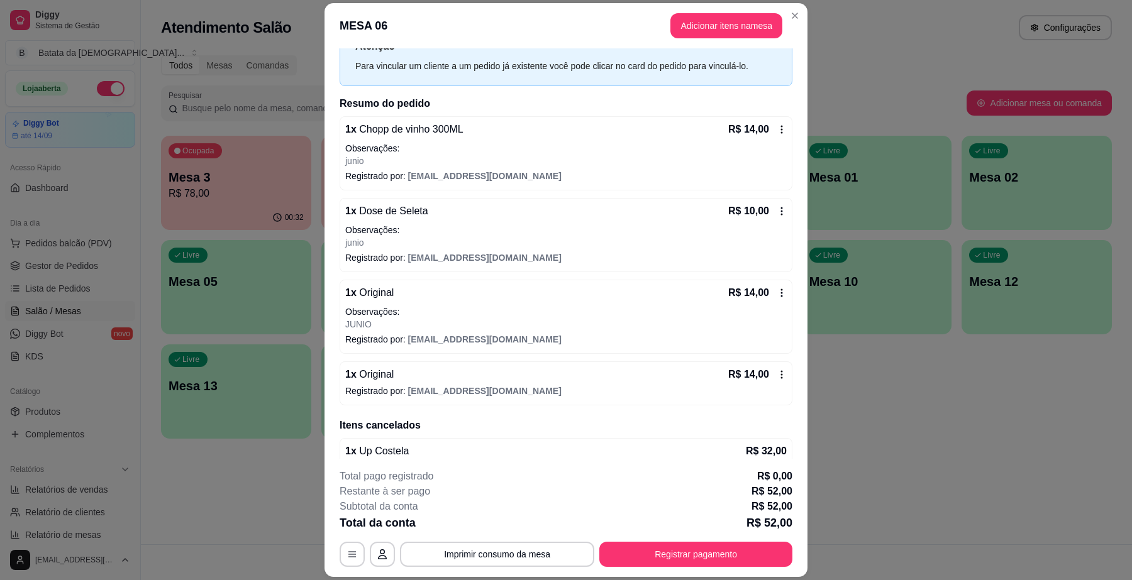
scroll to position [104, 0]
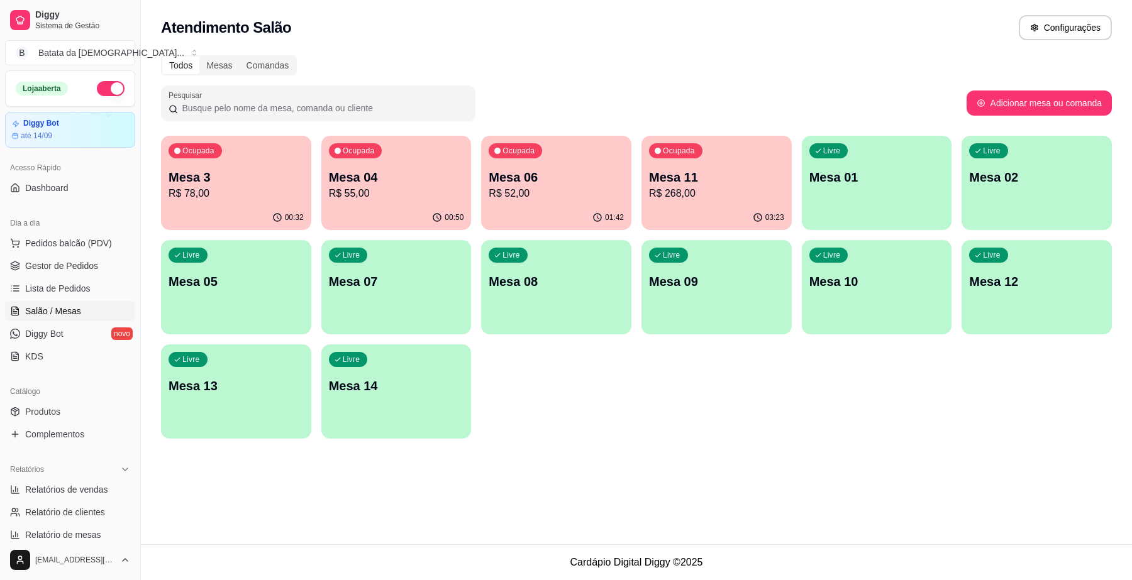
click at [250, 180] on p "Mesa 3" at bounding box center [236, 178] width 135 height 18
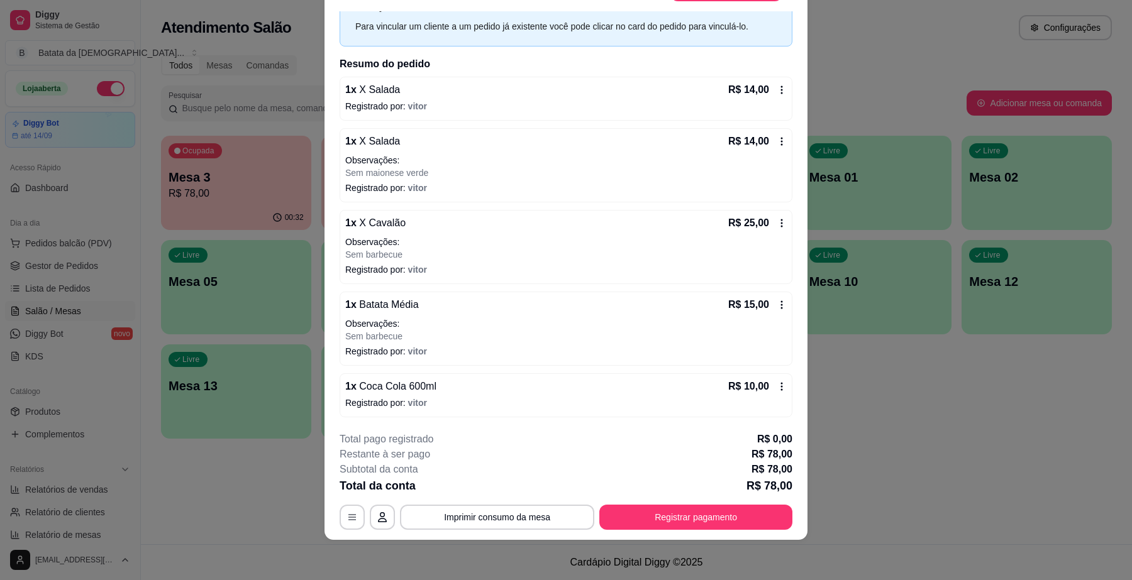
scroll to position [0, 0]
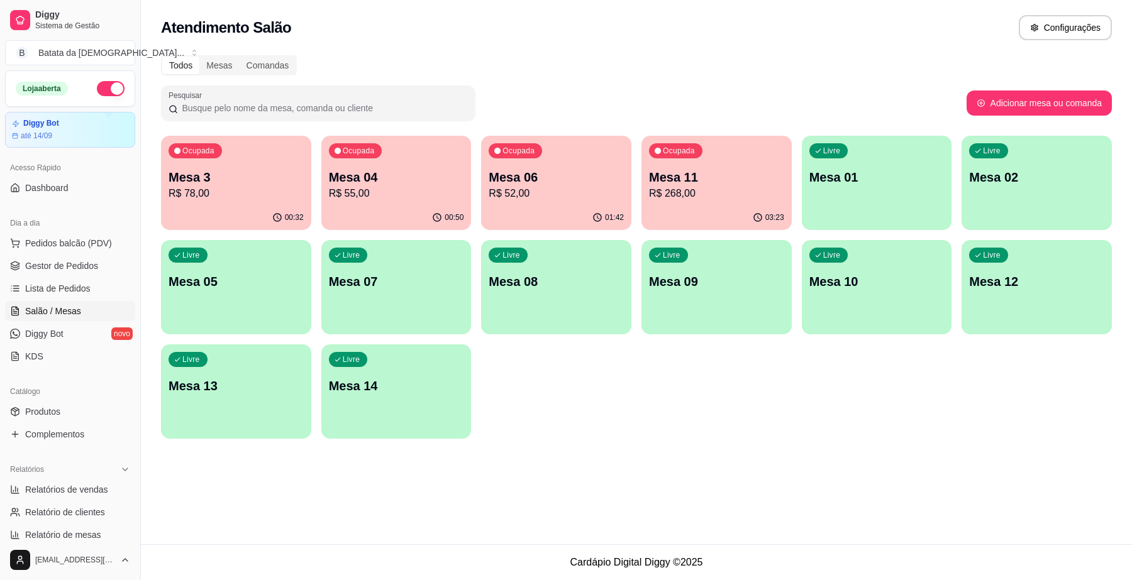
click at [394, 181] on p "Mesa 04" at bounding box center [396, 178] width 135 height 18
click at [707, 181] on p "Mesa 11" at bounding box center [716, 178] width 135 height 18
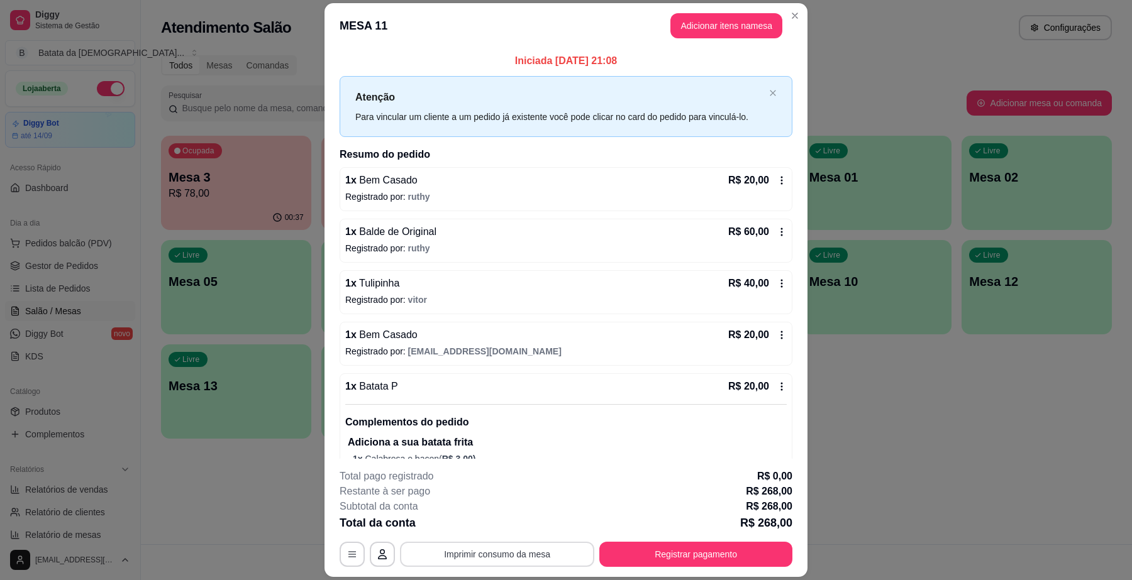
click at [518, 548] on button "Imprimir consumo da mesa" at bounding box center [497, 554] width 194 height 25
click at [795, 4] on header "MESA 11 Adicionar itens na mesa" at bounding box center [565, 25] width 483 height 45
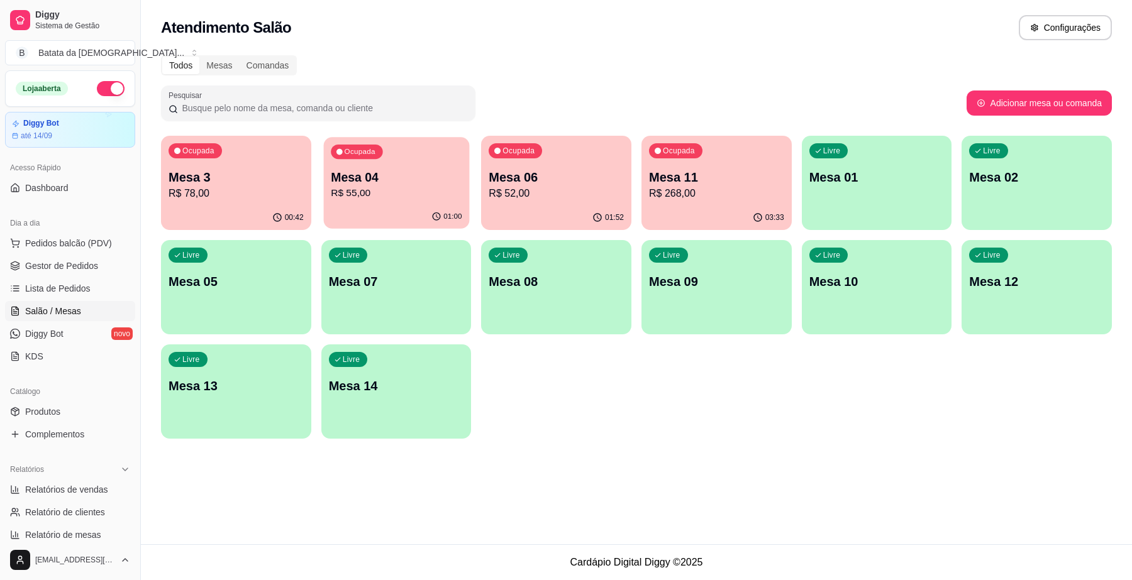
click at [421, 209] on div "01:00" at bounding box center [396, 217] width 146 height 24
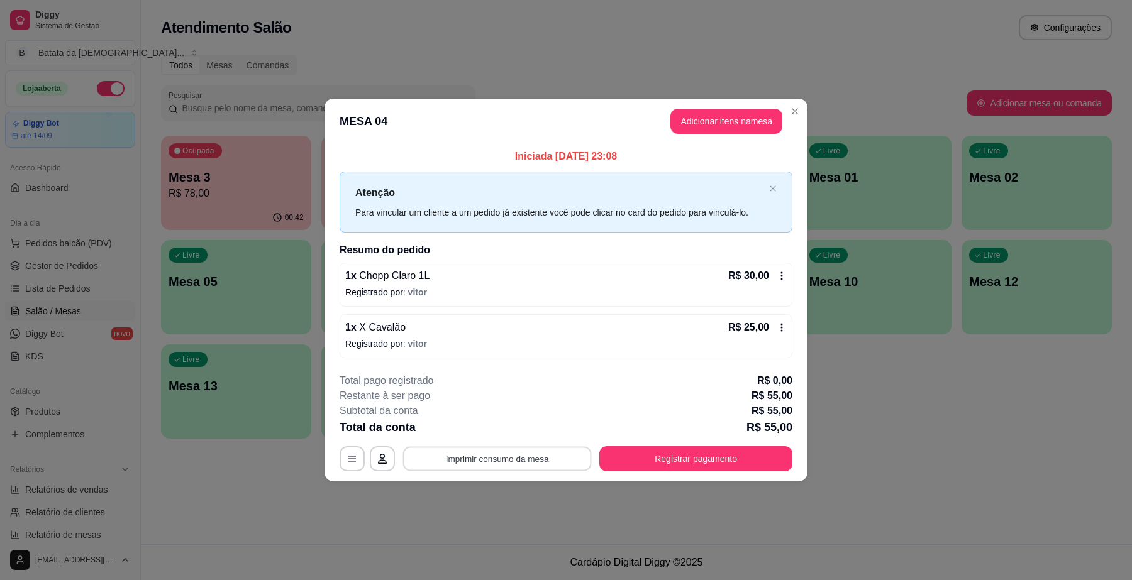
click at [546, 462] on button "Imprimir consumo da mesa" at bounding box center [497, 459] width 189 height 25
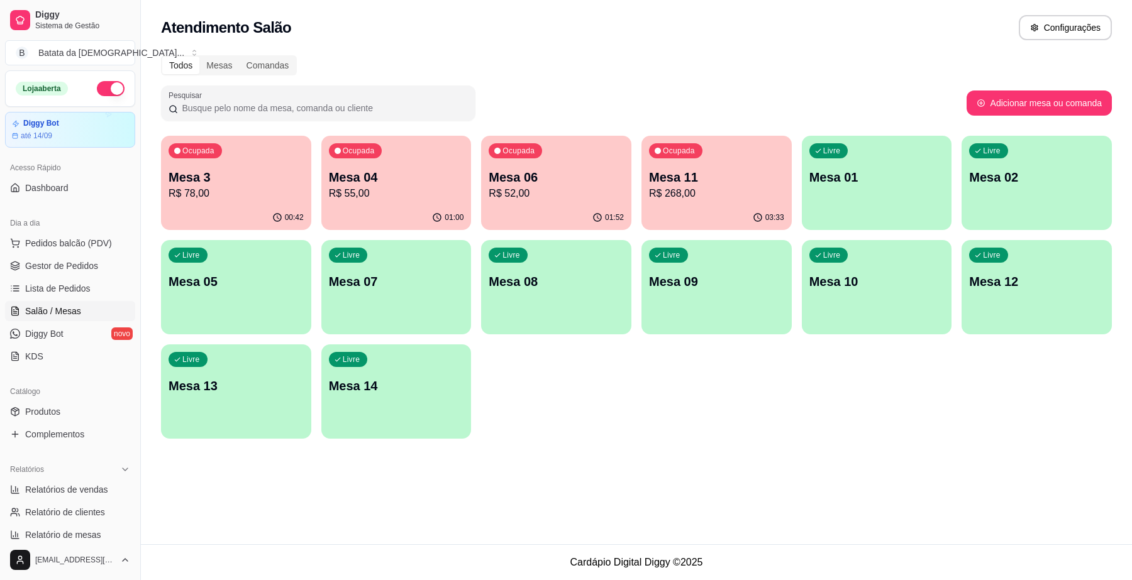
click at [1020, 161] on div "Livre Mesa 02" at bounding box center [1036, 175] width 150 height 79
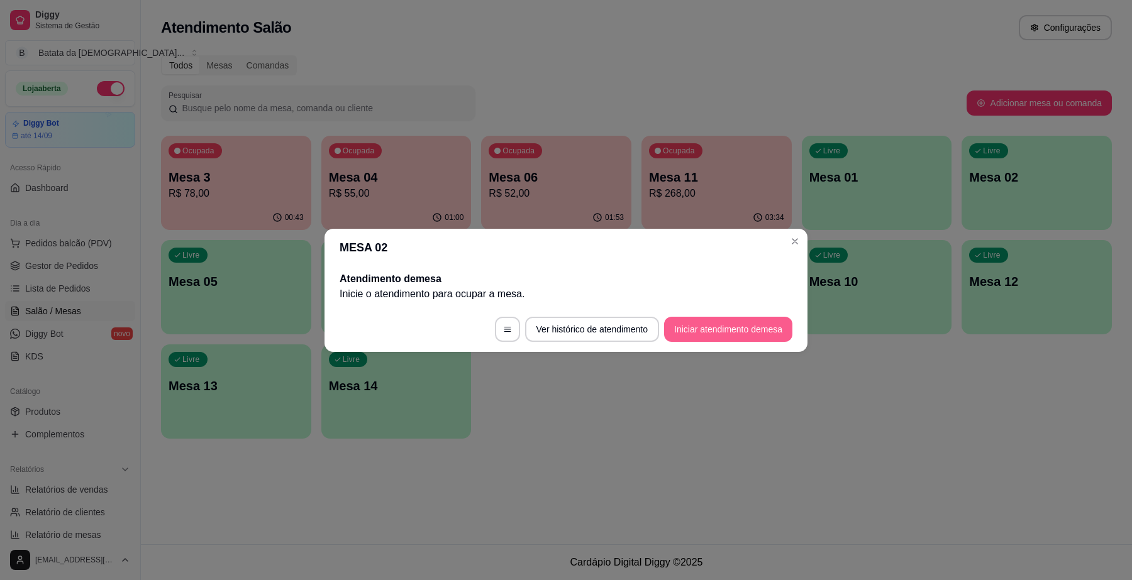
click at [736, 323] on button "Iniciar atendimento de mesa" at bounding box center [728, 329] width 128 height 25
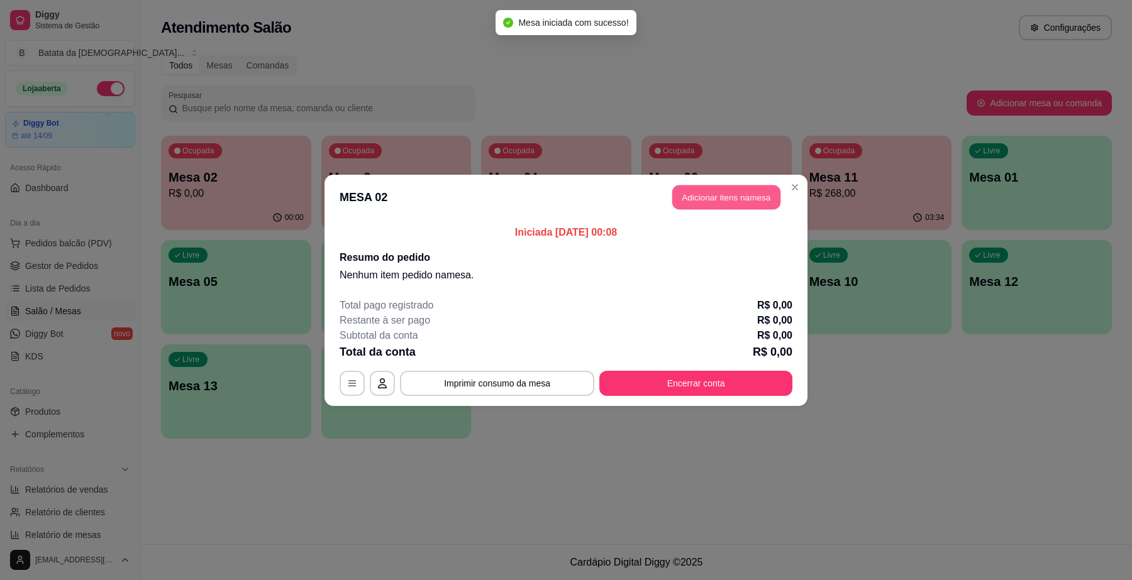
click at [715, 194] on button "Adicionar itens na mesa" at bounding box center [726, 197] width 108 height 25
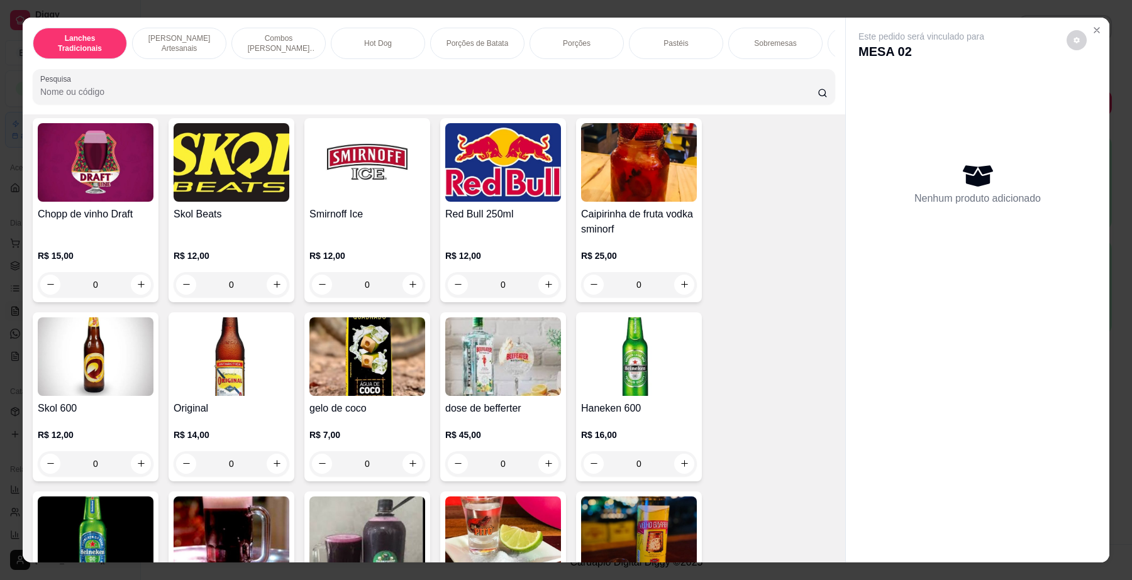
scroll to position [4009, 0]
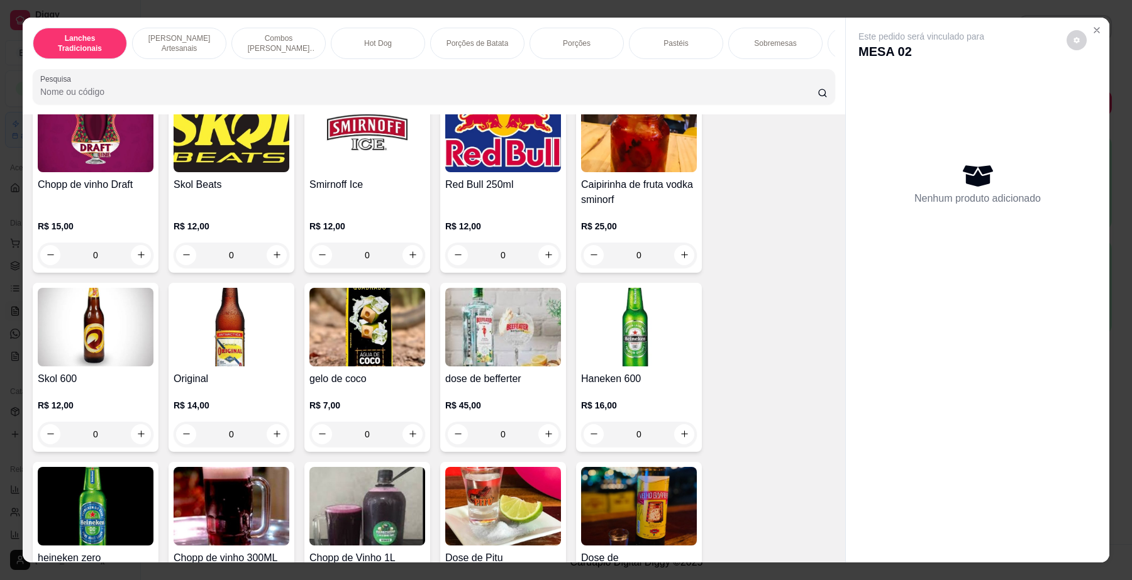
click at [483, 346] on img at bounding box center [503, 327] width 116 height 79
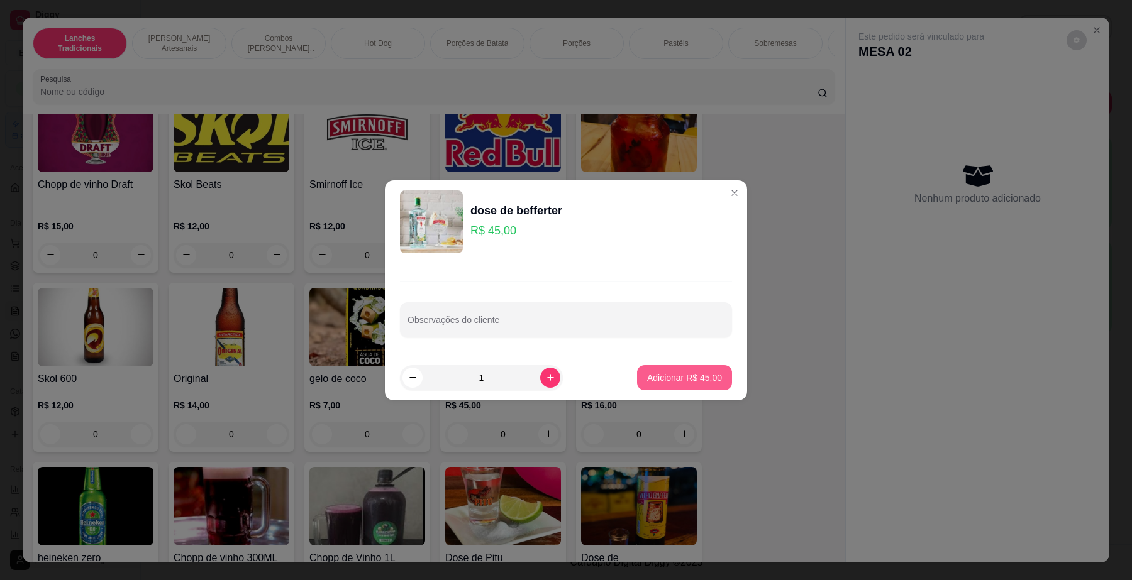
click at [693, 382] on p "Adicionar R$ 45,00" at bounding box center [684, 378] width 75 height 13
type input "1"
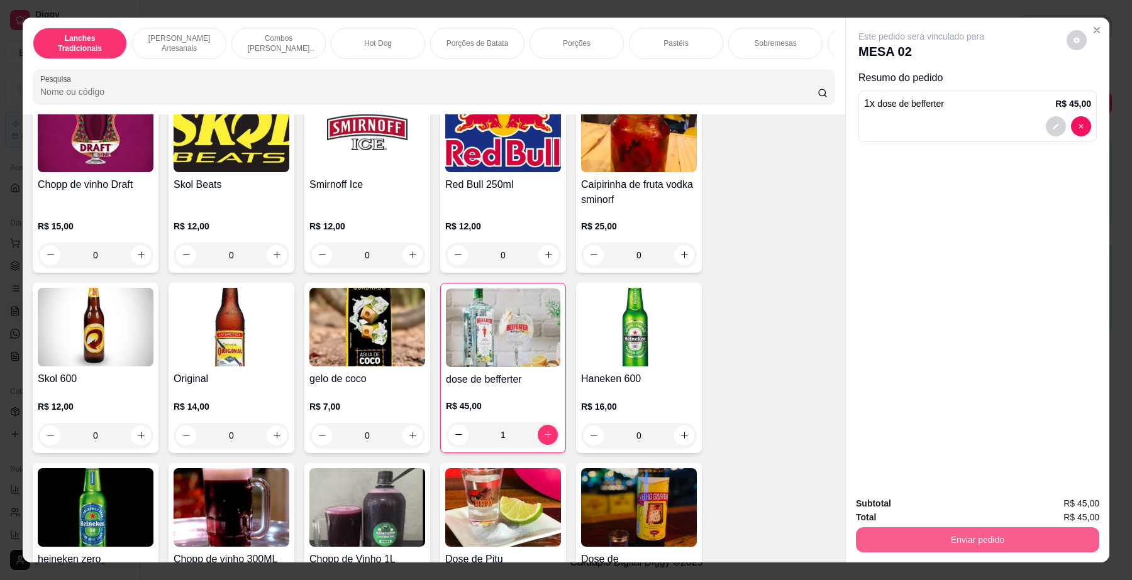
click at [1003, 533] on button "Enviar pedido" at bounding box center [977, 540] width 243 height 25
click at [957, 513] on button "Não registrar e enviar pedido" at bounding box center [935, 509] width 127 height 23
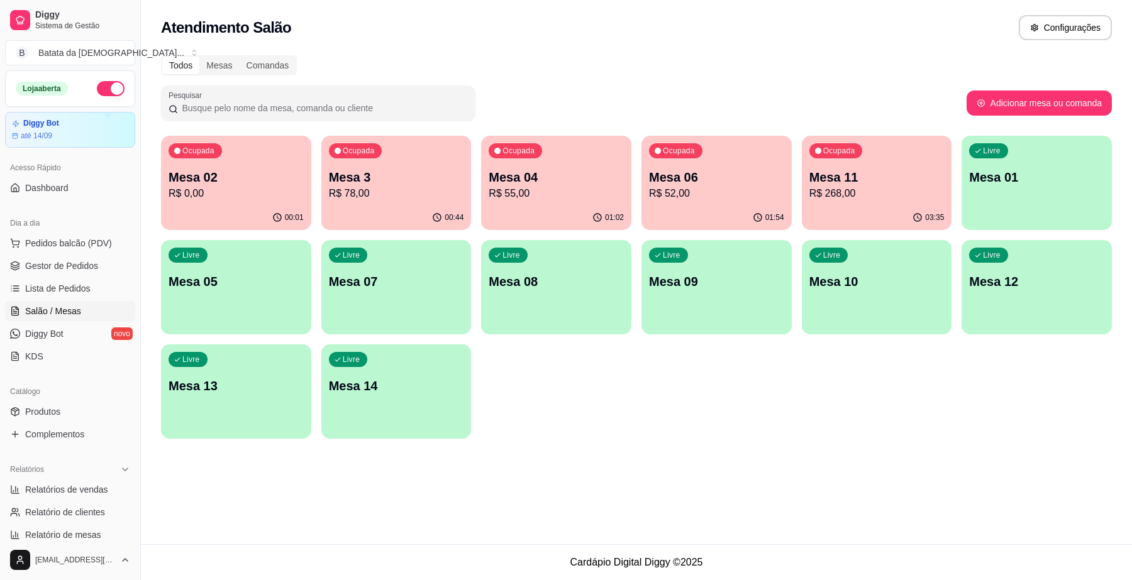
click at [570, 178] on p "Mesa 04" at bounding box center [556, 178] width 135 height 18
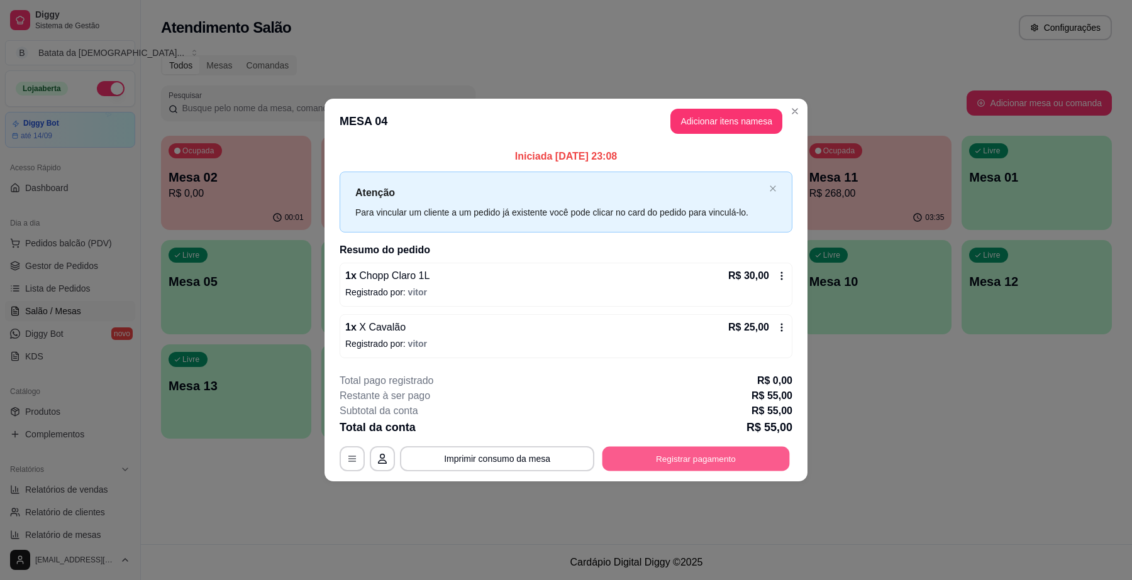
click at [652, 448] on button "Registrar pagamento" at bounding box center [695, 459] width 187 height 25
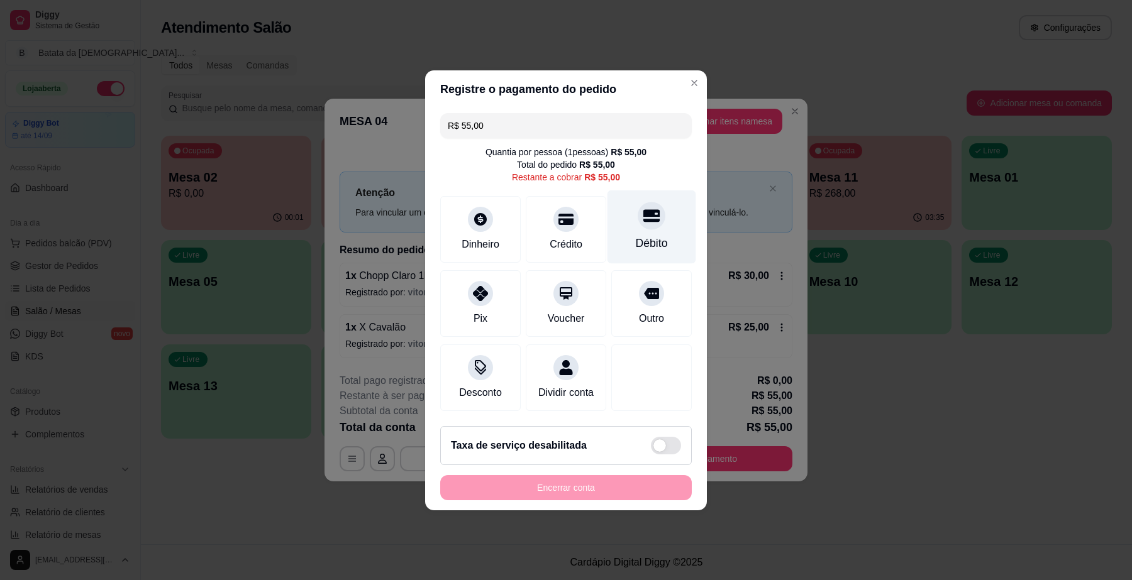
click at [636, 224] on div "Débito" at bounding box center [651, 227] width 89 height 74
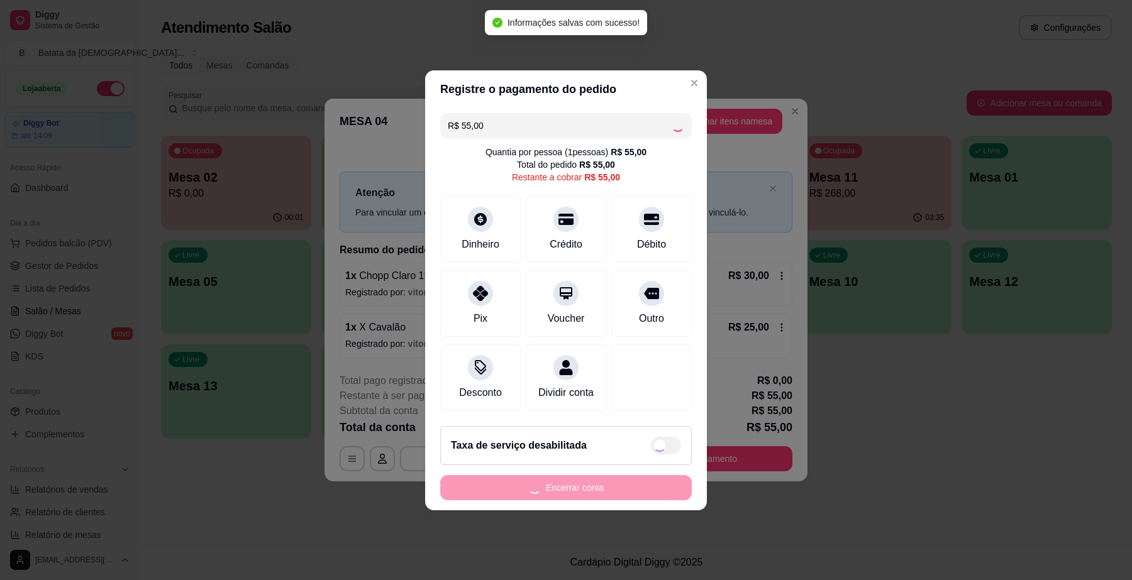
type input "R$ 0,00"
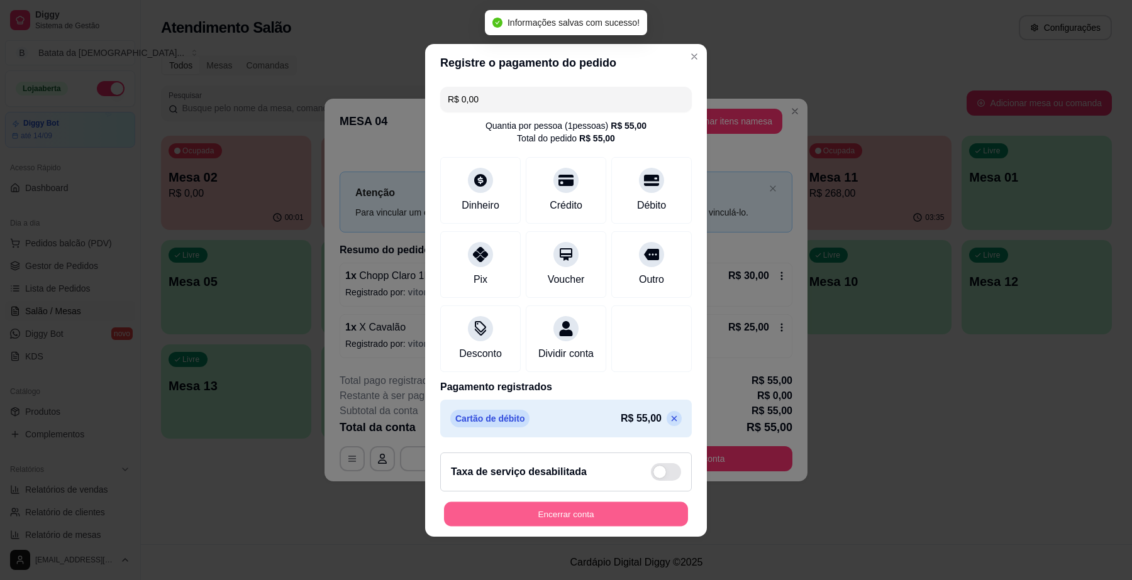
click at [599, 520] on button "Encerrar conta" at bounding box center [566, 514] width 244 height 25
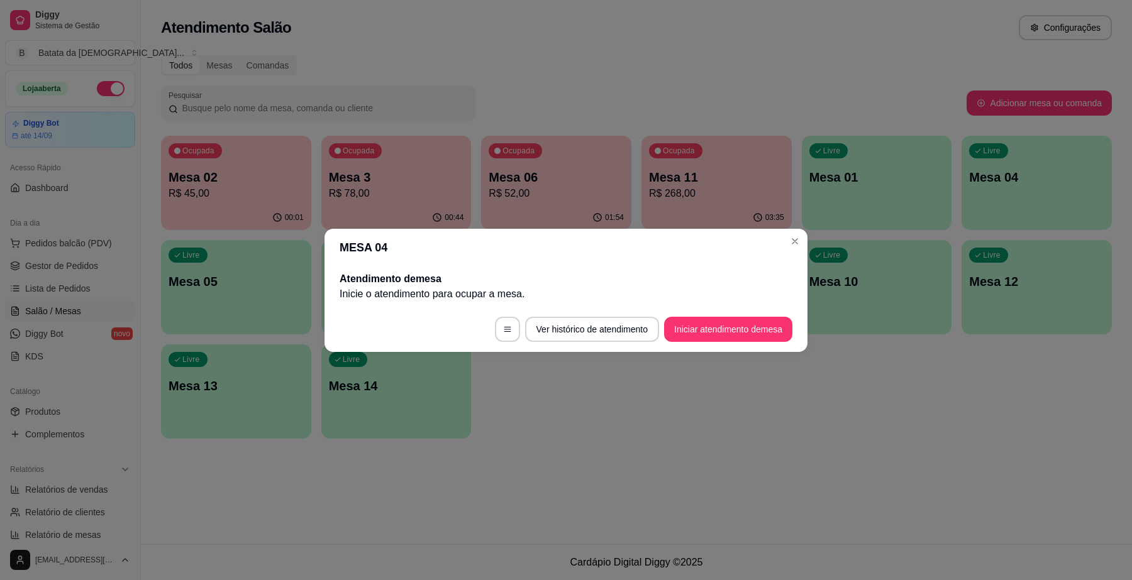
click at [780, 244] on header "MESA 04" at bounding box center [565, 248] width 483 height 38
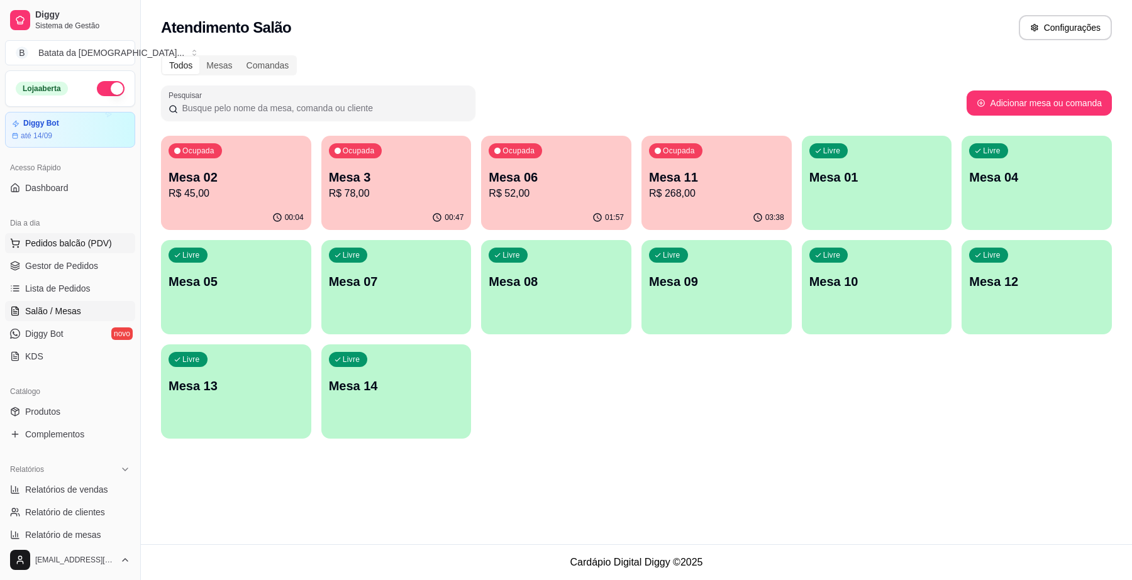
click at [82, 244] on span "Pedidos balcão (PDV)" at bounding box center [68, 243] width 87 height 13
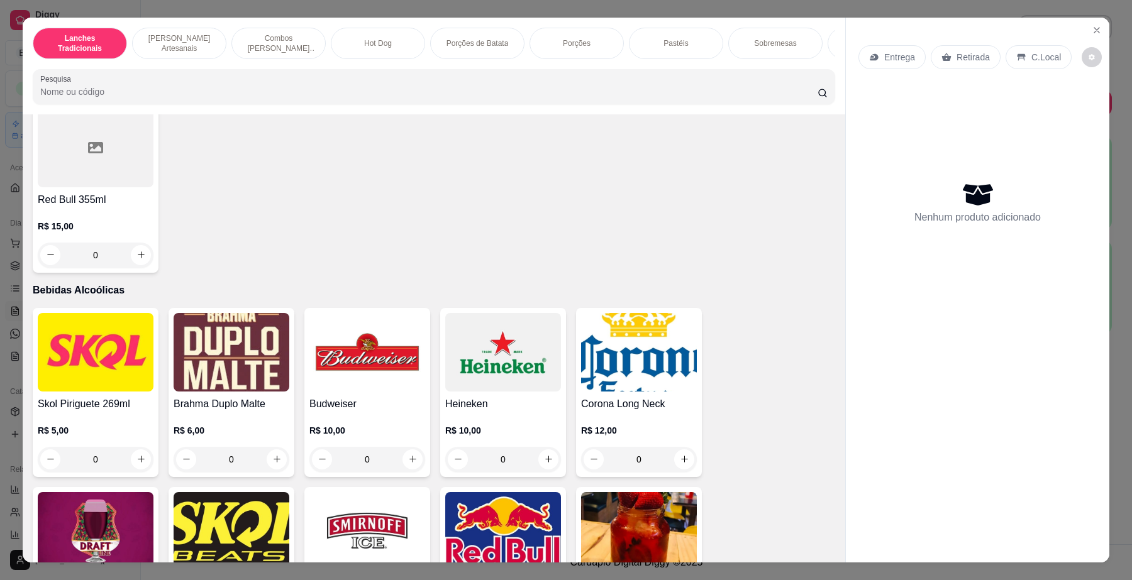
scroll to position [3616, 0]
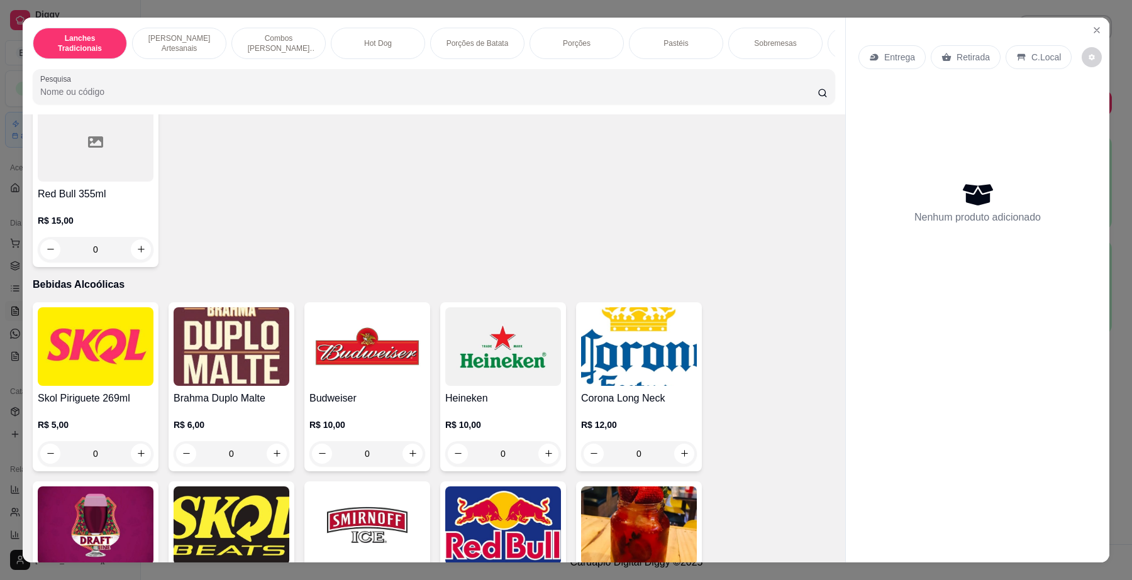
click at [77, 326] on img at bounding box center [96, 346] width 116 height 79
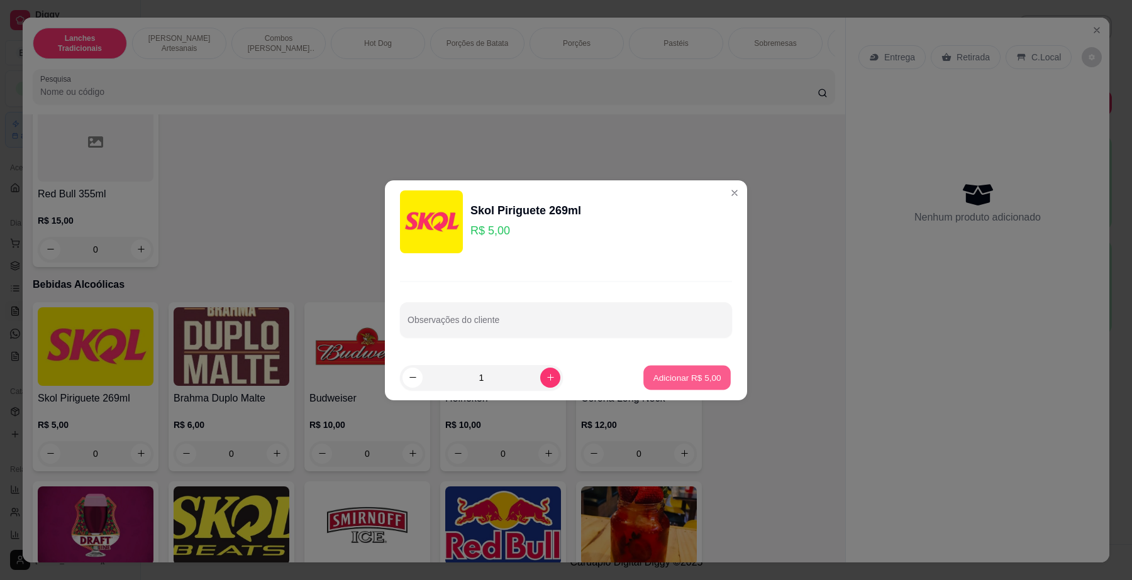
click at [698, 372] on p "Adicionar R$ 5,00" at bounding box center [687, 378] width 68 height 12
type input "1"
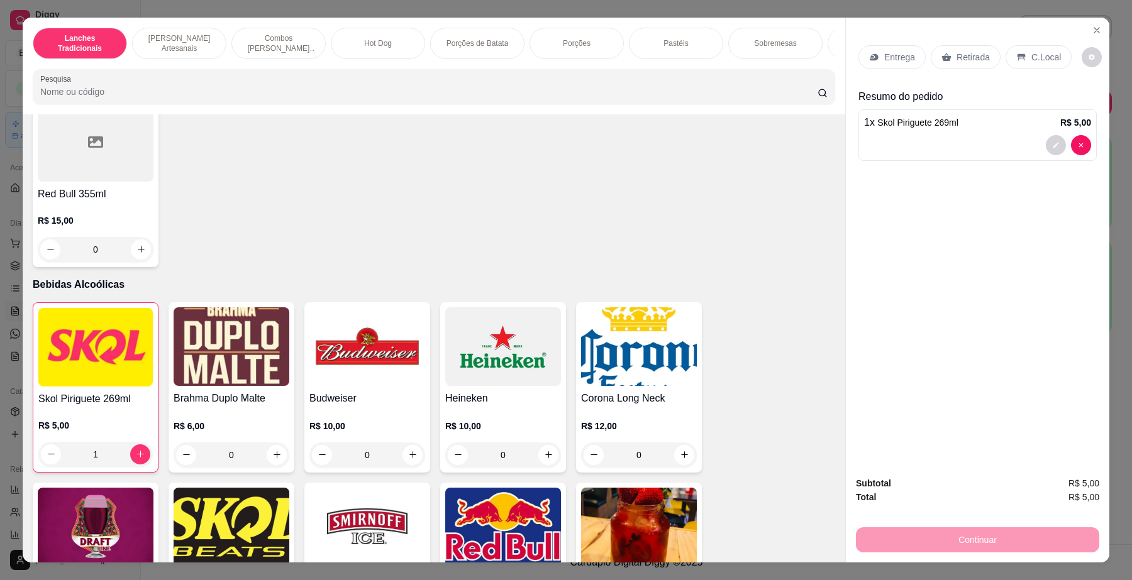
click at [1051, 63] on div "C.Local" at bounding box center [1038, 57] width 66 height 24
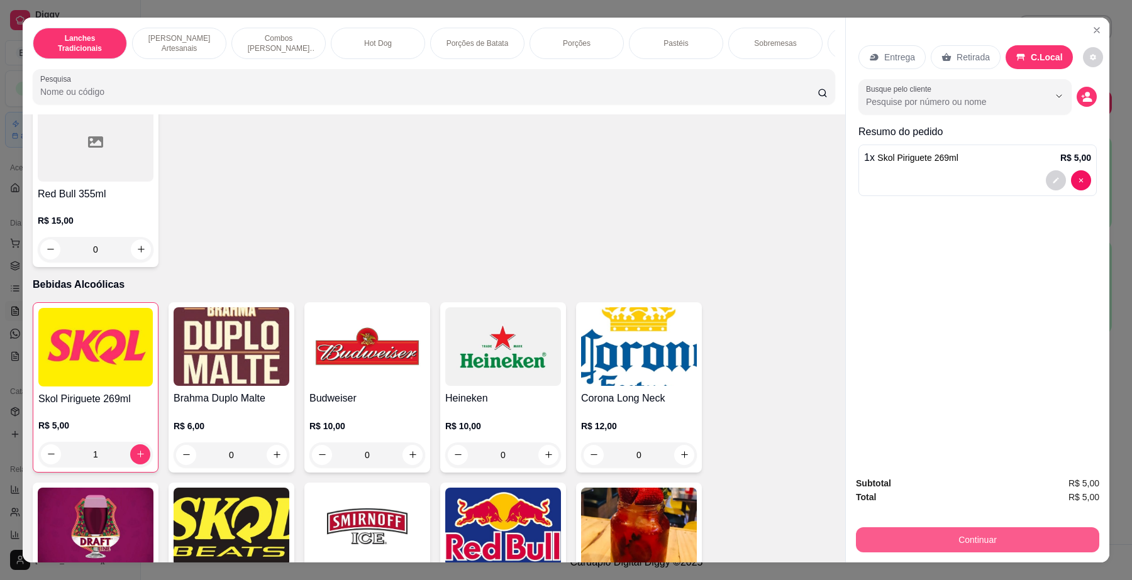
click at [935, 533] on button "Continuar" at bounding box center [977, 540] width 243 height 25
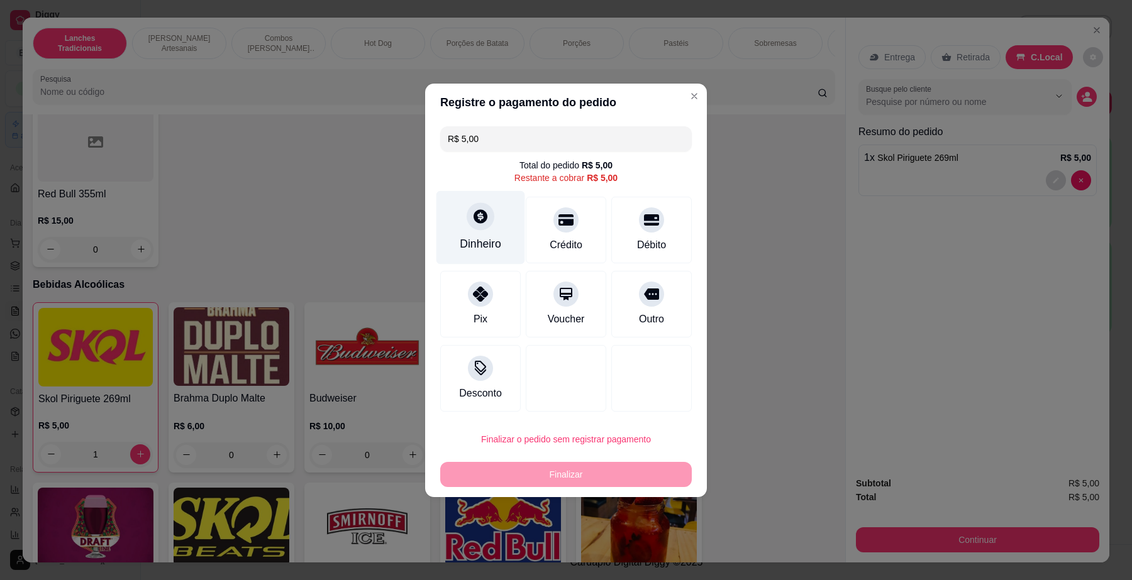
click at [479, 226] on div at bounding box center [481, 216] width 28 height 28
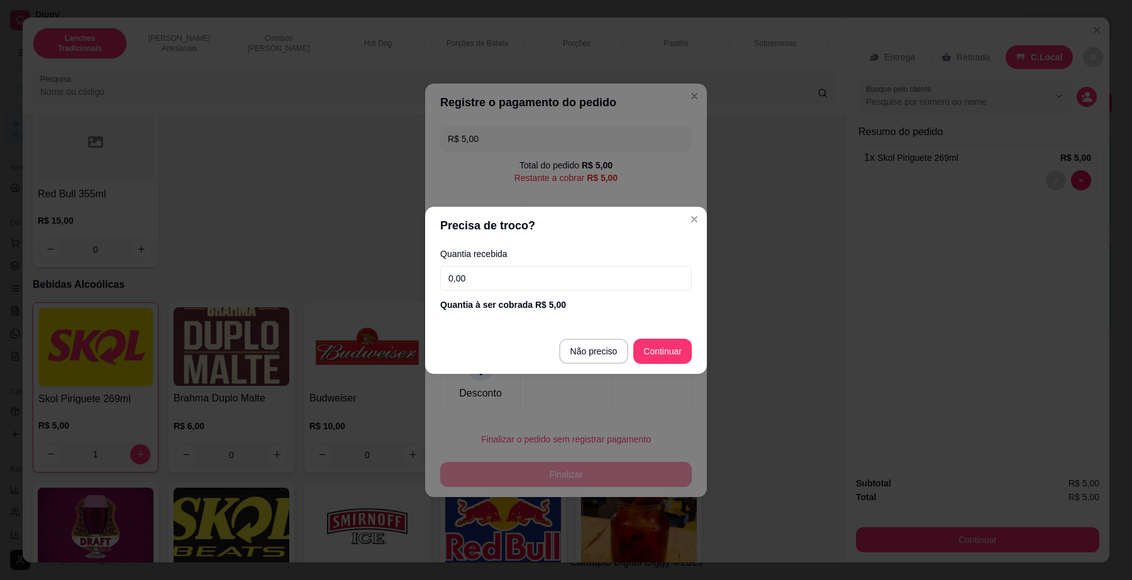
click at [518, 282] on input "0,00" at bounding box center [566, 278] width 252 height 25
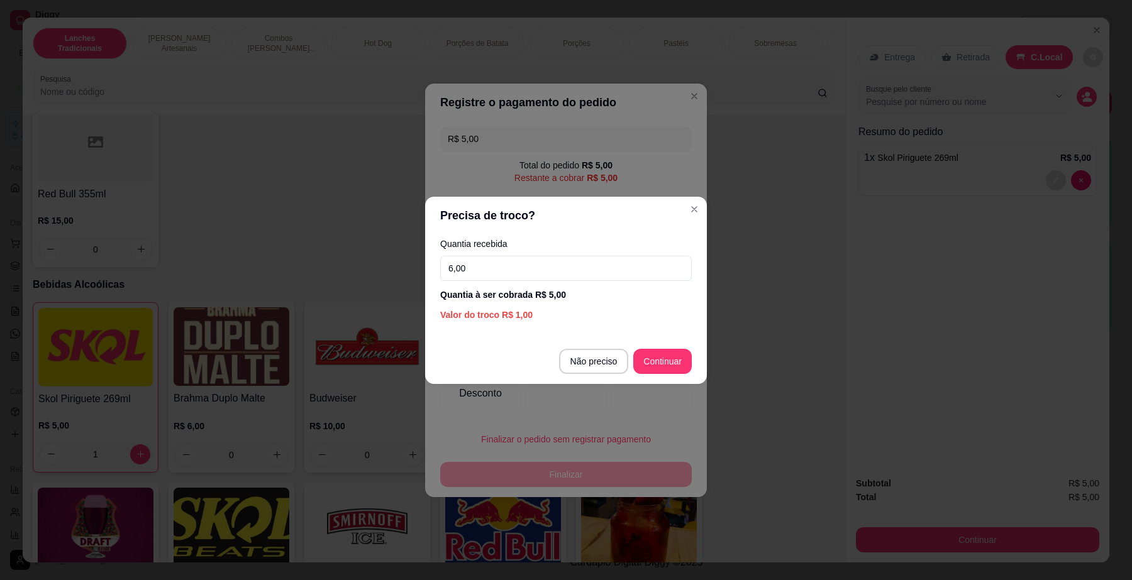
type input "6,00"
type input "R$ 0,00"
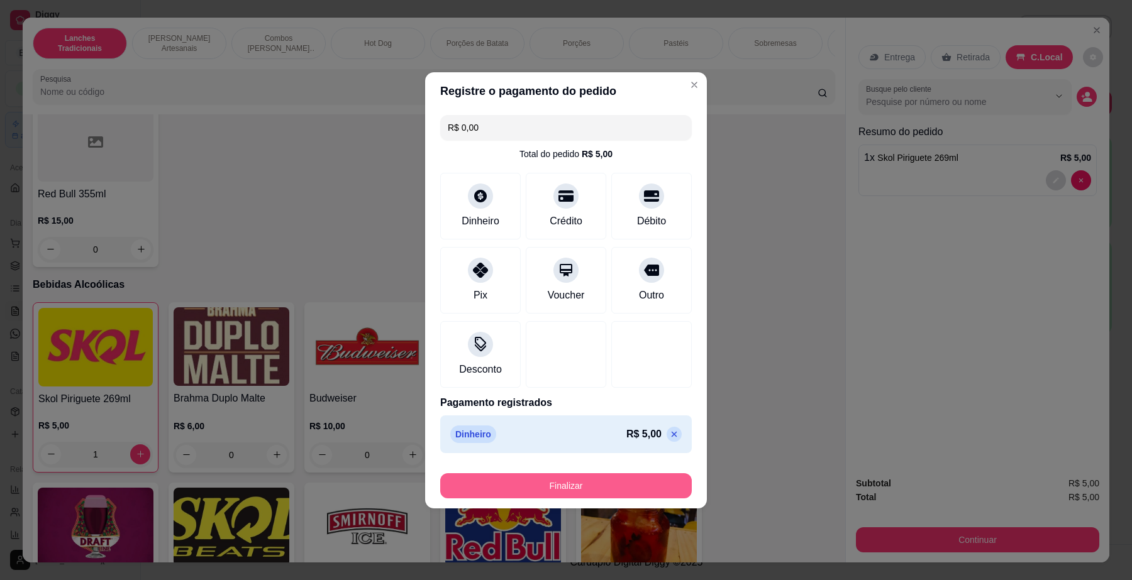
click at [633, 494] on button "Finalizar" at bounding box center [566, 486] width 252 height 25
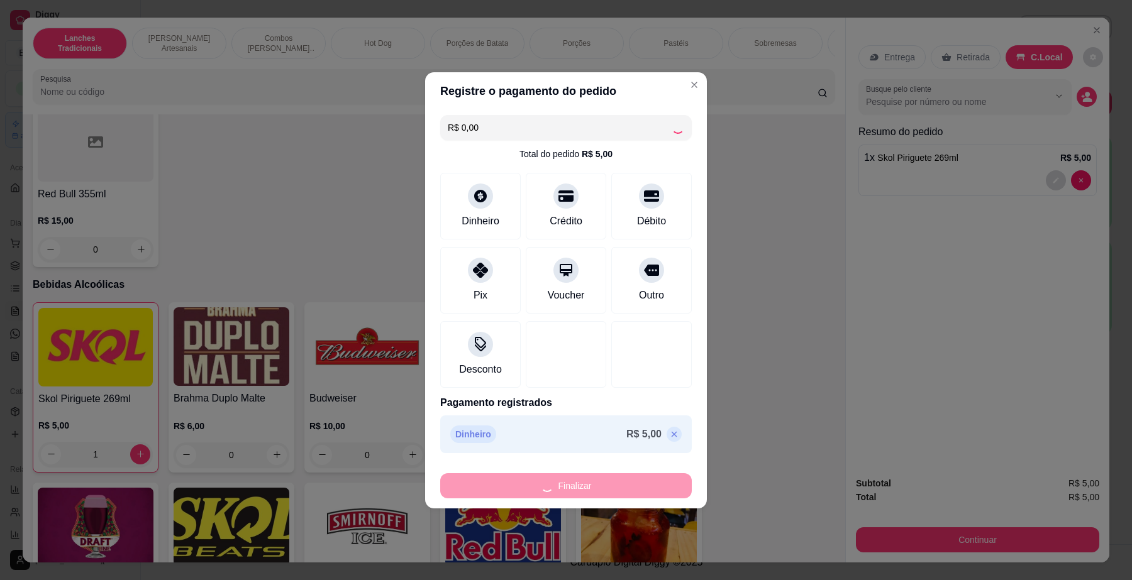
type input "0"
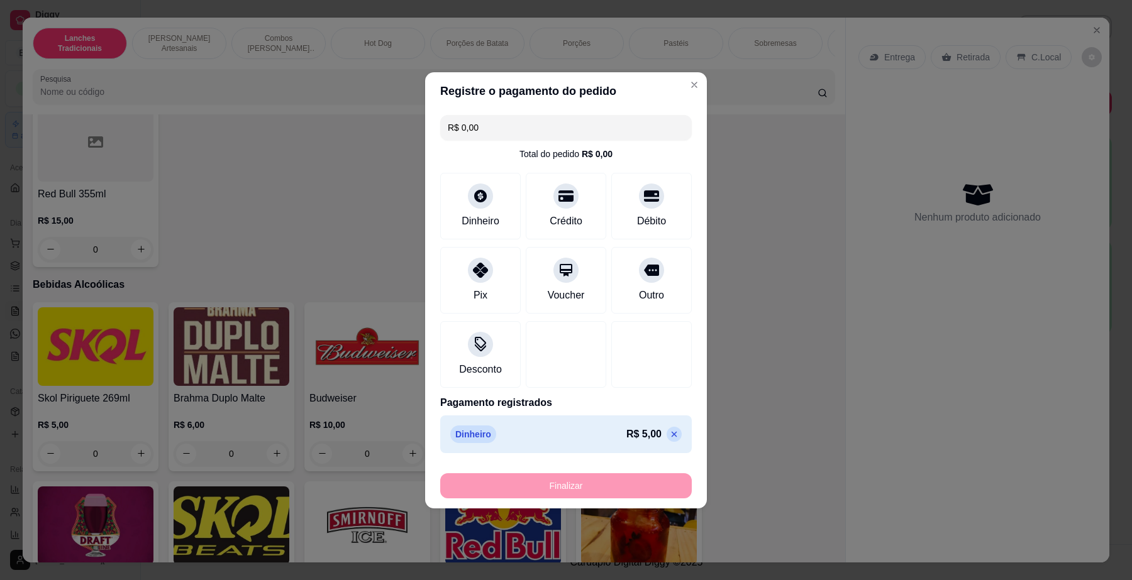
type input "-R$ 5,00"
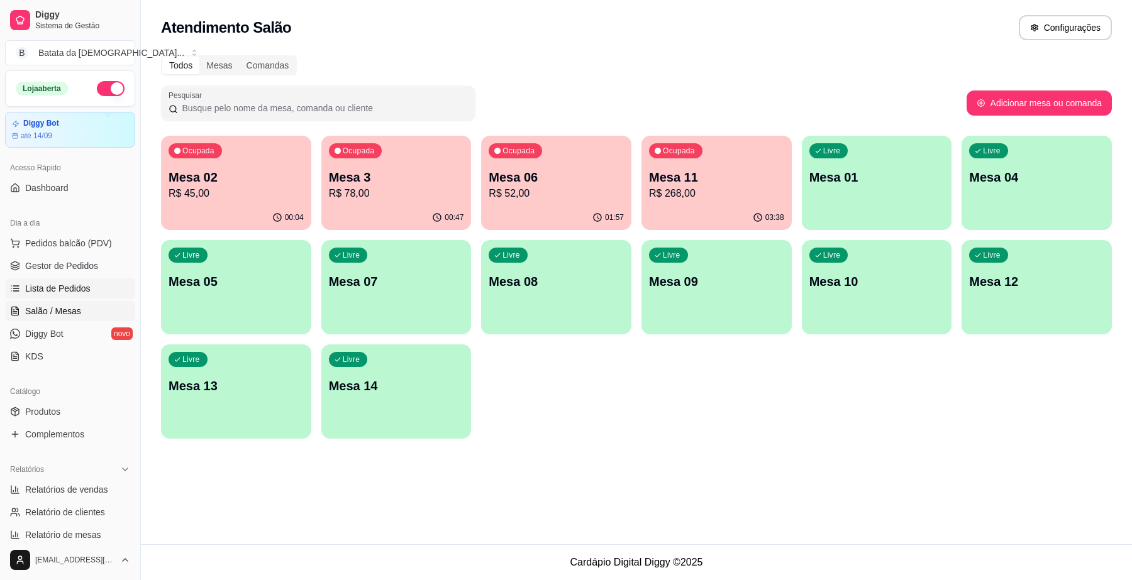
click at [36, 284] on span "Lista de Pedidos" at bounding box center [57, 288] width 65 height 13
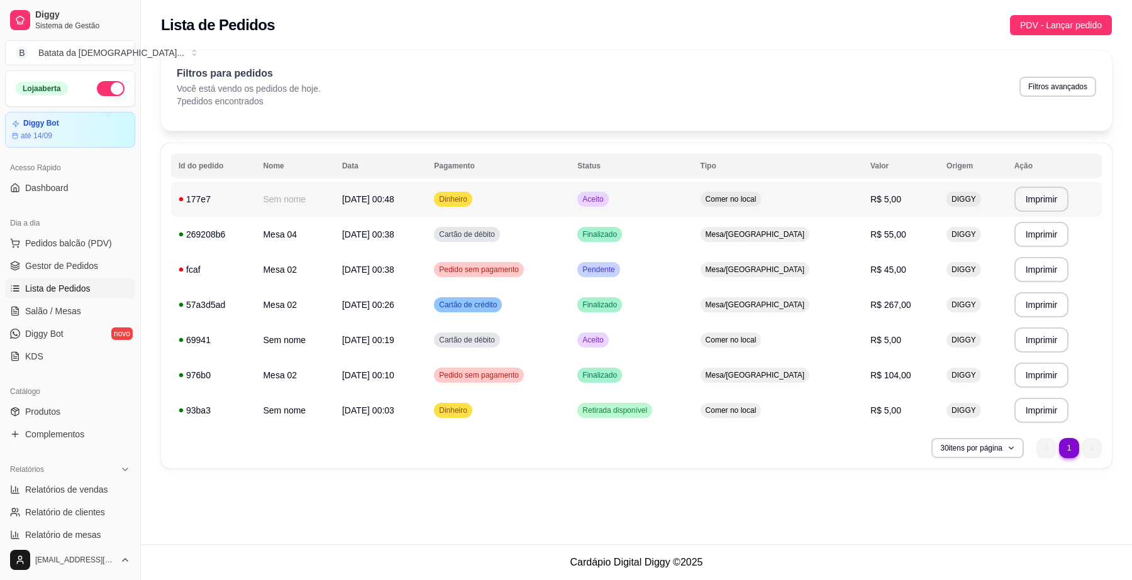
click at [672, 196] on td "Aceito" at bounding box center [631, 199] width 123 height 35
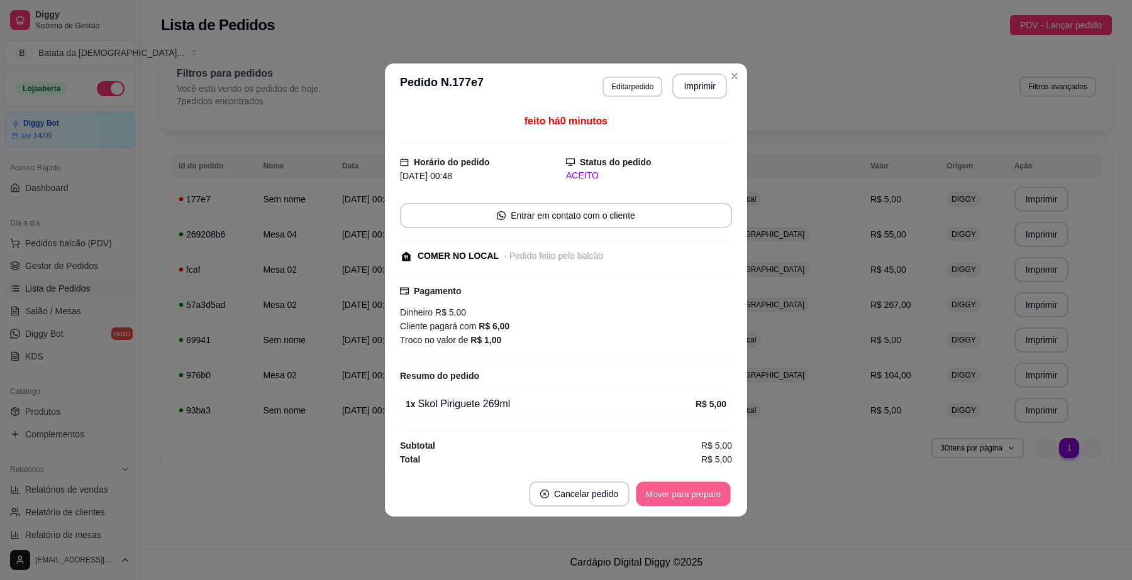
click at [677, 498] on button "Mover para preparo" at bounding box center [683, 494] width 94 height 25
click at [677, 498] on button "Mover para retirada disponível" at bounding box center [662, 494] width 135 height 25
click at [652, 495] on button "Mover para finalizado" at bounding box center [680, 494] width 104 height 25
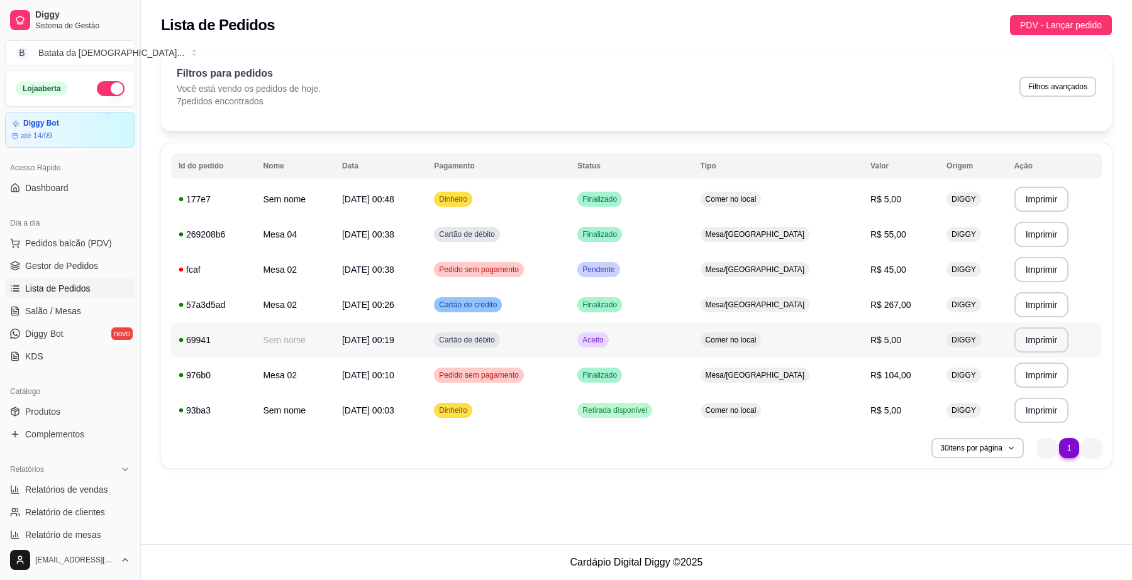
click at [692, 330] on td "Aceito" at bounding box center [631, 340] width 123 height 35
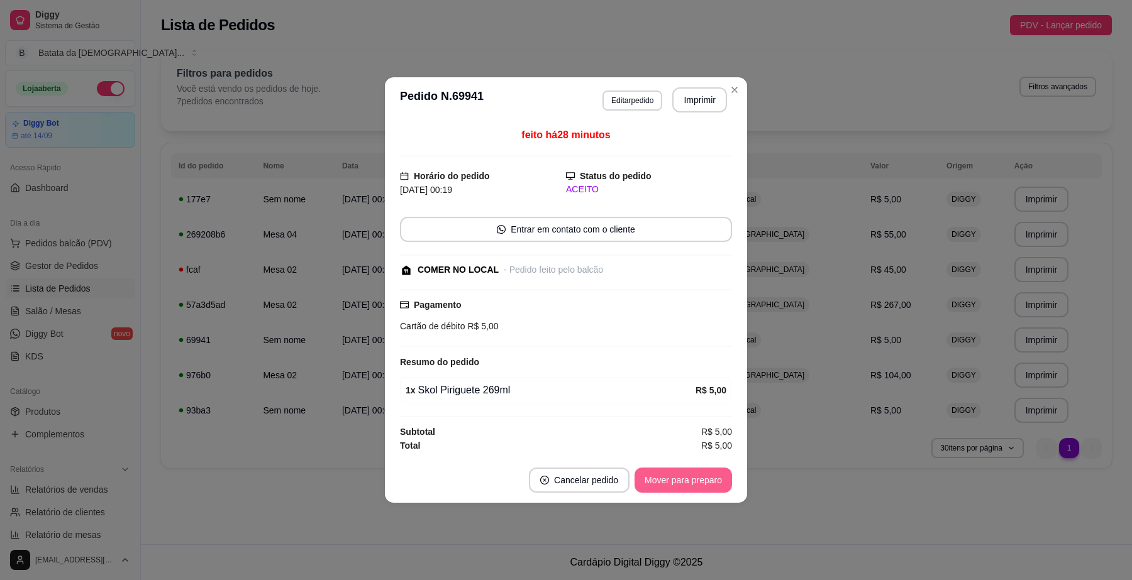
click at [668, 470] on button "Mover para preparo" at bounding box center [682, 480] width 97 height 25
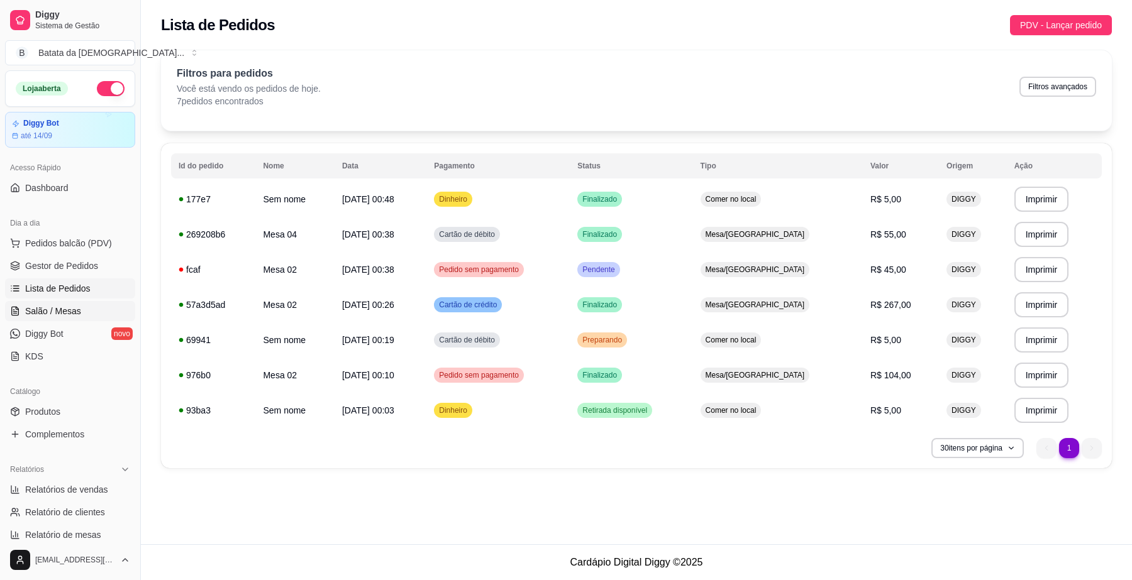
click at [26, 315] on span "Salão / Mesas" at bounding box center [53, 311] width 56 height 13
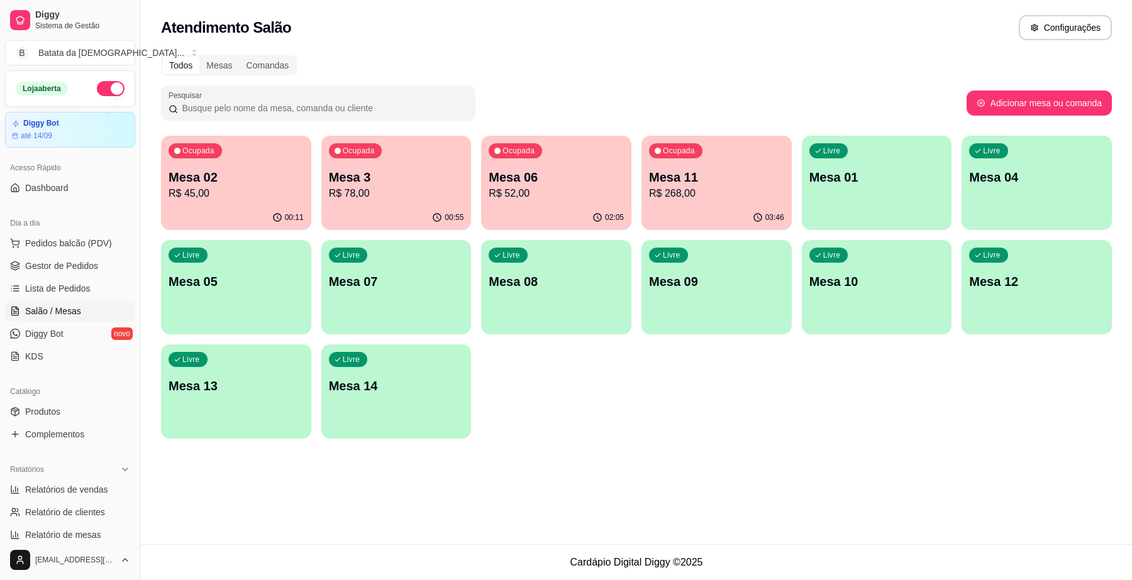
click at [698, 182] on p "Mesa 11" at bounding box center [716, 178] width 135 height 18
click at [533, 190] on p "R$ 52,00" at bounding box center [556, 193] width 135 height 15
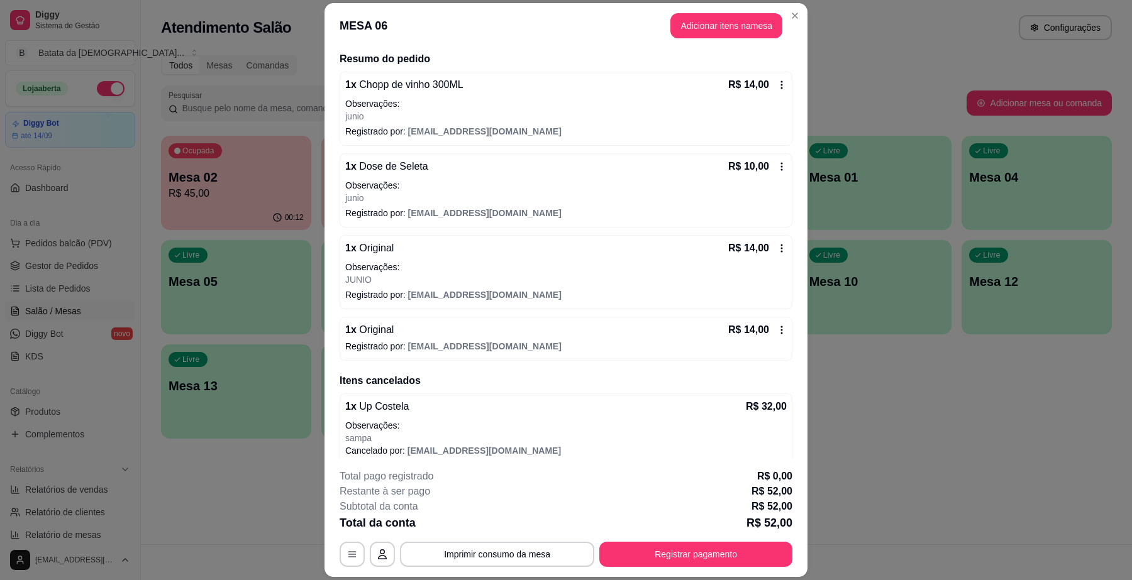
scroll to position [104, 0]
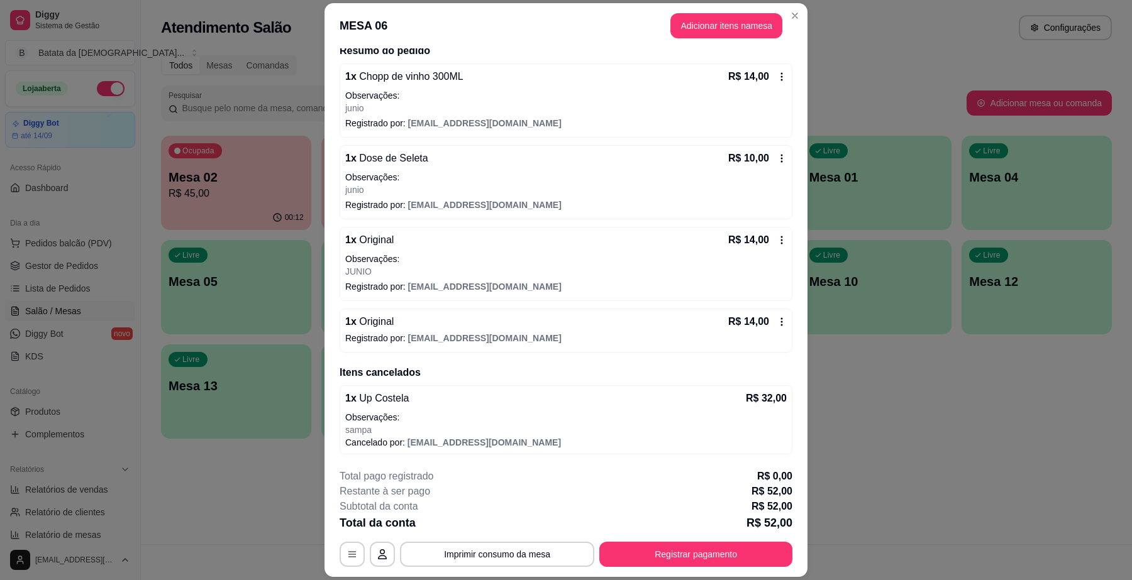
click at [717, 576] on footer "**********" at bounding box center [565, 518] width 483 height 118
click at [715, 555] on button "Registrar pagamento" at bounding box center [695, 555] width 187 height 25
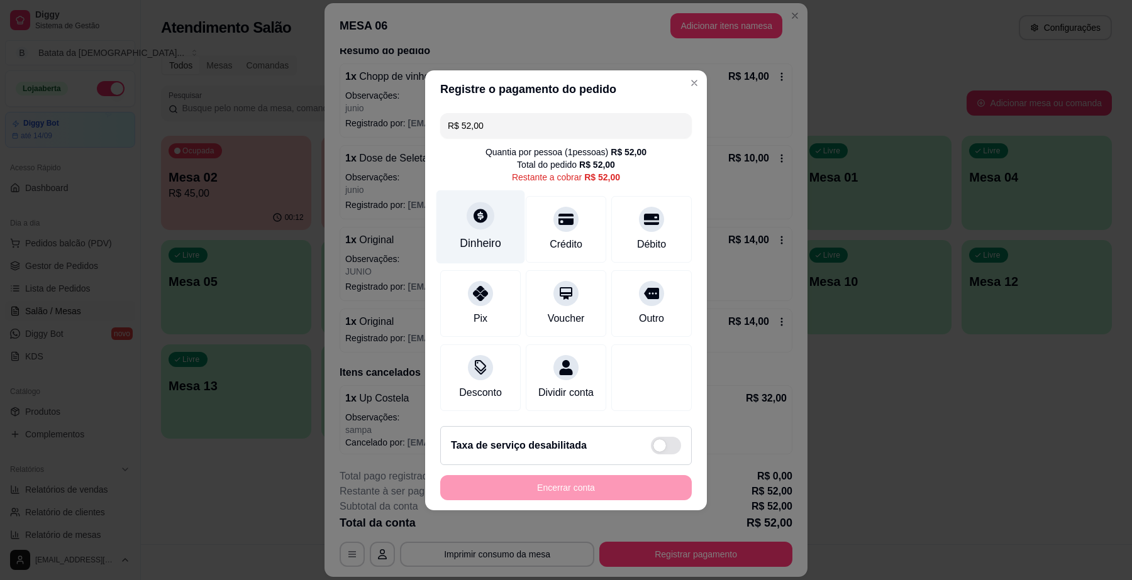
click at [482, 211] on icon at bounding box center [481, 216] width 14 height 14
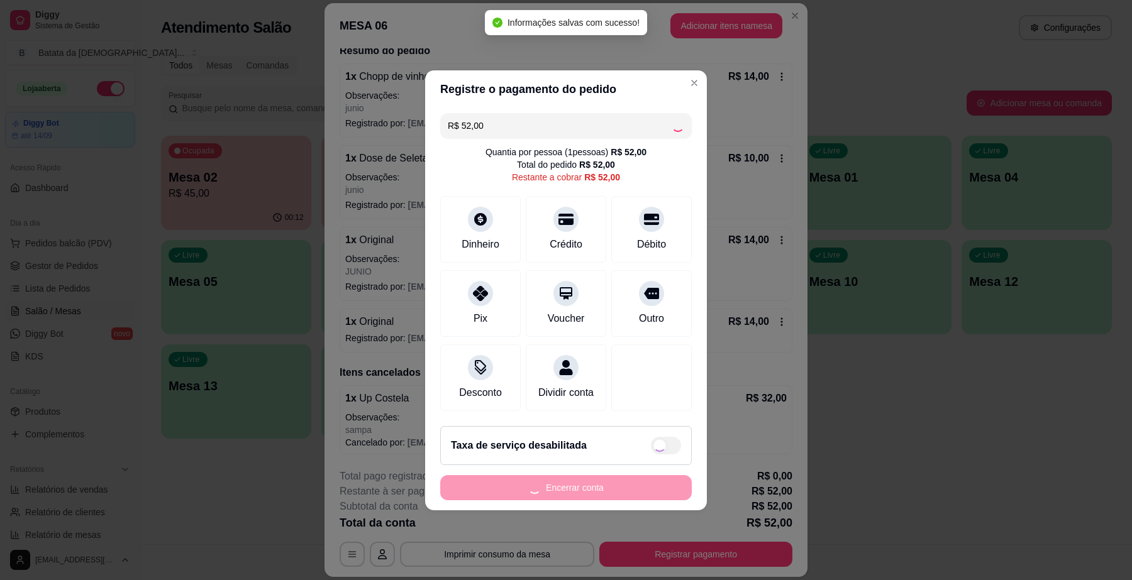
type input "R$ 0,00"
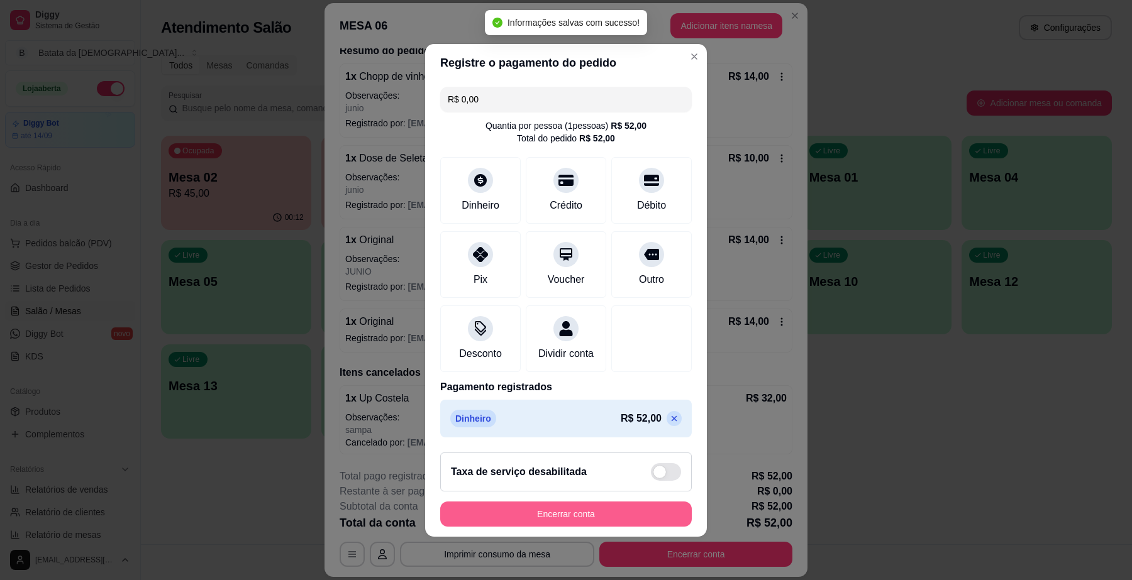
click at [633, 523] on button "Encerrar conta" at bounding box center [566, 514] width 252 height 25
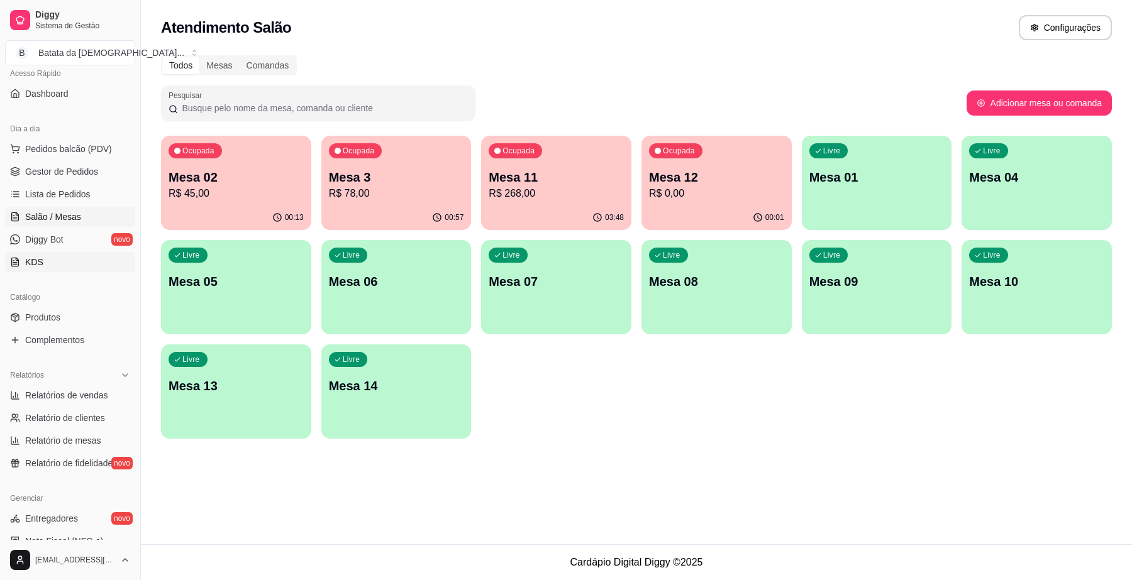
scroll to position [157, 0]
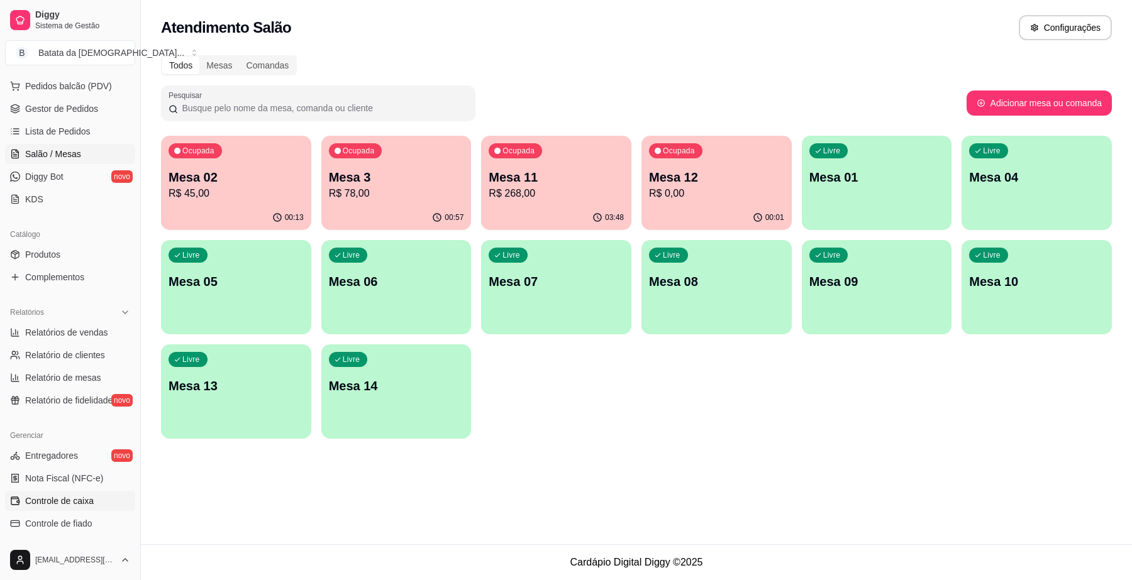
click at [101, 504] on link "Controle de caixa" at bounding box center [70, 501] width 130 height 20
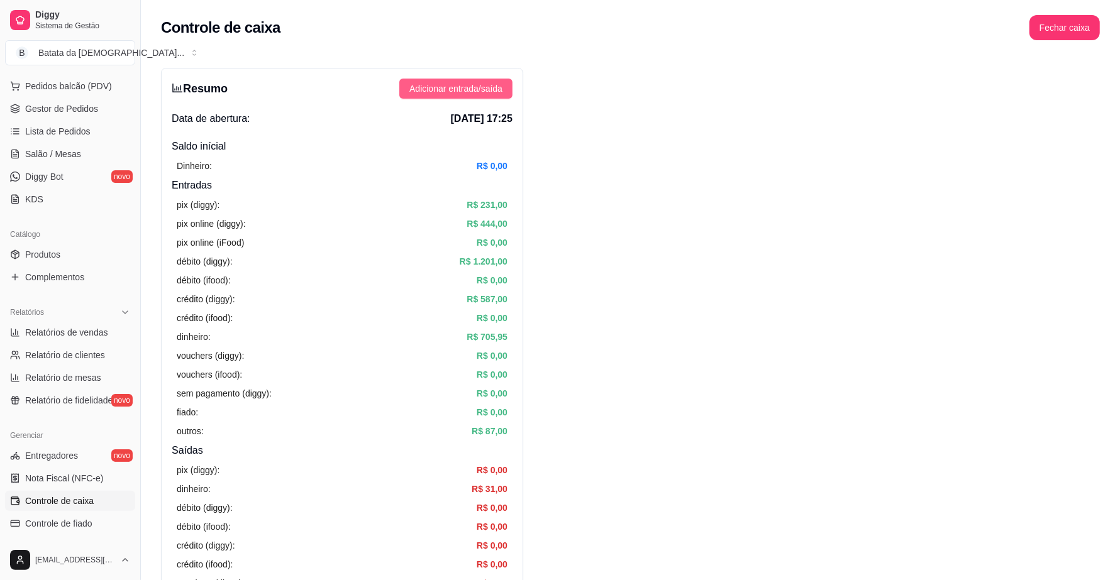
click at [466, 92] on span "Adicionar entrada/saída" at bounding box center [455, 89] width 93 height 14
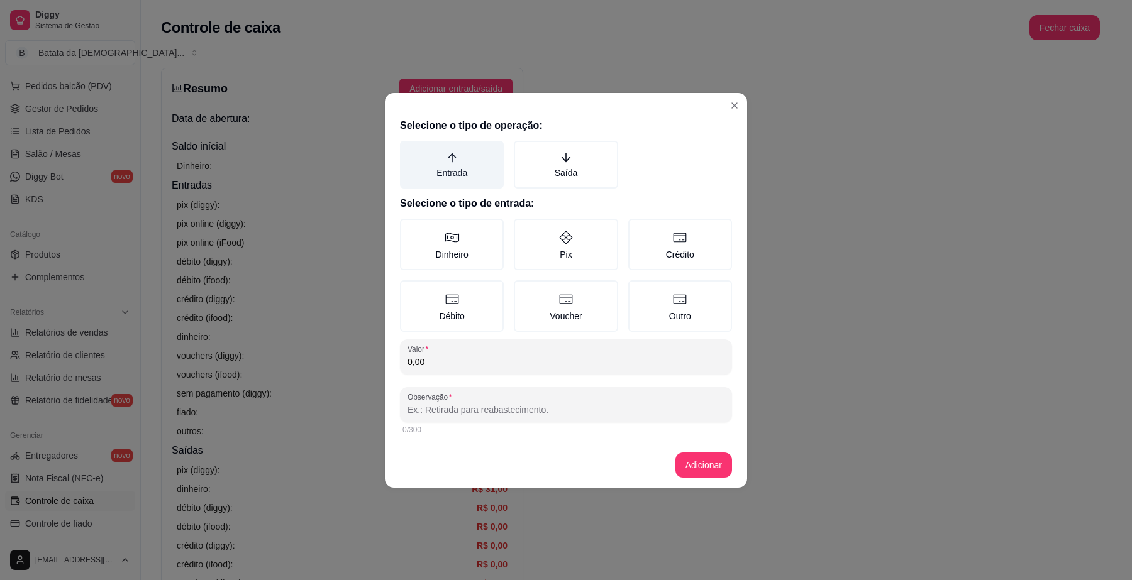
click at [437, 168] on label "Entrada" at bounding box center [452, 165] width 104 height 48
click at [409, 150] on button "Entrada" at bounding box center [404, 145] width 10 height 10
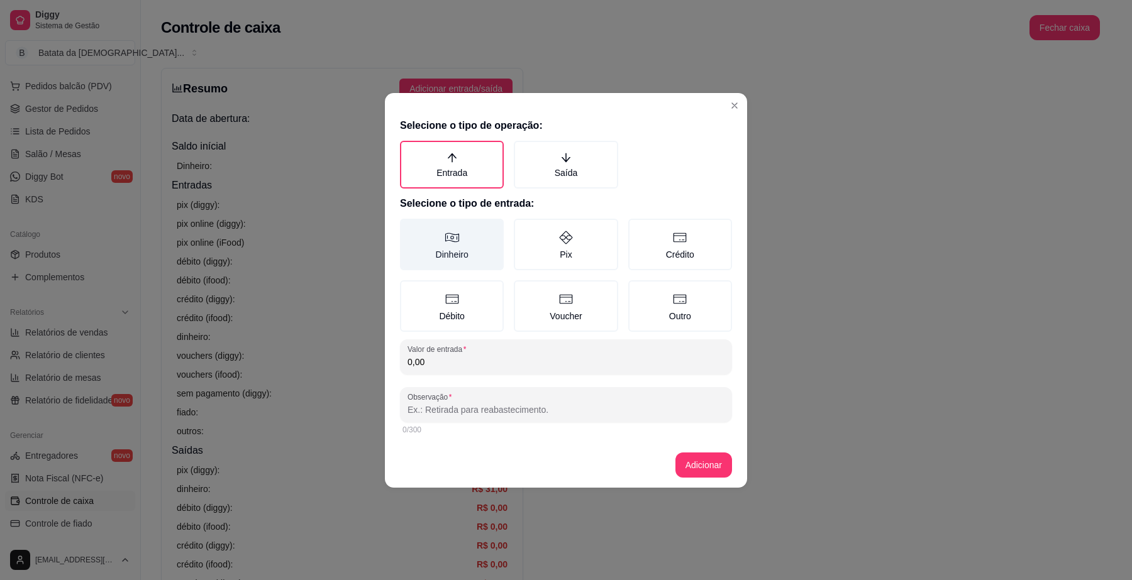
click at [450, 249] on label "Dinheiro" at bounding box center [452, 245] width 104 height 52
click at [409, 228] on button "Dinheiro" at bounding box center [404, 223] width 10 height 10
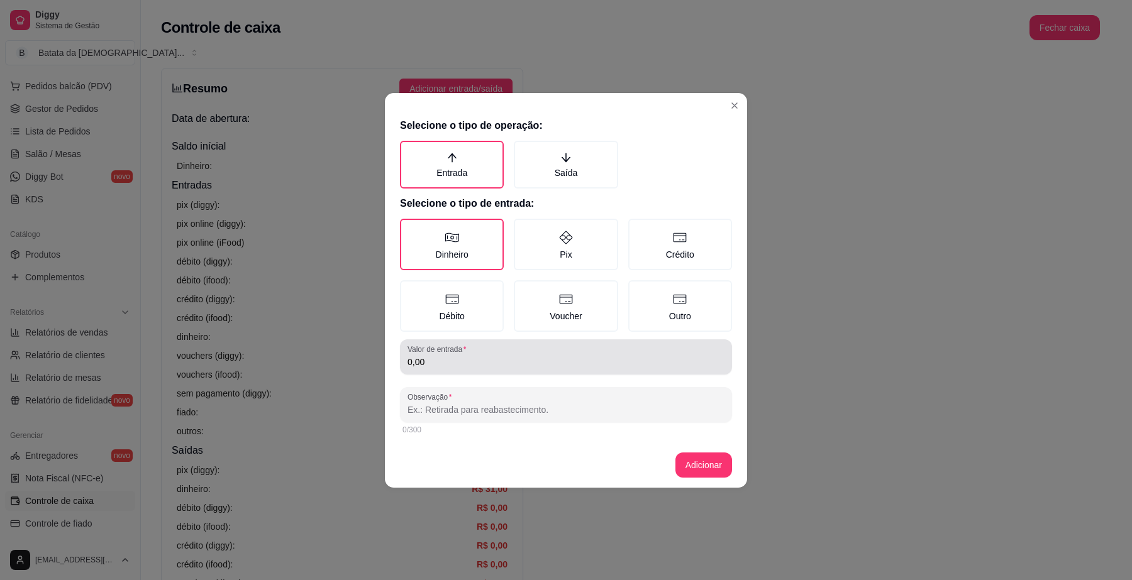
click at [530, 367] on div "0,00" at bounding box center [565, 357] width 317 height 25
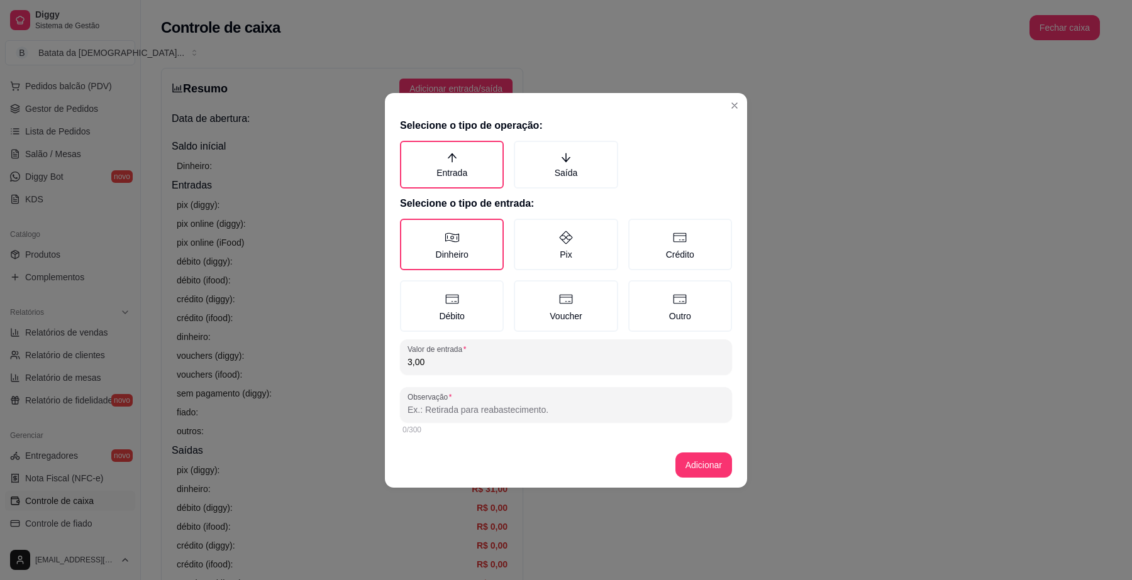
type input "3,00"
click at [615, 425] on div "0/300" at bounding box center [565, 430] width 327 height 10
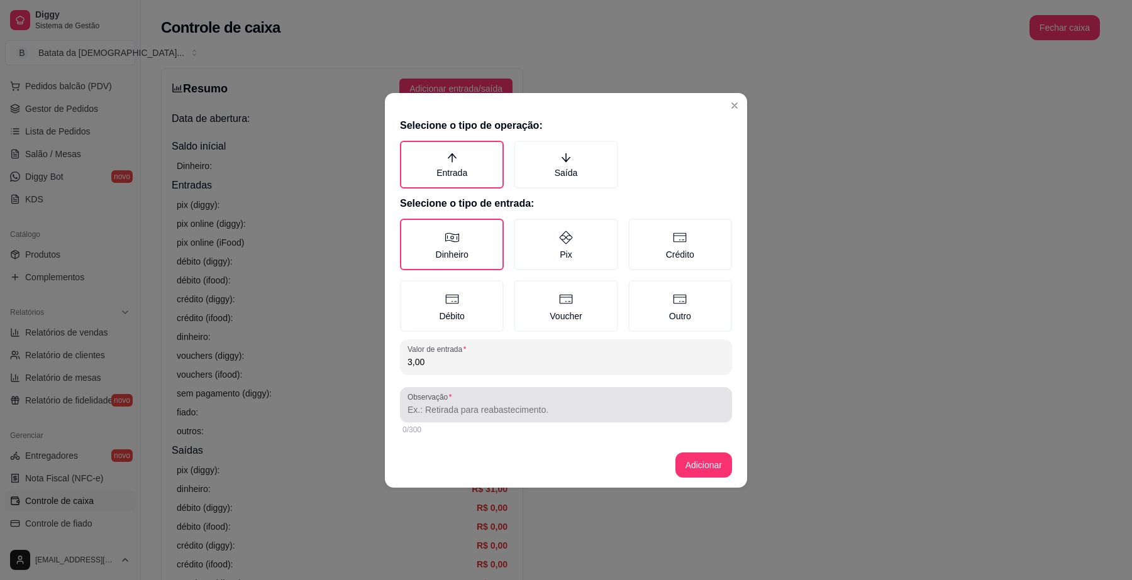
click at [614, 406] on input "Observação" at bounding box center [565, 410] width 317 height 13
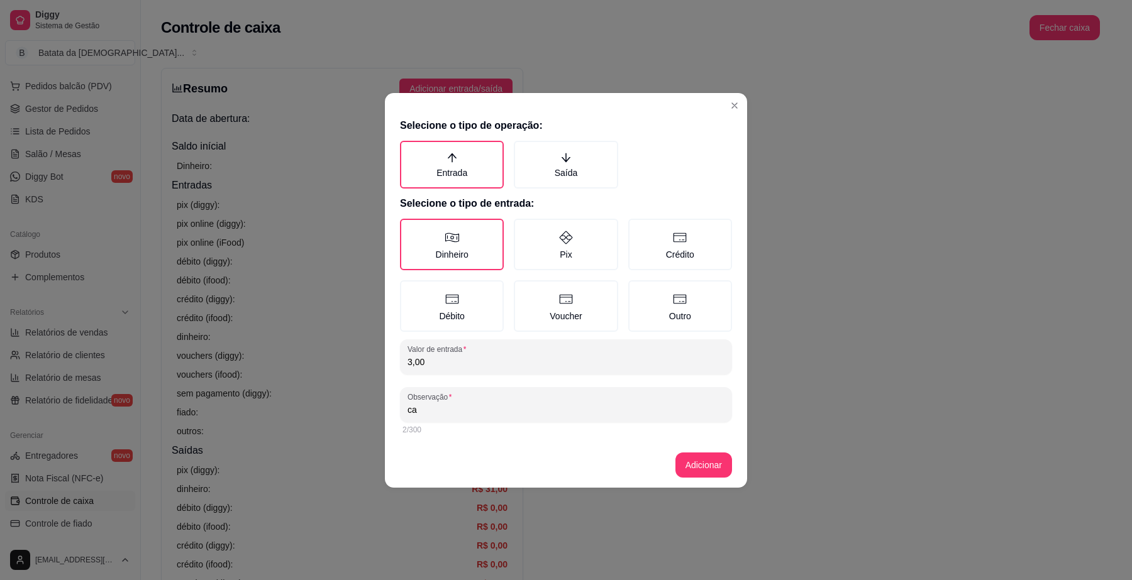
type input "c"
type input "caixinha"
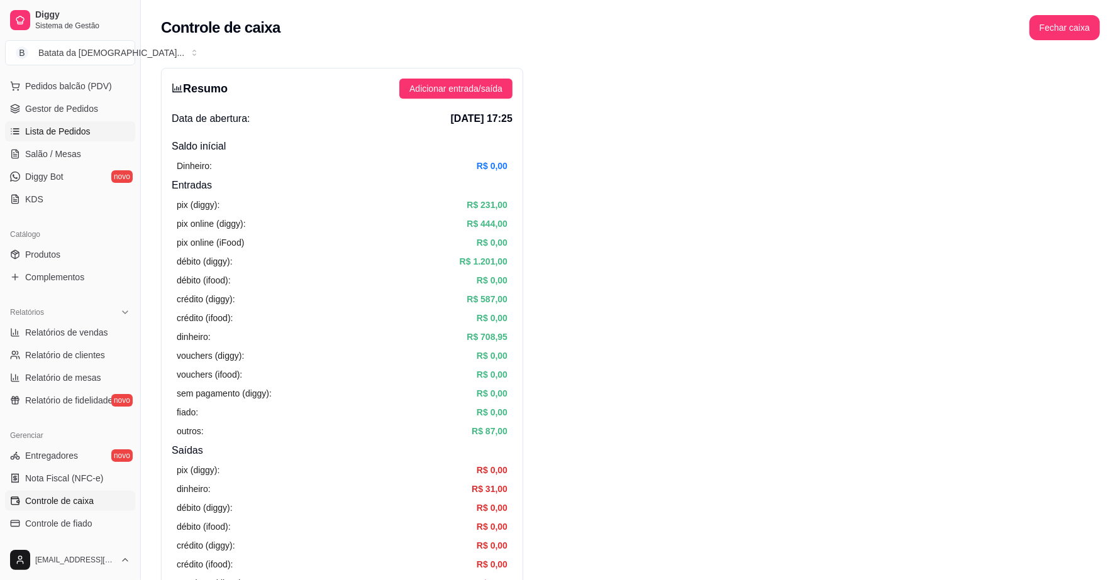
click at [33, 128] on span "Lista de Pedidos" at bounding box center [57, 131] width 65 height 13
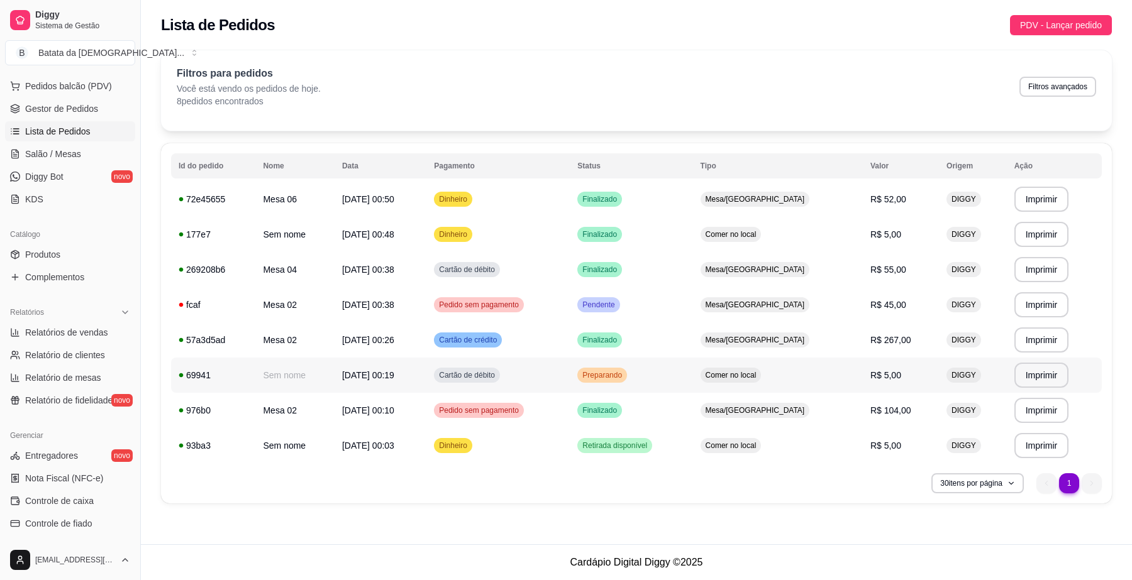
click at [390, 371] on span "[DATE] 00:19" at bounding box center [368, 375] width 52 height 10
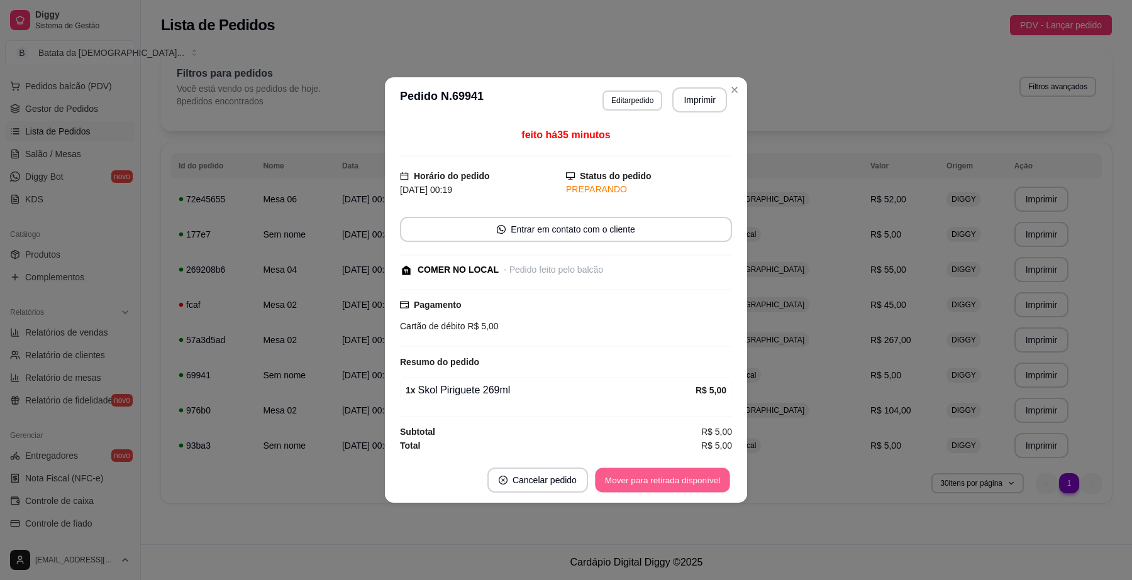
click at [687, 479] on button "Mover para retirada disponível" at bounding box center [662, 480] width 135 height 25
click at [695, 479] on button "Mover para finalizado" at bounding box center [680, 480] width 104 height 25
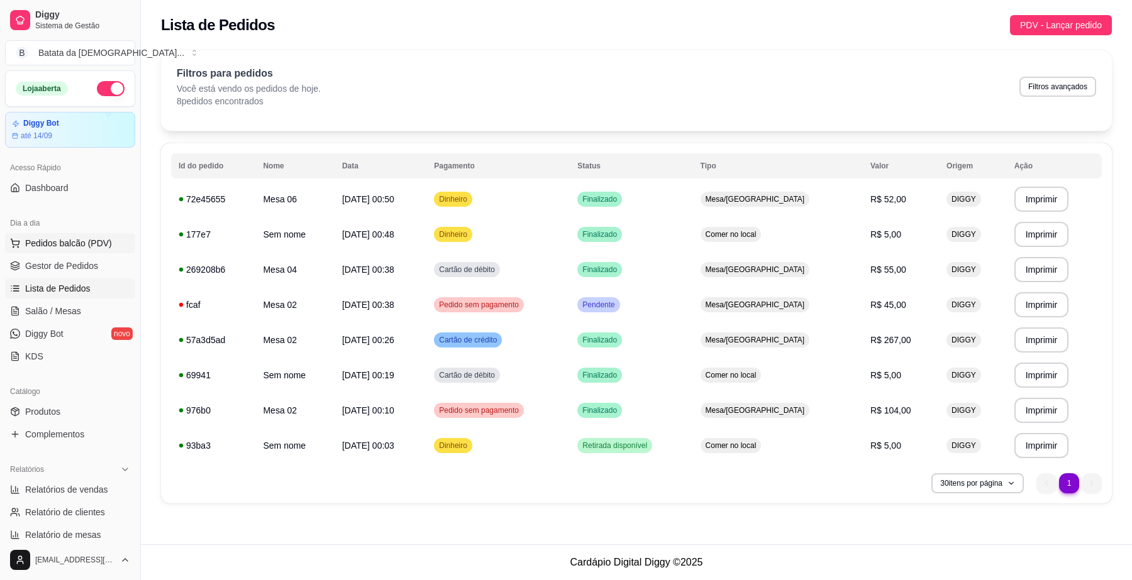
click at [71, 244] on span "Pedidos balcão (PDV)" at bounding box center [68, 243] width 87 height 13
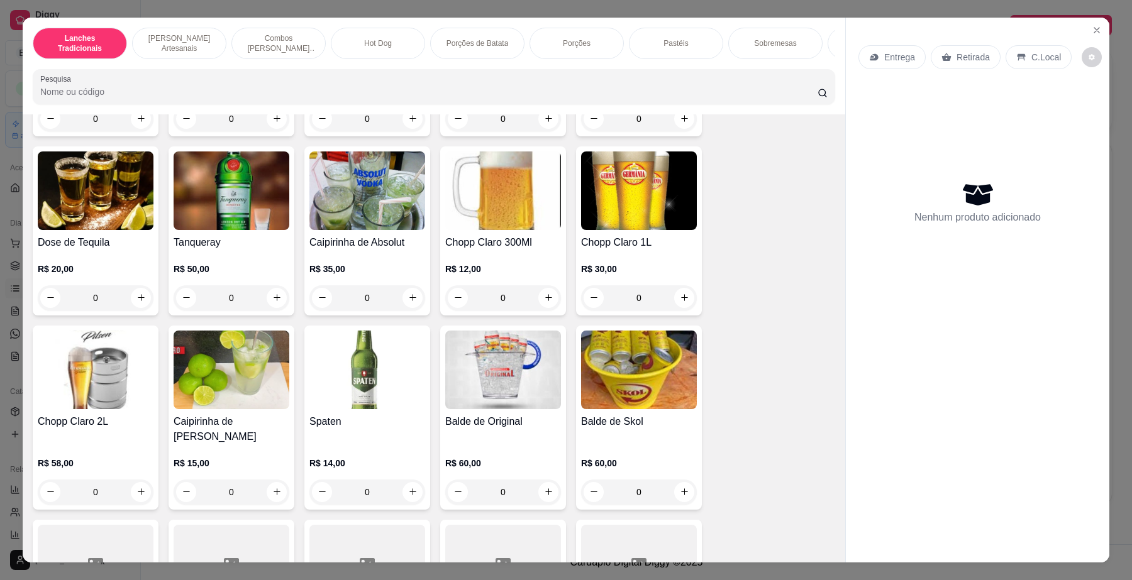
scroll to position [4716, 0]
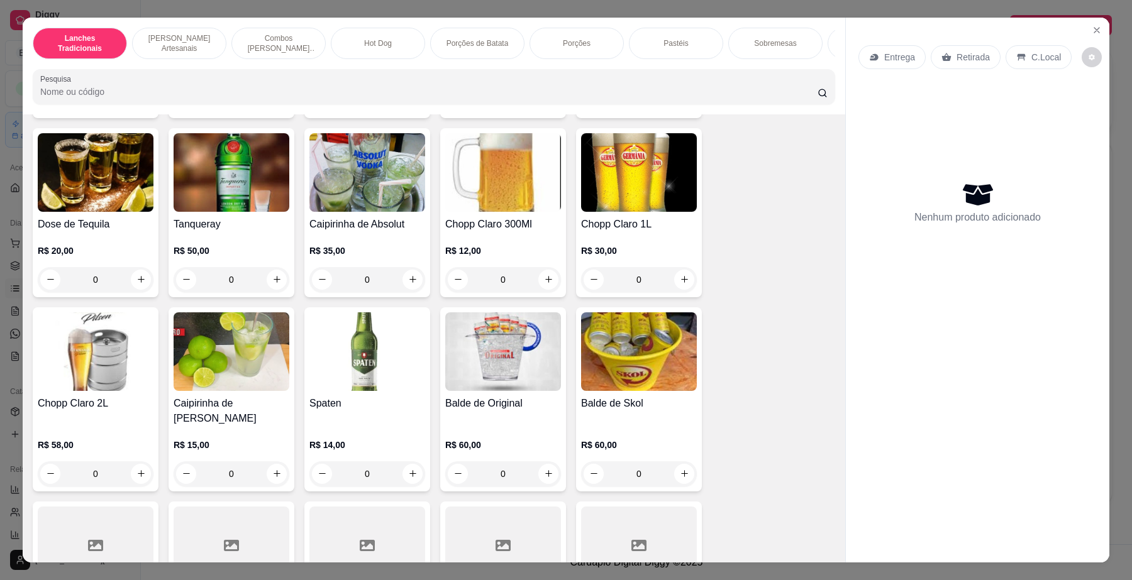
click at [119, 190] on img at bounding box center [96, 172] width 116 height 79
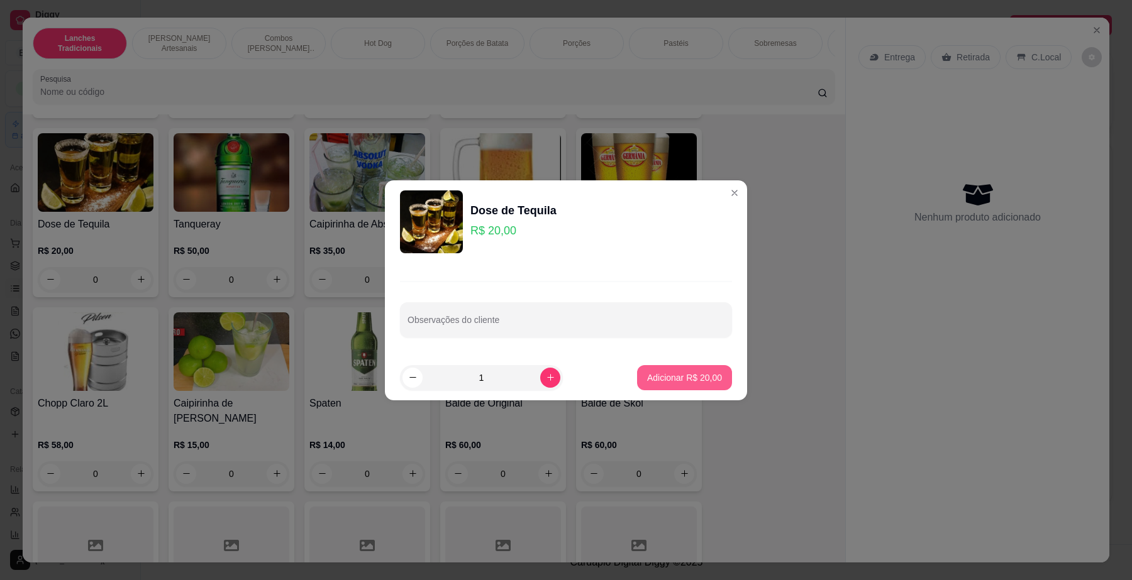
click at [667, 382] on p "Adicionar R$ 20,00" at bounding box center [684, 378] width 75 height 13
type input "1"
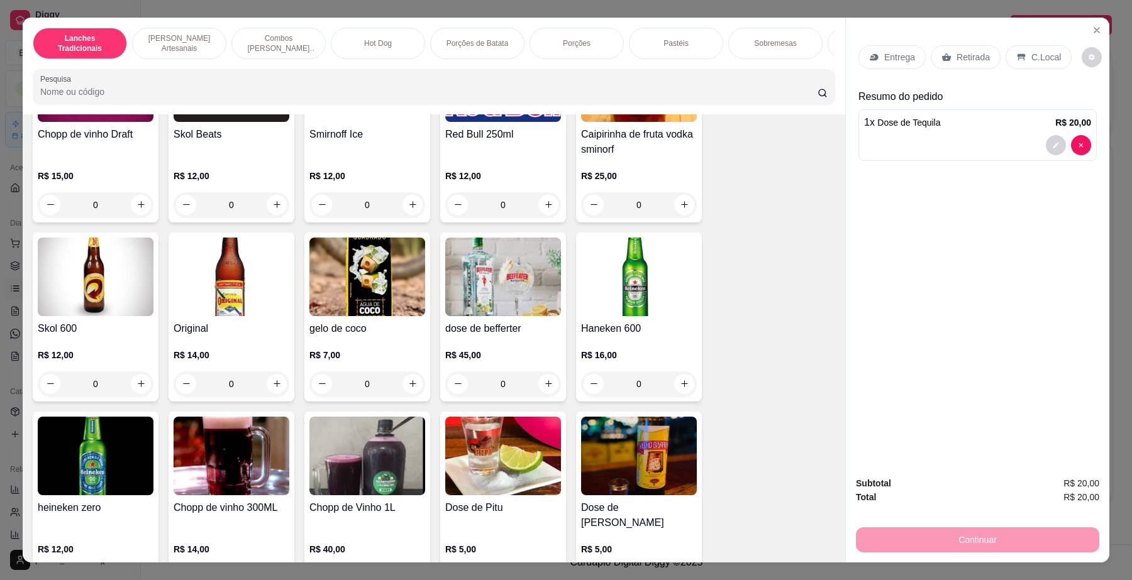
scroll to position [4089, 0]
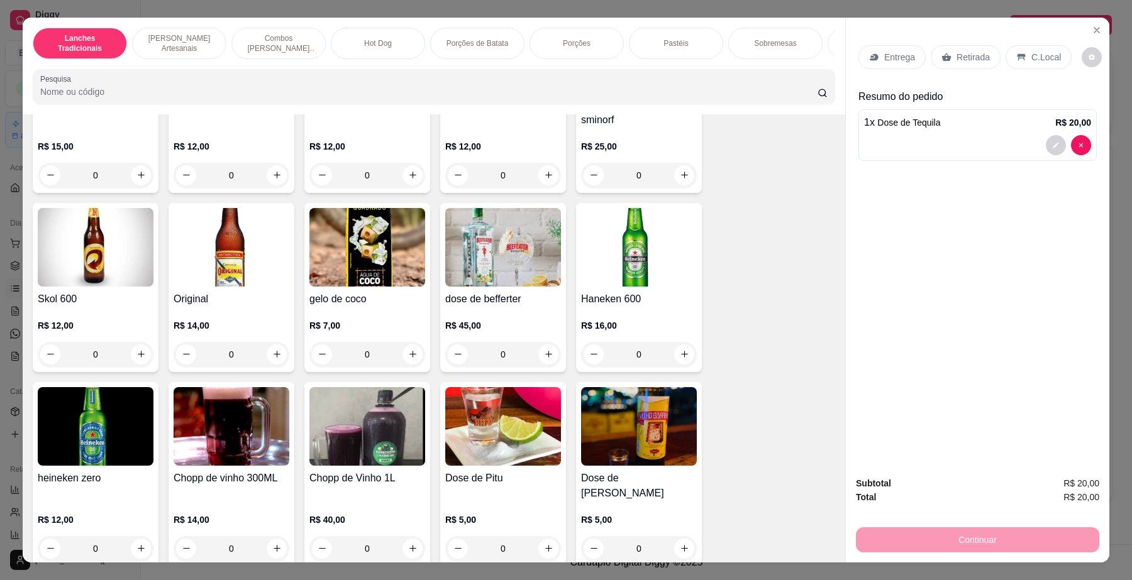
click at [228, 287] on img at bounding box center [232, 247] width 116 height 79
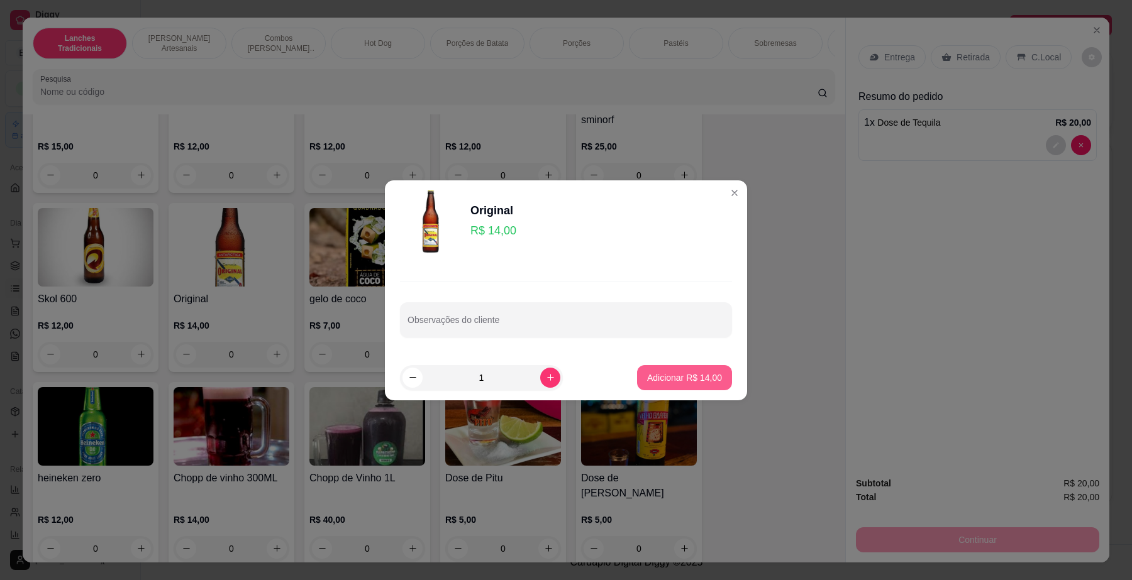
click at [714, 372] on button "Adicionar R$ 14,00" at bounding box center [684, 377] width 95 height 25
type input "1"
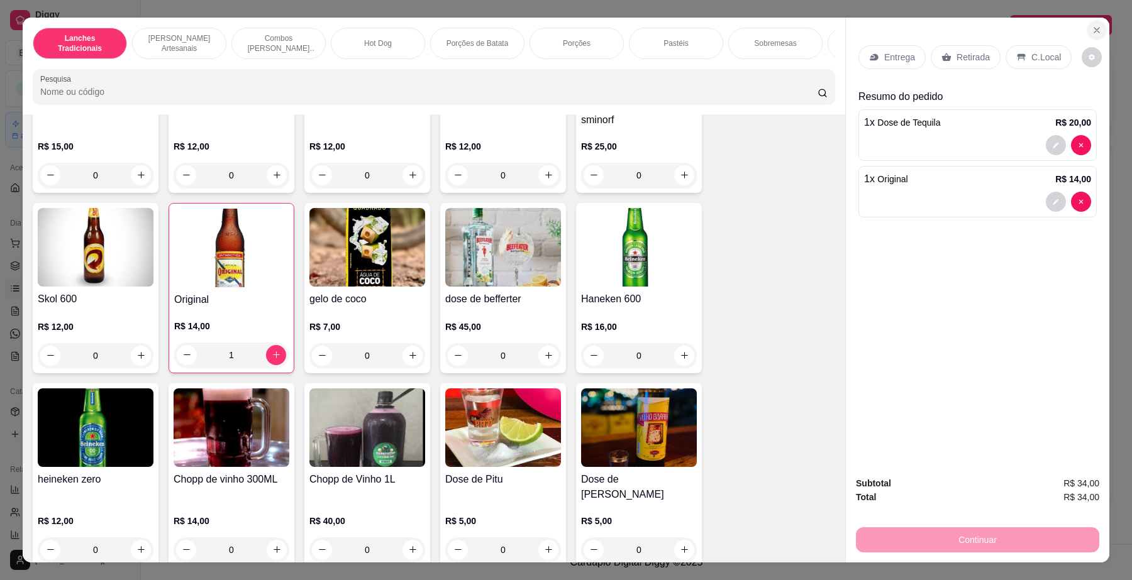
click at [1096, 32] on button "Close" at bounding box center [1097, 30] width 20 height 20
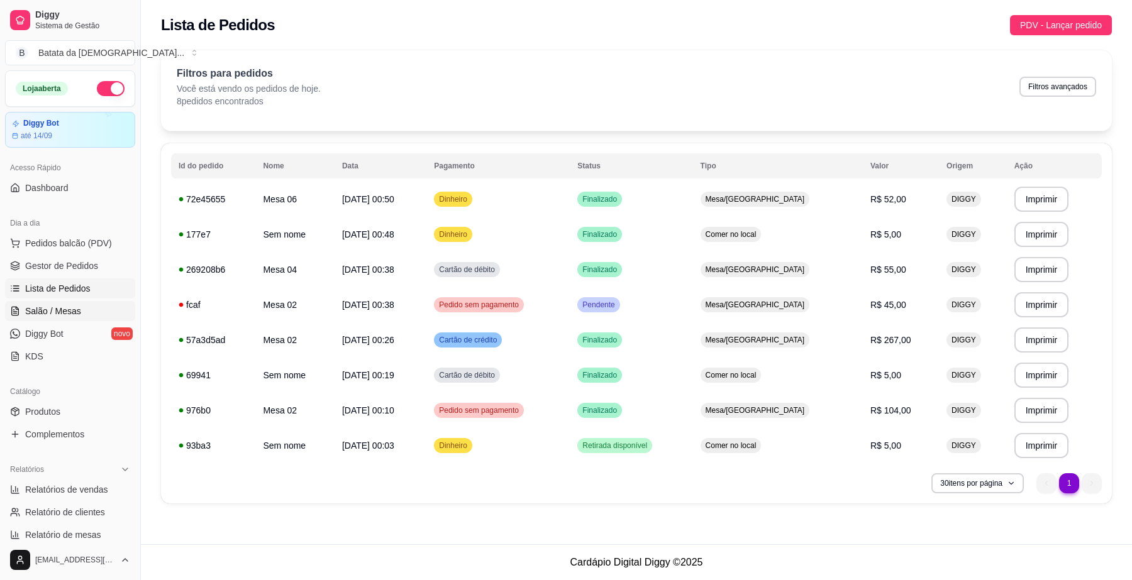
click at [74, 305] on span "Salão / Mesas" at bounding box center [53, 311] width 56 height 13
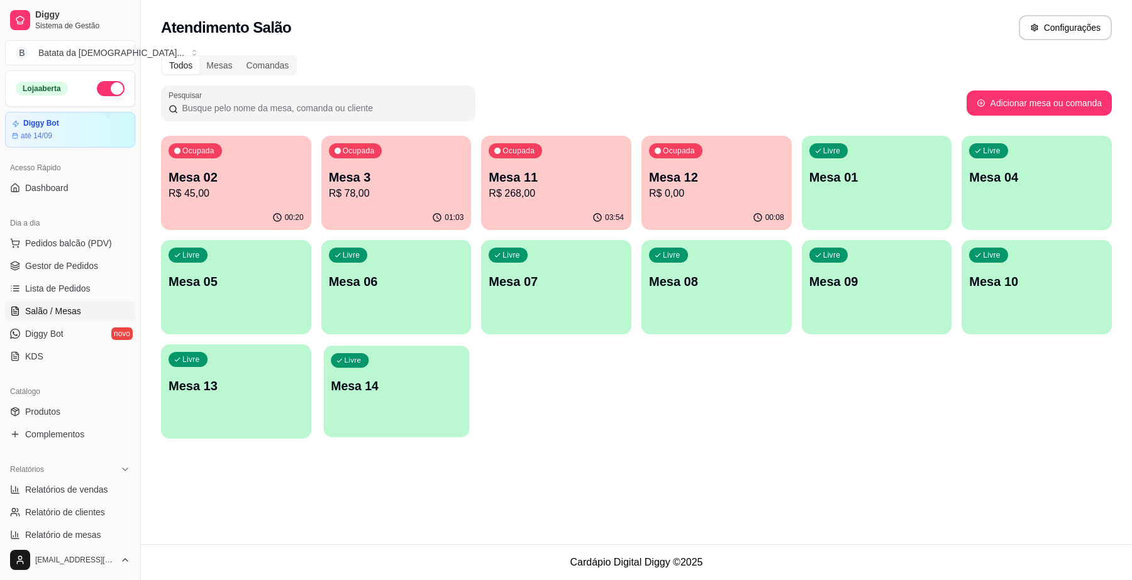
click at [381, 367] on div "Livre Mesa 14" at bounding box center [396, 384] width 146 height 77
click at [385, 275] on p "Mesa 06" at bounding box center [396, 282] width 135 height 18
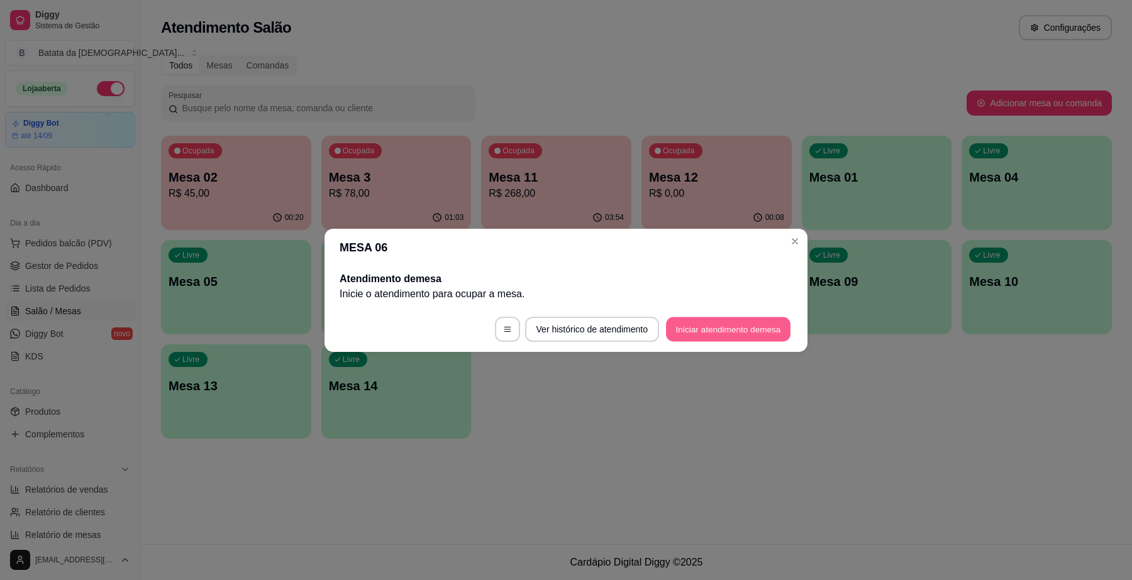
click at [746, 338] on button "Iniciar atendimento de mesa" at bounding box center [728, 329] width 125 height 25
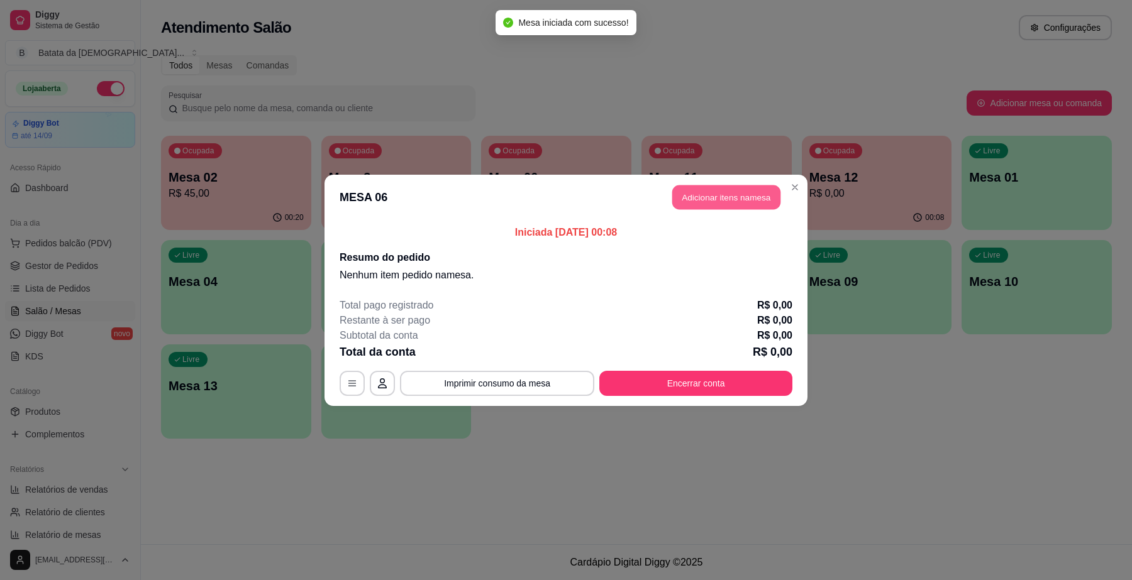
click at [736, 196] on button "Adicionar itens na mesa" at bounding box center [726, 197] width 108 height 25
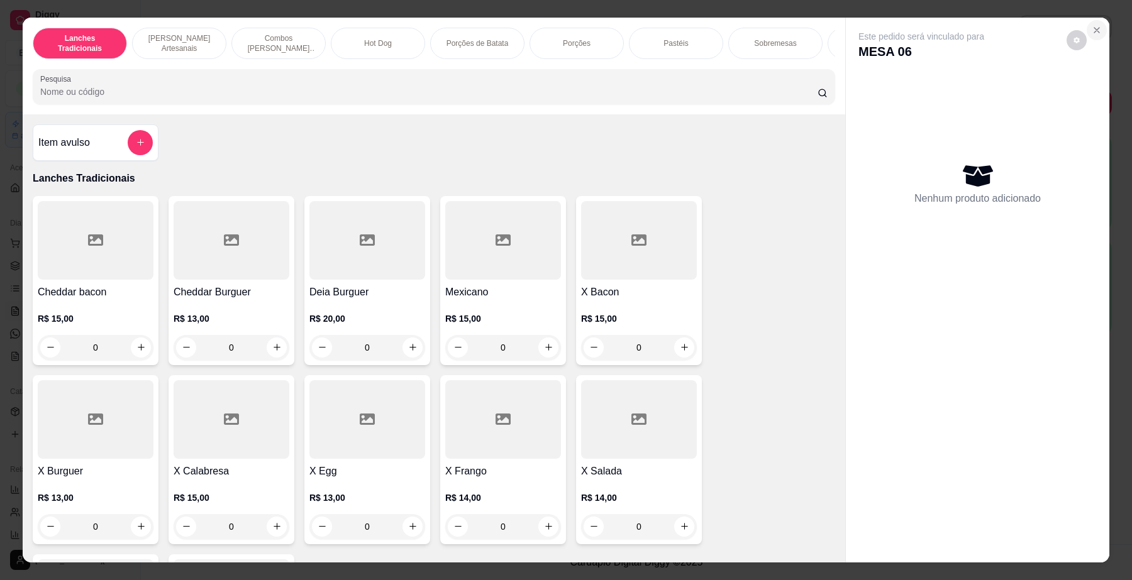
click at [1087, 33] on button "Close" at bounding box center [1097, 30] width 20 height 20
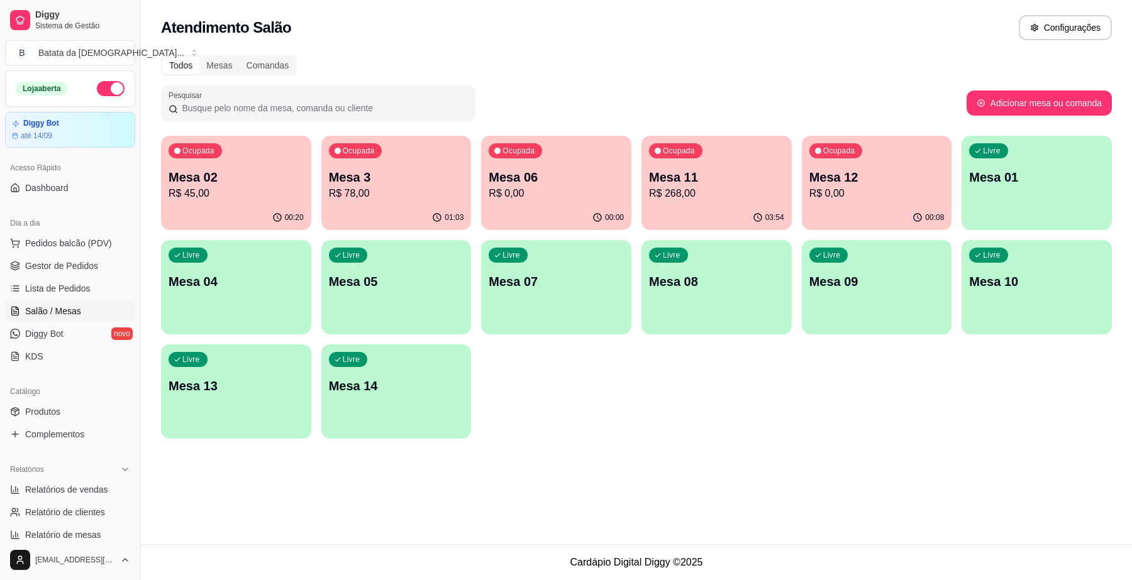
click at [743, 183] on p "Mesa 11" at bounding box center [716, 178] width 135 height 18
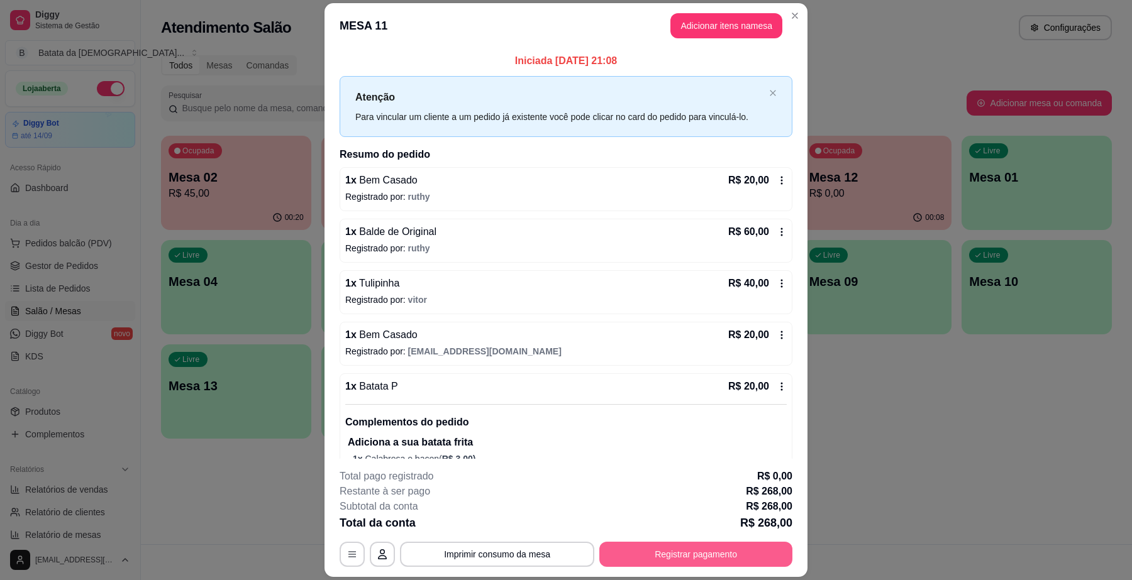
scroll to position [38, 0]
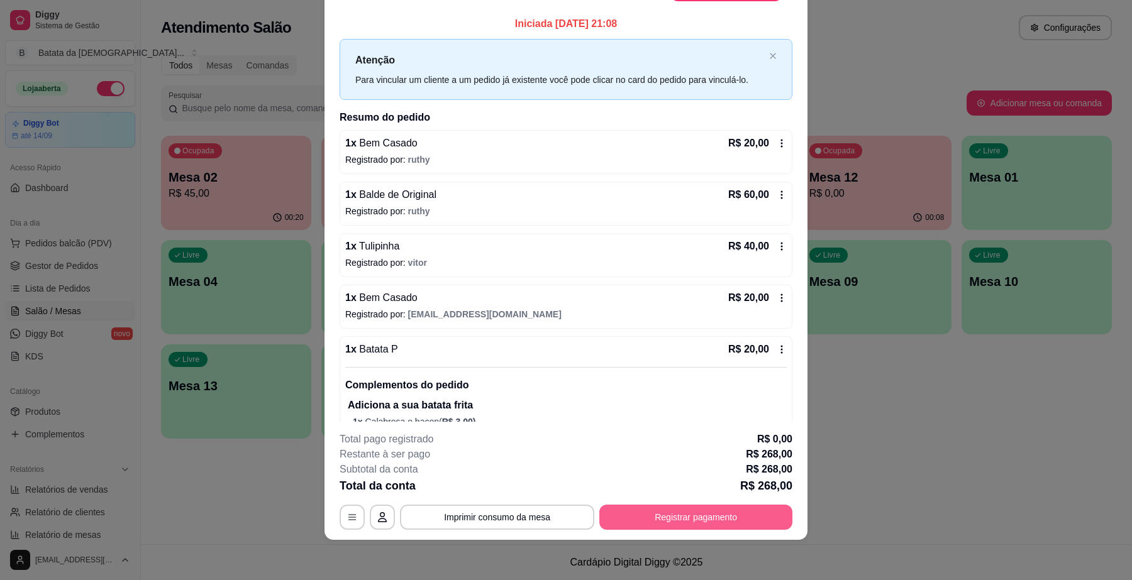
click at [640, 516] on button "Registrar pagamento" at bounding box center [695, 517] width 193 height 25
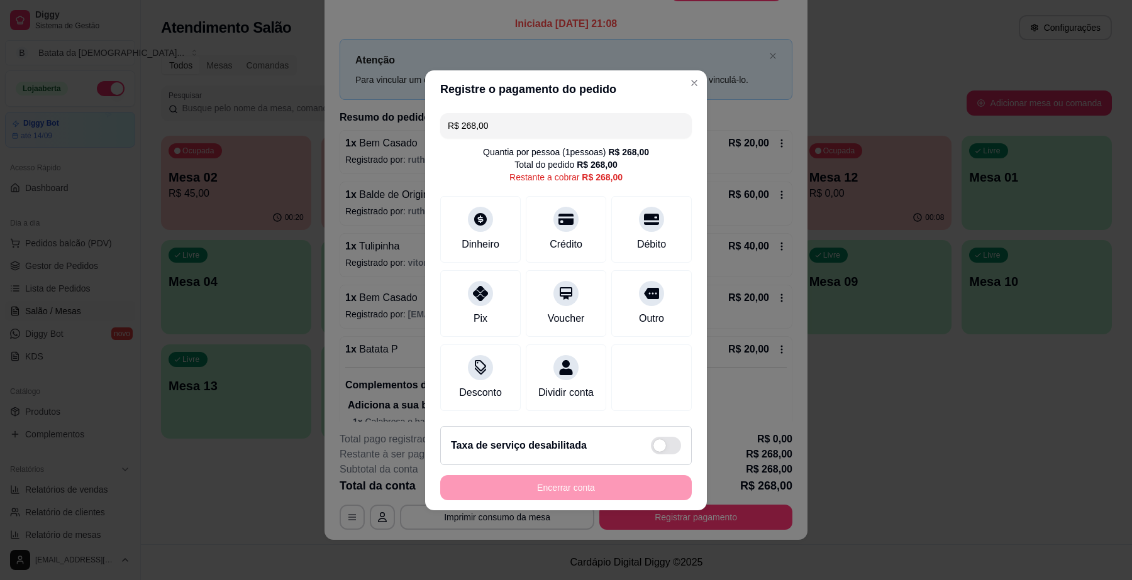
drag, startPoint x: 506, startPoint y: 121, endPoint x: 422, endPoint y: 114, distance: 84.5
click at [422, 114] on div "Registre o pagamento do pedido R$ 268,00 Quantia por pessoa ( 1 pessoas) R$ 268…" at bounding box center [566, 290] width 1132 height 580
click at [485, 282] on icon at bounding box center [480, 290] width 16 height 16
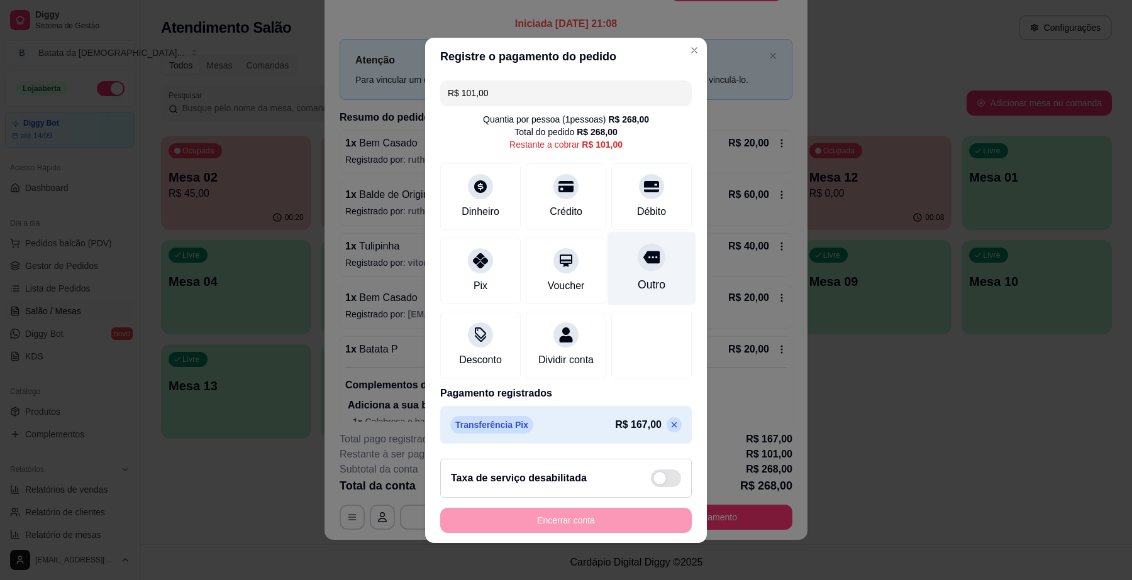
scroll to position [11, 0]
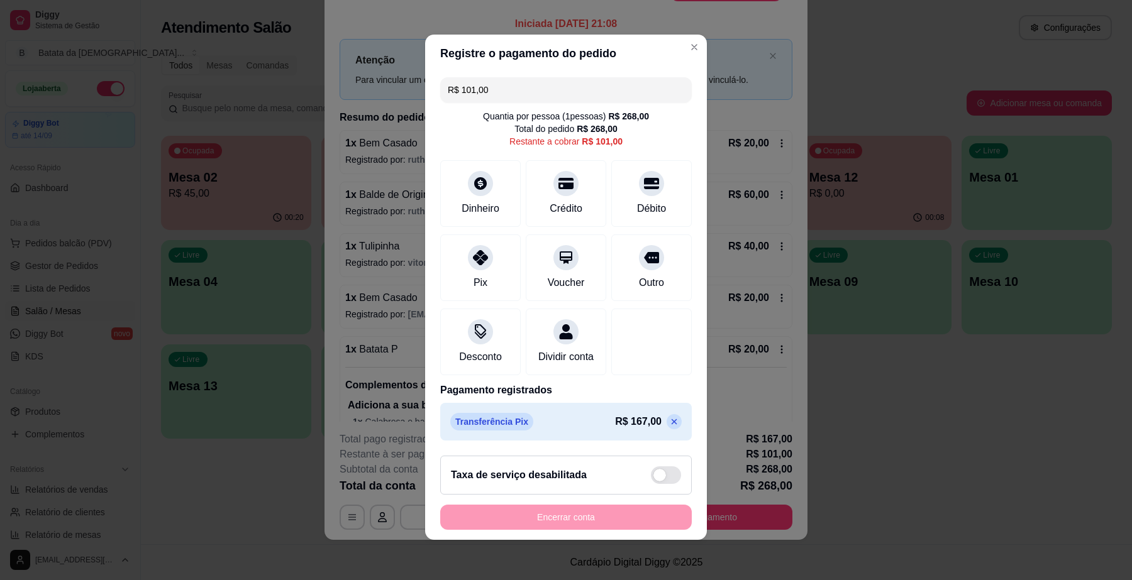
drag, startPoint x: 497, startPoint y: 70, endPoint x: 416, endPoint y: 77, distance: 80.8
click at [416, 77] on div "Registre o pagamento do pedido R$ 101,00 Quantia por pessoa ( 1 pessoas) R$ 268…" at bounding box center [566, 290] width 1132 height 580
type input "R$ 0,00"
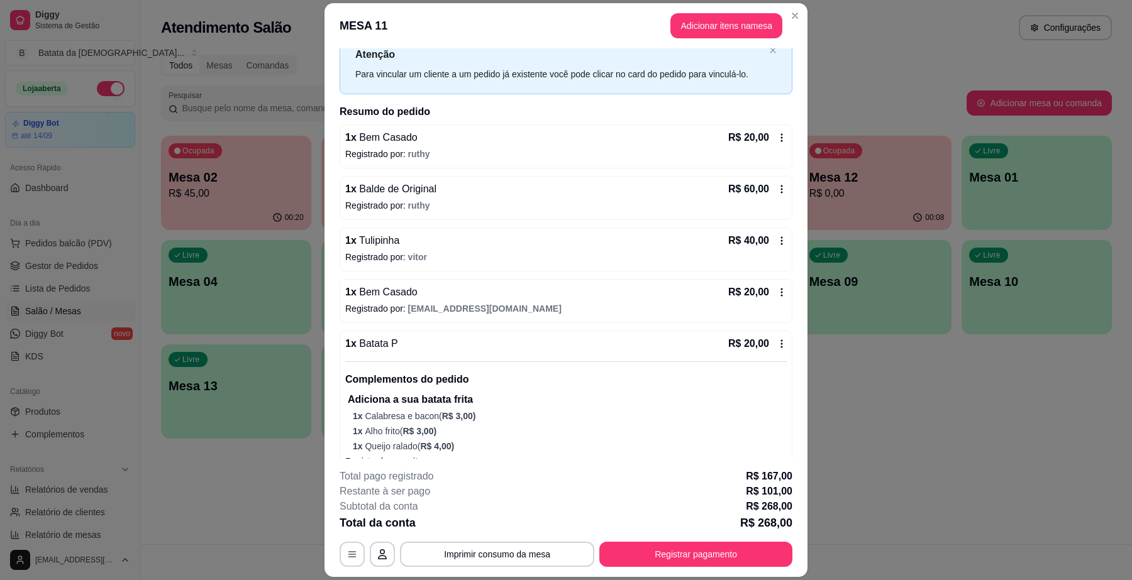
scroll to position [79, 0]
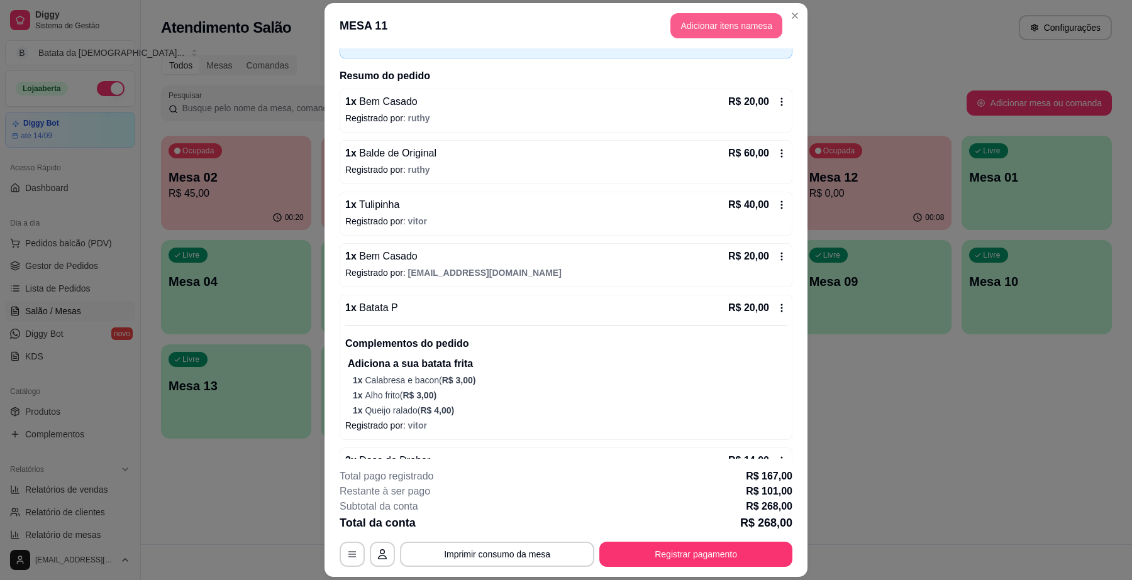
click at [689, 32] on button "Adicionar itens na mesa" at bounding box center [726, 25] width 112 height 25
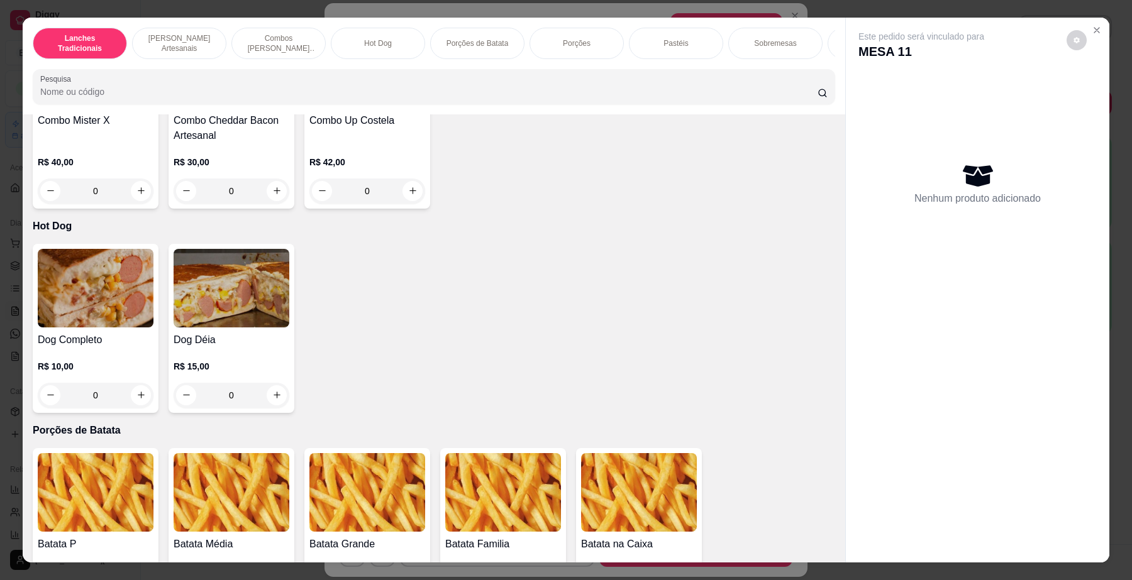
scroll to position [1415, 0]
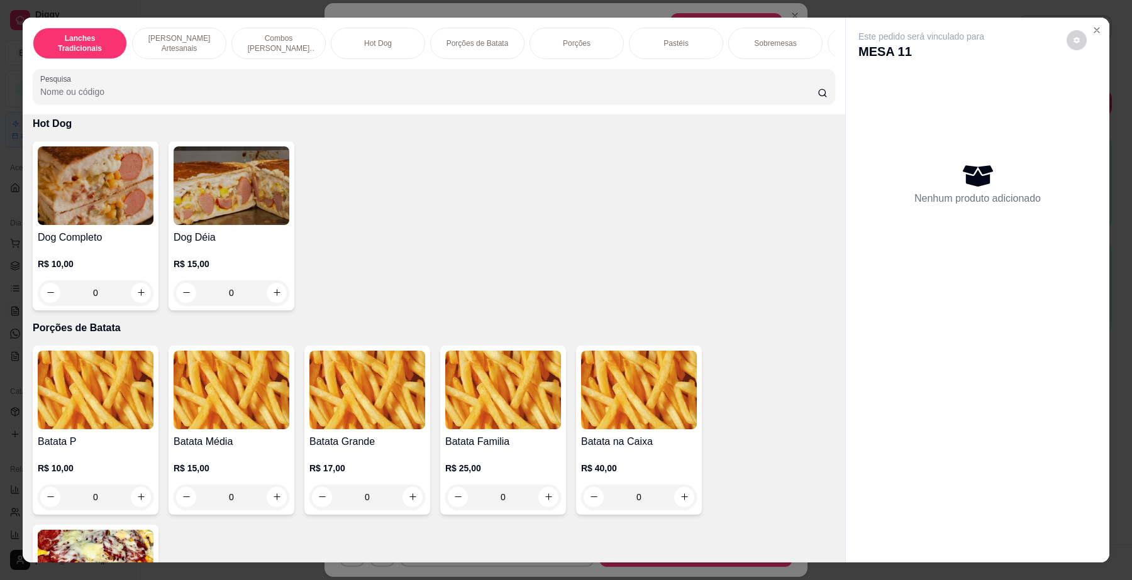
click at [269, 506] on div "0" at bounding box center [232, 497] width 116 height 25
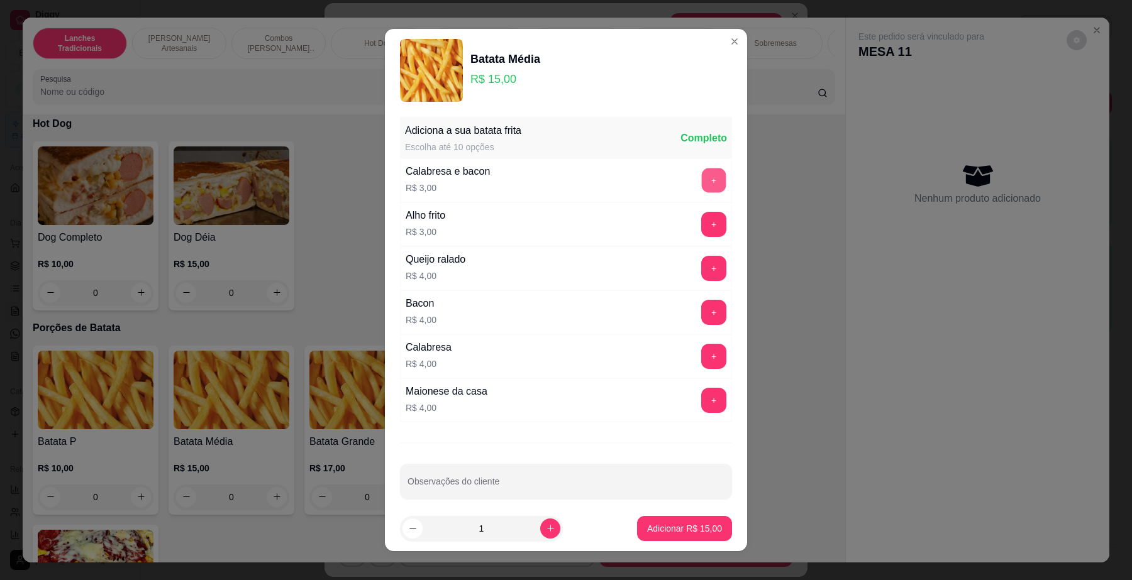
click at [702, 182] on button "+" at bounding box center [714, 181] width 25 height 25
click at [701, 218] on button "+" at bounding box center [713, 224] width 25 height 25
click at [702, 277] on button "+" at bounding box center [714, 269] width 25 height 25
click at [682, 529] on p "Adicionar R$ 25,00" at bounding box center [684, 529] width 73 height 12
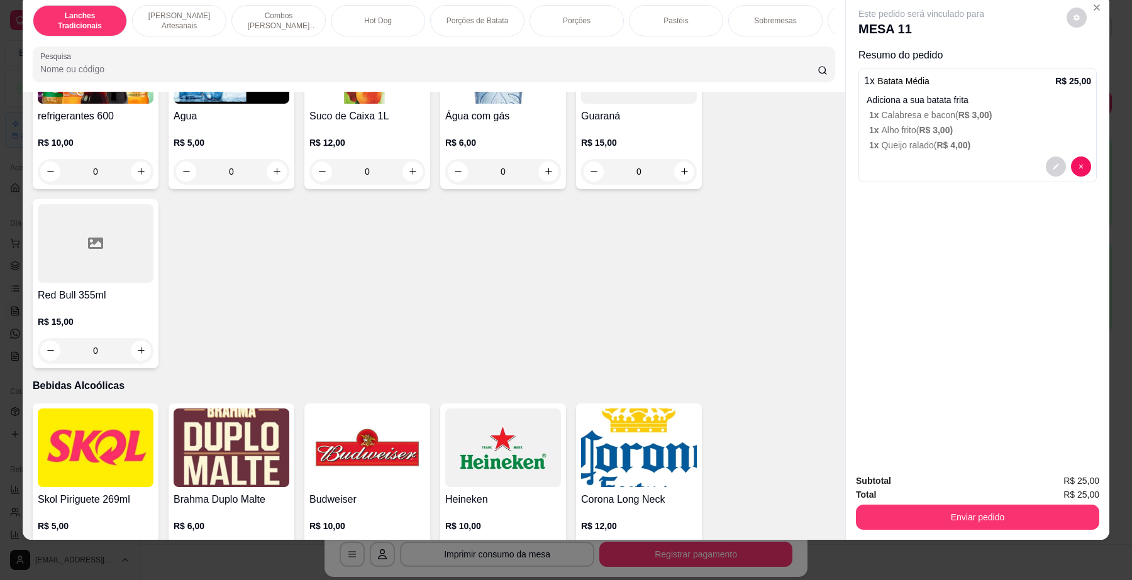
scroll to position [3380, 0]
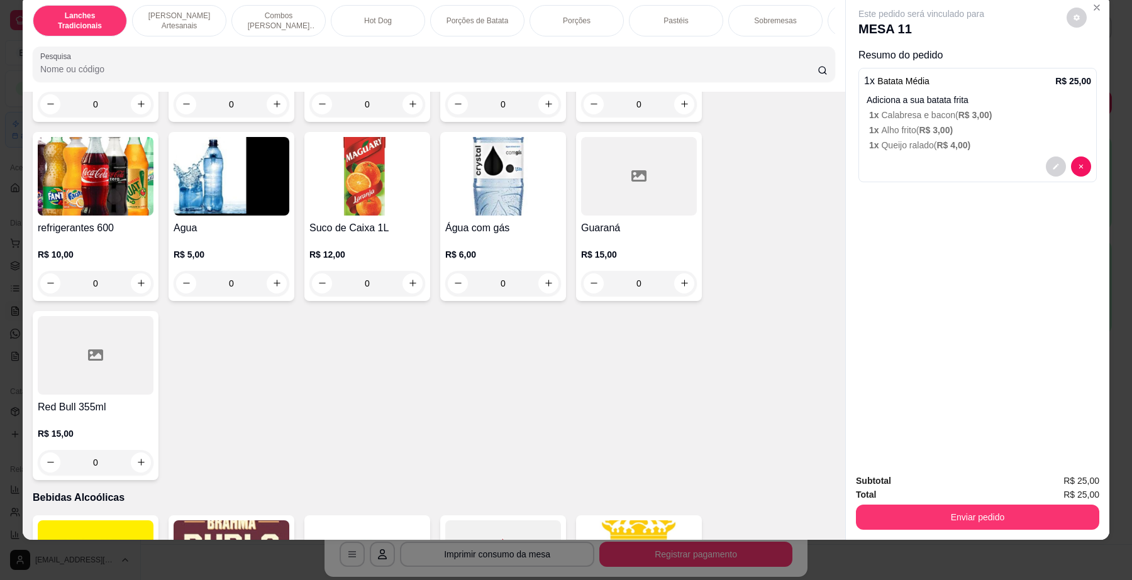
click at [284, 75] on input "Pesquisa" at bounding box center [428, 69] width 777 height 13
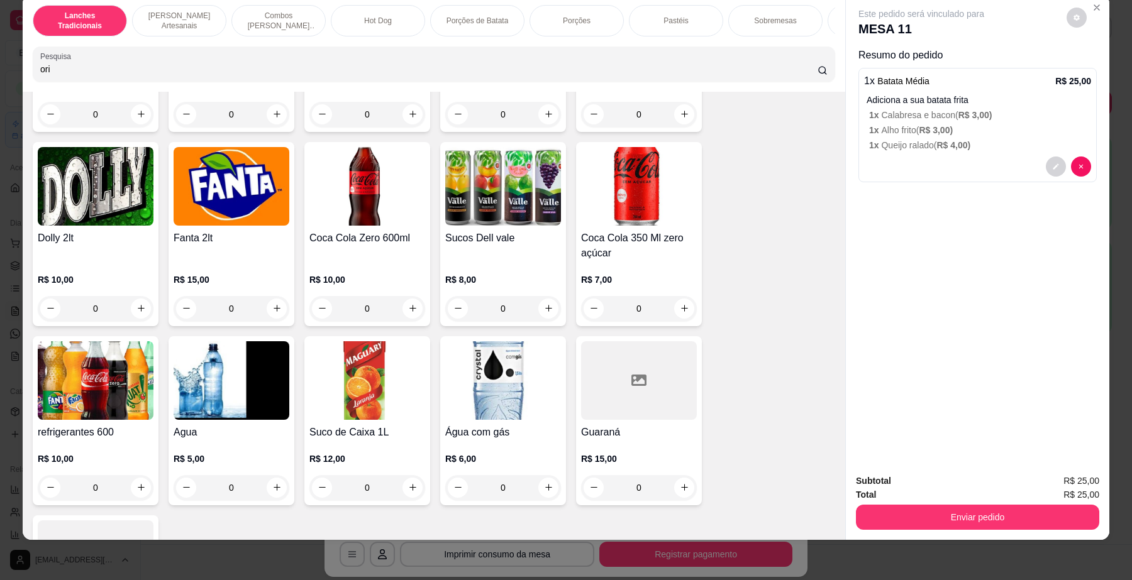
scroll to position [3584, 0]
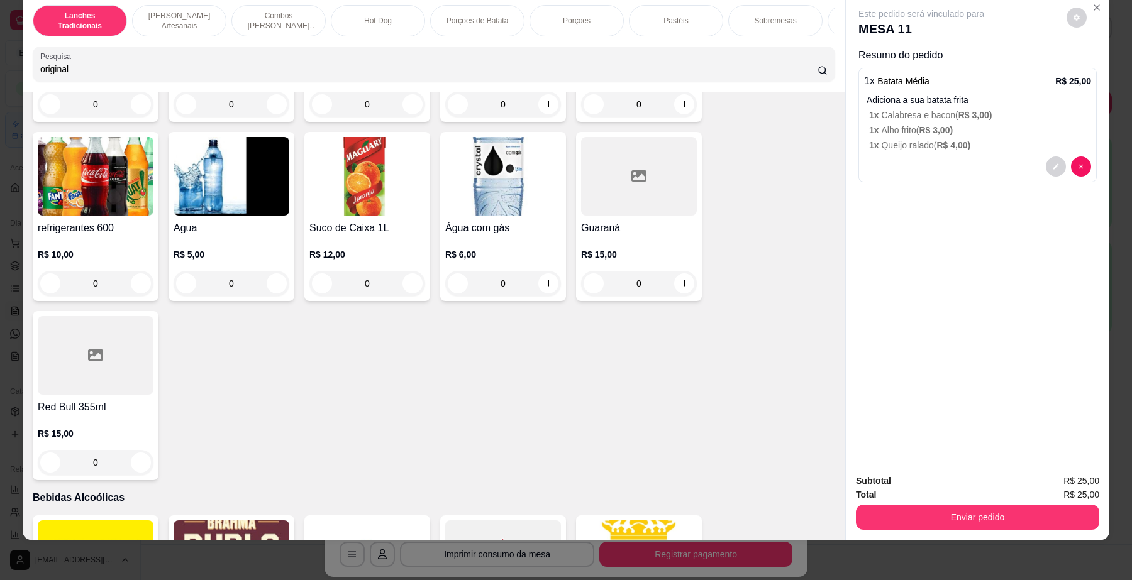
type input "original"
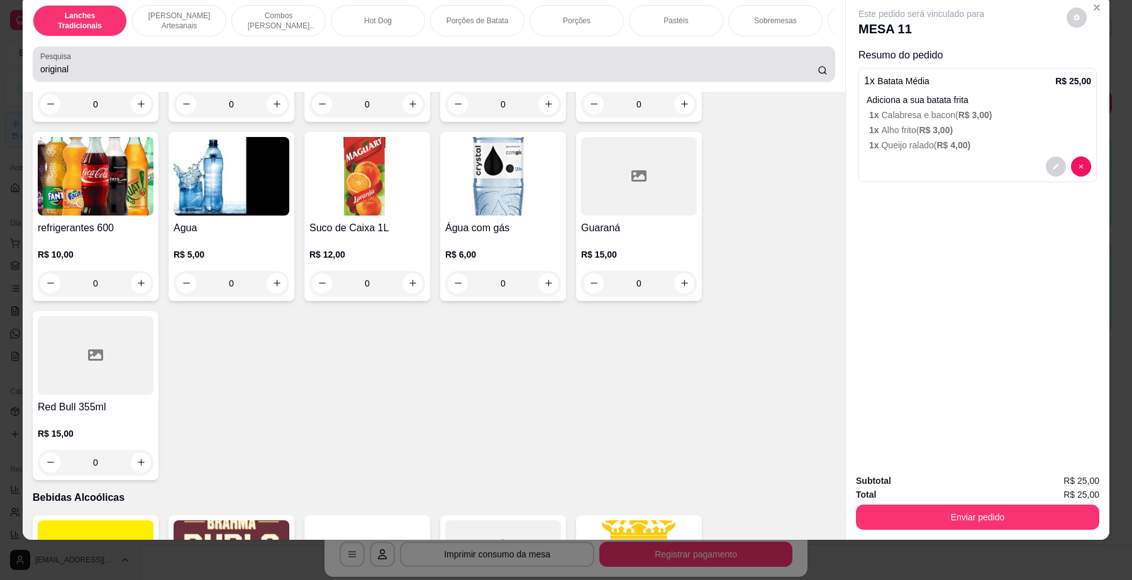
click at [817, 75] on icon at bounding box center [822, 70] width 10 height 10
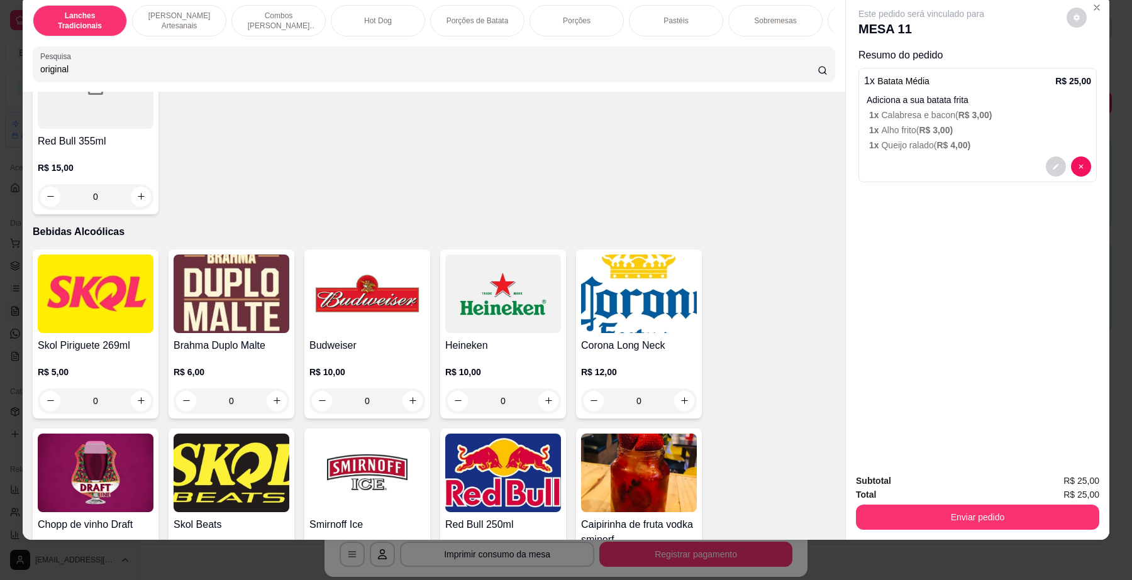
scroll to position [3852, 0]
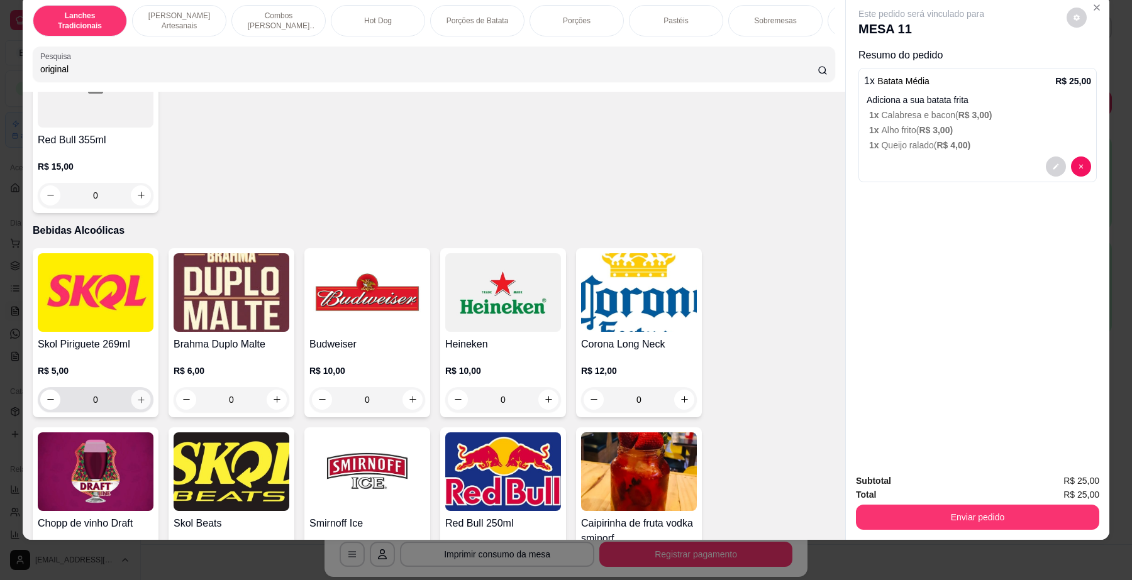
click at [126, 413] on div "0" at bounding box center [95, 399] width 111 height 25
click at [131, 409] on button "increase-product-quantity" at bounding box center [140, 399] width 19 height 19
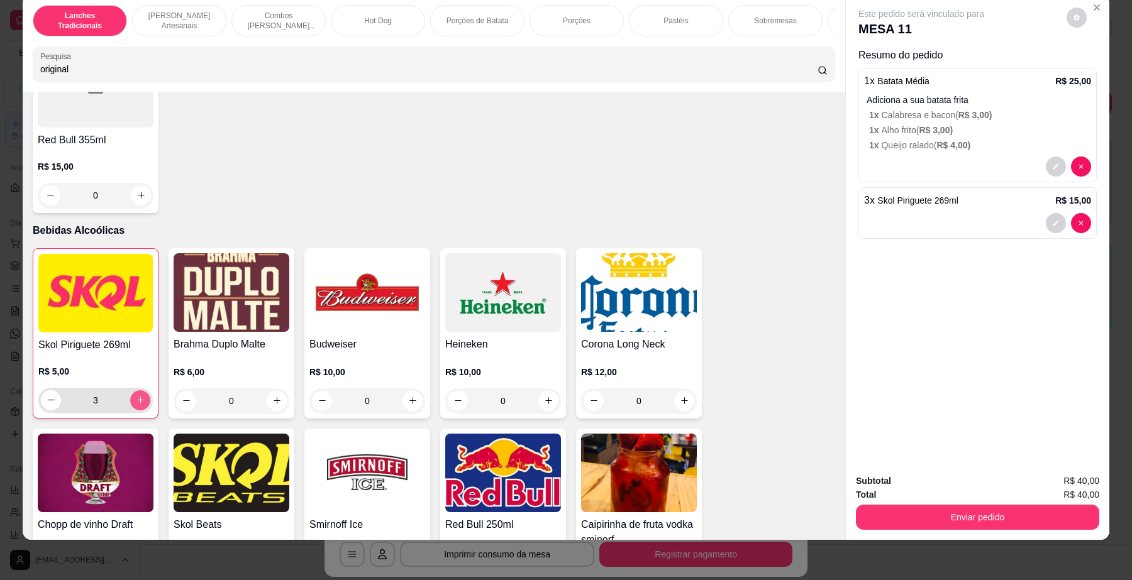
click at [136, 405] on icon "increase-product-quantity" at bounding box center [140, 400] width 9 height 9
type input "4"
click at [1055, 226] on button "decrease-product-quantity" at bounding box center [1056, 223] width 20 height 20
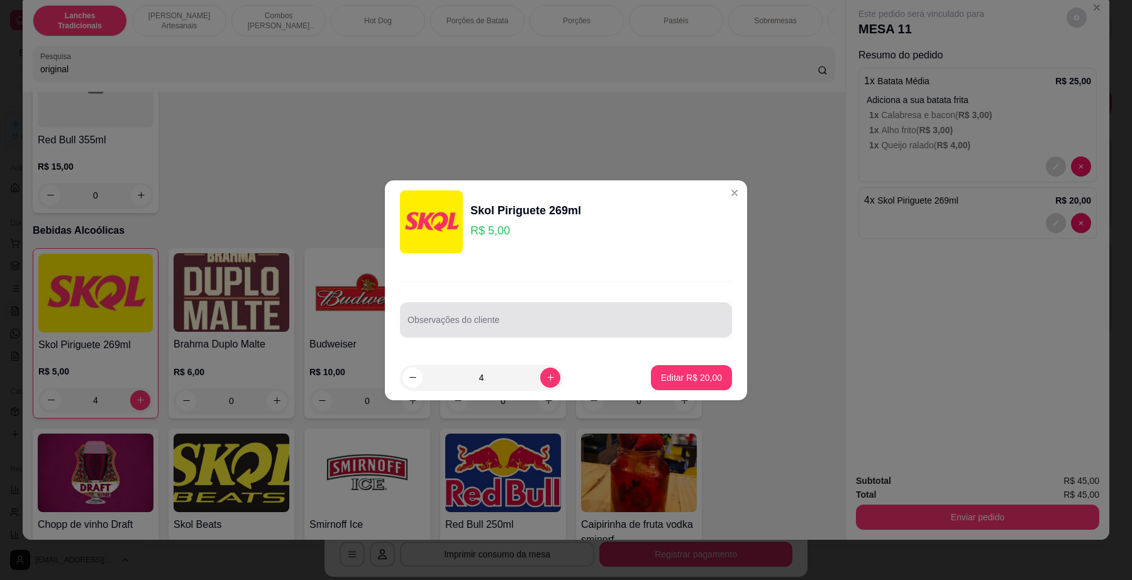
click at [470, 321] on input "Observações do cliente" at bounding box center [565, 325] width 317 height 13
type input "original"
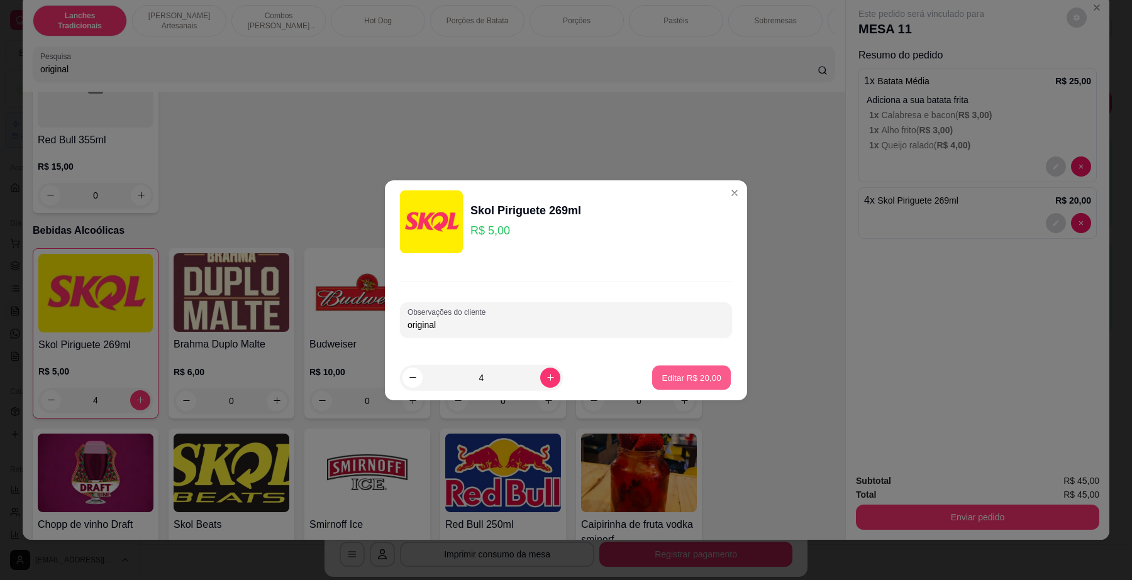
click at [705, 376] on p "Editar R$ 20,00" at bounding box center [691, 378] width 59 height 12
type input "0"
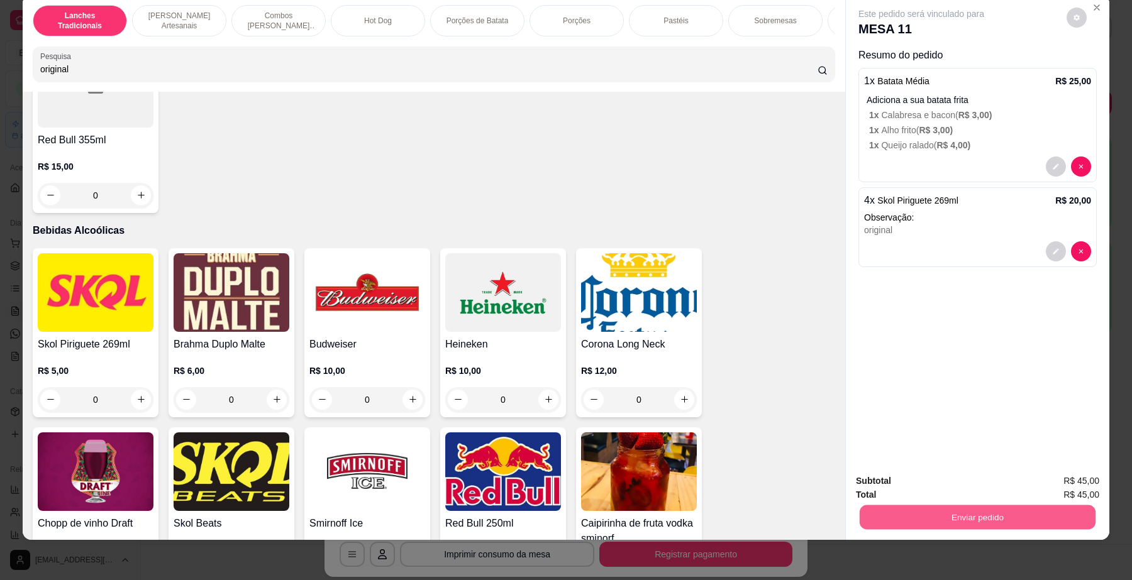
click at [944, 518] on button "Enviar pedido" at bounding box center [978, 518] width 236 height 25
click at [944, 482] on button "Não registrar e enviar pedido" at bounding box center [935, 486] width 127 height 23
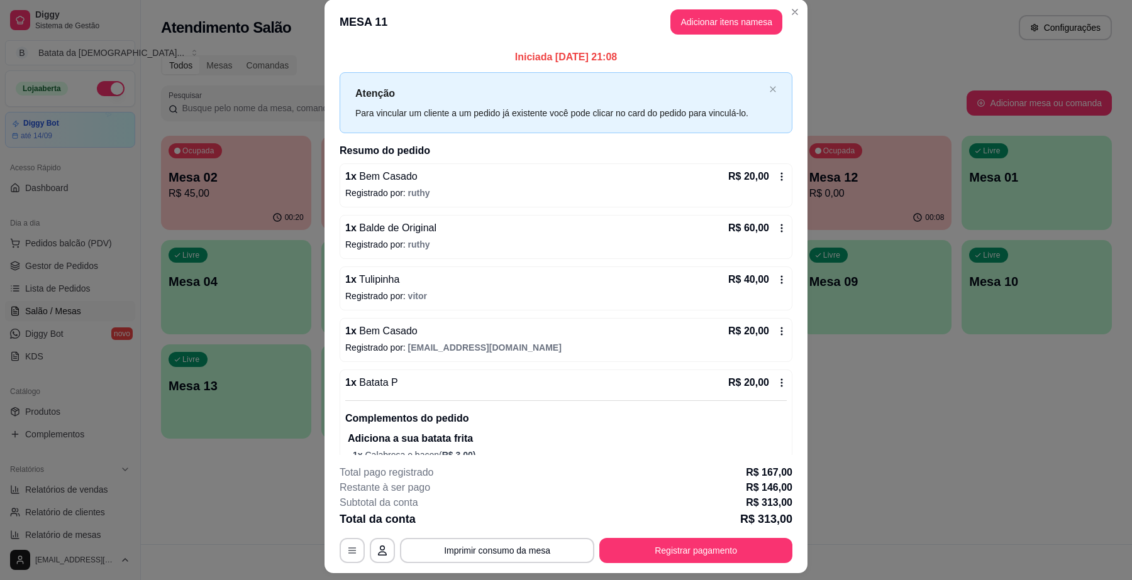
scroll to position [0, 0]
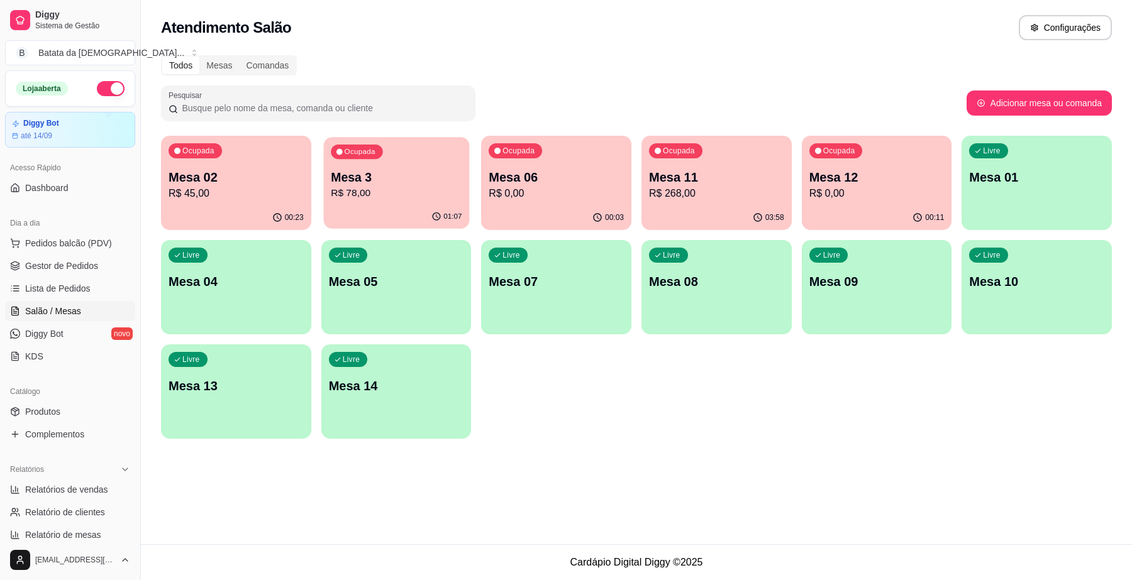
click at [382, 184] on p "Mesa 3" at bounding box center [396, 177] width 131 height 17
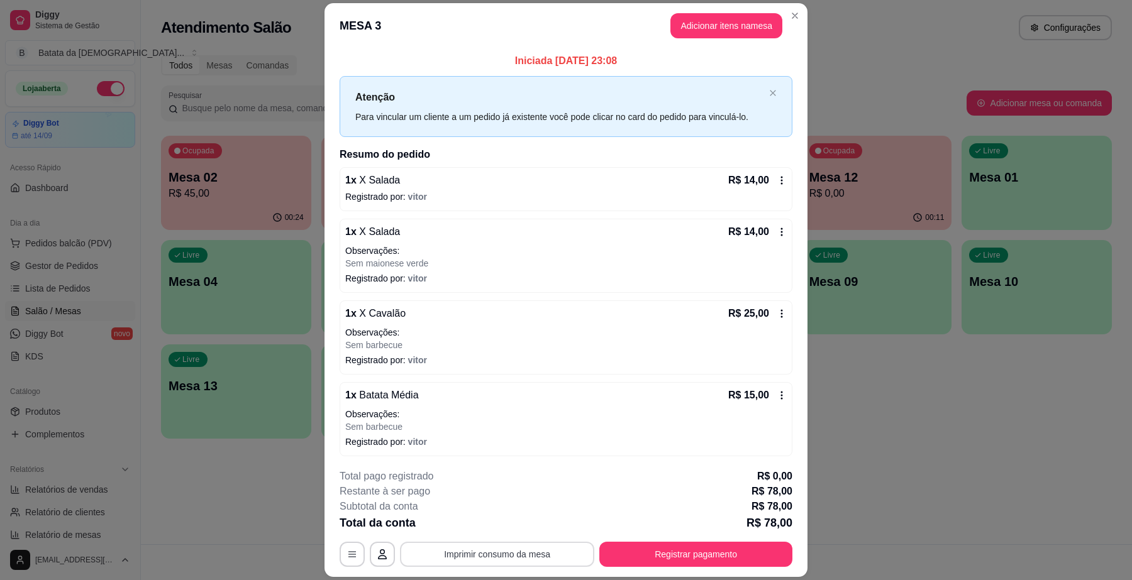
click at [540, 555] on button "Imprimir consumo da mesa" at bounding box center [497, 554] width 194 height 25
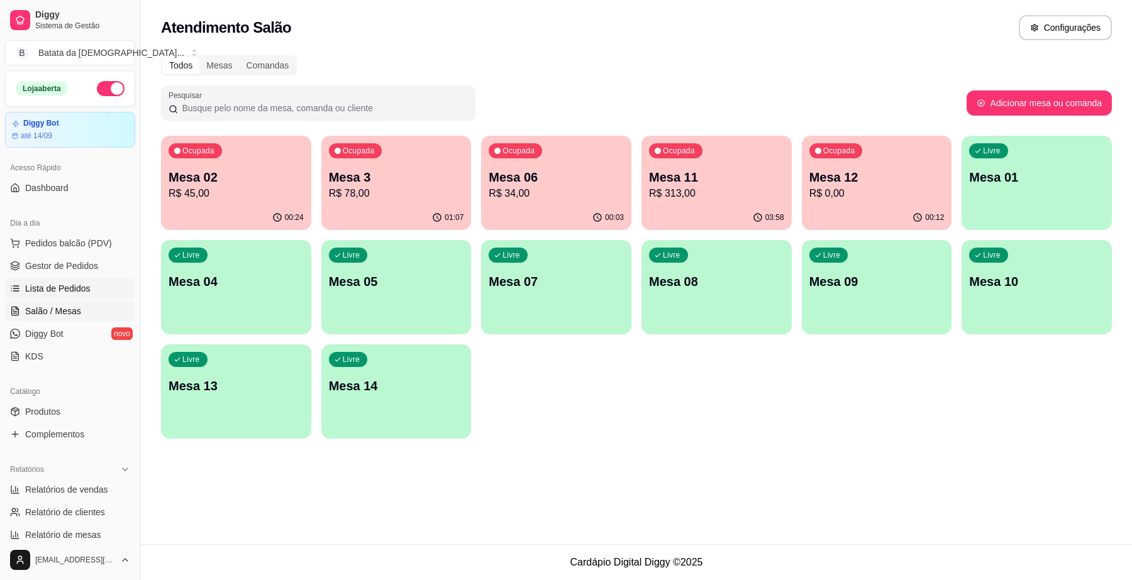
click at [75, 290] on span "Lista de Pedidos" at bounding box center [57, 288] width 65 height 13
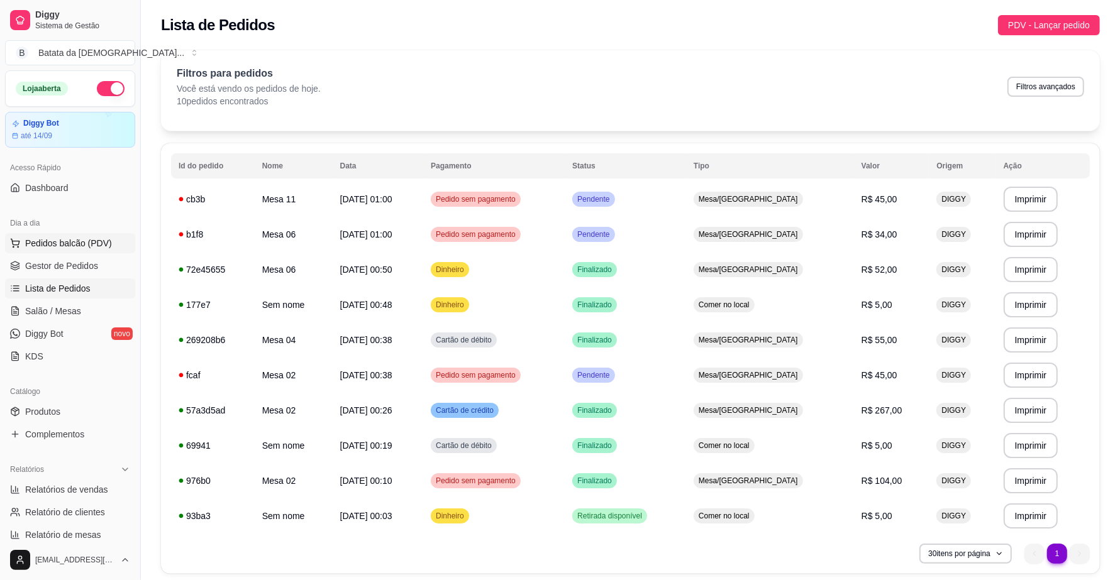
click at [84, 235] on button "Pedidos balcão (PDV)" at bounding box center [70, 243] width 130 height 20
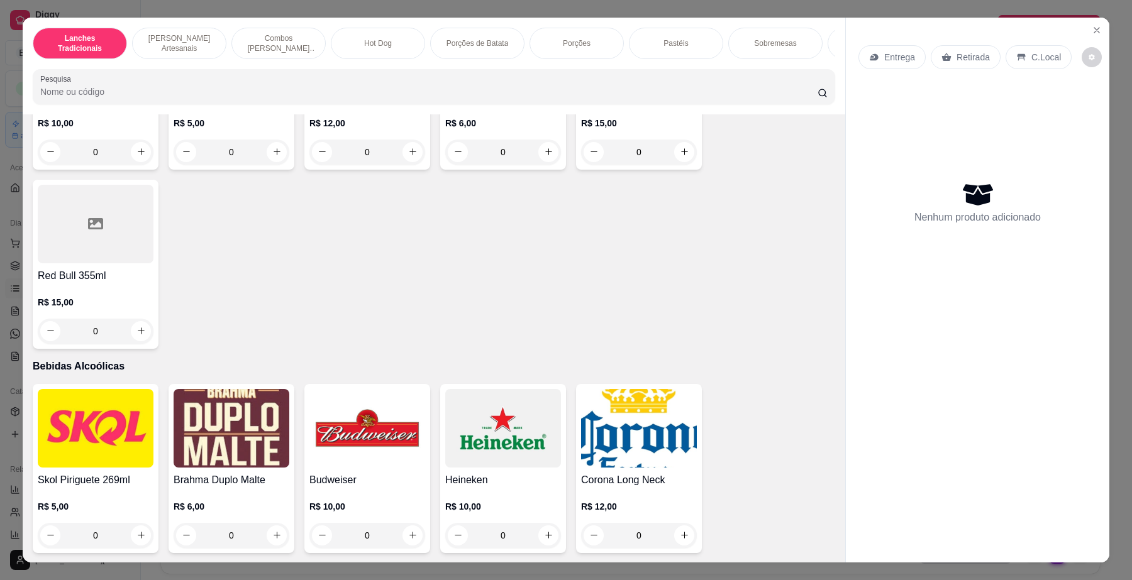
scroll to position [3537, 0]
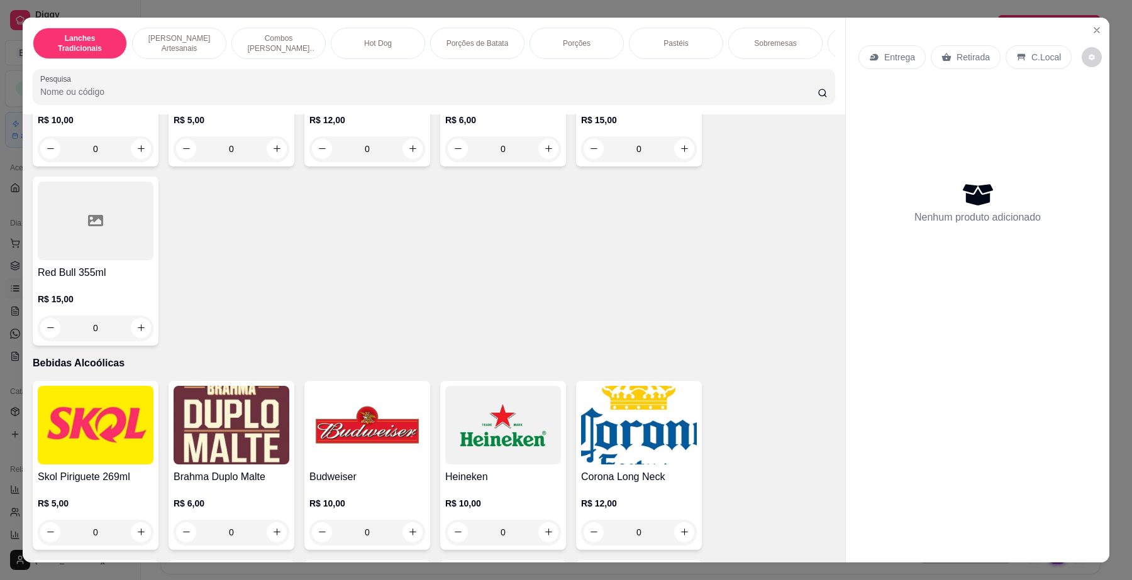
click at [343, 457] on img at bounding box center [367, 425] width 116 height 79
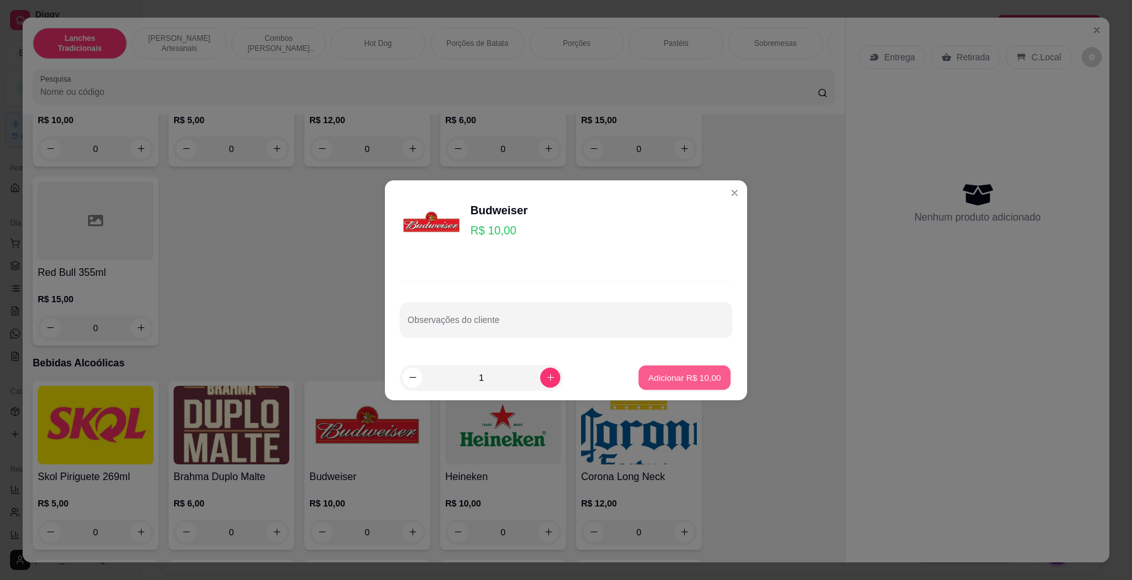
click at [697, 372] on p "Adicionar R$ 10,00" at bounding box center [684, 378] width 73 height 12
type input "1"
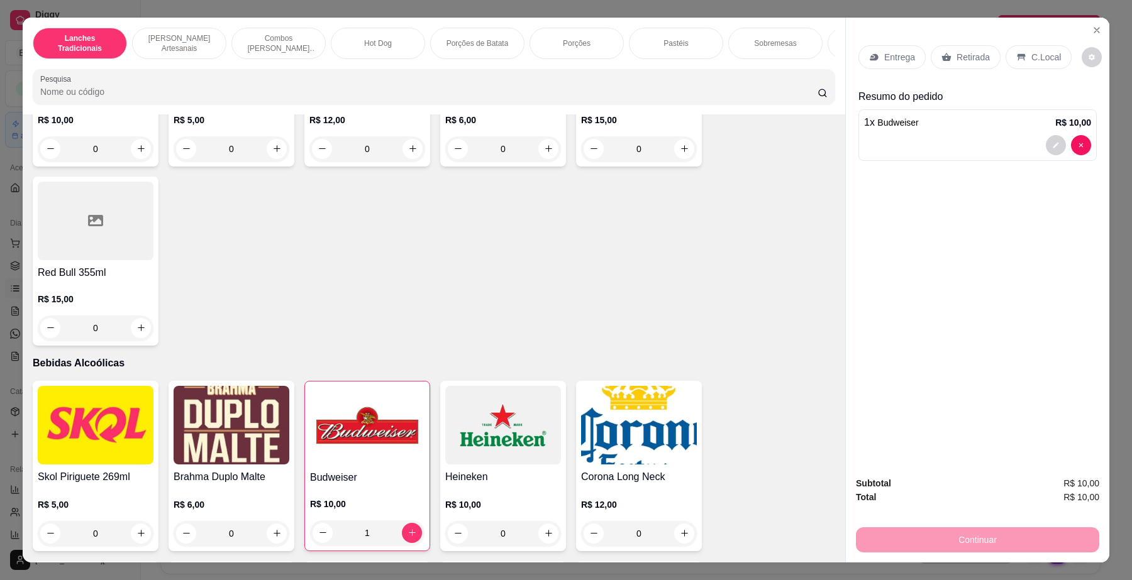
click at [1050, 48] on div "C.Local" at bounding box center [1038, 57] width 66 height 24
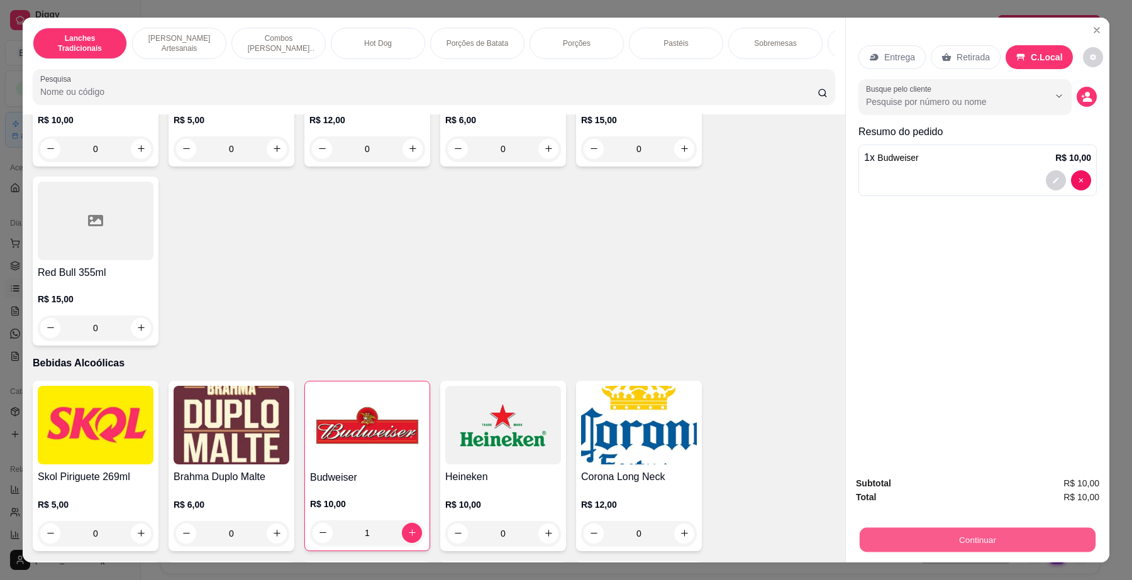
click at [982, 539] on button "Continuar" at bounding box center [978, 540] width 236 height 25
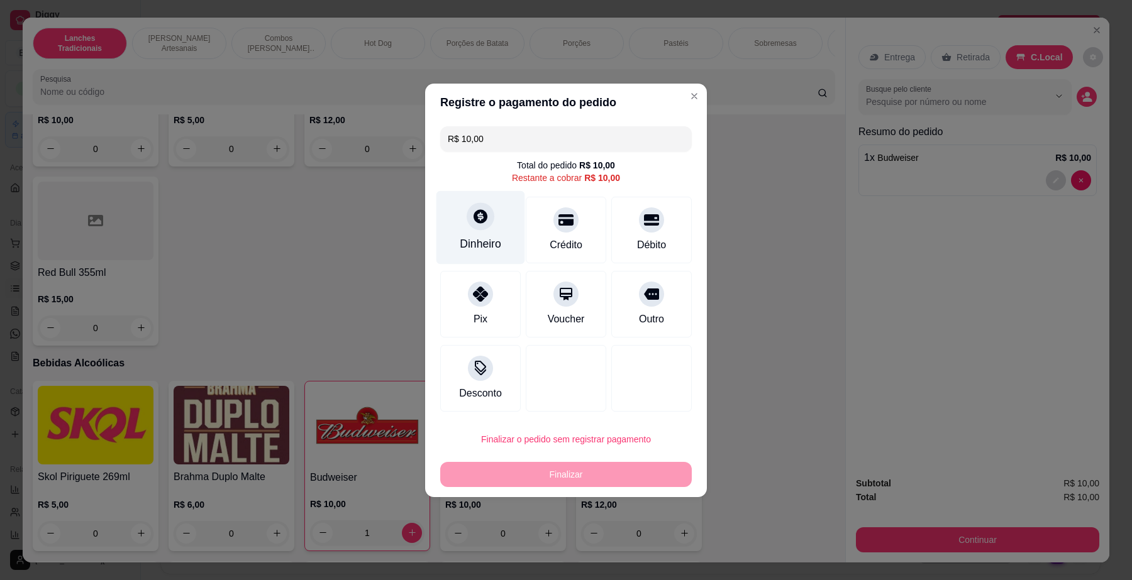
click at [484, 221] on icon at bounding box center [480, 216] width 16 height 16
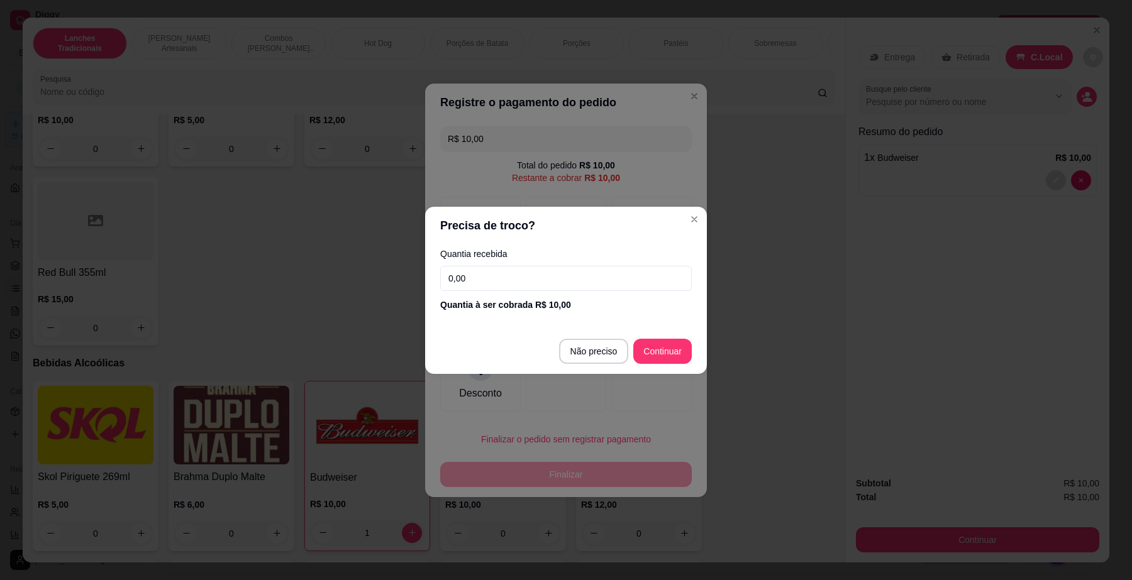
click at [510, 287] on input "0,00" at bounding box center [566, 278] width 252 height 25
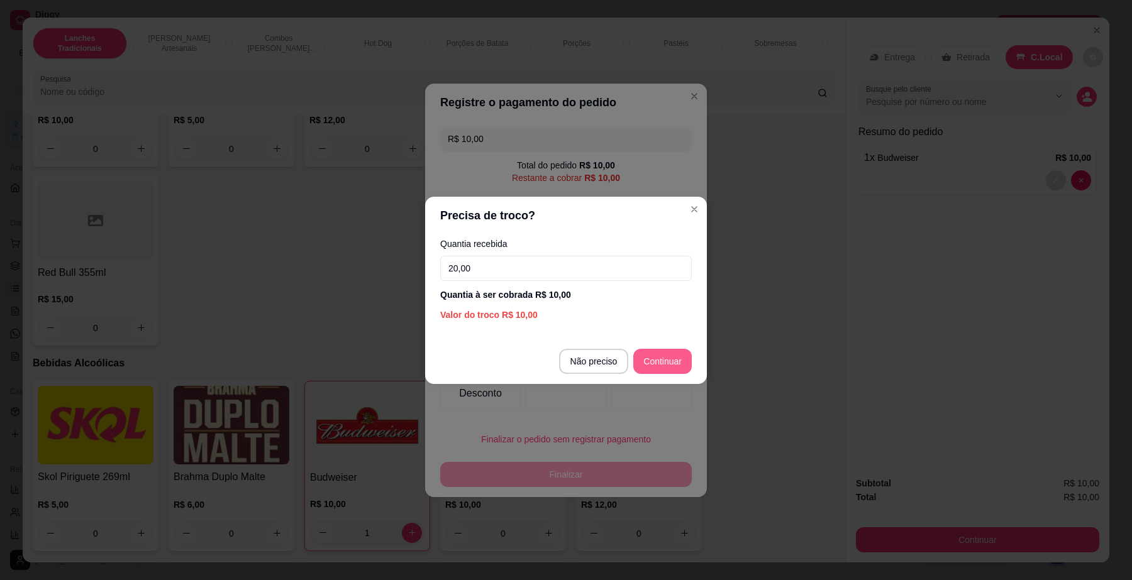
type input "20,00"
type input "R$ 0,00"
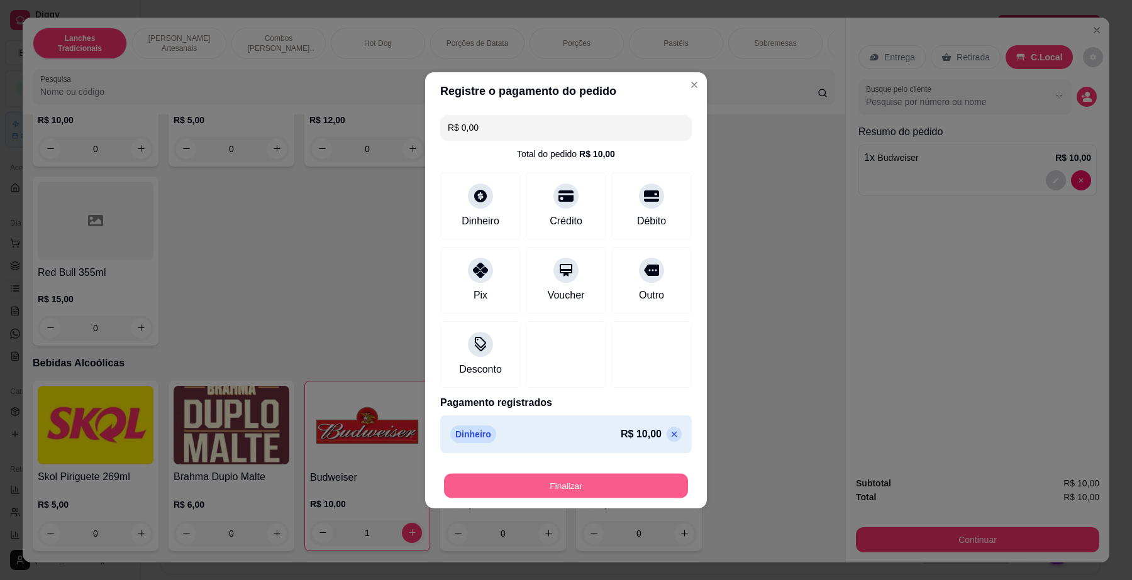
click at [517, 485] on button "Finalizar" at bounding box center [566, 486] width 244 height 25
type input "0"
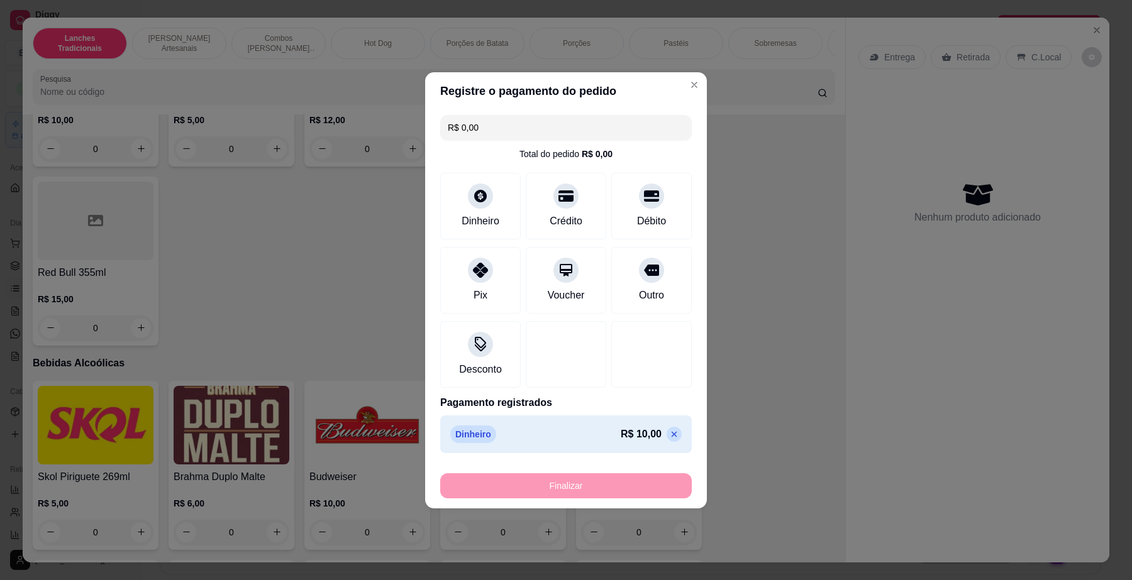
type input "-R$ 10,00"
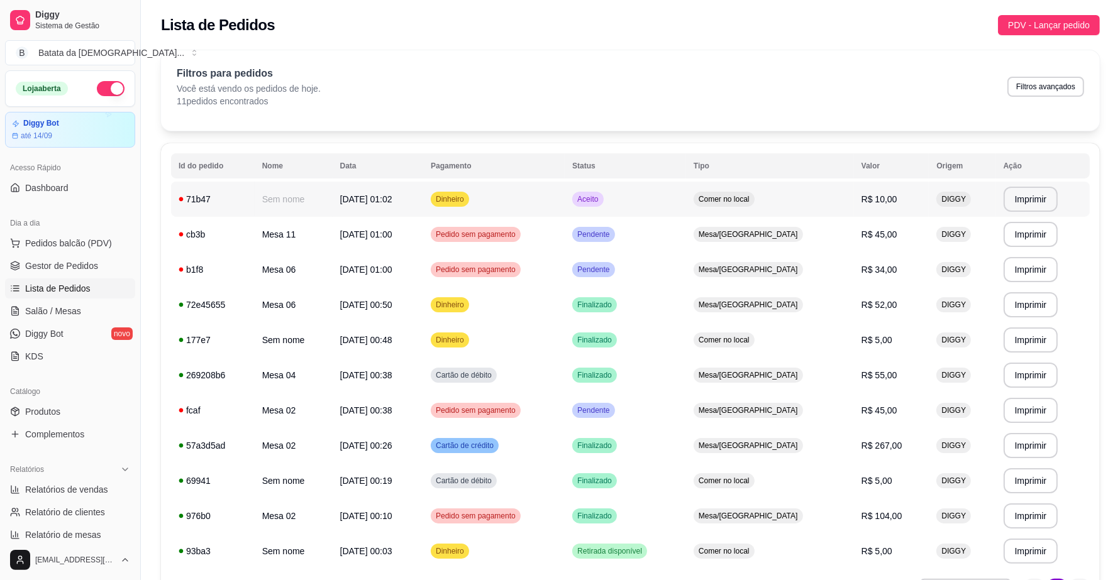
click at [686, 202] on td "Aceito" at bounding box center [625, 199] width 121 height 35
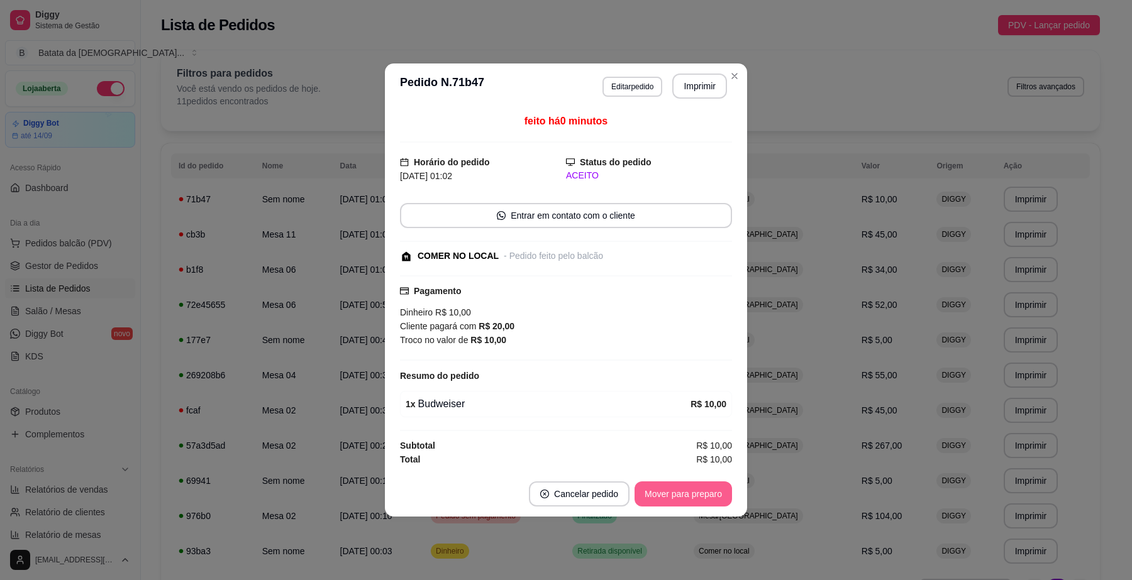
click at [662, 505] on button "Mover para preparo" at bounding box center [682, 494] width 97 height 25
click at [664, 497] on button "Mover para retirada disponível" at bounding box center [662, 494] width 139 height 25
click at [668, 498] on button "Mover para finalizado" at bounding box center [679, 494] width 101 height 25
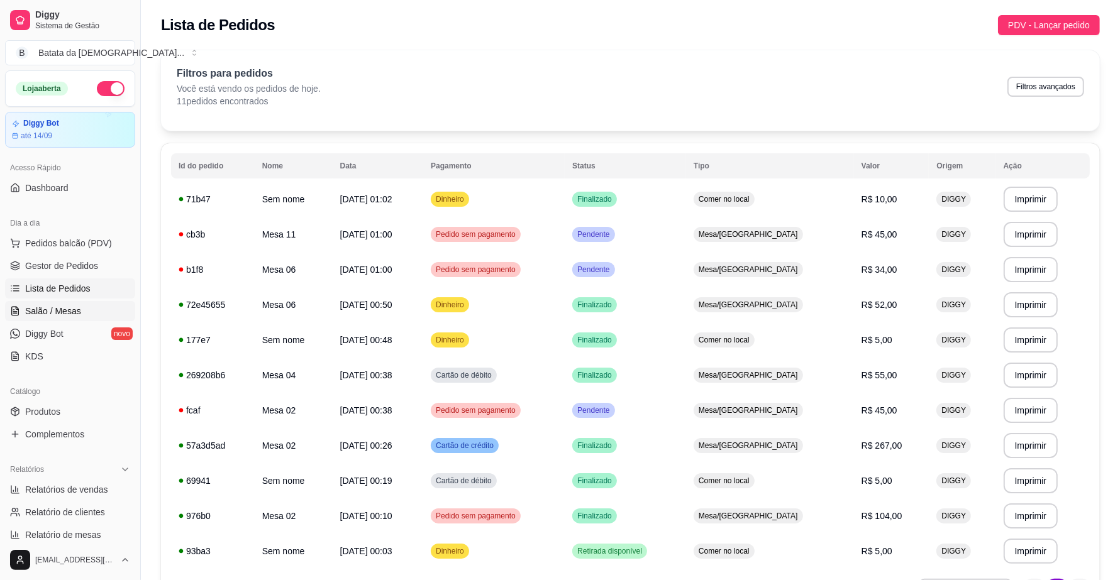
click at [75, 321] on link "Salão / Mesas" at bounding box center [70, 311] width 130 height 20
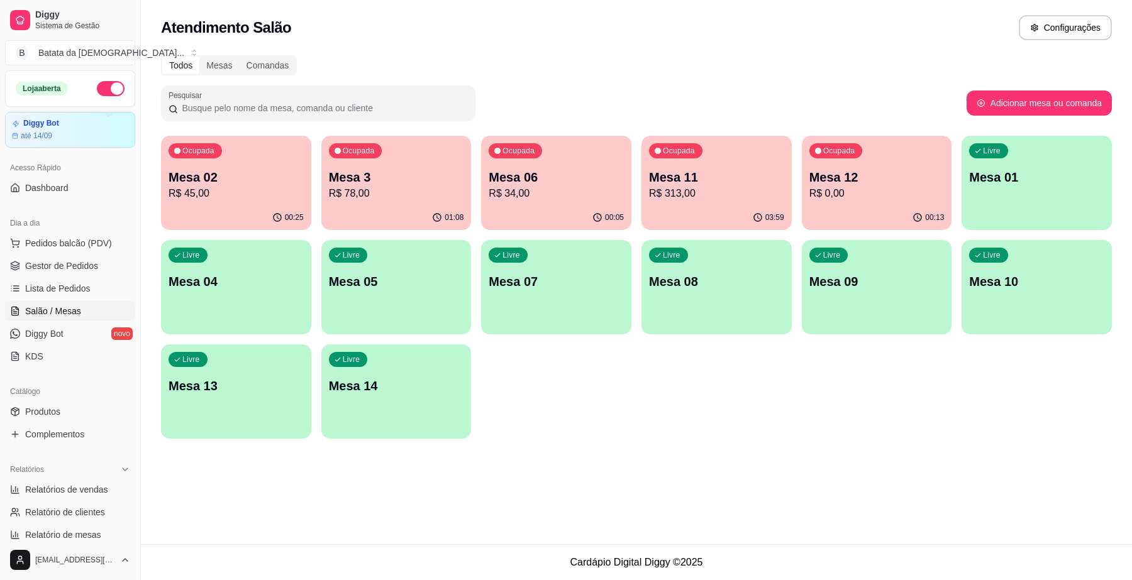
click at [677, 176] on p "Mesa 11" at bounding box center [716, 178] width 135 height 18
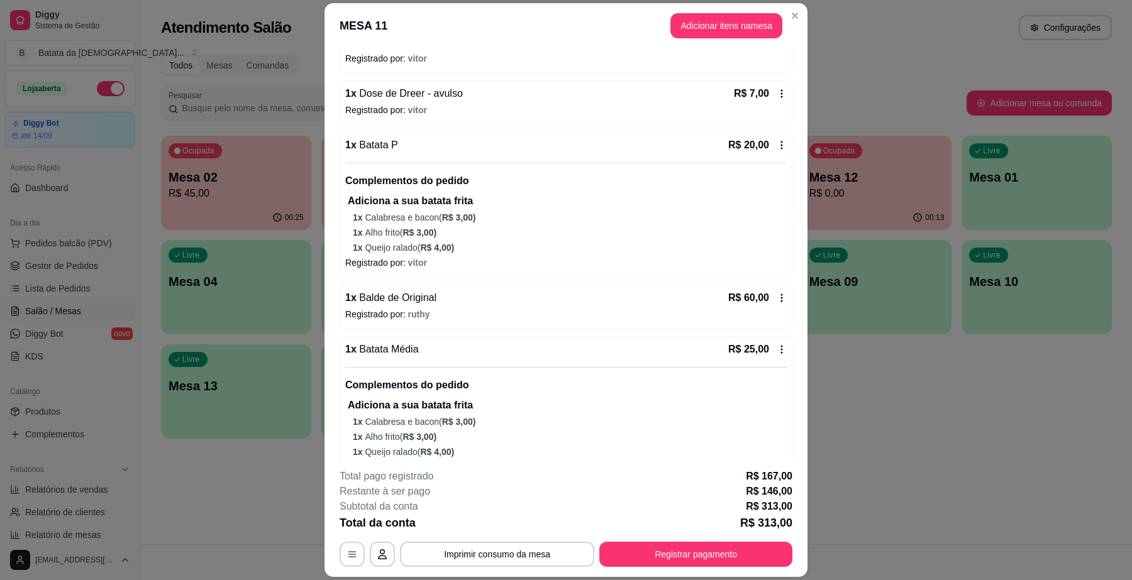
scroll to position [550, 0]
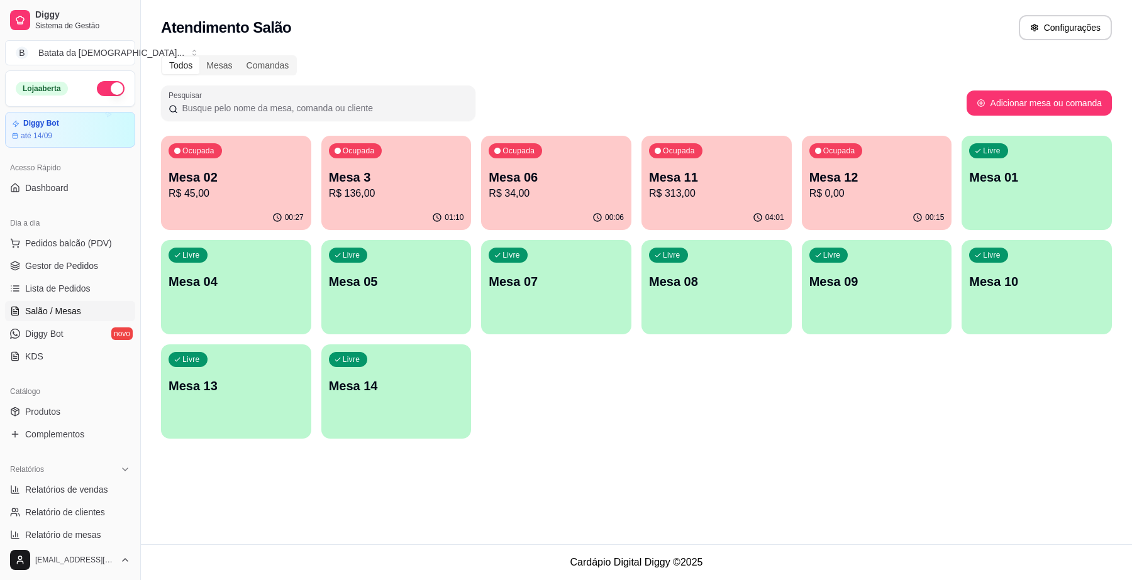
click at [397, 187] on p "R$ 136,00" at bounding box center [396, 193] width 135 height 15
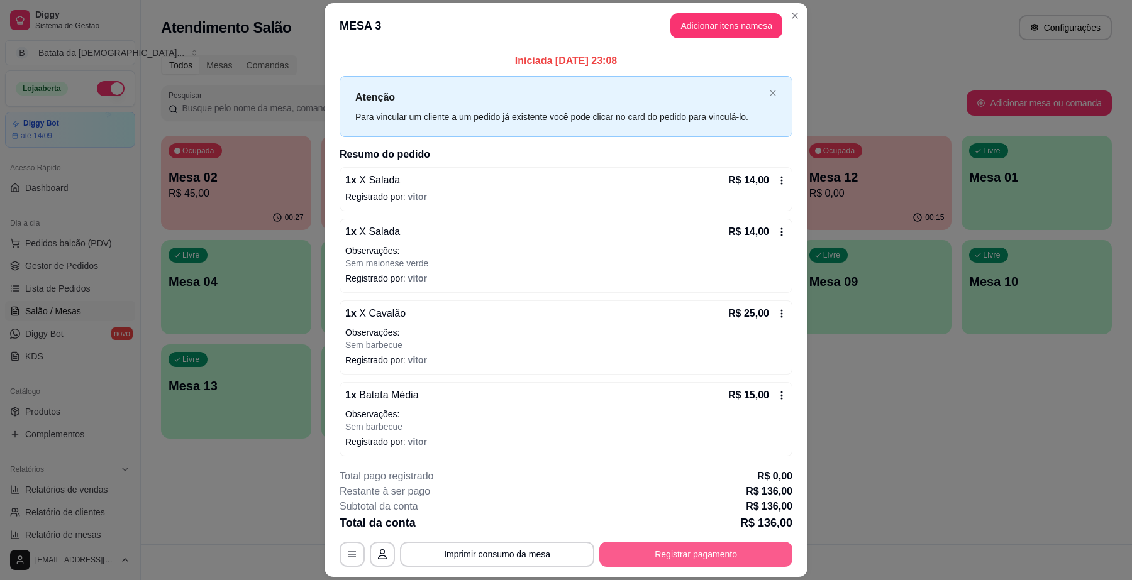
click at [653, 561] on button "Registrar pagamento" at bounding box center [695, 554] width 193 height 25
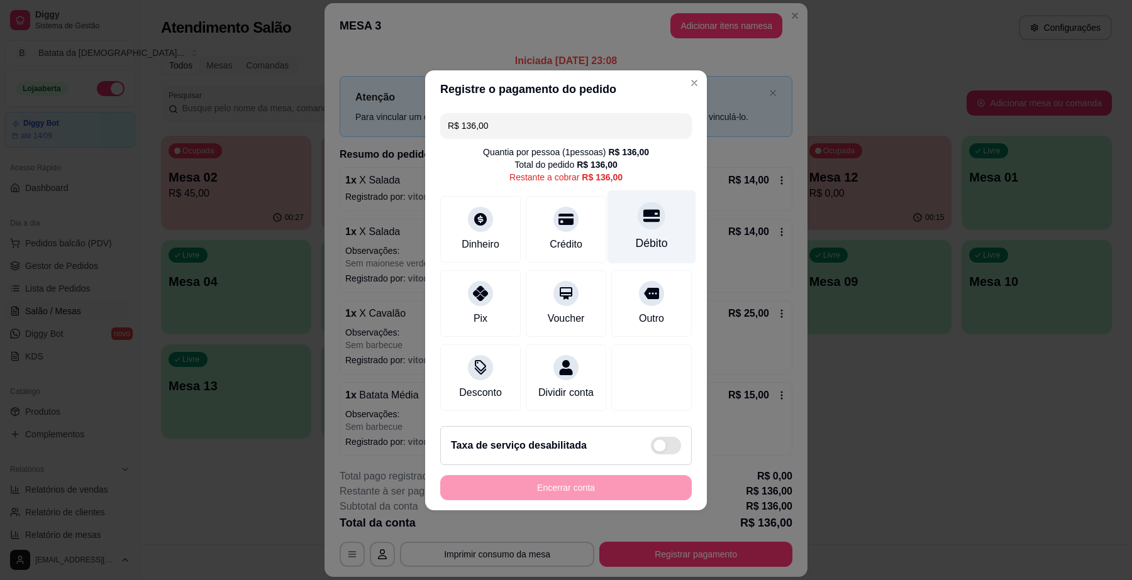
click at [623, 226] on div "Débito" at bounding box center [651, 227] width 89 height 74
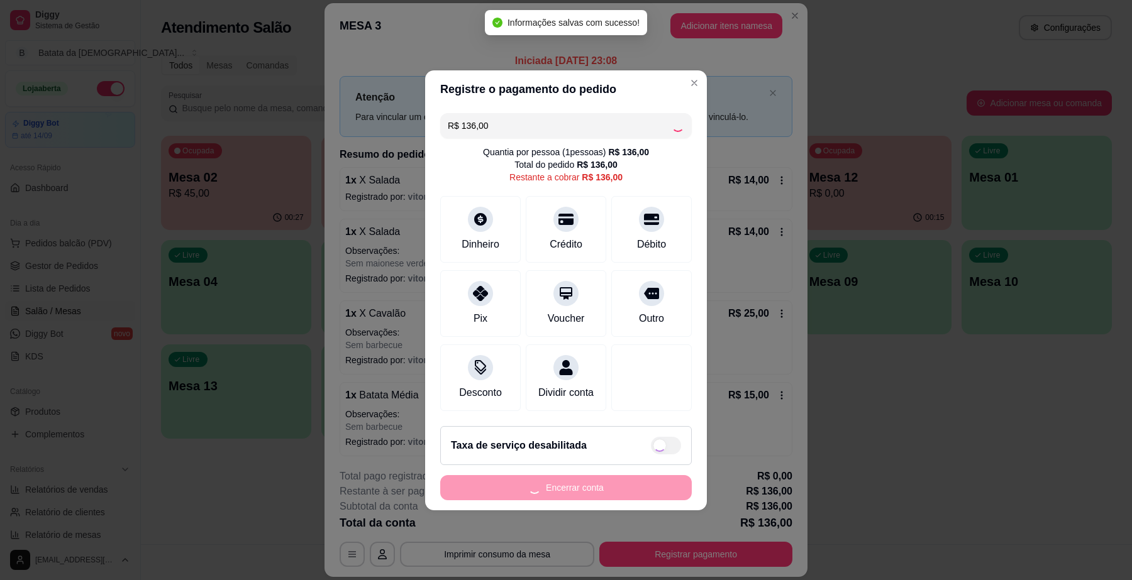
type input "R$ 0,00"
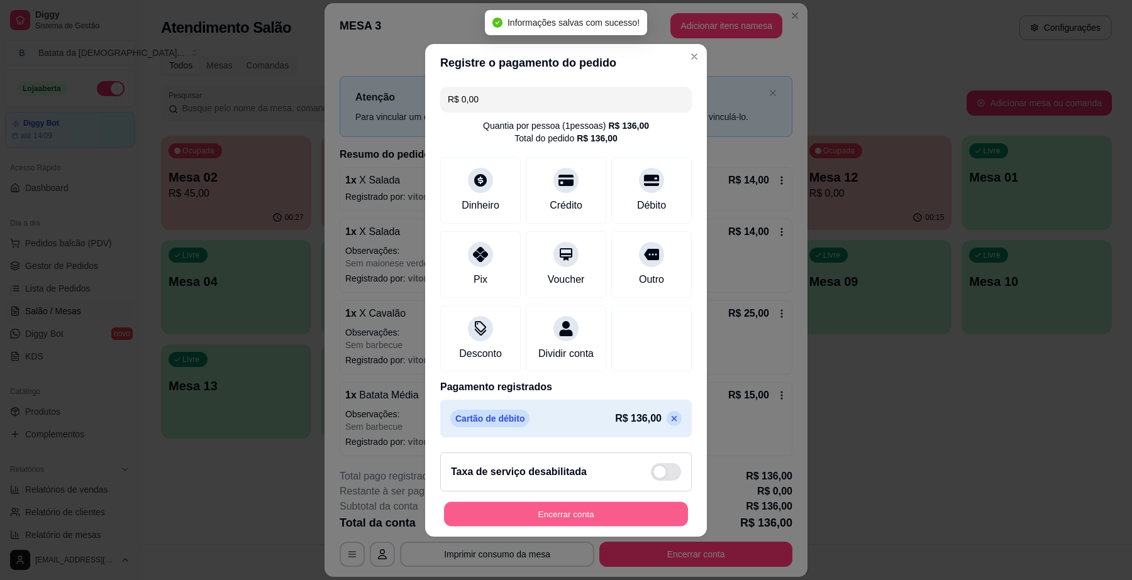
click at [626, 514] on button "Encerrar conta" at bounding box center [566, 514] width 244 height 25
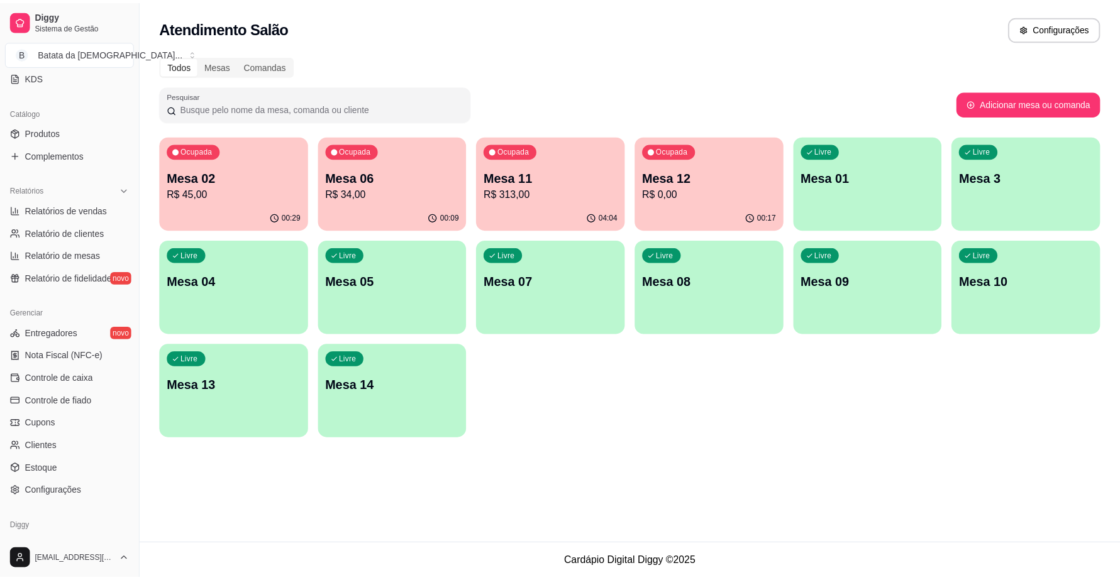
scroll to position [245, 0]
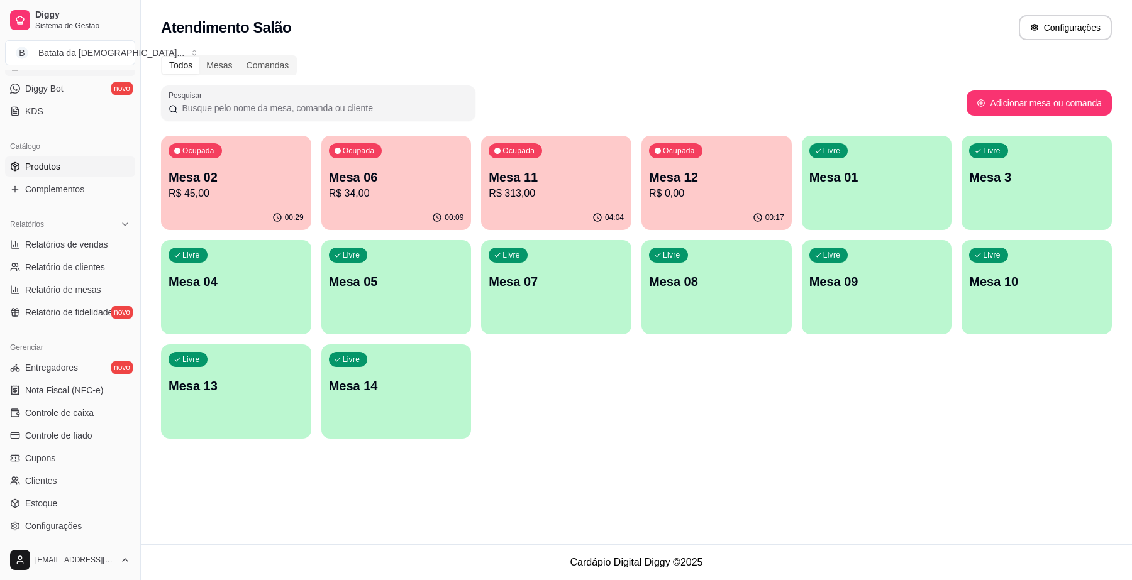
click at [60, 159] on link "Produtos" at bounding box center [70, 167] width 130 height 20
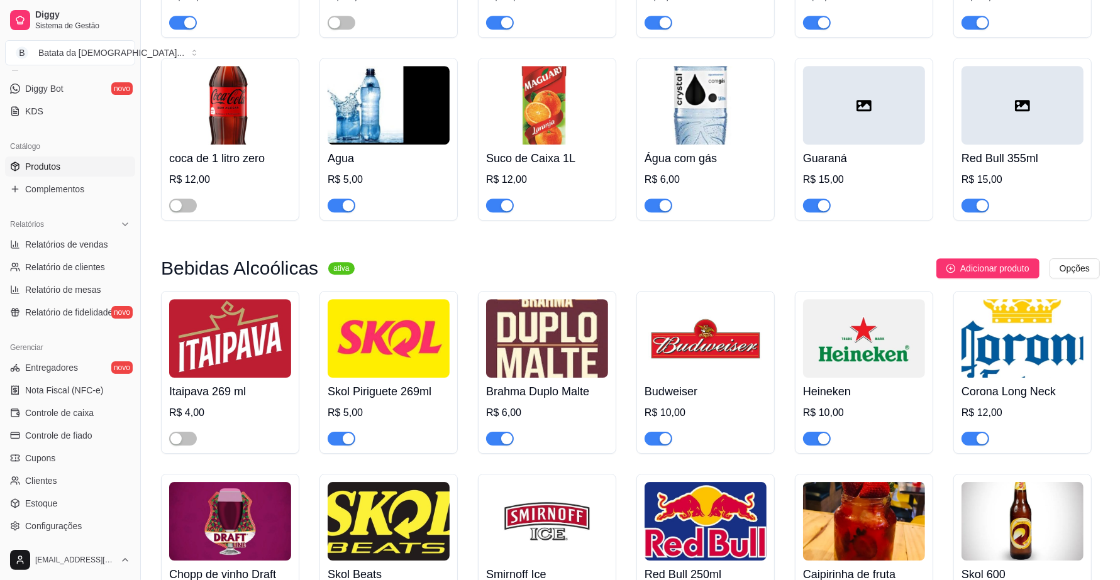
scroll to position [3616, 0]
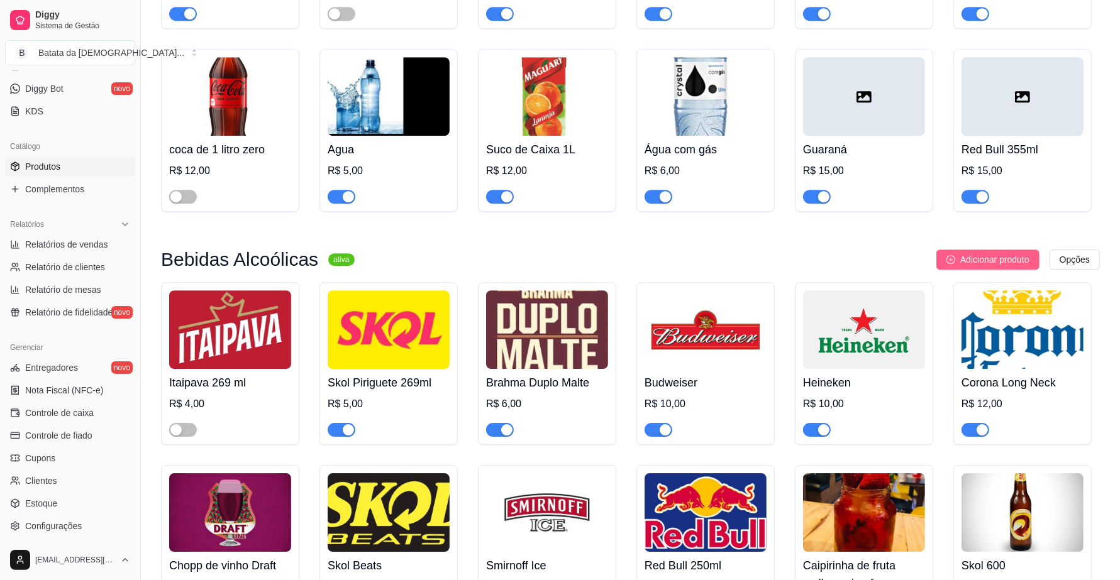
click at [982, 258] on button "Adicionar produto" at bounding box center [987, 260] width 103 height 20
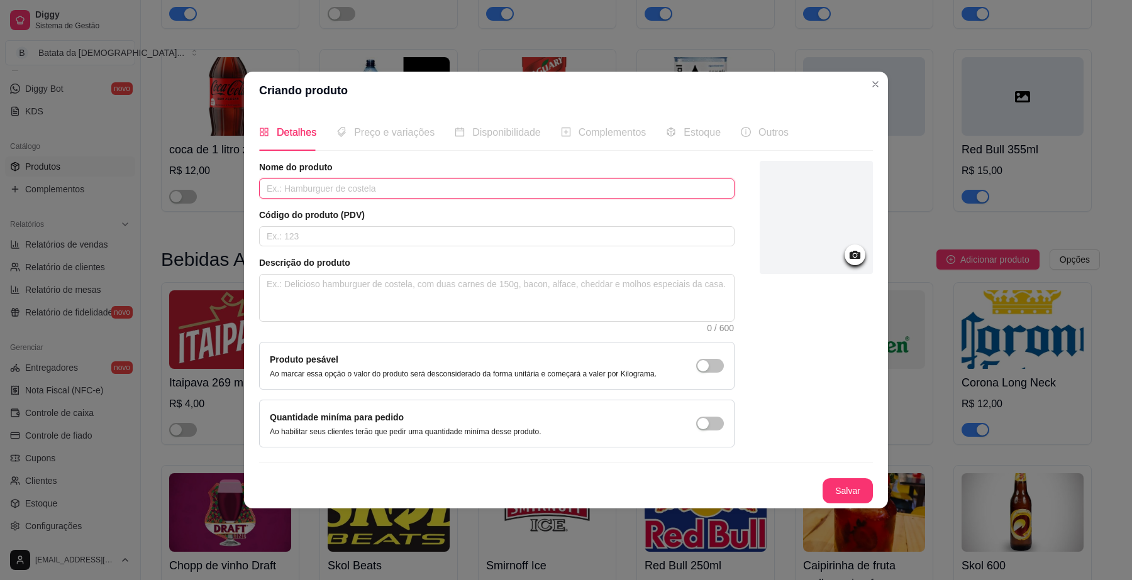
click at [346, 187] on input "text" at bounding box center [496, 189] width 475 height 20
click at [756, 282] on div "Nome do produto Código do produto (PDV) Descrição do produto 0 / 600 Produto pe…" at bounding box center [566, 304] width 614 height 287
click at [404, 191] on input "text" at bounding box center [496, 189] width 475 height 20
click at [387, 192] on input "text" at bounding box center [496, 189] width 475 height 20
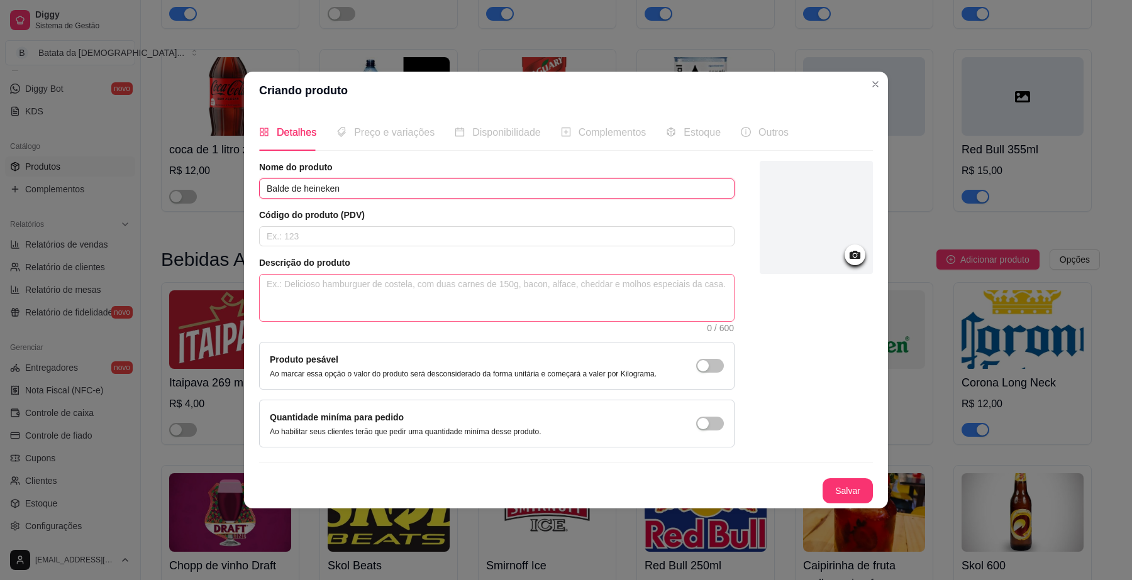
type input "Balde de heineken"
click at [636, 306] on textarea at bounding box center [497, 298] width 474 height 47
type textarea "1"
type textarea "10"
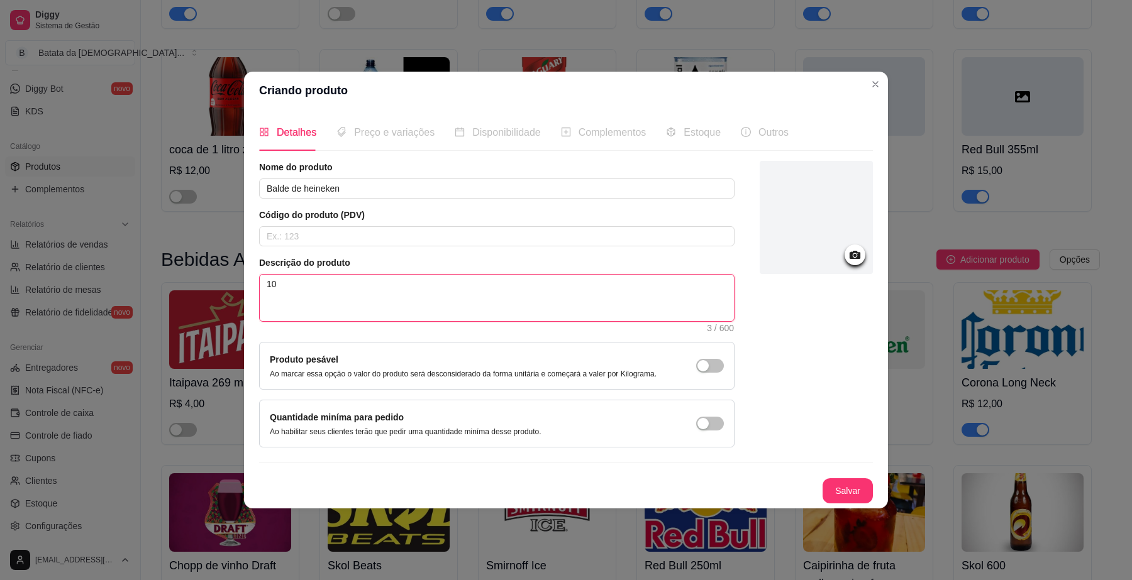
type textarea "10 u"
type textarea "10 un"
type textarea "10 uni"
type textarea "10 unid"
type textarea "10 unida"
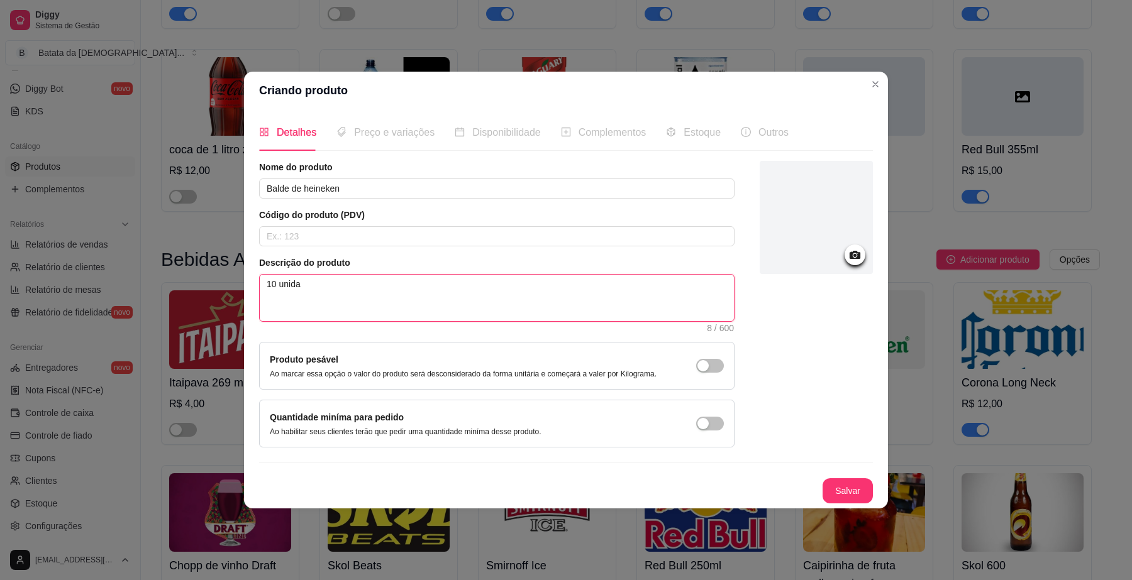
type textarea "10 unidad"
type textarea "10 unidade"
type textarea "10 unidades"
click at [834, 489] on button "Salvar" at bounding box center [847, 491] width 49 height 25
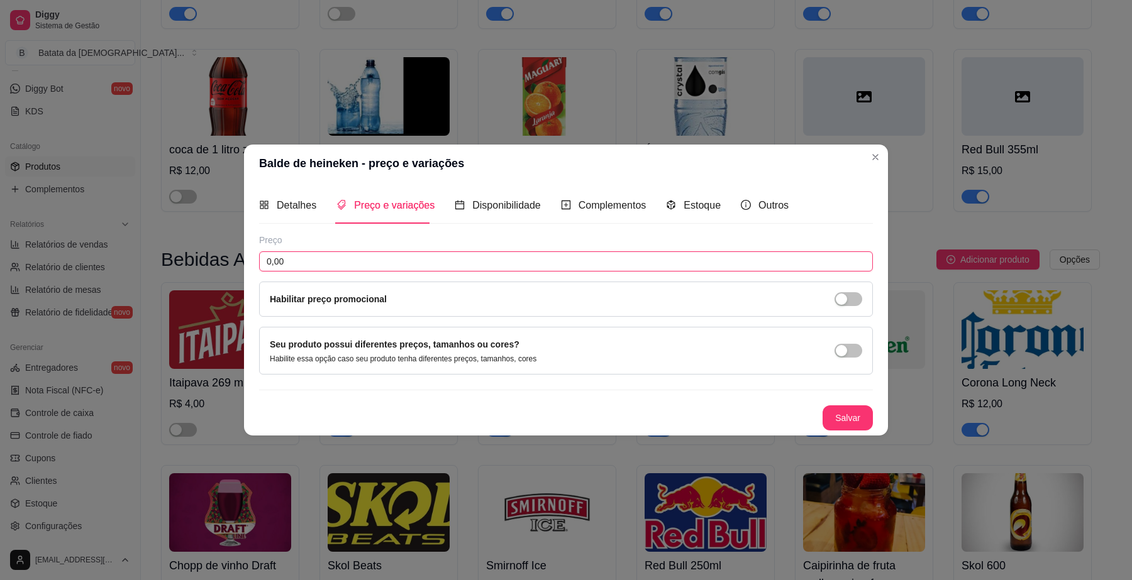
click at [346, 255] on input "0,00" at bounding box center [566, 262] width 614 height 20
type input "120,00"
click at [860, 424] on button "Salvar" at bounding box center [847, 418] width 50 height 25
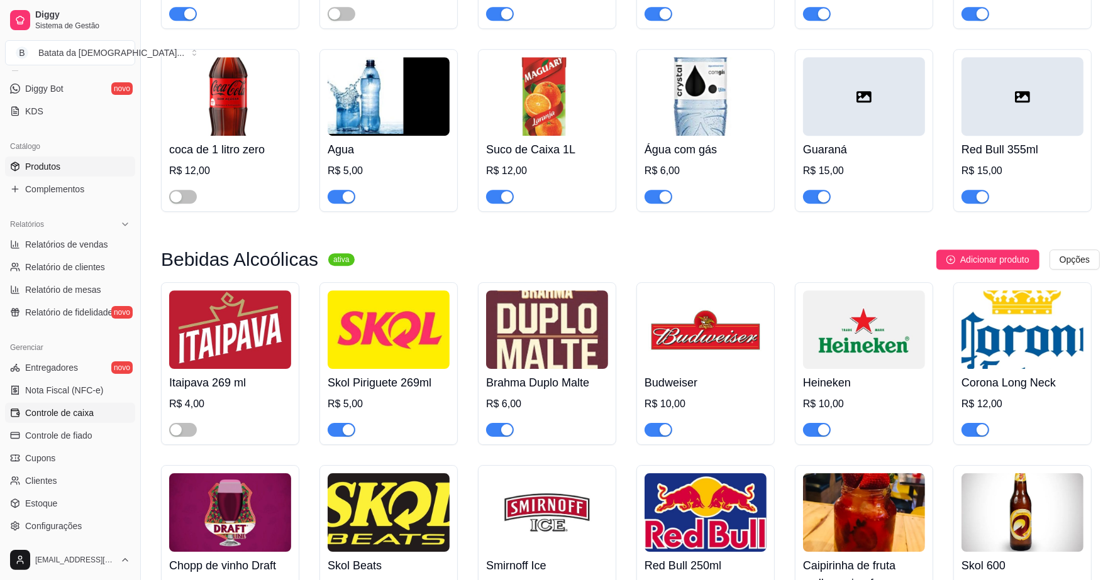
click at [114, 417] on link "Controle de caixa" at bounding box center [70, 413] width 130 height 20
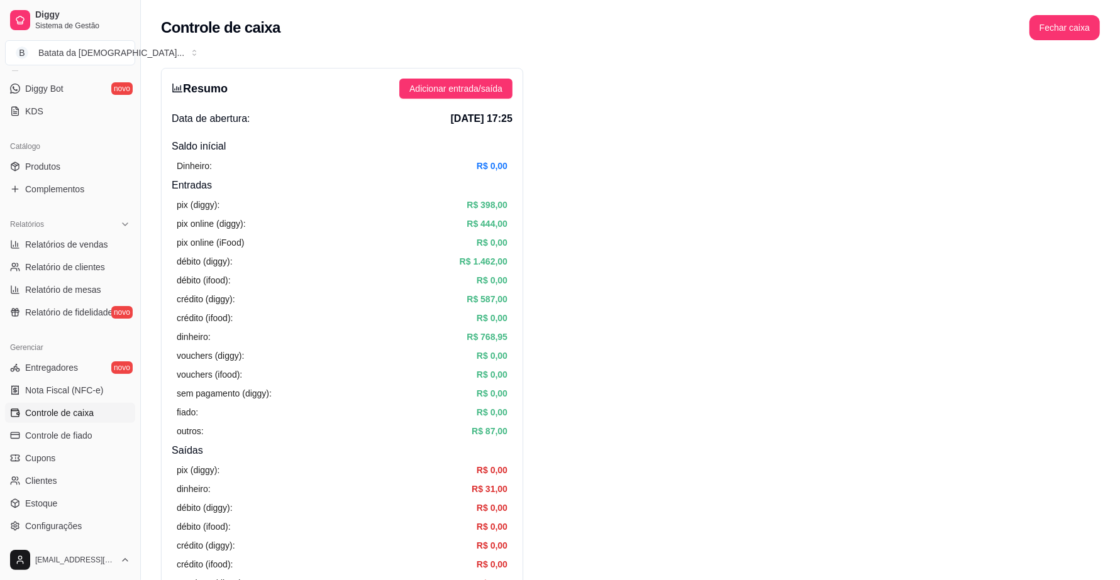
click at [465, 101] on div "Resumo Adicionar entrada/saída Data de abertura: [DATE] 17:25 Saldo inícial Din…" at bounding box center [342, 400] width 362 height 665
click at [472, 88] on span "Adicionar entrada/saída" at bounding box center [455, 89] width 93 height 14
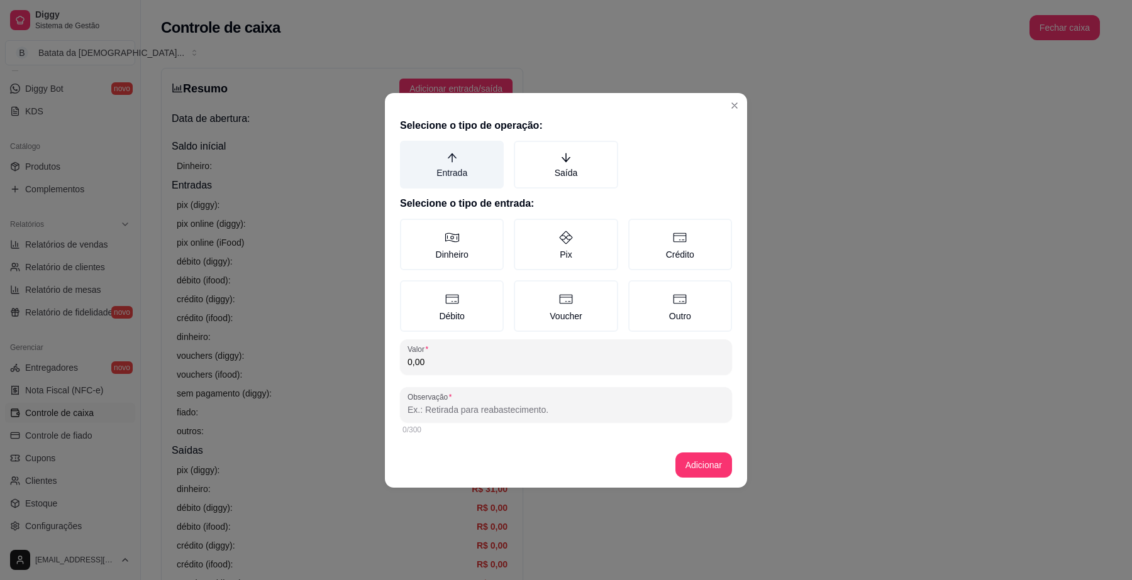
click at [464, 170] on label "Entrada" at bounding box center [452, 165] width 104 height 48
click at [409, 150] on button "Entrada" at bounding box center [404, 145] width 10 height 10
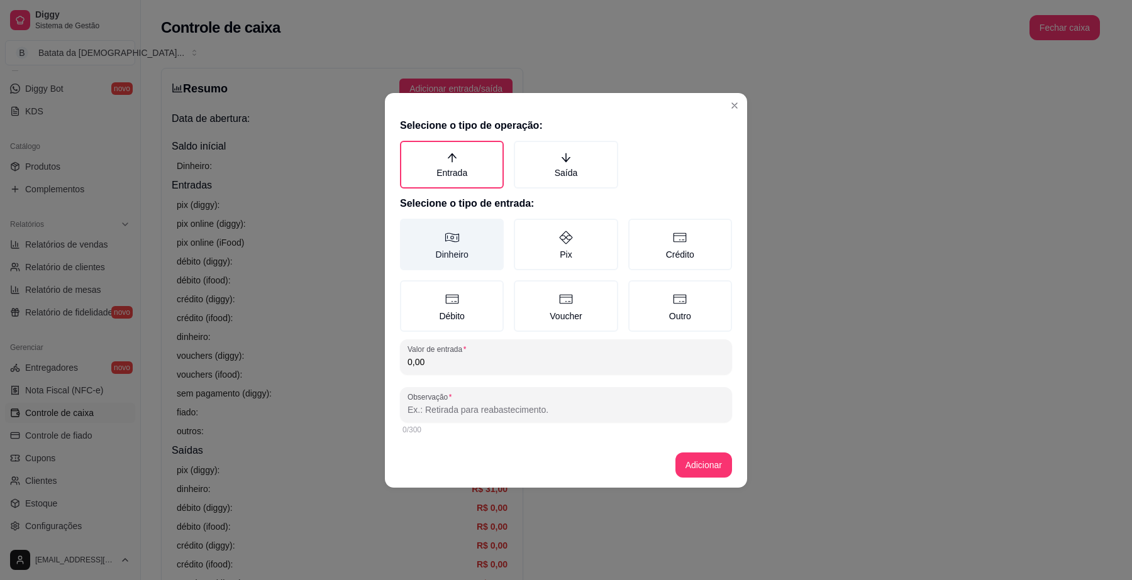
click at [458, 253] on label "Dinheiro" at bounding box center [452, 245] width 104 height 52
click at [409, 228] on button "Dinheiro" at bounding box center [404, 223] width 10 height 10
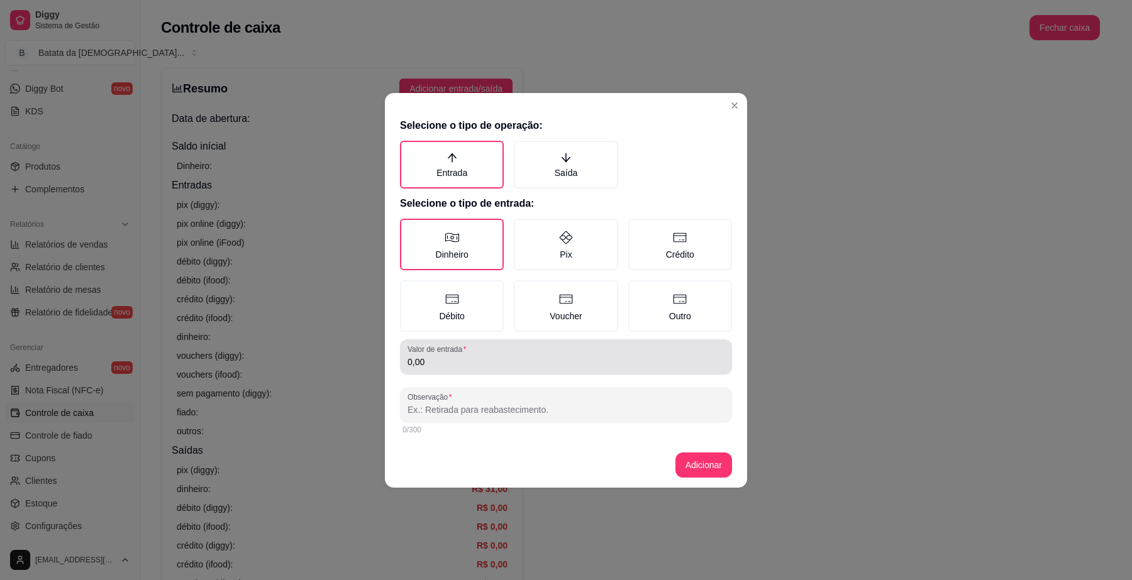
click at [447, 372] on div "Valor de entrada 0,00" at bounding box center [566, 357] width 332 height 35
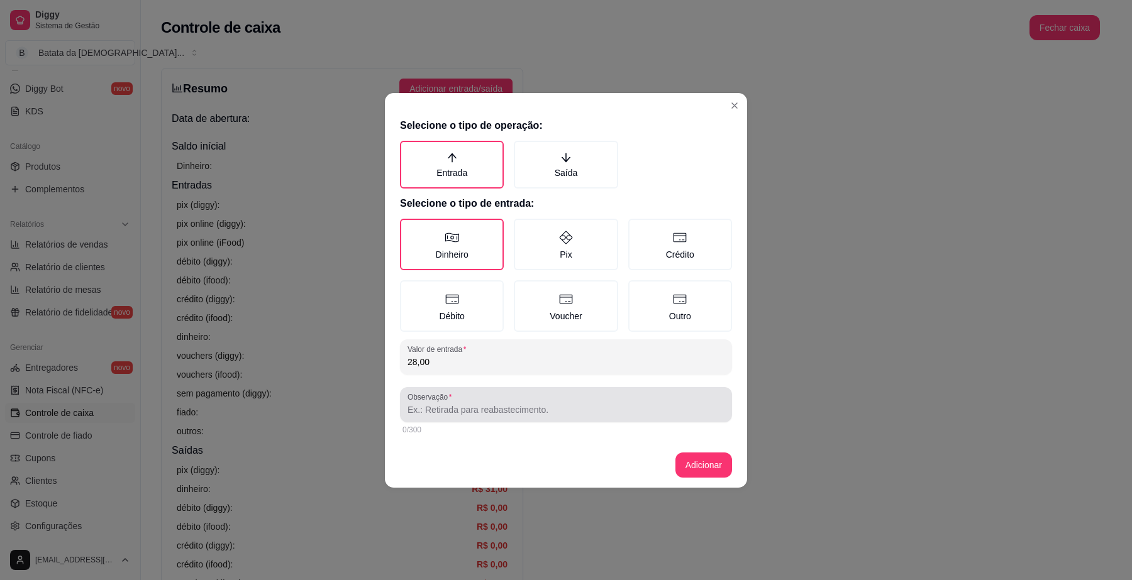
type input "28,00"
click at [632, 411] on input "Observação" at bounding box center [565, 410] width 317 height 13
type input "dinheiro do cliente que nao levou [PERSON_NAME]"
click at [706, 476] on footer "Adicionar" at bounding box center [566, 465] width 362 height 45
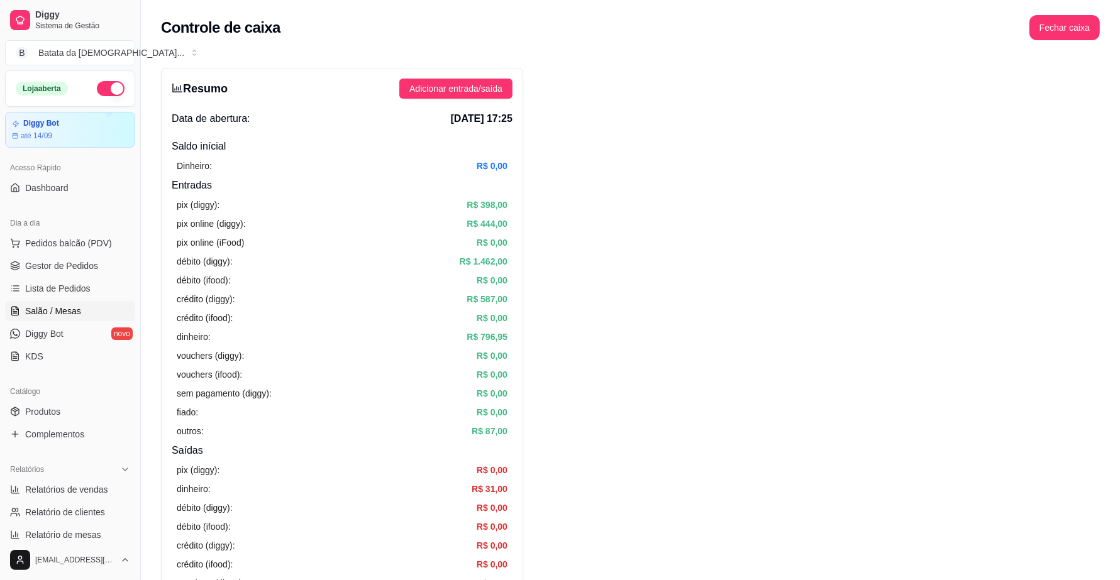
click at [44, 307] on span "Salão / Mesas" at bounding box center [53, 311] width 56 height 13
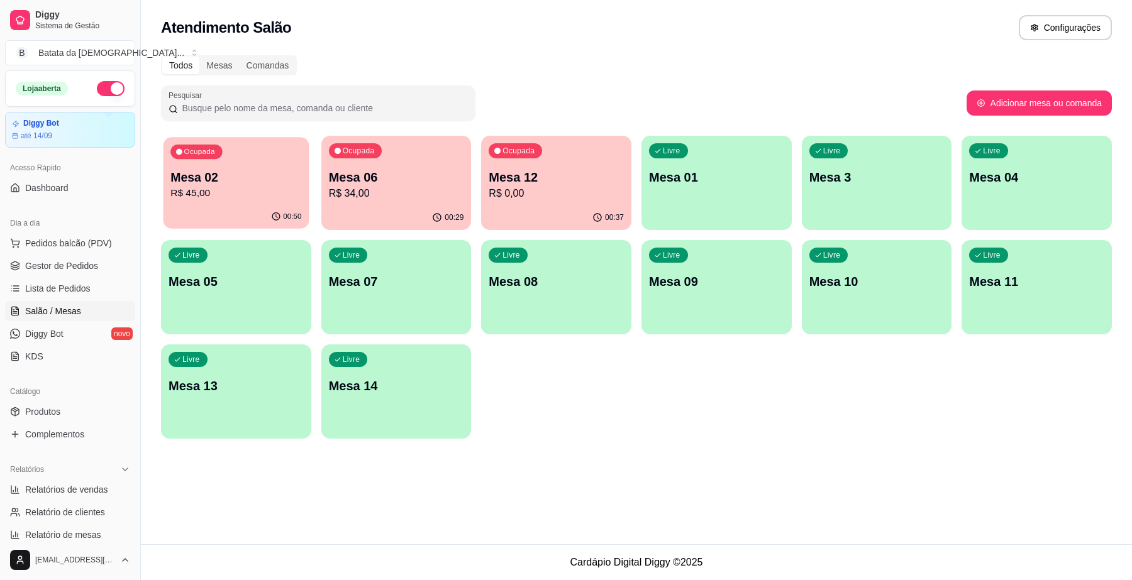
click at [241, 141] on div "Ocupada Mesa 02 R$ 45,00" at bounding box center [235, 171] width 145 height 68
click at [396, 186] on p "R$ 34,00" at bounding box center [396, 193] width 135 height 15
click at [555, 184] on p "Mesa 12" at bounding box center [556, 177] width 131 height 17
click at [512, 194] on p "R$ 0,00" at bounding box center [556, 193] width 135 height 15
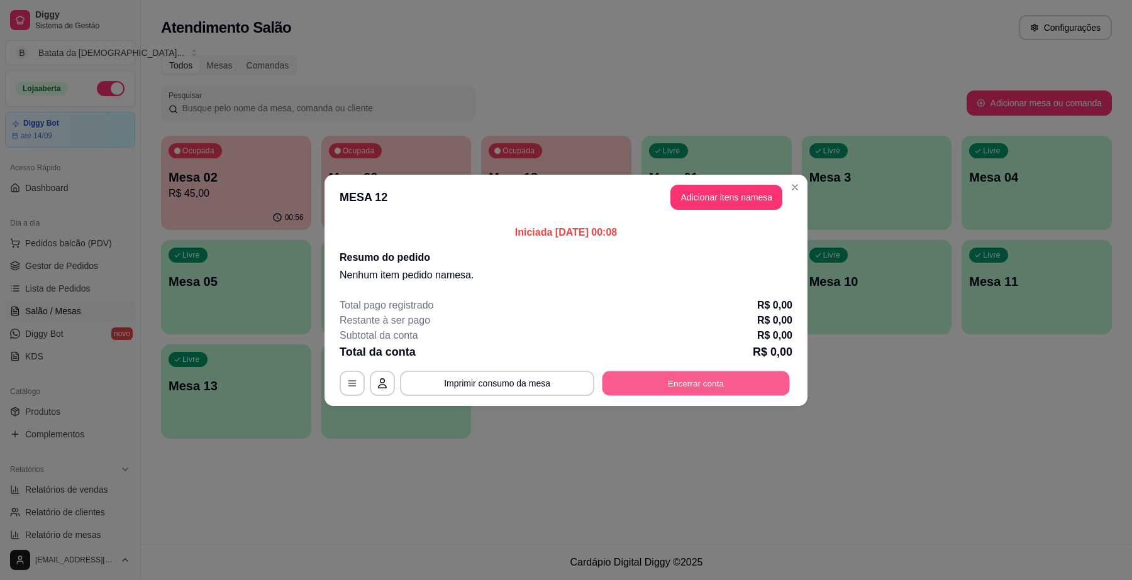
click at [648, 387] on button "Encerrar conta" at bounding box center [695, 383] width 187 height 25
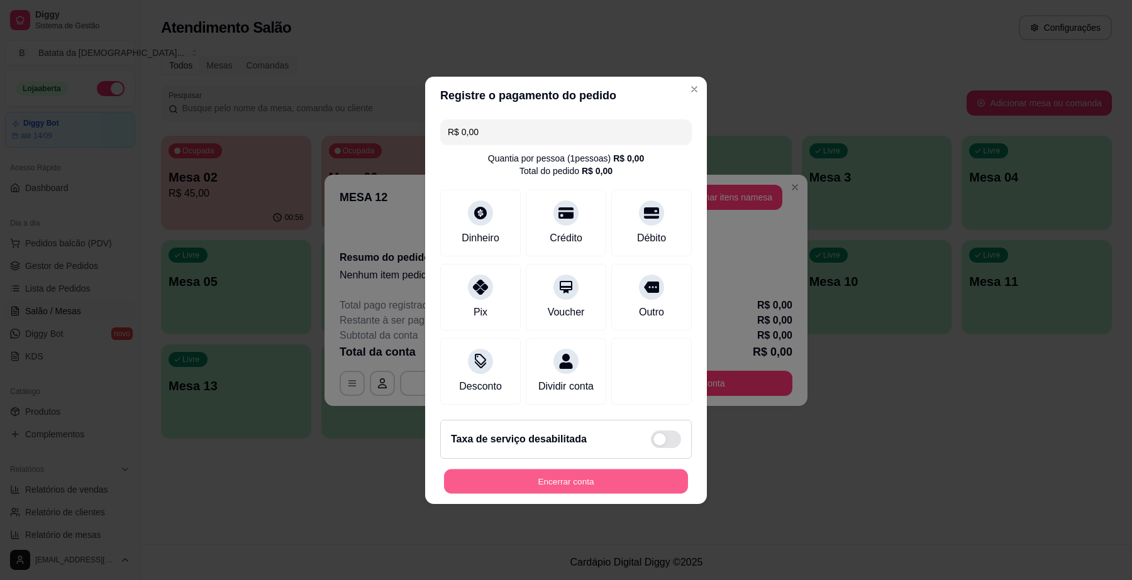
click at [631, 477] on button "Encerrar conta" at bounding box center [566, 481] width 244 height 25
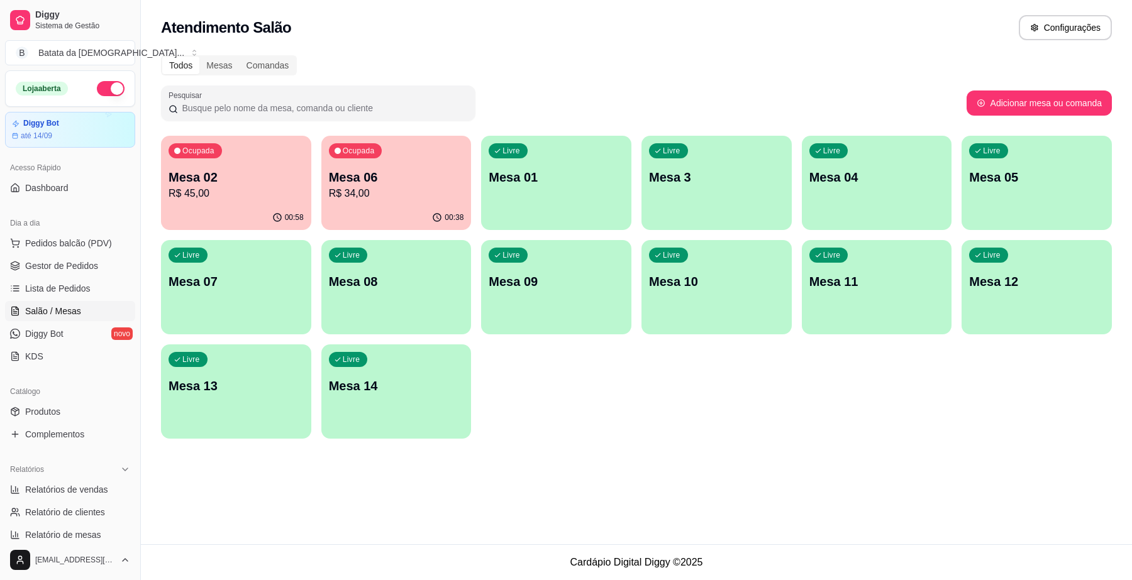
click at [394, 191] on p "R$ 34,00" at bounding box center [396, 193] width 135 height 15
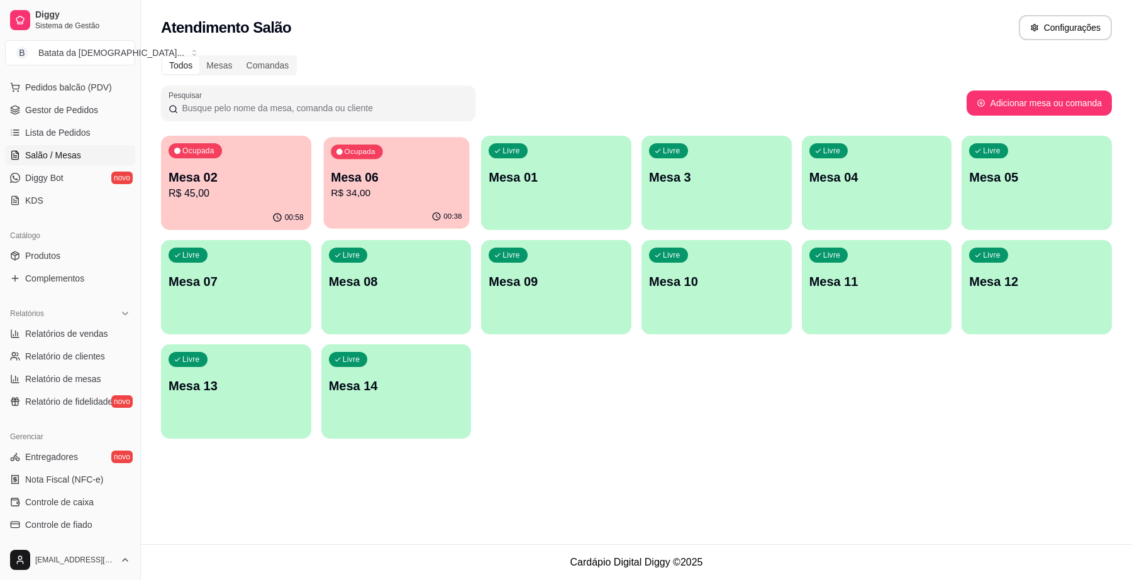
scroll to position [157, 0]
click at [235, 201] on div "Ocupada Mesa 02 R$ 45,00" at bounding box center [235, 171] width 145 height 68
click at [371, 173] on p "Mesa 06" at bounding box center [396, 177] width 131 height 17
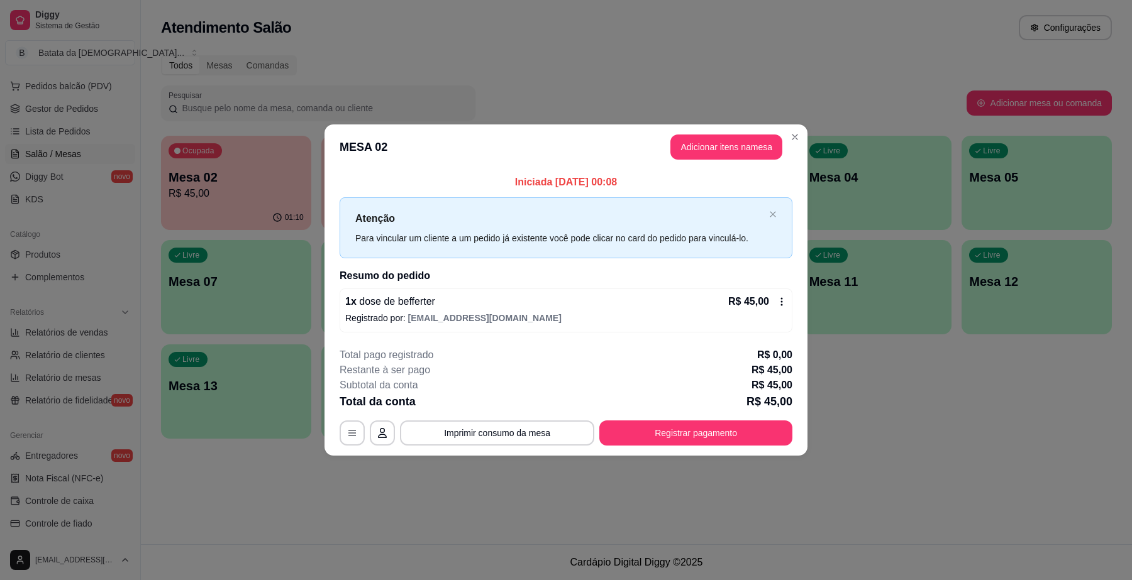
click at [806, 136] on header "MESA 02 Adicionar itens na mesa" at bounding box center [565, 147] width 483 height 45
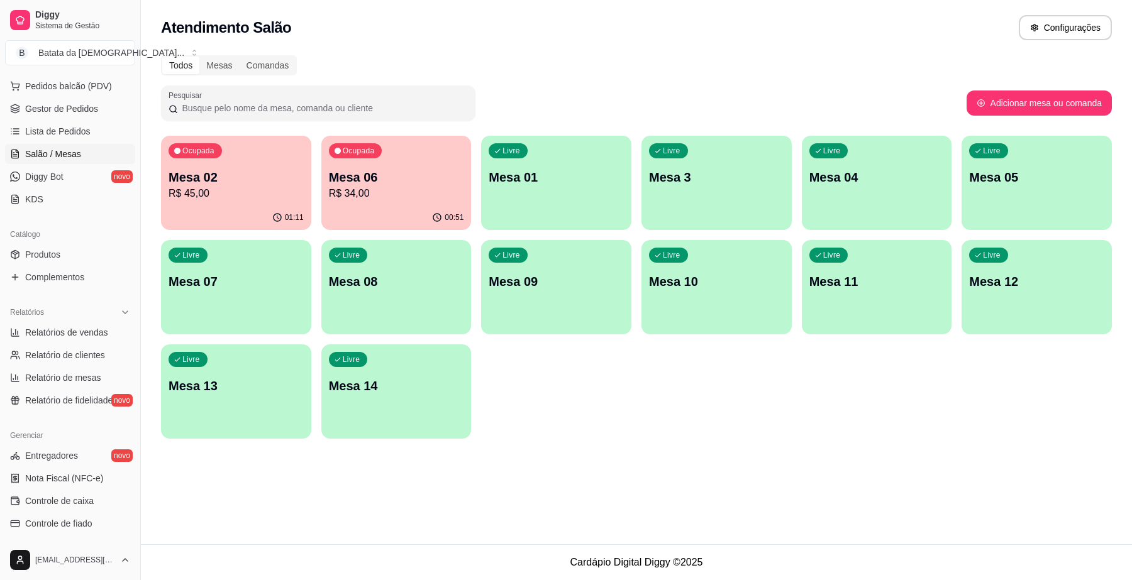
click at [377, 187] on p "R$ 34,00" at bounding box center [396, 193] width 135 height 15
click at [230, 194] on p "R$ 45,00" at bounding box center [235, 193] width 131 height 14
click at [390, 167] on div "Ocupada Mesa 06 R$ 34,00" at bounding box center [396, 171] width 150 height 70
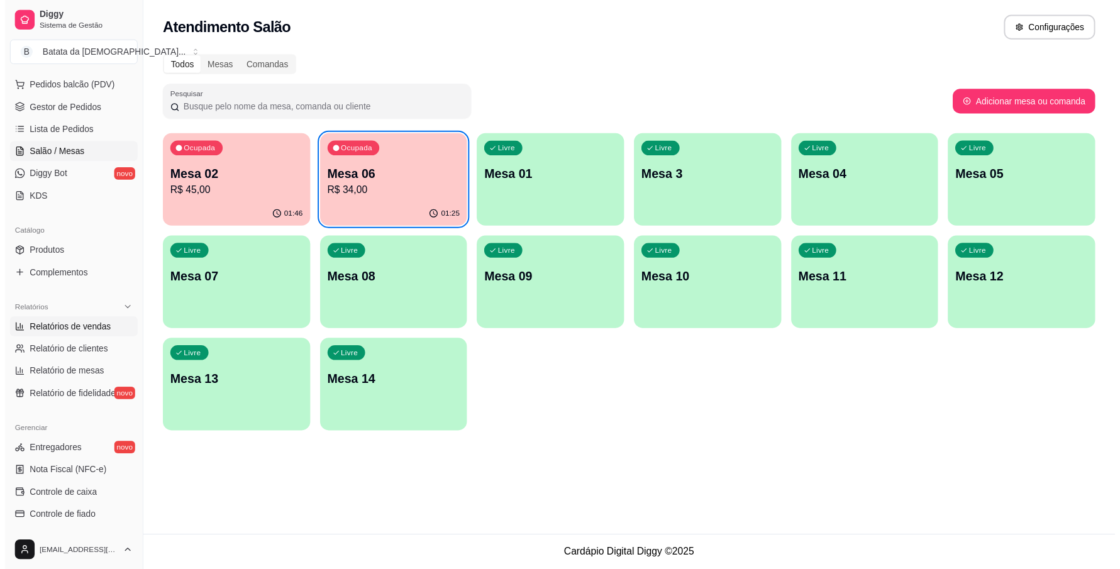
scroll to position [79, 0]
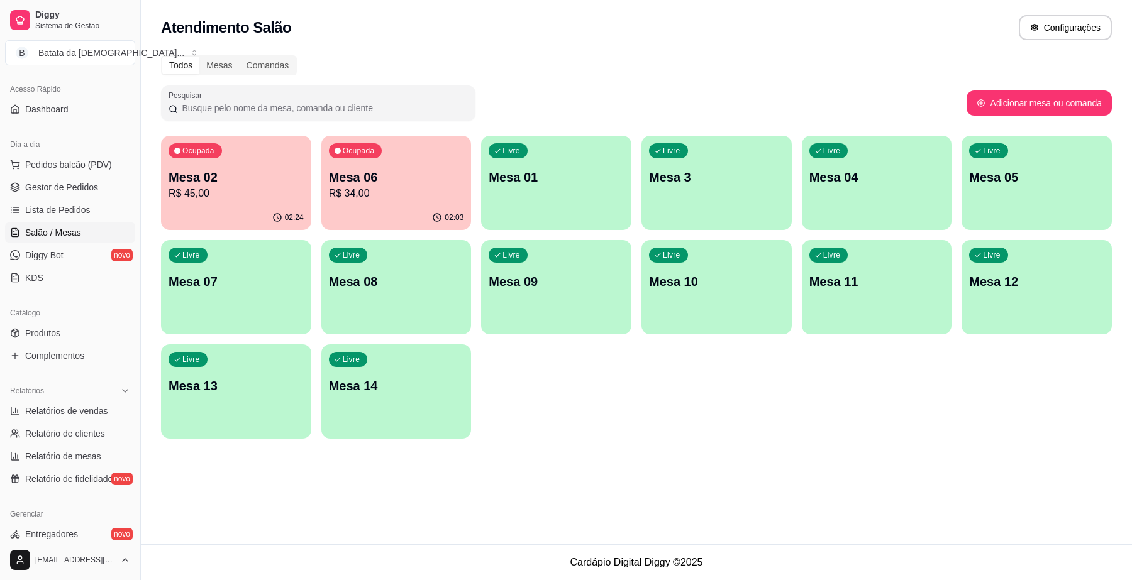
click at [99, 231] on link "Salão / Mesas" at bounding box center [70, 233] width 130 height 20
click at [67, 258] on link "Diggy Bot novo" at bounding box center [70, 255] width 130 height 20
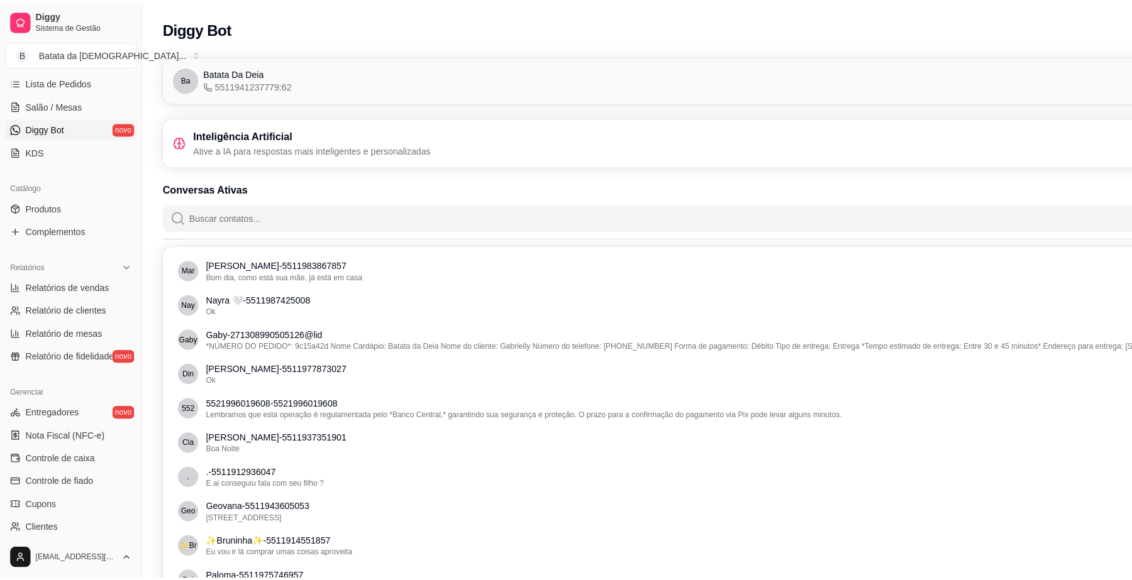
scroll to position [236, 0]
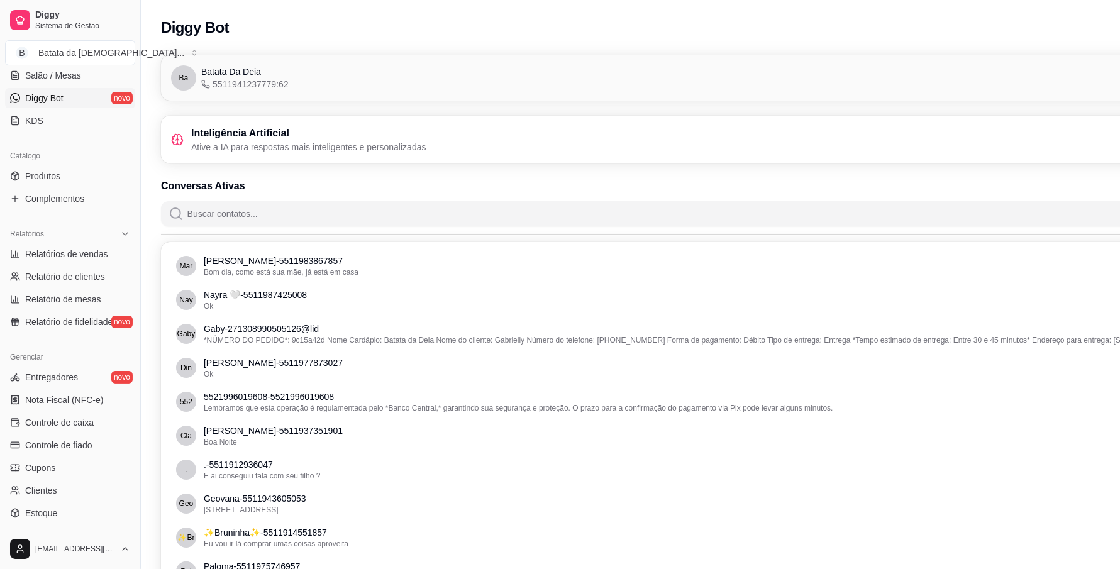
drag, startPoint x: 74, startPoint y: 433, endPoint x: 79, endPoint y: 426, distance: 8.9
click at [74, 433] on ul "Entregadores novo Nota Fiscal (NFC-e) Controle de caixa Controle de fiado Cupon…" at bounding box center [70, 456] width 130 height 179
click at [79, 426] on span "Controle de caixa" at bounding box center [59, 422] width 69 height 13
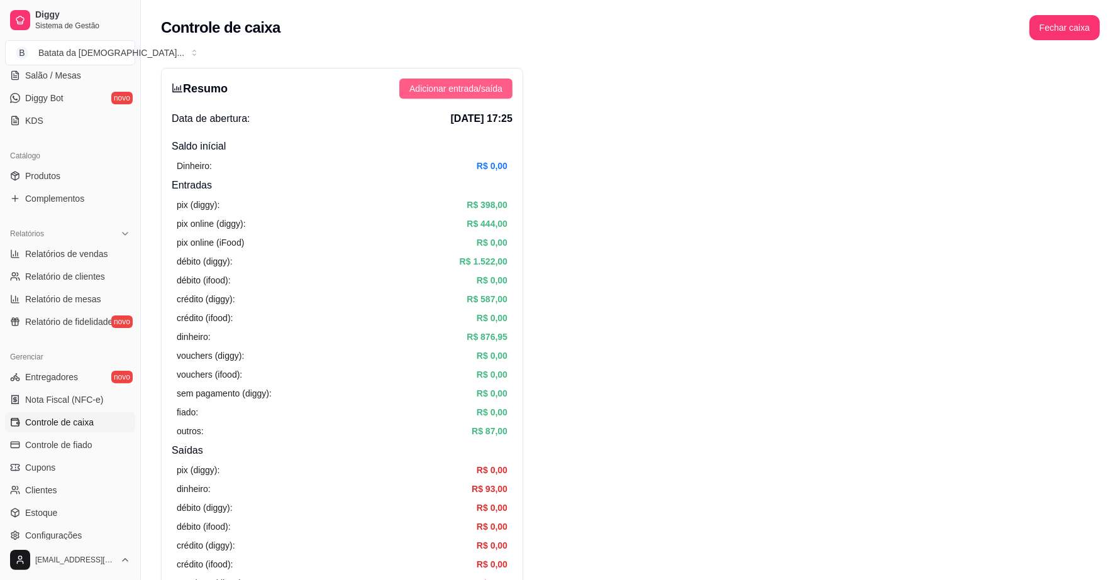
click at [485, 92] on span "Adicionar entrada/saída" at bounding box center [455, 89] width 93 height 14
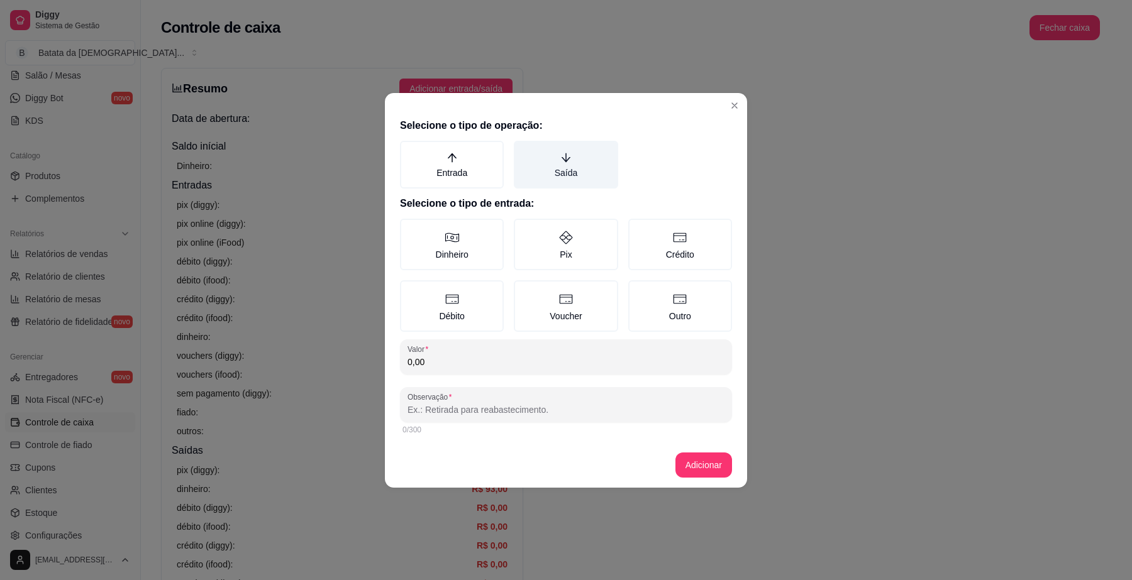
click at [575, 159] on label "Saída" at bounding box center [566, 165] width 104 height 48
click at [523, 150] on button "Saída" at bounding box center [518, 145] width 10 height 10
click at [731, 117] on div "Selecione o tipo de operação: Entrada Saída Selecione o tipo de entrada: Dinhei…" at bounding box center [566, 278] width 362 height 330
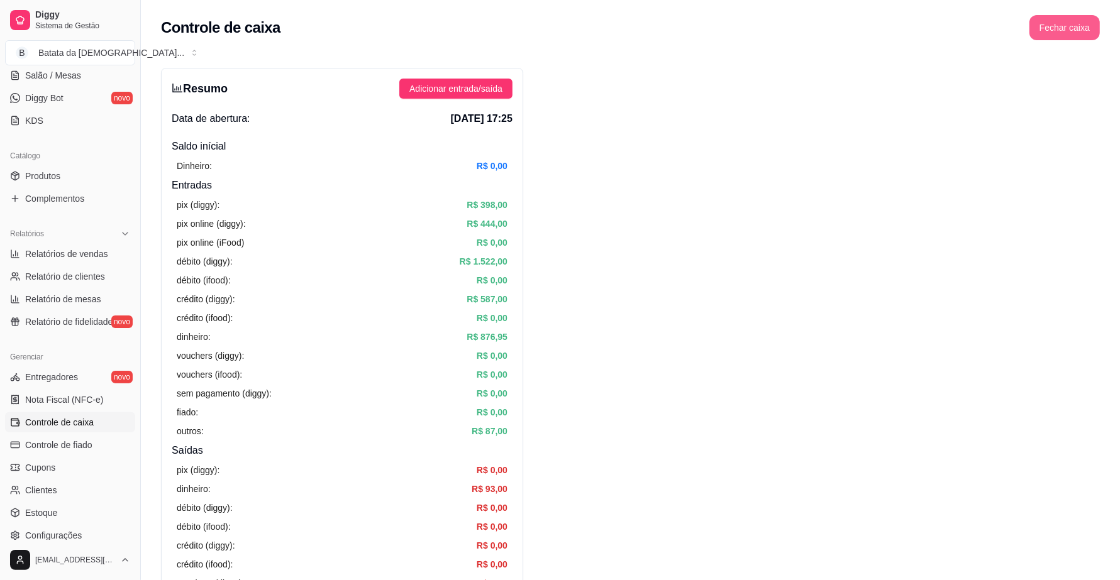
click at [1080, 19] on button "Fechar caixa" at bounding box center [1064, 27] width 70 height 25
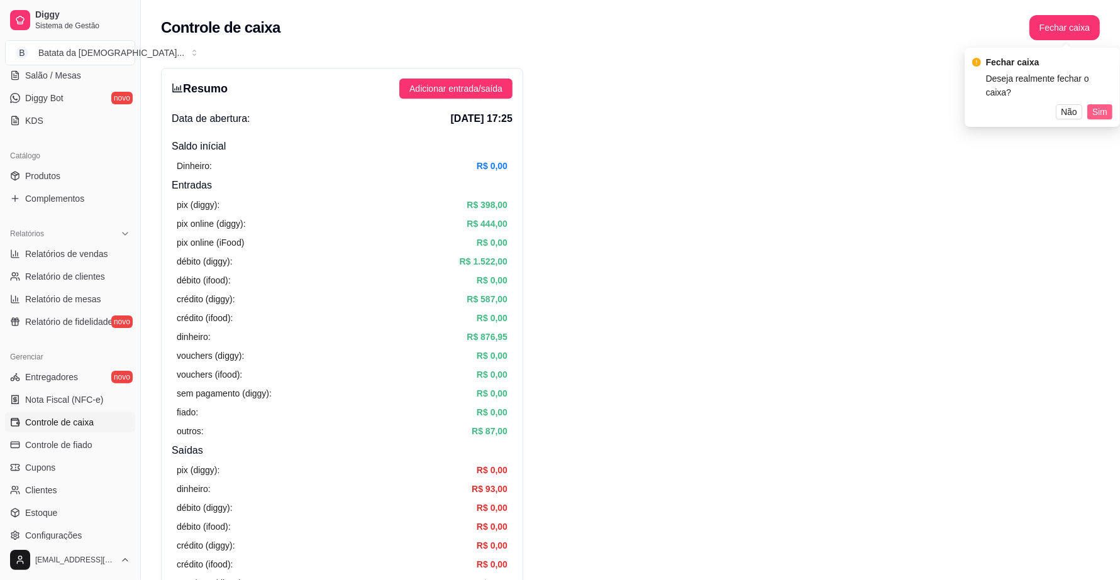
click at [1105, 105] on span "Sim" at bounding box center [1099, 112] width 15 height 14
